Goal: Task Accomplishment & Management: Use online tool/utility

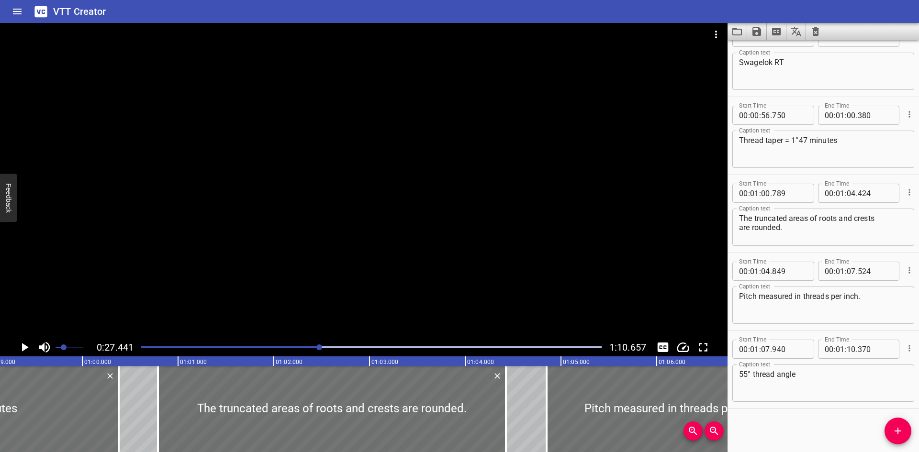
scroll to position [0, 5702]
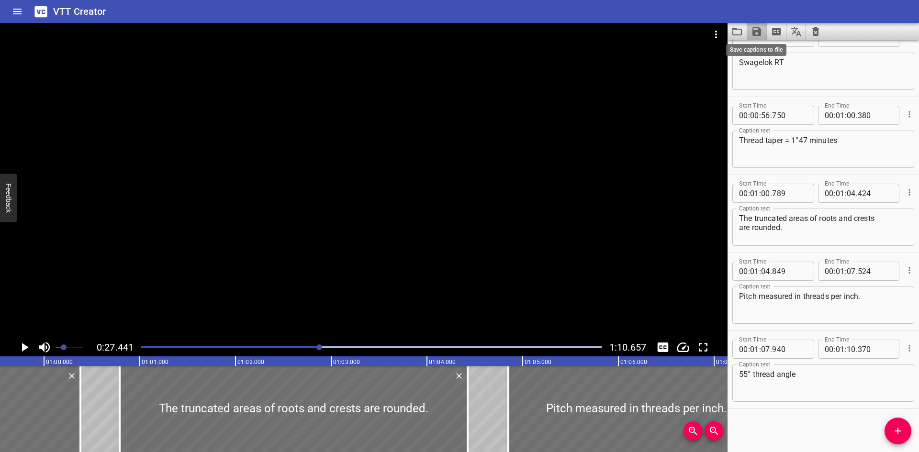
click at [762, 30] on icon "Save captions to file" at bounding box center [756, 31] width 11 height 11
click at [772, 53] on li "Save to VTT file" at bounding box center [782, 52] width 70 height 17
click at [811, 30] on icon "Clear captions" at bounding box center [815, 31] width 11 height 11
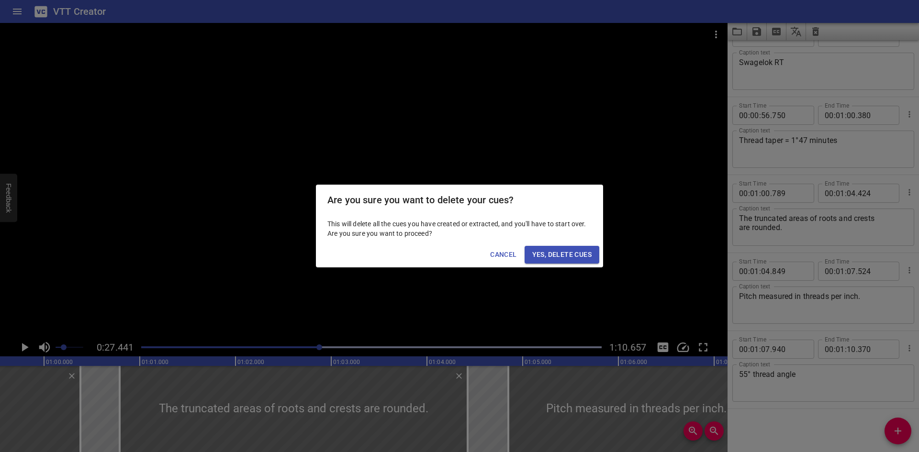
click at [553, 248] on button "Yes, Delete Cues" at bounding box center [562, 255] width 75 height 18
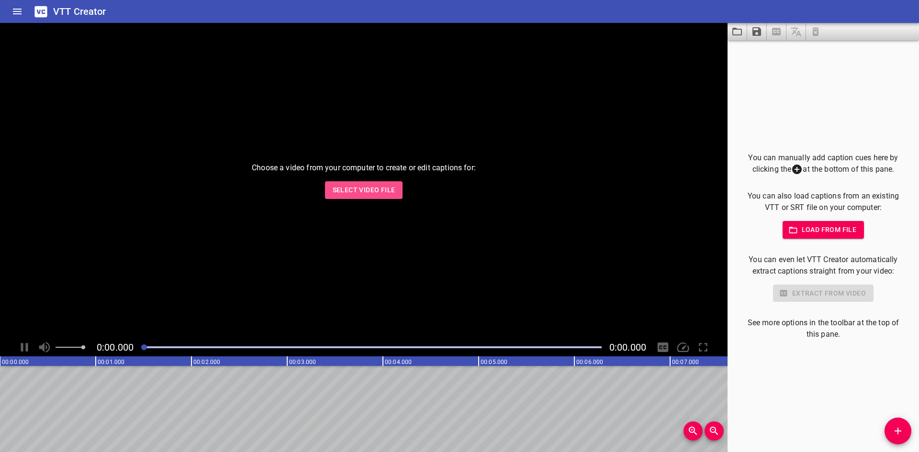
click at [397, 192] on button "Select Video File" at bounding box center [364, 190] width 78 height 18
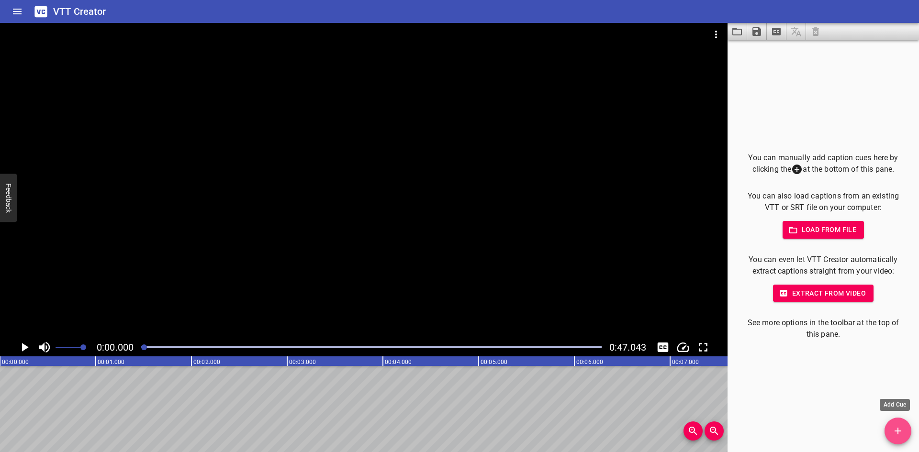
click at [895, 438] on button "Add Cue" at bounding box center [898, 431] width 27 height 27
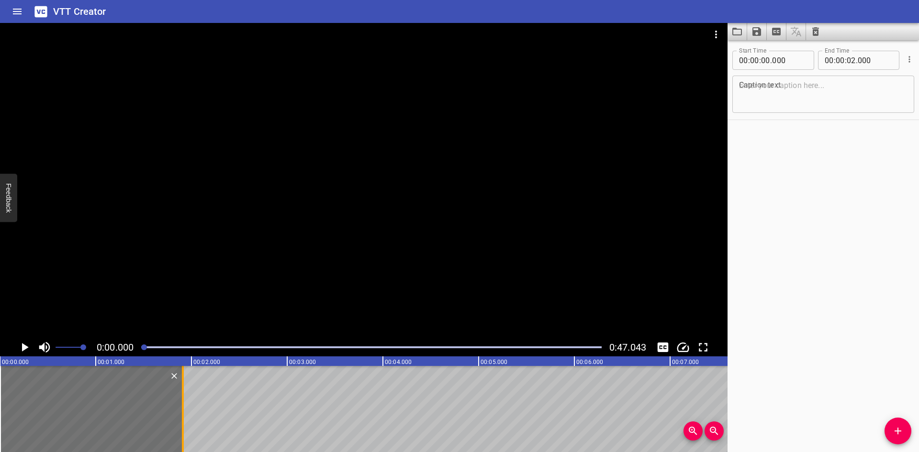
drag, startPoint x: 193, startPoint y: 403, endPoint x: 185, endPoint y: 407, distance: 9.6
click at [185, 407] on div at bounding box center [183, 409] width 10 height 86
type input "01"
type input "910"
click at [232, 160] on div at bounding box center [364, 181] width 728 height 316
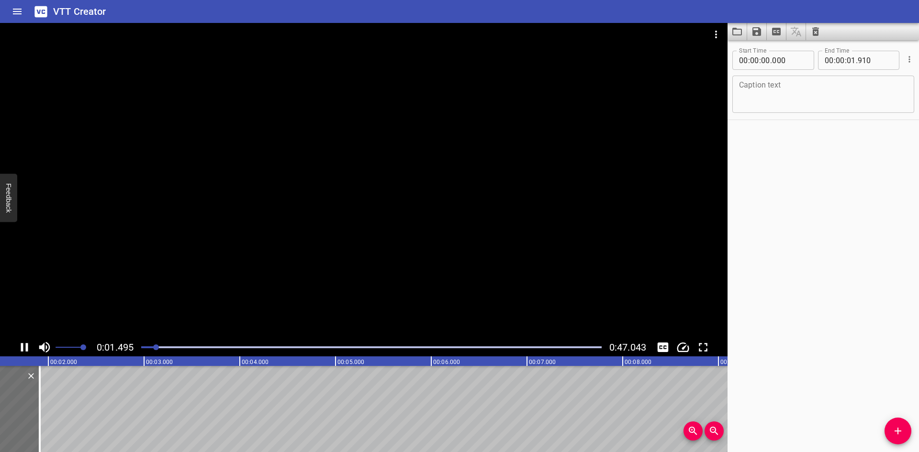
click at [23, 345] on icon "Play/Pause" at bounding box center [24, 347] width 7 height 9
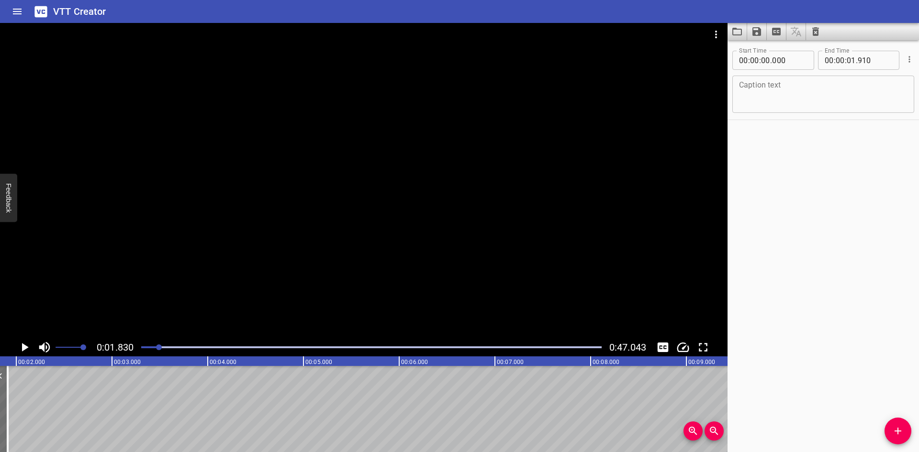
click at [749, 90] on textarea at bounding box center [823, 94] width 169 height 27
paste textarea "British Standard Tapered - BSPT"
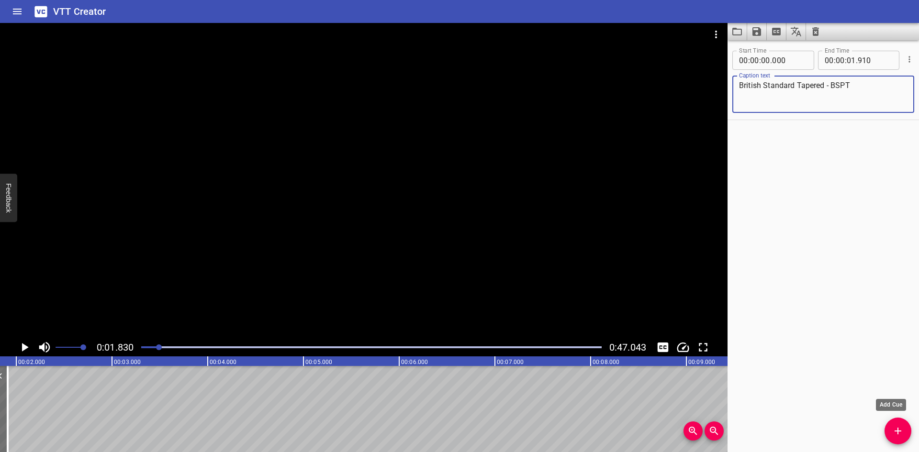
type textarea "British Standard Tapered - BSPT"
click at [901, 427] on icon "Add Cue" at bounding box center [897, 431] width 11 height 11
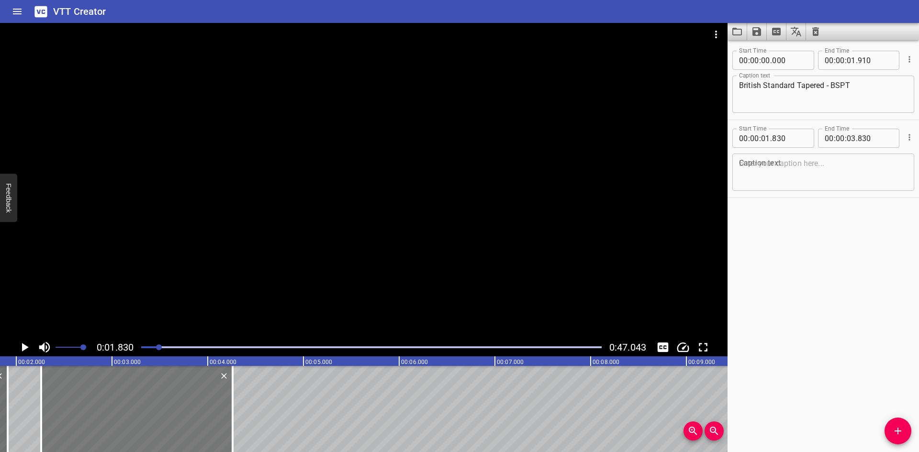
drag, startPoint x: 80, startPoint y: 411, endPoint x: 122, endPoint y: 420, distance: 42.2
click at [122, 420] on div at bounding box center [137, 409] width 192 height 86
type input "02"
type input "260"
type input "04"
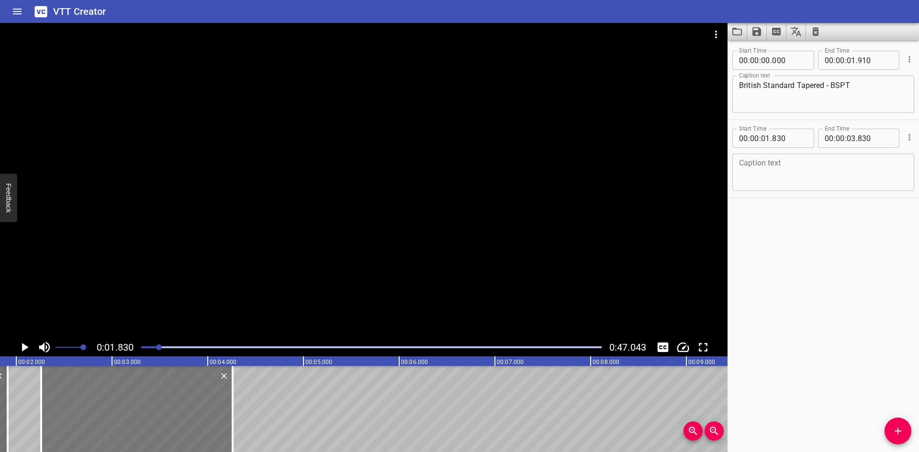
type input "260"
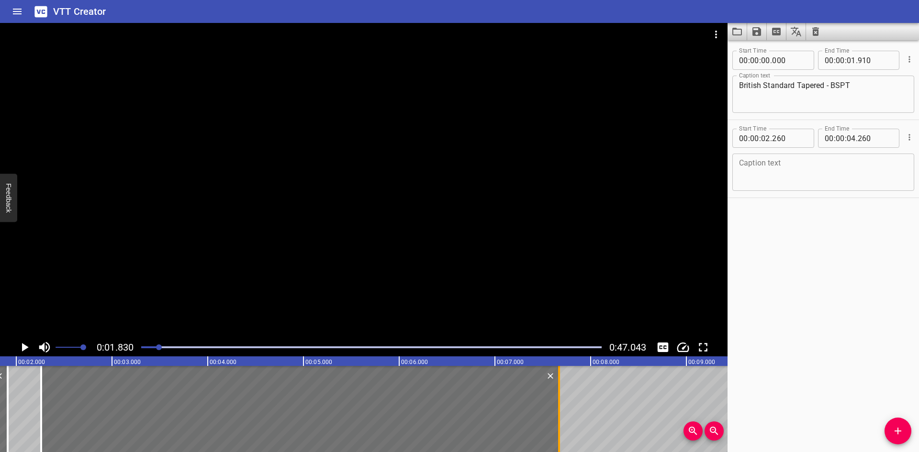
drag, startPoint x: 228, startPoint y: 418, endPoint x: 554, endPoint y: 438, distance: 327.2
click at [554, 438] on div at bounding box center [559, 409] width 10 height 86
type input "07"
type input "670"
click at [73, 348] on span "Set video volume" at bounding box center [74, 348] width 6 height 6
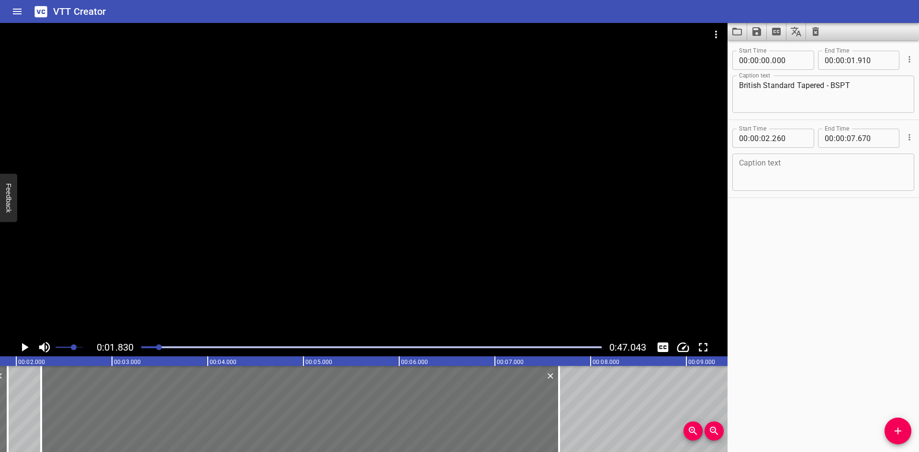
drag, startPoint x: 31, startPoint y: 347, endPoint x: 39, endPoint y: 316, distance: 32.1
drag, startPoint x: 39, startPoint y: 316, endPoint x: 33, endPoint y: 324, distance: 10.0
click at [33, 324] on div at bounding box center [364, 181] width 728 height 316
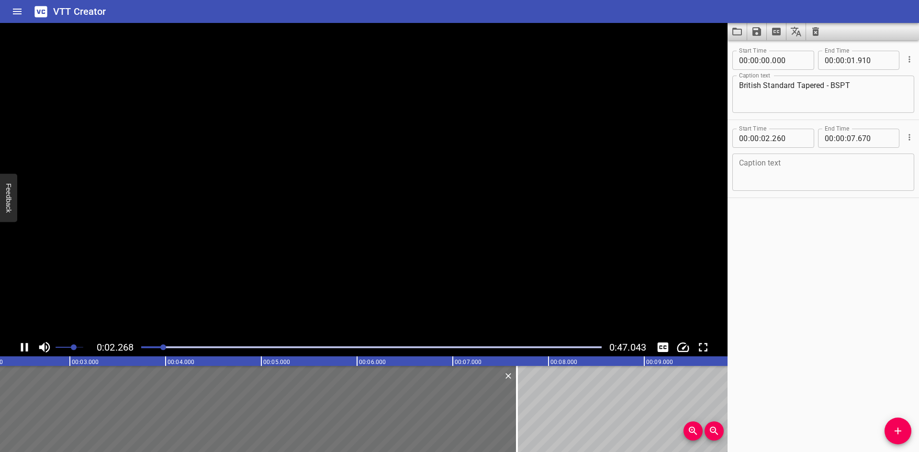
click at [33, 324] on video at bounding box center [364, 181] width 728 height 316
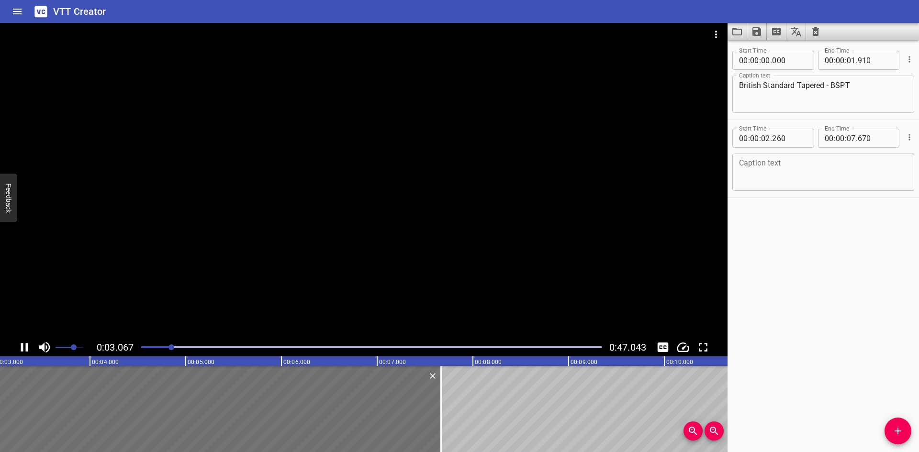
click at [24, 343] on icon "Play/Pause" at bounding box center [24, 347] width 14 height 14
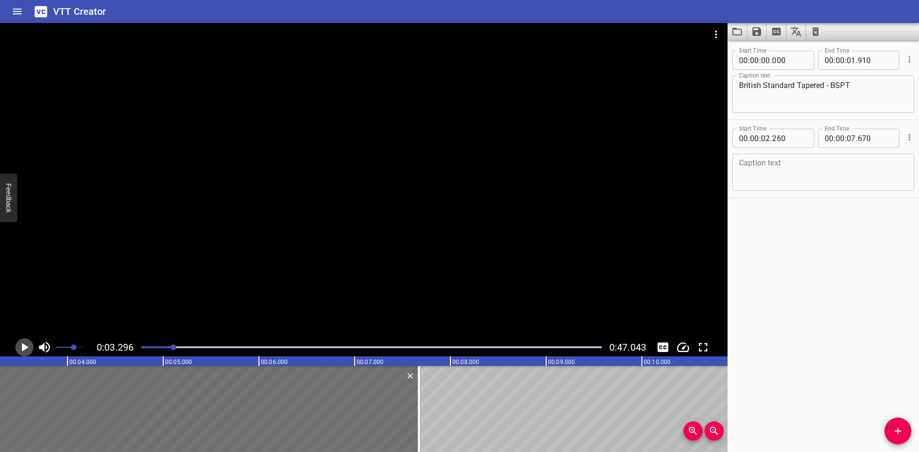
click at [25, 343] on icon "Play/Pause" at bounding box center [24, 347] width 14 height 14
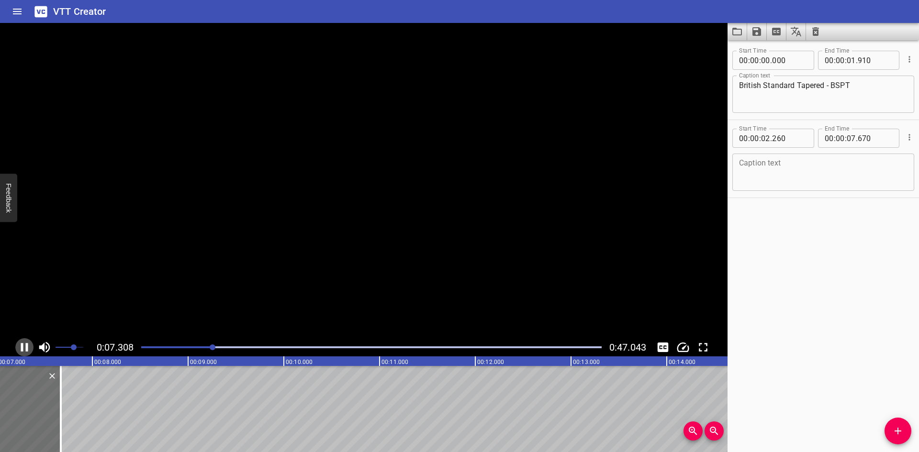
scroll to position [0, 711]
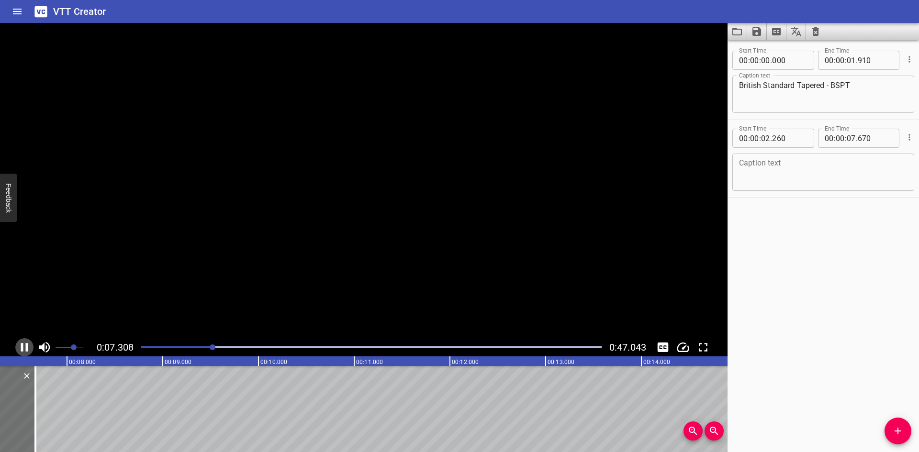
click at [25, 343] on icon "Play/Pause" at bounding box center [24, 347] width 14 height 14
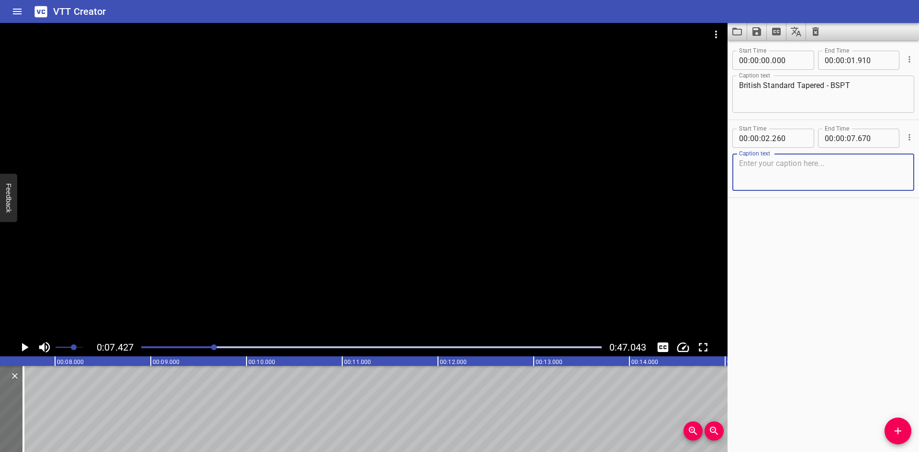
click at [770, 161] on textarea at bounding box center [823, 172] width 169 height 27
paste textarea "BSPT (British Standard Pipe Thread) is similar to NPT"
type textarea "BSPT (British Standard Pipe Thread) is similar to NPT"
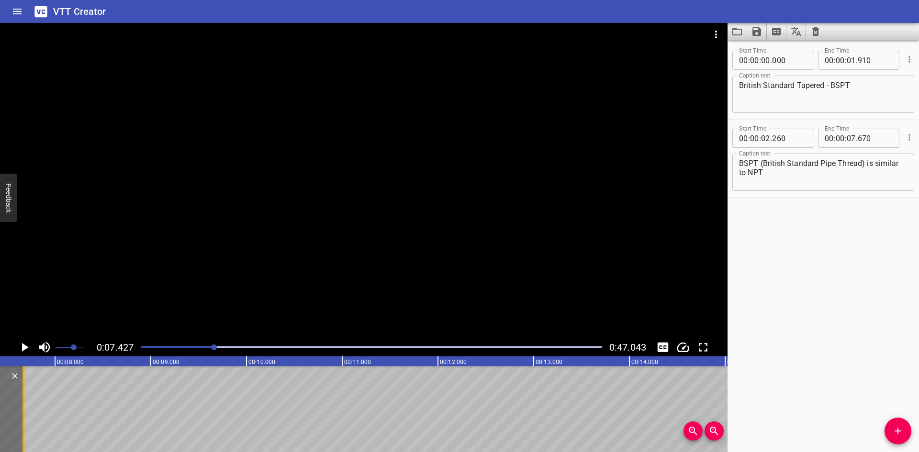
click at [23, 389] on div at bounding box center [24, 409] width 2 height 86
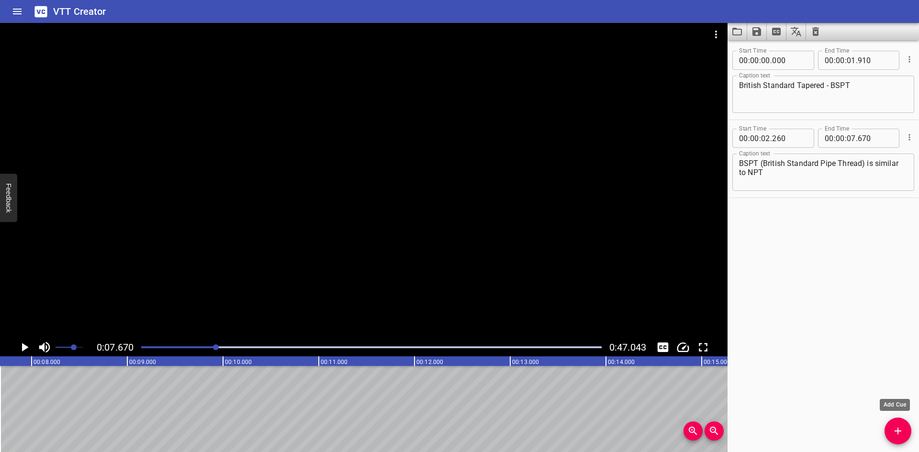
click at [903, 429] on icon "Add Cue" at bounding box center [897, 431] width 11 height 11
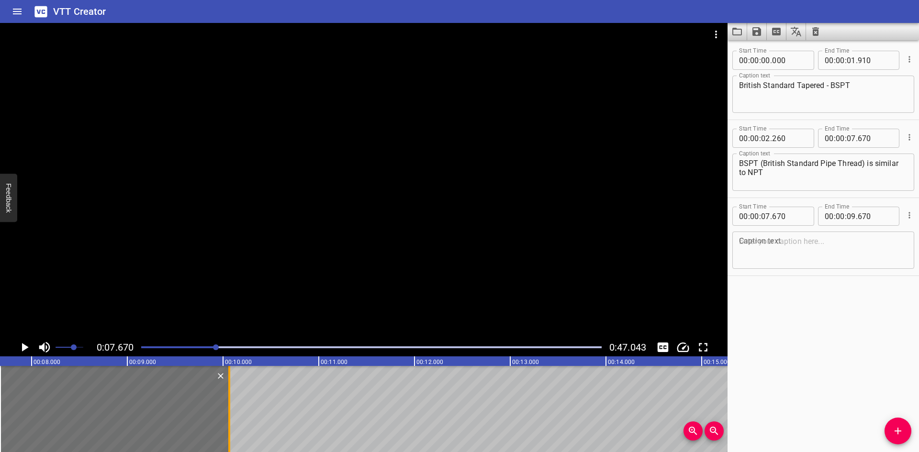
drag, startPoint x: 192, startPoint y: 427, endPoint x: 230, endPoint y: 426, distance: 37.8
click at [230, 426] on div at bounding box center [230, 409] width 10 height 86
type input "10"
type input "065"
click at [803, 220] on input "number" at bounding box center [789, 216] width 35 height 19
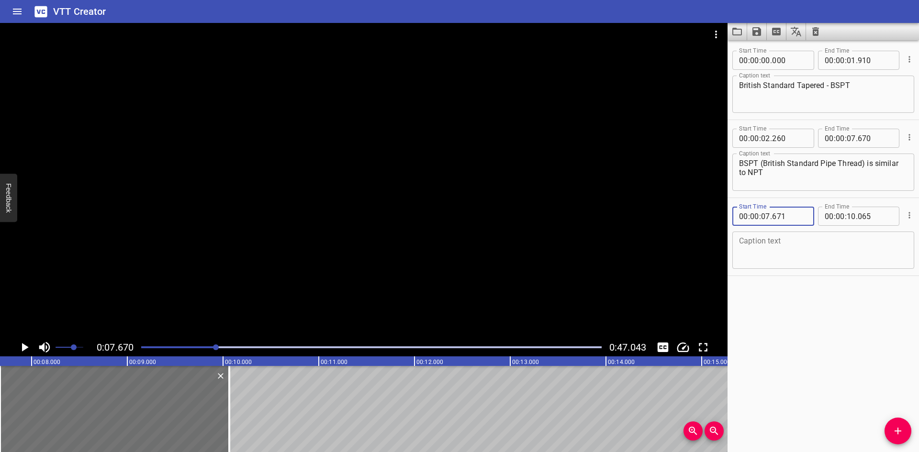
type input "671"
click at [899, 162] on textarea "BSPT (British Standard Pipe Thread) is similar to NPT" at bounding box center [823, 172] width 169 height 27
type textarea "BSPT (British Standard Pipe Thread) is similar to NPT"
click at [284, 256] on div at bounding box center [364, 181] width 728 height 316
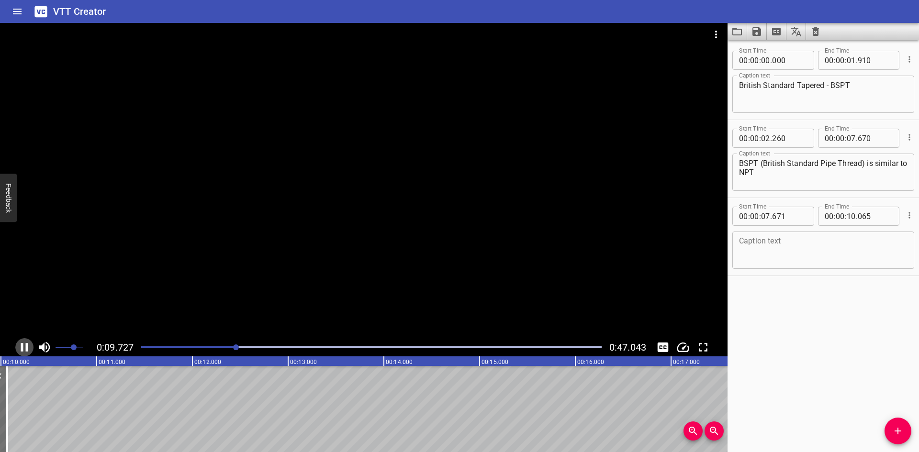
click at [24, 345] on icon "Play/Pause" at bounding box center [24, 347] width 14 height 14
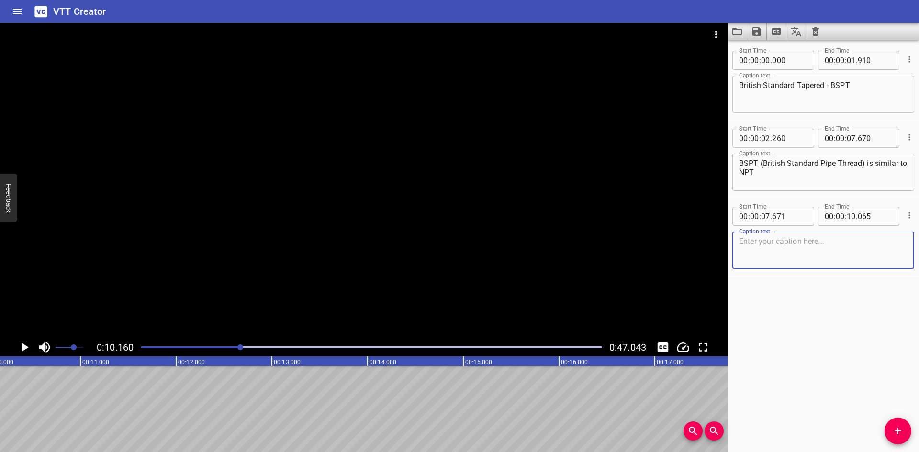
click at [782, 243] on textarea at bounding box center [823, 250] width 169 height 27
paste textarea "except there are important differences."
type textarea "except there are important differences."
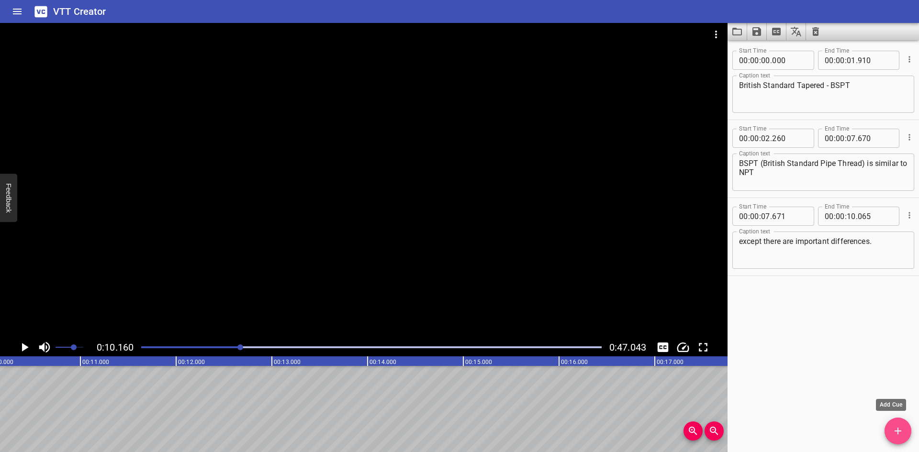
click at [904, 430] on span "Add Cue" at bounding box center [898, 431] width 27 height 11
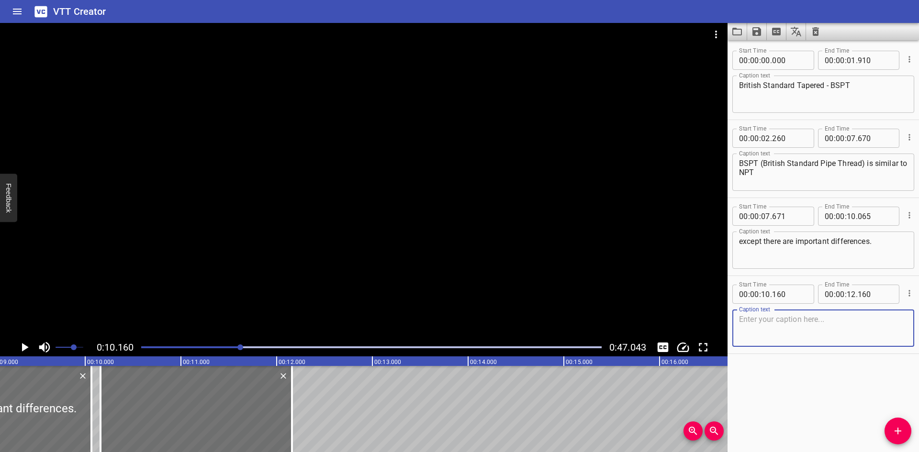
scroll to position [0, 869]
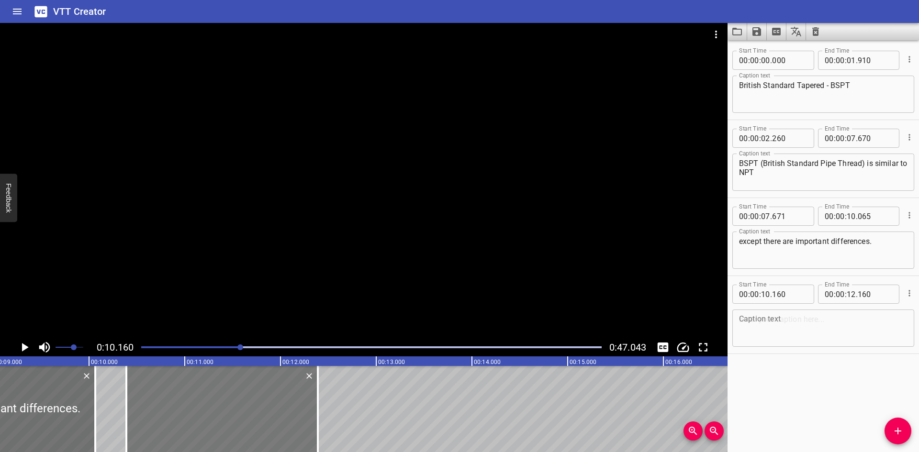
drag, startPoint x: 150, startPoint y: 421, endPoint x: 171, endPoint y: 420, distance: 21.6
click at [171, 420] on div at bounding box center [222, 409] width 192 height 86
type input "390"
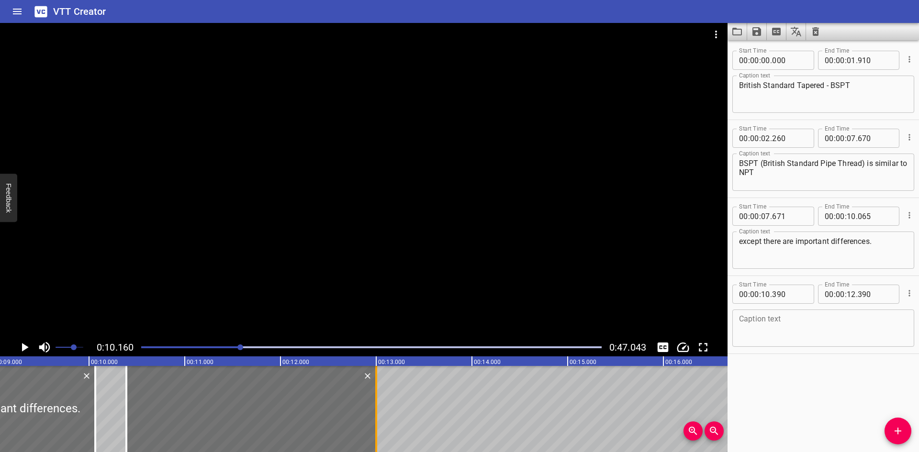
drag, startPoint x: 320, startPoint y: 405, endPoint x: 378, endPoint y: 407, distance: 58.5
click at [378, 407] on div at bounding box center [377, 409] width 10 height 86
type input "13"
type input "000"
click at [23, 346] on icon "Play/Pause" at bounding box center [25, 347] width 7 height 9
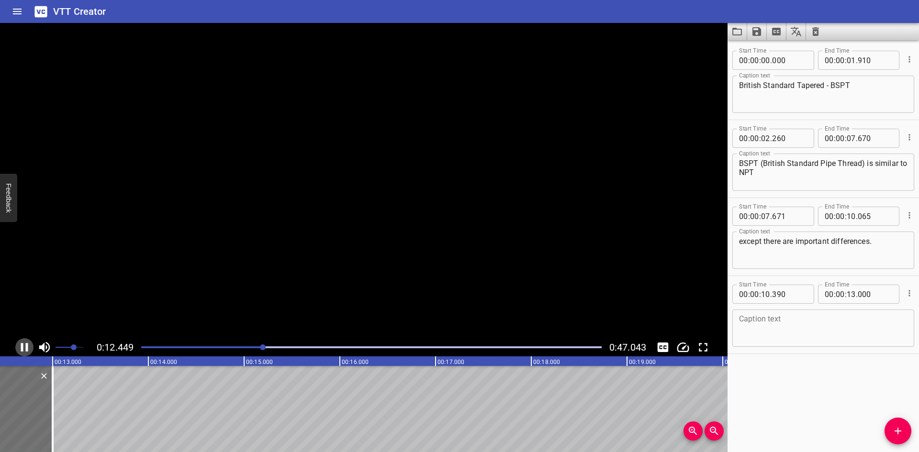
click at [23, 346] on icon "Play/Pause" at bounding box center [24, 347] width 7 height 9
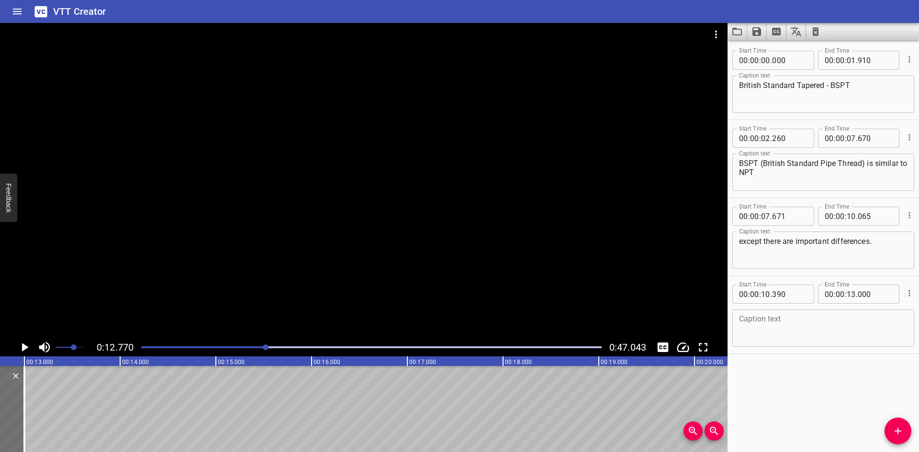
scroll to position [0, 1223]
click at [784, 323] on textarea at bounding box center [823, 328] width 169 height 27
paste textarea "The angle across the flanks of threads"
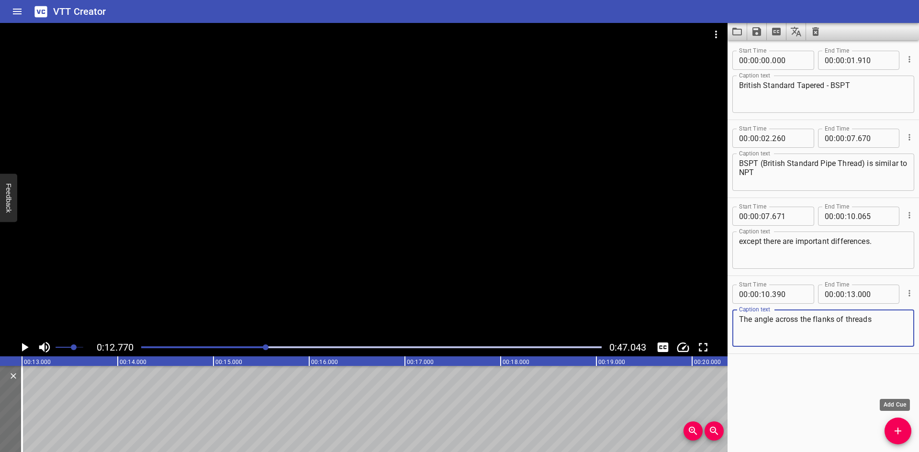
type textarea "The angle across the flanks of threads"
click at [899, 438] on button "Add Cue" at bounding box center [898, 431] width 27 height 27
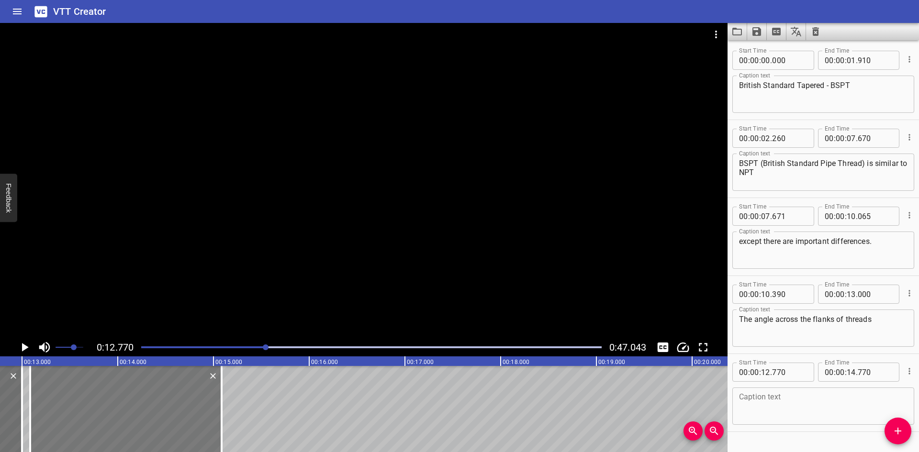
click at [106, 395] on div at bounding box center [126, 409] width 192 height 86
type input "13"
type input "085"
type input "15"
type input "085"
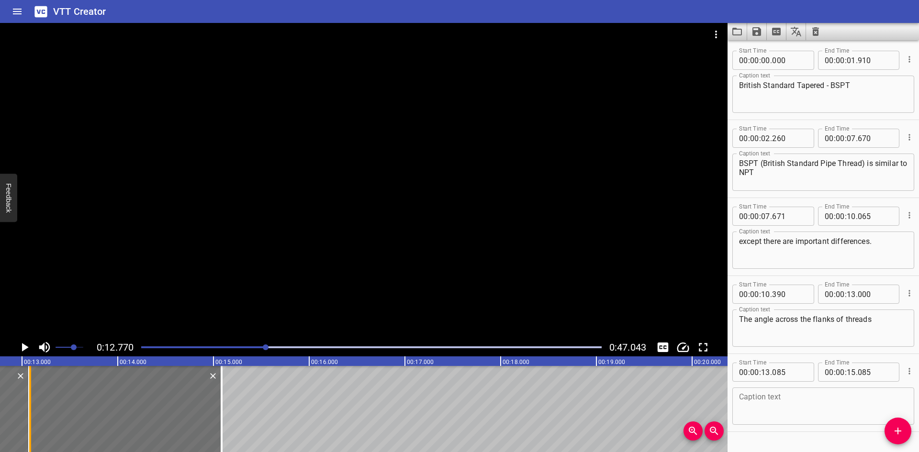
drag, startPoint x: 23, startPoint y: 412, endPoint x: 30, endPoint y: 414, distance: 7.4
type input "075"
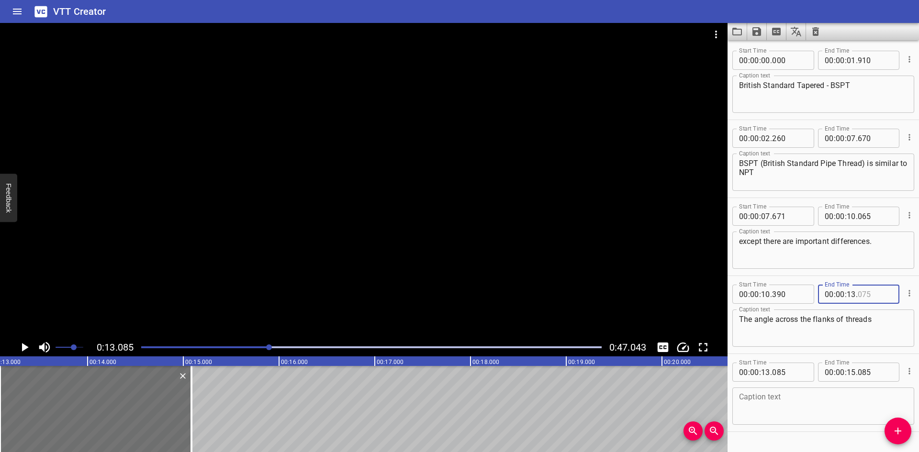
click at [875, 293] on input "number" at bounding box center [875, 294] width 35 height 19
type input "084"
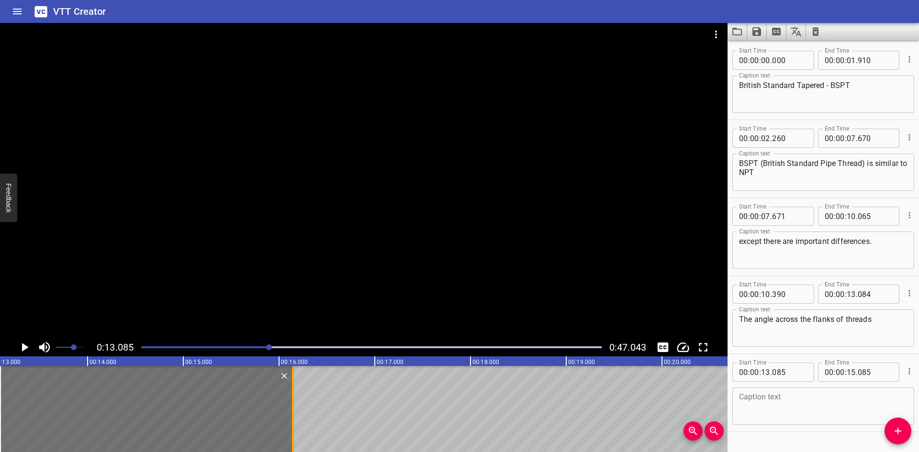
drag, startPoint x: 190, startPoint y: 416, endPoint x: 292, endPoint y: 421, distance: 101.6
click at [292, 421] on div at bounding box center [293, 409] width 10 height 86
type input "16"
type input "145"
click at [20, 348] on icon "Play/Pause" at bounding box center [24, 347] width 14 height 14
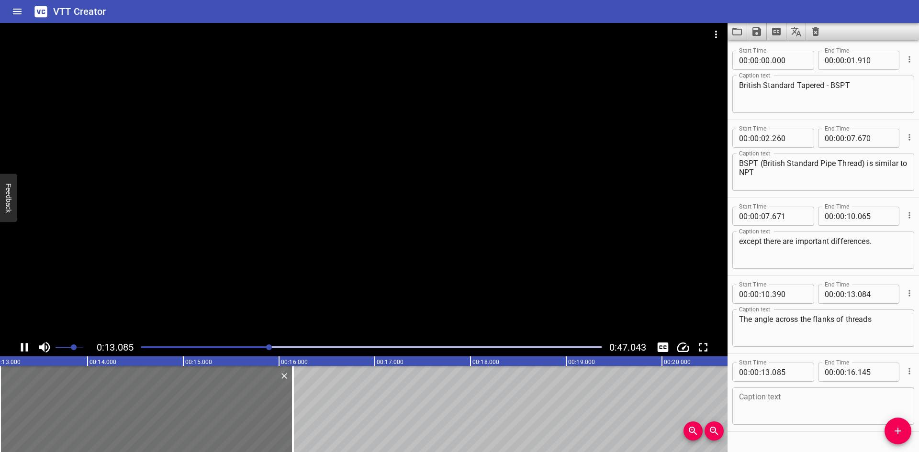
scroll to position [23, 0]
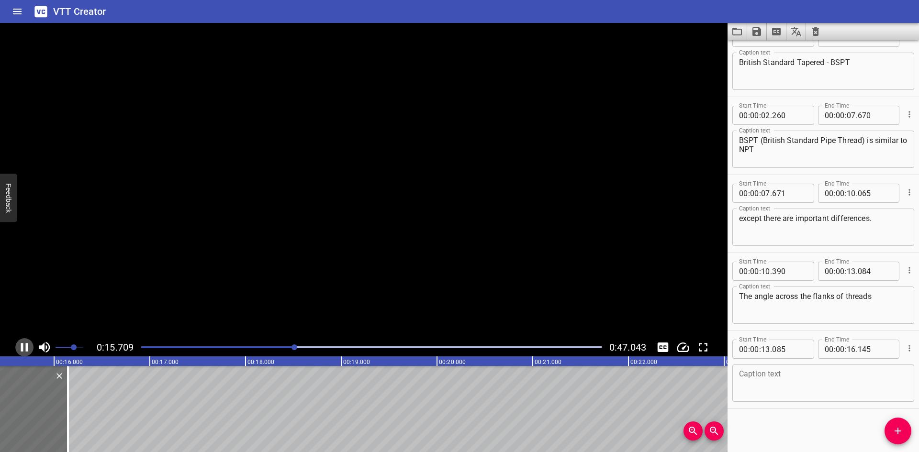
click at [20, 348] on icon "Play/Pause" at bounding box center [24, 347] width 14 height 14
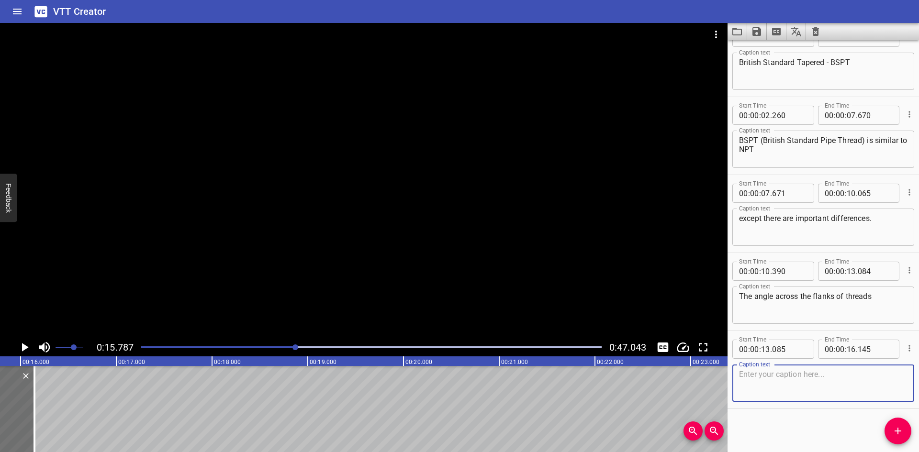
click at [782, 384] on textarea at bounding box center [823, 383] width 169 height 27
paste textarea "(if you sliced the fitting in half long-ways"
click at [796, 375] on textarea "(if you sliced the fitting in half long-ways" at bounding box center [823, 383] width 169 height 27
type textarea "(if you sliced the fitting in half long-ways"
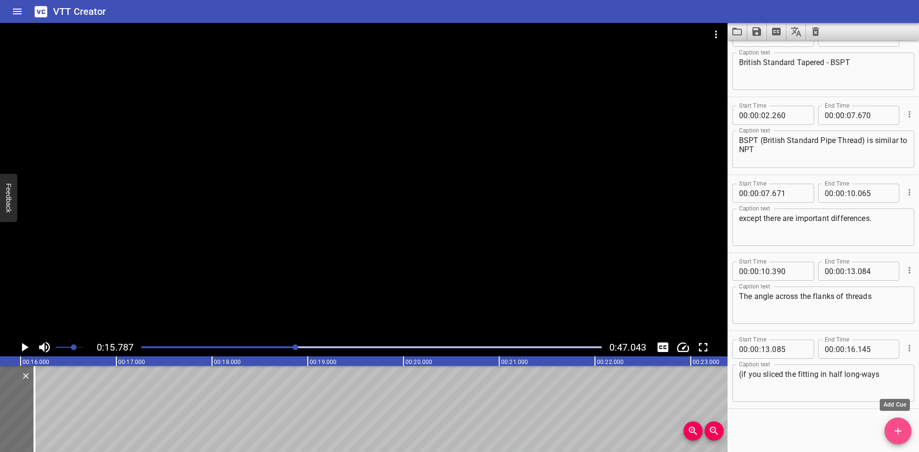
click at [906, 433] on span "Add Cue" at bounding box center [898, 431] width 27 height 11
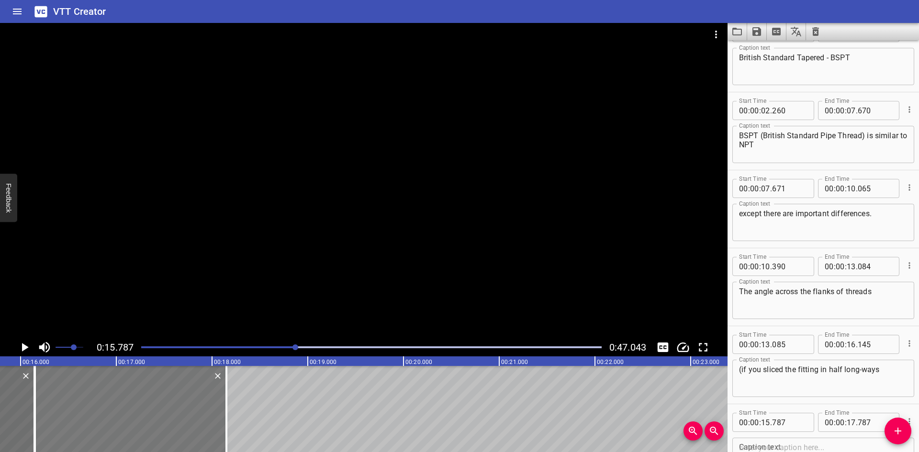
drag, startPoint x: 90, startPoint y: 413, endPoint x: 125, endPoint y: 414, distance: 35.0
click at [125, 414] on div at bounding box center [131, 409] width 192 height 86
type input "16"
type input "152"
type input "18"
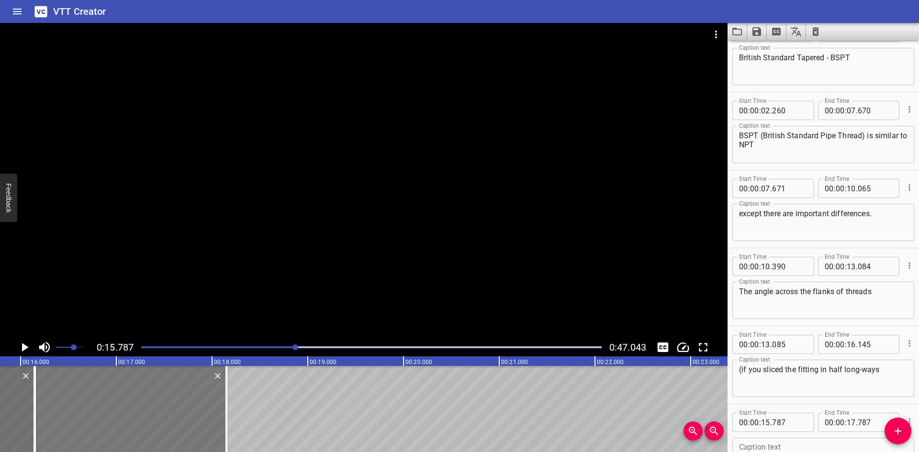
type input "152"
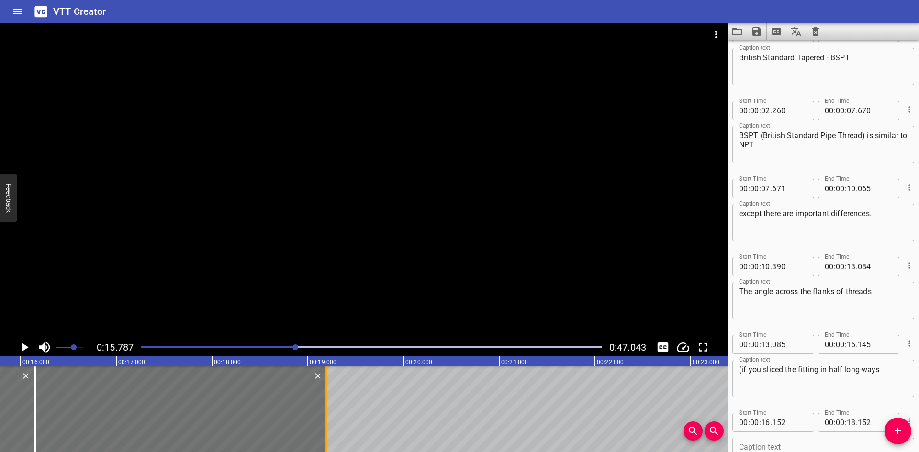
drag, startPoint x: 225, startPoint y: 415, endPoint x: 325, endPoint y: 414, distance: 100.1
click at [325, 414] on div at bounding box center [327, 409] width 10 height 86
type input "19"
type input "197"
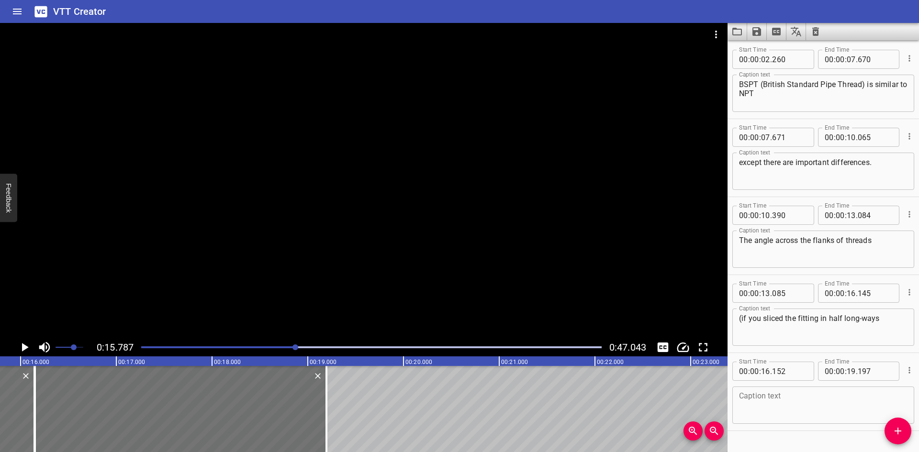
scroll to position [96, 0]
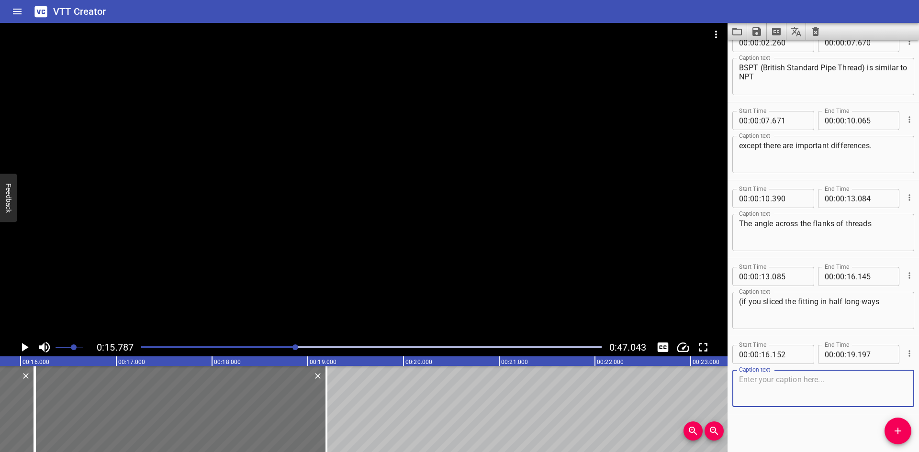
click at [774, 390] on textarea at bounding box center [823, 388] width 169 height 27
paste textarea "and measured the angle from root to crest to root)"
click at [766, 374] on div "and measured the angle from root to crest to root) Caption text" at bounding box center [824, 388] width 182 height 37
click at [766, 379] on textarea "and measured the angle from root to crest to root)" at bounding box center [823, 388] width 169 height 27
type textarea "and measured the angle from root to crest to root)"
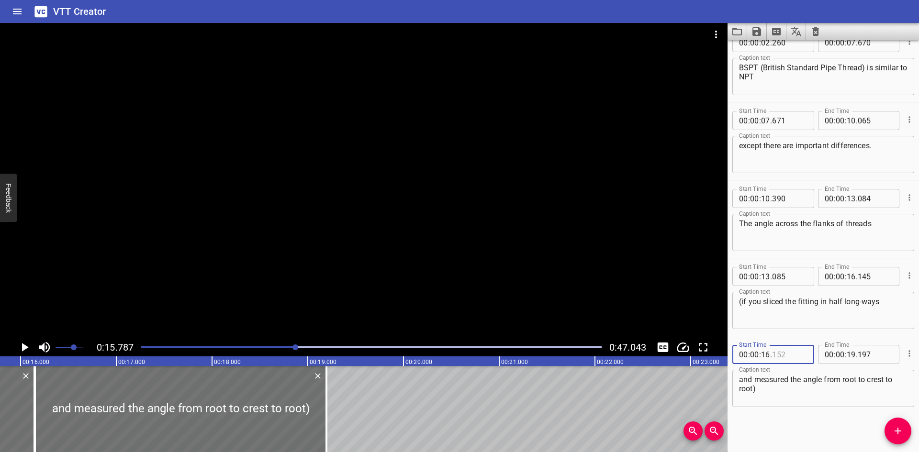
click at [800, 354] on input "number" at bounding box center [789, 354] width 35 height 19
type input "146"
click at [31, 346] on icon "Play/Pause" at bounding box center [24, 347] width 14 height 14
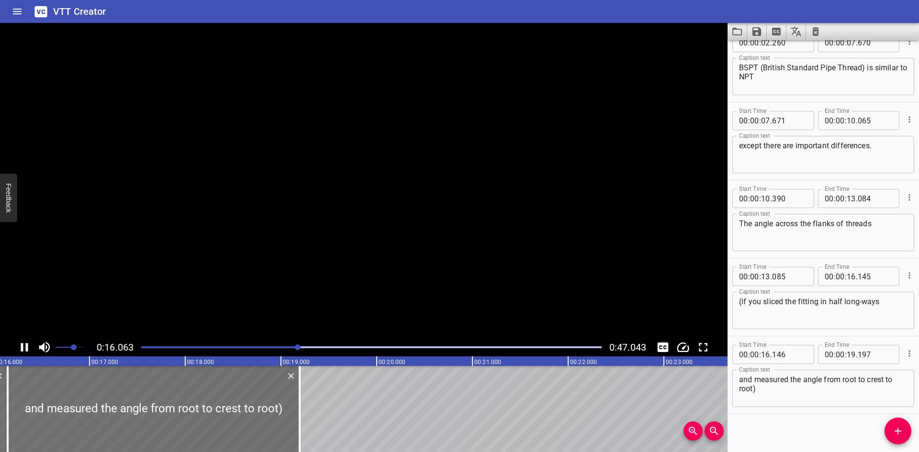
scroll to position [101, 0]
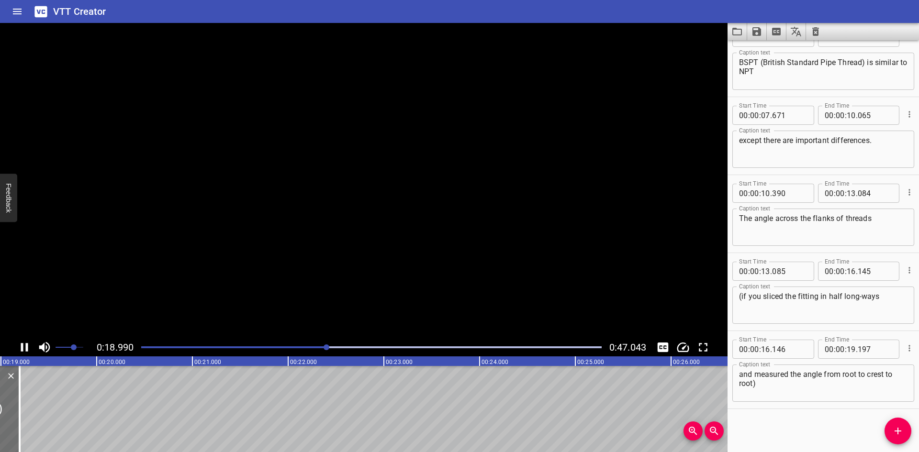
click at [31, 346] on icon "Play/Pause" at bounding box center [24, 347] width 14 height 14
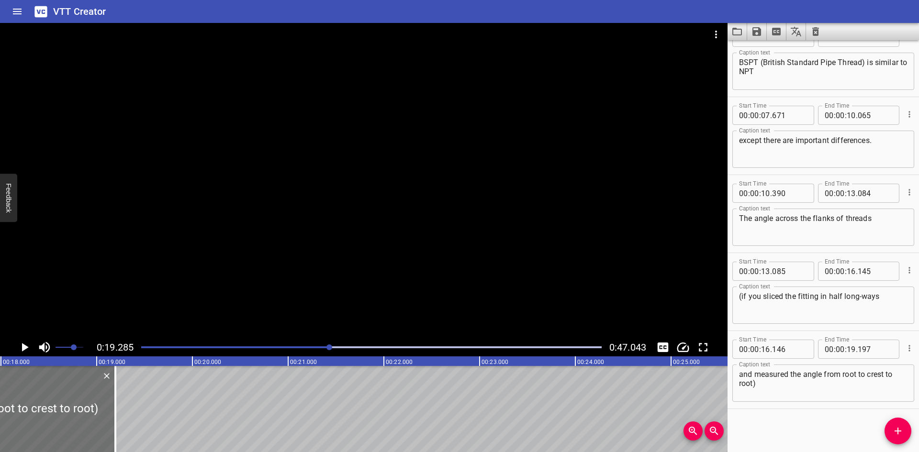
scroll to position [0, 1699]
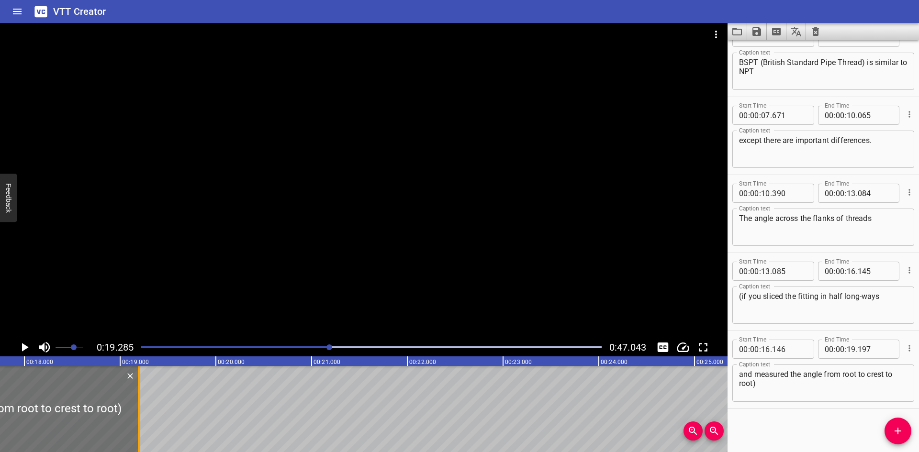
click at [136, 428] on div at bounding box center [139, 409] width 10 height 86
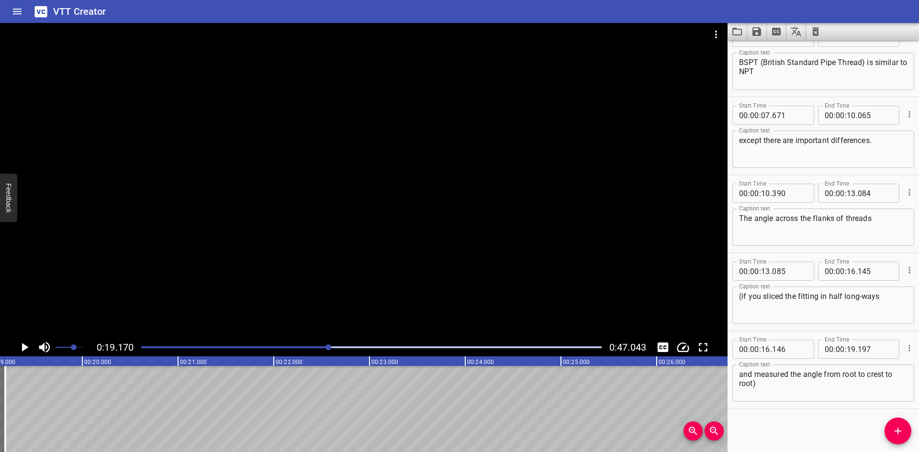
scroll to position [0, 1836]
click at [891, 434] on span "Add Cue" at bounding box center [898, 431] width 27 height 11
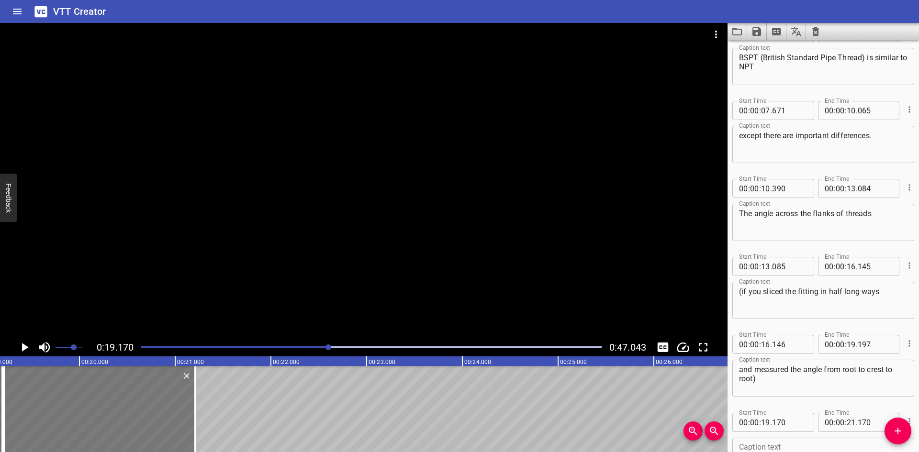
click at [155, 406] on div at bounding box center [100, 409] width 192 height 86
type input "210"
click at [29, 345] on icon "Play/Pause" at bounding box center [24, 347] width 14 height 14
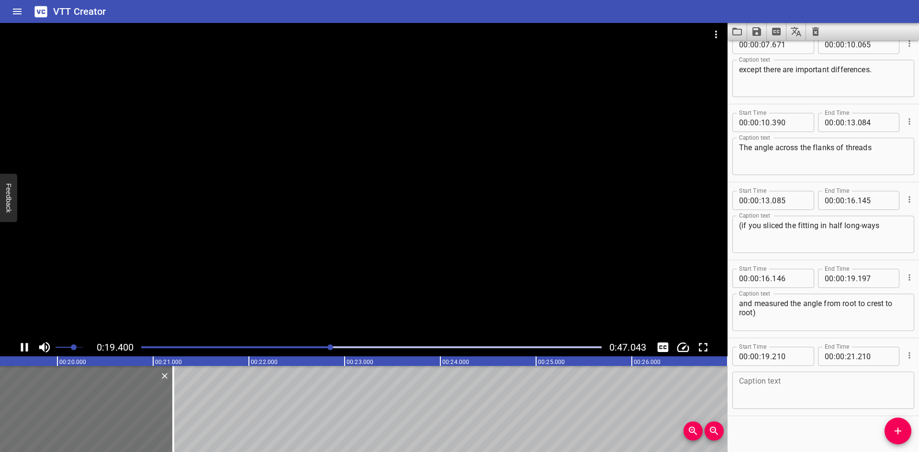
scroll to position [179, 0]
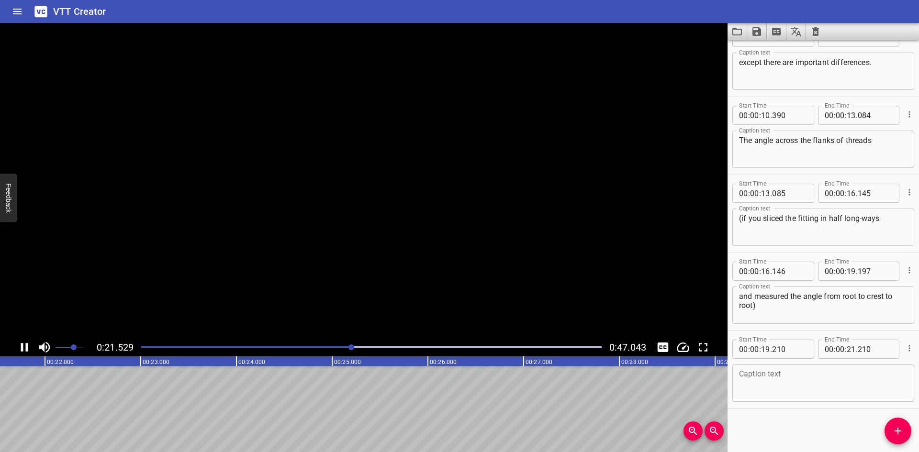
click at [29, 345] on icon "Play/Pause" at bounding box center [24, 347] width 14 height 14
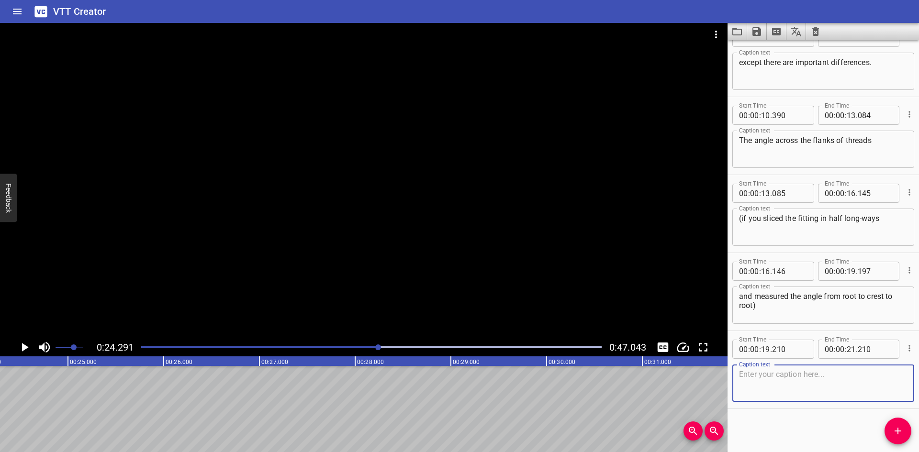
click at [844, 384] on textarea at bounding box center [823, 383] width 169 height 27
paste textarea "is 55 degrees instead of 60 degrees as it is for NPT"
click at [816, 375] on textarea "is 55 degrees instead of 60 degrees as it is for NPT" at bounding box center [823, 383] width 169 height 27
click at [350, 447] on div "00:00.000 00:01.000 00:02.000 00:03.000 00:04.000 00:05.000 00:06.000 00:07.000…" at bounding box center [364, 405] width 728 height 96
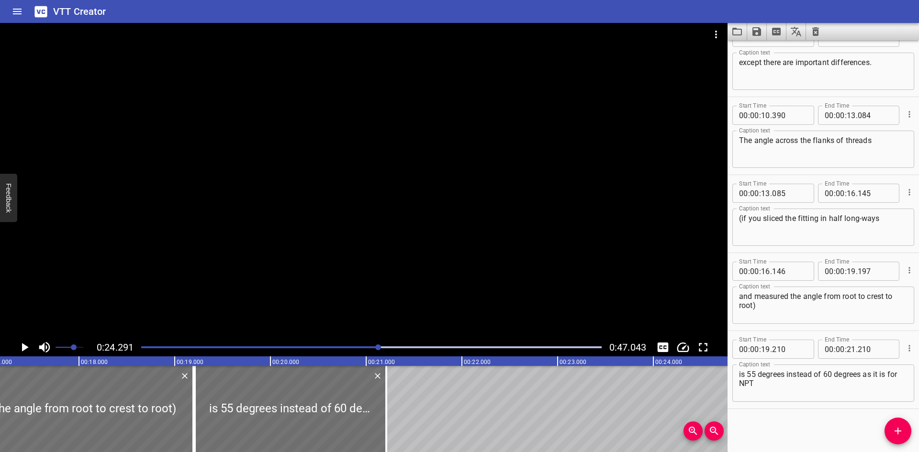
scroll to position [0, 1633]
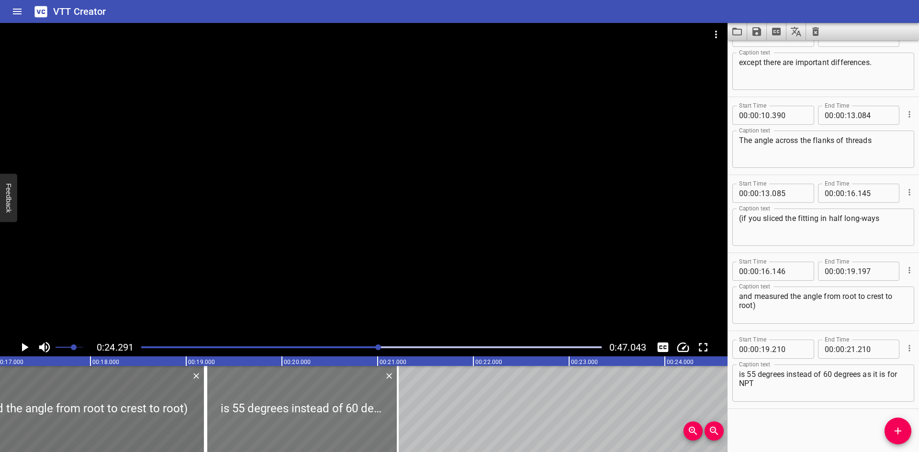
click at [307, 416] on div at bounding box center [302, 409] width 192 height 86
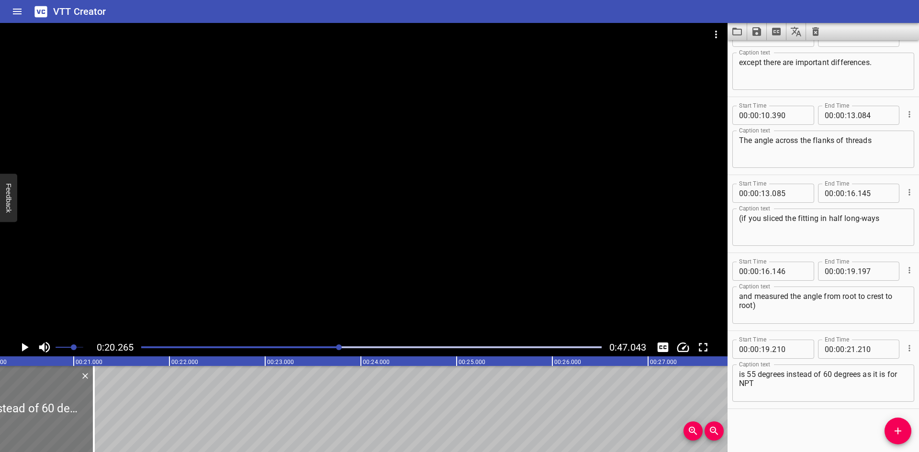
scroll to position [0, 1941]
click at [900, 376] on textarea "is 55 degrees instead of 60 degrees as it is for NPT" at bounding box center [823, 383] width 169 height 27
type textarea "is 55 degrees instead of 60 degrees as it is for NPT"
click at [803, 351] on input "number" at bounding box center [789, 349] width 35 height 19
type input "198"
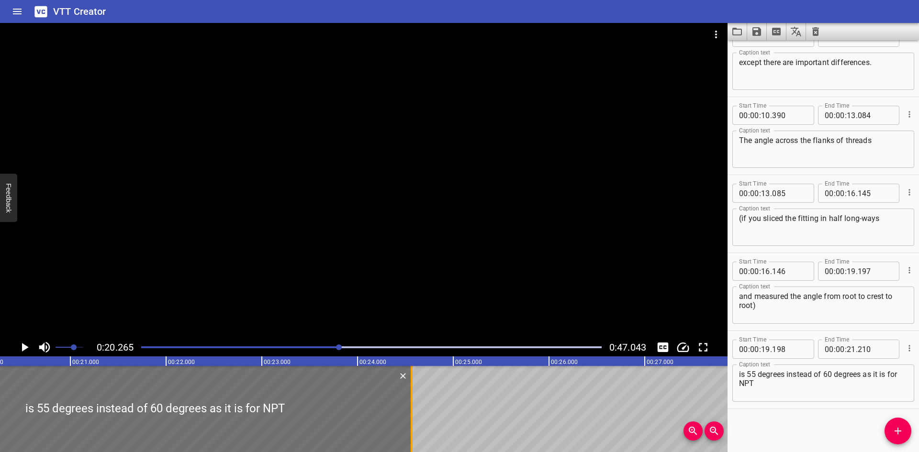
drag, startPoint x: 89, startPoint y: 407, endPoint x: 410, endPoint y: 411, distance: 321.3
click at [410, 411] on div at bounding box center [412, 409] width 10 height 86
type input "24"
type input "565"
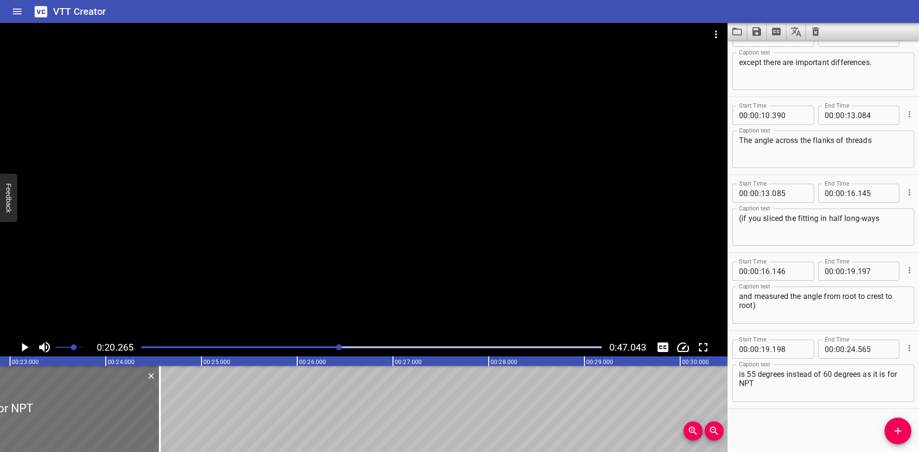
scroll to position [0, 2196]
click at [202, 402] on div "British Standard Tapered - BSPT BSPT (British Standard Pipe Thread) is similar …" at bounding box center [677, 409] width 5746 height 86
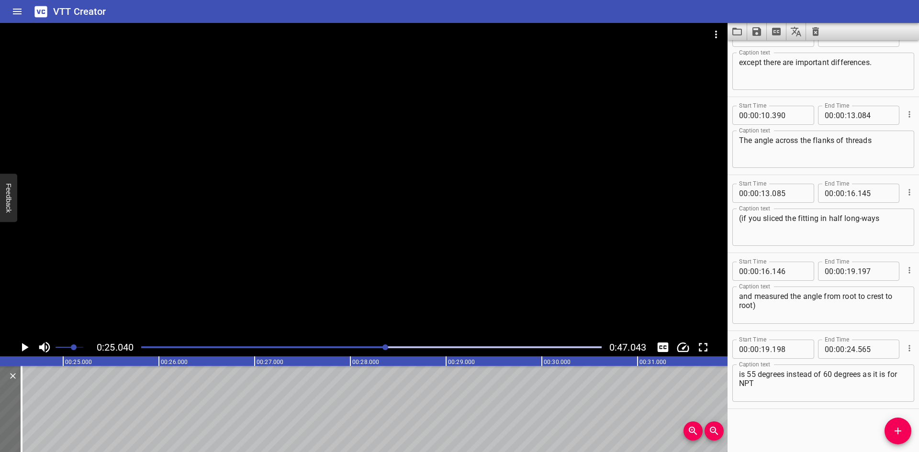
scroll to position [0, 2398]
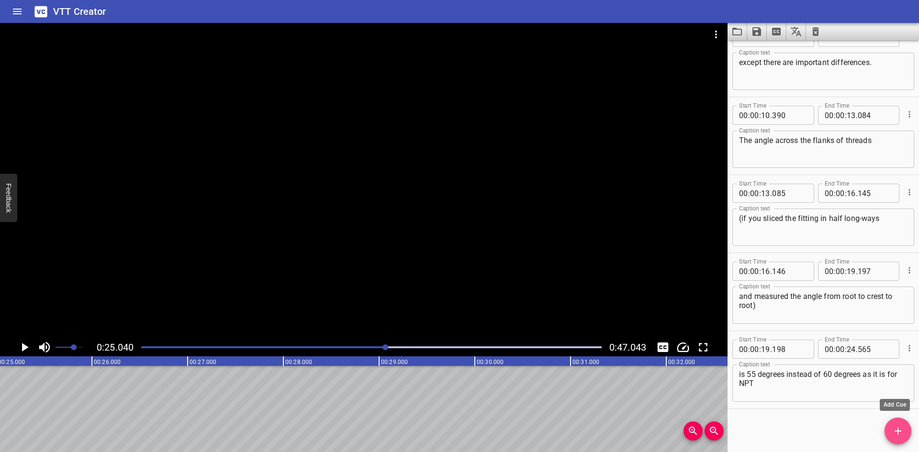
click at [895, 428] on icon "Add Cue" at bounding box center [897, 431] width 11 height 11
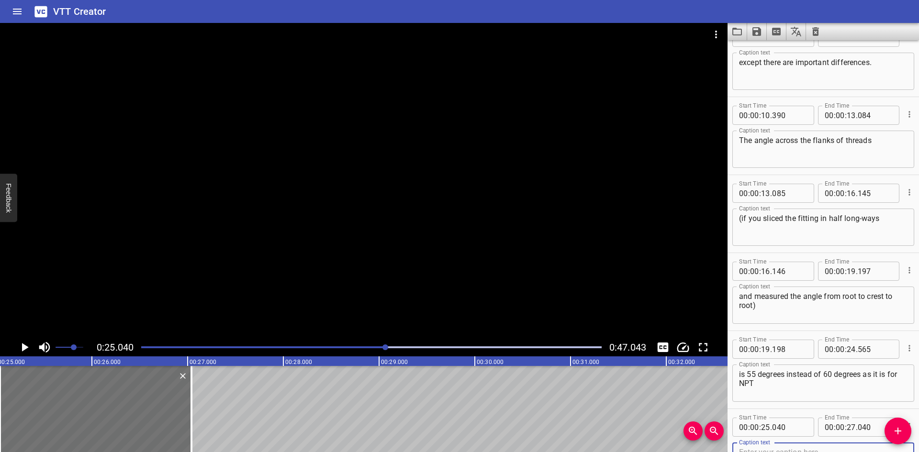
scroll to position [184, 0]
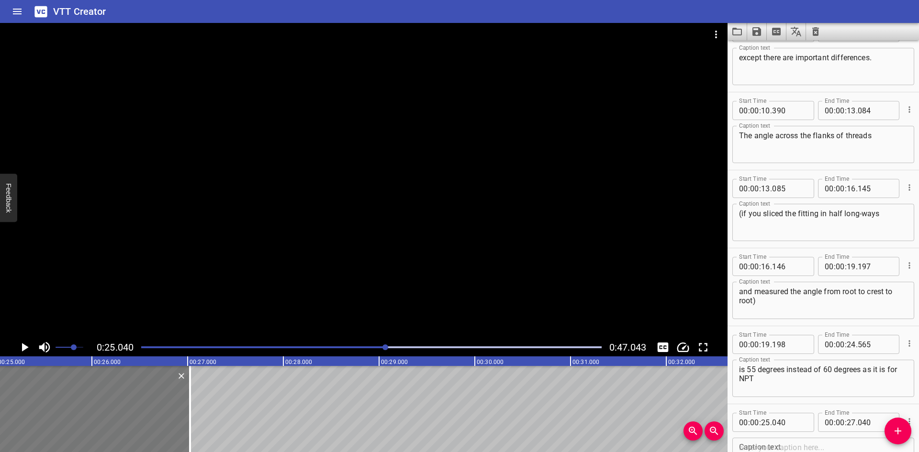
click at [164, 420] on div at bounding box center [95, 409] width 192 height 86
type input "025"
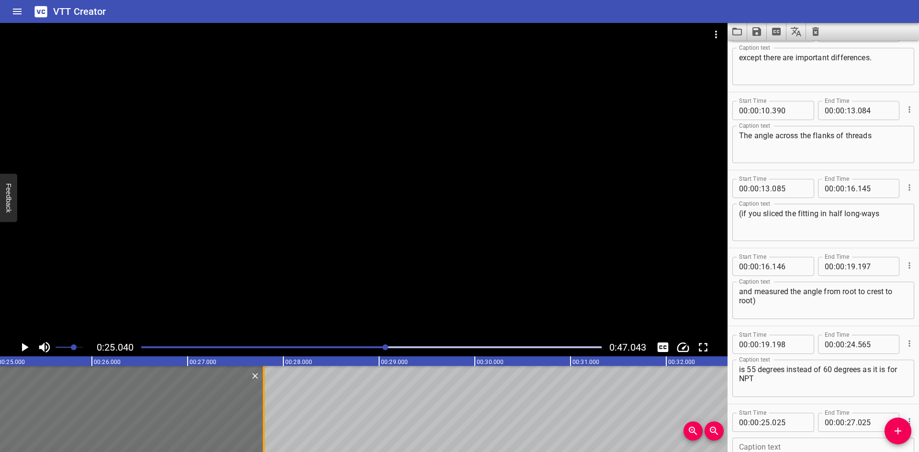
drag, startPoint x: 189, startPoint y: 415, endPoint x: 262, endPoint y: 416, distance: 73.7
click at [262, 416] on div at bounding box center [264, 409] width 10 height 86
type input "795"
click at [231, 307] on div at bounding box center [364, 181] width 728 height 316
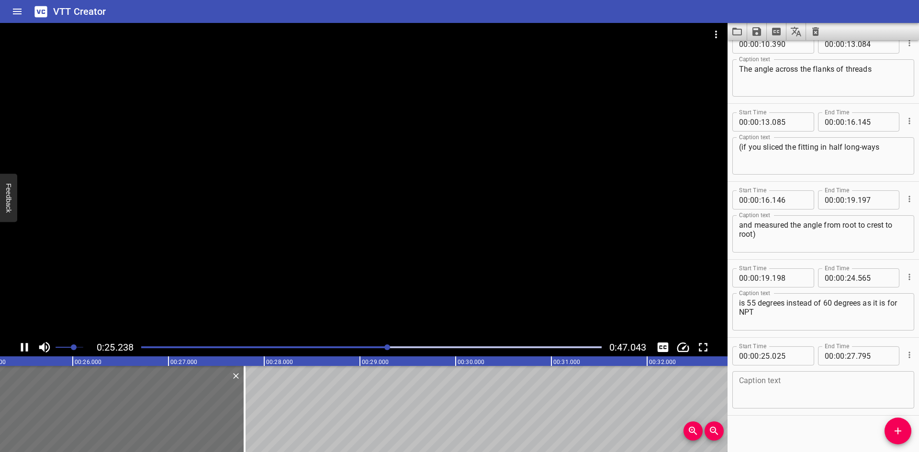
scroll to position [257, 0]
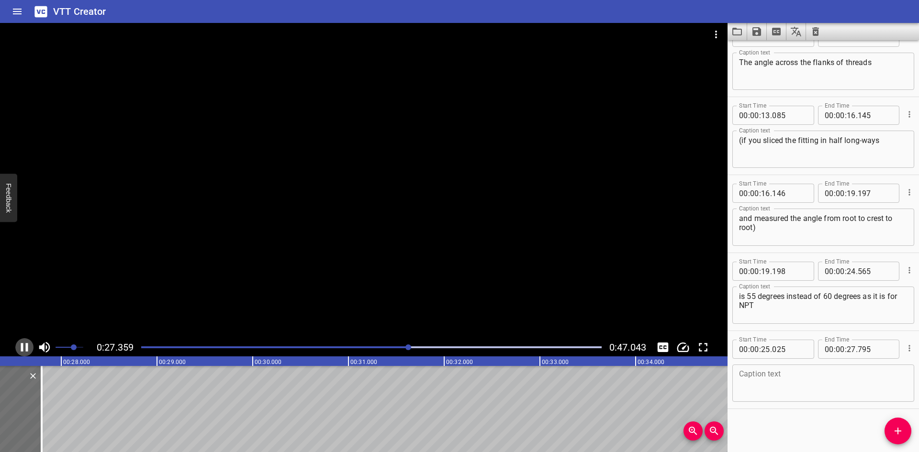
click at [28, 346] on icon "Play/Pause" at bounding box center [24, 347] width 7 height 9
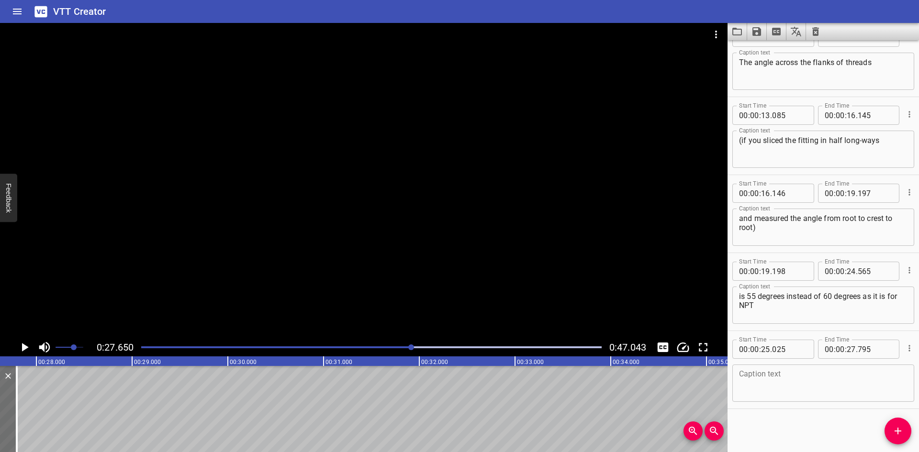
scroll to position [0, 2648]
click at [779, 367] on div "Caption text" at bounding box center [824, 383] width 182 height 37
paste textarea "Characteristics of BSPT"
type textarea "Characteristics of BSPT"
click at [897, 429] on icon "Add Cue" at bounding box center [897, 431] width 11 height 11
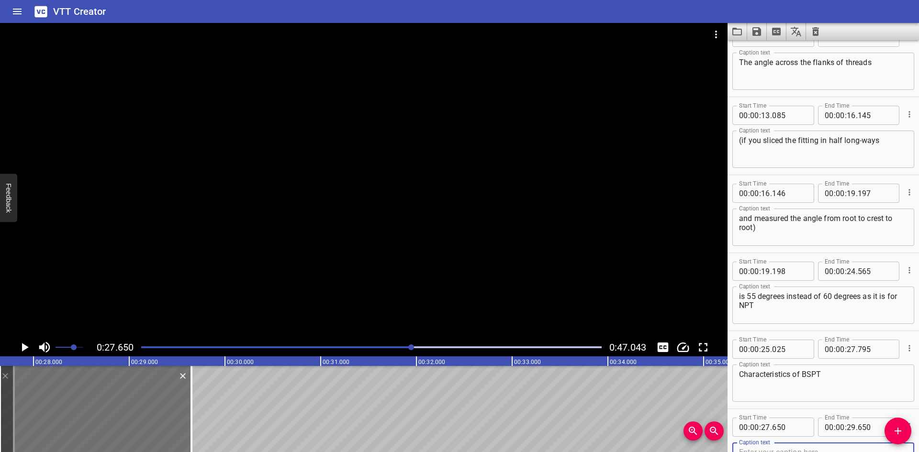
scroll to position [262, 0]
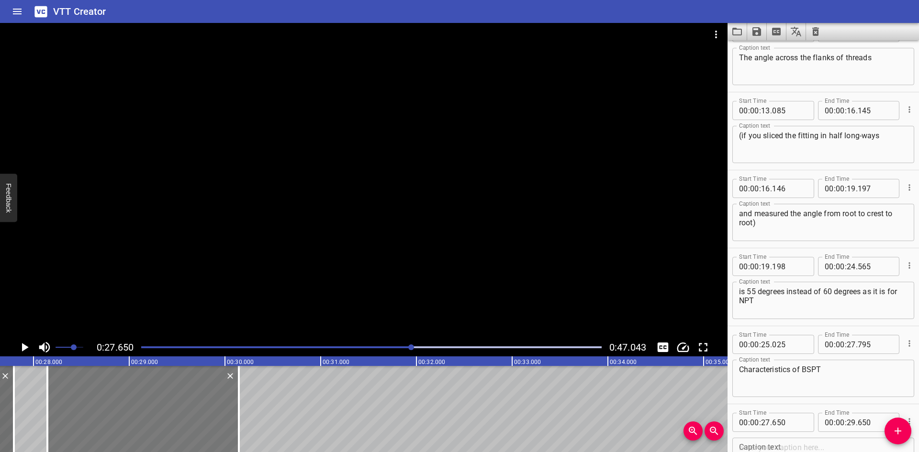
drag, startPoint x: 129, startPoint y: 416, endPoint x: 173, endPoint y: 419, distance: 44.7
click at [173, 419] on div at bounding box center [143, 409] width 192 height 86
type input "28"
type input "145"
type input "30"
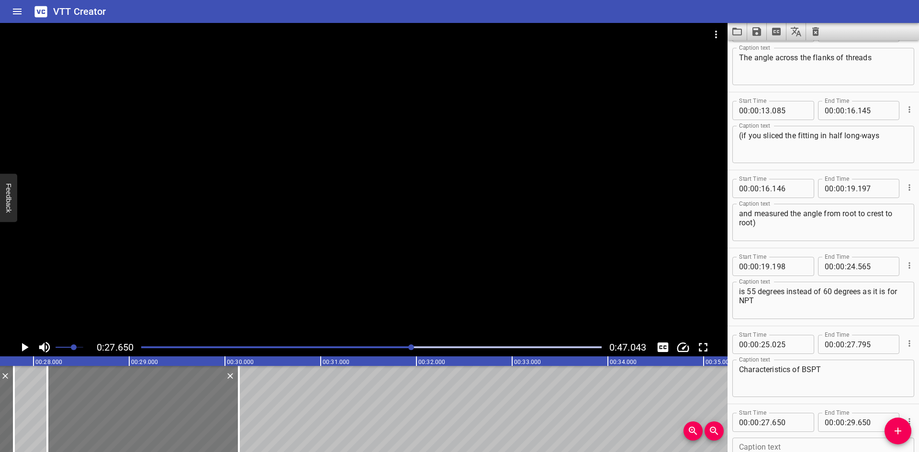
type input "145"
click at [22, 344] on icon "Play/Pause" at bounding box center [25, 347] width 7 height 9
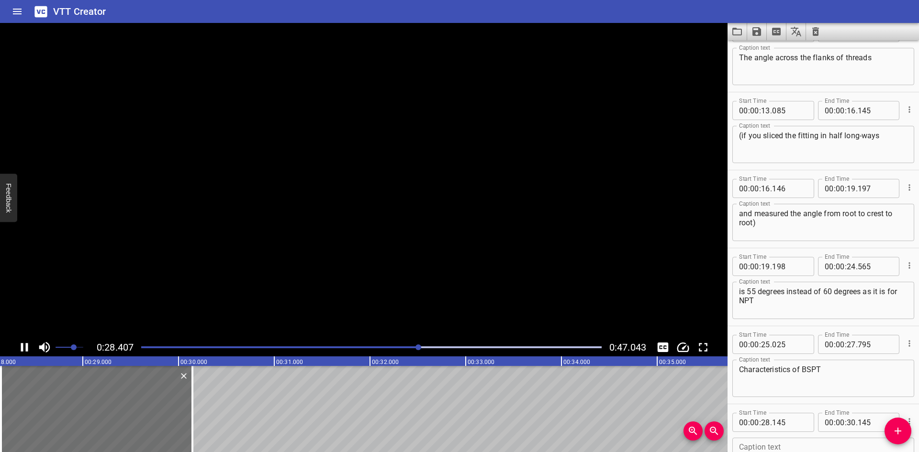
scroll to position [335, 0]
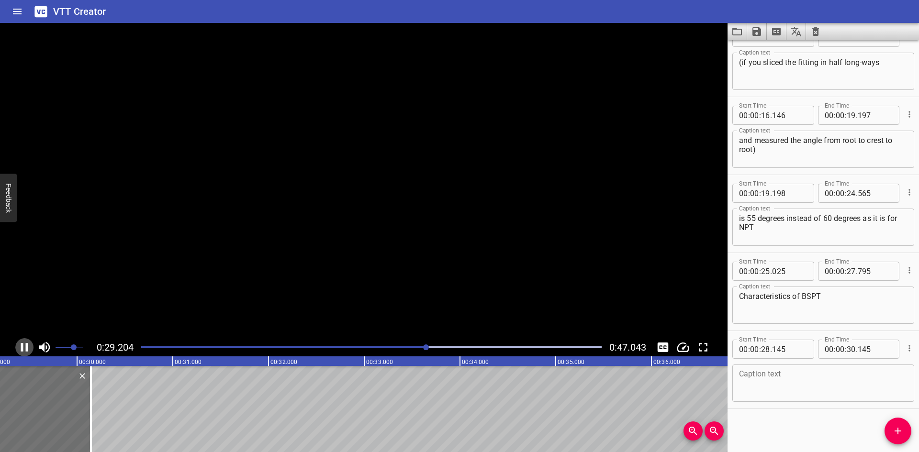
click at [22, 344] on icon "Play/Pause" at bounding box center [24, 347] width 7 height 9
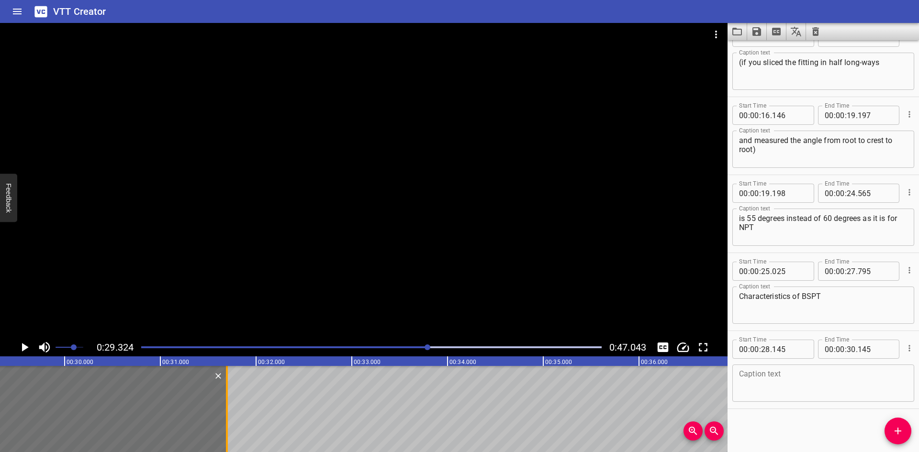
drag, startPoint x: 80, startPoint y: 416, endPoint x: 229, endPoint y: 419, distance: 148.5
click at [229, 419] on div at bounding box center [227, 409] width 10 height 86
type input "31"
type input "695"
click at [739, 369] on div "Caption text" at bounding box center [824, 383] width 182 height 37
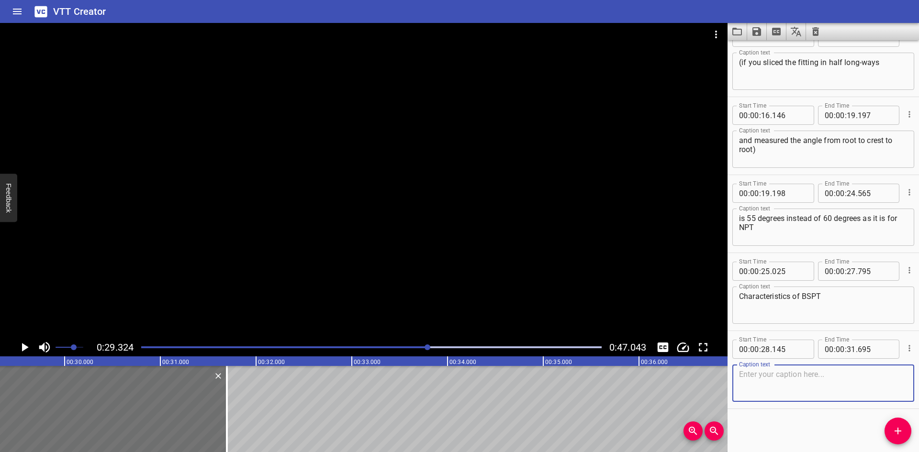
paste textarea "Taper Angle 1°47"
click at [140, 217] on div at bounding box center [364, 181] width 728 height 316
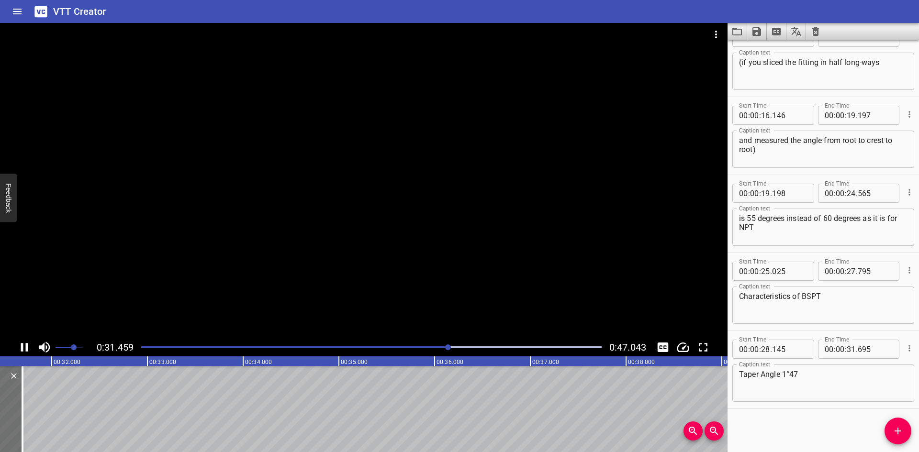
click at [19, 344] on icon "Play/Pause" at bounding box center [24, 347] width 14 height 14
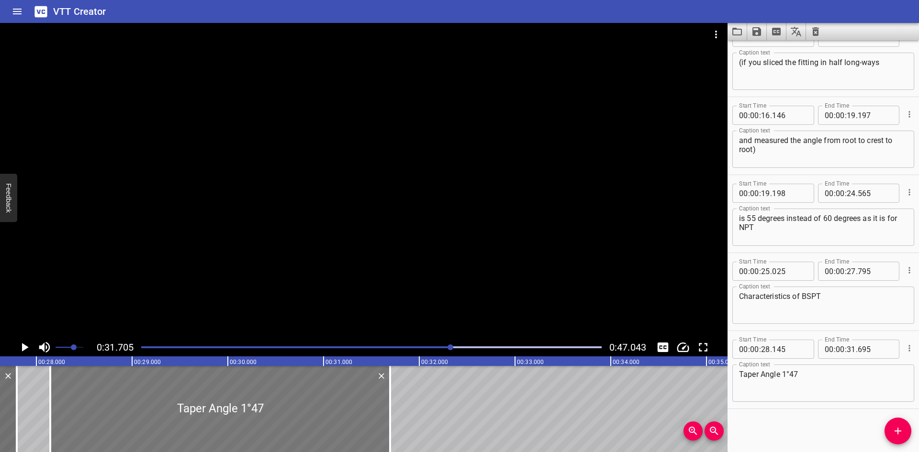
scroll to position [0, 2633]
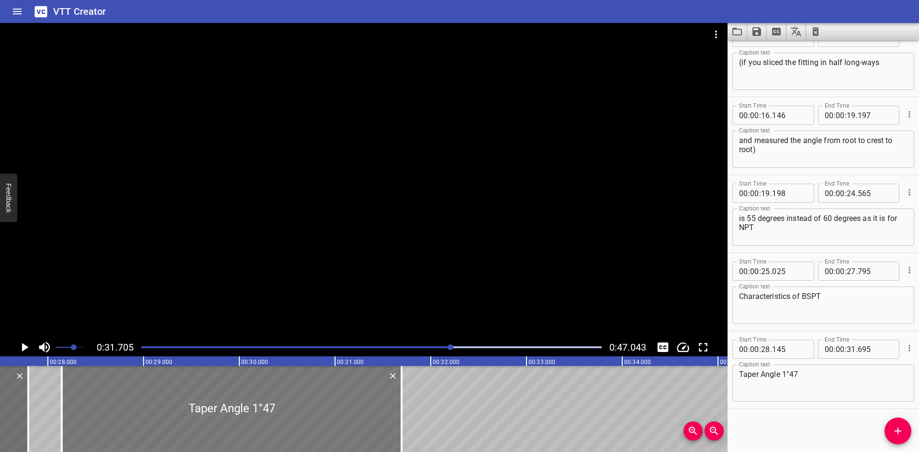
click at [185, 399] on div at bounding box center [232, 409] width 340 height 86
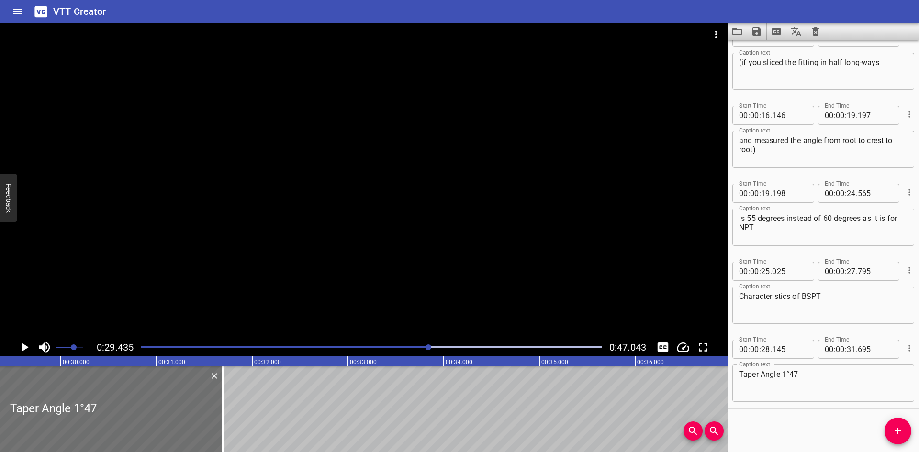
scroll to position [0, 2819]
click at [28, 345] on icon "Play/Pause" at bounding box center [24, 347] width 14 height 14
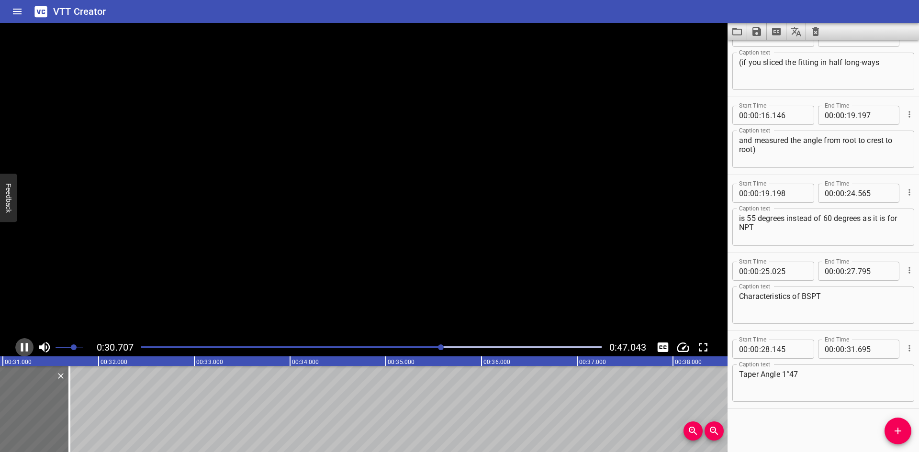
click at [28, 345] on icon "Play/Pause" at bounding box center [24, 347] width 7 height 9
click at [28, 345] on icon "Play/Pause" at bounding box center [24, 347] width 14 height 14
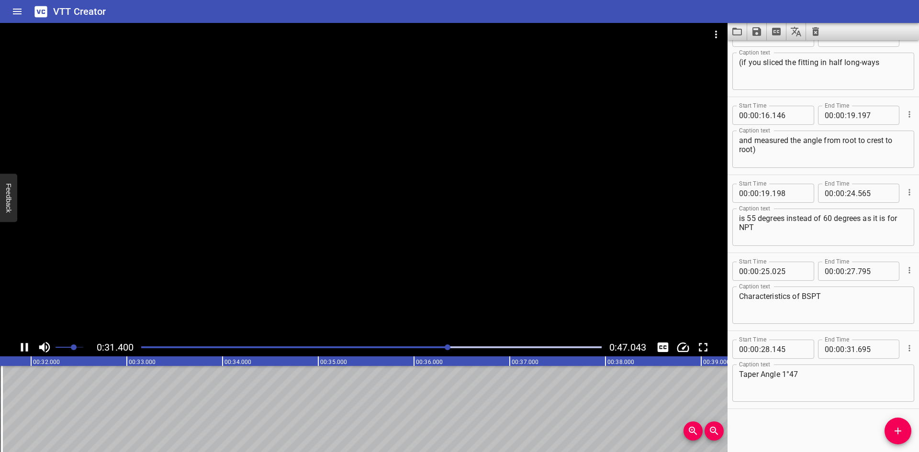
click at [28, 345] on icon "Play/Pause" at bounding box center [24, 347] width 7 height 9
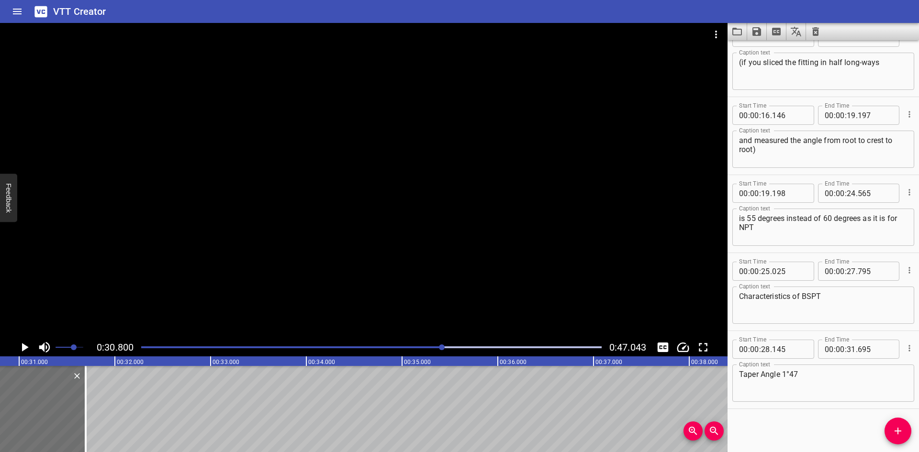
click at [28, 349] on icon "Play/Pause" at bounding box center [24, 347] width 14 height 14
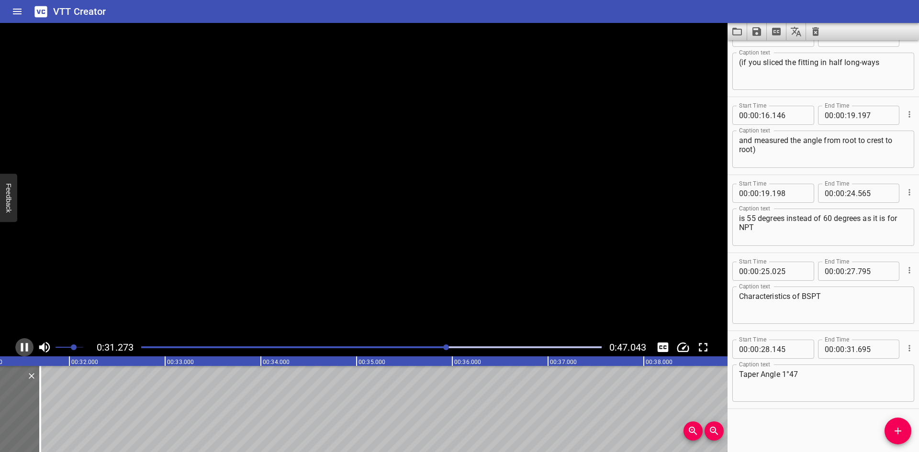
click at [28, 349] on icon "Play/Pause" at bounding box center [24, 347] width 14 height 14
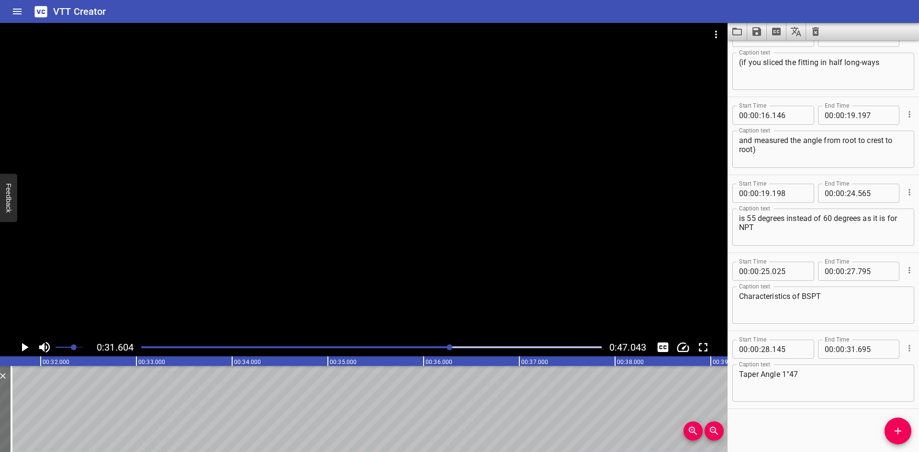
scroll to position [0, 3027]
click at [847, 382] on textarea "Taper Angle 1°47" at bounding box center [823, 383] width 169 height 27
type textarea "Taper Angle 1°47 minutes"
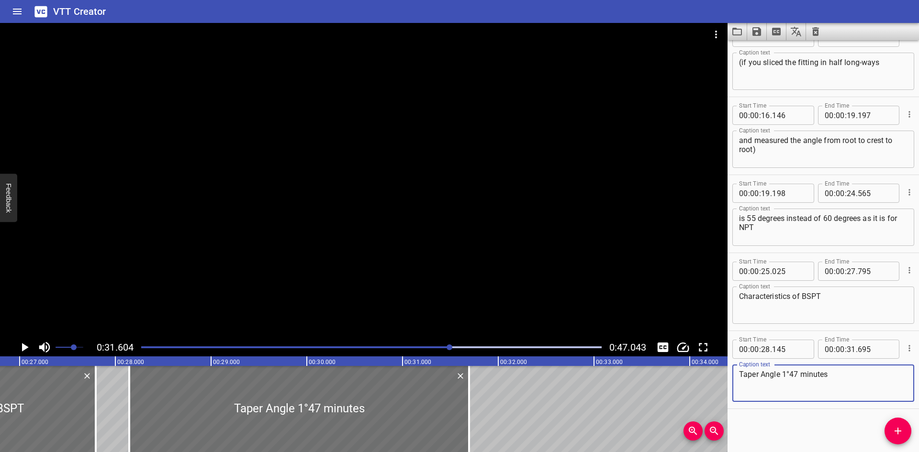
scroll to position [0, 2562]
click at [135, 409] on div at bounding box center [134, 409] width 10 height 86
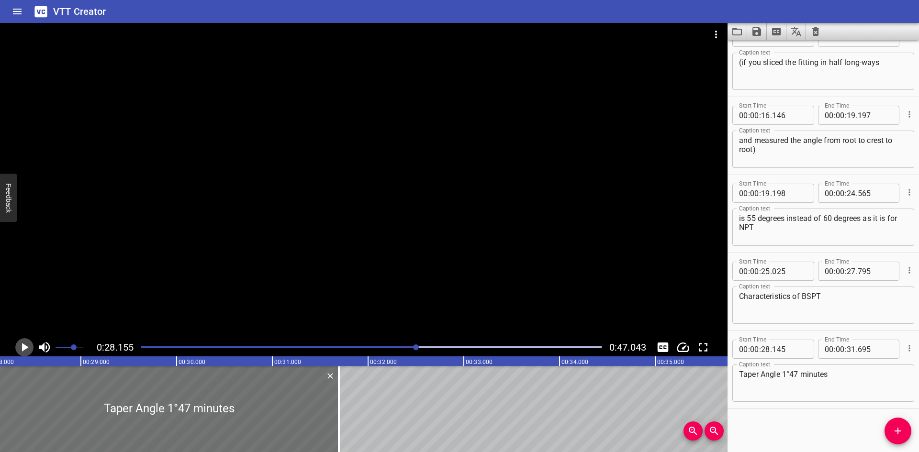
click at [17, 346] on icon "Play/Pause" at bounding box center [24, 347] width 14 height 14
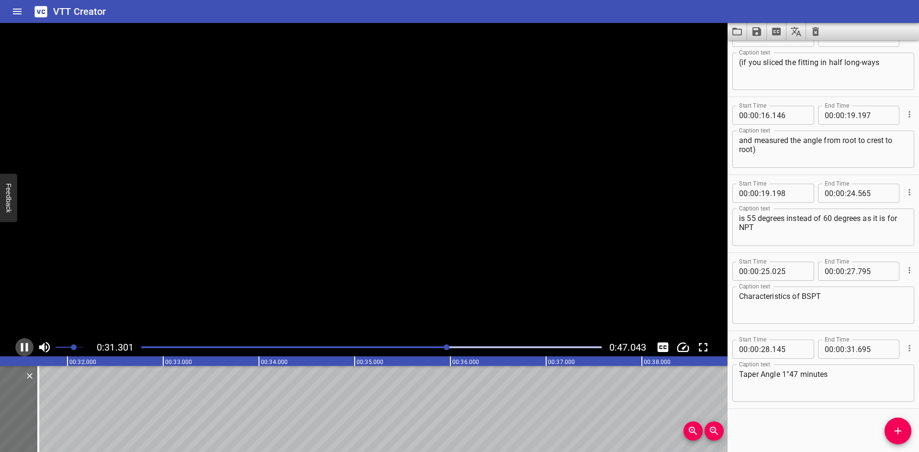
click at [17, 346] on icon "Play/Pause" at bounding box center [24, 347] width 14 height 14
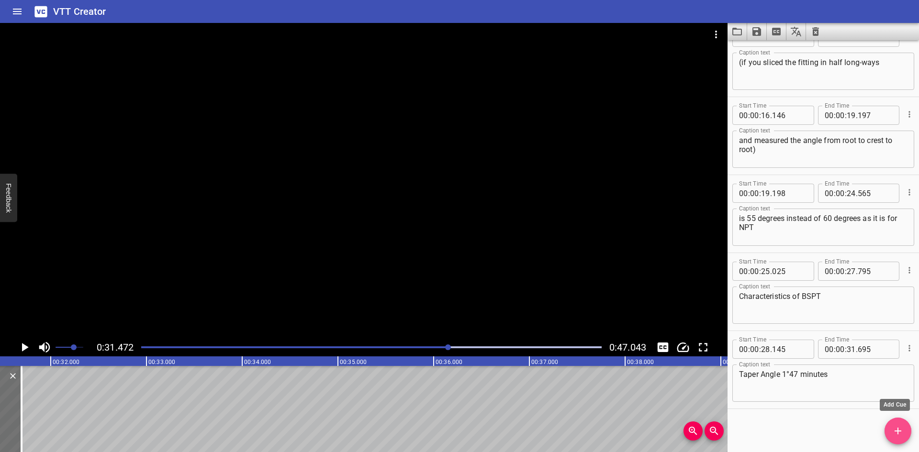
click at [893, 429] on icon "Add Cue" at bounding box center [897, 431] width 11 height 11
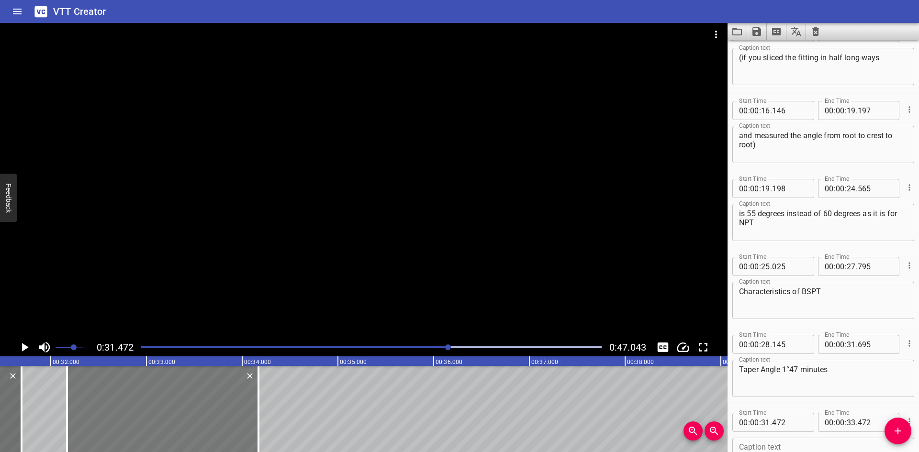
drag, startPoint x: 165, startPoint y: 407, endPoint x: 182, endPoint y: 406, distance: 17.7
click at [182, 406] on div at bounding box center [163, 409] width 192 height 86
type input "32"
type input "172"
type input "34"
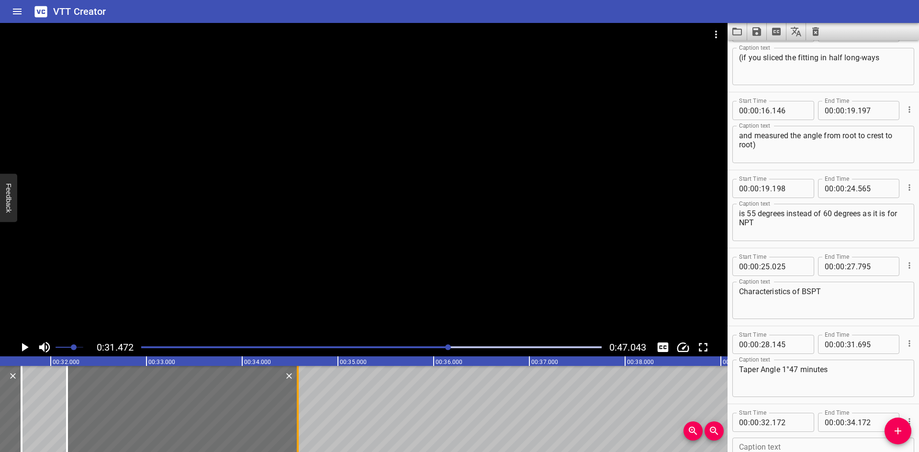
drag, startPoint x: 257, startPoint y: 403, endPoint x: 296, endPoint y: 413, distance: 40.5
click at [296, 413] on div at bounding box center [298, 409] width 10 height 86
type input "582"
click at [434, 212] on div at bounding box center [364, 181] width 728 height 316
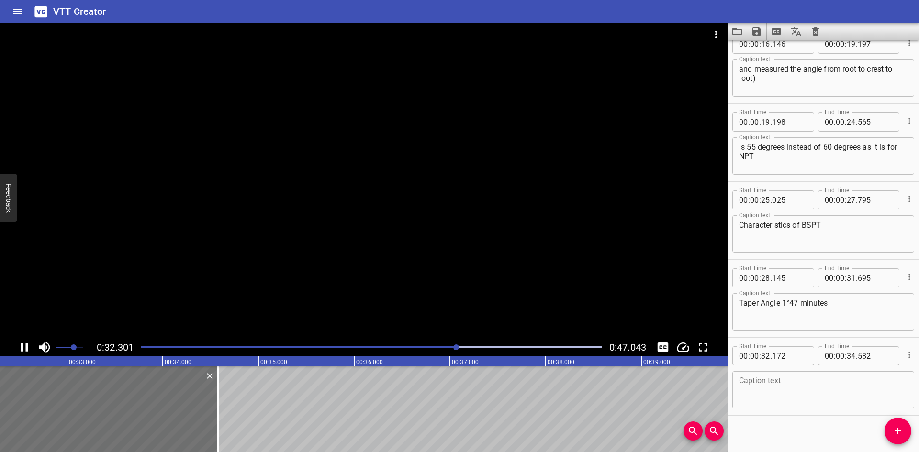
scroll to position [413, 0]
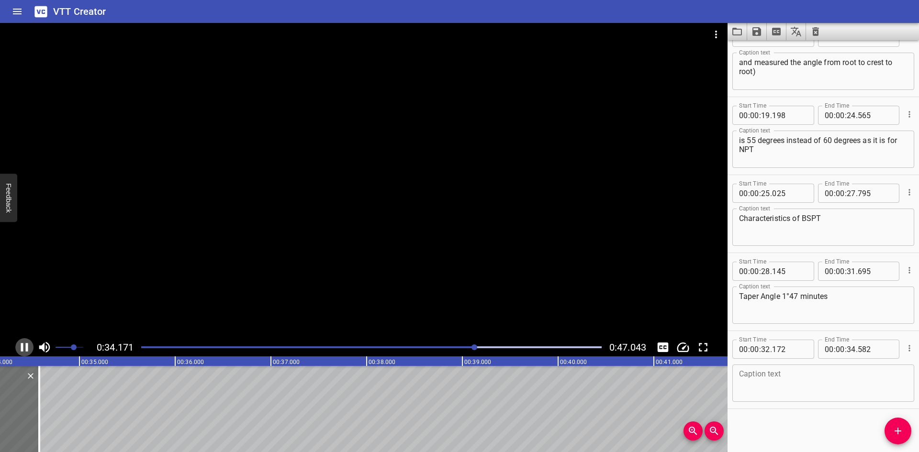
click at [29, 348] on icon "Play/Pause" at bounding box center [24, 347] width 14 height 14
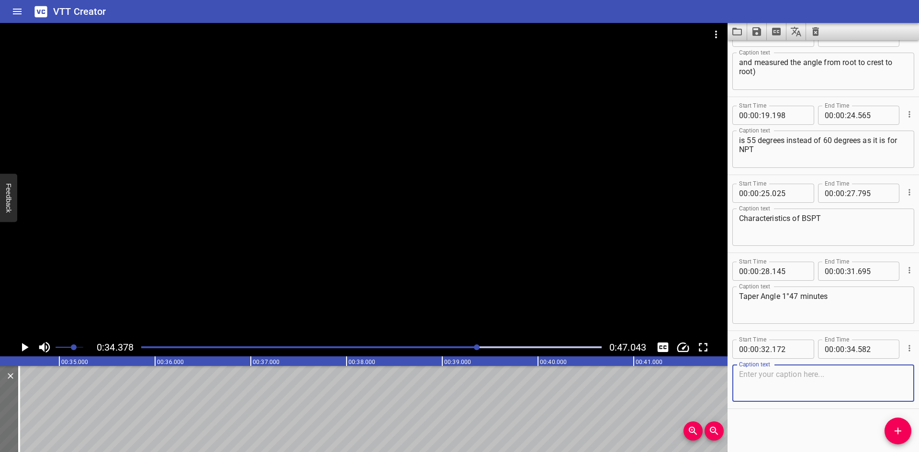
click at [791, 382] on textarea at bounding box center [823, 383] width 169 height 27
paste textarea "55°thread angle"
type textarea "55°thread angle"
click at [893, 435] on icon "Add Cue" at bounding box center [897, 431] width 11 height 11
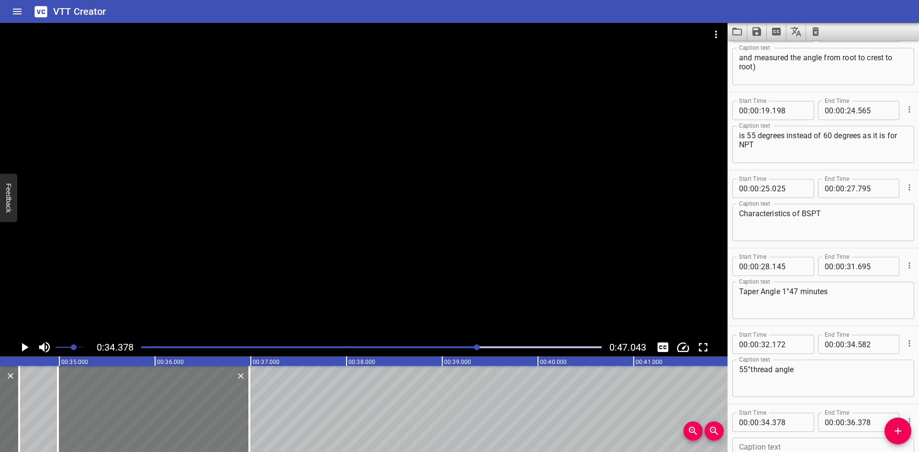
drag, startPoint x: 116, startPoint y: 418, endPoint x: 174, endPoint y: 419, distance: 57.9
click at [174, 419] on div at bounding box center [154, 409] width 192 height 86
type input "983"
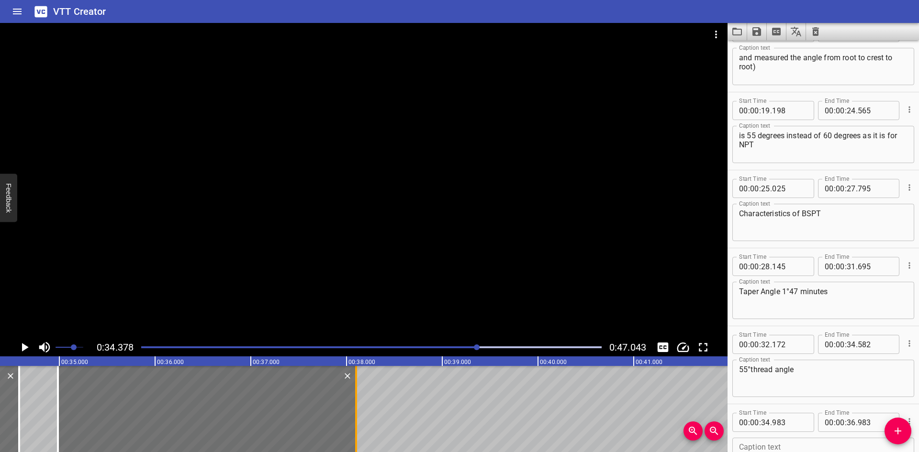
drag, startPoint x: 252, startPoint y: 413, endPoint x: 359, endPoint y: 419, distance: 107.0
click at [359, 419] on div at bounding box center [356, 409] width 10 height 86
type input "38"
type input "098"
click at [29, 347] on icon "Play/Pause" at bounding box center [24, 347] width 14 height 14
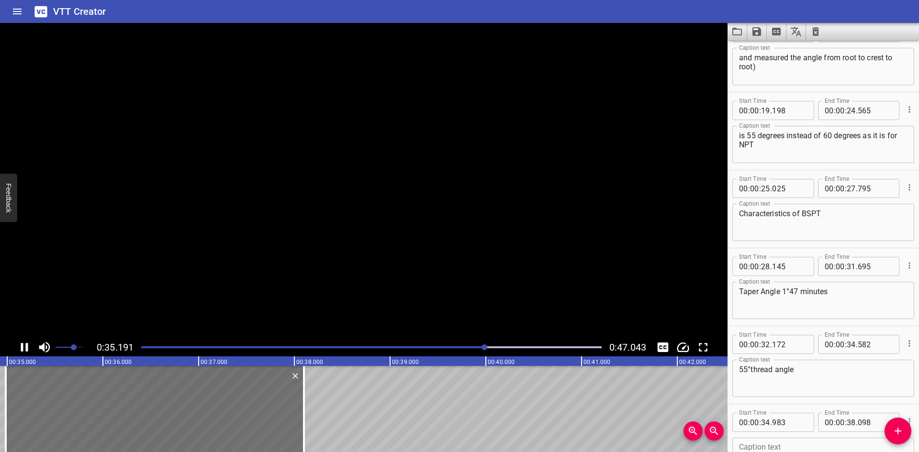
scroll to position [491, 0]
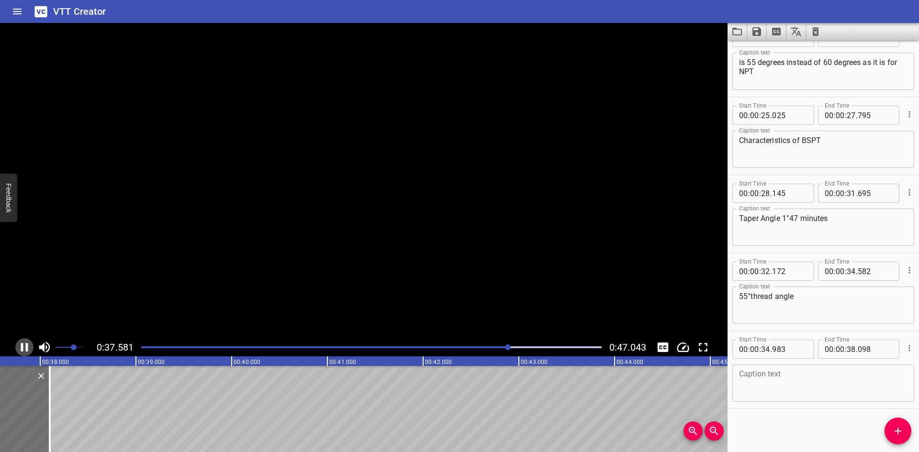
click at [29, 347] on icon "Play/Pause" at bounding box center [24, 347] width 14 height 14
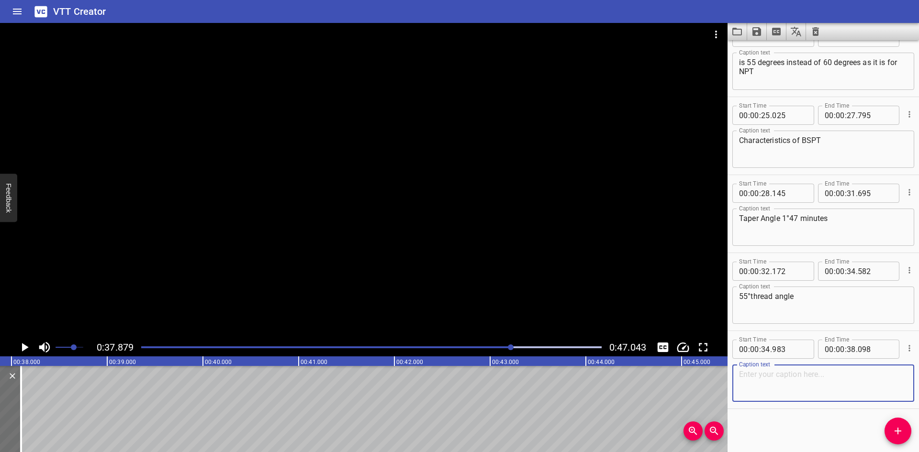
click at [754, 374] on textarea at bounding box center [823, 383] width 169 height 27
paste textarea "Pitch can be measured in millimeters or inches"
click at [889, 374] on textarea "Pitch can be measured in millimeters or inches" at bounding box center [823, 383] width 169 height 27
type textarea "Pitch can be measured in millimeters or inches"
drag, startPoint x: 893, startPoint y: 425, endPoint x: 825, endPoint y: 426, distance: 68.5
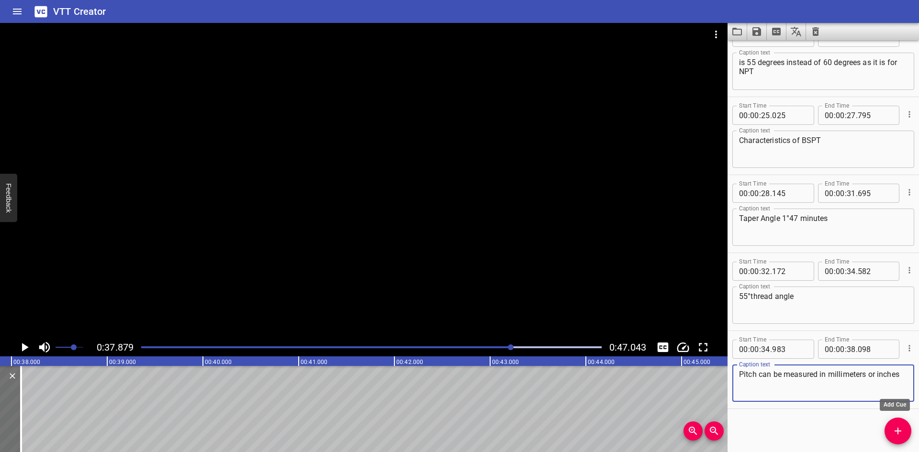
click at [893, 426] on button "Add Cue" at bounding box center [898, 431] width 27 height 27
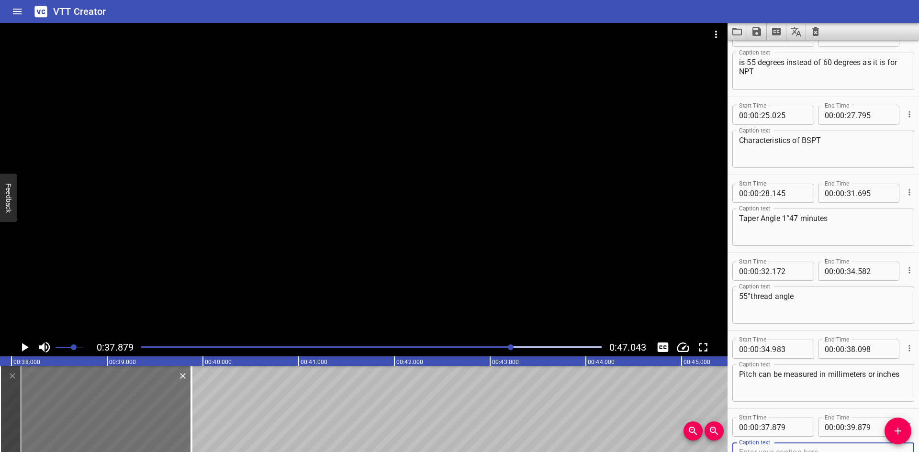
scroll to position [496, 0]
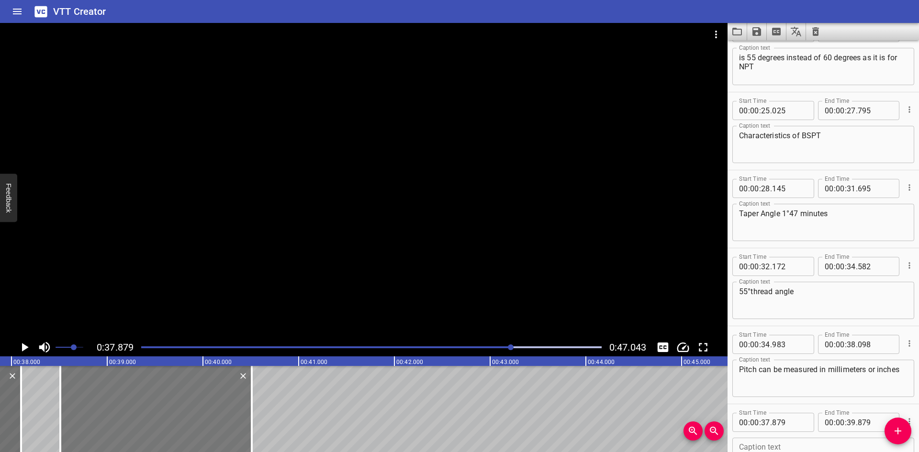
drag, startPoint x: 70, startPoint y: 415, endPoint x: 131, endPoint y: 423, distance: 60.9
click at [131, 423] on div at bounding box center [156, 409] width 192 height 86
type input "38"
type input "509"
type input "40"
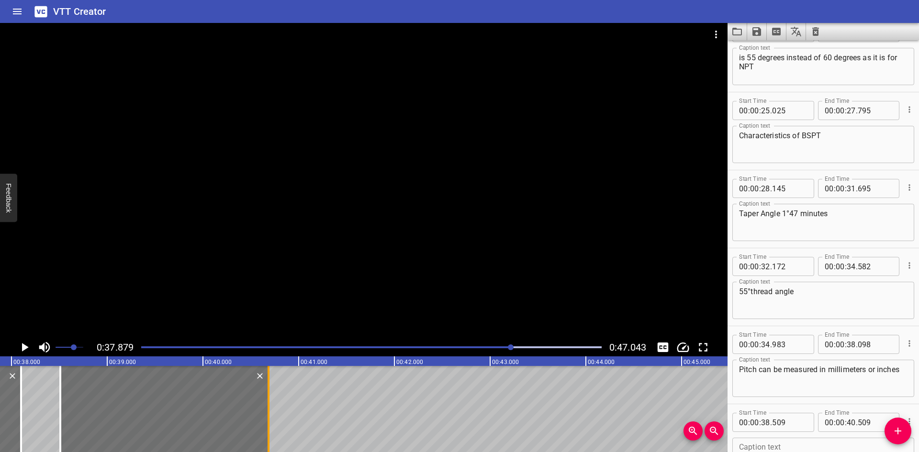
drag, startPoint x: 252, startPoint y: 423, endPoint x: 269, endPoint y: 426, distance: 17.1
click at [269, 426] on div at bounding box center [269, 409] width 2 height 86
type input "684"
click at [24, 349] on icon "Play/Pause" at bounding box center [25, 347] width 7 height 9
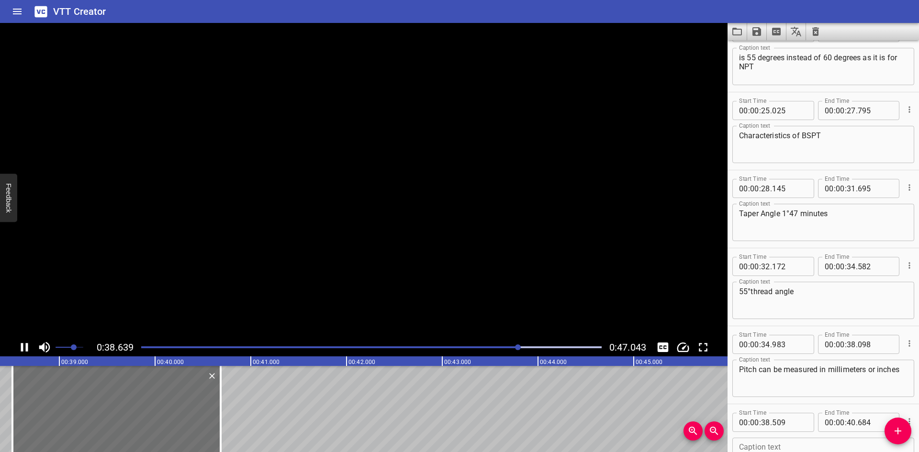
scroll to position [569, 0]
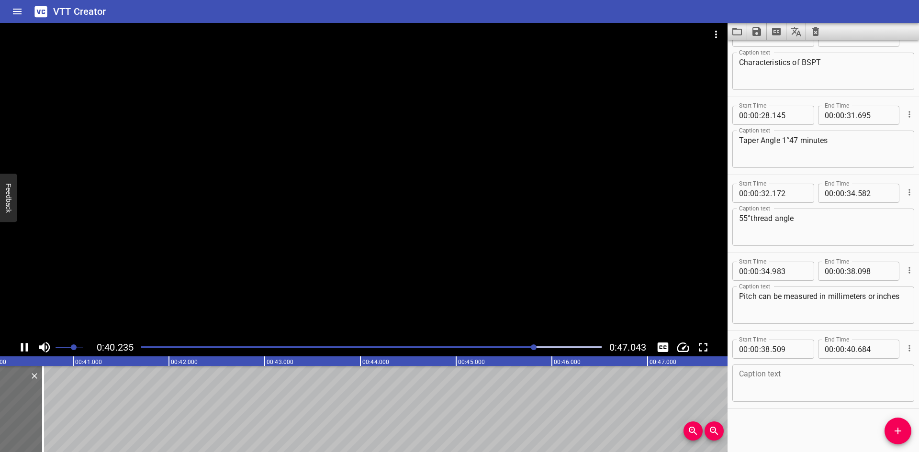
click at [25, 349] on icon "Play/Pause" at bounding box center [24, 347] width 14 height 14
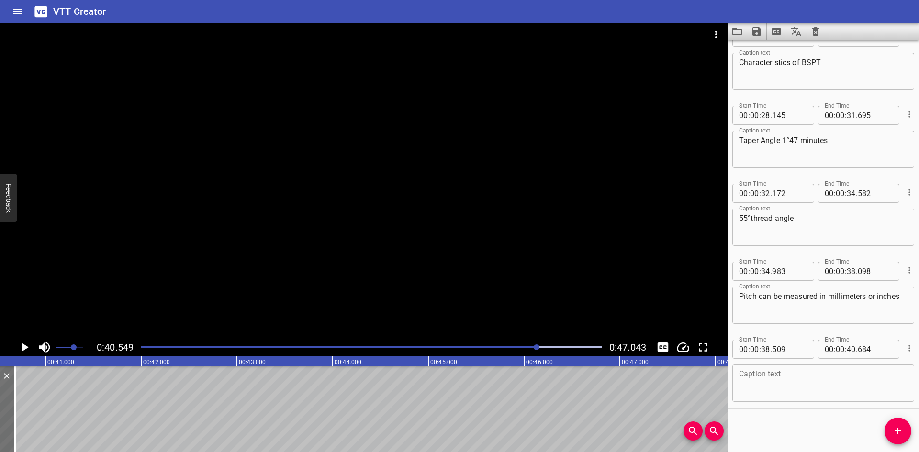
scroll to position [0, 3883]
click at [739, 372] on textarea at bounding box center [823, 383] width 169 height 27
paste textarea "Thread truncation is round"
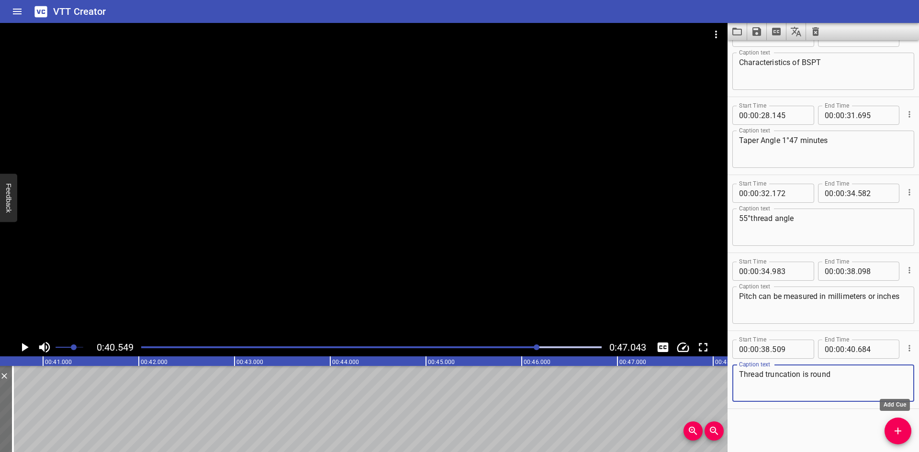
type textarea "Thread truncation is round"
click at [901, 431] on icon "Add Cue" at bounding box center [898, 431] width 7 height 7
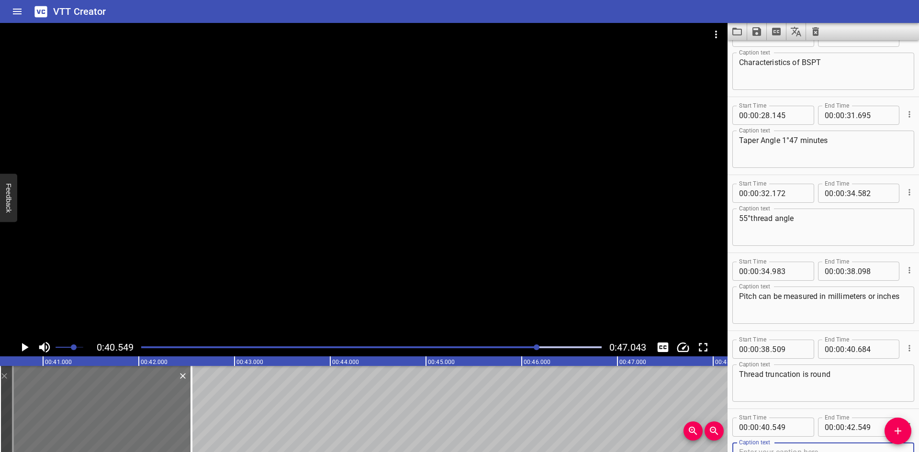
scroll to position [574, 0]
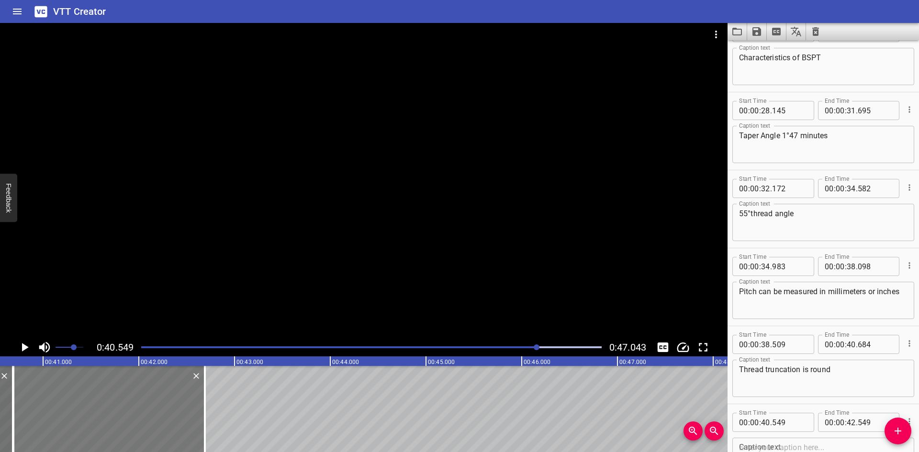
drag, startPoint x: 155, startPoint y: 410, endPoint x: 168, endPoint y: 411, distance: 13.5
click at [168, 411] on div at bounding box center [109, 409] width 192 height 86
type input "689"
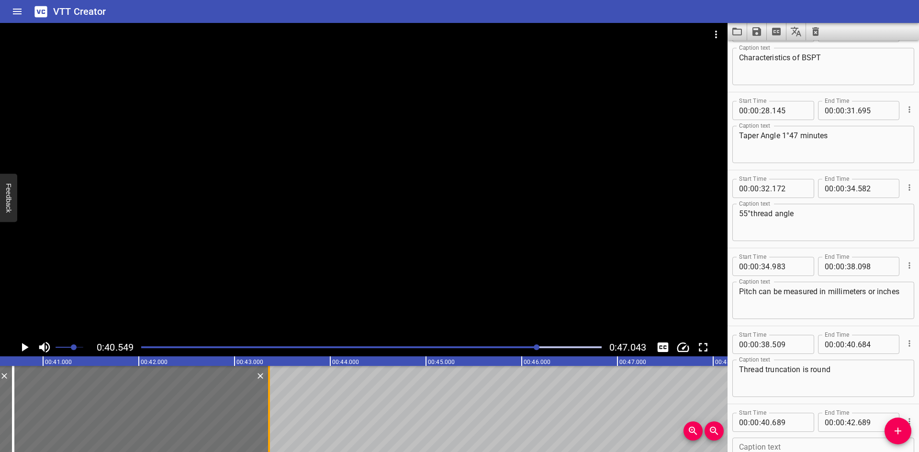
drag, startPoint x: 206, startPoint y: 410, endPoint x: 270, endPoint y: 416, distance: 64.4
click at [270, 416] on div at bounding box center [269, 409] width 10 height 86
type input "43"
type input "359"
click at [807, 428] on div "00 : 00 : 40 . 689" at bounding box center [774, 422] width 82 height 19
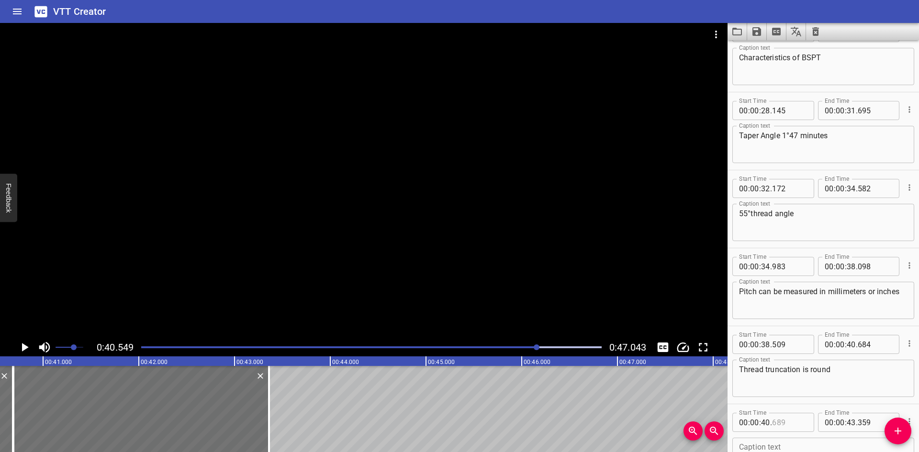
click at [795, 425] on input "number" at bounding box center [789, 422] width 35 height 19
type input "685"
drag, startPoint x: 172, startPoint y: 240, endPoint x: 138, endPoint y: 261, distance: 39.7
click at [172, 241] on div at bounding box center [364, 181] width 728 height 316
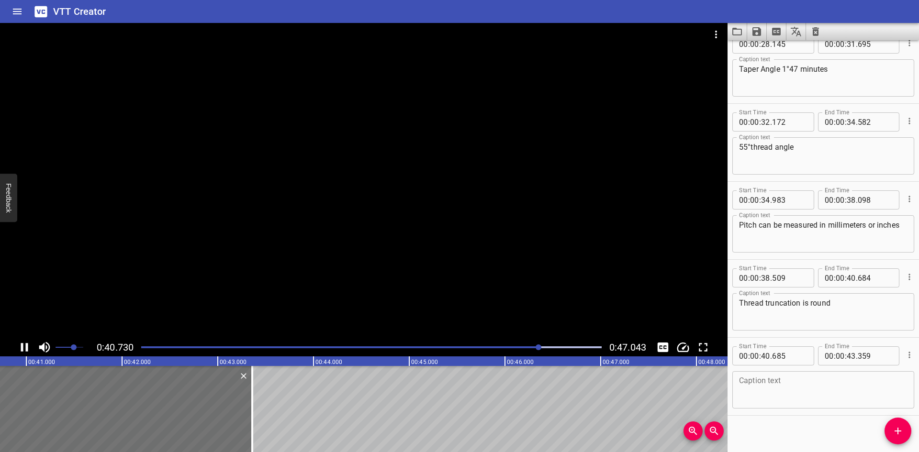
scroll to position [647, 0]
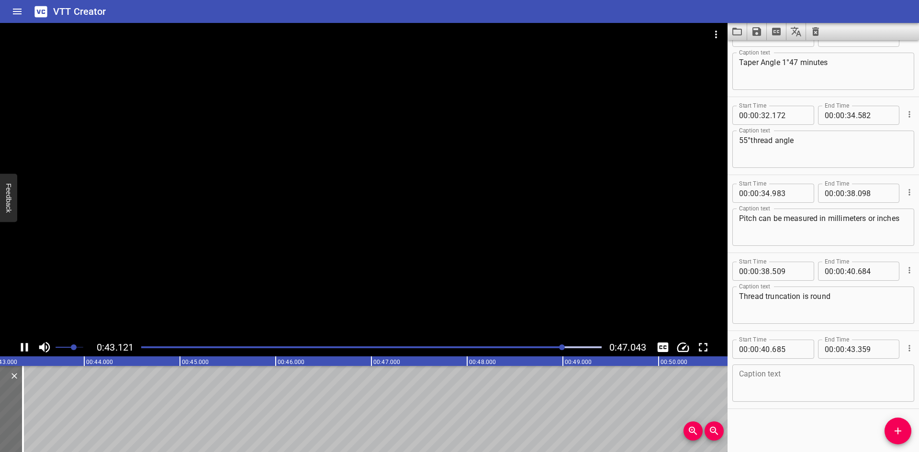
click at [26, 349] on icon "Play/Pause" at bounding box center [24, 347] width 7 height 9
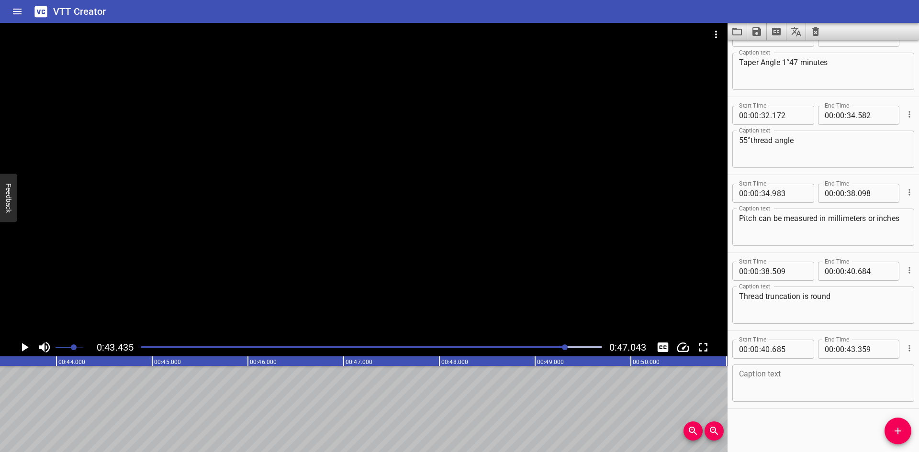
scroll to position [0, 4159]
click at [737, 379] on div "Caption text" at bounding box center [824, 383] width 182 height 37
paste textarea "BSPT threads are different from"
type textarea "BSPT threads are different from"
click at [896, 435] on icon "Add Cue" at bounding box center [897, 431] width 11 height 11
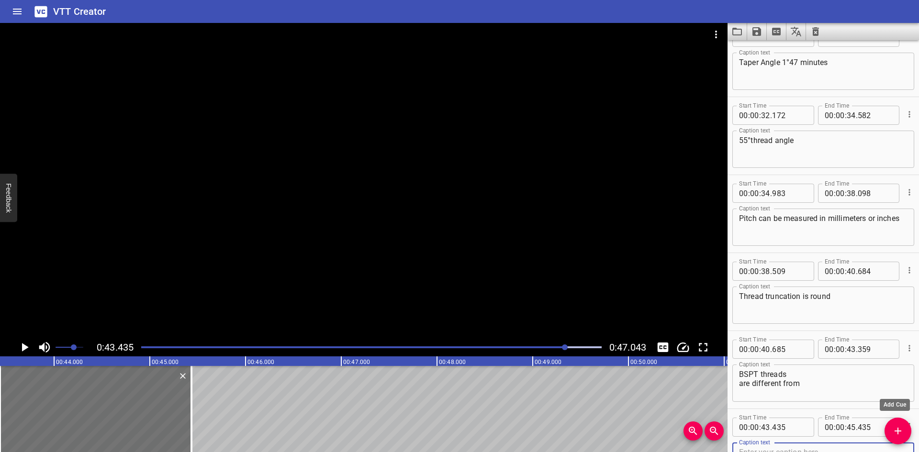
scroll to position [652, 0]
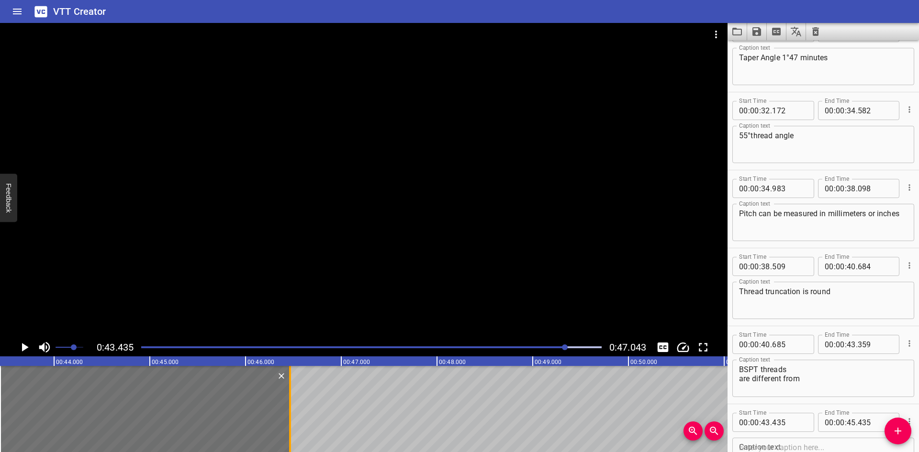
drag, startPoint x: 193, startPoint y: 408, endPoint x: 292, endPoint y: 418, distance: 99.1
click at [292, 418] on div at bounding box center [290, 409] width 10 height 86
type input "46"
type input "465"
click at [801, 418] on input "number" at bounding box center [789, 422] width 35 height 19
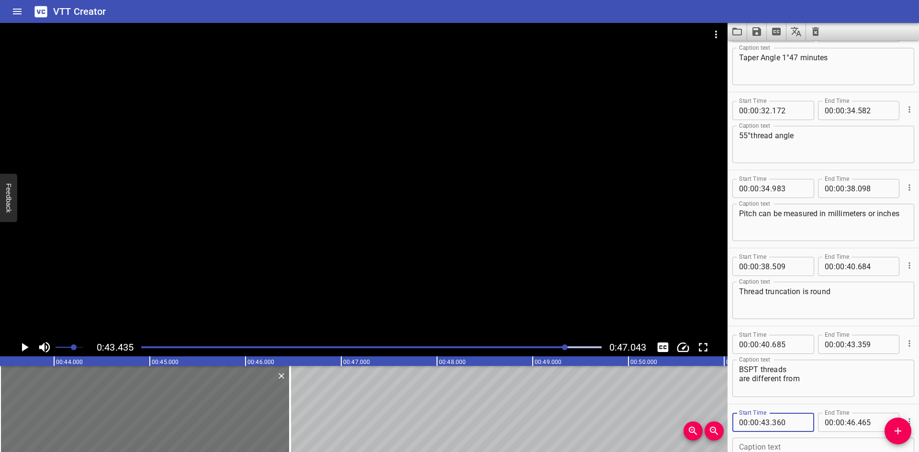
type input "360"
click at [813, 374] on textarea "BSPT threads are different from" at bounding box center [823, 378] width 169 height 27
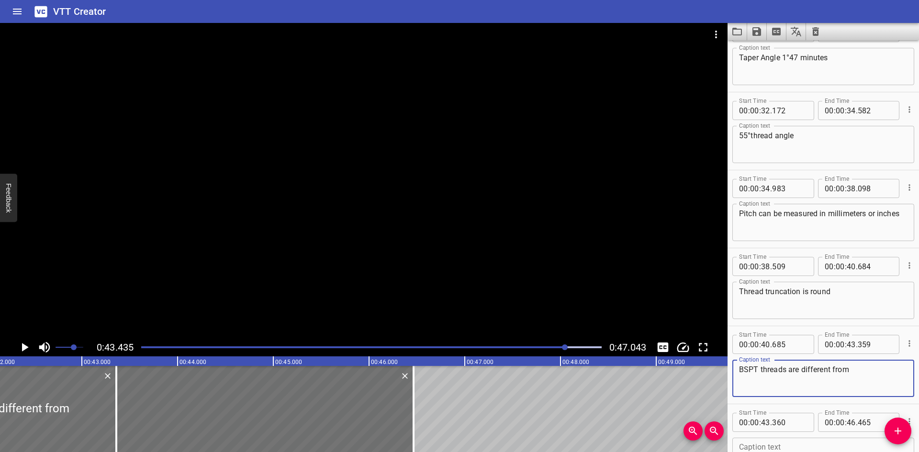
scroll to position [0, 4009]
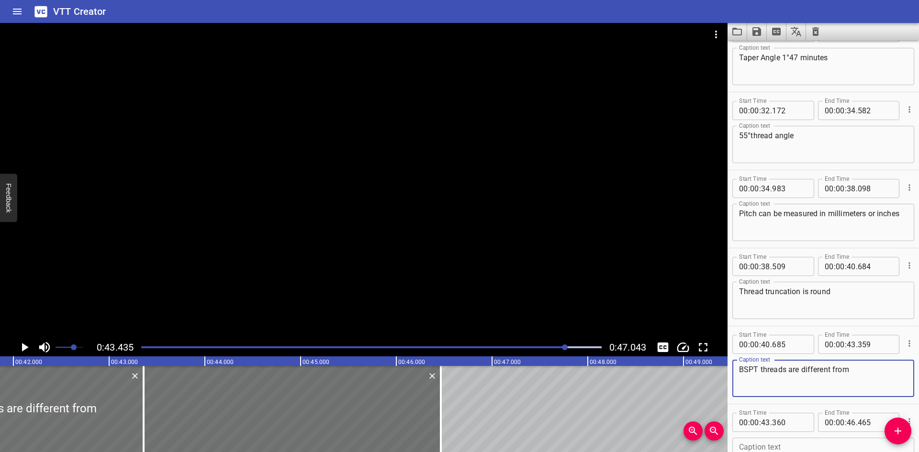
type textarea "BSPT threads are different from"
click at [261, 260] on div at bounding box center [364, 181] width 728 height 316
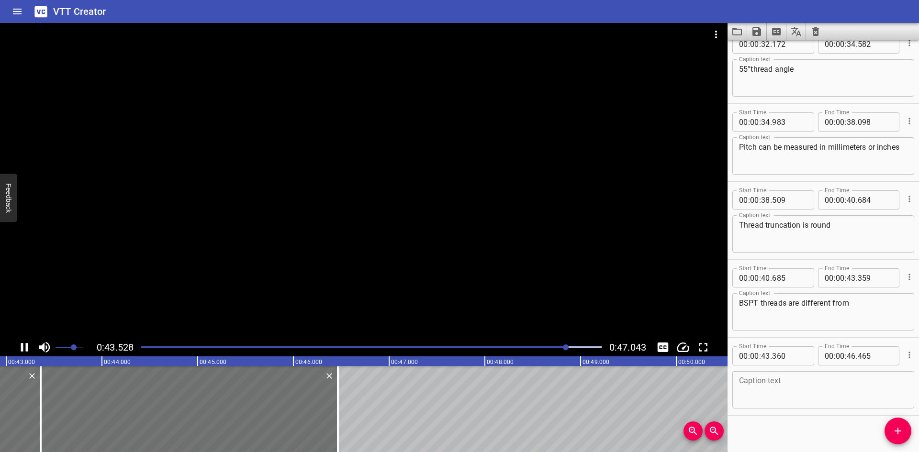
scroll to position [725, 0]
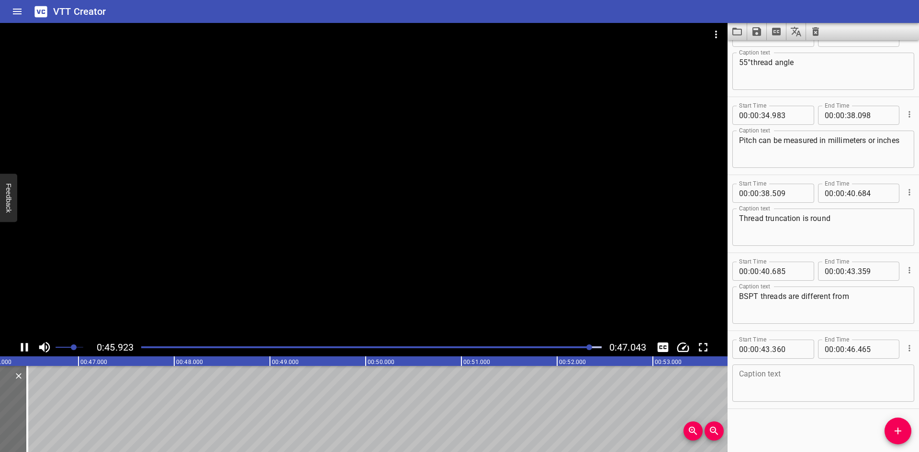
click at [25, 345] on icon "Play/Pause" at bounding box center [24, 347] width 14 height 14
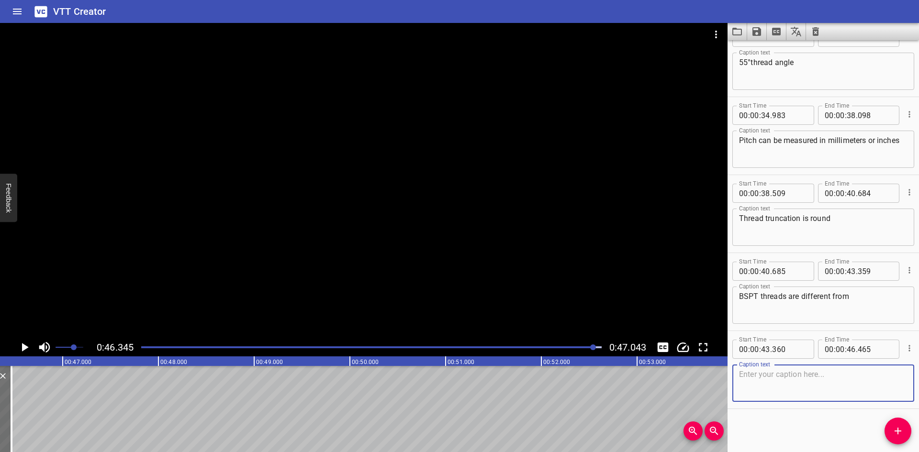
click at [800, 379] on textarea at bounding box center [823, 383] width 169 height 27
paste textarea "and will not substitute for NPT threads"
click at [848, 377] on textarea "and will not substitute for NPT threads" at bounding box center [823, 383] width 169 height 27
type textarea "and will not substitute for NPT threads"
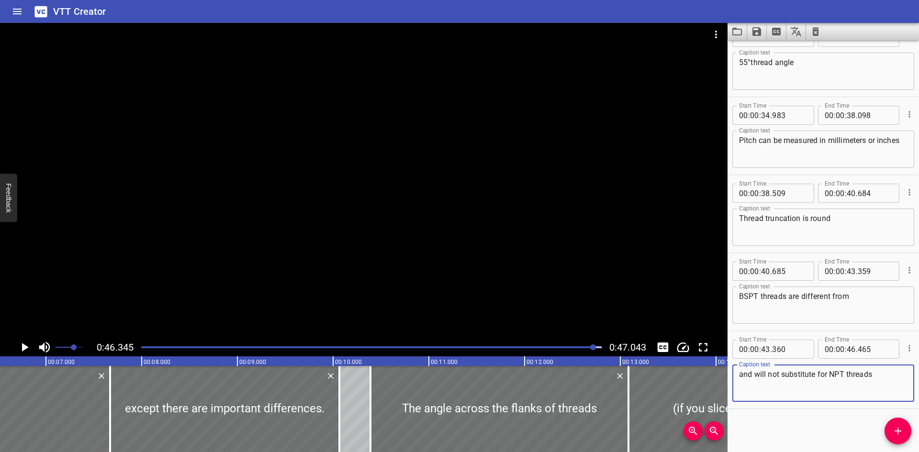
scroll to position [0, 617]
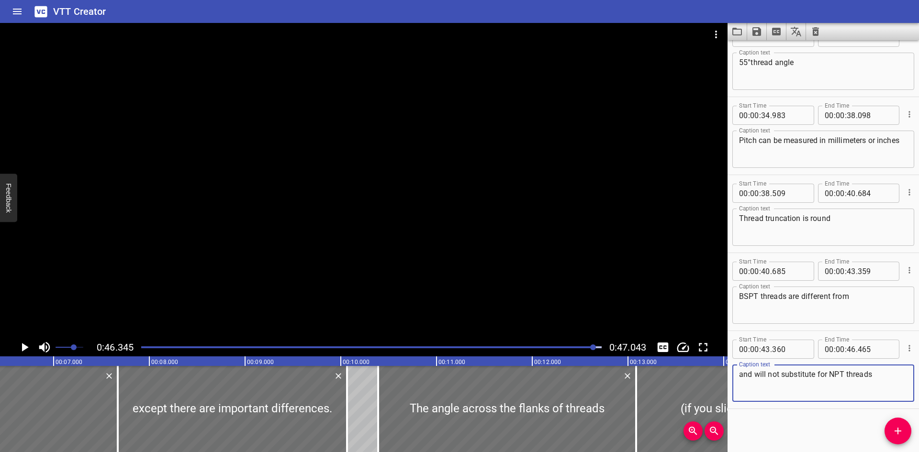
click at [144, 350] on div at bounding box center [372, 347] width 472 height 13
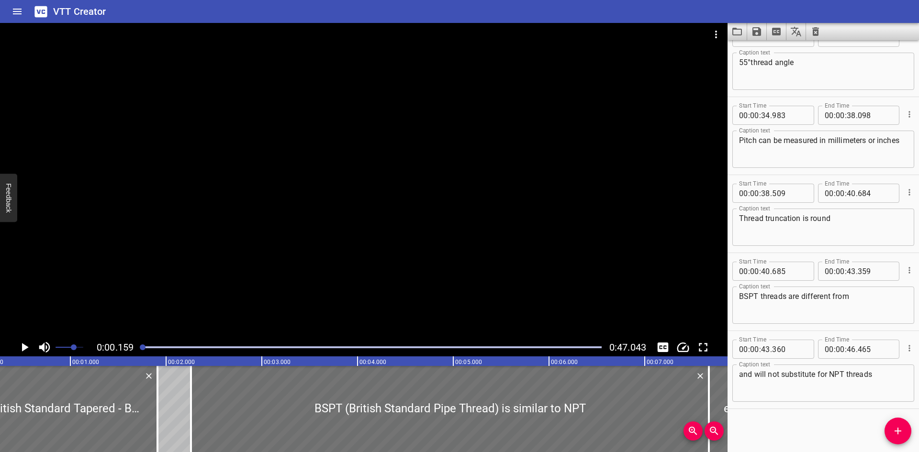
scroll to position [0, 15]
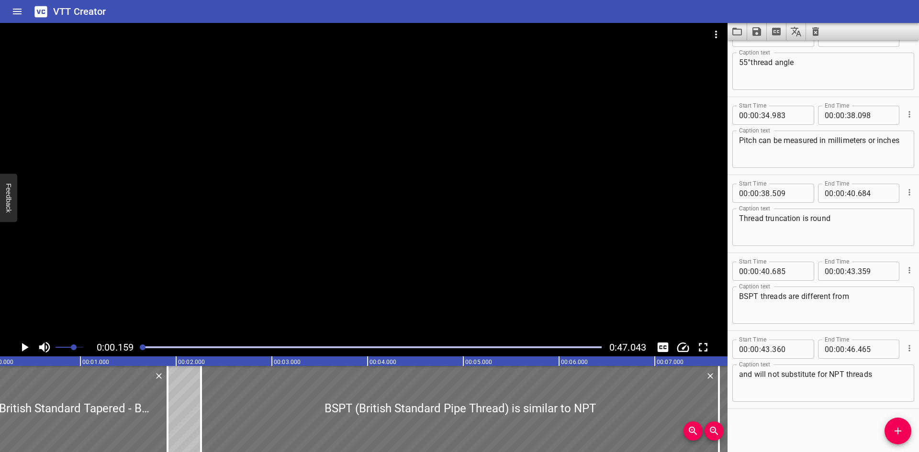
click at [62, 347] on span at bounding box center [70, 347] width 28 height 13
drag, startPoint x: 62, startPoint y: 346, endPoint x: 67, endPoint y: 346, distance: 5.3
click at [67, 346] on span "Set video volume" at bounding box center [67, 348] width 6 height 6
click at [337, 190] on div at bounding box center [364, 181] width 728 height 316
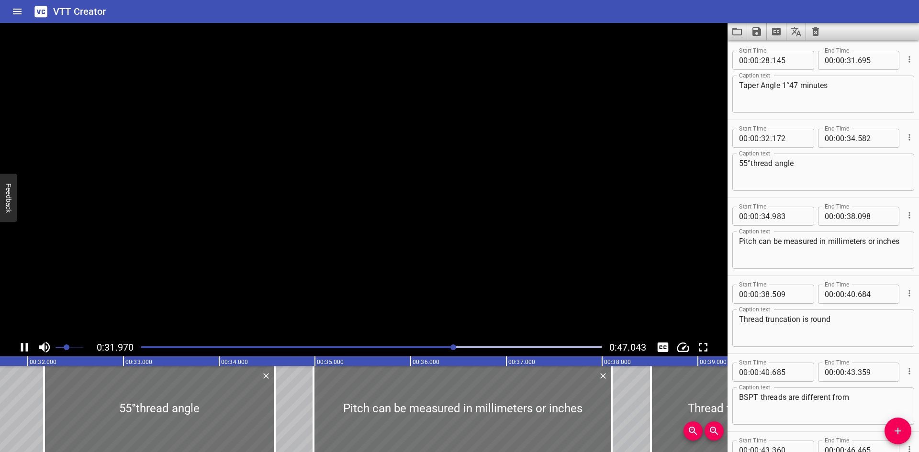
scroll to position [0, 0]
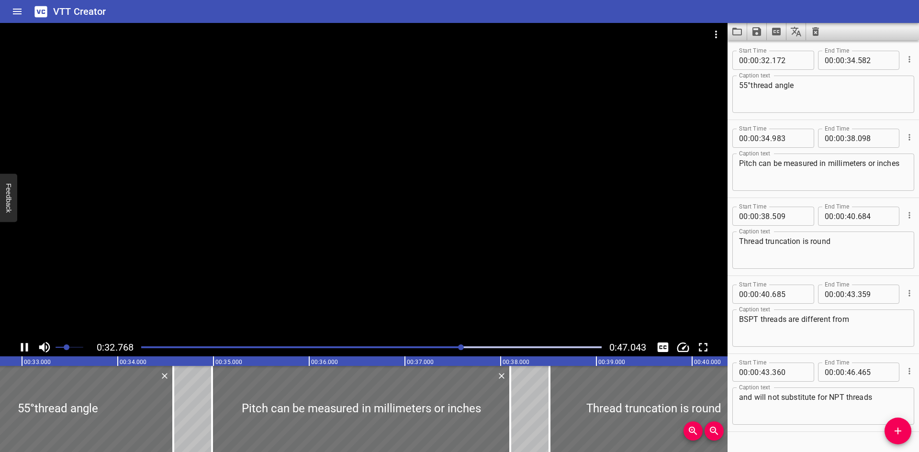
click at [266, 259] on div at bounding box center [364, 181] width 728 height 316
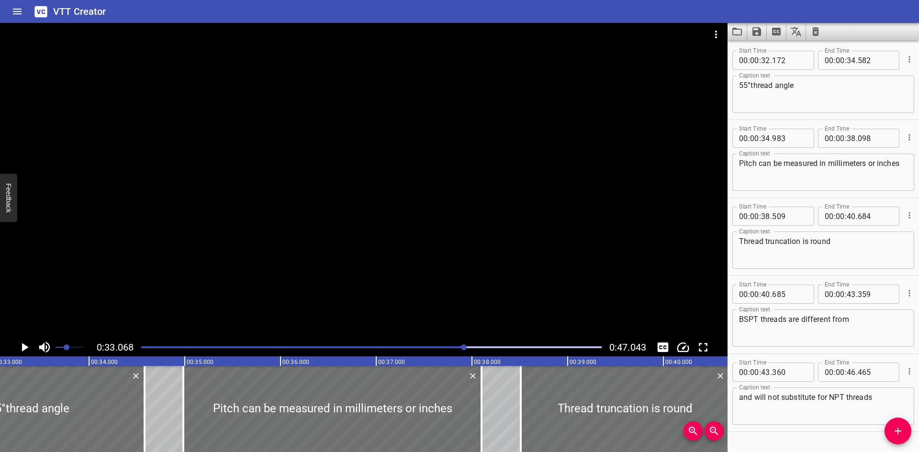
click at [311, 281] on div at bounding box center [364, 181] width 728 height 316
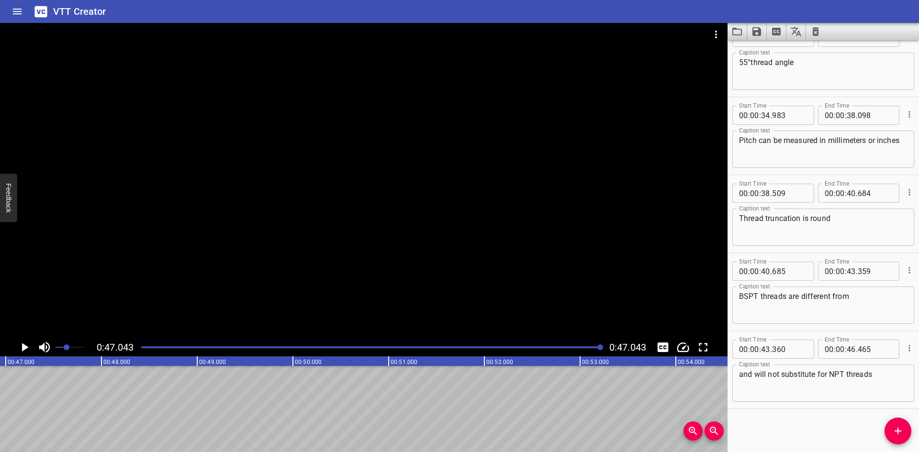
scroll to position [0, 4505]
drag, startPoint x: 308, startPoint y: 280, endPoint x: 256, endPoint y: 343, distance: 82.6
click at [256, 343] on div at bounding box center [372, 347] width 472 height 13
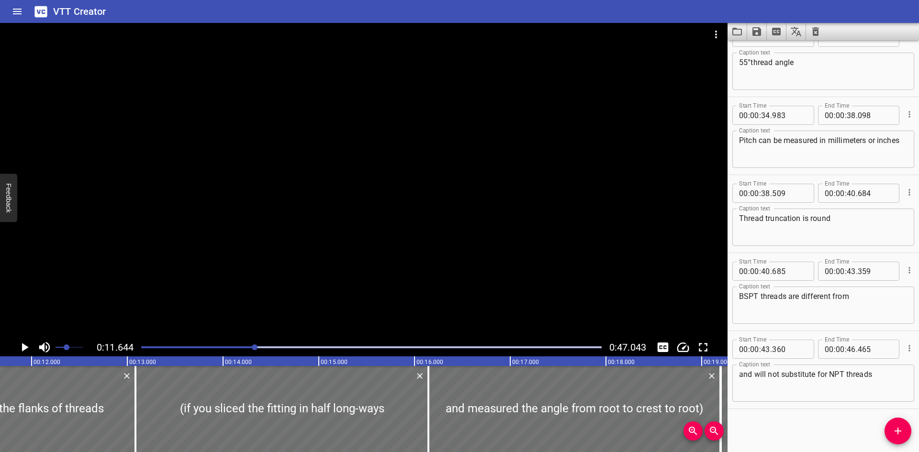
scroll to position [0, 1115]
click at [759, 31] on icon "Save captions to file" at bounding box center [757, 31] width 9 height 9
click at [763, 50] on li "Save to VTT file" at bounding box center [782, 52] width 70 height 17
click at [814, 34] on icon "Clear captions" at bounding box center [816, 31] width 7 height 9
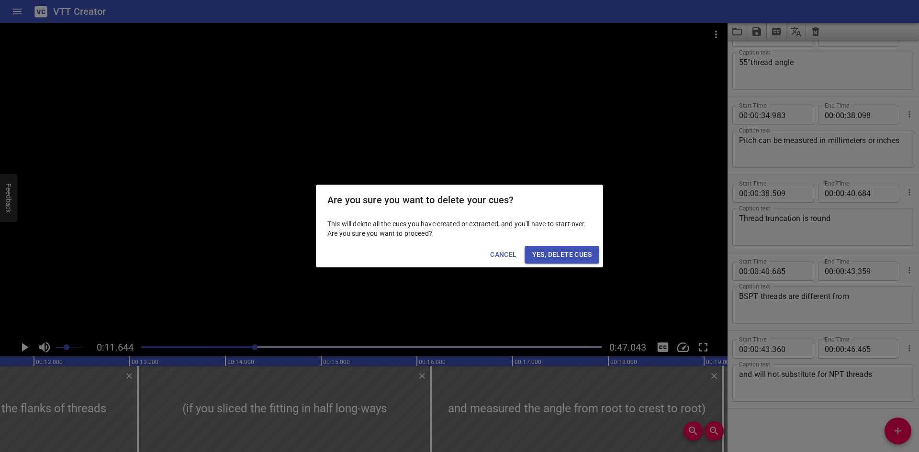
click at [531, 255] on button "Yes, Delete Cues" at bounding box center [562, 255] width 75 height 18
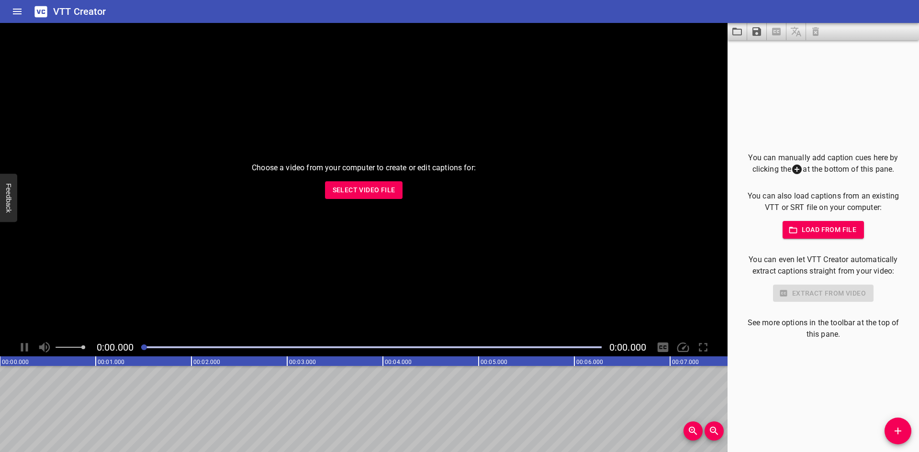
click at [349, 179] on div "Choose a video from your computer to create or edit captions for: Select Video …" at bounding box center [364, 181] width 728 height 316
click at [349, 182] on button "Select Video File" at bounding box center [364, 190] width 78 height 18
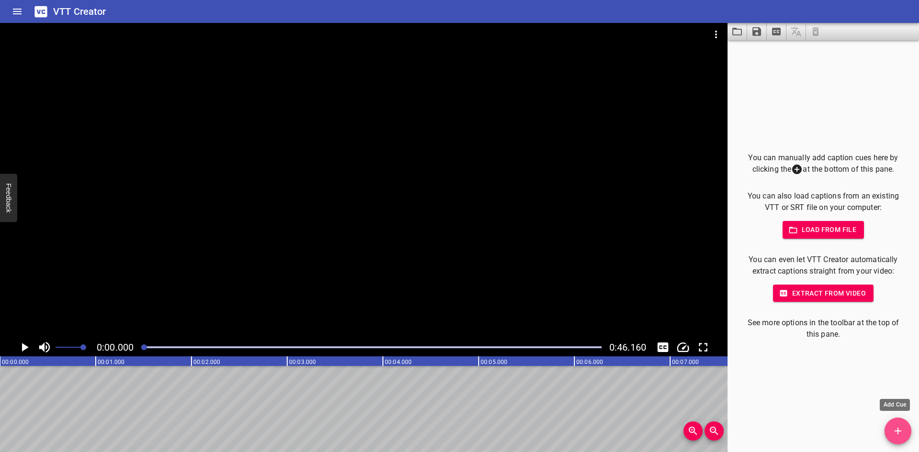
click at [900, 431] on icon "Add Cue" at bounding box center [898, 431] width 7 height 7
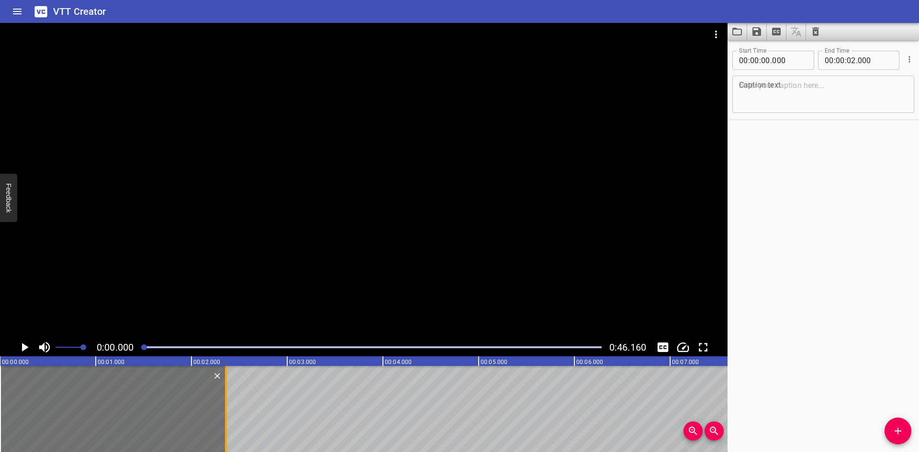
drag, startPoint x: 187, startPoint y: 412, endPoint x: 222, endPoint y: 421, distance: 35.5
click at [222, 421] on div at bounding box center [226, 409] width 10 height 86
type input "360"
click at [123, 181] on div at bounding box center [364, 181] width 728 height 316
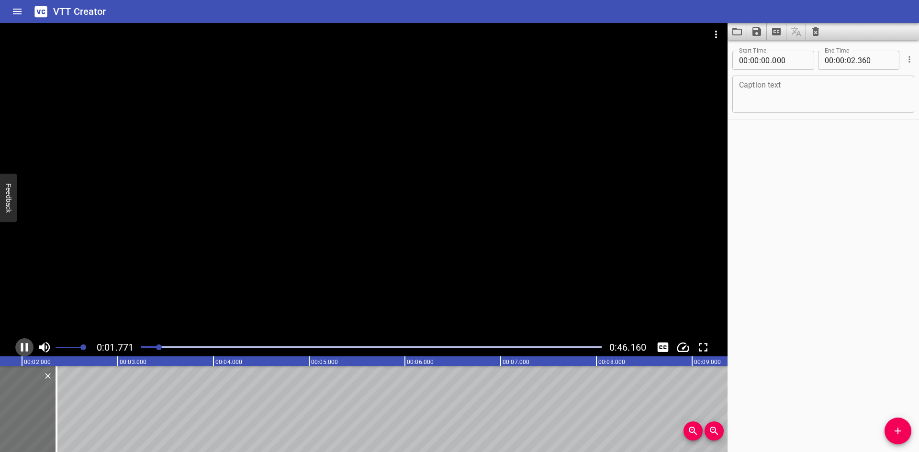
click at [26, 349] on icon "Play/Pause" at bounding box center [24, 347] width 7 height 9
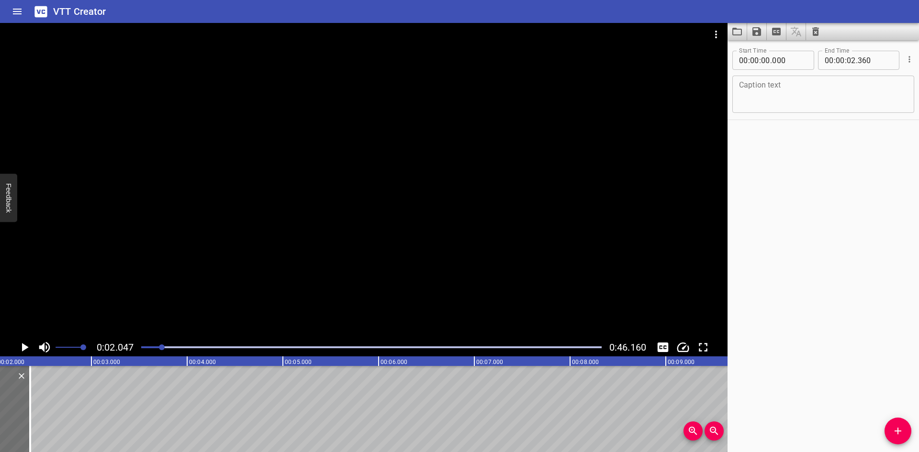
click at [804, 87] on textarea at bounding box center [823, 94] width 169 height 27
paste textarea "British Standard Pipe Parallel – BSPP"
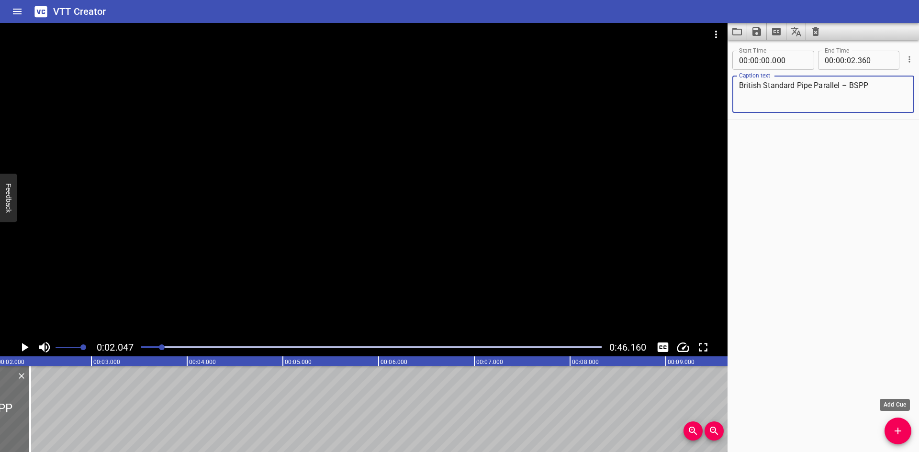
type textarea "British Standard Pipe Parallel – BSPP"
click at [900, 430] on icon "Add Cue" at bounding box center [897, 431] width 11 height 11
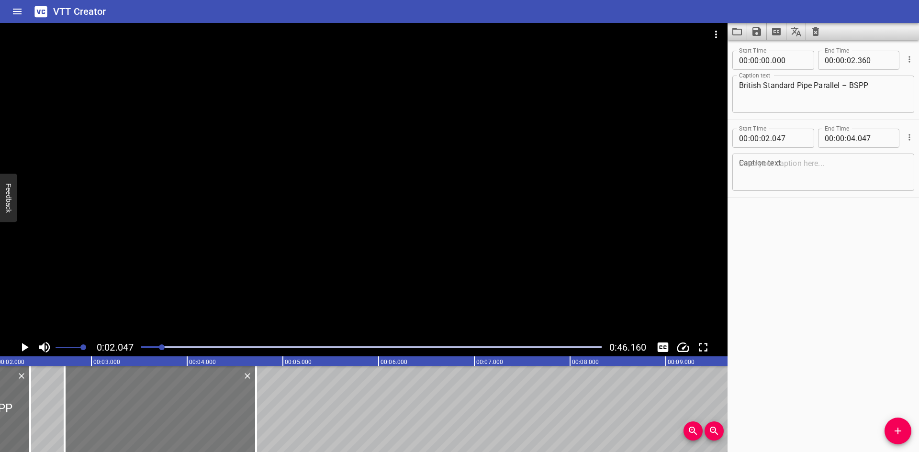
drag, startPoint x: 108, startPoint y: 402, endPoint x: 173, endPoint y: 409, distance: 65.0
click at [173, 409] on div at bounding box center [161, 409] width 192 height 86
type input "722"
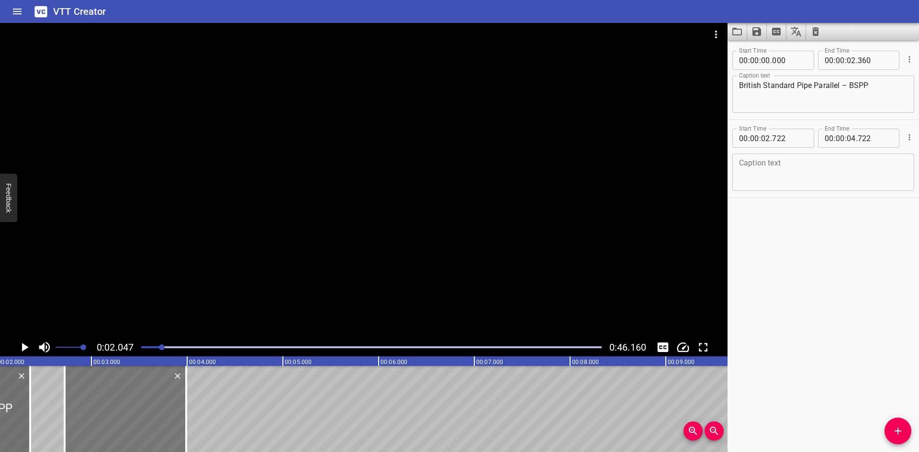
drag, startPoint x: 251, startPoint y: 415, endPoint x: 181, endPoint y: 434, distance: 72.6
click at [181, 434] on div at bounding box center [186, 409] width 10 height 86
type input "03"
type input "992"
click at [808, 181] on textarea at bounding box center [823, 172] width 169 height 27
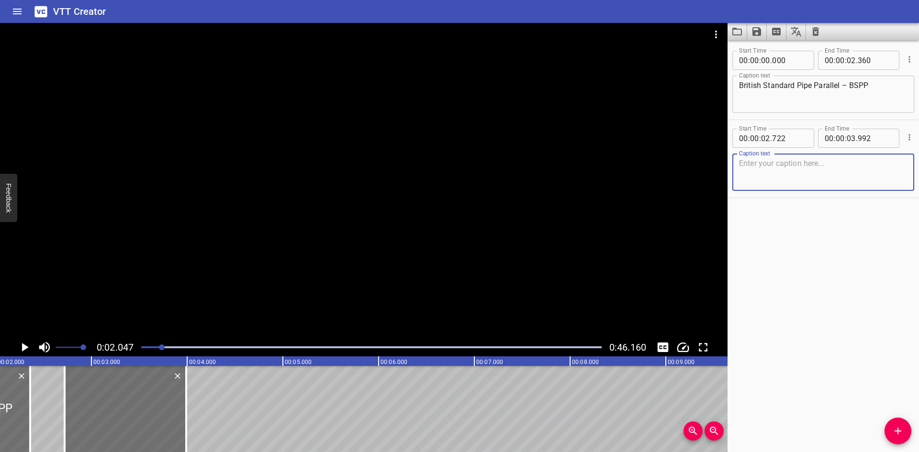
paste textarea "Form A"
type textarea "Form A"
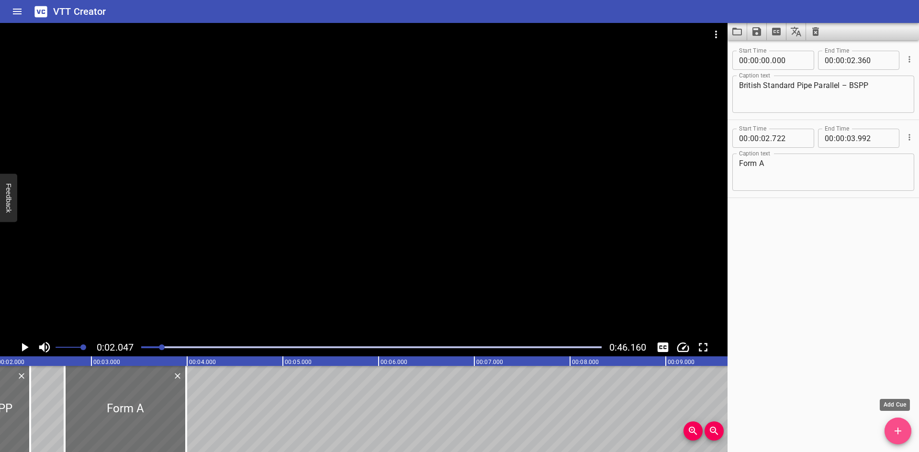
click at [895, 429] on icon "Add Cue" at bounding box center [897, 431] width 11 height 11
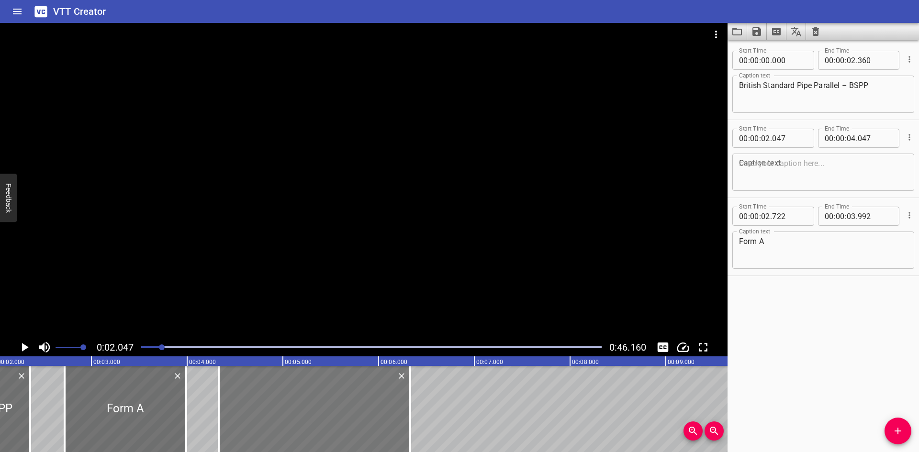
drag, startPoint x: 47, startPoint y: 421, endPoint x: 266, endPoint y: 428, distance: 218.9
type input "04"
type input "332"
type input "06"
type input "332"
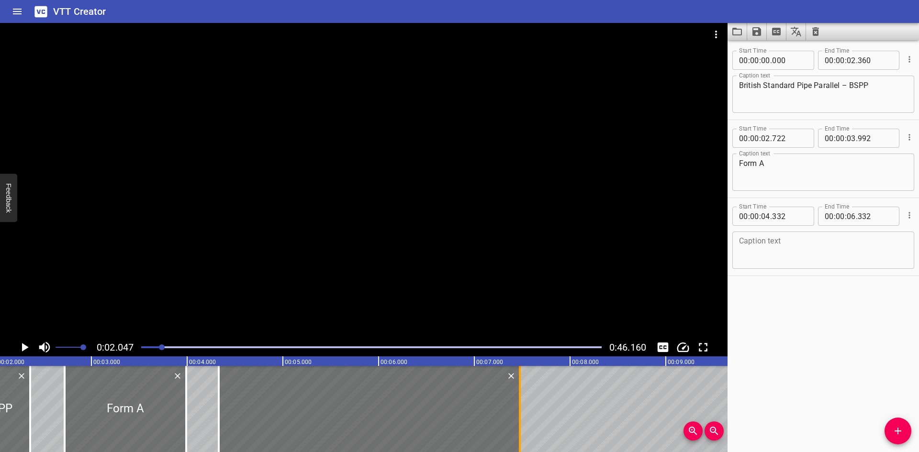
drag, startPoint x: 410, startPoint y: 414, endPoint x: 520, endPoint y: 407, distance: 109.9
click at [520, 407] on div at bounding box center [520, 409] width 2 height 86
type input "07"
type input "477"
click at [24, 347] on icon "Play/Pause" at bounding box center [25, 347] width 7 height 9
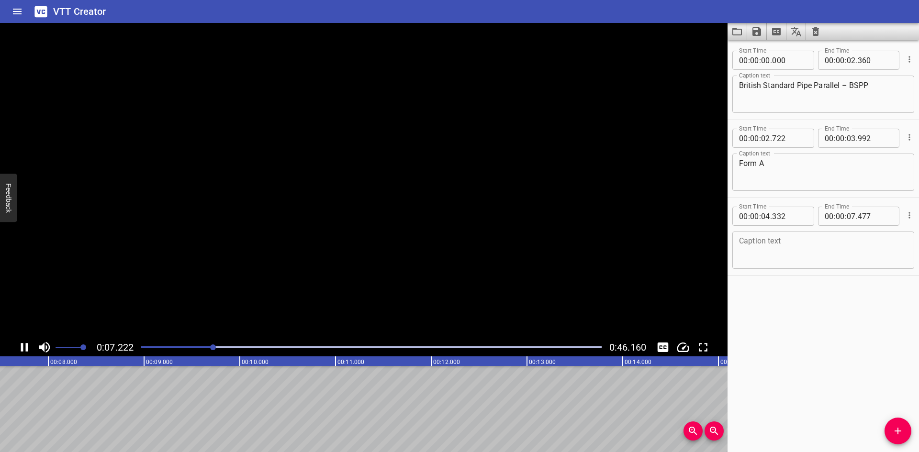
click at [24, 347] on icon "Play/Pause" at bounding box center [24, 347] width 14 height 14
click at [804, 251] on textarea at bounding box center [823, 250] width 169 height 27
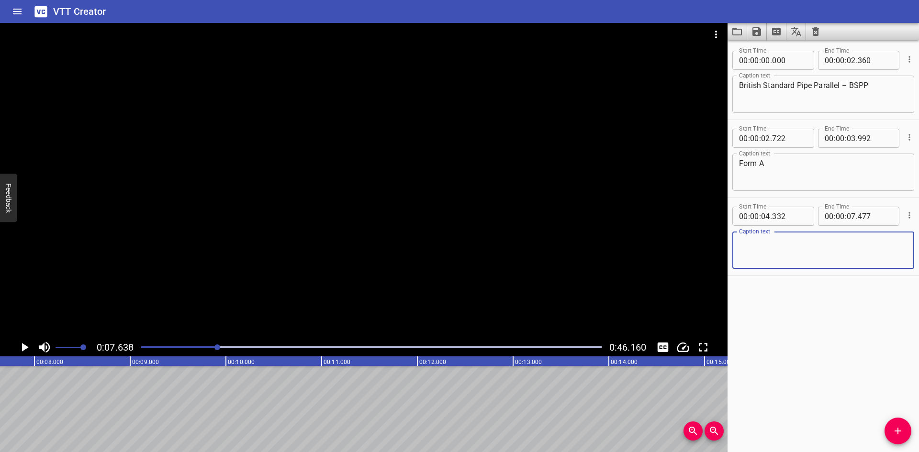
paste textarea "A self centering taper is used at the hex"
click at [757, 246] on textarea "A self centering taper is used at the hex" at bounding box center [823, 250] width 169 height 27
click at [762, 243] on textarea "A self centering taper is used at the hex" at bounding box center [823, 250] width 169 height 27
type textarea "A self-centering taper is used at the hex"
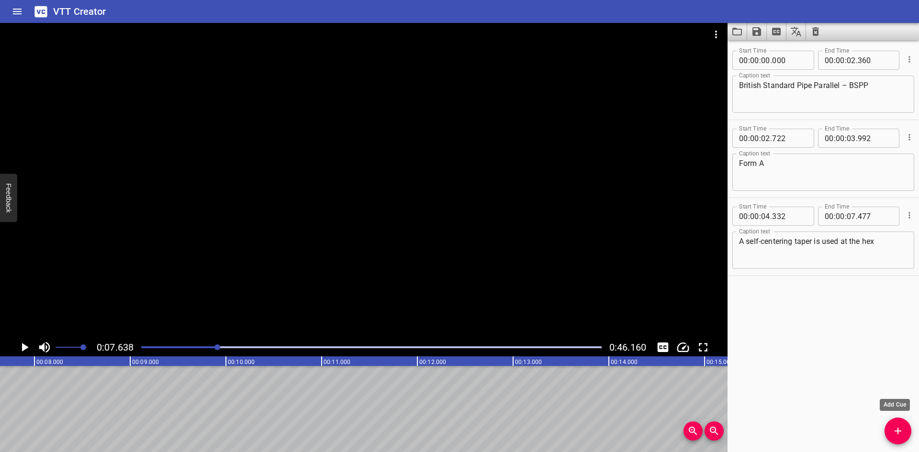
click at [891, 433] on span "Add Cue" at bounding box center [898, 431] width 27 height 11
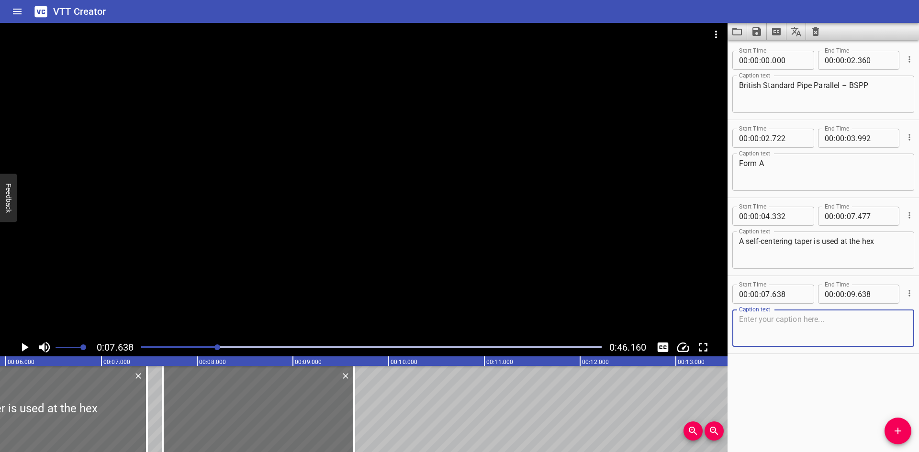
scroll to position [0, 553]
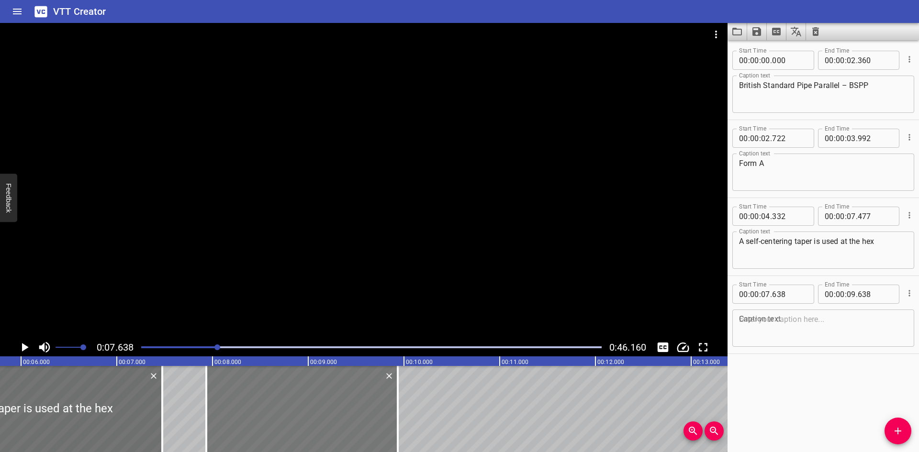
drag, startPoint x: 227, startPoint y: 414, endPoint x: 255, endPoint y: 413, distance: 27.8
click at [255, 413] on div at bounding box center [302, 409] width 192 height 86
type input "933"
click at [791, 290] on input "number" at bounding box center [789, 294] width 35 height 19
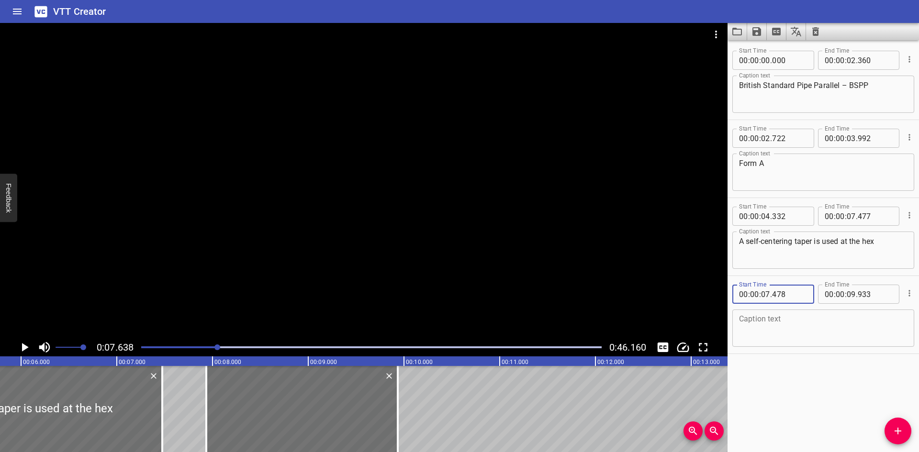
type input "478"
drag, startPoint x: 114, startPoint y: 238, endPoint x: 10, endPoint y: 299, distance: 121.2
click at [113, 239] on div at bounding box center [364, 181] width 728 height 316
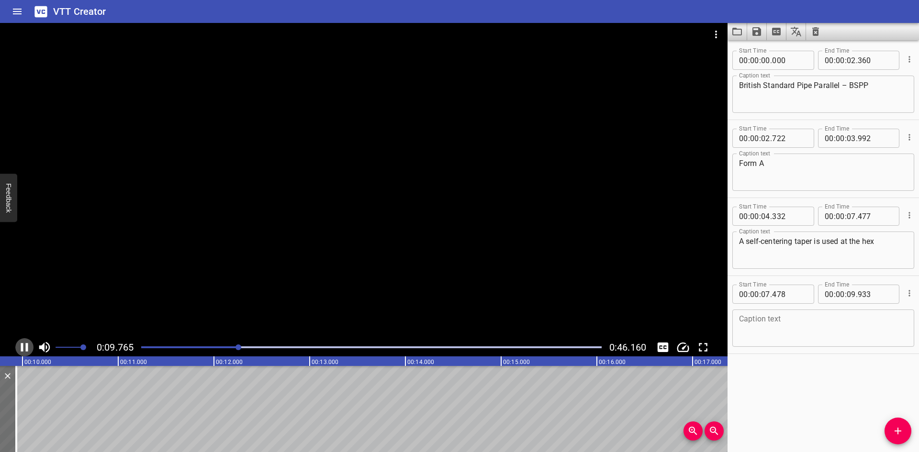
click at [28, 344] on icon "Play/Pause" at bounding box center [24, 347] width 7 height 9
click at [794, 329] on textarea at bounding box center [823, 328] width 169 height 27
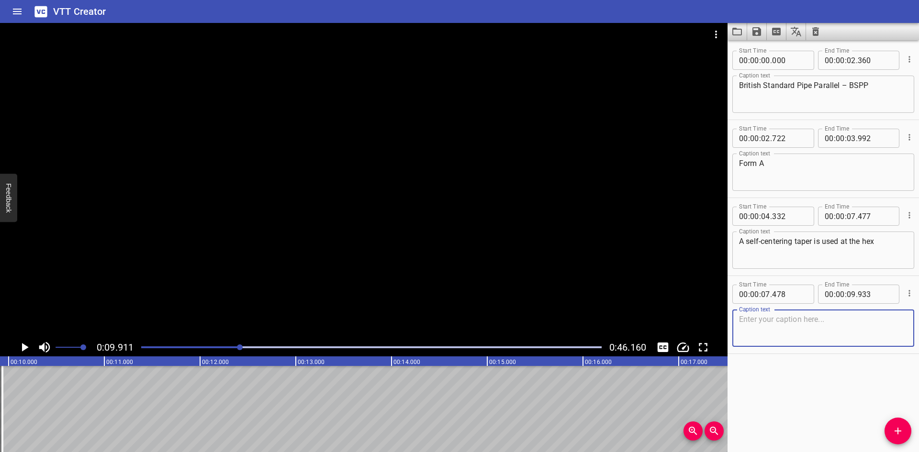
paste textarea "which centers a “Bonded” washer"
click at [777, 315] on textarea "which centers a “Bonded” washer" at bounding box center [823, 328] width 169 height 27
type textarea "which centers a “Bonded” washer"
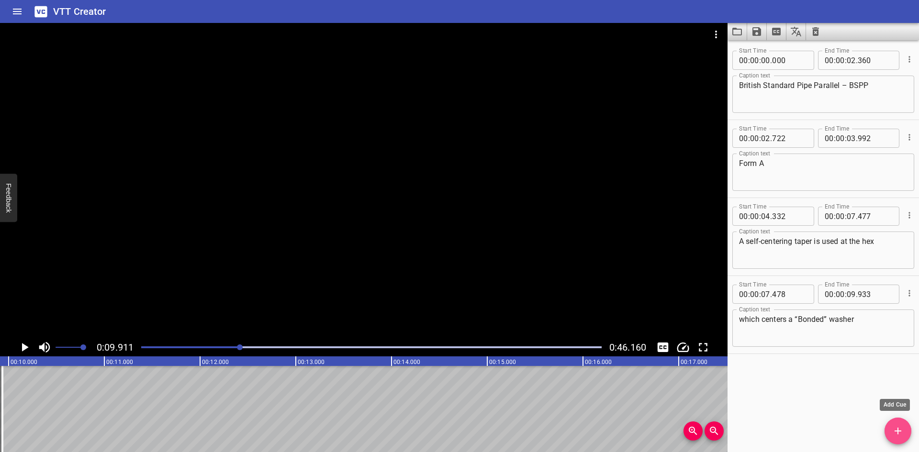
drag, startPoint x: 900, startPoint y: 428, endPoint x: 333, endPoint y: 423, distance: 566.5
click at [898, 428] on icon "Add Cue" at bounding box center [897, 431] width 11 height 11
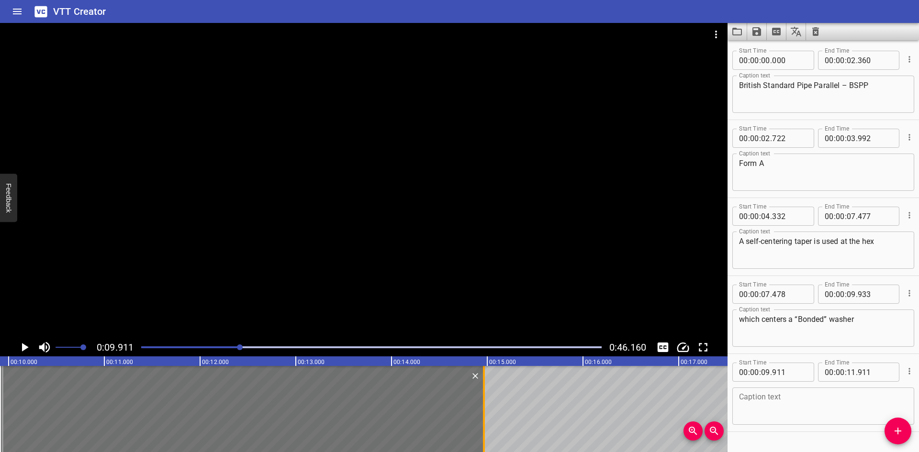
drag, startPoint x: 190, startPoint y: 425, endPoint x: 482, endPoint y: 417, distance: 292.7
click at [482, 417] on div at bounding box center [484, 409] width 10 height 86
type input "14"
type input "966"
click at [793, 377] on input "number" at bounding box center [789, 372] width 35 height 19
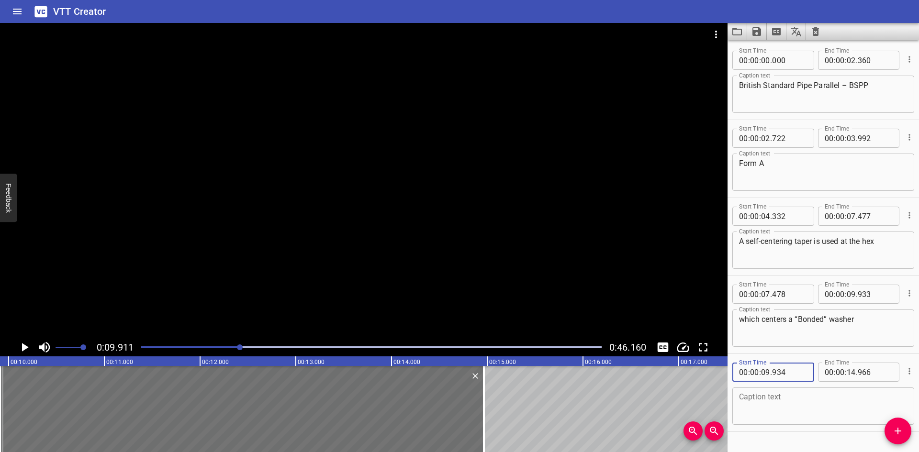
type input "934"
click at [154, 236] on div at bounding box center [364, 181] width 728 height 316
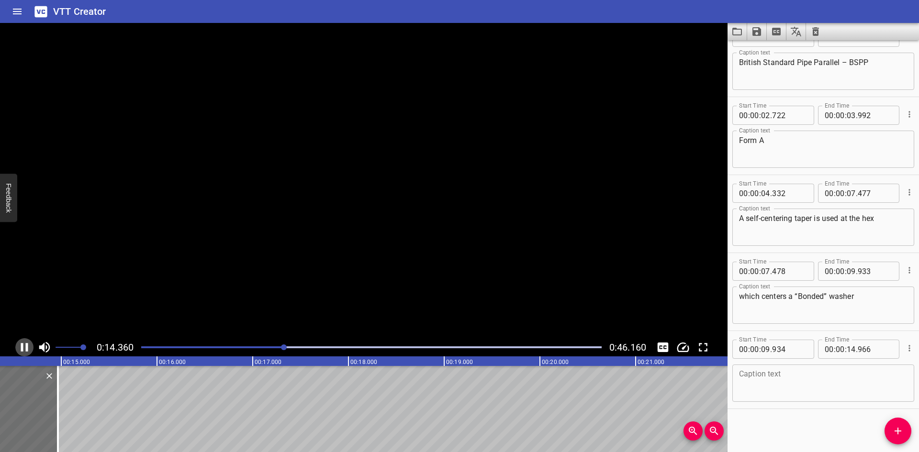
click at [23, 346] on icon "Play/Pause" at bounding box center [24, 347] width 7 height 9
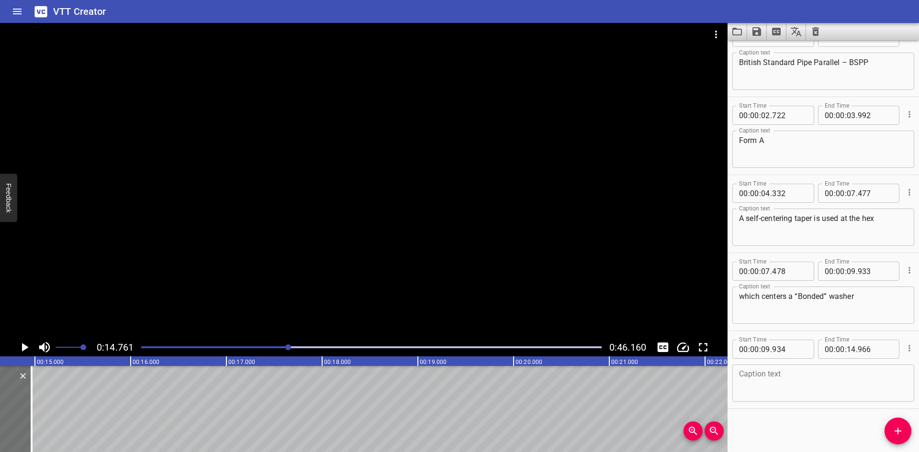
scroll to position [0, 1413]
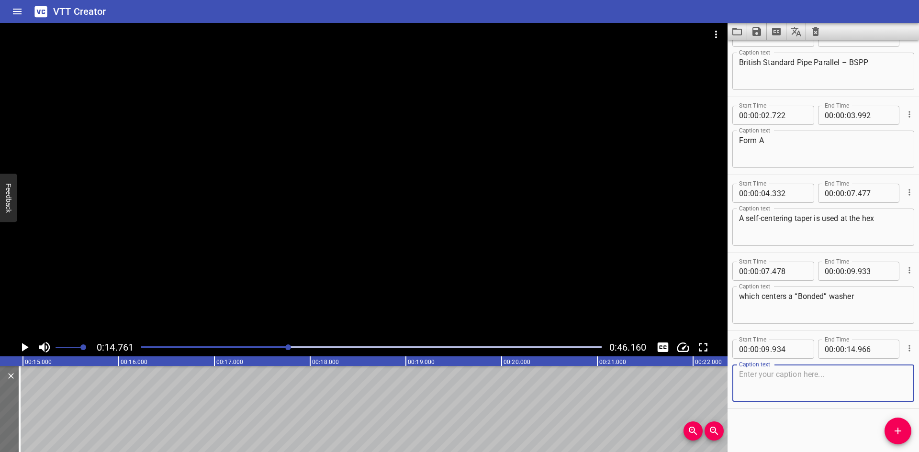
click at [802, 379] on textarea at bounding box center [823, 383] width 169 height 27
paste textarea "(usually metal and elastomer) to seal the surface surrounding the female thread"
click at [825, 374] on textarea "(usually metal and elastomer) to seal the surface surrounding the female thread" at bounding box center [823, 383] width 169 height 27
click at [873, 385] on textarea "(usually metal and elastomer) to seal the surface surrounding the female thread" at bounding box center [823, 383] width 169 height 27
click at [882, 389] on textarea "(usually metal and elastomer) to seal the surface surrounding the female thread" at bounding box center [823, 383] width 169 height 27
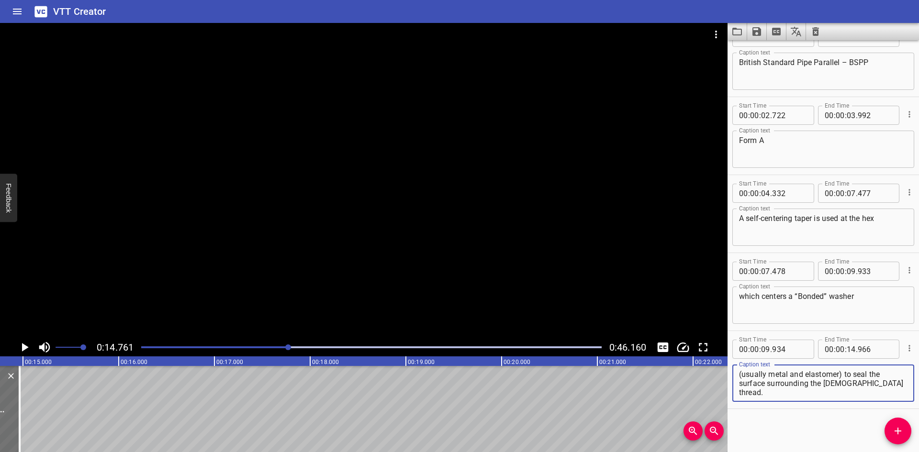
type textarea "(usually metal and elastomer) to seal the surface surrounding the female thread."
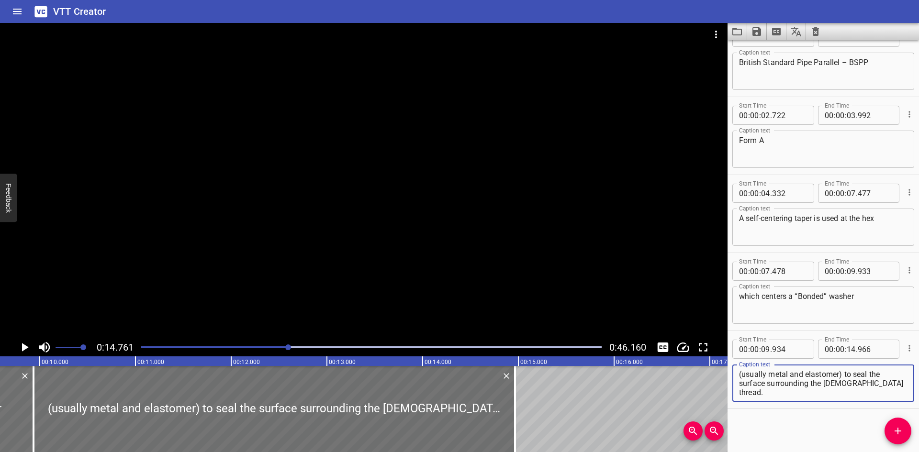
scroll to position [0, 914]
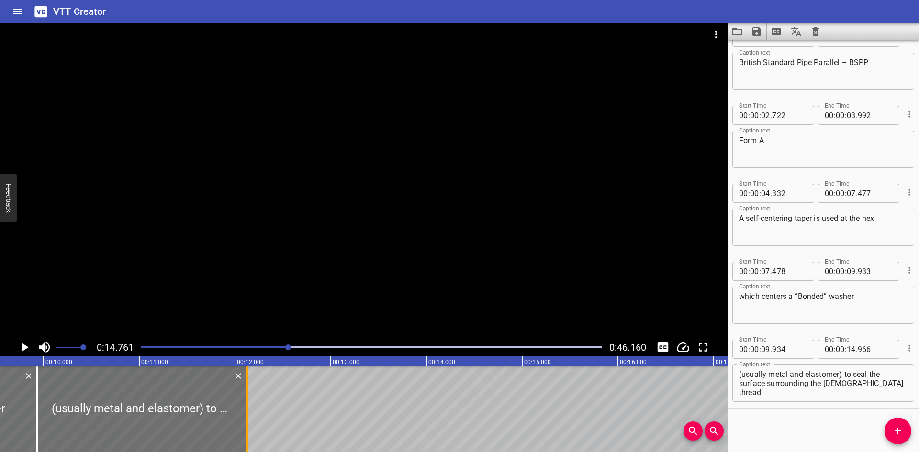
drag, startPoint x: 522, startPoint y: 393, endPoint x: 250, endPoint y: 431, distance: 274.6
click at [250, 431] on div at bounding box center [247, 409] width 10 height 86
type input "12"
type input "126"
click at [249, 431] on div at bounding box center [247, 409] width 10 height 86
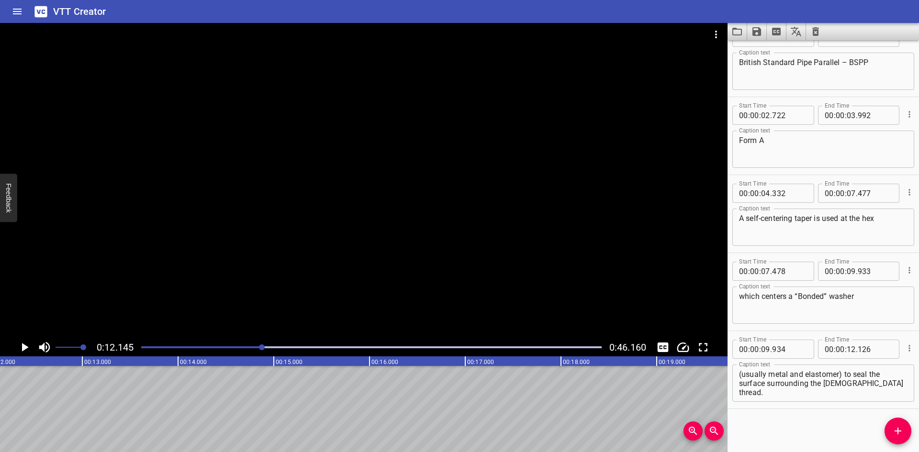
scroll to position [0, 1163]
click at [897, 431] on icon "Add Cue" at bounding box center [898, 431] width 7 height 7
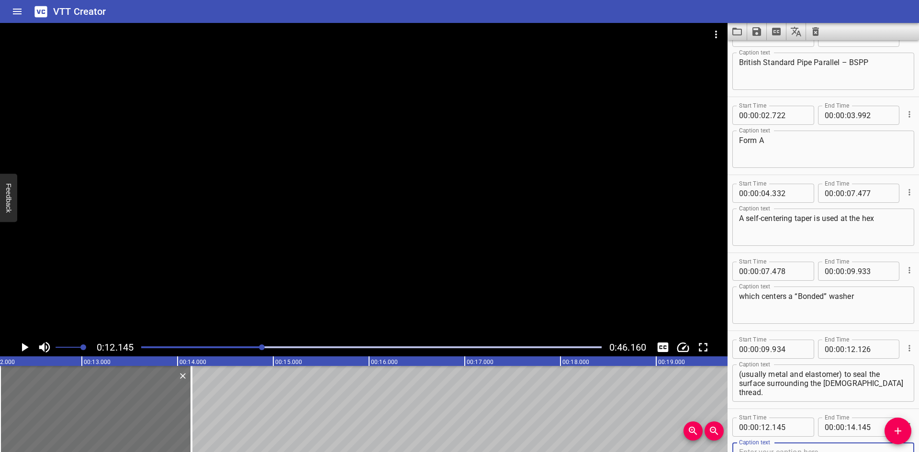
scroll to position [28, 0]
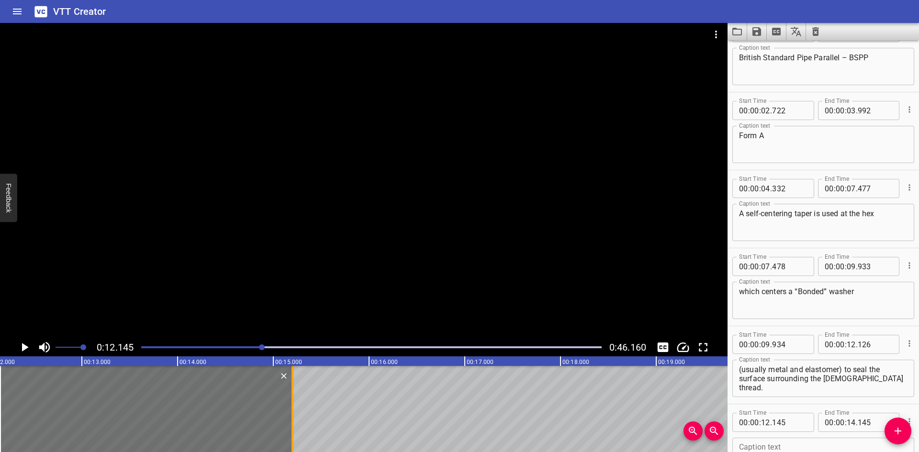
drag, startPoint x: 192, startPoint y: 428, endPoint x: 293, endPoint y: 429, distance: 101.0
click at [293, 429] on div at bounding box center [293, 409] width 2 height 86
type input "15"
type input "200"
click at [799, 422] on input "number" at bounding box center [789, 422] width 35 height 19
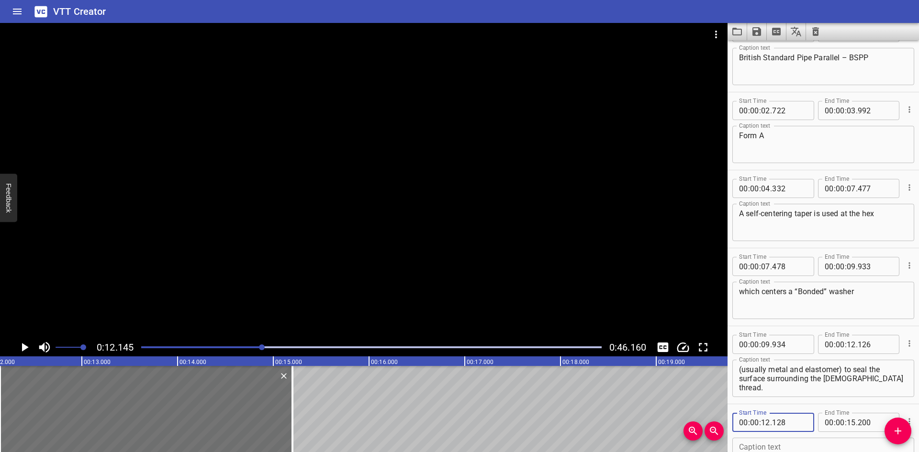
type input "128"
click at [27, 351] on icon "Play/Pause" at bounding box center [24, 347] width 14 height 14
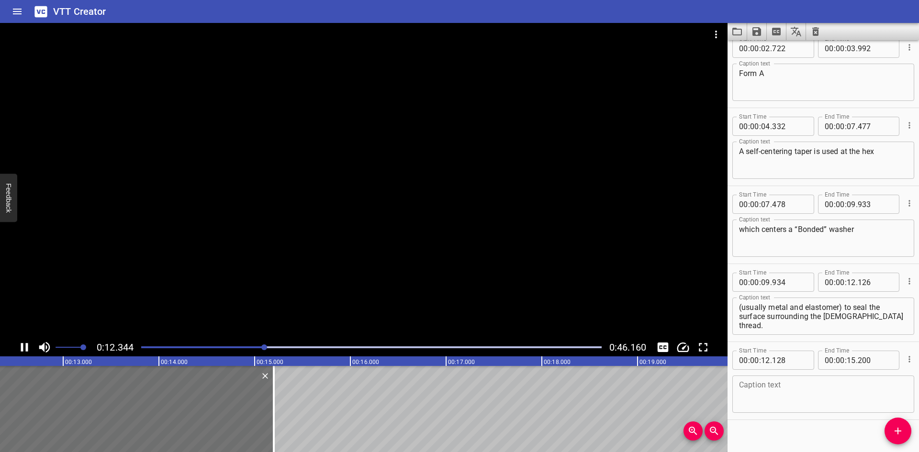
scroll to position [101, 0]
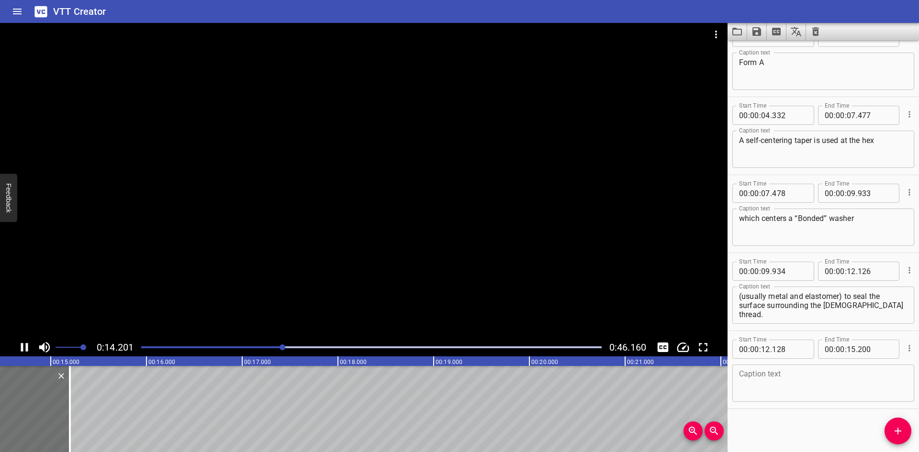
click at [27, 350] on icon "Play/Pause" at bounding box center [24, 347] width 7 height 9
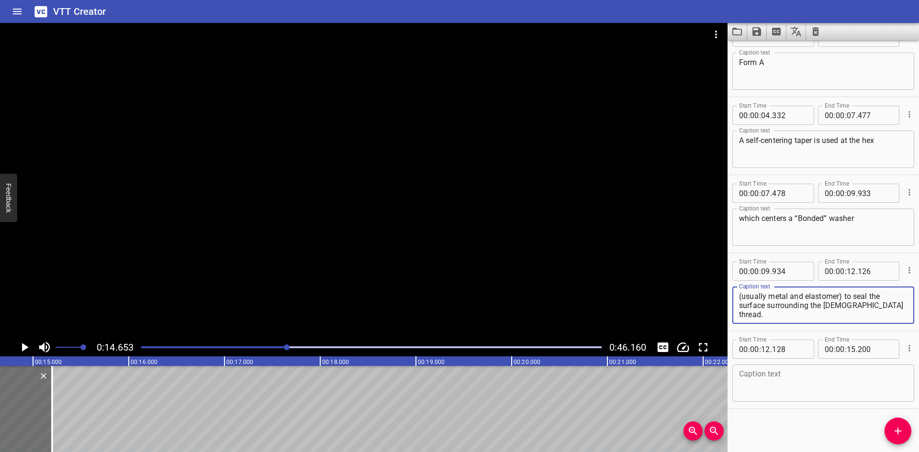
drag, startPoint x: 878, startPoint y: 307, endPoint x: 846, endPoint y: 296, distance: 34.2
click at [846, 296] on textarea "(usually metal and elastomer) to seal the surface surrounding the female thread." at bounding box center [823, 305] width 169 height 27
type textarea "(usually metal and elastomer)"
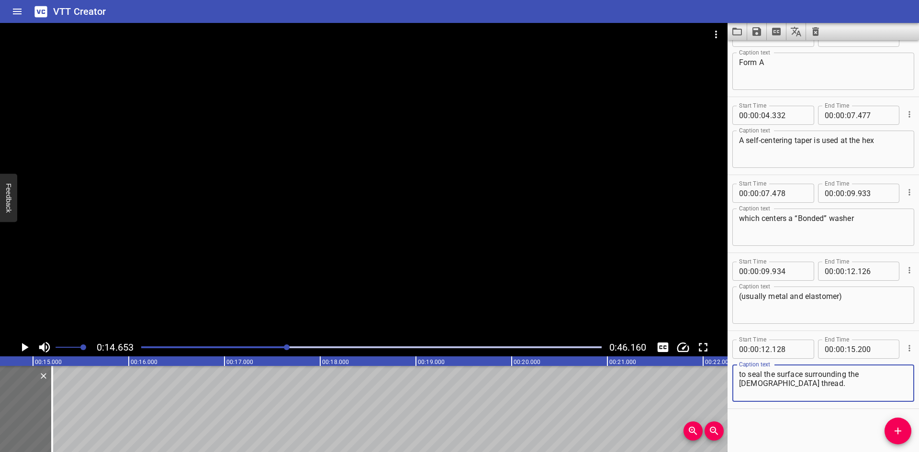
type textarea "to seal the surface surrounding the female thread."
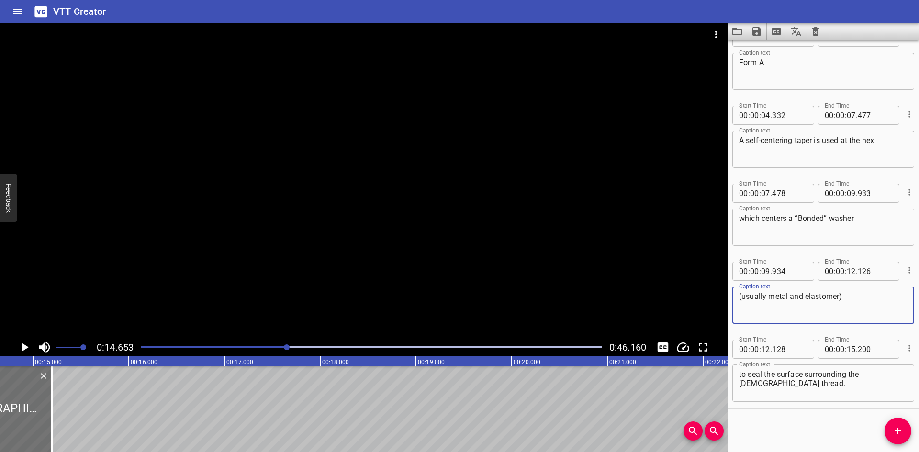
click at [855, 302] on textarea "(usually metal and elastomer)" at bounding box center [823, 305] width 169 height 27
type textarea "(usually metal and elastomer)"
drag, startPoint x: 890, startPoint y: 433, endPoint x: 875, endPoint y: 429, distance: 15.5
click at [889, 432] on span "Add Cue" at bounding box center [898, 431] width 27 height 11
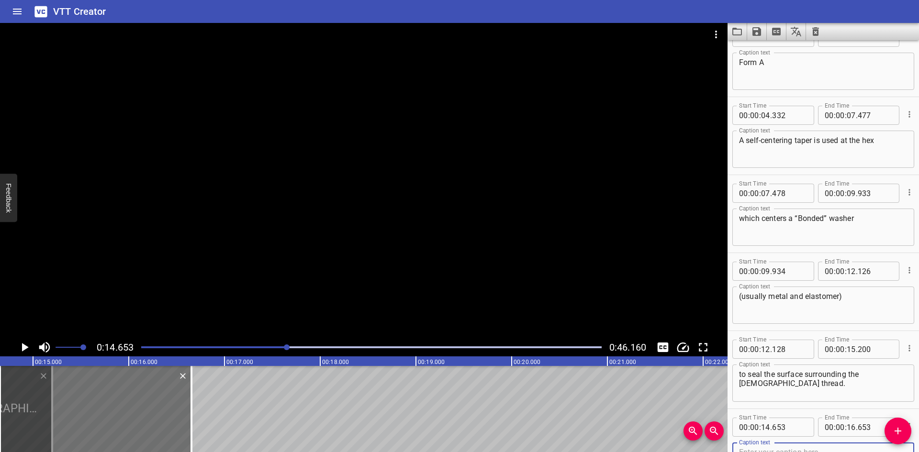
scroll to position [106, 0]
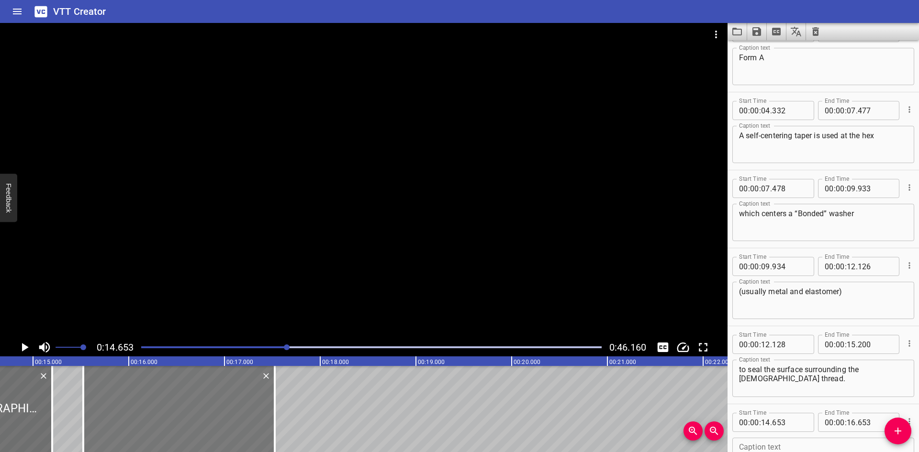
drag, startPoint x: 123, startPoint y: 425, endPoint x: 206, endPoint y: 424, distance: 83.3
click at [206, 424] on div at bounding box center [179, 409] width 192 height 86
type input "15"
type input "523"
type input "17"
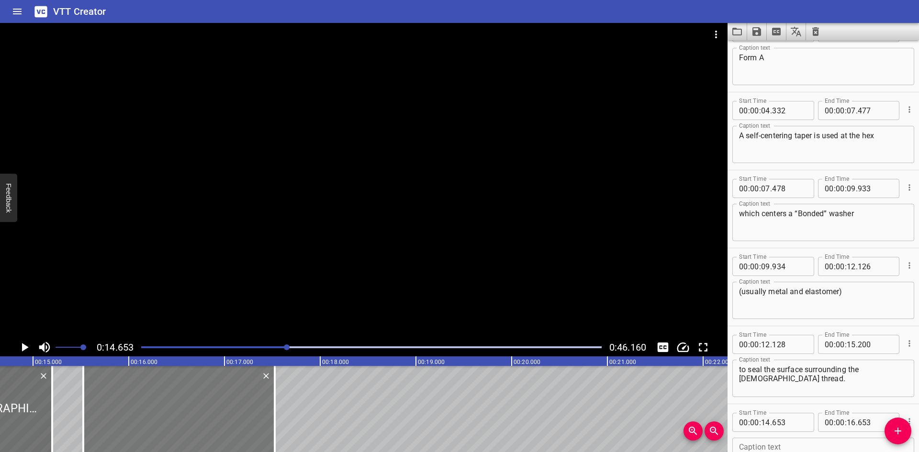
type input "523"
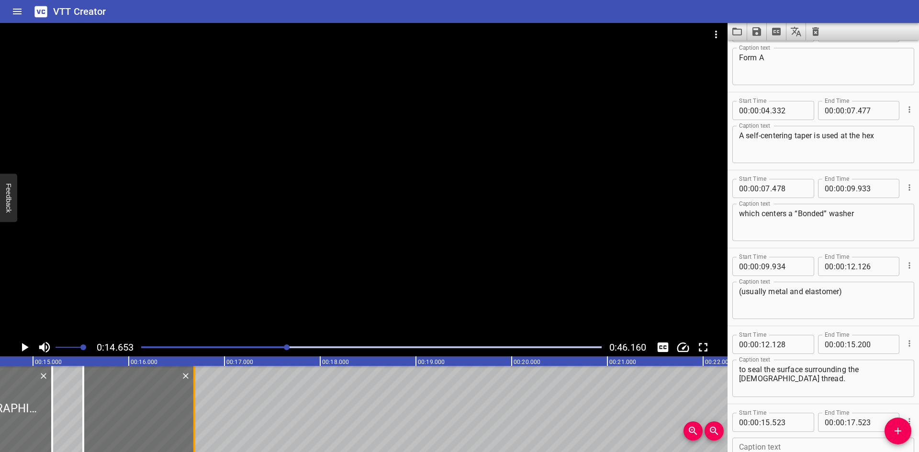
drag, startPoint x: 278, startPoint y: 411, endPoint x: 197, endPoint y: 431, distance: 82.9
click at [197, 431] on div at bounding box center [195, 409] width 10 height 86
type input "16"
type input "683"
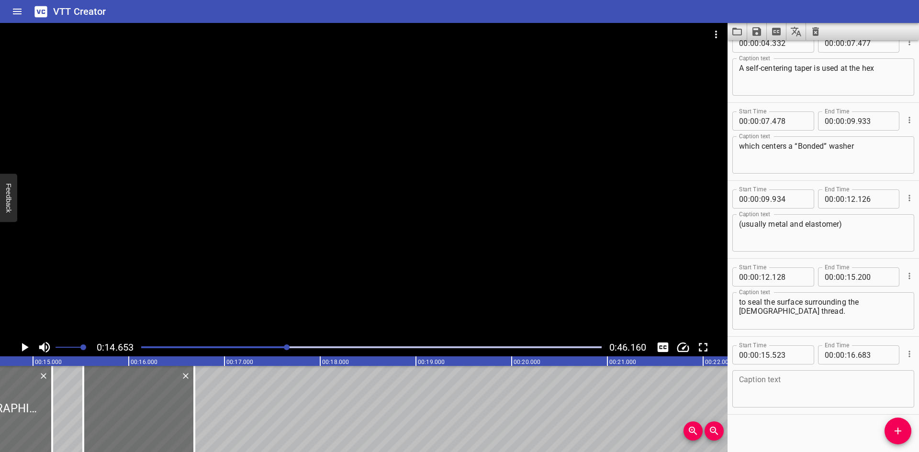
scroll to position [179, 0]
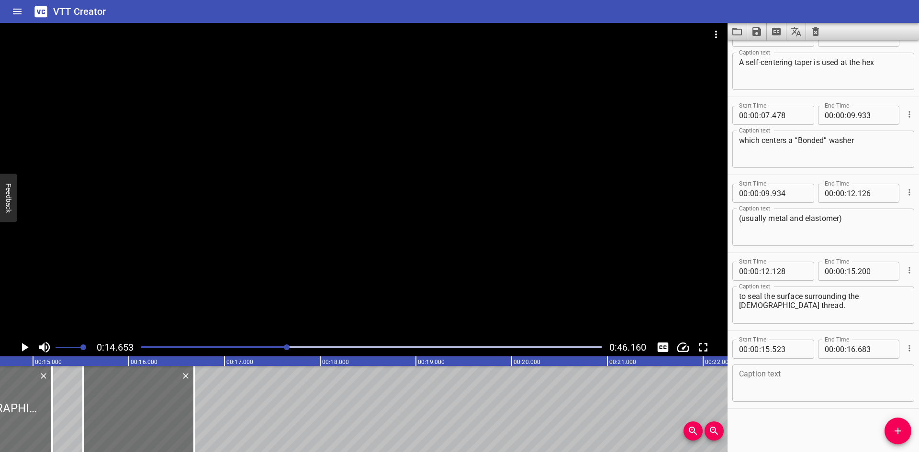
click at [788, 375] on textarea at bounding box center [823, 383] width 169 height 27
paste textarea "Form B"
type textarea "Form B"
drag, startPoint x: 895, startPoint y: 431, endPoint x: 861, endPoint y: 424, distance: 34.8
click at [895, 431] on icon "Add Cue" at bounding box center [898, 431] width 7 height 7
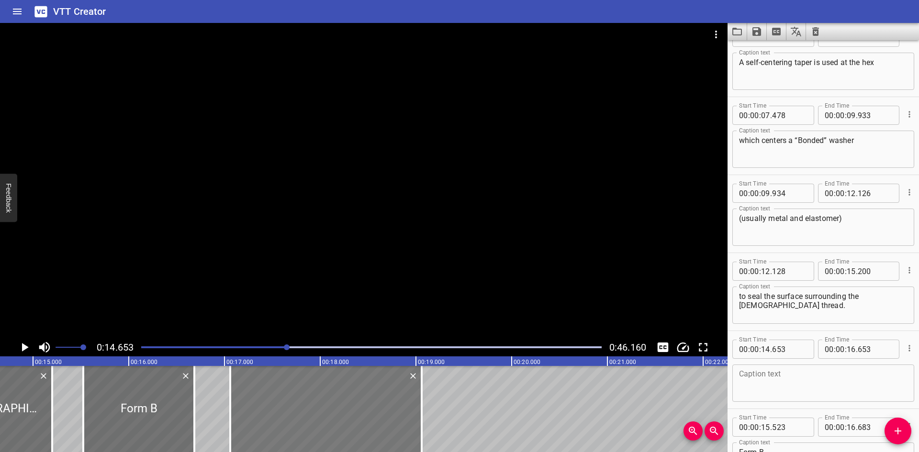
drag, startPoint x: 68, startPoint y: 415, endPoint x: 299, endPoint y: 411, distance: 230.3
type input "17"
type input "058"
type input "19"
type input "058"
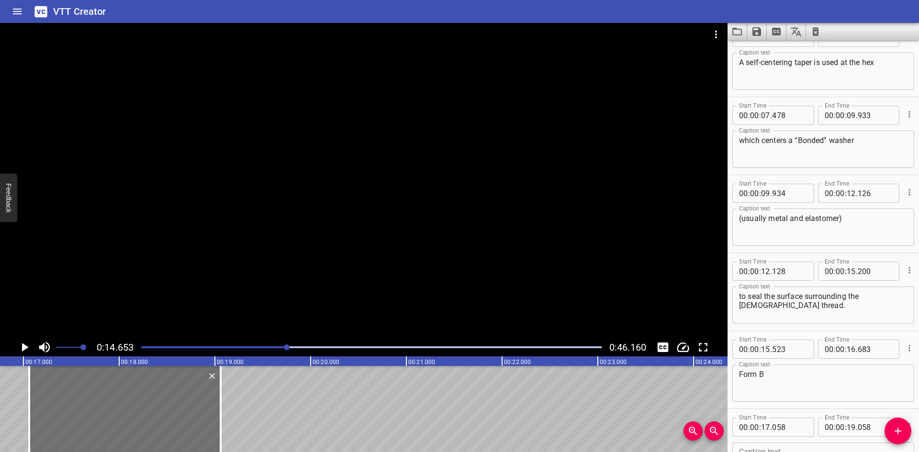
scroll to position [0, 1613]
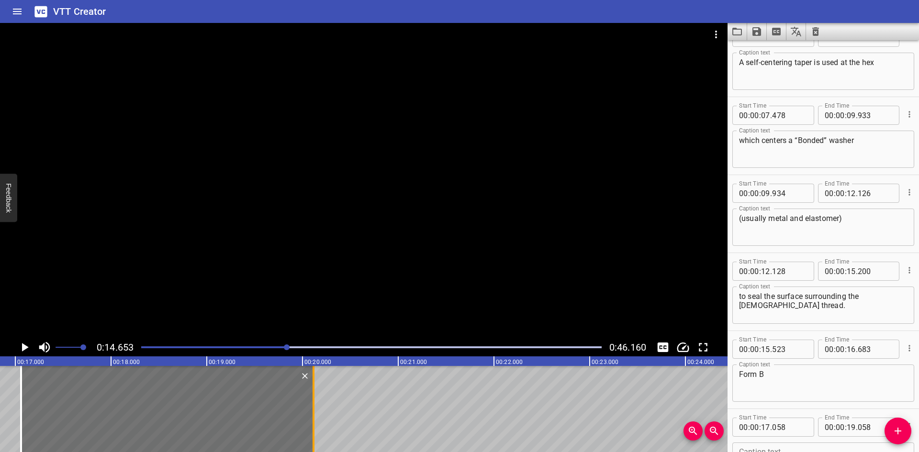
drag, startPoint x: 214, startPoint y: 436, endPoint x: 315, endPoint y: 432, distance: 101.1
click at [315, 432] on div at bounding box center [314, 409] width 10 height 86
type input "20"
type input "113"
click at [38, 237] on div at bounding box center [364, 181] width 728 height 316
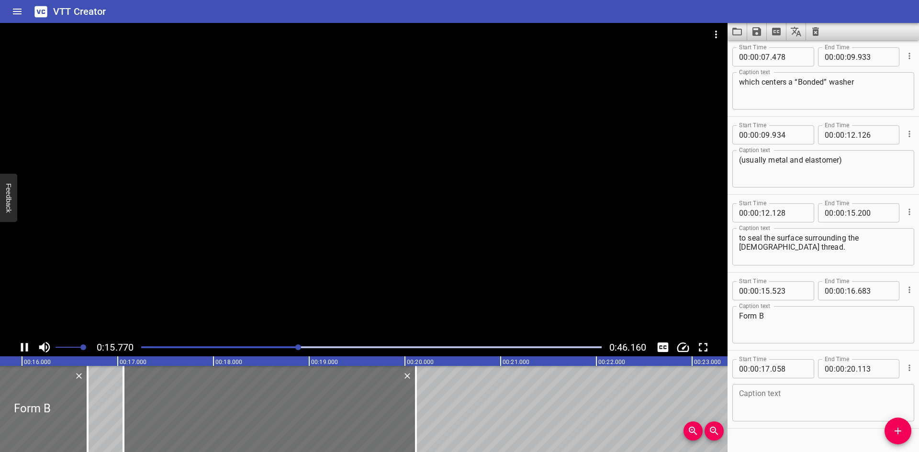
scroll to position [257, 0]
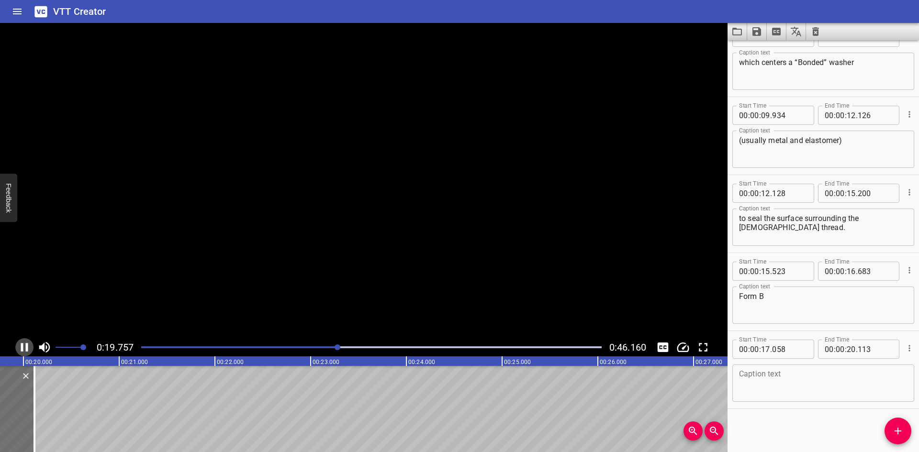
click at [23, 343] on icon "Play/Pause" at bounding box center [24, 347] width 14 height 14
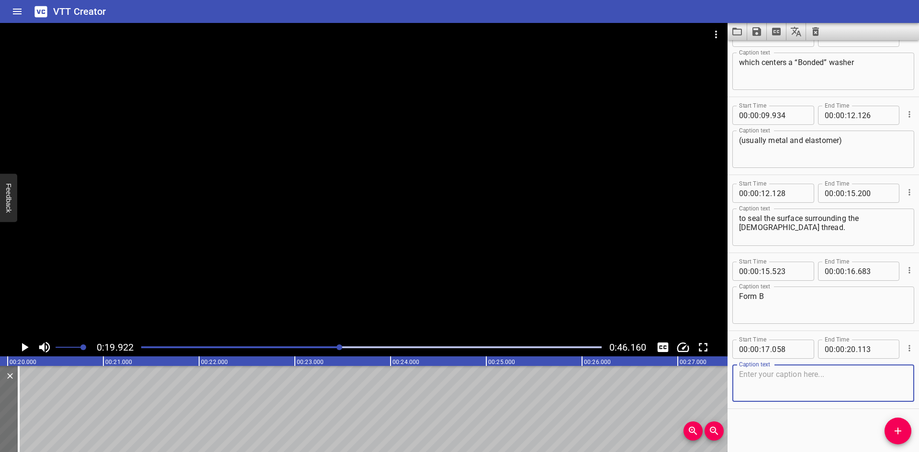
click at [787, 383] on textarea at bounding box center [823, 383] width 169 height 27
paste textarea "A metal gasket (usually copper)"
type textarea "A metal gasket (usually copper)"
drag, startPoint x: 892, startPoint y: 435, endPoint x: 862, endPoint y: 428, distance: 30.5
click at [891, 435] on span "Add Cue" at bounding box center [898, 431] width 27 height 11
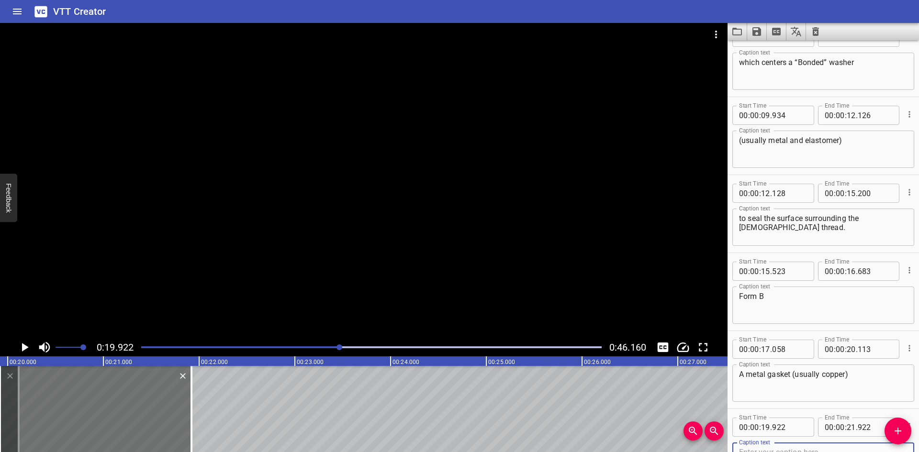
scroll to position [262, 0]
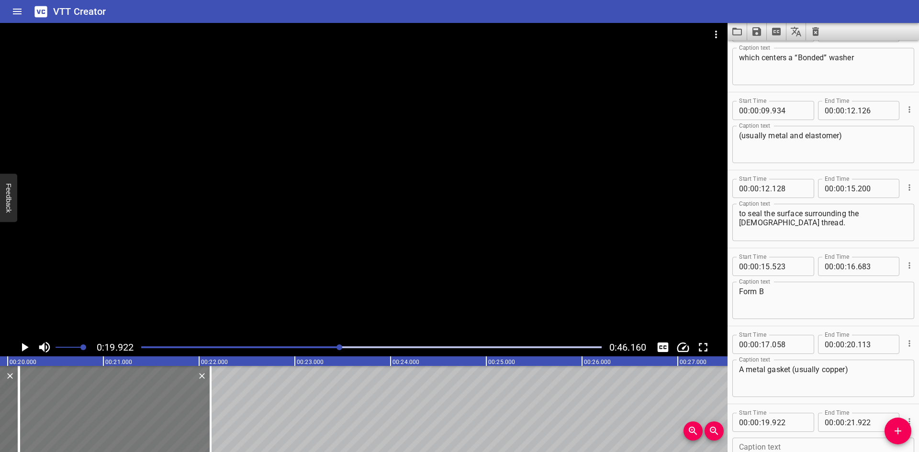
drag, startPoint x: 156, startPoint y: 416, endPoint x: 175, endPoint y: 417, distance: 19.2
click at [175, 417] on div at bounding box center [115, 409] width 192 height 86
type input "20"
type input "122"
type input "22"
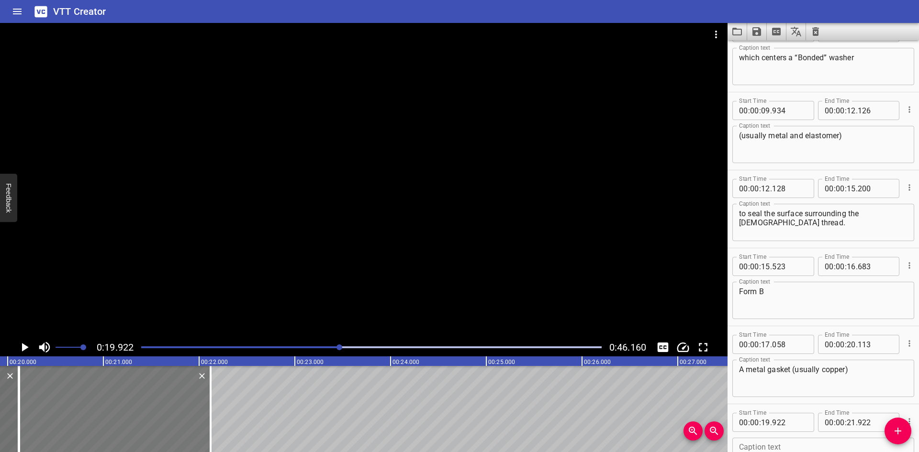
type input "122"
click at [796, 420] on input "number" at bounding box center [789, 422] width 35 height 19
type input "114"
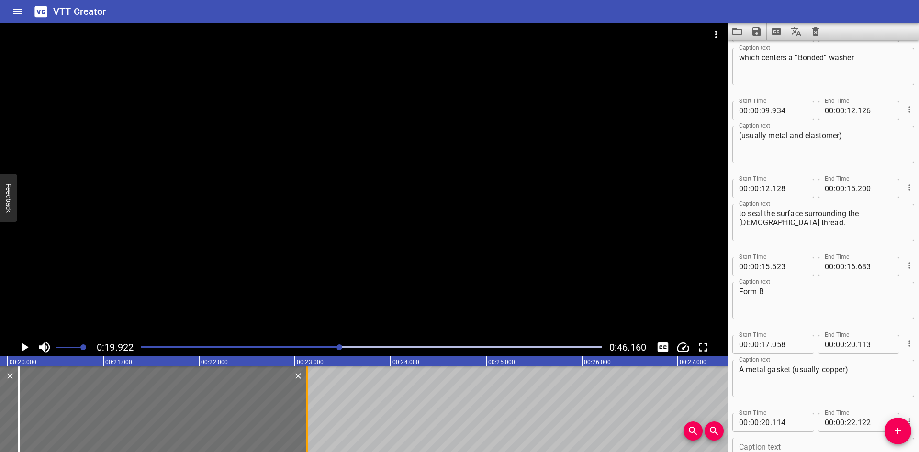
drag, startPoint x: 212, startPoint y: 416, endPoint x: 307, endPoint y: 424, distance: 96.1
click at [307, 424] on div at bounding box center [307, 409] width 2 height 86
type input "23"
click at [21, 347] on icon "Play/Pause" at bounding box center [24, 347] width 14 height 14
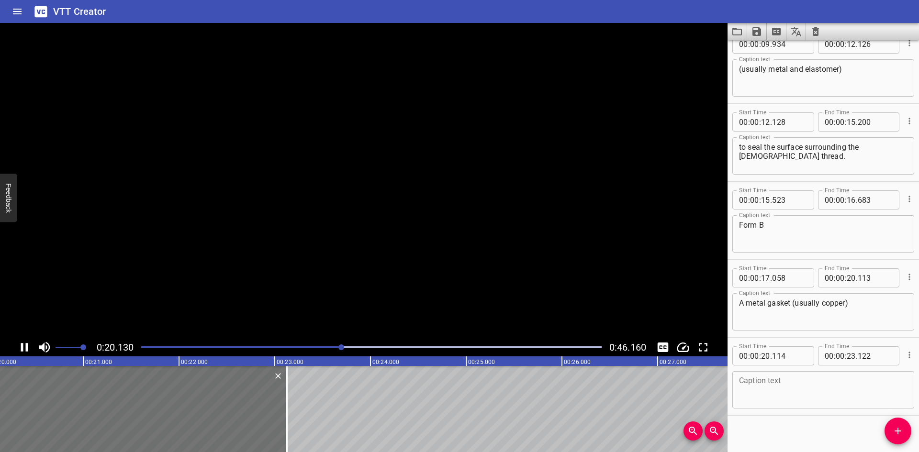
scroll to position [335, 0]
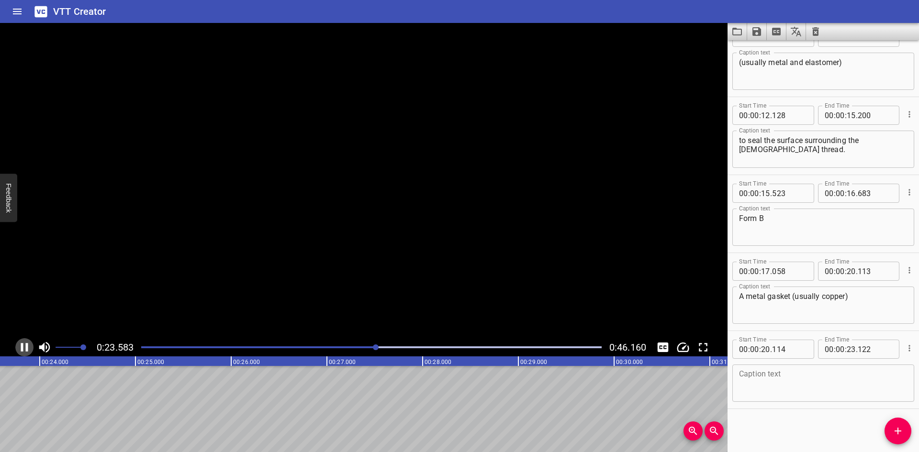
click at [21, 347] on icon "Play/Pause" at bounding box center [24, 347] width 14 height 14
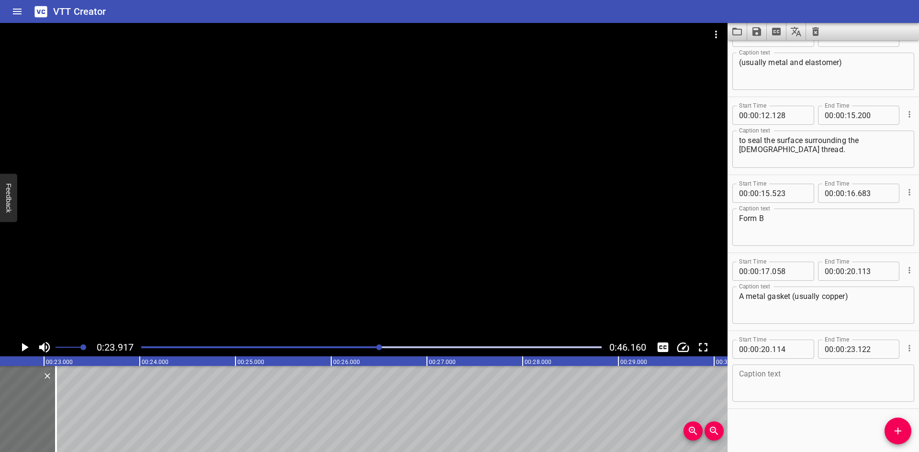
scroll to position [0, 2146]
click at [66, 392] on div at bounding box center [68, 409] width 10 height 86
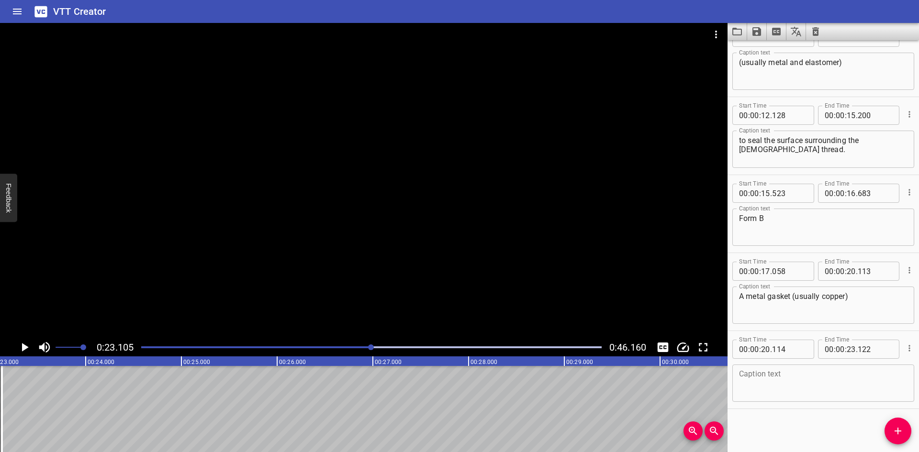
click at [29, 348] on icon "Play/Pause" at bounding box center [24, 347] width 14 height 14
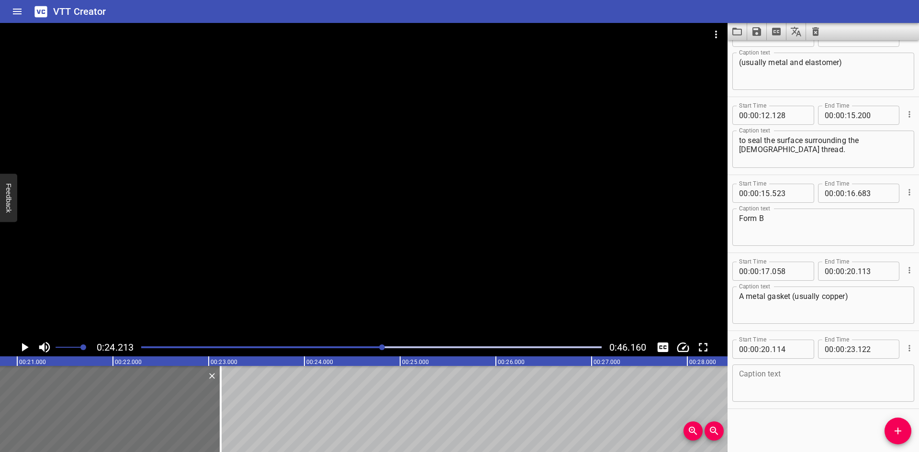
scroll to position [0, 1916]
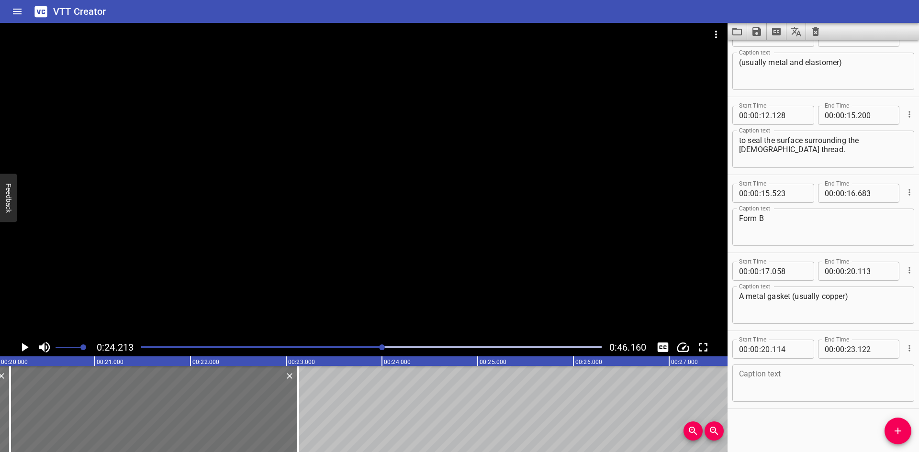
click at [786, 390] on textarea at bounding box center [823, 383] width 169 height 27
paste textarea "performs the seal between the face of the body and"
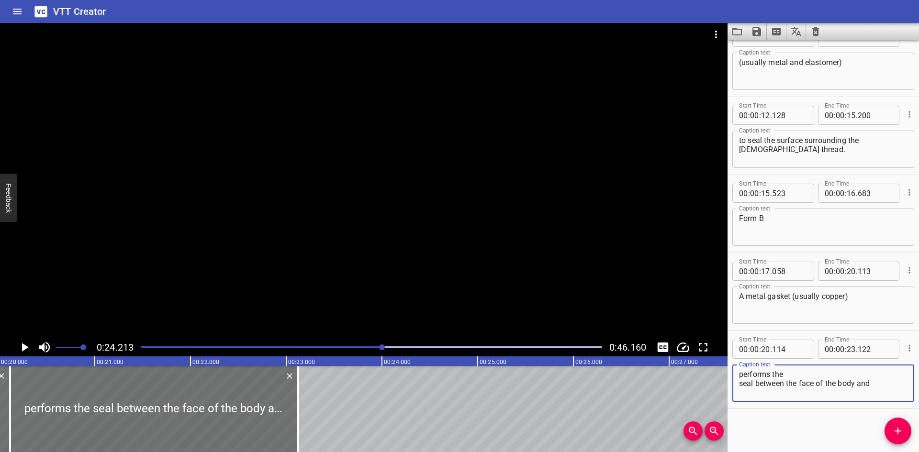
click at [811, 373] on textarea "performs the seal between the face of the body and" at bounding box center [823, 383] width 169 height 27
type textarea "performs the seal between the face of the body and"
click at [138, 422] on div at bounding box center [154, 409] width 288 height 86
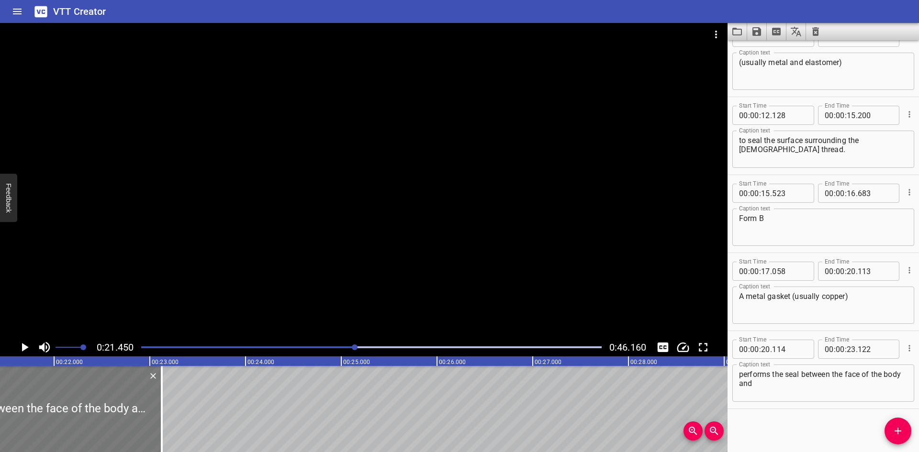
scroll to position [0, 2054]
click at [159, 417] on div at bounding box center [160, 409] width 2 height 86
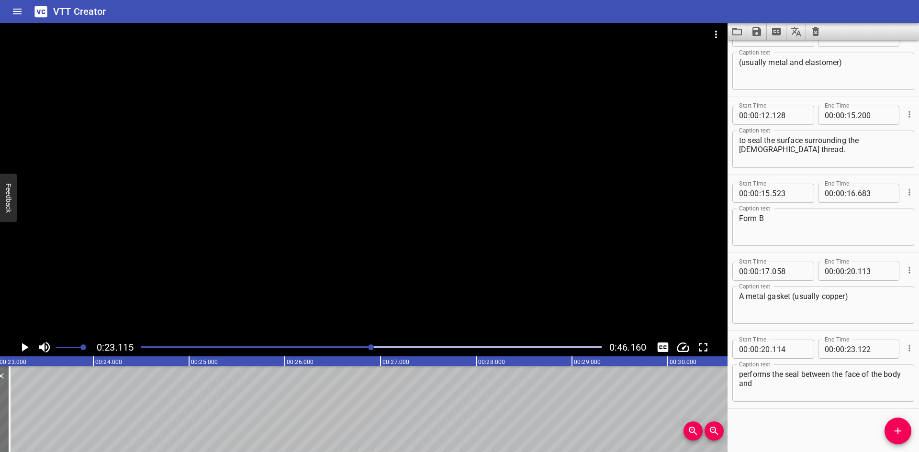
scroll to position [0, 2214]
drag, startPoint x: 896, startPoint y: 428, endPoint x: 369, endPoint y: 429, distance: 526.7
click at [894, 428] on icon "Add Cue" at bounding box center [897, 431] width 11 height 11
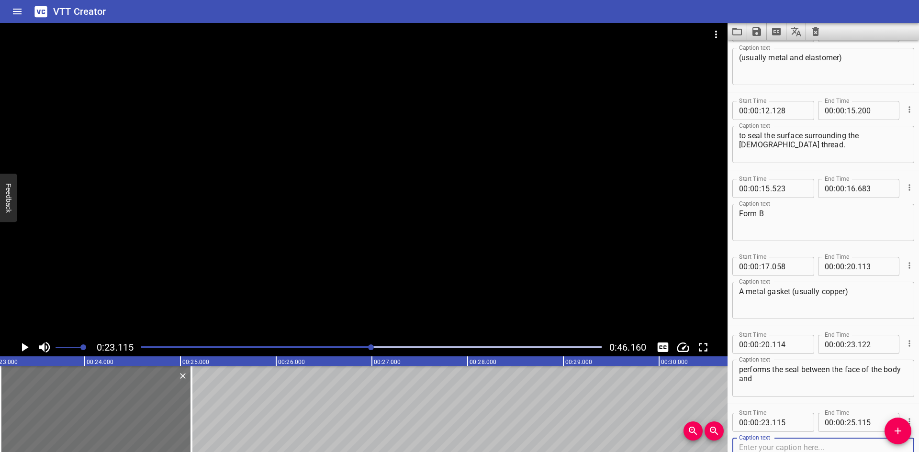
click at [198, 421] on div "British Standard Pipe Parallel – BSPP Form A A self-centering taper is used at …" at bounding box center [659, 409] width 5746 height 86
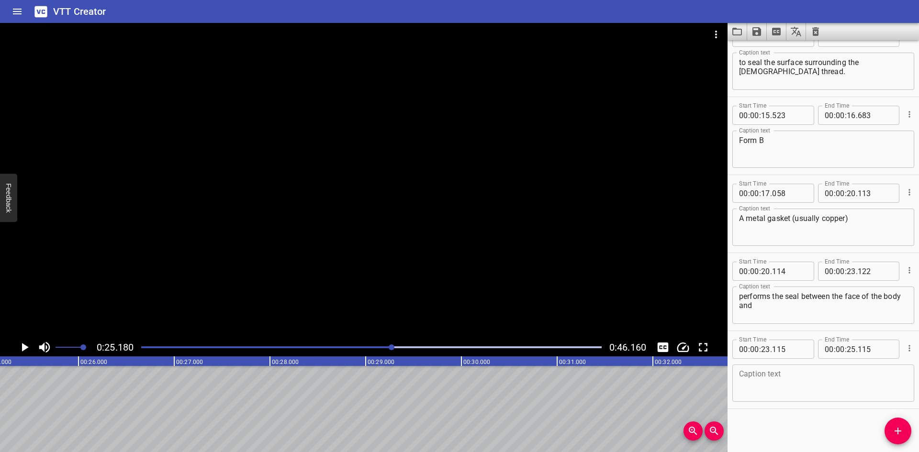
scroll to position [0, 2206]
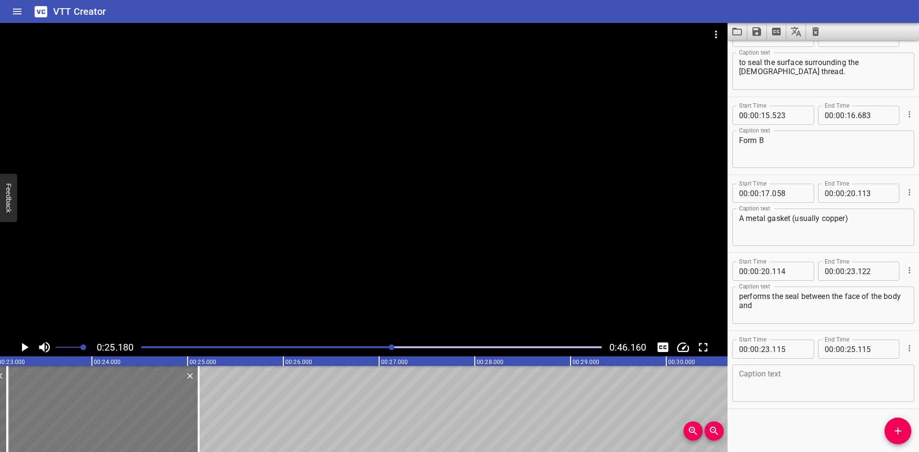
click at [120, 412] on div at bounding box center [103, 409] width 192 height 86
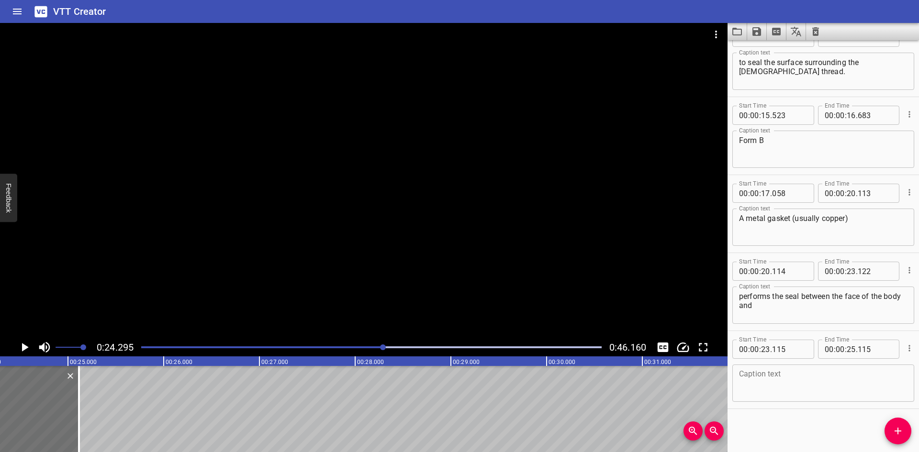
scroll to position [0, 2327]
drag, startPoint x: 78, startPoint y: 424, endPoint x: 104, endPoint y: 421, distance: 27.0
click at [104, 421] on div at bounding box center [105, 409] width 2 height 86
type input "395"
click at [794, 347] on input "number" at bounding box center [789, 349] width 35 height 19
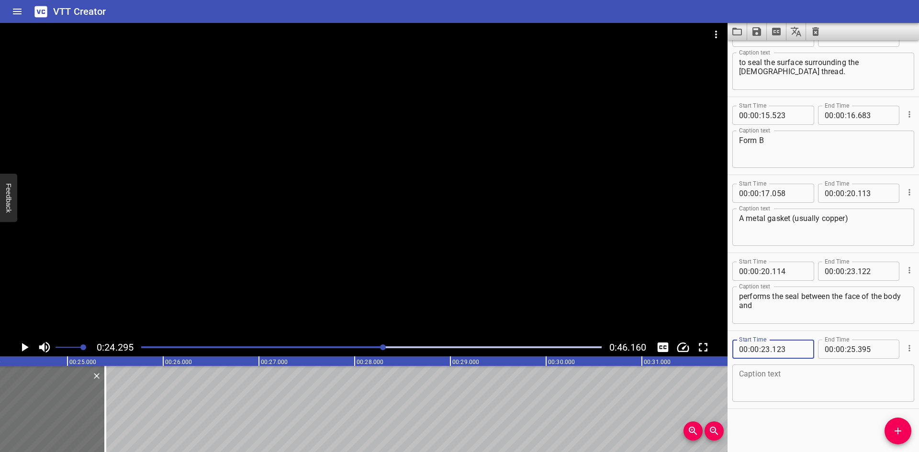
type input "123"
click at [25, 348] on icon "Play/Pause" at bounding box center [25, 347] width 7 height 9
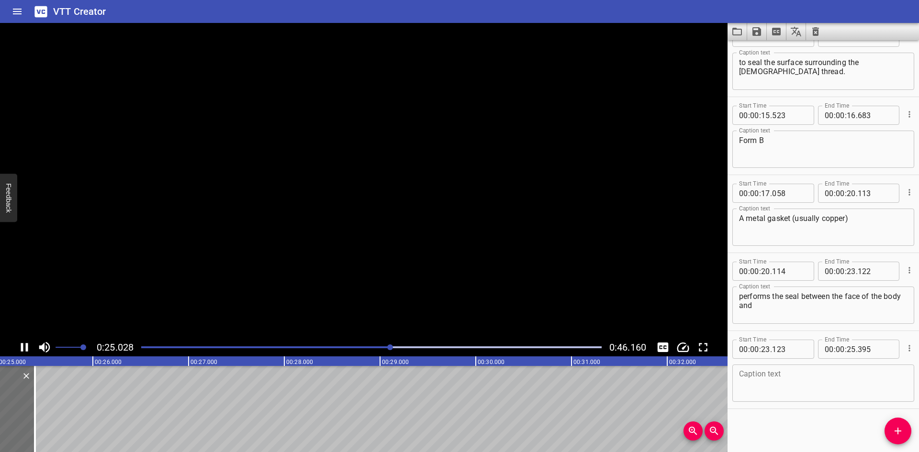
click at [25, 348] on icon "Play/Pause" at bounding box center [24, 347] width 14 height 14
click at [824, 403] on div "Caption text Caption text" at bounding box center [824, 382] width 182 height 43
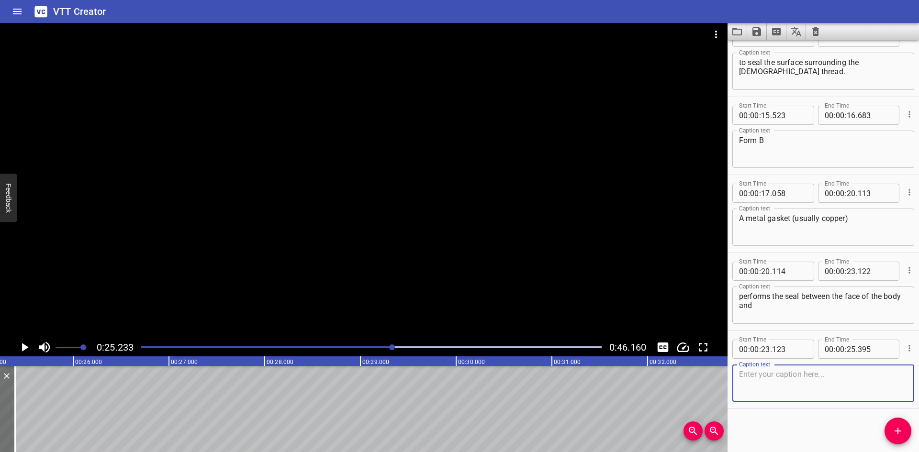
click at [825, 379] on textarea at bounding box center [823, 383] width 169 height 27
paste textarea "the face of the female threaded component."
click at [832, 375] on textarea "the face of the female threaded component." at bounding box center [823, 383] width 169 height 27
type textarea "the face of the female threaded component."
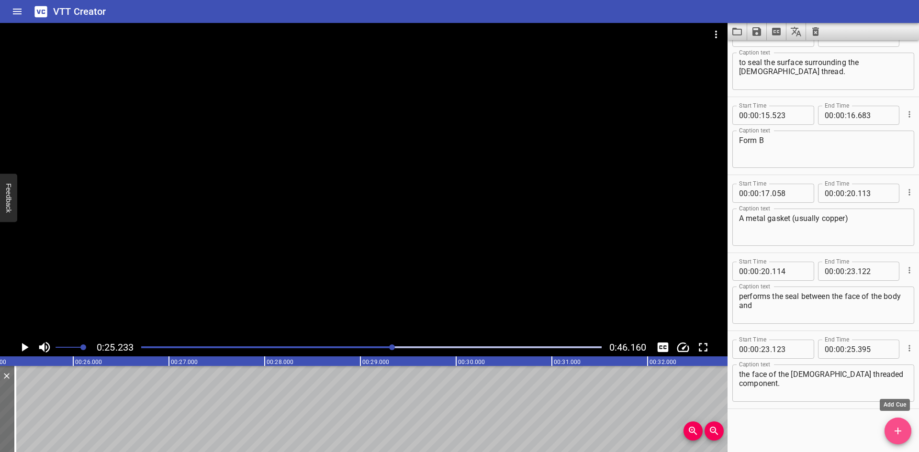
click at [890, 429] on span "Add Cue" at bounding box center [898, 431] width 27 height 11
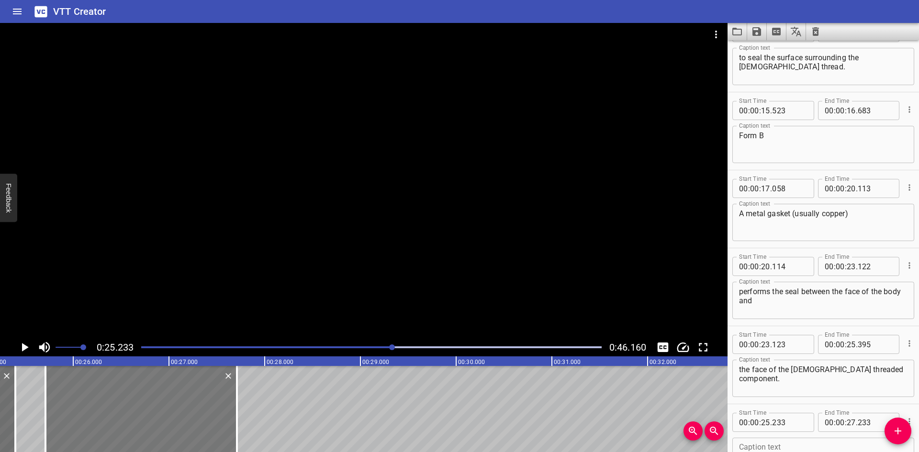
drag, startPoint x: 148, startPoint y: 426, endPoint x: 194, endPoint y: 421, distance: 45.8
click at [194, 421] on div at bounding box center [141, 409] width 192 height 86
type input "708"
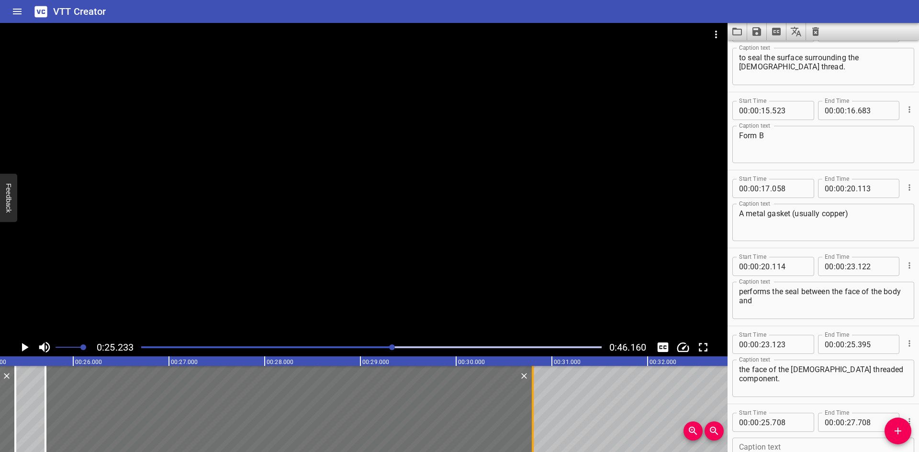
drag, startPoint x: 240, startPoint y: 413, endPoint x: 536, endPoint y: 394, distance: 296.5
click at [536, 394] on div at bounding box center [533, 409] width 10 height 86
type input "30"
type input "798"
click at [758, 441] on div "Caption text" at bounding box center [824, 456] width 182 height 37
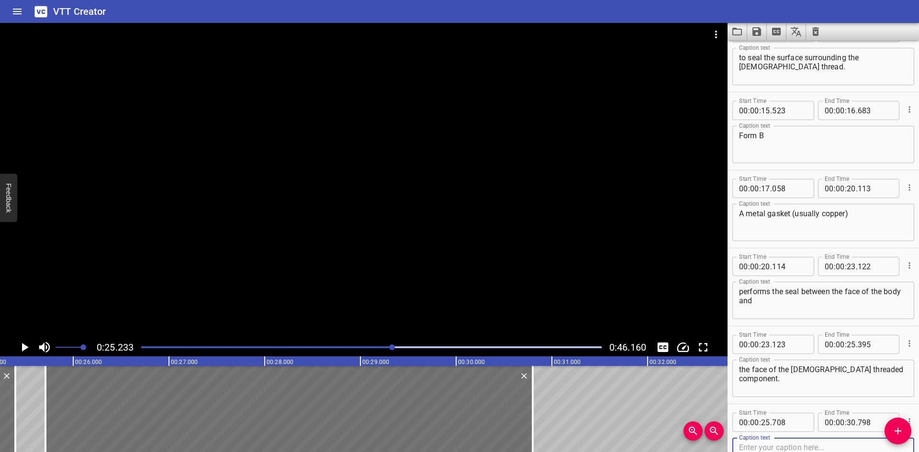
paste textarea "For Form “B” replace “R” in P/N with “BR”"
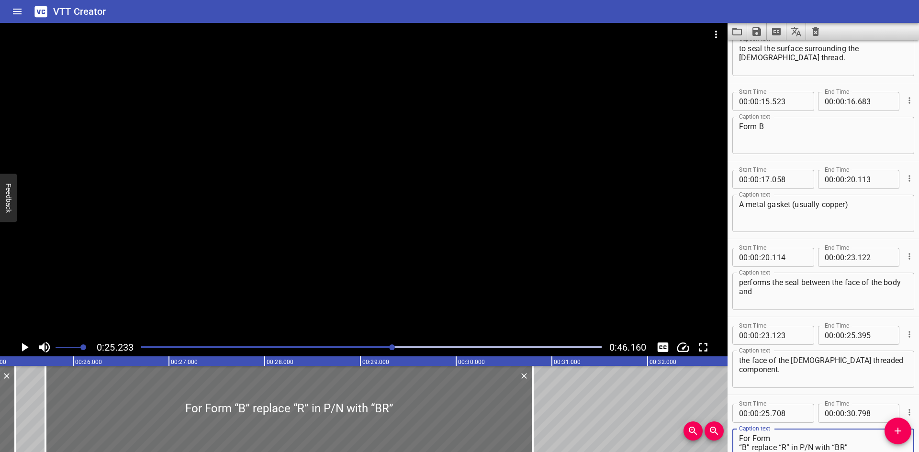
click at [792, 435] on textarea "For Form “B” replace “R” in P/N with “BR”" at bounding box center [823, 447] width 169 height 27
click at [878, 438] on textarea "For Form “B” replace “R” in P/N with “BR”" at bounding box center [823, 447] width 169 height 27
type textarea "For Form “B” replace “R” in P/N with “BR”"
click at [143, 258] on div at bounding box center [364, 181] width 728 height 316
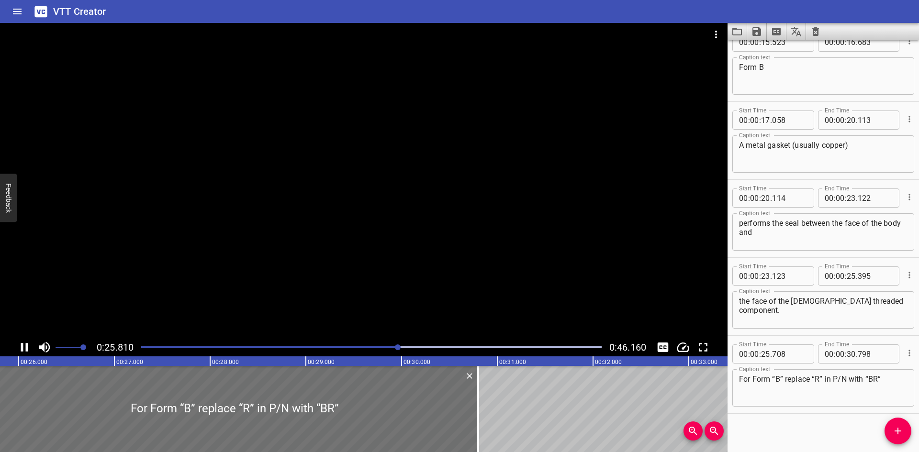
scroll to position [491, 0]
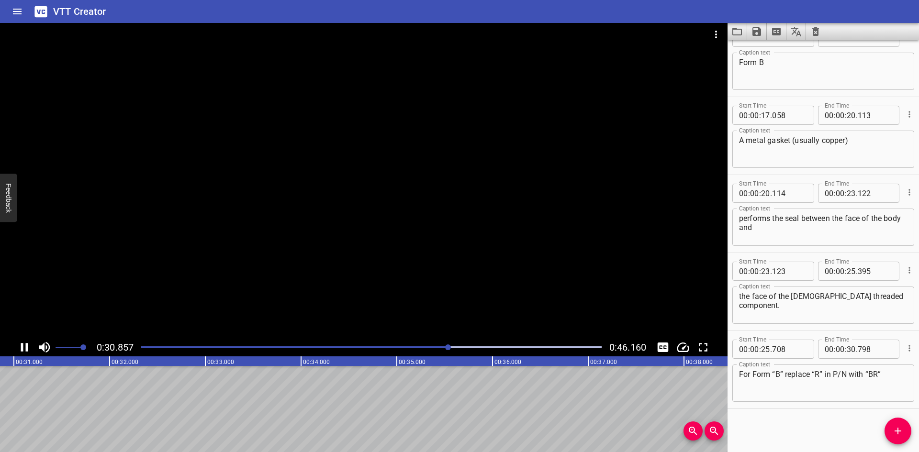
click at [26, 351] on icon "Play/Pause" at bounding box center [24, 347] width 7 height 9
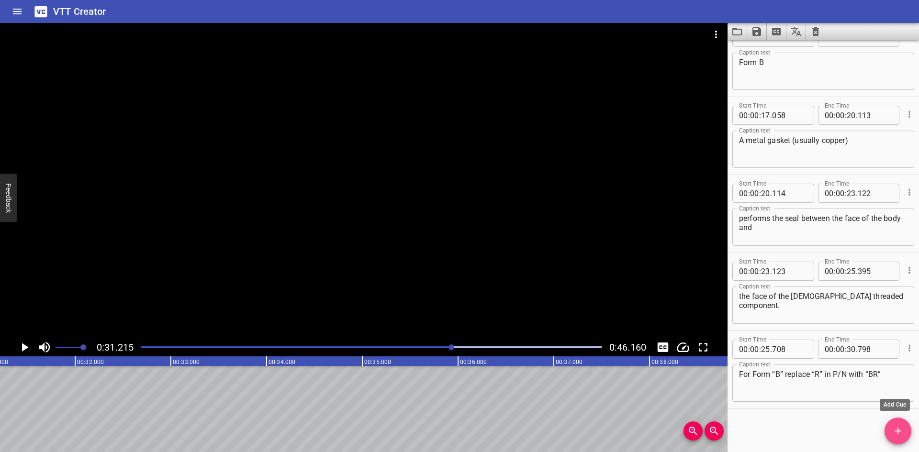
click at [899, 428] on icon "Add Cue" at bounding box center [897, 431] width 11 height 11
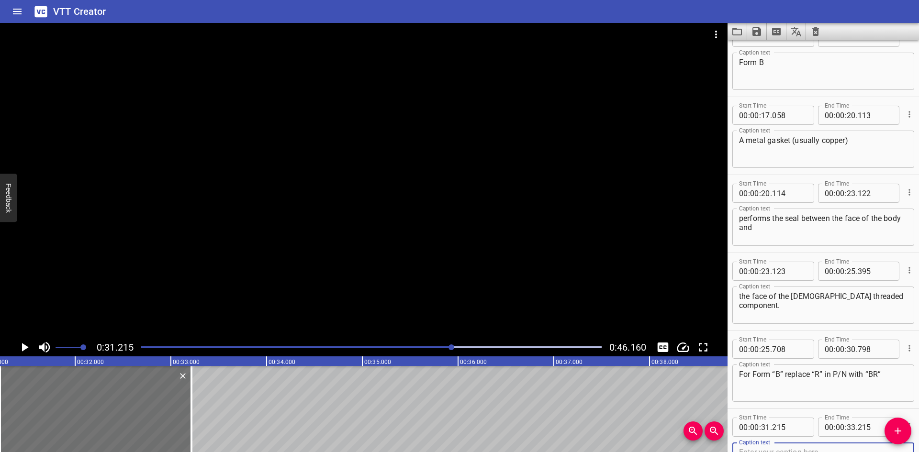
scroll to position [496, 0]
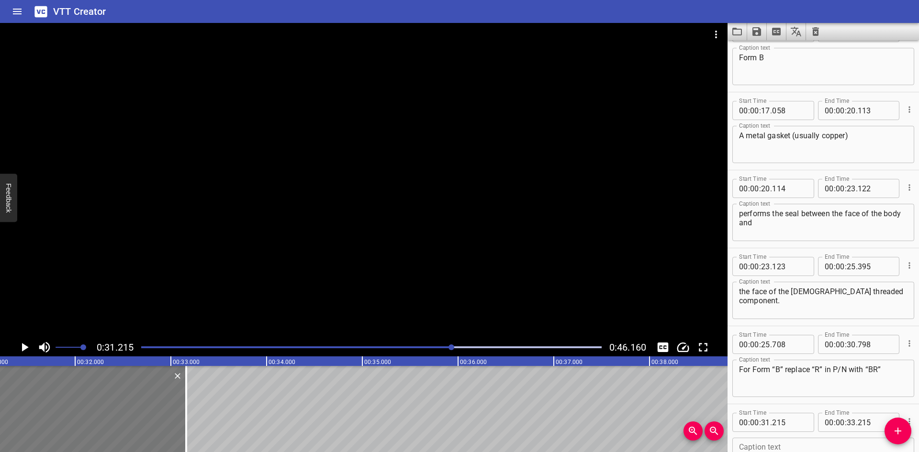
drag, startPoint x: 174, startPoint y: 429, endPoint x: 169, endPoint y: 428, distance: 5.5
click at [169, 428] on div at bounding box center [91, 409] width 192 height 86
type input "160"
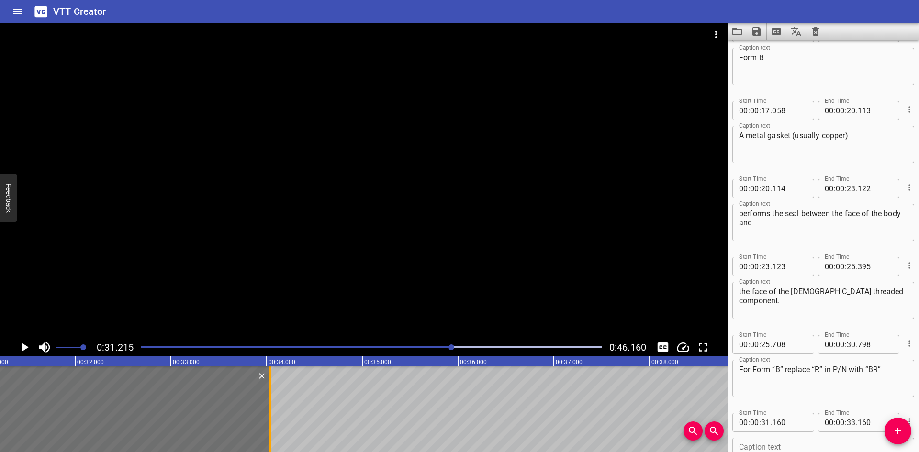
drag, startPoint x: 185, startPoint y: 425, endPoint x: 269, endPoint y: 418, distance: 84.5
click at [269, 418] on div at bounding box center [271, 409] width 10 height 86
type input "34"
type input "040"
click at [784, 438] on div "Caption text Caption text" at bounding box center [824, 455] width 182 height 43
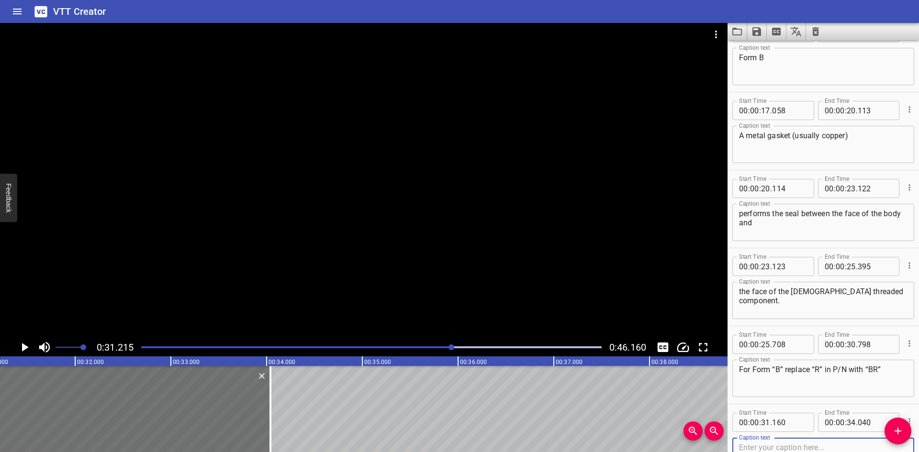
click at [774, 445] on textarea at bounding box center [823, 456] width 169 height 27
paste textarea "Characteristics of BSPP"
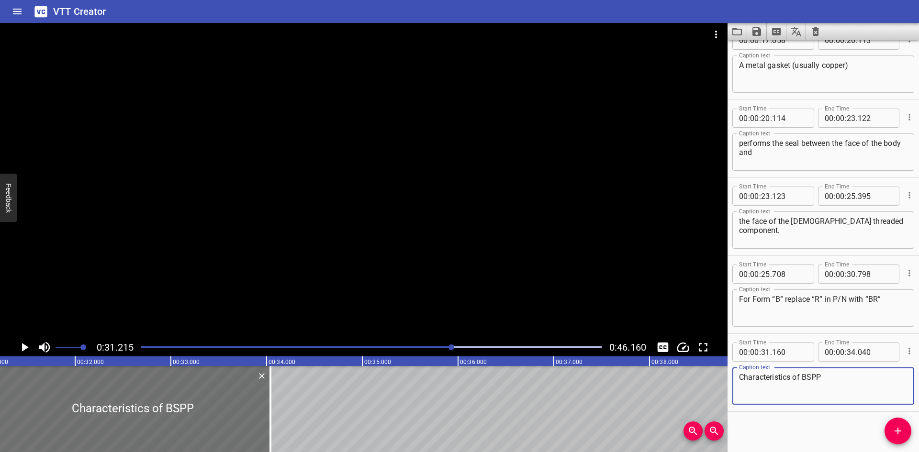
scroll to position [569, 0]
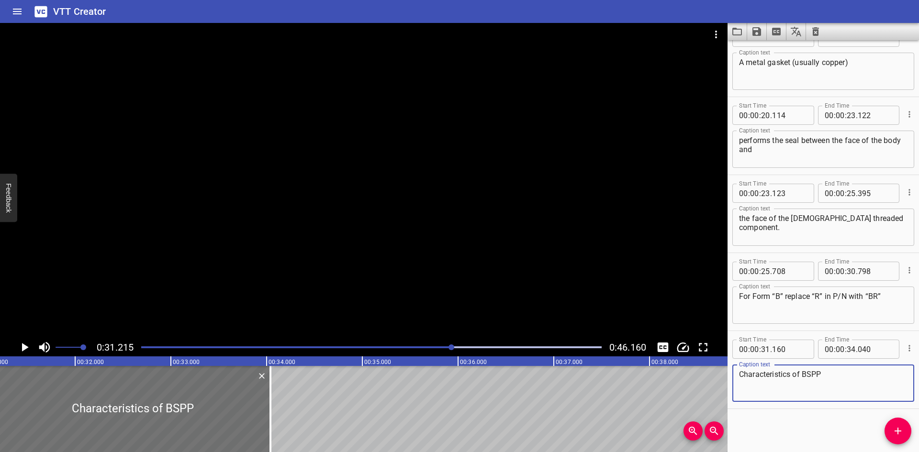
type textarea "Characteristics of BSPP"
click at [287, 304] on div at bounding box center [364, 181] width 728 height 316
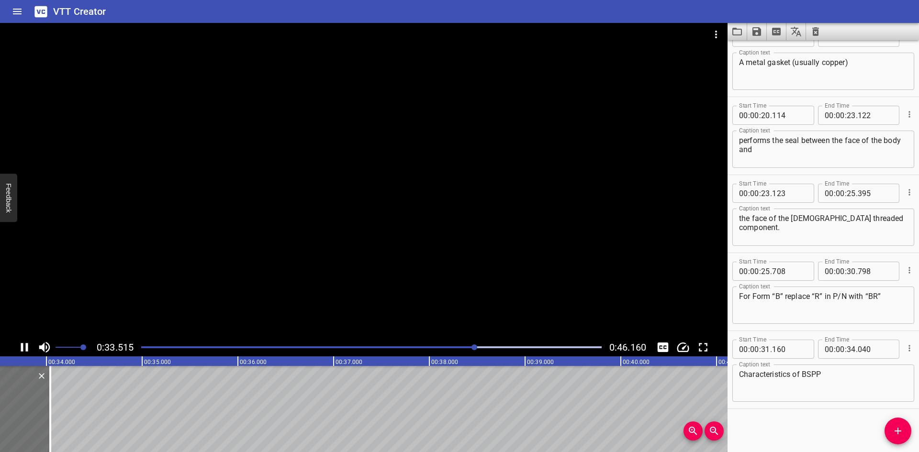
click at [27, 345] on icon "Play/Pause" at bounding box center [24, 347] width 7 height 9
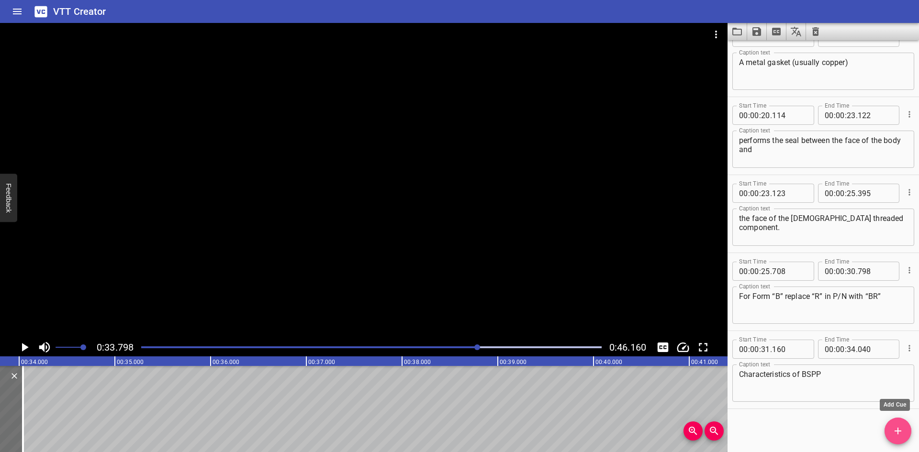
click at [898, 428] on icon "Add Cue" at bounding box center [897, 431] width 11 height 11
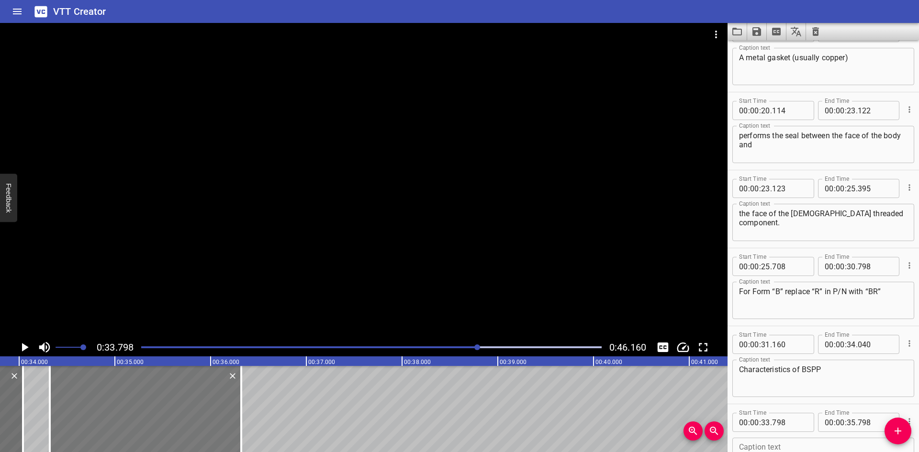
drag, startPoint x: 170, startPoint y: 414, endPoint x: 177, endPoint y: 418, distance: 8.1
click at [175, 417] on div at bounding box center [146, 409] width 192 height 86
type input "34"
type input "323"
type input "36"
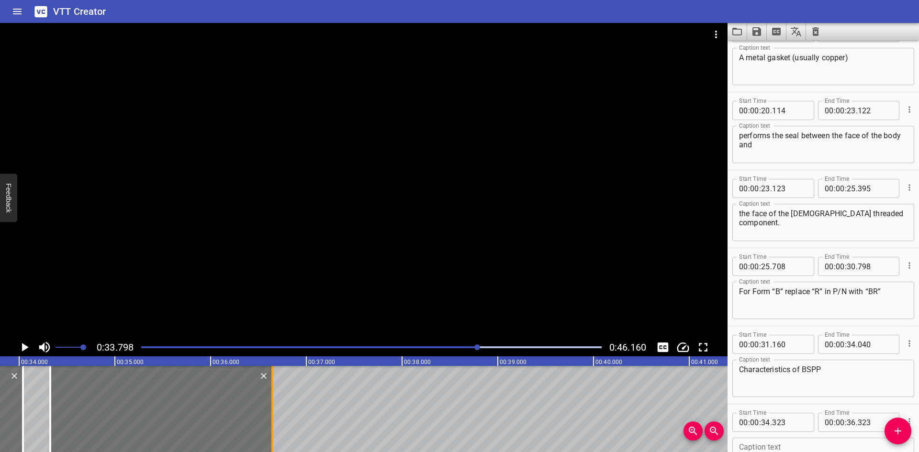
drag, startPoint x: 241, startPoint y: 412, endPoint x: 272, endPoint y: 408, distance: 30.9
click at [272, 408] on div at bounding box center [272, 409] width 2 height 86
type input "643"
click at [836, 448] on textarea at bounding box center [823, 456] width 169 height 27
paste textarea "55° thread angle"
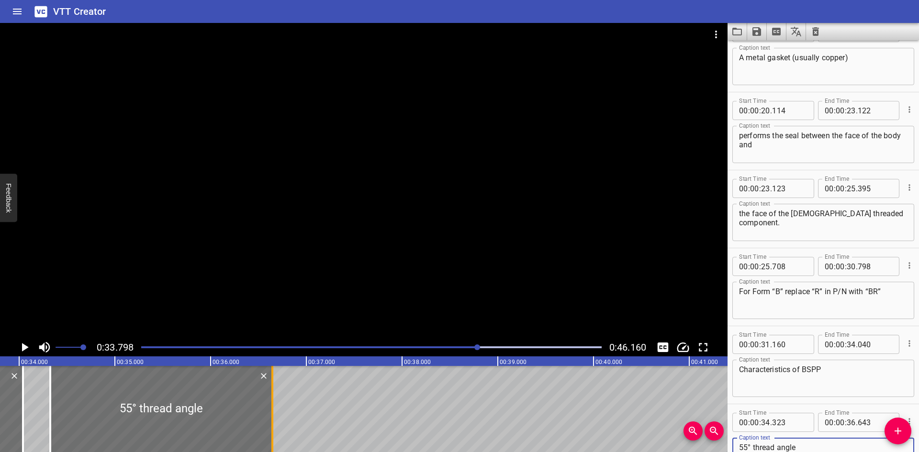
type textarea "55° thread angle"
click at [273, 406] on div at bounding box center [273, 409] width 10 height 86
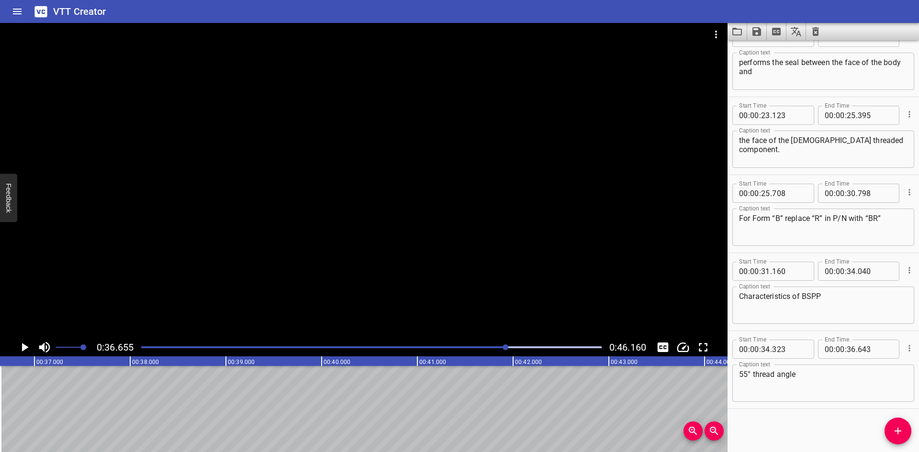
scroll to position [0, 3510]
click at [896, 427] on icon "Add Cue" at bounding box center [897, 431] width 11 height 11
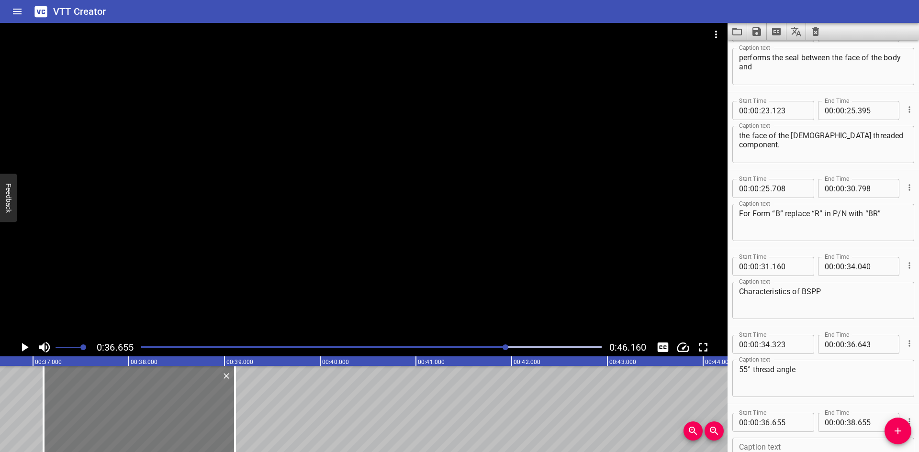
drag, startPoint x: 162, startPoint y: 415, endPoint x: 205, endPoint y: 414, distance: 43.6
click at [205, 414] on div at bounding box center [140, 409] width 192 height 86
type input "37"
type input "110"
type input "39"
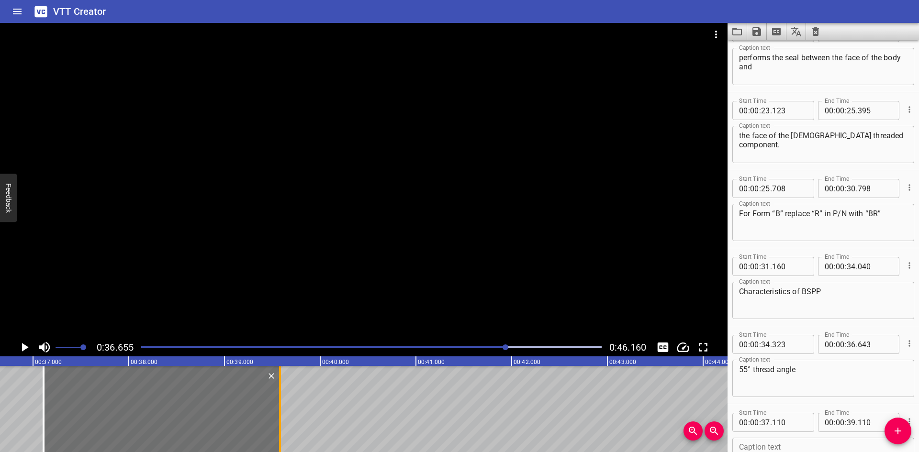
drag, startPoint x: 234, startPoint y: 409, endPoint x: 279, endPoint y: 410, distance: 45.0
click at [279, 410] on div at bounding box center [280, 409] width 10 height 86
type input "580"
click at [793, 450] on textarea at bounding box center [823, 456] width 169 height 27
paste textarea "Thread pitch measured in inches"
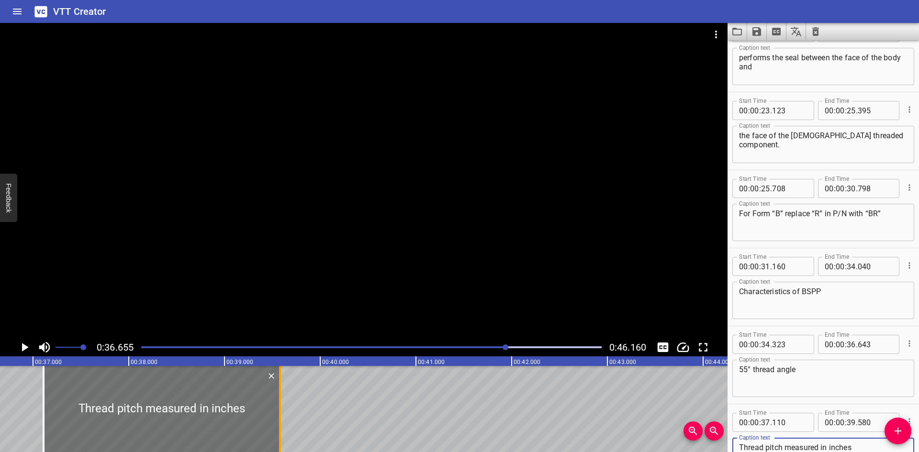
type textarea "Thread pitch measured in inches"
click at [281, 423] on div at bounding box center [280, 409] width 2 height 86
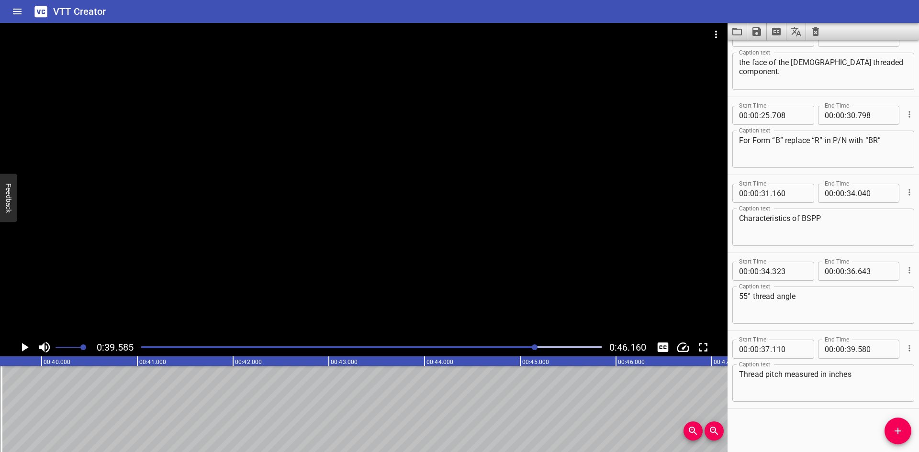
scroll to position [0, 3791]
click at [894, 428] on icon "Add Cue" at bounding box center [897, 431] width 11 height 11
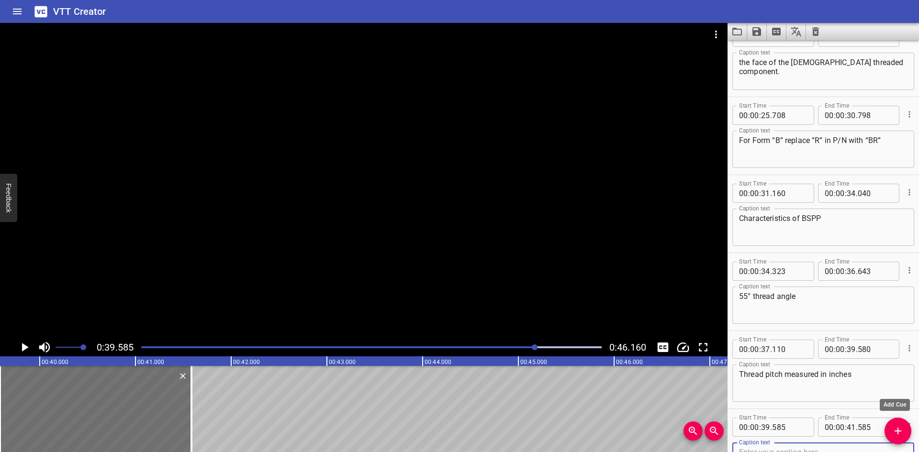
scroll to position [730, 0]
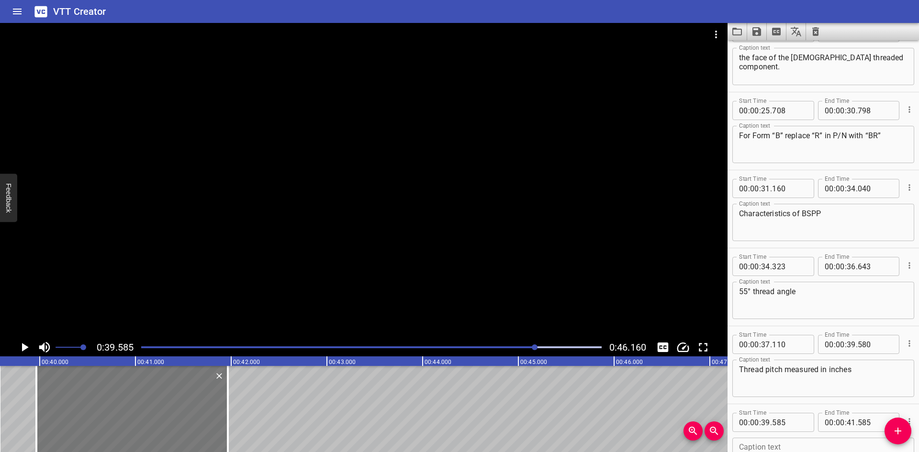
drag, startPoint x: 153, startPoint y: 416, endPoint x: 176, endPoint y: 420, distance: 22.9
click at [176, 420] on div at bounding box center [132, 409] width 192 height 86
type input "965"
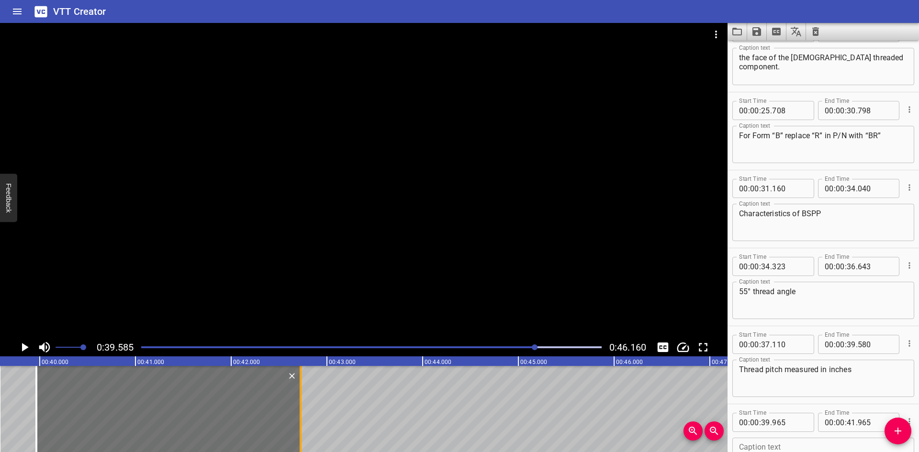
drag, startPoint x: 231, startPoint y: 411, endPoint x: 304, endPoint y: 414, distance: 72.8
click at [304, 414] on div at bounding box center [301, 409] width 10 height 86
type input "42"
type input "725"
click at [825, 447] on textarea at bounding box center [823, 456] width 169 height 27
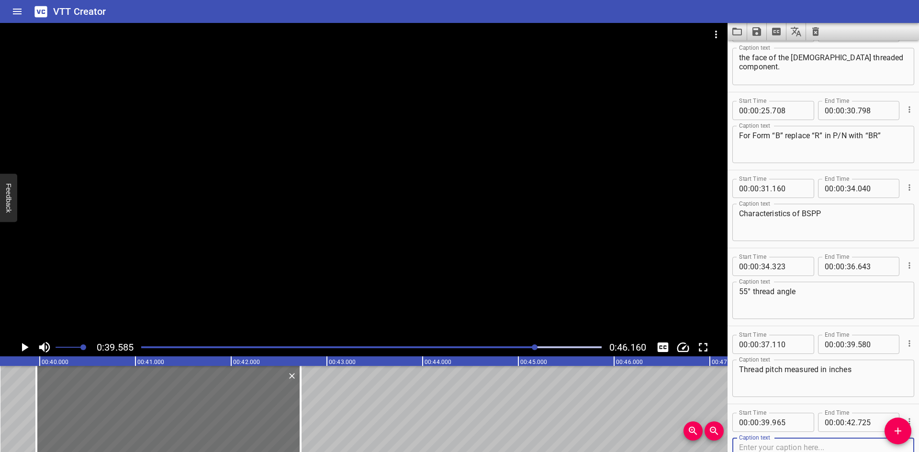
paste textarea "Thread diameter measured in inches"
type textarea "Thread diameter measured in inches"
click at [302, 402] on div at bounding box center [301, 409] width 10 height 86
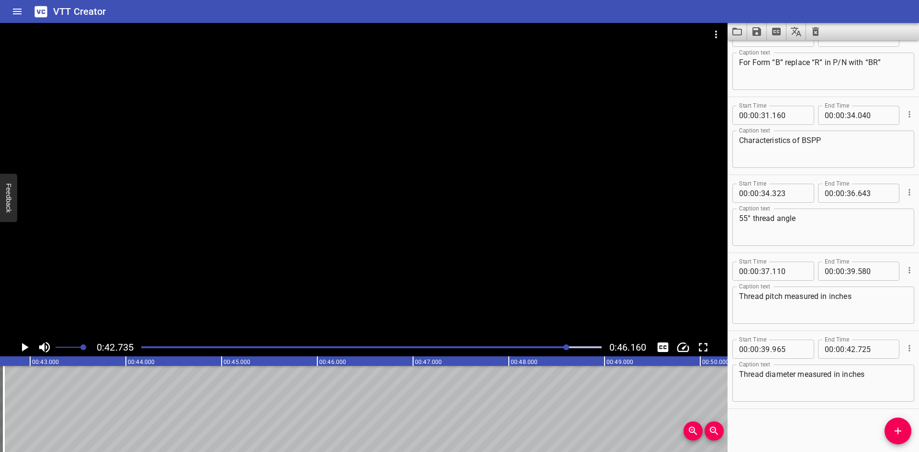
scroll to position [0, 4092]
click at [900, 425] on button "Add Cue" at bounding box center [898, 431] width 27 height 27
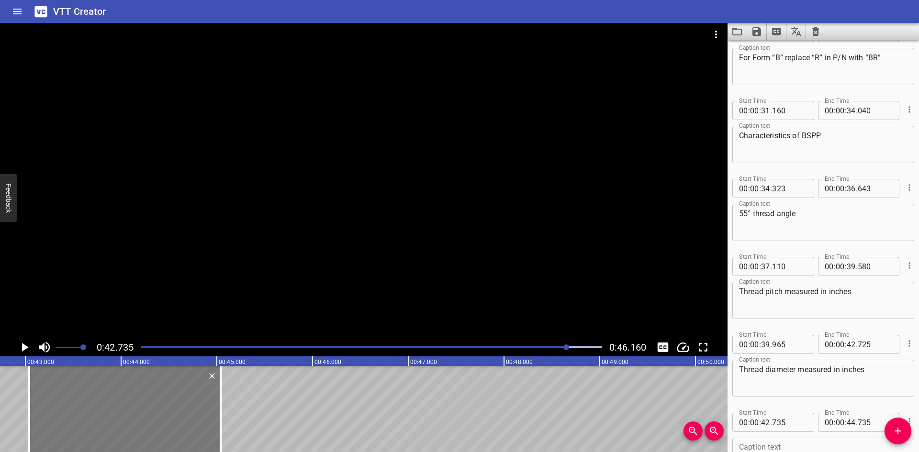
drag, startPoint x: 147, startPoint y: 407, endPoint x: 167, endPoint y: 411, distance: 20.2
click at [167, 411] on div at bounding box center [125, 409] width 192 height 86
type input "43"
type input "040"
type input "45"
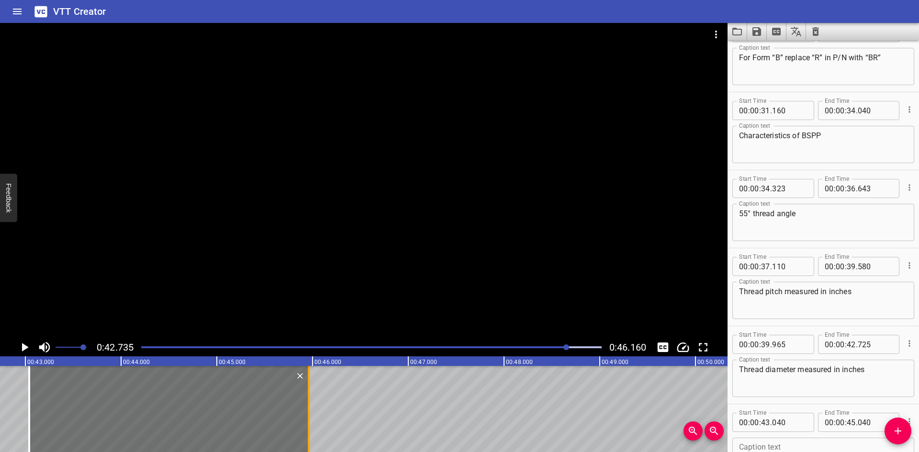
drag, startPoint x: 220, startPoint y: 408, endPoint x: 308, endPoint y: 411, distance: 88.1
click at [308, 411] on div at bounding box center [309, 409] width 2 height 86
type input "960"
click at [787, 447] on textarea at bounding box center [823, 456] width 169 height 27
paste textarea "Root/Crest Truncation round"
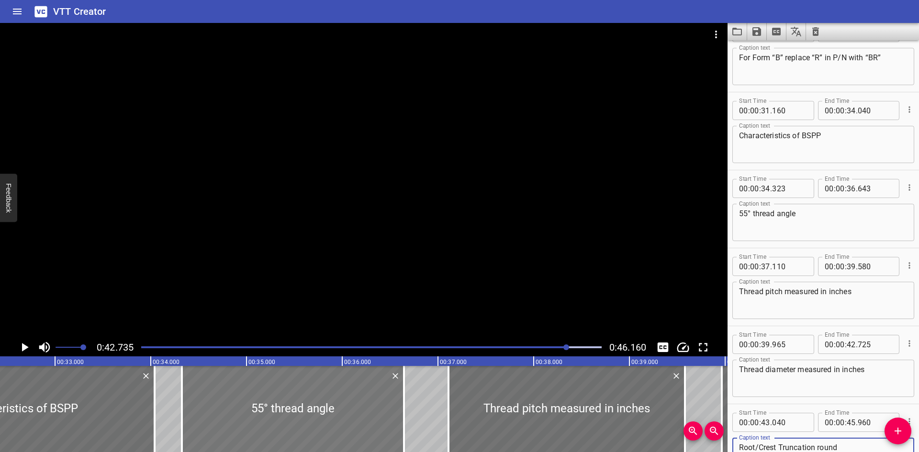
scroll to position [0, 3101]
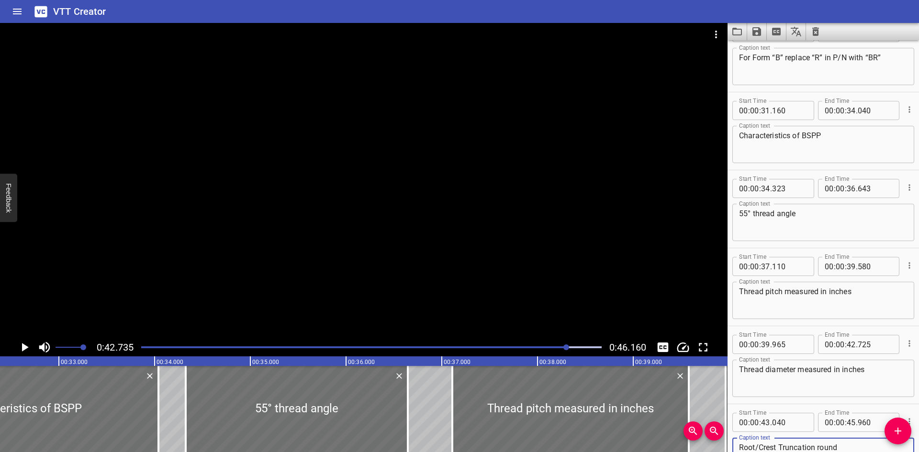
type textarea "Root/Crest Truncation round"
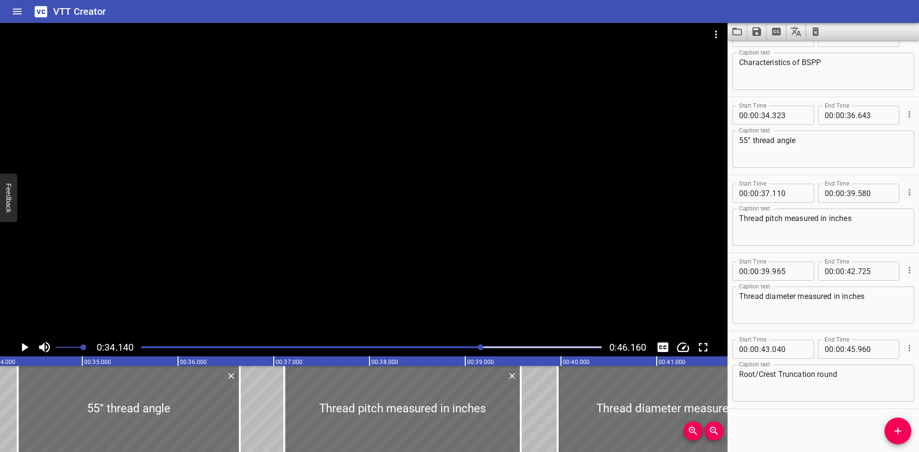
click at [159, 278] on div at bounding box center [364, 181] width 728 height 316
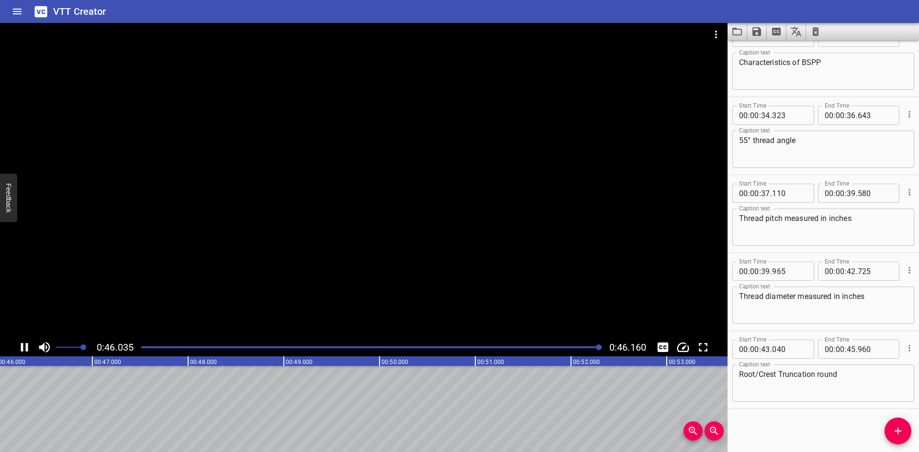
scroll to position [0, 4420]
click at [147, 349] on div at bounding box center [372, 347] width 472 height 13
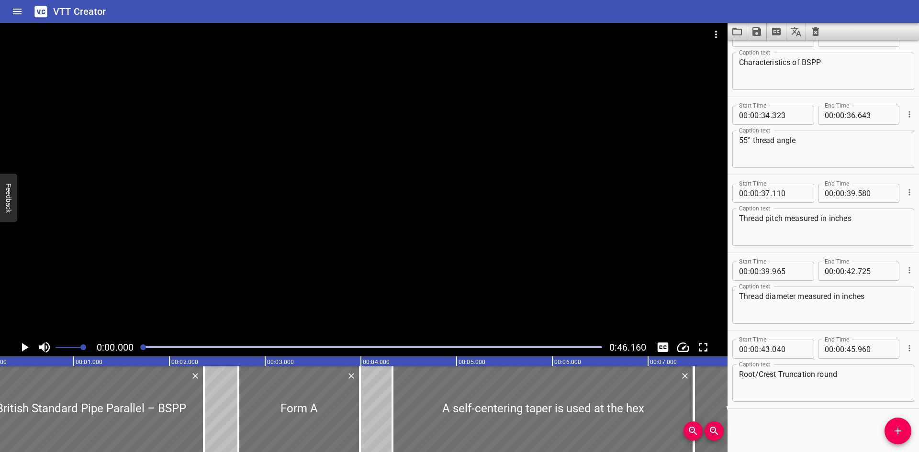
click at [144, 348] on div at bounding box center [143, 348] width 6 height 6
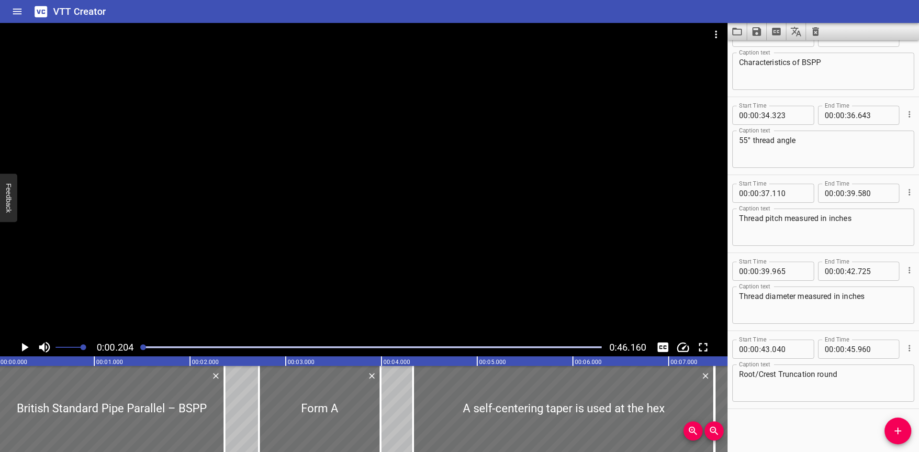
scroll to position [0, 20]
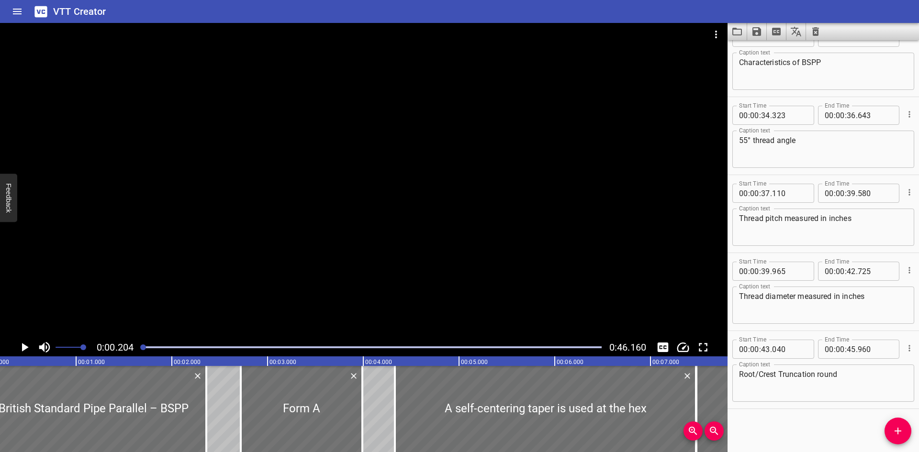
drag, startPoint x: 143, startPoint y: 347, endPoint x: 792, endPoint y: 415, distance: 652.8
click at [792, 415] on div "Start Time 00 : 00 : 00 . 000 Start Time End Time 00 : 00 : 02 . 360 End Time C…" at bounding box center [824, 246] width 192 height 412
drag, startPoint x: 792, startPoint y: 414, endPoint x: 784, endPoint y: 403, distance: 13.7
drag, startPoint x: 784, startPoint y: 403, endPoint x: 809, endPoint y: 425, distance: 33.2
click at [811, 425] on div "Start Time 00 : 00 : 00 . 000 Start Time End Time 00 : 00 : 02 . 360 End Time C…" at bounding box center [824, 246] width 192 height 412
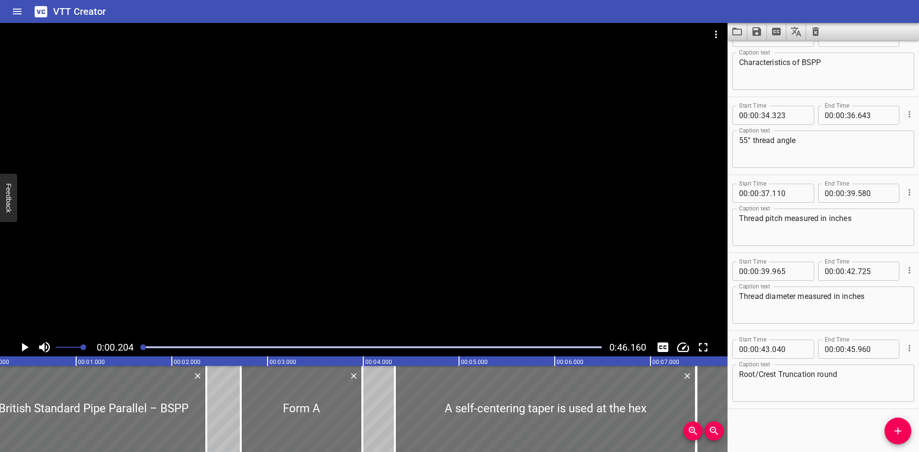
click at [68, 346] on span at bounding box center [70, 347] width 28 height 13
click at [156, 273] on div at bounding box center [364, 181] width 728 height 316
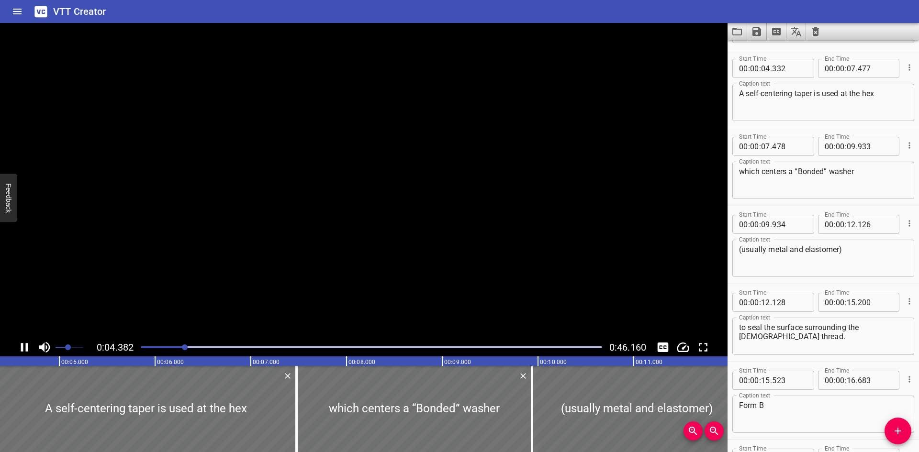
scroll to position [156, 0]
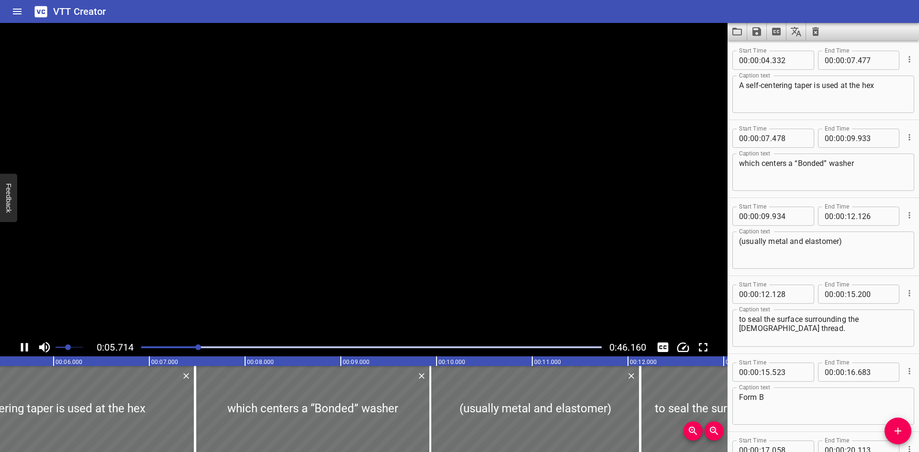
click at [156, 266] on video at bounding box center [364, 181] width 728 height 316
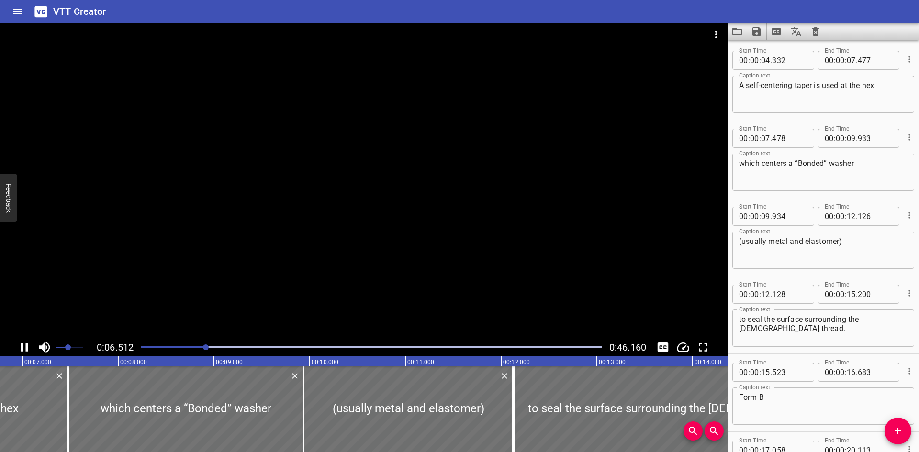
drag, startPoint x: 156, startPoint y: 266, endPoint x: 147, endPoint y: 272, distance: 11.0
click at [147, 272] on div at bounding box center [364, 181] width 728 height 316
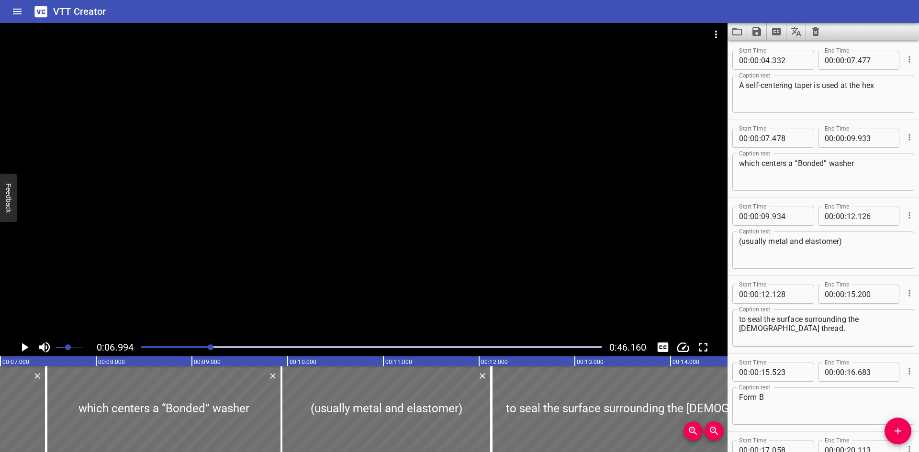
drag, startPoint x: 147, startPoint y: 272, endPoint x: 27, endPoint y: 296, distance: 121.6
click at [27, 296] on div at bounding box center [364, 181] width 728 height 316
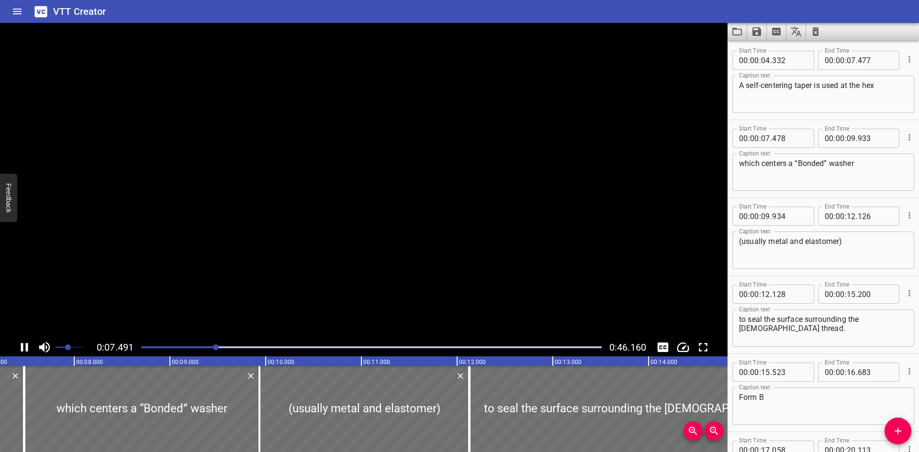
scroll to position [234, 0]
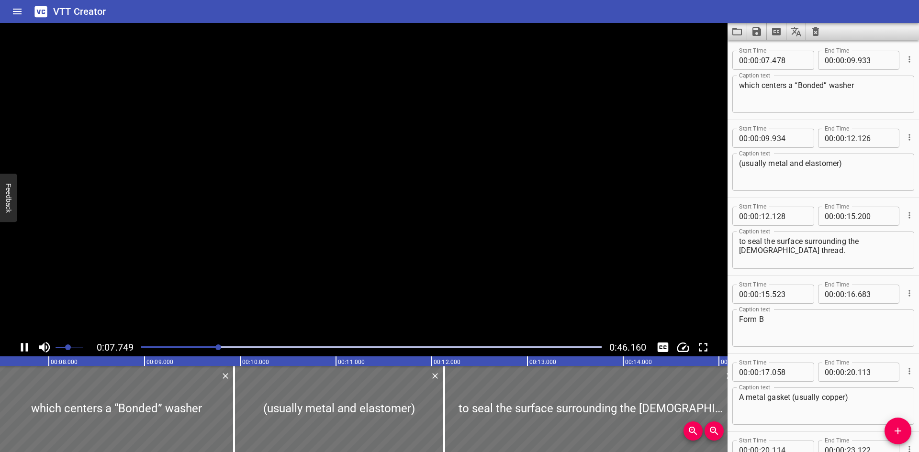
click at [27, 296] on video at bounding box center [364, 181] width 728 height 316
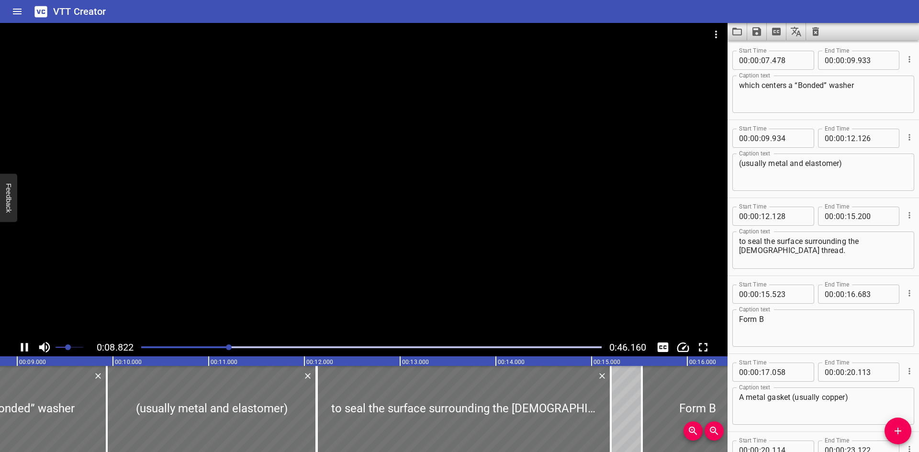
click at [21, 343] on icon "Play/Pause" at bounding box center [24, 347] width 14 height 14
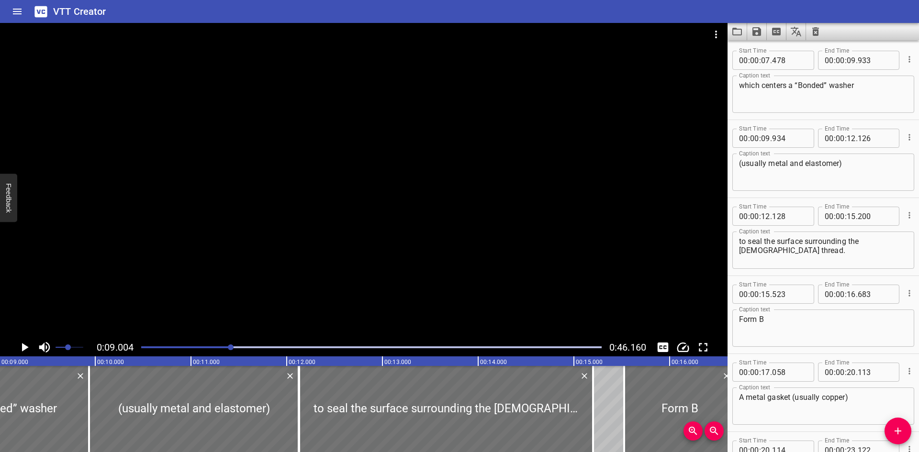
drag, startPoint x: 630, startPoint y: 345, endPoint x: 773, endPoint y: 361, distance: 143.6
drag, startPoint x: 773, startPoint y: 361, endPoint x: 814, endPoint y: 355, distance: 42.0
click at [814, 355] on div "Start Time 00 : 00 : 17 . 058 Start Time End Time 00 : 00 : 20 . 113 End Time C…" at bounding box center [824, 393] width 192 height 78
click at [65, 349] on span "Set video volume" at bounding box center [68, 348] width 6 height 6
click at [125, 309] on div at bounding box center [364, 181] width 728 height 316
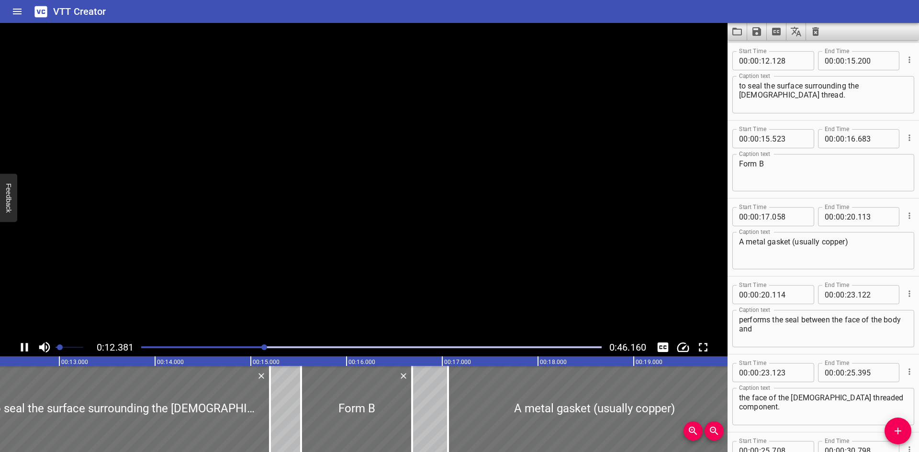
scroll to position [390, 0]
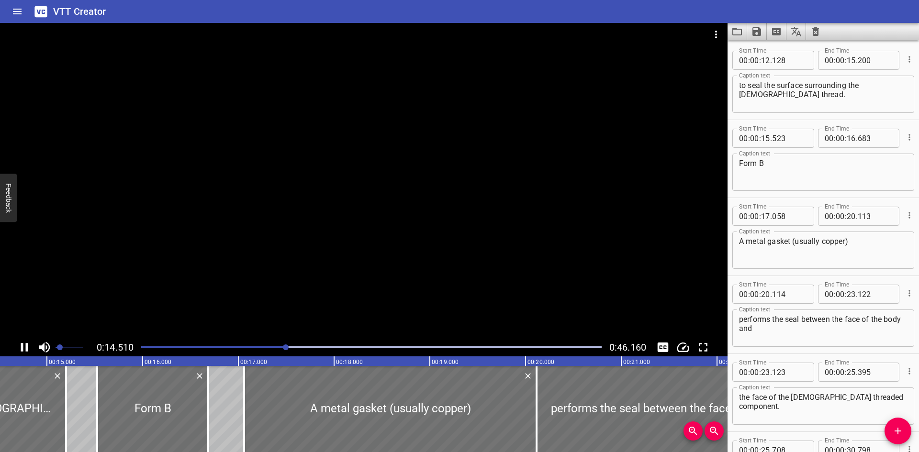
drag, startPoint x: 125, startPoint y: 310, endPoint x: 166, endPoint y: 465, distance: 160.5
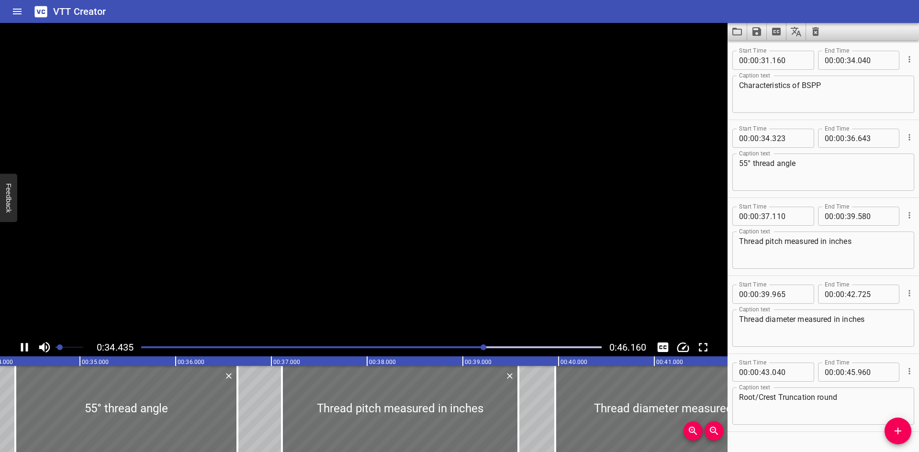
scroll to position [881, 0]
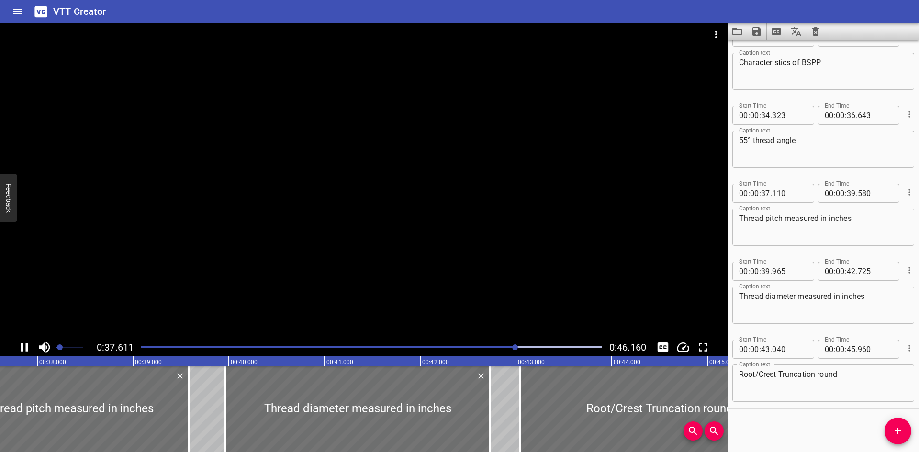
drag, startPoint x: 82, startPoint y: 258, endPoint x: 110, endPoint y: 473, distance: 217.2
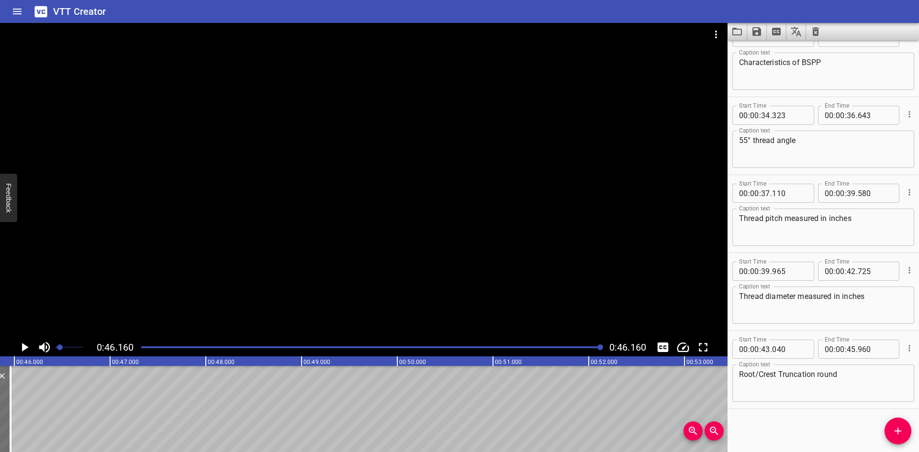
scroll to position [0, 4420]
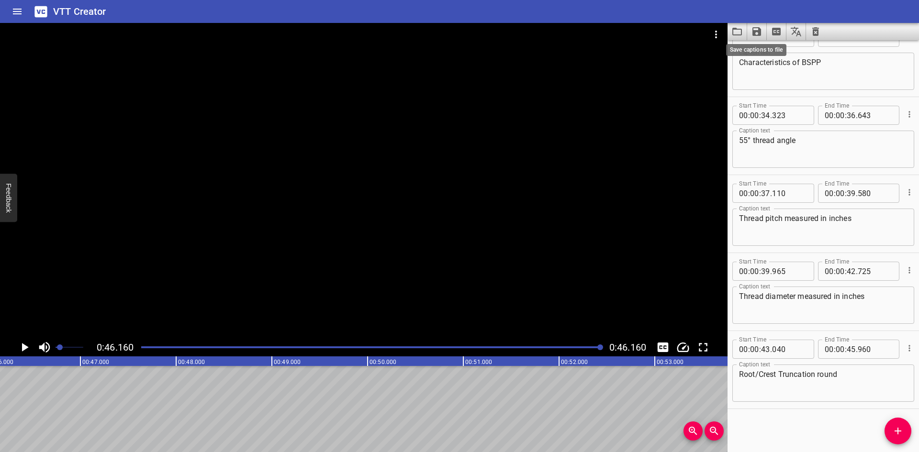
click at [754, 33] on icon "Save captions to file" at bounding box center [757, 31] width 9 height 9
click at [761, 59] on li "Save to VTT file" at bounding box center [782, 52] width 70 height 17
click at [733, 15] on div "VTT Creator" at bounding box center [459, 11] width 919 height 23
click at [825, 27] on button "Clear captions" at bounding box center [815, 31] width 19 height 17
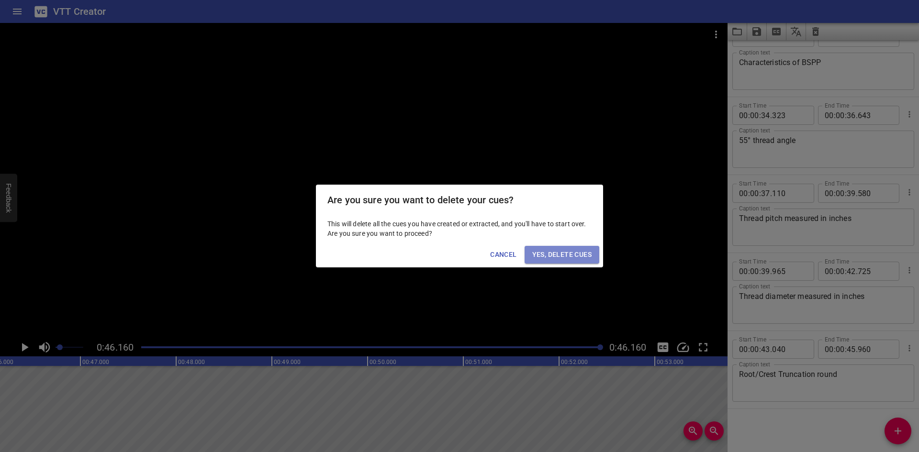
click at [535, 257] on span "Yes, Delete Cues" at bounding box center [561, 255] width 59 height 12
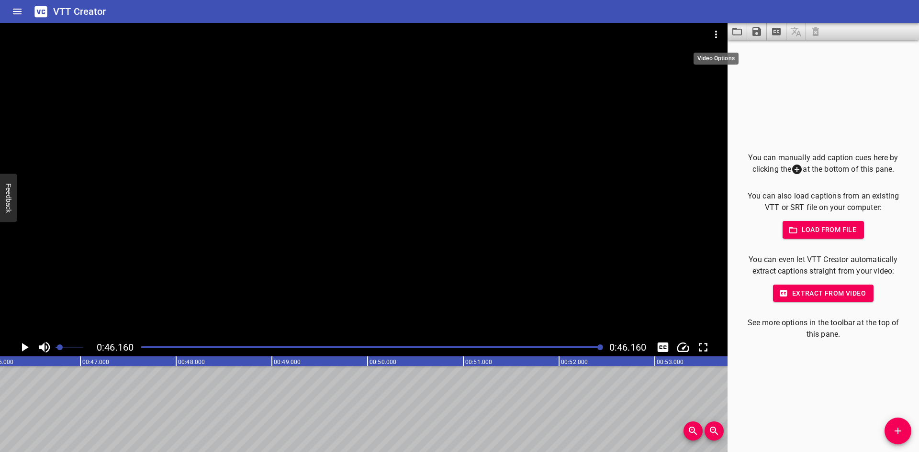
click at [723, 34] on button "Video Options" at bounding box center [716, 34] width 23 height 23
click at [722, 36] on li "Select New Video File..." at bounding box center [752, 35] width 95 height 17
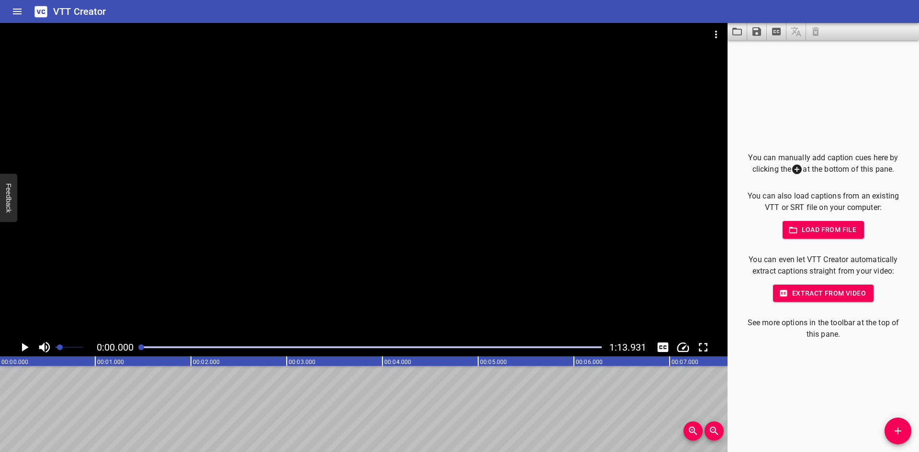
scroll to position [0, 0]
click at [893, 423] on button "Add Cue" at bounding box center [898, 431] width 27 height 27
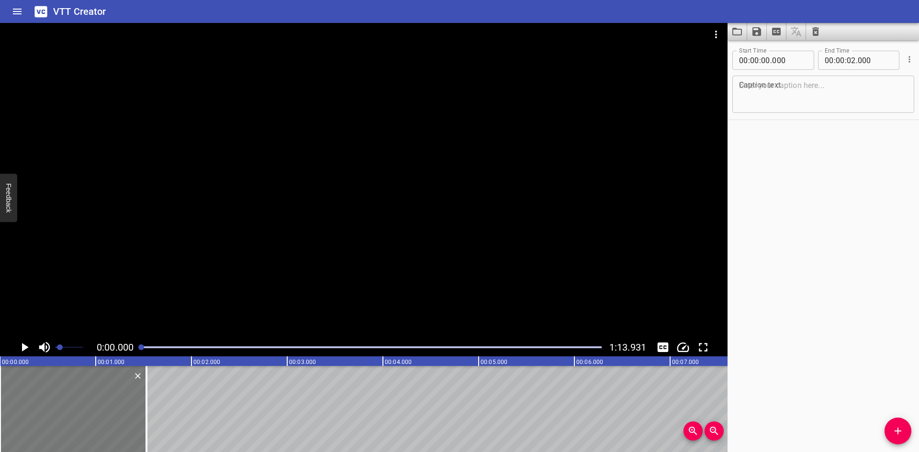
drag, startPoint x: 188, startPoint y: 426, endPoint x: 115, endPoint y: 403, distance: 76.8
click at [142, 427] on div at bounding box center [147, 409] width 10 height 86
type input "01"
type input "425"
click at [26, 349] on icon "Play/Pause" at bounding box center [25, 347] width 7 height 9
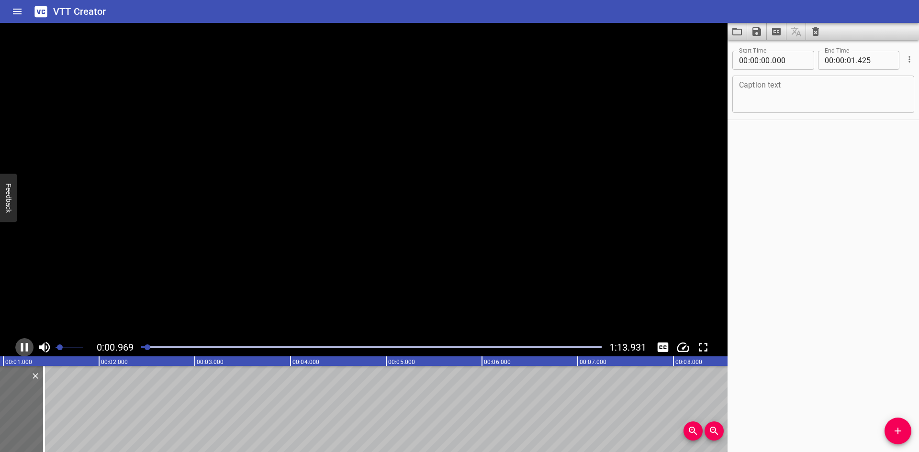
click at [26, 349] on icon "Play/Pause" at bounding box center [24, 347] width 7 height 9
click at [768, 94] on textarea at bounding box center [823, 94] width 169 height 27
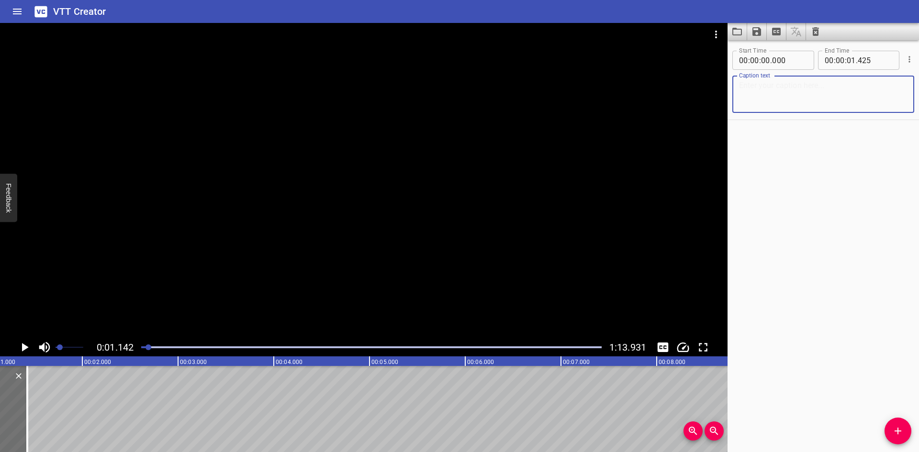
paste textarea "Thread Sealants"
type textarea "Thread Sealants"
click at [460, 256] on div at bounding box center [364, 181] width 728 height 316
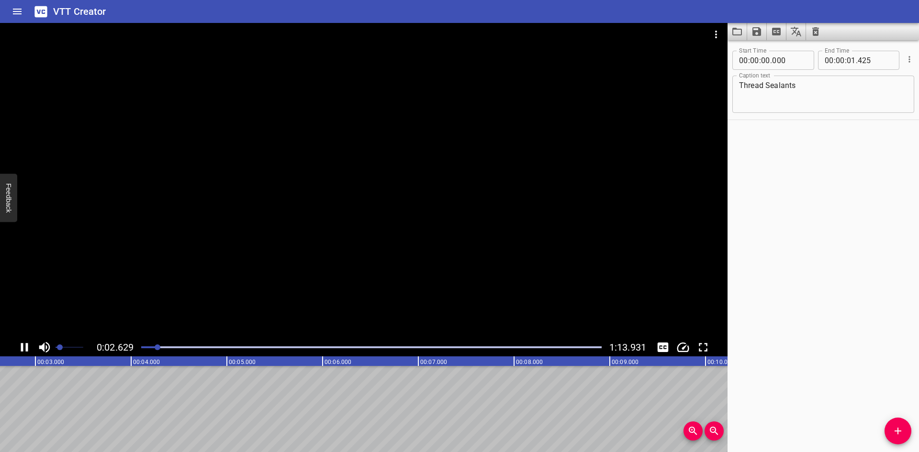
click at [219, 294] on div at bounding box center [364, 181] width 728 height 316
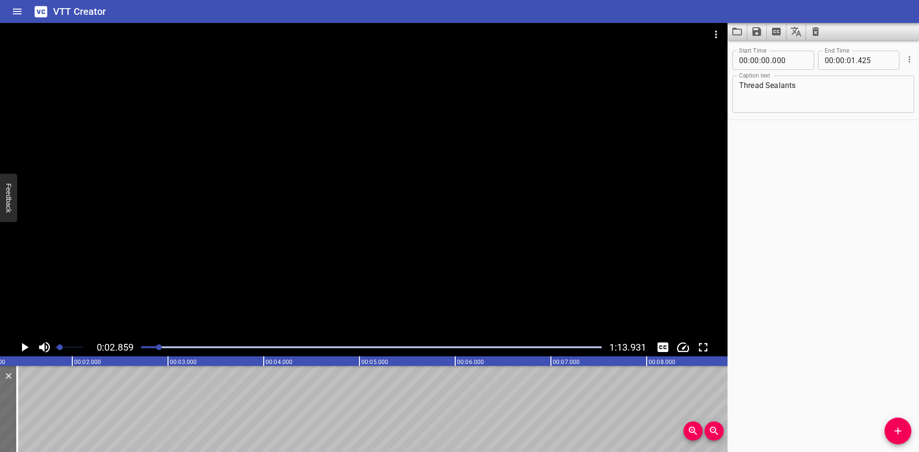
scroll to position [0, 88]
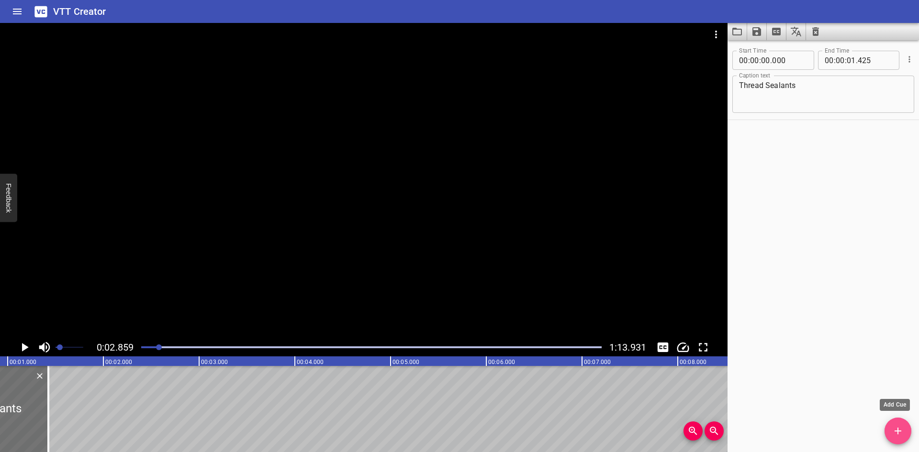
click at [910, 433] on span "Add Cue" at bounding box center [898, 431] width 27 height 11
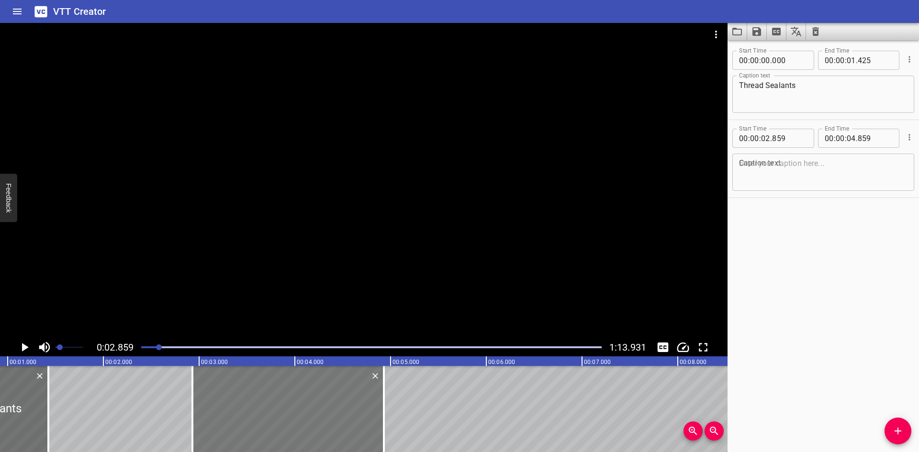
drag, startPoint x: 239, startPoint y: 420, endPoint x: 246, endPoint y: 421, distance: 6.7
click at [246, 421] on div at bounding box center [288, 409] width 192 height 86
type input "929"
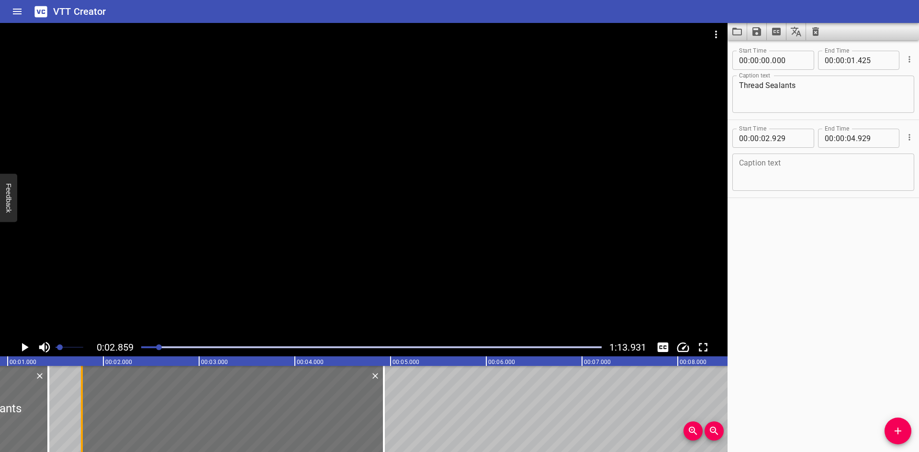
drag, startPoint x: 196, startPoint y: 424, endPoint x: 86, endPoint y: 432, distance: 110.9
click at [86, 432] on div at bounding box center [82, 409] width 10 height 86
type input "01"
type input "774"
click at [27, 346] on icon "Play/Pause" at bounding box center [24, 347] width 14 height 14
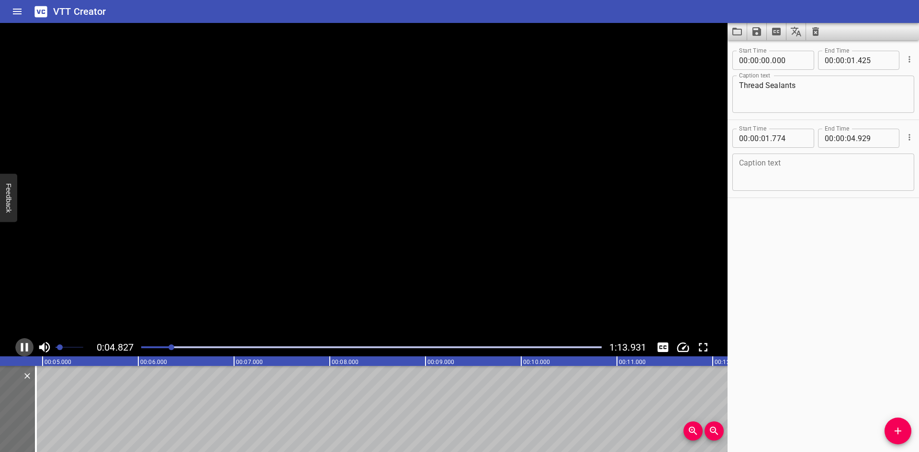
click at [27, 346] on icon "Play/Pause" at bounding box center [24, 347] width 7 height 9
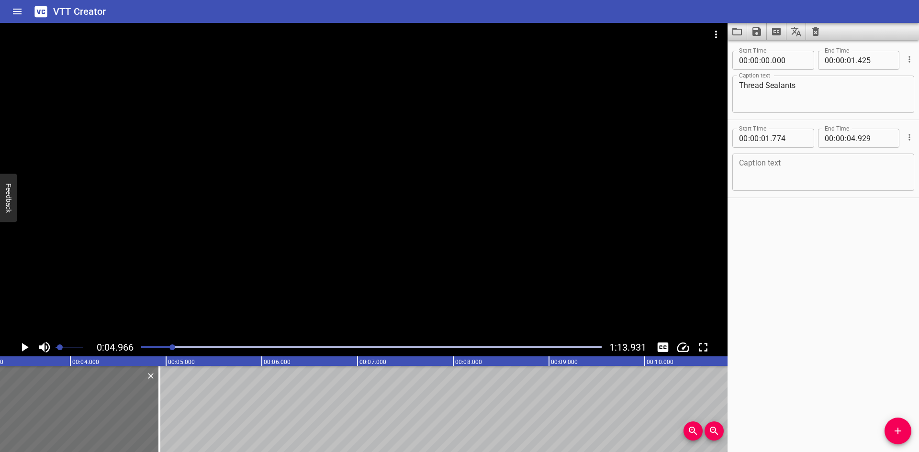
scroll to position [0, 0]
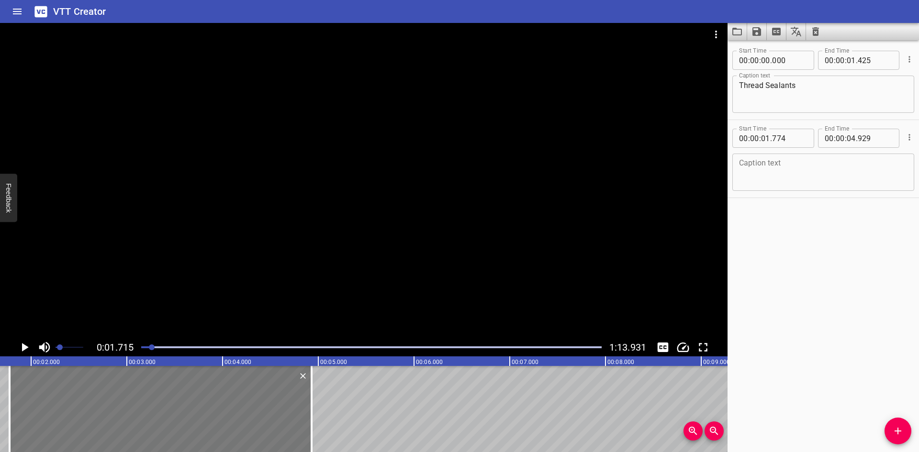
scroll to position [0, 164]
click at [22, 343] on icon "Play/Pause" at bounding box center [24, 347] width 14 height 14
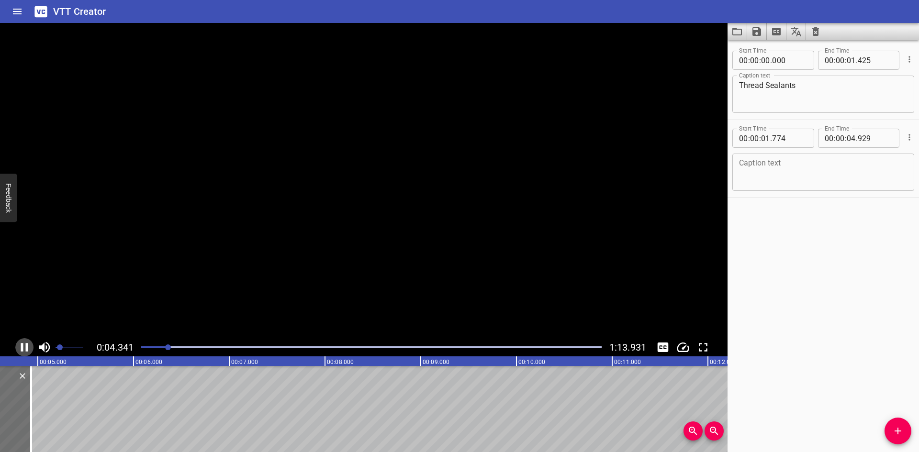
click at [22, 343] on icon "Play/Pause" at bounding box center [24, 347] width 14 height 14
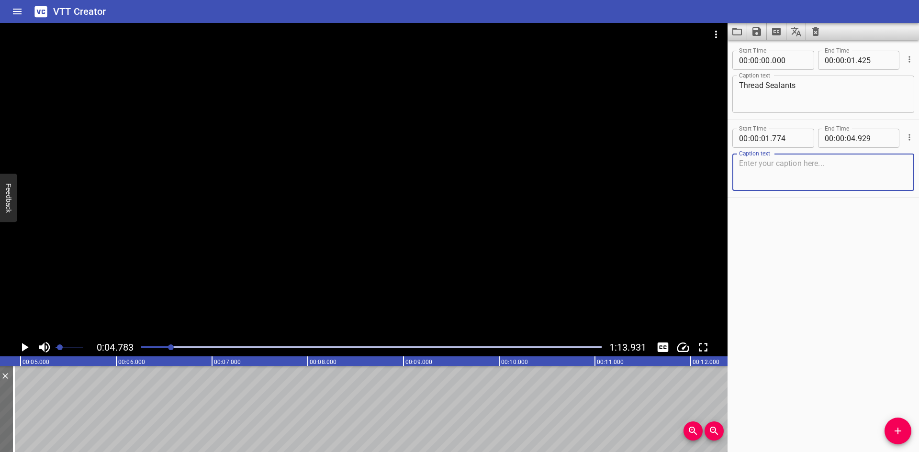
click at [755, 162] on textarea at bounding box center [823, 172] width 169 height 27
paste textarea "Threaded Fitting Installation for NPT"
type textarea "Threaded Fitting Installation for NPT"
click at [891, 428] on span "Add Cue" at bounding box center [898, 431] width 27 height 11
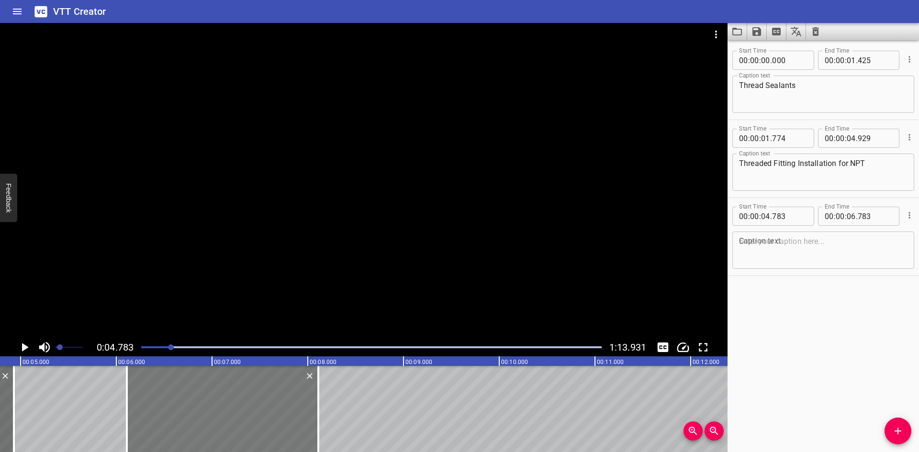
drag, startPoint x: 41, startPoint y: 407, endPoint x: 168, endPoint y: 411, distance: 126.9
click at [168, 411] on div at bounding box center [223, 409] width 192 height 86
type input "06"
type input "108"
type input "08"
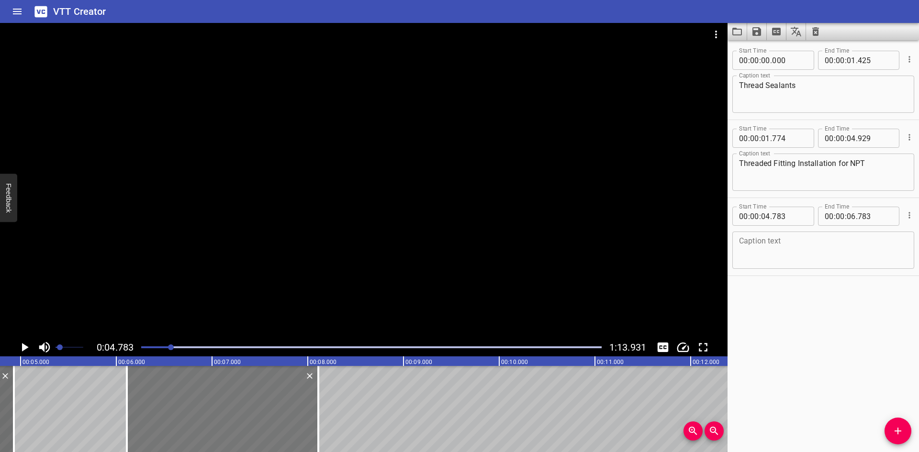
type input "108"
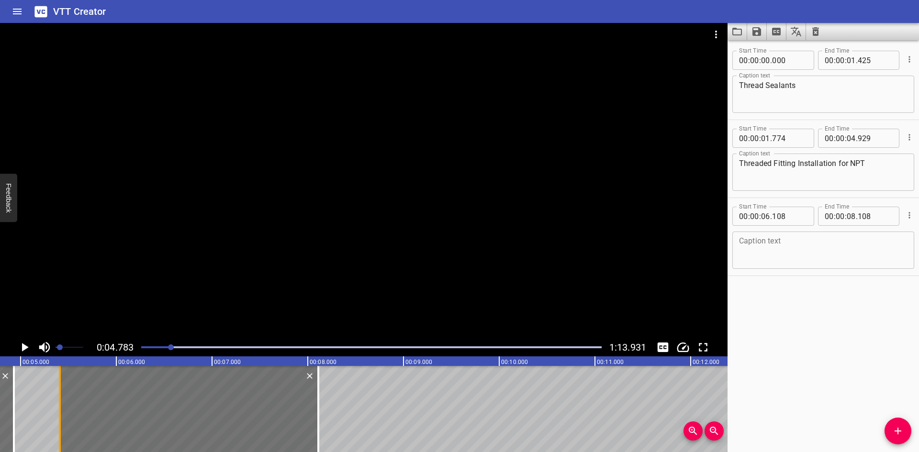
drag, startPoint x: 125, startPoint y: 415, endPoint x: 58, endPoint y: 418, distance: 67.1
click at [58, 418] on div at bounding box center [60, 409] width 10 height 86
type input "05"
type input "408"
click at [24, 343] on icon "Play/Pause" at bounding box center [24, 347] width 14 height 14
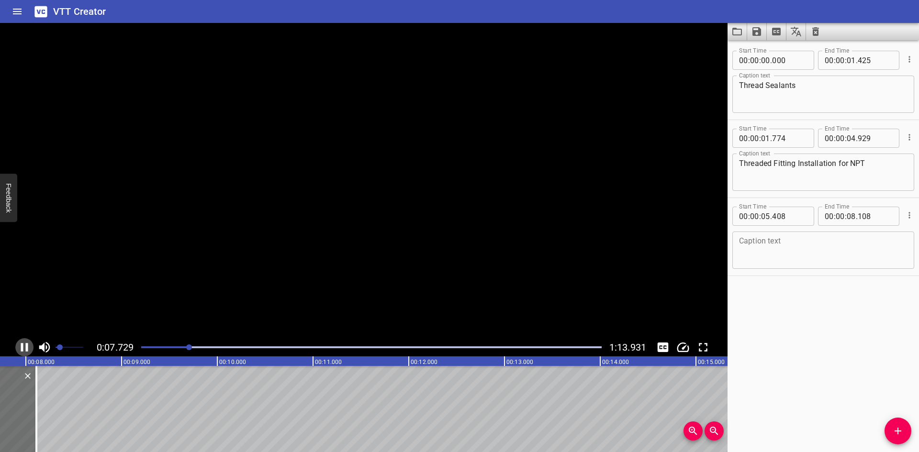
click at [24, 343] on icon "Play/Pause" at bounding box center [24, 347] width 14 height 14
click at [767, 239] on textarea at bounding box center [823, 250] width 169 height 27
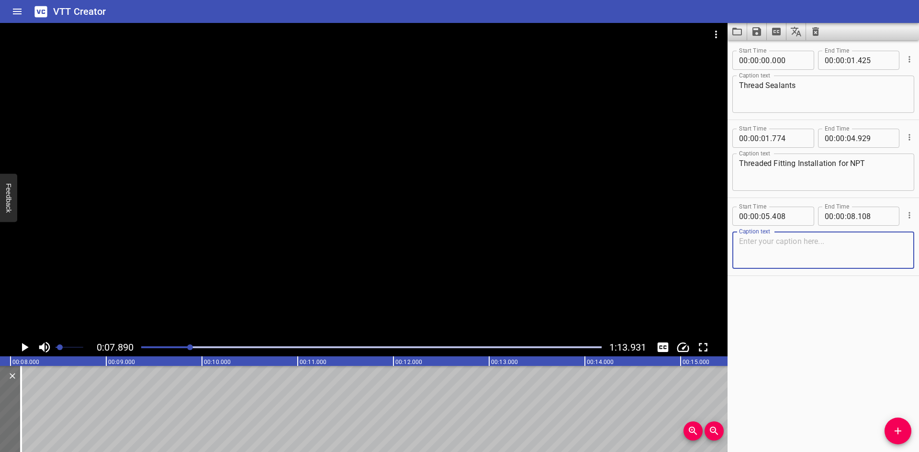
paste textarea "Tapered threads always need a sealant"
type textarea "Tapered threads always need a sealant"
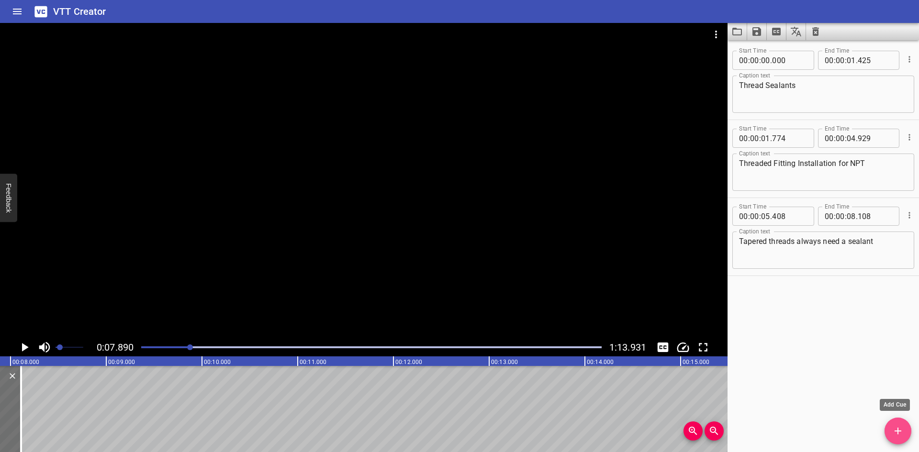
click at [893, 433] on icon "Add Cue" at bounding box center [897, 431] width 11 height 11
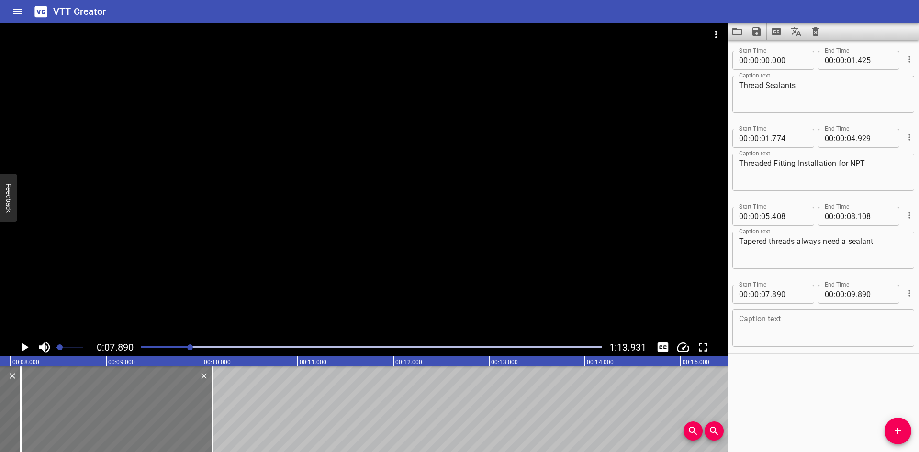
drag, startPoint x: 122, startPoint y: 404, endPoint x: 143, endPoint y: 407, distance: 21.4
click at [143, 407] on div at bounding box center [117, 409] width 192 height 86
type input "08"
type input "110"
type input "10"
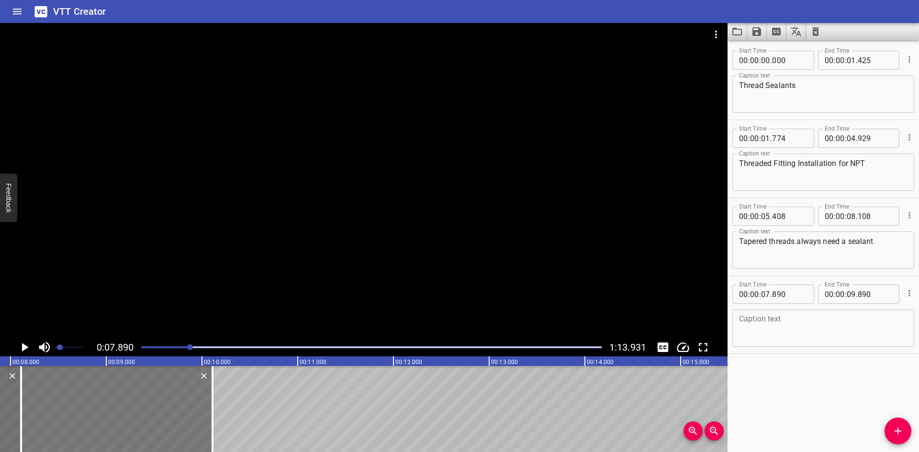
type input "110"
drag, startPoint x: 213, startPoint y: 408, endPoint x: 191, endPoint y: 416, distance: 23.5
click at [191, 416] on div at bounding box center [191, 409] width 2 height 86
type input "09"
type input "880"
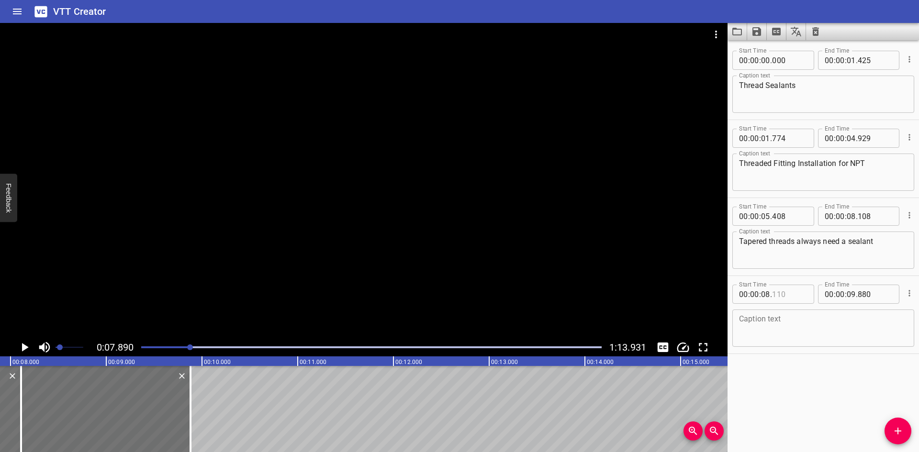
click at [800, 293] on input "number" at bounding box center [789, 294] width 35 height 19
type input "109"
click at [20, 343] on icon "Play/Pause" at bounding box center [24, 347] width 14 height 14
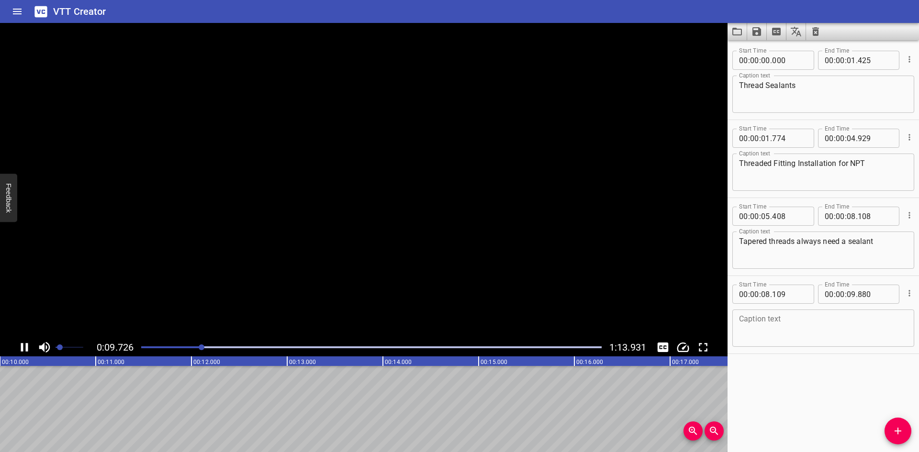
click at [20, 343] on icon "Play/Pause" at bounding box center [24, 347] width 14 height 14
click at [881, 241] on textarea "Tapered threads always need a sealant" at bounding box center [823, 250] width 169 height 27
paste textarea "to seal system fluids"
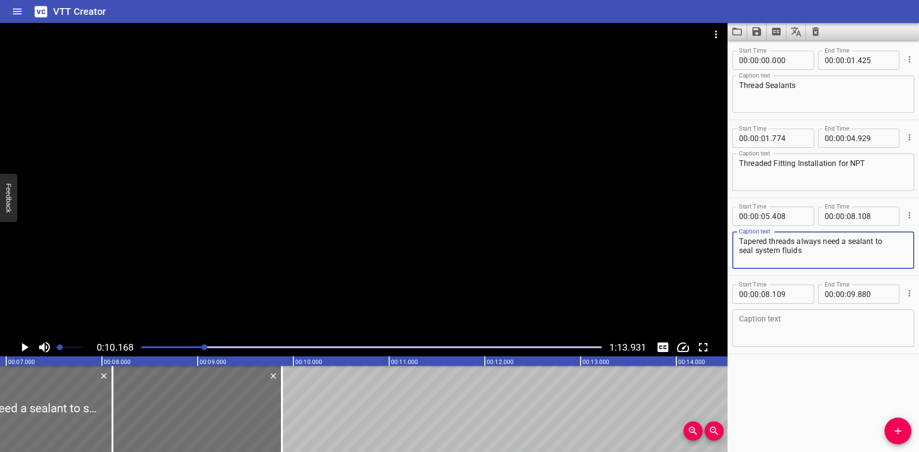
scroll to position [0, 649]
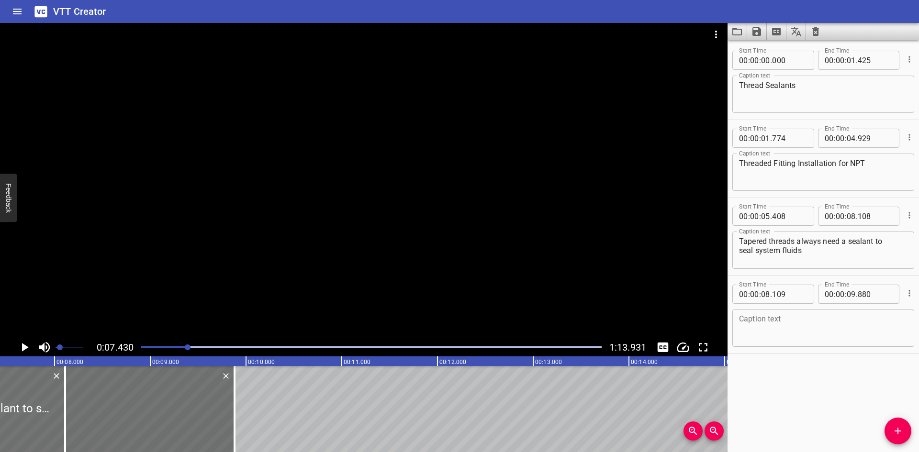
click at [892, 243] on textarea "Tapered threads always need a sealant to seal system fluids" at bounding box center [823, 250] width 169 height 27
type textarea "Tapered threads always need a sealant to seal system fluids"
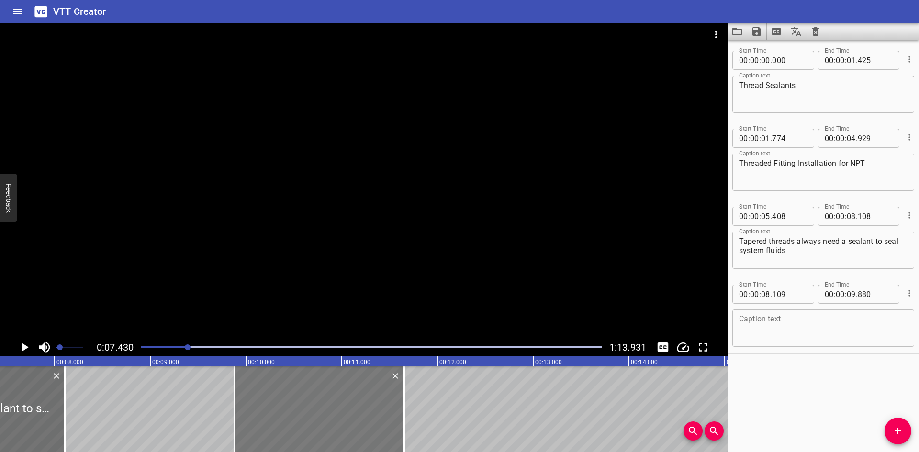
drag, startPoint x: 126, startPoint y: 393, endPoint x: 295, endPoint y: 399, distance: 169.6
click at [295, 399] on div at bounding box center [319, 409] width 169 height 86
type input "09"
type input "879"
type input "11"
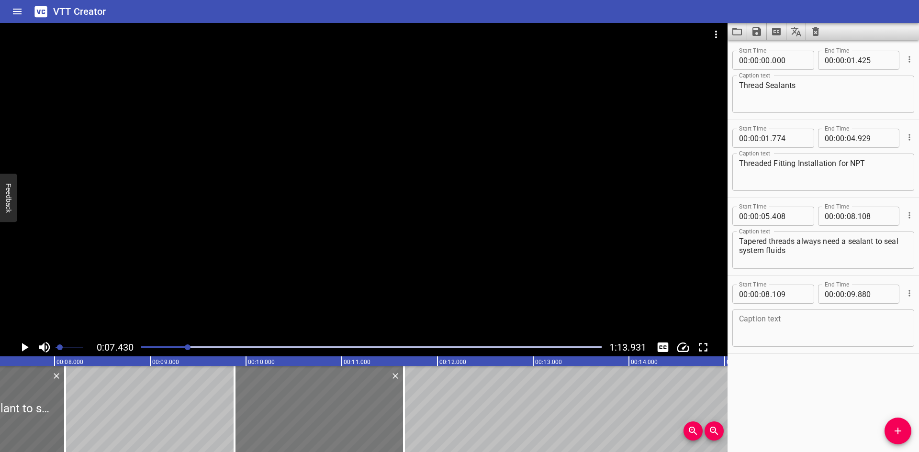
type input "650"
click at [847, 218] on input "number" at bounding box center [851, 216] width 9 height 19
type input "09"
type input "879"
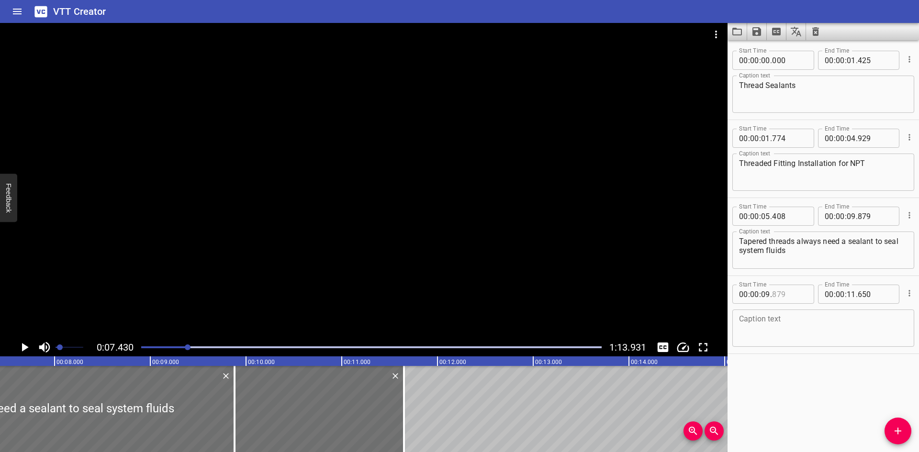
click at [792, 302] on input "number" at bounding box center [789, 294] width 35 height 19
type input "880"
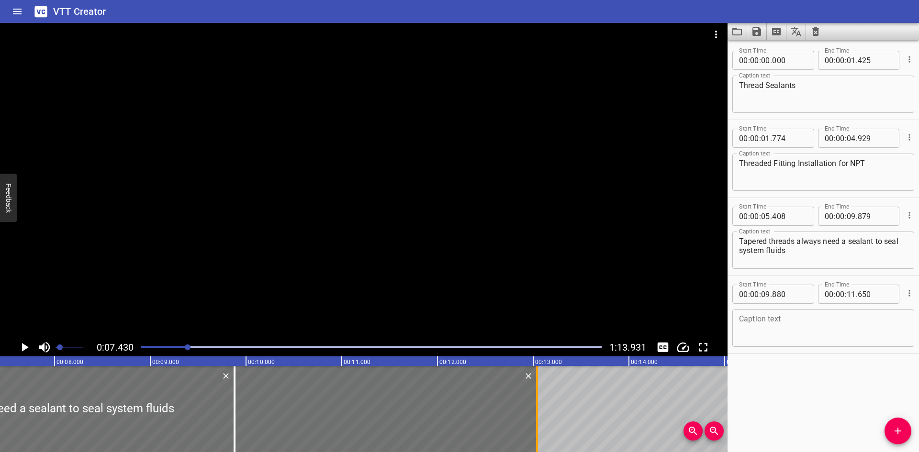
drag, startPoint x: 401, startPoint y: 412, endPoint x: 534, endPoint y: 409, distance: 133.1
click at [534, 409] on div at bounding box center [537, 409] width 10 height 86
type input "13"
type input "040"
click at [295, 260] on div at bounding box center [364, 181] width 728 height 316
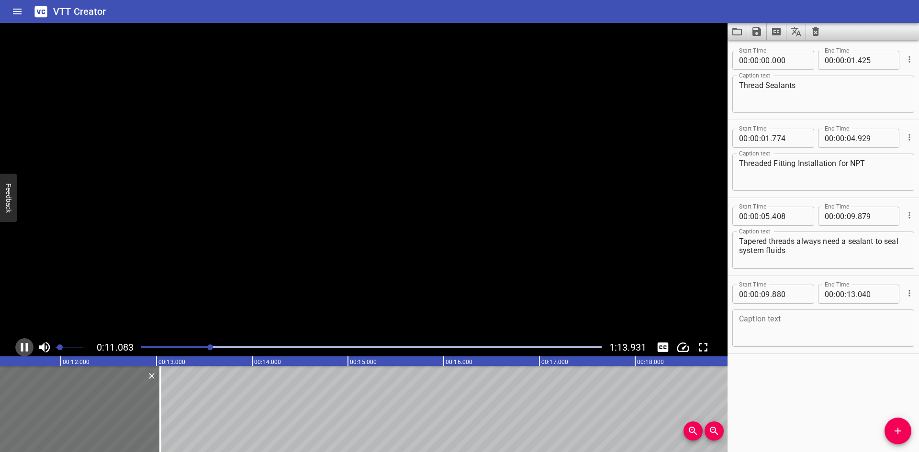
click at [23, 345] on icon "Play/Pause" at bounding box center [24, 347] width 14 height 14
click at [24, 344] on icon "Play/Pause" at bounding box center [24, 347] width 14 height 14
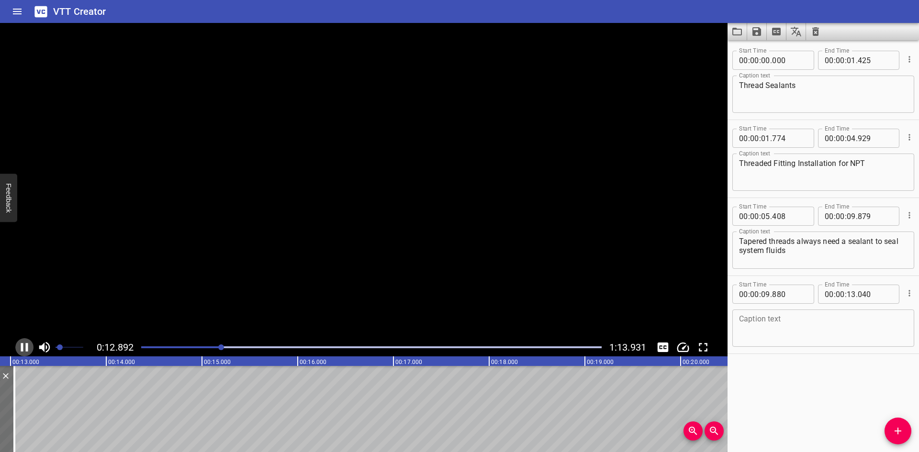
click at [24, 344] on icon "Play/Pause" at bounding box center [24, 347] width 14 height 14
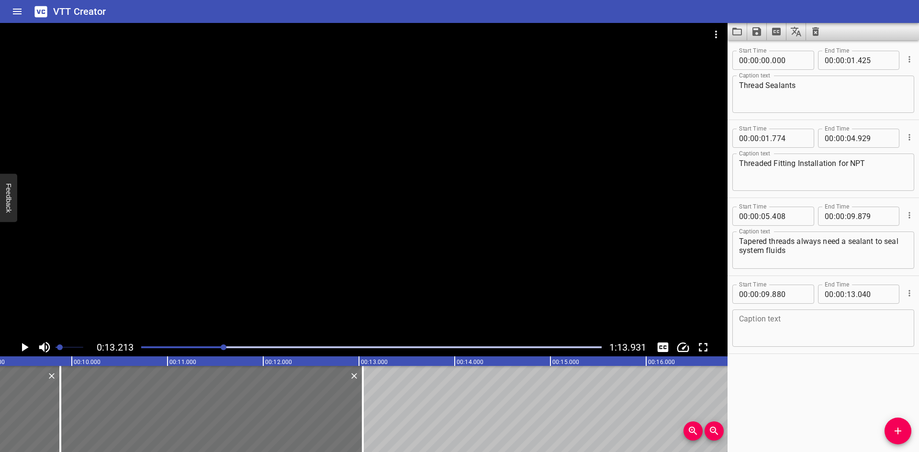
scroll to position [0, 1149]
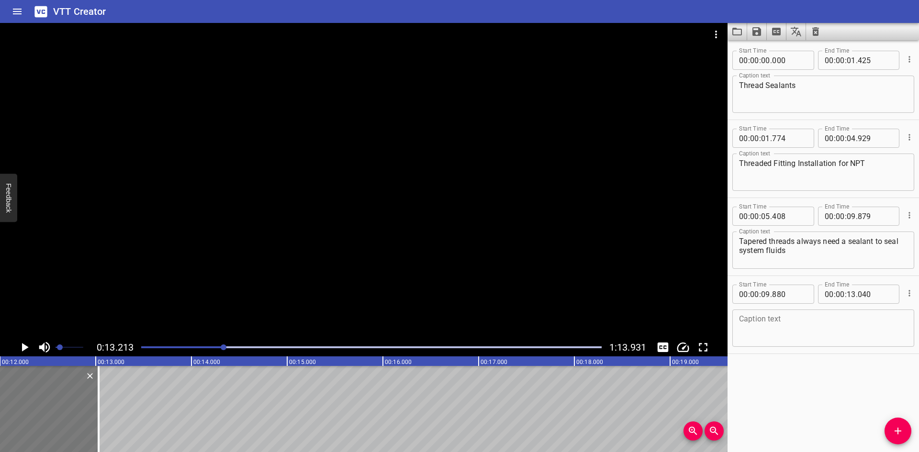
type input "870"
type input "030"
click at [751, 330] on textarea at bounding box center [823, 328] width 169 height 27
paste textarea "and prevent galling of the threads during installation."
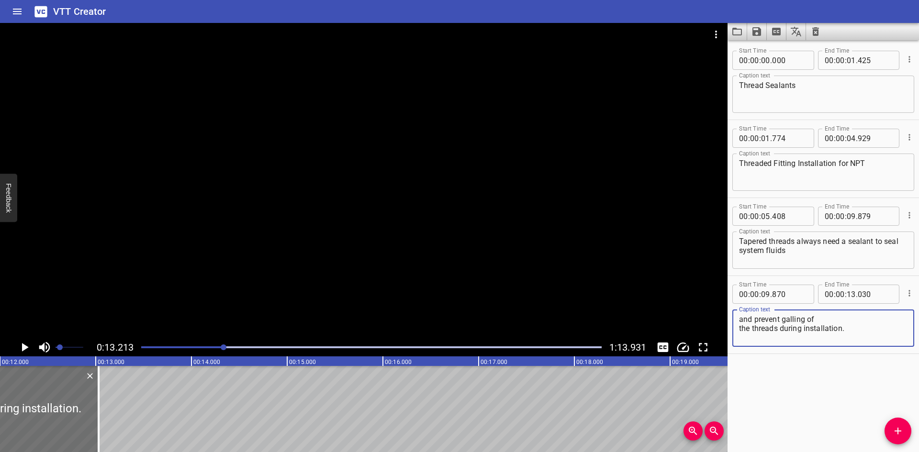
click at [829, 320] on textarea "and prevent galling of the threads during installation." at bounding box center [823, 328] width 169 height 27
type textarea "and prevent galling of the threads during installation."
click at [24, 348] on icon "Play/Pause" at bounding box center [25, 347] width 7 height 9
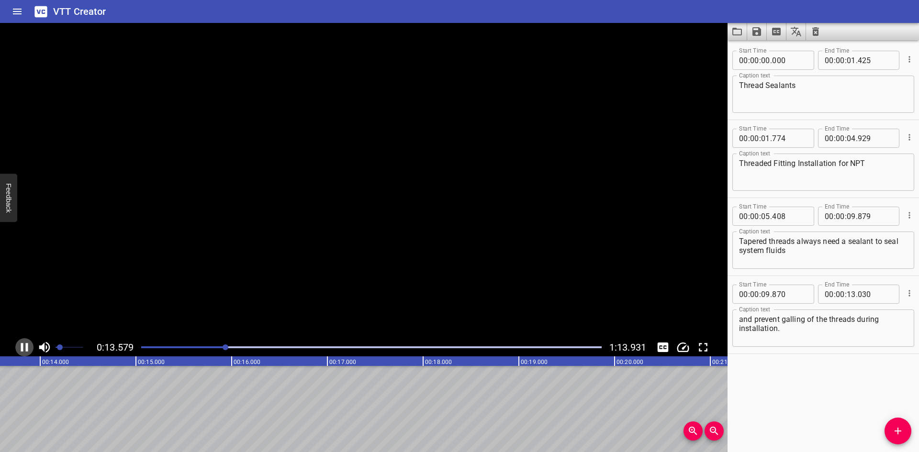
click at [24, 348] on icon "Play/Pause" at bounding box center [24, 347] width 14 height 14
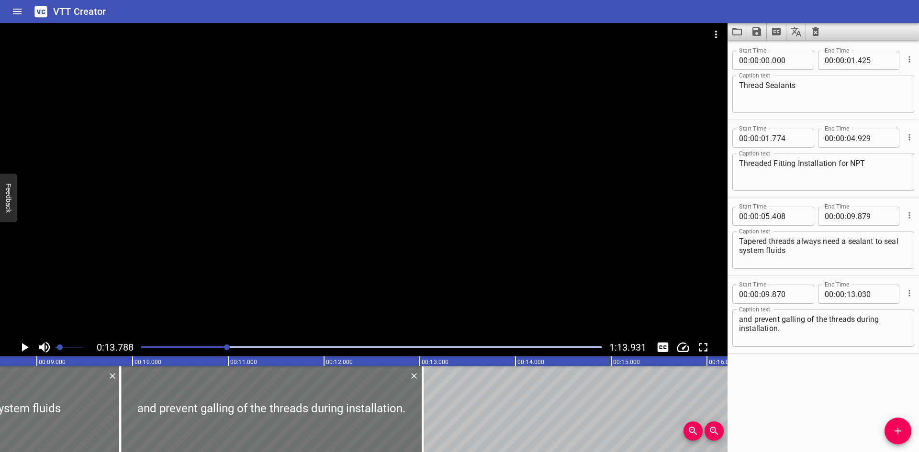
scroll to position [0, 647]
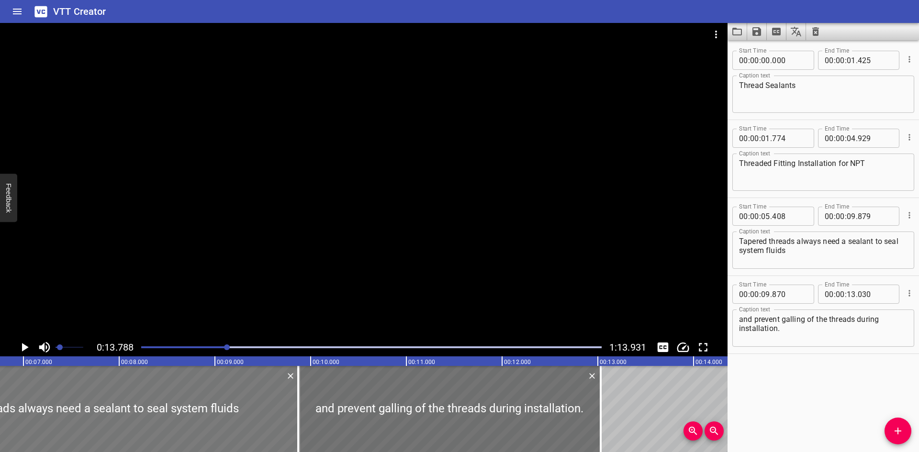
click at [175, 395] on div at bounding box center [85, 409] width 428 height 86
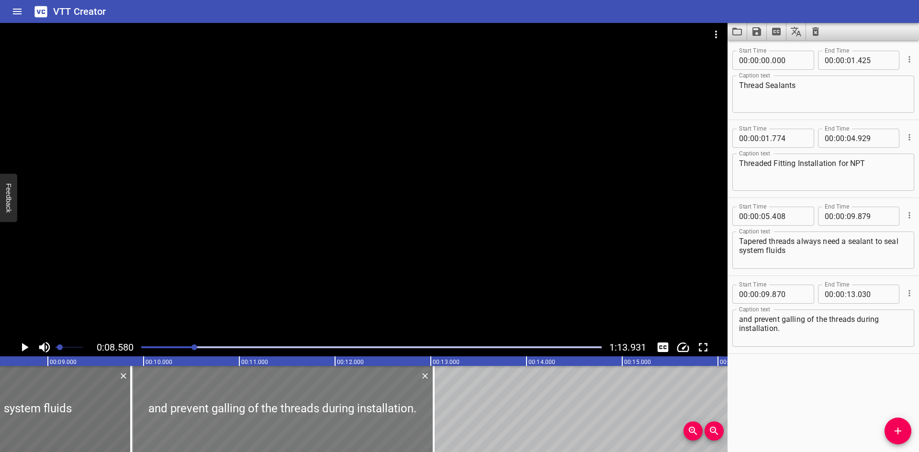
scroll to position [0, 822]
click at [264, 398] on div at bounding box center [277, 409] width 303 height 86
type input "895"
type input "055"
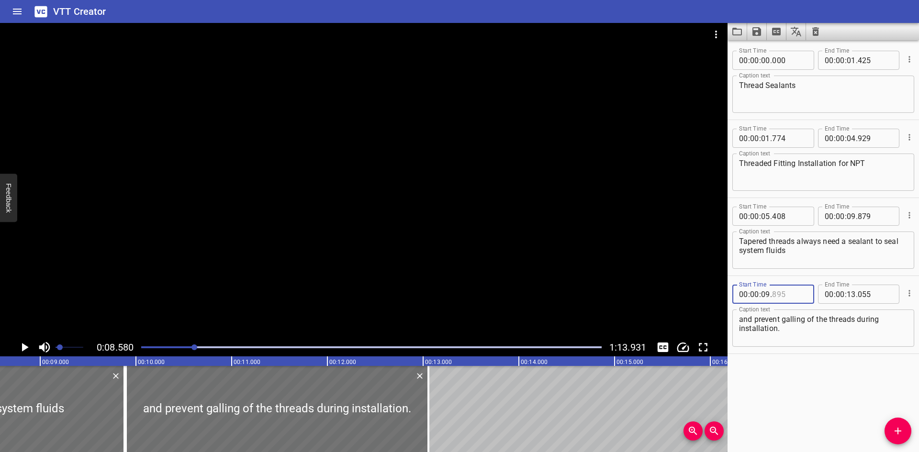
click at [787, 293] on input "number" at bounding box center [789, 294] width 35 height 19
type input "880"
click at [82, 259] on div at bounding box center [364, 181] width 728 height 316
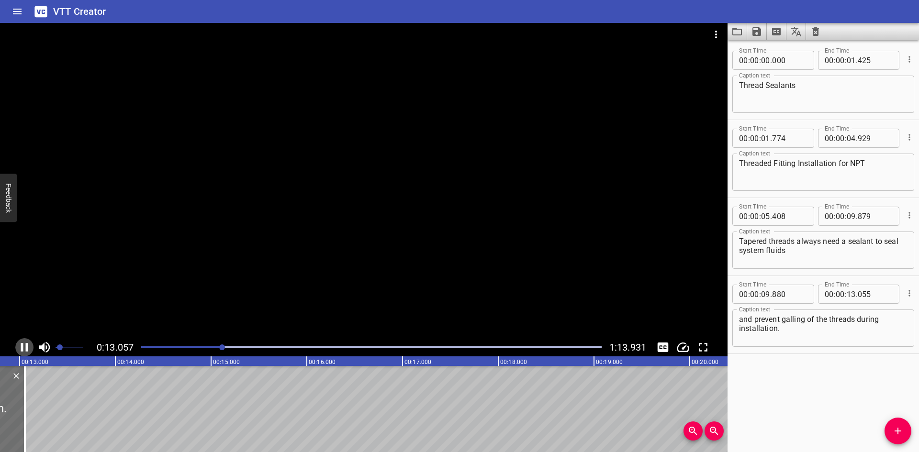
click at [17, 348] on icon "Play/Pause" at bounding box center [24, 347] width 14 height 14
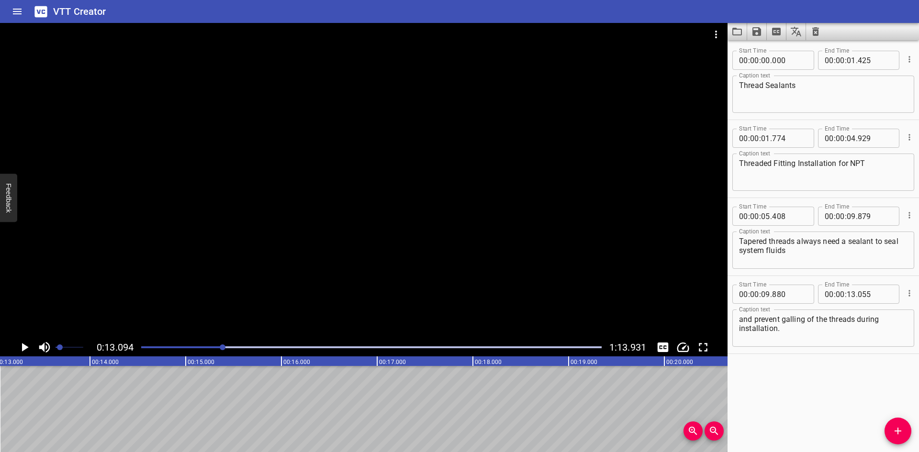
scroll to position [0, 1254]
click at [895, 438] on button "Add Cue" at bounding box center [898, 431] width 27 height 27
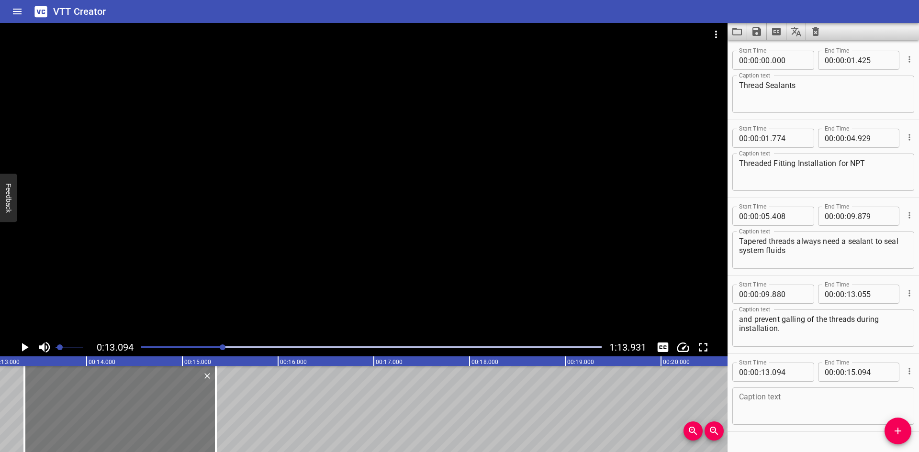
drag, startPoint x: 160, startPoint y: 418, endPoint x: 185, endPoint y: 418, distance: 24.9
click at [185, 418] on div at bounding box center [120, 409] width 192 height 86
type input "354"
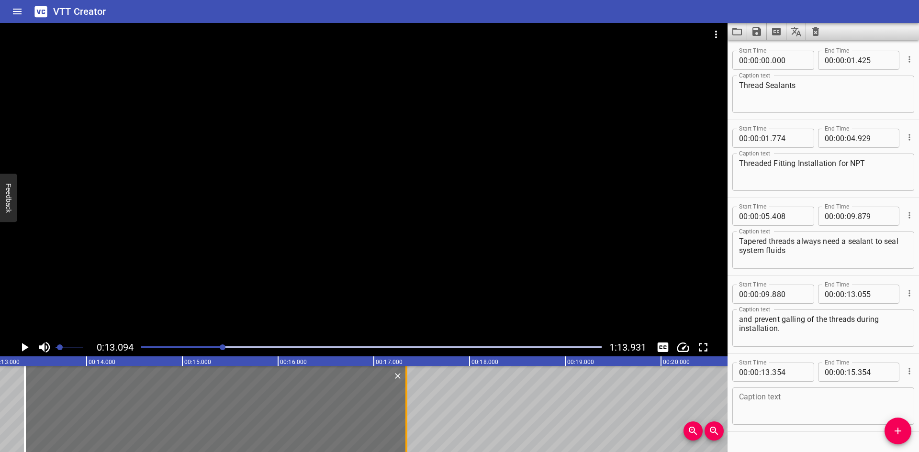
drag, startPoint x: 215, startPoint y: 415, endPoint x: 406, endPoint y: 427, distance: 190.5
click at [406, 427] on div at bounding box center [407, 409] width 2 height 86
type input "17"
type input "339"
click at [23, 355] on button "Play/Pause" at bounding box center [24, 348] width 18 height 18
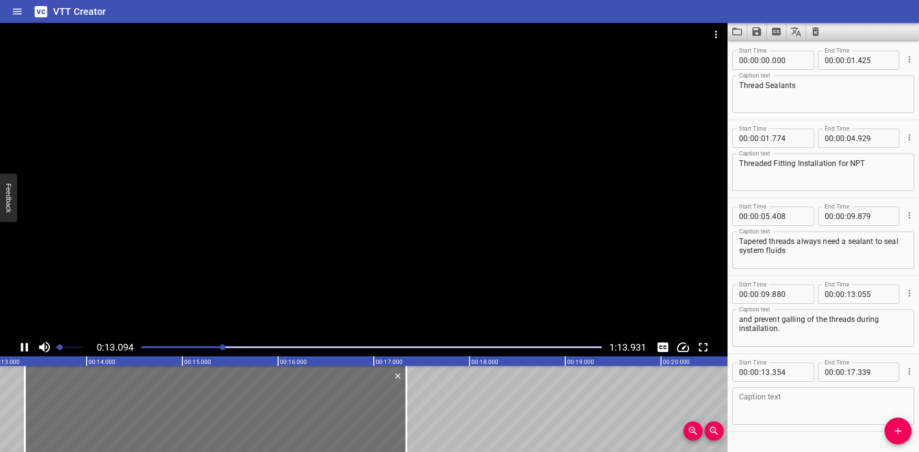
scroll to position [23, 0]
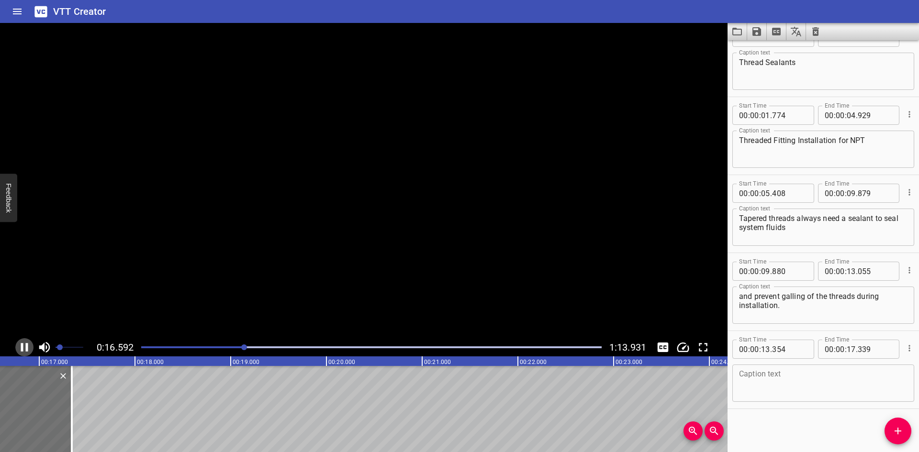
click at [23, 355] on button "Play/Pause" at bounding box center [24, 348] width 18 height 18
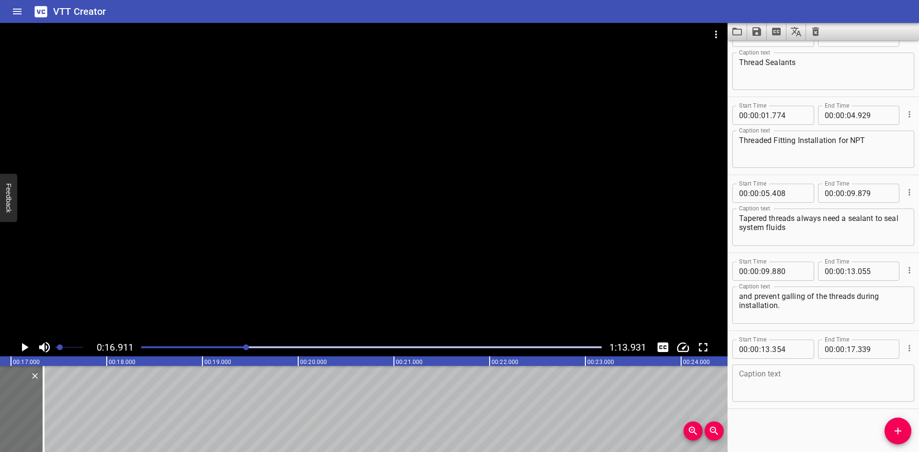
scroll to position [0, 1619]
click at [770, 382] on textarea at bounding box center [823, 383] width 169 height 27
paste textarea "Swagelok PTFE tape and liquid products"
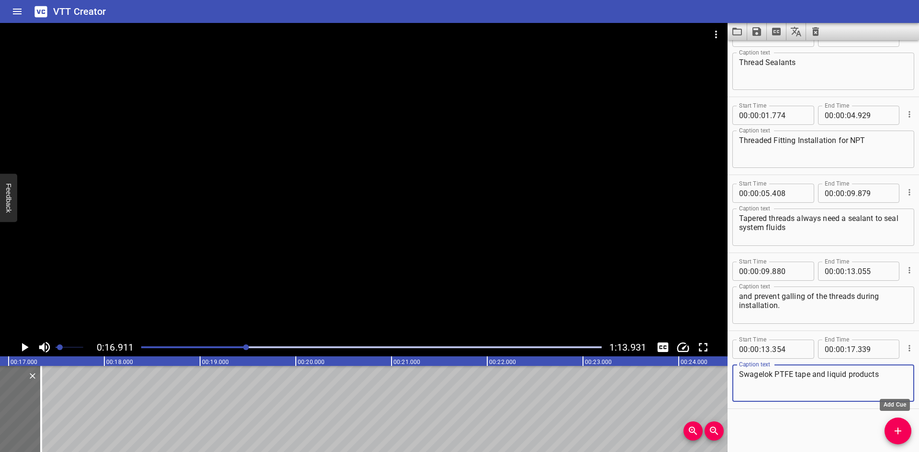
type textarea "Swagelok PTFE tape and liquid products"
click at [889, 427] on span "Add Cue" at bounding box center [898, 431] width 27 height 11
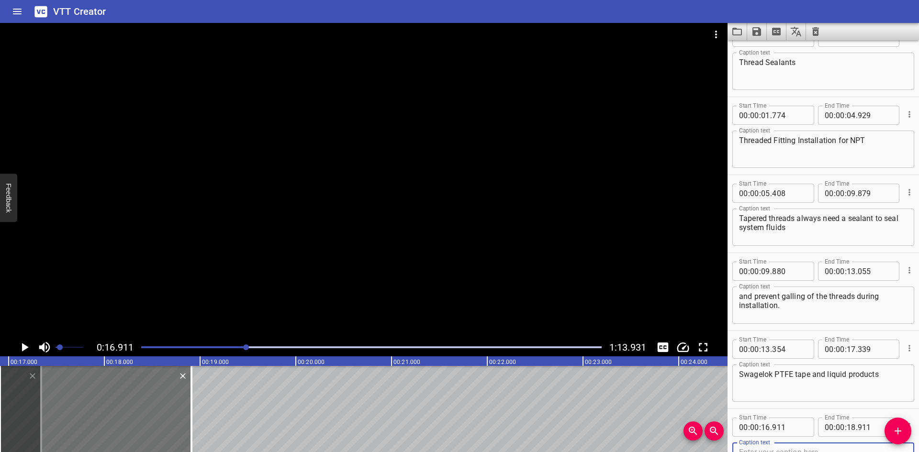
scroll to position [28, 0]
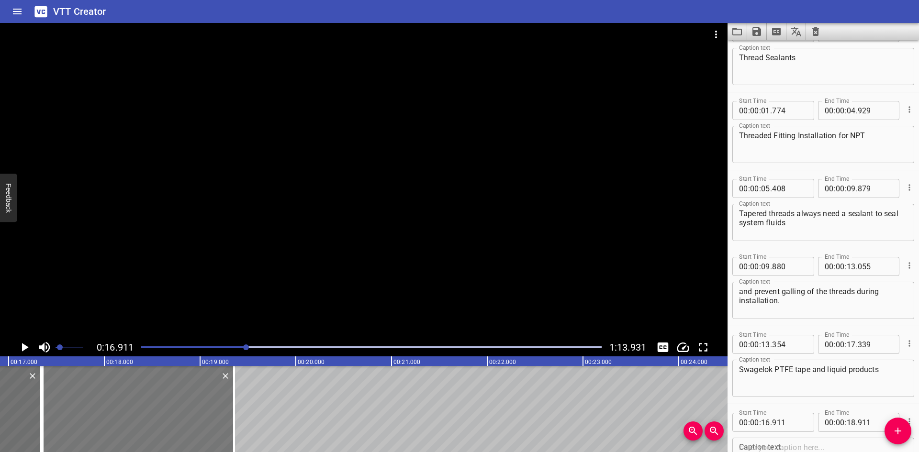
drag, startPoint x: 168, startPoint y: 416, endPoint x: 211, endPoint y: 416, distance: 42.6
click at [211, 416] on div at bounding box center [139, 409] width 192 height 86
type input "17"
type input "356"
type input "19"
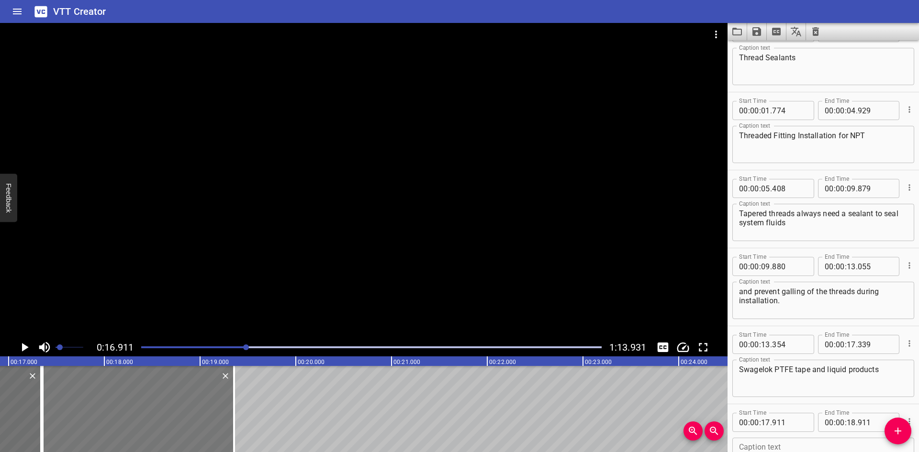
type input "356"
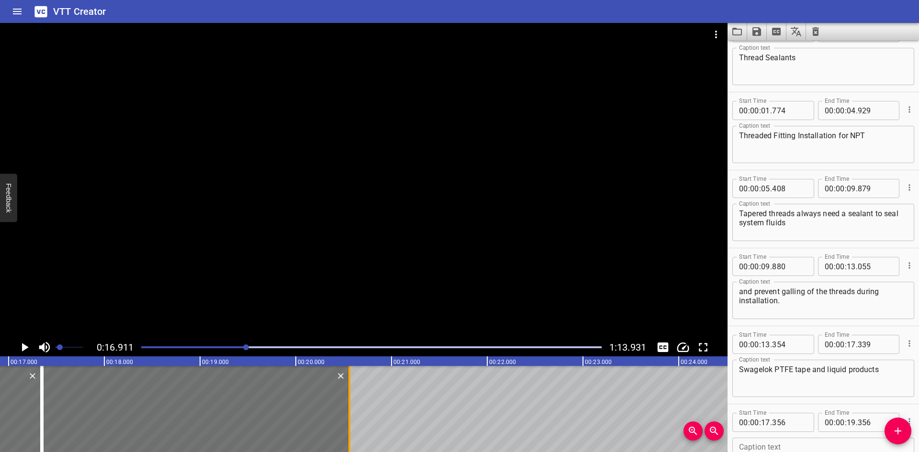
drag, startPoint x: 237, startPoint y: 416, endPoint x: 353, endPoint y: 418, distance: 115.4
click at [353, 418] on div at bounding box center [350, 409] width 10 height 86
type input "20"
type input "561"
click at [804, 425] on div "00 : 00 : 17 . 356" at bounding box center [774, 422] width 82 height 19
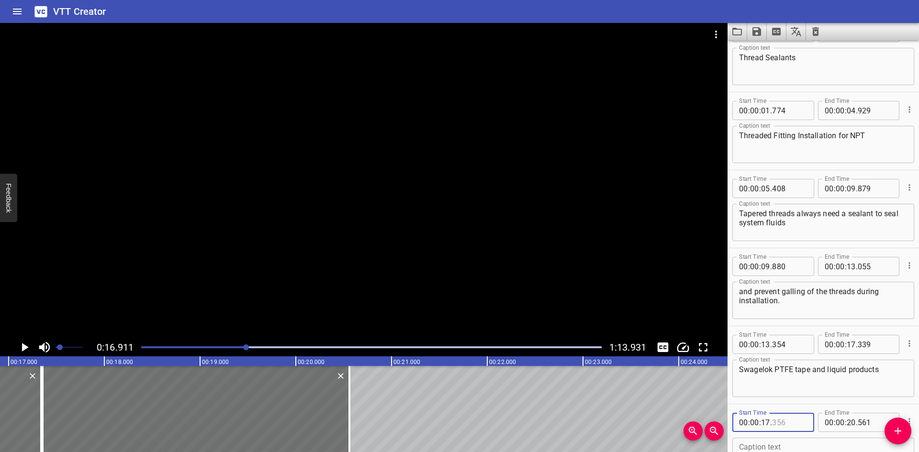
click at [799, 425] on input "number" at bounding box center [789, 422] width 35 height 19
click at [21, 343] on icon "Play/Pause" at bounding box center [24, 347] width 14 height 14
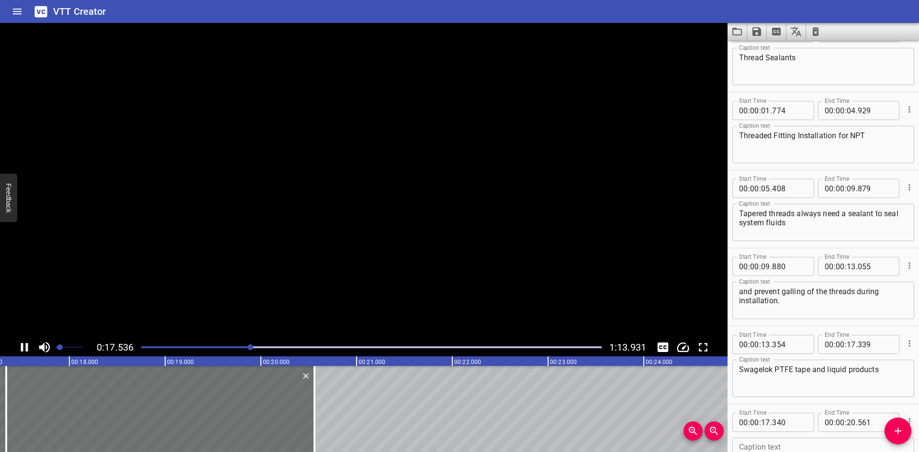
scroll to position [101, 0]
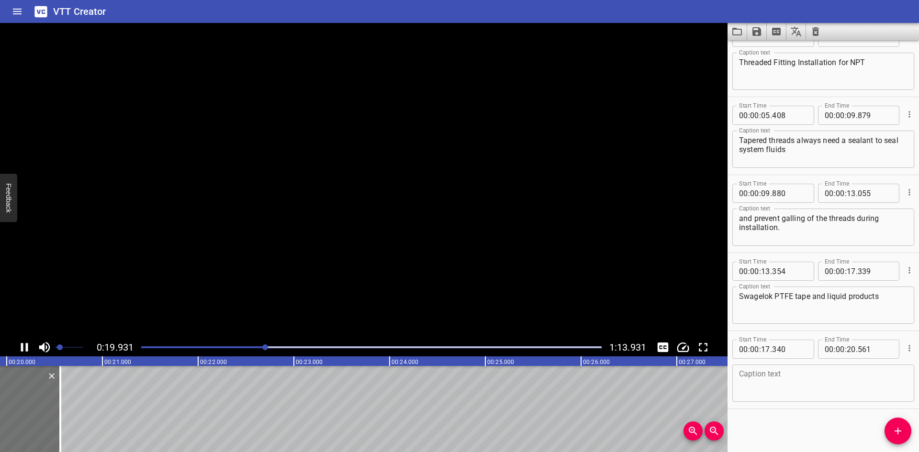
click at [22, 343] on icon "Play/Pause" at bounding box center [24, 347] width 14 height 14
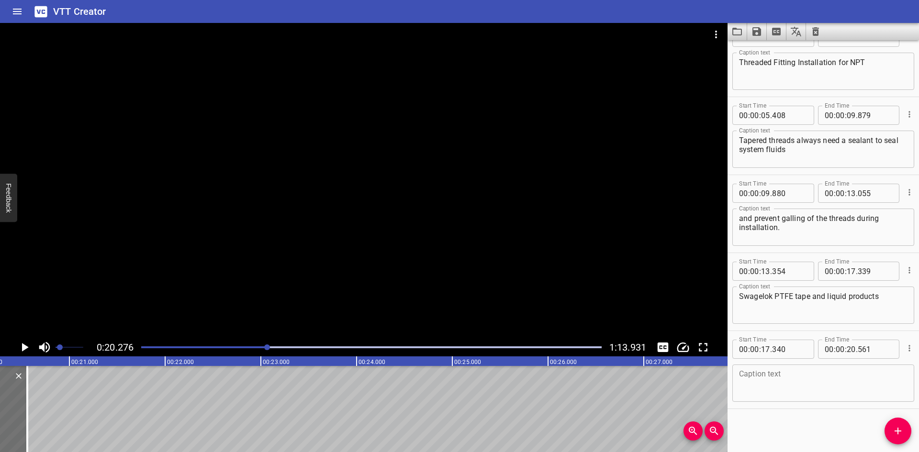
drag, startPoint x: 22, startPoint y: 343, endPoint x: 1747, endPoint y: 271, distance: 1727.1
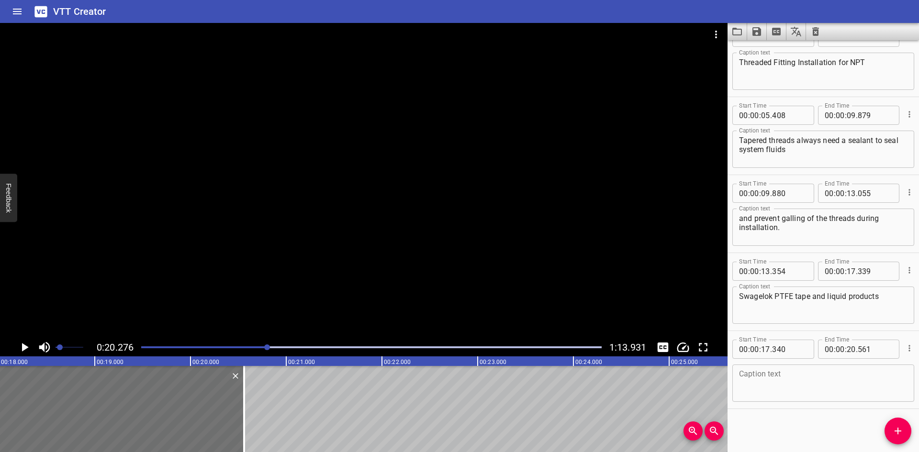
scroll to position [0, 1639]
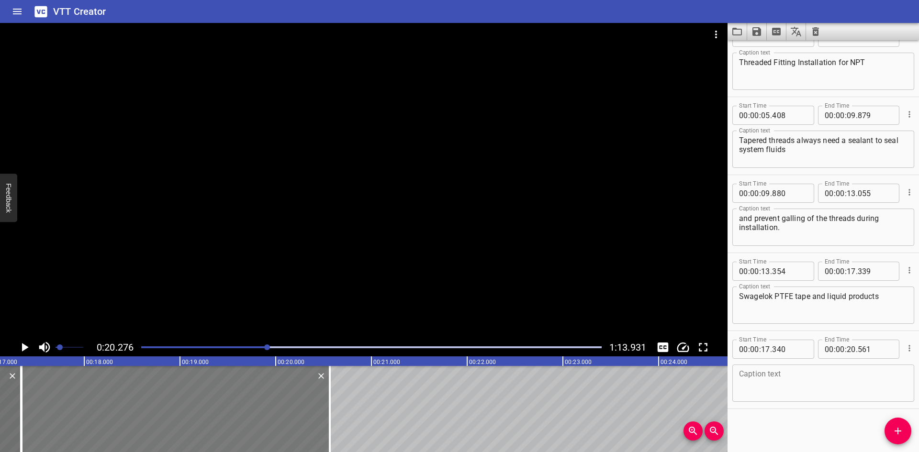
click at [200, 407] on div at bounding box center [176, 409] width 308 height 86
type input "345"
type input "566"
click at [104, 377] on div at bounding box center [176, 409] width 308 height 86
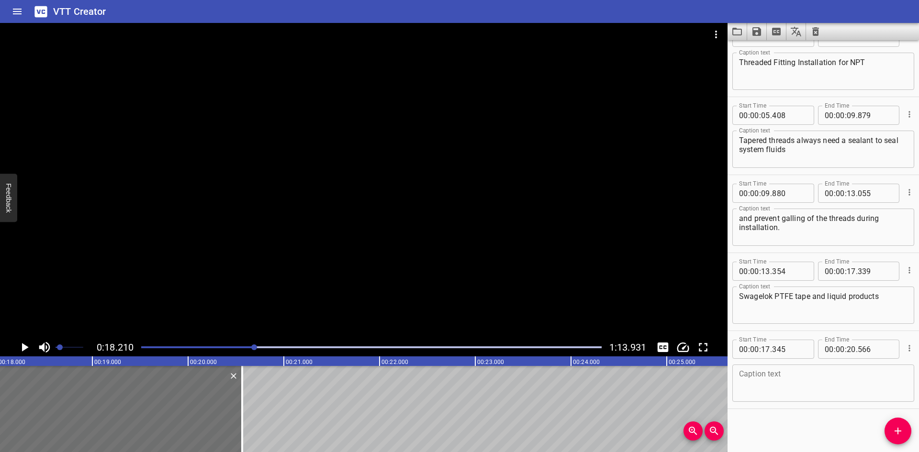
scroll to position [0, 1744]
click at [21, 343] on icon "Play/Pause" at bounding box center [24, 347] width 14 height 14
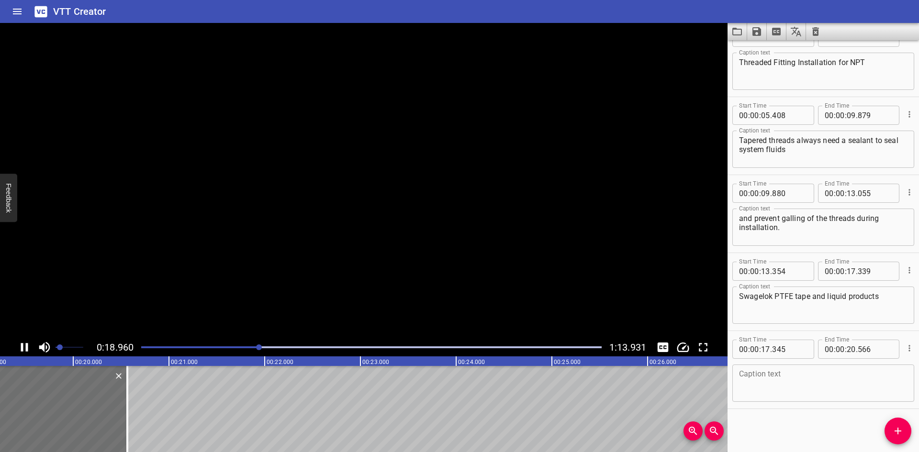
click at [21, 343] on icon "Play/Pause" at bounding box center [24, 347] width 14 height 14
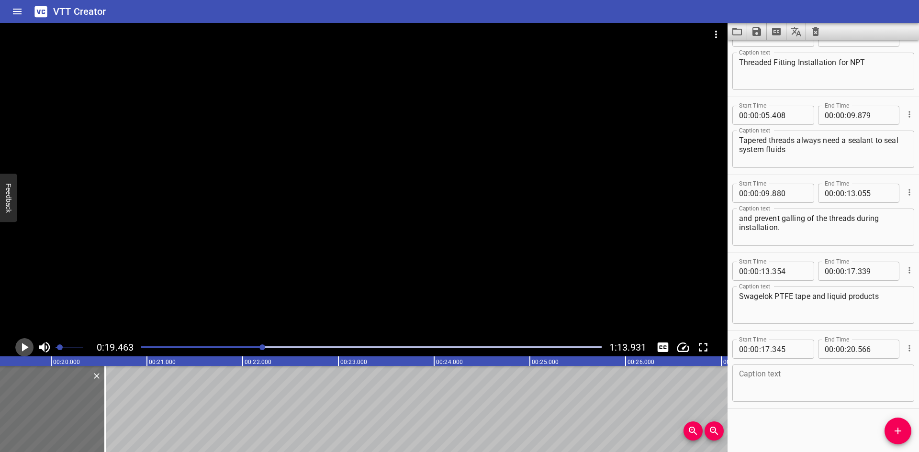
click at [23, 344] on icon "Play/Pause" at bounding box center [24, 347] width 14 height 14
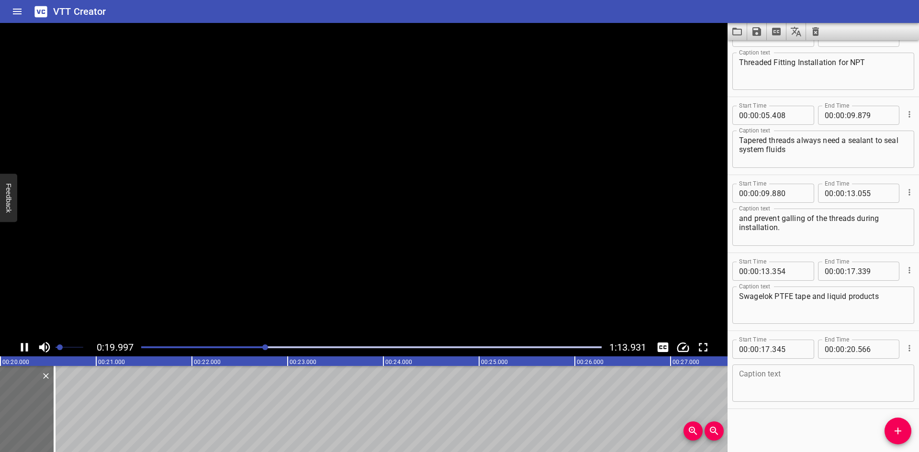
click at [23, 344] on icon "Play/Pause" at bounding box center [24, 347] width 14 height 14
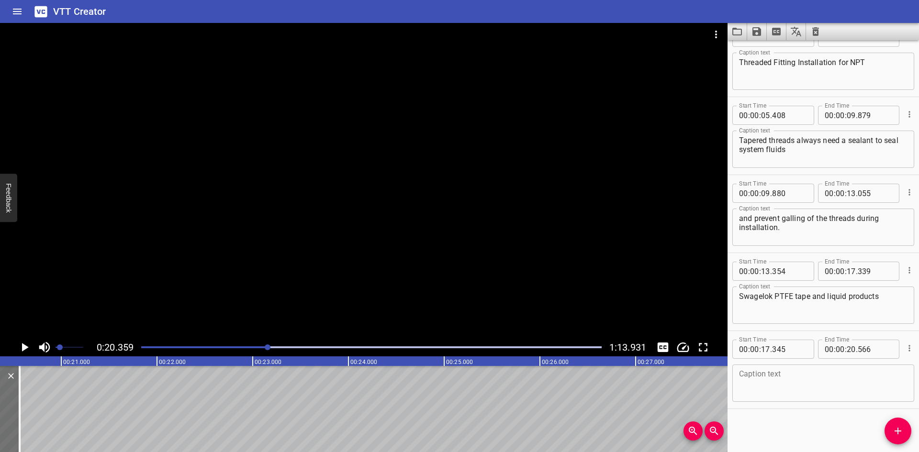
click at [762, 373] on textarea at bounding box center [823, 383] width 169 height 27
paste textarea "such as SWAK™ anaerobic pipe thread sealant"
click at [799, 377] on textarea "such as SWAK™ anaerobic pipe thread sealant" at bounding box center [823, 383] width 169 height 27
click at [887, 378] on textarea "such as SWAK™ anaerobic pipe thread sealant" at bounding box center [823, 383] width 169 height 27
type textarea "such as SWAK™ anaerobic pipe thread sealant"
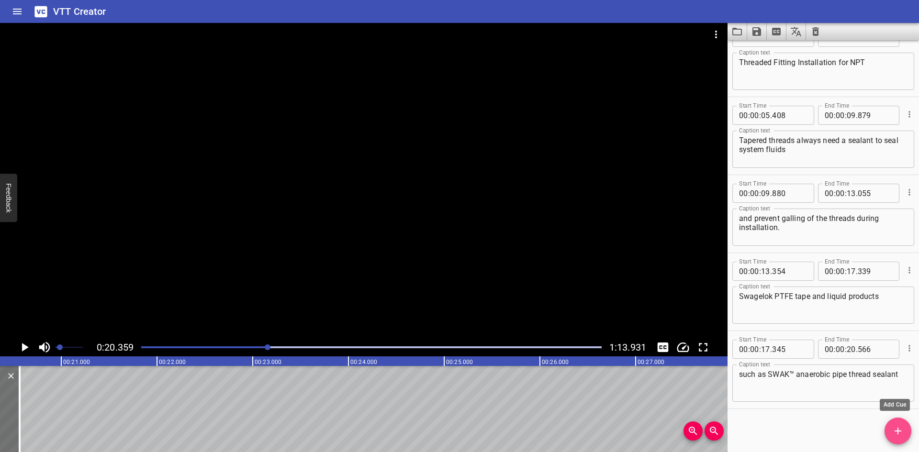
click at [887, 428] on span "Add Cue" at bounding box center [898, 431] width 27 height 11
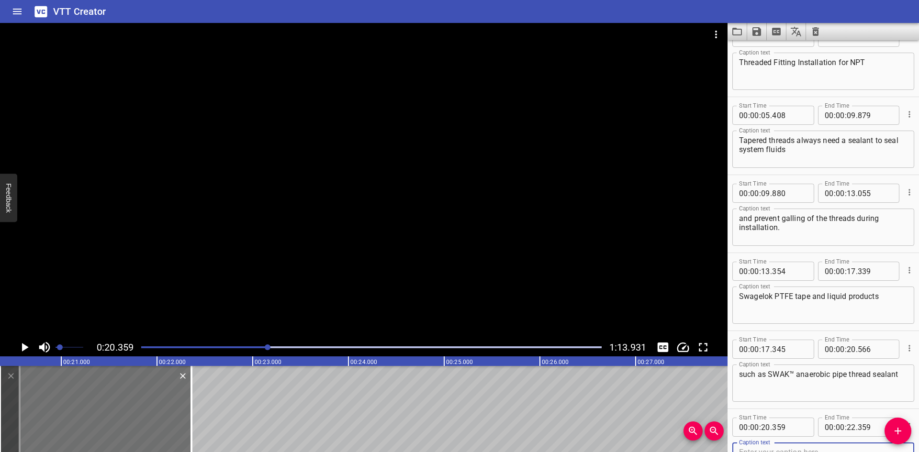
scroll to position [106, 0]
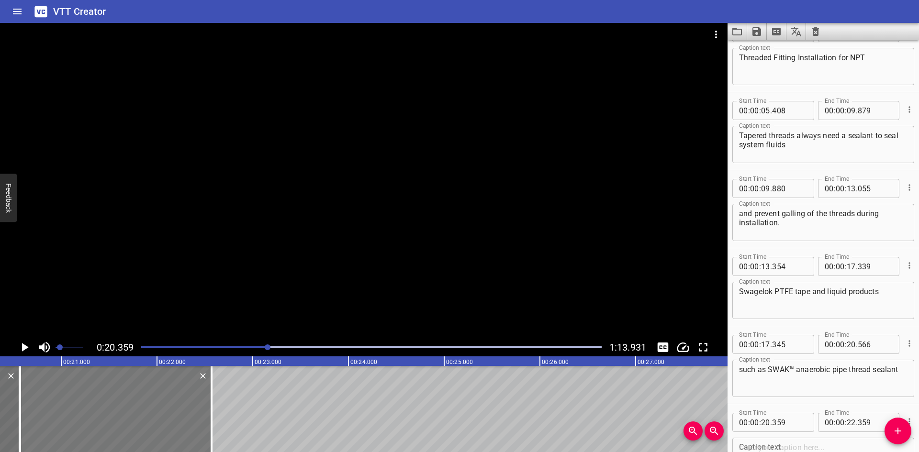
drag, startPoint x: 59, startPoint y: 401, endPoint x: 79, endPoint y: 404, distance: 19.3
click at [79, 404] on div at bounding box center [116, 409] width 192 height 86
type input "569"
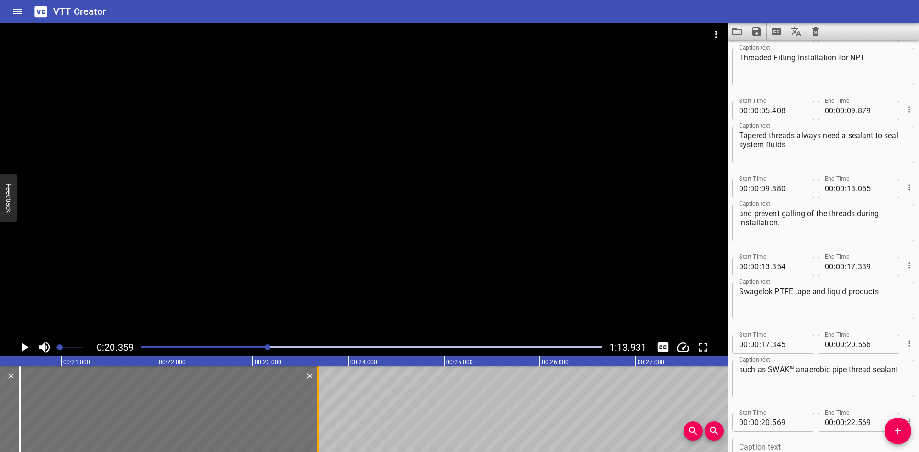
drag, startPoint x: 214, startPoint y: 412, endPoint x: 321, endPoint y: 420, distance: 107.1
click at [321, 420] on div at bounding box center [319, 409] width 10 height 86
type input "23"
type input "684"
click at [797, 419] on input "number" at bounding box center [789, 422] width 35 height 19
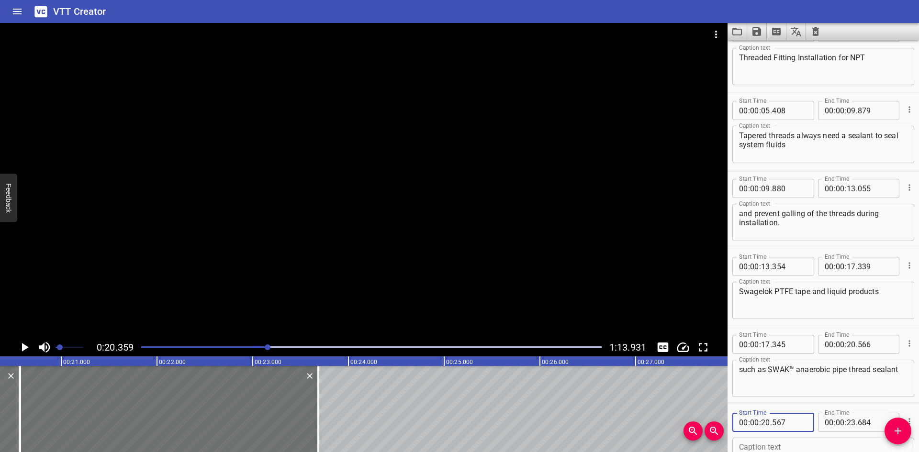
type input "567"
click at [22, 347] on icon "Play/Pause" at bounding box center [25, 347] width 7 height 9
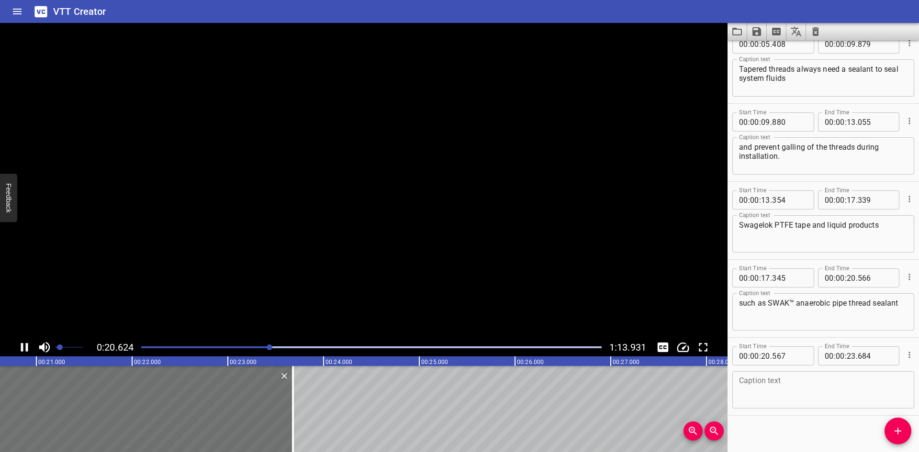
scroll to position [179, 0]
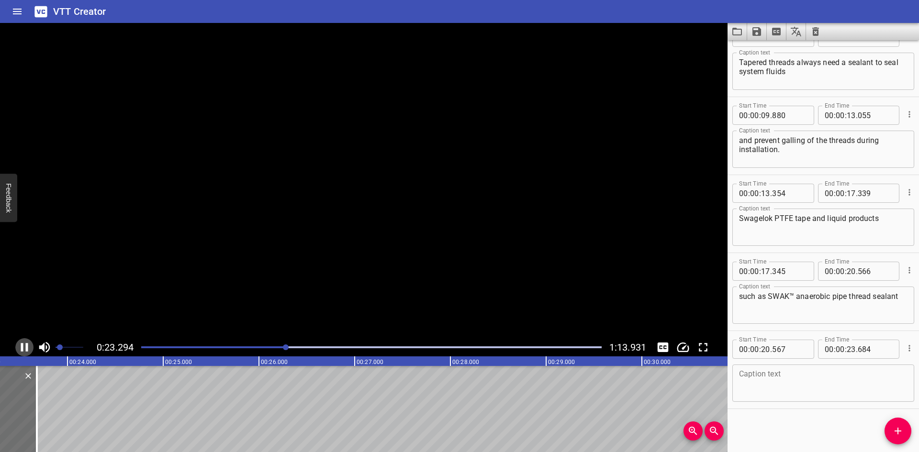
click at [22, 347] on icon "Play/Pause" at bounding box center [24, 347] width 7 height 9
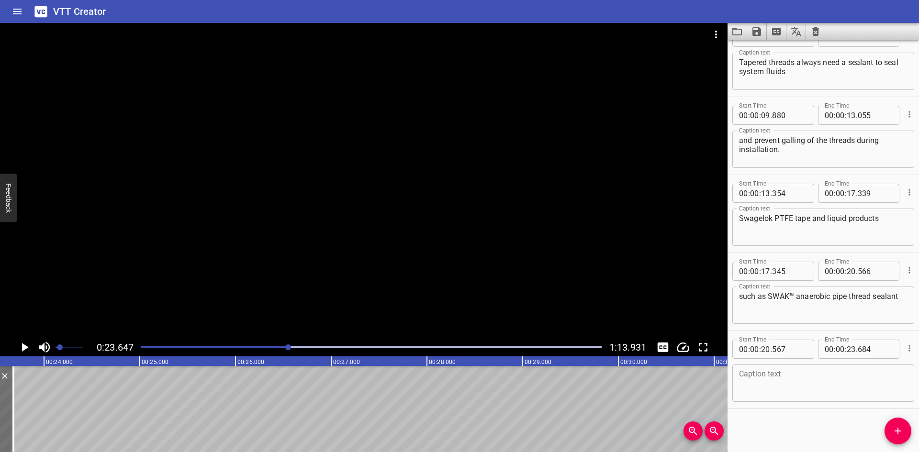
scroll to position [0, 2264]
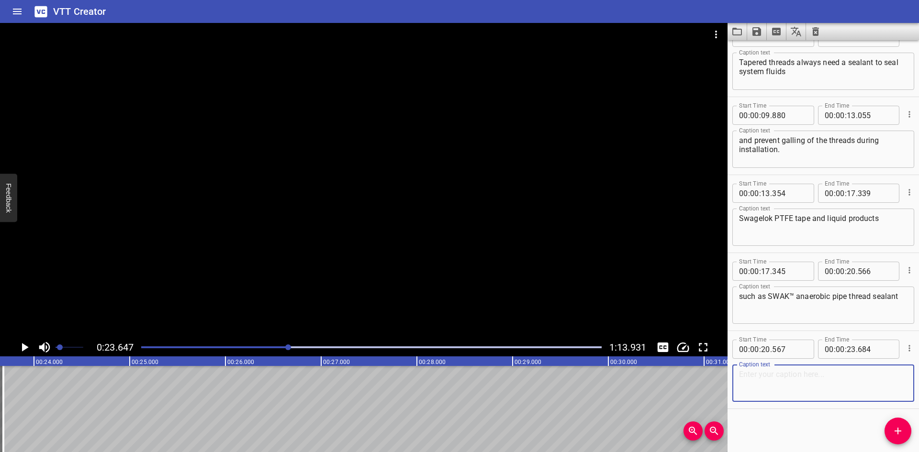
click at [745, 377] on textarea at bounding box center [823, 383] width 169 height 27
paste textarea "and PTFE-Free pipe thread sealant"
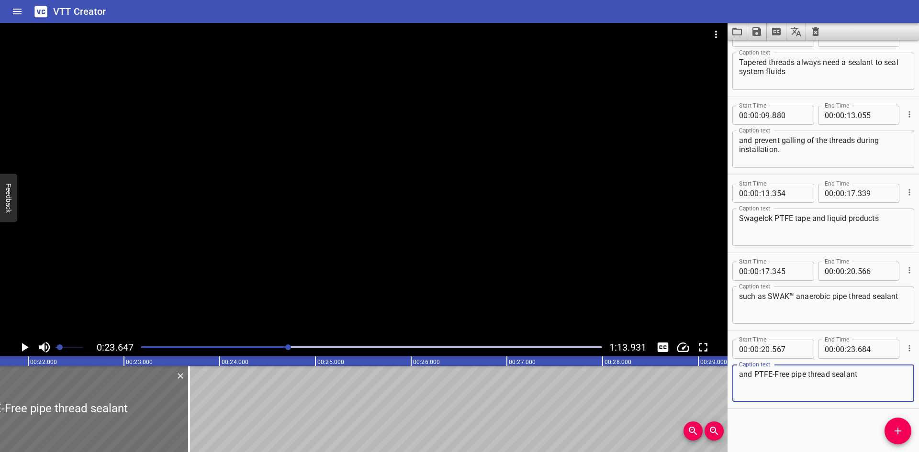
scroll to position [0, 2071]
type textarea "and PTFE-Free pipe thread sealant"
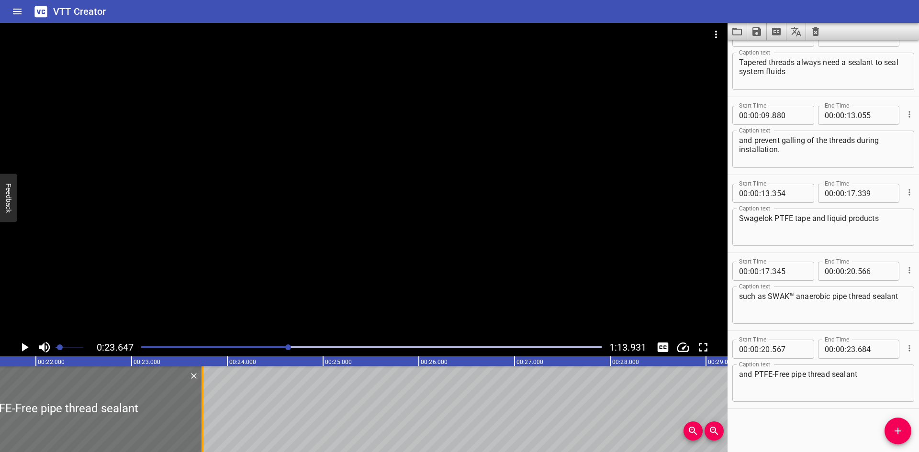
drag, startPoint x: 197, startPoint y: 431, endPoint x: 203, endPoint y: 431, distance: 5.7
click at [203, 431] on div at bounding box center [203, 409] width 2 height 86
type input "744"
click at [203, 431] on div at bounding box center [203, 409] width 2 height 86
click at [903, 432] on icon "Add Cue" at bounding box center [897, 431] width 11 height 11
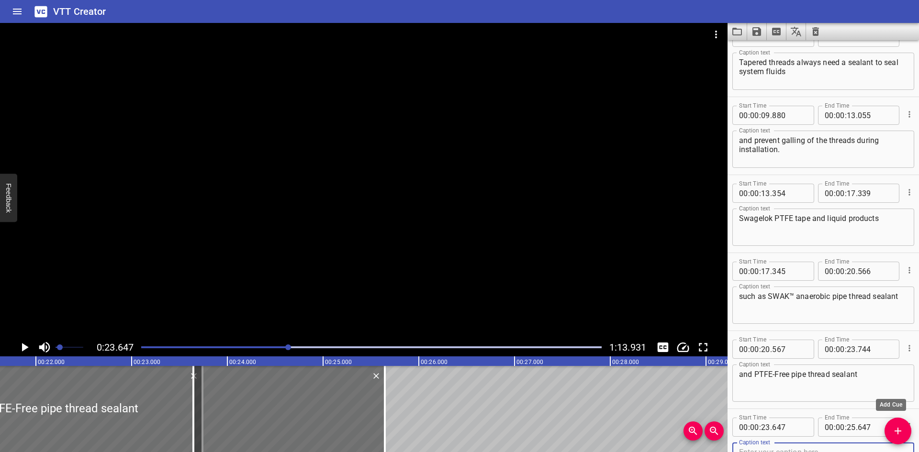
scroll to position [184, 0]
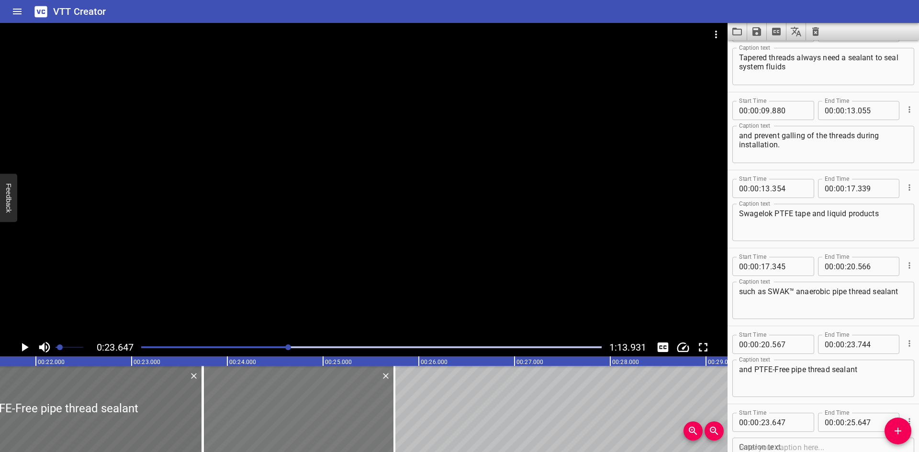
click at [322, 416] on div at bounding box center [299, 409] width 192 height 86
type input "747"
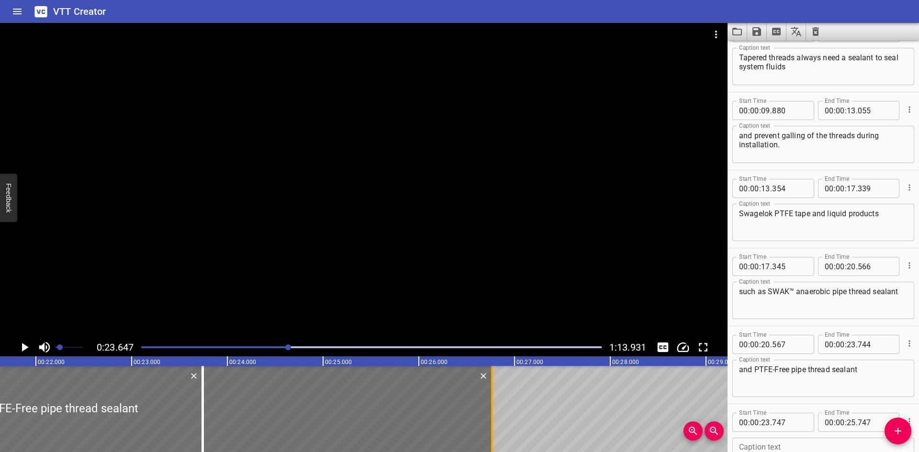
drag, startPoint x: 396, startPoint y: 420, endPoint x: 494, endPoint y: 423, distance: 97.7
click at [494, 423] on div at bounding box center [492, 409] width 10 height 86
type input "26"
type input "767"
drag, startPoint x: 801, startPoint y: 426, endPoint x: 797, endPoint y: 423, distance: 5.1
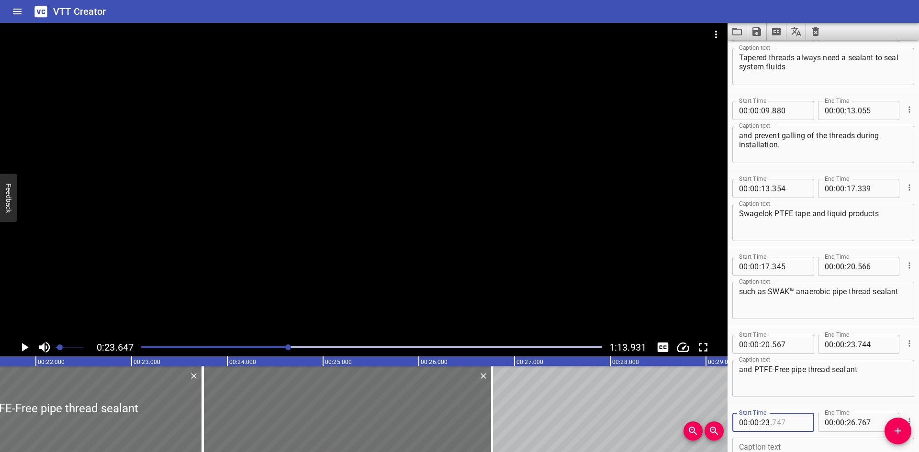
click at [800, 424] on input "number" at bounding box center [789, 422] width 35 height 19
type input "745"
click at [201, 391] on div at bounding box center [203, 409] width 10 height 86
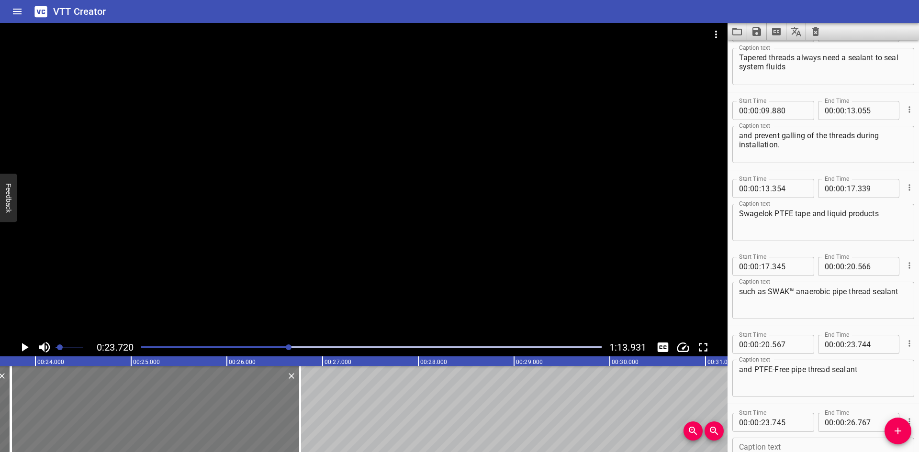
scroll to position [0, 2271]
click at [22, 347] on icon "Play/Pause" at bounding box center [24, 347] width 14 height 14
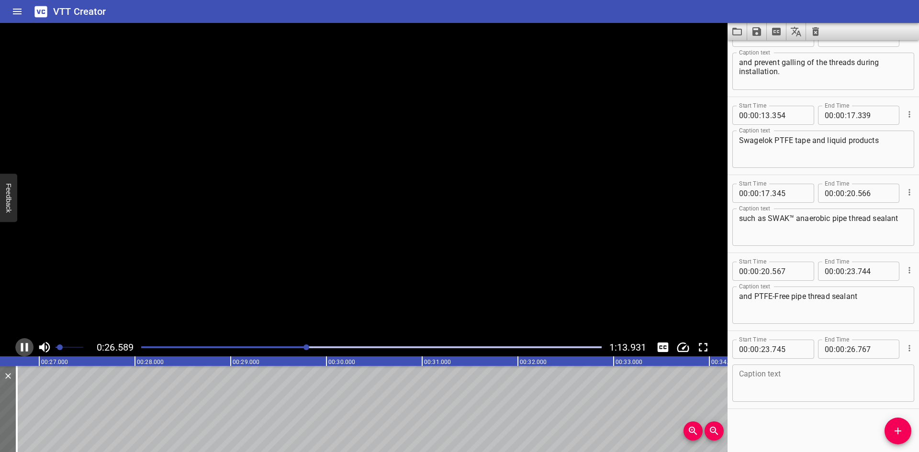
click at [22, 347] on icon "Play/Pause" at bounding box center [24, 347] width 7 height 9
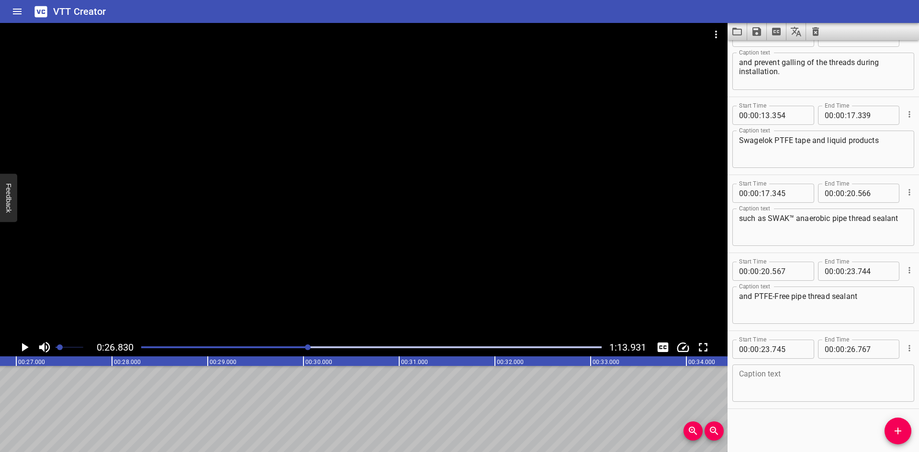
click at [779, 380] on textarea at bounding box center [823, 383] width 169 height 27
paste textarea "help to achieve both the sealing and lubricating"
click at [770, 370] on textarea "help to achieve both the sealing and lubricating" at bounding box center [823, 383] width 169 height 27
type textarea "help to achieve both the sealing and lubricating"
drag, startPoint x: 897, startPoint y: 427, endPoint x: 889, endPoint y: 425, distance: 8.4
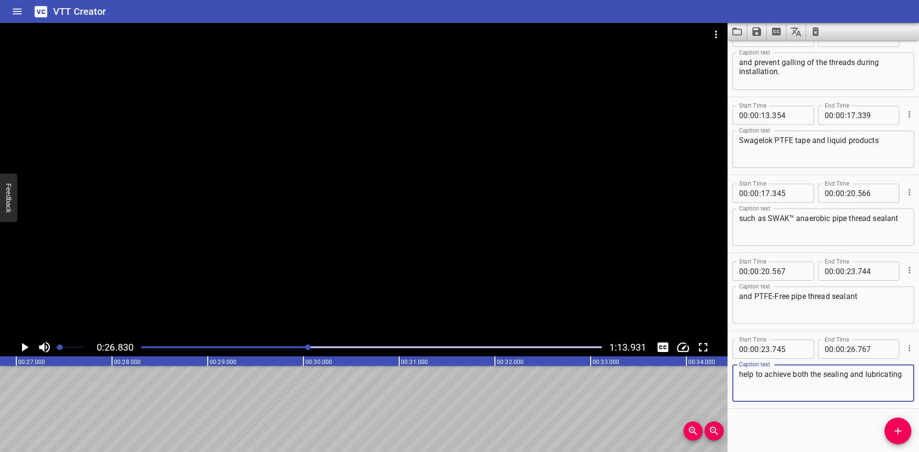
click at [896, 426] on icon "Add Cue" at bounding box center [897, 431] width 11 height 11
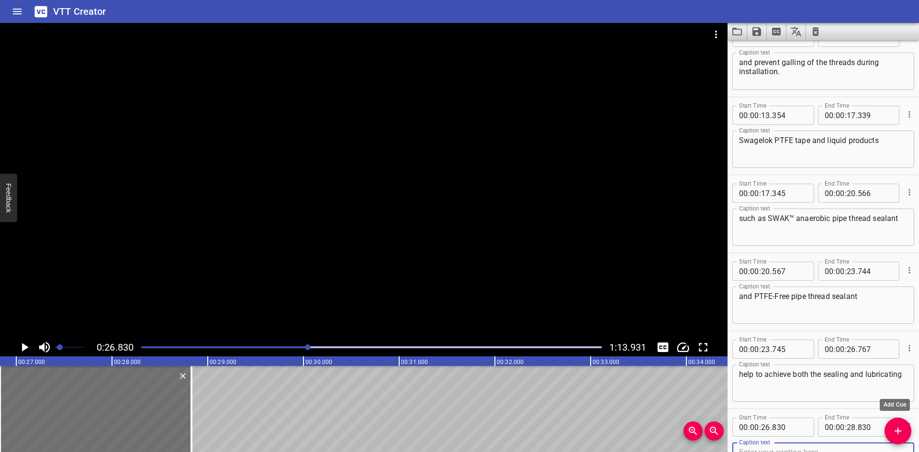
scroll to position [262, 0]
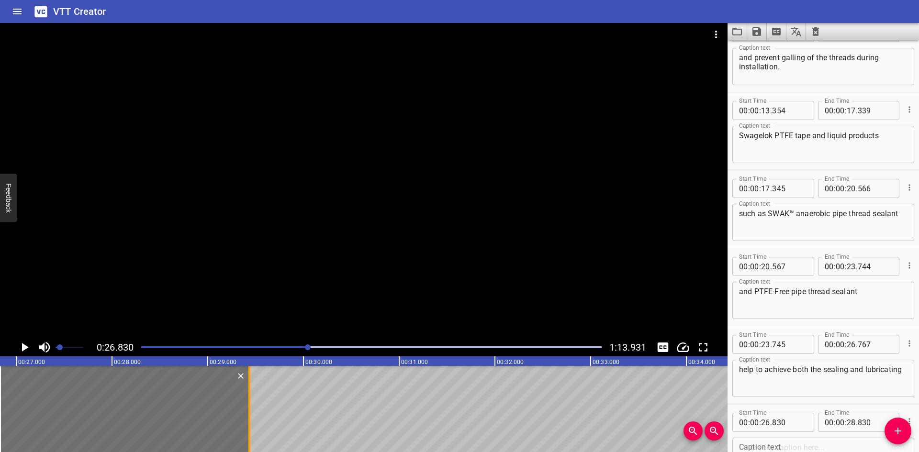
drag, startPoint x: 188, startPoint y: 418, endPoint x: 246, endPoint y: 417, distance: 57.9
click at [246, 417] on div at bounding box center [250, 409] width 10 height 86
type input "29"
type input "435"
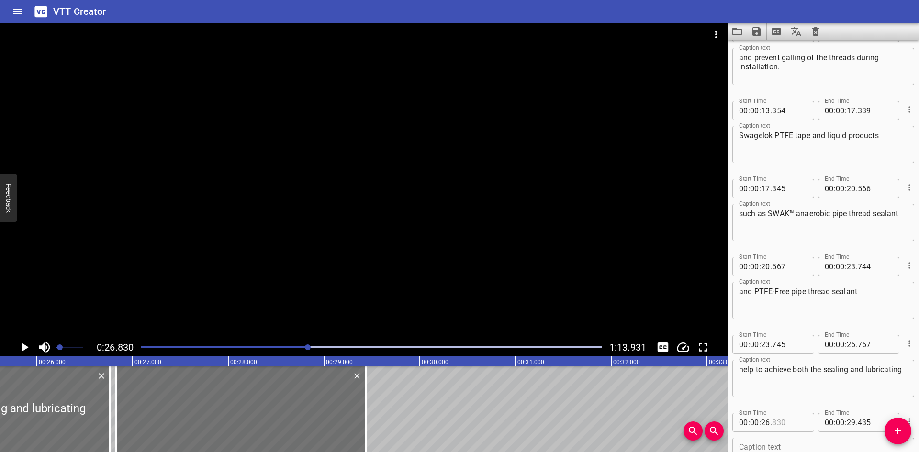
click at [798, 425] on input "number" at bounding box center [789, 422] width 35 height 19
type input "768"
drag, startPoint x: 367, startPoint y: 393, endPoint x: 357, endPoint y: 398, distance: 10.9
click at [357, 398] on div at bounding box center [356, 409] width 2 height 86
type input "335"
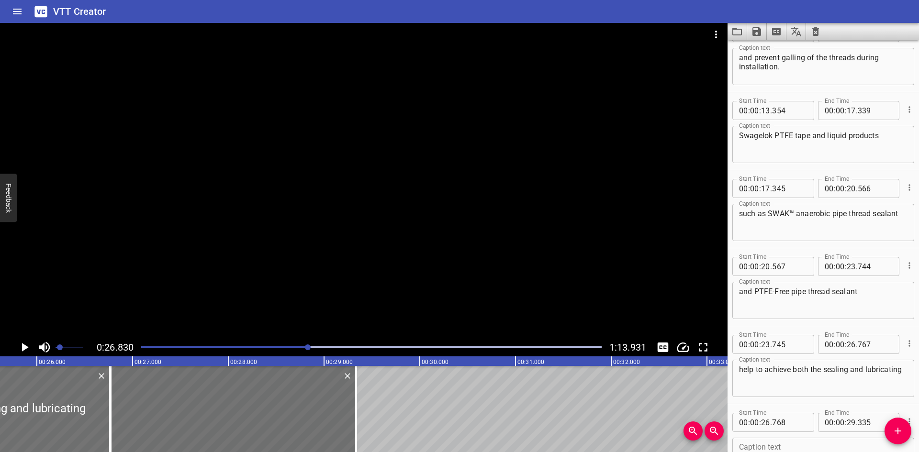
click at [743, 442] on div "Caption text" at bounding box center [824, 456] width 182 height 37
paste textarea "functions required of tapered threads."
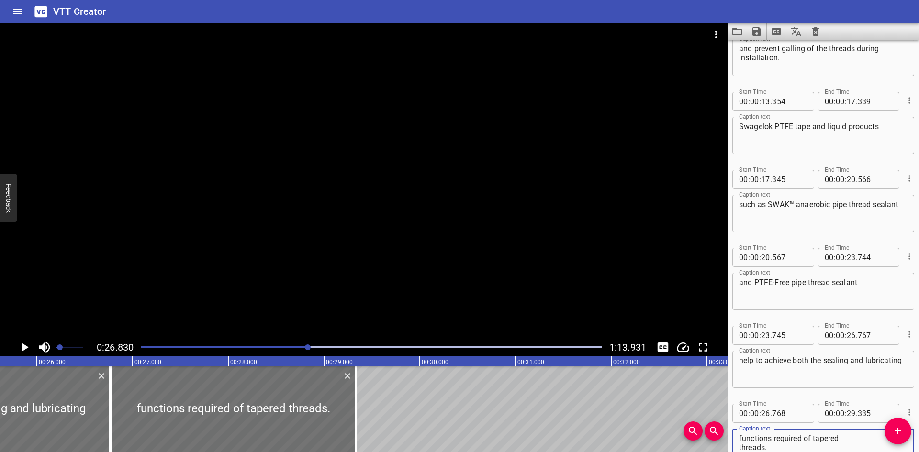
click at [869, 440] on textarea "functions required of tapered threads." at bounding box center [823, 447] width 169 height 27
type textarea "functions required of tapered threads."
click at [55, 273] on div at bounding box center [364, 181] width 728 height 316
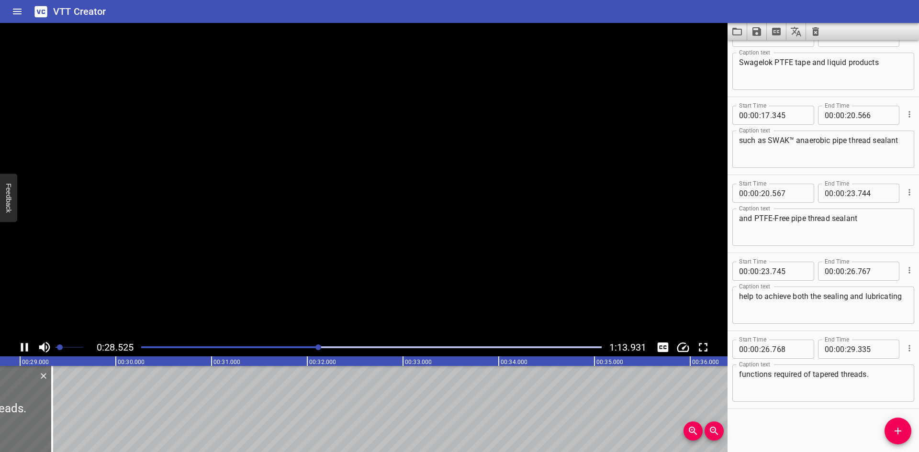
click at [55, 273] on video at bounding box center [364, 181] width 728 height 316
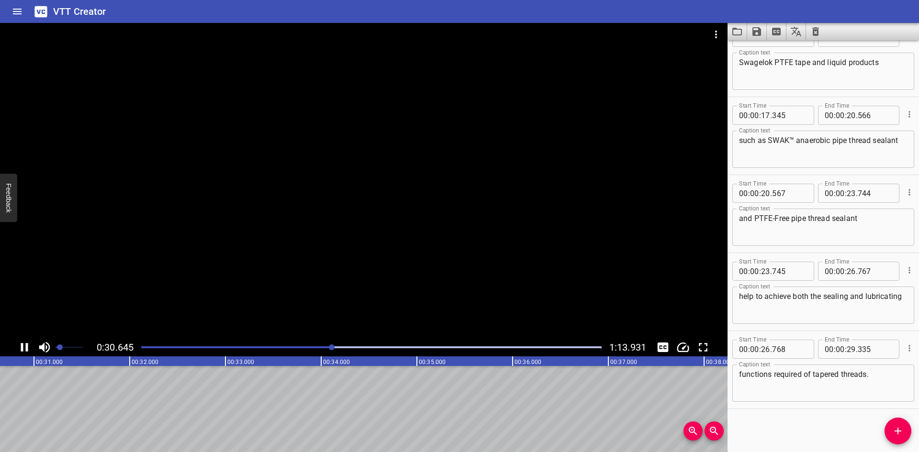
click at [177, 299] on div at bounding box center [364, 181] width 728 height 316
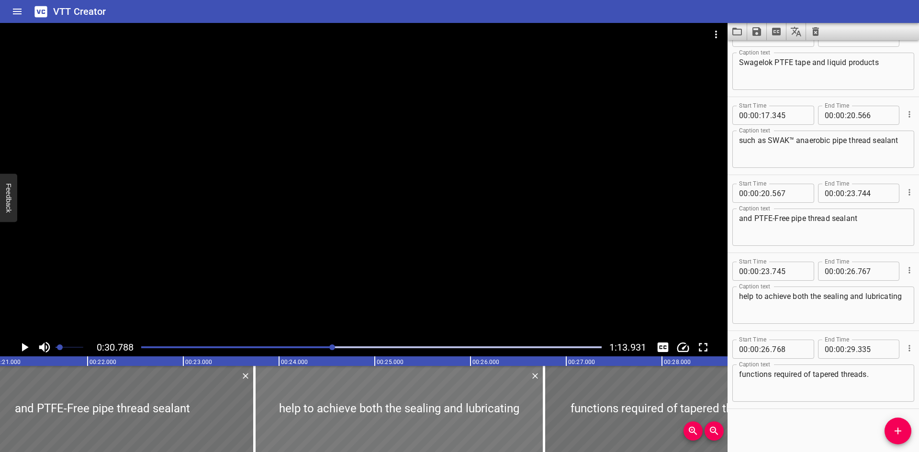
click at [433, 417] on div at bounding box center [399, 409] width 289 height 86
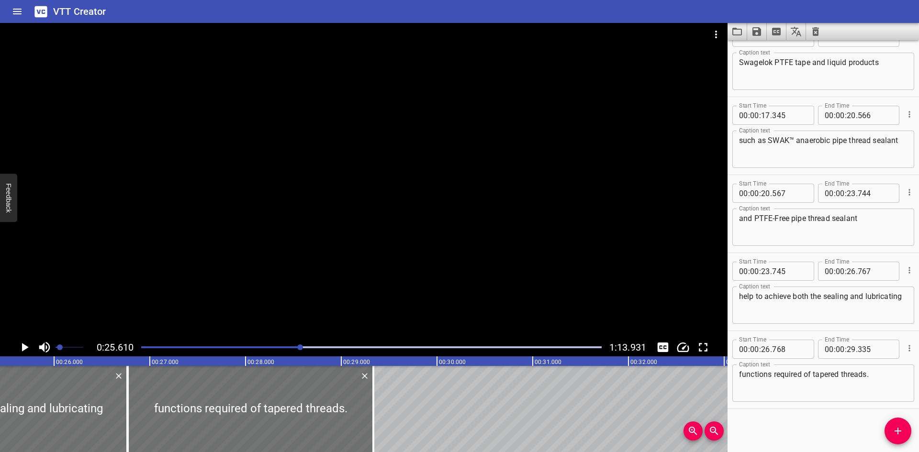
click at [331, 229] on div at bounding box center [364, 181] width 728 height 316
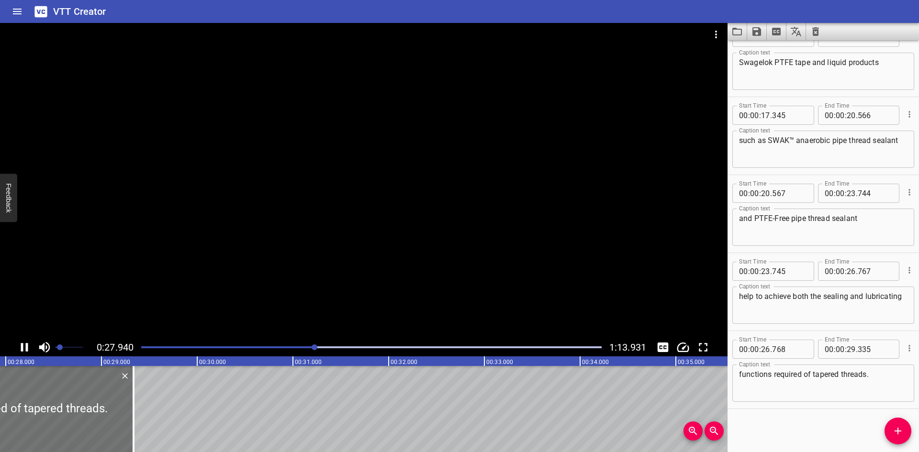
click at [301, 216] on div at bounding box center [364, 181] width 728 height 316
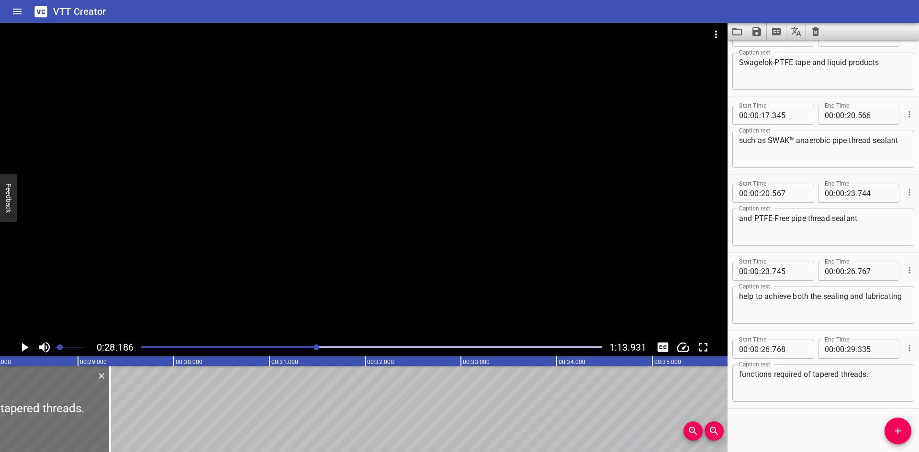
click at [296, 348] on div "Play progress" at bounding box center [86, 348] width 461 height 2
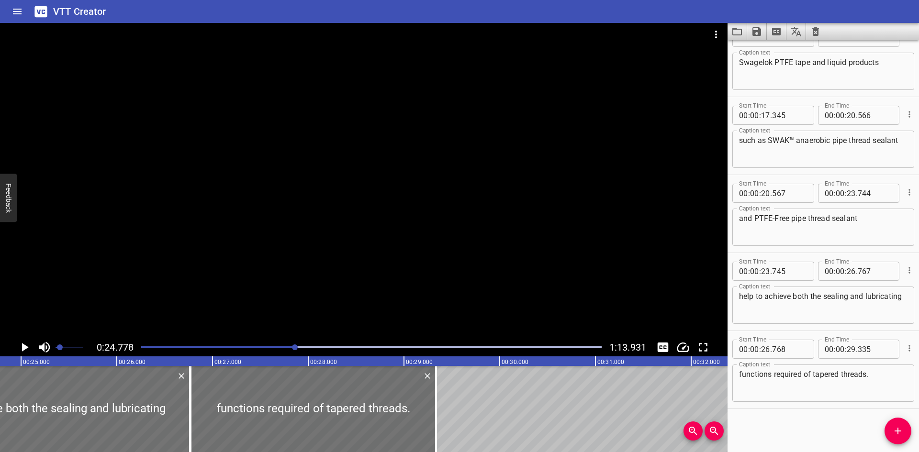
click at [288, 293] on div at bounding box center [364, 181] width 728 height 316
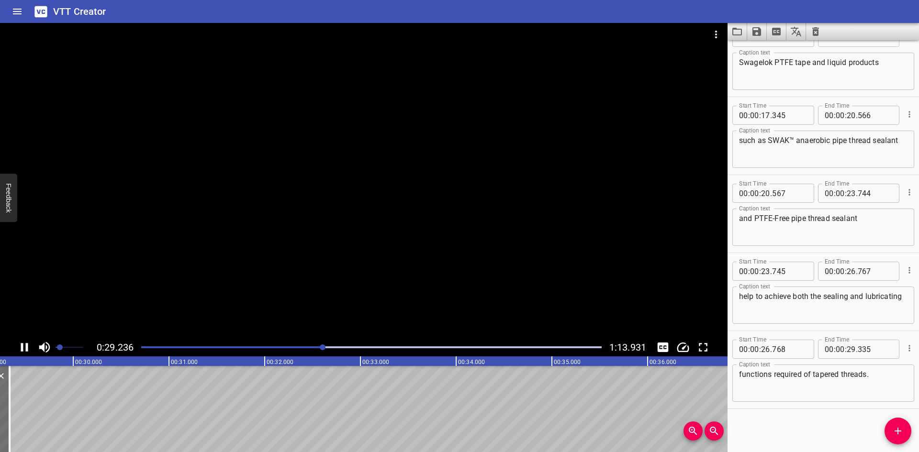
click at [289, 305] on div at bounding box center [364, 181] width 728 height 316
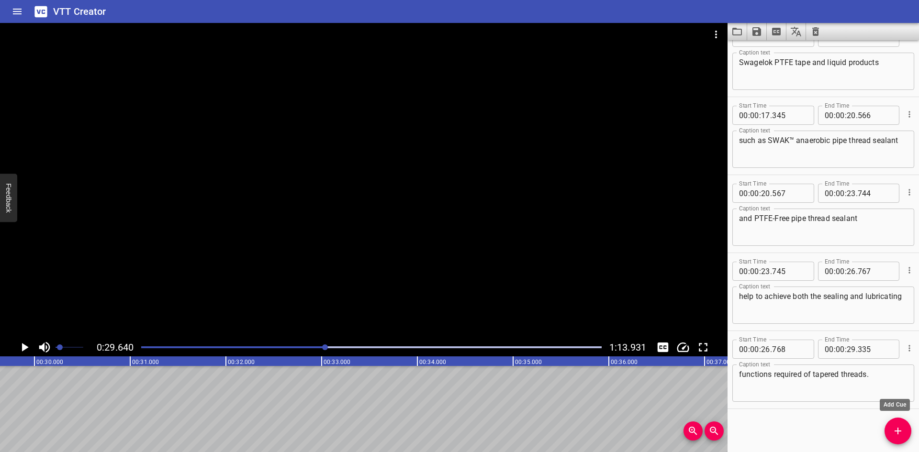
drag, startPoint x: 892, startPoint y: 433, endPoint x: 862, endPoint y: 431, distance: 30.7
click at [890, 433] on span "Add Cue" at bounding box center [898, 431] width 27 height 11
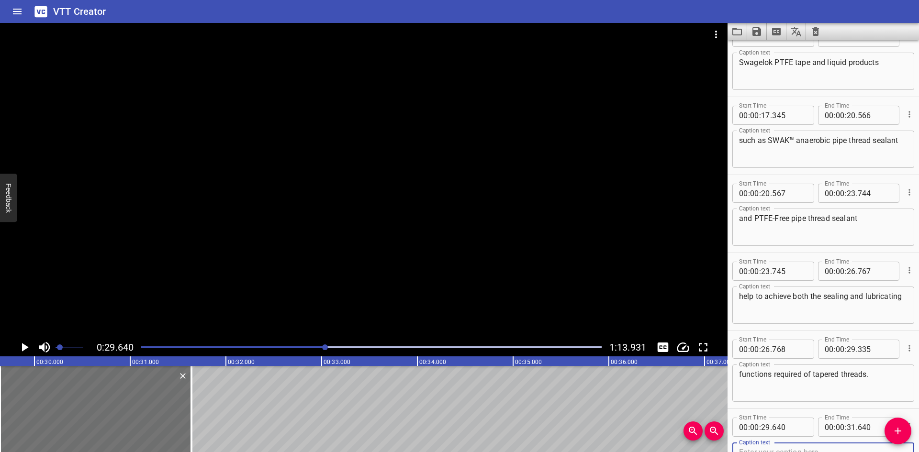
scroll to position [340, 0]
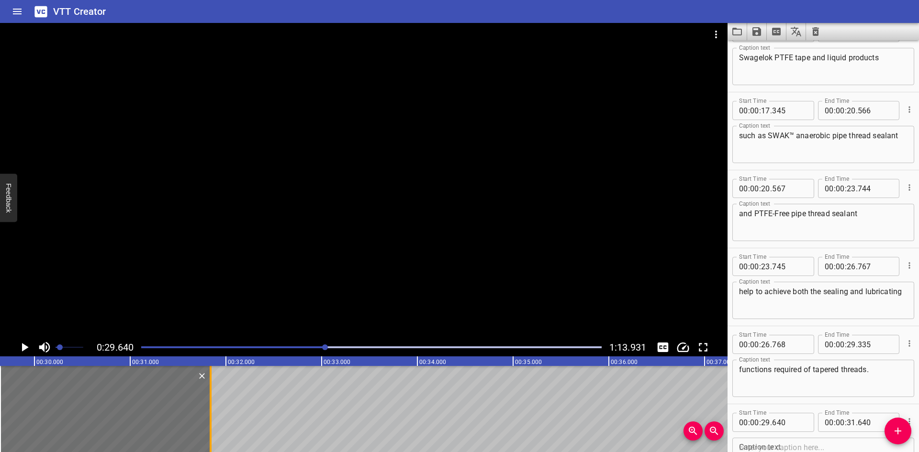
drag, startPoint x: 188, startPoint y: 405, endPoint x: 207, endPoint y: 407, distance: 19.3
click at [207, 407] on div at bounding box center [211, 409] width 10 height 86
type input "840"
drag, startPoint x: 163, startPoint y: 411, endPoint x: 175, endPoint y: 411, distance: 12.4
click at [175, 411] on div at bounding box center [117, 409] width 211 height 86
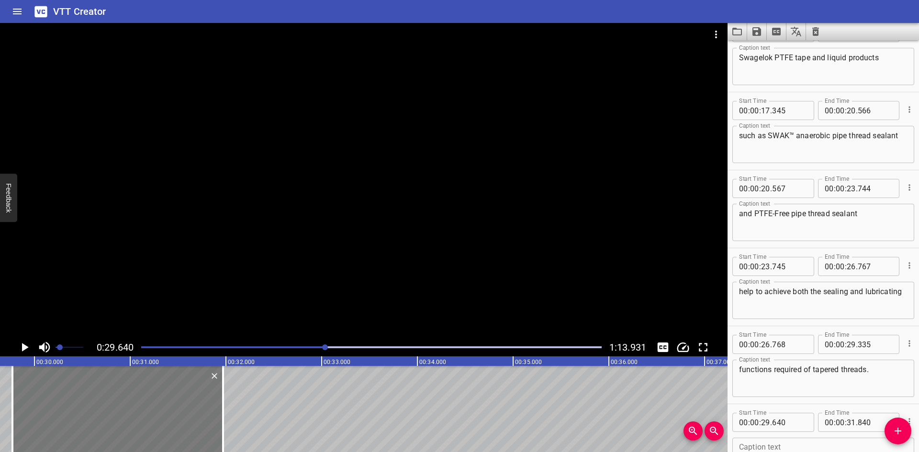
type input "770"
drag, startPoint x: 221, startPoint y: 410, endPoint x: 213, endPoint y: 412, distance: 8.7
click at [213, 412] on div at bounding box center [215, 409] width 10 height 86
type input "880"
click at [24, 344] on icon "Play/Pause" at bounding box center [24, 347] width 14 height 14
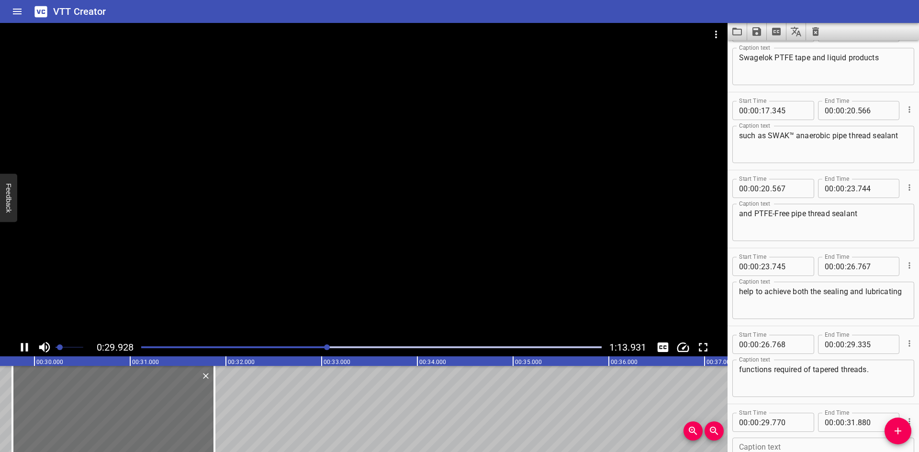
scroll to position [413, 0]
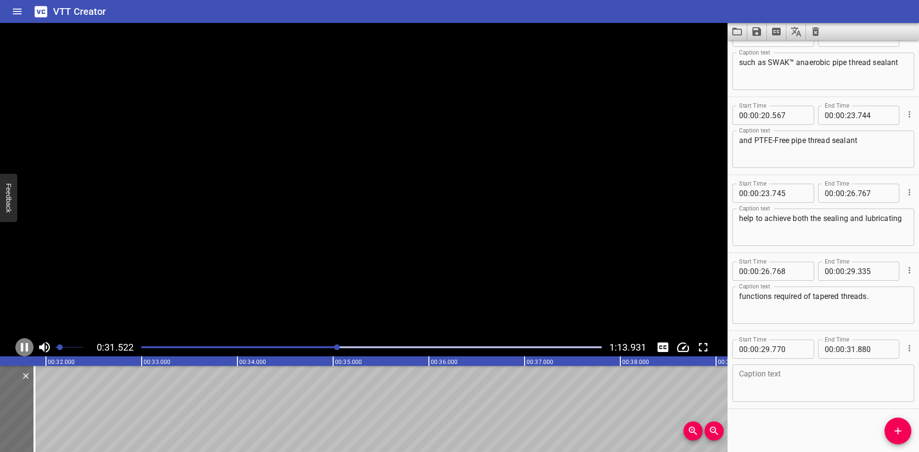
click at [24, 344] on icon "Play/Pause" at bounding box center [24, 347] width 14 height 14
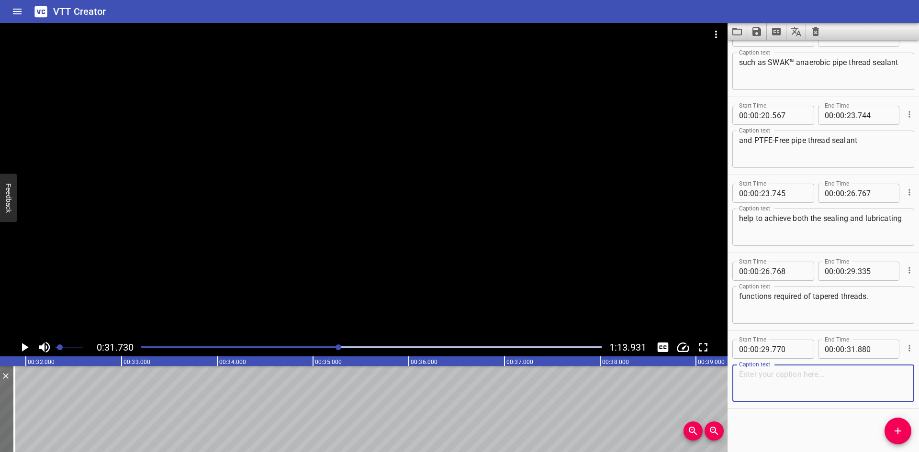
click at [811, 388] on textarea at bounding box center [823, 383] width 169 height 27
paste textarea "PTFE Tape"
type textarea "PTFE Tape"
click at [899, 427] on icon "Add Cue" at bounding box center [897, 431] width 11 height 11
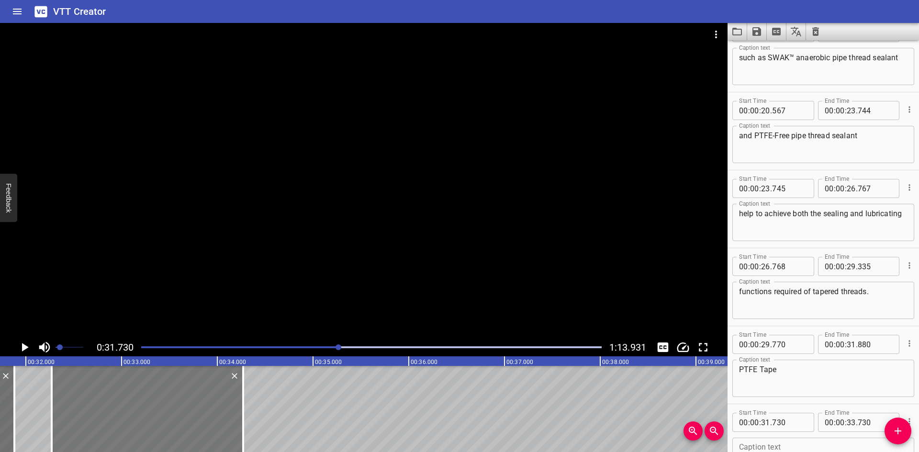
drag, startPoint x: 168, startPoint y: 424, endPoint x: 220, endPoint y: 425, distance: 51.7
click at [220, 425] on div at bounding box center [148, 409] width 192 height 86
type input "32"
type input "270"
type input "34"
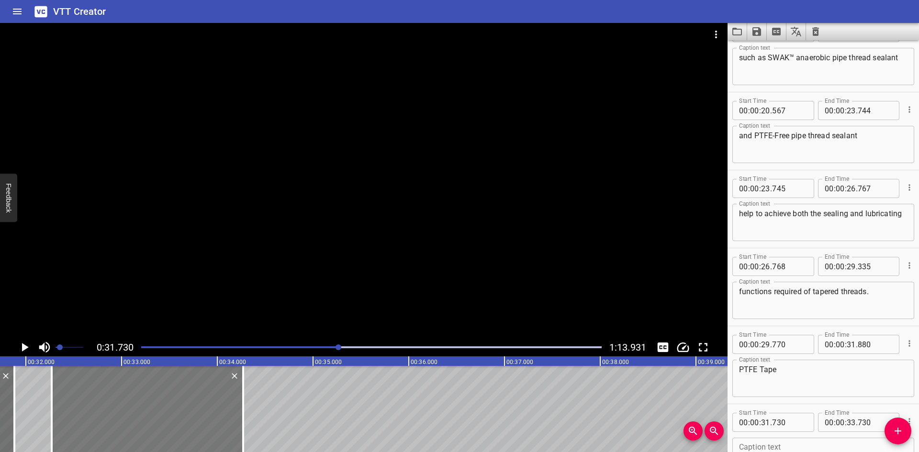
type input "270"
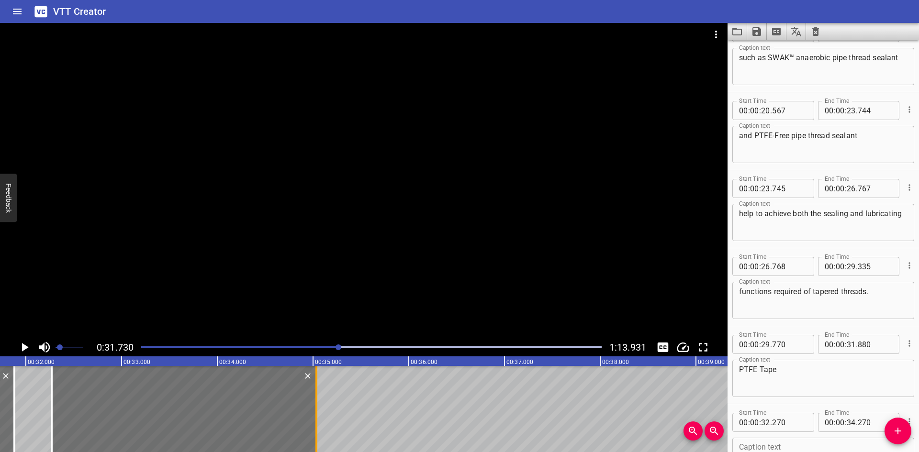
drag, startPoint x: 242, startPoint y: 425, endPoint x: 316, endPoint y: 429, distance: 73.4
click at [316, 429] on div at bounding box center [317, 409] width 2 height 86
type input "35"
type input "035"
click at [22, 347] on icon "Play/Pause" at bounding box center [24, 347] width 14 height 14
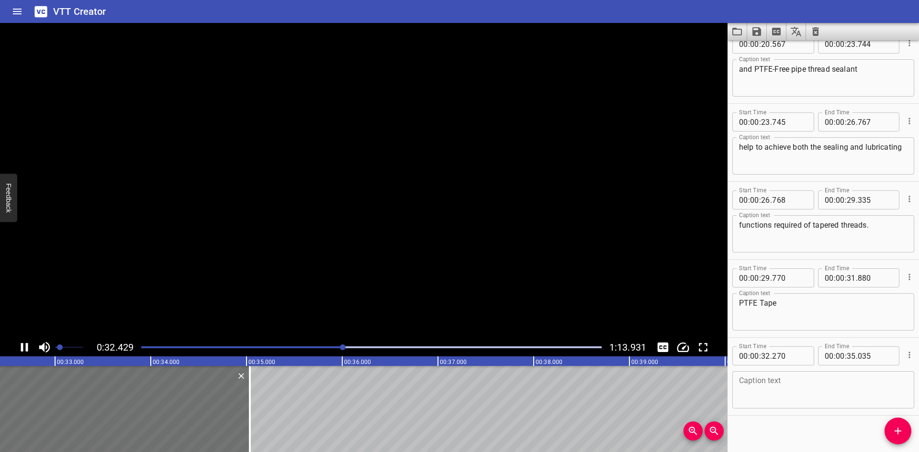
scroll to position [491, 0]
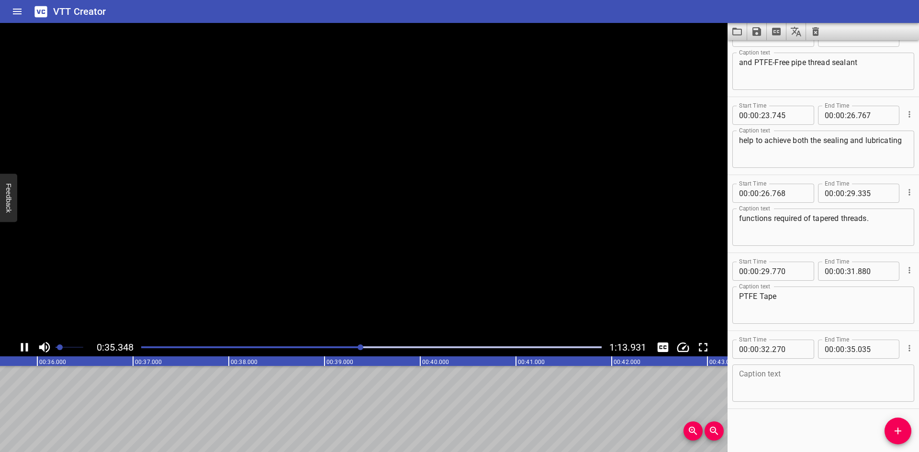
click at [22, 347] on icon "Play/Pause" at bounding box center [24, 347] width 7 height 9
click at [22, 347] on icon "Play/Pause" at bounding box center [24, 347] width 14 height 14
click at [23, 347] on icon "Play/Pause" at bounding box center [24, 347] width 7 height 9
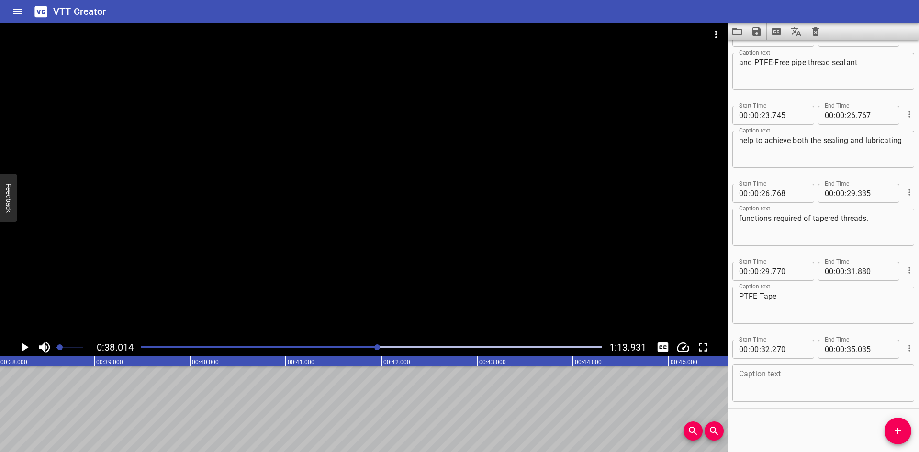
click at [777, 377] on textarea at bounding box center [823, 383] width 169 height 27
paste textarea "For service up to -400°F to 550°F (-240°C to 287°C),"
click at [892, 376] on textarea "For service up to -400°F to 550°F (-240°C to 287°C)," at bounding box center [823, 383] width 169 height 27
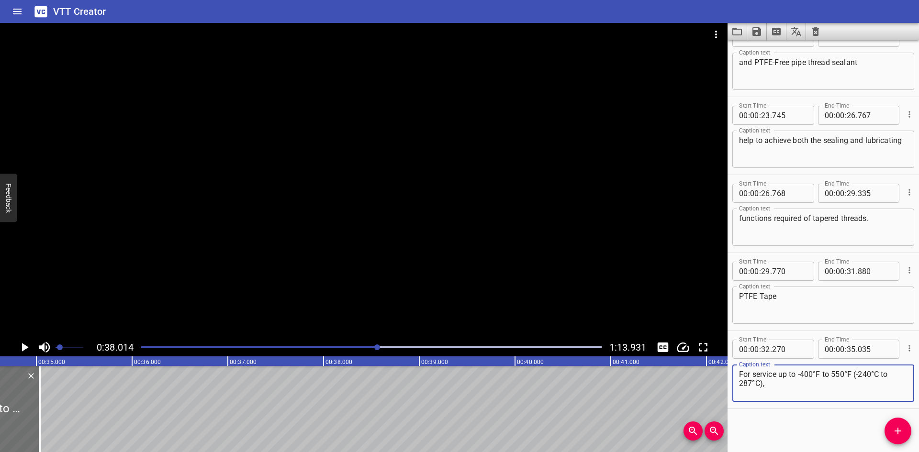
scroll to position [0, 3269]
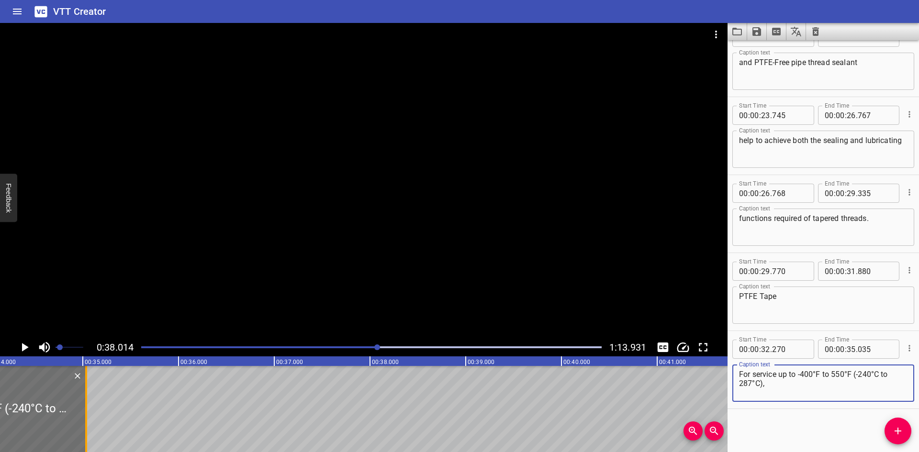
type textarea "For service up to -400°F to 550°F (-240°C to 287°C),"
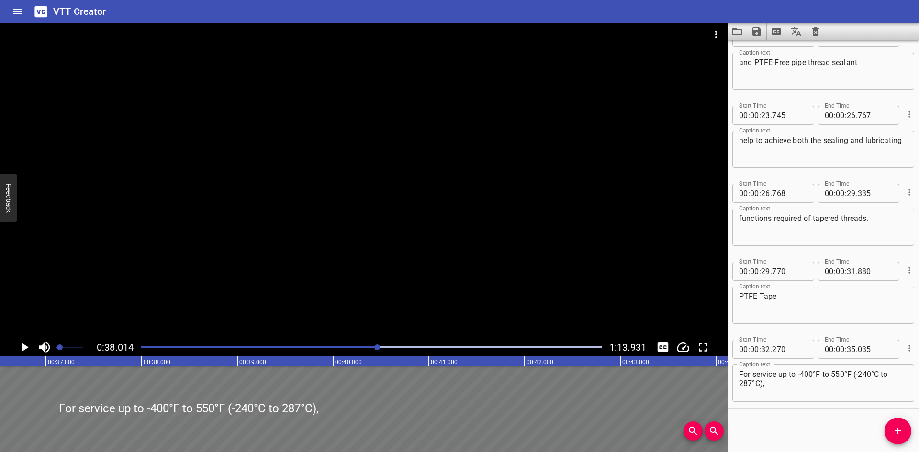
scroll to position [0, 3568]
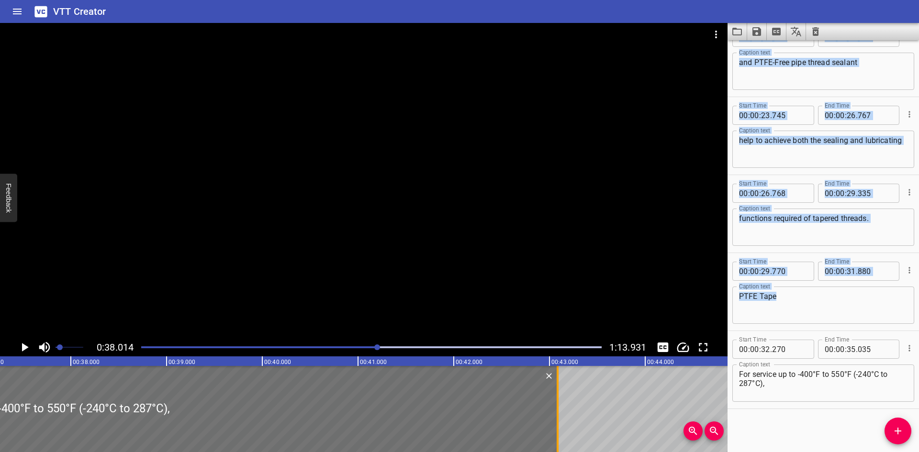
drag, startPoint x: 83, startPoint y: 420, endPoint x: 554, endPoint y: 423, distance: 471.2
click at [554, 423] on div at bounding box center [558, 409] width 10 height 86
type input "43"
type input "080"
click at [28, 340] on icon "Play/Pause" at bounding box center [24, 347] width 14 height 14
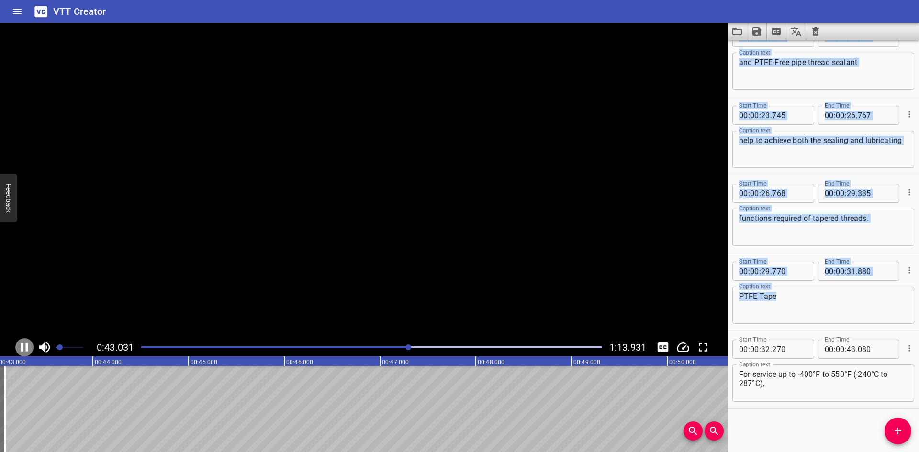
click at [28, 340] on icon "Play/Pause" at bounding box center [24, 347] width 14 height 14
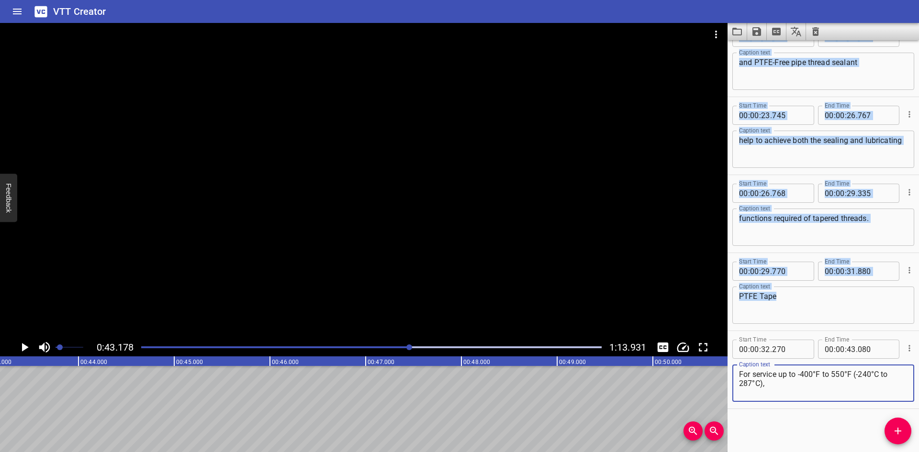
click at [791, 396] on textarea "For service up to -400°F to 550°F (-240°C to 287°C)," at bounding box center [823, 383] width 169 height 27
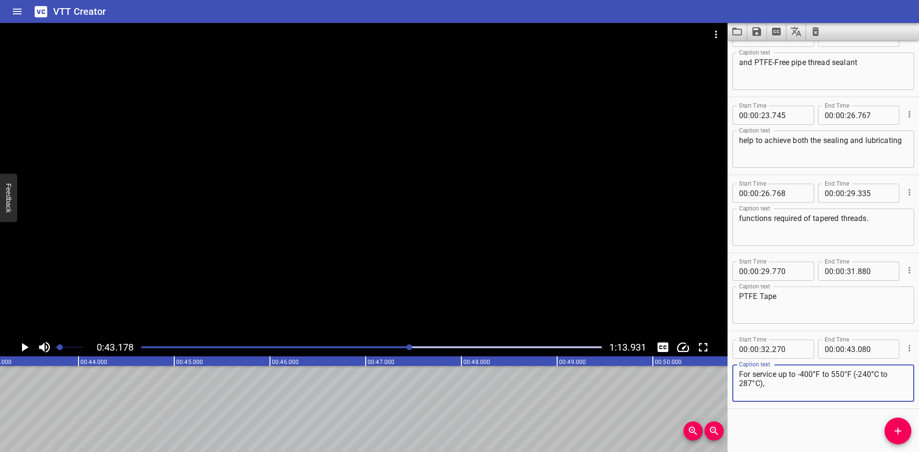
click at [789, 417] on div "Start Time 00 : 00 : 00 . 000 Start Time End Time 00 : 00 : 01 . 425 End Time C…" at bounding box center [824, 246] width 192 height 412
click at [898, 422] on button "Add Cue" at bounding box center [898, 431] width 27 height 27
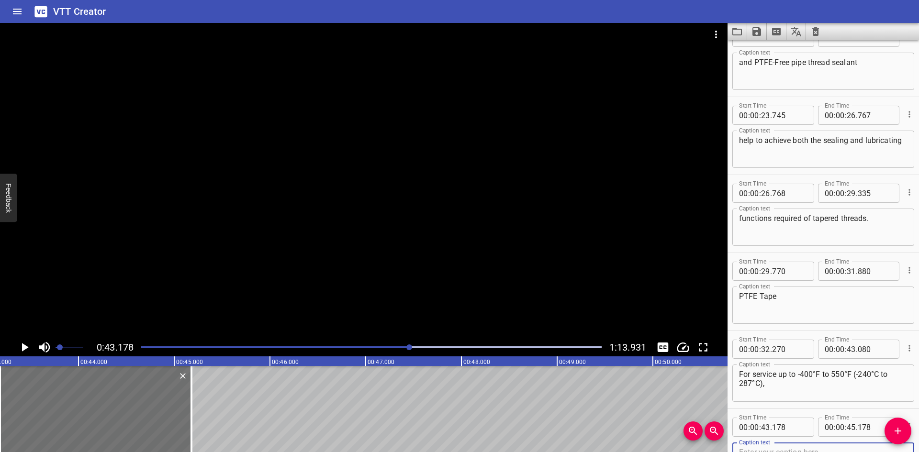
scroll to position [496, 0]
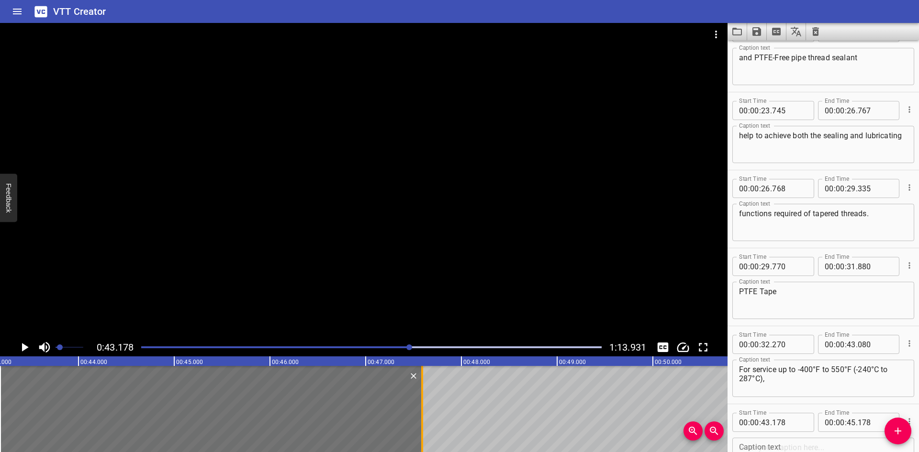
drag, startPoint x: 194, startPoint y: 434, endPoint x: 425, endPoint y: 434, distance: 230.3
click at [425, 434] on div at bounding box center [423, 409] width 10 height 86
type input "47"
type input "588"
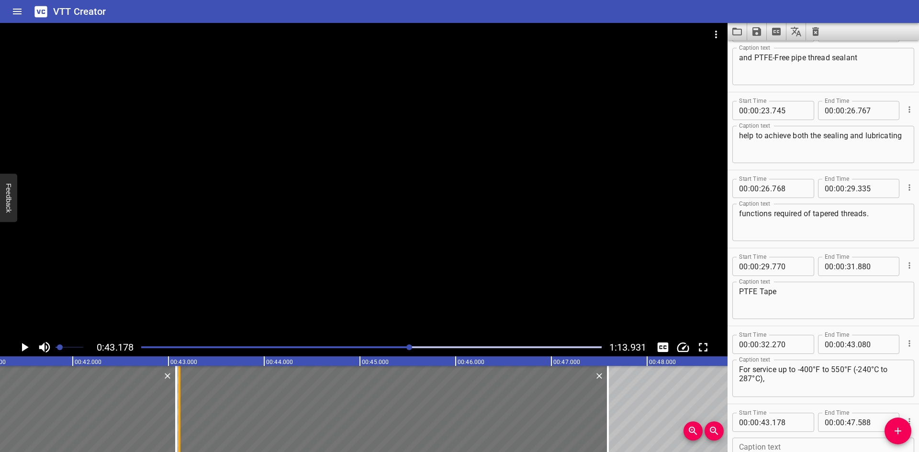
drag, startPoint x: 187, startPoint y: 438, endPoint x: 181, endPoint y: 437, distance: 6.3
click at [181, 437] on div at bounding box center [180, 409] width 10 height 86
type input "113"
type input "095"
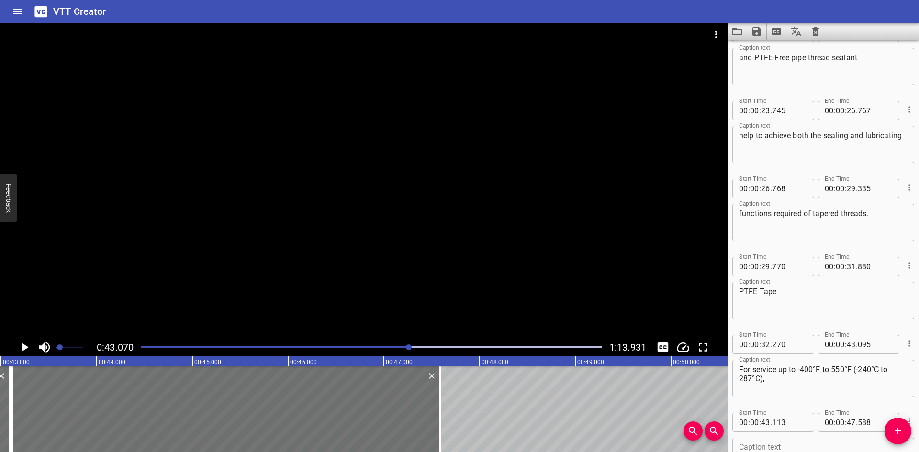
scroll to position [0, 4124]
click at [791, 421] on input "number" at bounding box center [789, 422] width 35 height 19
type input "096"
click at [461, 282] on div at bounding box center [364, 181] width 728 height 316
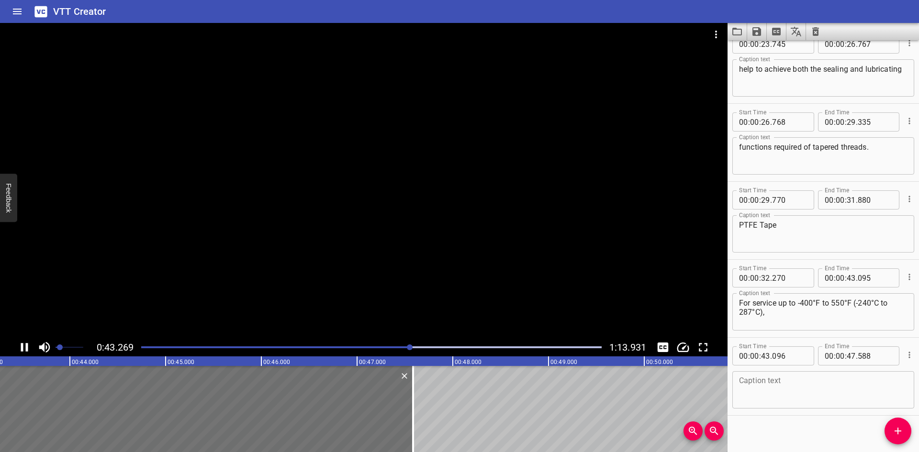
scroll to position [569, 0]
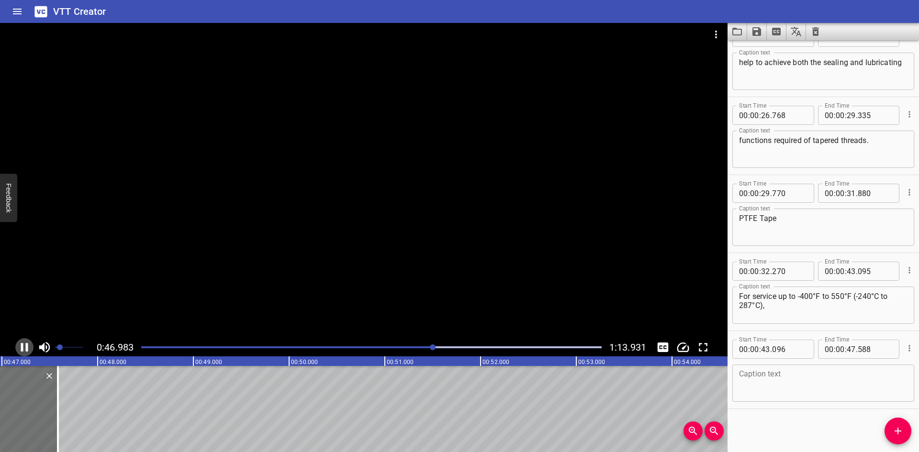
click at [23, 347] on icon "Play/Pause" at bounding box center [24, 347] width 7 height 9
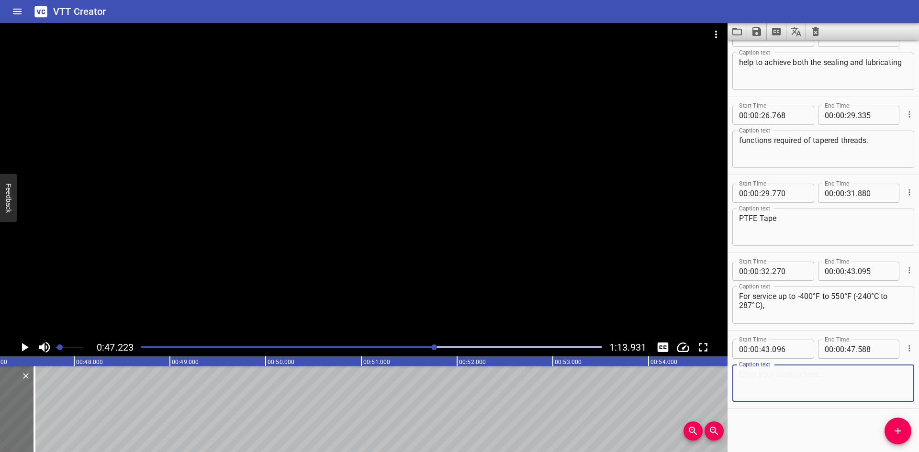
click at [750, 376] on textarea at bounding box center [823, 383] width 169 height 27
paste textarea "PTFE tape helps to achieve leak-free connections."
click at [843, 375] on textarea "PTFE tape helps to achieve leak-free connections." at bounding box center [823, 383] width 169 height 27
type textarea "PTFE tape helps to achieve leak-free connections."
click at [904, 430] on span "Add Cue" at bounding box center [898, 431] width 27 height 11
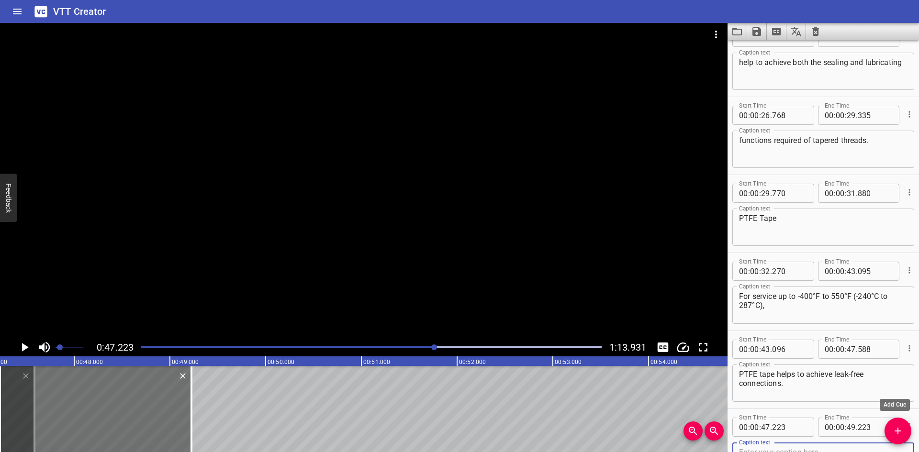
scroll to position [574, 0]
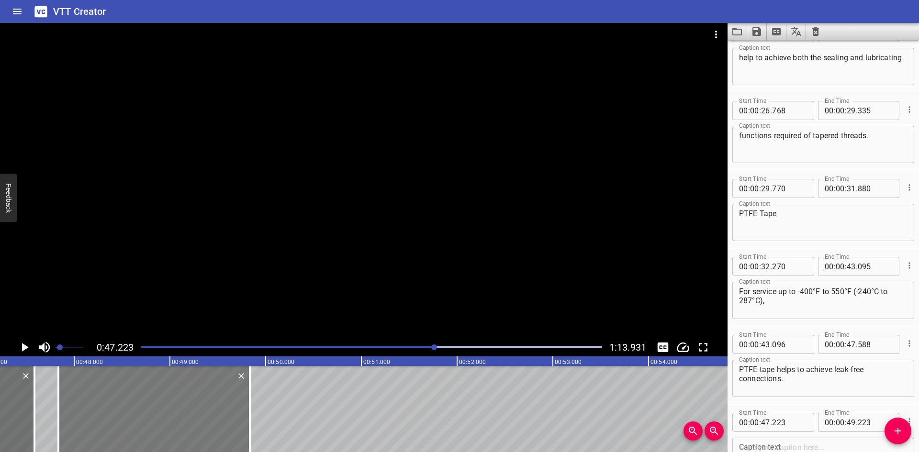
drag, startPoint x: 136, startPoint y: 418, endPoint x: 194, endPoint y: 420, distance: 58.5
click at [194, 420] on div at bounding box center [154, 409] width 192 height 86
type input "833"
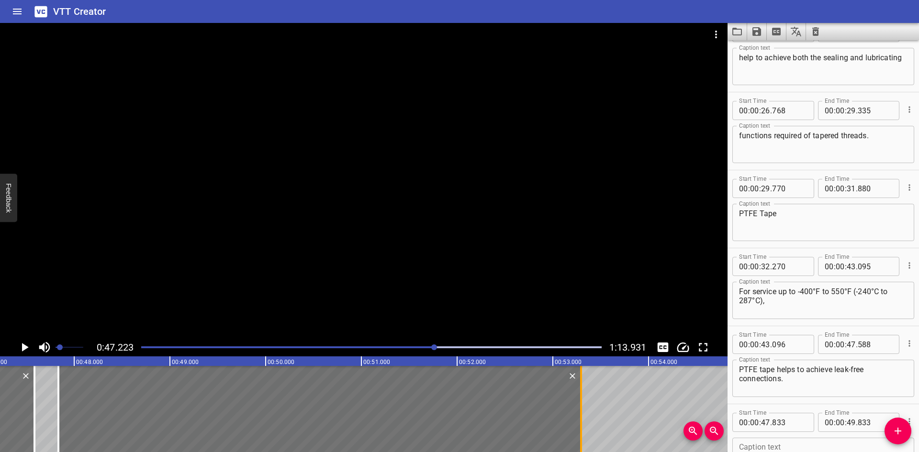
drag, startPoint x: 251, startPoint y: 423, endPoint x: 582, endPoint y: 423, distance: 331.3
click at [582, 423] on div at bounding box center [581, 409] width 10 height 86
type input "53"
type input "293"
click at [24, 347] on icon "Play/Pause" at bounding box center [25, 347] width 7 height 9
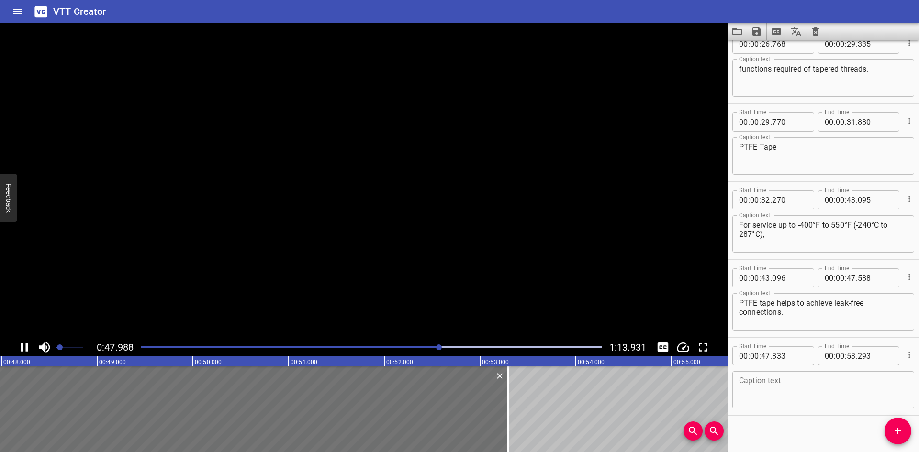
scroll to position [647, 0]
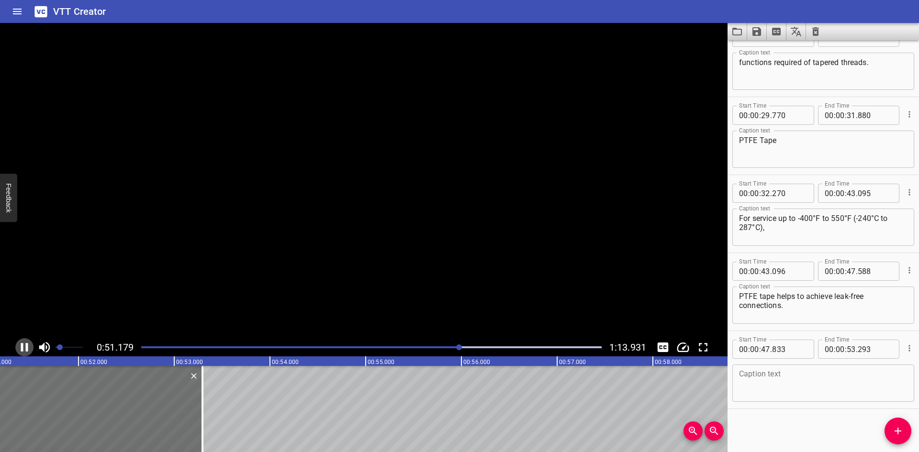
click at [24, 347] on icon "Play/Pause" at bounding box center [24, 347] width 14 height 14
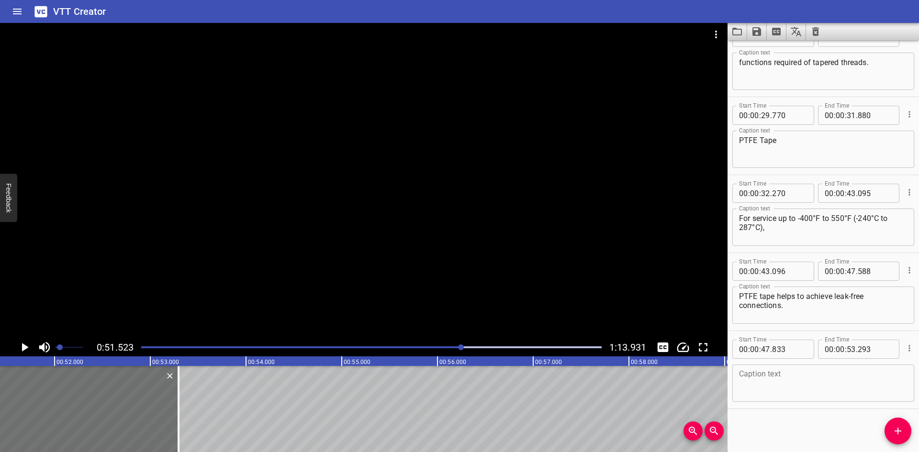
scroll to position [0, 4934]
drag, startPoint x: 24, startPoint y: 347, endPoint x: 49, endPoint y: 386, distance: 46.2
drag, startPoint x: 49, startPoint y: 386, endPoint x: 170, endPoint y: 406, distance: 123.1
click at [170, 406] on div at bounding box center [170, 409] width 10 height 86
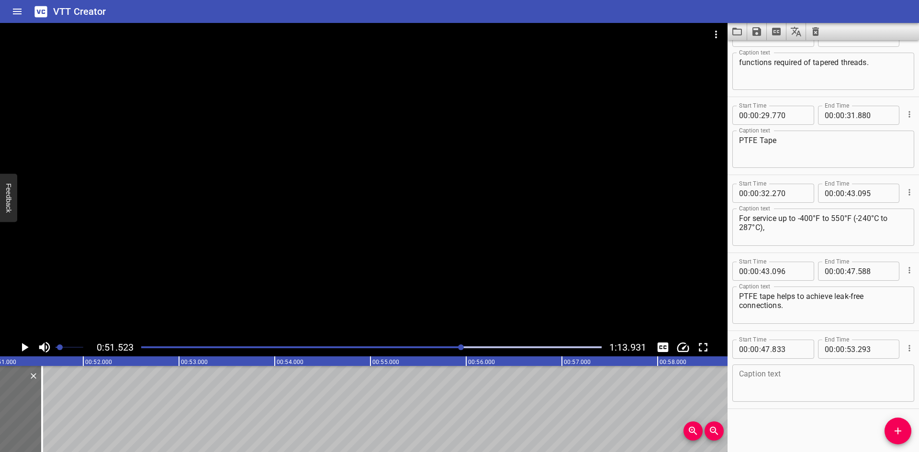
scroll to position [0, 4873]
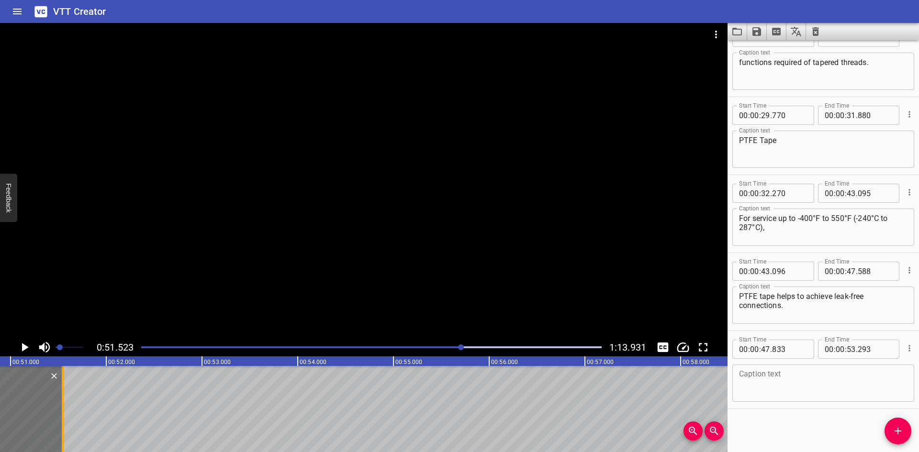
drag, startPoint x: 170, startPoint y: 406, endPoint x: 64, endPoint y: 429, distance: 109.2
click at [64, 429] on div at bounding box center [63, 409] width 10 height 86
type input "51"
type input "543"
click at [753, 374] on textarea at bounding box center [823, 383] width 169 height 27
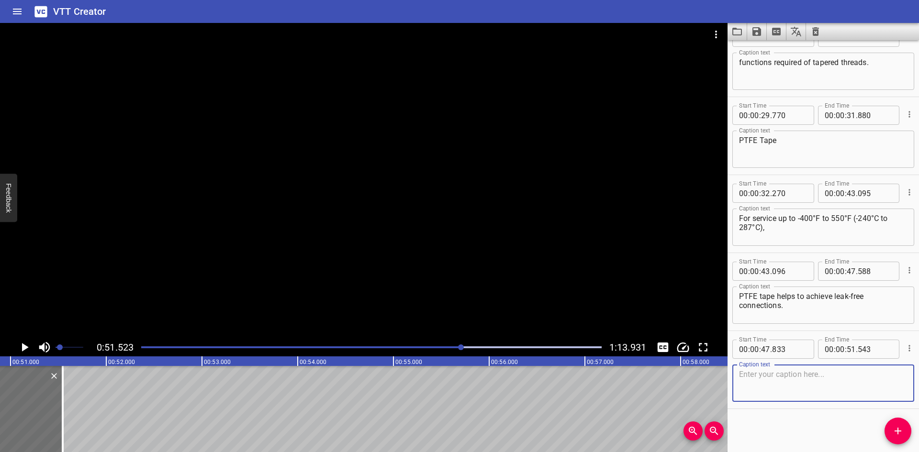
paste textarea "PTFE tape is wrapped around male pipe threads."
click at [825, 375] on textarea "PTFE tape is wrapped around male pipe threads." at bounding box center [823, 383] width 169 height 27
type textarea "PTFE tape is wrapped around male pipe threads."
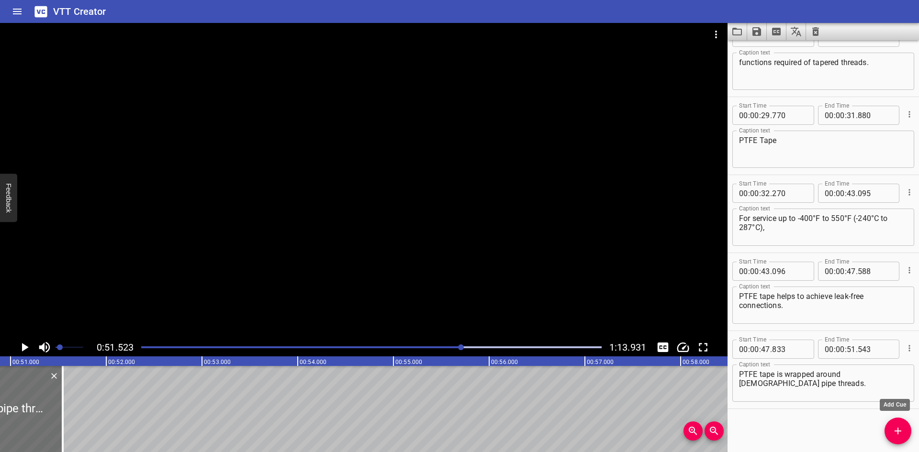
click at [895, 424] on button "Add Cue" at bounding box center [898, 431] width 27 height 27
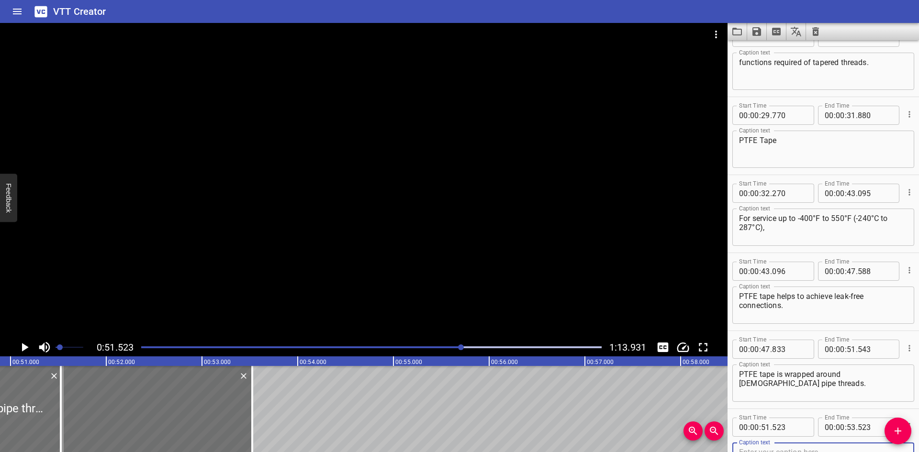
scroll to position [652, 0]
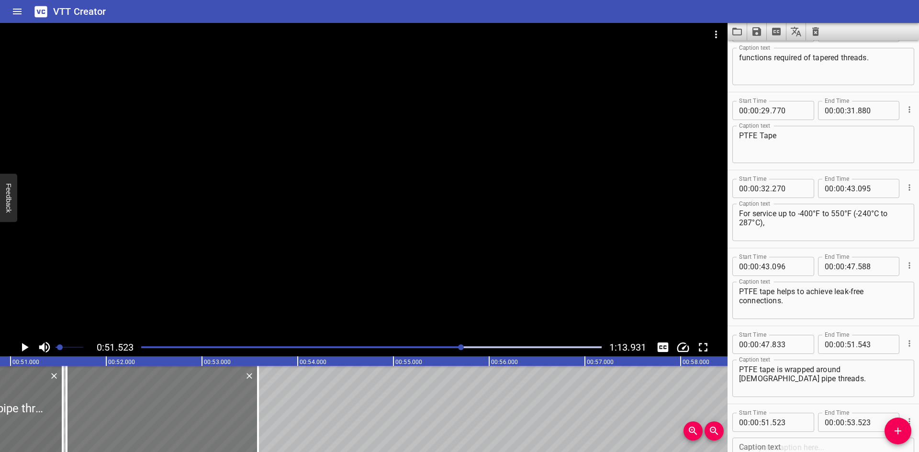
drag, startPoint x: 94, startPoint y: 393, endPoint x: 100, endPoint y: 390, distance: 6.0
click at [100, 390] on div at bounding box center [163, 409] width 192 height 86
type input "583"
drag, startPoint x: 260, startPoint y: 399, endPoint x: 232, endPoint y: 410, distance: 30.3
click at [232, 410] on div at bounding box center [230, 409] width 10 height 86
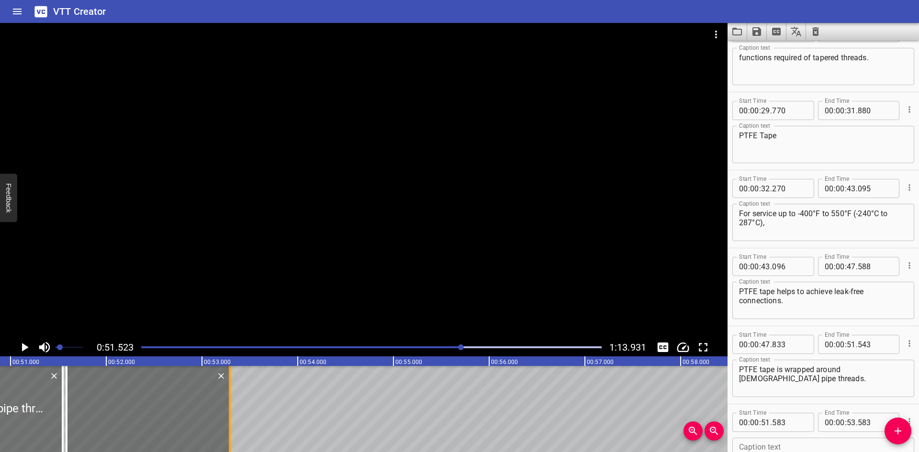
type input "288"
click at [25, 353] on icon "Play/Pause" at bounding box center [24, 347] width 14 height 14
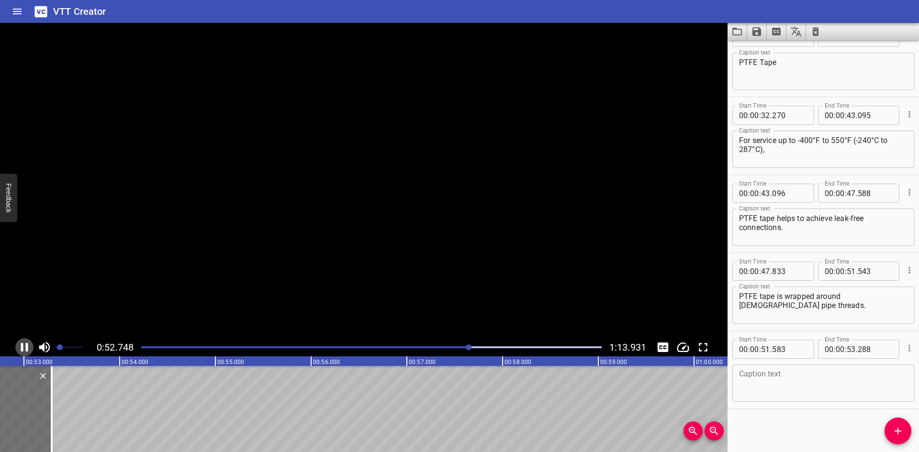
click at [25, 353] on icon "Play/Pause" at bounding box center [24, 347] width 14 height 14
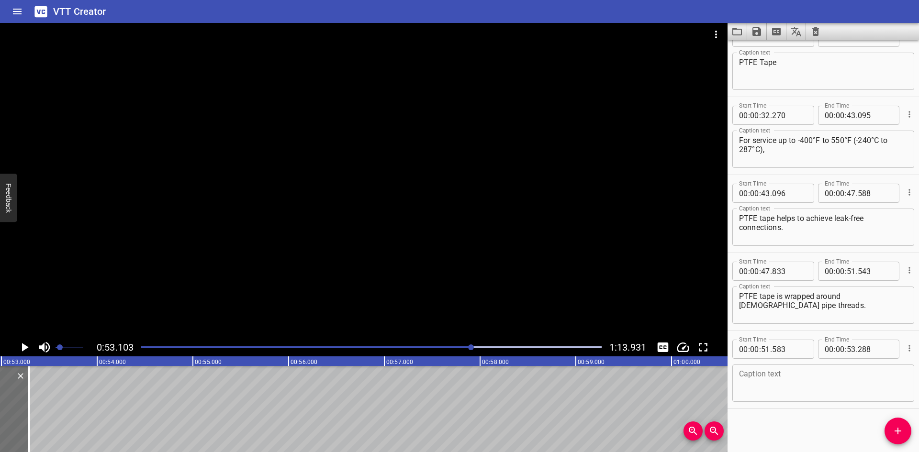
scroll to position [0, 5085]
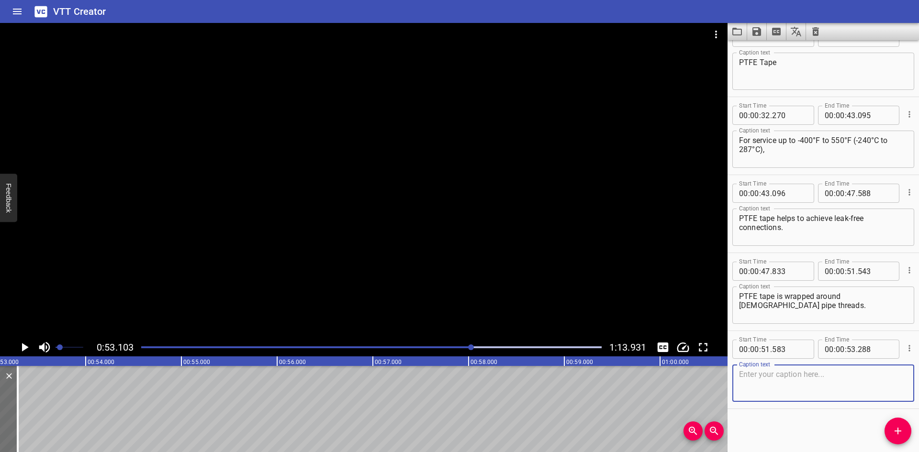
click at [772, 378] on textarea at bounding box center [823, 383] width 169 height 27
paste textarea "As the threads are tightened,"
click at [805, 371] on textarea "As the threads are tightened," at bounding box center [823, 383] width 169 height 27
click at [847, 380] on textarea "As the threads are tightened," at bounding box center [823, 383] width 169 height 27
type textarea "As the threads are tightened,"
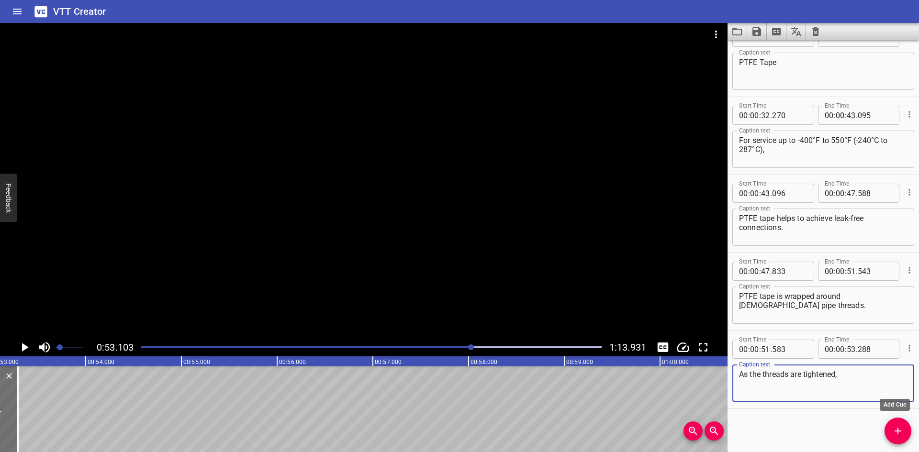
click at [892, 430] on span "Add Cue" at bounding box center [898, 431] width 27 height 11
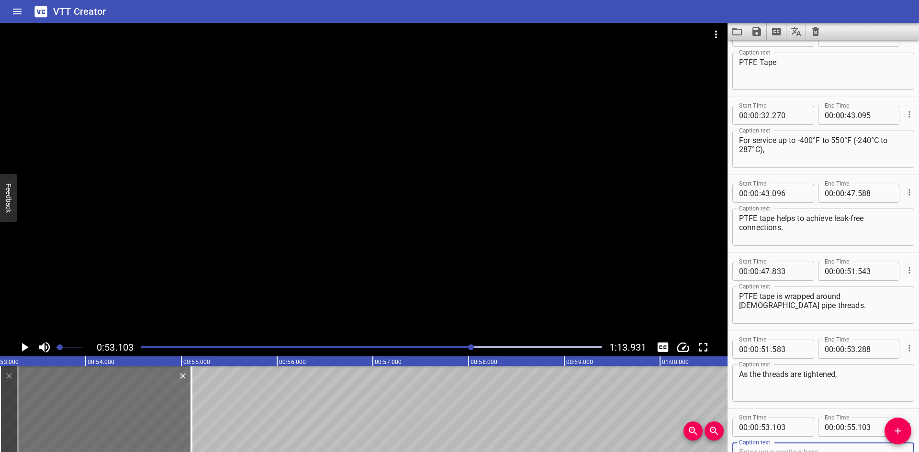
scroll to position [730, 0]
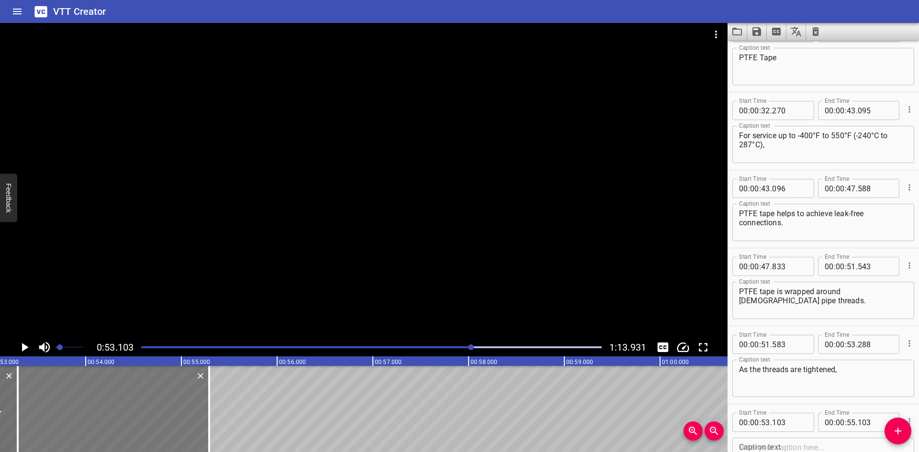
drag, startPoint x: 165, startPoint y: 393, endPoint x: 183, endPoint y: 391, distance: 18.3
click at [183, 391] on div at bounding box center [114, 409] width 192 height 86
type input "293"
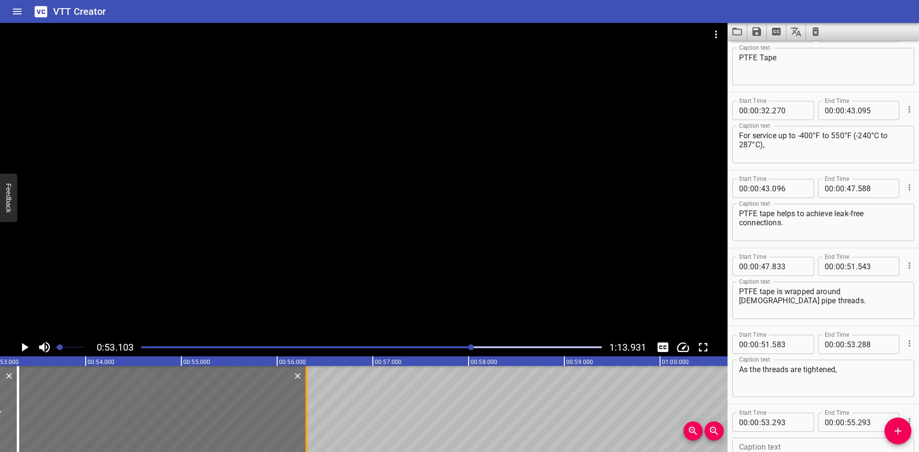
drag, startPoint x: 211, startPoint y: 402, endPoint x: 307, endPoint y: 402, distance: 96.7
click at [307, 402] on div at bounding box center [307, 409] width 10 height 86
type input "56"
type input "303"
click at [802, 427] on input "number" at bounding box center [789, 422] width 35 height 19
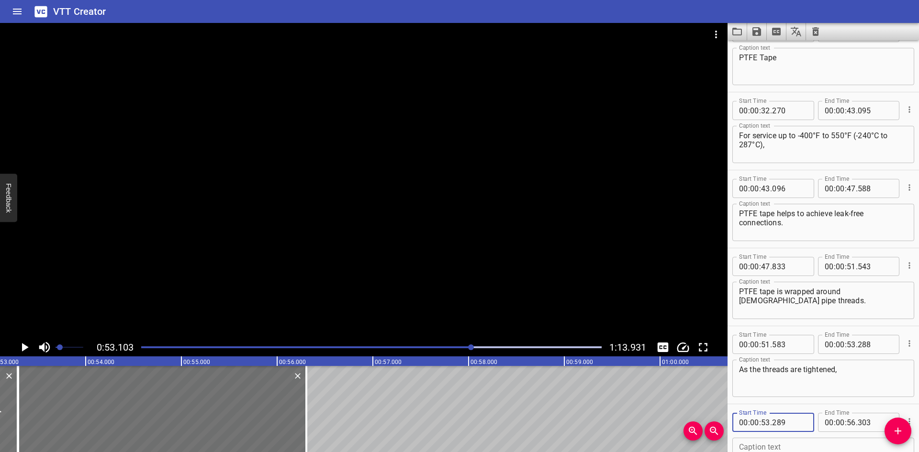
type input "289"
click at [259, 269] on div at bounding box center [364, 181] width 728 height 316
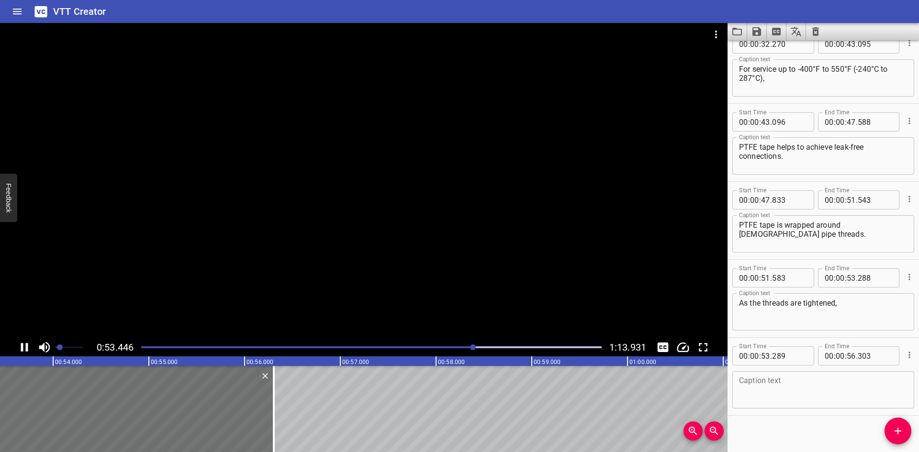
scroll to position [803, 0]
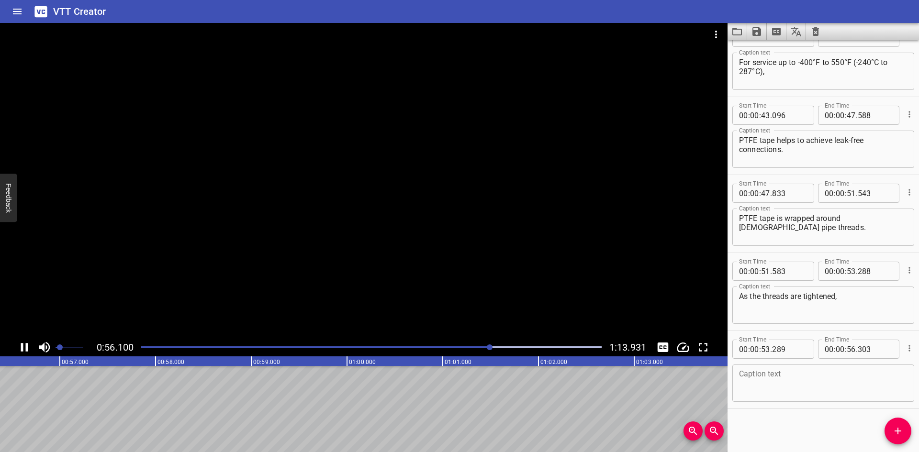
click at [20, 346] on icon "Play/Pause" at bounding box center [24, 347] width 14 height 14
drag, startPoint x: 382, startPoint y: 444, endPoint x: 341, endPoint y: 447, distance: 40.8
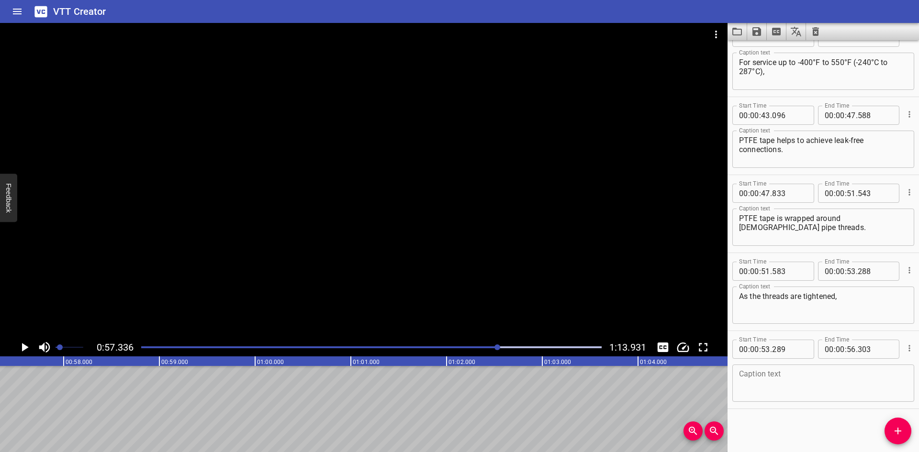
click at [341, 447] on div "00:00.000 00:01.000 00:02.000 00:03.000 00:04.000 00:05.000 00:06.000 00:07.000…" at bounding box center [364, 405] width 728 height 96
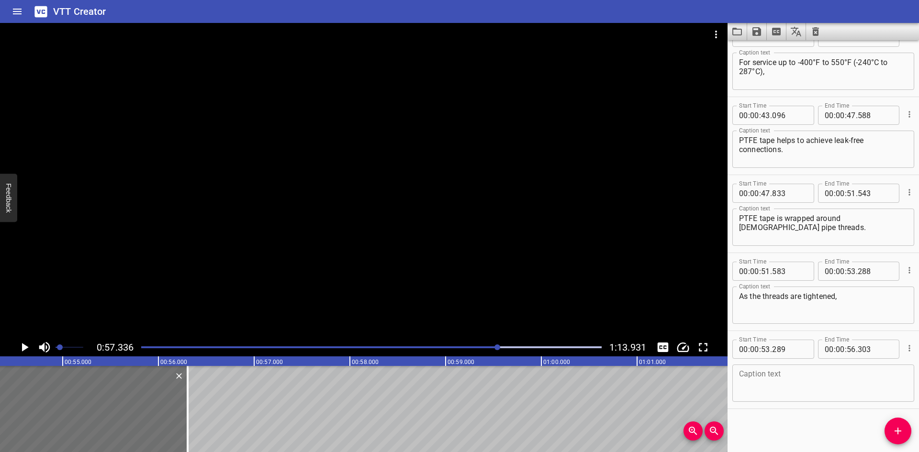
scroll to position [0, 5018]
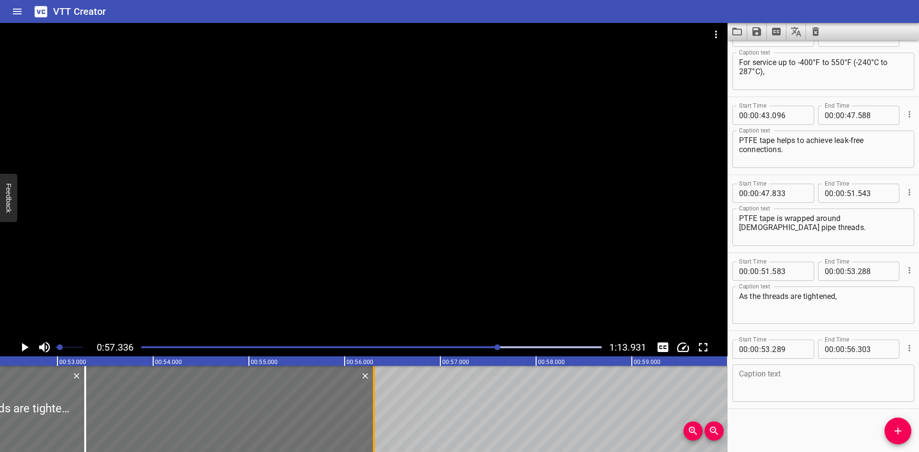
click at [373, 401] on div at bounding box center [374, 409] width 2 height 86
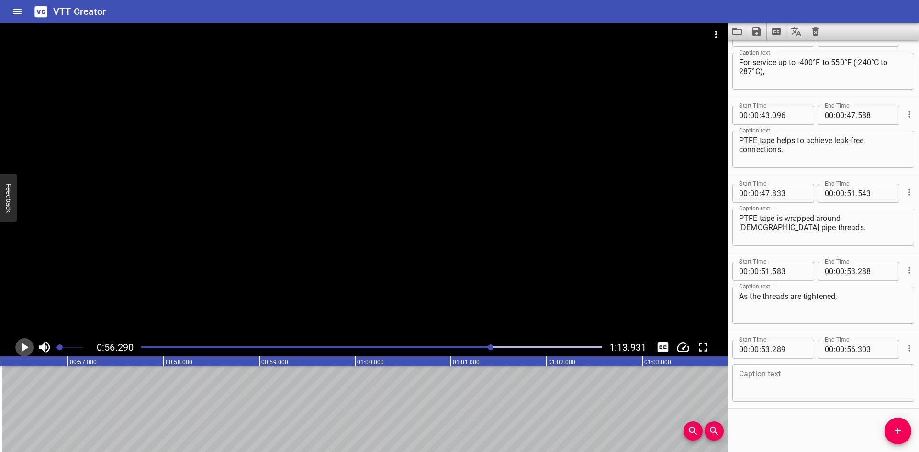
click at [29, 345] on icon "Play/Pause" at bounding box center [24, 347] width 14 height 14
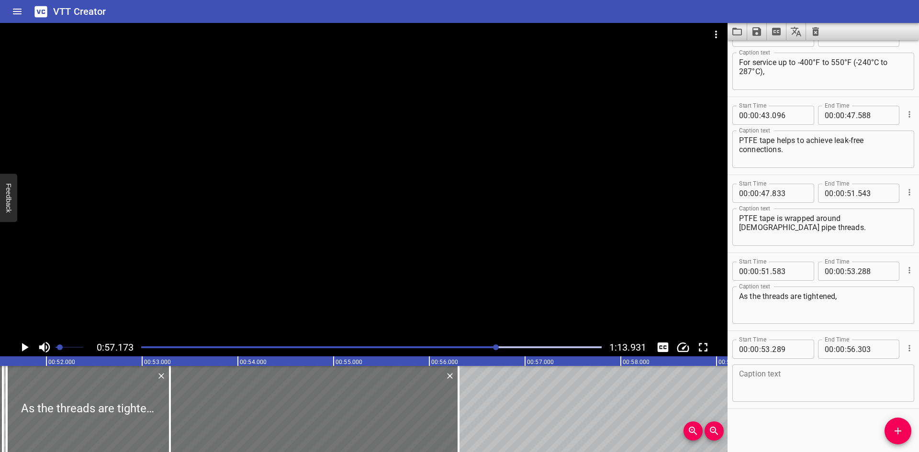
scroll to position [0, 5003]
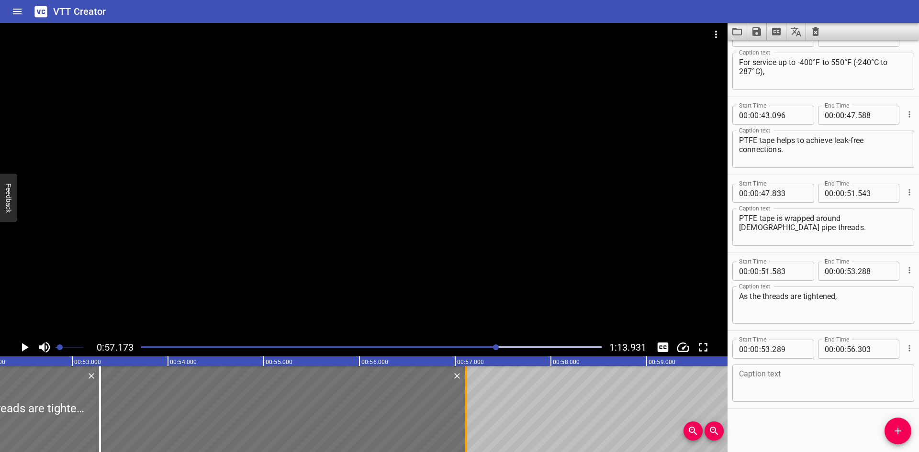
drag, startPoint x: 387, startPoint y: 428, endPoint x: 464, endPoint y: 430, distance: 77.1
click at [464, 430] on div at bounding box center [466, 409] width 10 height 86
type input "57"
type input "108"
click at [846, 374] on textarea at bounding box center [823, 383] width 169 height 27
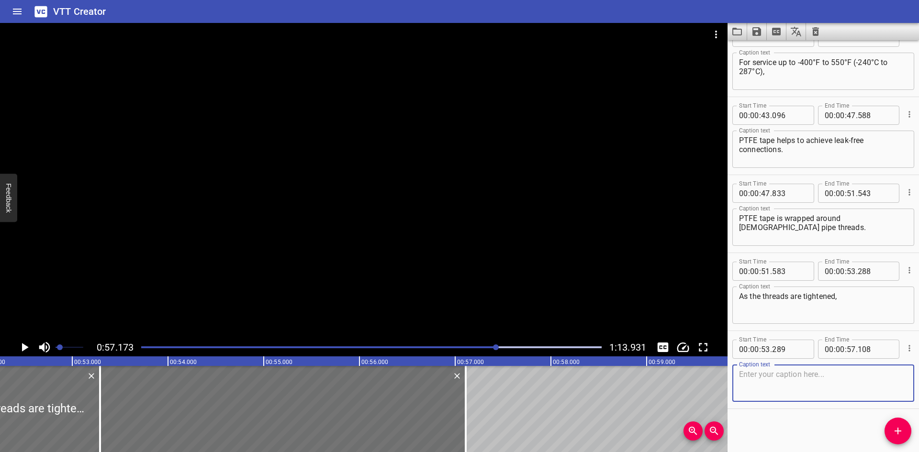
paste textarea "the PTFE tape fills voids at the flank, crest,"
click at [833, 375] on textarea "the PTFE tape fills voids at the flank, crest," at bounding box center [823, 383] width 169 height 27
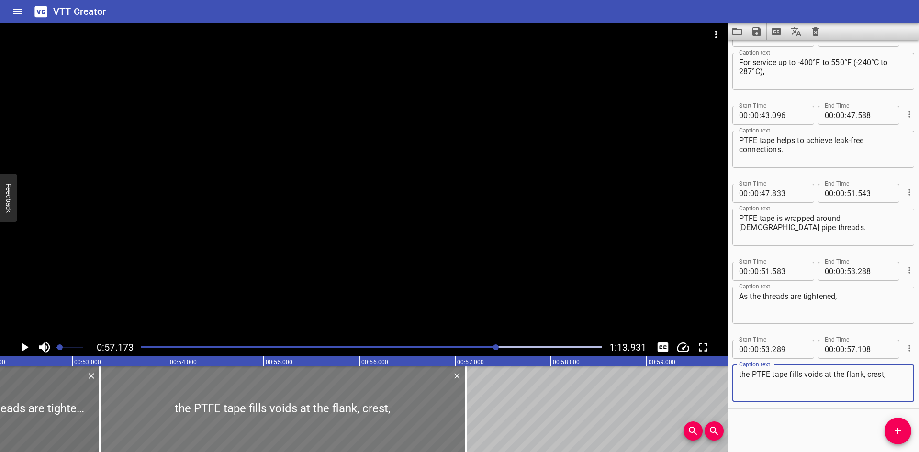
type textarea "the PTFE tape fills voids at the flank, crest,"
click at [303, 397] on div at bounding box center [283, 409] width 366 height 86
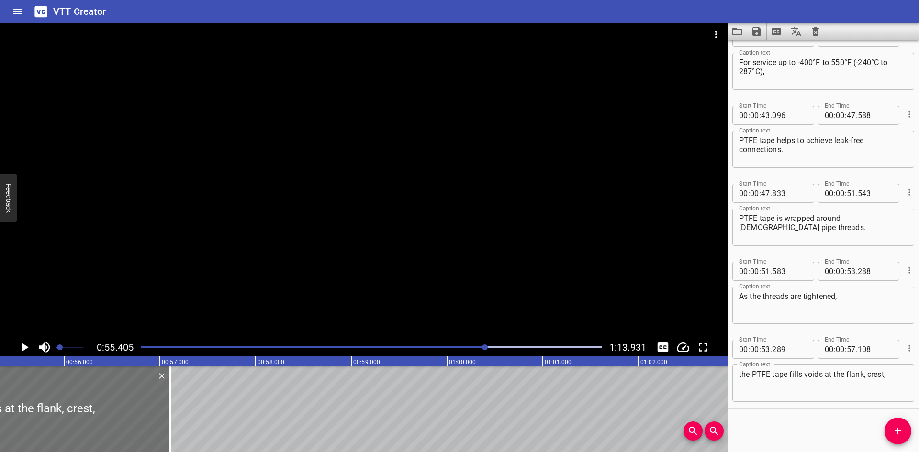
click at [294, 274] on div at bounding box center [364, 181] width 728 height 316
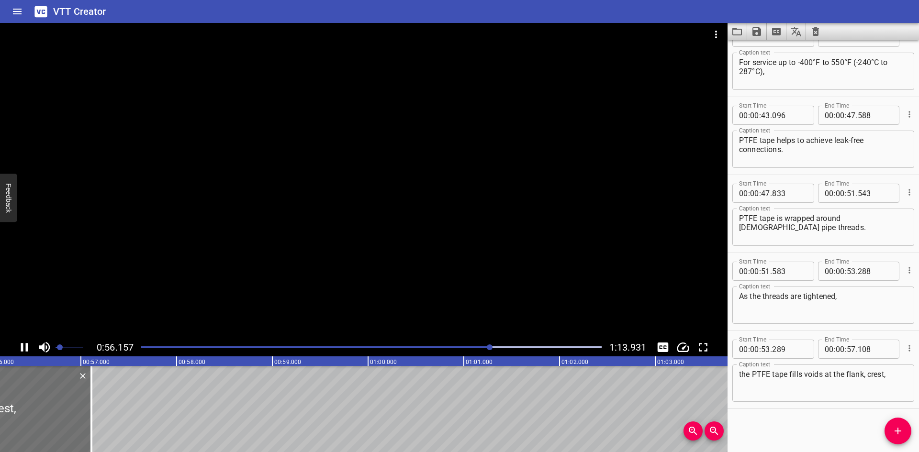
click at [169, 304] on div at bounding box center [364, 181] width 728 height 316
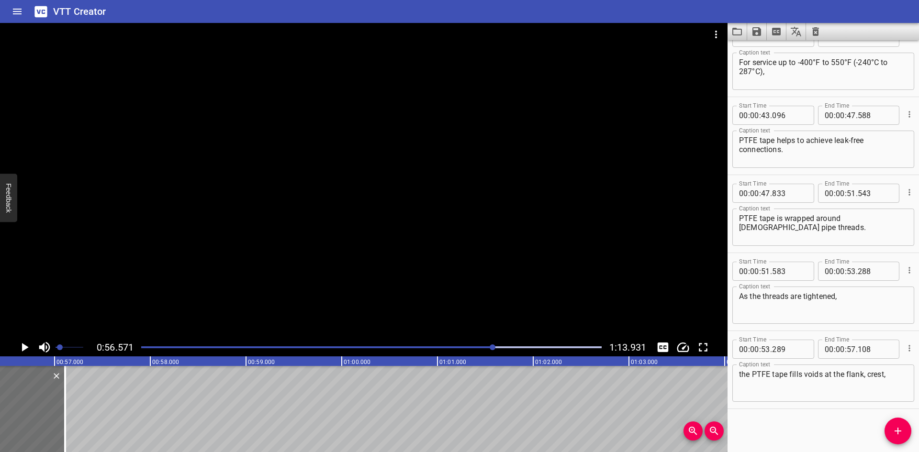
scroll to position [0, 5417]
drag, startPoint x: 907, startPoint y: 427, endPoint x: 768, endPoint y: 425, distance: 138.9
click at [906, 427] on span "Add Cue" at bounding box center [898, 431] width 27 height 11
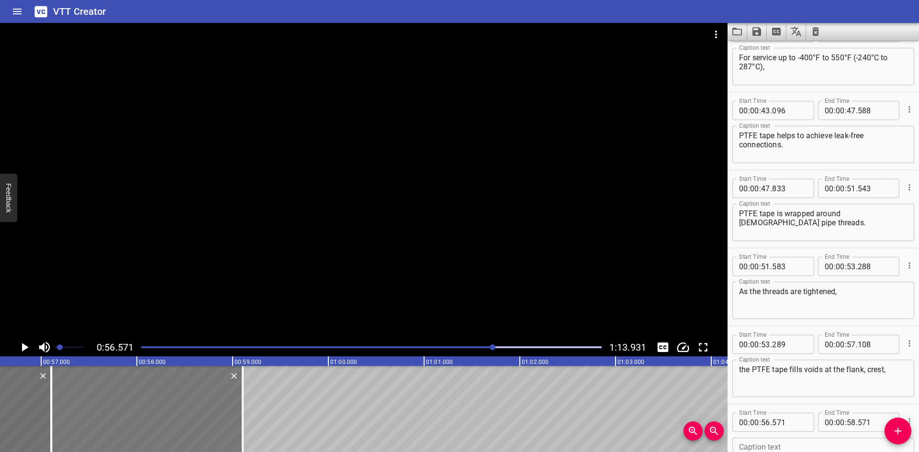
drag, startPoint x: 135, startPoint y: 403, endPoint x: 184, endPoint y: 398, distance: 50.0
click at [184, 398] on div at bounding box center [147, 409] width 192 height 86
type input "57"
type input "106"
type input "59"
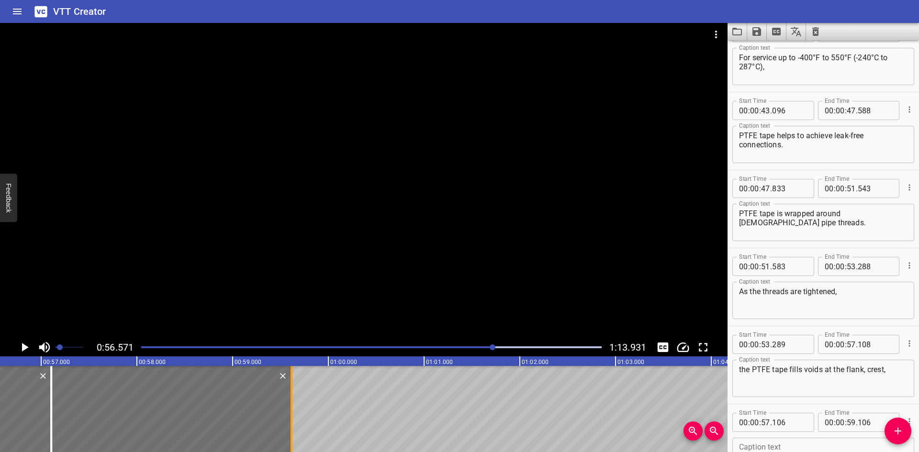
drag, startPoint x: 246, startPoint y: 404, endPoint x: 294, endPoint y: 403, distance: 48.8
click at [294, 403] on div at bounding box center [292, 409] width 10 height 86
type input "616"
click at [790, 429] on input "number" at bounding box center [789, 422] width 35 height 19
type input "109"
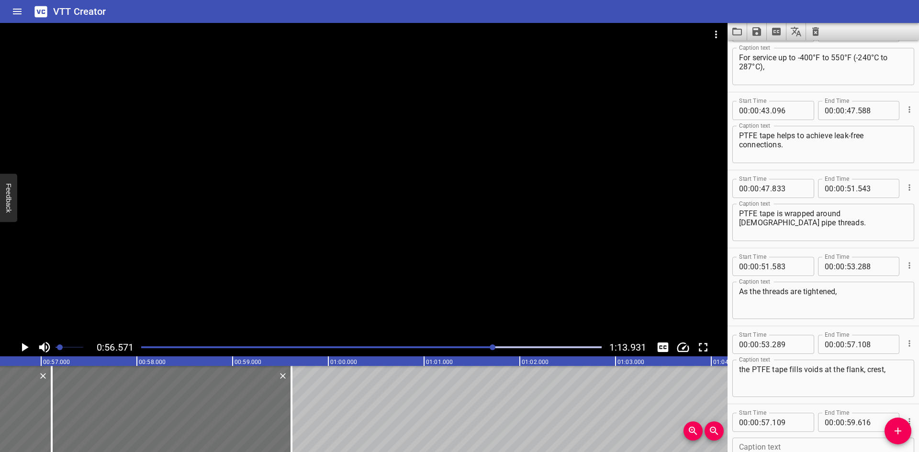
click at [233, 230] on div at bounding box center [364, 181] width 728 height 316
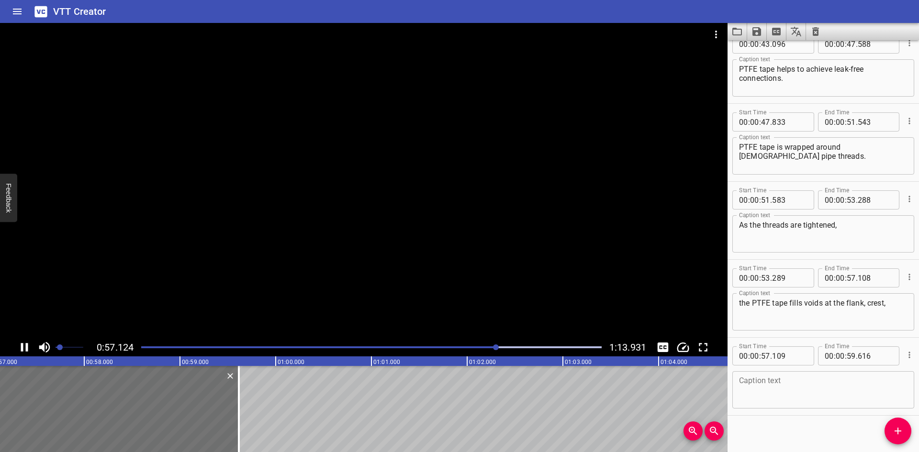
scroll to position [881, 0]
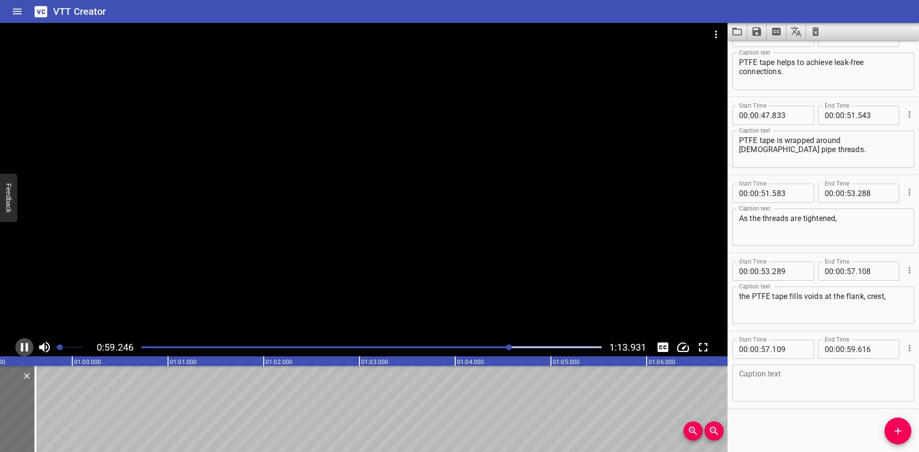
click at [20, 348] on icon "Play/Pause" at bounding box center [24, 347] width 14 height 14
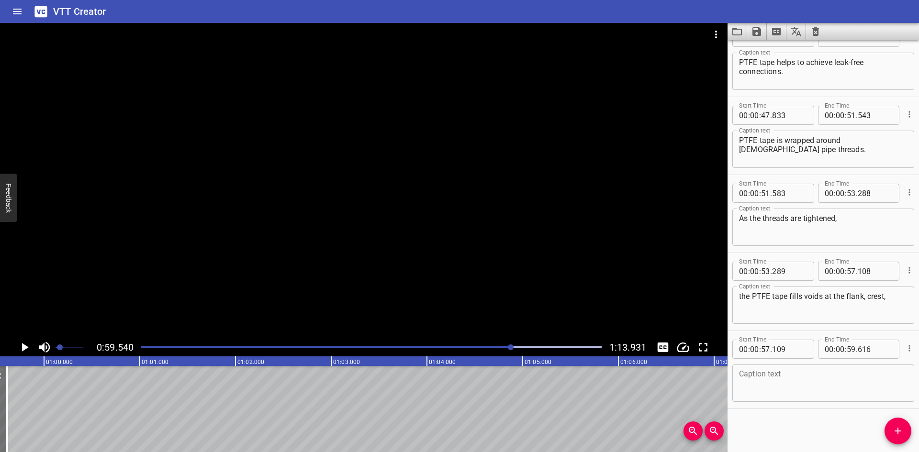
click at [804, 384] on textarea at bounding box center [823, 383] width 169 height 27
paste textarea "and root of the threads to provide a seal"
click at [812, 377] on textarea "and root of the threads to provide a seal" at bounding box center [823, 383] width 169 height 27
type textarea "and root of the threads to provide a seal"
drag, startPoint x: 899, startPoint y: 436, endPoint x: 894, endPoint y: 432, distance: 5.8
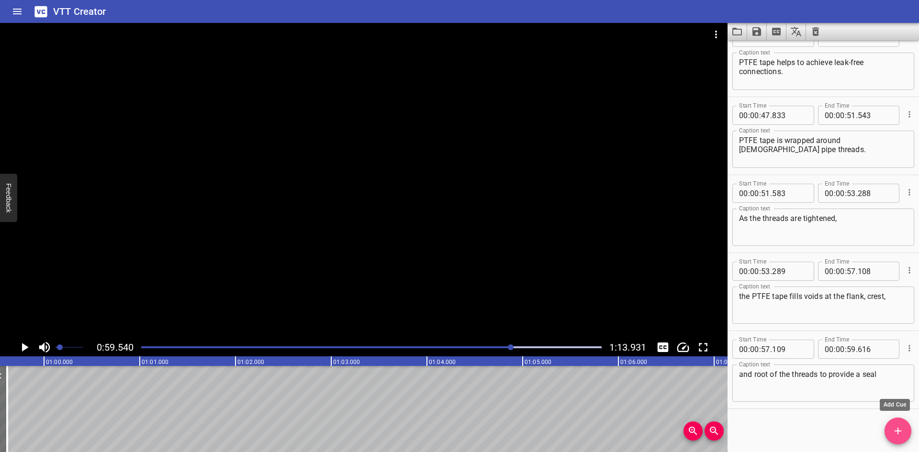
click at [899, 434] on icon "Add Cue" at bounding box center [897, 431] width 11 height 11
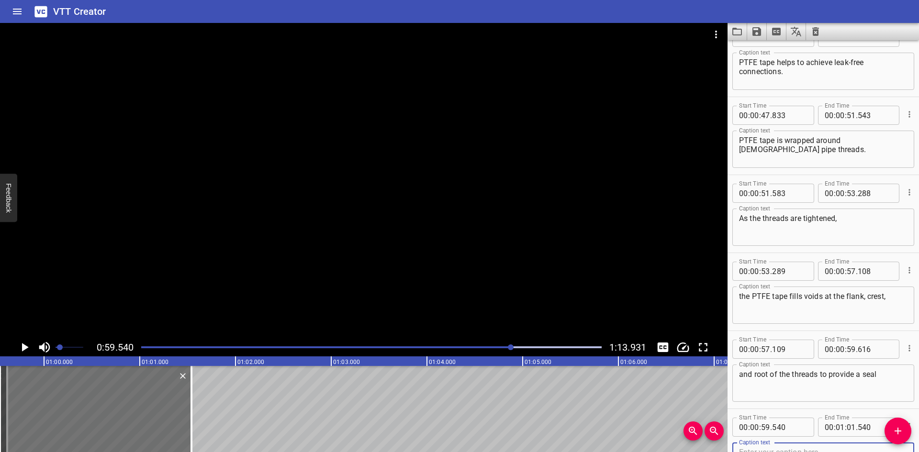
scroll to position [886, 0]
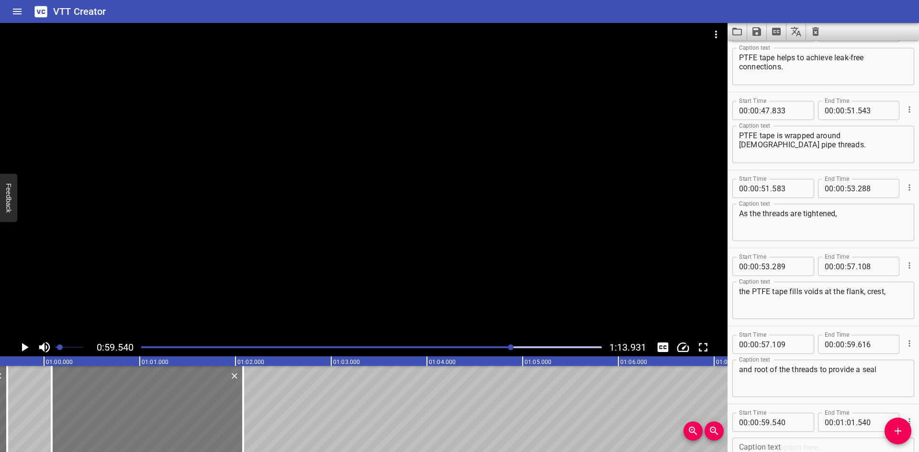
drag, startPoint x: 131, startPoint y: 414, endPoint x: 174, endPoint y: 412, distance: 43.6
click at [174, 412] on div at bounding box center [148, 409] width 192 height 86
type input "01"
type input "00"
type input "080"
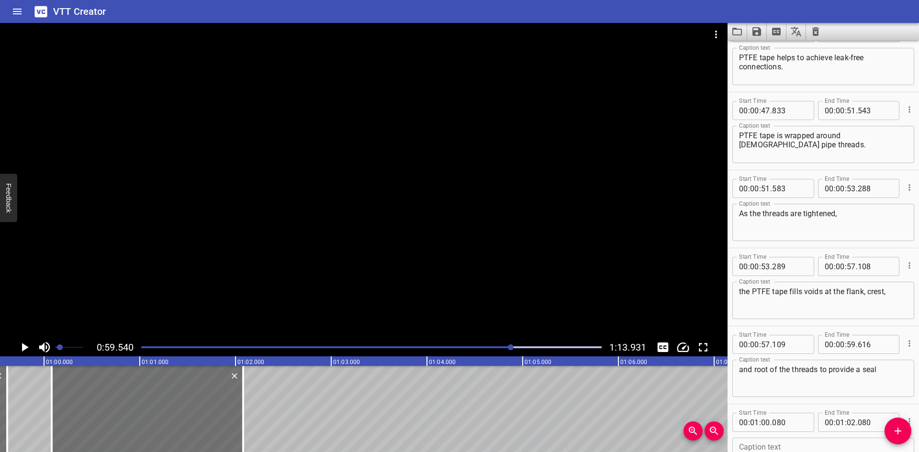
click at [146, 258] on div at bounding box center [364, 181] width 728 height 316
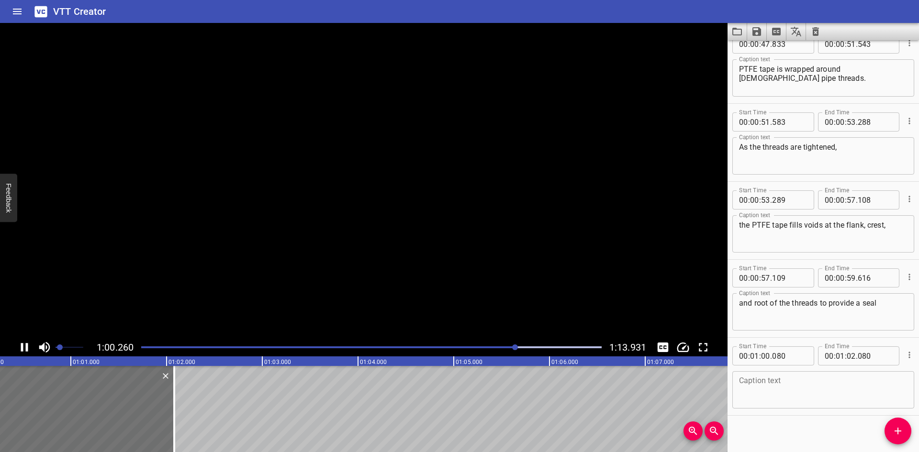
scroll to position [960, 0]
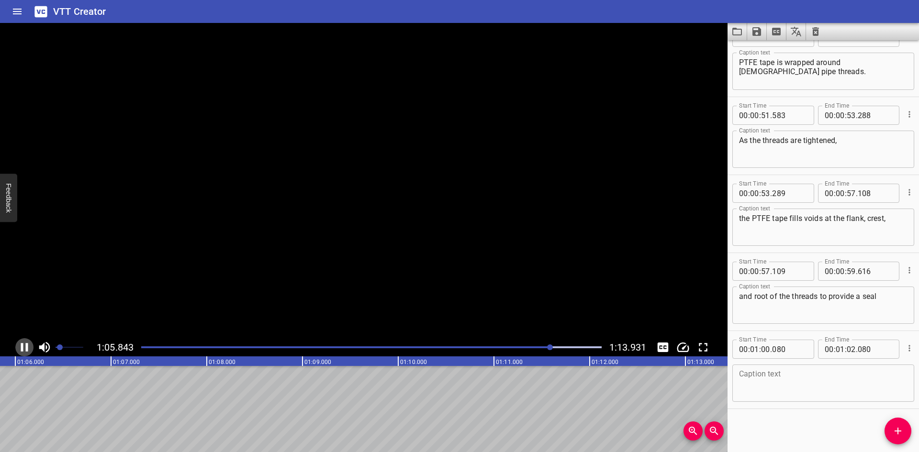
click at [28, 344] on icon "Play/Pause" at bounding box center [24, 347] width 7 height 9
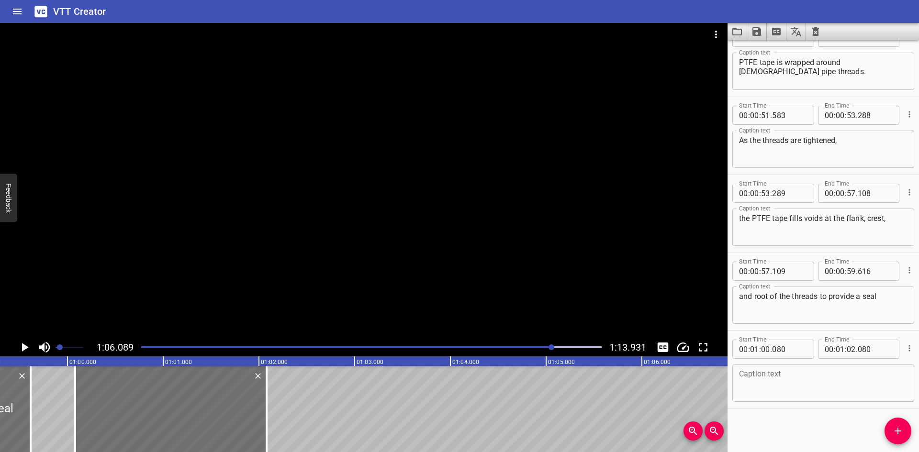
scroll to position [0, 5717]
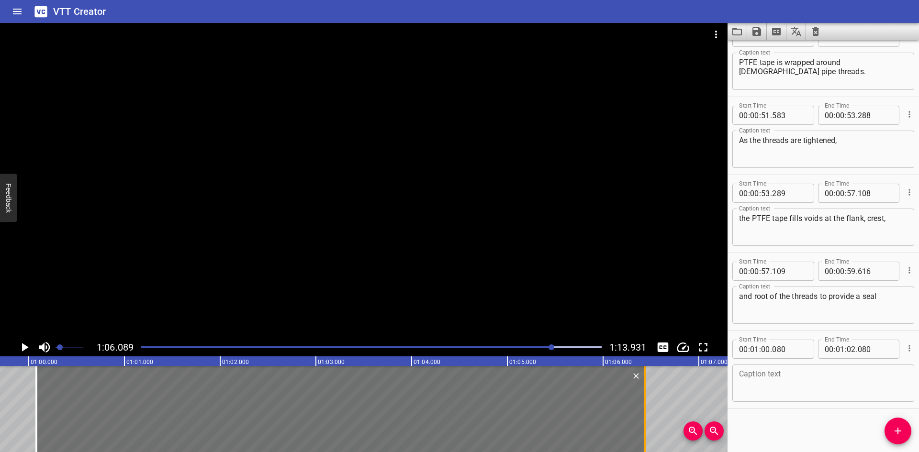
drag, startPoint x: 229, startPoint y: 426, endPoint x: 646, endPoint y: 416, distance: 417.2
click at [646, 416] on div at bounding box center [645, 409] width 10 height 86
click at [769, 367] on div "Caption text" at bounding box center [824, 383] width 182 height 37
paste textarea "Pressure up to 10,000psi (Liquid), 2,000psi (Gas)"
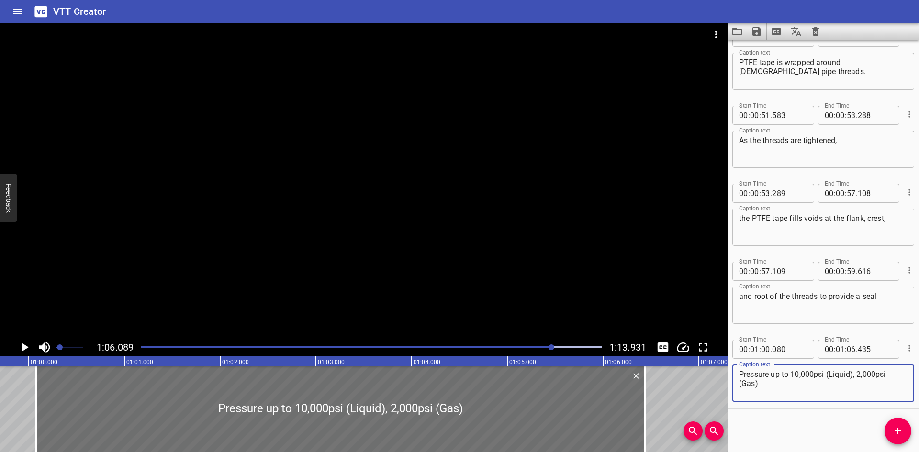
click at [906, 375] on div "Pressure up to 10,000psi (Liquid), 2,000psi (Gas) Caption text" at bounding box center [824, 383] width 182 height 37
click at [693, 404] on div "Thread Sealants Threaded Fitting Installation for NPT Tapered threads always ne…" at bounding box center [28, 409] width 11491 height 86
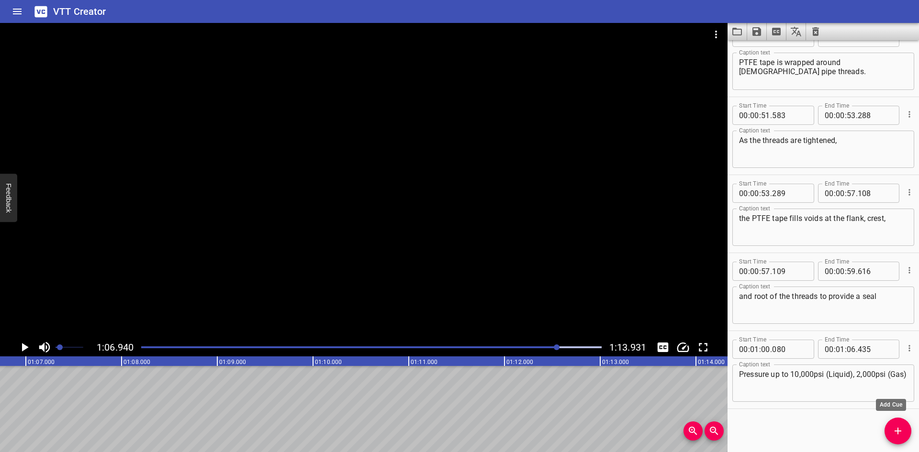
scroll to position [0, 6410]
click at [899, 427] on icon "Add Cue" at bounding box center [897, 431] width 11 height 11
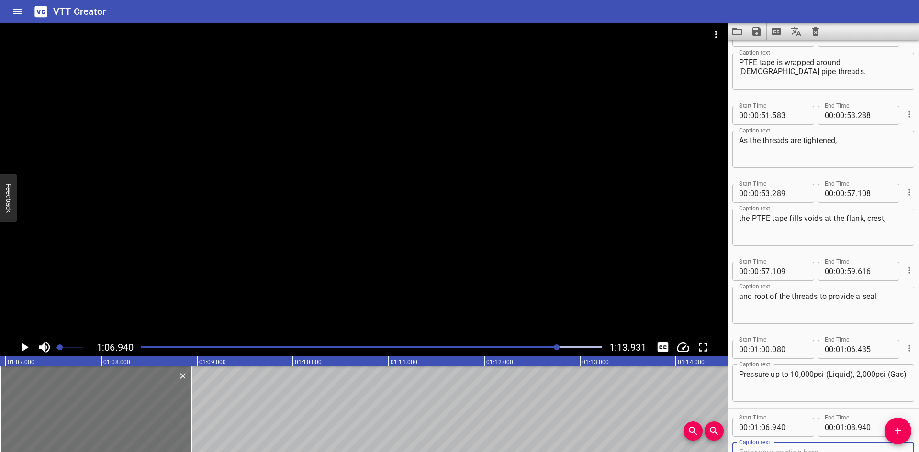
scroll to position [964, 0]
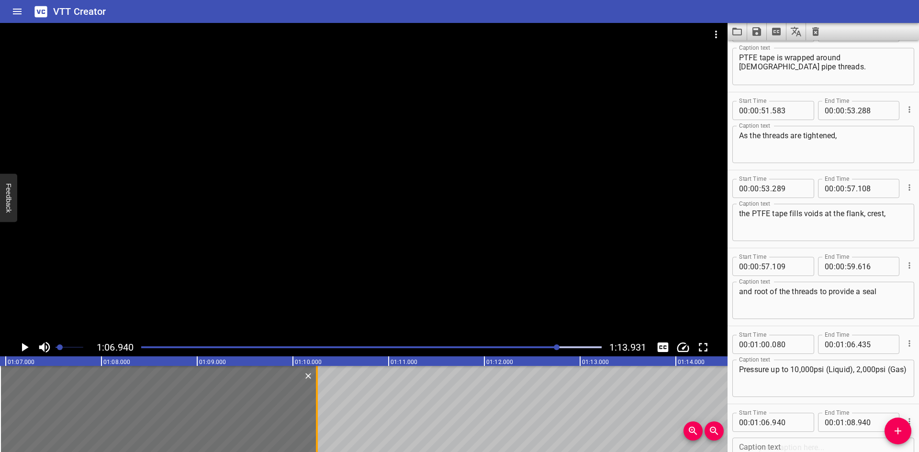
drag, startPoint x: 191, startPoint y: 393, endPoint x: 317, endPoint y: 389, distance: 126.4
click at [317, 389] on div at bounding box center [317, 409] width 2 height 86
click at [800, 439] on div "Caption text" at bounding box center [824, 456] width 182 height 37
paste textarea "PTFE-Free Pipe Thread Sealant"
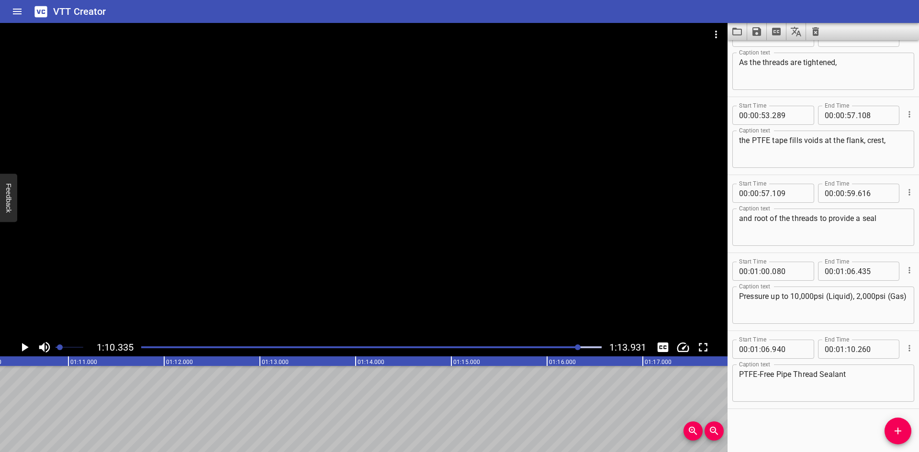
scroll to position [0, 6735]
click at [64, 346] on span "Set video volume" at bounding box center [64, 348] width 6 height 6
click at [893, 436] on icon "Add Cue" at bounding box center [897, 431] width 11 height 11
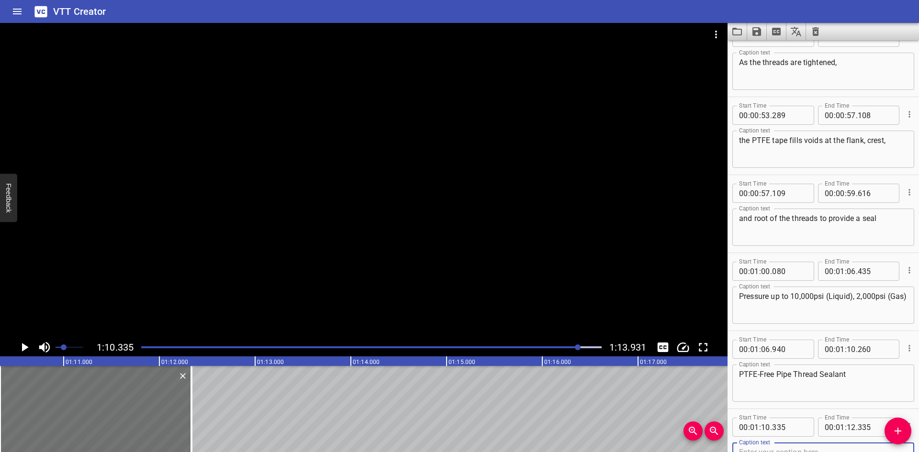
scroll to position [1042, 0]
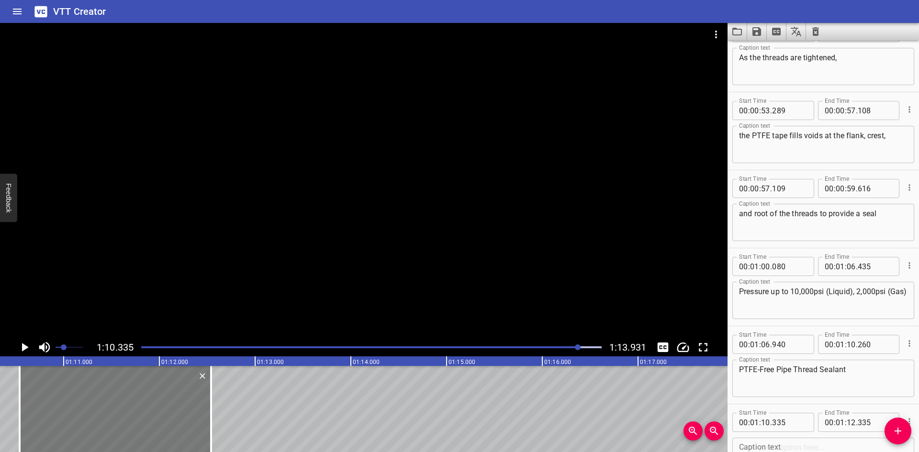
drag, startPoint x: 59, startPoint y: 405, endPoint x: 79, endPoint y: 404, distance: 19.7
click at [79, 404] on div at bounding box center [116, 409] width 192 height 86
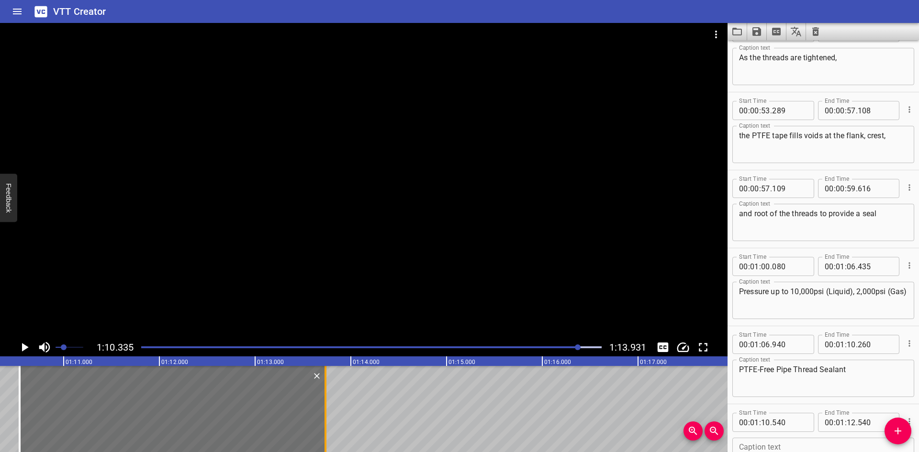
drag, startPoint x: 225, startPoint y: 416, endPoint x: 327, endPoint y: 421, distance: 101.6
click at [327, 421] on div at bounding box center [326, 409] width 10 height 86
click at [759, 444] on textarea at bounding box center [823, 456] width 169 height 27
paste textarea "SWAK Anaerobic Pipe Thread Sealant"
click at [453, 350] on div at bounding box center [372, 347] width 472 height 13
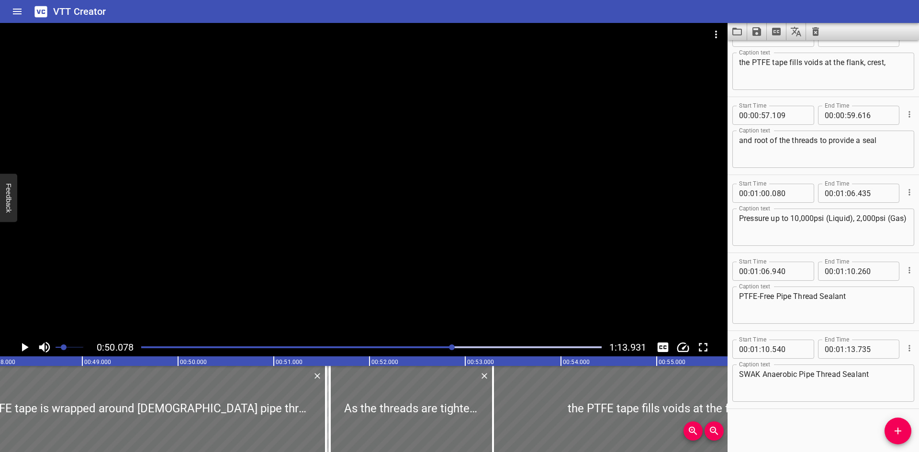
scroll to position [0, 4587]
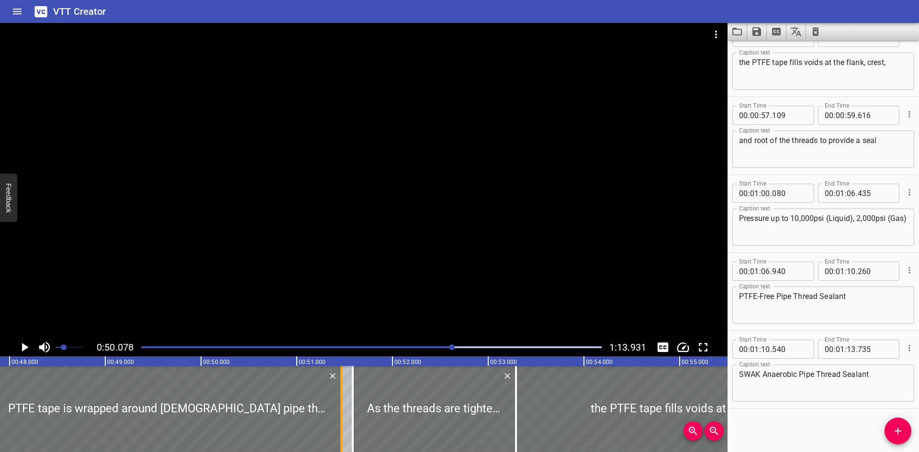
drag, startPoint x: 347, startPoint y: 433, endPoint x: 339, endPoint y: 437, distance: 8.4
click at [339, 437] on div at bounding box center [342, 409] width 10 height 86
click at [356, 436] on div at bounding box center [356, 409] width 2 height 86
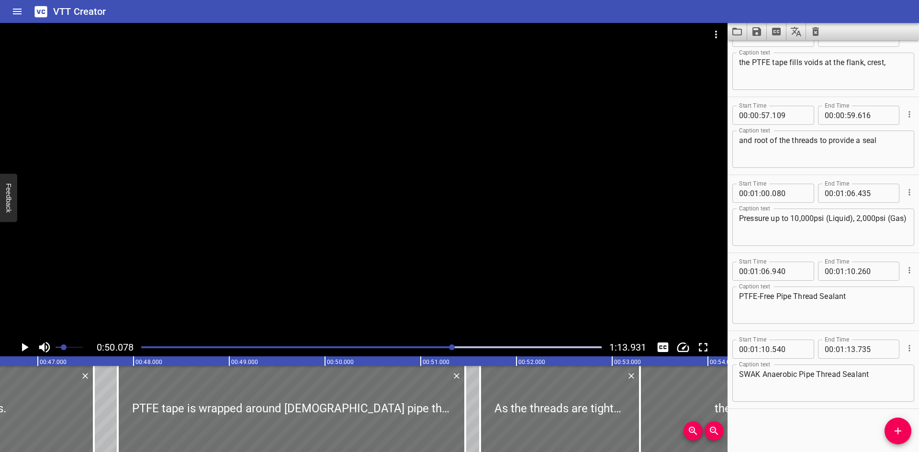
scroll to position [0, 4439]
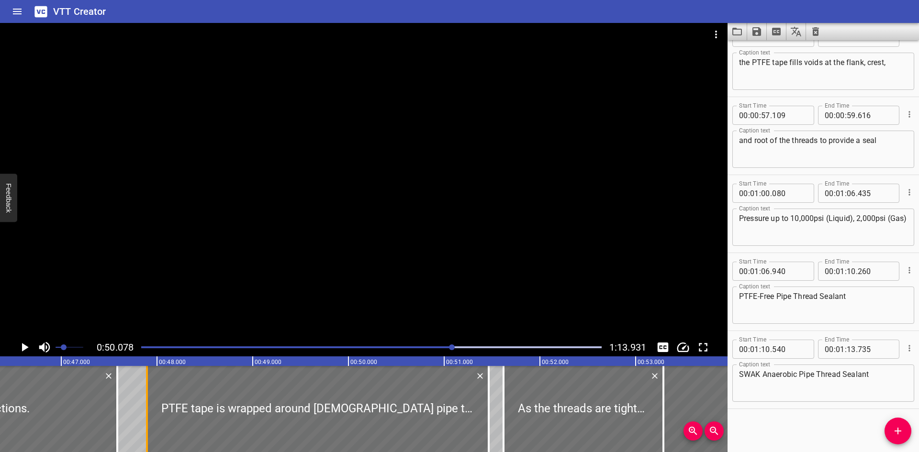
drag, startPoint x: 140, startPoint y: 433, endPoint x: 146, endPoint y: 433, distance: 5.7
click at [146, 433] on div at bounding box center [147, 409] width 10 height 86
drag, startPoint x: 114, startPoint y: 434, endPoint x: 108, endPoint y: 438, distance: 6.7
click at [108, 438] on div at bounding box center [112, 409] width 10 height 86
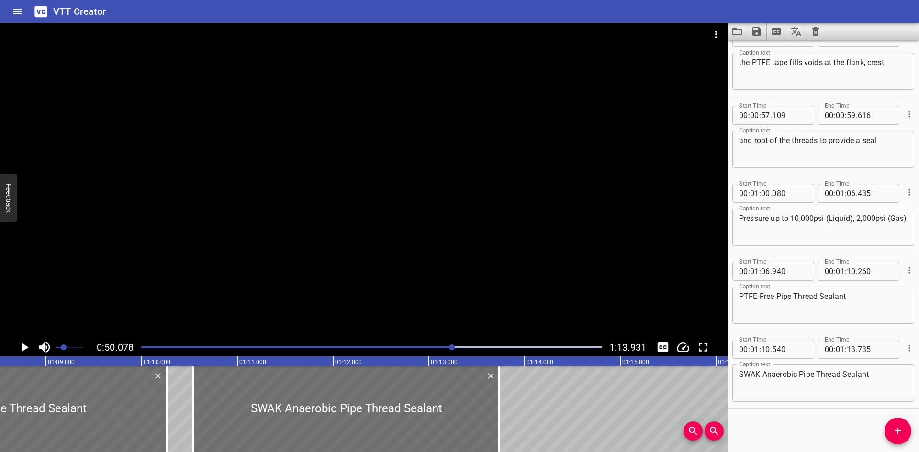
scroll to position [0, 6577]
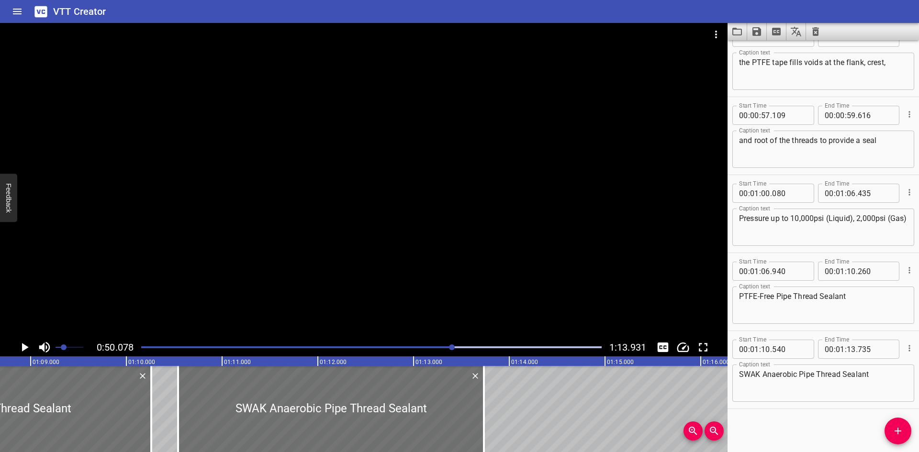
click at [748, 407] on div "Start Time 00 : 01 : 10 . 540 Start Time End Time 00 : 01 : 13 . 735 End Time C…" at bounding box center [824, 370] width 192 height 78
click at [584, 346] on div at bounding box center [372, 347] width 472 height 13
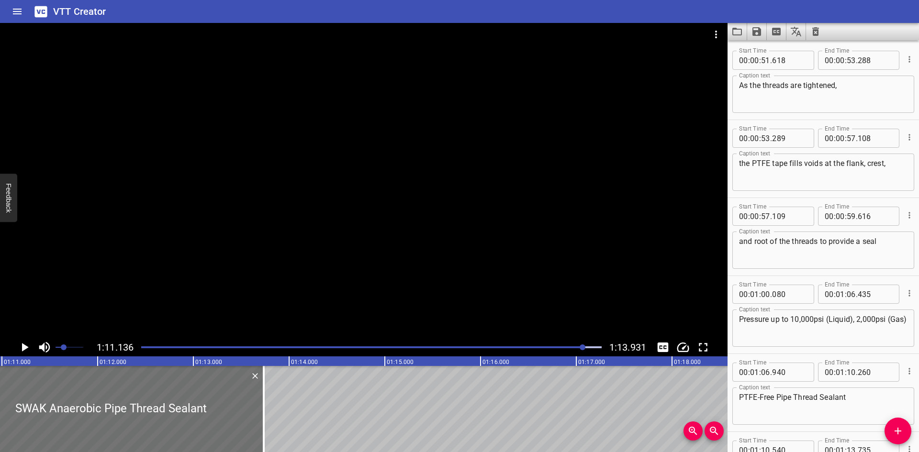
scroll to position [0, 6812]
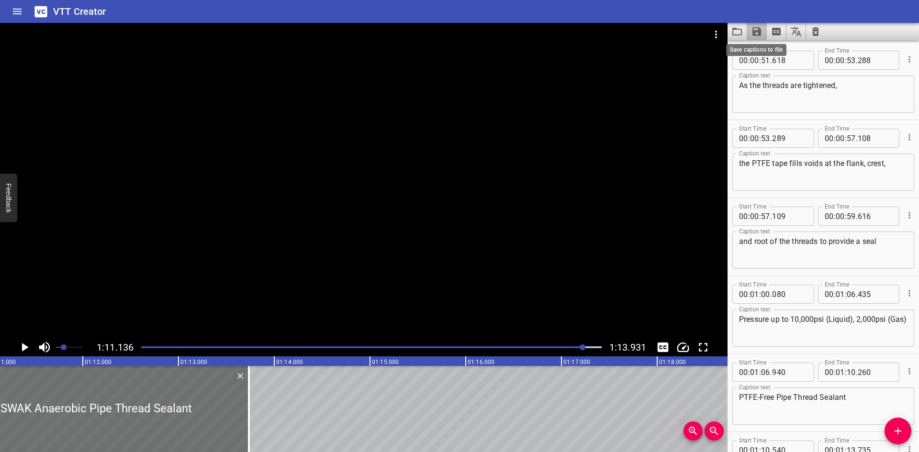
click at [753, 36] on icon "Save captions to file" at bounding box center [756, 31] width 11 height 11
click at [760, 47] on li "Save to VTT file" at bounding box center [782, 52] width 70 height 17
click at [810, 29] on icon "Clear captions" at bounding box center [815, 31] width 11 height 11
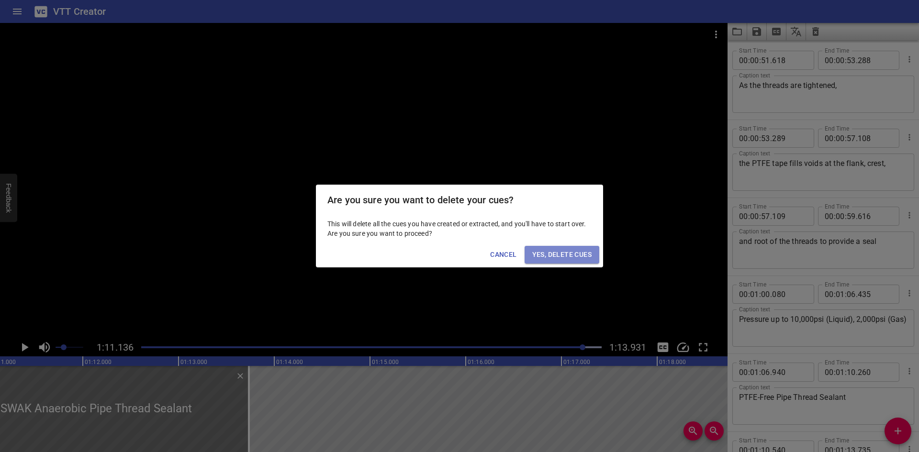
click at [544, 252] on span "Yes, Delete Cues" at bounding box center [561, 255] width 59 height 12
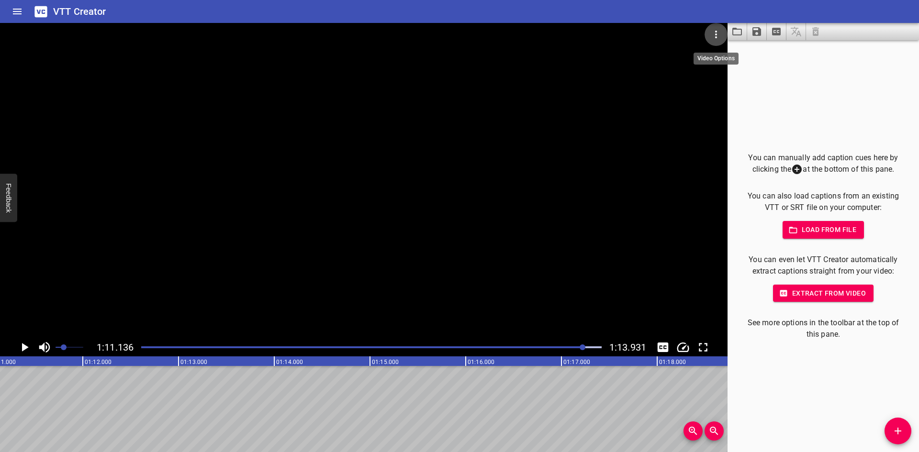
click at [713, 33] on icon "Video Options" at bounding box center [716, 34] width 11 height 11
click at [717, 36] on li "Select New Video File..." at bounding box center [752, 35] width 95 height 17
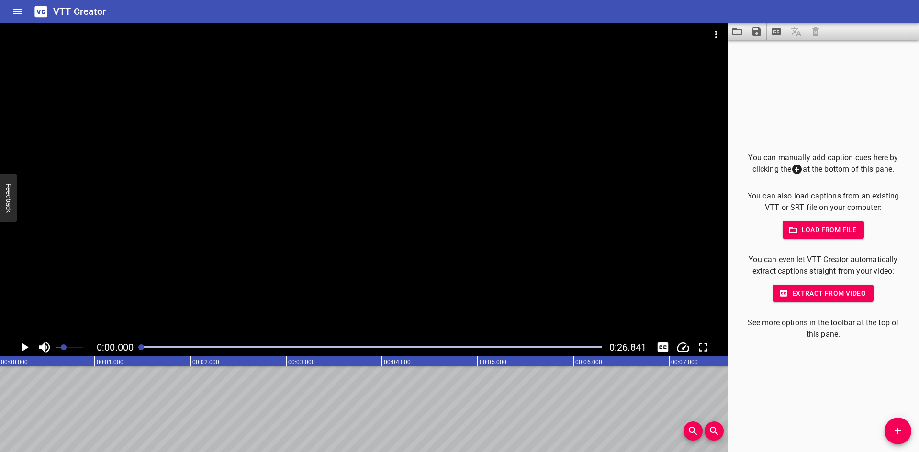
scroll to position [0, 0]
click at [895, 427] on icon "Add Cue" at bounding box center [897, 431] width 11 height 11
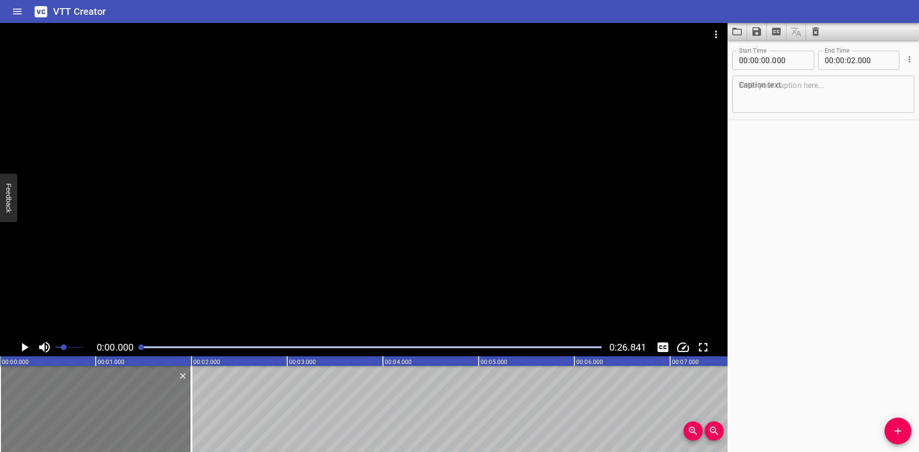
drag, startPoint x: 186, startPoint y: 428, endPoint x: 118, endPoint y: 441, distance: 69.6
click at [118, 441] on div at bounding box center [96, 409] width 192 height 86
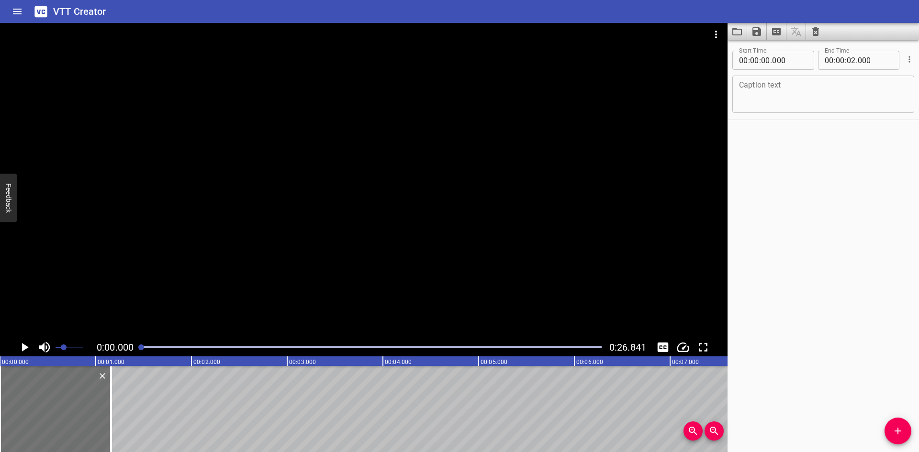
drag, startPoint x: 193, startPoint y: 402, endPoint x: 165, endPoint y: 408, distance: 29.4
click at [113, 408] on div at bounding box center [111, 409] width 10 height 86
click at [784, 98] on textarea at bounding box center [823, 94] width 169 height 27
paste textarea "Troubleshooting"
click at [892, 426] on span "Add Cue" at bounding box center [898, 431] width 27 height 11
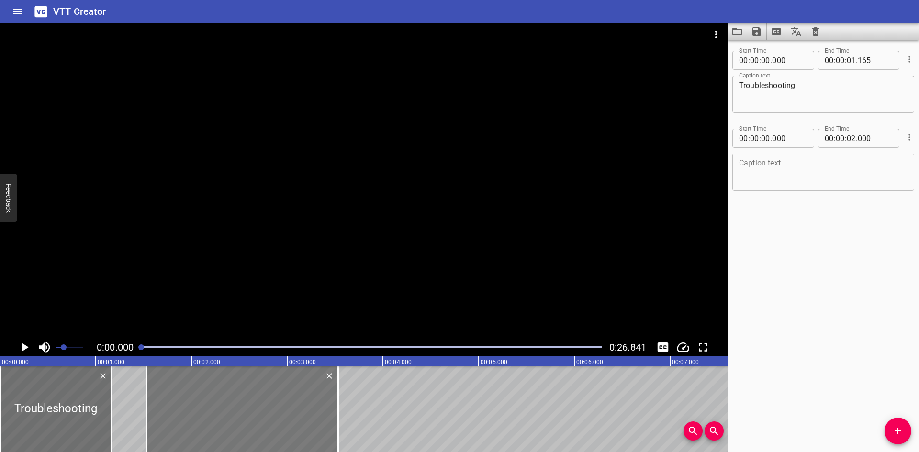
drag, startPoint x: 167, startPoint y: 418, endPoint x: 289, endPoint y: 412, distance: 121.8
click at [281, 413] on div at bounding box center [243, 409] width 192 height 86
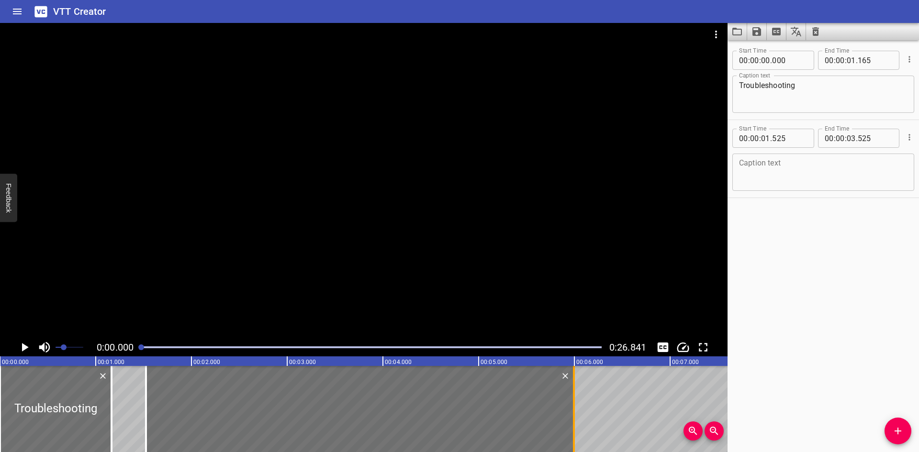
drag, startPoint x: 335, startPoint y: 406, endPoint x: 572, endPoint y: 411, distance: 236.6
click at [572, 411] on div at bounding box center [574, 409] width 10 height 86
click at [284, 248] on div at bounding box center [364, 181] width 728 height 316
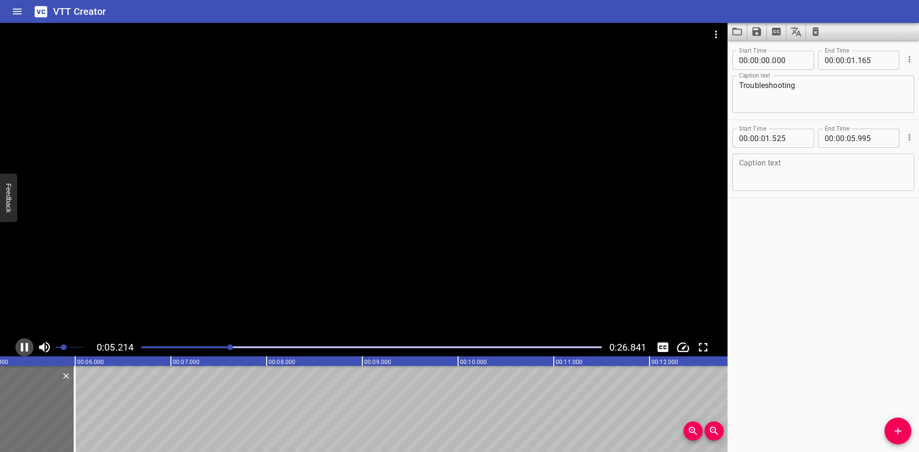
click at [24, 341] on icon "Play/Pause" at bounding box center [24, 347] width 14 height 14
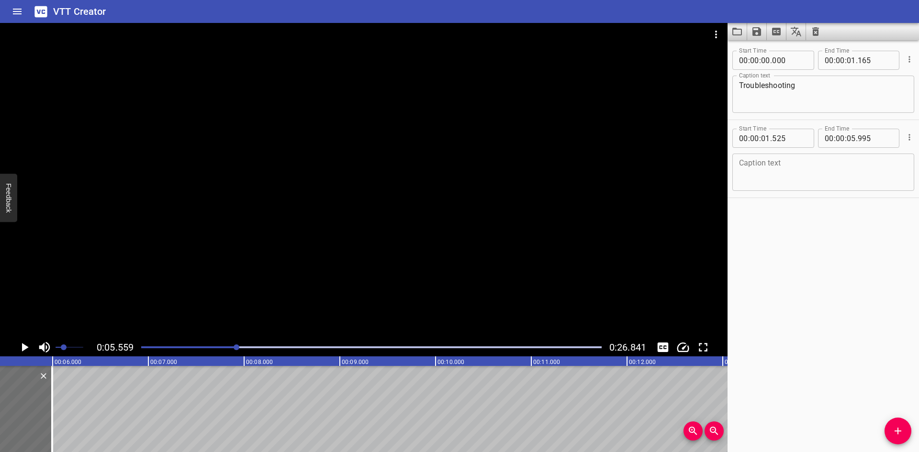
scroll to position [0, 532]
click at [807, 160] on textarea at bounding box center [823, 172] width 169 height 27
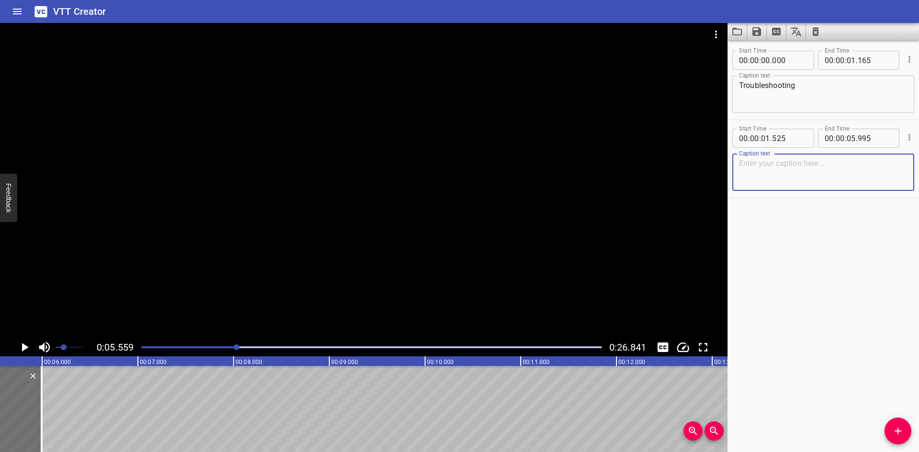
paste textarea "This table shows how to properly troubleshoot a number of problems:"
click at [817, 169] on textarea "This table shows how to properly troubleshoot a number of problems:" at bounding box center [823, 172] width 169 height 27
click at [898, 430] on icon "Add Cue" at bounding box center [898, 431] width 7 height 7
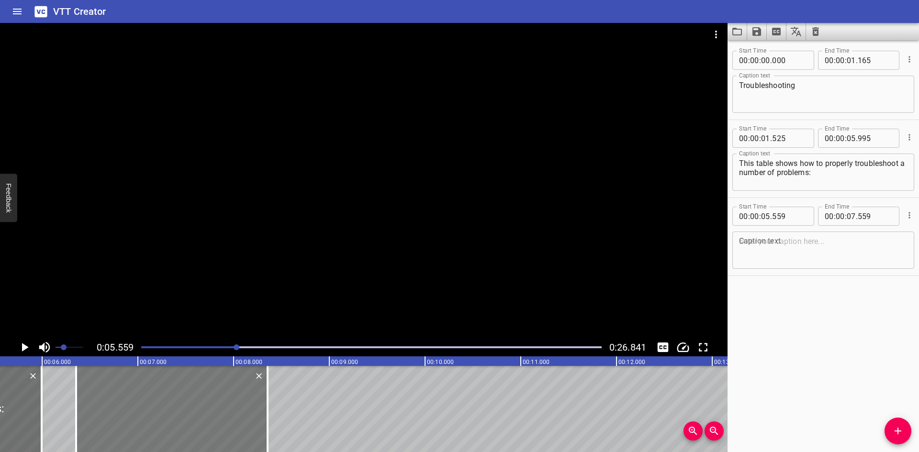
drag, startPoint x: 128, startPoint y: 409, endPoint x: 255, endPoint y: 405, distance: 126.5
click at [204, 415] on div at bounding box center [172, 409] width 192 height 86
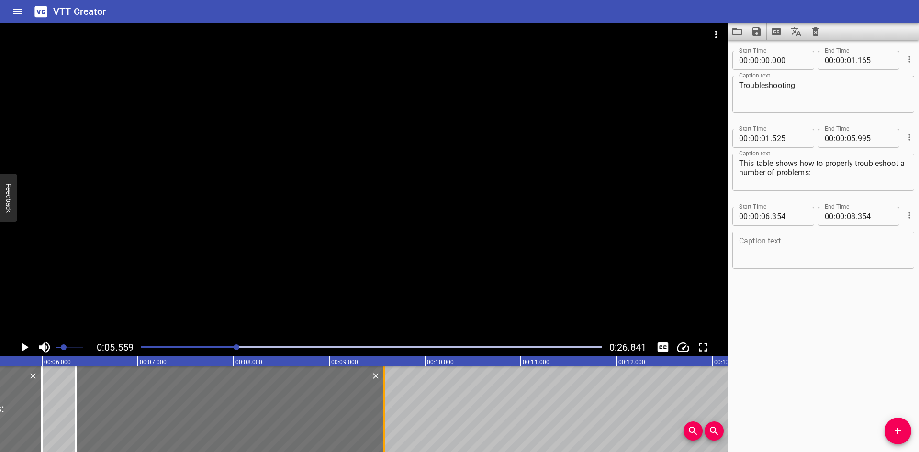
drag, startPoint x: 270, startPoint y: 409, endPoint x: 386, endPoint y: 412, distance: 116.9
click at [386, 412] on div at bounding box center [385, 409] width 10 height 86
click at [220, 256] on div at bounding box center [364, 181] width 728 height 316
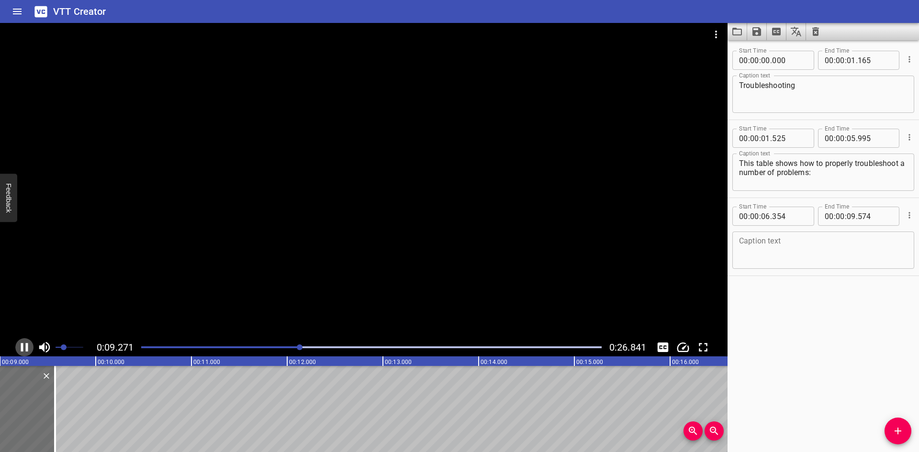
click at [19, 348] on icon "Play/Pause" at bounding box center [24, 347] width 14 height 14
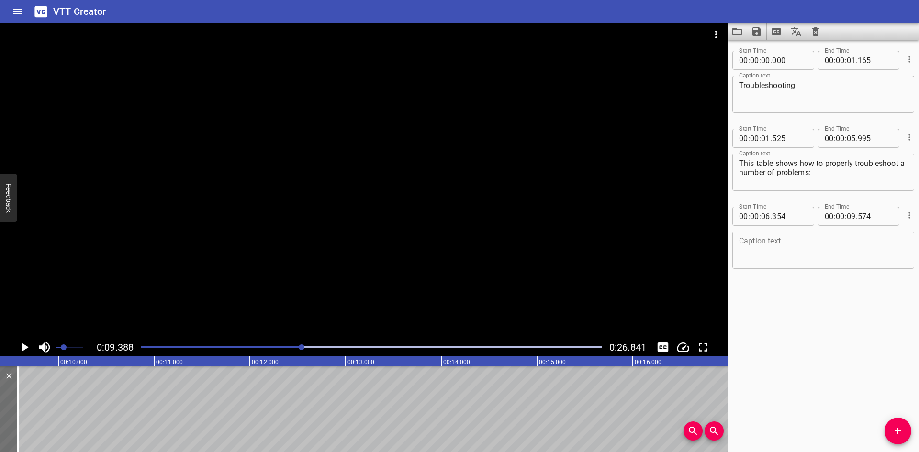
click at [768, 250] on textarea at bounding box center [823, 250] width 169 height 27
paste textarea "Tubing will not fit into fitting"
drag, startPoint x: 896, startPoint y: 424, endPoint x: 491, endPoint y: 408, distance: 405.4
click at [896, 424] on button "Add Cue" at bounding box center [898, 431] width 27 height 27
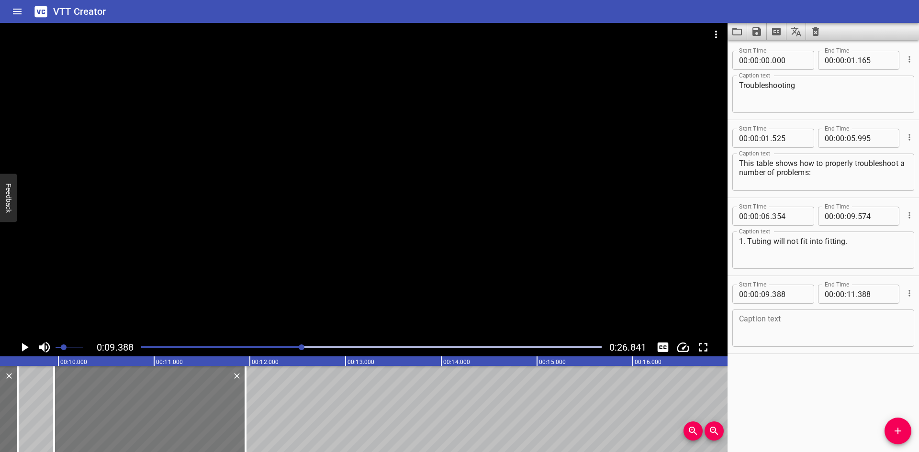
drag, startPoint x: 155, startPoint y: 416, endPoint x: 203, endPoint y: 417, distance: 48.4
click at [203, 417] on div at bounding box center [150, 409] width 192 height 86
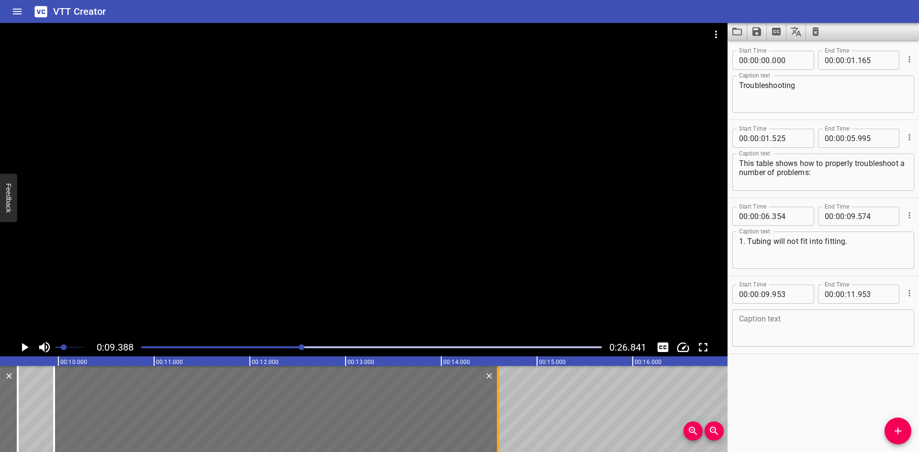
drag, startPoint x: 248, startPoint y: 410, endPoint x: 501, endPoint y: 403, distance: 252.4
click at [501, 403] on div at bounding box center [498, 409] width 10 height 86
click at [767, 330] on textarea at bounding box center [823, 328] width 169 height 27
paste textarea "Fitting cannot be pulled-up to proper amount of turns"
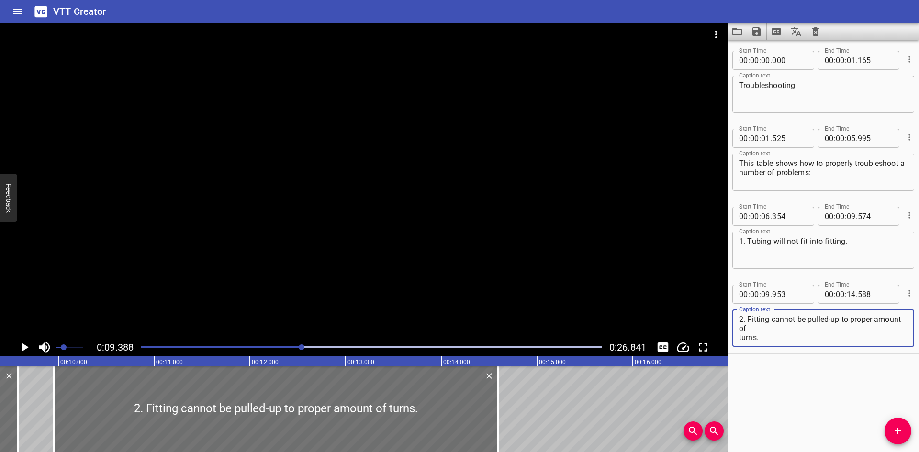
click at [790, 328] on textarea "2. Fitting cannot be pulled-up to proper amount of turns." at bounding box center [823, 328] width 169 height 27
click at [180, 284] on div at bounding box center [364, 181] width 728 height 316
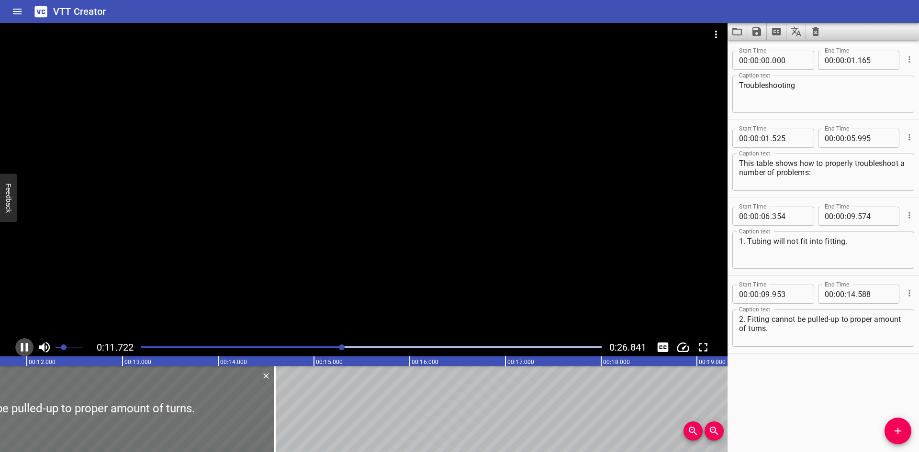
click at [23, 350] on icon "Play/Pause" at bounding box center [24, 347] width 7 height 9
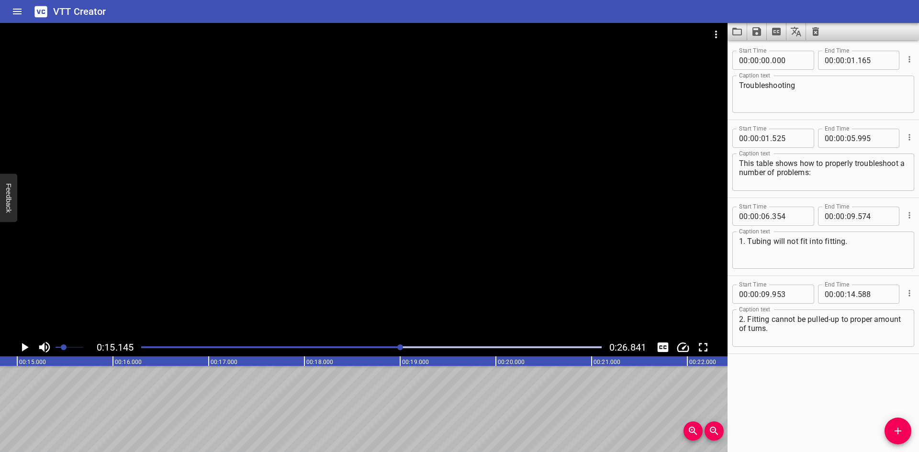
scroll to position [0, 1450]
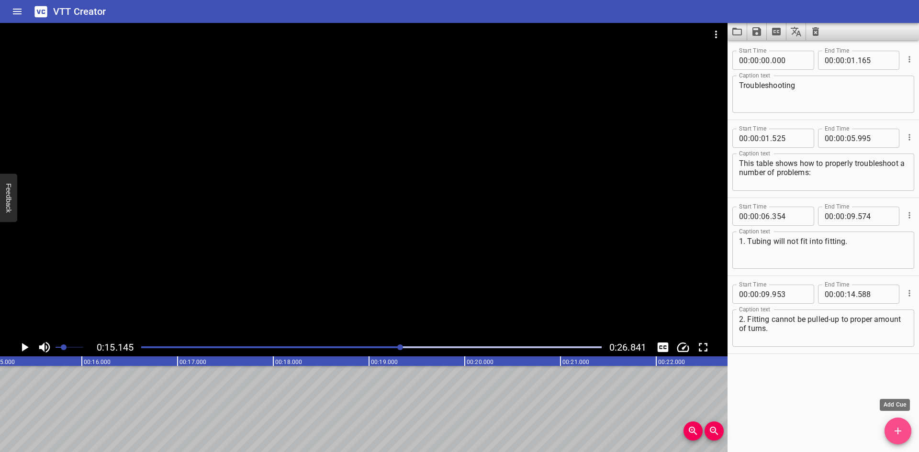
click at [900, 434] on icon "Add Cue" at bounding box center [897, 431] width 11 height 11
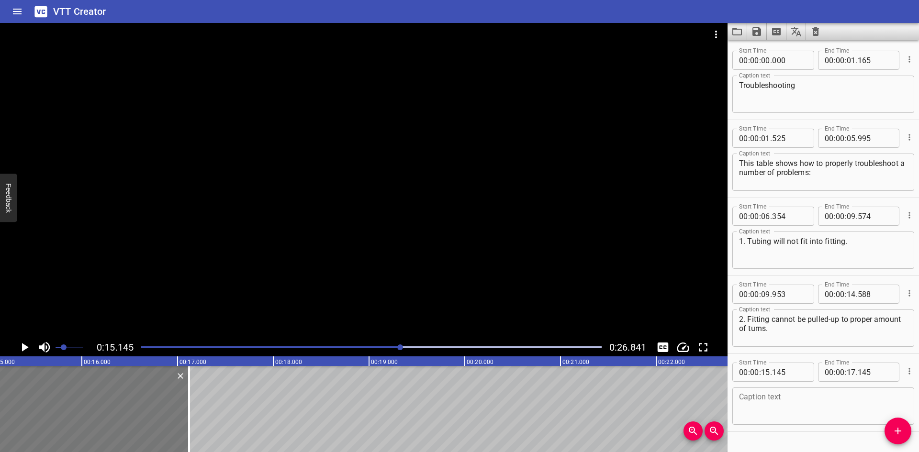
click at [140, 408] on div at bounding box center [94, 409] width 192 height 86
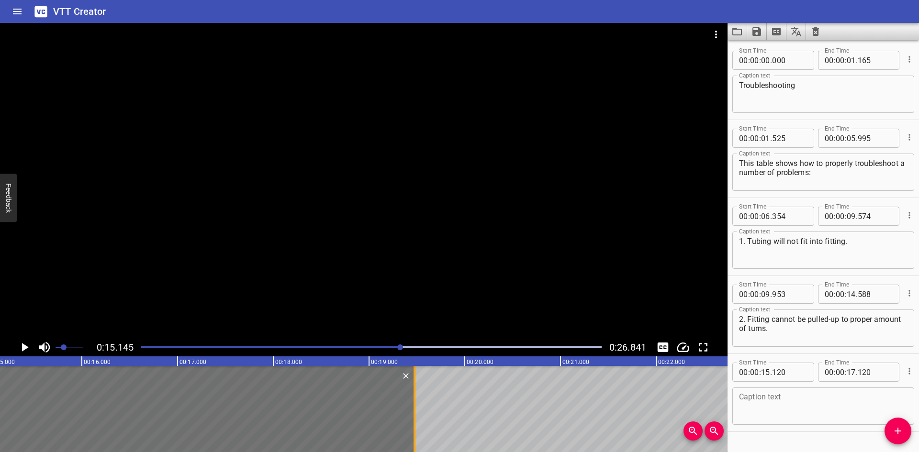
drag, startPoint x: 187, startPoint y: 399, endPoint x: 413, endPoint y: 386, distance: 225.9
click at [413, 386] on div at bounding box center [415, 409] width 10 height 86
click at [754, 400] on textarea at bounding box center [823, 406] width 169 height 27
paste textarea "Tubing leaks at fitting after initial installation"
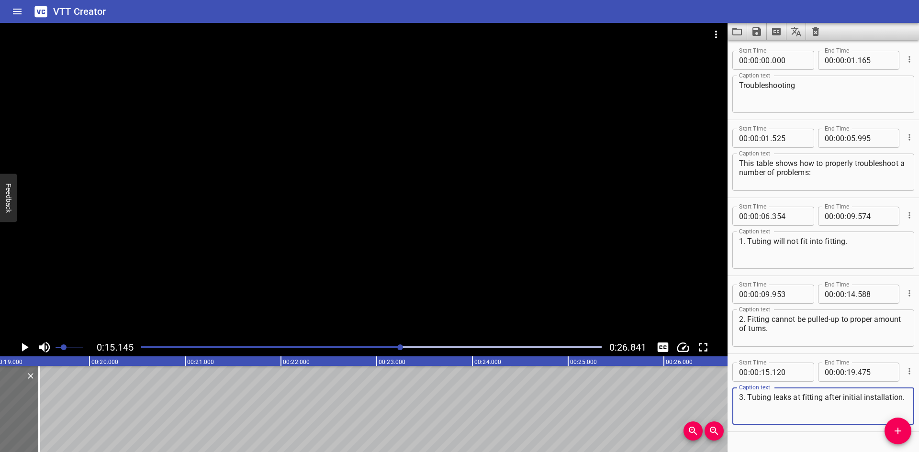
scroll to position [0, 1845]
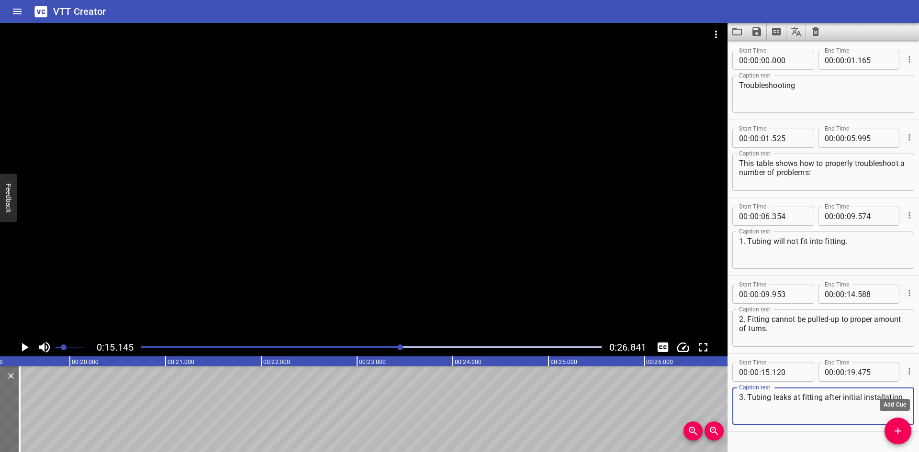
click at [895, 433] on icon "Add Cue" at bounding box center [897, 431] width 11 height 11
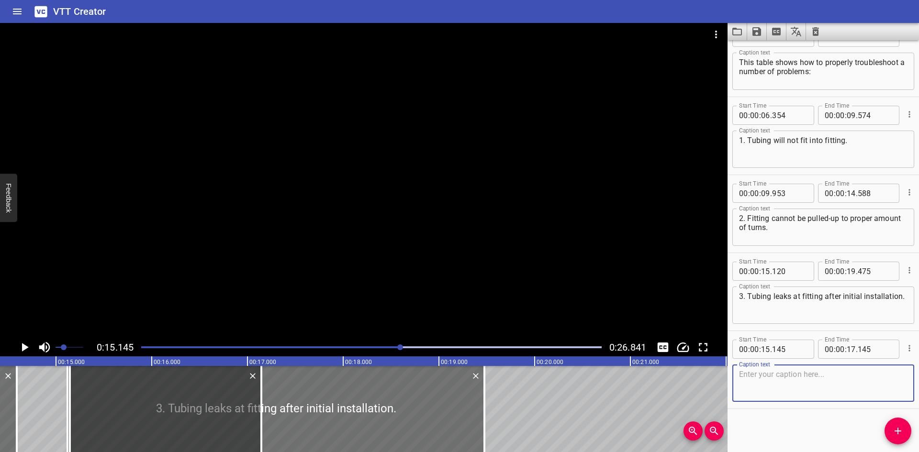
scroll to position [0, 1369]
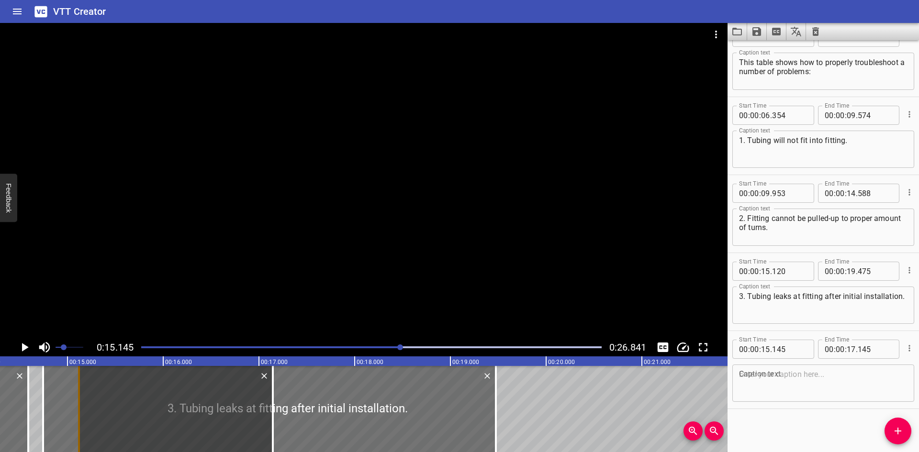
click at [41, 416] on div at bounding box center [43, 409] width 10 height 86
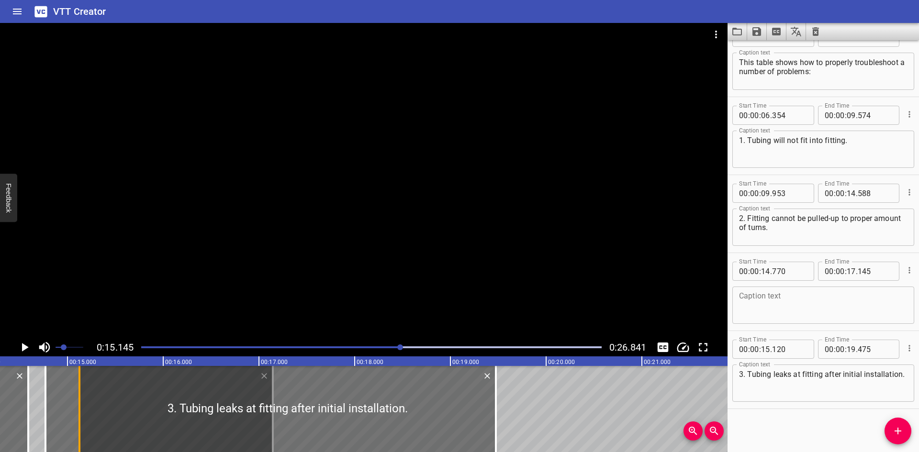
click at [75, 404] on div at bounding box center [80, 409] width 10 height 86
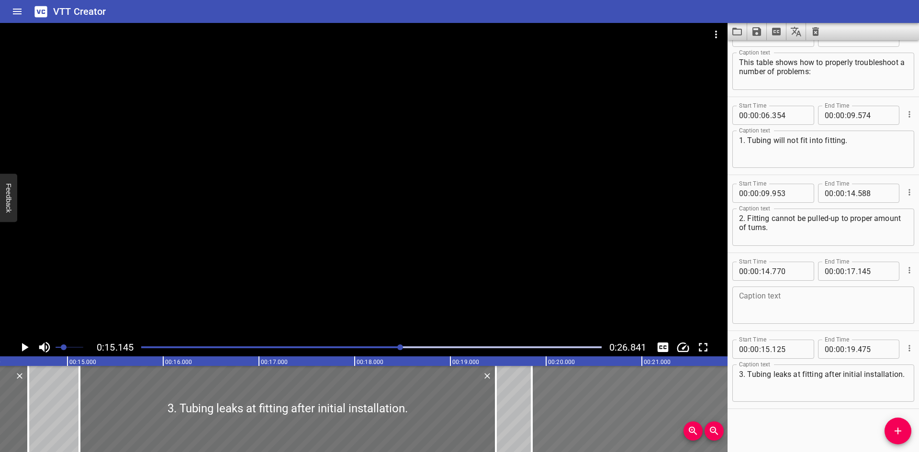
drag, startPoint x: 58, startPoint y: 404, endPoint x: 544, endPoint y: 388, distance: 486.7
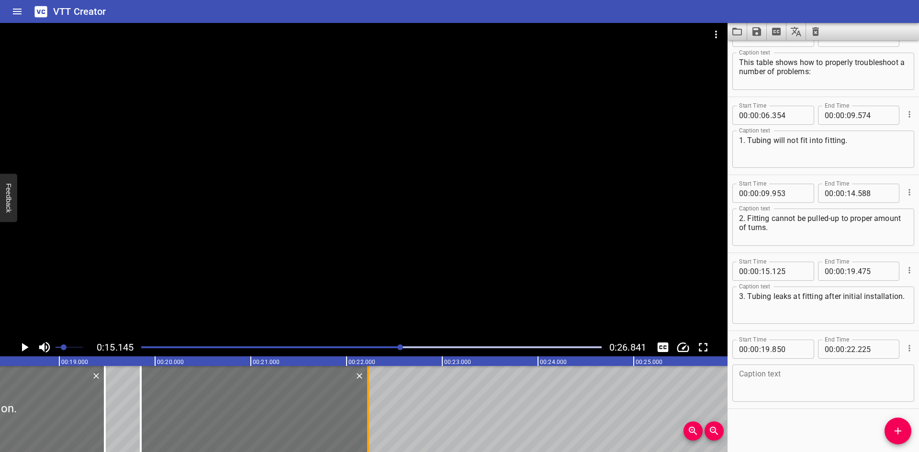
scroll to position [0, 1764]
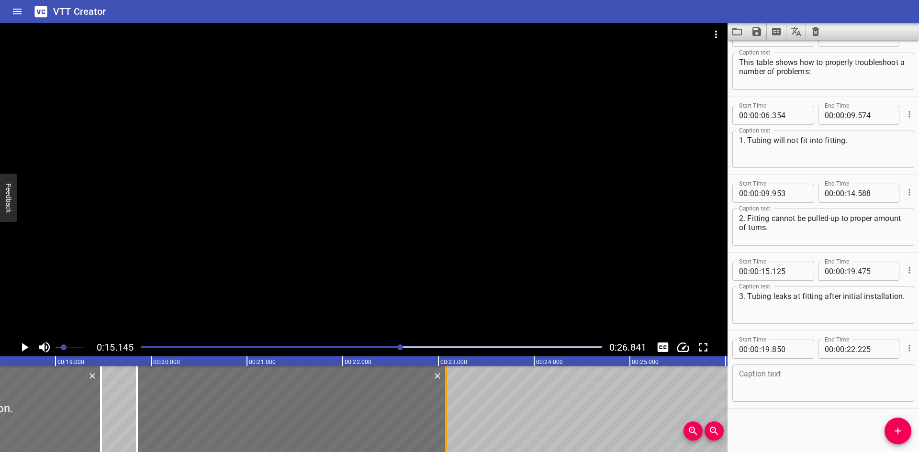
drag, startPoint x: 364, startPoint y: 422, endPoint x: 446, endPoint y: 419, distance: 81.9
click at [446, 419] on div at bounding box center [446, 409] width 2 height 86
click at [21, 346] on icon "Play/Pause" at bounding box center [24, 347] width 14 height 14
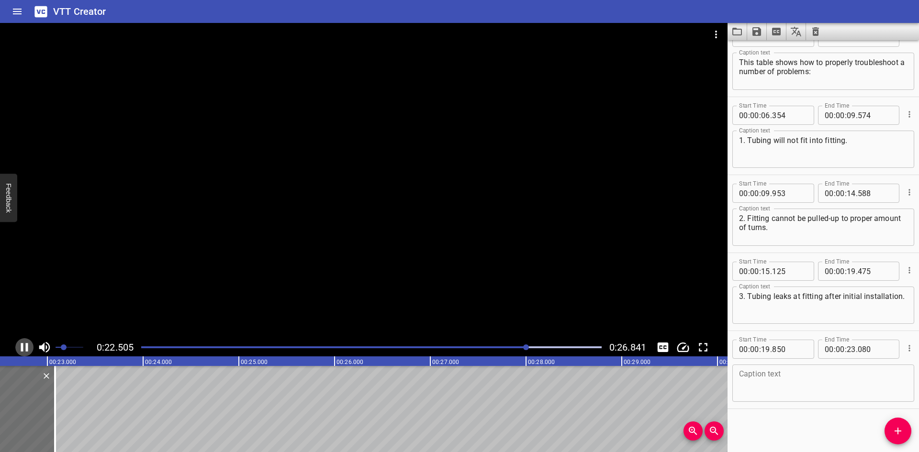
click at [24, 345] on icon "Play/Pause" at bounding box center [24, 347] width 14 height 14
click at [786, 375] on textarea at bounding box center [823, 383] width 169 height 27
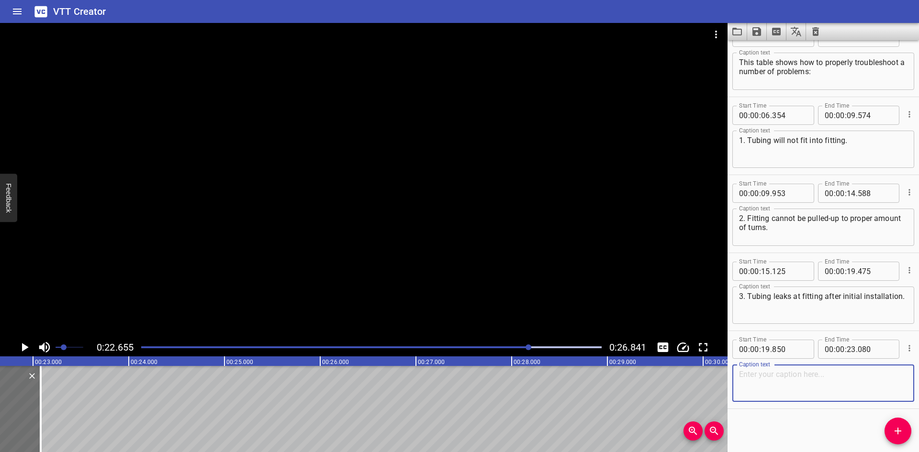
paste textarea "​ Use this table to assess potential causes and identify the appropriate correc…"
click at [783, 369] on div "​ Use this table to assess potential causes and identify the appropriate correc…" at bounding box center [824, 383] width 182 height 37
click at [782, 373] on textarea "​ Use this table to assess potential causes and identify the appropriate correc…" at bounding box center [823, 383] width 169 height 27
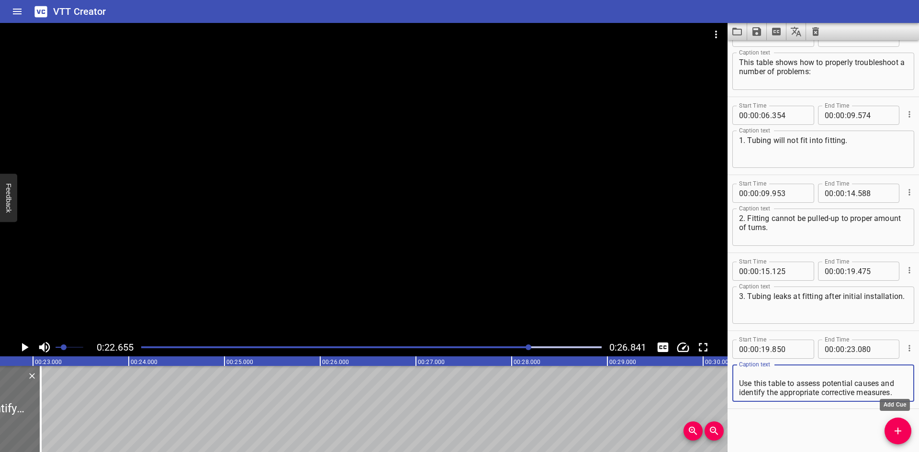
click at [891, 429] on span "Add Cue" at bounding box center [898, 431] width 27 height 11
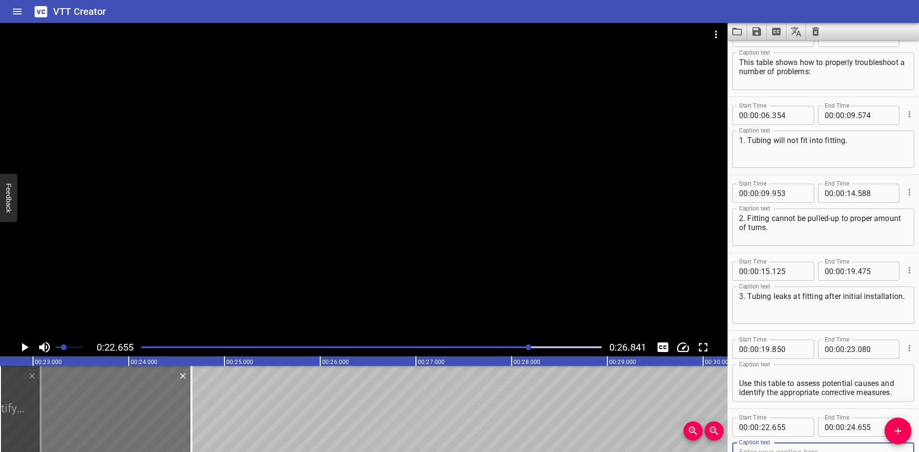
scroll to position [106, 0]
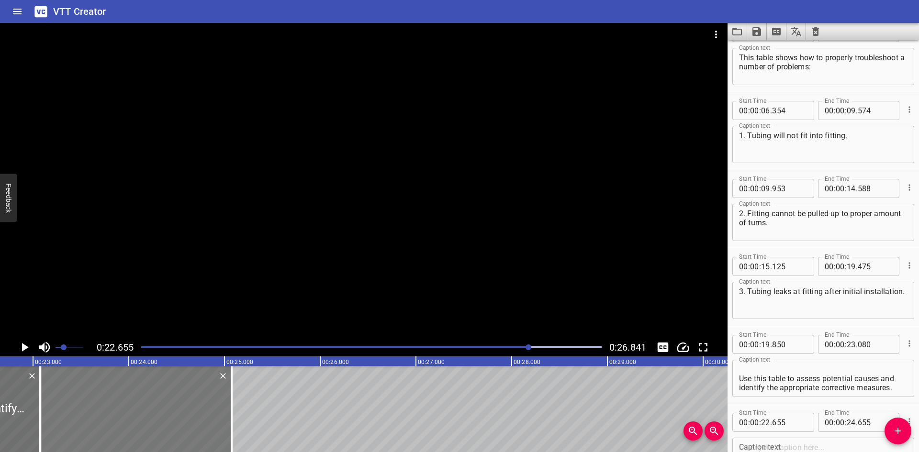
drag, startPoint x: 123, startPoint y: 401, endPoint x: 163, endPoint y: 413, distance: 41.8
click at [163, 413] on div at bounding box center [136, 409] width 192 height 86
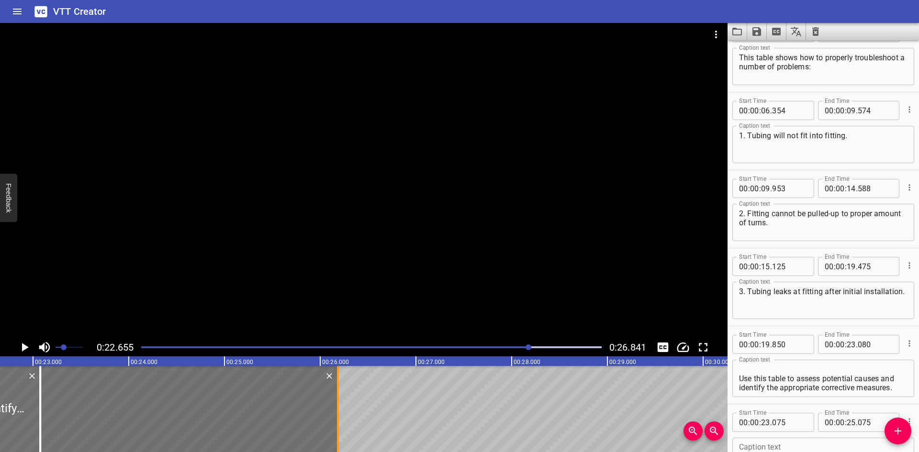
drag, startPoint x: 232, startPoint y: 409, endPoint x: 339, endPoint y: 405, distance: 106.4
click at [339, 405] on div at bounding box center [338, 409] width 2 height 86
click at [791, 422] on input "number" at bounding box center [789, 422] width 35 height 19
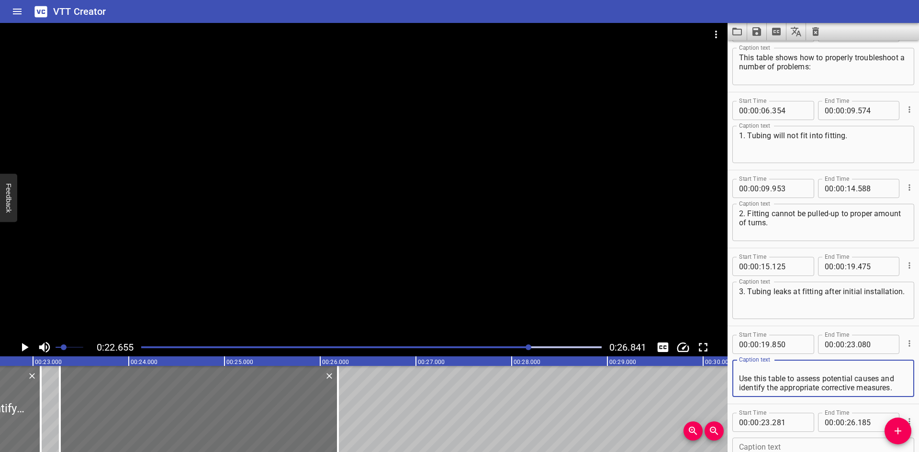
drag, startPoint x: 779, startPoint y: 391, endPoint x: 736, endPoint y: 382, distance: 43.6
click at [736, 382] on div "​ Use this table to assess potential causes and identify the appropriate correc…" at bounding box center [824, 378] width 182 height 37
click at [790, 421] on input "number" at bounding box center [789, 422] width 35 height 19
click at [787, 422] on input "number" at bounding box center [789, 422] width 35 height 19
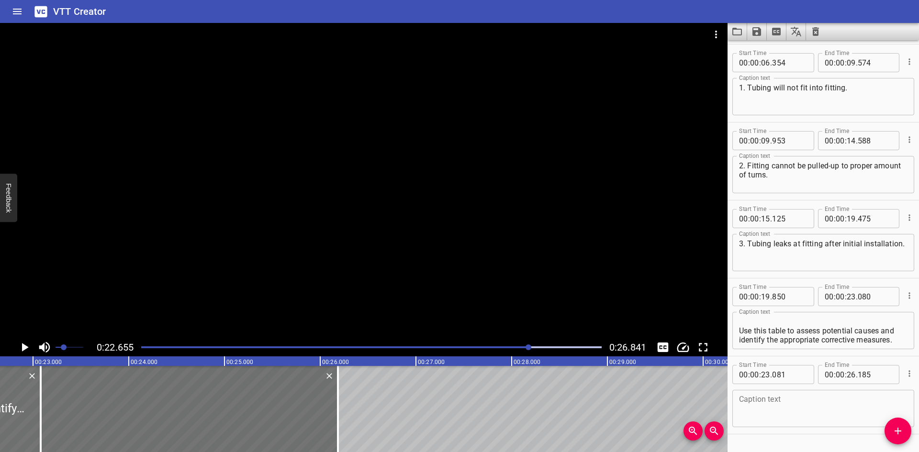
click at [77, 304] on div at bounding box center [364, 181] width 728 height 316
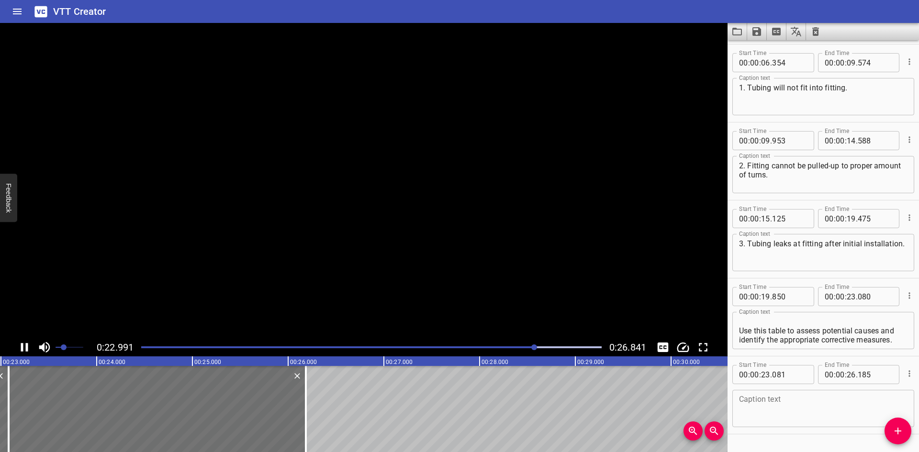
scroll to position [179, 0]
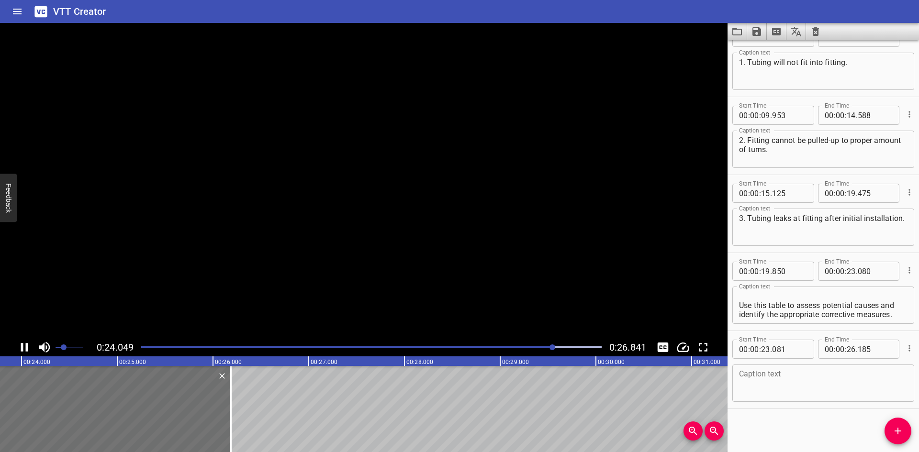
click at [77, 304] on video at bounding box center [364, 181] width 728 height 316
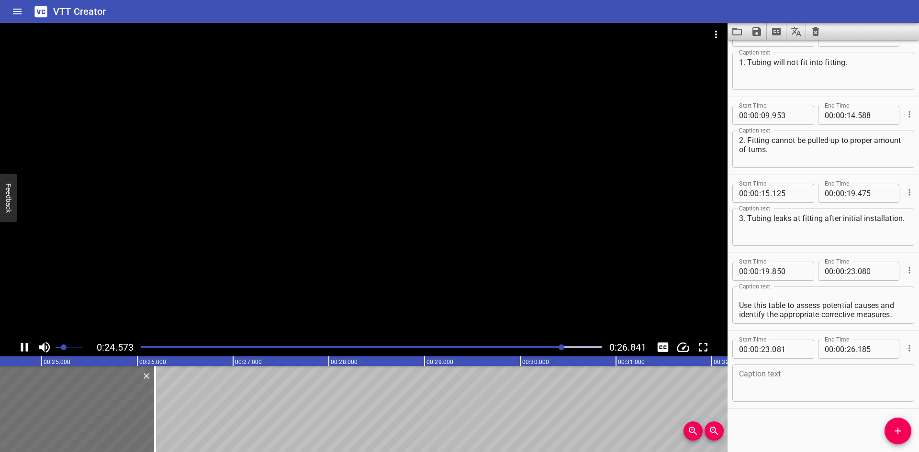
click at [138, 311] on div at bounding box center [364, 181] width 728 height 316
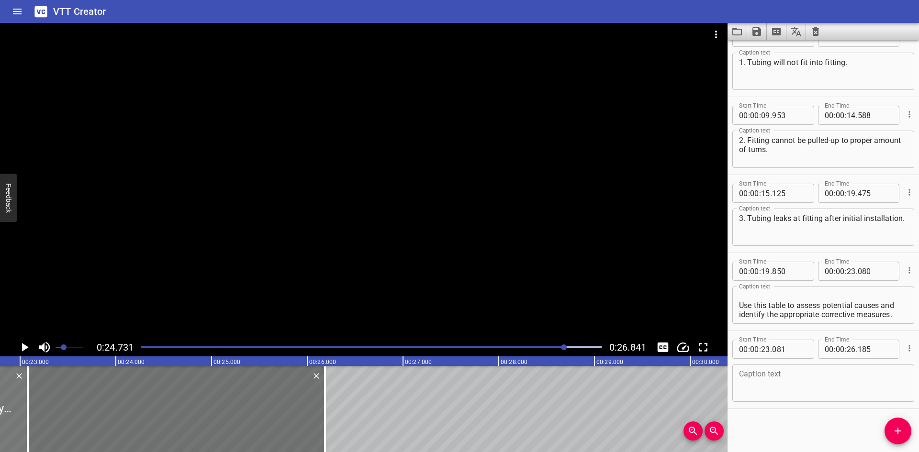
scroll to position [0, 2179]
click at [27, 408] on div at bounding box center [32, 409] width 10 height 86
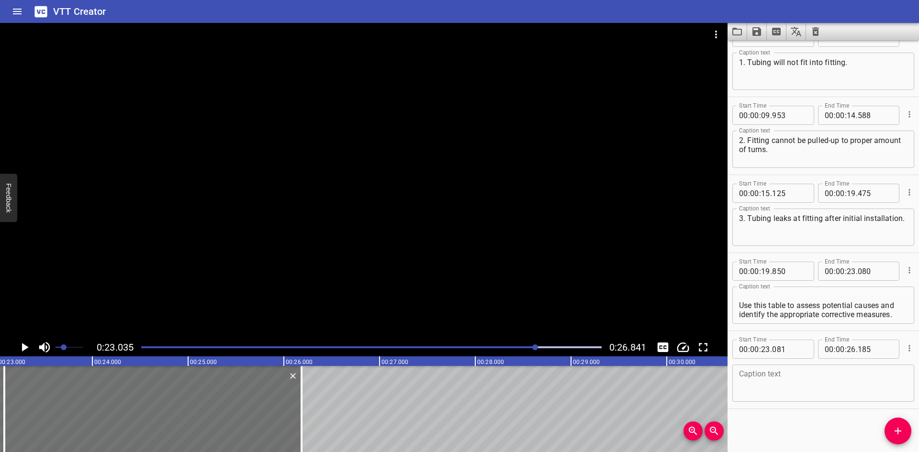
click at [23, 346] on icon "Play/Pause" at bounding box center [25, 347] width 7 height 9
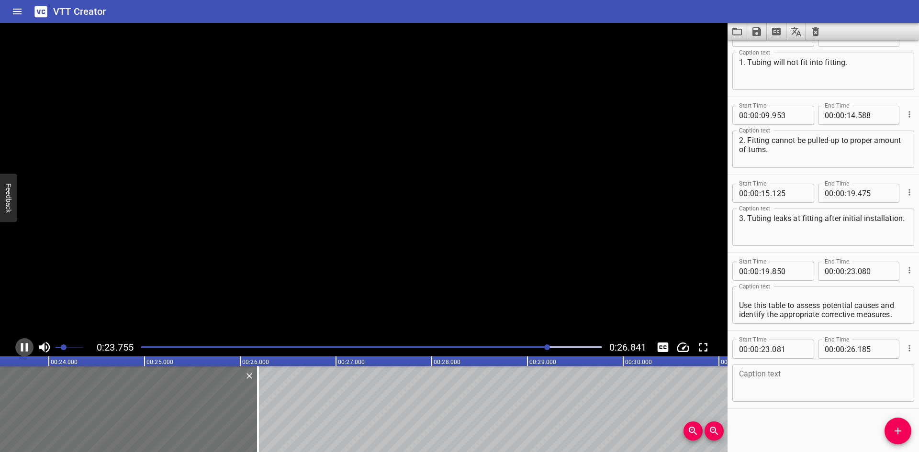
click at [23, 346] on icon "Play/Pause" at bounding box center [24, 347] width 7 height 9
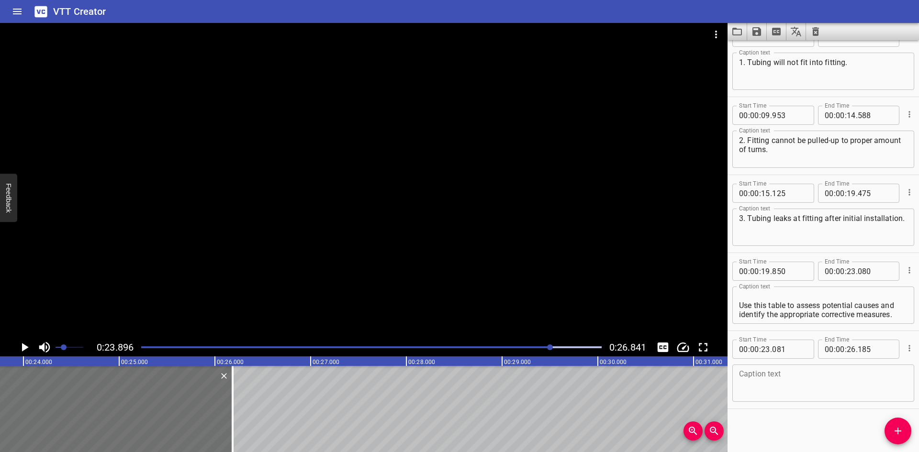
scroll to position [0, 2288]
drag, startPoint x: 788, startPoint y: 320, endPoint x: 741, endPoint y: 309, distance: 47.7
click at [741, 309] on div "​ Use this table to assess potential causes and identify the appropriate correc…" at bounding box center [824, 305] width 182 height 37
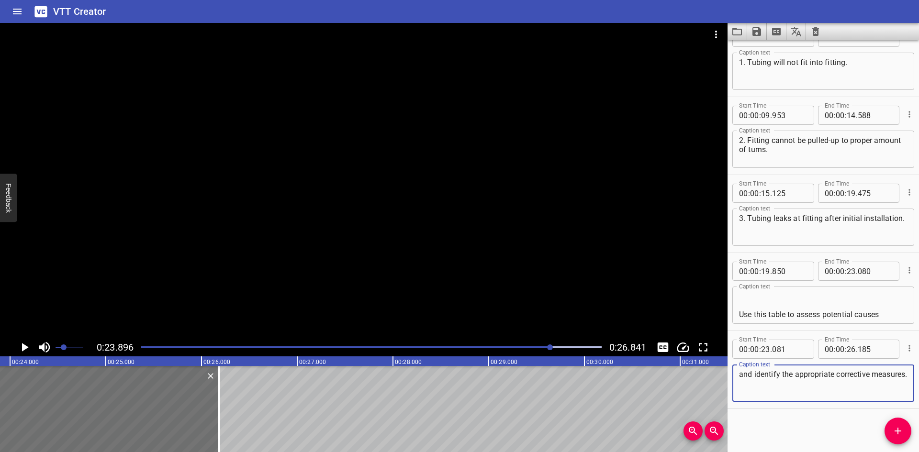
scroll to position [0, 0]
click at [806, 304] on textarea "​ Use this table to assess potential causes" at bounding box center [823, 305] width 169 height 27
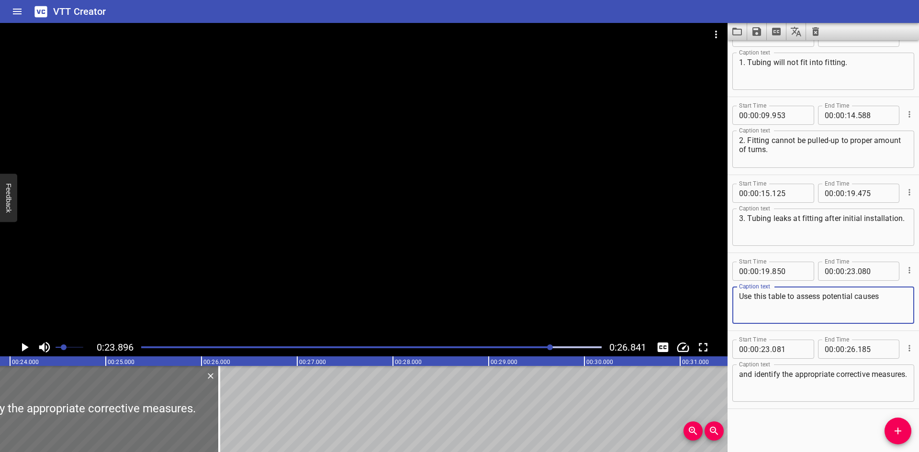
click at [890, 295] on textarea "​Use this table to assess potential causes" at bounding box center [823, 305] width 169 height 27
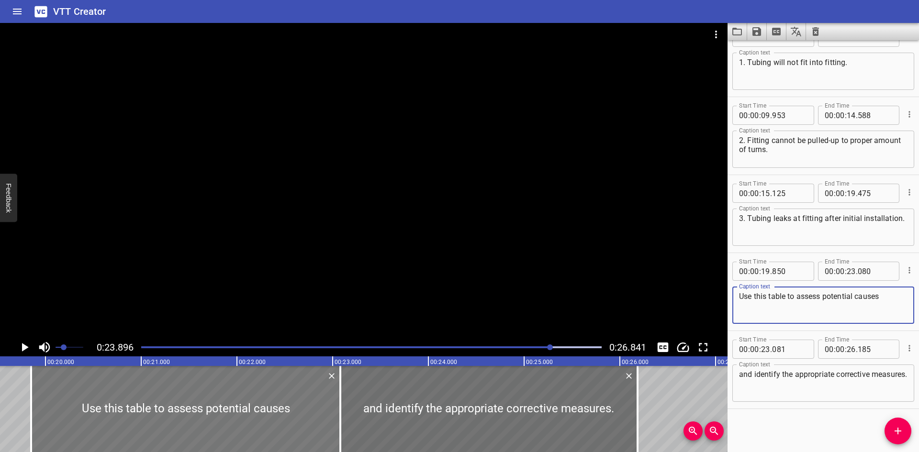
click at [288, 432] on div at bounding box center [185, 409] width 309 height 86
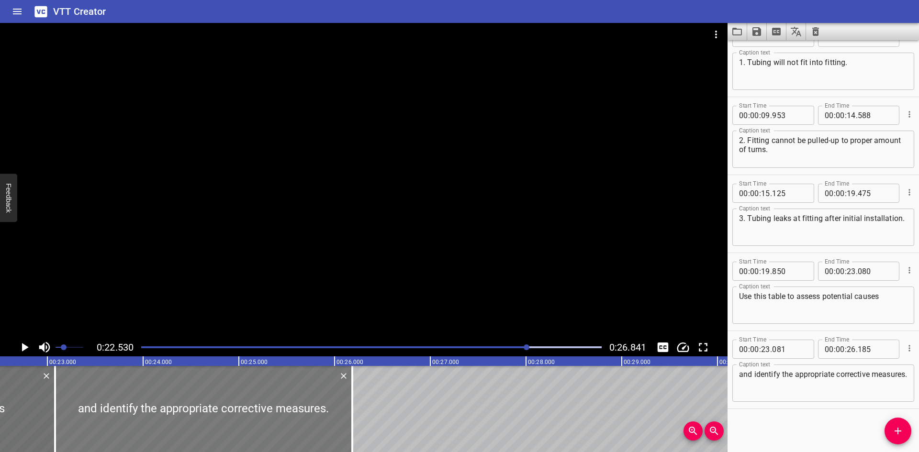
scroll to position [0, 2157]
click at [760, 29] on icon "Save captions to file" at bounding box center [757, 31] width 9 height 9
click at [759, 29] on div at bounding box center [459, 226] width 919 height 452
click at [774, 57] on div "1. Tubing will not fit into fitting. Caption text" at bounding box center [824, 71] width 182 height 37
click at [755, 26] on icon "Save captions to file" at bounding box center [756, 31] width 11 height 11
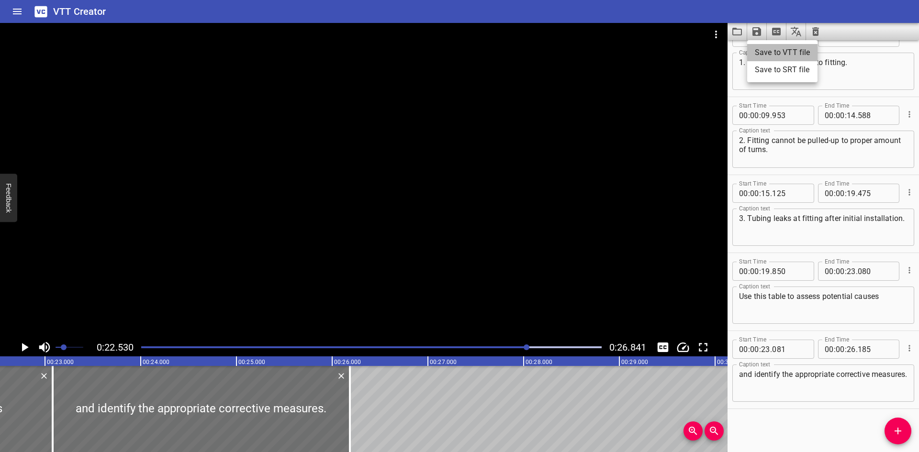
click at [765, 54] on li "Save to VTT file" at bounding box center [782, 52] width 70 height 17
click at [689, 5] on div "VTT Creator" at bounding box center [459, 11] width 919 height 23
click at [819, 31] on icon "Clear captions" at bounding box center [815, 31] width 11 height 11
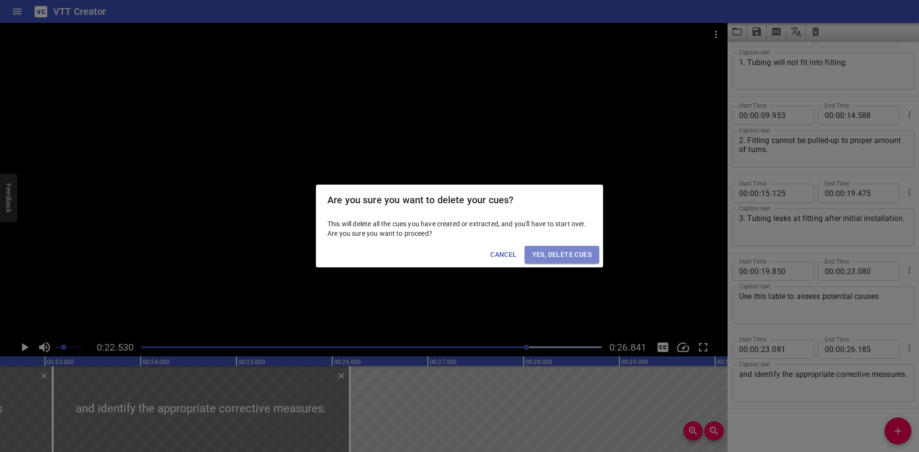
click at [538, 262] on button "Yes, Delete Cues" at bounding box center [562, 255] width 75 height 18
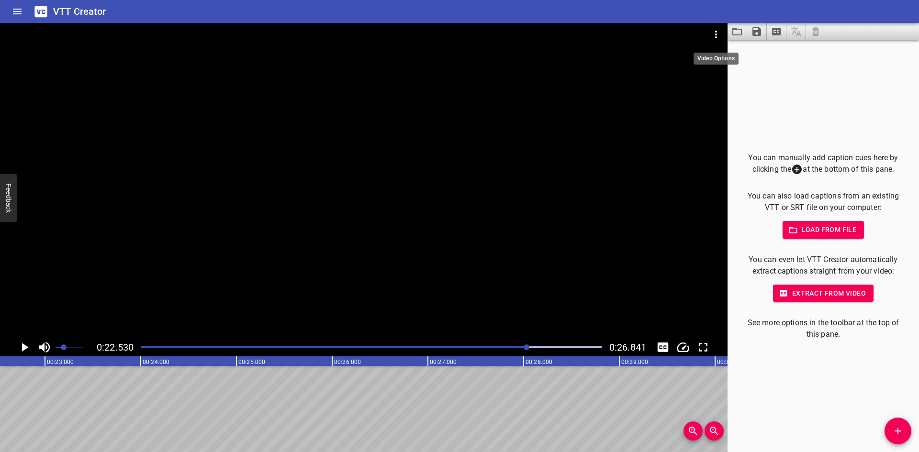
click at [724, 37] on button "Video Options" at bounding box center [716, 34] width 23 height 23
click at [724, 37] on li "Select New Video File..." at bounding box center [752, 35] width 95 height 17
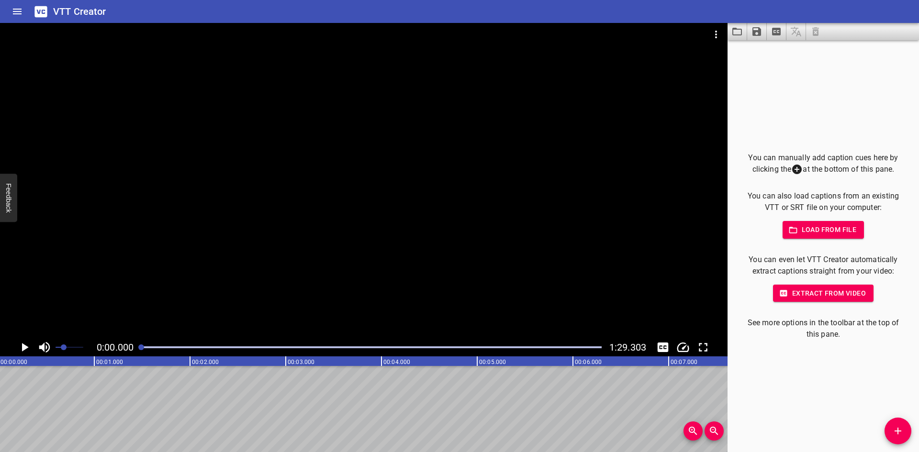
scroll to position [0, 0]
click at [902, 434] on icon "Add Cue" at bounding box center [897, 431] width 11 height 11
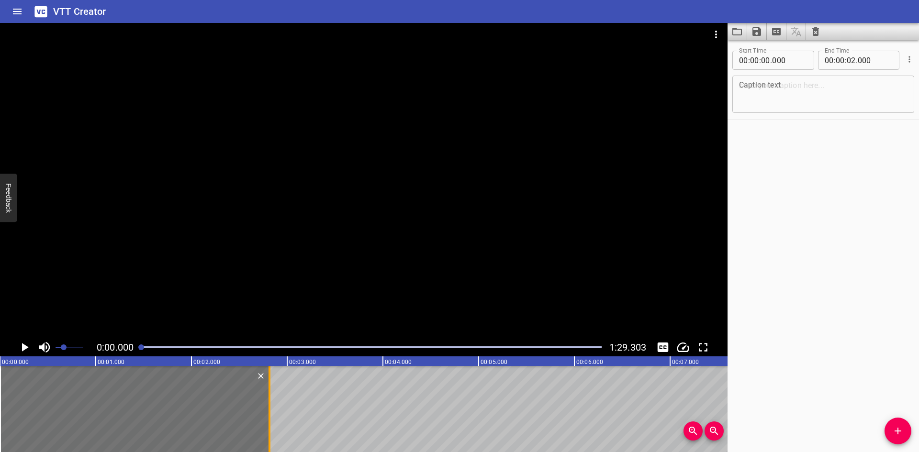
drag, startPoint x: 191, startPoint y: 404, endPoint x: 269, endPoint y: 405, distance: 78.1
click at [269, 405] on div at bounding box center [270, 409] width 2 height 86
click at [765, 90] on textarea at bounding box center [823, 94] width 169 height 27
paste textarea "Identification & Common Failures"
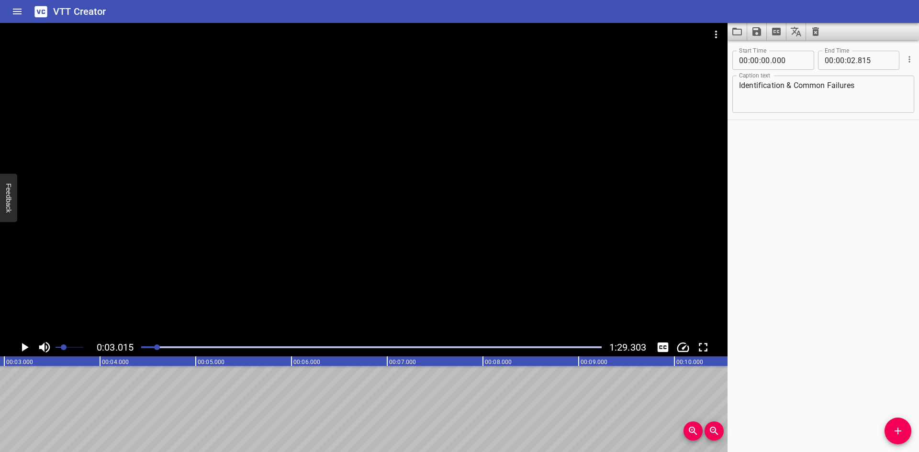
scroll to position [0, 289]
click at [904, 433] on icon "Add Cue" at bounding box center [897, 431] width 11 height 11
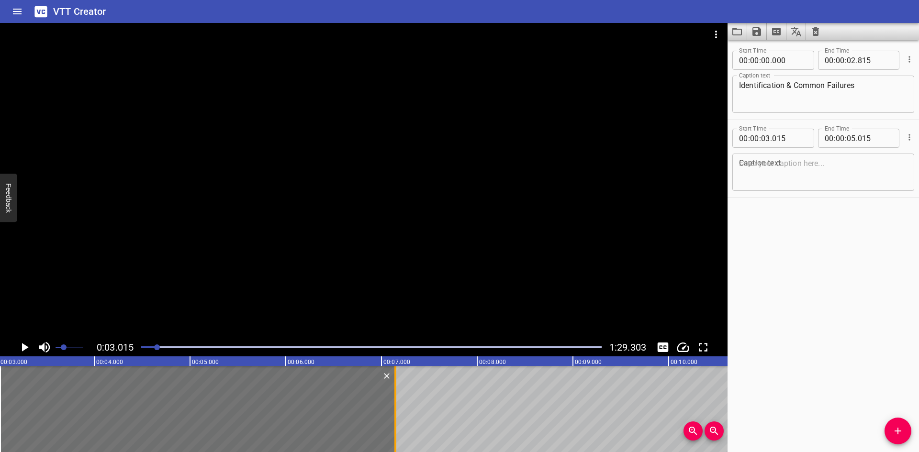
drag, startPoint x: 193, startPoint y: 424, endPoint x: 398, endPoint y: 399, distance: 205.9
click at [398, 399] on div at bounding box center [396, 409] width 10 height 86
click at [123, 291] on div at bounding box center [364, 181] width 728 height 316
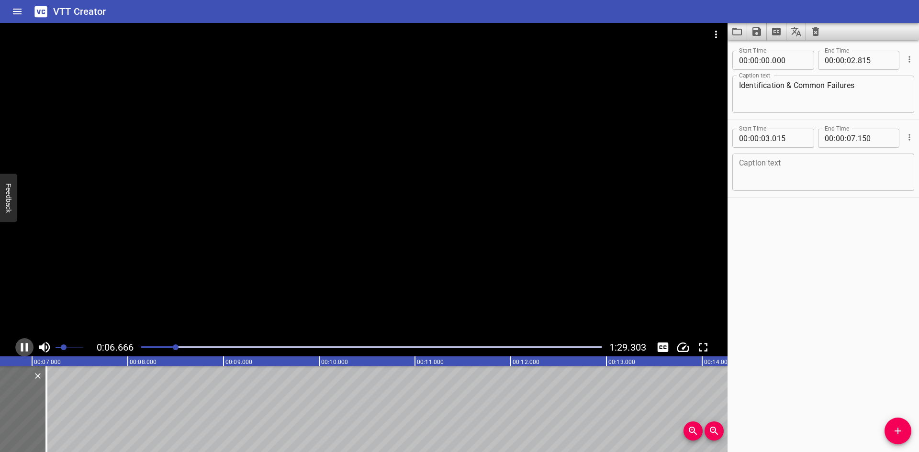
click at [28, 345] on icon "Play/Pause" at bounding box center [24, 347] width 7 height 9
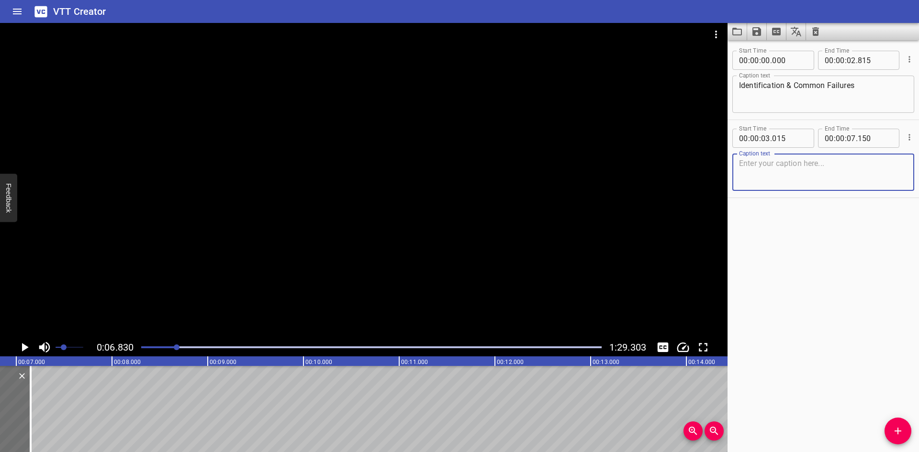
click at [764, 180] on textarea at bounding box center [823, 172] width 169 height 27
paste textarea "Here are ways of indicating the imperial (inches) and metric (millimeters)"
click at [797, 171] on textarea "Here are ways of indicating the imperial (inches) and metric (millimeters)" at bounding box center [823, 172] width 169 height 27
click at [893, 425] on button "Add Cue" at bounding box center [898, 431] width 27 height 27
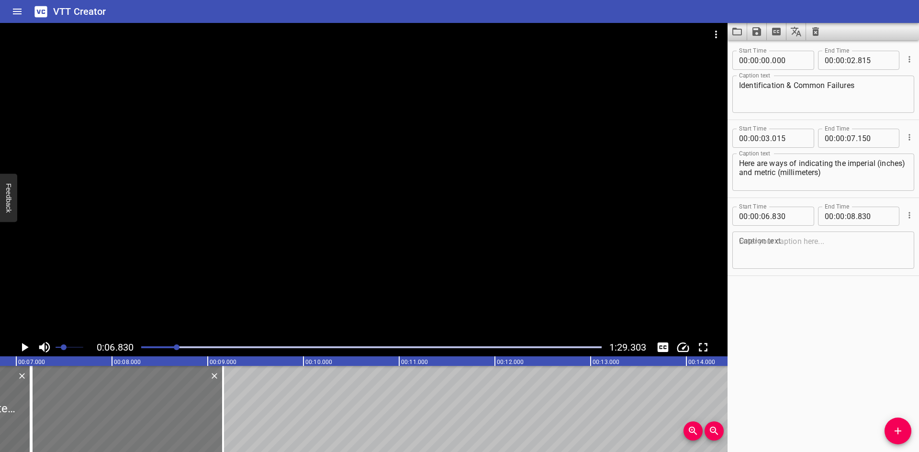
drag, startPoint x: 99, startPoint y: 415, endPoint x: 130, endPoint y: 415, distance: 31.6
click at [130, 415] on div at bounding box center [128, 409] width 192 height 86
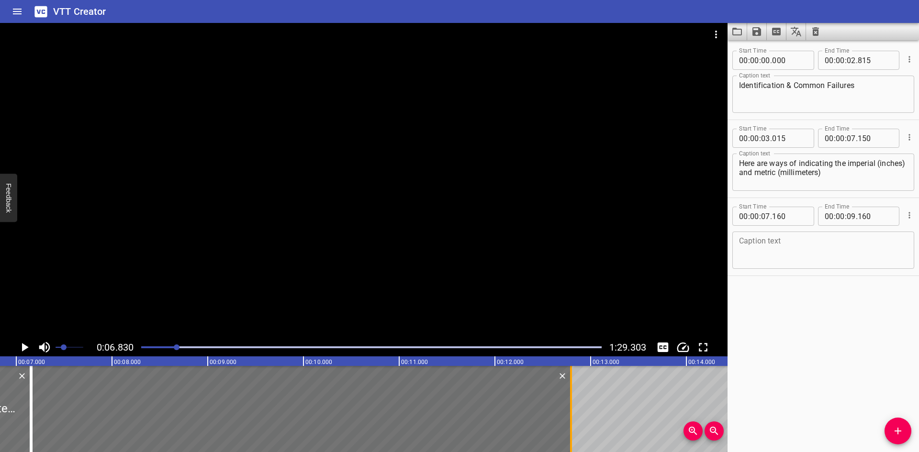
drag, startPoint x: 222, startPoint y: 413, endPoint x: 570, endPoint y: 394, distance: 348.6
click at [570, 394] on div at bounding box center [571, 409] width 2 height 86
click at [792, 217] on input "number" at bounding box center [789, 216] width 35 height 19
drag, startPoint x: 186, startPoint y: 222, endPoint x: 67, endPoint y: 306, distance: 145.6
click at [185, 222] on div at bounding box center [364, 181] width 728 height 316
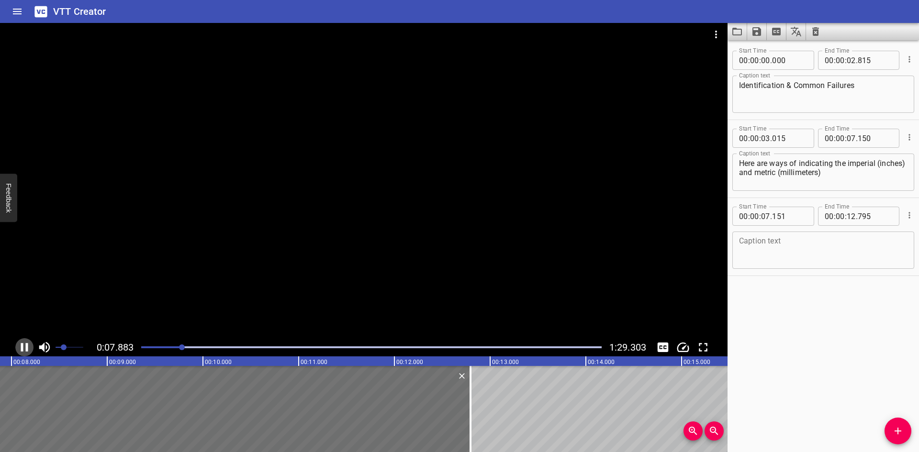
click at [29, 350] on icon "Play/Pause" at bounding box center [24, 347] width 14 height 14
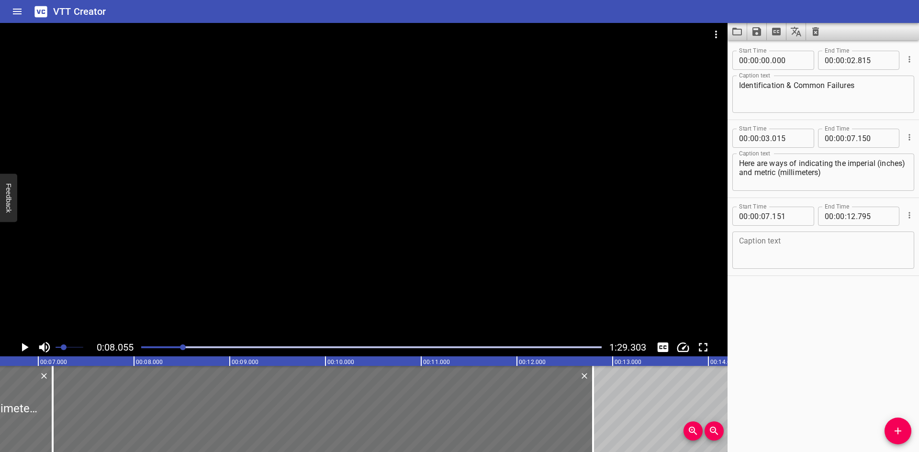
scroll to position [0, 586]
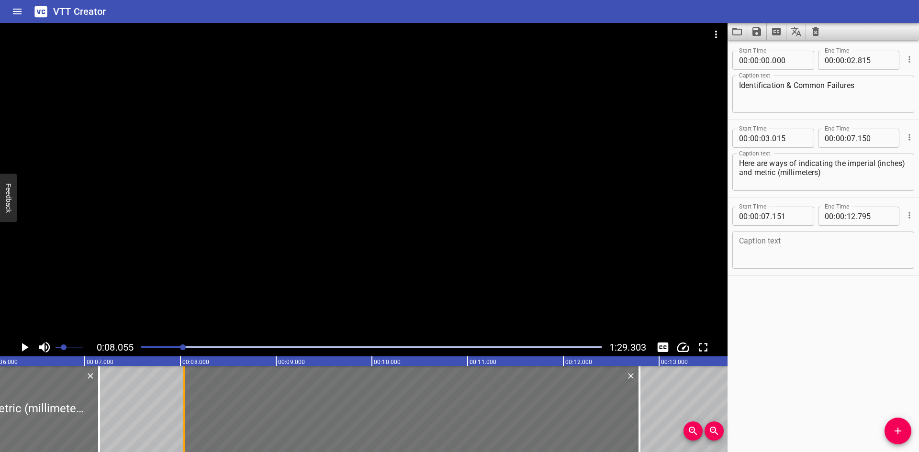
drag, startPoint x: 98, startPoint y: 427, endPoint x: 183, endPoint y: 427, distance: 85.2
click at [183, 427] on div at bounding box center [185, 409] width 10 height 86
click at [851, 139] on input "number" at bounding box center [851, 138] width 9 height 19
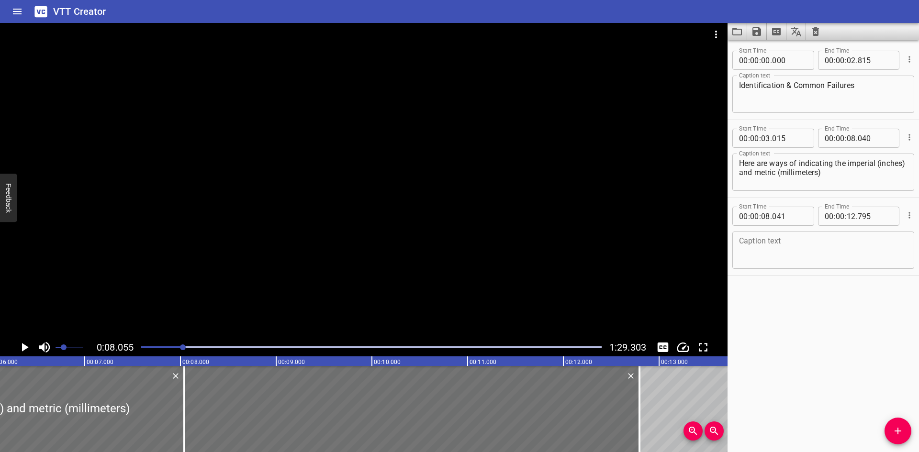
click at [214, 297] on div at bounding box center [364, 181] width 728 height 316
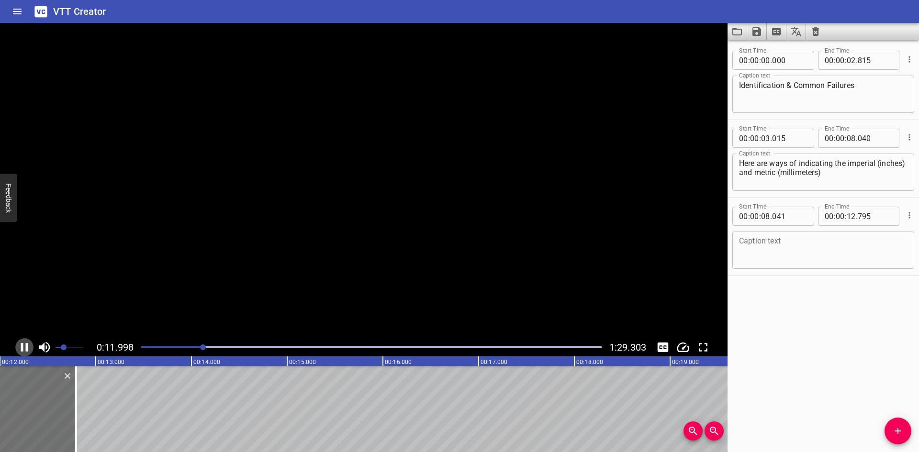
click at [23, 350] on icon "Play/Pause" at bounding box center [24, 347] width 14 height 14
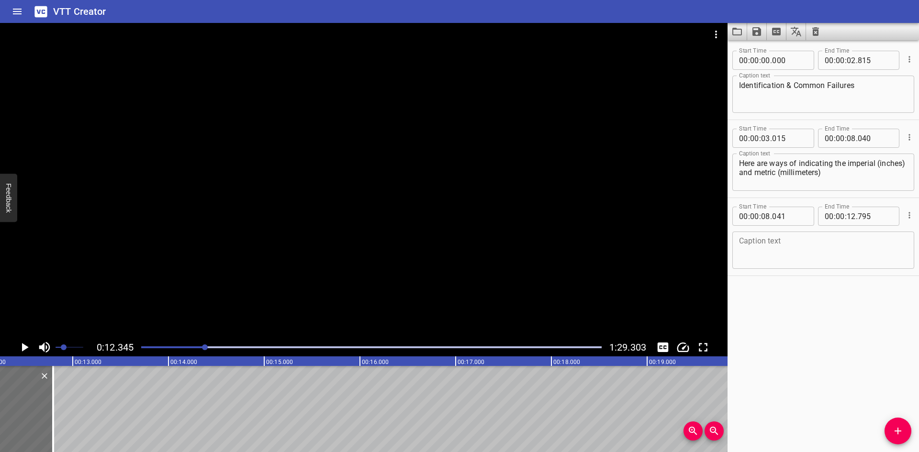
scroll to position [0, 1182]
click at [750, 237] on textarea at bounding box center [823, 250] width 169 height 27
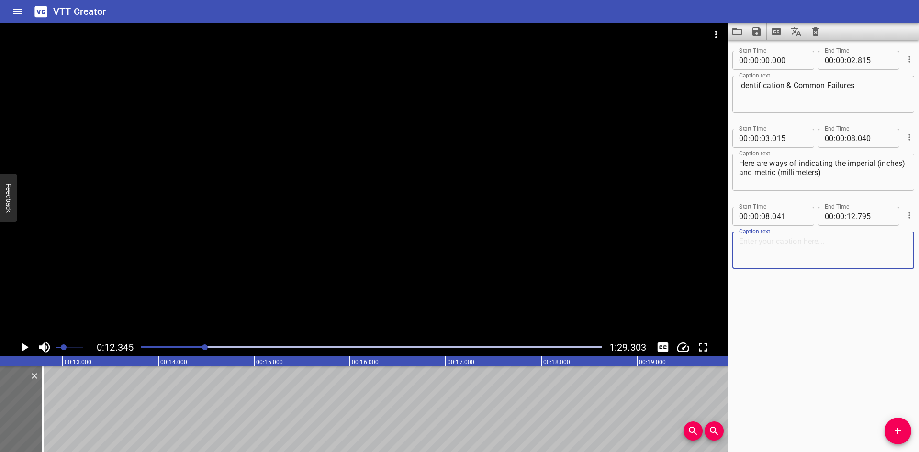
paste textarea "dimensions of each fitting, both for Swagelok and Parker A-Lok."
click at [881, 239] on textarea "dimensions of each fitting, both for Swagelok and Parker A-Lok." at bounding box center [823, 250] width 169 height 27
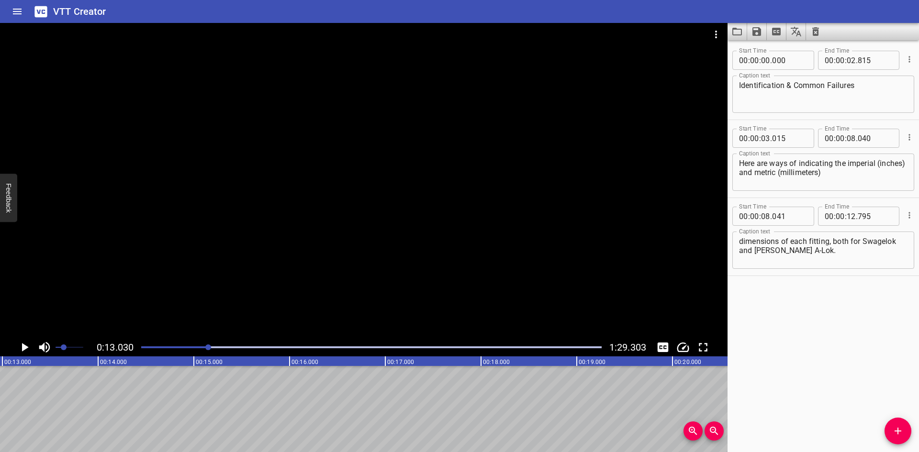
scroll to position [0, 1248]
click at [897, 429] on icon "Add Cue" at bounding box center [897, 431] width 11 height 11
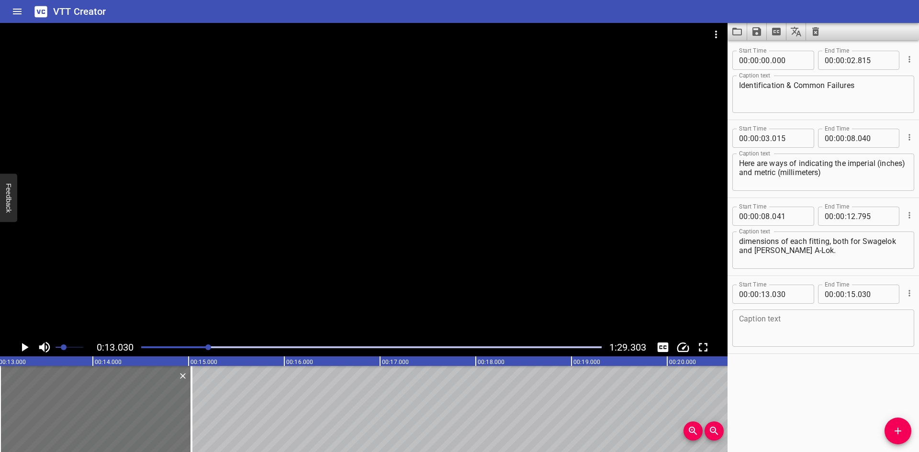
click at [780, 322] on textarea at bounding box center [823, 328] width 169 height 27
paste textarea "Vibration from the compressor led to fatigue cracks emanating from the tubing"
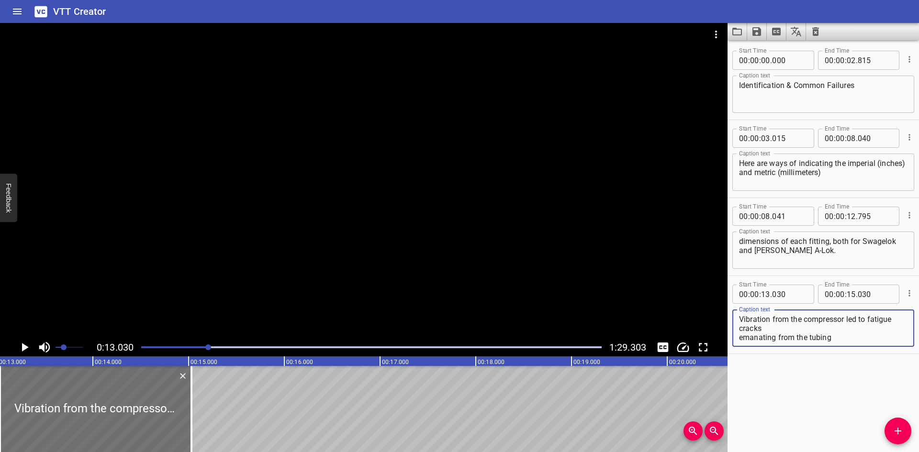
click at [825, 327] on textarea "Vibration from the compressor led to fatigue cracks emanating from the tubing" at bounding box center [823, 328] width 169 height 27
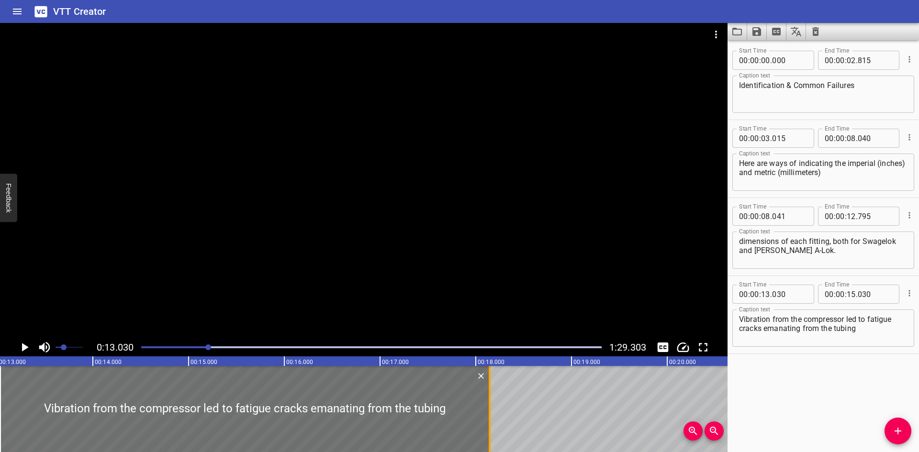
drag, startPoint x: 187, startPoint y: 417, endPoint x: 486, endPoint y: 433, distance: 298.8
click at [486, 433] on div at bounding box center [490, 409] width 10 height 86
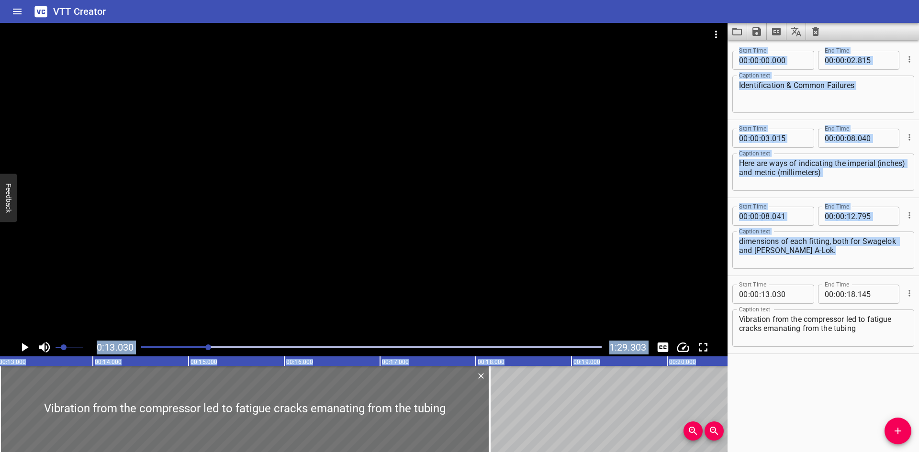
drag, startPoint x: 236, startPoint y: 261, endPoint x: 767, endPoint y: 371, distance: 542.6
click at [767, 371] on main "0:13.030 1:29.303 00:00.000 00:01.000 00:02.000 00:03.000 00:04.000 00:05.000 0…" at bounding box center [459, 237] width 919 height 429
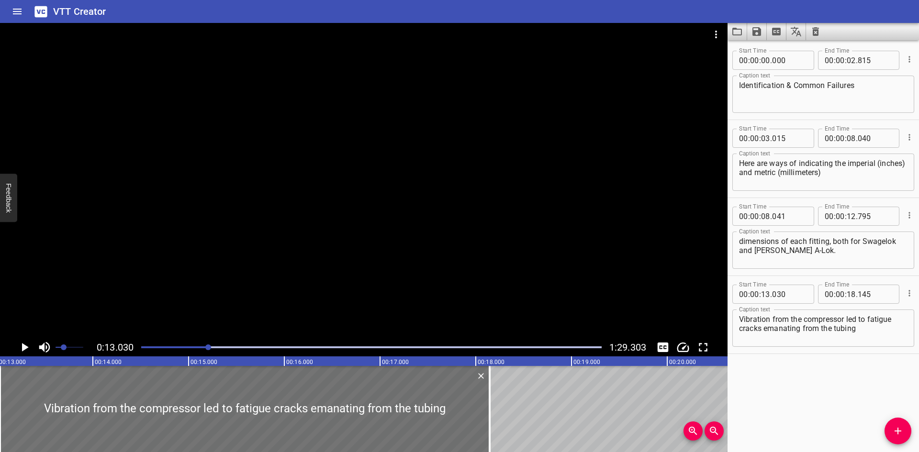
click at [767, 371] on div "Start Time 00 : 00 : 00 . 000 Start Time End Time 00 : 00 : 02 . 815 End Time C…" at bounding box center [824, 246] width 192 height 412
click at [355, 278] on div at bounding box center [364, 181] width 728 height 316
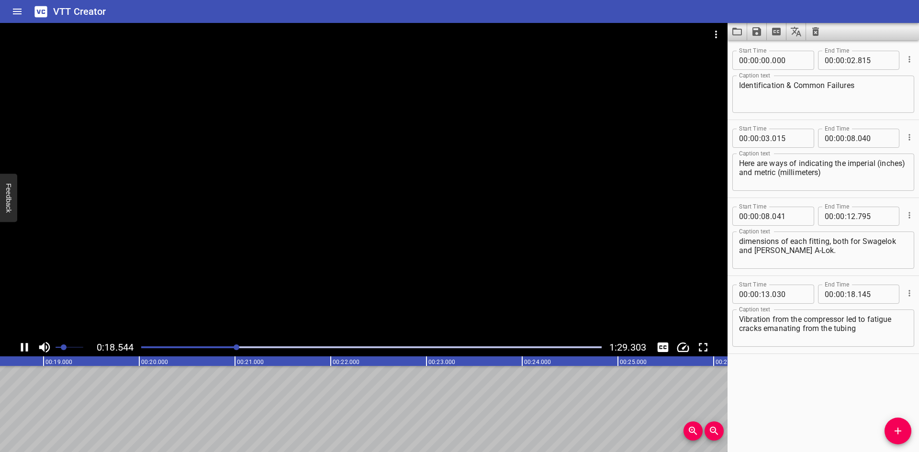
click at [192, 287] on div at bounding box center [364, 181] width 728 height 316
click at [893, 429] on icon "Add Cue" at bounding box center [897, 431] width 11 height 11
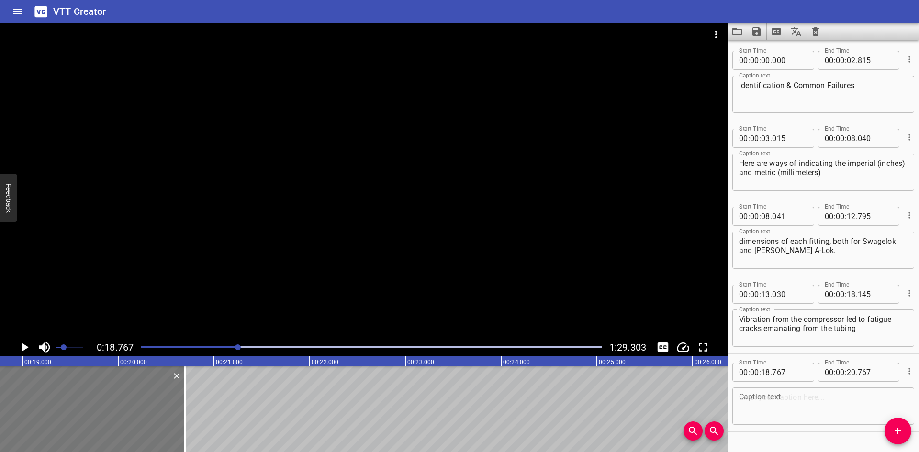
drag, startPoint x: 150, startPoint y: 424, endPoint x: 144, endPoint y: 426, distance: 6.5
click at [144, 426] on div at bounding box center [90, 409] width 192 height 86
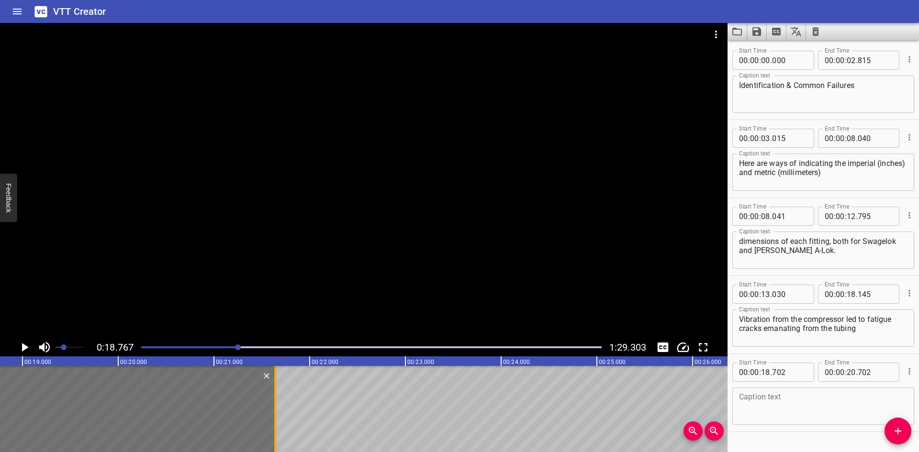
drag, startPoint x: 187, startPoint y: 416, endPoint x: 277, endPoint y: 418, distance: 90.0
click at [277, 418] on div at bounding box center [276, 409] width 10 height 86
click at [27, 345] on icon "Play/Pause" at bounding box center [24, 347] width 14 height 14
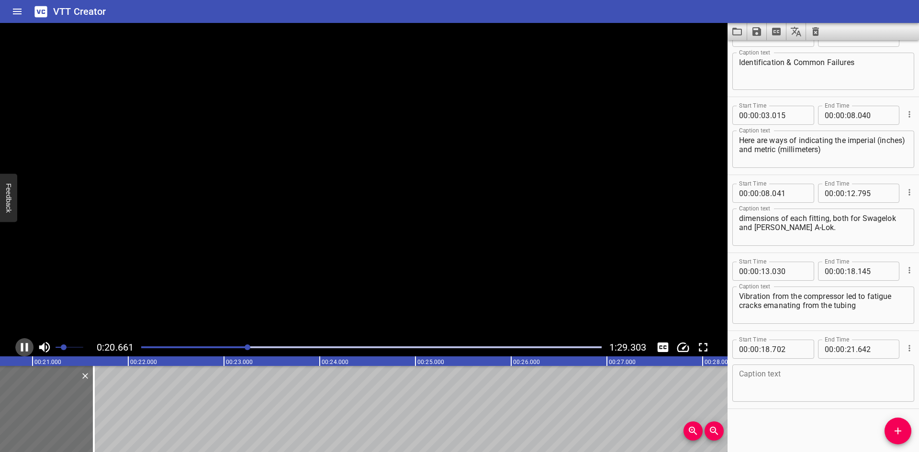
click at [27, 345] on icon "Play/Pause" at bounding box center [24, 347] width 7 height 9
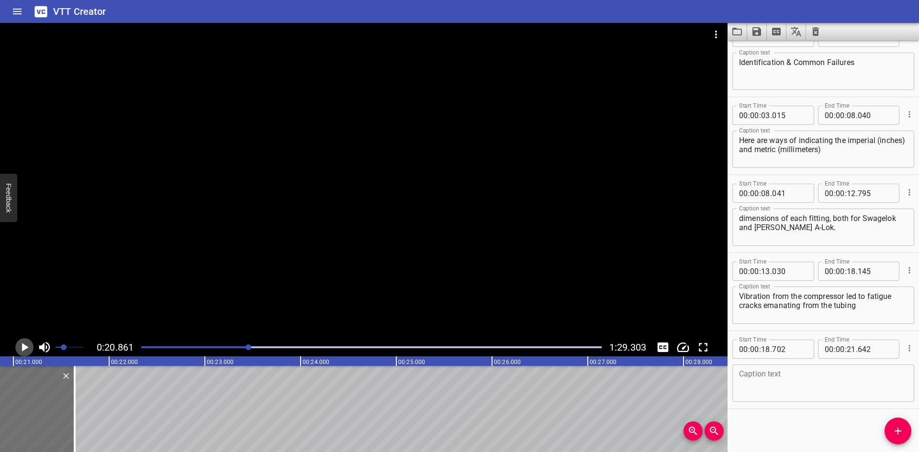
click at [27, 345] on icon "Play/Pause" at bounding box center [24, 347] width 14 height 14
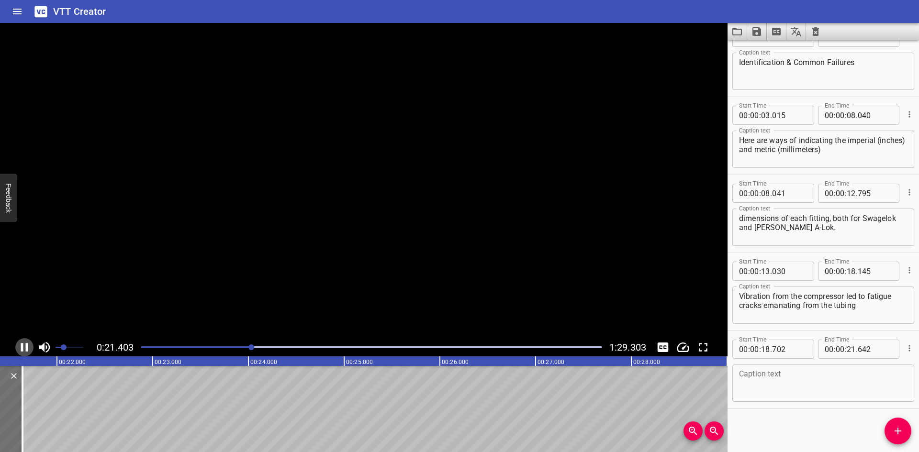
click at [27, 345] on icon "Play/Pause" at bounding box center [24, 347] width 7 height 9
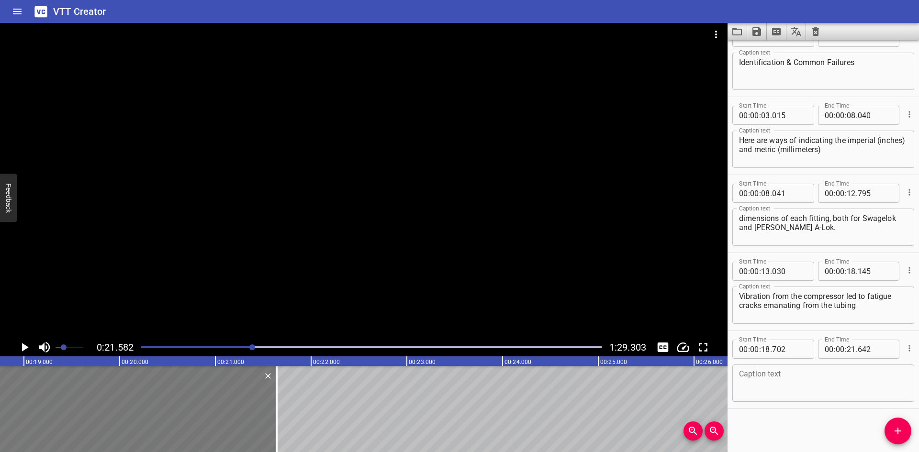
click at [92, 438] on div at bounding box center [136, 409] width 282 height 86
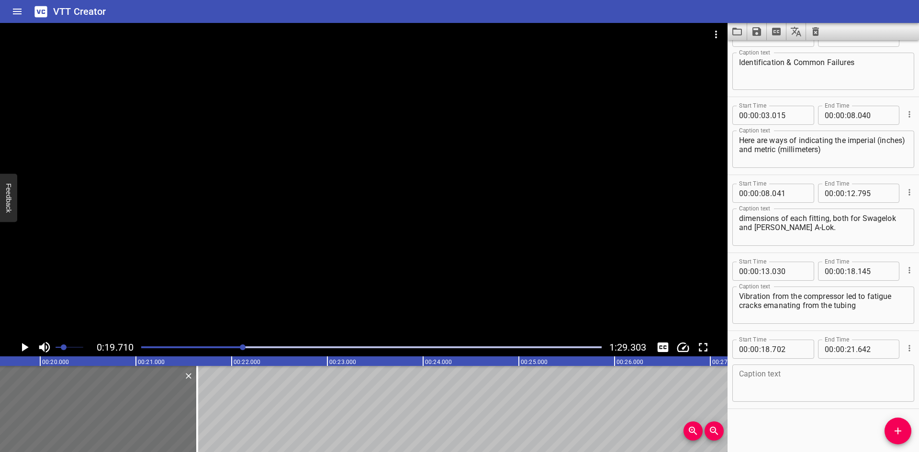
scroll to position [0, 1887]
click at [22, 347] on icon "Play/Pause" at bounding box center [25, 347] width 7 height 9
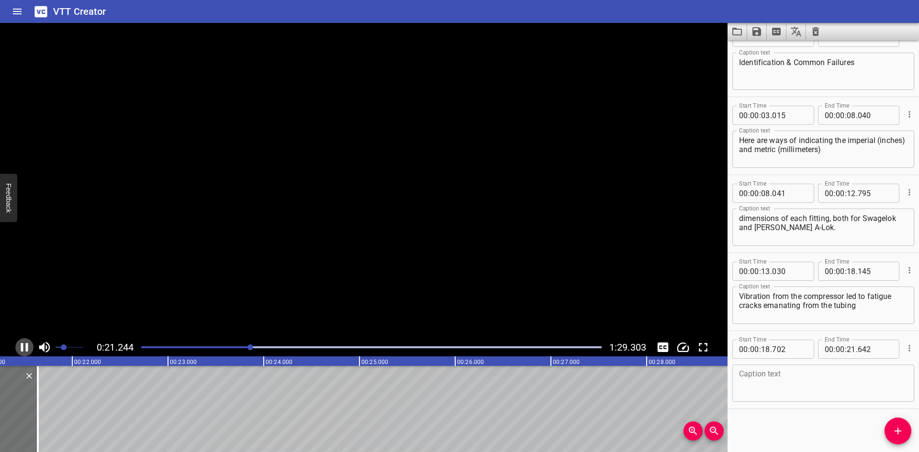
click at [23, 347] on icon "Play/Pause" at bounding box center [24, 347] width 7 height 9
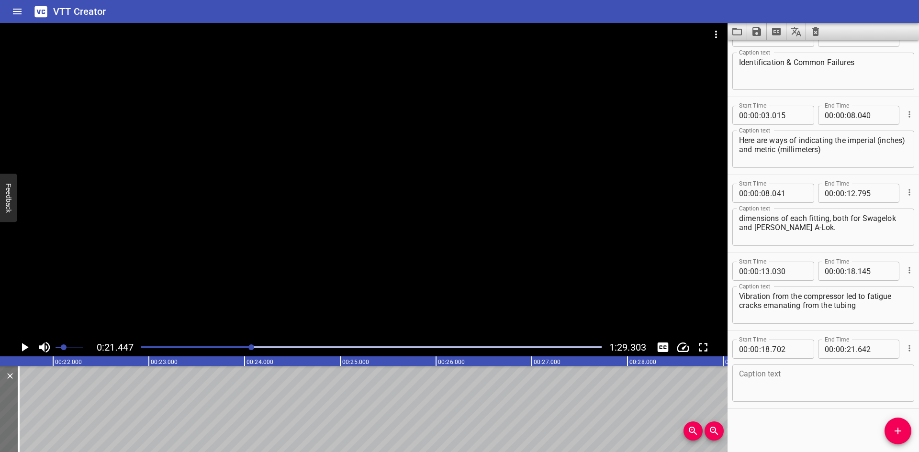
click at [762, 397] on textarea at bounding box center [823, 383] width 169 height 27
paste textarea "For applications that are subject to vibration,"
click at [891, 429] on span "Add Cue" at bounding box center [898, 431] width 27 height 11
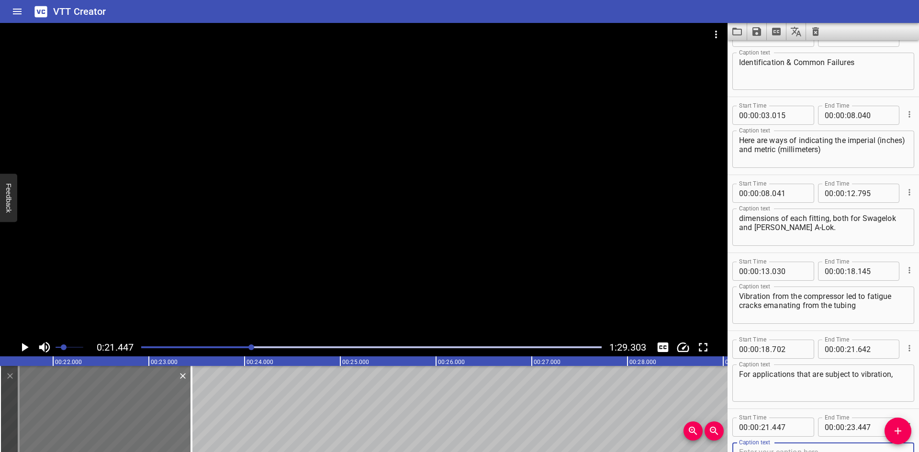
scroll to position [28, 0]
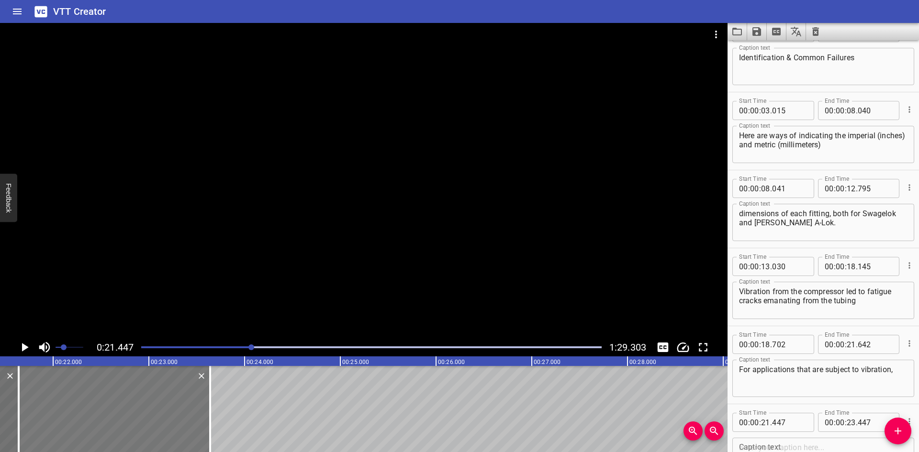
drag, startPoint x: 36, startPoint y: 410, endPoint x: 55, endPoint y: 409, distance: 18.7
click at [55, 409] on div at bounding box center [115, 409] width 192 height 86
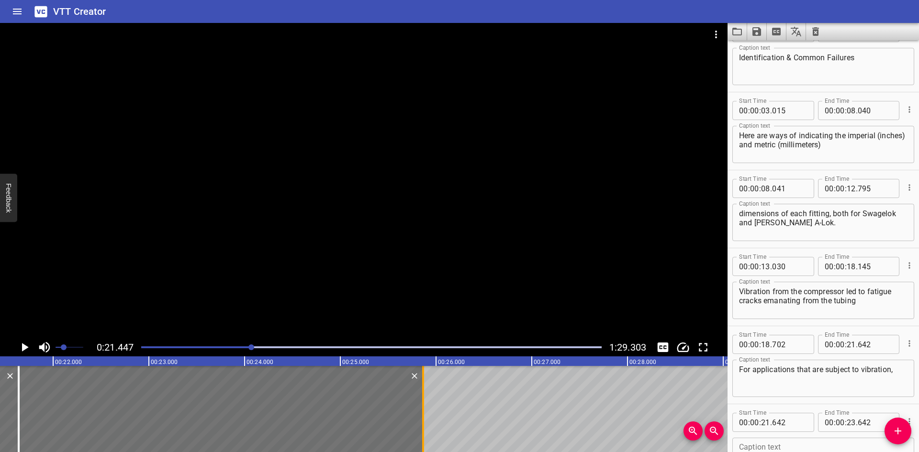
drag, startPoint x: 212, startPoint y: 395, endPoint x: 425, endPoint y: 396, distance: 213.1
click at [425, 396] on div at bounding box center [423, 409] width 10 height 86
click at [785, 423] on input "number" at bounding box center [789, 422] width 35 height 19
click at [21, 344] on icon "Play/Pause" at bounding box center [24, 347] width 14 height 14
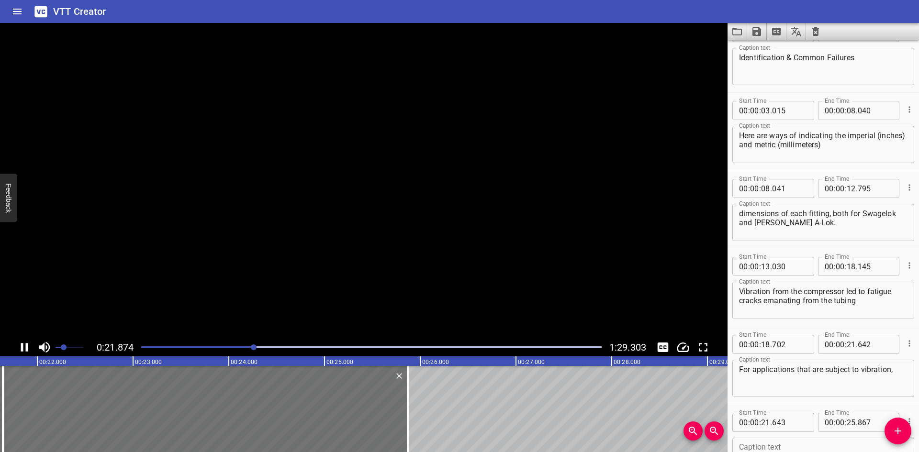
scroll to position [101, 0]
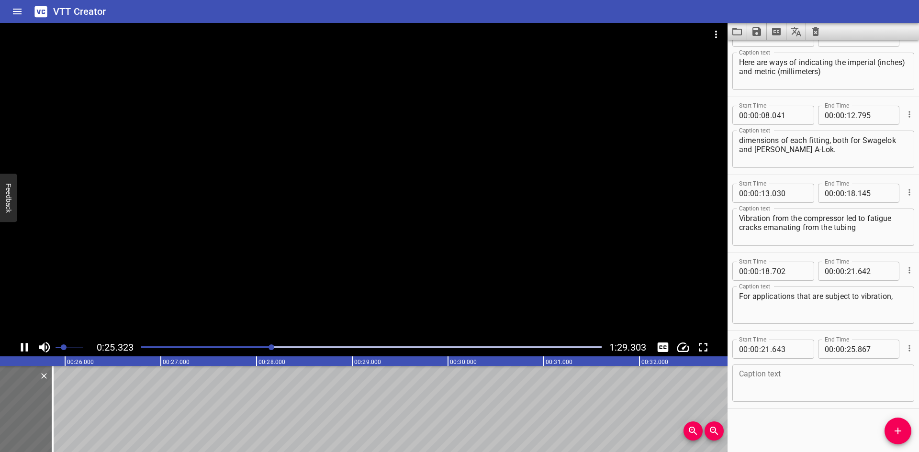
click at [21, 344] on icon "Play/Pause" at bounding box center [24, 347] width 7 height 9
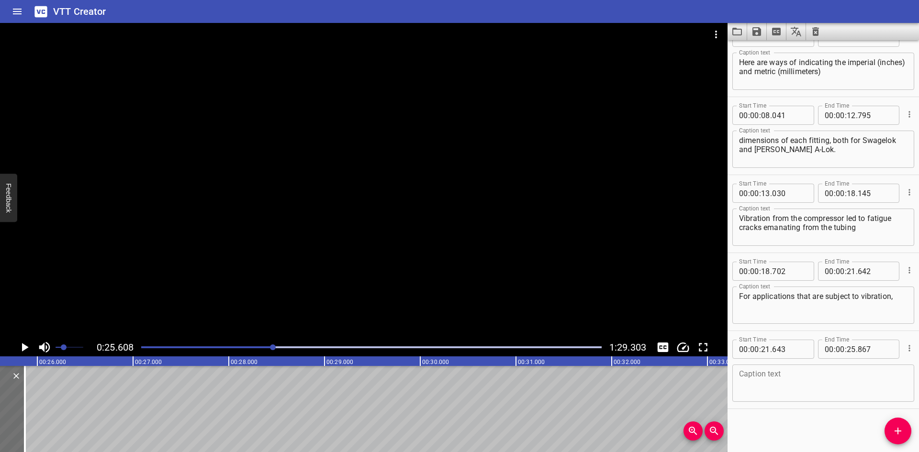
click at [751, 377] on textarea at bounding box center [823, 383] width 169 height 27
paste textarea "tubing is subject to rotary flex stress that can lead to failure."
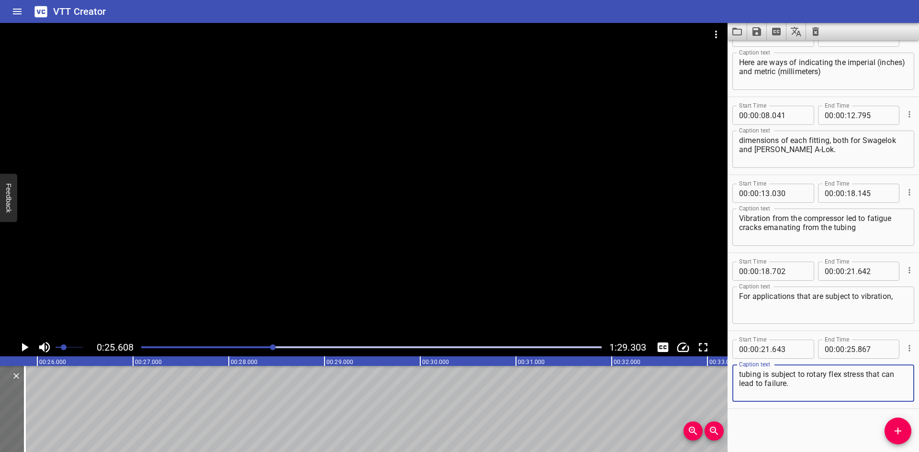
click at [799, 373] on textarea "tubing is subject to rotary flex stress that can lead to failure." at bounding box center [823, 383] width 169 height 27
click at [904, 373] on div "tubing is subject to rotary flex stress that can lead to failure. Caption text" at bounding box center [824, 383] width 182 height 37
click at [901, 375] on div "tubing is subject to rotary flex stress that can lead to failure. Caption text" at bounding box center [824, 383] width 182 height 37
click at [895, 374] on textarea "tubing is subject to rotary flex stress that can lead to failure." at bounding box center [823, 383] width 169 height 27
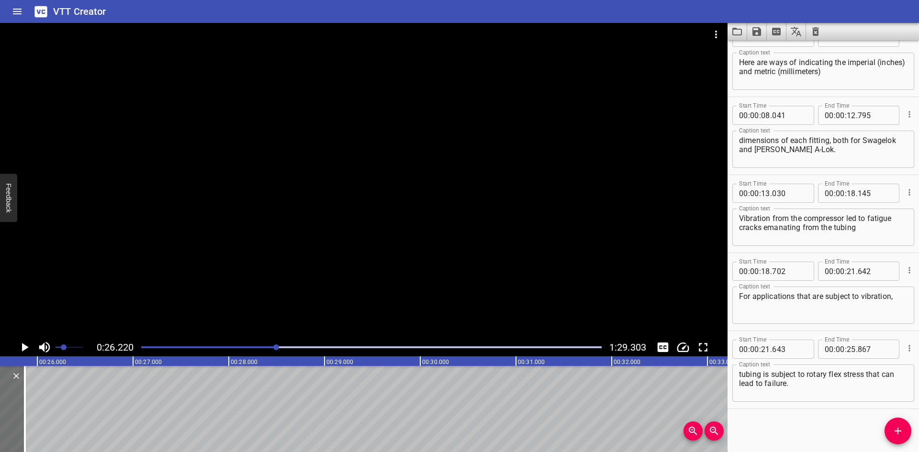
scroll to position [0, 2511]
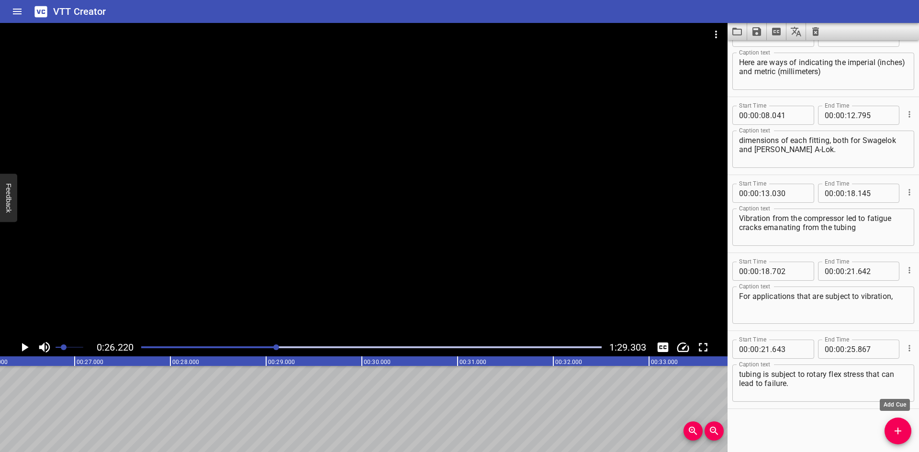
click at [889, 423] on button "Add Cue" at bounding box center [898, 431] width 27 height 27
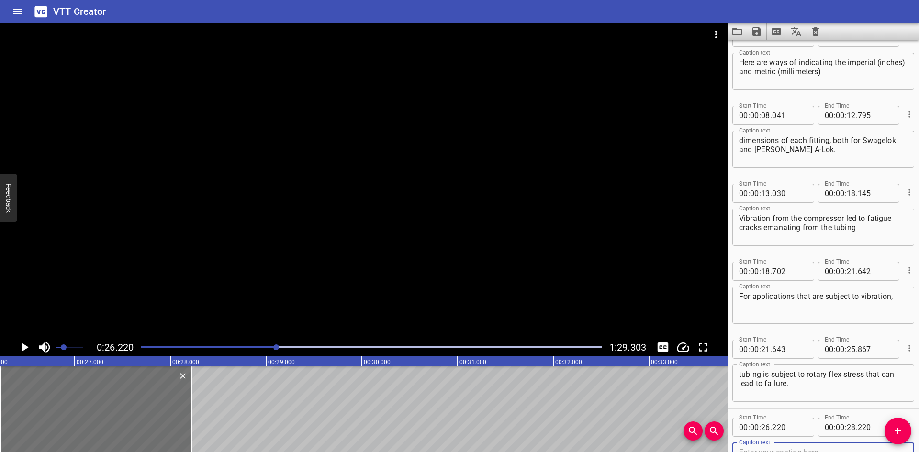
scroll to position [106, 0]
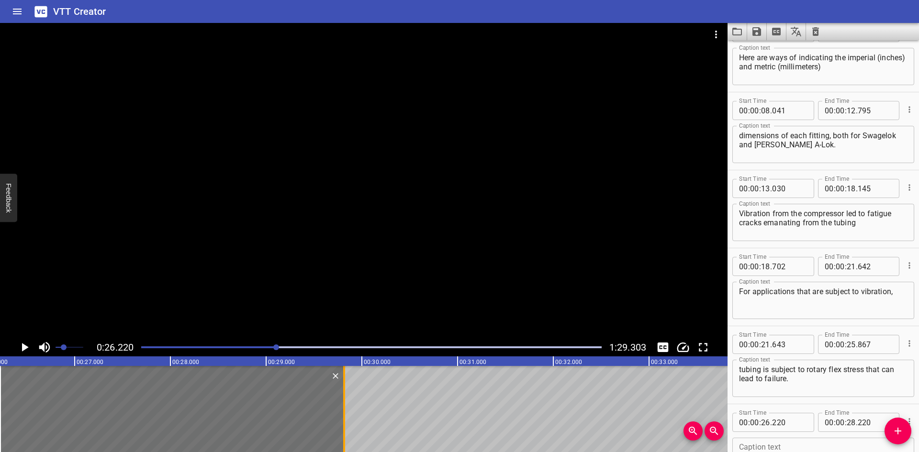
drag, startPoint x: 190, startPoint y: 396, endPoint x: 343, endPoint y: 395, distance: 152.7
click at [343, 395] on div at bounding box center [344, 409] width 10 height 86
click at [21, 346] on icon "Play/Pause" at bounding box center [24, 347] width 14 height 14
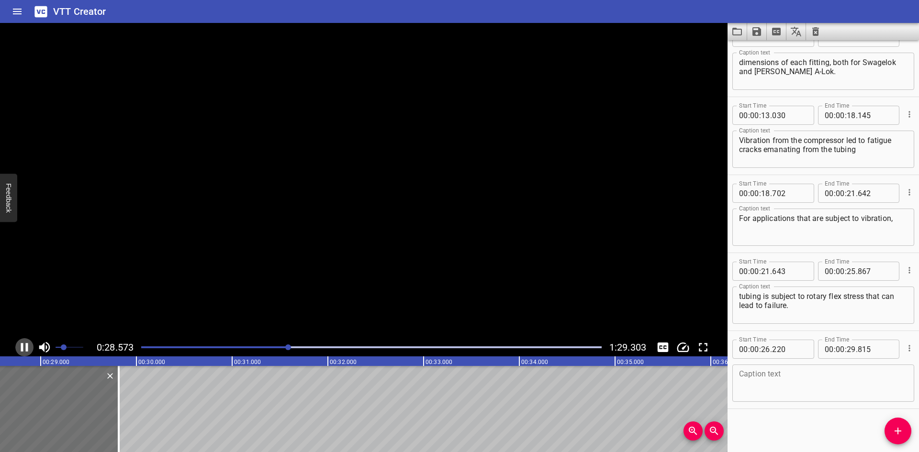
click at [21, 346] on icon "Play/Pause" at bounding box center [24, 347] width 14 height 14
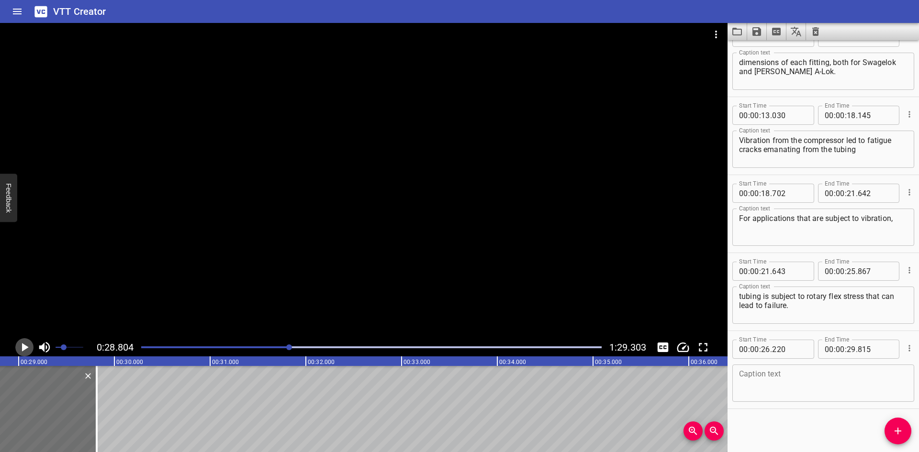
click at [21, 346] on icon "Play/Pause" at bounding box center [24, 347] width 14 height 14
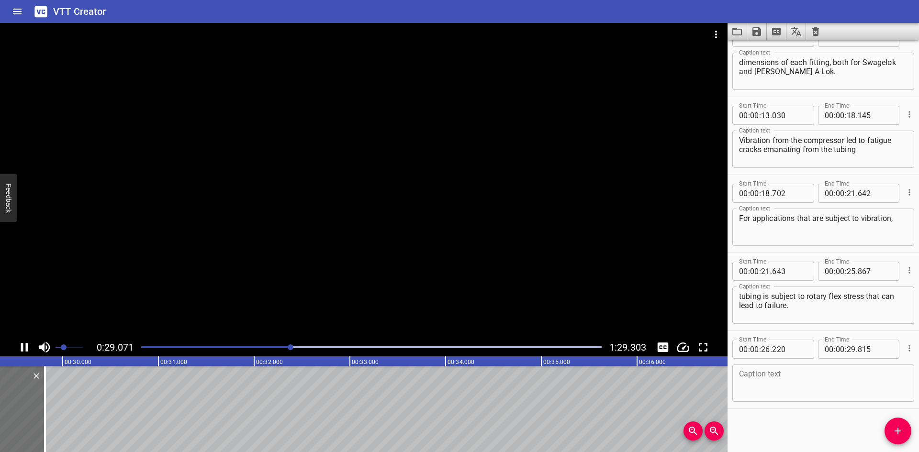
click at [21, 346] on icon "Play/Pause" at bounding box center [24, 347] width 14 height 14
click at [737, 387] on div "Caption text" at bounding box center [824, 383] width 182 height 37
paste textarea "Often removing the source of vibration is not viable,"
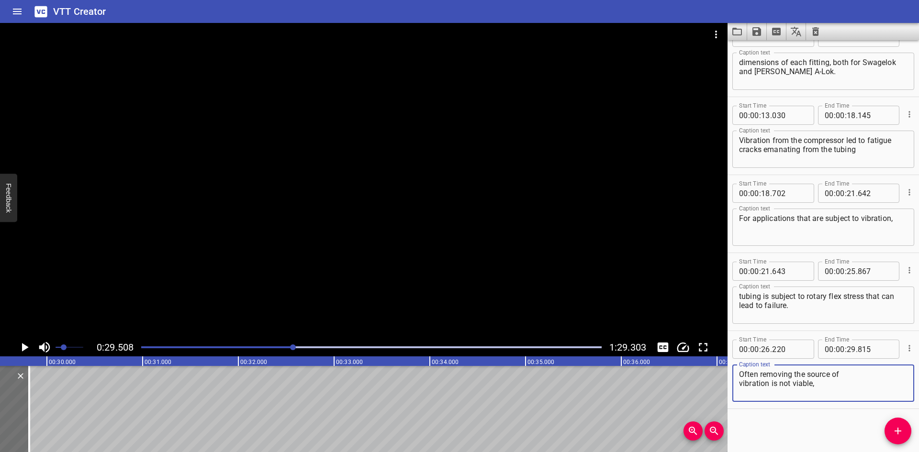
click at [865, 373] on textarea "Often removing the source of vibration is not viable," at bounding box center [823, 383] width 169 height 27
click at [904, 427] on icon "Add Cue" at bounding box center [897, 431] width 11 height 11
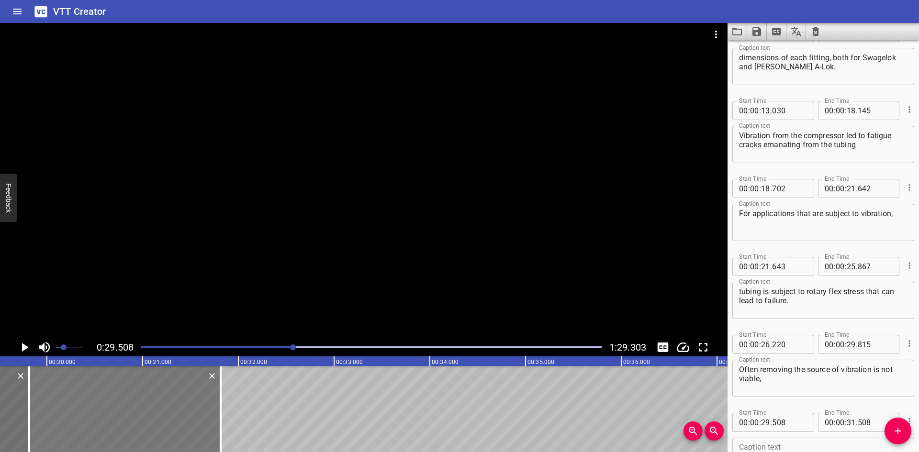
drag, startPoint x: 91, startPoint y: 395, endPoint x: 121, endPoint y: 396, distance: 29.2
click at [121, 396] on div at bounding box center [125, 409] width 192 height 86
drag, startPoint x: 221, startPoint y: 435, endPoint x: 226, endPoint y: 435, distance: 5.3
click at [226, 435] on div at bounding box center [226, 409] width 2 height 86
click at [795, 426] on input "number" at bounding box center [789, 422] width 35 height 19
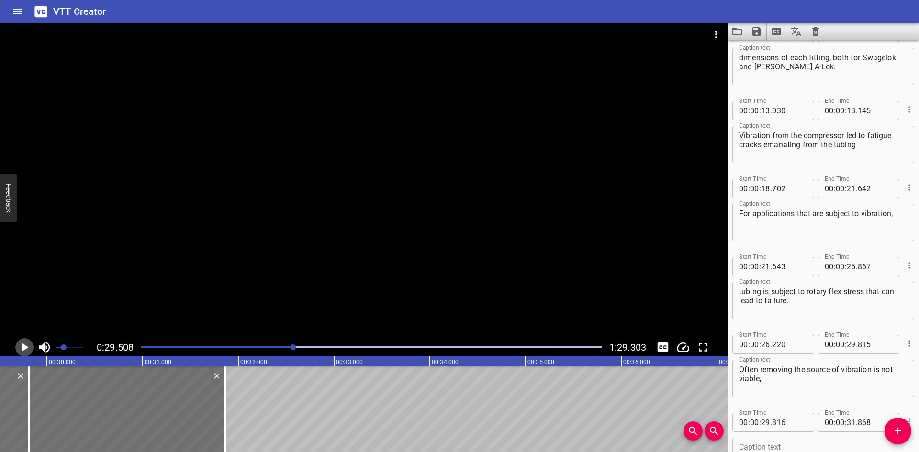
click at [24, 346] on icon "Play/Pause" at bounding box center [25, 347] width 7 height 9
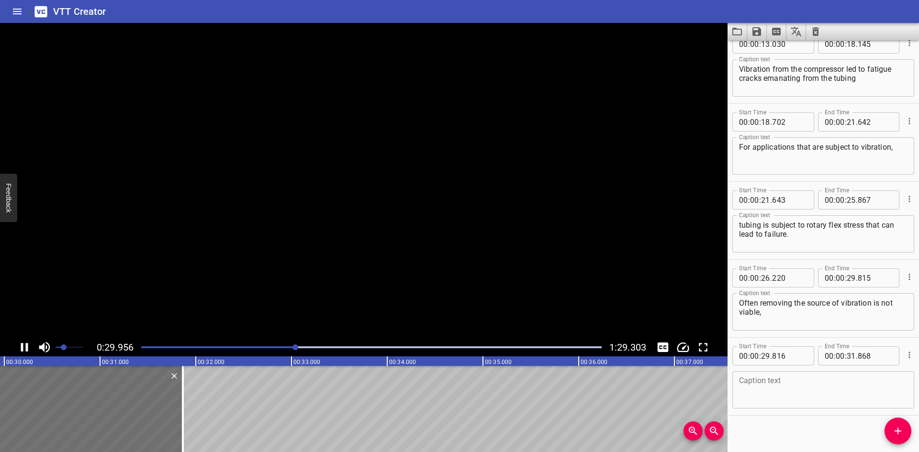
scroll to position [257, 0]
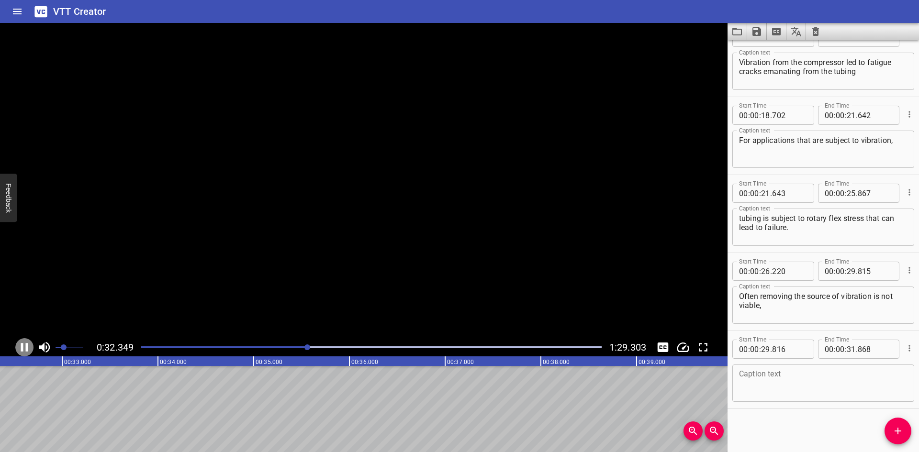
click at [24, 346] on icon "Play/Pause" at bounding box center [24, 347] width 14 height 14
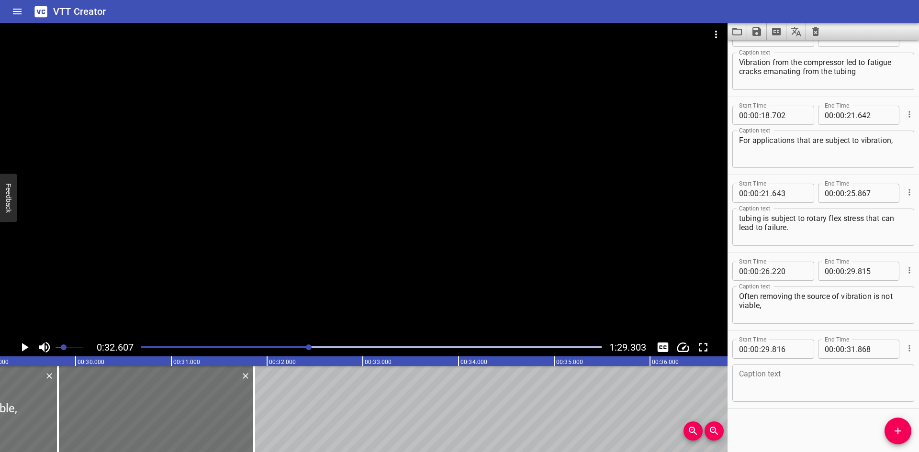
scroll to position [0, 2781]
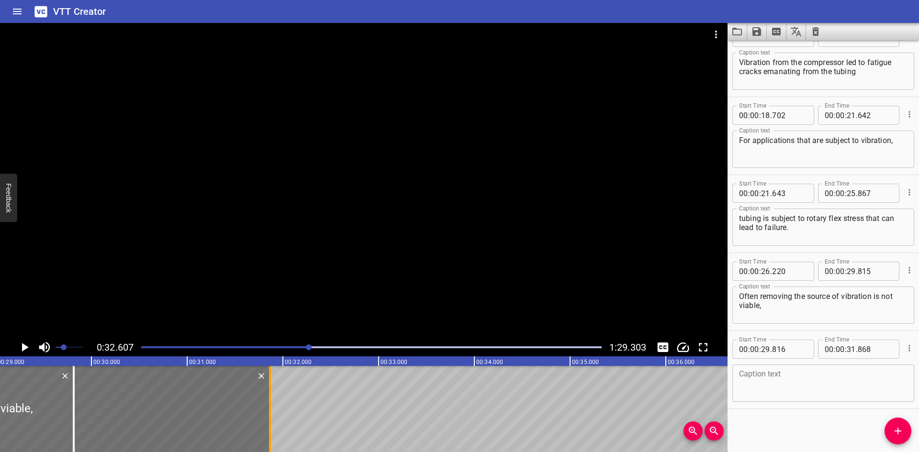
click at [270, 435] on div at bounding box center [270, 409] width 2 height 86
click at [268, 431] on div at bounding box center [271, 409] width 10 height 86
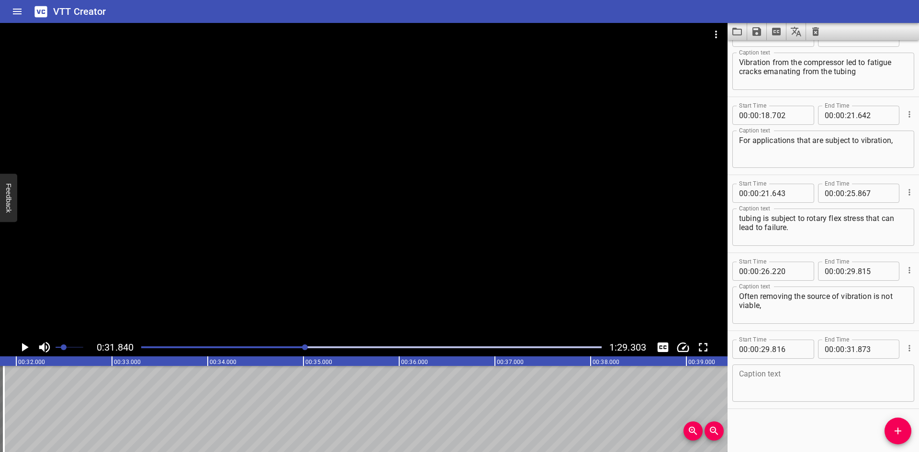
scroll to position [0, 3049]
click at [19, 343] on icon "Play/Pause" at bounding box center [24, 347] width 14 height 14
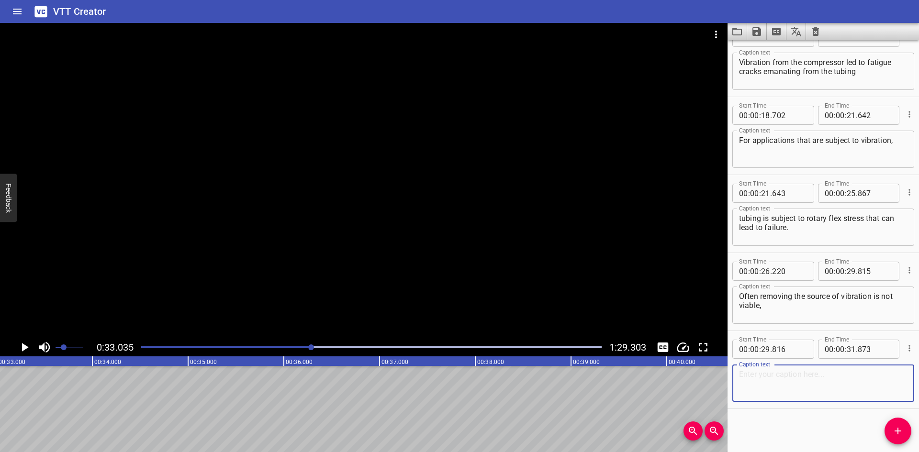
click at [778, 384] on textarea at bounding box center [823, 383] width 169 height 27
paste textarea "but that doesn't mean it has to dramatically"
click at [744, 372] on textarea "but that doesn't mean it has to dramatically" at bounding box center [823, 383] width 169 height 27
click at [854, 373] on textarea "but that doesn't mean it has to dramatically" at bounding box center [823, 383] width 169 height 27
drag, startPoint x: 895, startPoint y: 427, endPoint x: 823, endPoint y: 428, distance: 72.8
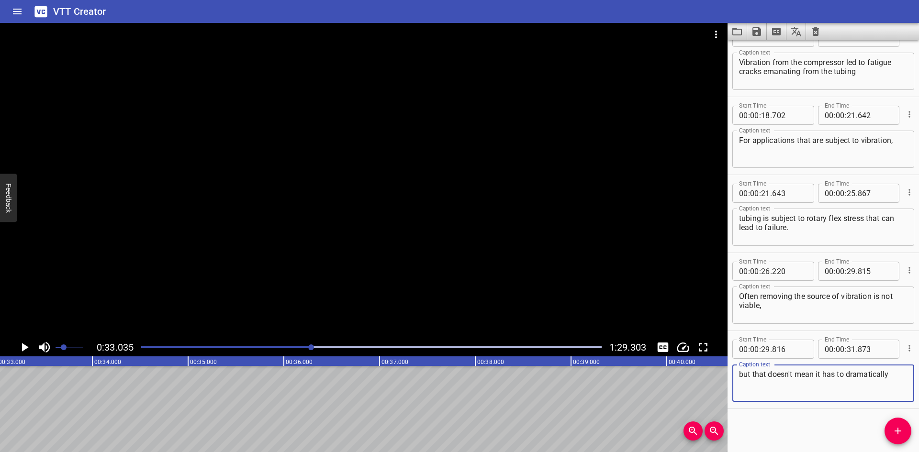
click at [895, 427] on icon "Add Cue" at bounding box center [897, 431] width 11 height 11
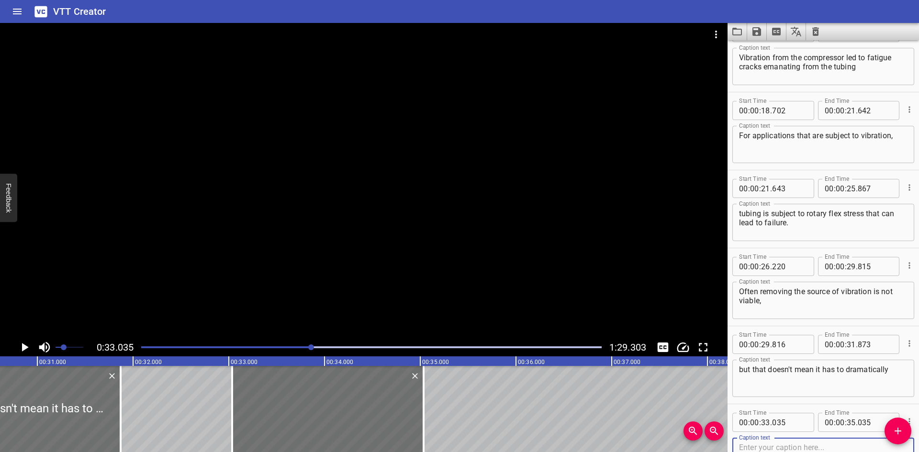
scroll to position [0, 2846]
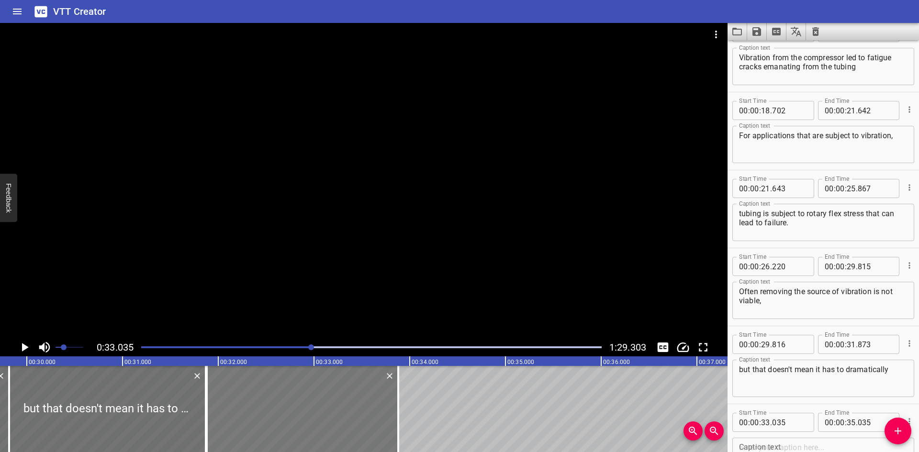
drag, startPoint x: 366, startPoint y: 418, endPoint x: 331, endPoint y: 421, distance: 35.1
click at [285, 426] on div at bounding box center [303, 409] width 192 height 86
drag, startPoint x: 397, startPoint y: 421, endPoint x: 422, endPoint y: 422, distance: 25.4
click at [422, 422] on div at bounding box center [423, 409] width 2 height 86
click at [793, 422] on input "number" at bounding box center [789, 422] width 35 height 19
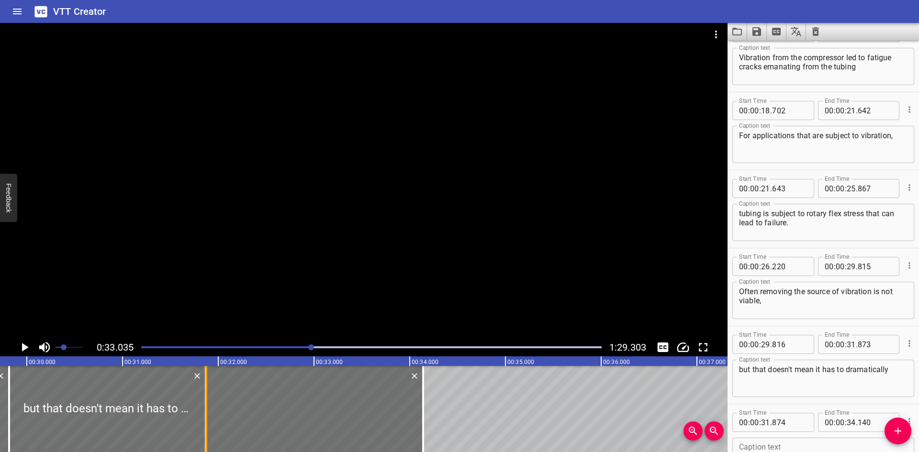
click at [208, 416] on div at bounding box center [207, 409] width 10 height 86
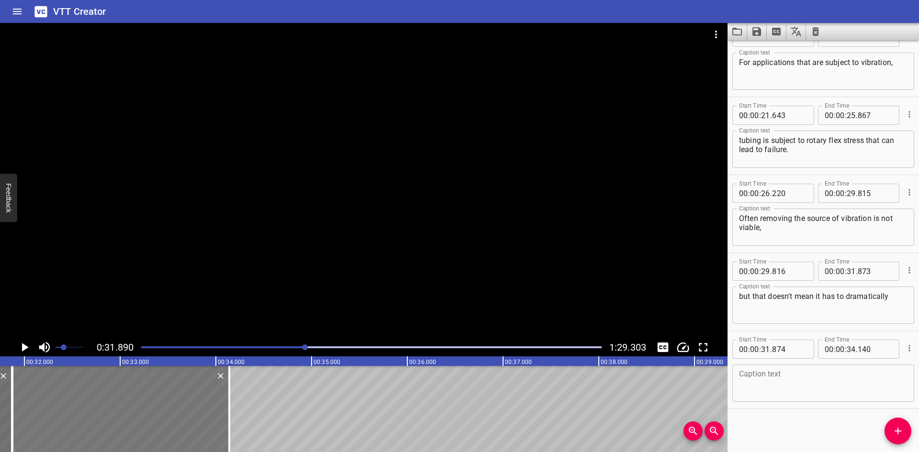
scroll to position [0, 3054]
click at [21, 345] on icon "Play/Pause" at bounding box center [24, 347] width 14 height 14
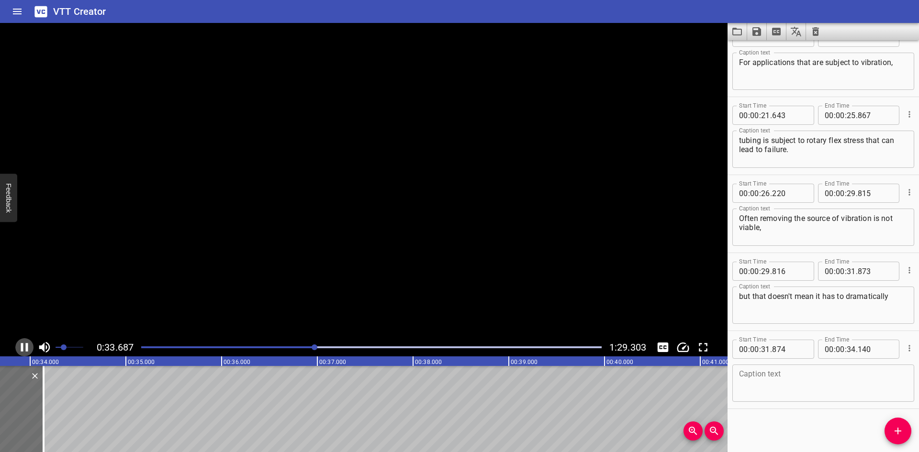
click at [21, 345] on icon "Play/Pause" at bounding box center [24, 347] width 14 height 14
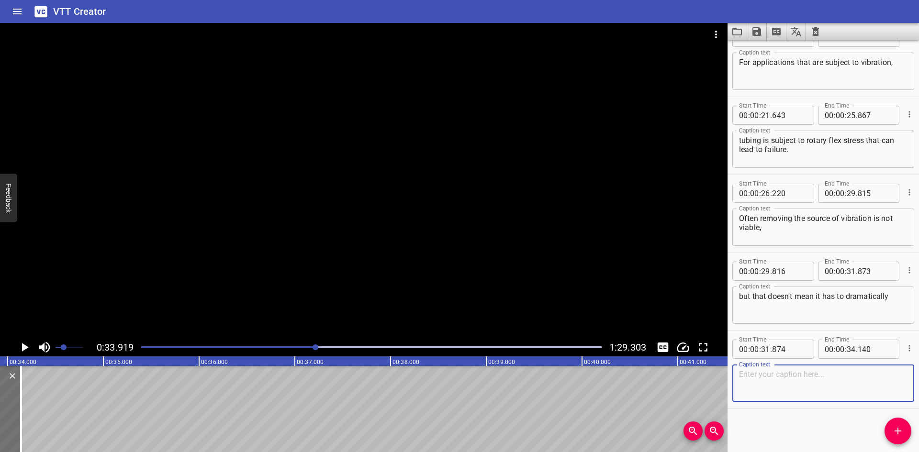
click at [770, 376] on textarea at bounding box center [823, 383] width 169 height 27
paste textarea "reduce the life of the application."
click at [836, 373] on textarea "reduce the life of the application." at bounding box center [823, 383] width 169 height 27
drag, startPoint x: 891, startPoint y: 431, endPoint x: 873, endPoint y: 425, distance: 18.6
click at [890, 430] on span "Add Cue" at bounding box center [898, 431] width 27 height 11
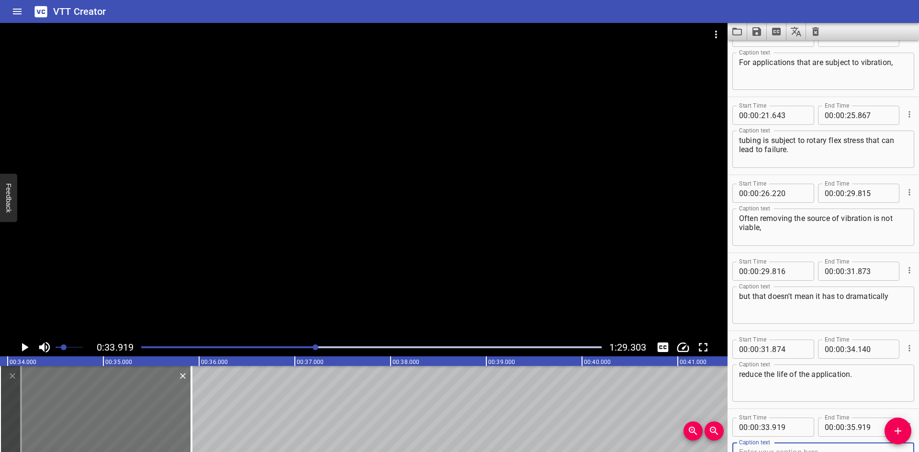
scroll to position [340, 0]
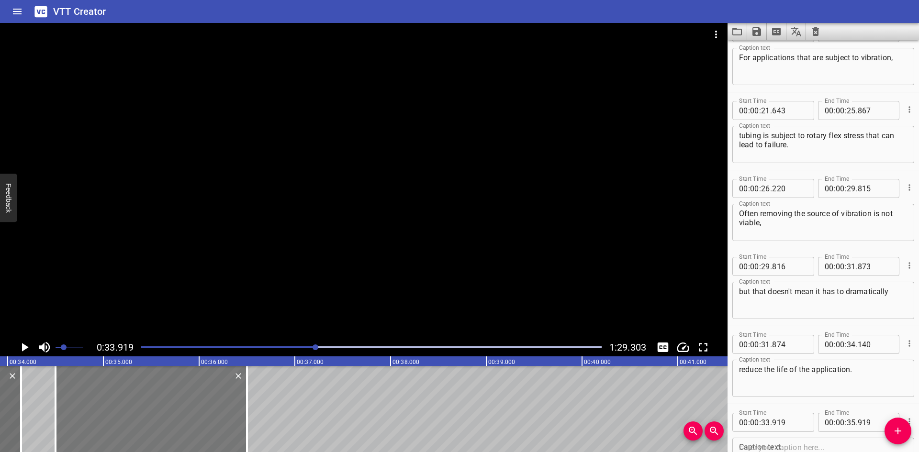
drag, startPoint x: 155, startPoint y: 398, endPoint x: 235, endPoint y: 397, distance: 80.0
click at [193, 394] on div at bounding box center [152, 409] width 192 height 86
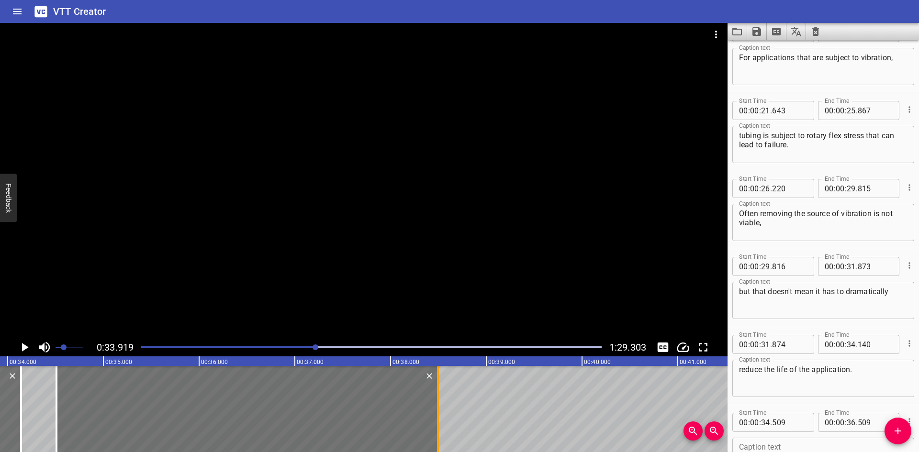
drag, startPoint x: 246, startPoint y: 395, endPoint x: 436, endPoint y: 395, distance: 190.1
click at [436, 395] on div at bounding box center [438, 409] width 10 height 86
click at [20, 347] on icon "Play/Pause" at bounding box center [24, 347] width 14 height 14
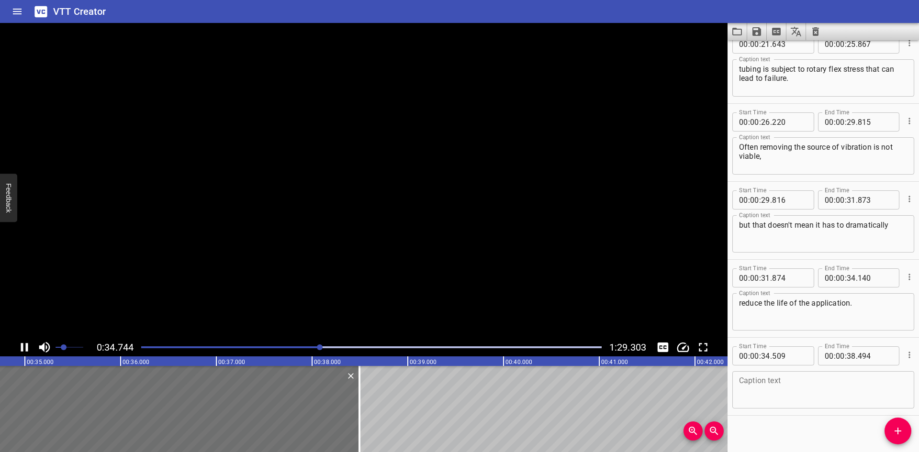
scroll to position [413, 0]
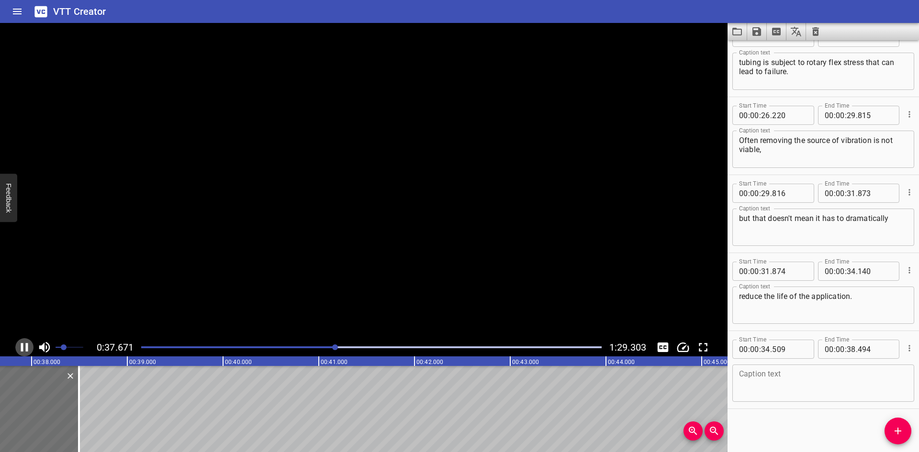
click at [21, 347] on icon "Play/Pause" at bounding box center [24, 347] width 7 height 9
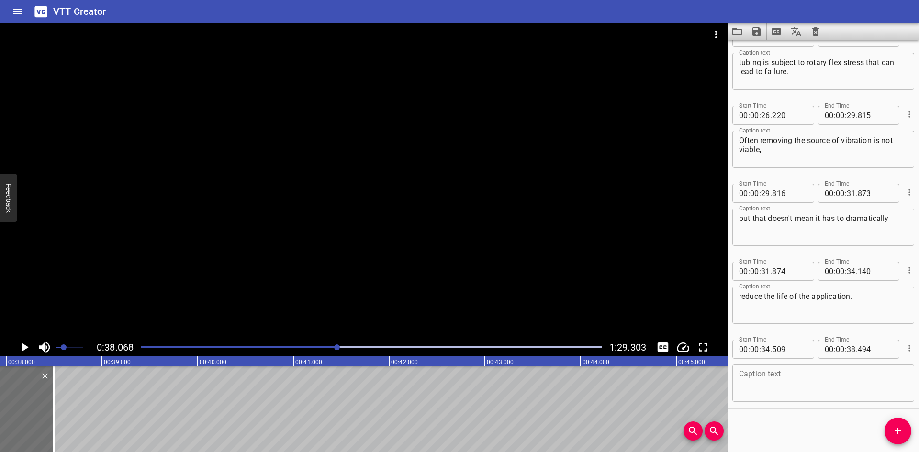
scroll to position [0, 3646]
click at [758, 376] on textarea at bounding box center [823, 383] width 169 height 27
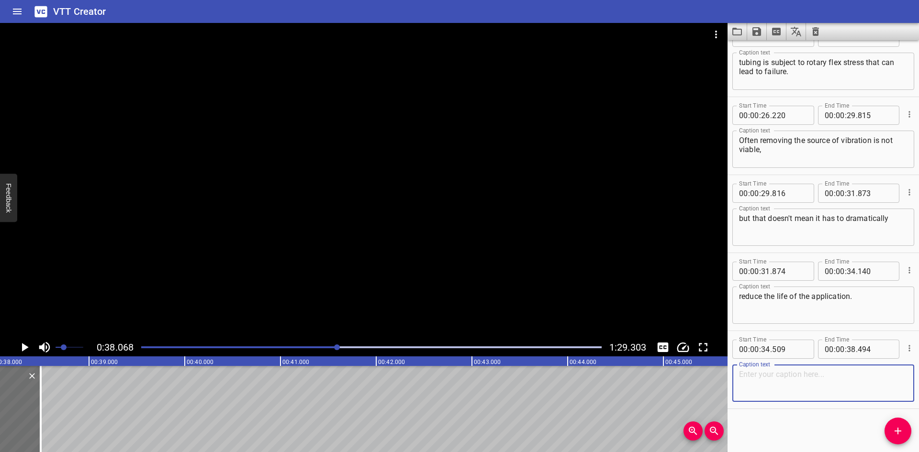
paste textarea "There are other choices that can be made to help mitigate the effects."
click at [866, 373] on textarea "There are other choices that can be made to help mitigate the effects." at bounding box center [823, 383] width 169 height 27
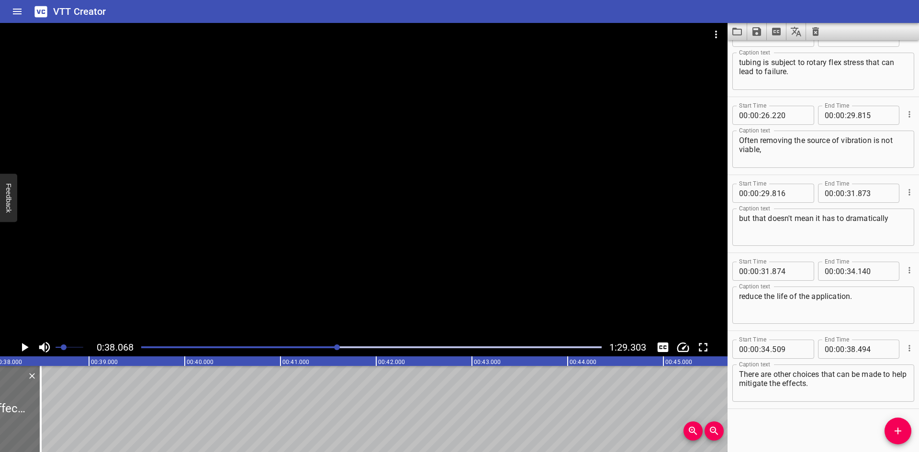
click at [889, 427] on span "Add Cue" at bounding box center [898, 431] width 27 height 11
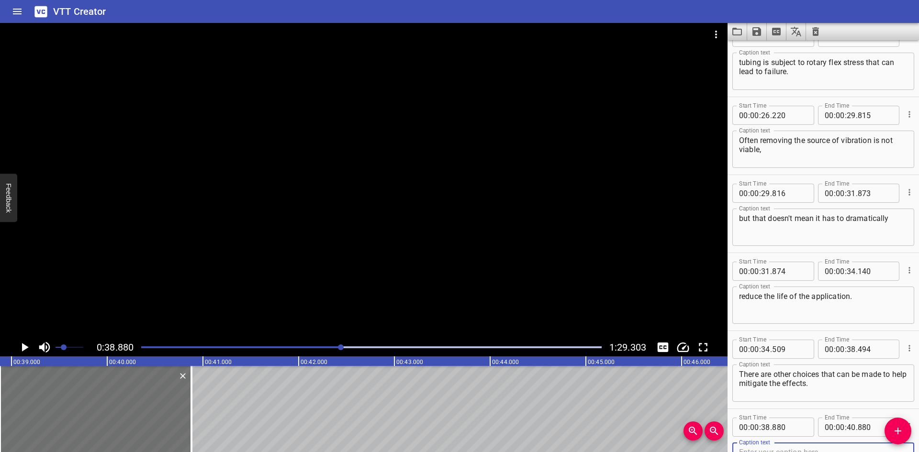
scroll to position [418, 0]
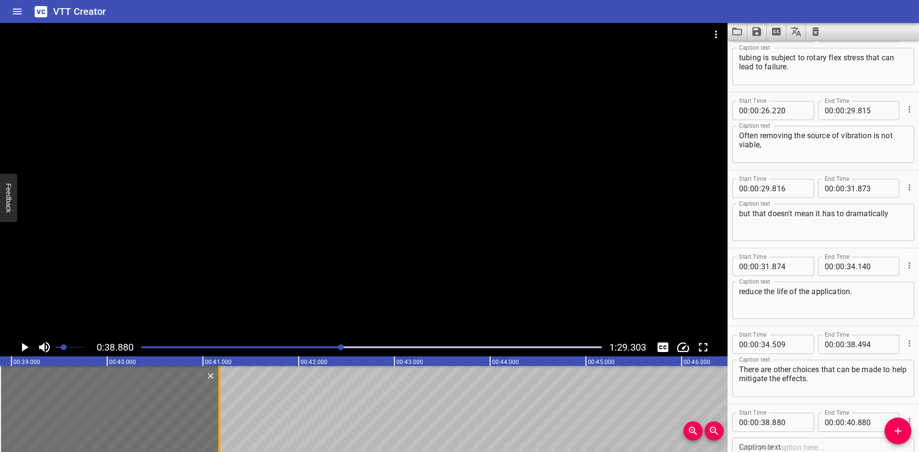
drag, startPoint x: 192, startPoint y: 399, endPoint x: 220, endPoint y: 399, distance: 27.8
click at [220, 399] on div at bounding box center [219, 409] width 2 height 86
click at [19, 352] on icon "Play/Pause" at bounding box center [24, 347] width 14 height 14
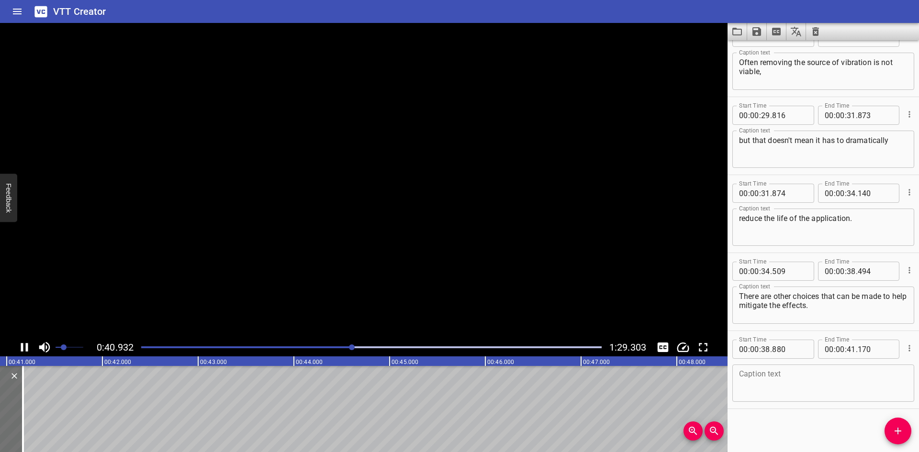
click at [19, 352] on icon "Play/Pause" at bounding box center [24, 347] width 14 height 14
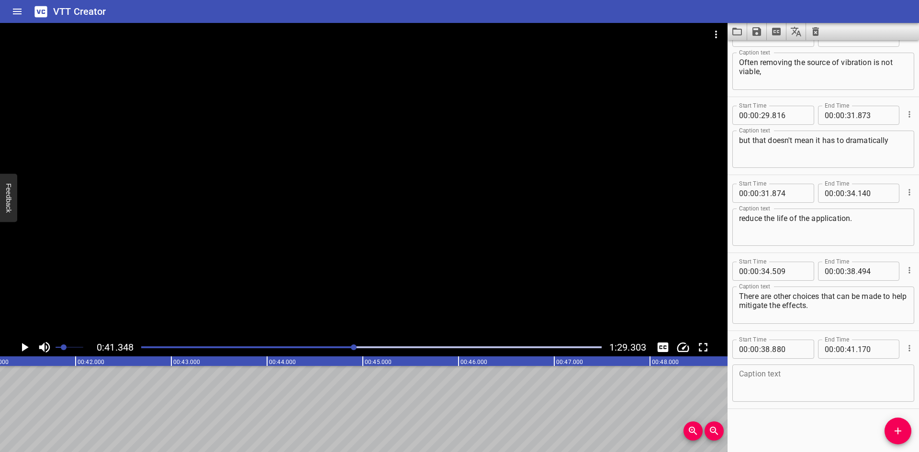
scroll to position [0, 3960]
click at [341, 350] on div at bounding box center [372, 347] width 472 height 13
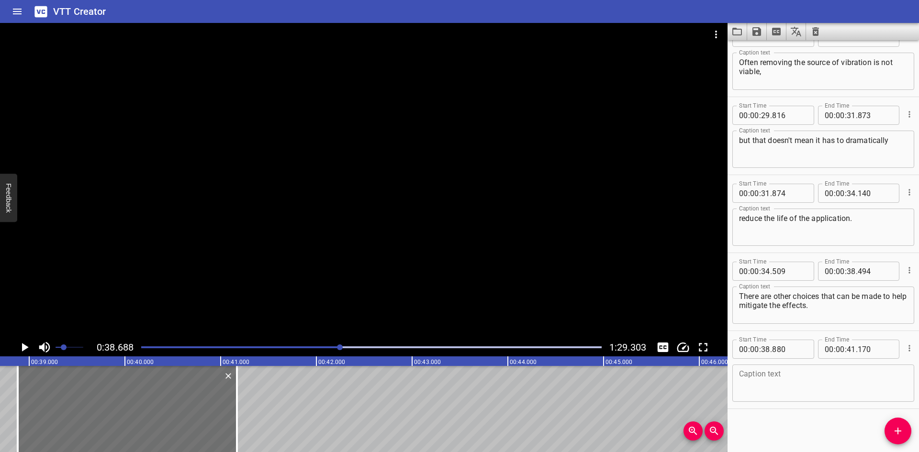
scroll to position [0, 3705]
click at [24, 351] on icon "Play/Pause" at bounding box center [24, 347] width 14 height 14
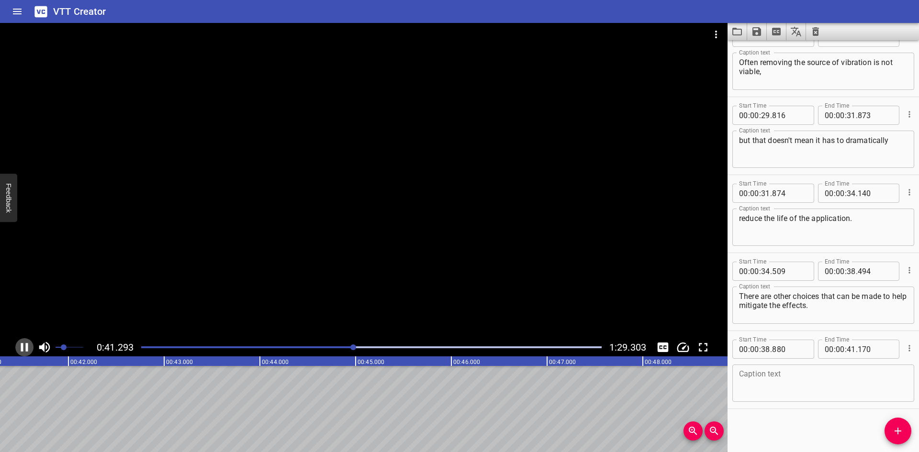
click at [24, 350] on icon "Play/Pause" at bounding box center [24, 347] width 14 height 14
click at [24, 350] on icon "Play/Pause" at bounding box center [25, 347] width 7 height 9
click at [24, 350] on icon "Play/Pause" at bounding box center [24, 347] width 14 height 14
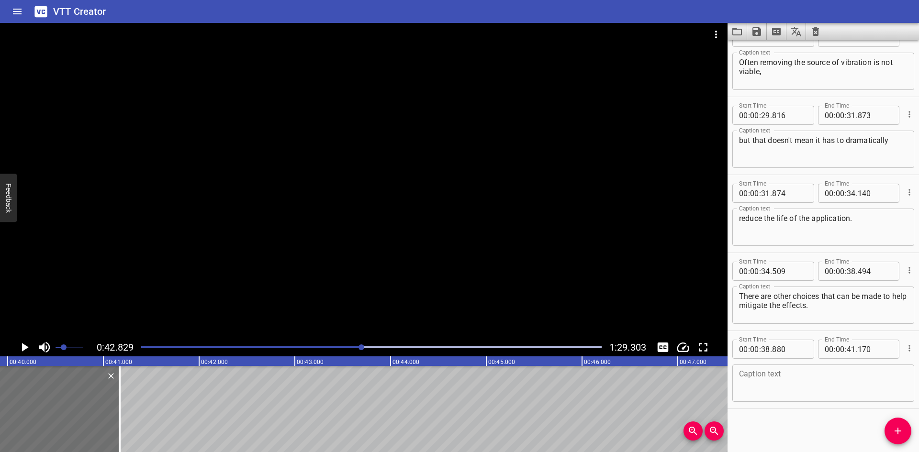
scroll to position [0, 3815]
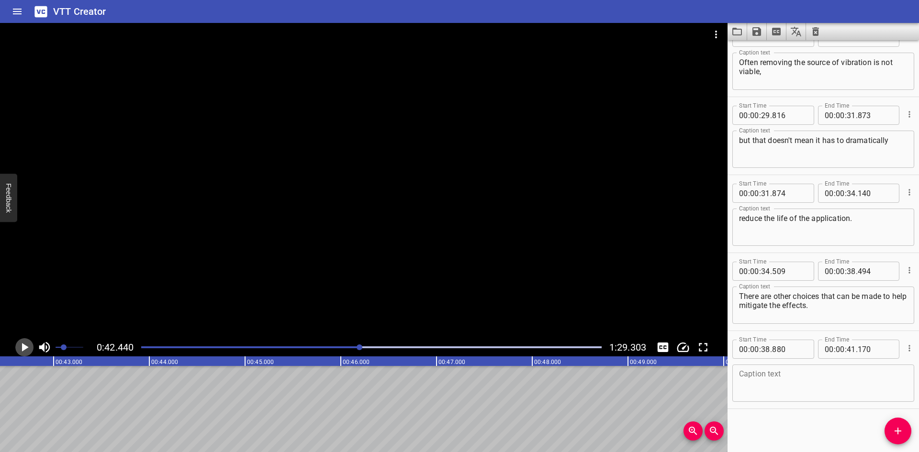
click at [30, 349] on icon "Play/Pause" at bounding box center [24, 347] width 14 height 14
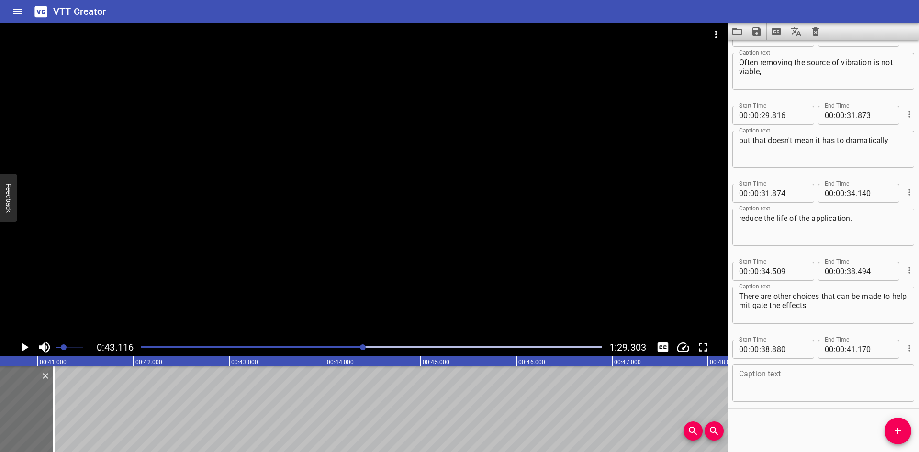
scroll to position [0, 3834]
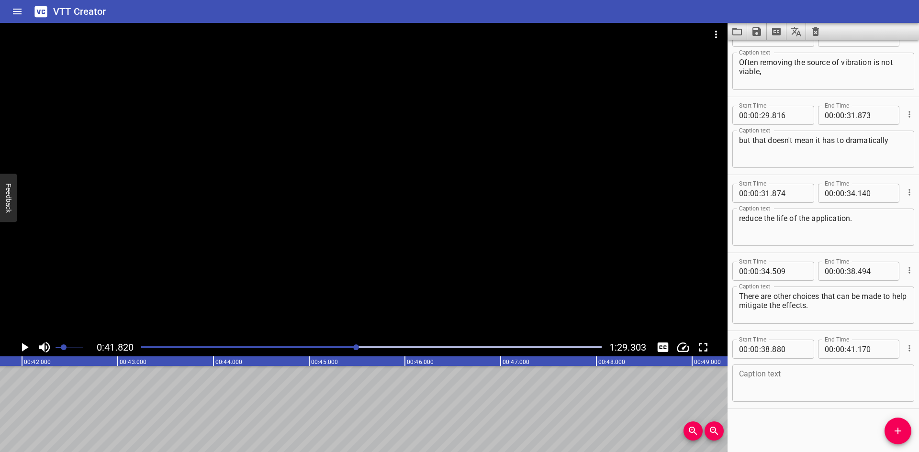
scroll to position [0, 4005]
click at [23, 345] on icon "Play/Pause" at bounding box center [25, 347] width 7 height 9
click at [23, 345] on icon "Play/Pause" at bounding box center [24, 347] width 7 height 9
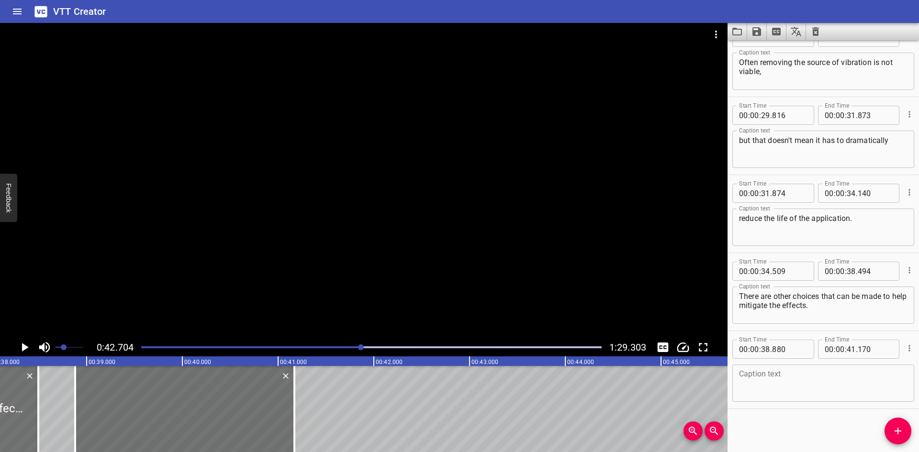
scroll to position [0, 3594]
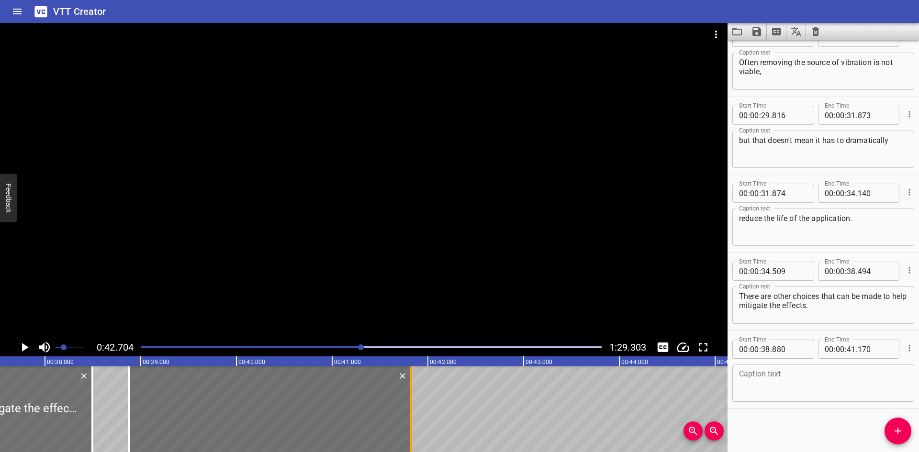
drag, startPoint x: 346, startPoint y: 418, endPoint x: 408, endPoint y: 424, distance: 62.9
click at [408, 424] on div at bounding box center [412, 409] width 10 height 86
click at [790, 375] on textarea at bounding box center [823, 383] width 169 height 27
paste textarea "Stainless steel are used to connect fittings and tubing"
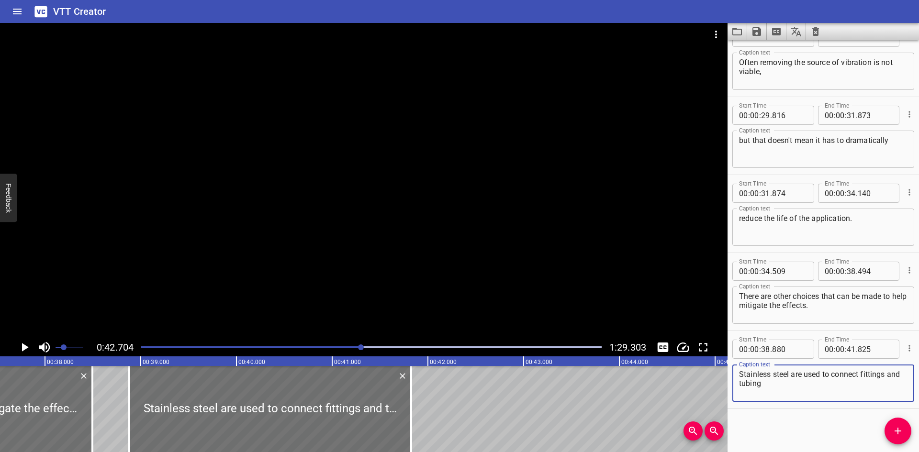
click at [789, 388] on textarea "Stainless steel are used to connect fittings and tubing" at bounding box center [823, 383] width 169 height 27
click at [166, 395] on div at bounding box center [270, 409] width 282 height 86
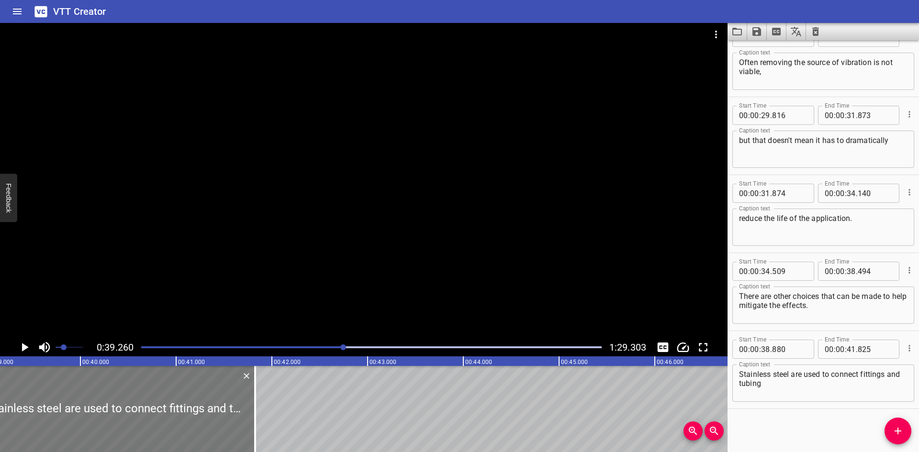
scroll to position [0, 3760]
click at [242, 398] on div at bounding box center [246, 409] width 10 height 86
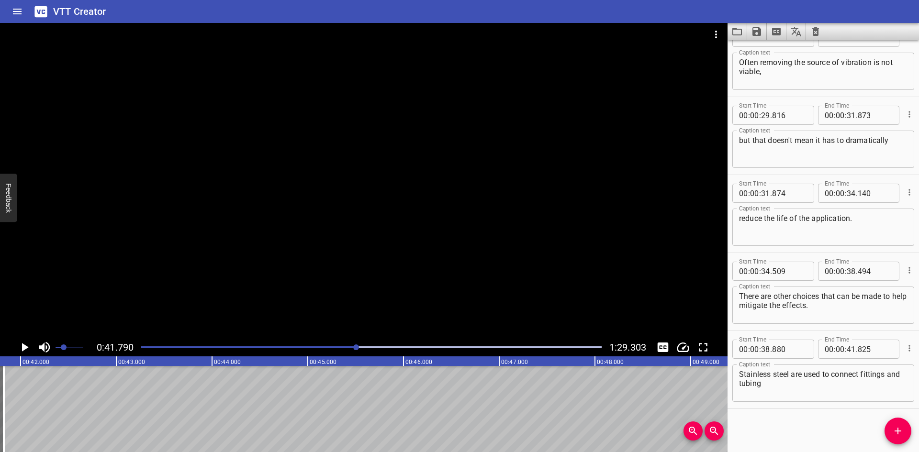
scroll to position [0, 4002]
click at [902, 426] on icon "Add Cue" at bounding box center [897, 431] width 11 height 11
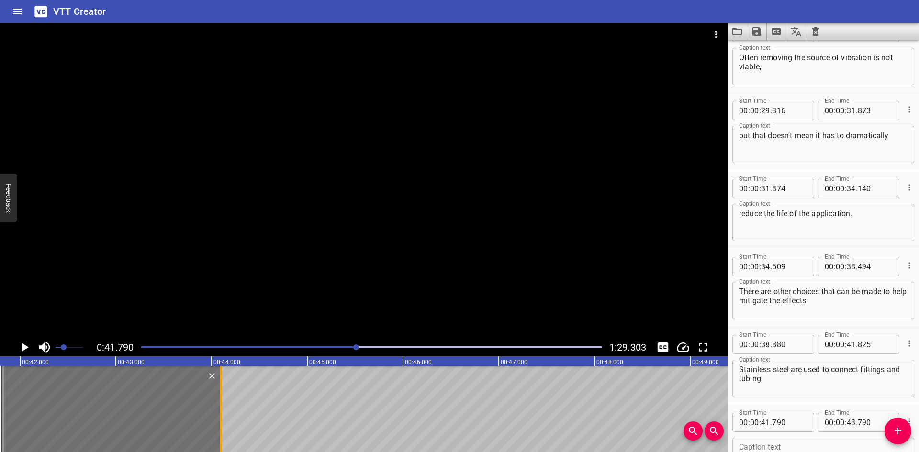
drag, startPoint x: 194, startPoint y: 407, endPoint x: 223, endPoint y: 406, distance: 28.8
click at [223, 406] on div at bounding box center [221, 409] width 10 height 86
click at [789, 418] on input "number" at bounding box center [789, 422] width 35 height 19
click at [29, 348] on icon "Play/Pause" at bounding box center [24, 347] width 14 height 14
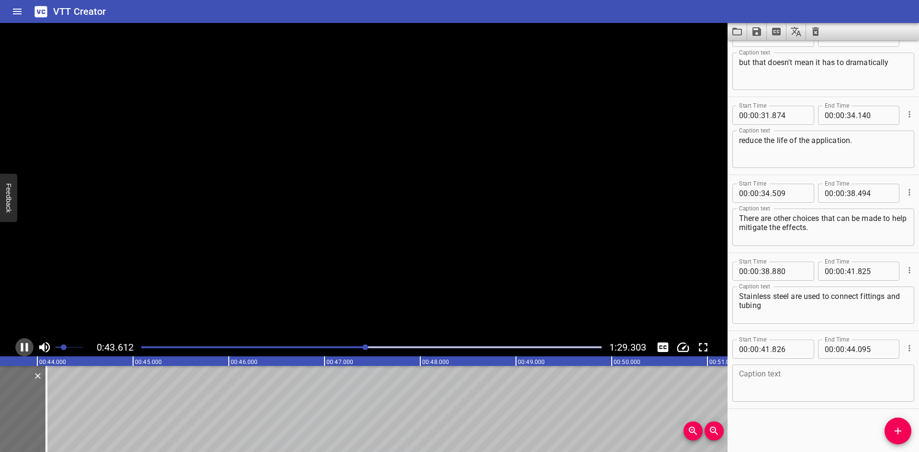
click at [29, 348] on icon "Play/Pause" at bounding box center [24, 347] width 14 height 14
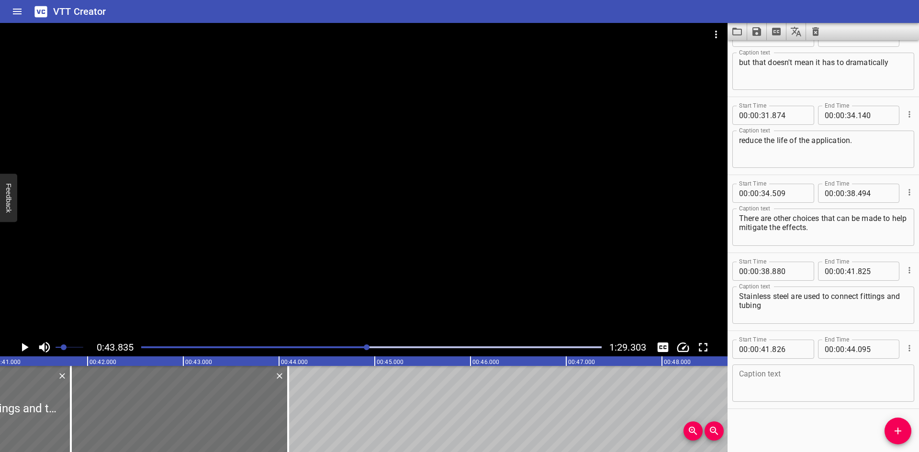
scroll to position [0, 3919]
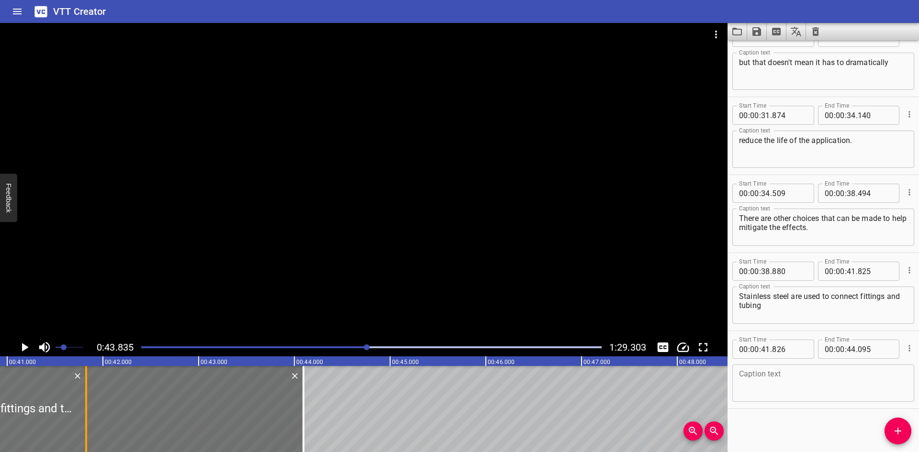
click at [88, 426] on div at bounding box center [86, 409] width 10 height 86
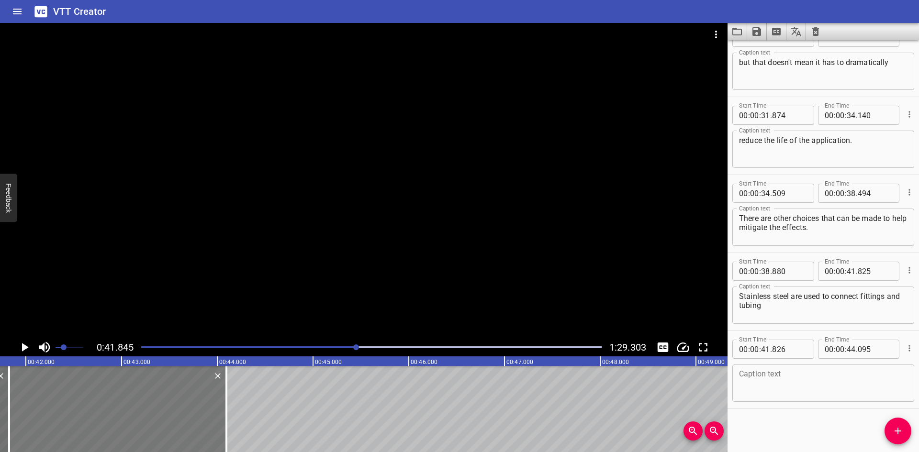
scroll to position [0, 4007]
click at [23, 343] on icon "Play/Pause" at bounding box center [24, 347] width 14 height 14
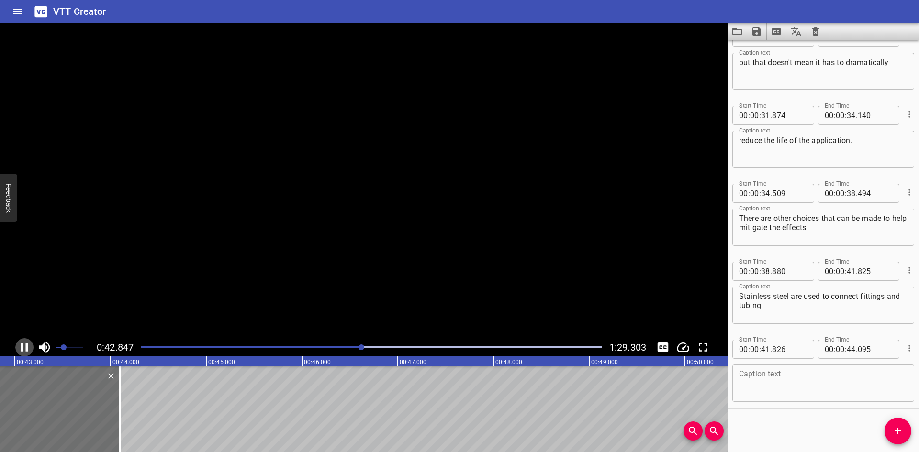
click at [23, 343] on icon "Play/Pause" at bounding box center [24, 347] width 14 height 14
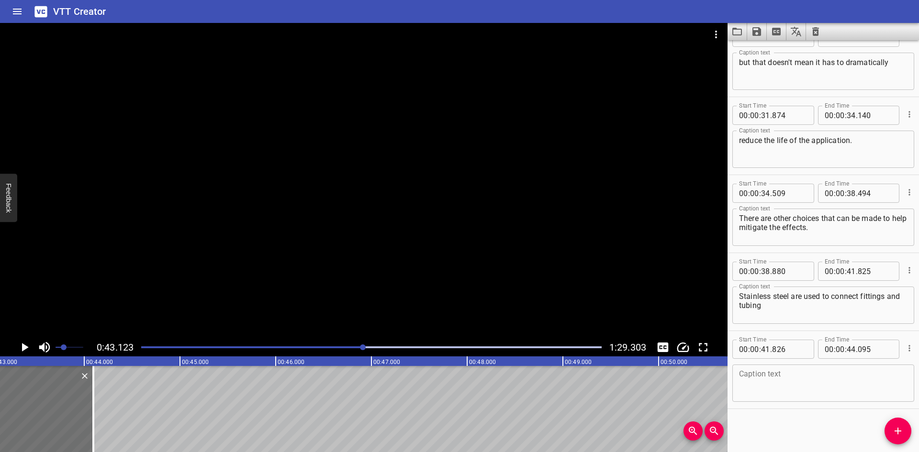
scroll to position [0, 4130]
drag, startPoint x: 782, startPoint y: 311, endPoint x: 753, endPoint y: 311, distance: 29.2
click at [753, 311] on textarea "Stainless steel are used to connect fittings and tubing" at bounding box center [823, 305] width 169 height 27
click at [783, 378] on textarea "tubing" at bounding box center [823, 383] width 169 height 27
click at [840, 385] on textarea "tubing" at bounding box center [823, 383] width 169 height 27
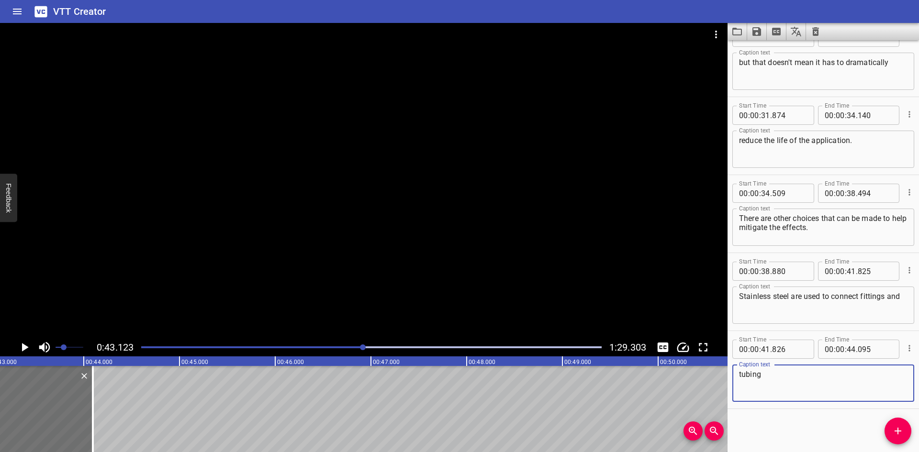
paste textarea "in various applications"
click at [92, 382] on div at bounding box center [93, 409] width 2 height 86
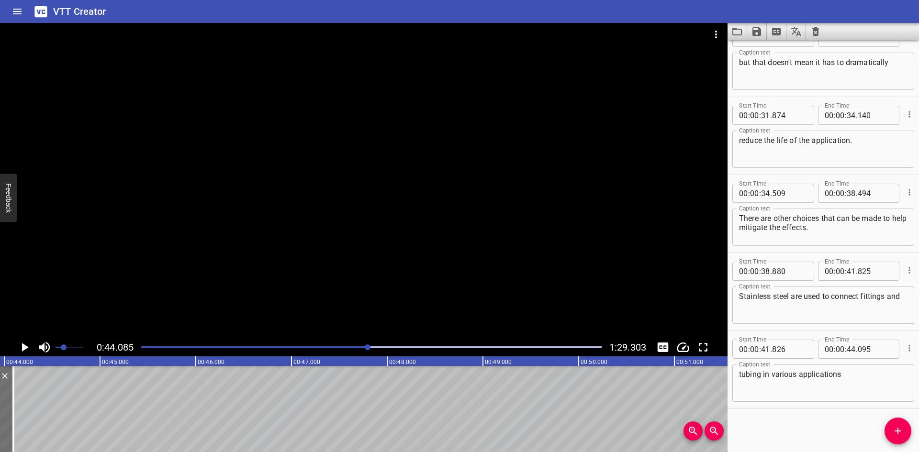
scroll to position [0, 4222]
click at [904, 431] on span "Add Cue" at bounding box center [898, 431] width 27 height 11
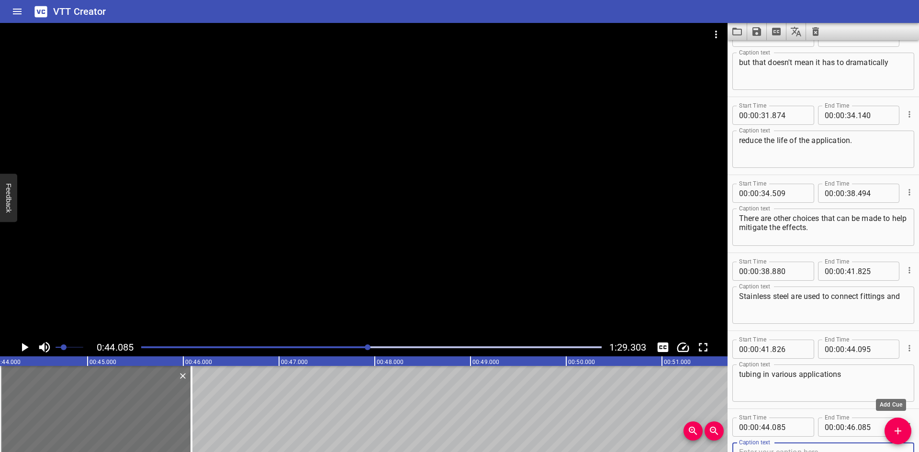
scroll to position [574, 0]
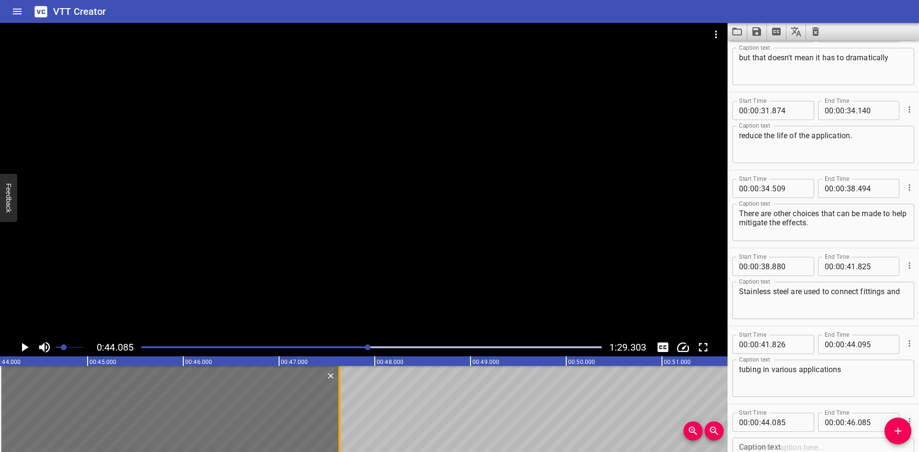
drag, startPoint x: 188, startPoint y: 422, endPoint x: 336, endPoint y: 431, distance: 148.2
click at [336, 431] on div at bounding box center [340, 409] width 10 height 86
click at [797, 423] on input "number" at bounding box center [789, 422] width 35 height 19
click at [22, 345] on icon "Play/Pause" at bounding box center [25, 347] width 7 height 9
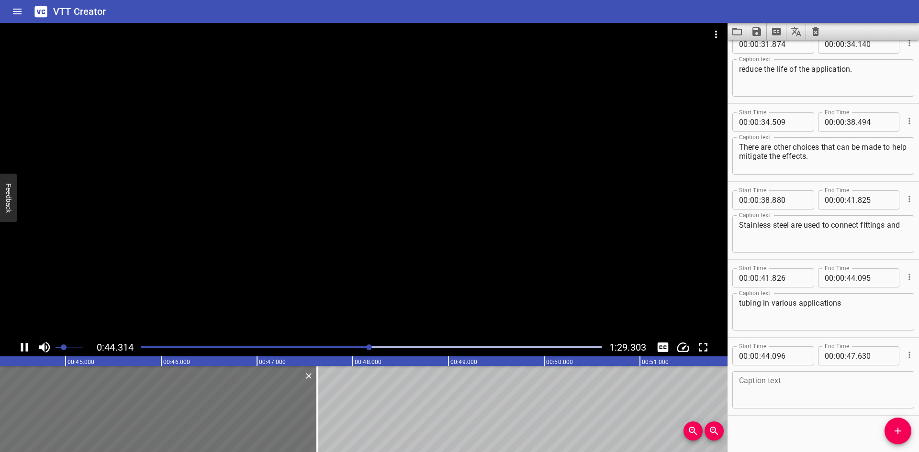
scroll to position [647, 0]
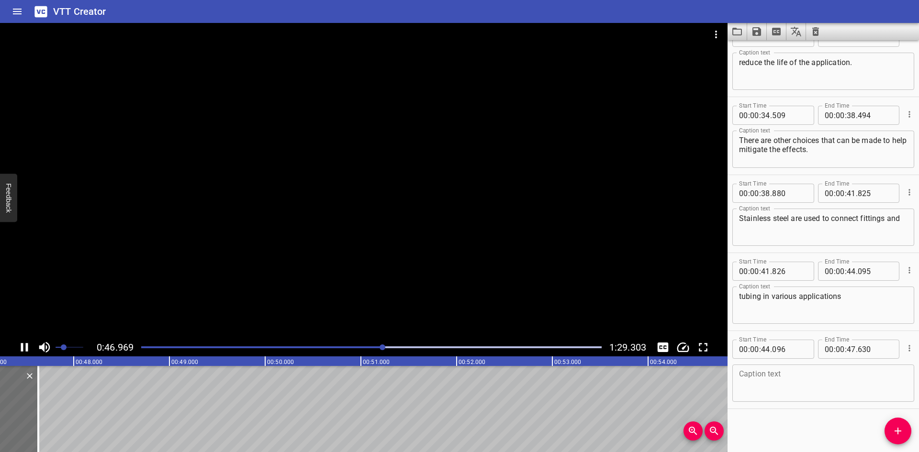
click at [23, 345] on icon "Play/Pause" at bounding box center [24, 347] width 7 height 9
click at [733, 398] on div "Caption text" at bounding box center [824, 383] width 182 height 37
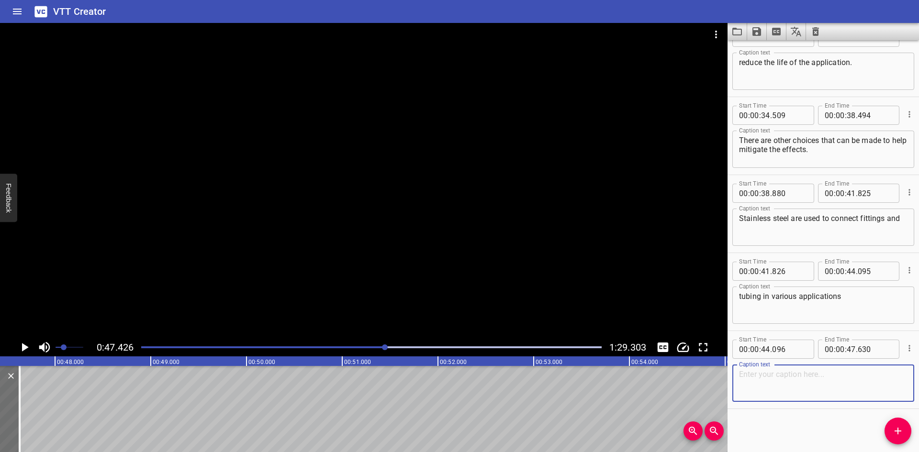
paste textarea "where corrosion resistance and durability are important​"
click at [841, 368] on div "where corrosion resistance and durability are important​. Caption text" at bounding box center [824, 383] width 182 height 37
click at [836, 374] on textarea "where corrosion resistance and durability are important​." at bounding box center [823, 383] width 169 height 27
click at [902, 430] on icon "Add Cue" at bounding box center [897, 431] width 11 height 11
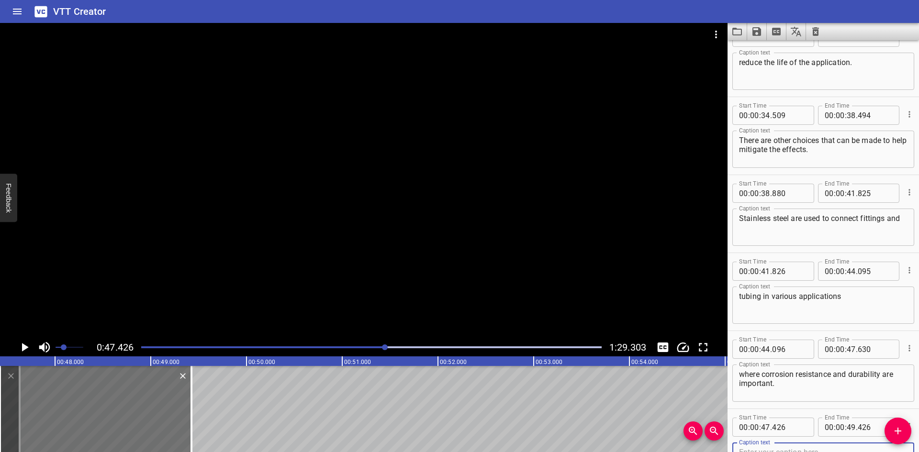
scroll to position [652, 0]
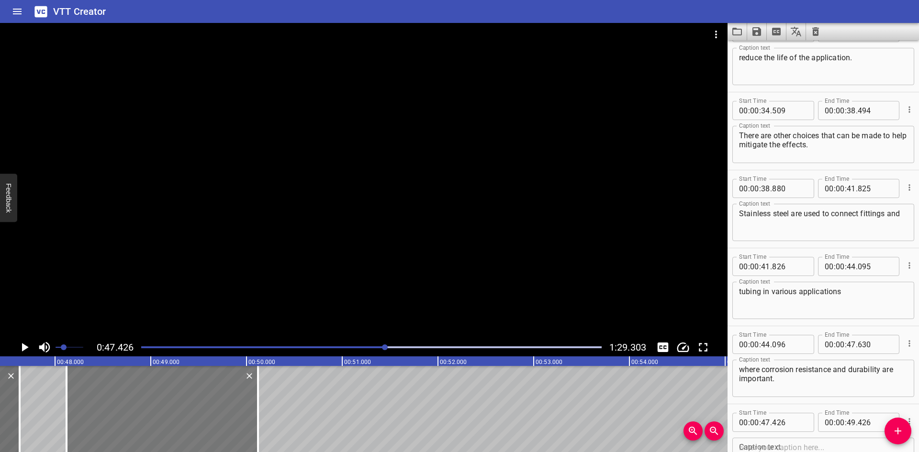
drag, startPoint x: 85, startPoint y: 409, endPoint x: 151, endPoint y: 405, distance: 66.7
click at [151, 405] on div at bounding box center [163, 409] width 192 height 86
click at [162, 286] on div at bounding box center [364, 181] width 728 height 316
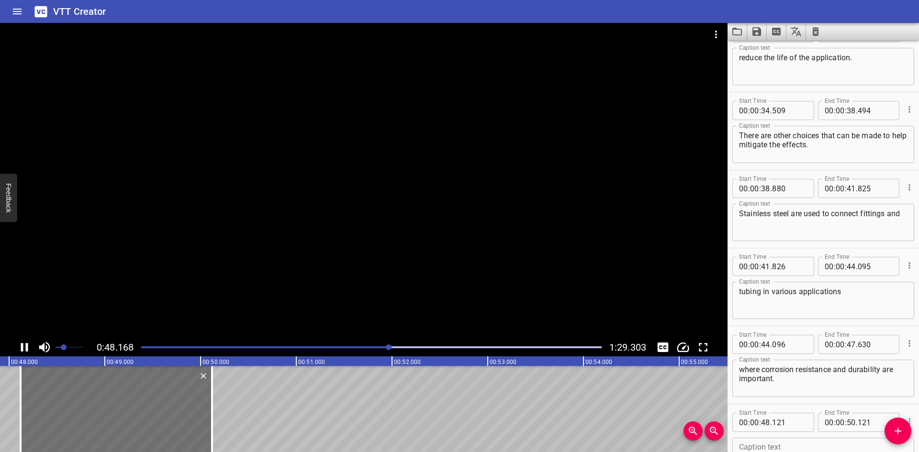
scroll to position [725, 0]
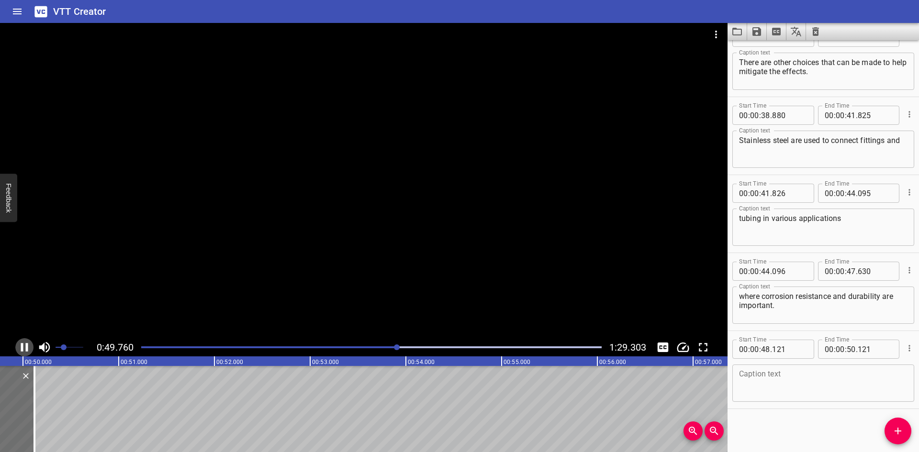
click at [23, 347] on icon "Play/Pause" at bounding box center [24, 347] width 14 height 14
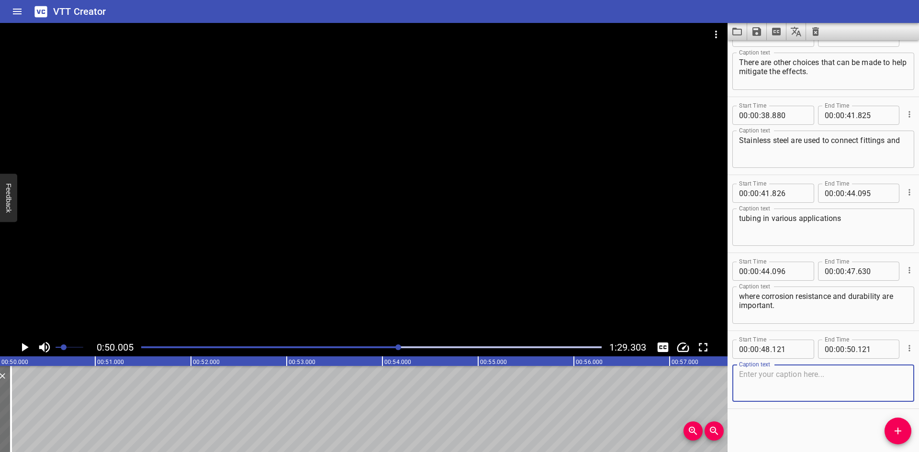
click at [757, 377] on textarea at bounding box center [823, 383] width 169 height 27
paste textarea "Pitting corrosion occurs"
click at [897, 430] on icon "Add Cue" at bounding box center [897, 431] width 11 height 11
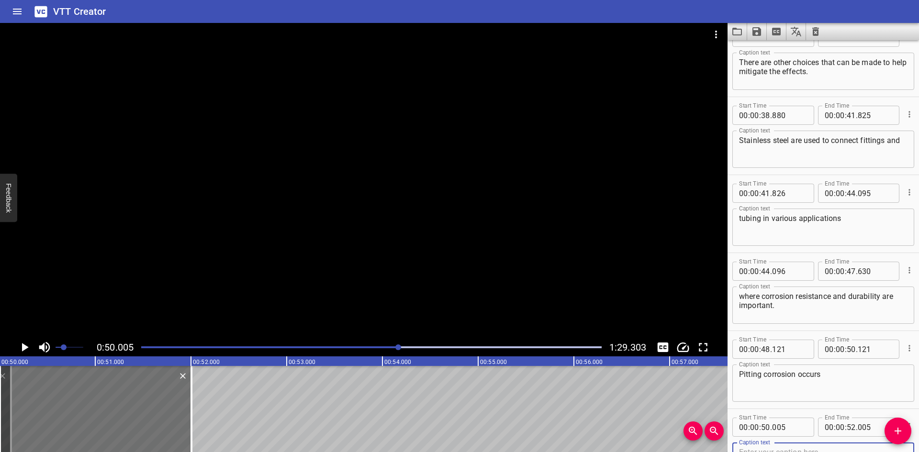
scroll to position [730, 0]
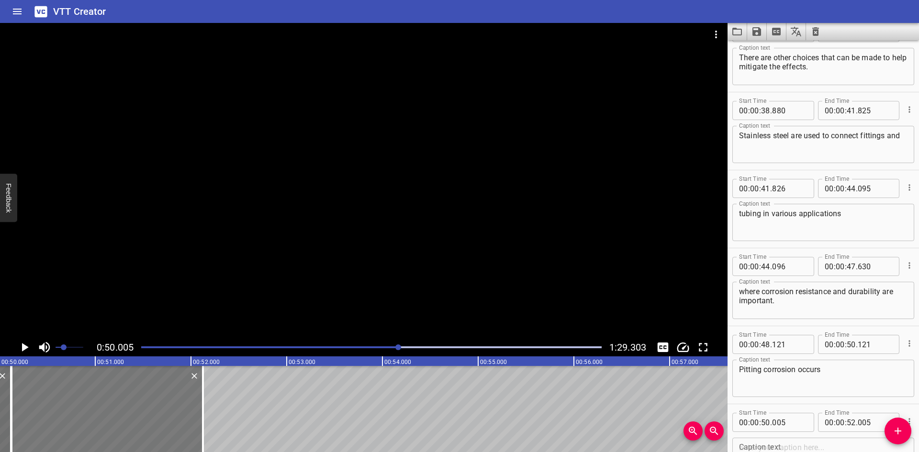
drag, startPoint x: 148, startPoint y: 420, endPoint x: 159, endPoint y: 420, distance: 11.5
click at [159, 420] on div at bounding box center [107, 409] width 192 height 86
click at [795, 417] on input "number" at bounding box center [789, 422] width 35 height 19
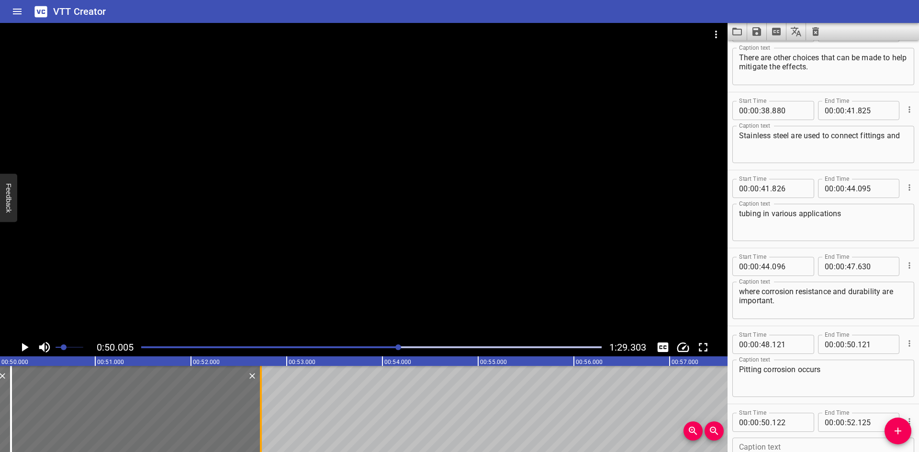
drag, startPoint x: 201, startPoint y: 402, endPoint x: 258, endPoint y: 416, distance: 58.6
click at [258, 416] on div at bounding box center [261, 409] width 10 height 86
click at [23, 345] on icon "Play/Pause" at bounding box center [25, 347] width 7 height 9
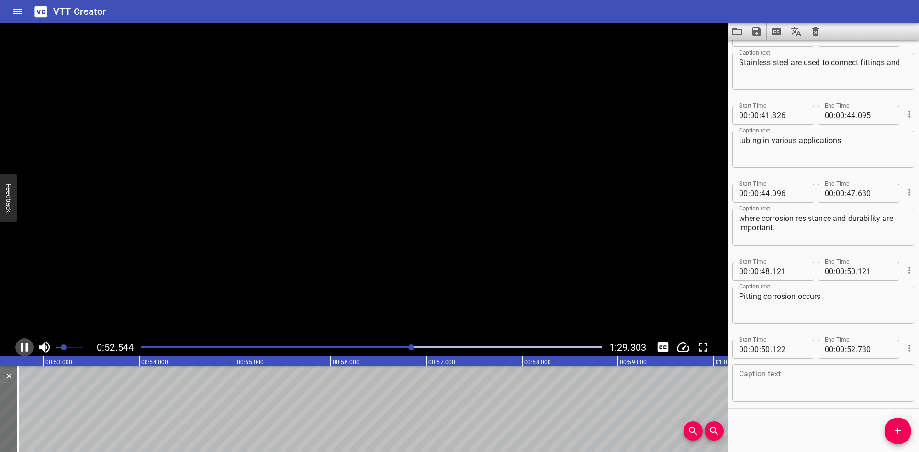
click at [24, 345] on icon "Play/Pause" at bounding box center [24, 347] width 14 height 14
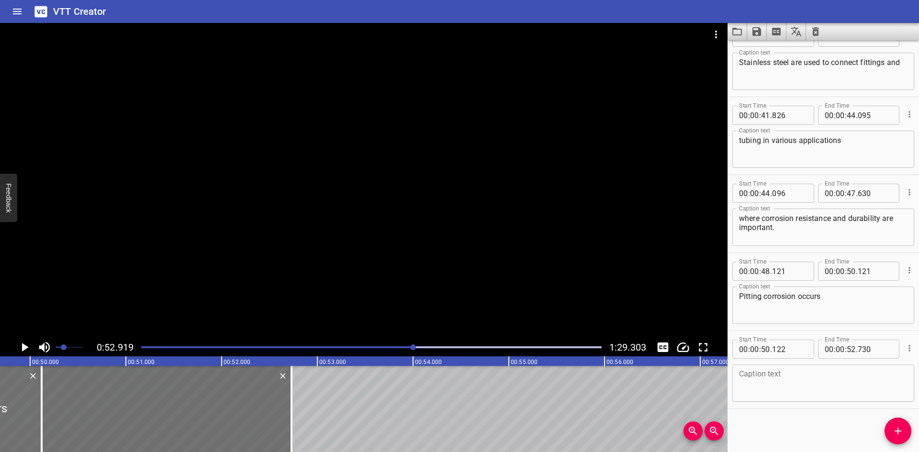
scroll to position [0, 4665]
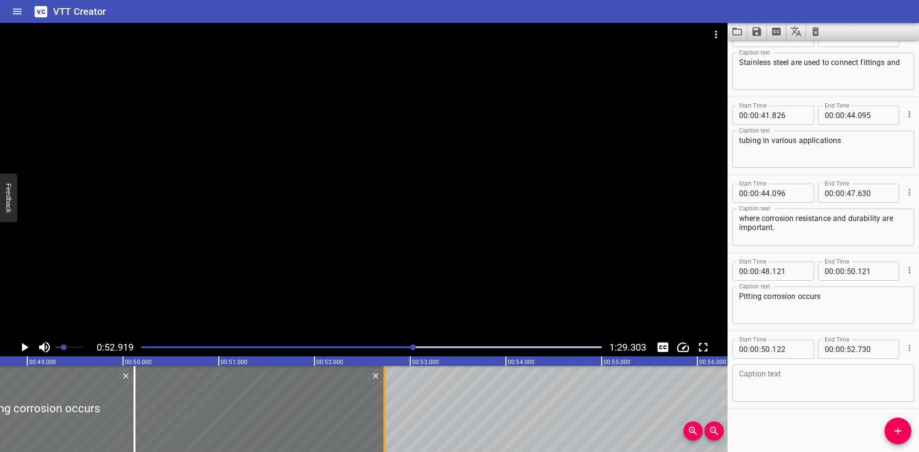
click at [386, 422] on div at bounding box center [385, 409] width 10 height 86
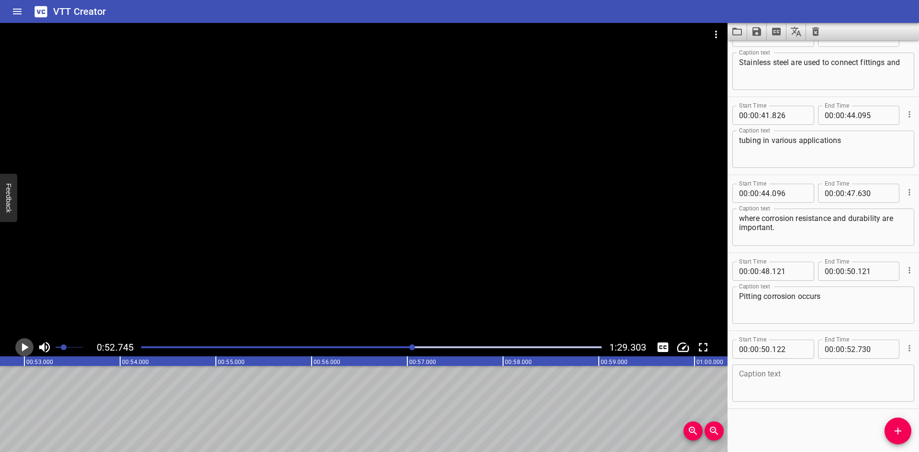
click at [23, 345] on icon "Play/Pause" at bounding box center [25, 347] width 7 height 9
click at [23, 345] on icon "Play/Pause" at bounding box center [24, 347] width 14 height 14
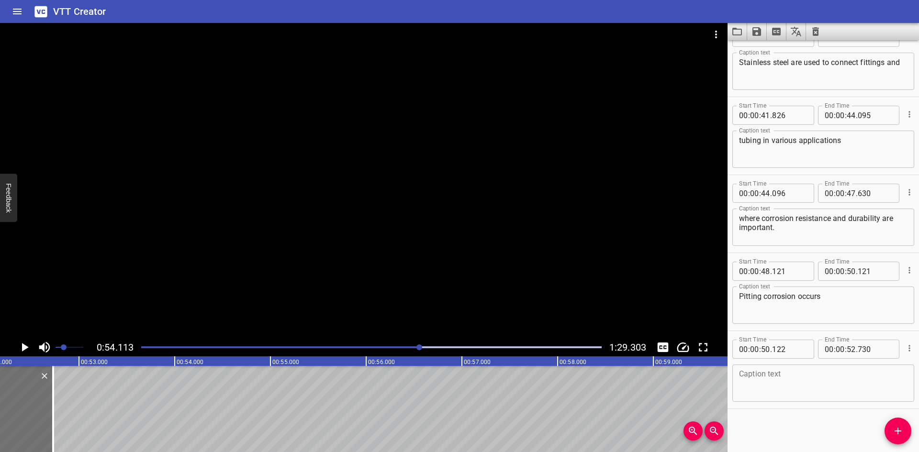
scroll to position [0, 4841]
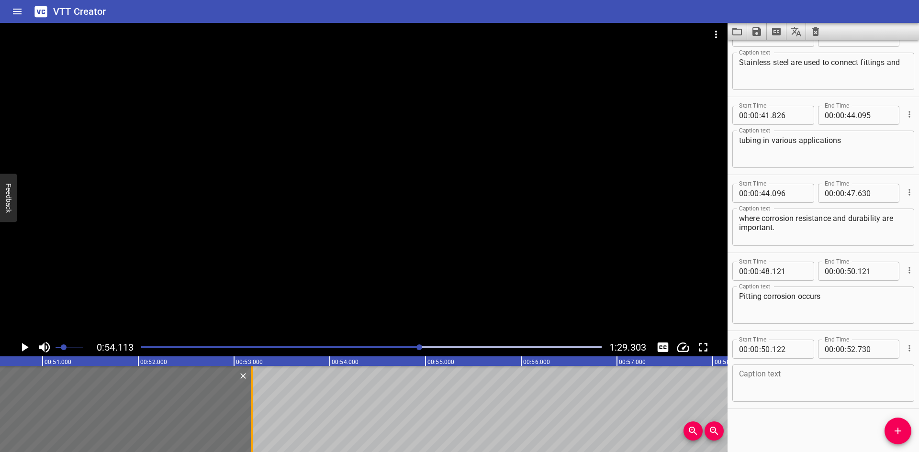
drag, startPoint x: 204, startPoint y: 439, endPoint x: 248, endPoint y: 437, distance: 43.6
click at [248, 437] on div at bounding box center [252, 409] width 10 height 86
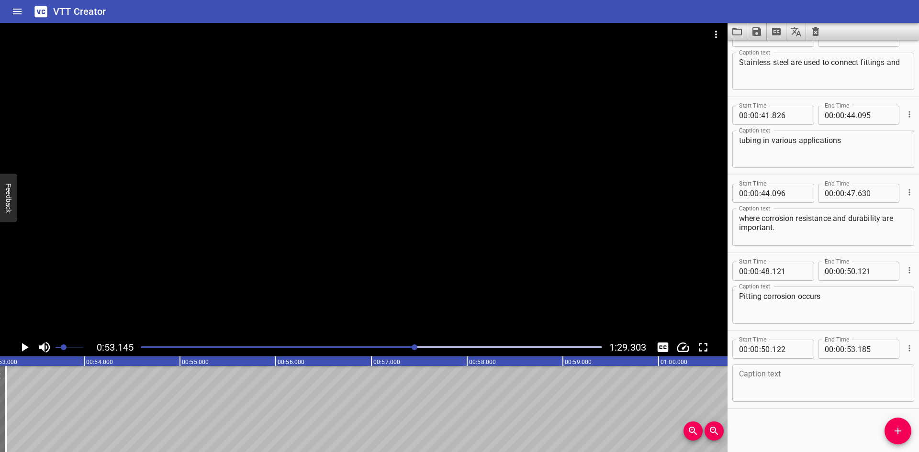
scroll to position [0, 5089]
click at [31, 347] on icon "Play/Pause" at bounding box center [24, 347] width 14 height 14
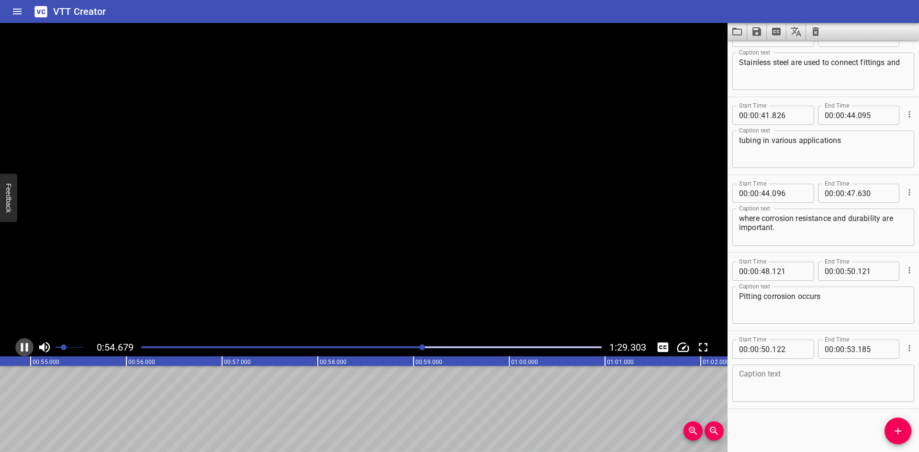
click at [31, 347] on icon "Play/Pause" at bounding box center [24, 347] width 14 height 14
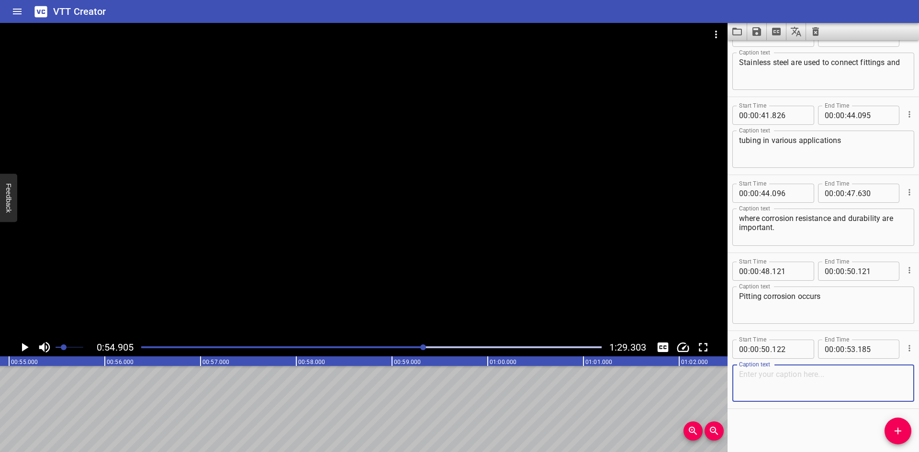
click at [747, 379] on textarea at bounding box center [823, 383] width 169 height 27
paste textarea "when the protective oxide layer on the surface of"
click at [813, 370] on textarea "when the protective oxide layer on the surface of" at bounding box center [823, 383] width 169 height 27
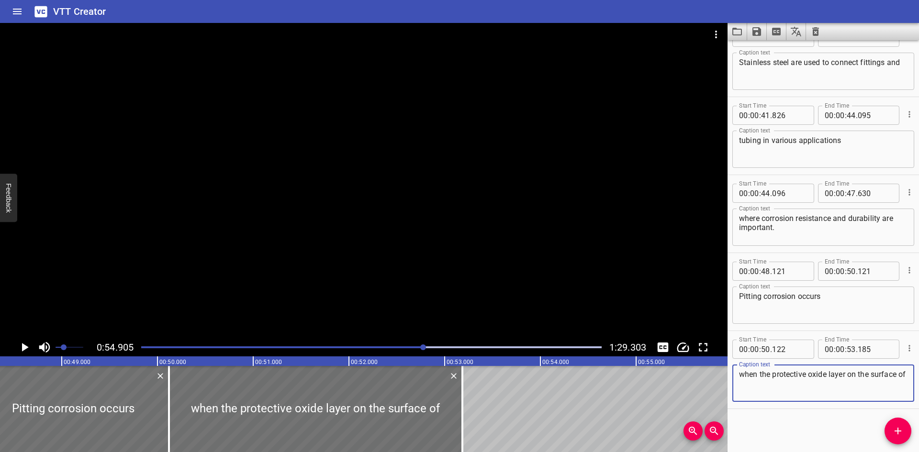
scroll to position [0, 4639]
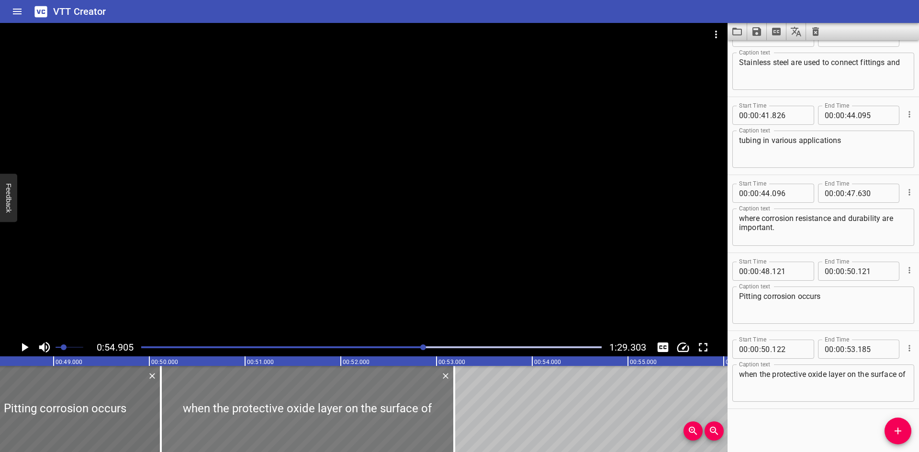
click at [301, 422] on div at bounding box center [308, 409] width 294 height 86
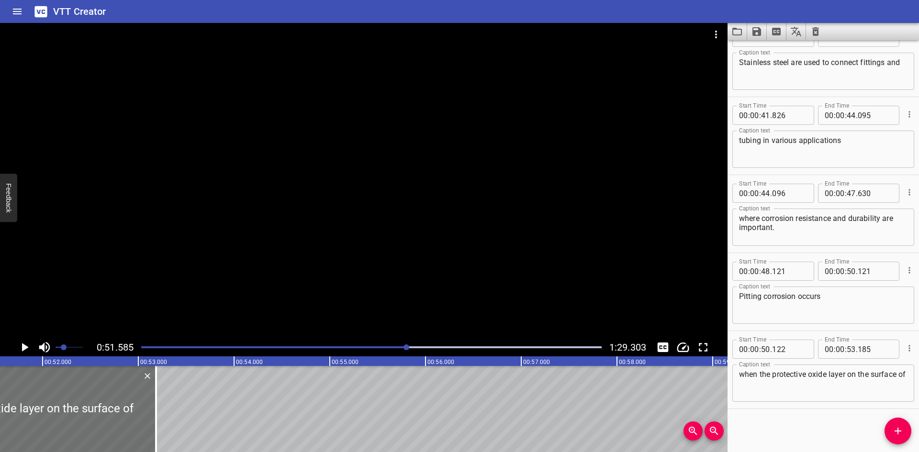
scroll to position [0, 4940]
click at [780, 391] on textarea "when the protective oxide layer on the surface of" at bounding box center [823, 383] width 169 height 27
paste textarea "stainless steel breaks down,"
click at [854, 389] on textarea "when the protective oxide layer on the surface of stainless steel breaks down," at bounding box center [823, 383] width 169 height 27
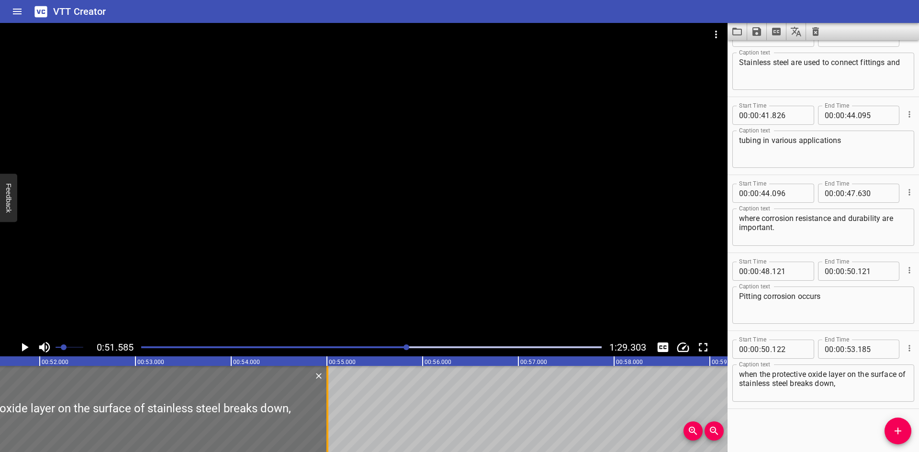
drag, startPoint x: 153, startPoint y: 428, endPoint x: 327, endPoint y: 426, distance: 174.3
click at [327, 426] on div at bounding box center [328, 409] width 2 height 86
click at [340, 420] on div "Identification & Common Failures Here are ways of indicating the imperial (inch…" at bounding box center [805, 409] width 11491 height 86
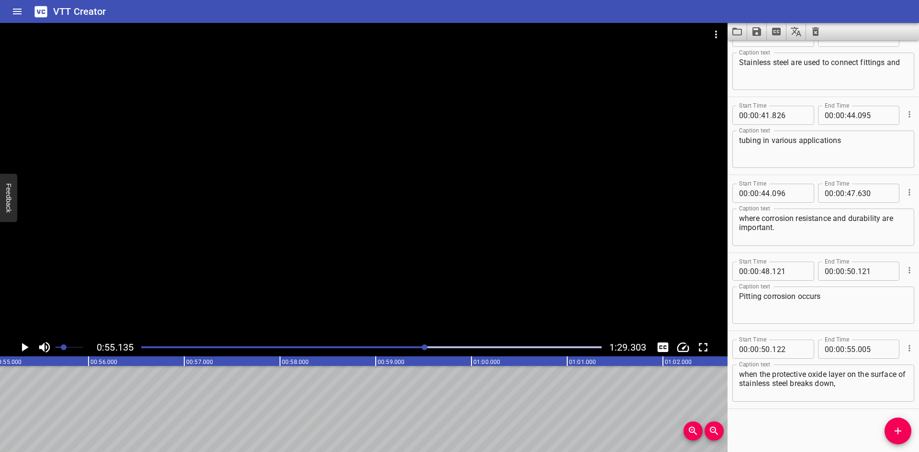
scroll to position [0, 5280]
click at [892, 429] on span "Add Cue" at bounding box center [898, 431] width 27 height 11
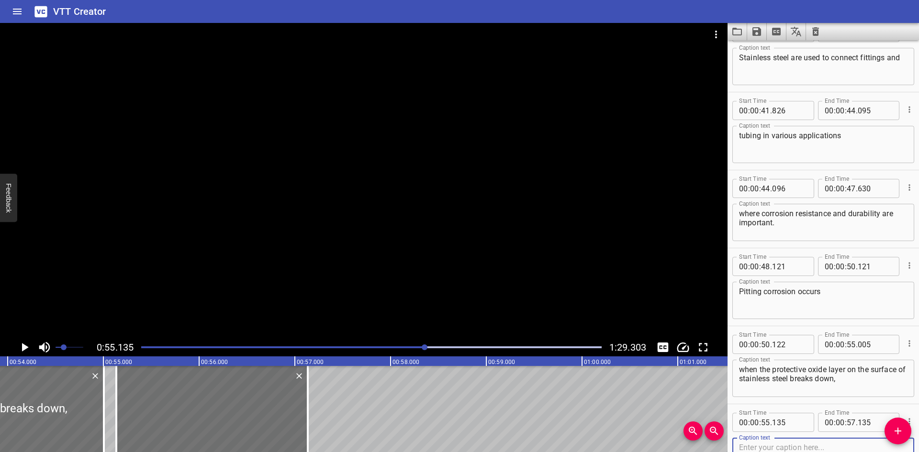
scroll to position [0, 5132]
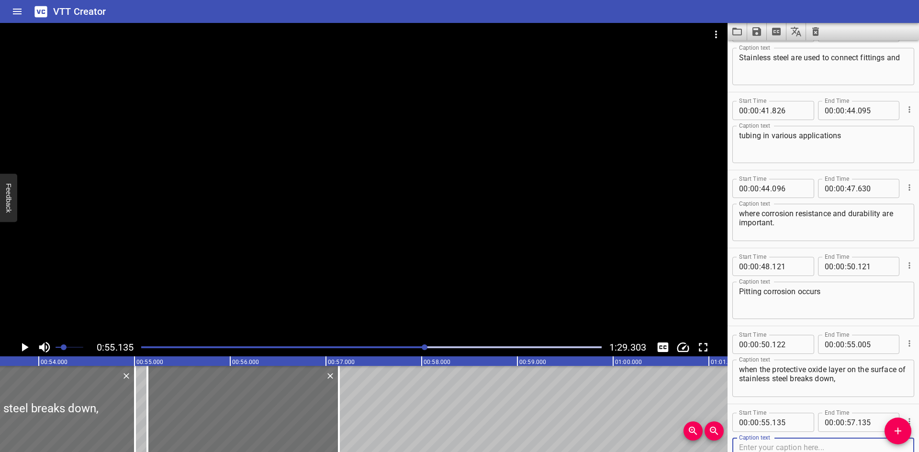
click at [21, 345] on icon "Play/Pause" at bounding box center [24, 347] width 14 height 14
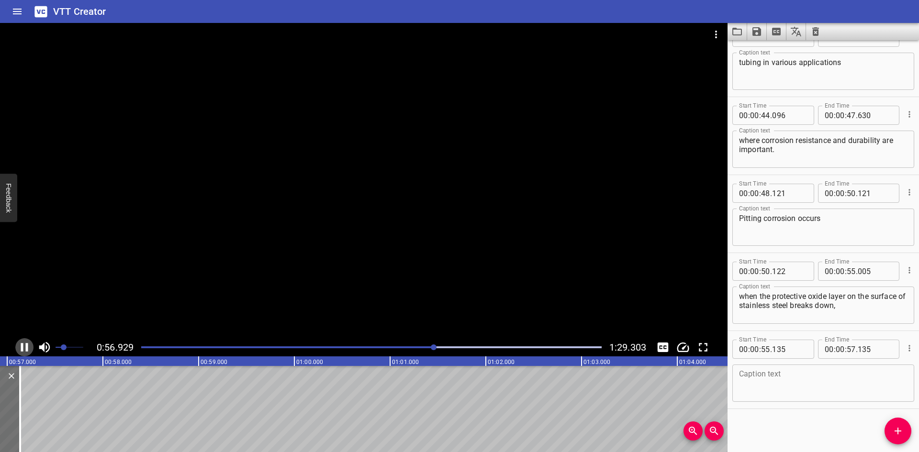
click at [24, 346] on icon "Play/Pause" at bounding box center [24, 347] width 14 height 14
click at [749, 393] on textarea at bounding box center [823, 383] width 169 height 27
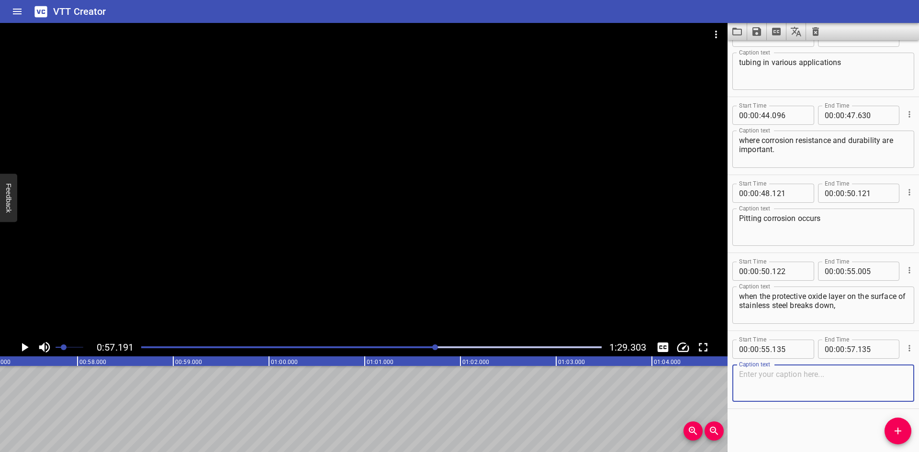
paste textarea "allowing the bare metal underneath"
click at [867, 377] on textarea "allowing the bare metal underneath" at bounding box center [823, 383] width 169 height 27
click at [893, 423] on button "Add Cue" at bounding box center [898, 431] width 27 height 27
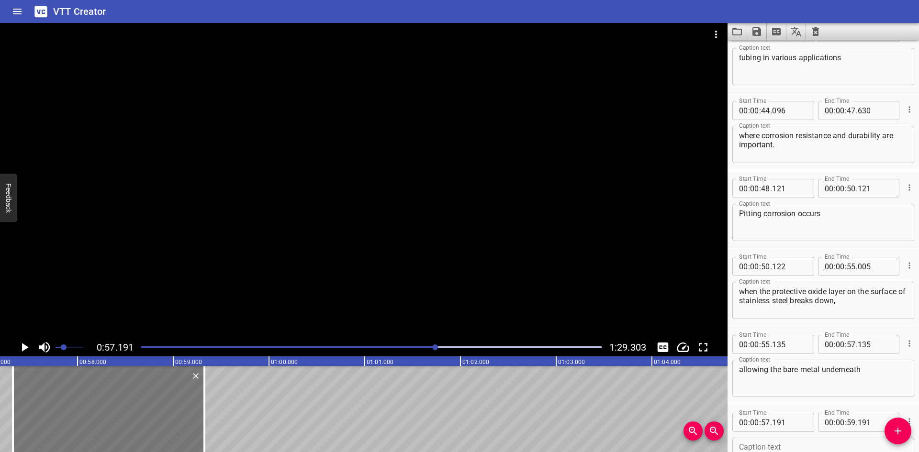
drag, startPoint x: 117, startPoint y: 423, endPoint x: 130, endPoint y: 417, distance: 14.6
click at [130, 417] on div at bounding box center [109, 409] width 192 height 86
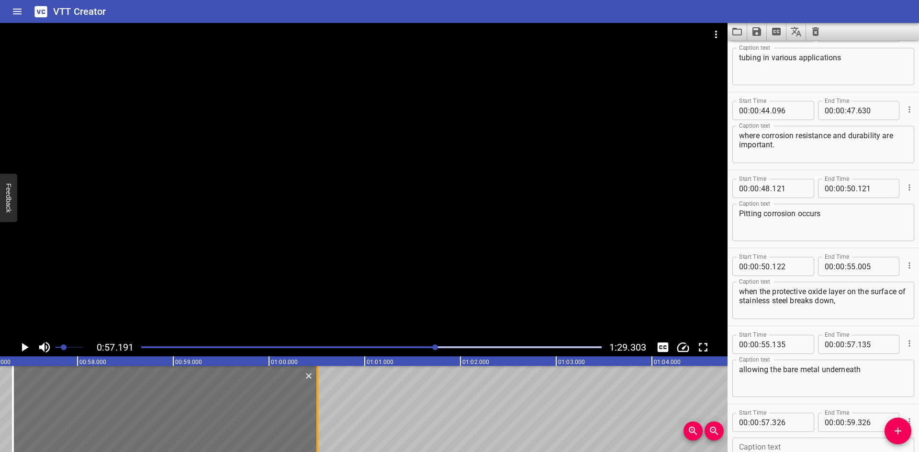
drag, startPoint x: 204, startPoint y: 415, endPoint x: 317, endPoint y: 408, distance: 113.2
click at [317, 408] on div at bounding box center [317, 409] width 2 height 86
click at [17, 351] on icon "Play/Pause" at bounding box center [24, 347] width 14 height 14
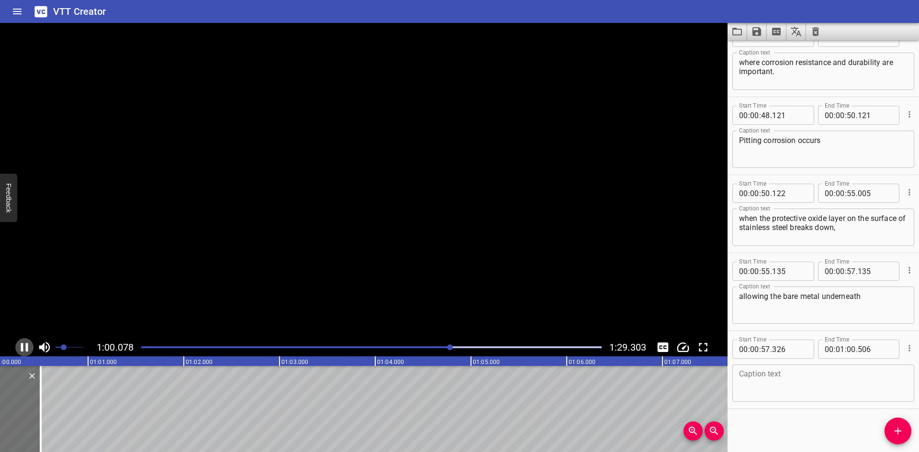
click at [17, 351] on icon "Play/Pause" at bounding box center [24, 347] width 14 height 14
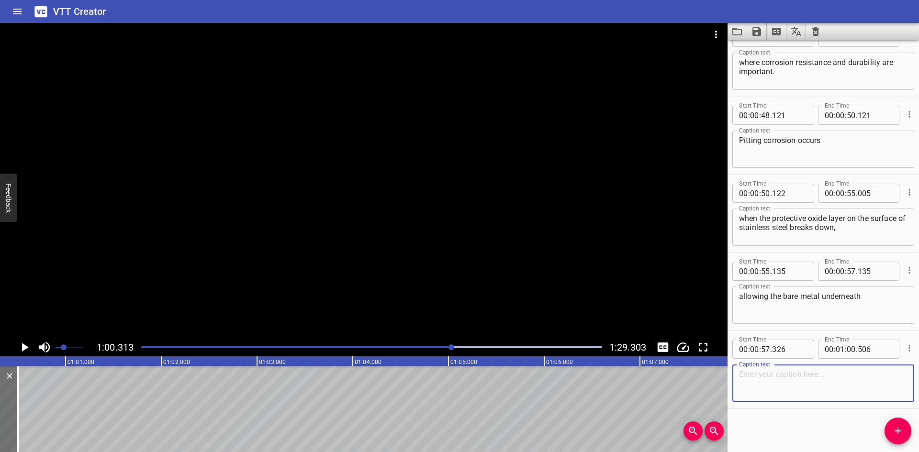
click at [772, 386] on textarea at bounding box center [823, 383] width 169 height 27
paste textarea "to become susceptible to a loss of electrons"
click at [741, 375] on textarea "to become susceptible to a loss of electrons" at bounding box center [823, 383] width 169 height 27
click at [861, 377] on textarea "to become susceptible to a loss of electrons" at bounding box center [823, 383] width 169 height 27
click at [898, 426] on icon "Add Cue" at bounding box center [897, 431] width 11 height 11
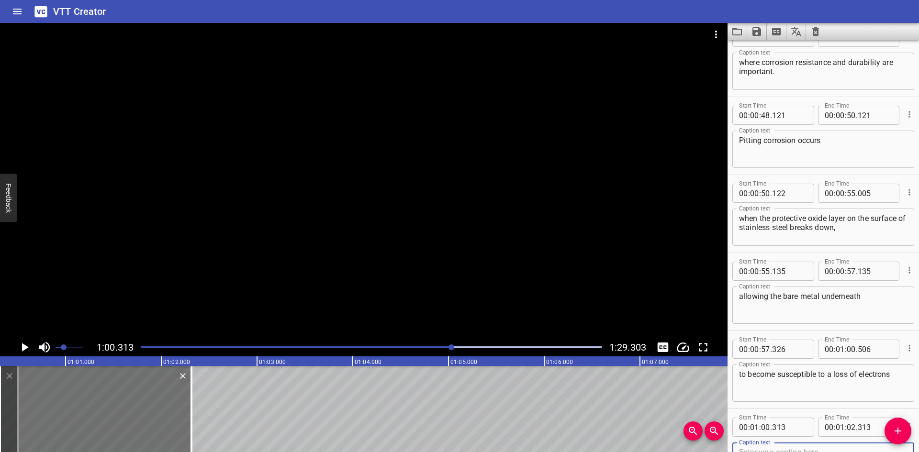
scroll to position [964, 0]
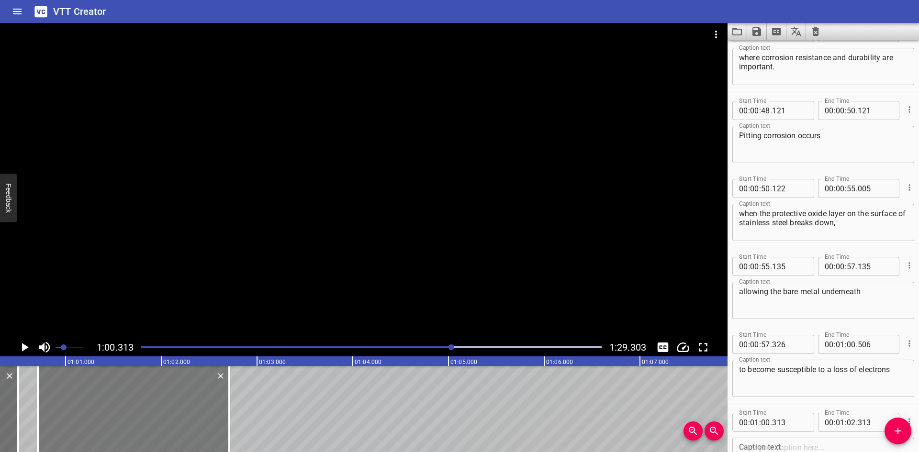
drag, startPoint x: 117, startPoint y: 413, endPoint x: 155, endPoint y: 411, distance: 37.9
click at [155, 411] on div at bounding box center [134, 409] width 192 height 86
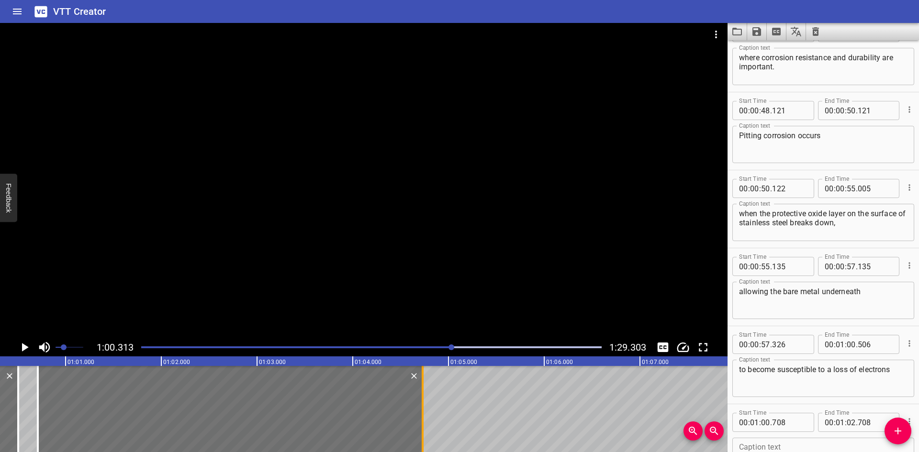
drag, startPoint x: 227, startPoint y: 406, endPoint x: 420, endPoint y: 408, distance: 193.5
click at [420, 408] on div at bounding box center [423, 409] width 10 height 86
click at [27, 350] on icon "Play/Pause" at bounding box center [24, 347] width 14 height 14
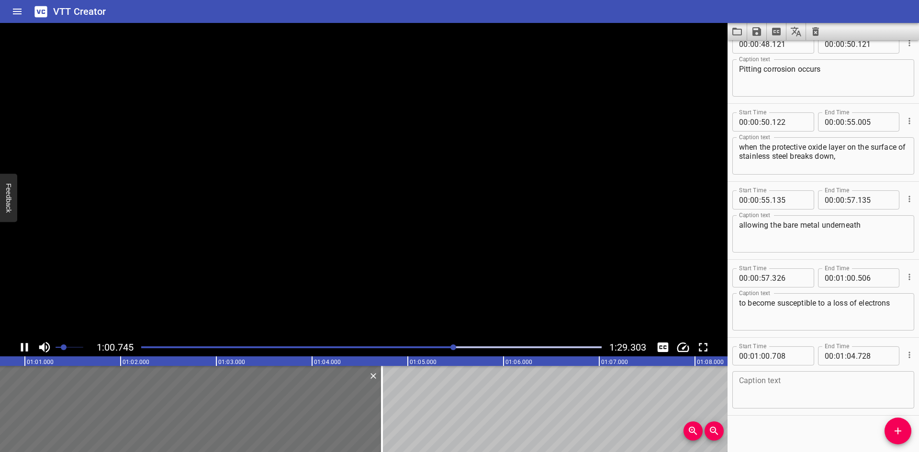
scroll to position [1038, 0]
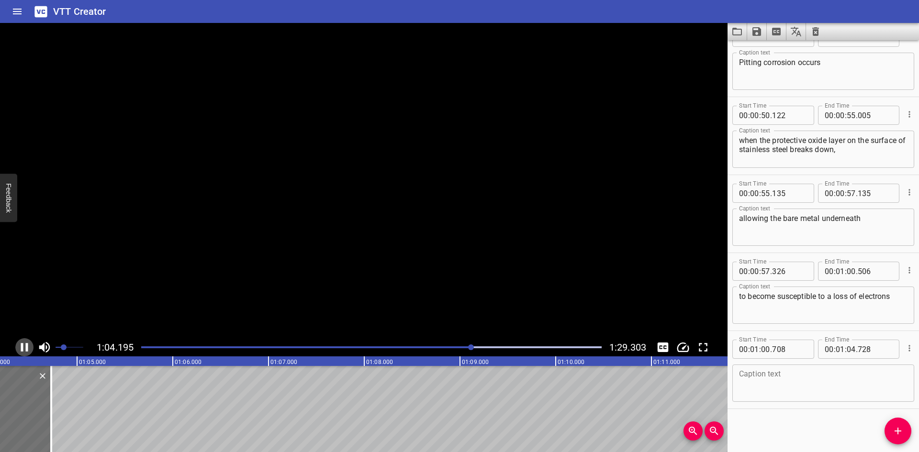
click at [27, 350] on icon "Play/Pause" at bounding box center [24, 347] width 7 height 9
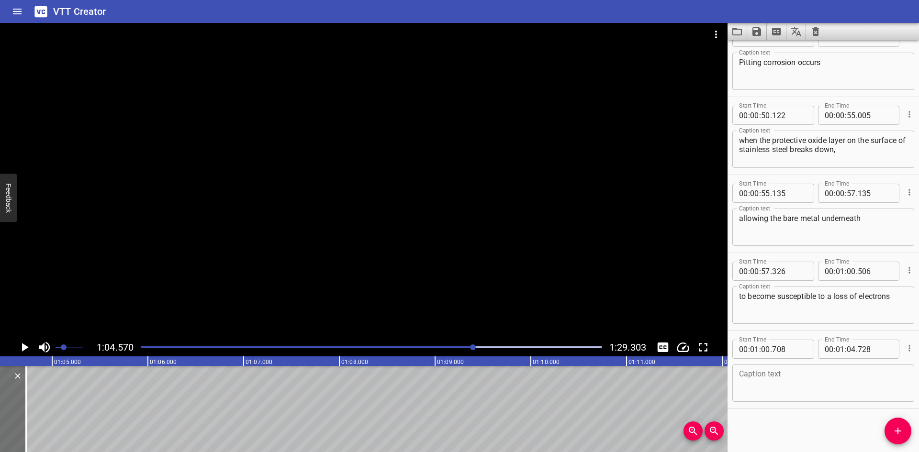
scroll to position [0, 6183]
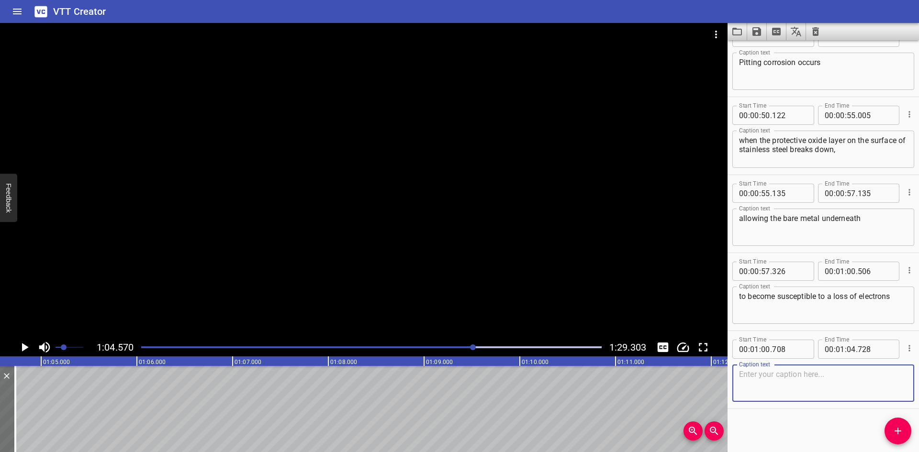
click at [786, 384] on textarea at bounding box center [823, 383] width 169 height 27
paste textarea "through oxidation in the presence of a corrosive aqueous solution"
click at [873, 373] on textarea "through oxidation in the presence of a corrosive aqueous solution." at bounding box center [823, 383] width 169 height 27
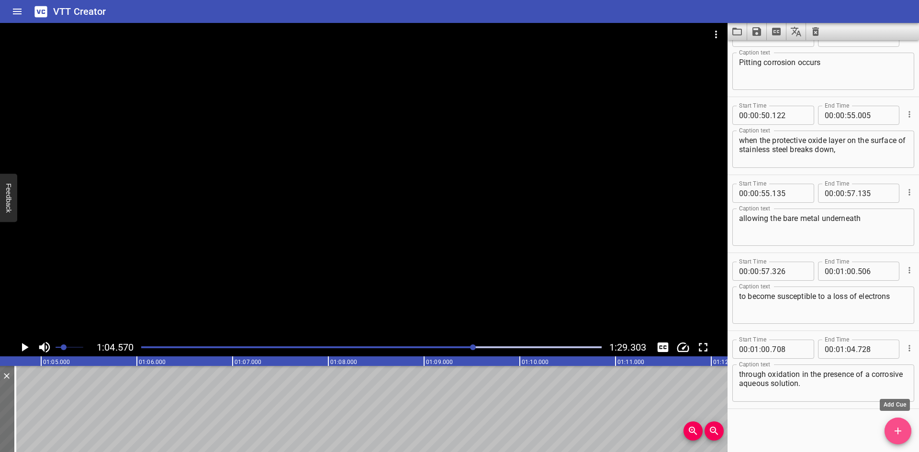
click at [901, 428] on icon "Add Cue" at bounding box center [897, 431] width 11 height 11
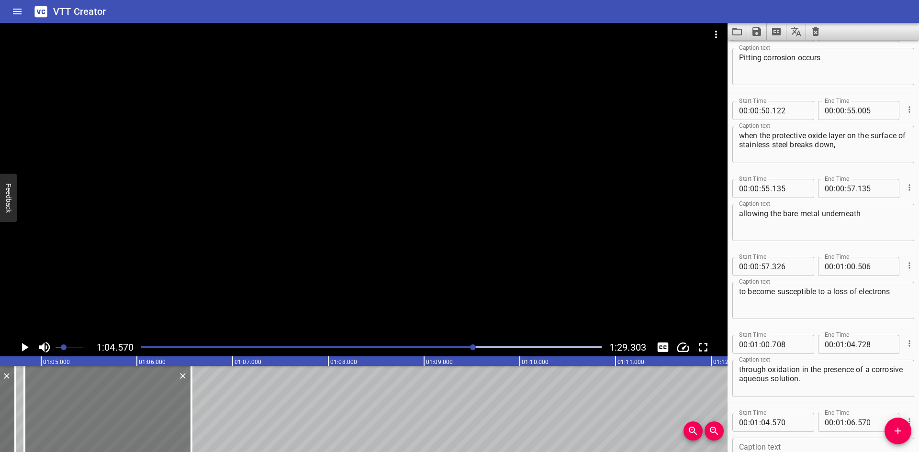
scroll to position [0, 6178]
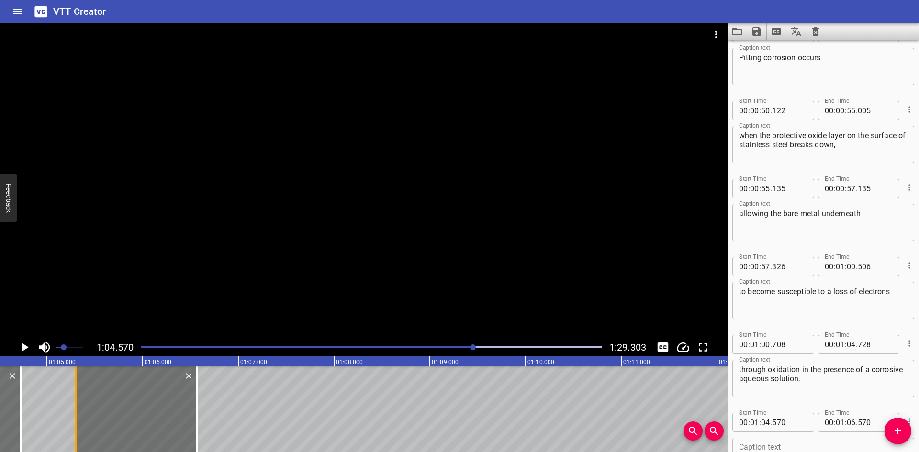
drag, startPoint x: 9, startPoint y: 422, endPoint x: 79, endPoint y: 426, distance: 70.5
click at [79, 426] on div at bounding box center [76, 409] width 10 height 86
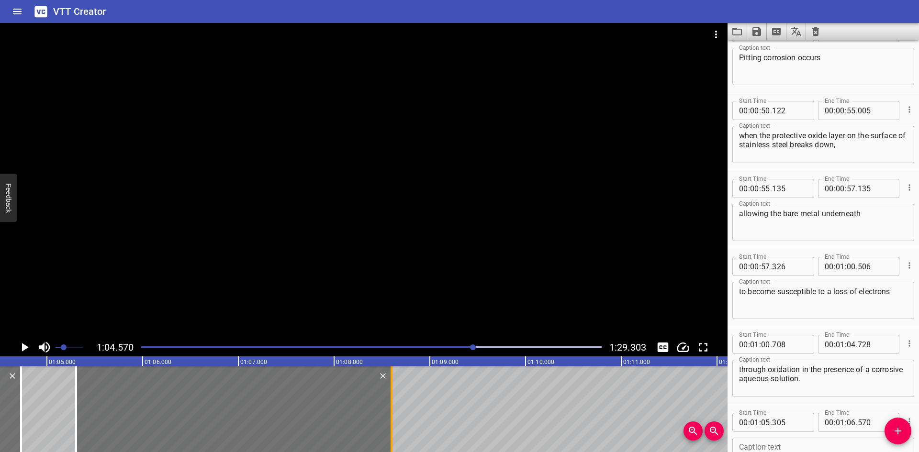
drag, startPoint x: 196, startPoint y: 419, endPoint x: 390, endPoint y: 415, distance: 194.4
click at [390, 415] on div at bounding box center [392, 409] width 10 height 86
click at [149, 265] on div at bounding box center [364, 181] width 728 height 316
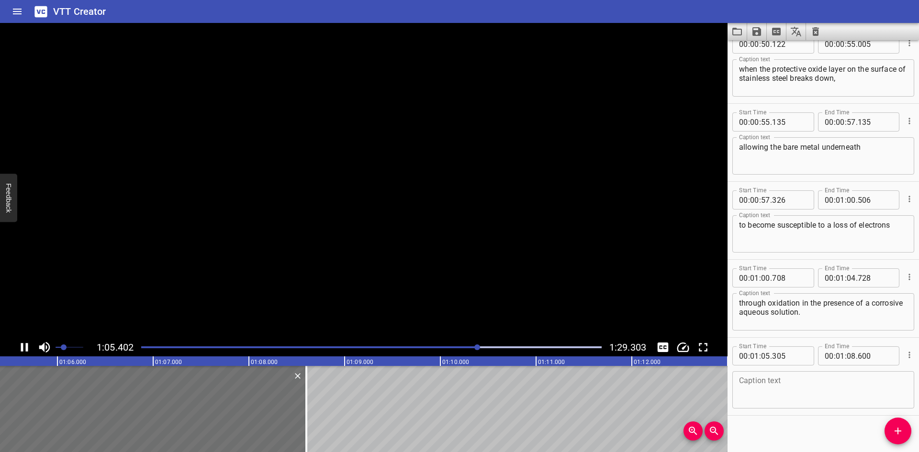
scroll to position [1116, 0]
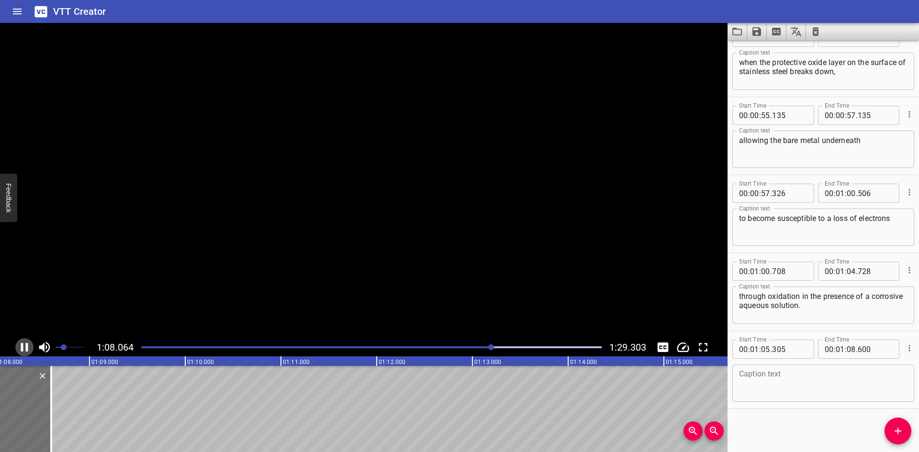
click at [29, 351] on icon "Play/Pause" at bounding box center [24, 347] width 14 height 14
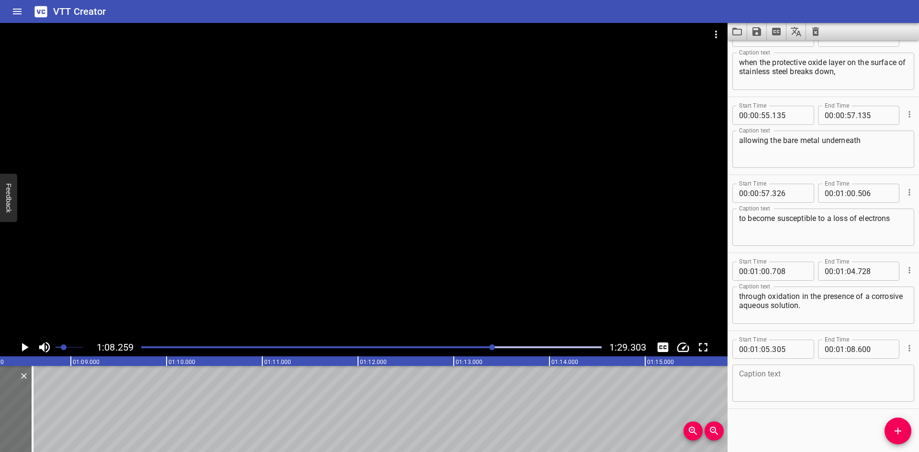
click at [737, 377] on div "Caption text" at bounding box center [824, 383] width 182 height 37
paste textarea "Environments with higher chloride concentrations,"
click at [737, 383] on div "Environments with higher chloride concentrations, Caption text" at bounding box center [824, 383] width 182 height 37
click at [740, 385] on textarea "Environments with higher chloride concentrations," at bounding box center [823, 383] width 169 height 27
click at [892, 424] on button "Add Cue" at bounding box center [898, 431] width 27 height 27
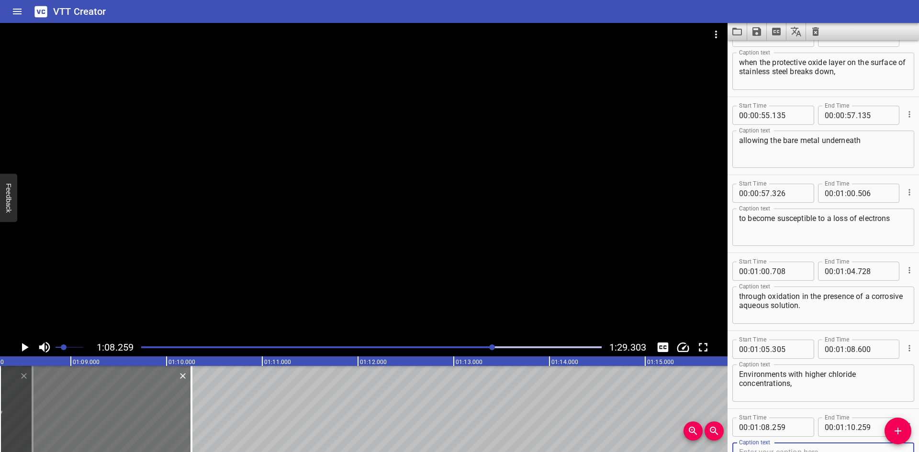
scroll to position [1120, 0]
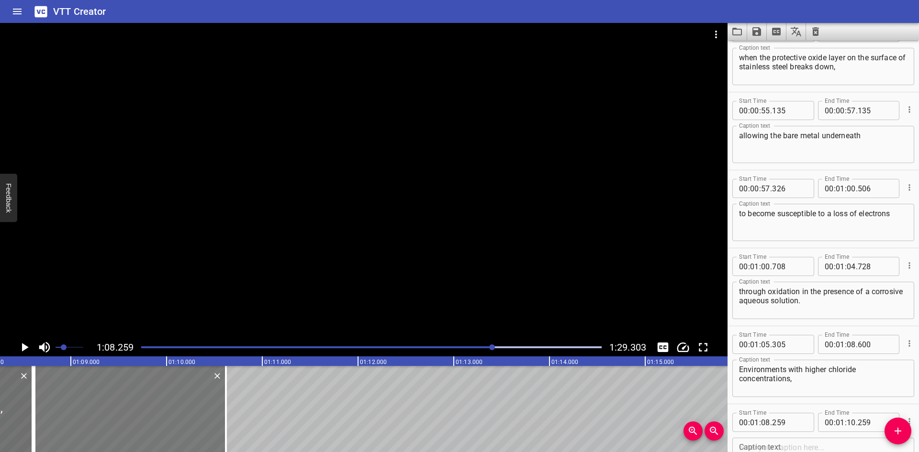
drag, startPoint x: 128, startPoint y: 399, endPoint x: 162, endPoint y: 403, distance: 34.7
click at [162, 403] on div at bounding box center [130, 409] width 192 height 86
click at [795, 423] on input "number" at bounding box center [789, 422] width 35 height 19
click at [33, 412] on div at bounding box center [33, 409] width 2 height 86
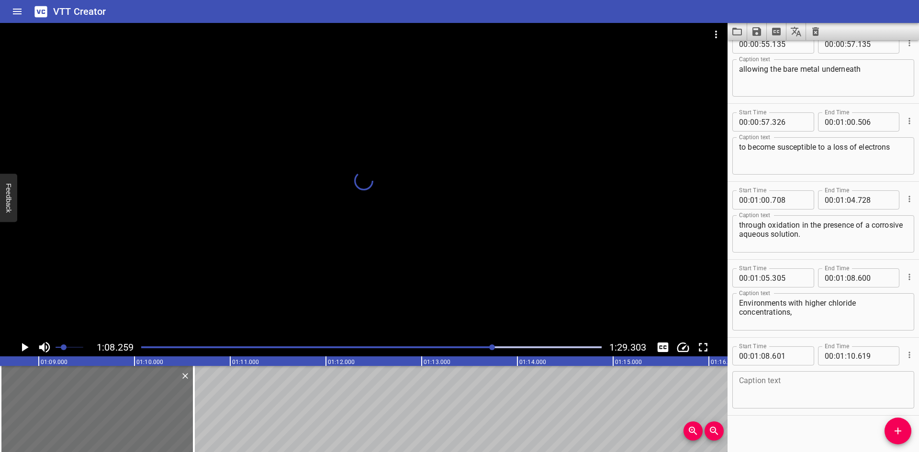
scroll to position [0, 6570]
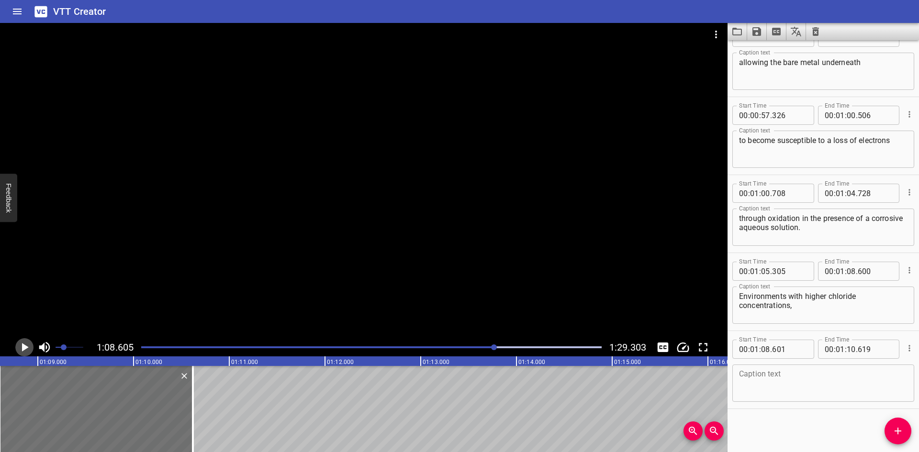
click at [23, 346] on icon "Play/Pause" at bounding box center [25, 347] width 7 height 9
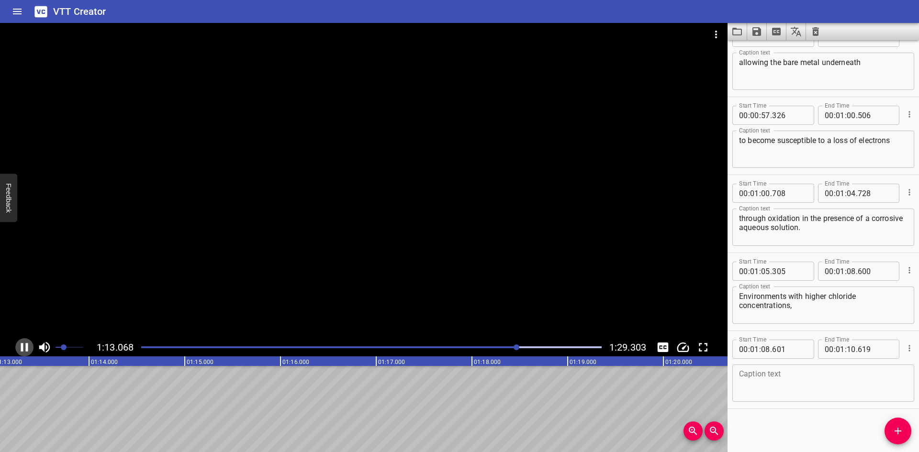
click at [22, 345] on icon "Play/Pause" at bounding box center [24, 347] width 7 height 9
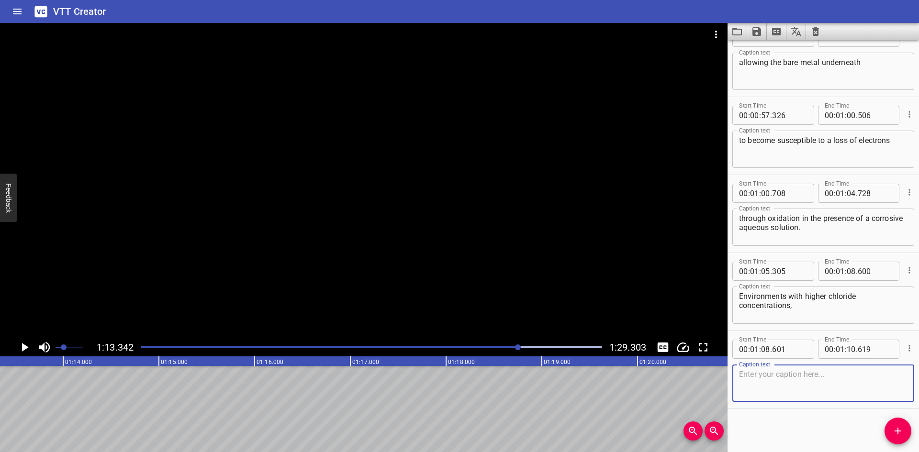
click at [809, 379] on textarea at bounding box center [823, 383] width 169 height 27
paste textarea "including those created by evaporation from deposited saltwater droplets,"
click at [845, 376] on textarea "including those created by evaporation from deposited saltwater droplets," at bounding box center [823, 383] width 169 height 27
drag, startPoint x: 451, startPoint y: 444, endPoint x: 442, endPoint y: 446, distance: 8.3
click at [442, 446] on div "00:00.000 00:01.000 00:02.000 00:03.000 00:04.000 00:05.000 00:06.000 00:07.000…" at bounding box center [364, 405] width 728 height 96
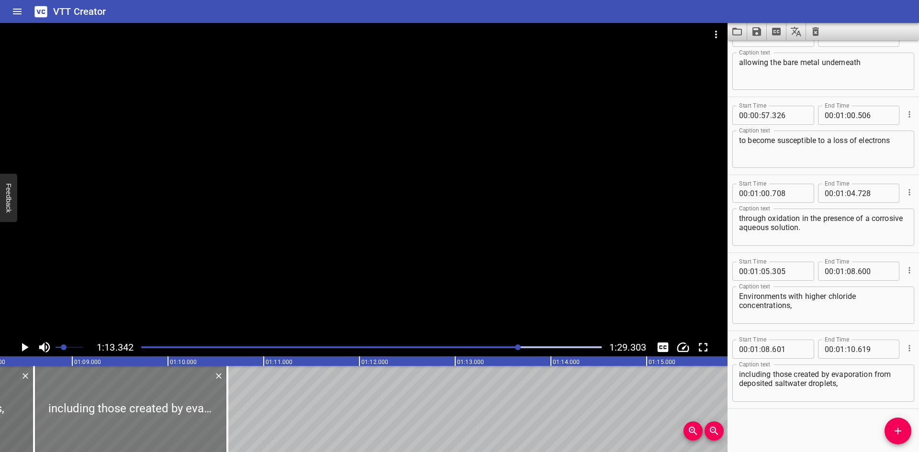
click at [113, 409] on div at bounding box center [130, 409] width 193 height 86
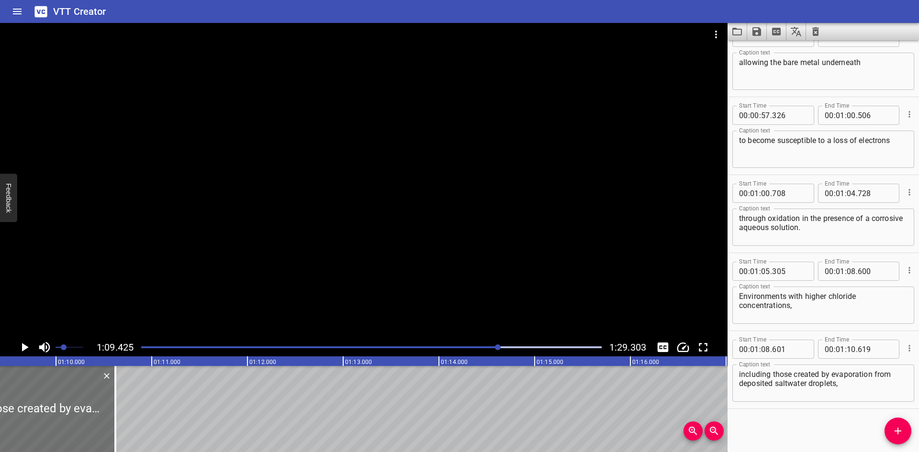
scroll to position [0, 6648]
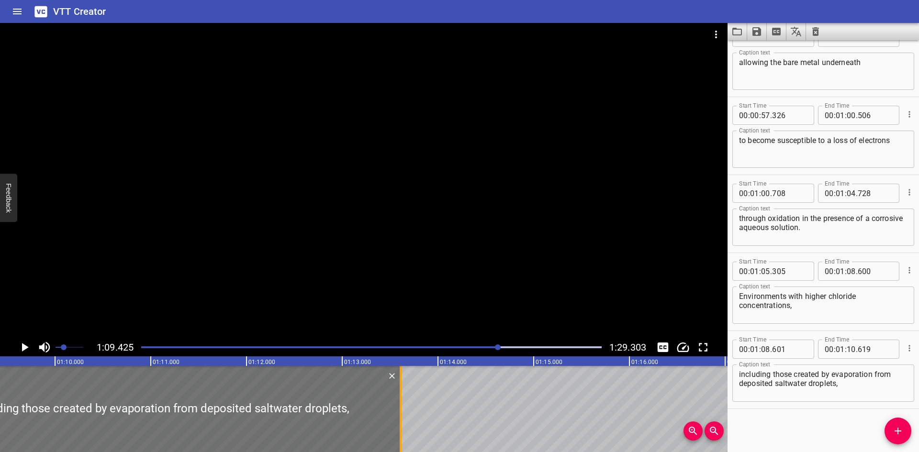
drag, startPoint x: 113, startPoint y: 411, endPoint x: 399, endPoint y: 417, distance: 286.4
click at [399, 417] on div at bounding box center [401, 409] width 10 height 86
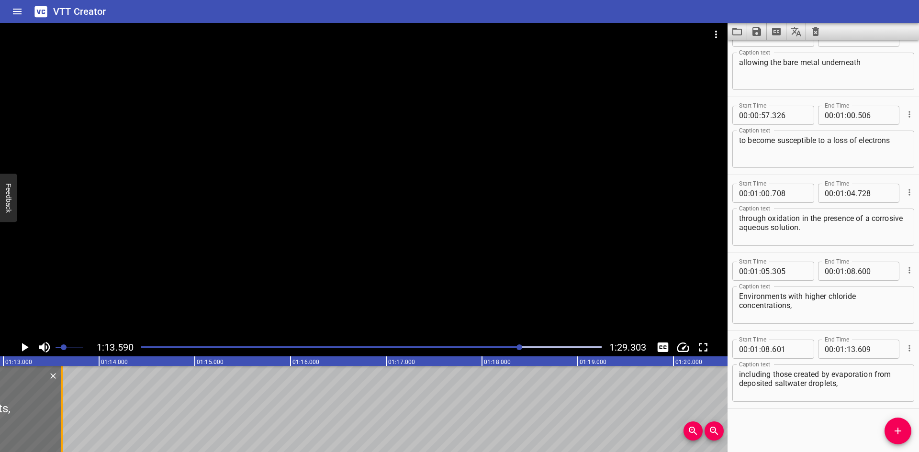
scroll to position [0, 7047]
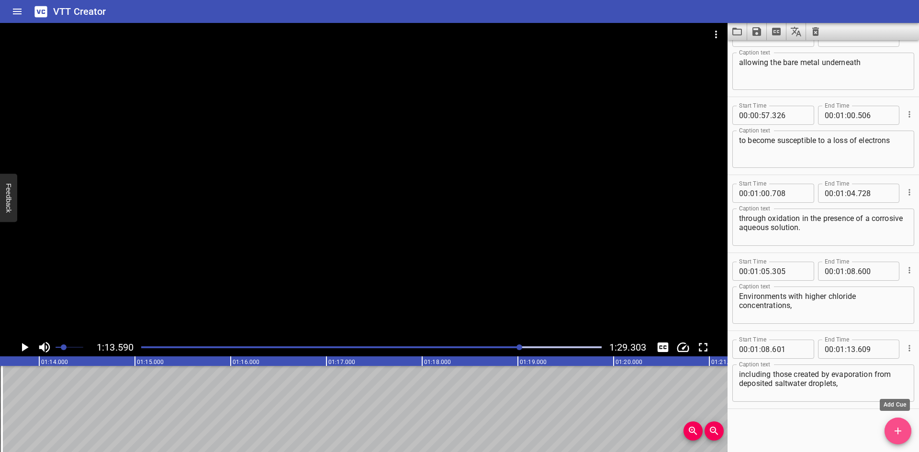
click at [892, 430] on icon "Add Cue" at bounding box center [897, 431] width 11 height 11
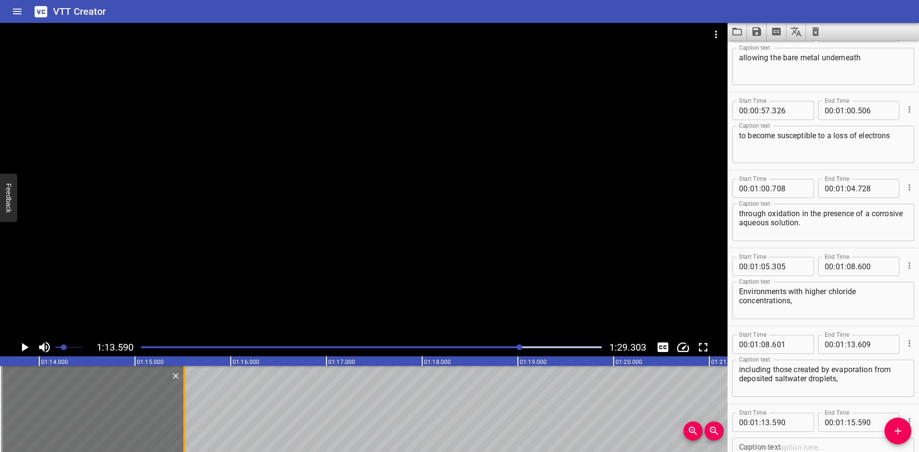
drag, startPoint x: 189, startPoint y: 403, endPoint x: 182, endPoint y: 410, distance: 10.2
click at [182, 410] on div at bounding box center [185, 409] width 10 height 86
click at [797, 420] on input "number" at bounding box center [789, 422] width 35 height 19
click at [759, 443] on textarea at bounding box center [823, 456] width 169 height 27
paste textarea "including those created by evaporation from deposited saltwater droplets,"
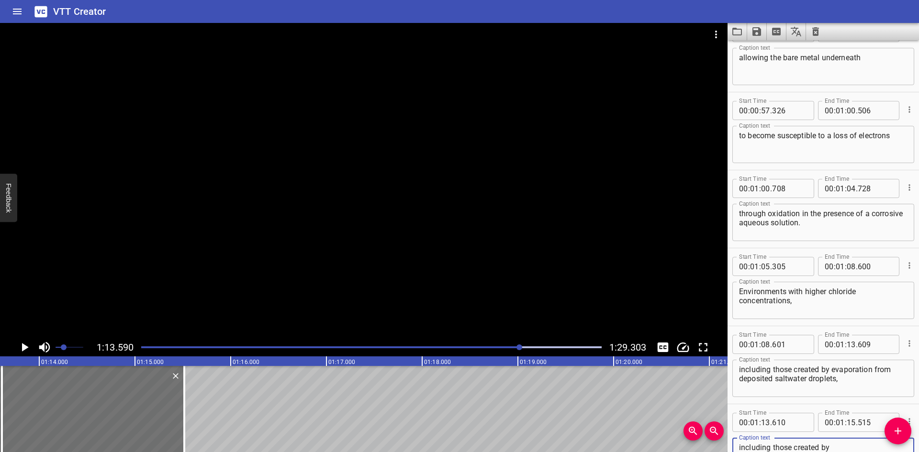
scroll to position [1217, 0]
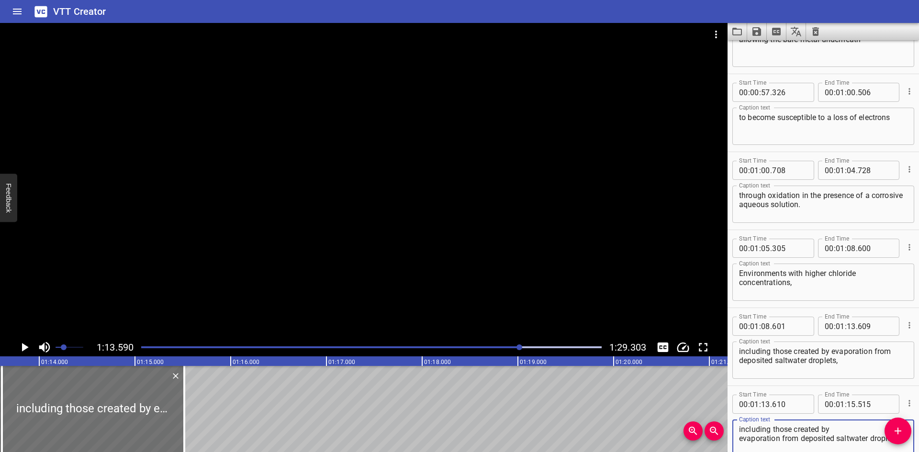
click at [779, 444] on textarea "including those created by evaporation from deposited saltwater droplets," at bounding box center [823, 438] width 169 height 27
paste textarea "are prone to pitting corrosion—"
click at [892, 426] on span "Add Cue" at bounding box center [898, 431] width 27 height 11
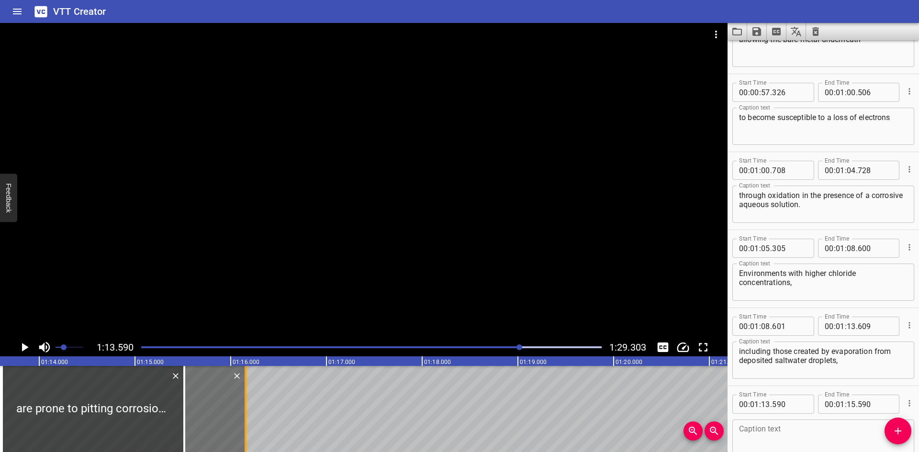
drag, startPoint x: 192, startPoint y: 412, endPoint x: 247, endPoint y: 413, distance: 54.1
click at [247, 413] on div at bounding box center [246, 409] width 10 height 86
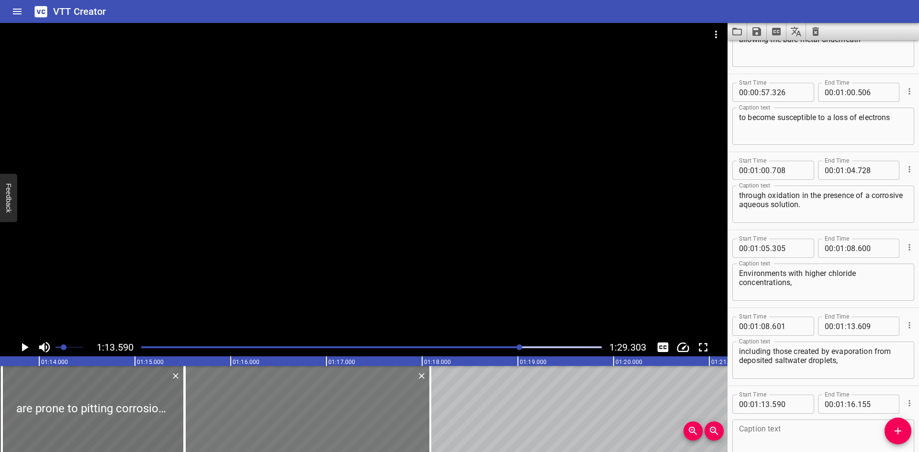
drag, startPoint x: 217, startPoint y: 415, endPoint x: 402, endPoint y: 407, distance: 185.0
drag, startPoint x: 433, startPoint y: 409, endPoint x: 402, endPoint y: 421, distance: 33.8
click at [402, 421] on div at bounding box center [399, 409] width 10 height 86
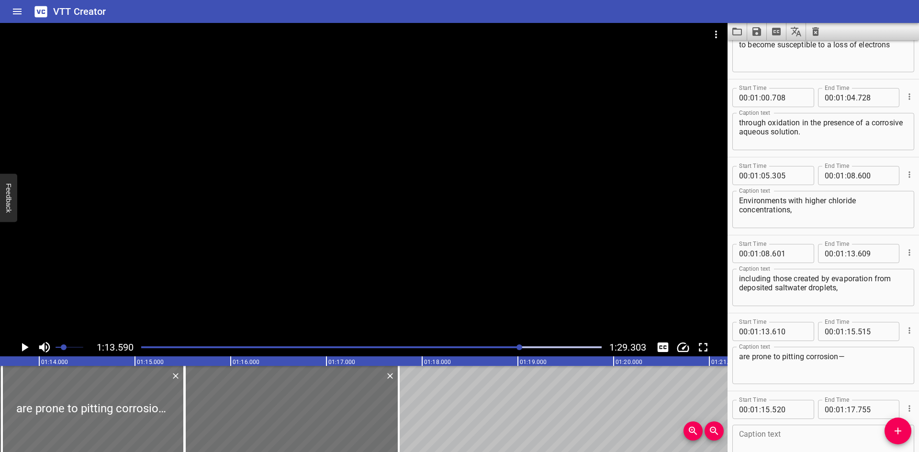
scroll to position [1312, 0]
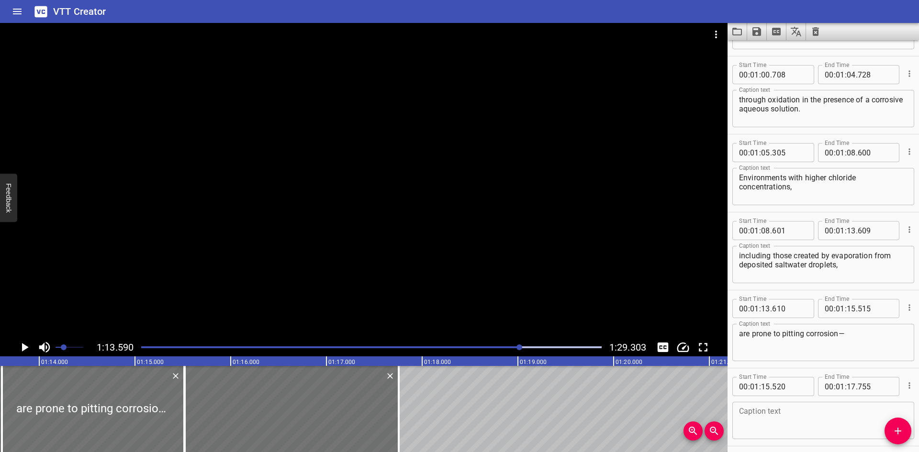
click at [805, 388] on div "00 : 01 : 15 . 520" at bounding box center [774, 386] width 82 height 19
click at [800, 385] on input "number" at bounding box center [789, 386] width 35 height 19
click at [803, 421] on textarea at bounding box center [823, 420] width 169 height 27
paste textarea "especially at high temperatures"
click at [203, 284] on div at bounding box center [364, 181] width 728 height 316
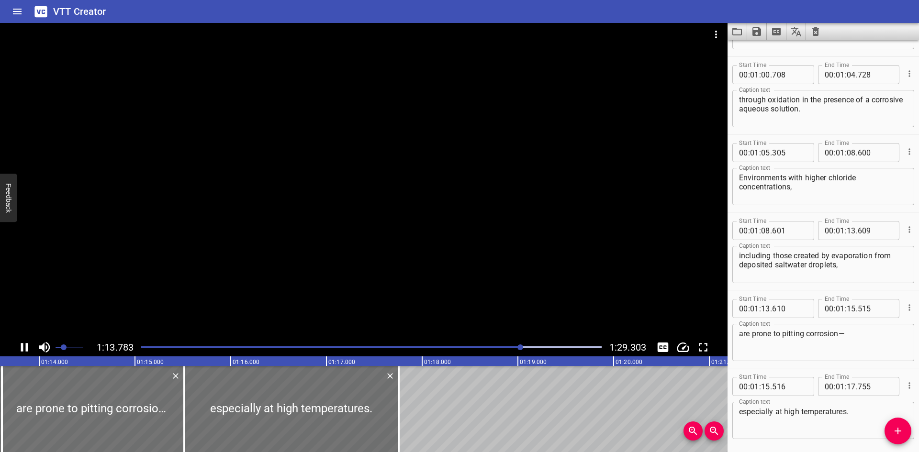
scroll to position [1350, 0]
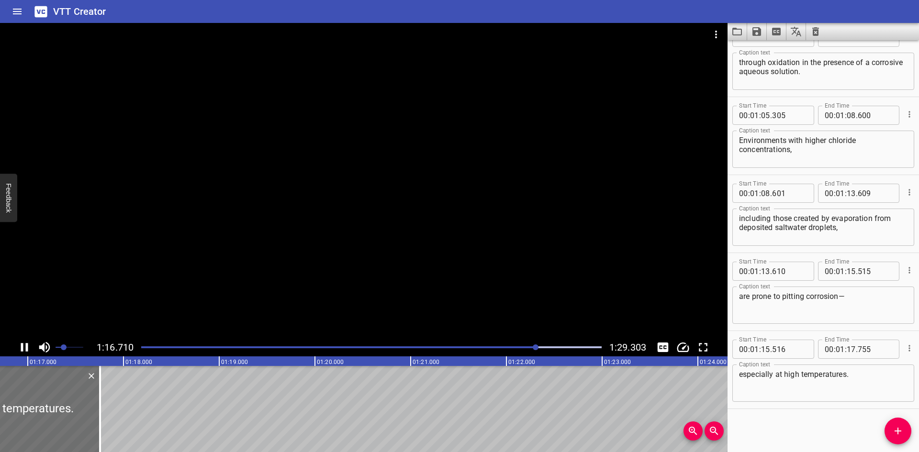
click at [24, 345] on icon "Play/Pause" at bounding box center [24, 347] width 14 height 14
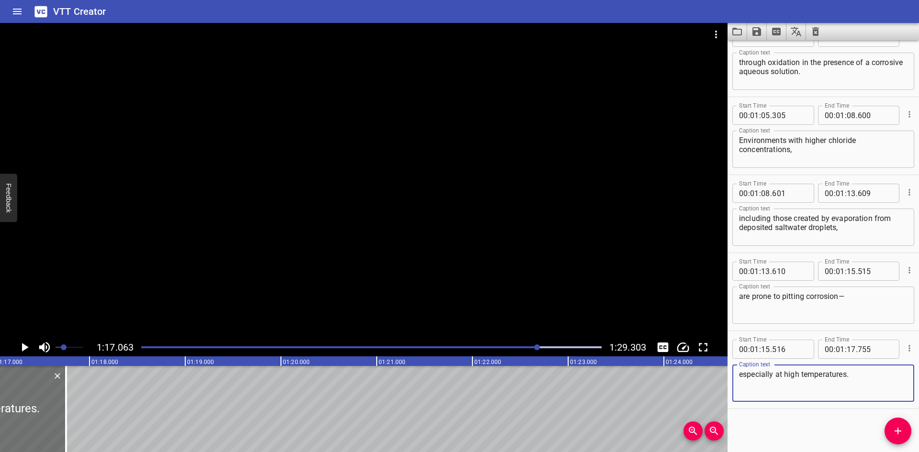
drag, startPoint x: 865, startPoint y: 380, endPoint x: 682, endPoint y: 395, distance: 184.0
click at [682, 395] on main "1:17.063 1:29.303 00:00.000 00:01.000 00:02.000 00:03.000 00:04.000 00:05.000 0…" at bounding box center [459, 237] width 919 height 429
click at [863, 302] on textarea "are prone to pitting corrosion—" at bounding box center [823, 305] width 169 height 27
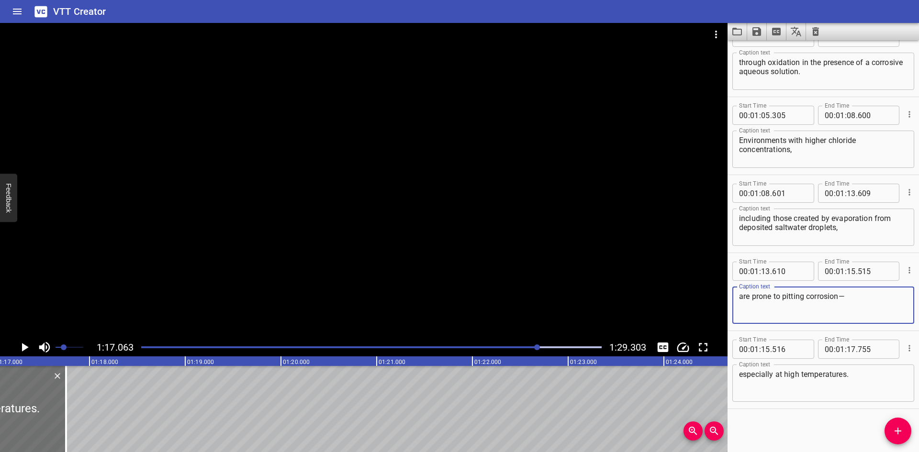
paste textarea "especially at high temperatures."
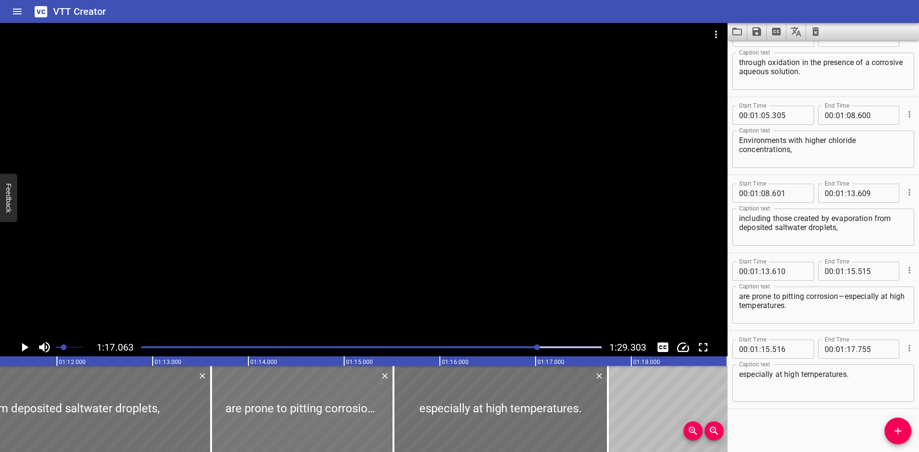
click at [346, 376] on div at bounding box center [302, 409] width 182 height 86
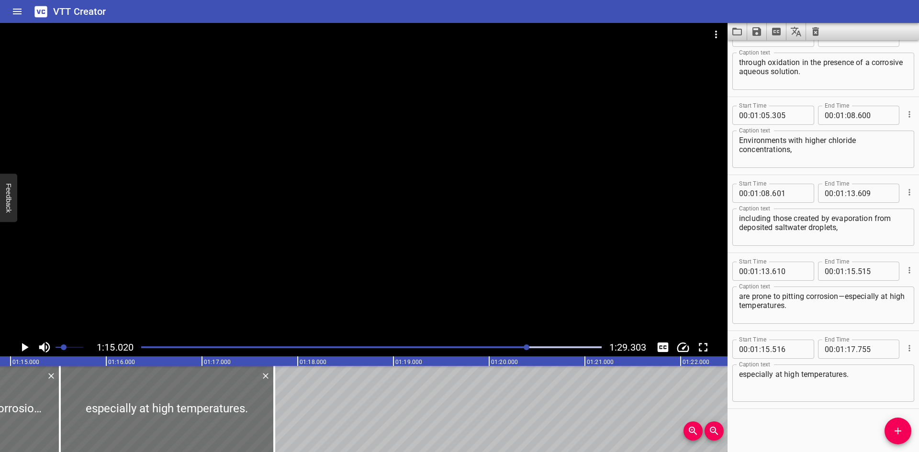
scroll to position [0, 7184]
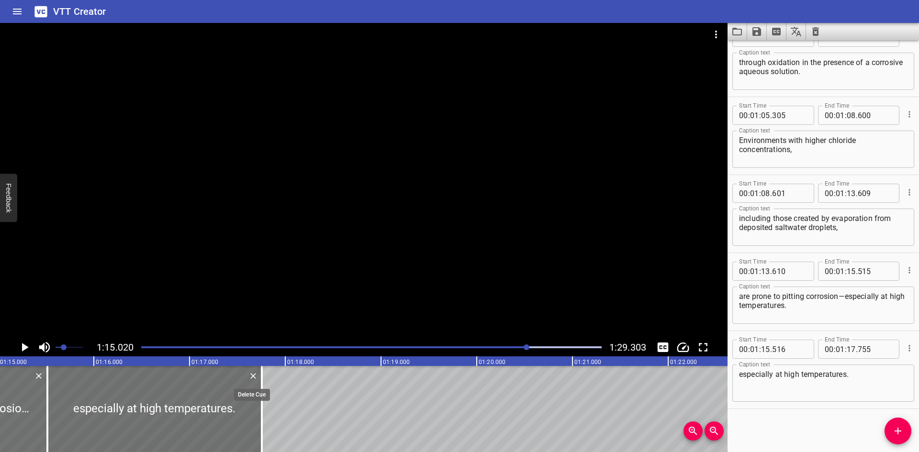
drag, startPoint x: 258, startPoint y: 374, endPoint x: 248, endPoint y: 373, distance: 10.1
click at [258, 373] on icon "Delete" at bounding box center [253, 377] width 10 height 10
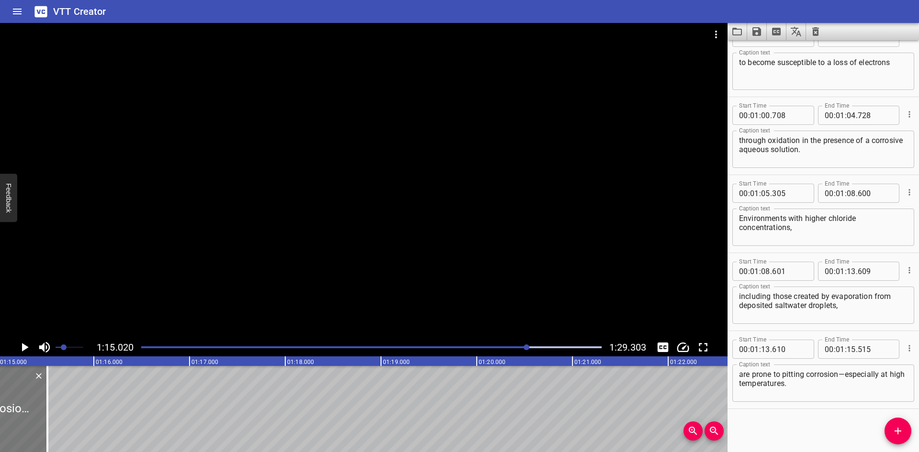
scroll to position [1272, 0]
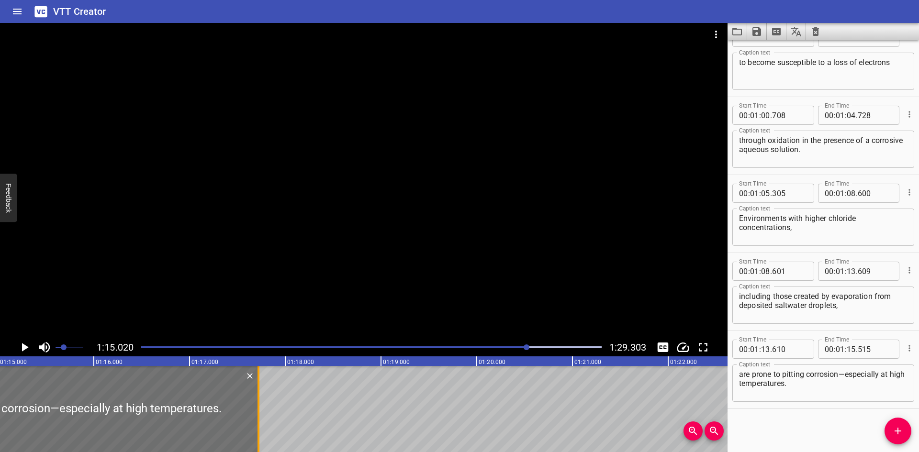
drag, startPoint x: 47, startPoint y: 408, endPoint x: 258, endPoint y: 405, distance: 211.2
click at [258, 405] on div at bounding box center [259, 409] width 2 height 86
click at [897, 429] on icon "Add Cue" at bounding box center [897, 431] width 11 height 11
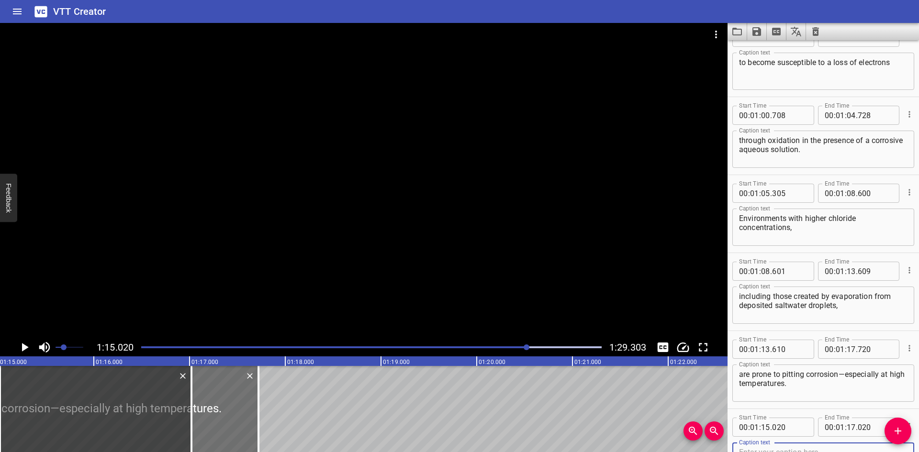
scroll to position [1276, 0]
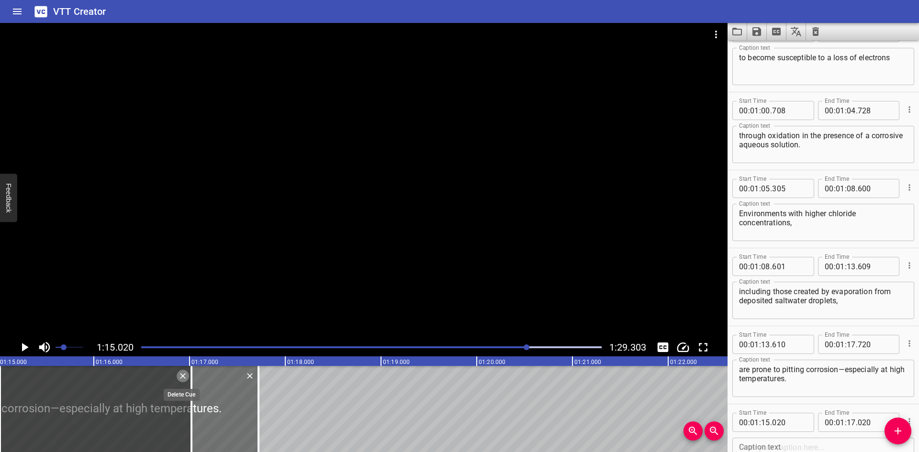
click at [182, 377] on icon "Delete" at bounding box center [183, 376] width 6 height 6
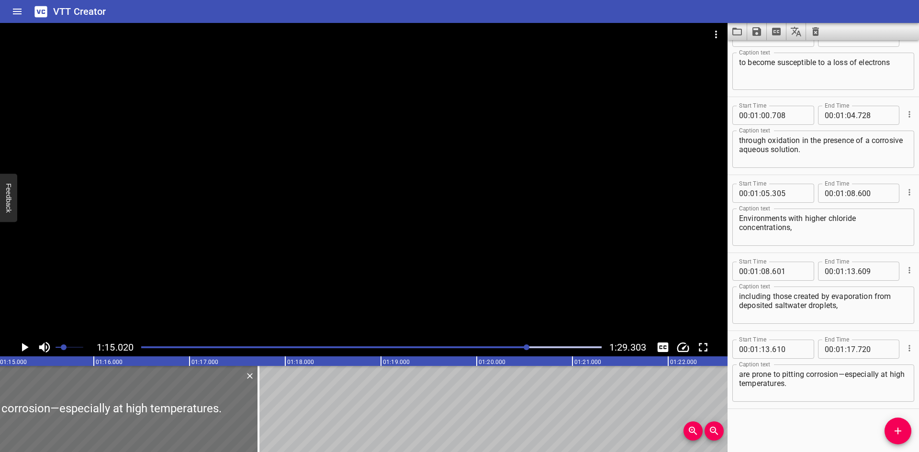
scroll to position [1272, 0]
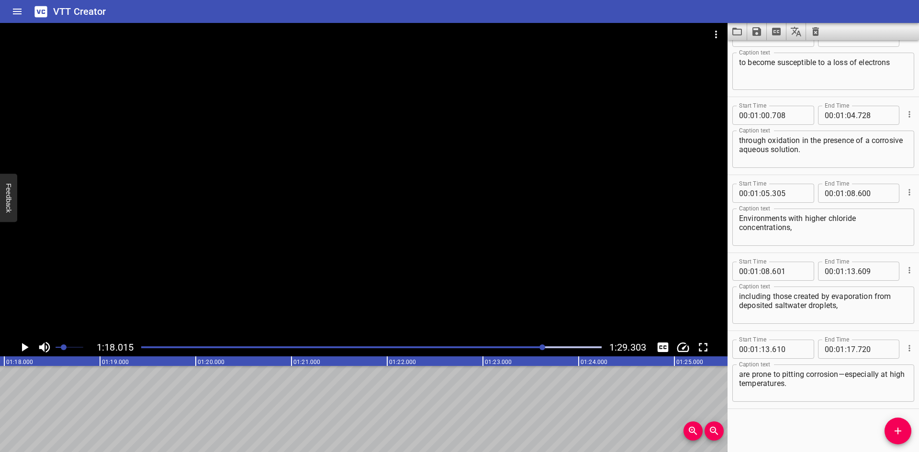
scroll to position [0, 7471]
click at [892, 425] on button "Add Cue" at bounding box center [898, 431] width 27 height 27
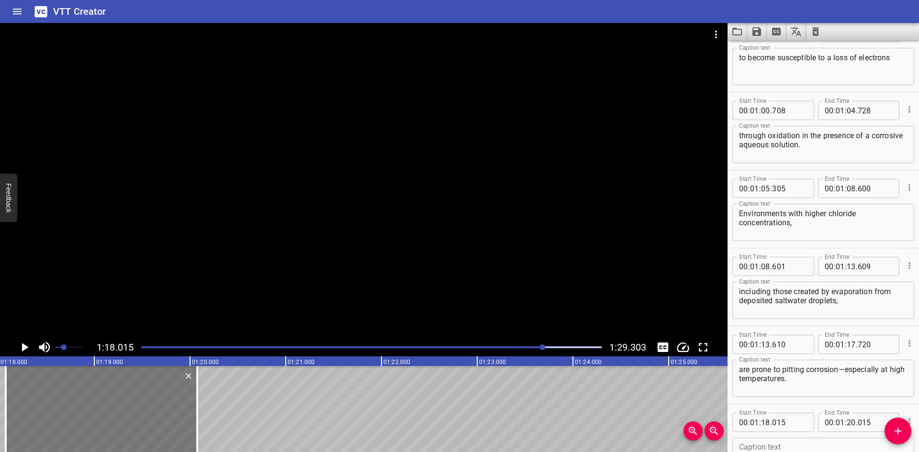
drag, startPoint x: 96, startPoint y: 422, endPoint x: 102, endPoint y: 419, distance: 6.2
click at [102, 419] on div at bounding box center [102, 409] width 192 height 86
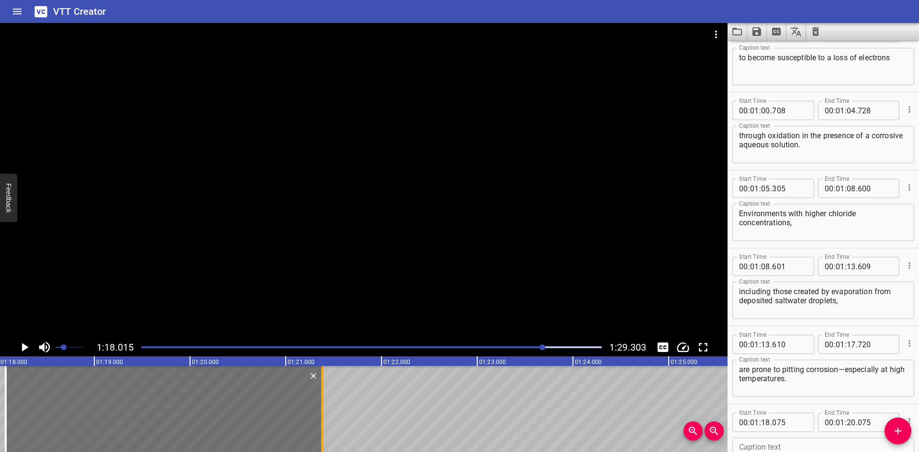
drag, startPoint x: 193, startPoint y: 407, endPoint x: 318, endPoint y: 411, distance: 125.0
click at [318, 411] on div at bounding box center [322, 409] width 10 height 86
click at [21, 346] on icon "Play/Pause" at bounding box center [24, 347] width 14 height 14
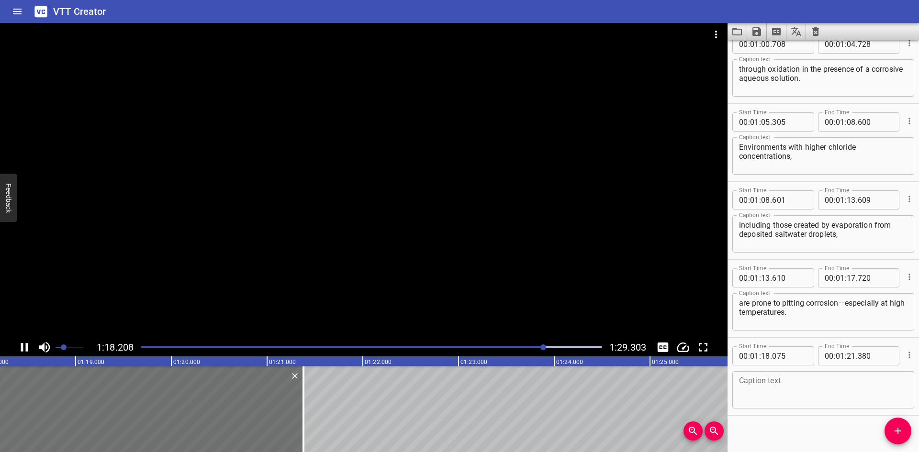
scroll to position [1350, 0]
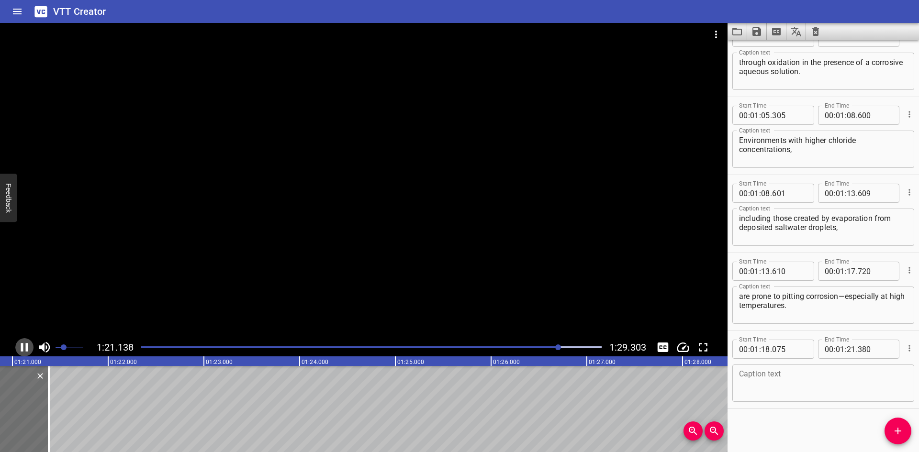
click at [22, 346] on icon "Play/Pause" at bounding box center [24, 347] width 7 height 9
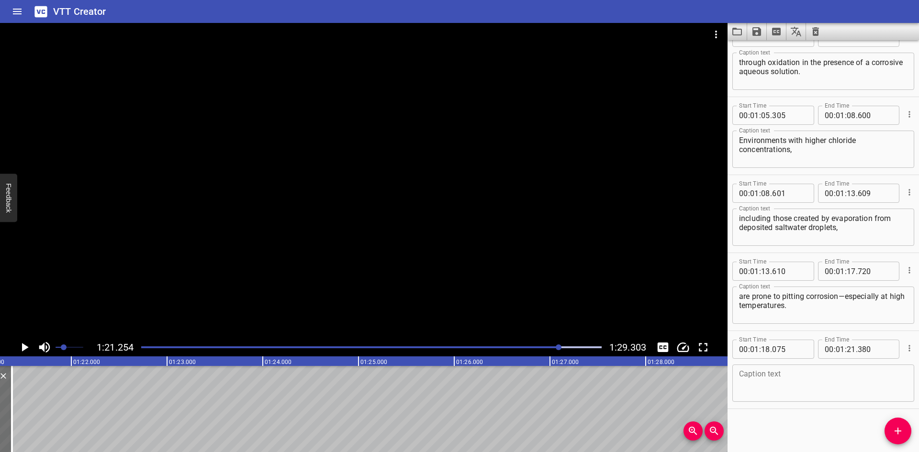
click at [758, 370] on textarea at bounding box center [823, 383] width 169 height 27
paste textarea "When examining metal tubing for pitting corrosion,"
click at [883, 374] on textarea "When examining metal tubing for pitting corrosion," at bounding box center [823, 383] width 169 height 27
click at [889, 379] on textarea "When examining metal tubing for pitting corrosion," at bounding box center [823, 383] width 169 height 27
click at [12, 434] on div at bounding box center [11, 409] width 10 height 86
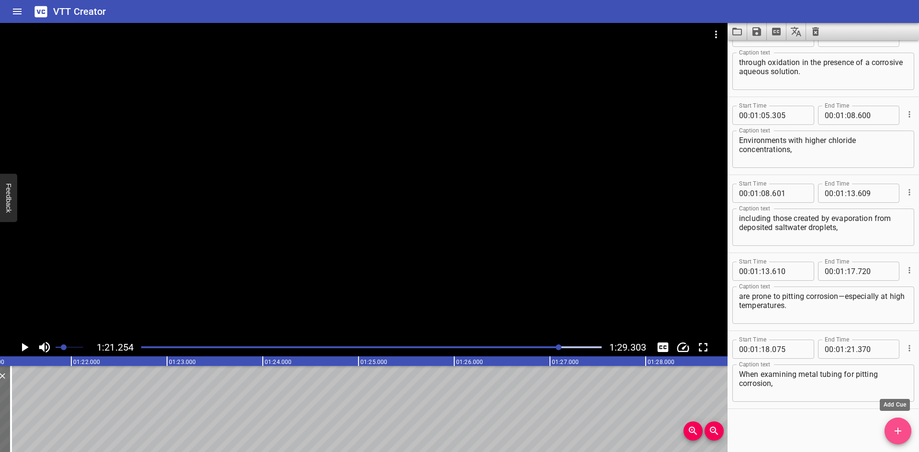
click at [905, 430] on span "Add Cue" at bounding box center [898, 431] width 27 height 11
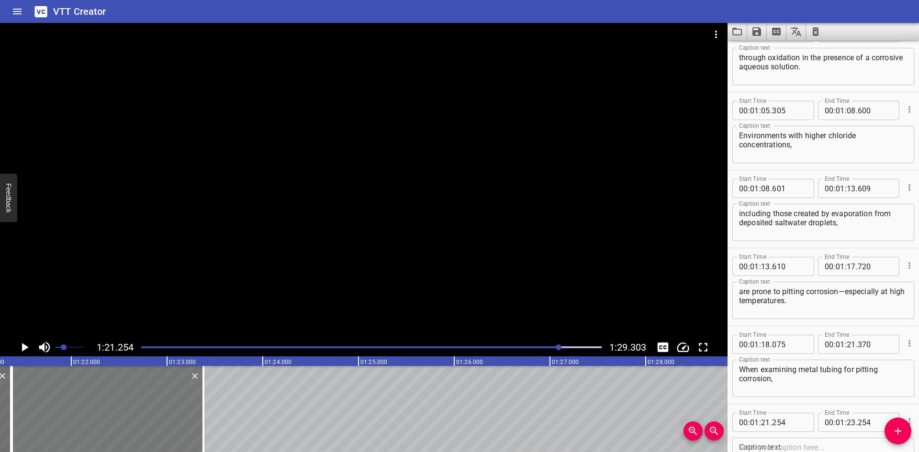
drag, startPoint x: 114, startPoint y: 412, endPoint x: 122, endPoint y: 411, distance: 7.7
click at [122, 411] on div at bounding box center [108, 409] width 192 height 86
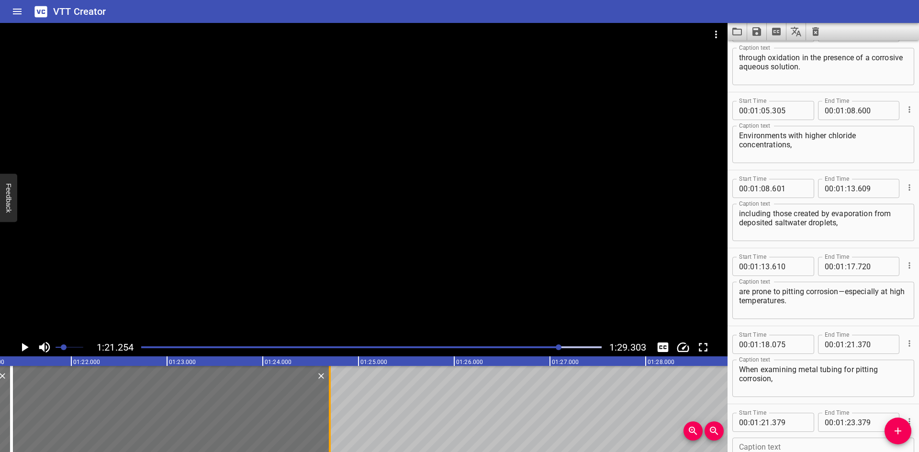
drag, startPoint x: 206, startPoint y: 411, endPoint x: 333, endPoint y: 414, distance: 126.4
click at [333, 414] on div at bounding box center [330, 409] width 10 height 86
click at [793, 419] on input "number" at bounding box center [789, 422] width 35 height 19
click at [22, 344] on icon "Play/Pause" at bounding box center [24, 347] width 14 height 14
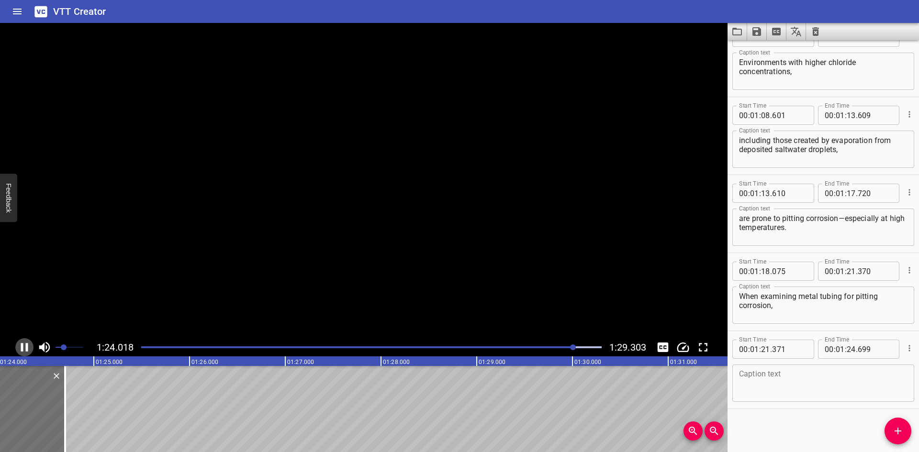
click at [22, 344] on icon "Play/Pause" at bounding box center [24, 347] width 7 height 9
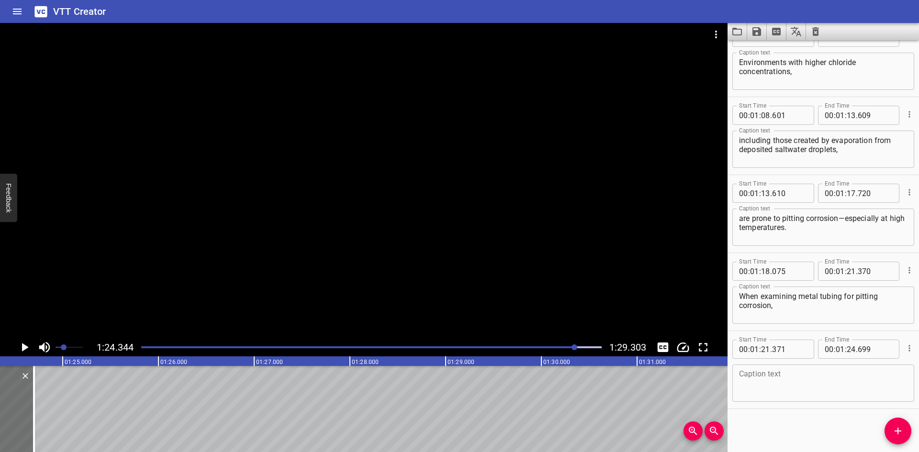
click at [818, 391] on textarea at bounding box center [823, 383] width 169 height 27
paste textarea "look for reddish-brown iron oxide deposits"
click at [880, 374] on textarea "look for reddish-brown iron oxide deposits" at bounding box center [823, 383] width 169 height 27
click at [903, 441] on button "Add Cue" at bounding box center [898, 431] width 27 height 27
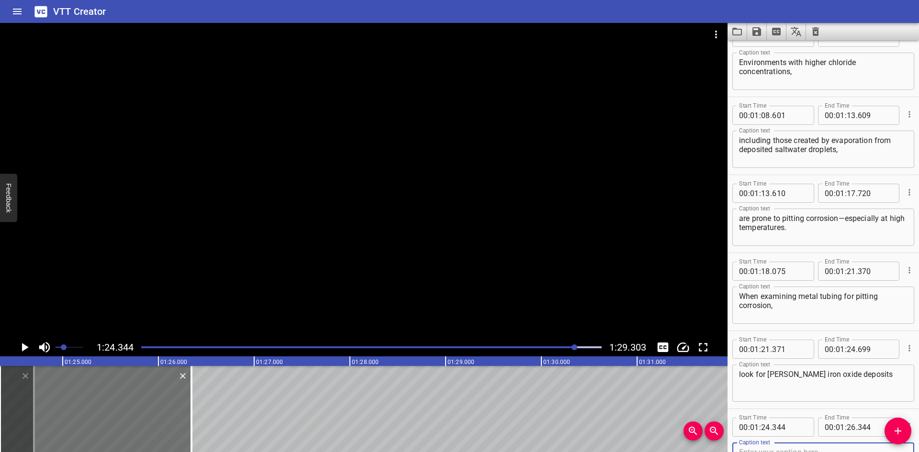
scroll to position [1433, 0]
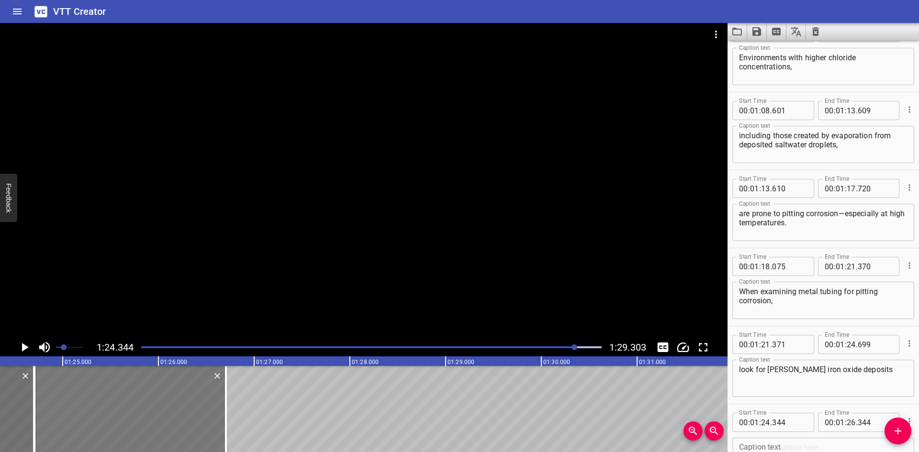
drag, startPoint x: 137, startPoint y: 398, endPoint x: 171, endPoint y: 397, distance: 34.5
click at [171, 397] on div at bounding box center [130, 409] width 192 height 86
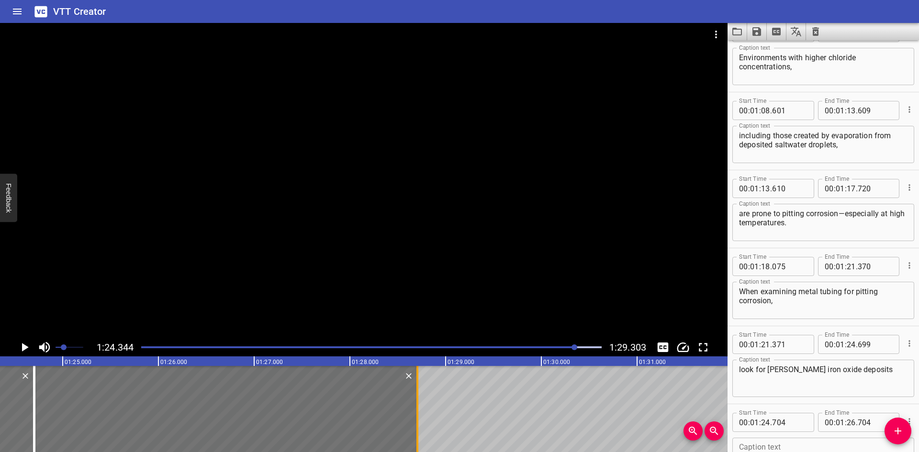
drag, startPoint x: 224, startPoint y: 395, endPoint x: 416, endPoint y: 402, distance: 191.6
click at [416, 402] on div at bounding box center [418, 409] width 10 height 86
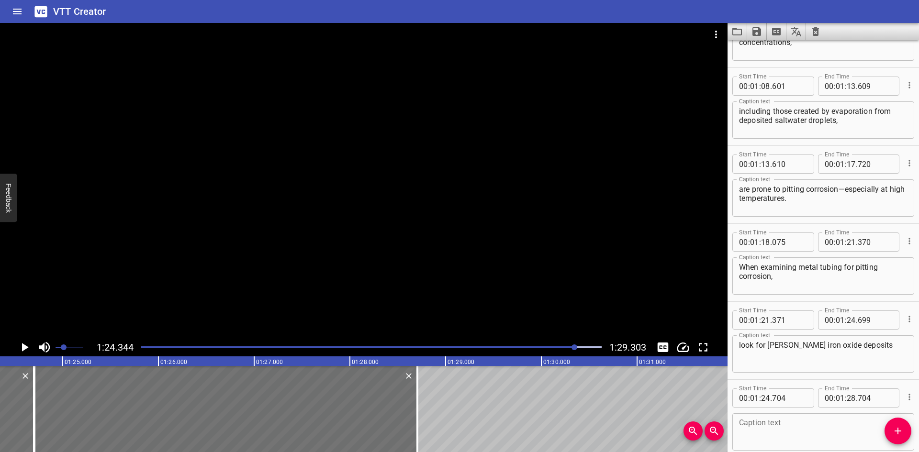
scroll to position [1506, 0]
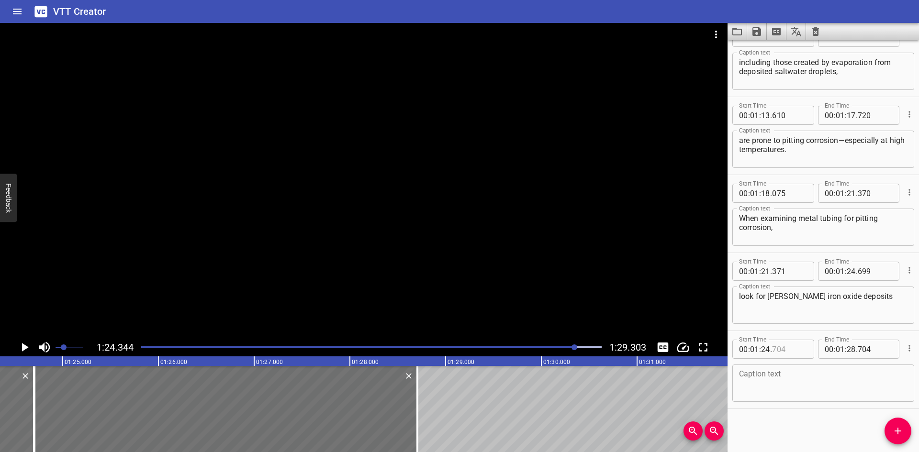
click at [798, 352] on input "number" at bounding box center [789, 349] width 35 height 19
click at [274, 267] on div at bounding box center [364, 181] width 728 height 316
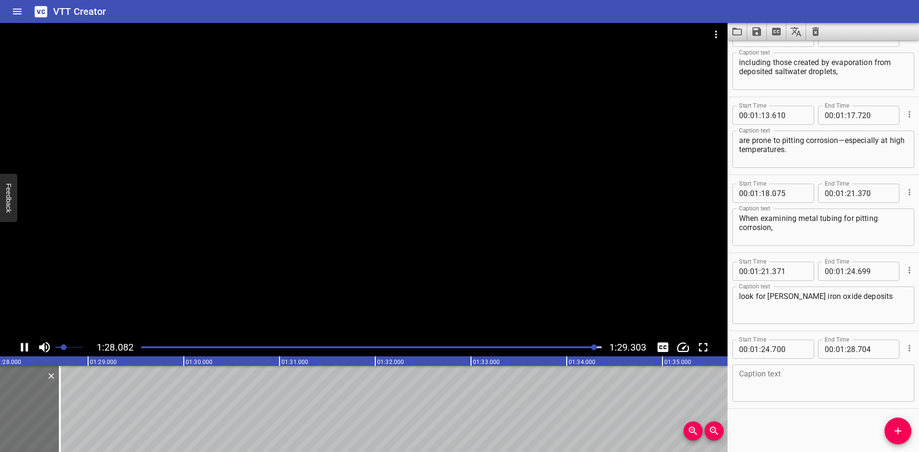
click at [24, 347] on icon "Play/Pause" at bounding box center [24, 347] width 14 height 14
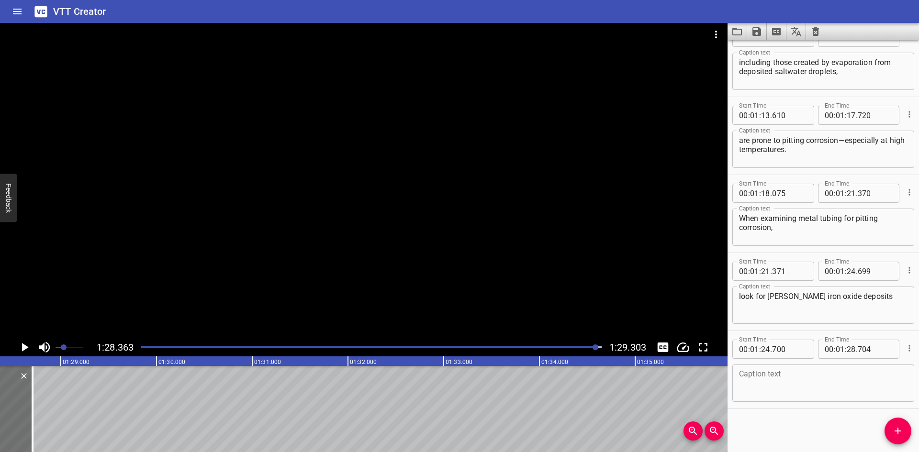
click at [799, 389] on textarea at bounding box center [823, 383] width 169 height 27
paste textarea "as well as potential pits that may have formed on the metal surface"
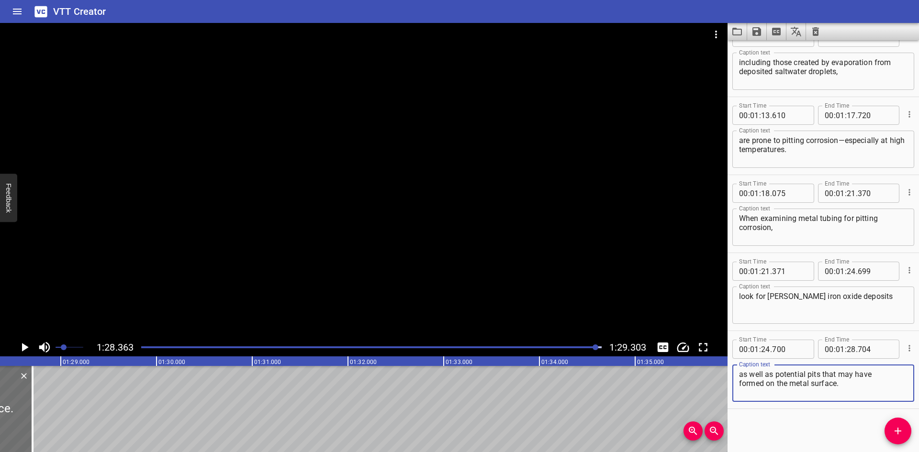
click at [872, 379] on textarea "as well as potential pits that may have formed on the metal surface." at bounding box center [823, 383] width 169 height 27
click at [881, 372] on textarea "as well as potential pits that may have formed on the metal surface." at bounding box center [823, 383] width 169 height 27
click at [758, 30] on icon "Save captions to file" at bounding box center [756, 31] width 11 height 11
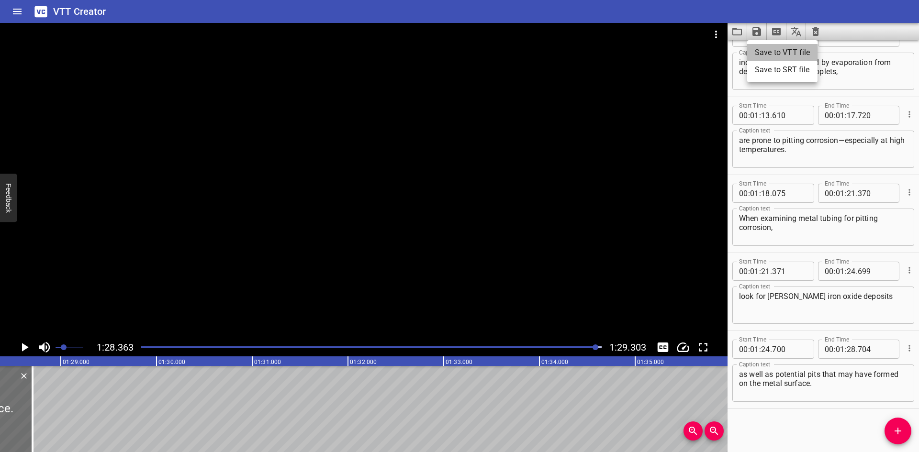
click at [766, 45] on li "Save to VTT file" at bounding box center [782, 52] width 70 height 17
click at [869, 6] on div "VTT Creator" at bounding box center [459, 11] width 919 height 23
click at [823, 30] on button "Clear captions" at bounding box center [815, 31] width 19 height 17
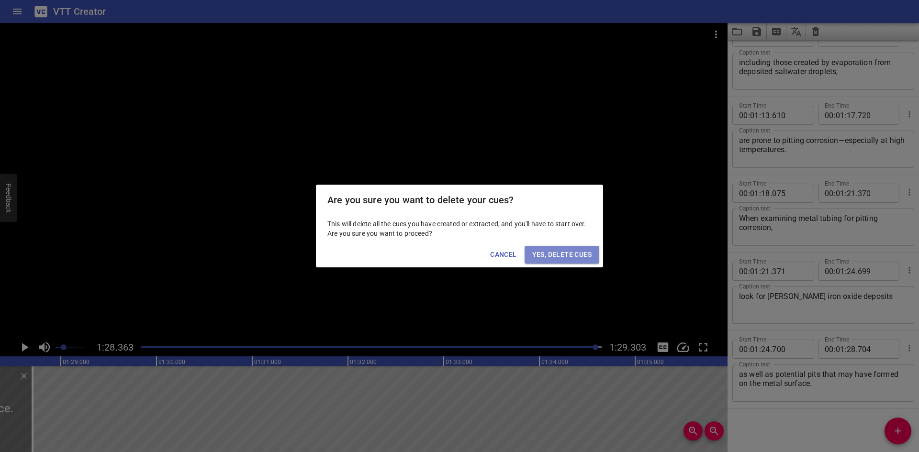
click at [545, 254] on span "Yes, Delete Cues" at bounding box center [561, 255] width 59 height 12
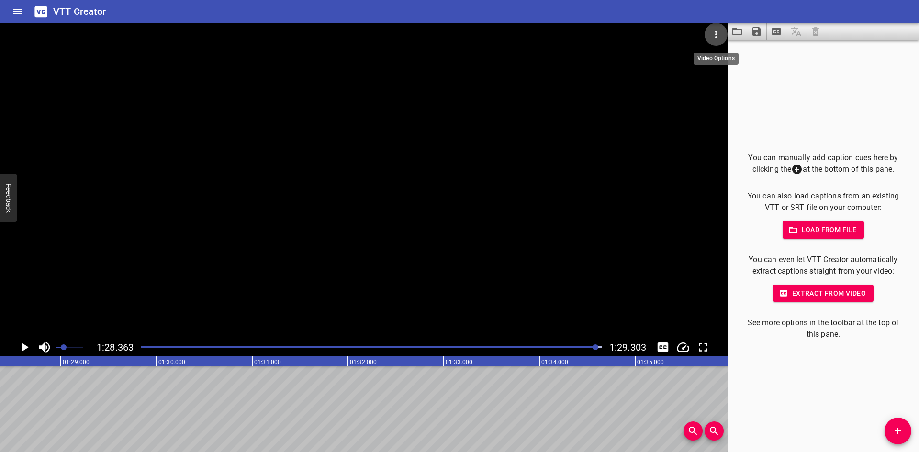
click at [723, 30] on button "Video Options" at bounding box center [716, 34] width 23 height 23
click at [723, 32] on li "Select New Video File..." at bounding box center [752, 35] width 95 height 17
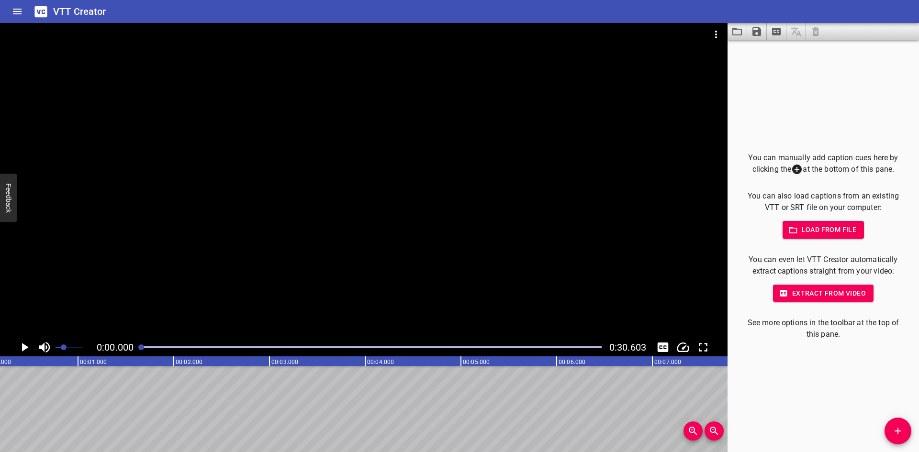
scroll to position [0, 0]
click at [888, 430] on span "Add Cue" at bounding box center [898, 431] width 27 height 11
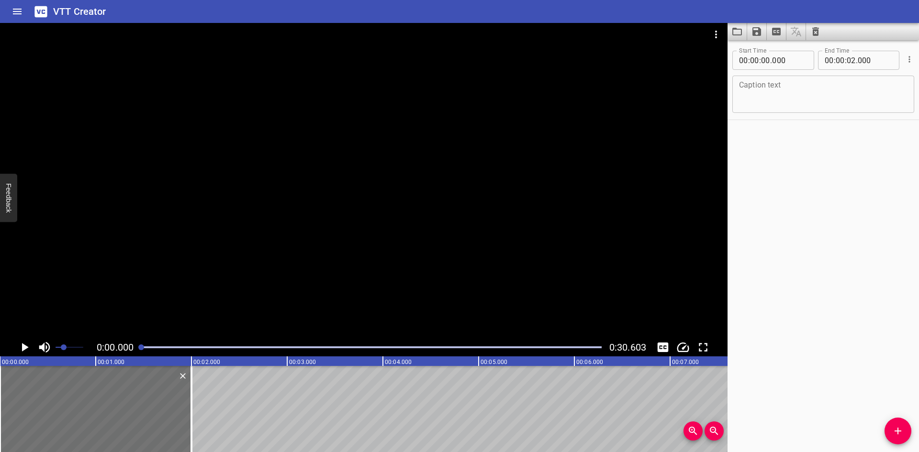
click at [35, 335] on div at bounding box center [364, 181] width 728 height 316
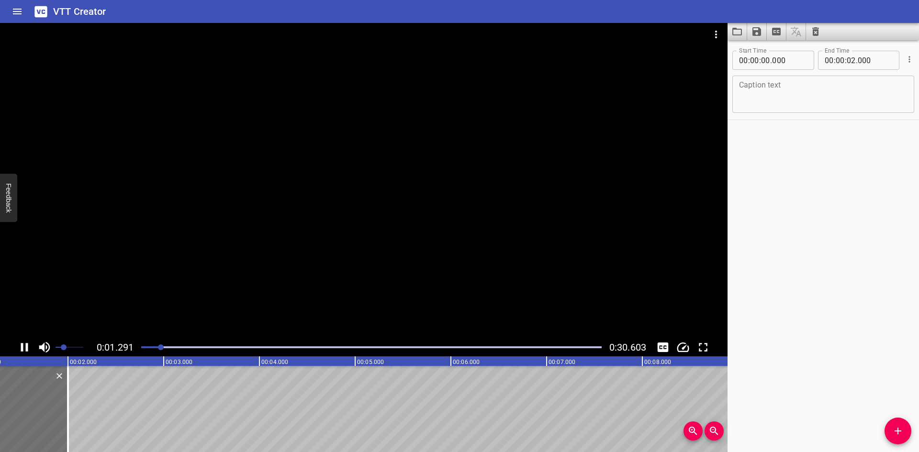
click at [11, 341] on div "0:01.291 0:30.603" at bounding box center [364, 348] width 728 height 18
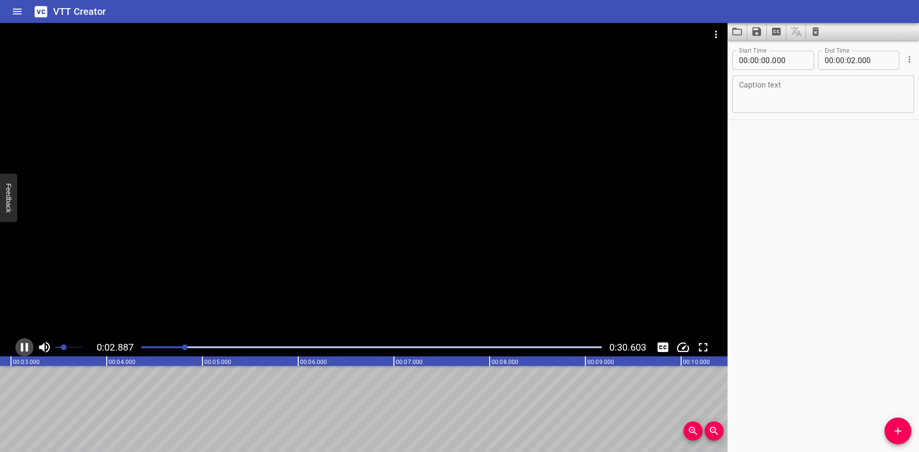
click at [22, 344] on icon "Play/Pause" at bounding box center [24, 347] width 7 height 9
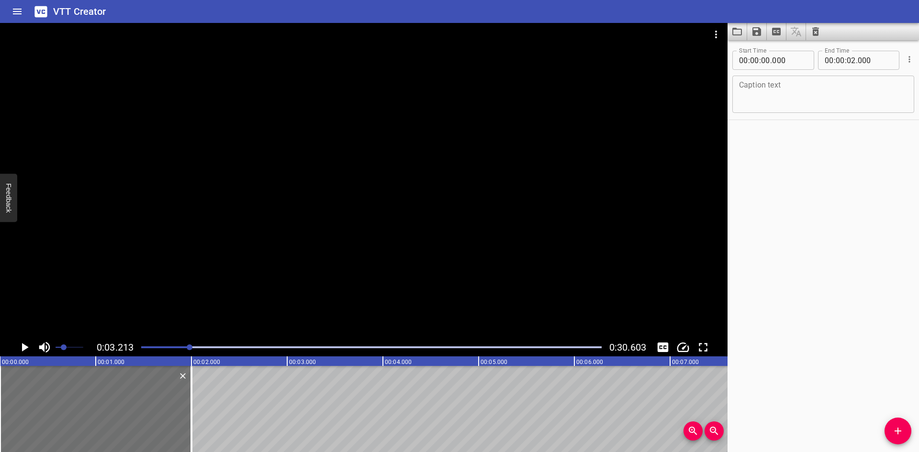
click at [775, 90] on textarea at bounding box center [823, 94] width 169 height 27
paste textarea "Choosing the wrong material"
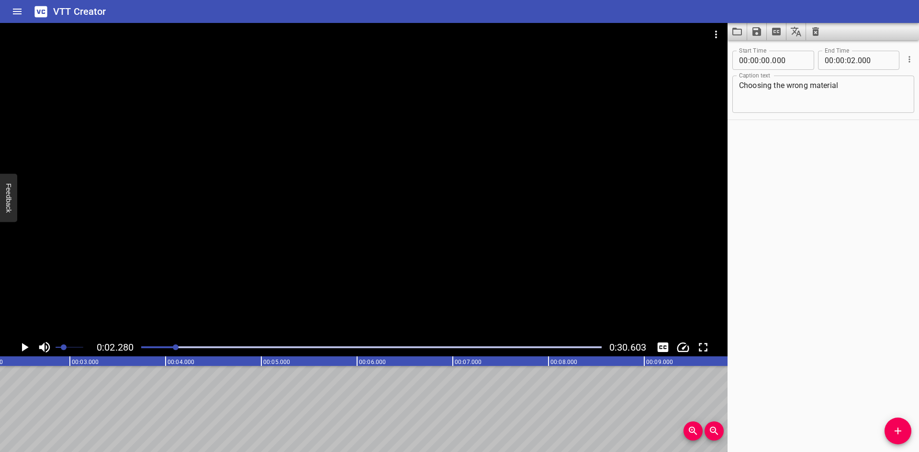
scroll to position [0, 218]
click at [906, 431] on span "Add Cue" at bounding box center [898, 431] width 27 height 11
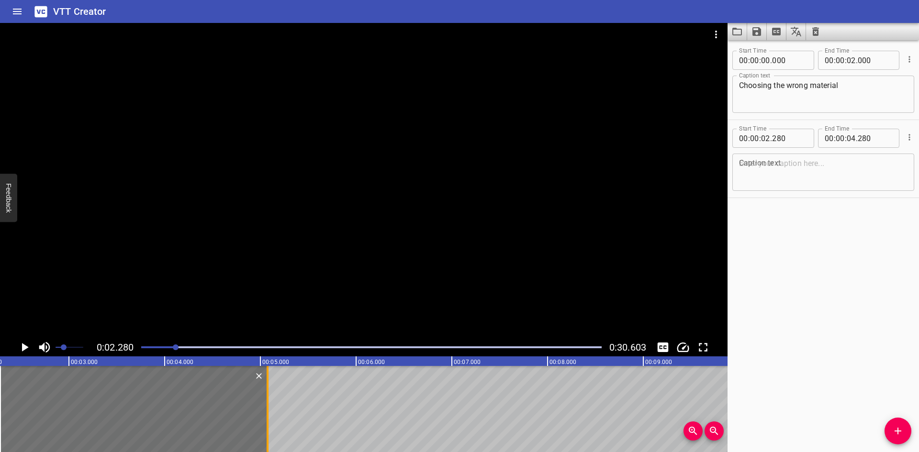
drag, startPoint x: 192, startPoint y: 425, endPoint x: 268, endPoint y: 426, distance: 76.1
click at [268, 426] on div at bounding box center [268, 409] width 2 height 86
click at [23, 348] on icon "Play/Pause" at bounding box center [25, 347] width 7 height 9
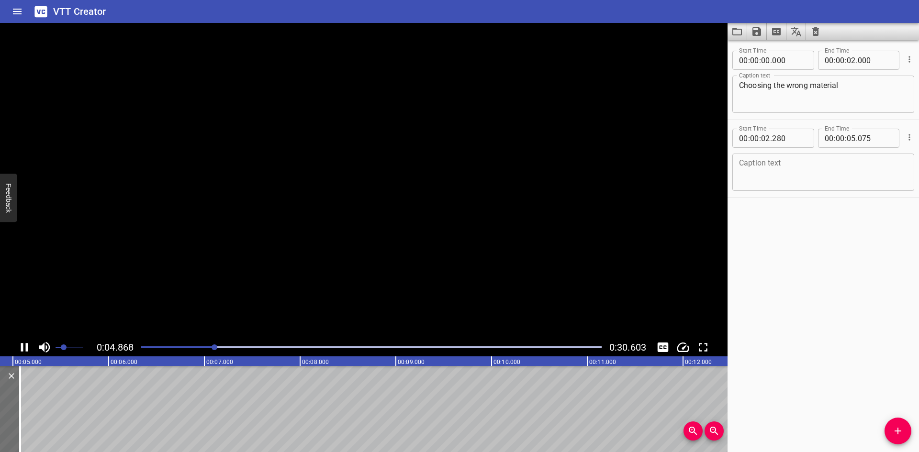
click at [23, 348] on icon "Play/Pause" at bounding box center [24, 347] width 7 height 9
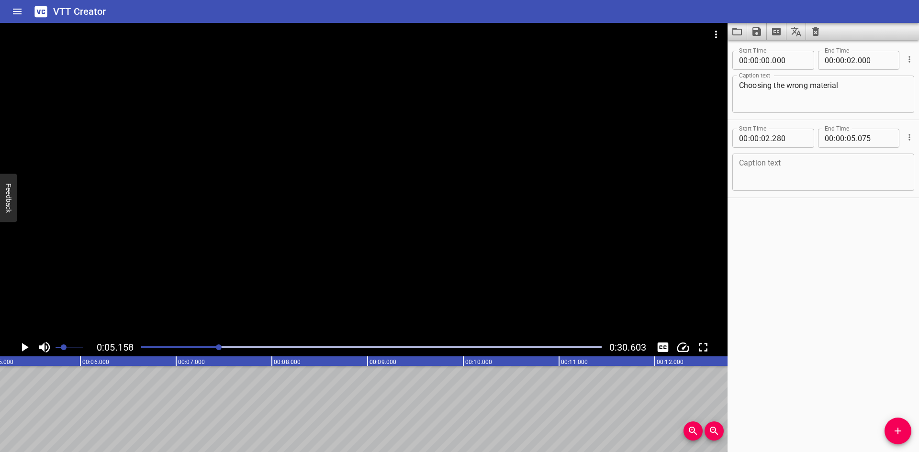
click at [765, 186] on textarea at bounding box center [823, 172] width 169 height 27
paste textarea "Hydrogen atoms can diffuse into metals,"
click at [890, 426] on span "Add Cue" at bounding box center [898, 431] width 27 height 11
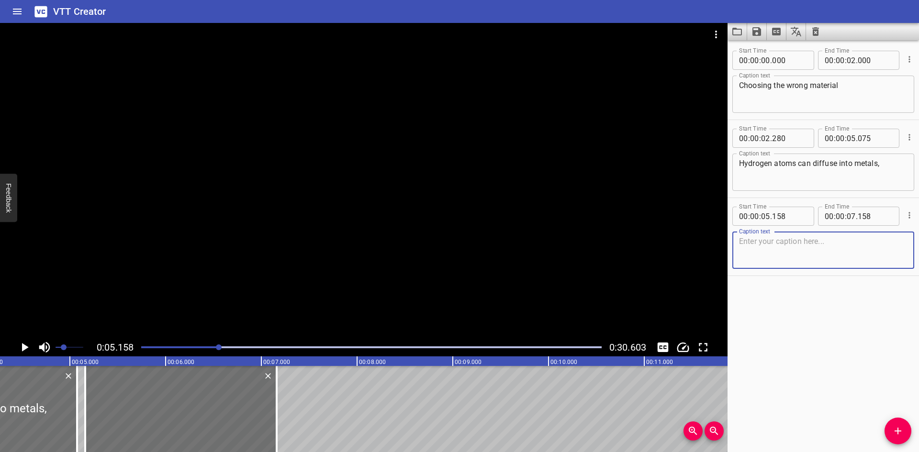
scroll to position [0, 394]
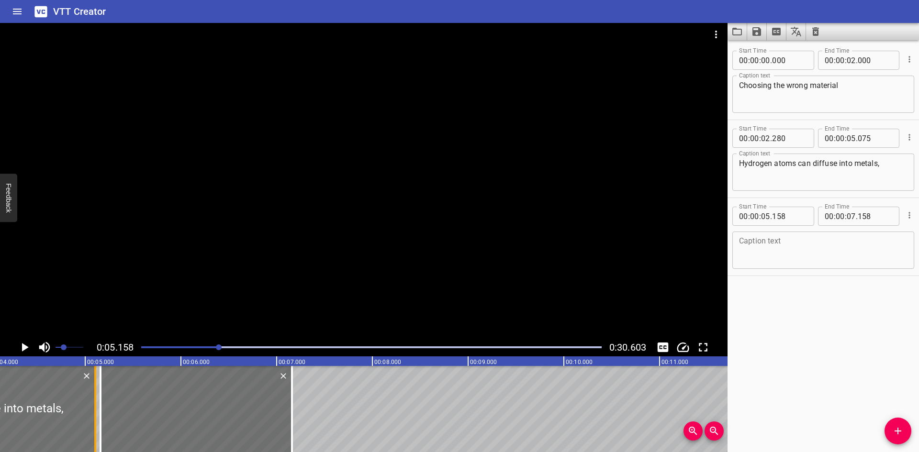
click at [95, 438] on div at bounding box center [95, 409] width 2 height 86
click at [797, 214] on input "number" at bounding box center [789, 216] width 35 height 19
drag, startPoint x: 294, startPoint y: 399, endPoint x: 272, endPoint y: 404, distance: 23.0
click at [272, 404] on div at bounding box center [269, 409] width 10 height 86
click at [773, 256] on textarea at bounding box center [823, 250] width 169 height 27
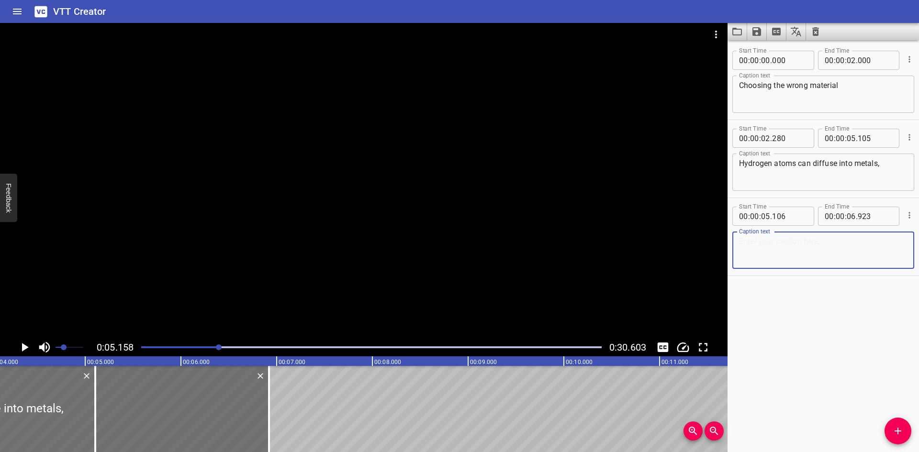
paste textarea "causing them to become brittle."
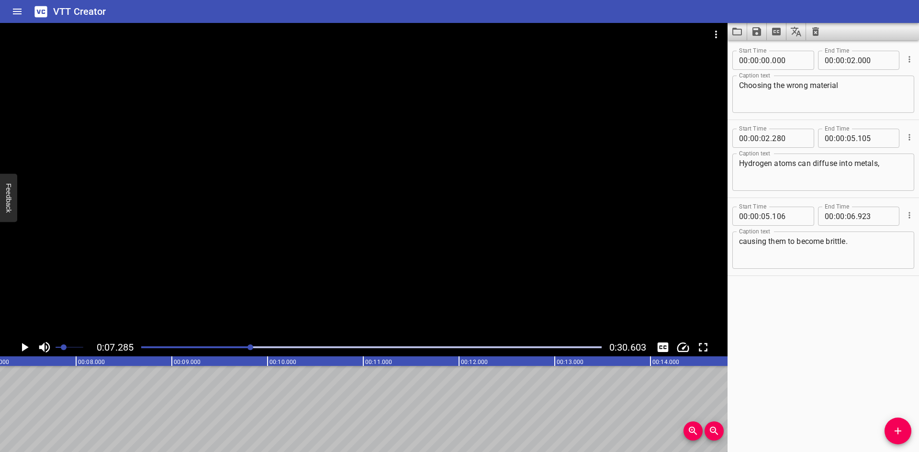
scroll to position [0, 698]
click at [895, 435] on icon "Add Cue" at bounding box center [897, 431] width 11 height 11
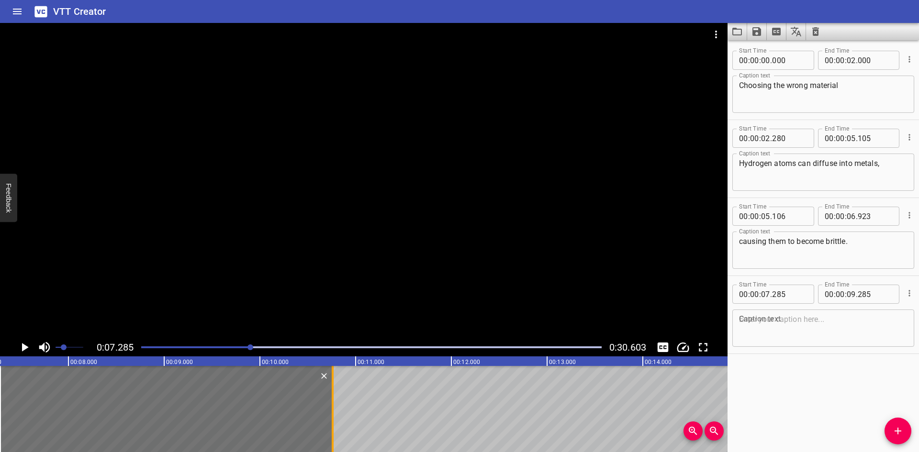
drag, startPoint x: 190, startPoint y: 421, endPoint x: 331, endPoint y: 422, distance: 141.3
click at [331, 422] on div at bounding box center [333, 409] width 10 height 86
click at [24, 349] on icon "Play/Pause" at bounding box center [25, 347] width 7 height 9
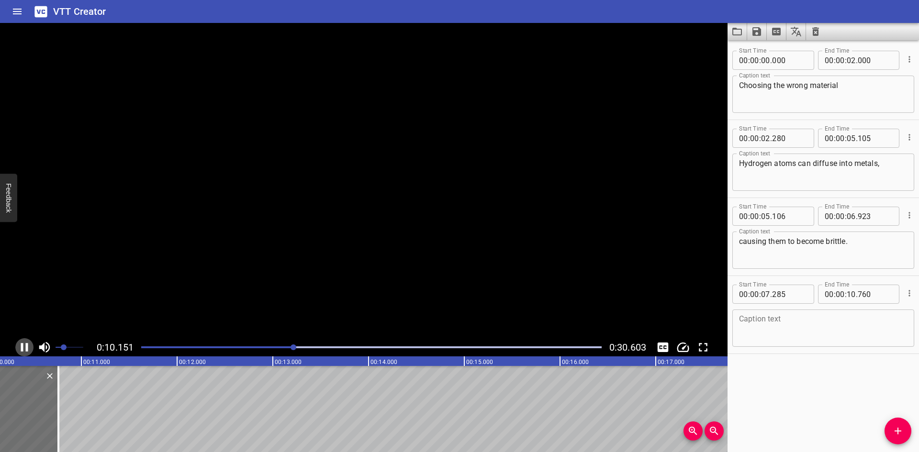
click at [24, 349] on icon "Play/Pause" at bounding box center [24, 347] width 14 height 14
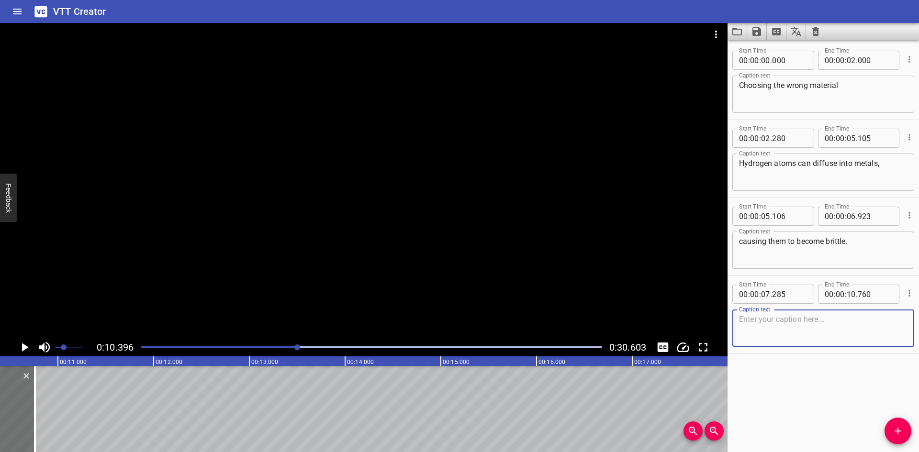
click at [746, 328] on textarea at bounding box center [823, 328] width 169 height 27
paste textarea "All materials susceptible to hydrogen embrittlement"
click at [874, 317] on textarea "All materials susceptible to hydrogen embrittlement" at bounding box center [823, 328] width 169 height 27
click at [821, 330] on textarea "All materials susceptible to hydrogen embrittlement" at bounding box center [823, 328] width 169 height 27
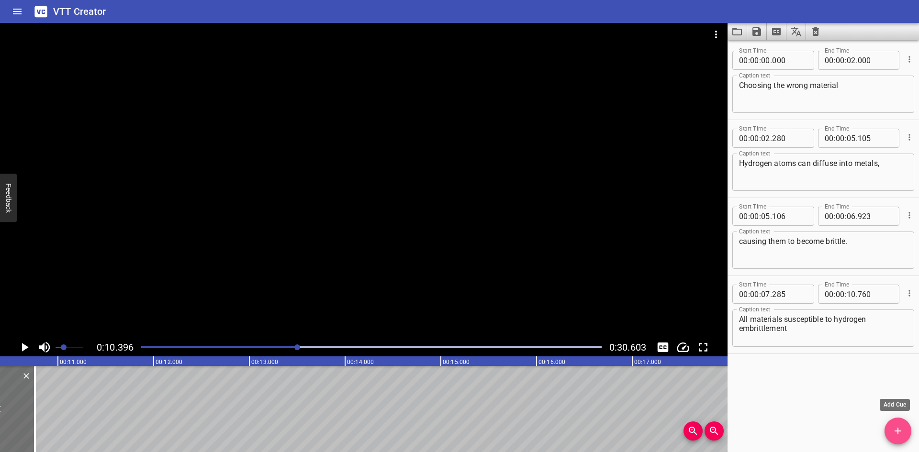
click at [901, 432] on icon "Add Cue" at bounding box center [898, 431] width 7 height 7
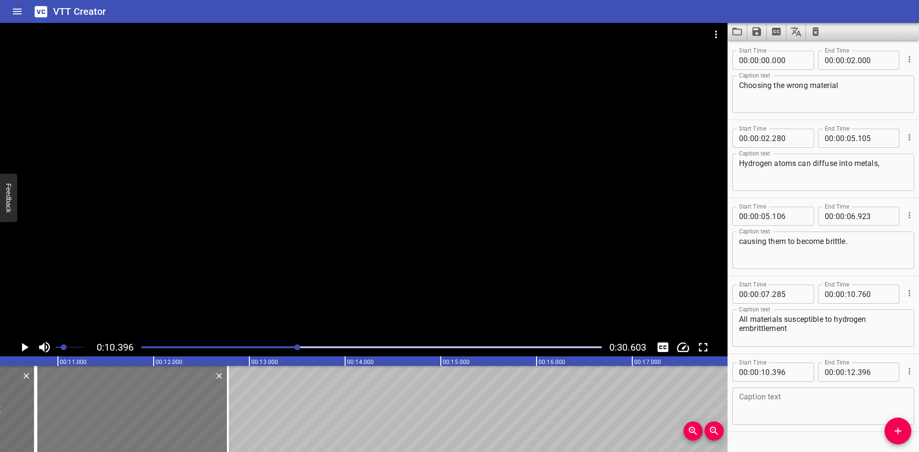
drag, startPoint x: 111, startPoint y: 405, endPoint x: 147, endPoint y: 404, distance: 36.4
click at [147, 404] on div at bounding box center [132, 409] width 192 height 86
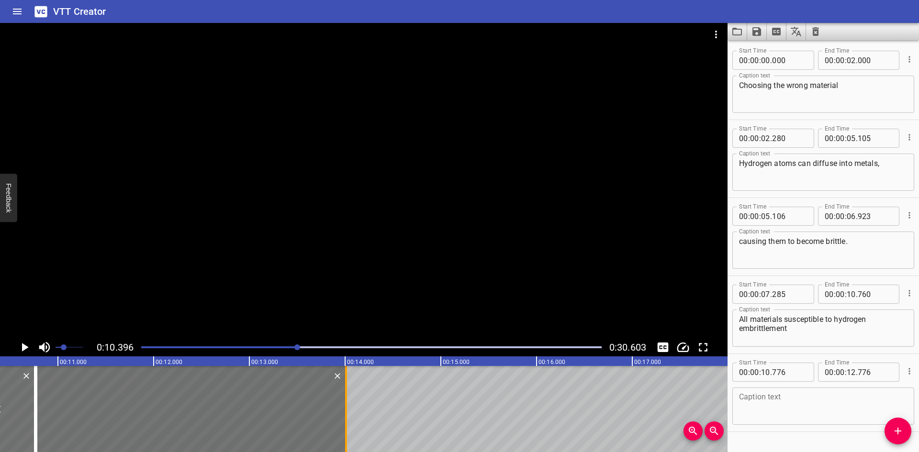
drag, startPoint x: 226, startPoint y: 397, endPoint x: 344, endPoint y: 397, distance: 118.3
click at [344, 397] on div at bounding box center [346, 409] width 10 height 86
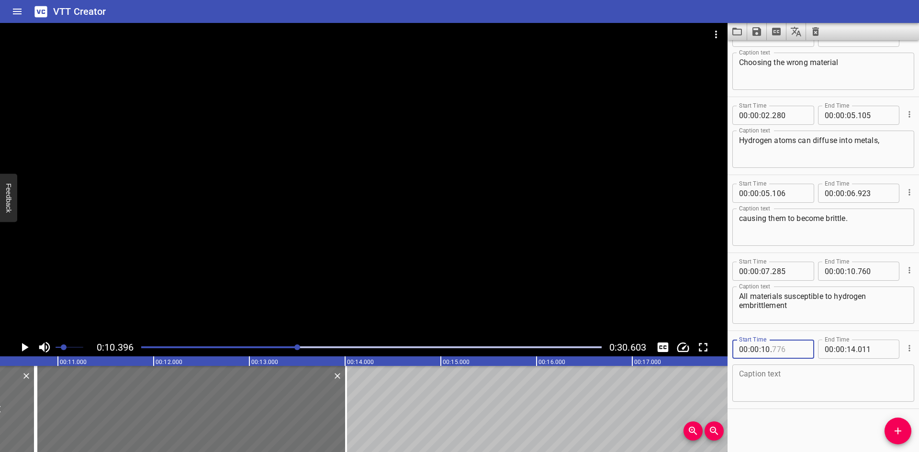
click at [799, 351] on input "number" at bounding box center [789, 349] width 35 height 19
click at [738, 370] on div "Caption text" at bounding box center [824, 383] width 182 height 37
paste textarea "are also susceptible to stress corrosion cracking."
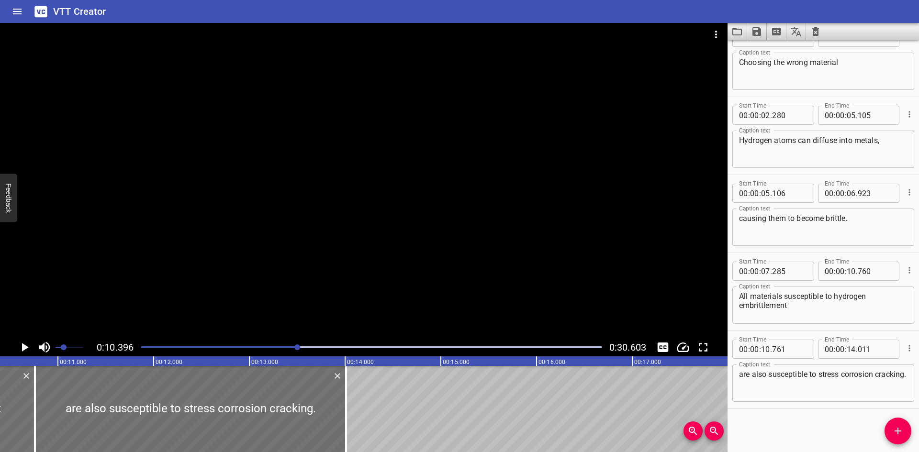
click at [252, 271] on div at bounding box center [364, 181] width 728 height 316
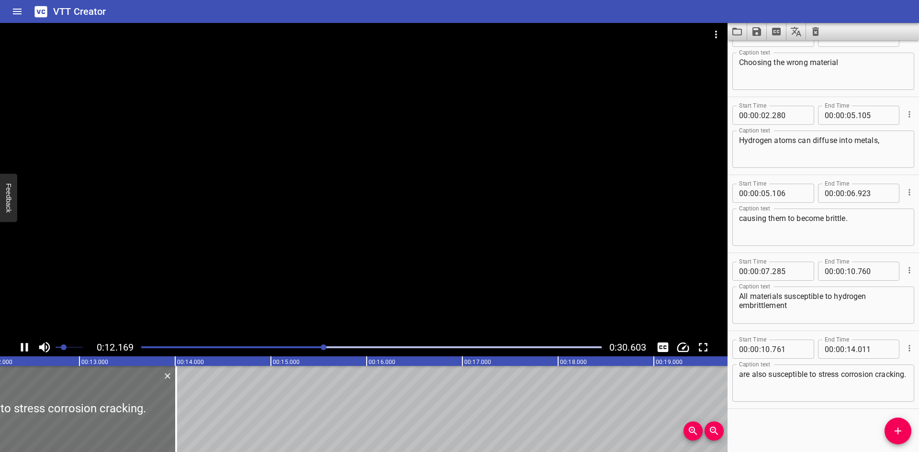
click at [255, 279] on div at bounding box center [364, 181] width 728 height 316
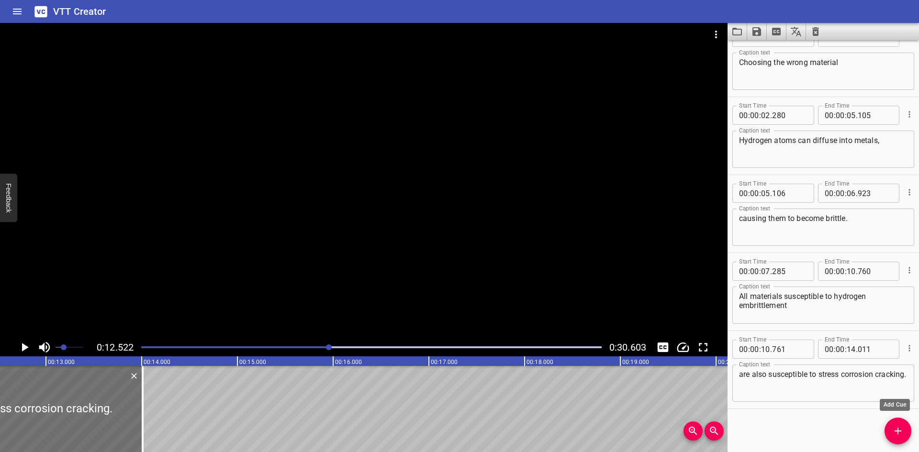
drag, startPoint x: 897, startPoint y: 432, endPoint x: 858, endPoint y: 428, distance: 39.5
click at [896, 432] on icon "Add Cue" at bounding box center [897, 431] width 11 height 11
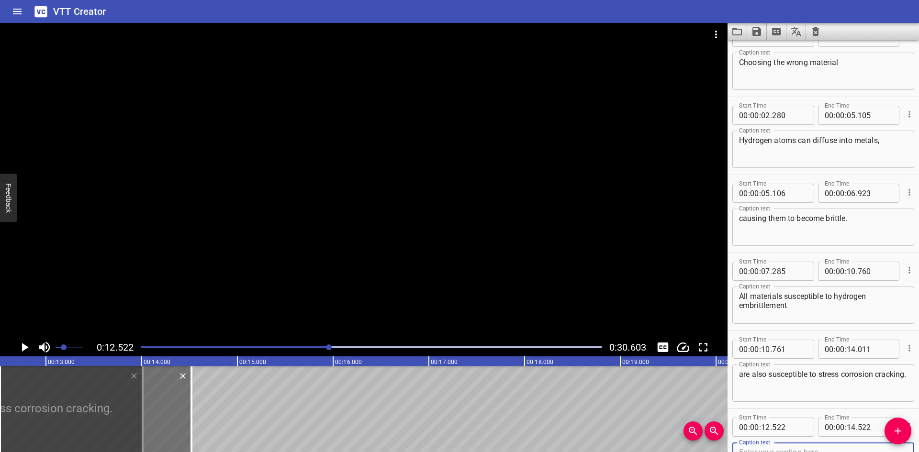
scroll to position [28, 0]
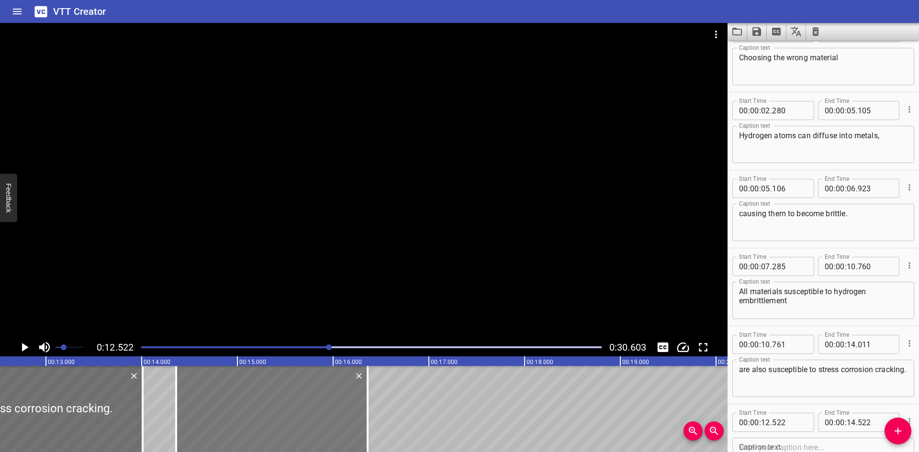
drag, startPoint x: 159, startPoint y: 409, endPoint x: 335, endPoint y: 403, distance: 176.3
click at [335, 403] on div at bounding box center [272, 409] width 192 height 86
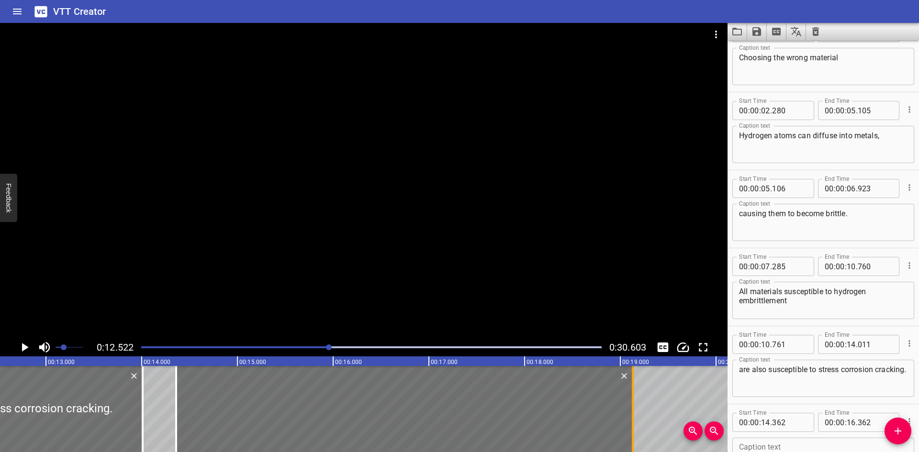
drag, startPoint x: 366, startPoint y: 404, endPoint x: 631, endPoint y: 400, distance: 264.8
click at [632, 400] on div at bounding box center [633, 409] width 10 height 86
click at [813, 447] on textarea at bounding box center [823, 456] width 169 height 27
paste textarea "Hydraulic leaking on Cone and Thread Fitting—IPT Series"
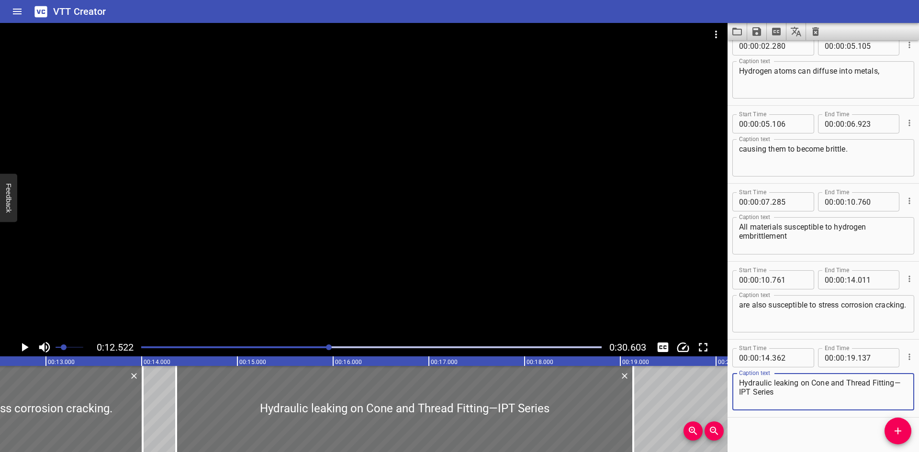
scroll to position [101, 0]
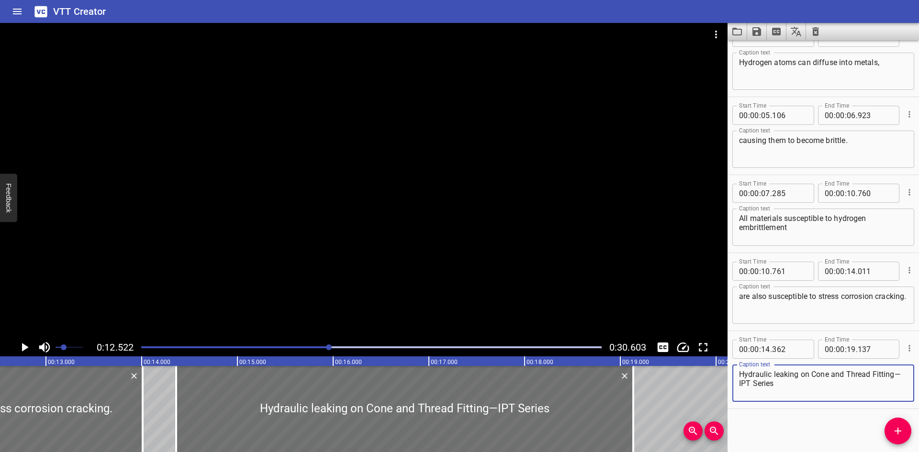
click at [893, 377] on textarea "Hydraulic leaking on Cone and Thread Fitting—IPT Series" at bounding box center [823, 383] width 169 height 27
click at [286, 240] on div at bounding box center [364, 181] width 728 height 316
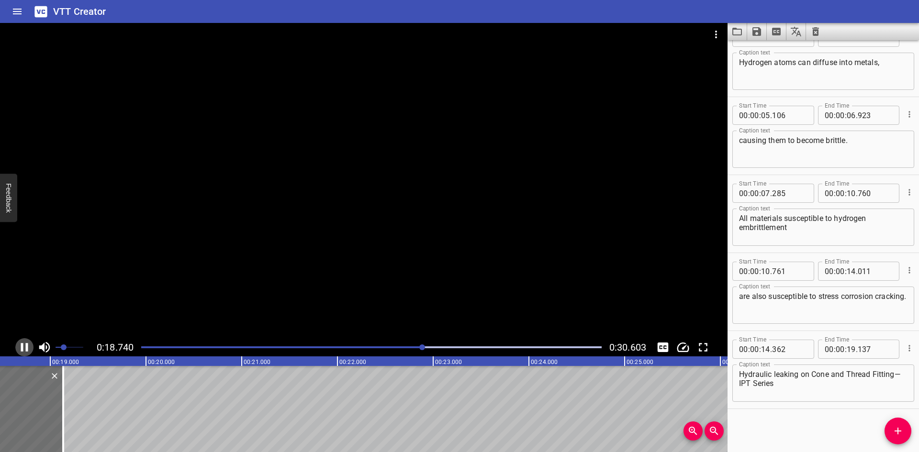
click at [23, 345] on icon "Play/Pause" at bounding box center [24, 347] width 7 height 9
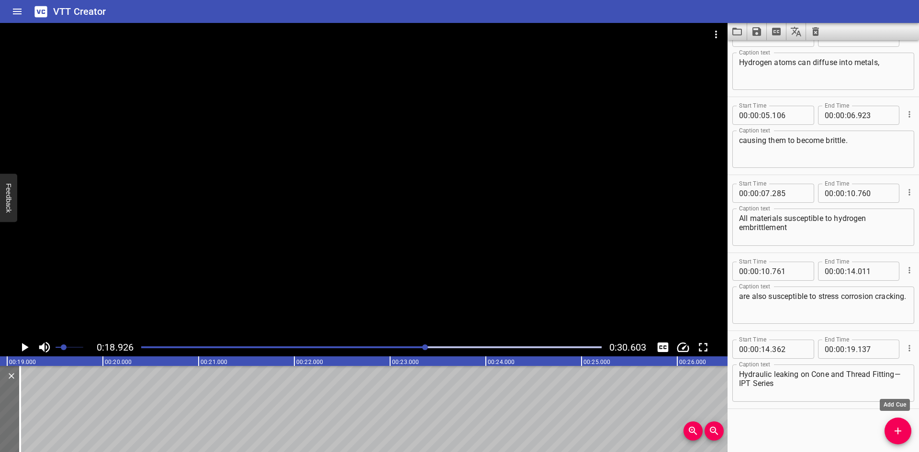
click at [899, 428] on icon "Add Cue" at bounding box center [897, 431] width 11 height 11
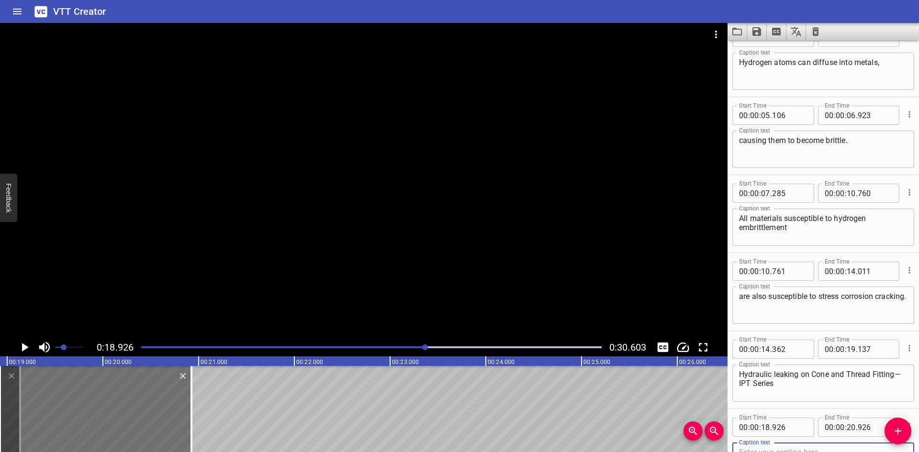
scroll to position [106, 0]
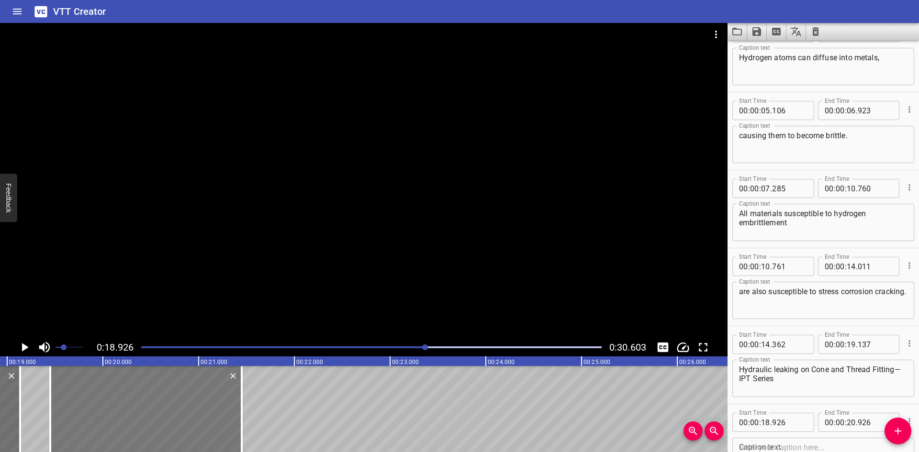
drag, startPoint x: 105, startPoint y: 402, endPoint x: 147, endPoint y: 400, distance: 42.7
click at [147, 400] on div at bounding box center [146, 409] width 192 height 86
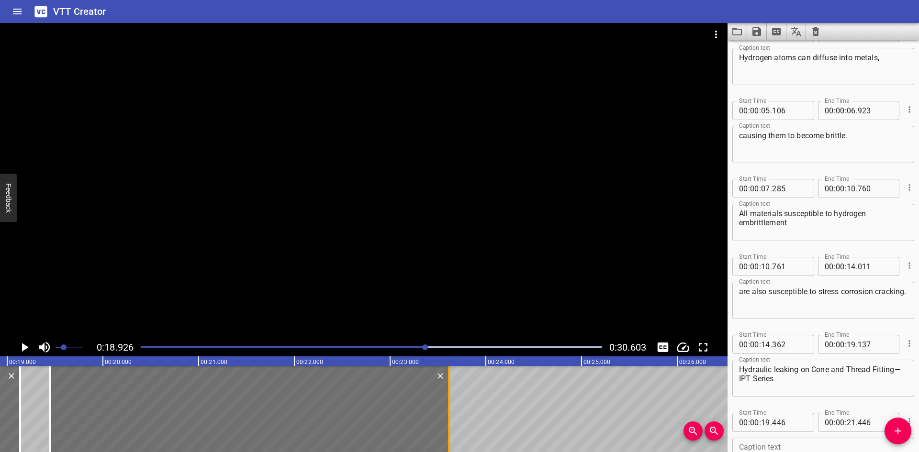
drag, startPoint x: 241, startPoint y: 406, endPoint x: 449, endPoint y: 409, distance: 207.8
click at [449, 409] on div at bounding box center [449, 409] width 2 height 86
click at [774, 443] on textarea at bounding box center [823, 456] width 169 height 27
paste textarea "The gland accessories are not enough tightened with mating topic."
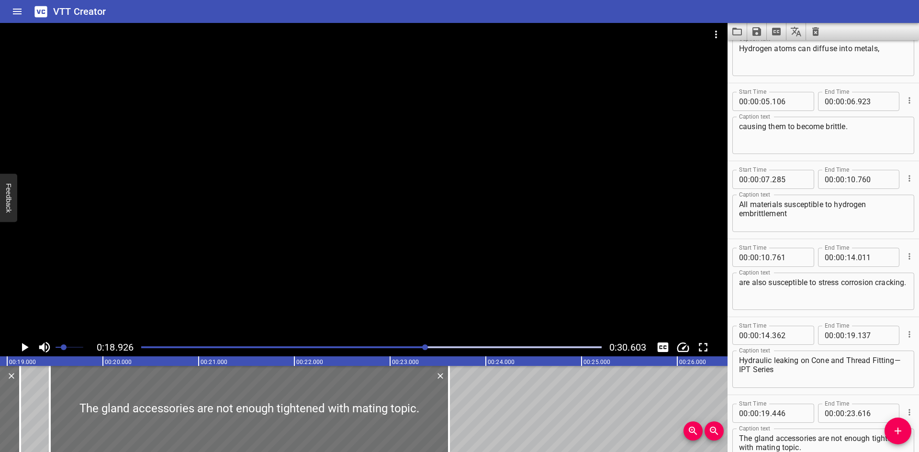
click at [201, 232] on div at bounding box center [364, 181] width 728 height 316
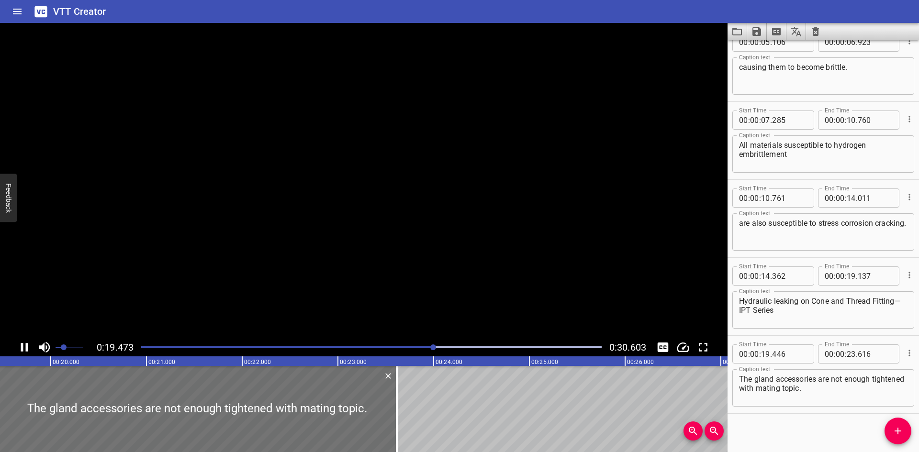
scroll to position [179, 0]
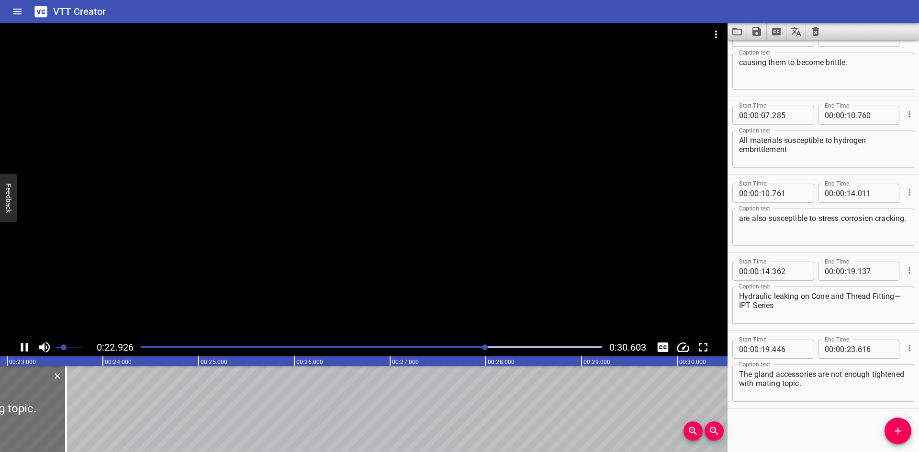
click at [184, 302] on div at bounding box center [364, 181] width 728 height 316
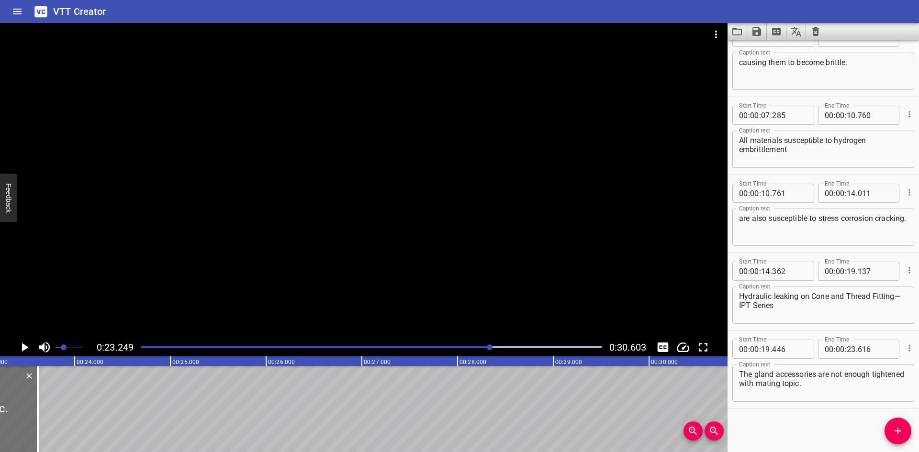
scroll to position [0, 2226]
click at [893, 426] on icon "Add Cue" at bounding box center [897, 431] width 11 height 11
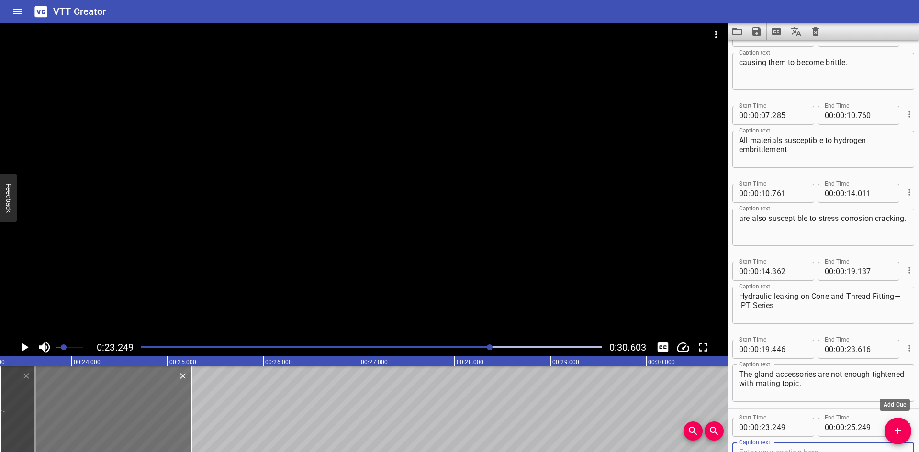
scroll to position [184, 0]
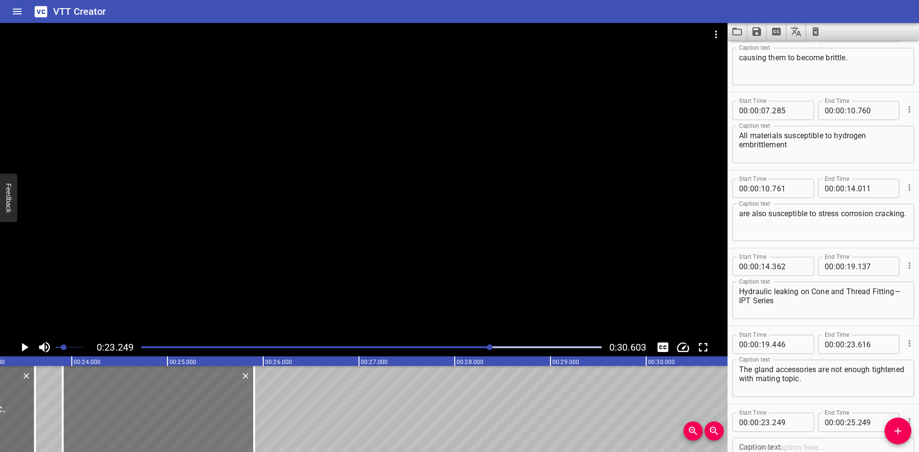
drag, startPoint x: 100, startPoint y: 403, endPoint x: 183, endPoint y: 401, distance: 83.3
click at [163, 403] on div at bounding box center [159, 409] width 192 height 86
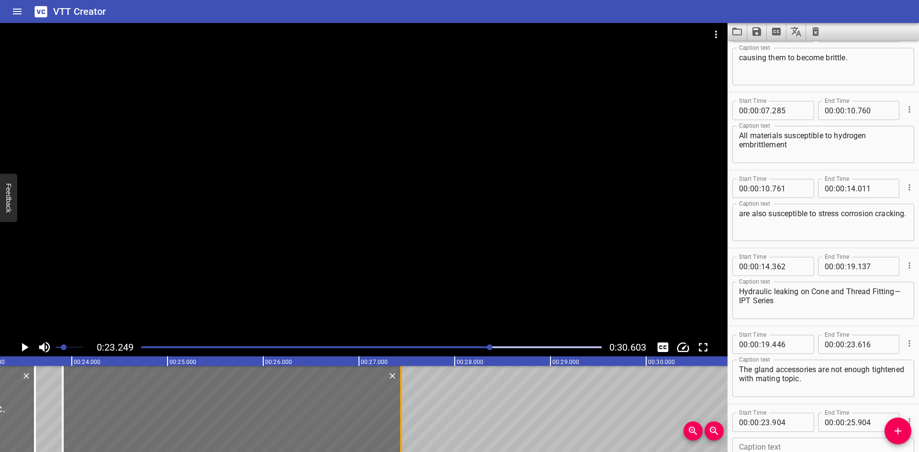
drag, startPoint x: 258, startPoint y: 403, endPoint x: 405, endPoint y: 407, distance: 147.1
click at [405, 407] on div at bounding box center [401, 409] width 10 height 86
click at [781, 448] on textarea at bounding box center [823, 456] width 169 height 27
paste textarea "The position of the collar is not installed correctly."
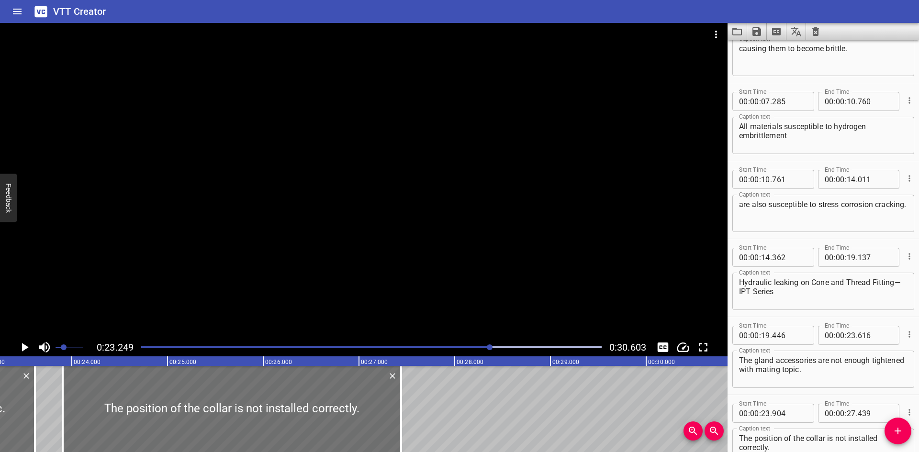
click at [329, 285] on div at bounding box center [364, 181] width 728 height 316
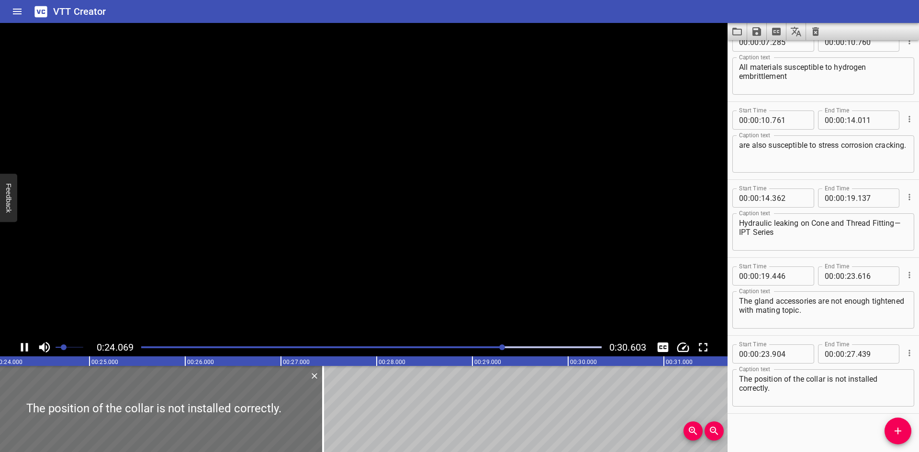
scroll to position [257, 0]
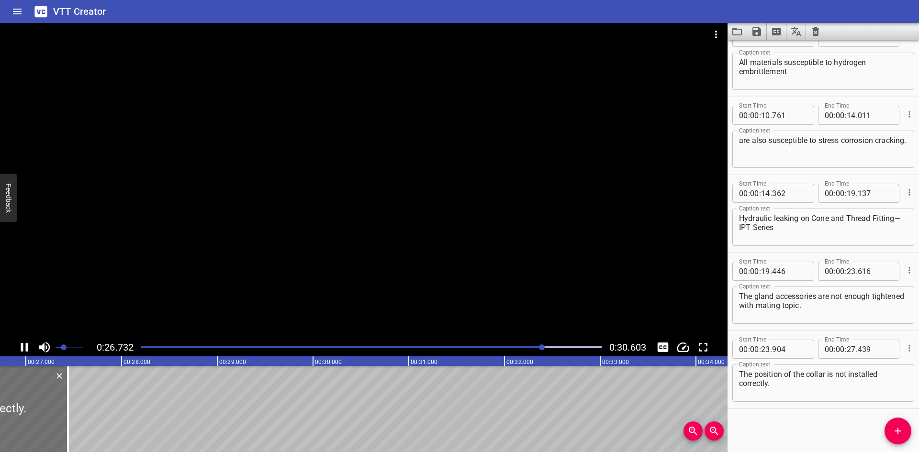
click at [343, 297] on div at bounding box center [364, 181] width 728 height 316
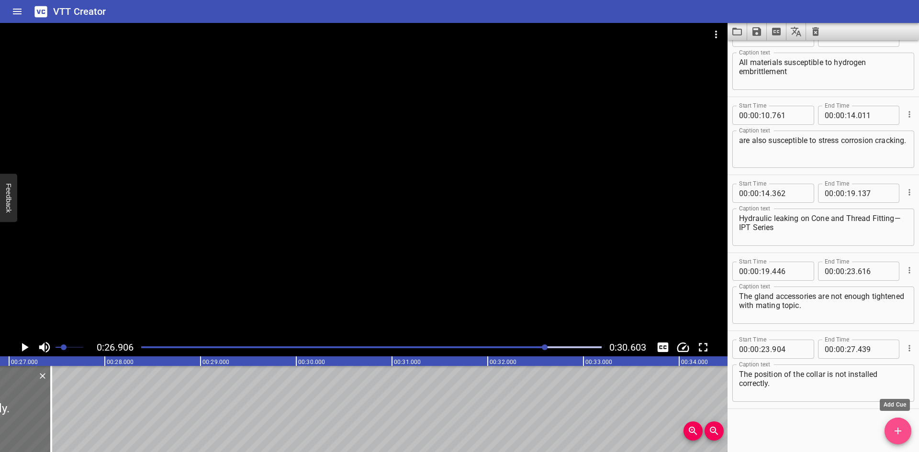
click at [892, 430] on icon "Add Cue" at bounding box center [897, 431] width 11 height 11
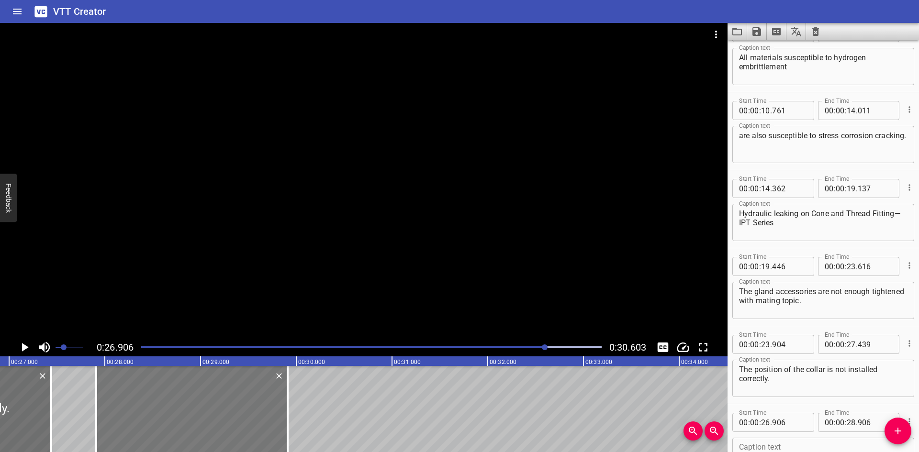
drag, startPoint x: 140, startPoint y: 412, endPoint x: 236, endPoint y: 415, distance: 95.8
click at [236, 415] on div at bounding box center [192, 409] width 192 height 86
drag, startPoint x: 285, startPoint y: 414, endPoint x: 317, endPoint y: 412, distance: 32.6
click at [317, 412] on div at bounding box center [321, 409] width 10 height 86
click at [795, 447] on textarea at bounding box center [823, 456] width 169 height 27
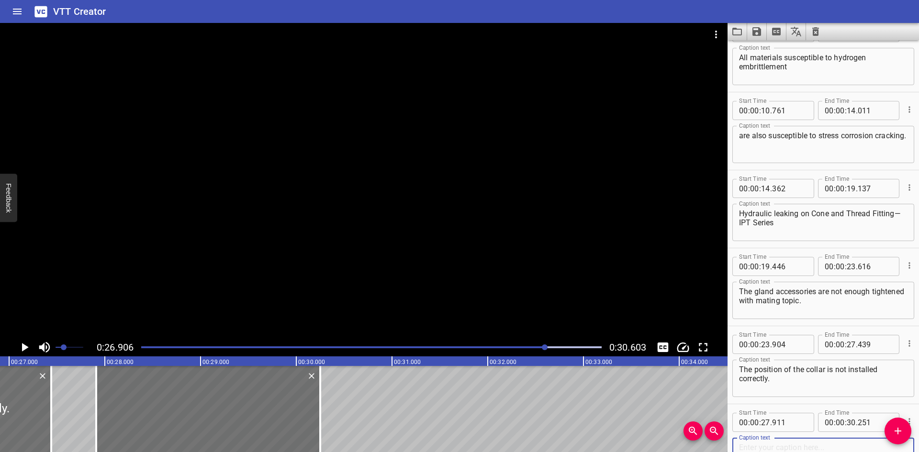
paste textarea "Coning tubing ends are dirty."
click at [297, 280] on div at bounding box center [364, 181] width 728 height 316
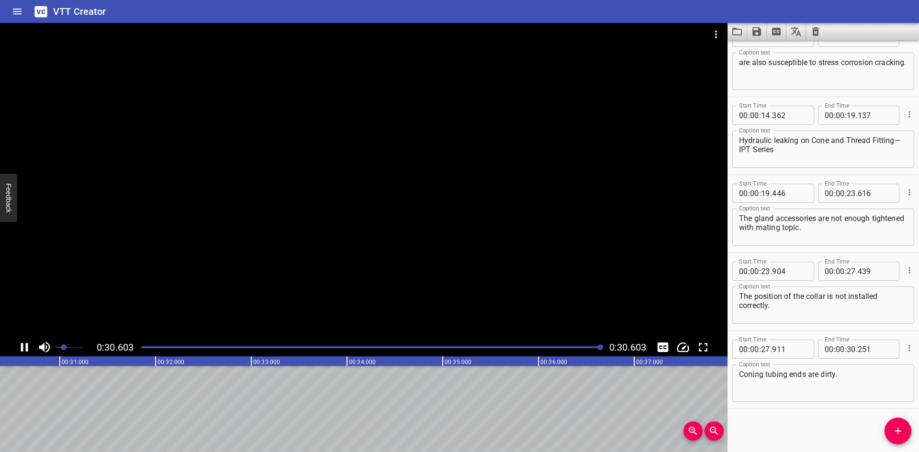
scroll to position [0, 2931]
click at [755, 32] on icon "Save captions to file" at bounding box center [757, 31] width 9 height 9
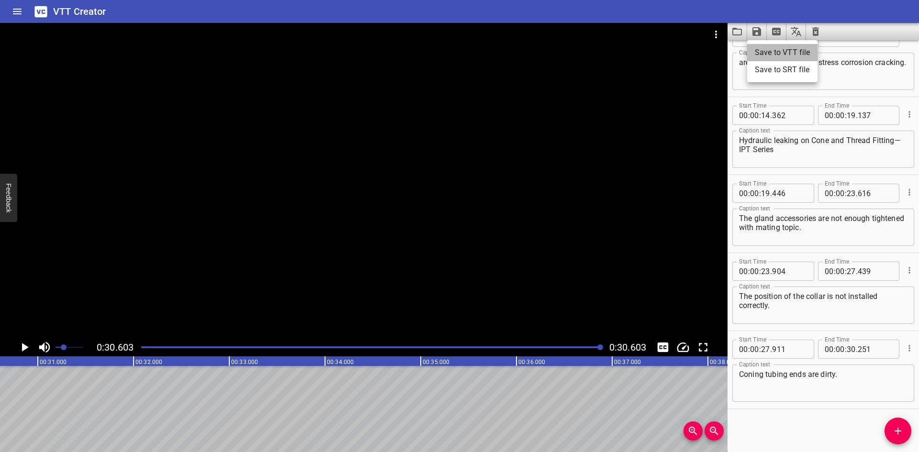
click at [767, 53] on li "Save to VTT file" at bounding box center [782, 52] width 70 height 17
click at [818, 28] on icon "Clear captions" at bounding box center [816, 31] width 7 height 9
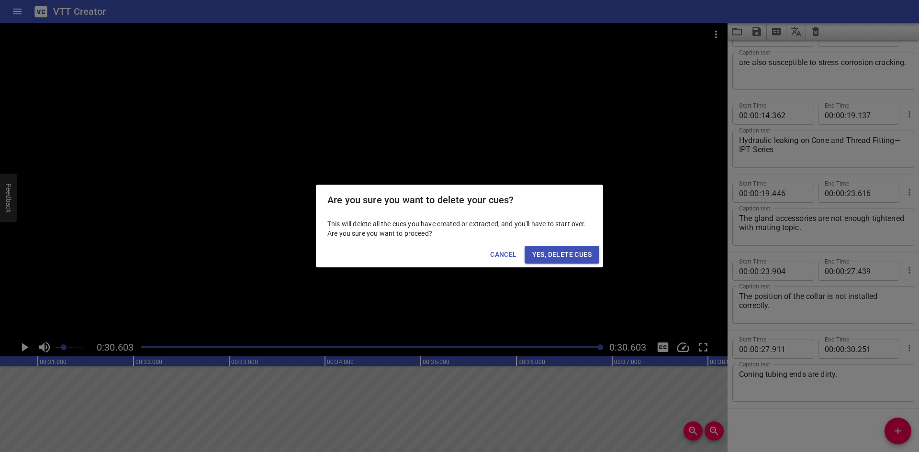
click at [572, 252] on span "Yes, Delete Cues" at bounding box center [561, 255] width 59 height 12
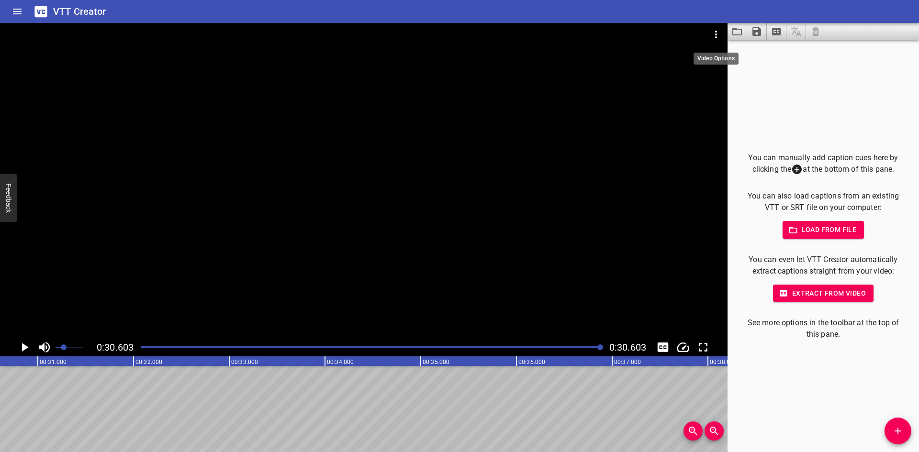
click at [722, 35] on button "Video Options" at bounding box center [716, 34] width 23 height 23
click at [722, 35] on li "Select New Video File..." at bounding box center [752, 35] width 95 height 17
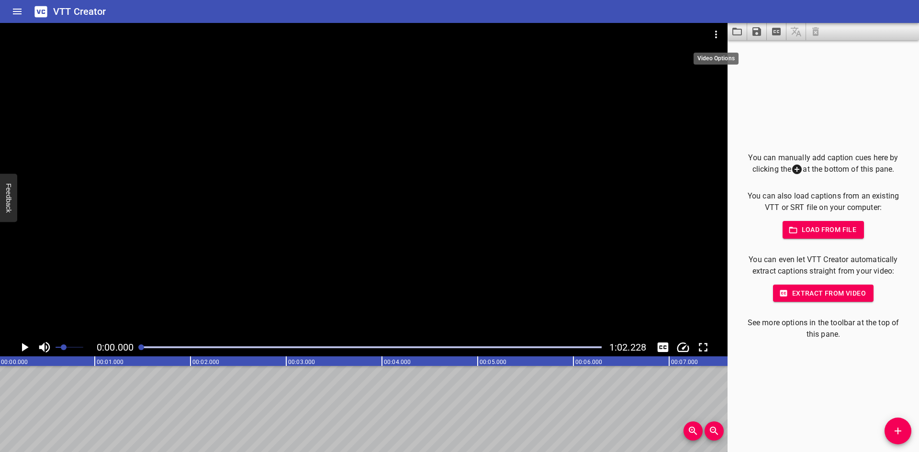
scroll to position [0, 0]
click at [901, 425] on button "Add Cue" at bounding box center [898, 431] width 27 height 27
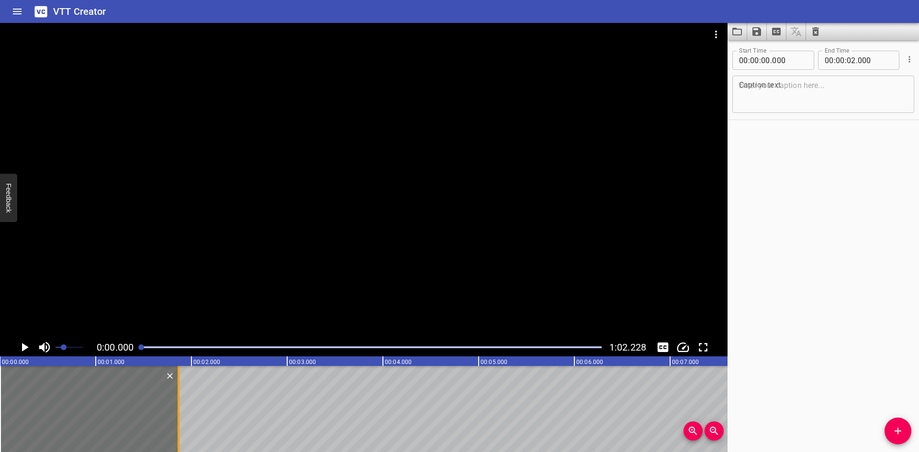
drag, startPoint x: 190, startPoint y: 423, endPoint x: 177, endPoint y: 423, distance: 12.9
click at [177, 423] on div at bounding box center [179, 409] width 10 height 86
click at [83, 273] on div at bounding box center [364, 181] width 728 height 316
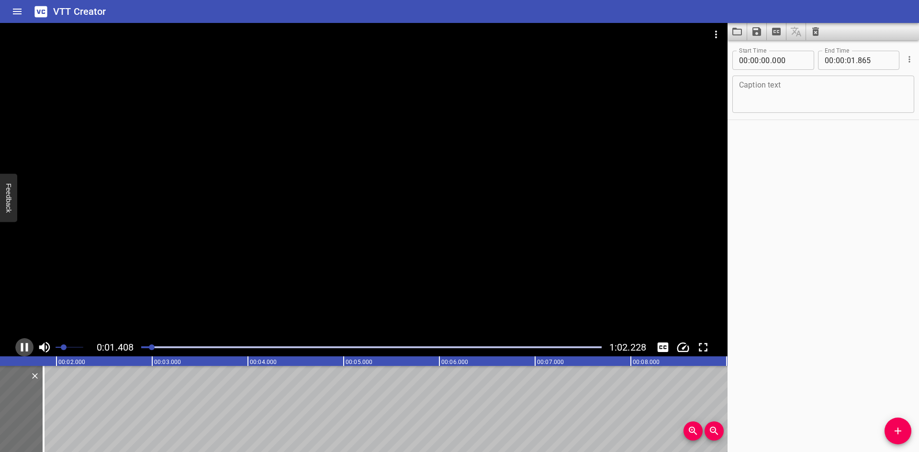
click at [23, 347] on icon "Play/Pause" at bounding box center [24, 347] width 7 height 9
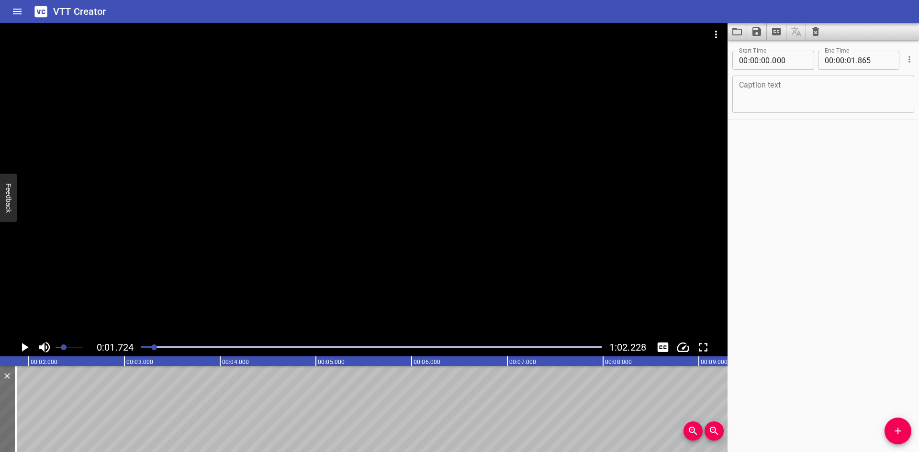
scroll to position [0, 165]
click at [753, 90] on textarea at bounding box center [823, 94] width 169 height 27
paste textarea "Storage & Control"
click at [896, 429] on icon "Add Cue" at bounding box center [897, 431] width 11 height 11
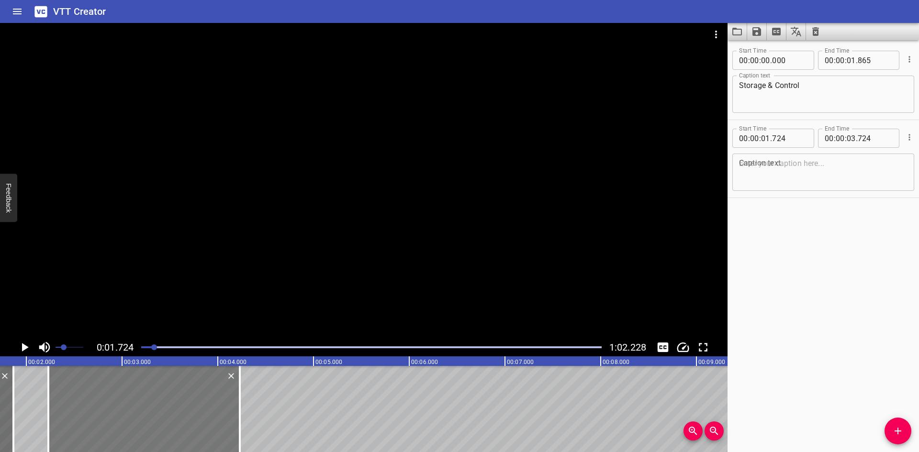
drag, startPoint x: 112, startPoint y: 418, endPoint x: 168, endPoint y: 418, distance: 56.0
click at [160, 418] on div at bounding box center [144, 409] width 192 height 86
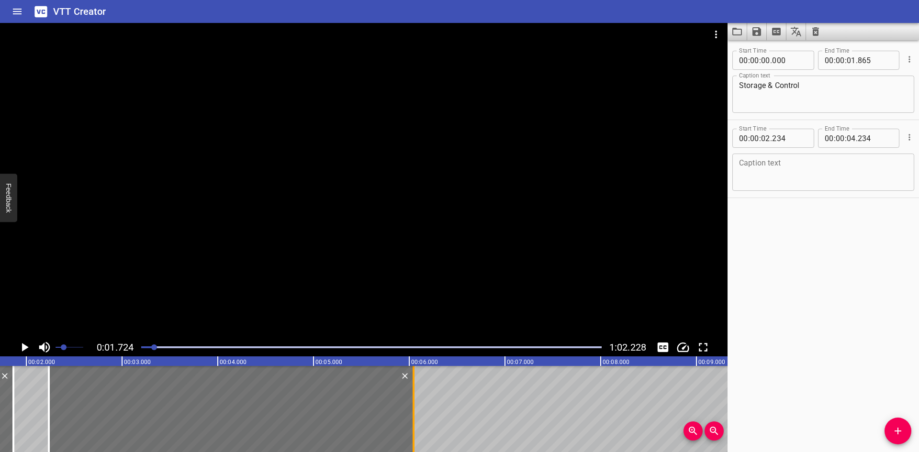
drag, startPoint x: 240, startPoint y: 417, endPoint x: 414, endPoint y: 417, distance: 173.3
click at [414, 417] on div at bounding box center [414, 409] width 2 height 86
click at [25, 348] on icon "Play/Pause" at bounding box center [25, 347] width 7 height 9
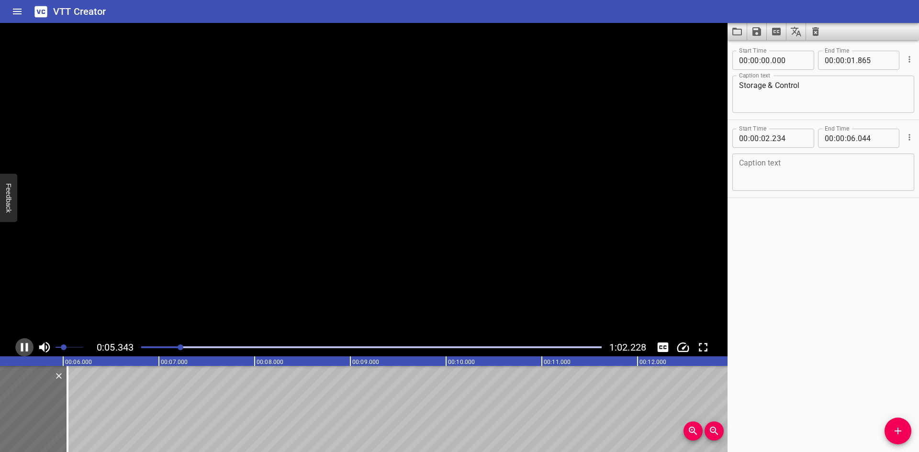
click at [25, 348] on icon "Play/Pause" at bounding box center [24, 347] width 14 height 14
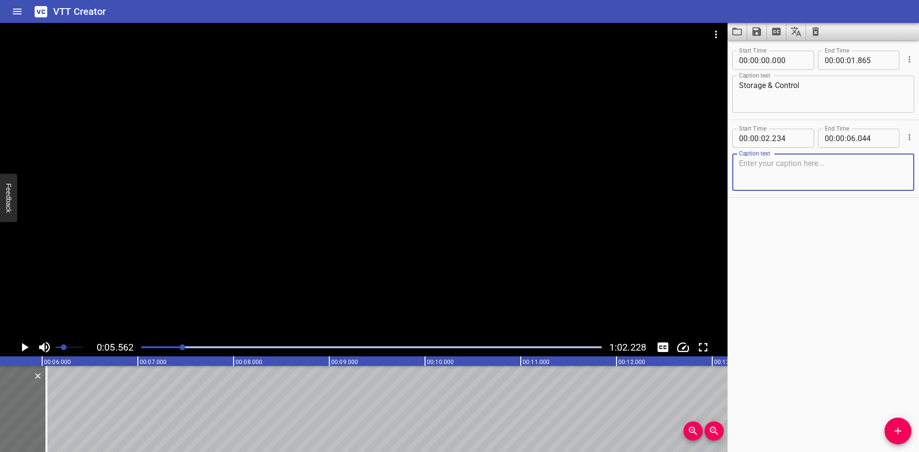
click at [774, 178] on textarea at bounding box center [823, 172] width 169 height 27
paste textarea "HOW TO CONTROL & MANAGE SWAGELOK / PARKER FITTING"
click at [892, 165] on textarea "HOW TO CONTROL & MANAGE SWAGELOK / PARKER FITTING" at bounding box center [823, 172] width 169 height 27
click at [897, 164] on textarea "HOW TO CONTROL & MANAGE SWAGELOK / PARKER FITTING" at bounding box center [823, 172] width 169 height 27
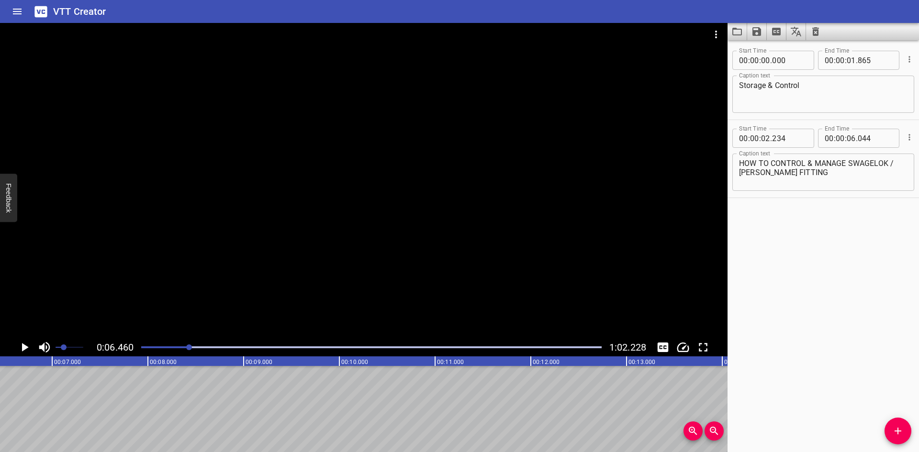
scroll to position [0, 619]
click at [907, 432] on span "Add Cue" at bounding box center [898, 431] width 27 height 11
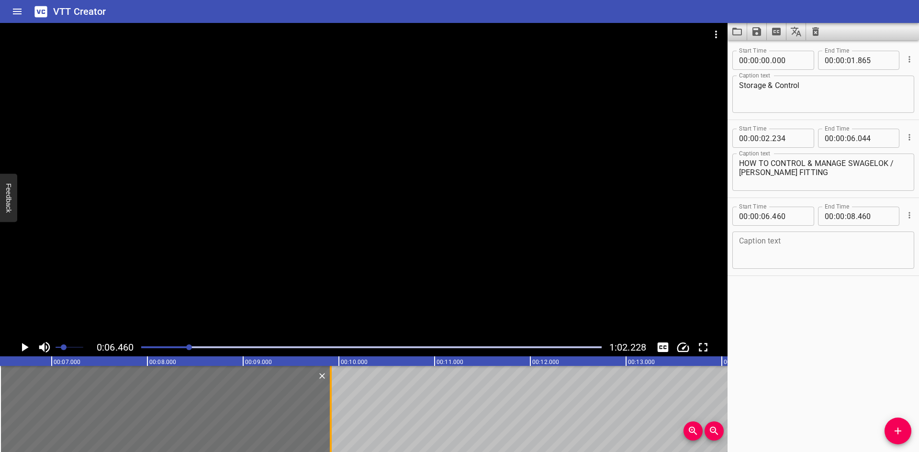
drag, startPoint x: 190, startPoint y: 426, endPoint x: 329, endPoint y: 430, distance: 139.4
click at [329, 430] on div at bounding box center [331, 409] width 10 height 86
click at [17, 346] on icon "Play/Pause" at bounding box center [24, 347] width 14 height 14
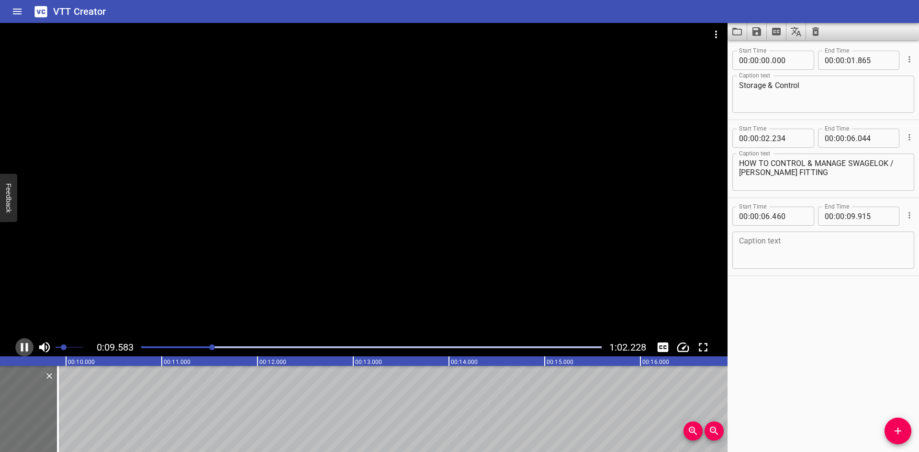
click at [18, 346] on icon "Play/Pause" at bounding box center [24, 347] width 14 height 14
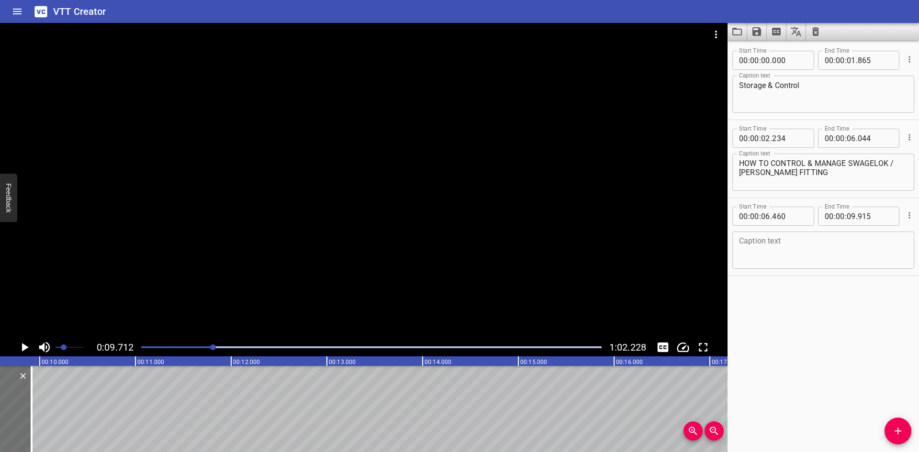
scroll to position [0, 930]
click at [775, 237] on textarea at bounding box center [823, 250] width 169 height 27
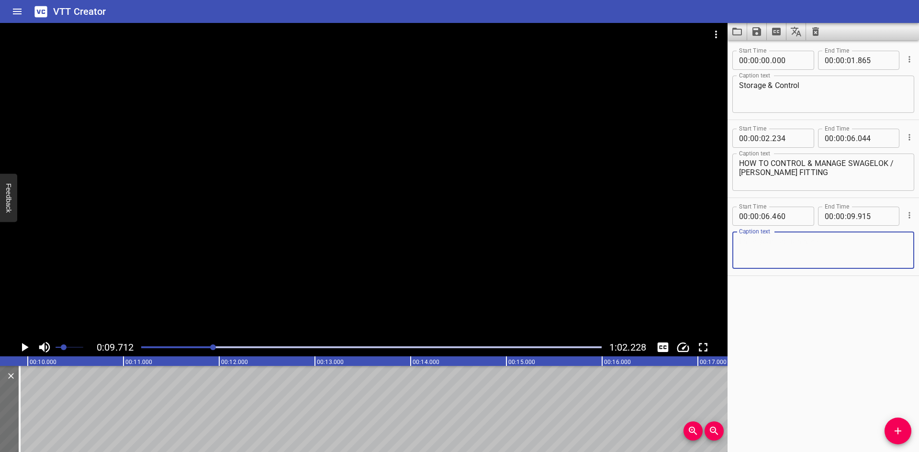
paste textarea "Fittings shall be stored in a secure location which prevents general access"
click at [897, 241] on textarea "Fittings shall be stored in a secure location which prevents general access" at bounding box center [823, 250] width 169 height 27
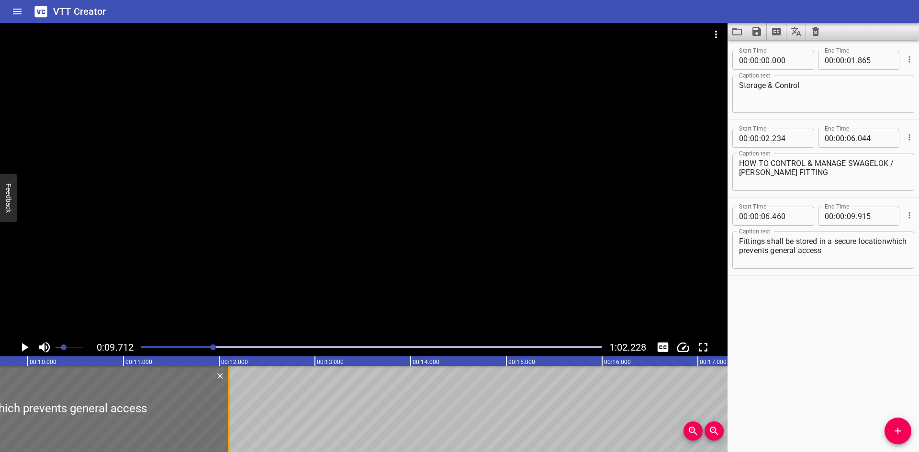
drag, startPoint x: 20, startPoint y: 409, endPoint x: 229, endPoint y: 407, distance: 209.3
click at [229, 407] on div at bounding box center [229, 409] width 2 height 86
click at [881, 249] on textarea "Fittings shall be stored in a secure locationwhich prevents general access" at bounding box center [823, 250] width 169 height 27
click at [767, 252] on textarea "Fittings shall be stored in a secure locationwhich prevents general access" at bounding box center [823, 250] width 169 height 27
click at [246, 260] on div at bounding box center [364, 181] width 728 height 316
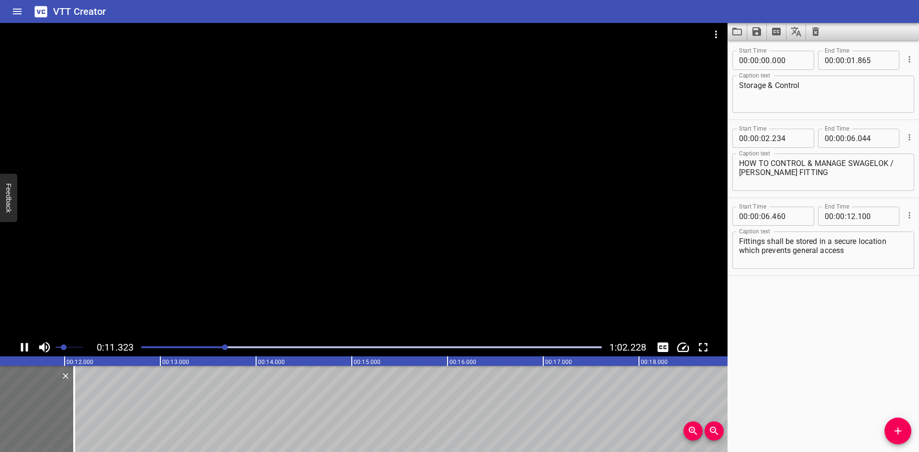
click at [23, 343] on icon "Play/Pause" at bounding box center [24, 347] width 14 height 14
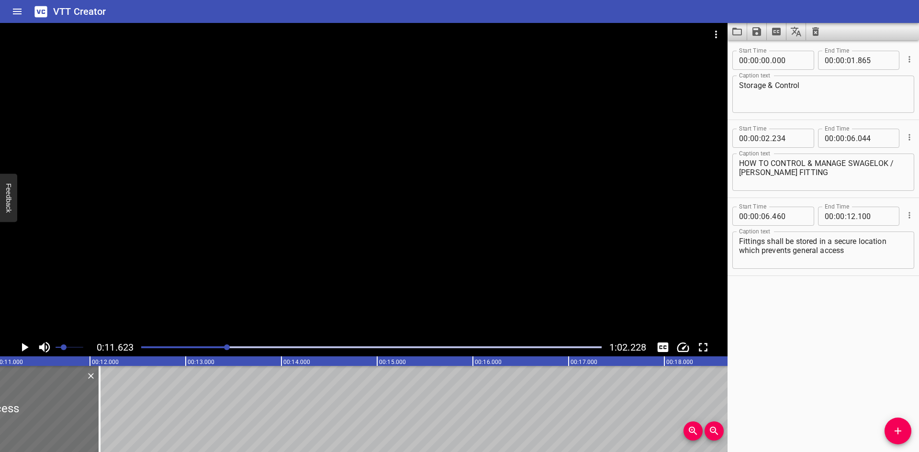
scroll to position [0, 1121]
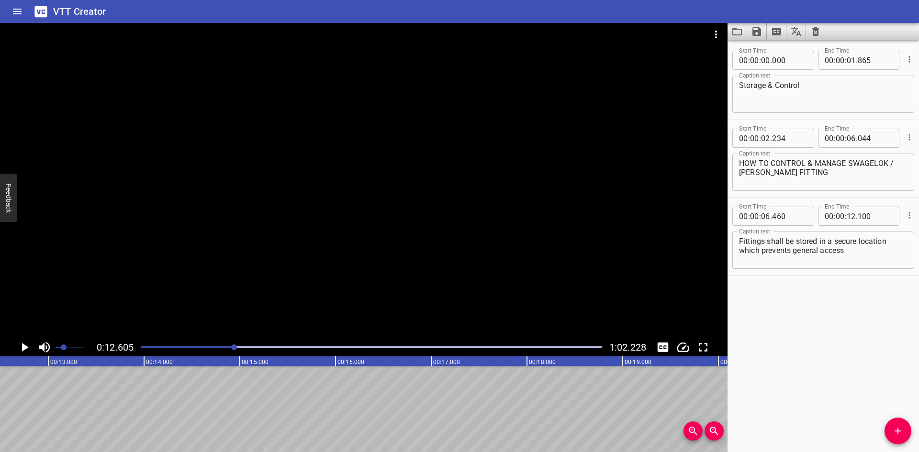
scroll to position [0, 1207]
click at [899, 425] on button "Add Cue" at bounding box center [898, 431] width 27 height 27
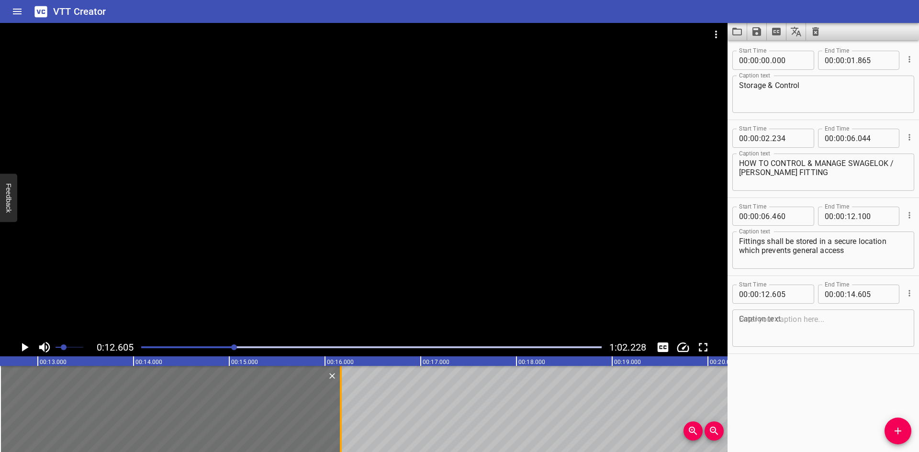
drag, startPoint x: 191, startPoint y: 409, endPoint x: 340, endPoint y: 412, distance: 149.4
click at [340, 412] on div at bounding box center [341, 409] width 2 height 86
click at [18, 346] on icon "Play/Pause" at bounding box center [24, 347] width 14 height 14
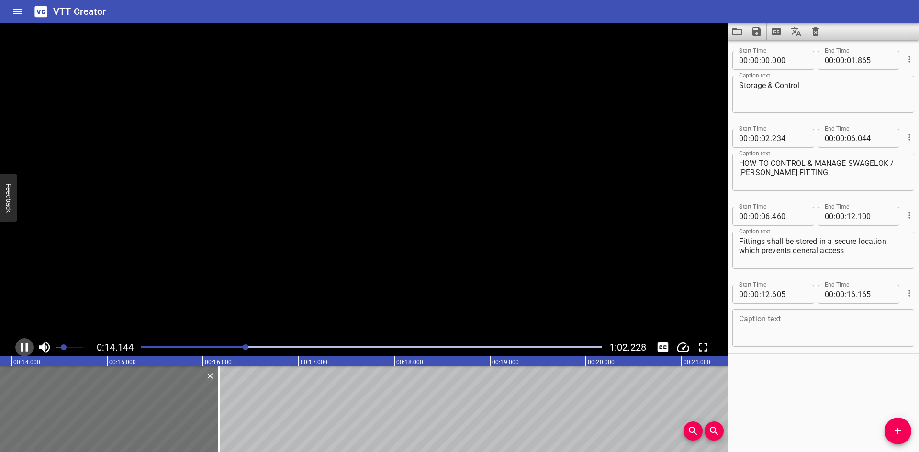
click at [18, 346] on icon "Play/Pause" at bounding box center [24, 347] width 14 height 14
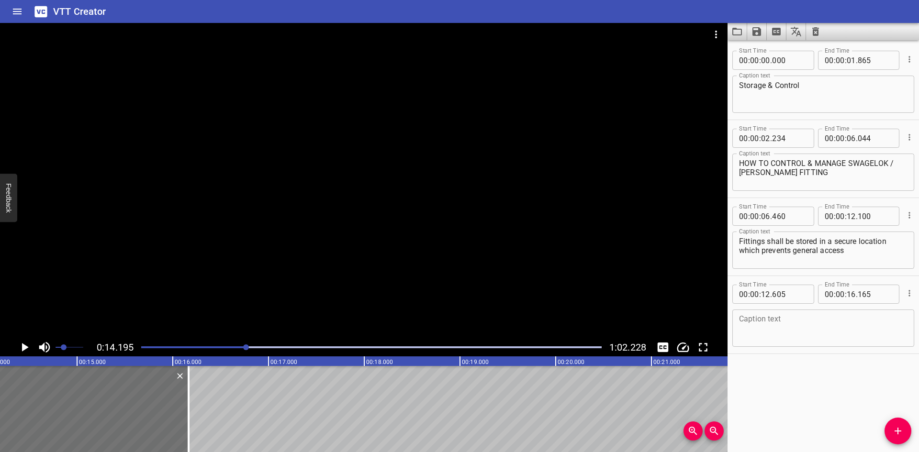
click at [20, 343] on icon "Play/Pause" at bounding box center [24, 347] width 14 height 14
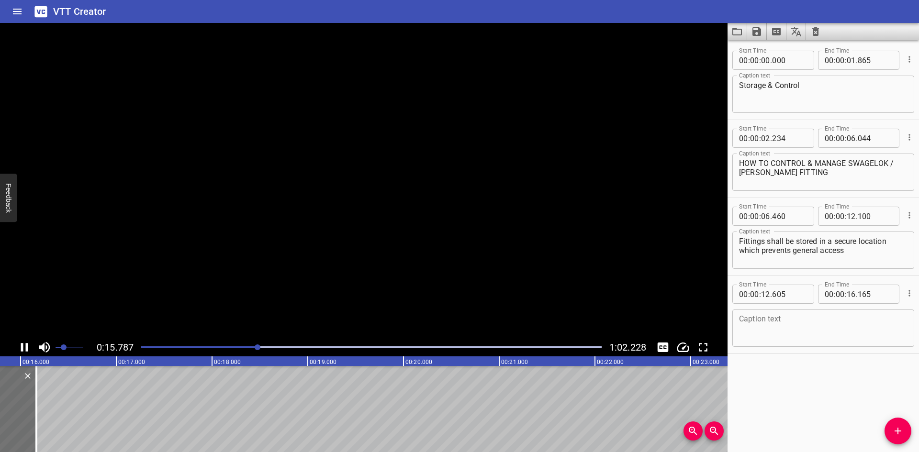
click at [20, 343] on icon "Play/Pause" at bounding box center [24, 347] width 14 height 14
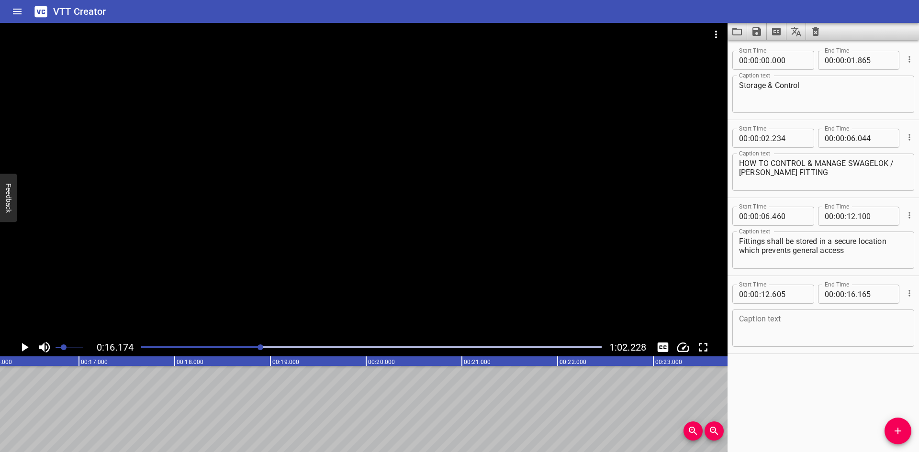
scroll to position [0, 1425]
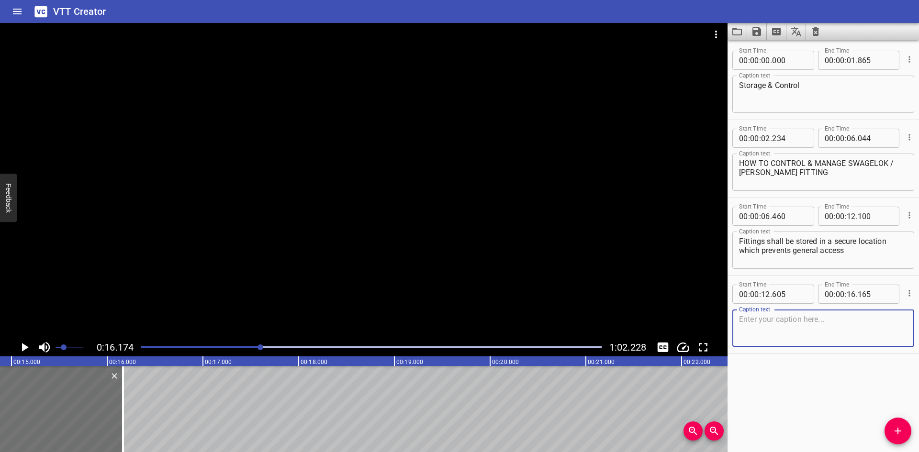
click at [805, 331] on textarea at bounding box center [823, 328] width 169 height 27
paste textarea "Fittings shall be stored in a clean, dry environmen"
click at [894, 318] on textarea "Fittings shall be stored in a clean, dry environmen" at bounding box center [823, 328] width 169 height 27
click at [810, 331] on textarea "Fittings shall be stored in a clean, dry environmen" at bounding box center [823, 328] width 169 height 27
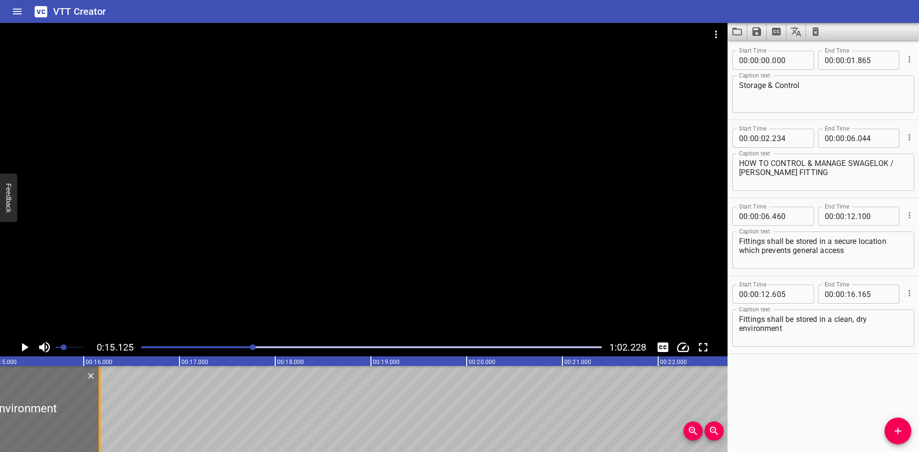
click at [101, 399] on div at bounding box center [100, 409] width 10 height 86
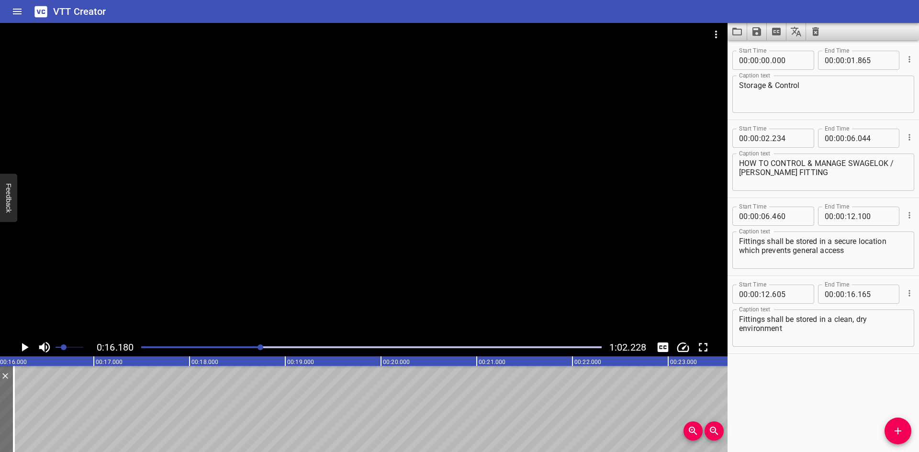
scroll to position [0, 1549]
click at [899, 423] on button "Add Cue" at bounding box center [898, 431] width 27 height 27
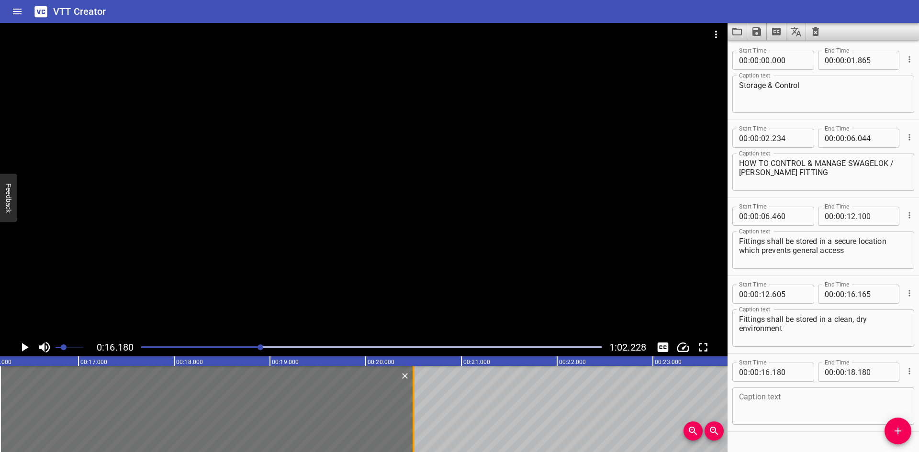
drag, startPoint x: 191, startPoint y: 411, endPoint x: 413, endPoint y: 418, distance: 222.3
click at [413, 418] on div at bounding box center [414, 409] width 2 height 86
click at [795, 373] on input "number" at bounding box center [789, 372] width 35 height 19
click at [213, 273] on div at bounding box center [364, 181] width 728 height 316
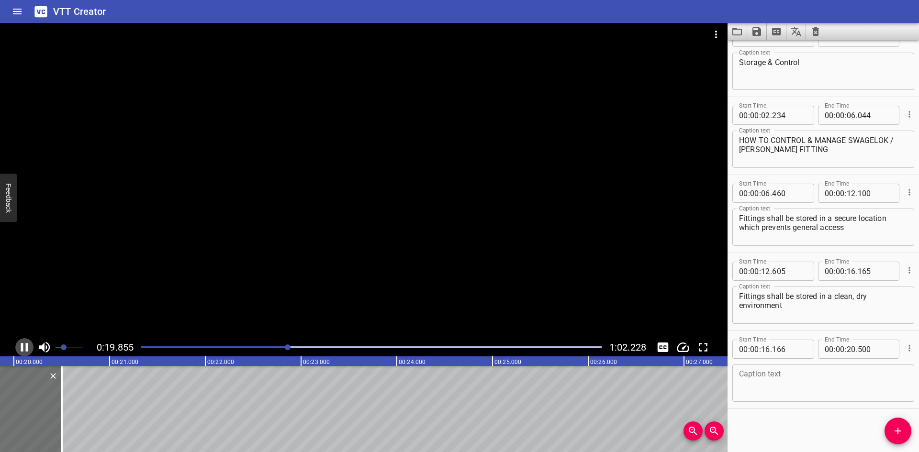
click at [29, 350] on icon "Play/Pause" at bounding box center [24, 347] width 14 height 14
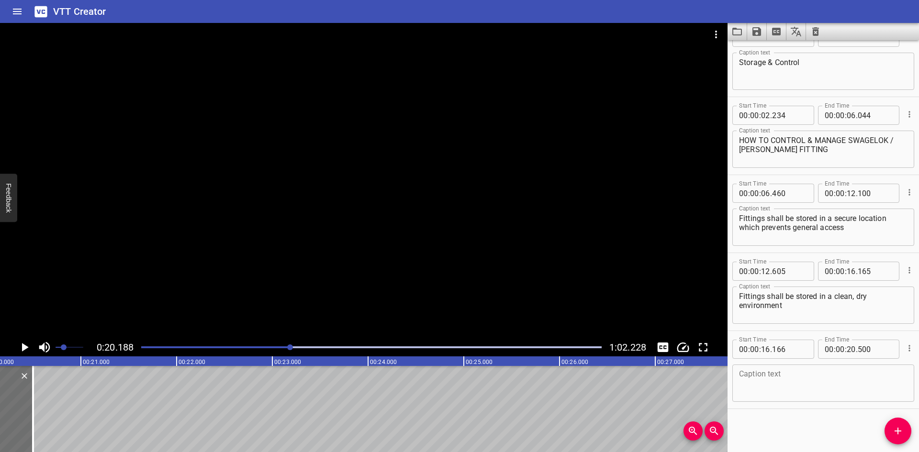
scroll to position [0, 1933]
click at [800, 385] on textarea at bounding box center [823, 383] width 169 height 27
paste textarea "which is protected from physical damage or potential contamination"
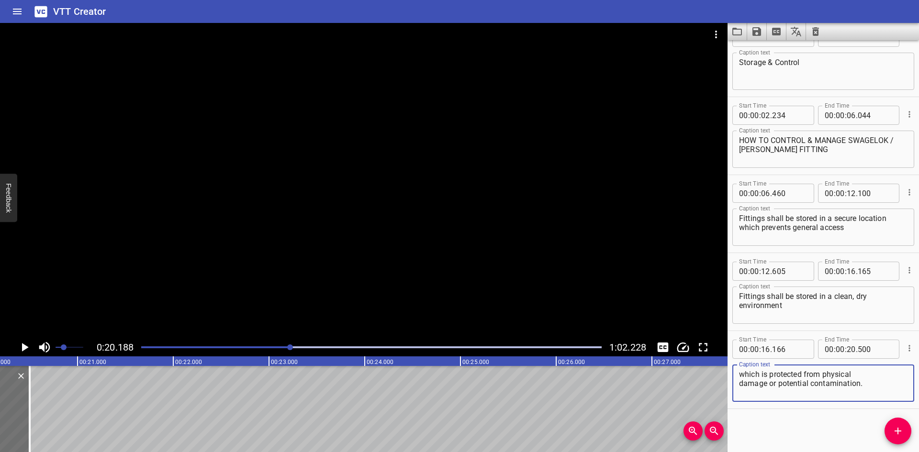
click at [855, 373] on textarea "which is protected from physical damage or potential contamination." at bounding box center [823, 383] width 169 height 27
click at [891, 423] on button "Add Cue" at bounding box center [898, 431] width 27 height 27
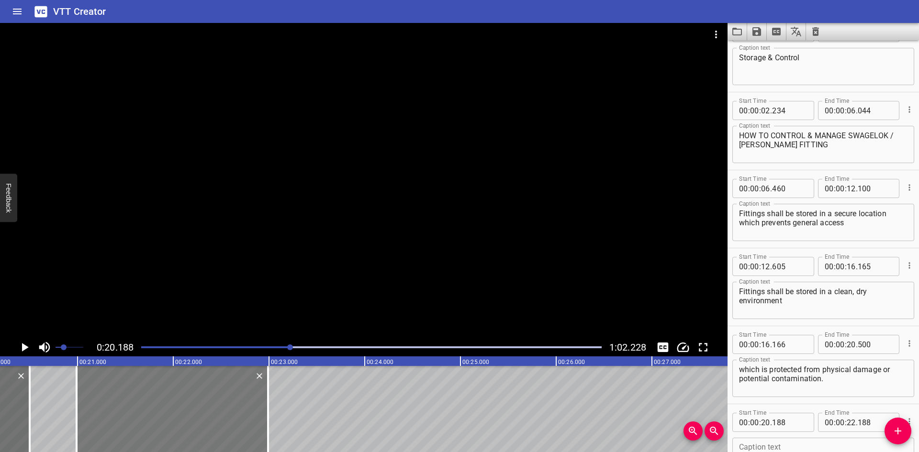
drag, startPoint x: 171, startPoint y: 412, endPoint x: 249, endPoint y: 415, distance: 78.6
click at [248, 415] on div at bounding box center [173, 409] width 192 height 86
drag, startPoint x: 265, startPoint y: 416, endPoint x: 317, endPoint y: 418, distance: 52.7
click at [317, 418] on div at bounding box center [321, 409] width 10 height 86
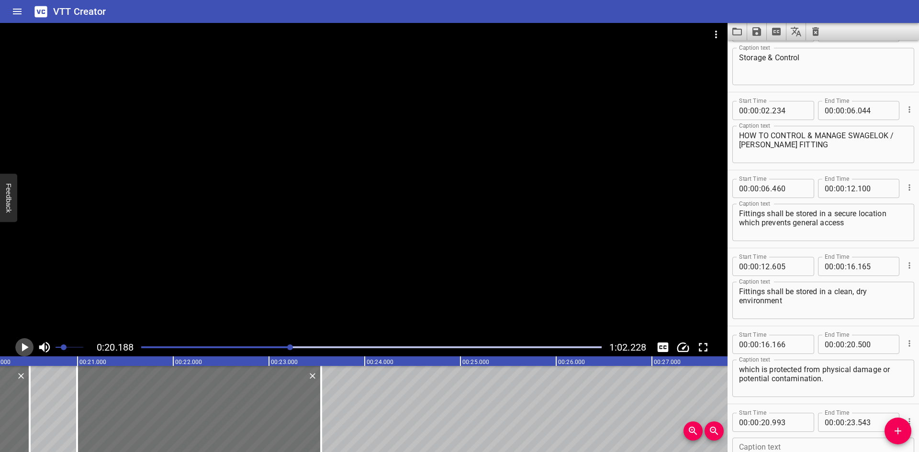
click at [23, 350] on icon "Play/Pause" at bounding box center [25, 347] width 7 height 9
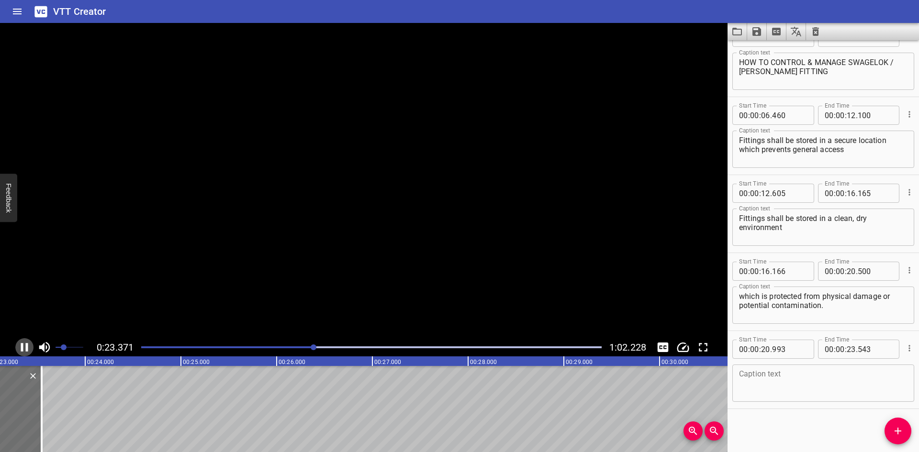
scroll to position [0, 2249]
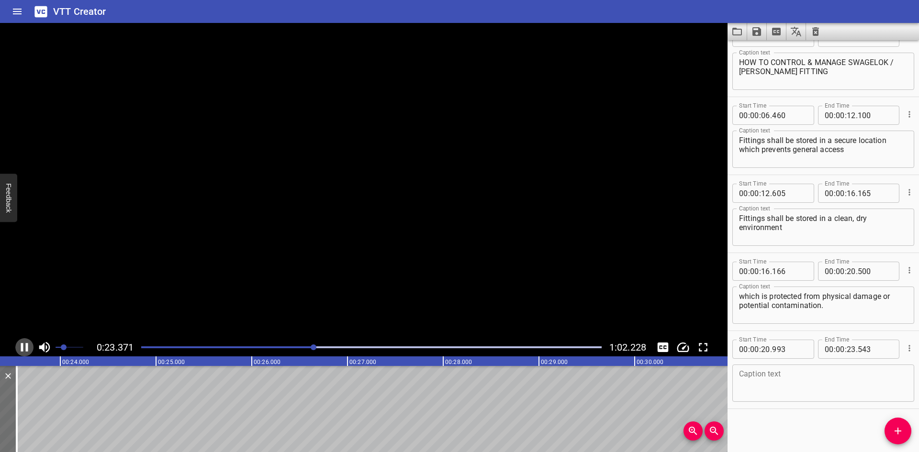
click at [23, 350] on icon "Play/Pause" at bounding box center [24, 347] width 7 height 9
click at [809, 389] on textarea at bounding box center [823, 383] width 169 height 27
paste textarea "Fittings shall be segregated by brand,"
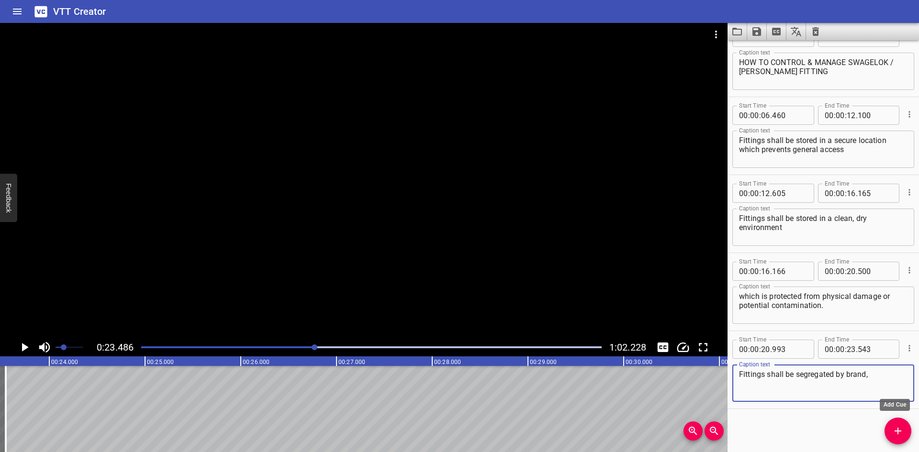
click at [893, 431] on icon "Add Cue" at bounding box center [897, 431] width 11 height 11
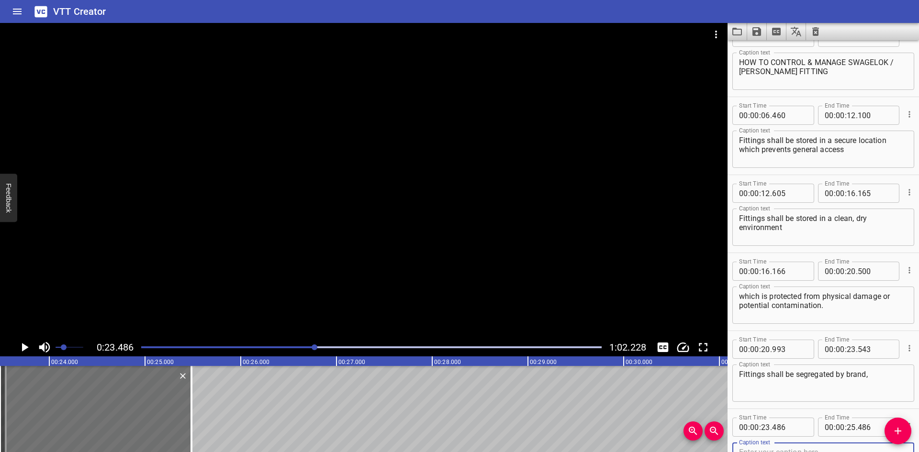
scroll to position [106, 0]
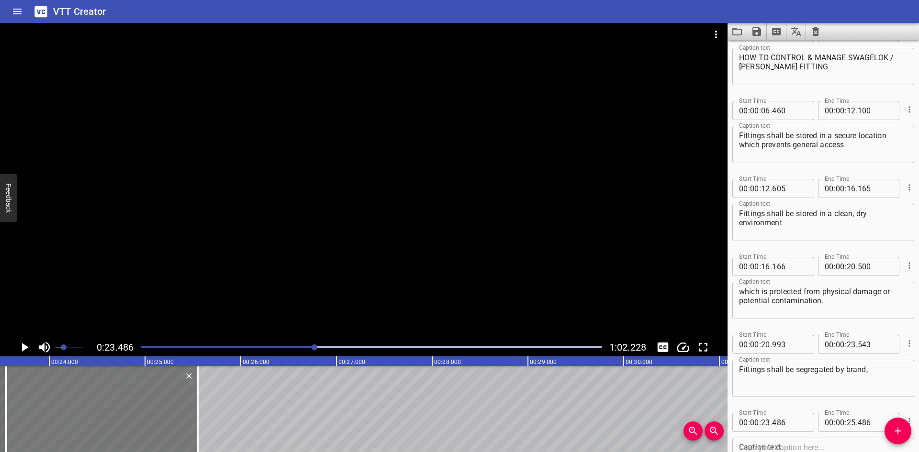
drag, startPoint x: 173, startPoint y: 421, endPoint x: 180, endPoint y: 421, distance: 6.2
click at [180, 421] on div at bounding box center [102, 409] width 192 height 86
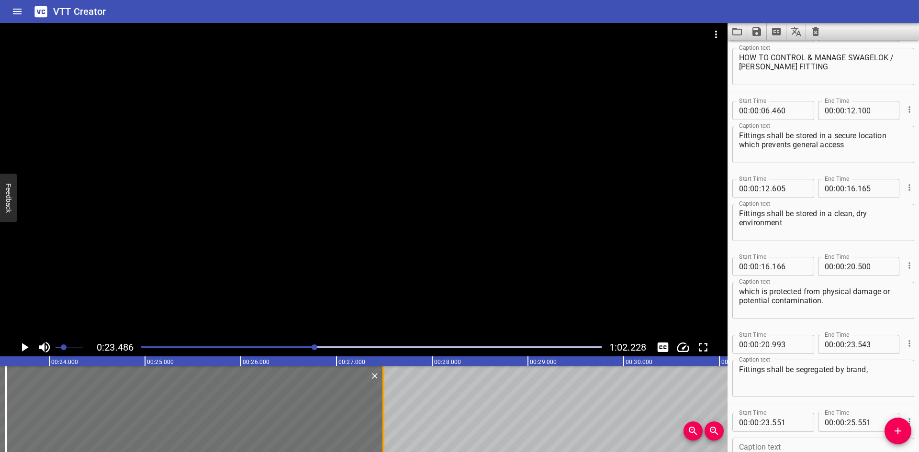
drag, startPoint x: 197, startPoint y: 419, endPoint x: 383, endPoint y: 415, distance: 185.8
click at [383, 415] on div at bounding box center [384, 409] width 2 height 86
click at [790, 425] on input "number" at bounding box center [789, 422] width 35 height 19
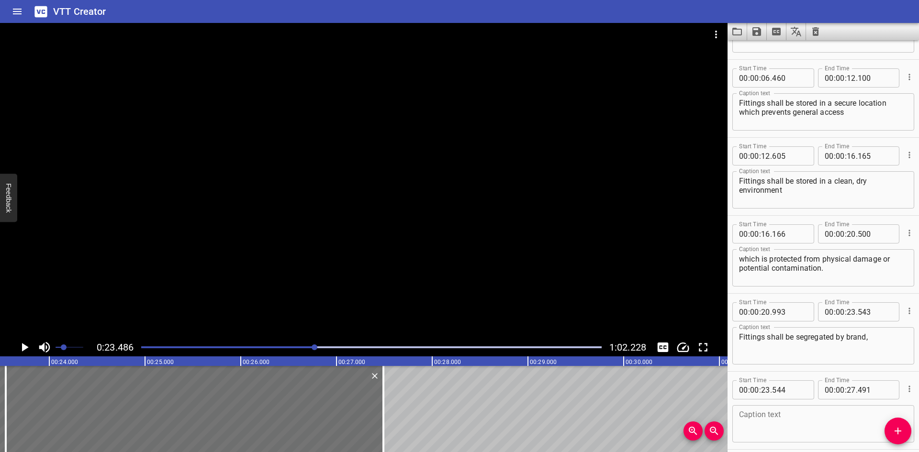
scroll to position [131, 0]
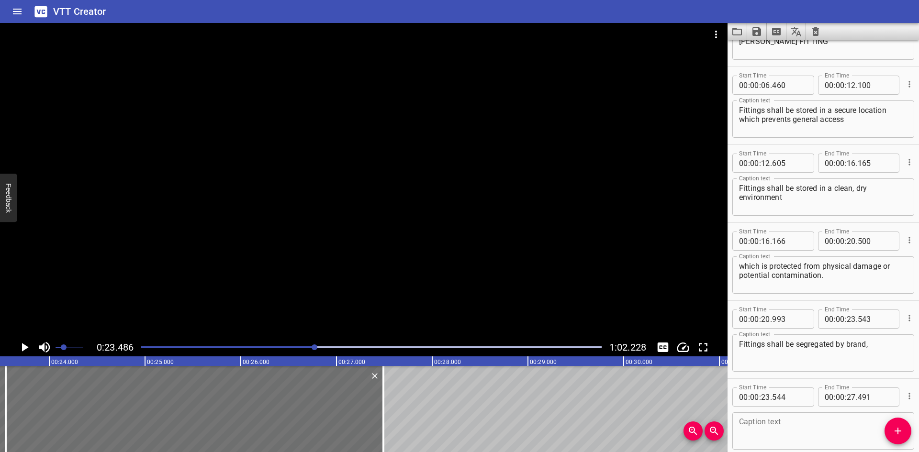
click at [766, 424] on textarea at bounding box center [823, 431] width 169 height 27
paste textarea "size, material and fittings from different manufacturers"
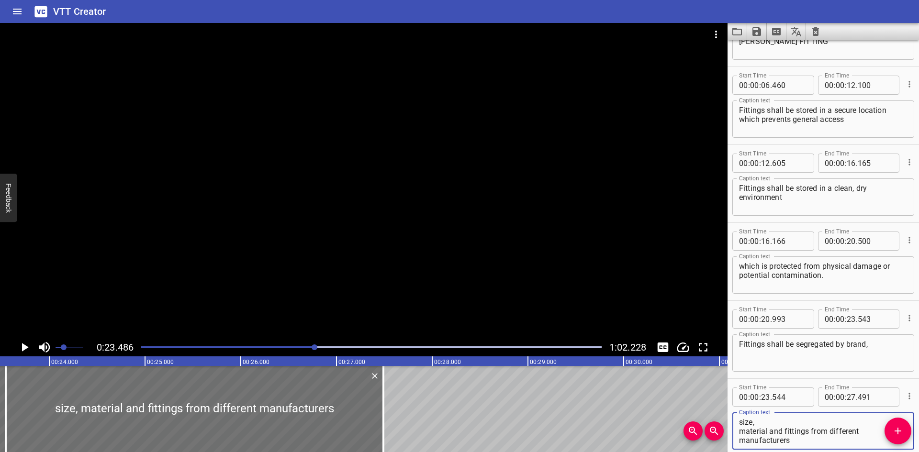
click at [787, 421] on textarea "size, material and fittings from different manufacturers" at bounding box center [823, 431] width 169 height 27
click at [162, 277] on div at bounding box center [364, 181] width 728 height 316
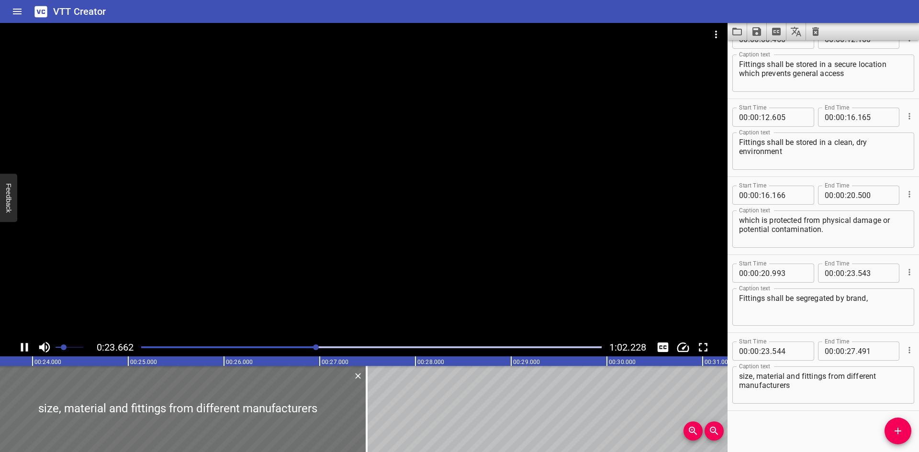
scroll to position [179, 0]
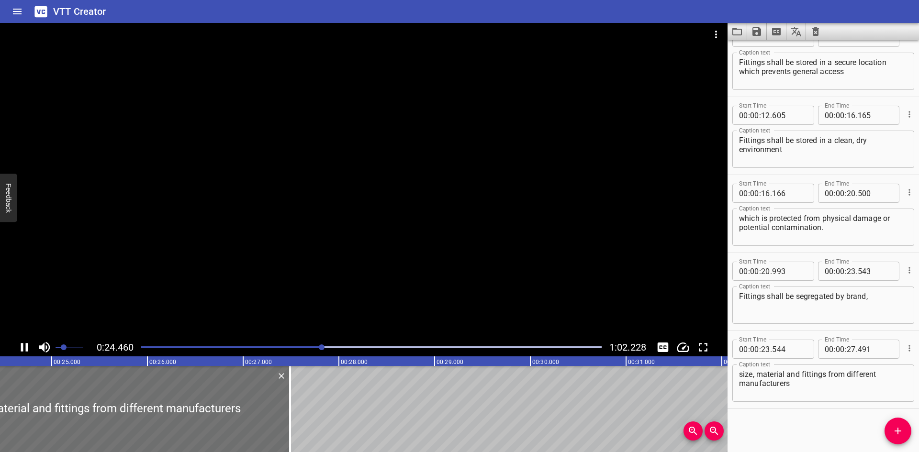
click at [169, 275] on div at bounding box center [364, 181] width 728 height 316
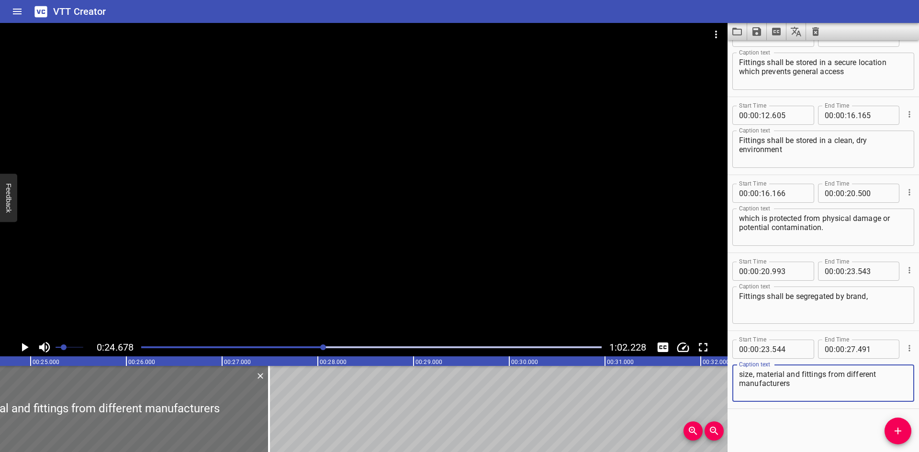
click at [883, 375] on textarea "size, material and fittings from different manufacturers" at bounding box center [823, 383] width 169 height 27
click at [806, 391] on textarea "size, material and fittings from different manufacturers" at bounding box center [823, 383] width 169 height 27
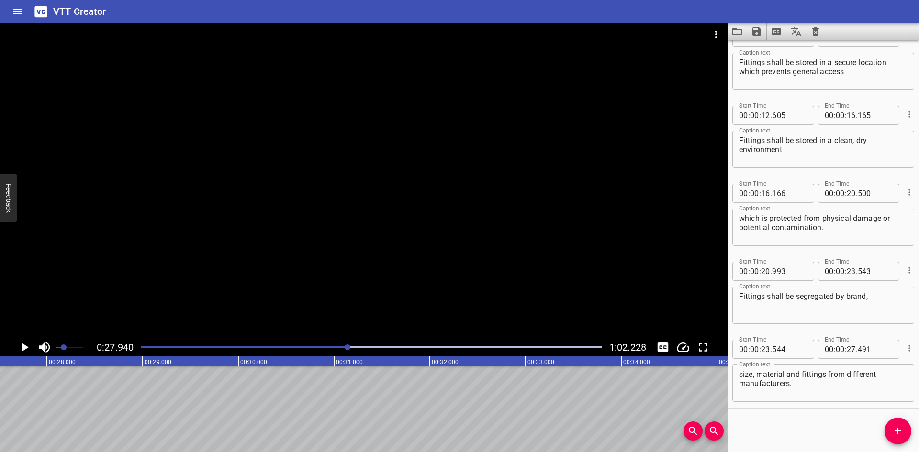
scroll to position [0, 2676]
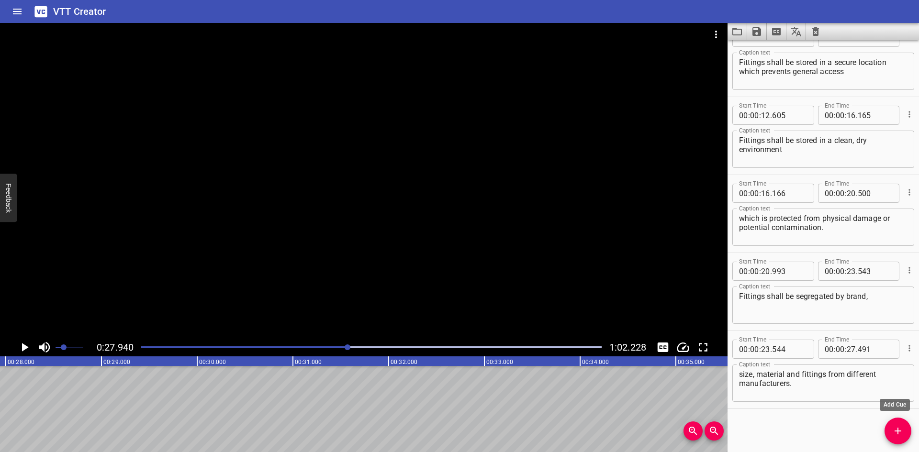
click at [892, 427] on span "Add Cue" at bounding box center [898, 431] width 27 height 11
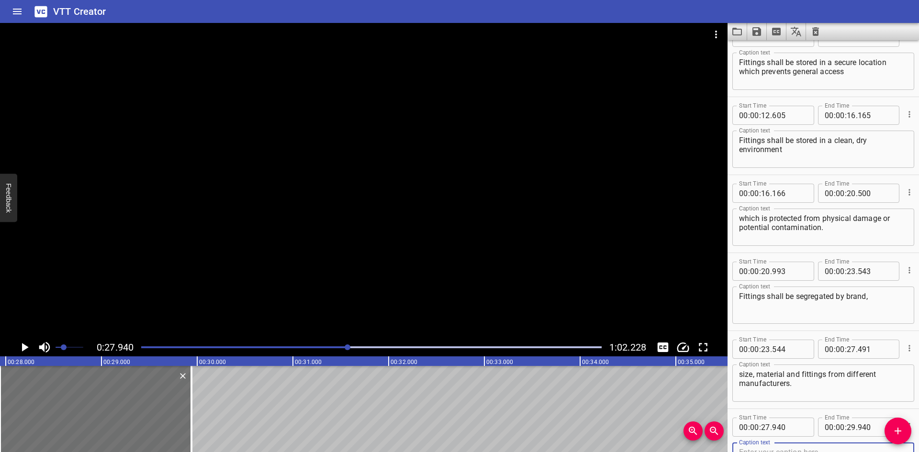
scroll to position [184, 0]
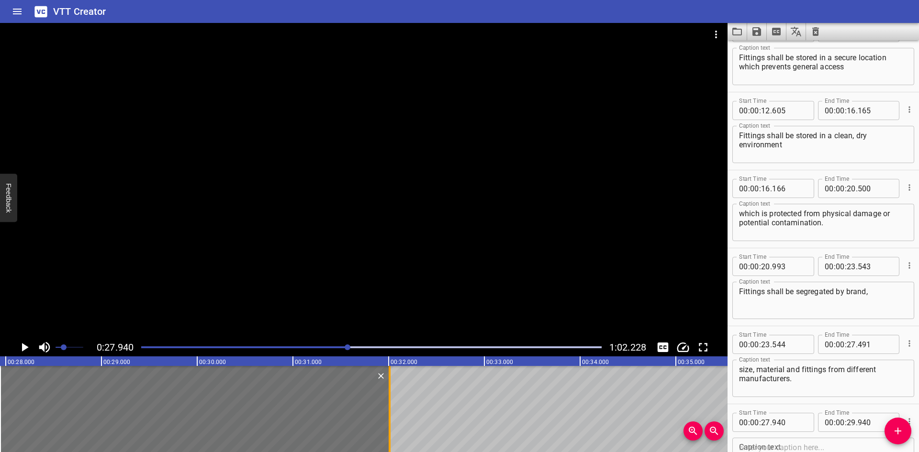
drag, startPoint x: 188, startPoint y: 410, endPoint x: 386, endPoint y: 416, distance: 198.3
click at [386, 416] on div at bounding box center [390, 409] width 10 height 86
click at [25, 348] on icon "Play/Pause" at bounding box center [25, 347] width 7 height 9
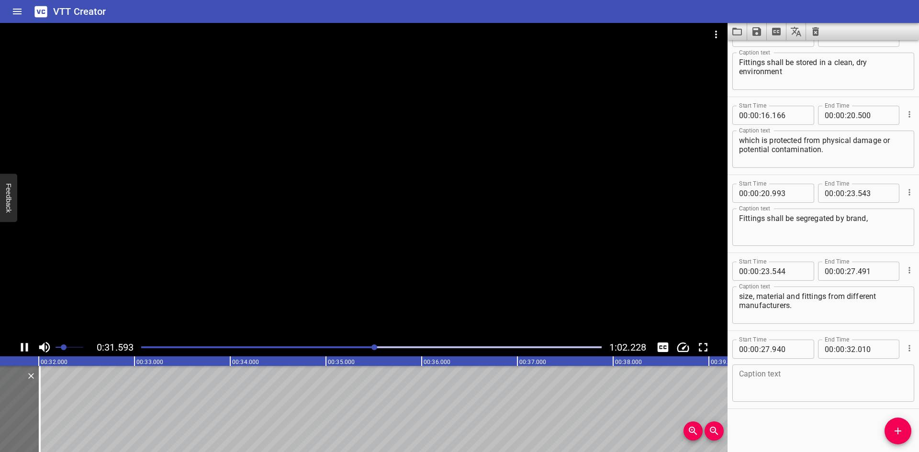
click at [25, 349] on icon "Play/Pause" at bounding box center [24, 347] width 14 height 14
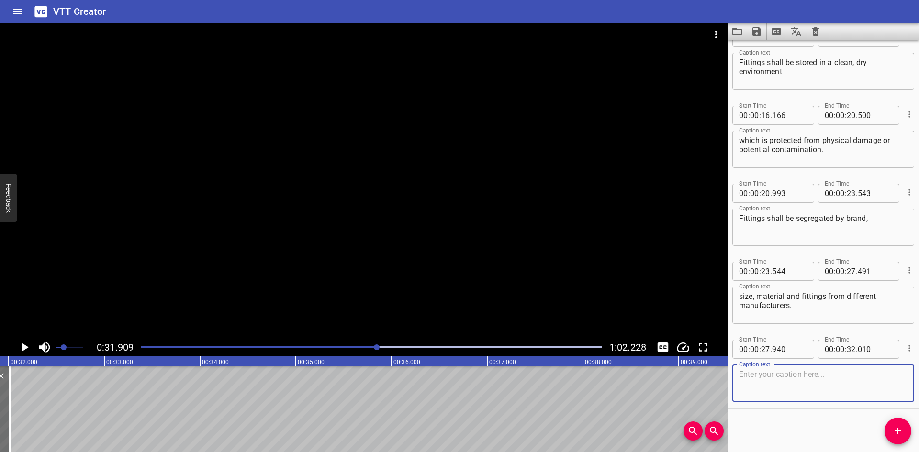
click at [803, 372] on textarea at bounding box center [823, 383] width 169 height 27
paste textarea "All fitting storage boxes shall be clearly marked to indicate;"
click at [892, 377] on textarea "All fitting storage boxes shall be clearly marked to indicate;" at bounding box center [823, 383] width 169 height 27
click at [896, 435] on icon "Add Cue" at bounding box center [897, 431] width 11 height 11
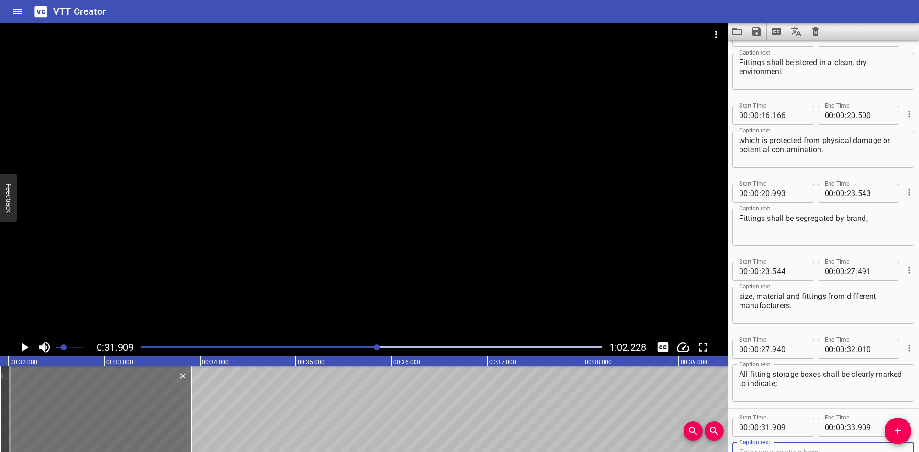
scroll to position [262, 0]
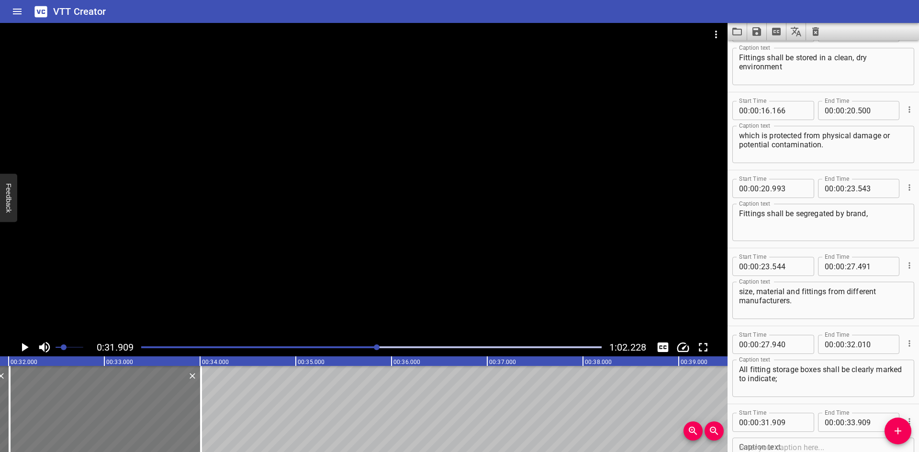
drag, startPoint x: 97, startPoint y: 414, endPoint x: 107, endPoint y: 415, distance: 9.6
click at [107, 415] on div at bounding box center [106, 409] width 192 height 86
drag, startPoint x: 200, startPoint y: 414, endPoint x: 233, endPoint y: 414, distance: 33.0
click at [233, 414] on div at bounding box center [234, 409] width 10 height 86
click at [792, 419] on input "number" at bounding box center [789, 422] width 35 height 19
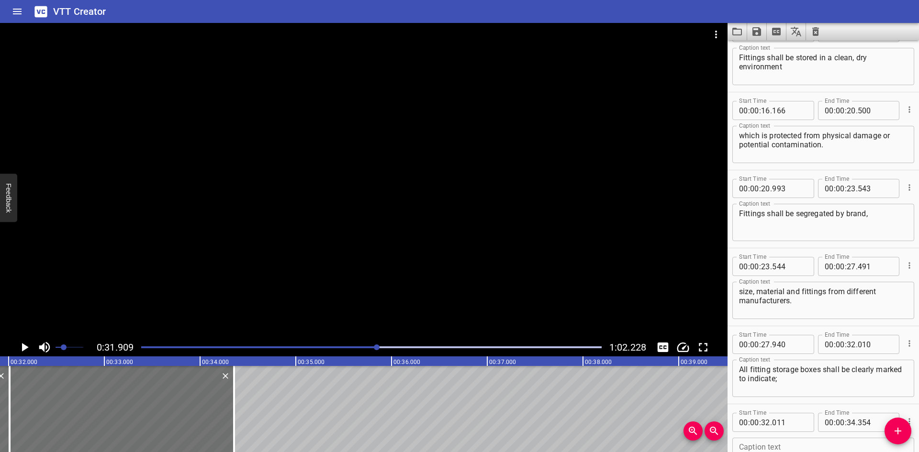
click at [756, 441] on div "Caption text" at bounding box center [824, 456] width 182 height 37
paste textarea "brand, size & material"
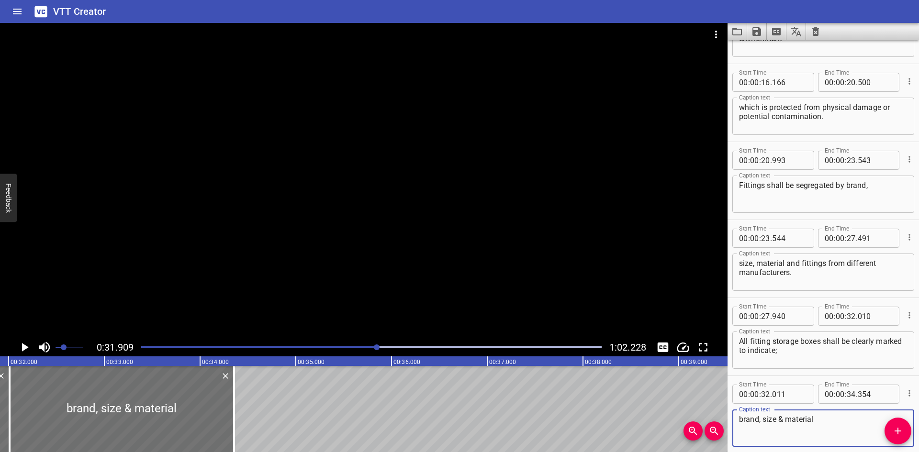
scroll to position [304, 0]
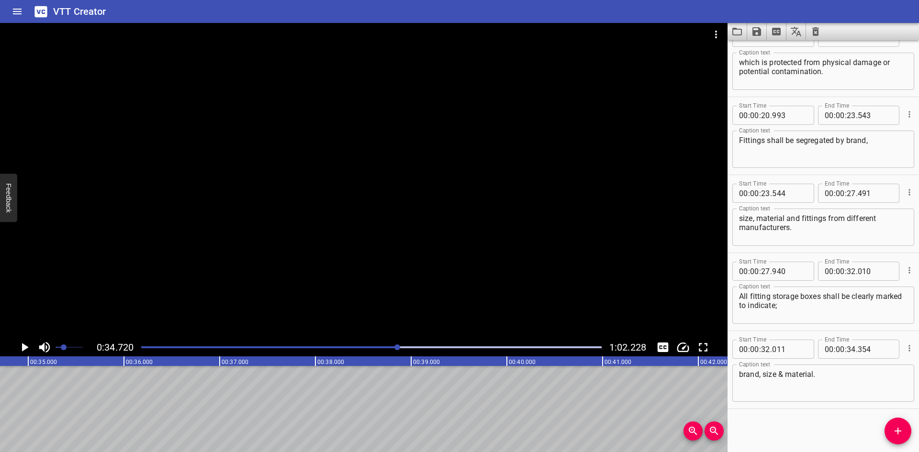
scroll to position [0, 3325]
click at [905, 428] on span "Add Cue" at bounding box center [898, 431] width 27 height 11
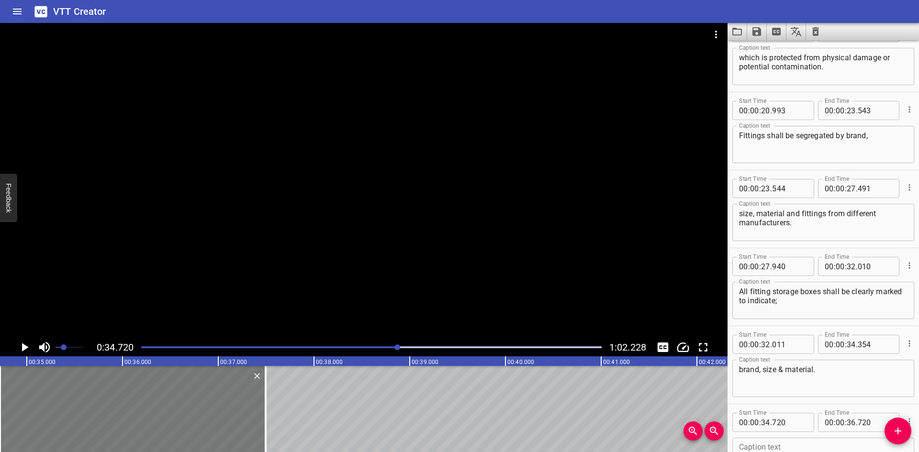
drag, startPoint x: 187, startPoint y: 419, endPoint x: 261, endPoint y: 429, distance: 74.8
click at [261, 429] on div at bounding box center [266, 409] width 10 height 86
drag, startPoint x: 0, startPoint y: 399, endPoint x: 18, endPoint y: 400, distance: 17.7
click at [18, 400] on div at bounding box center [17, 409] width 2 height 86
click at [27, 346] on icon "Play/Pause" at bounding box center [24, 347] width 14 height 14
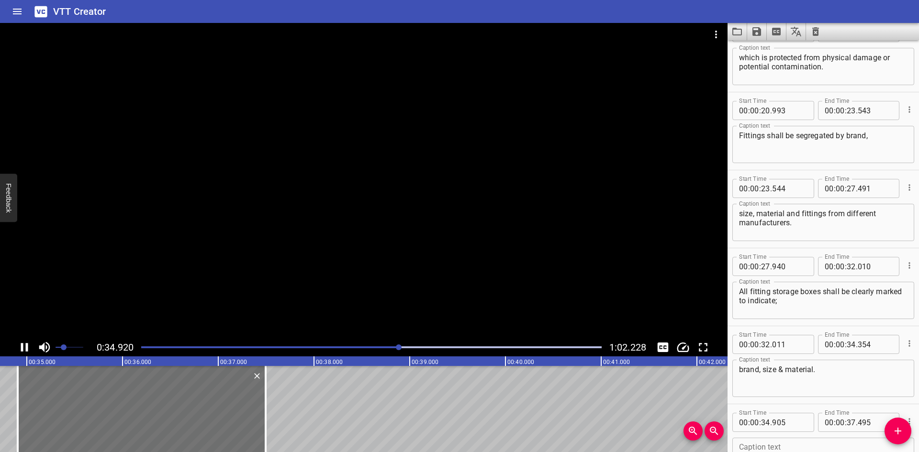
scroll to position [413, 0]
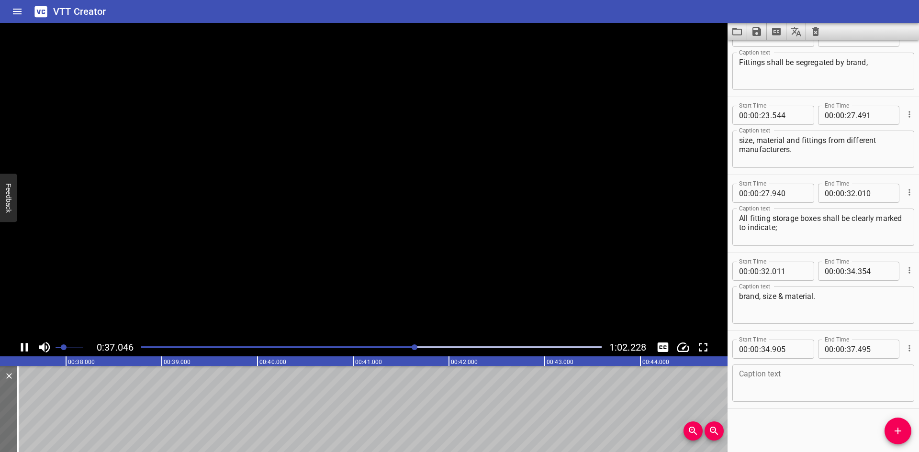
click at [27, 346] on icon "Play/Pause" at bounding box center [24, 347] width 7 height 9
click at [738, 375] on div "Caption text" at bounding box center [824, 383] width 182 height 37
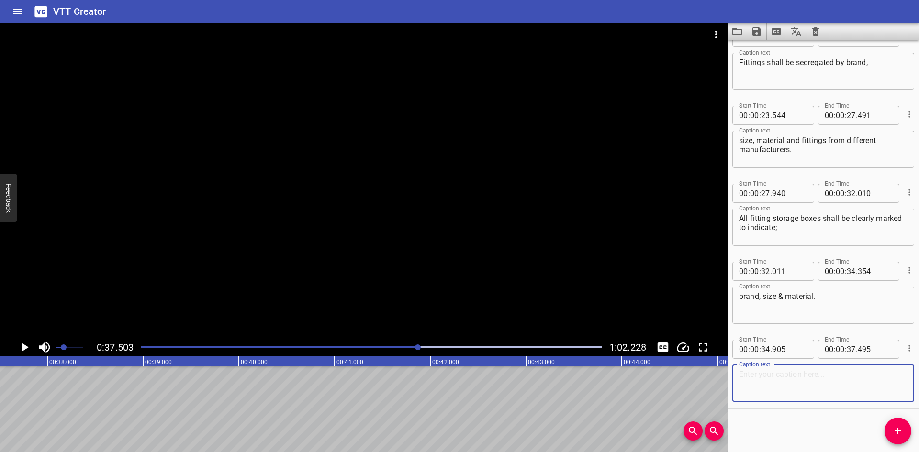
paste textarea "All fitting in-stock shall be complete,"
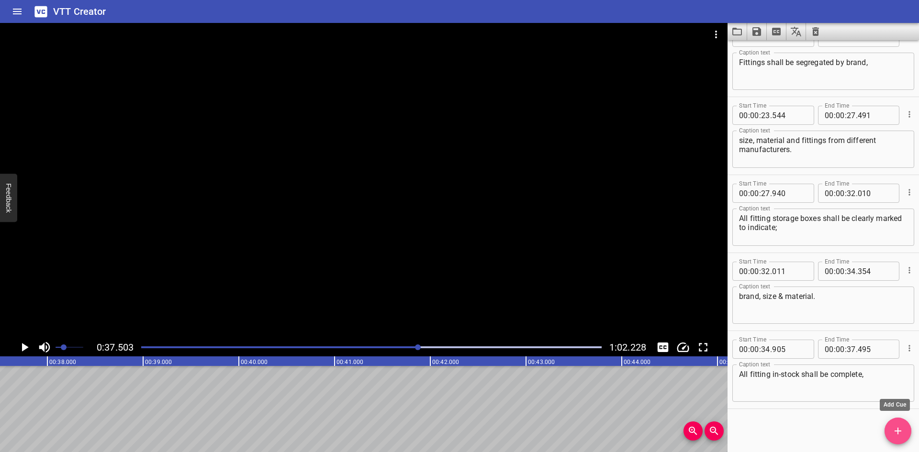
click at [892, 426] on span "Add Cue" at bounding box center [898, 431] width 27 height 11
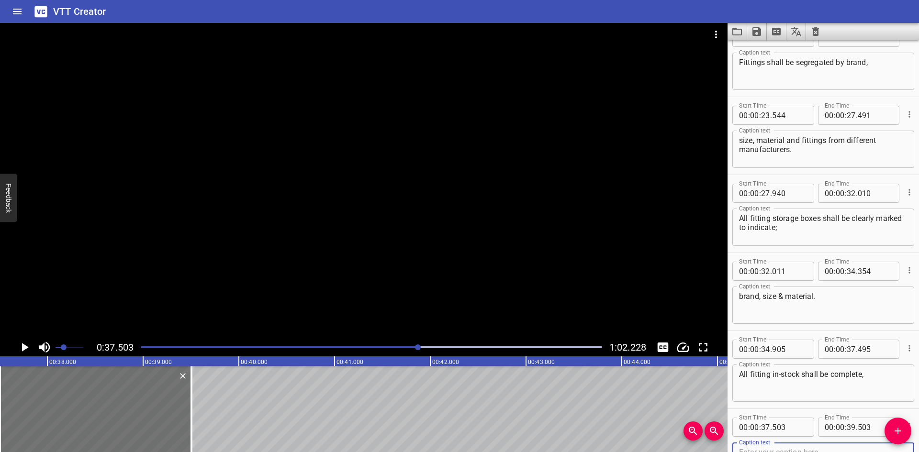
scroll to position [418, 0]
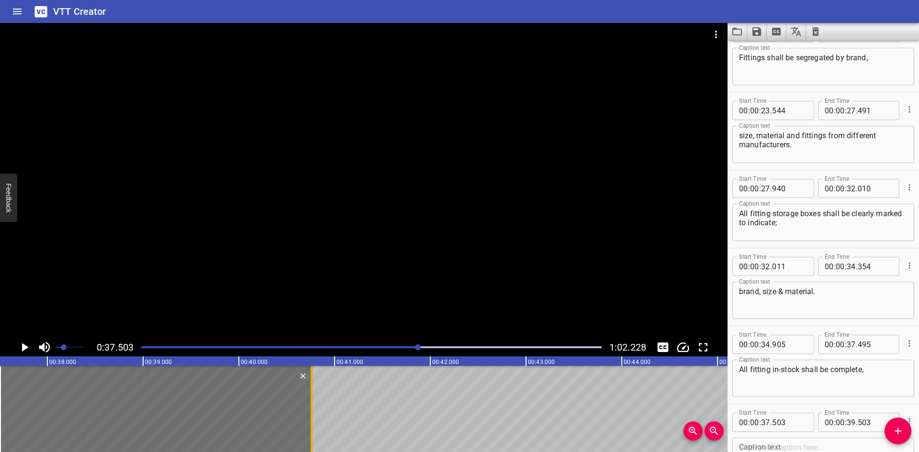
drag, startPoint x: 195, startPoint y: 405, endPoint x: 316, endPoint y: 408, distance: 120.2
click at [316, 408] on div at bounding box center [312, 409] width 10 height 86
click at [794, 422] on input "number" at bounding box center [789, 422] width 35 height 19
click at [778, 447] on textarea at bounding box center [823, 456] width 169 height 27
paste textarea "it is not permitted to store fittings in component form"
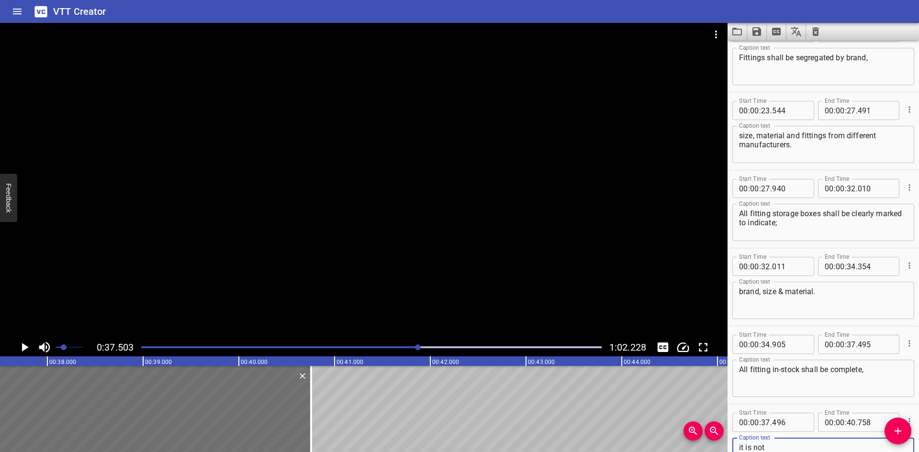
scroll to position [427, 0]
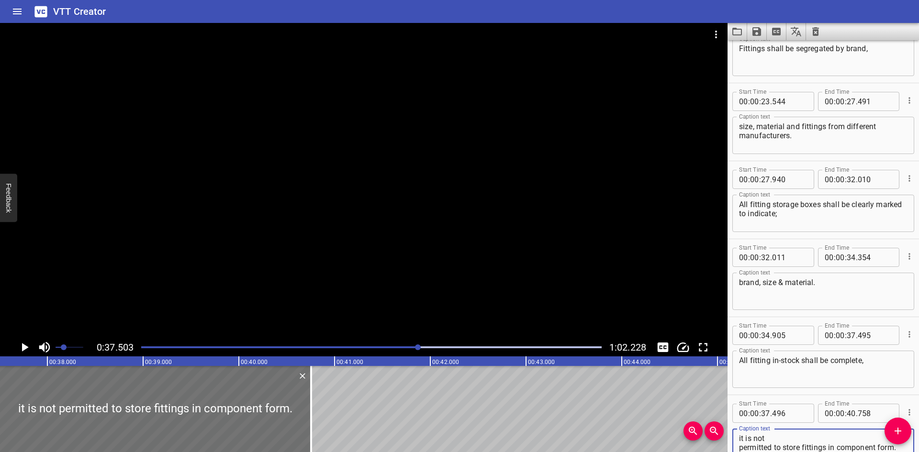
click at [775, 437] on textarea "it is not permitted to store fittings in component form." at bounding box center [823, 447] width 169 height 27
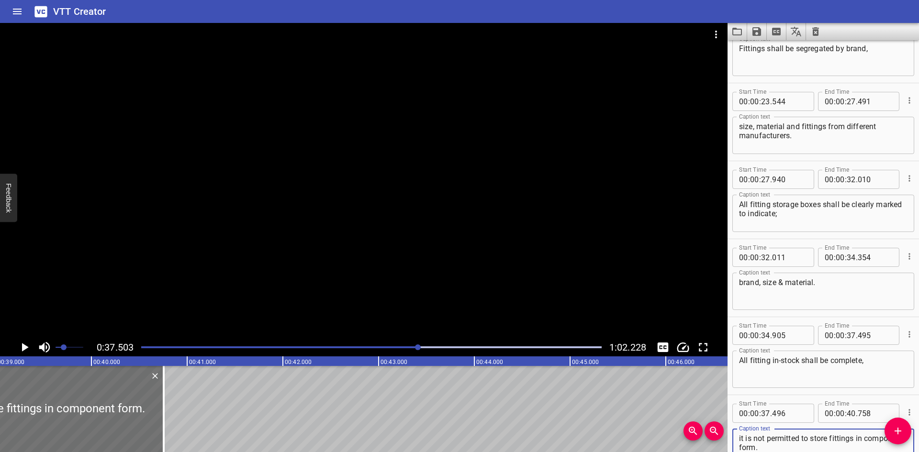
scroll to position [0, 3762]
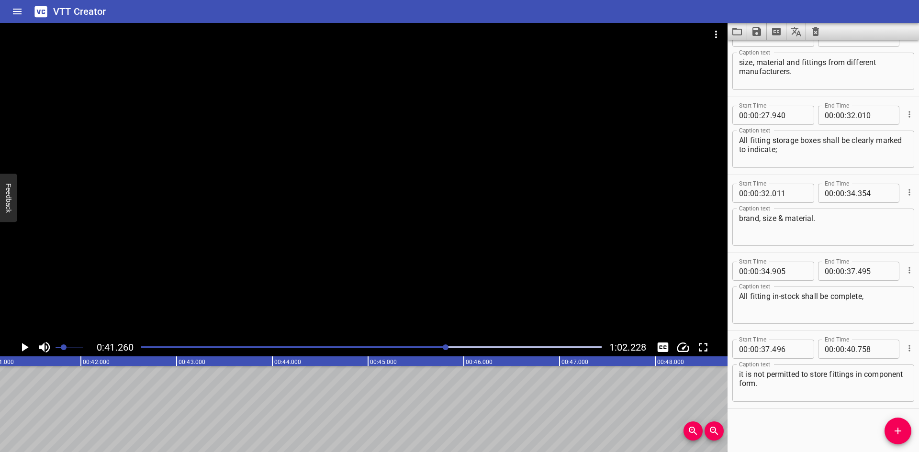
scroll to position [0, 3951]
click at [891, 433] on span "Add Cue" at bounding box center [898, 431] width 27 height 11
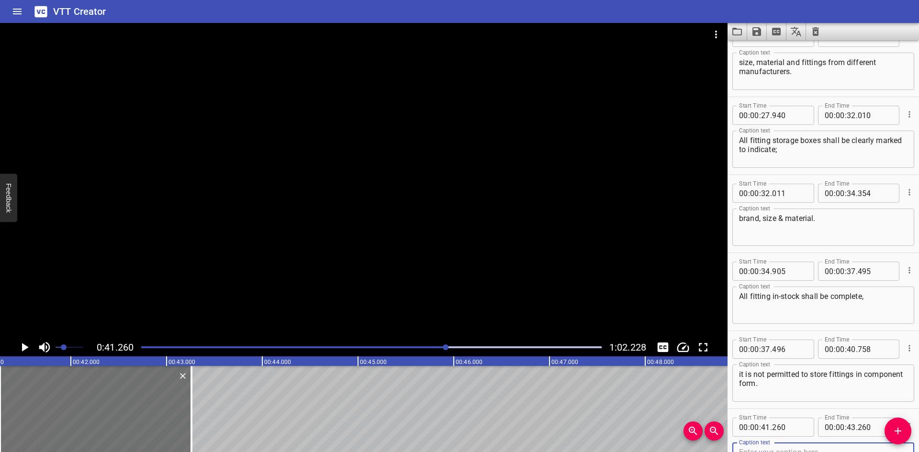
scroll to position [496, 0]
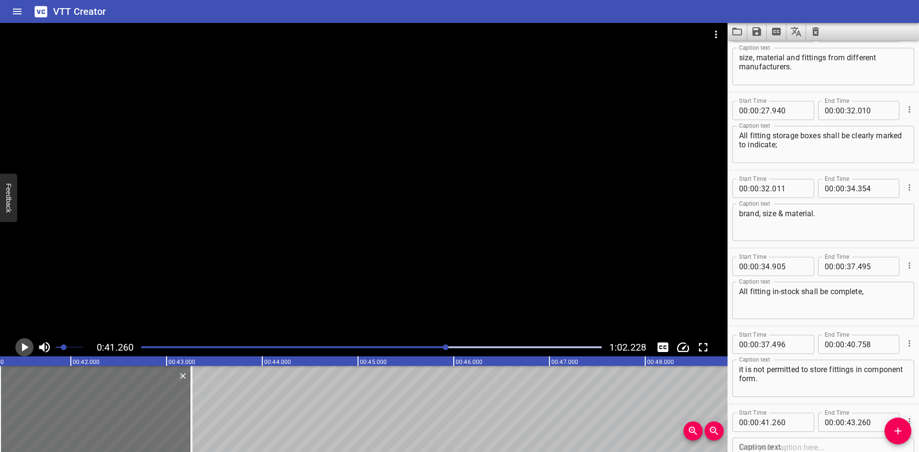
click at [24, 349] on icon "Play/Pause" at bounding box center [25, 347] width 7 height 9
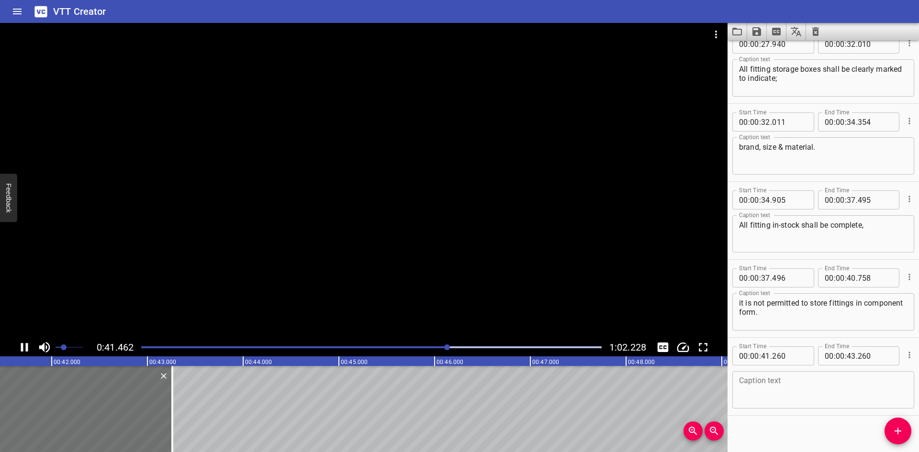
scroll to position [569, 0]
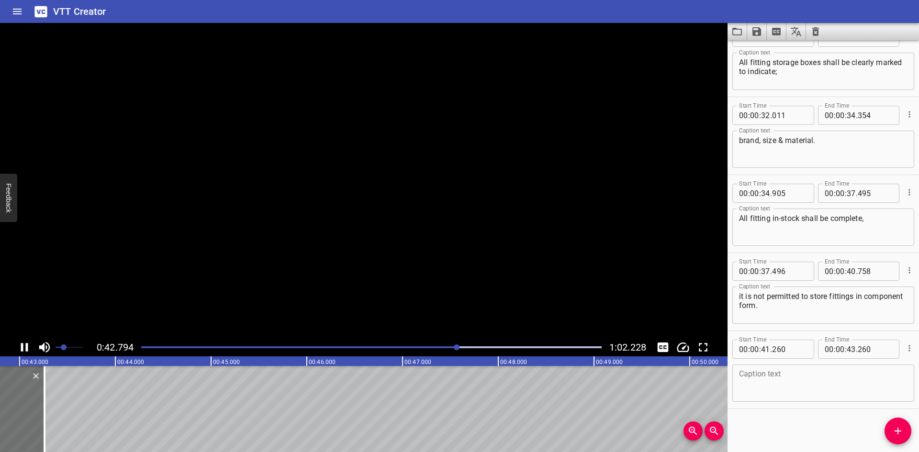
click at [24, 349] on icon "Play/Pause" at bounding box center [24, 347] width 14 height 14
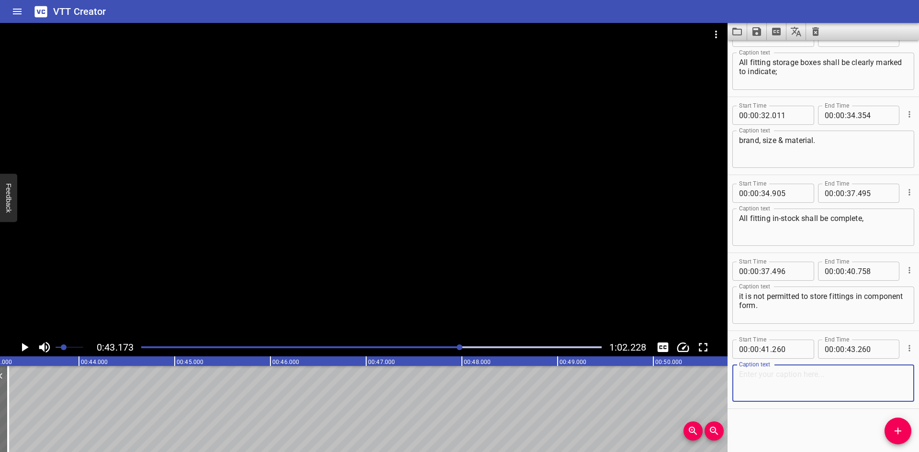
click at [775, 391] on textarea at bounding box center [823, 383] width 169 height 27
paste textarea ")Issue of fittings from stock"
click at [741, 377] on textarea ")Issue of fittings from stock" at bounding box center [823, 383] width 169 height 27
click at [839, 378] on textarea "Issue of fittings from stock" at bounding box center [823, 383] width 169 height 27
click at [892, 429] on span "Add Cue" at bounding box center [898, 431] width 27 height 11
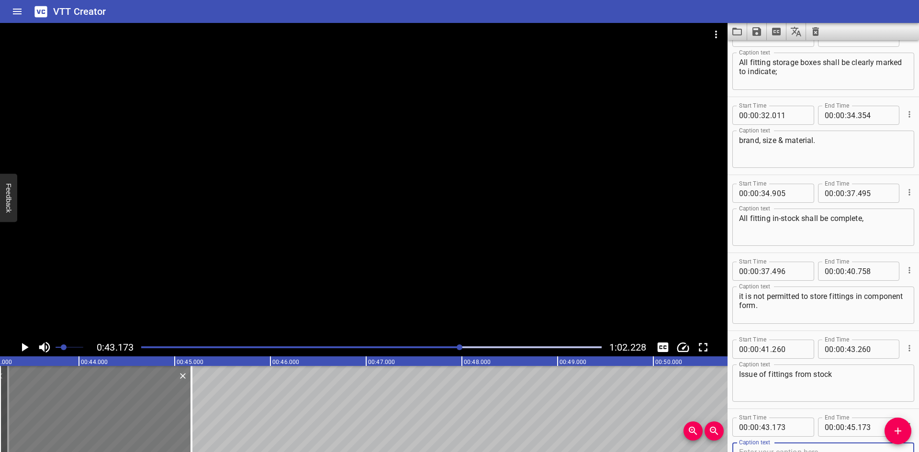
scroll to position [574, 0]
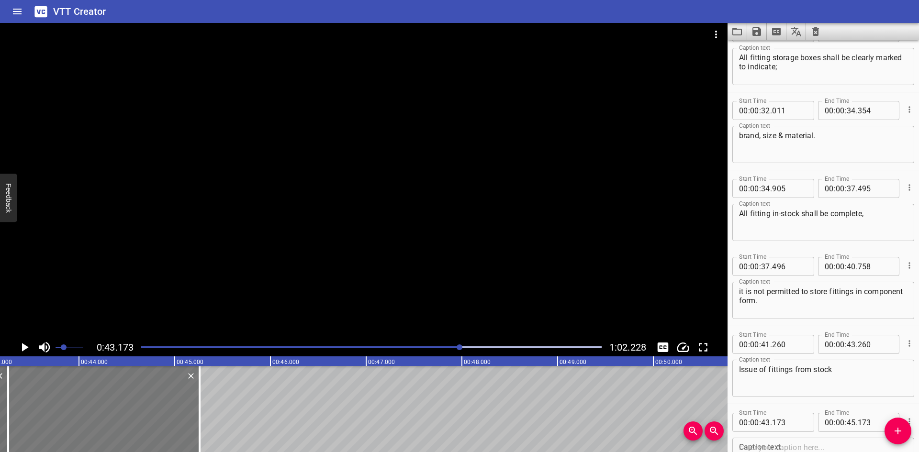
drag, startPoint x: 34, startPoint y: 415, endPoint x: 42, endPoint y: 414, distance: 8.3
click at [42, 414] on div at bounding box center [104, 409] width 192 height 86
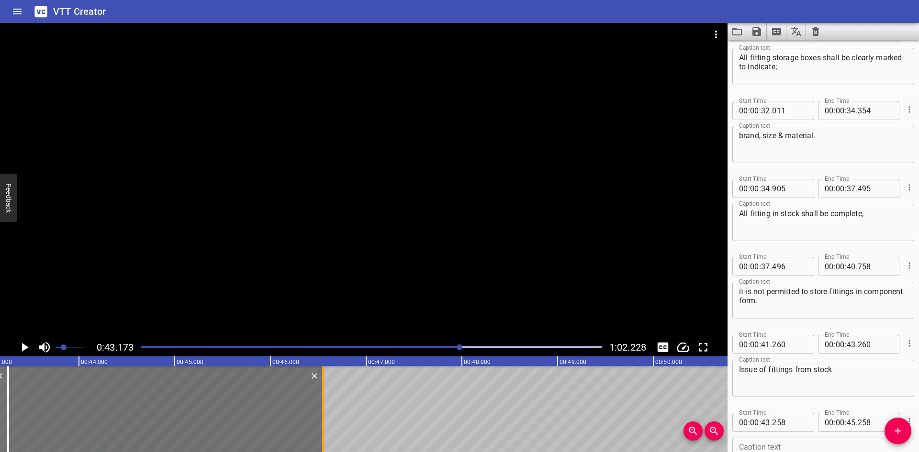
drag, startPoint x: 202, startPoint y: 413, endPoint x: 325, endPoint y: 413, distance: 123.5
click at [325, 413] on div at bounding box center [323, 409] width 10 height 86
click at [801, 425] on input "number" at bounding box center [789, 422] width 35 height 19
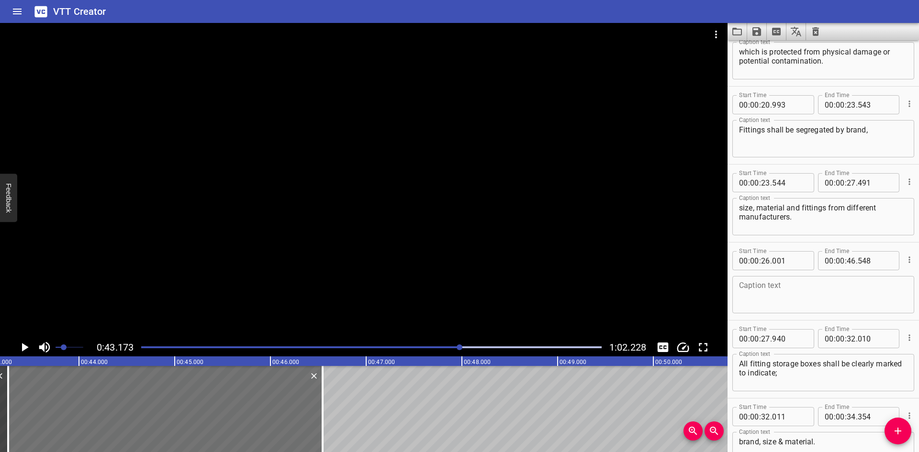
scroll to position [340, 0]
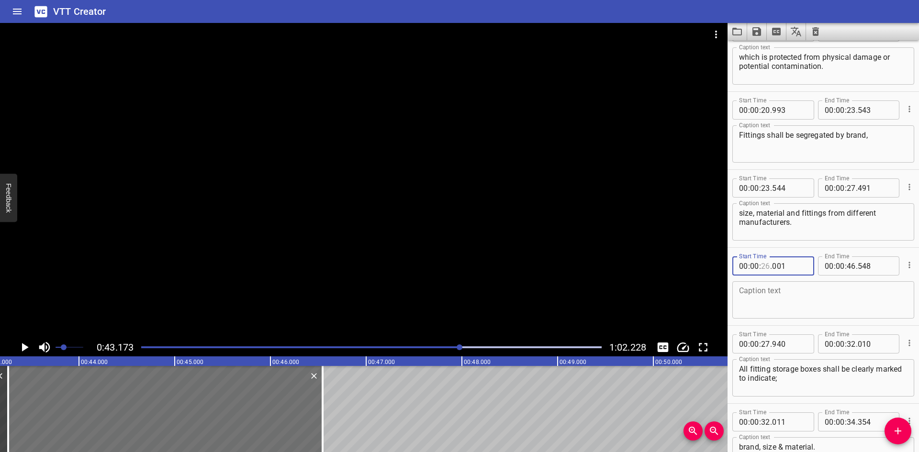
click at [764, 266] on input "number" at bounding box center [765, 266] width 9 height 19
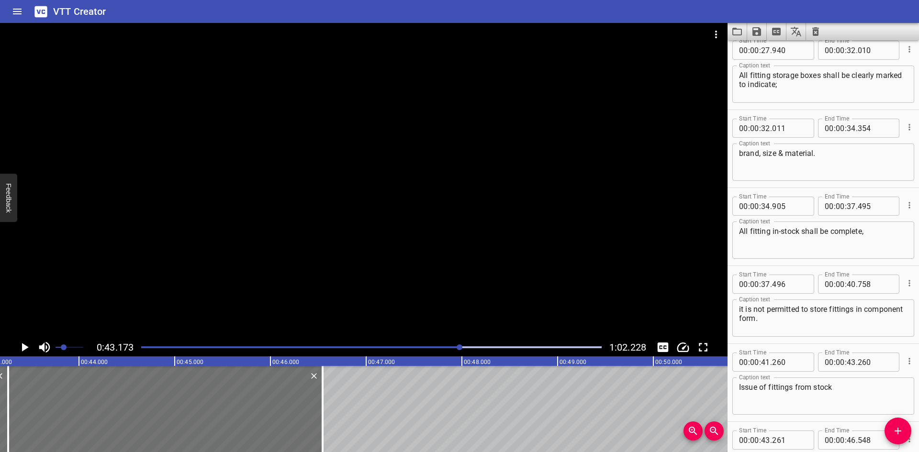
scroll to position [647, 0]
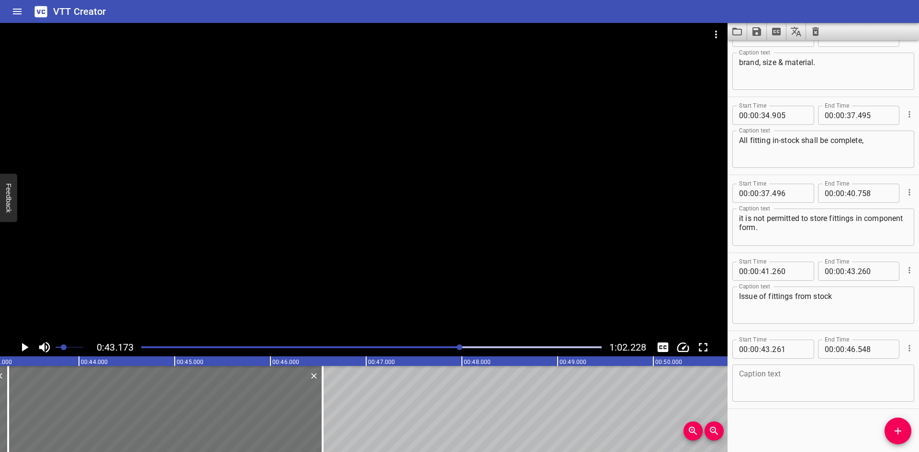
click at [812, 383] on textarea at bounding box center [823, 383] width 169 height 27
paste textarea "shall be controlled by the instrument team focal point"
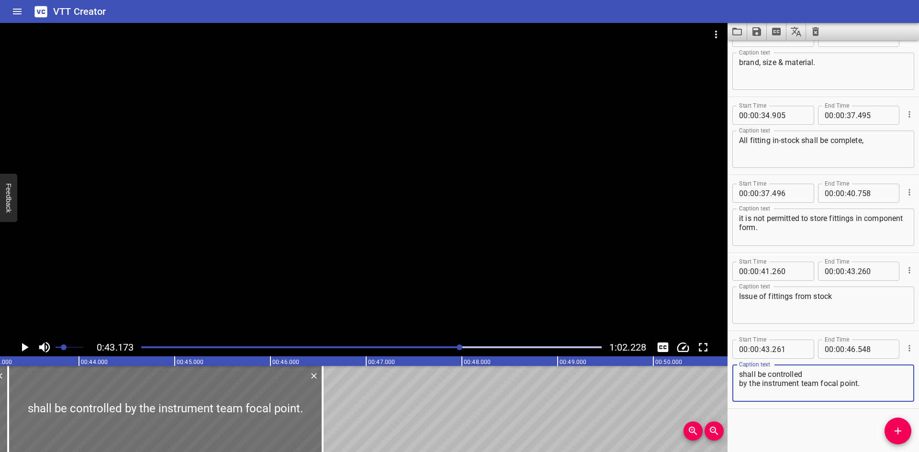
click at [821, 378] on textarea "shall be controlled by the instrument team focal point." at bounding box center [823, 383] width 169 height 27
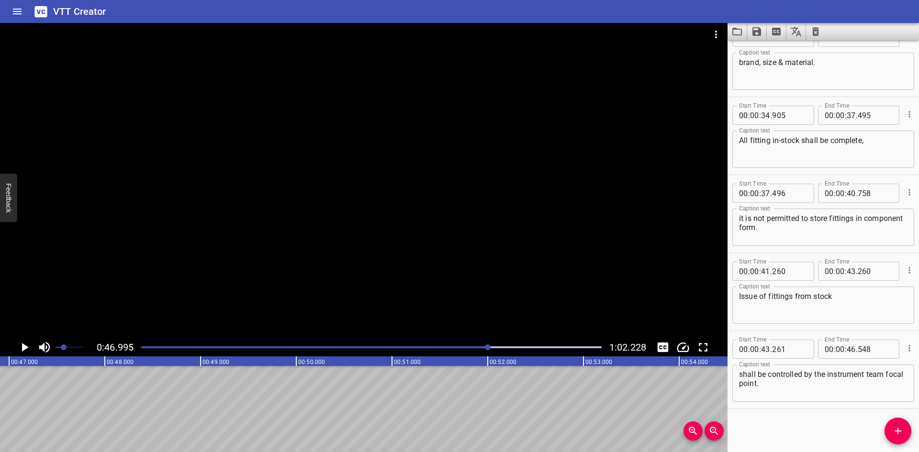
scroll to position [0, 4500]
click at [900, 425] on button "Add Cue" at bounding box center [898, 431] width 27 height 27
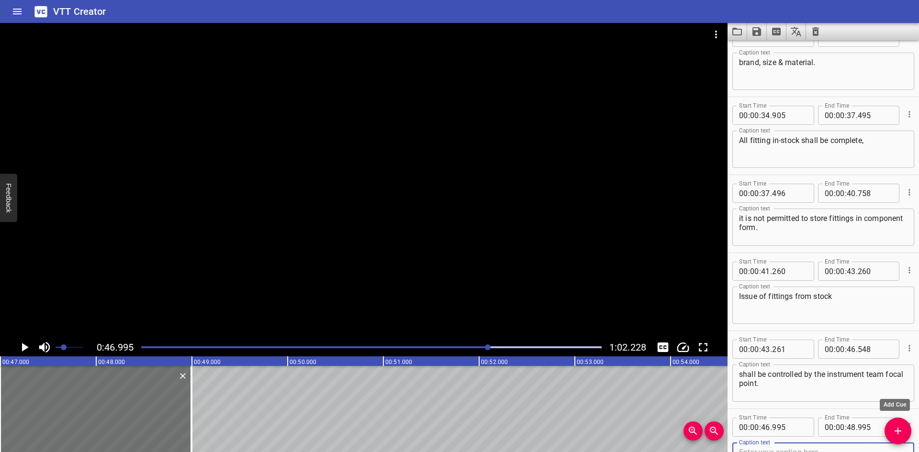
scroll to position [652, 0]
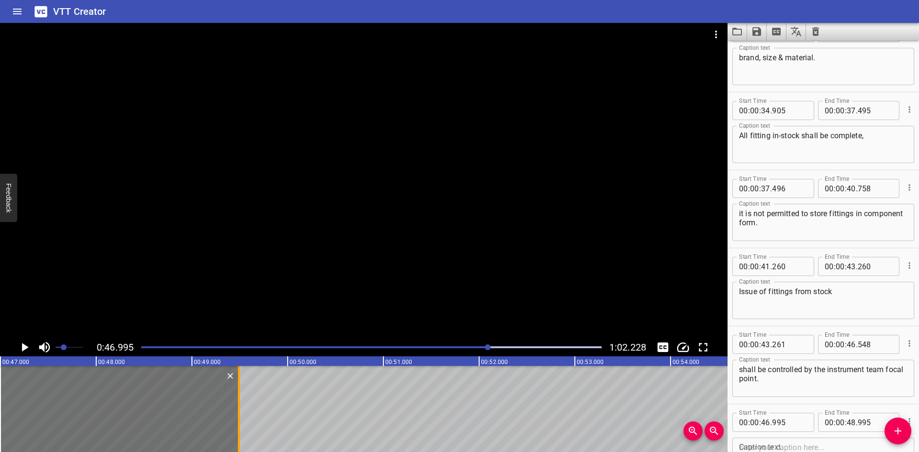
drag, startPoint x: 191, startPoint y: 413, endPoint x: 238, endPoint y: 420, distance: 47.9
click at [238, 420] on div at bounding box center [239, 409] width 2 height 86
click at [23, 346] on icon "Play/Pause" at bounding box center [25, 347] width 7 height 9
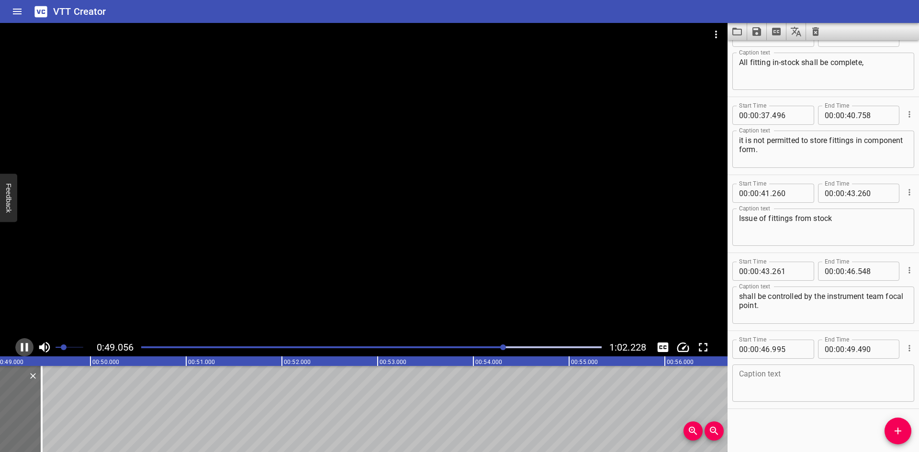
click at [24, 347] on icon "Play/Pause" at bounding box center [24, 347] width 14 height 14
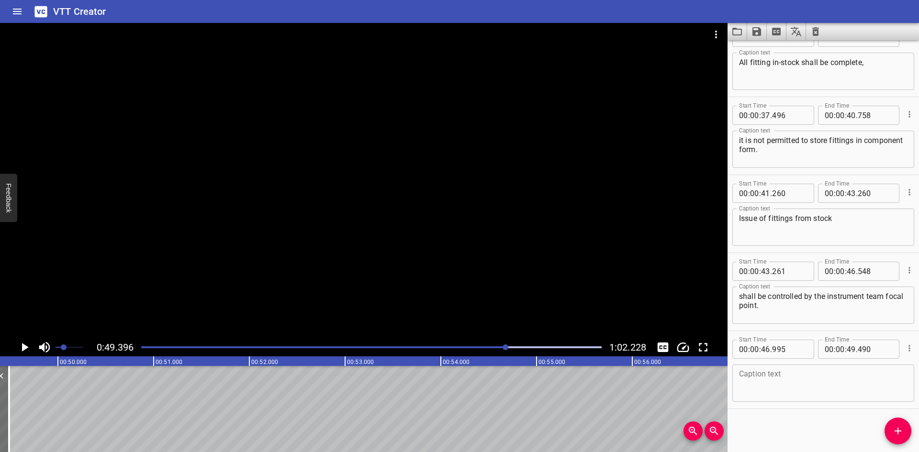
scroll to position [0, 4483]
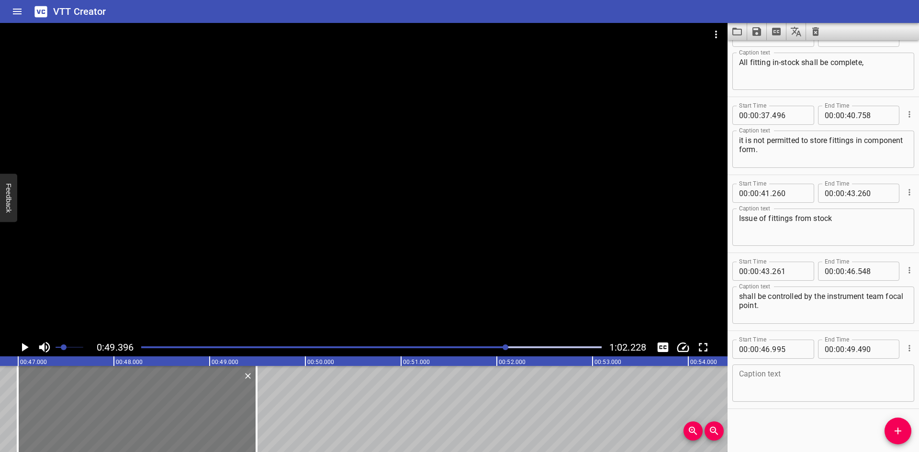
click at [100, 435] on div at bounding box center [137, 409] width 239 height 86
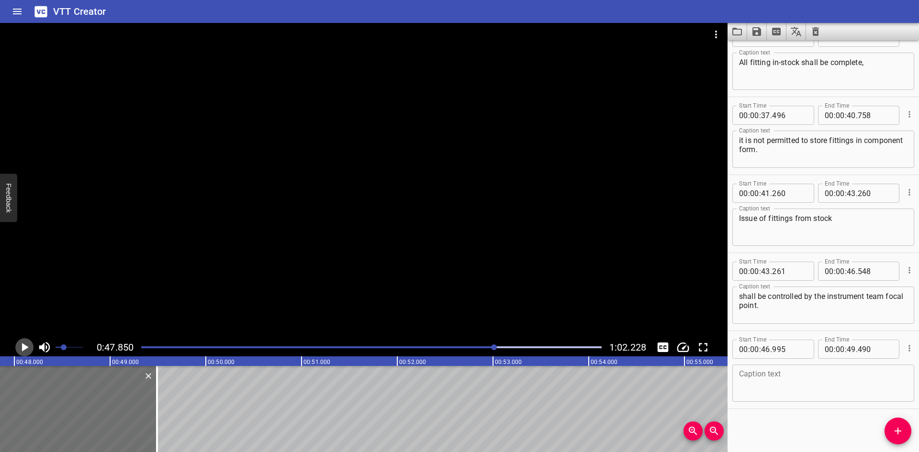
click at [19, 345] on icon "Play/Pause" at bounding box center [24, 347] width 14 height 14
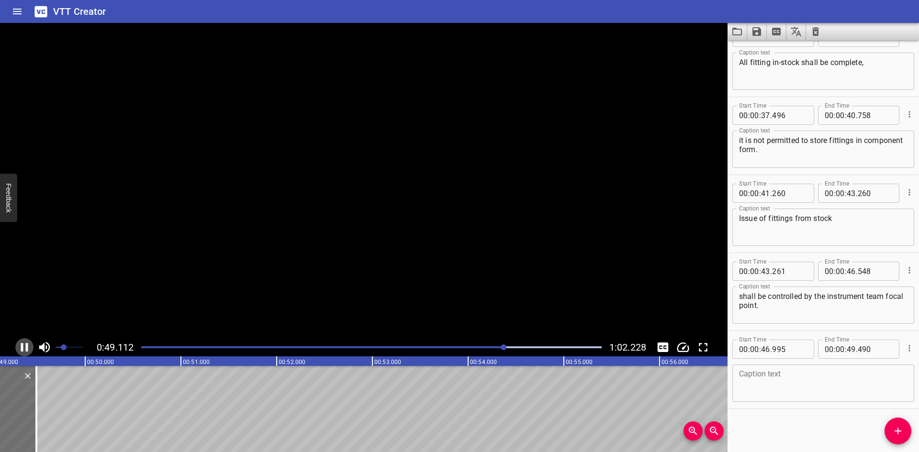
click at [19, 345] on icon "Play/Pause" at bounding box center [24, 347] width 14 height 14
click at [20, 345] on icon "Play/Pause" at bounding box center [24, 347] width 14 height 14
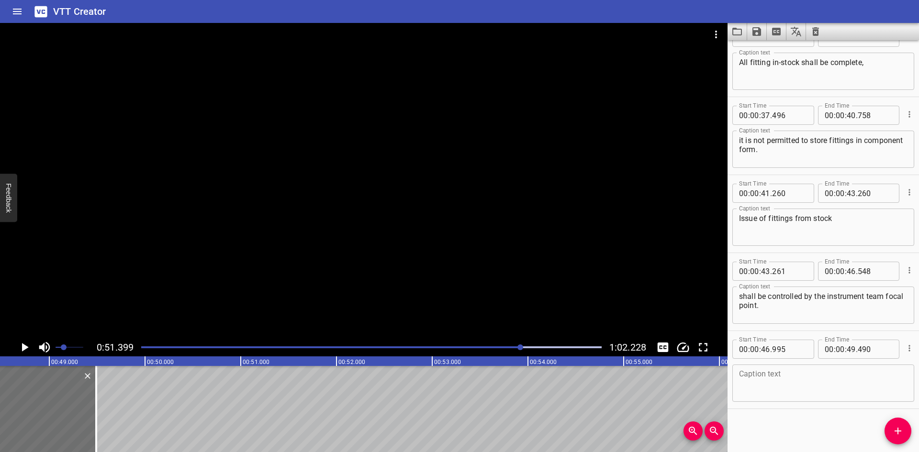
scroll to position [0, 4589]
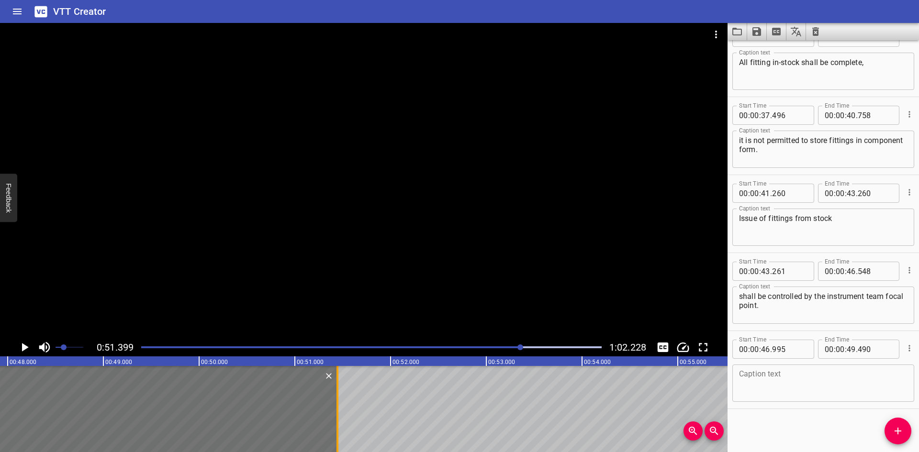
drag, startPoint x: 152, startPoint y: 415, endPoint x: 339, endPoint y: 426, distance: 187.5
click at [339, 426] on div at bounding box center [338, 409] width 10 height 86
click at [790, 377] on textarea at bounding box center [823, 383] width 169 height 27
paste textarea "A register of issue shall be kept, detailing materials issued,"
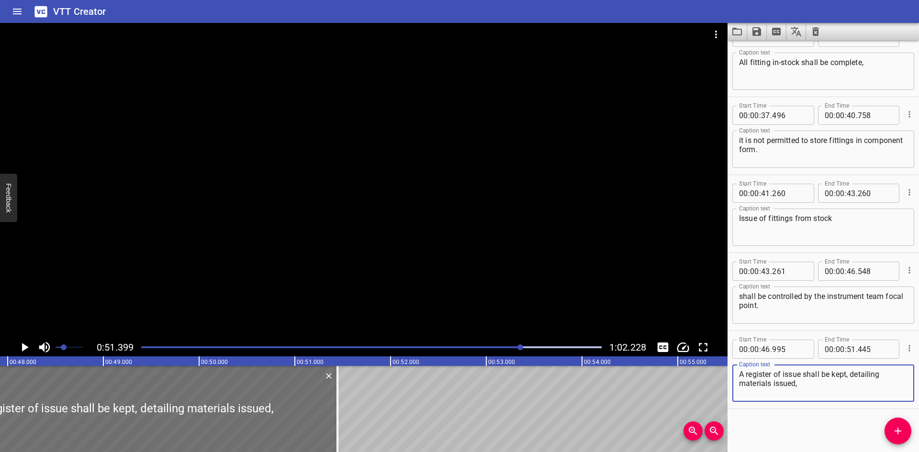
click at [892, 376] on textarea "A register of issue shall be kept, detailing materials issued," at bounding box center [823, 383] width 169 height 27
click at [339, 394] on div at bounding box center [338, 409] width 10 height 86
click at [337, 429] on div at bounding box center [338, 409] width 2 height 86
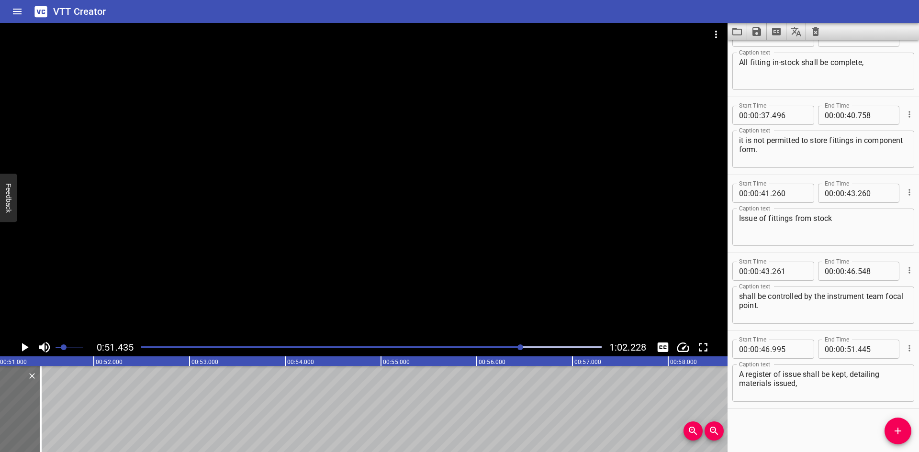
scroll to position [0, 4925]
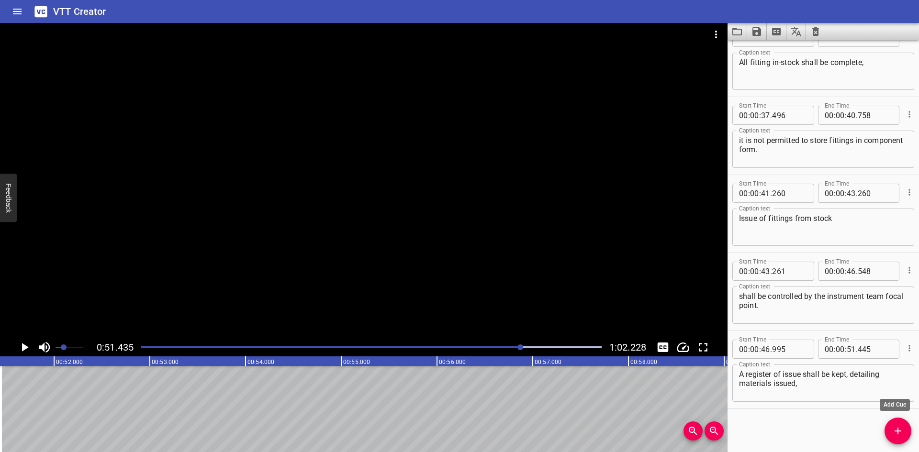
click at [888, 431] on span "Add Cue" at bounding box center [898, 431] width 27 height 11
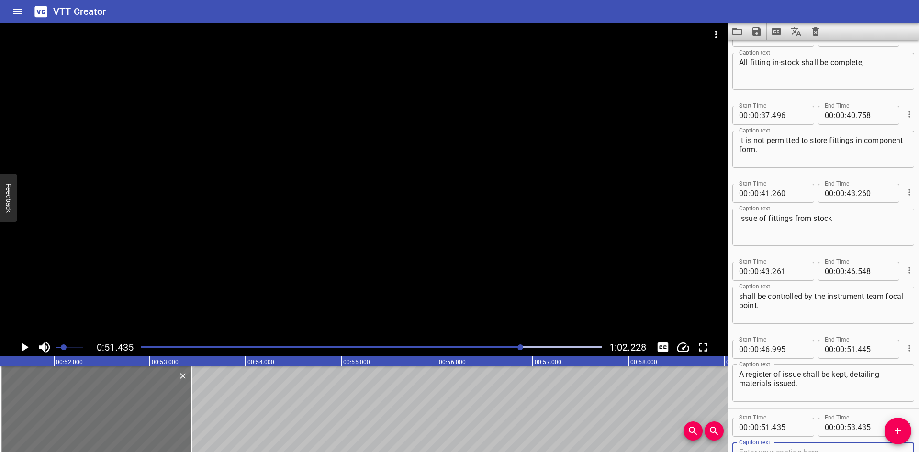
scroll to position [730, 0]
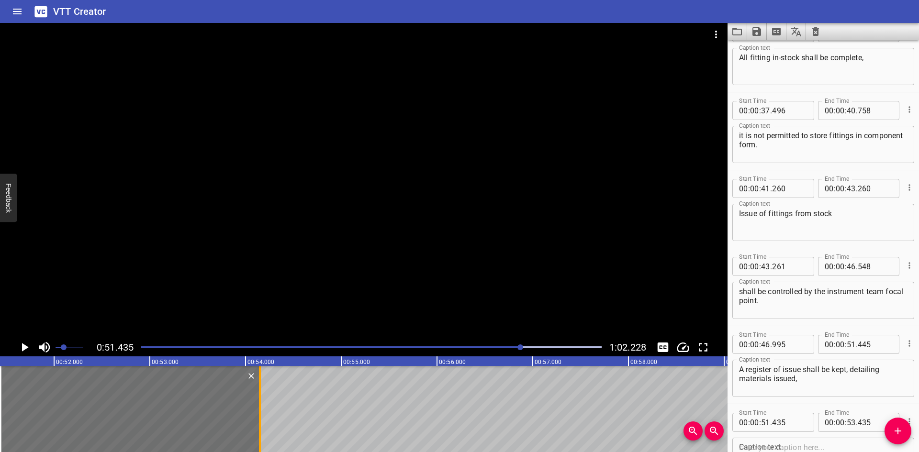
drag, startPoint x: 190, startPoint y: 418, endPoint x: 257, endPoint y: 415, distance: 67.6
click at [258, 415] on div at bounding box center [260, 409] width 10 height 86
click at [795, 424] on input "number" at bounding box center [789, 422] width 35 height 19
click at [811, 441] on div "Caption text" at bounding box center [824, 456] width 182 height 37
paste textarea "who they were issued to and reason for issue"
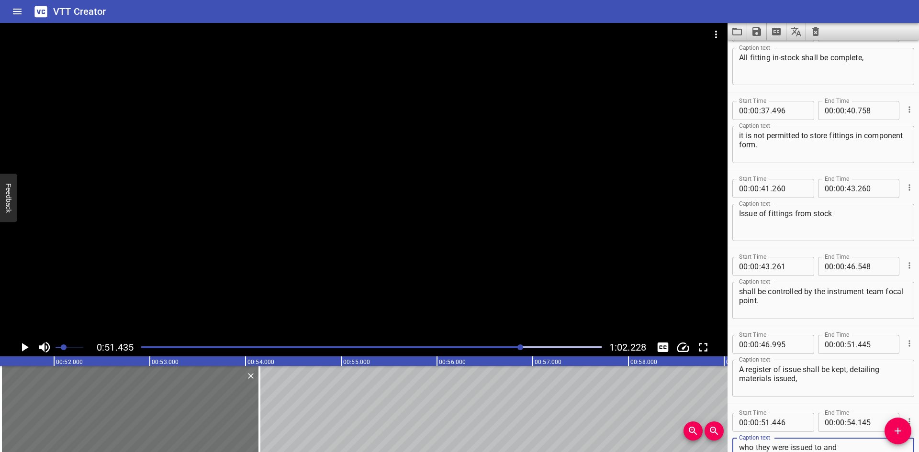
scroll to position [739, 0]
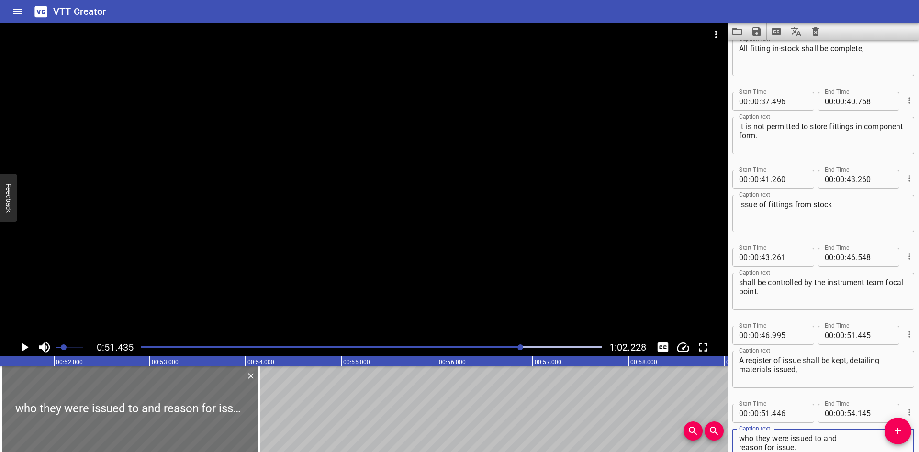
click at [845, 438] on textarea "who they were issued to and reason for issue." at bounding box center [823, 447] width 169 height 27
click at [19, 349] on icon "Play/Pause" at bounding box center [24, 347] width 14 height 14
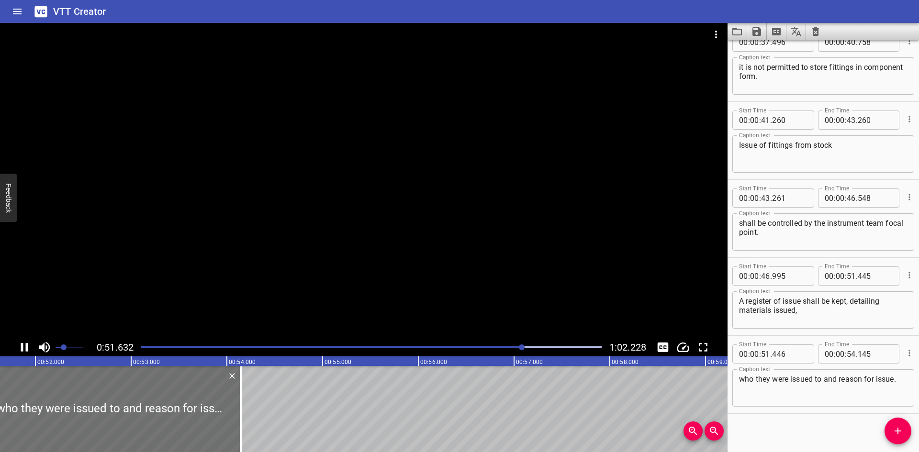
scroll to position [803, 0]
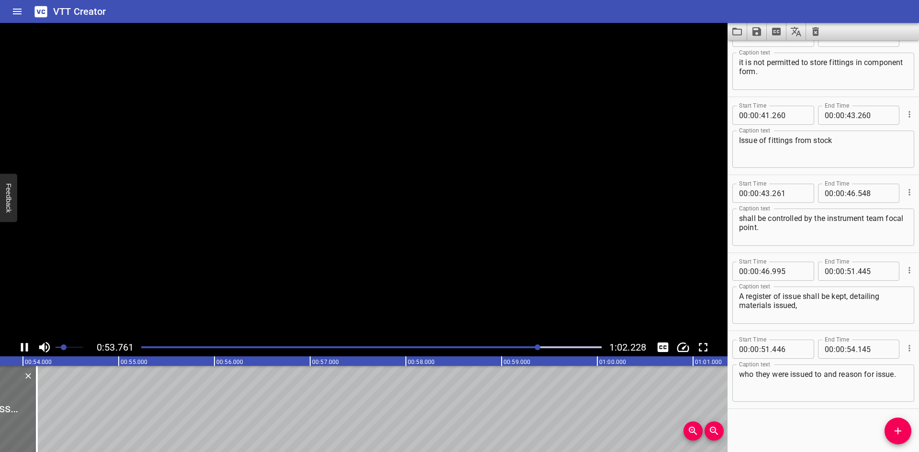
click at [19, 349] on icon "Play/Pause" at bounding box center [24, 347] width 14 height 14
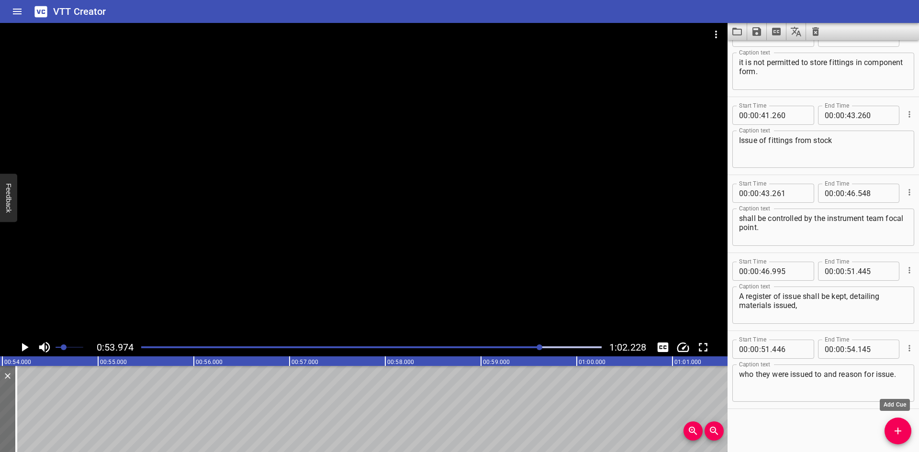
click at [887, 429] on span "Add Cue" at bounding box center [898, 431] width 27 height 11
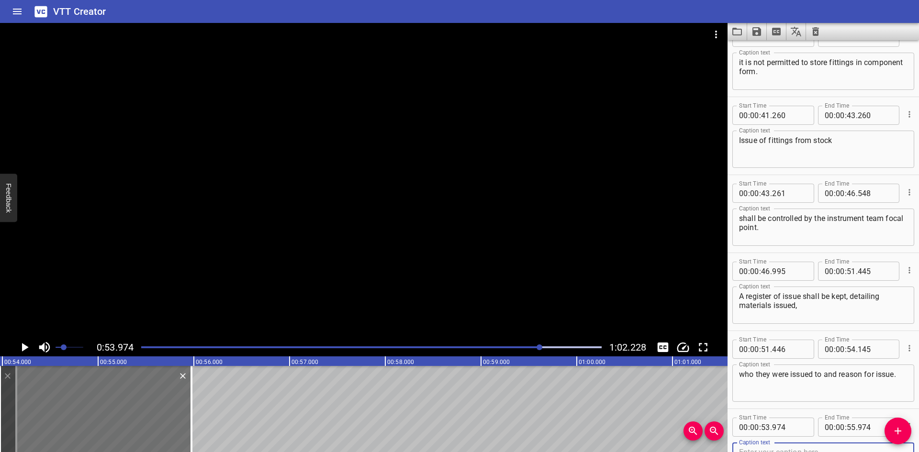
scroll to position [808, 0]
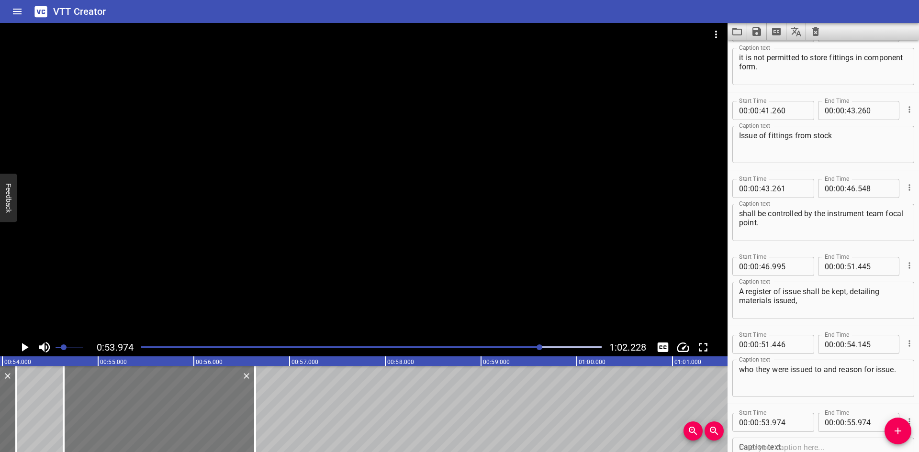
drag, startPoint x: 126, startPoint y: 403, endPoint x: 190, endPoint y: 405, distance: 63.7
click at [190, 405] on div at bounding box center [160, 409] width 192 height 86
click at [22, 346] on icon "Play/Pause" at bounding box center [24, 347] width 14 height 14
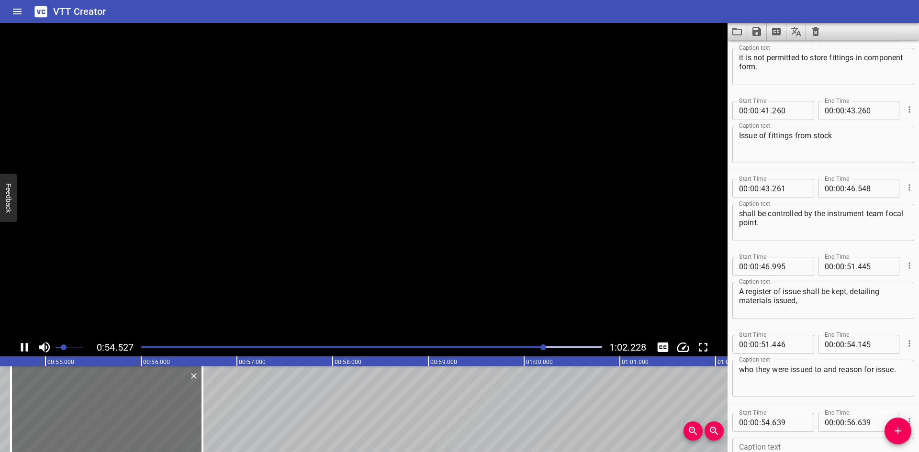
scroll to position [881, 0]
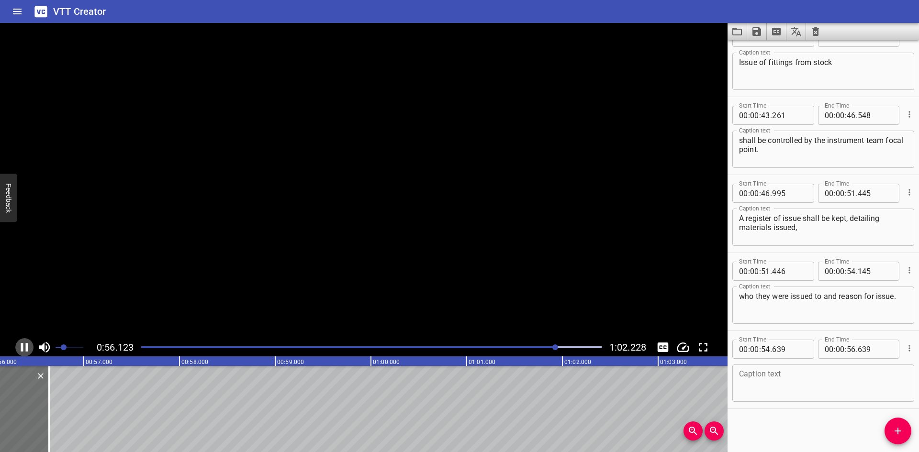
click at [22, 346] on icon "Play/Pause" at bounding box center [24, 347] width 7 height 9
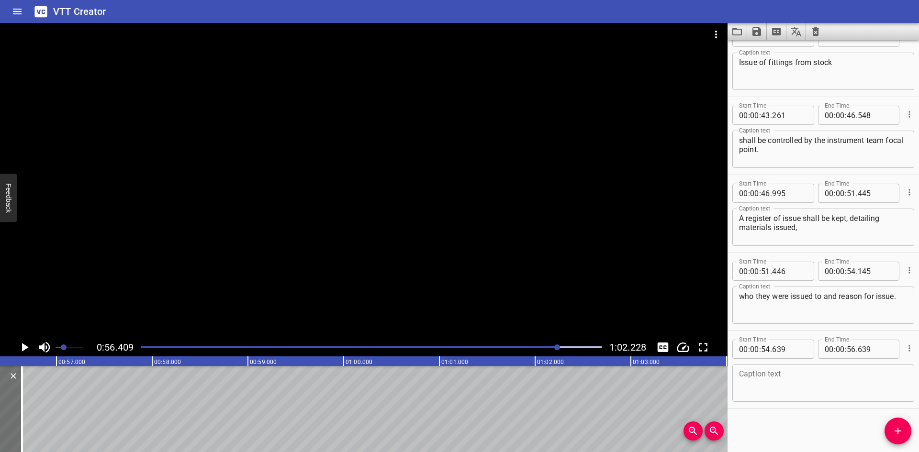
click at [28, 350] on icon "Play/Pause" at bounding box center [24, 347] width 14 height 14
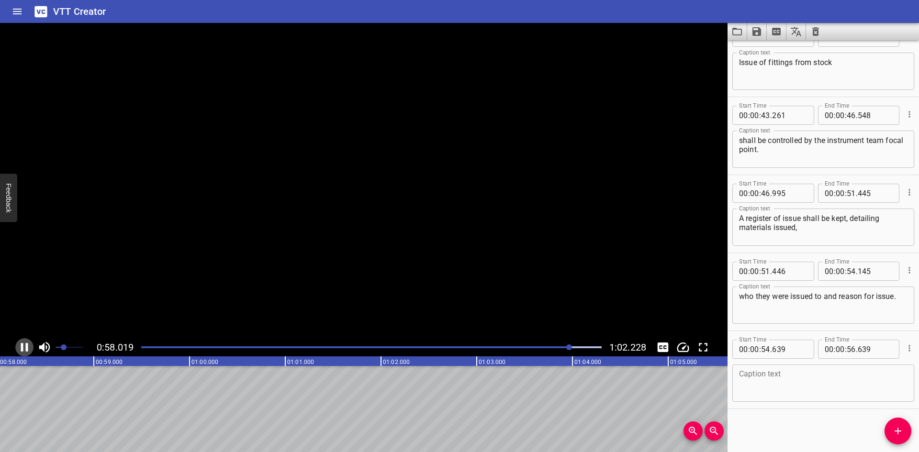
click at [28, 350] on icon "Play/Pause" at bounding box center [24, 347] width 14 height 14
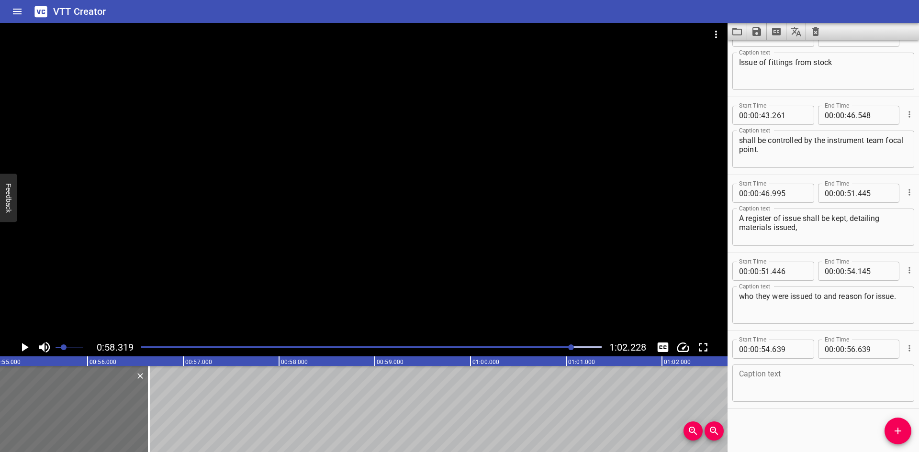
scroll to position [0, 5143]
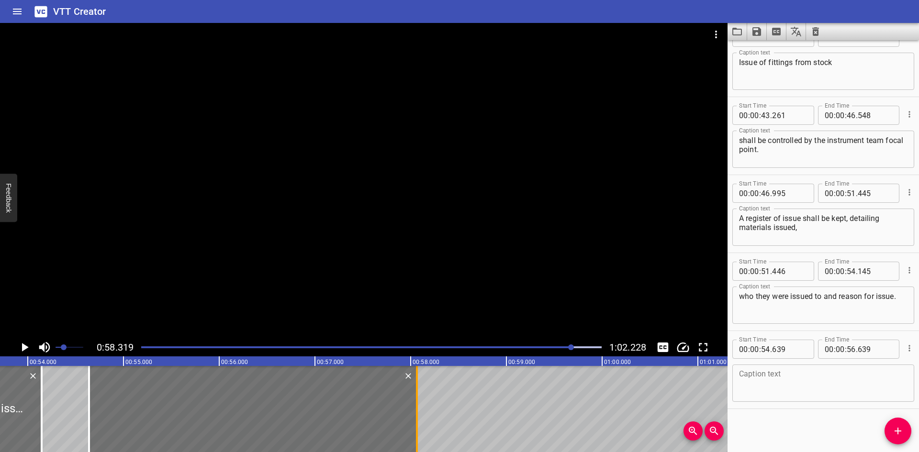
drag, startPoint x: 282, startPoint y: 424, endPoint x: 418, endPoint y: 429, distance: 136.6
click at [418, 429] on div at bounding box center [417, 409] width 10 height 86
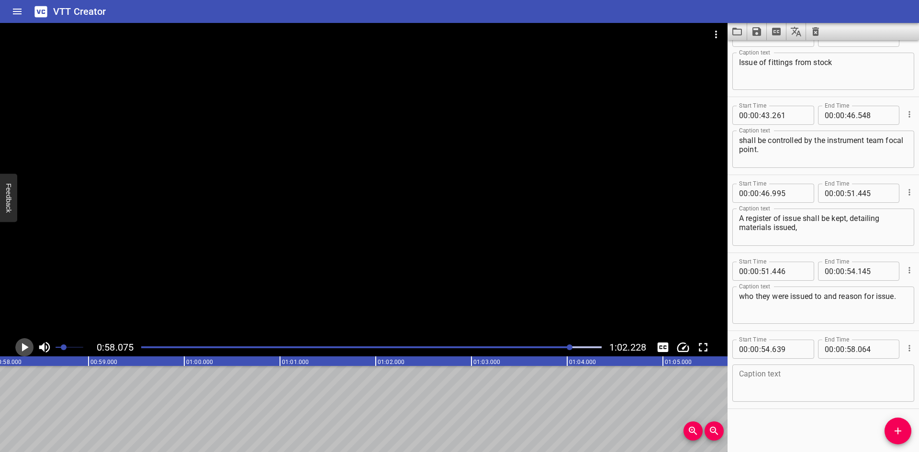
click at [30, 342] on icon "Play/Pause" at bounding box center [24, 347] width 14 height 14
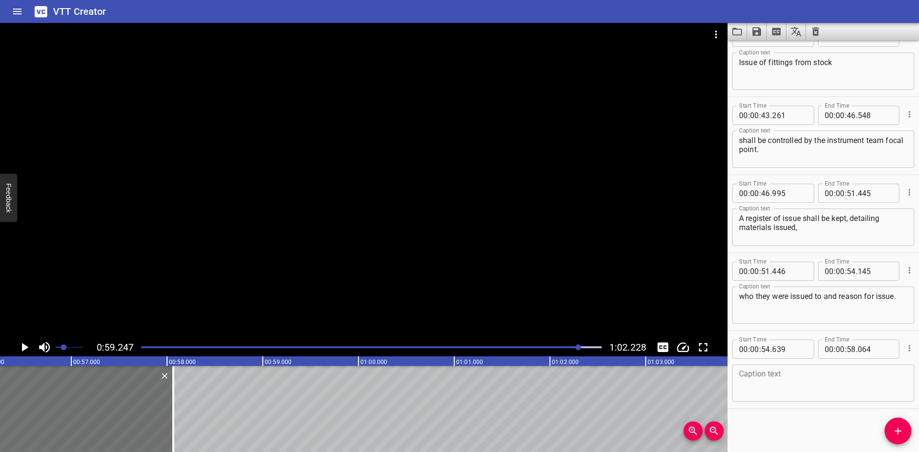
scroll to position [0, 5364]
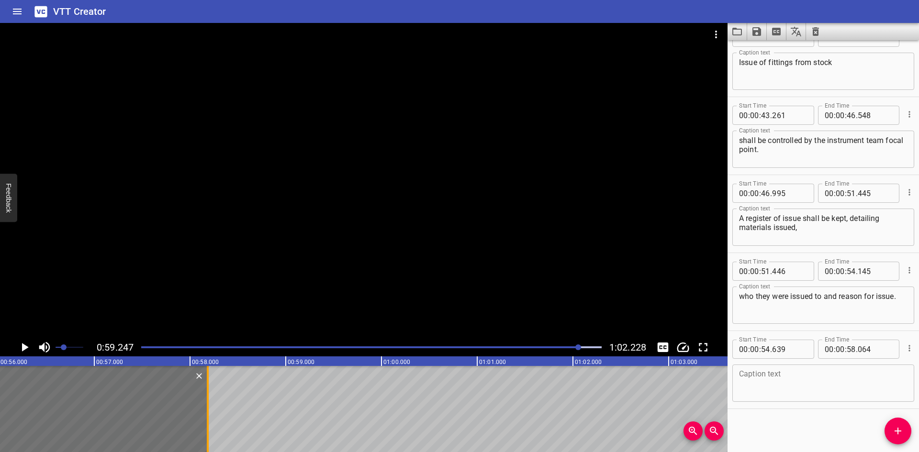
drag, startPoint x: 195, startPoint y: 424, endPoint x: 207, endPoint y: 429, distance: 12.4
click at [207, 429] on div at bounding box center [208, 409] width 2 height 86
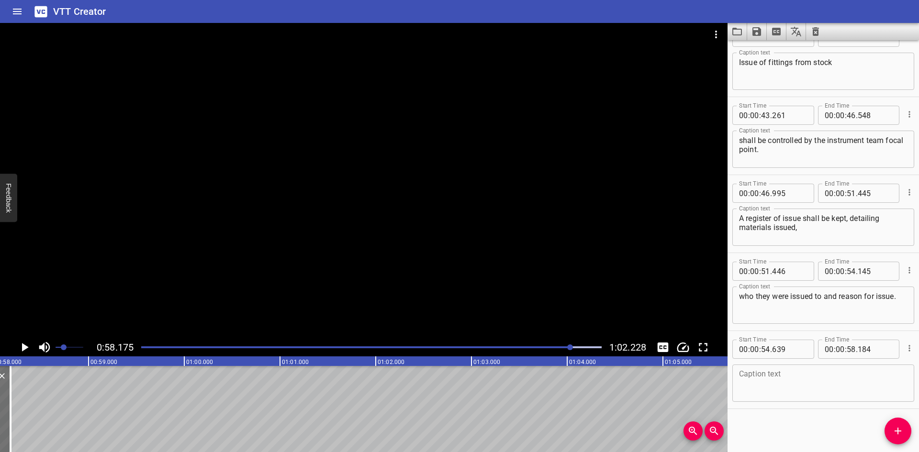
scroll to position [0, 5571]
click at [26, 347] on icon "Play/Pause" at bounding box center [25, 347] width 7 height 9
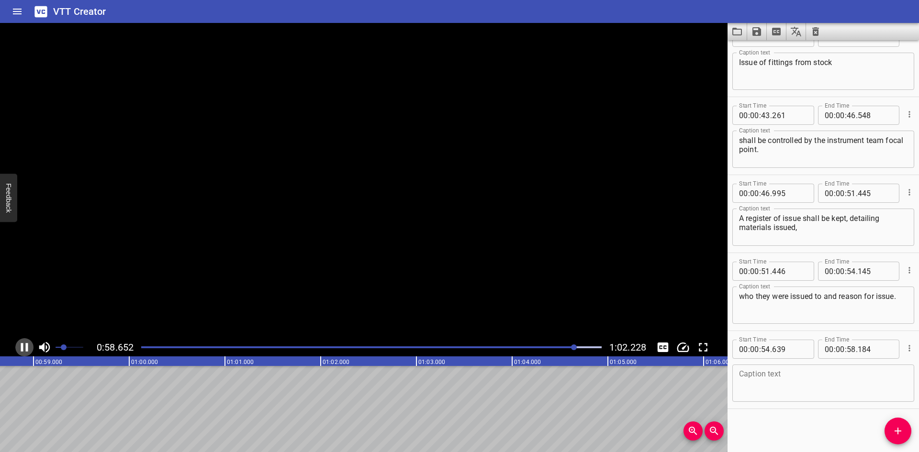
click at [26, 347] on icon "Play/Pause" at bounding box center [24, 347] width 7 height 9
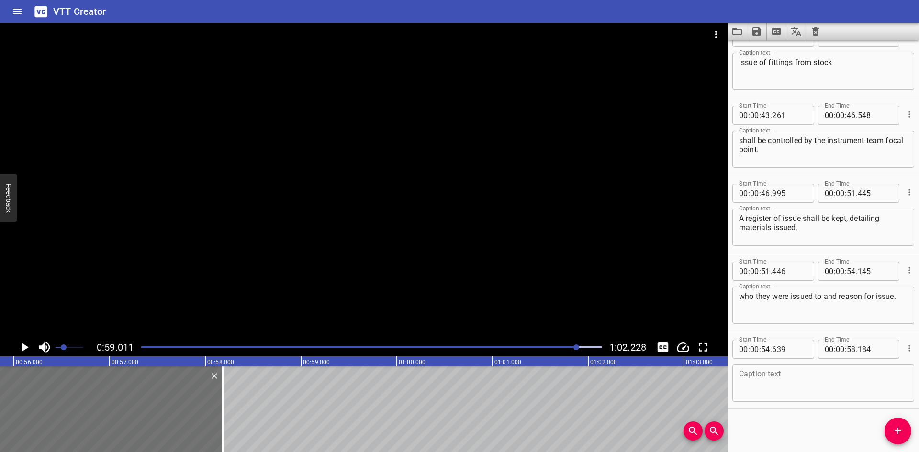
scroll to position [0, 5333]
click at [240, 432] on div at bounding box center [242, 409] width 10 height 86
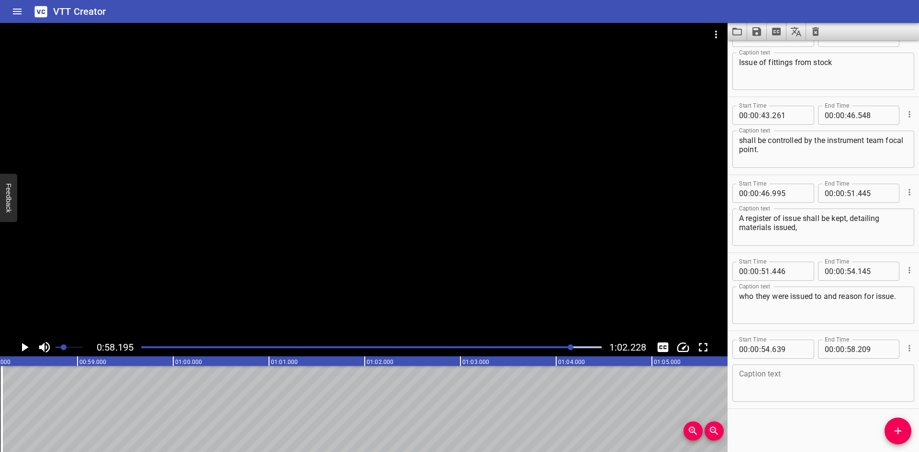
scroll to position [0, 5573]
click at [26, 340] on button "Play/Pause" at bounding box center [24, 348] width 18 height 18
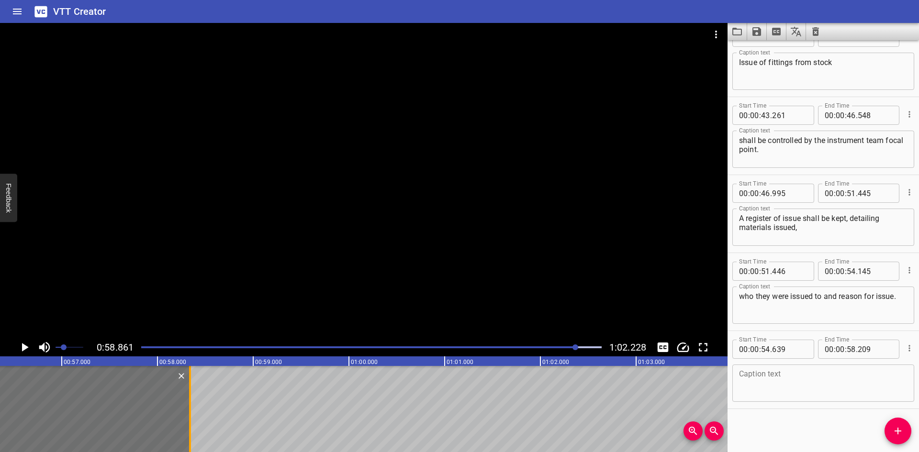
drag, startPoint x: 178, startPoint y: 420, endPoint x: 191, endPoint y: 422, distance: 13.0
click at [191, 422] on div at bounding box center [190, 409] width 2 height 86
click at [191, 422] on div at bounding box center [191, 409] width 2 height 86
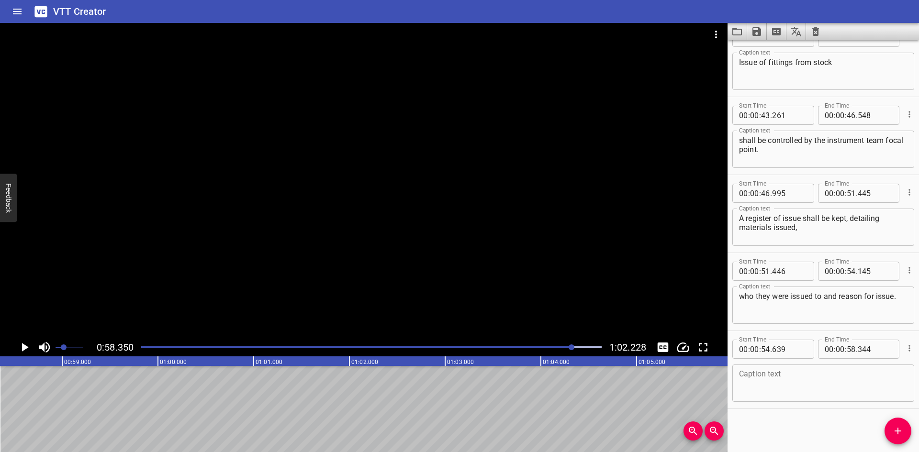
click at [29, 345] on icon "Play/Pause" at bounding box center [24, 347] width 14 height 14
click at [28, 345] on icon "Play/Pause" at bounding box center [24, 347] width 14 height 14
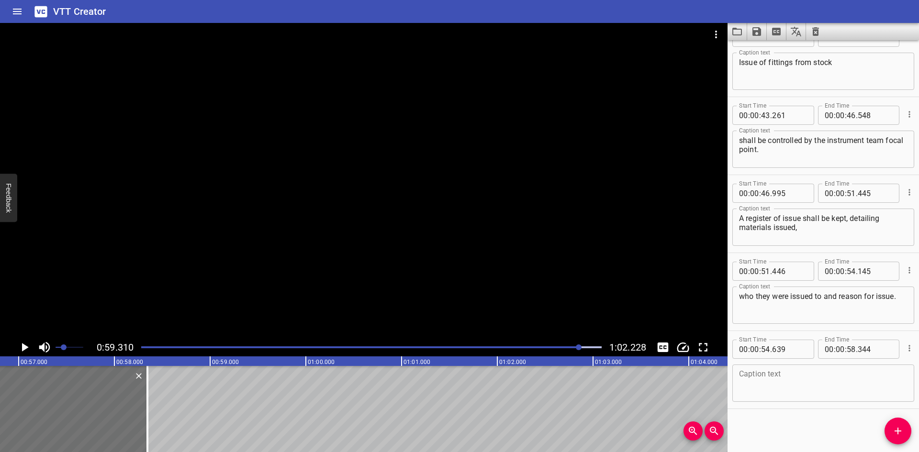
scroll to position [0, 5416]
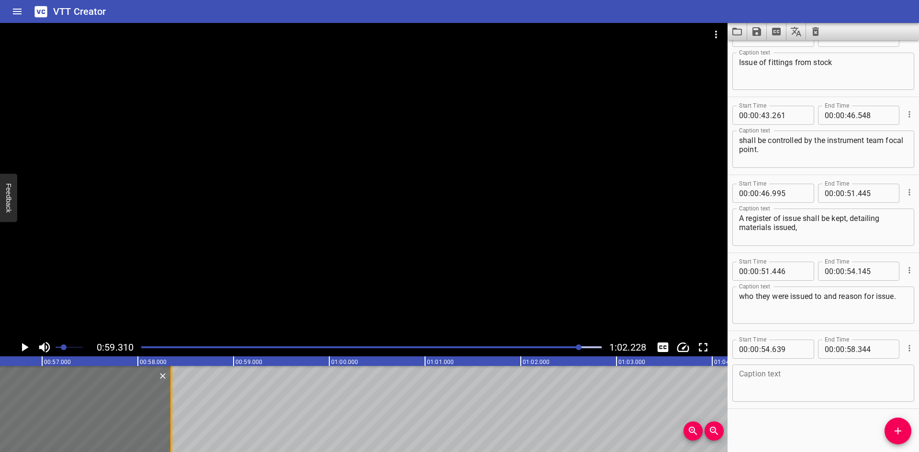
click at [171, 436] on div at bounding box center [171, 409] width 2 height 86
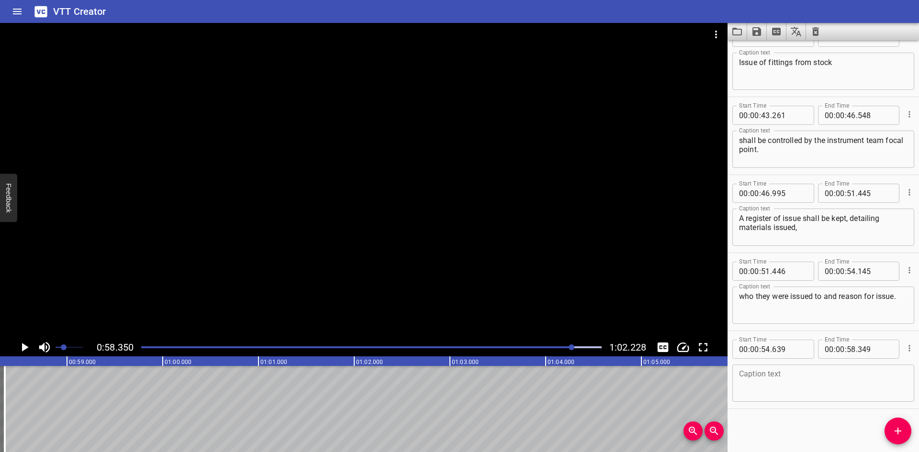
scroll to position [0, 5588]
drag, startPoint x: 890, startPoint y: 434, endPoint x: 802, endPoint y: 422, distance: 88.9
click at [890, 433] on span "Add Cue" at bounding box center [898, 431] width 27 height 11
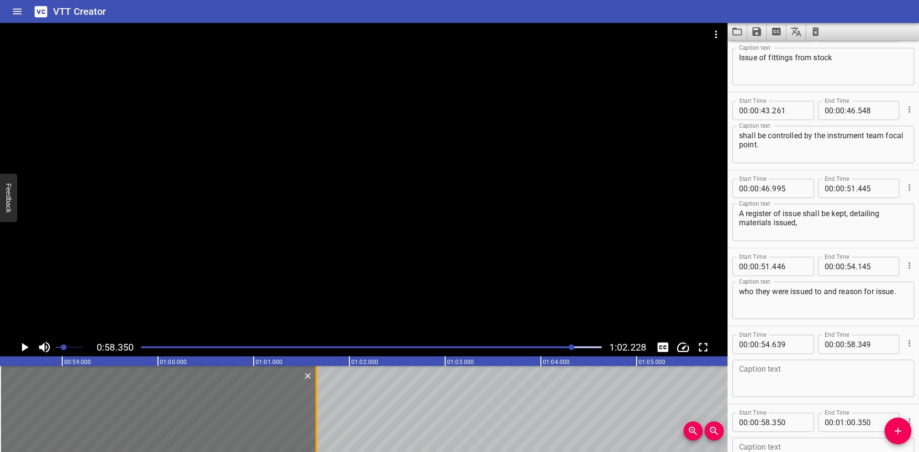
drag, startPoint x: 191, startPoint y: 420, endPoint x: 316, endPoint y: 421, distance: 125.0
click at [316, 421] on div at bounding box center [317, 409] width 2 height 86
click at [774, 364] on div "Caption text" at bounding box center [824, 378] width 182 height 37
paste textarea "Fittings shall only be issued to persons deemed competent on the Small bore Tub…"
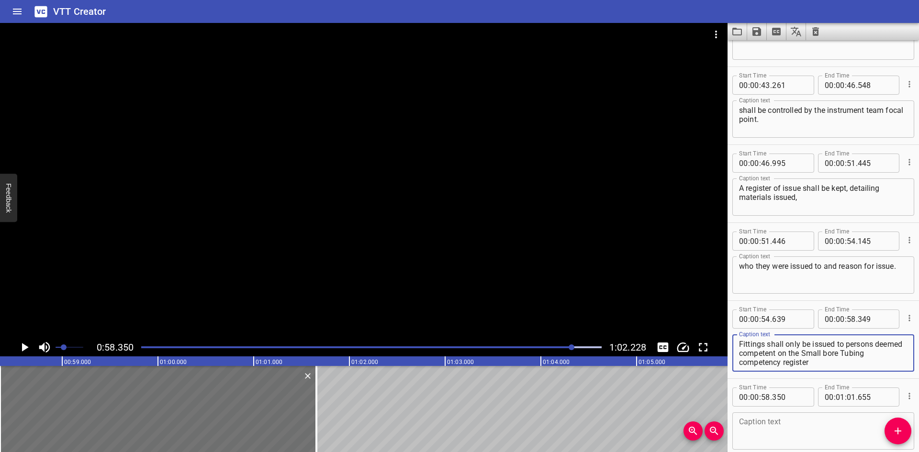
scroll to position [934, 0]
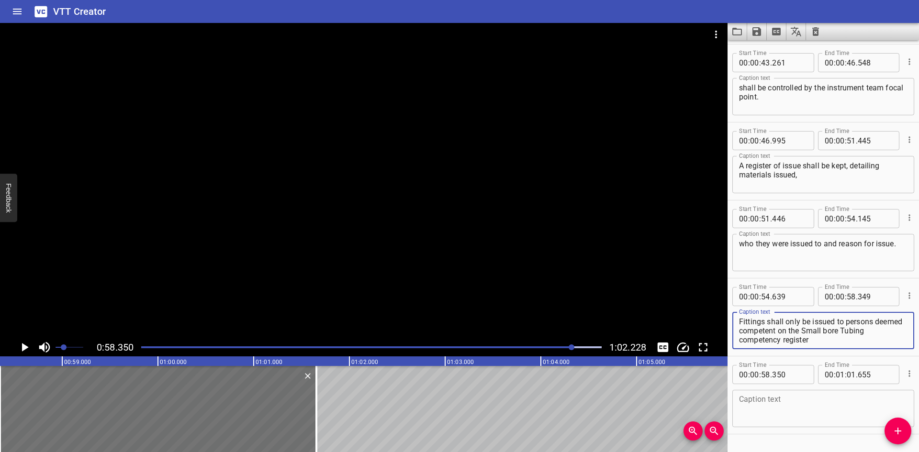
click at [782, 325] on textarea "Fittings shall only be issued to persons deemed competent on the Small bore Tub…" at bounding box center [823, 330] width 169 height 27
drag, startPoint x: 815, startPoint y: 343, endPoint x: 807, endPoint y: 332, distance: 13.4
click at [807, 332] on textarea "Fittings shall only be issued to persons deemed competent on the Small bore Tub…" at bounding box center [823, 330] width 169 height 27
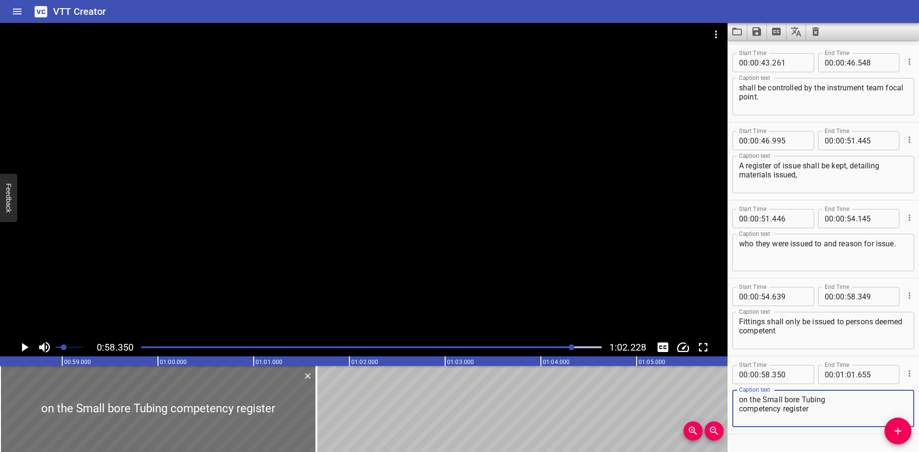
click at [833, 407] on textarea "on the Small bore Tubing competency register" at bounding box center [823, 408] width 169 height 27
click at [742, 400] on textarea "on the Small bore Tubing competency register." at bounding box center [823, 408] width 169 height 27
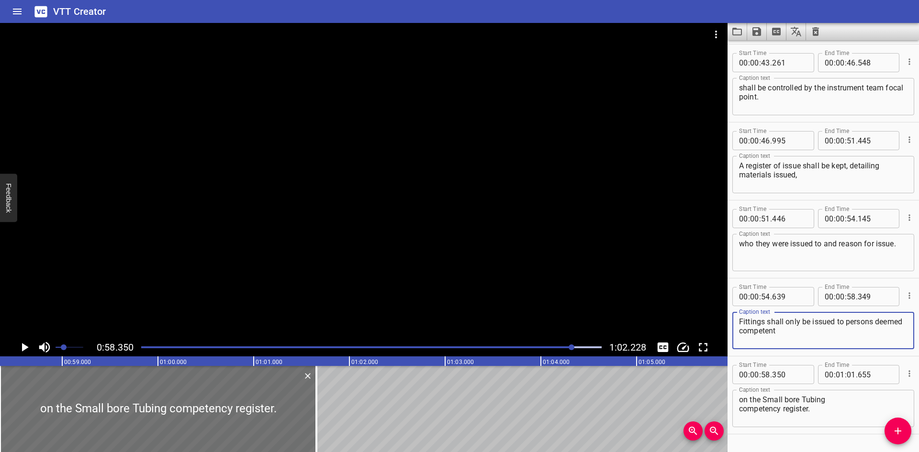
click at [836, 334] on textarea "Fittings shall only be issued to persons deemed competent" at bounding box center [823, 330] width 169 height 27
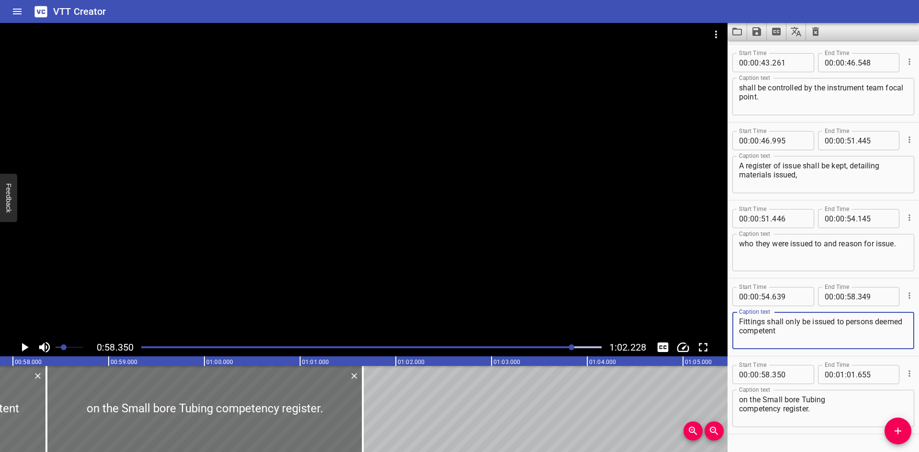
scroll to position [0, 5534]
click at [751, 10] on div "VTT Creator" at bounding box center [459, 11] width 919 height 23
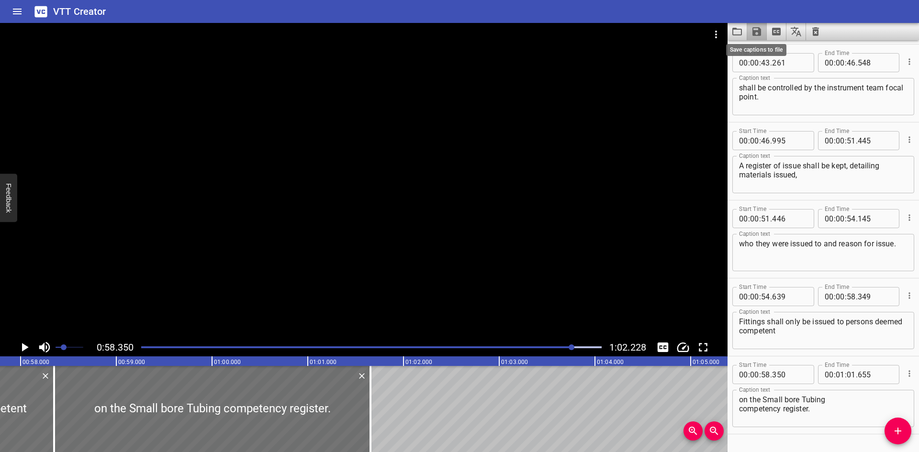
click at [756, 36] on icon "Save captions to file" at bounding box center [757, 31] width 9 height 9
click at [759, 46] on li "Save to VTT file" at bounding box center [782, 52] width 70 height 17
click at [817, 34] on icon "Clear captions" at bounding box center [816, 31] width 7 height 9
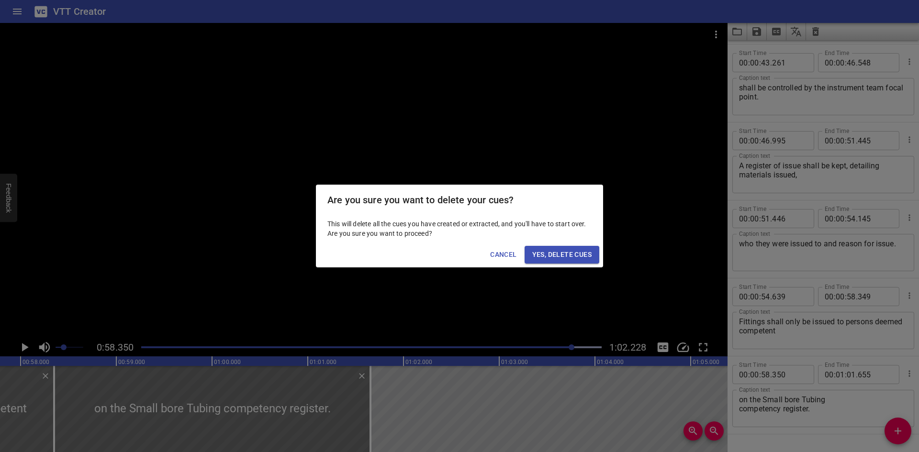
click at [543, 255] on span "Yes, Delete Cues" at bounding box center [561, 255] width 59 height 12
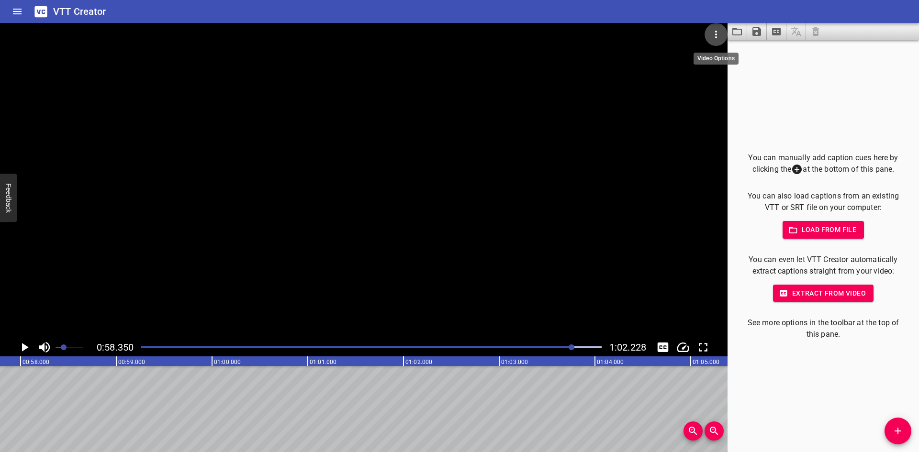
click at [720, 33] on icon "Video Options" at bounding box center [716, 34] width 11 height 11
click at [720, 33] on li "Select New Video File..." at bounding box center [752, 35] width 95 height 17
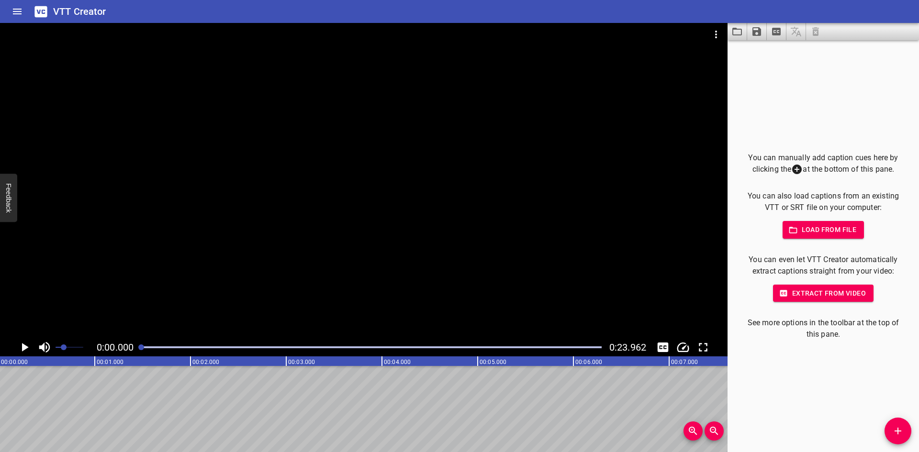
scroll to position [0, 0]
click at [889, 426] on span "Add Cue" at bounding box center [898, 431] width 27 height 11
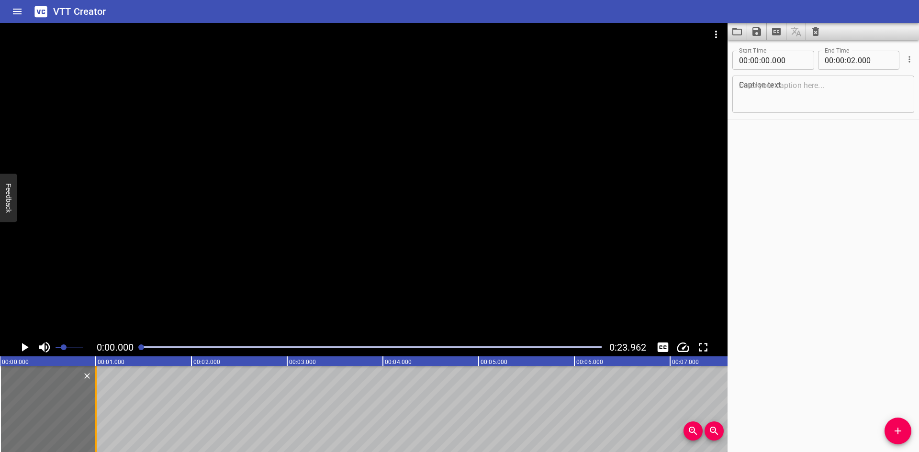
drag, startPoint x: 191, startPoint y: 406, endPoint x: 95, endPoint y: 422, distance: 97.1
click at [95, 422] on div at bounding box center [96, 409] width 2 height 86
click at [785, 92] on textarea at bounding box center [823, 94] width 169 height 27
paste textarea "How to Order"
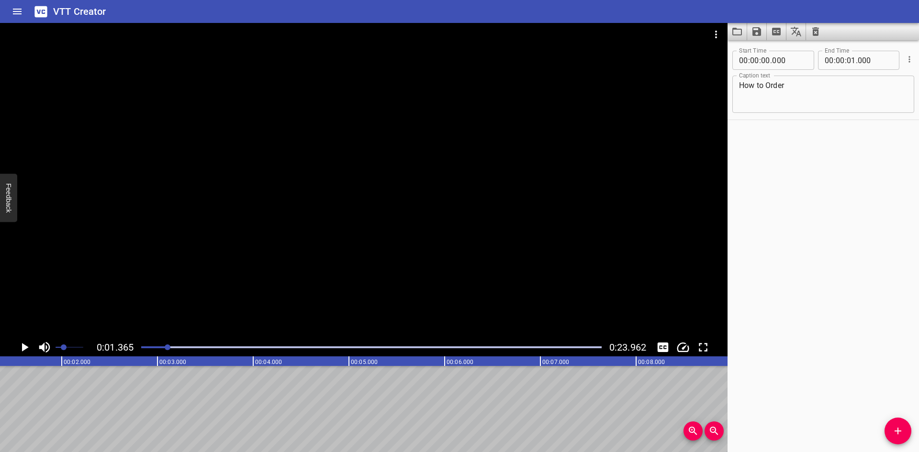
scroll to position [0, 131]
click at [894, 429] on icon "Add Cue" at bounding box center [897, 431] width 11 height 11
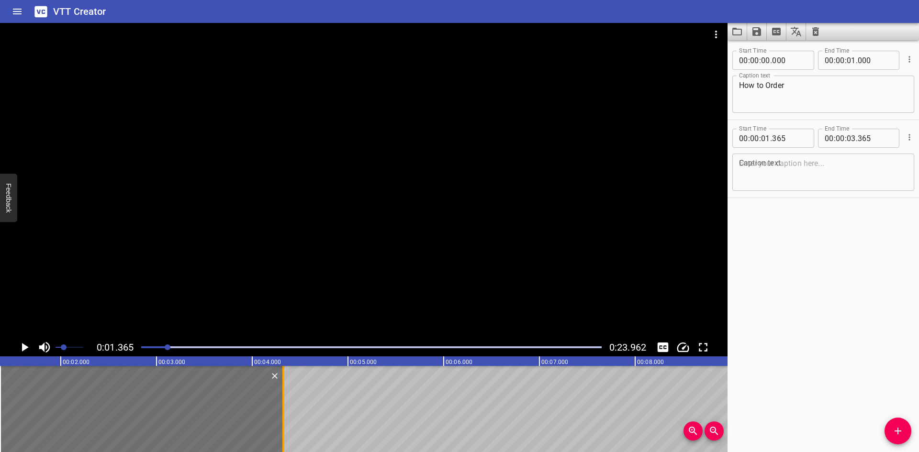
drag, startPoint x: 192, startPoint y: 411, endPoint x: 284, endPoint y: 417, distance: 92.1
click at [284, 417] on div at bounding box center [283, 409] width 2 height 86
click at [26, 350] on icon "Play/Pause" at bounding box center [24, 347] width 14 height 14
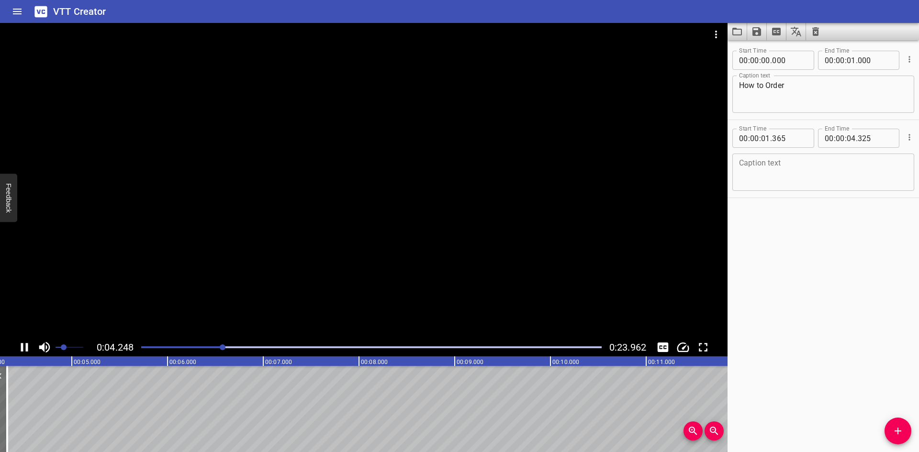
click at [26, 350] on icon "Play/Pause" at bounding box center [24, 347] width 7 height 9
click at [196, 346] on div at bounding box center [372, 347] width 472 height 13
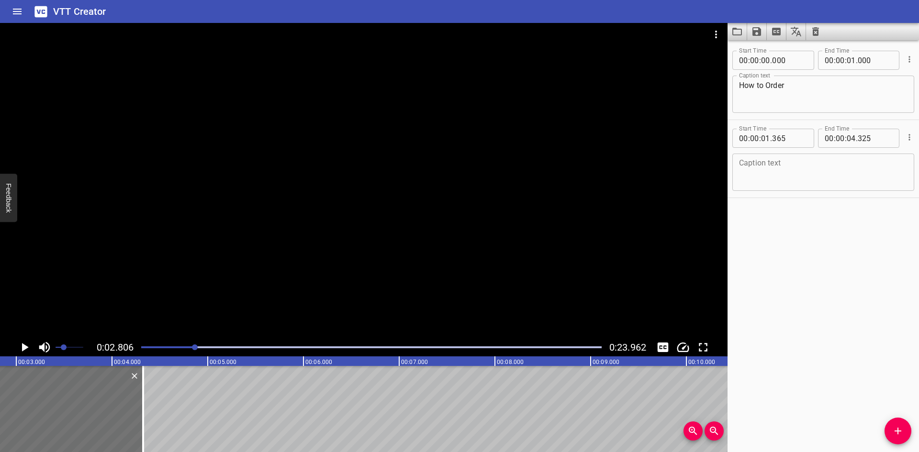
scroll to position [0, 269]
click at [25, 350] on icon "Play/Pause" at bounding box center [24, 347] width 14 height 14
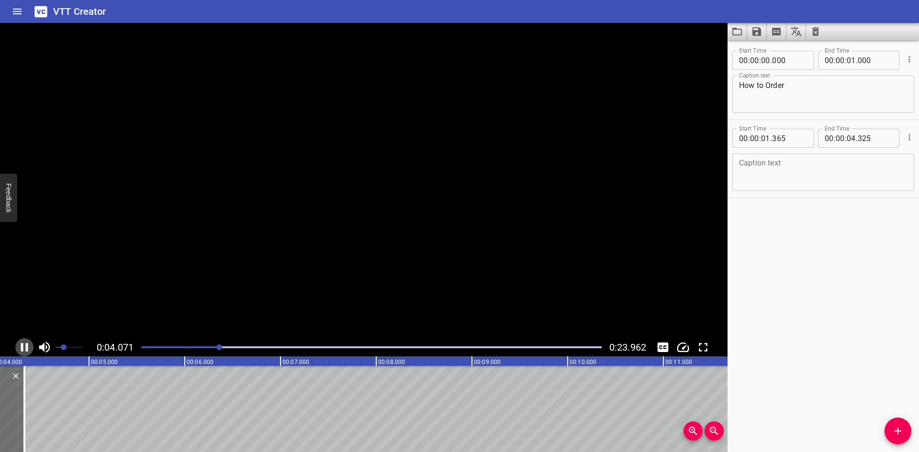
click at [25, 350] on icon "Play/Pause" at bounding box center [24, 347] width 14 height 14
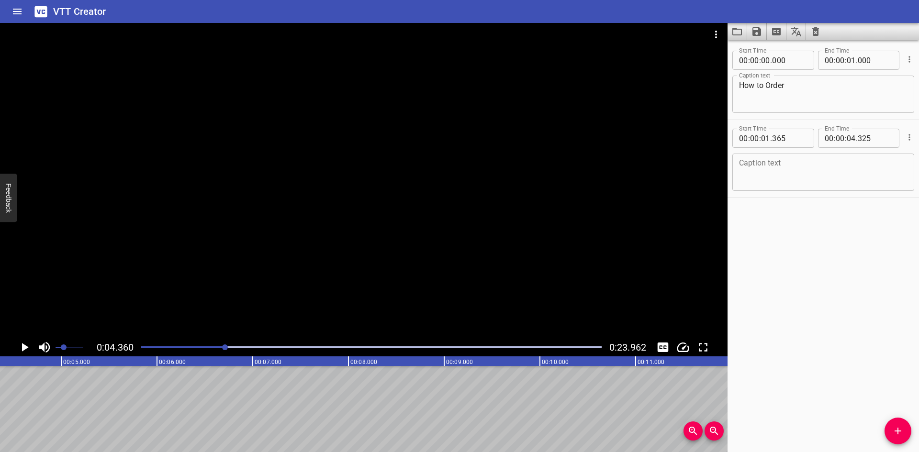
click at [778, 185] on div "Caption text" at bounding box center [824, 172] width 182 height 37
paste textarea "For example, Customer needs to purchase"
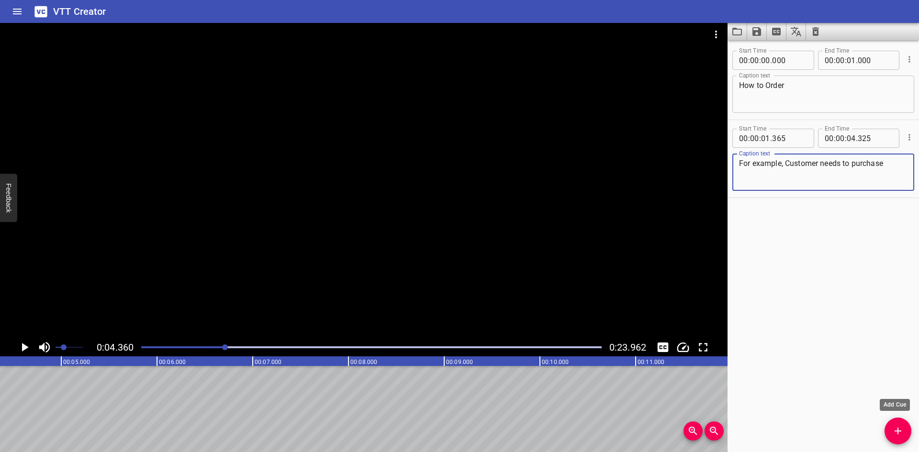
click at [898, 435] on icon "Add Cue" at bounding box center [897, 431] width 11 height 11
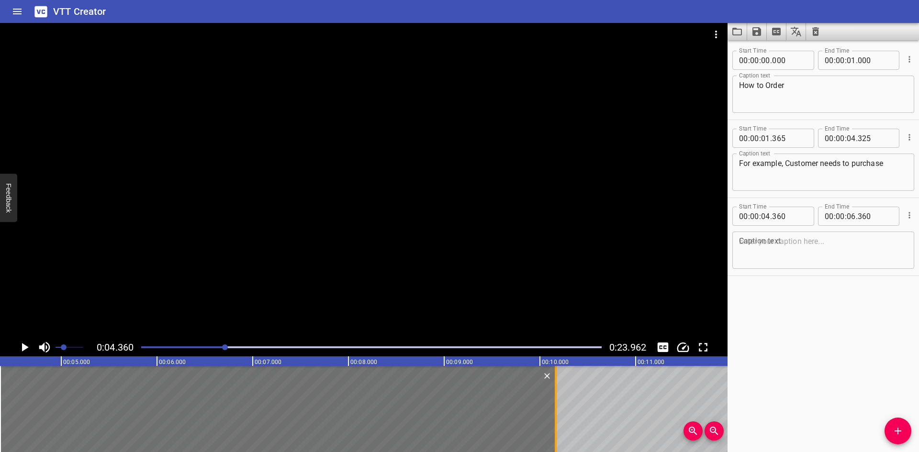
drag, startPoint x: 190, startPoint y: 401, endPoint x: 554, endPoint y: 406, distance: 364.4
click at [554, 406] on div at bounding box center [556, 409] width 10 height 86
click at [799, 220] on input "number" at bounding box center [789, 216] width 35 height 19
click at [234, 219] on div at bounding box center [364, 181] width 728 height 316
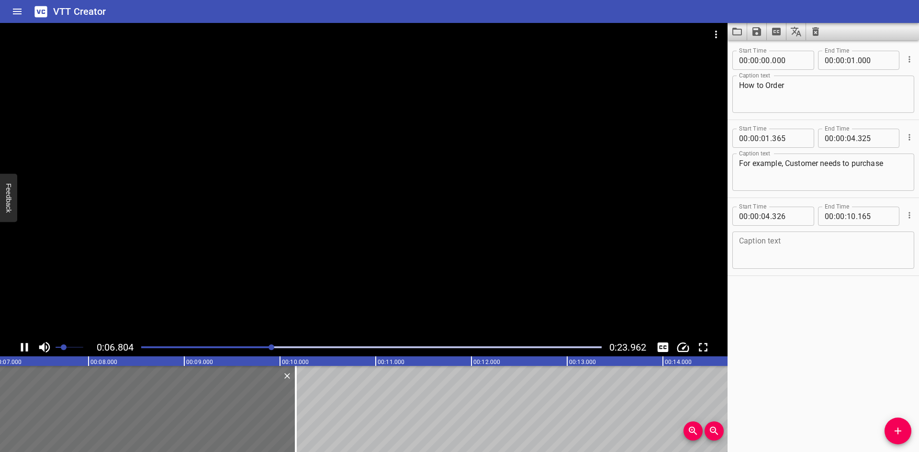
click at [27, 348] on icon "Play/Pause" at bounding box center [24, 347] width 7 height 9
click at [28, 348] on icon "Play/Pause" at bounding box center [25, 347] width 7 height 9
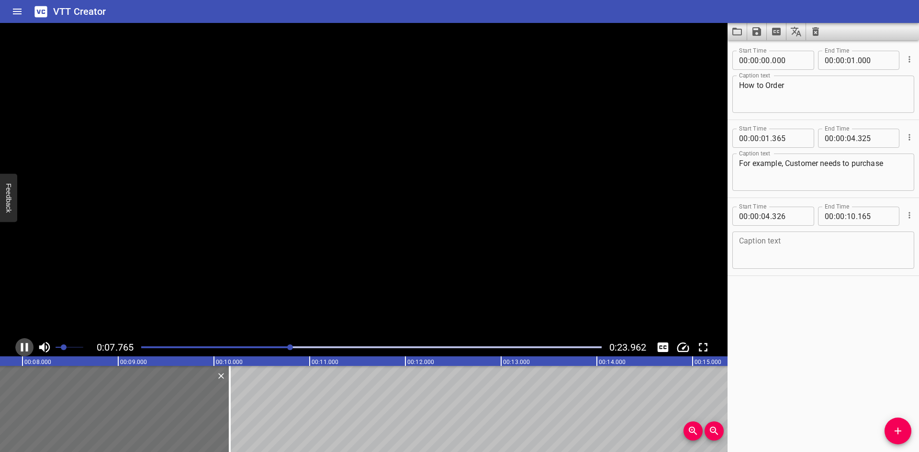
click at [28, 348] on icon "Play/Pause" at bounding box center [24, 347] width 7 height 9
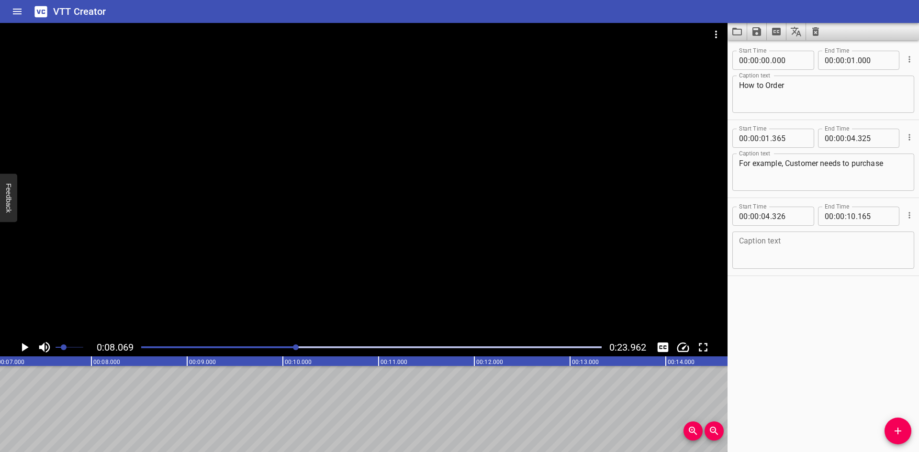
scroll to position [0, 627]
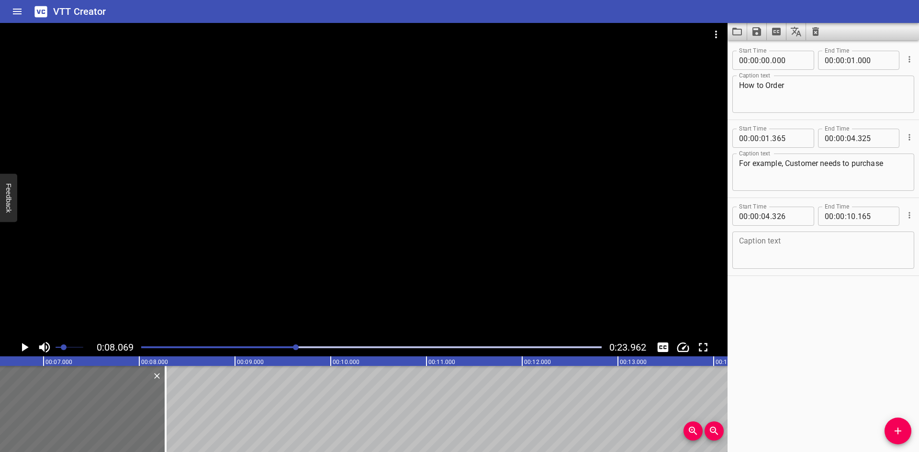
drag, startPoint x: 202, startPoint y: 392, endPoint x: 215, endPoint y: 397, distance: 13.8
click at [166, 397] on div at bounding box center [166, 409] width 10 height 86
click at [826, 239] on textarea at bounding box center [823, 250] width 169 height 27
paste textarea "“Stainless Steel Swagelok Tube Fitting, Male Connector,"
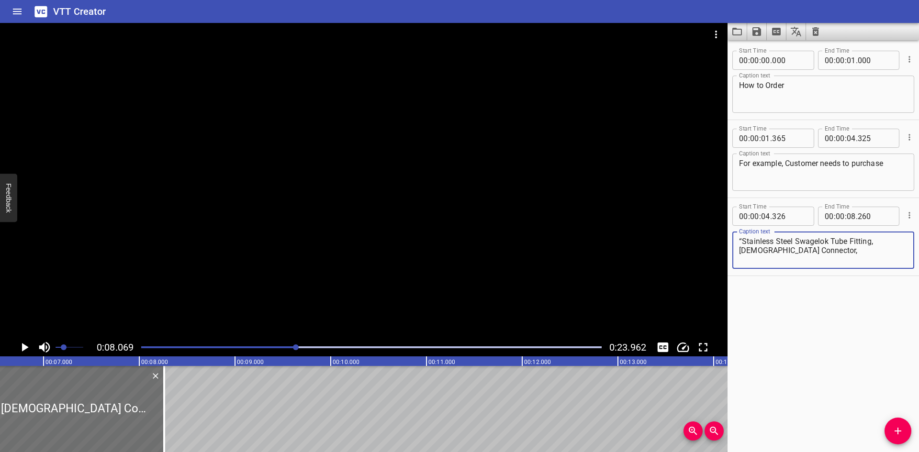
click at [888, 430] on span "Add Cue" at bounding box center [898, 431] width 27 height 11
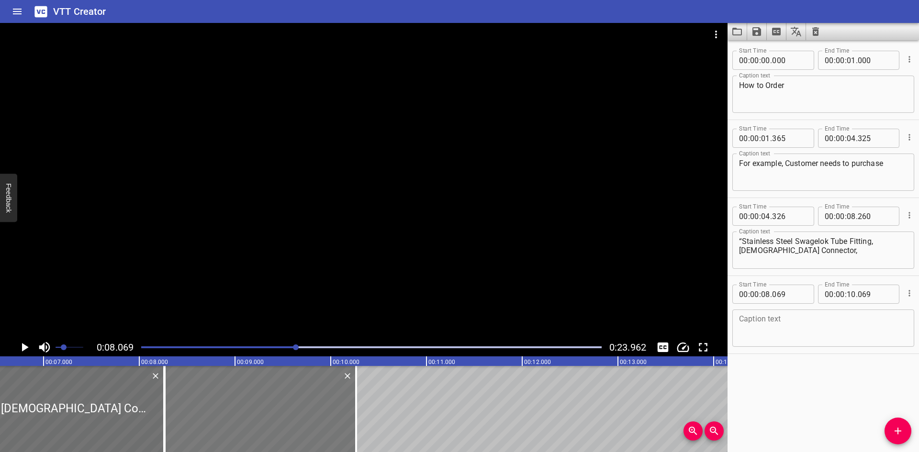
drag, startPoint x: 261, startPoint y: 426, endPoint x: 280, endPoint y: 427, distance: 18.2
click at [280, 427] on div at bounding box center [261, 409] width 192 height 86
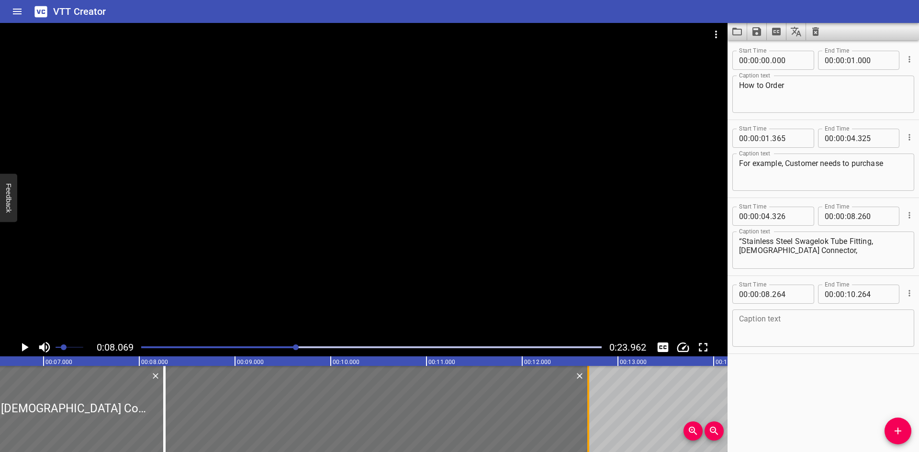
drag, startPoint x: 356, startPoint y: 418, endPoint x: 588, endPoint y: 418, distance: 232.2
click at [588, 418] on div at bounding box center [588, 409] width 2 height 86
click at [802, 296] on input "number" at bounding box center [789, 294] width 35 height 19
click at [788, 328] on textarea at bounding box center [823, 328] width 169 height 27
paste textarea "1/2 in. Tube OD x 1/2 in. Male NPT”"
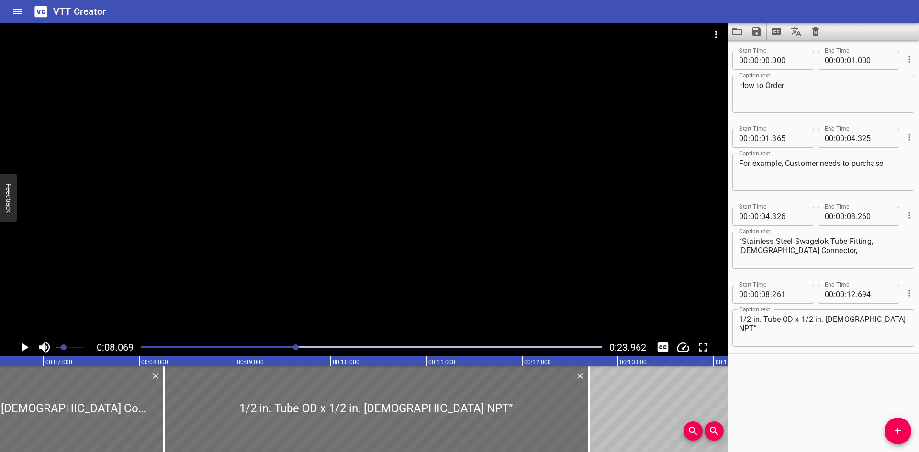
click at [307, 243] on div at bounding box center [364, 181] width 728 height 316
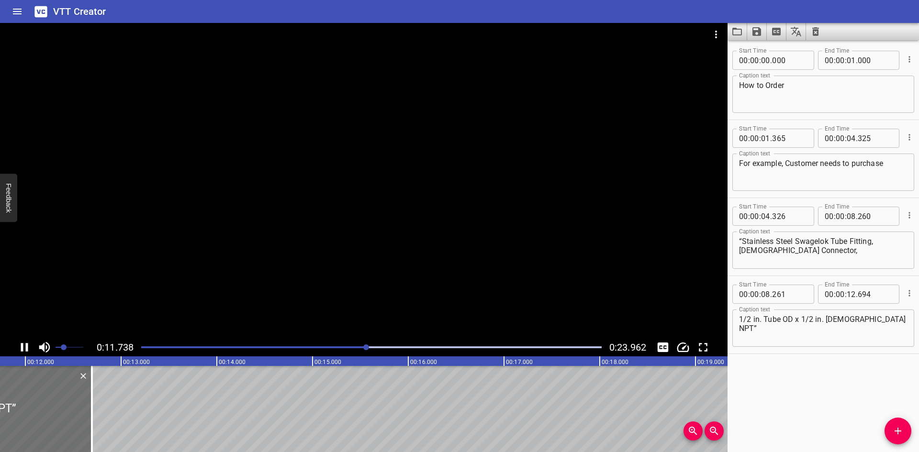
click at [270, 313] on div at bounding box center [364, 181] width 728 height 316
click at [181, 346] on div at bounding box center [372, 347] width 472 height 13
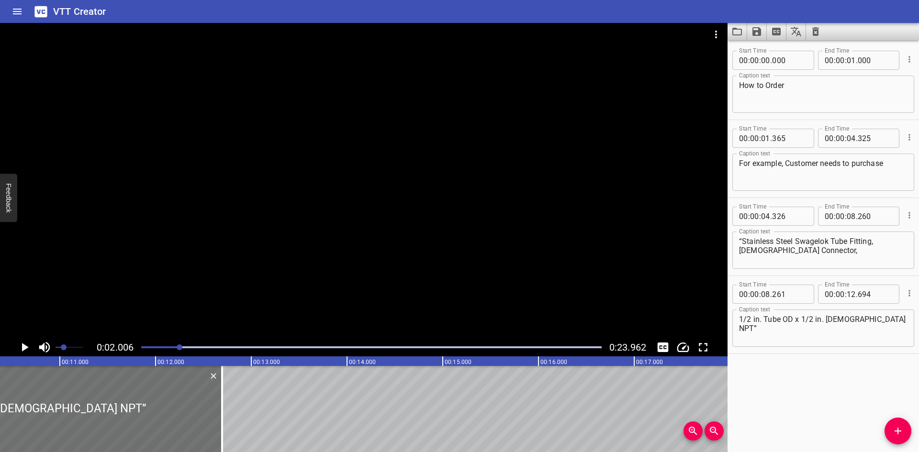
scroll to position [0, 1106]
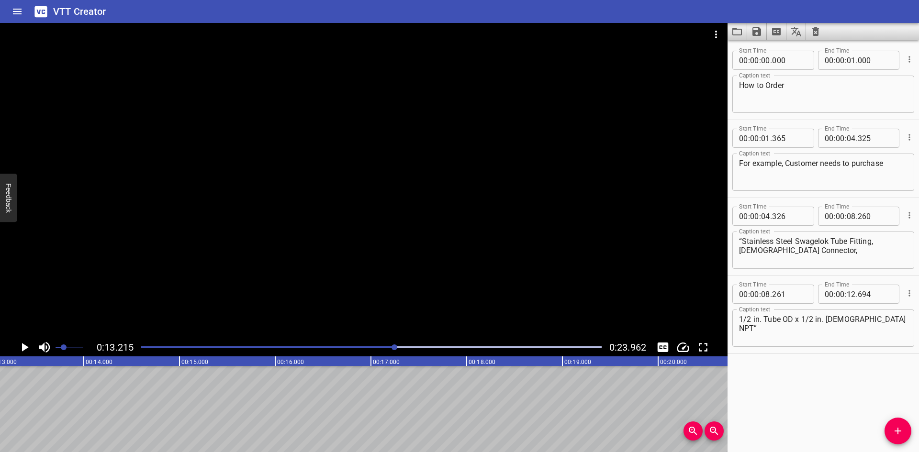
scroll to position [0, 1265]
drag, startPoint x: 904, startPoint y: 431, endPoint x: 746, endPoint y: 410, distance: 159.9
click at [904, 432] on span "Add Cue" at bounding box center [898, 431] width 27 height 11
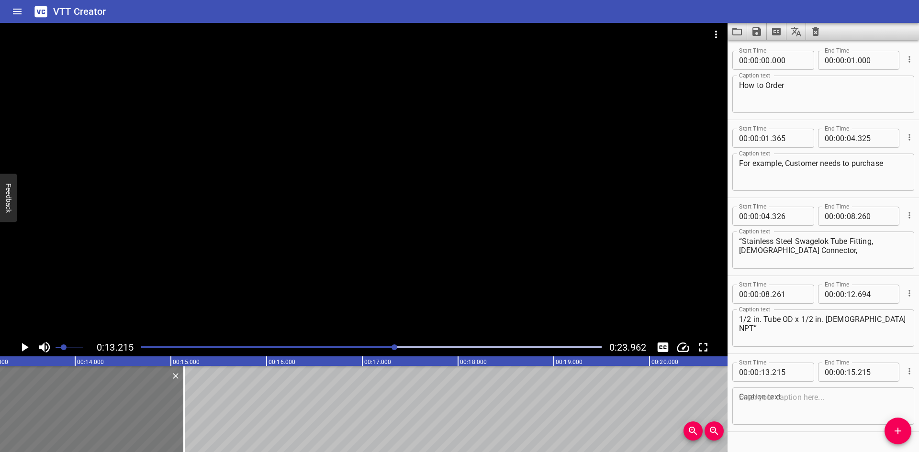
drag, startPoint x: 114, startPoint y: 407, endPoint x: 107, endPoint y: 411, distance: 8.1
click at [107, 411] on div at bounding box center [89, 409] width 192 height 86
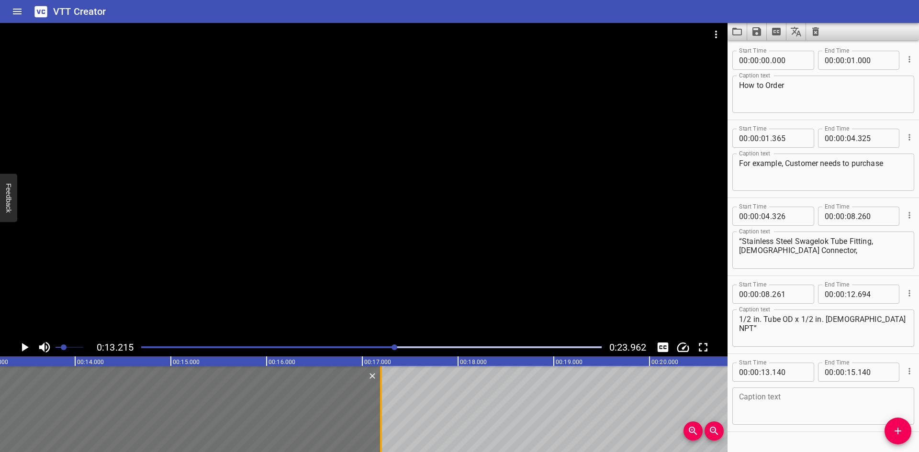
drag, startPoint x: 187, startPoint y: 412, endPoint x: 384, endPoint y: 426, distance: 197.3
click at [384, 426] on div at bounding box center [381, 409] width 10 height 86
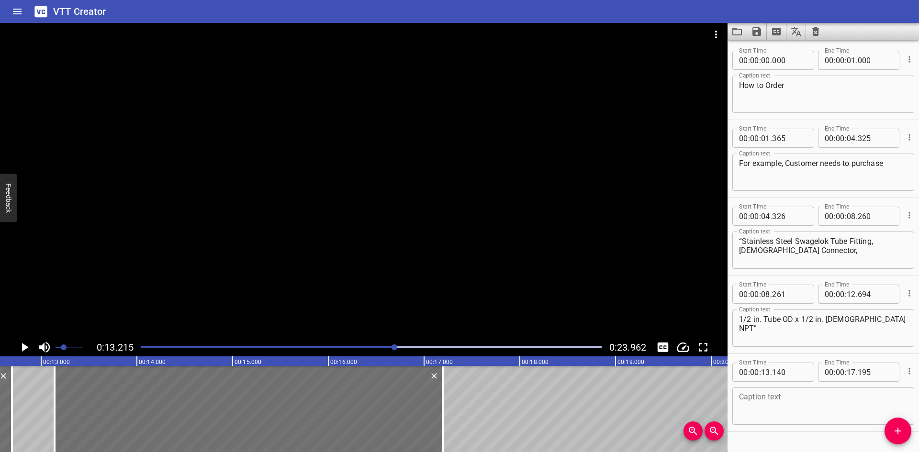
scroll to position [0, 1161]
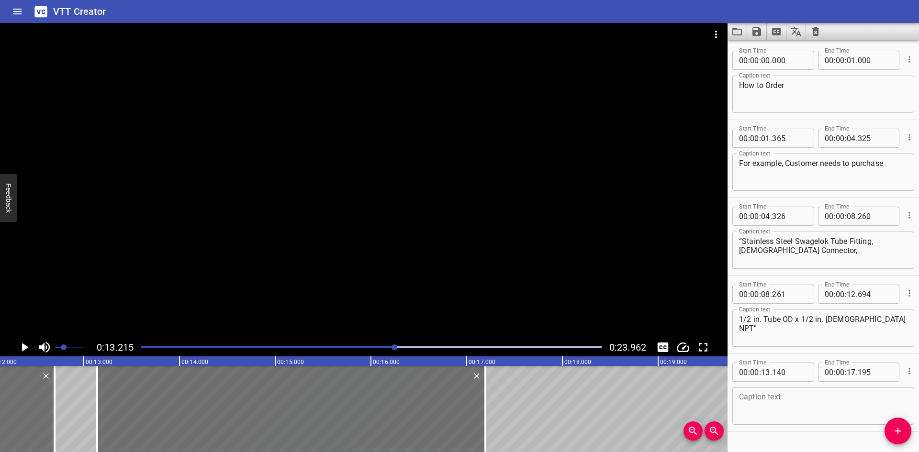
click at [259, 298] on div at bounding box center [364, 181] width 728 height 316
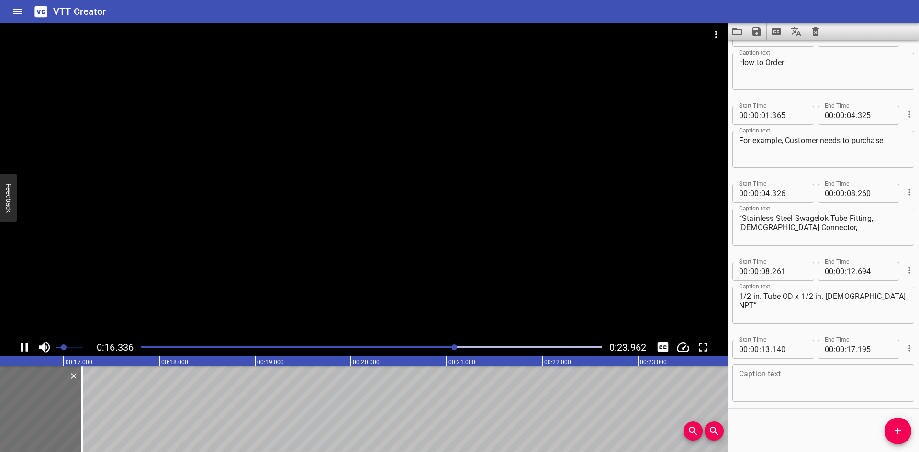
click at [25, 350] on icon "Play/Pause" at bounding box center [24, 347] width 14 height 14
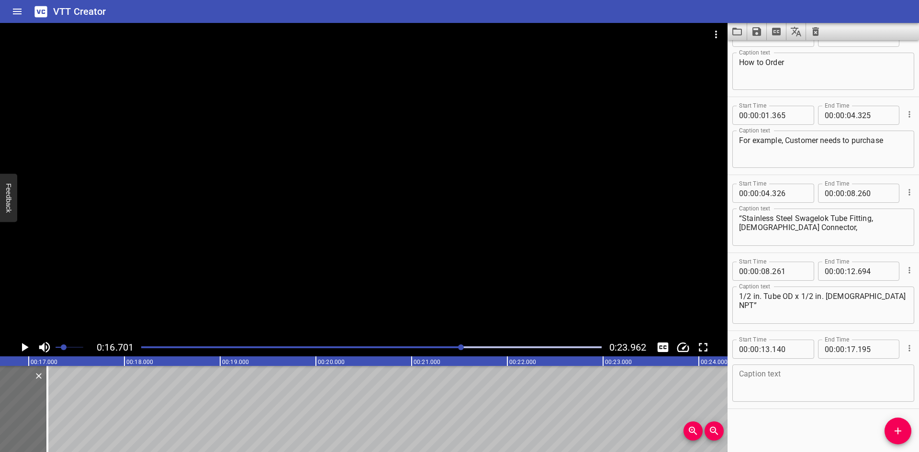
click at [798, 375] on textarea at bounding box center [823, 383] width 169 height 27
paste textarea "Access to catalogs taken from Swagelok website"
click at [123, 294] on div at bounding box center [364, 181] width 728 height 316
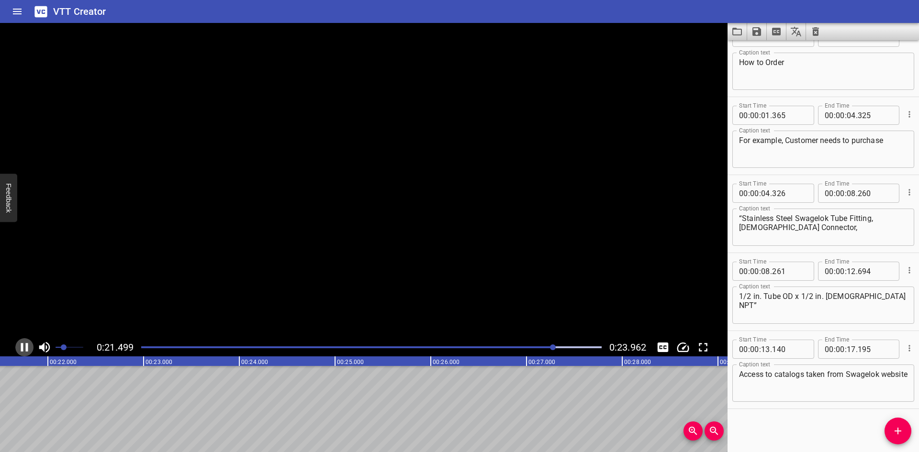
click at [25, 349] on icon "Play/Pause" at bounding box center [24, 347] width 14 height 14
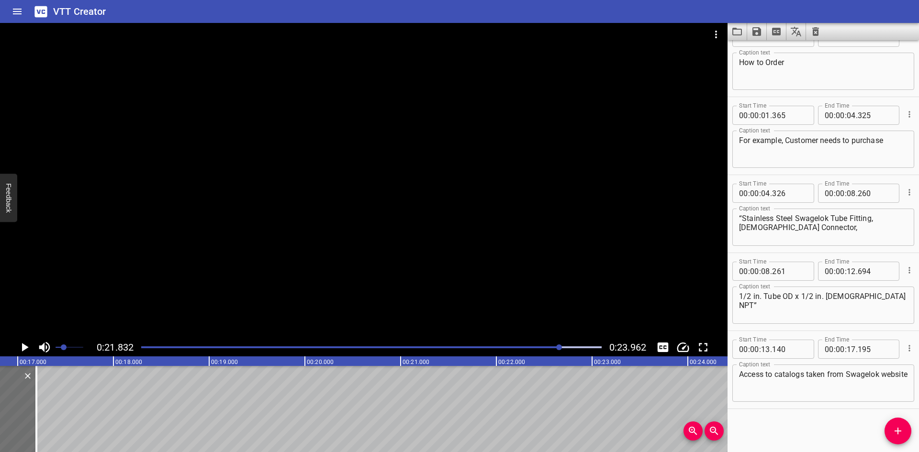
scroll to position [0, 1603]
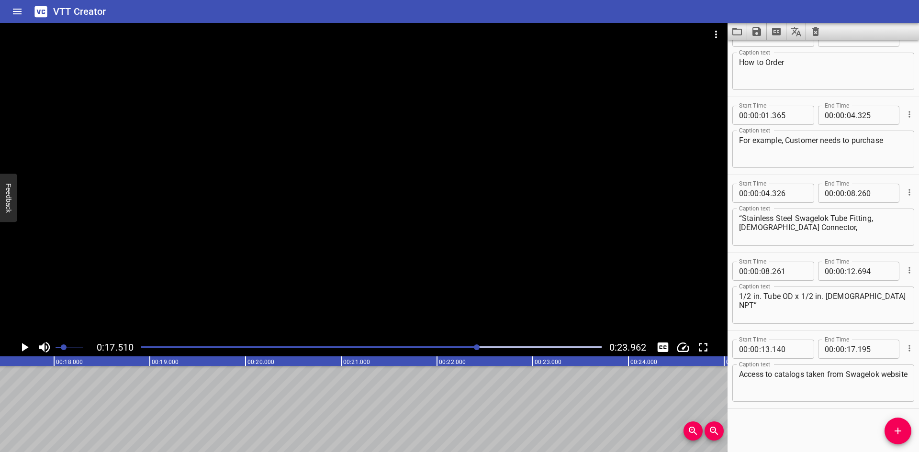
scroll to position [0, 1677]
click at [889, 430] on span "Add Cue" at bounding box center [898, 431] width 27 height 11
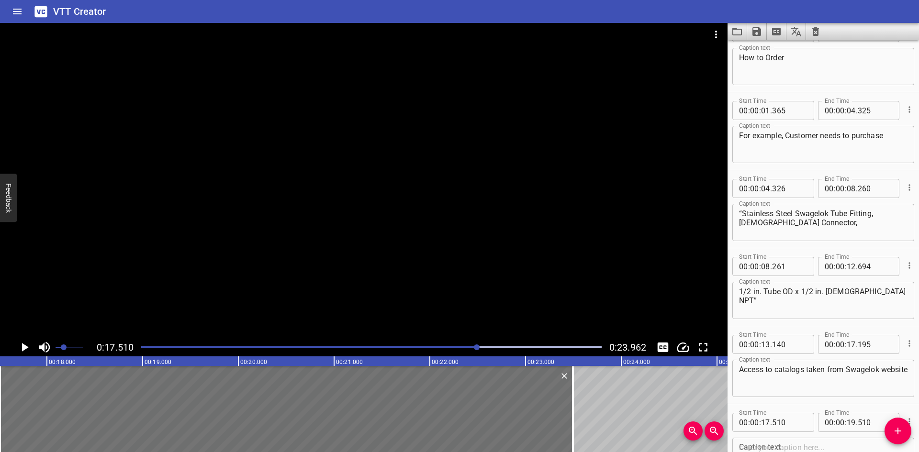
drag, startPoint x: 192, startPoint y: 422, endPoint x: 885, endPoint y: 429, distance: 693.3
click at [574, 422] on div at bounding box center [573, 409] width 2 height 86
click at [796, 447] on textarea at bounding box center [823, 456] width 169 height 27
paste textarea "And look for Order number: (4)SS-810-1-8"
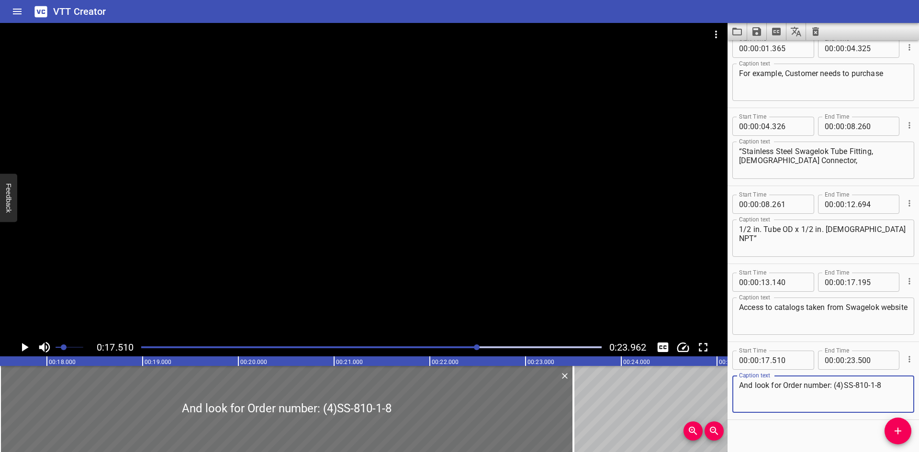
scroll to position [101, 0]
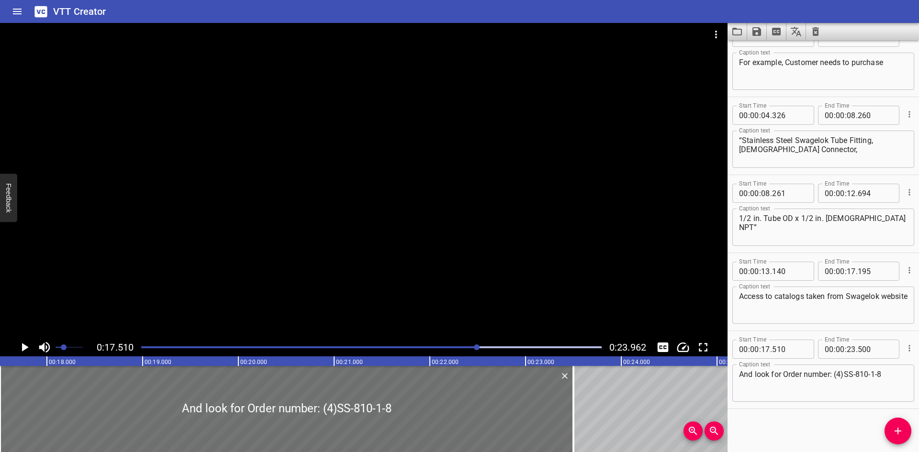
click at [415, 262] on div at bounding box center [364, 181] width 728 height 316
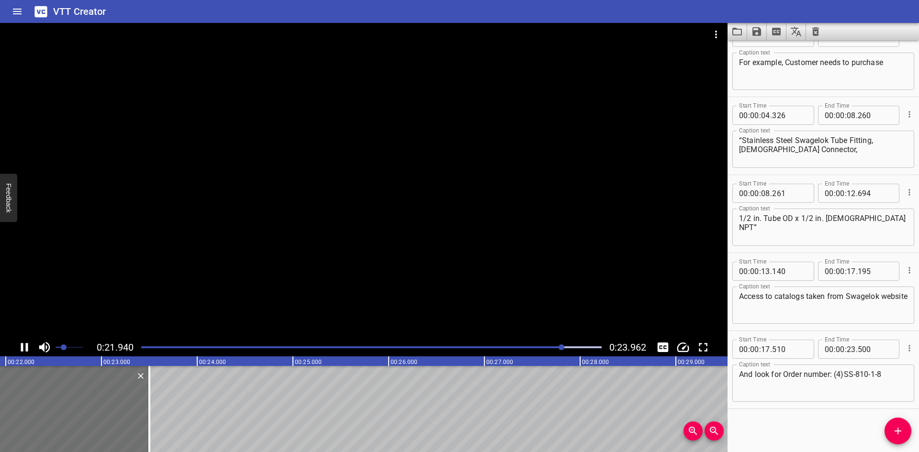
drag, startPoint x: 416, startPoint y: 262, endPoint x: 324, endPoint y: 285, distance: 94.8
click at [324, 285] on div at bounding box center [364, 181] width 728 height 316
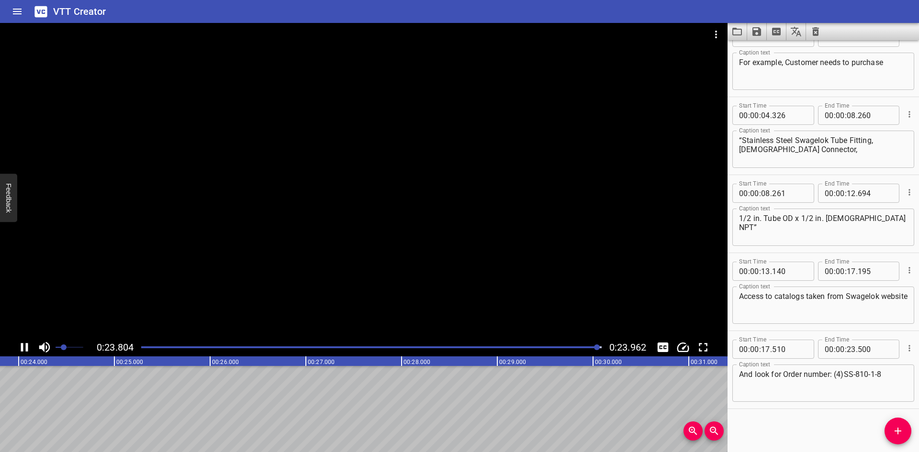
scroll to position [0, 2294]
click at [714, 31] on icon "Video Options" at bounding box center [716, 34] width 11 height 11
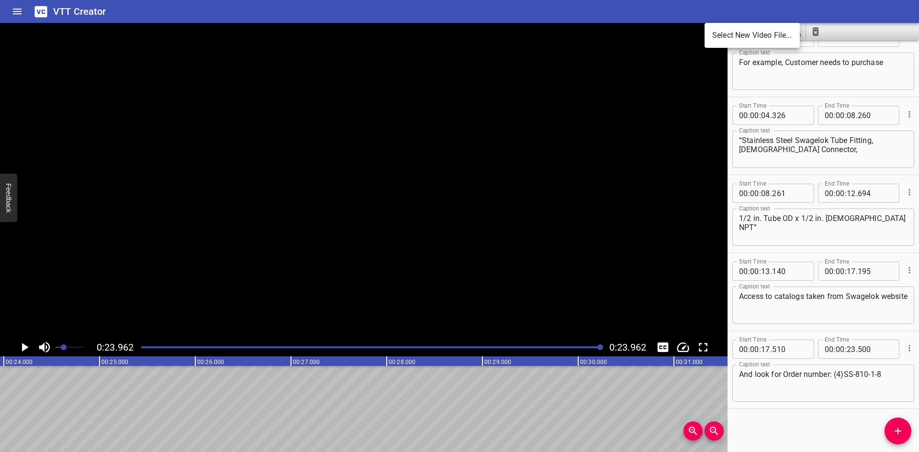
click at [890, 12] on div at bounding box center [459, 226] width 919 height 452
click at [752, 35] on icon "Save captions to file" at bounding box center [756, 31] width 11 height 11
click at [767, 51] on li "Save to VTT file" at bounding box center [782, 52] width 70 height 17
click at [780, 7] on div "VTT Creator" at bounding box center [459, 11] width 919 height 23
click at [819, 34] on icon "Clear captions" at bounding box center [816, 31] width 7 height 9
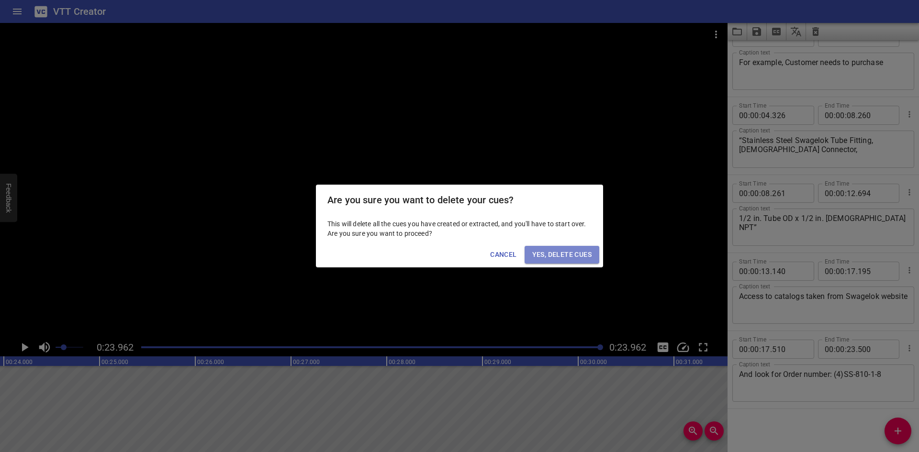
click at [541, 254] on span "Yes, Delete Cues" at bounding box center [561, 255] width 59 height 12
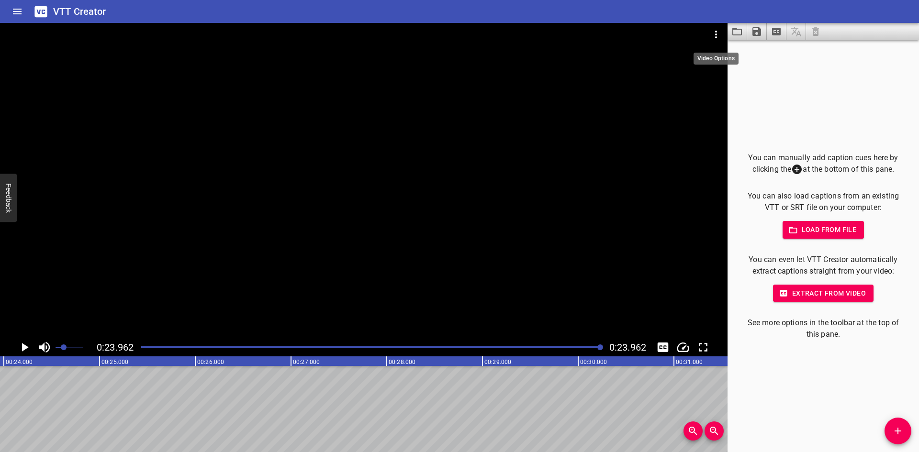
click at [717, 34] on icon "Video Options" at bounding box center [716, 35] width 2 height 8
click at [728, 34] on li "Select New Video File..." at bounding box center [752, 35] width 95 height 17
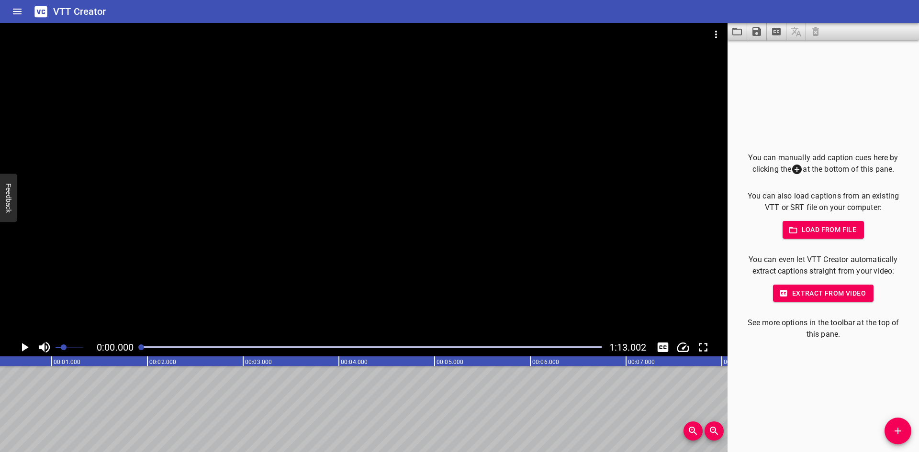
scroll to position [0, 0]
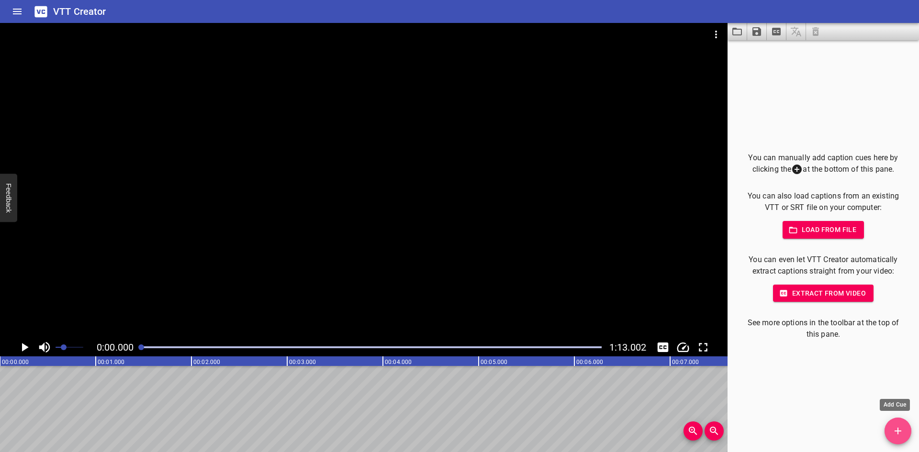
click at [895, 429] on icon "Add Cue" at bounding box center [897, 431] width 11 height 11
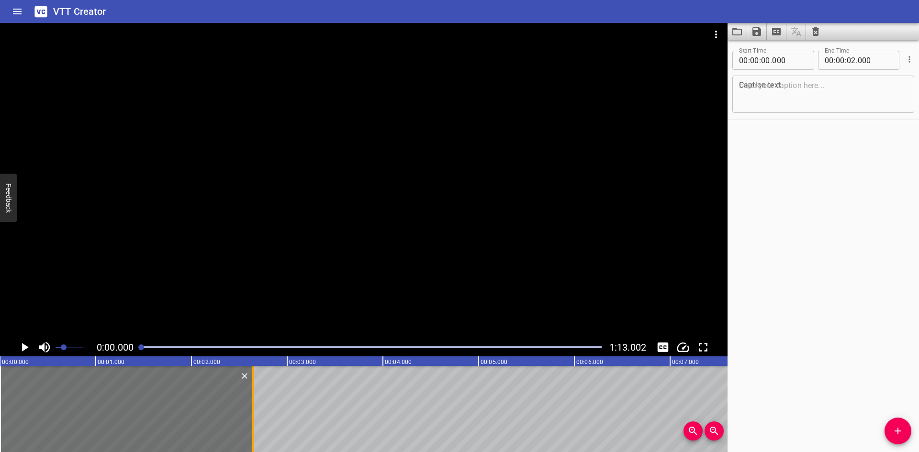
drag, startPoint x: 188, startPoint y: 402, endPoint x: 249, endPoint y: 405, distance: 61.8
click at [249, 405] on div at bounding box center [253, 409] width 10 height 86
click at [24, 346] on icon "Play/Pause" at bounding box center [25, 347] width 7 height 9
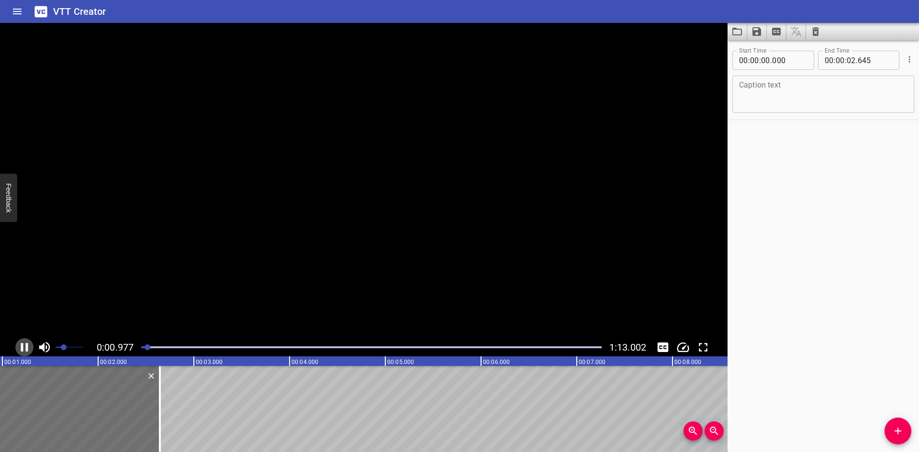
click at [24, 346] on icon "Play/Pause" at bounding box center [24, 347] width 14 height 14
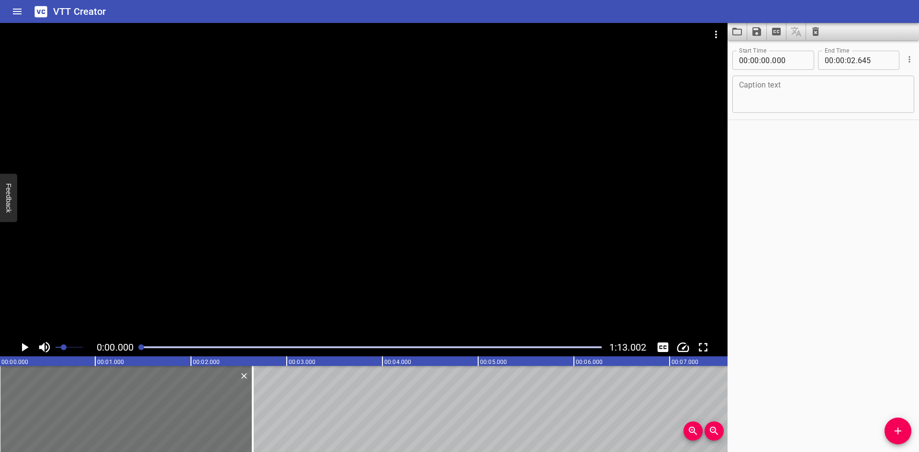
drag, startPoint x: 150, startPoint y: 349, endPoint x: 110, endPoint y: 350, distance: 39.8
click at [133, 350] on div "0:00.000 1:13.002" at bounding box center [364, 348] width 728 height 18
click at [26, 349] on icon "Play/Pause" at bounding box center [25, 347] width 7 height 9
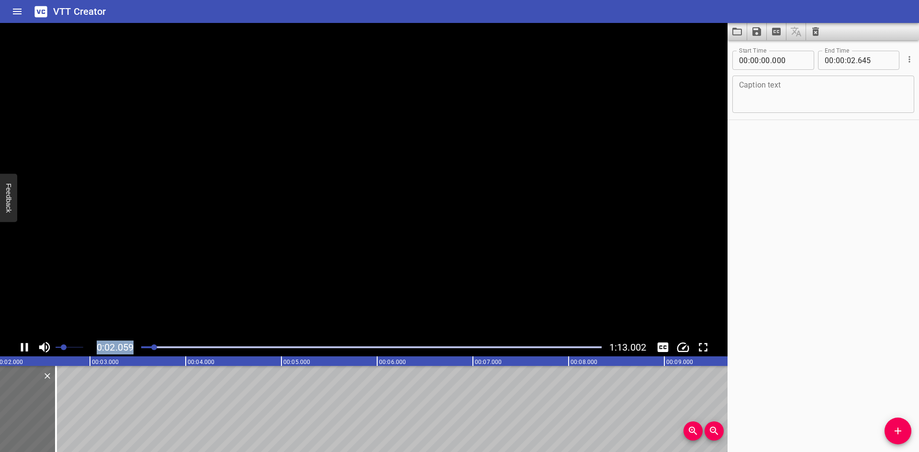
click at [25, 349] on icon "Play/Pause" at bounding box center [24, 347] width 14 height 14
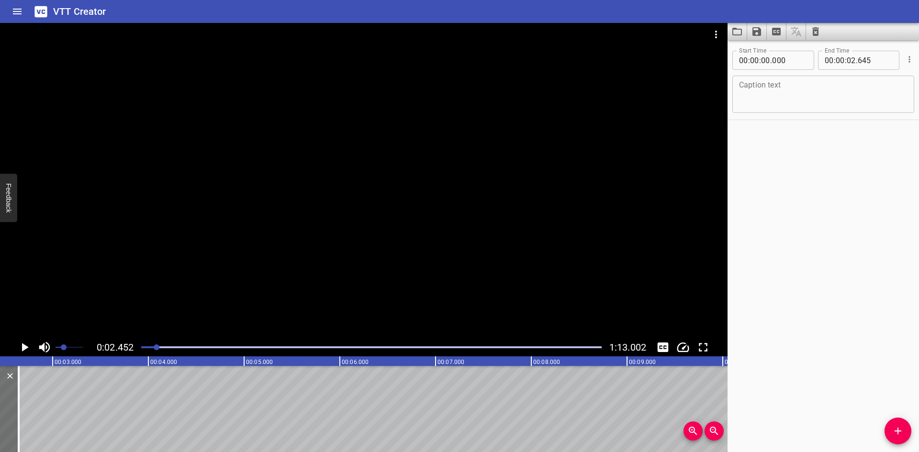
click at [776, 85] on textarea at bounding box center [823, 94] width 169 height 27
paste
click at [893, 429] on icon "Add Cue" at bounding box center [897, 431] width 11 height 11
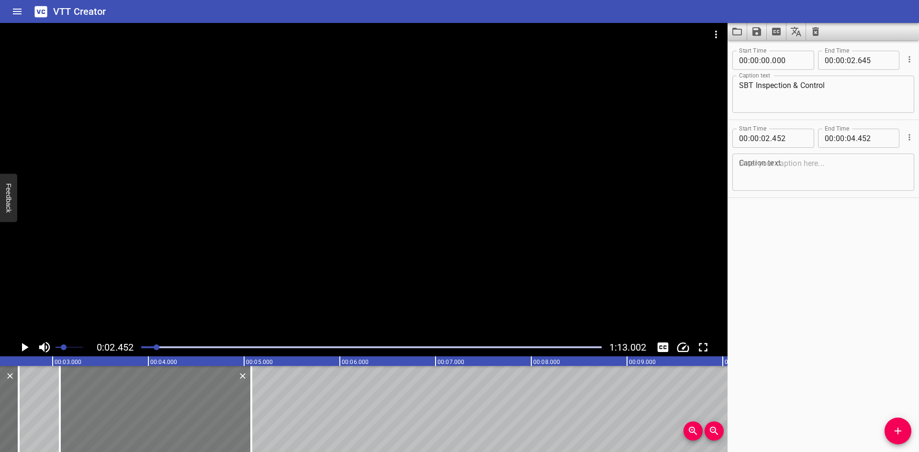
drag, startPoint x: 122, startPoint y: 421, endPoint x: 177, endPoint y: 424, distance: 55.1
click at [177, 424] on div at bounding box center [156, 409] width 192 height 86
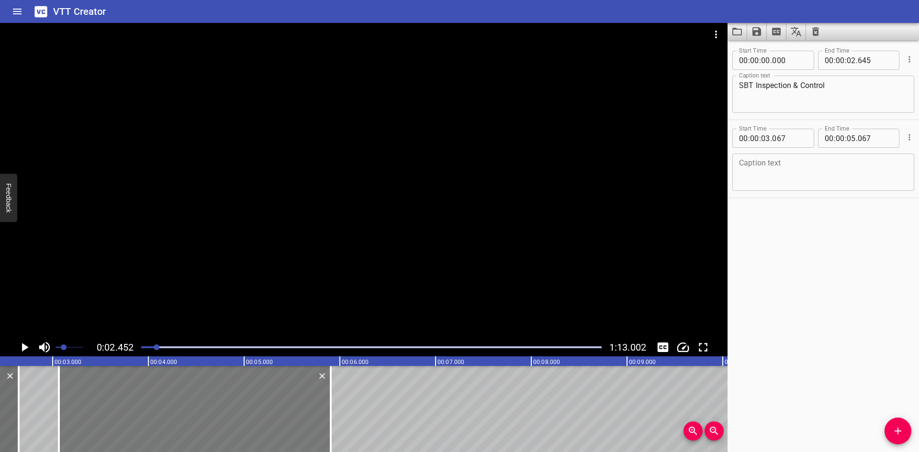
drag, startPoint x: 246, startPoint y: 417, endPoint x: 327, endPoint y: 429, distance: 81.3
click at [327, 429] on div at bounding box center [331, 409] width 10 height 86
click at [785, 161] on textarea at bounding box center [823, 172] width 169 height 27
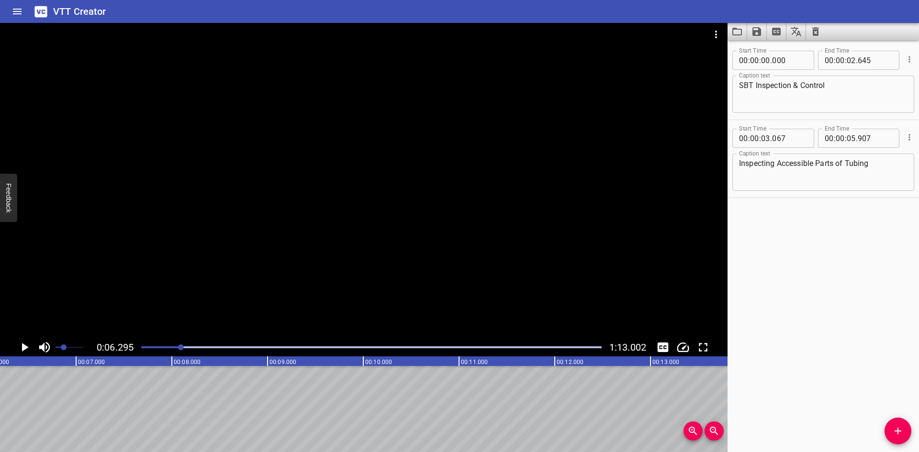
scroll to position [0, 603]
click at [903, 429] on icon "Add Cue" at bounding box center [897, 431] width 11 height 11
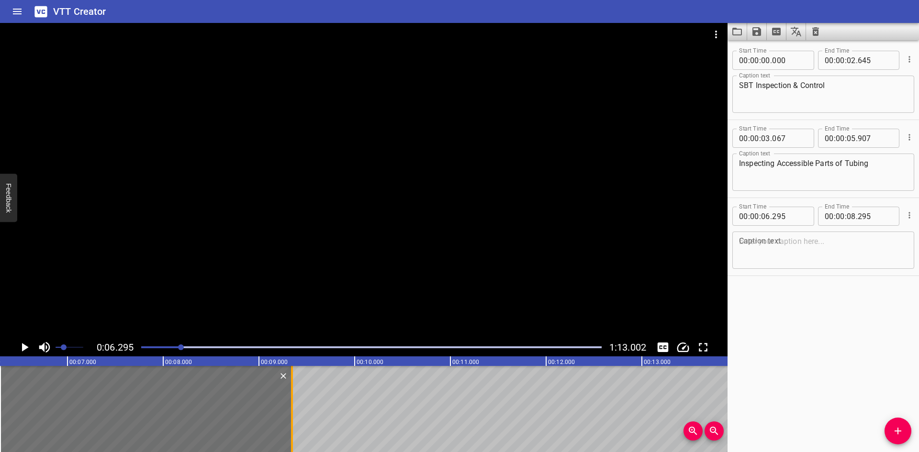
drag, startPoint x: 192, startPoint y: 427, endPoint x: 292, endPoint y: 431, distance: 100.7
click at [292, 431] on div at bounding box center [292, 409] width 2 height 86
click at [101, 302] on div at bounding box center [364, 181] width 728 height 316
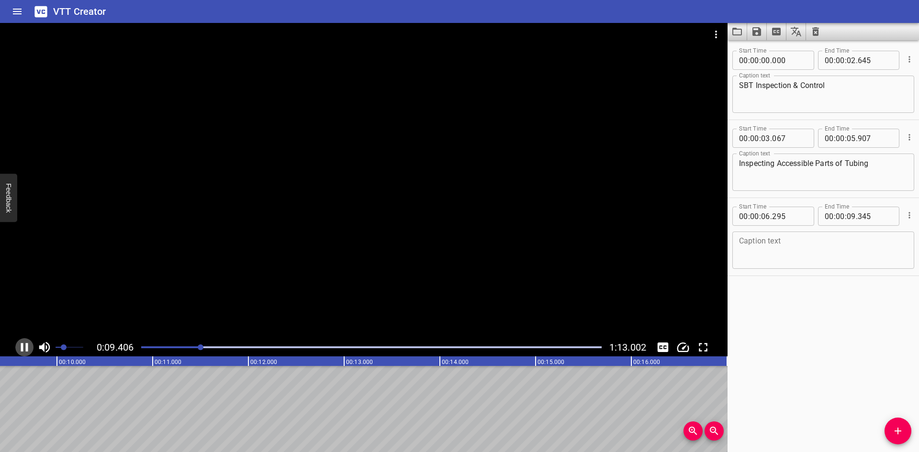
click at [25, 347] on icon "Play/Pause" at bounding box center [24, 347] width 14 height 14
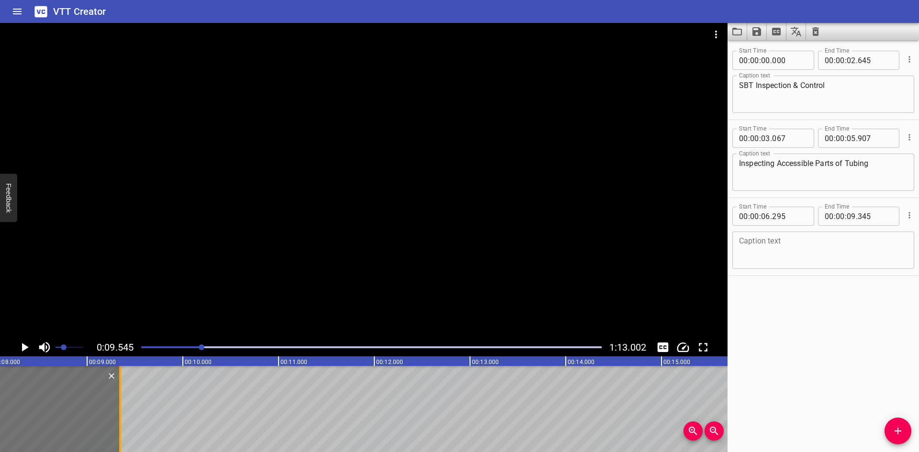
click at [122, 421] on div at bounding box center [120, 409] width 10 height 86
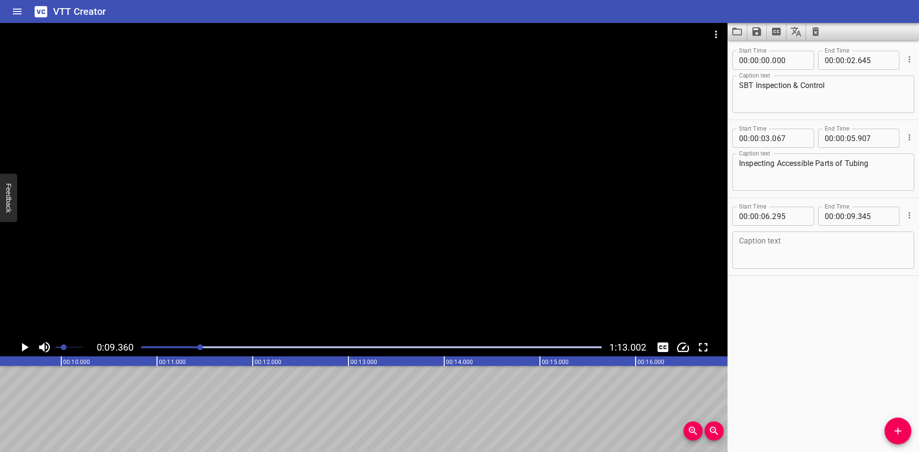
click at [22, 344] on icon "Play/Pause" at bounding box center [25, 347] width 7 height 9
click at [22, 343] on icon "Play/Pause" at bounding box center [24, 347] width 14 height 14
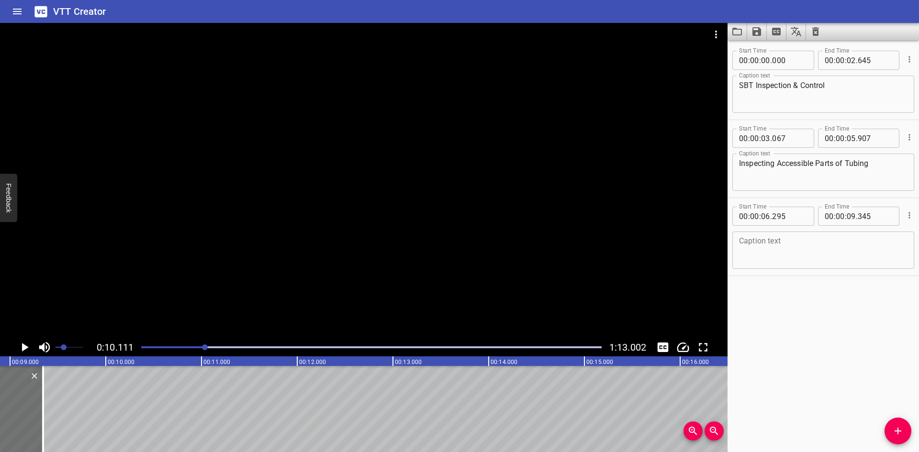
scroll to position [0, 836]
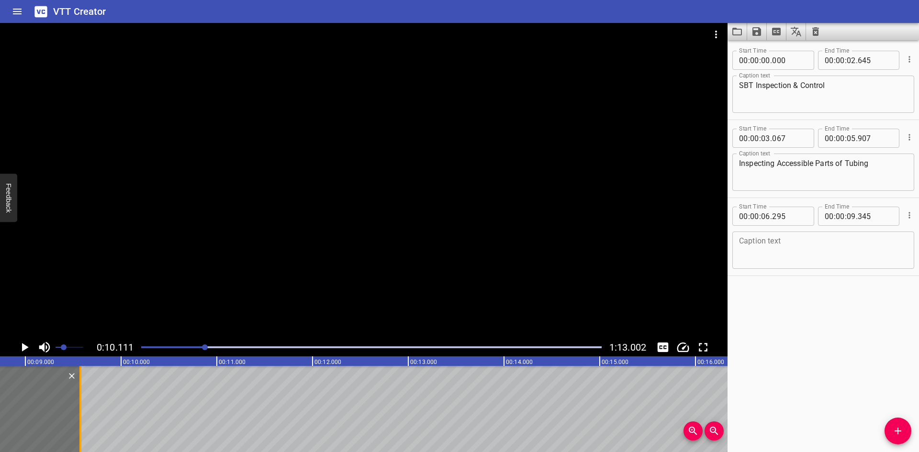
drag, startPoint x: 56, startPoint y: 431, endPoint x: 78, endPoint y: 431, distance: 22.0
click at [78, 431] on div at bounding box center [81, 409] width 10 height 86
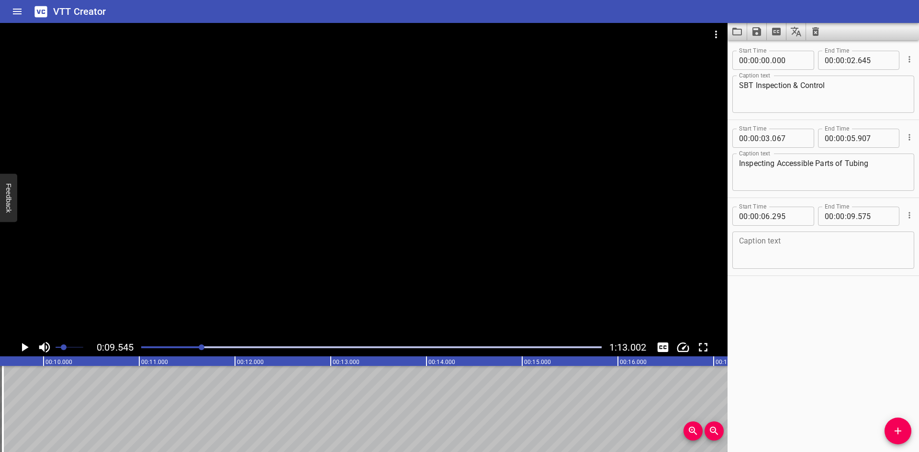
click at [23, 347] on icon "Play/Pause" at bounding box center [25, 347] width 7 height 9
click at [23, 347] on icon "Play/Pause" at bounding box center [24, 347] width 7 height 9
drag, startPoint x: 8, startPoint y: 427, endPoint x: 21, endPoint y: 427, distance: 12.9
click at [21, 427] on div at bounding box center [22, 409] width 2 height 86
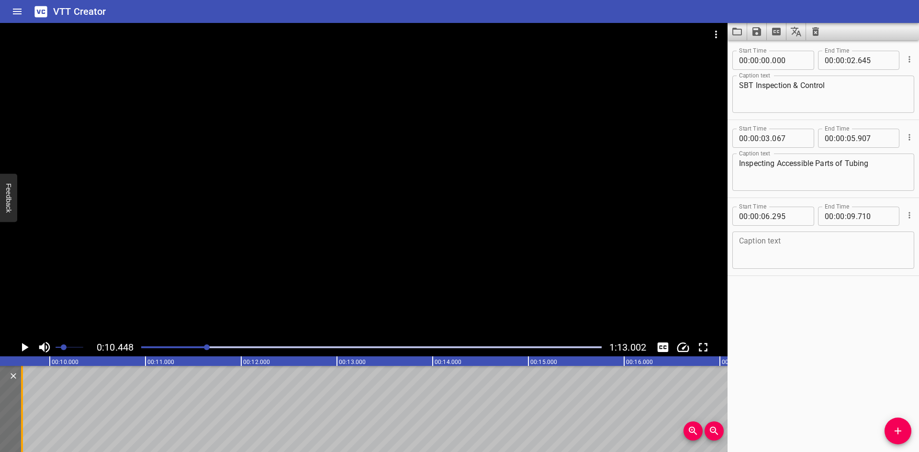
click at [22, 427] on div at bounding box center [22, 409] width 2 height 86
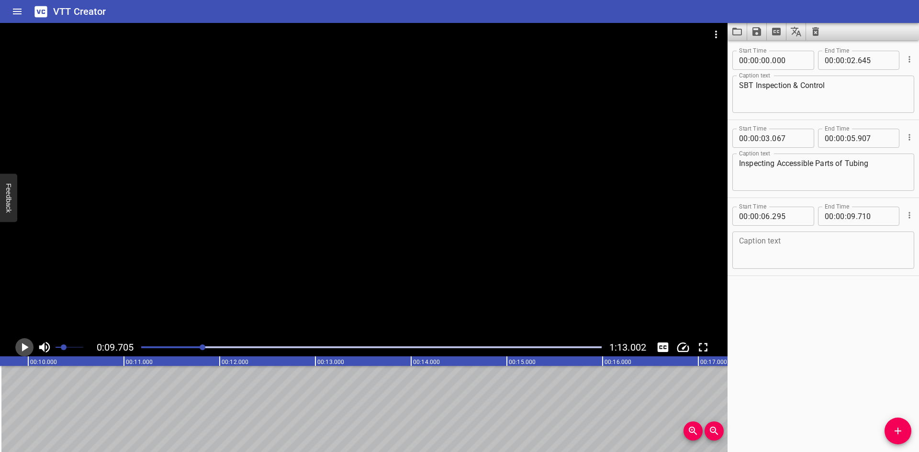
click at [21, 350] on icon "Play/Pause" at bounding box center [24, 347] width 14 height 14
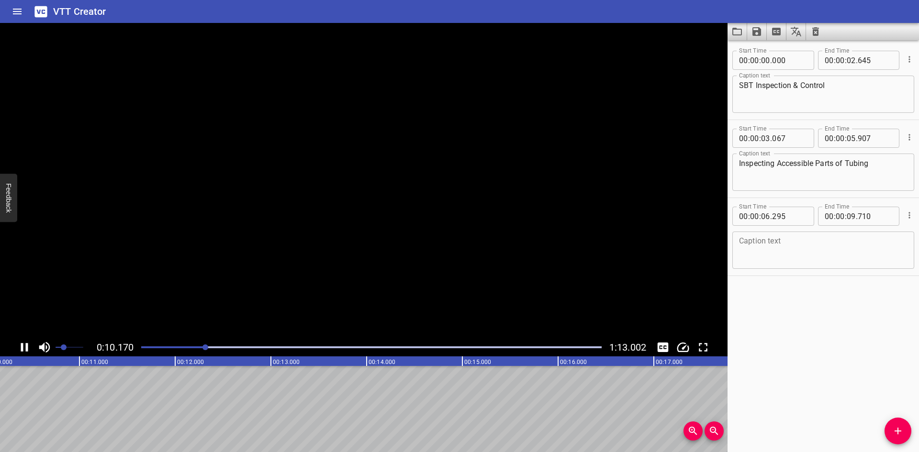
click at [21, 350] on icon "Play/Pause" at bounding box center [24, 347] width 7 height 9
click at [740, 234] on div "Caption text" at bounding box center [824, 250] width 182 height 37
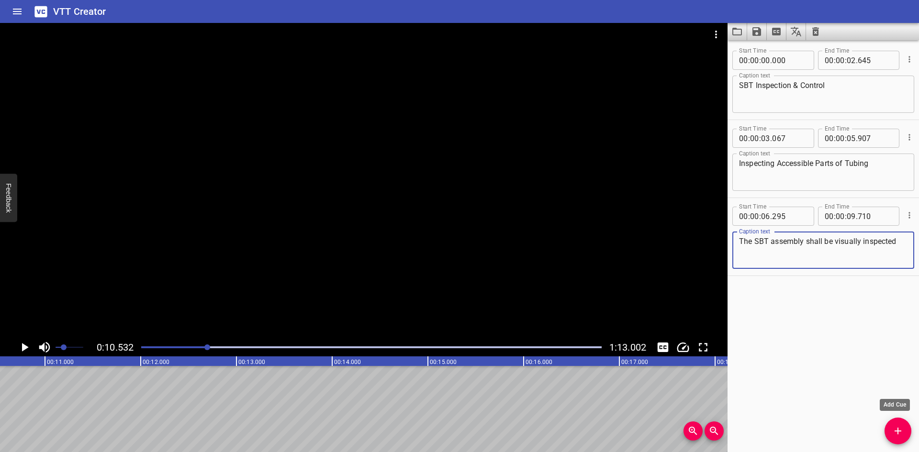
click at [906, 429] on span "Add Cue" at bounding box center [898, 431] width 27 height 11
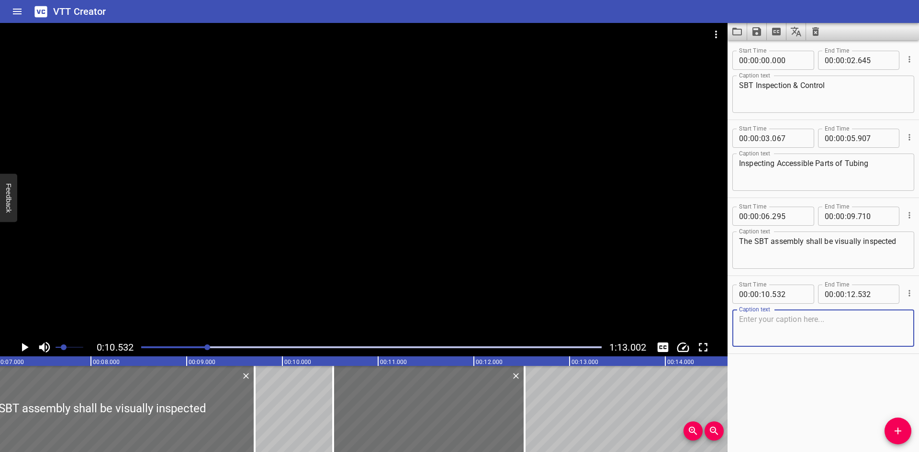
scroll to position [0, 644]
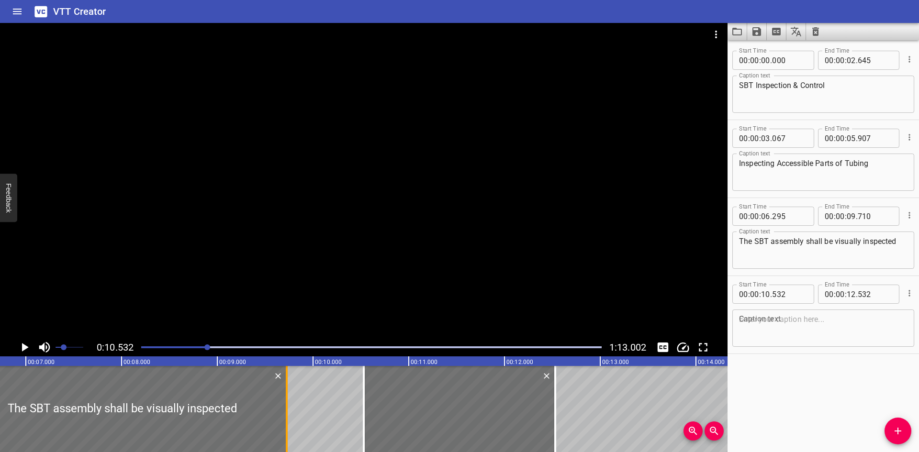
click at [287, 427] on div at bounding box center [287, 409] width 2 height 86
click at [767, 294] on input "number" at bounding box center [765, 294] width 9 height 19
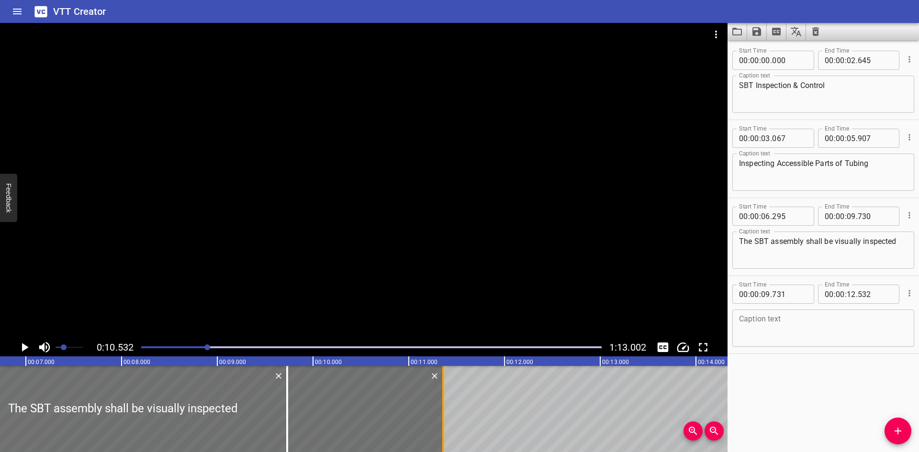
drag, startPoint x: 554, startPoint y: 407, endPoint x: 440, endPoint y: 440, distance: 119.2
click at [442, 440] on div at bounding box center [443, 409] width 2 height 86
click at [808, 325] on textarea at bounding box center [823, 328] width 169 height 27
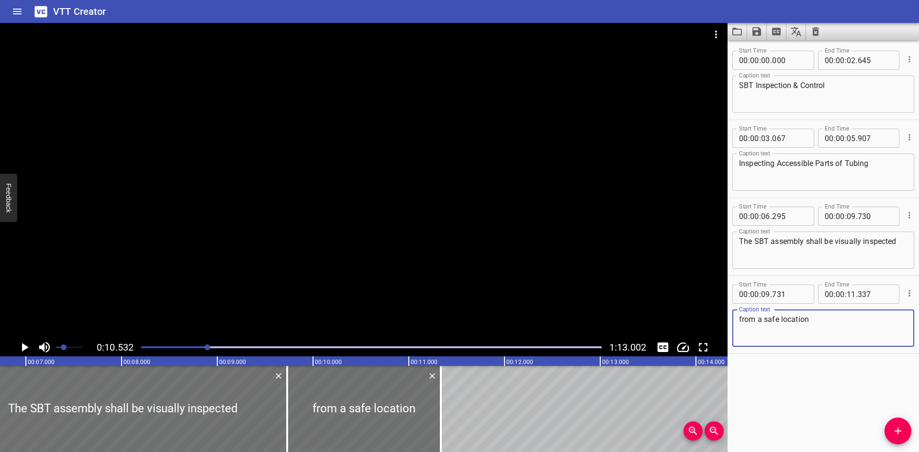
click at [896, 430] on icon "Add Cue" at bounding box center [897, 431] width 11 height 11
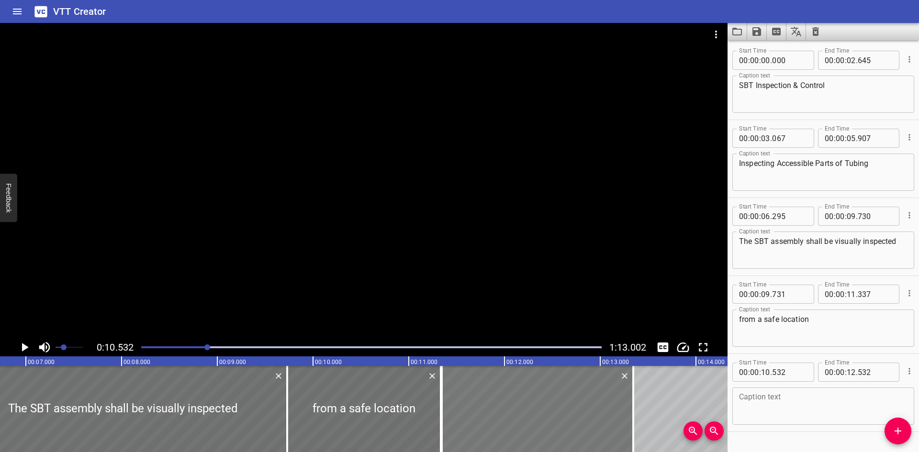
drag, startPoint x: 486, startPoint y: 415, endPoint x: 564, endPoint y: 414, distance: 78.1
click at [564, 414] on div at bounding box center [538, 409] width 192 height 86
click at [793, 369] on input "number" at bounding box center [789, 372] width 35 height 19
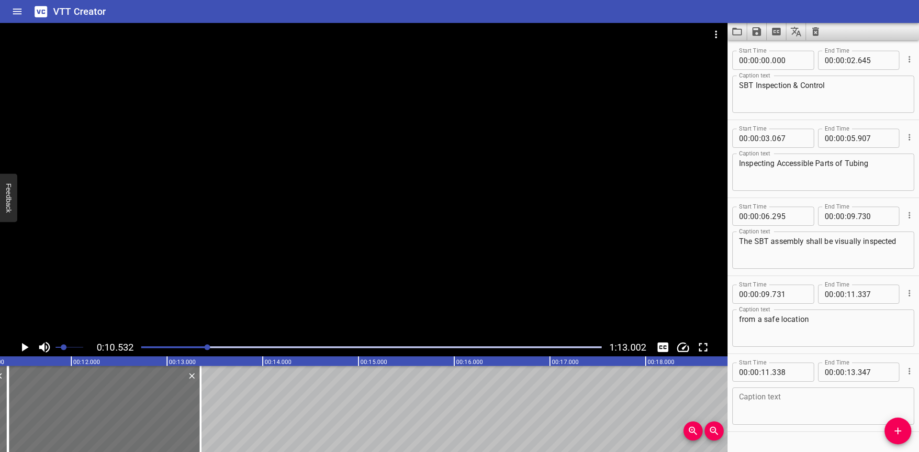
scroll to position [0, 1101]
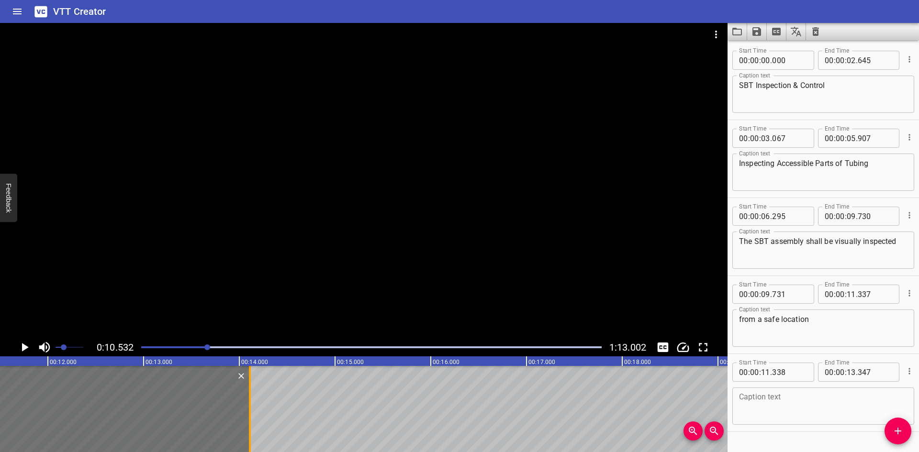
drag, startPoint x: 174, startPoint y: 422, endPoint x: 247, endPoint y: 426, distance: 72.9
click at [247, 426] on div at bounding box center [250, 409] width 10 height 86
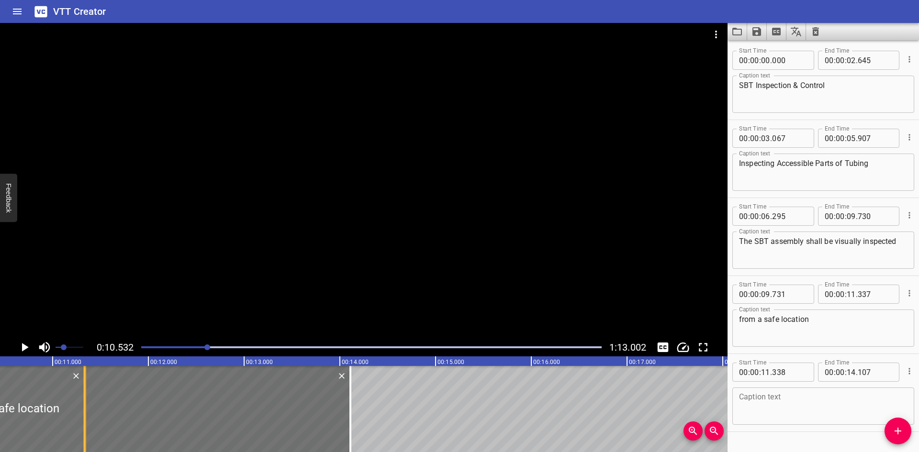
click at [85, 423] on div at bounding box center [85, 409] width 2 height 86
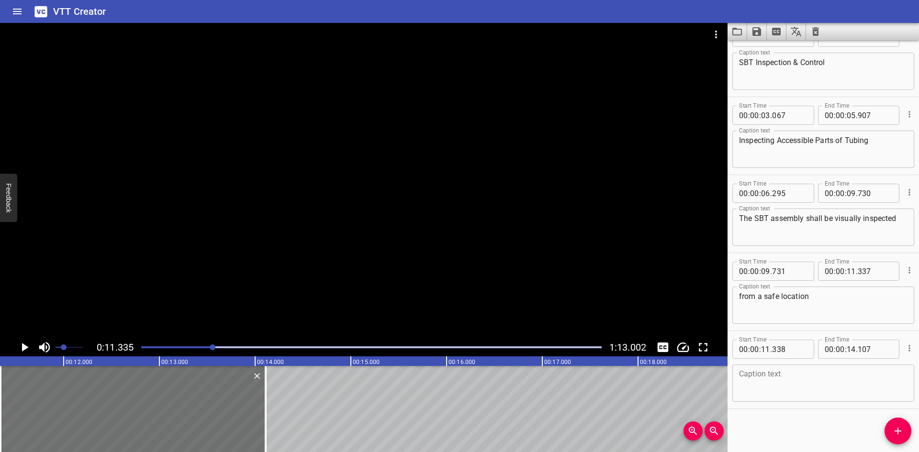
click at [179, 272] on div at bounding box center [364, 181] width 728 height 316
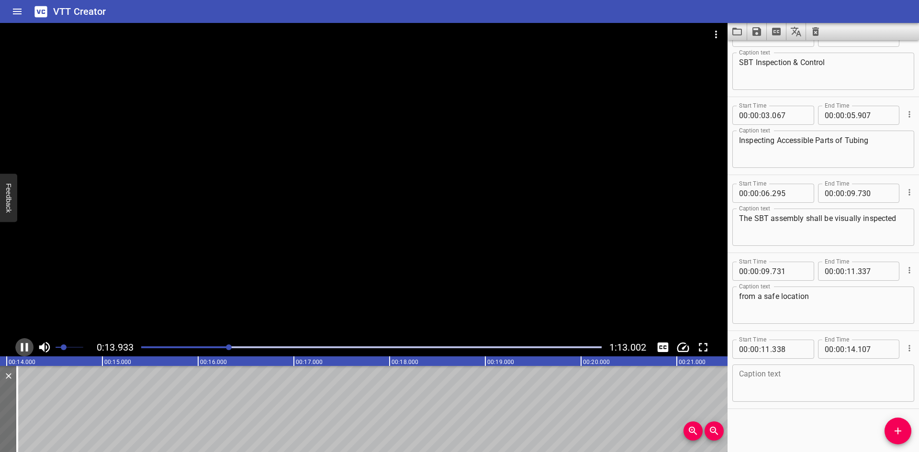
click at [23, 345] on icon "Play/Pause" at bounding box center [24, 347] width 7 height 9
click at [26, 350] on icon "Play/Pause" at bounding box center [24, 347] width 14 height 14
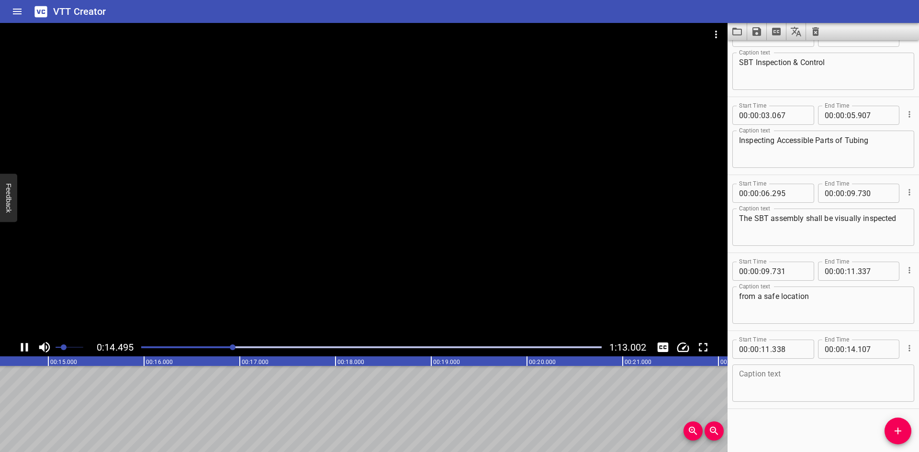
click at [26, 349] on icon "Play/Pause" at bounding box center [24, 347] width 7 height 9
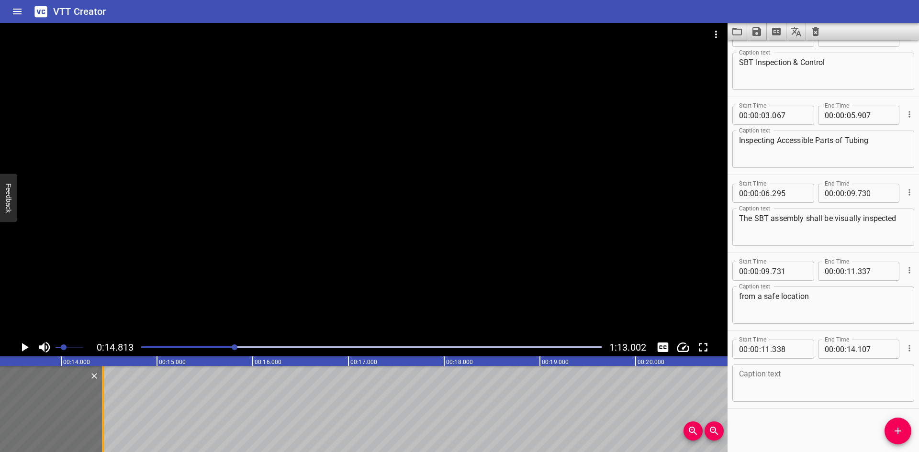
drag, startPoint x: 69, startPoint y: 429, endPoint x: 101, endPoint y: 429, distance: 31.1
click at [101, 429] on div at bounding box center [103, 409] width 10 height 86
click at [102, 429] on div at bounding box center [103, 409] width 10 height 86
click at [103, 399] on div at bounding box center [104, 409] width 2 height 86
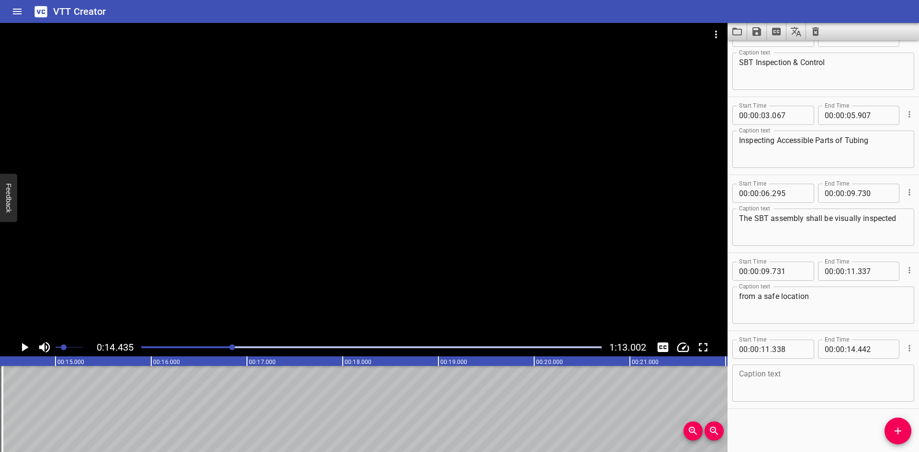
scroll to position [0, 1382]
drag, startPoint x: 900, startPoint y: 435, endPoint x: 858, endPoint y: 424, distance: 44.0
click at [900, 435] on icon "Add Cue" at bounding box center [897, 431] width 11 height 11
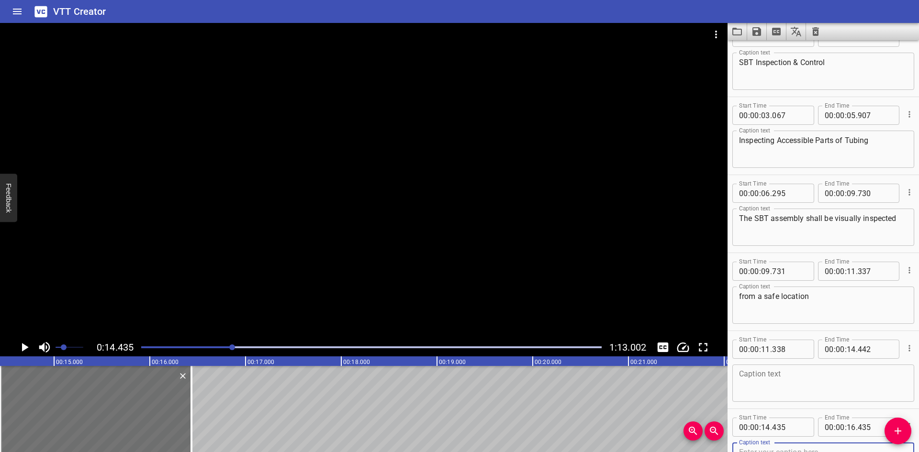
scroll to position [28, 0]
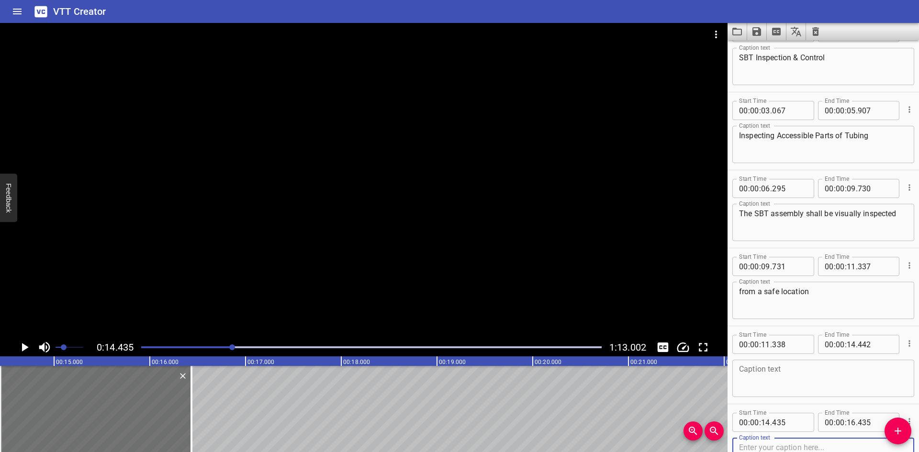
click at [26, 345] on icon "Play/Pause" at bounding box center [24, 347] width 14 height 14
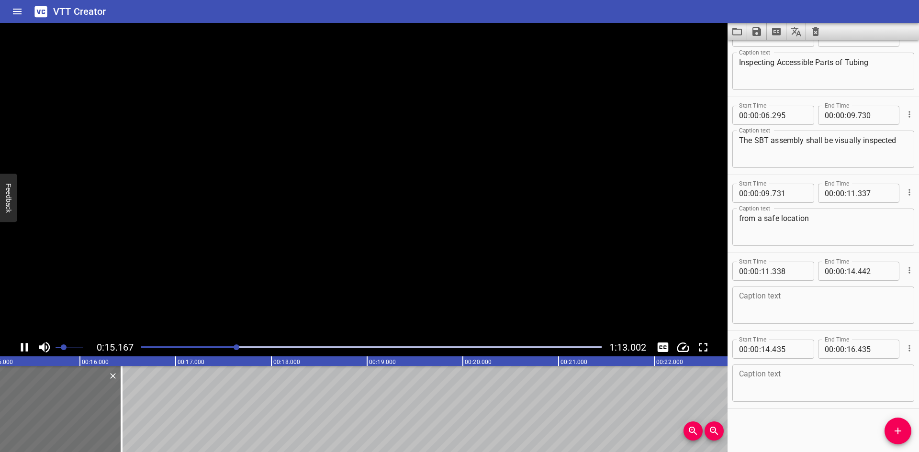
click at [26, 345] on icon "Play/Pause" at bounding box center [24, 347] width 7 height 9
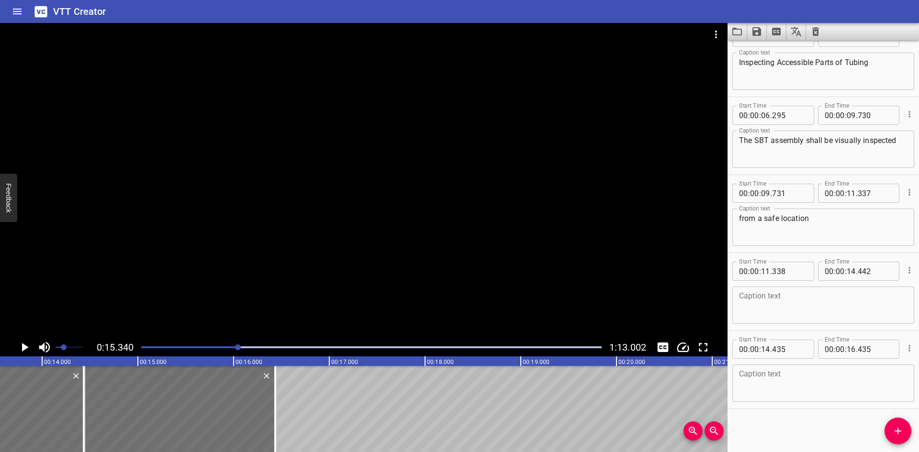
scroll to position [0, 1260]
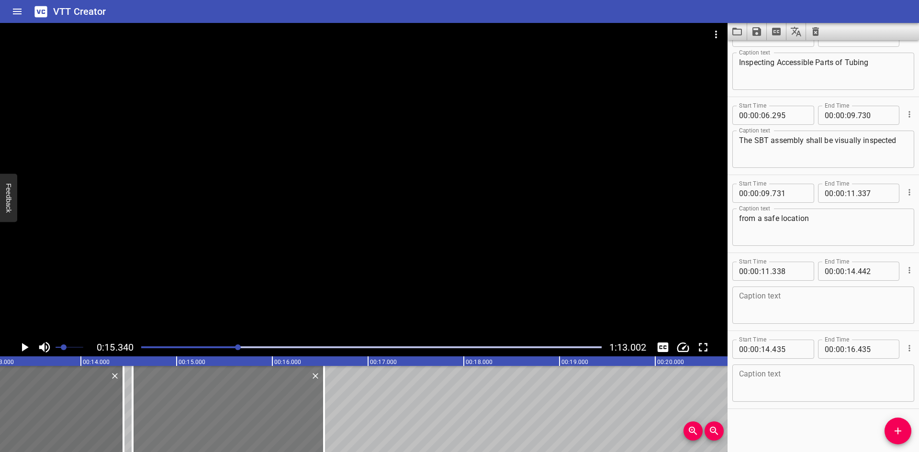
drag, startPoint x: 181, startPoint y: 426, endPoint x: 192, endPoint y: 426, distance: 10.5
click at [192, 426] on div at bounding box center [229, 409] width 192 height 86
click at [132, 428] on div at bounding box center [133, 409] width 10 height 86
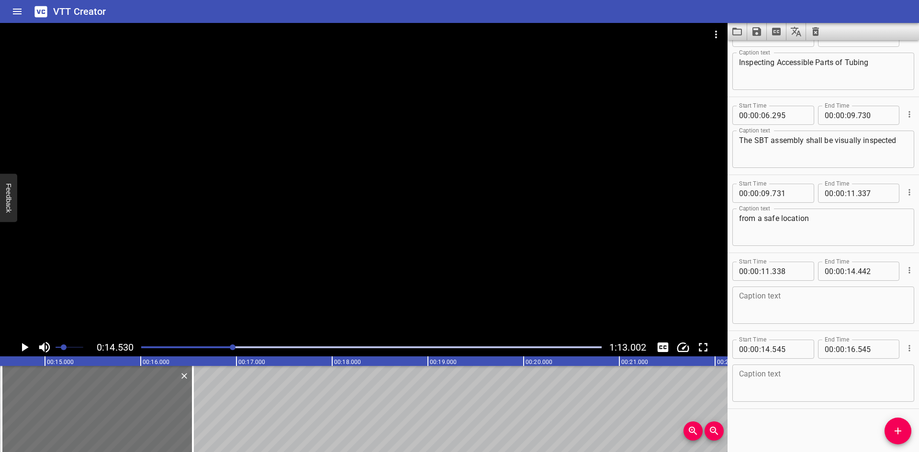
click at [23, 344] on icon "Play/Pause" at bounding box center [24, 347] width 14 height 14
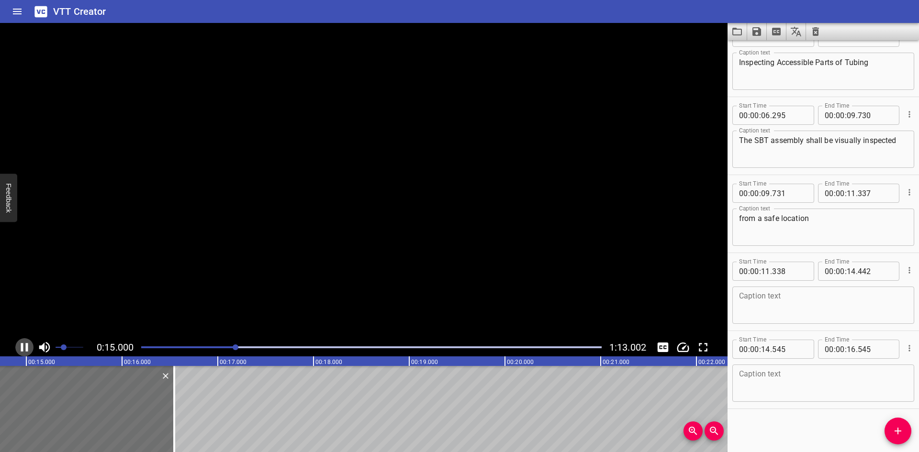
click at [23, 344] on icon "Play/Pause" at bounding box center [24, 347] width 14 height 14
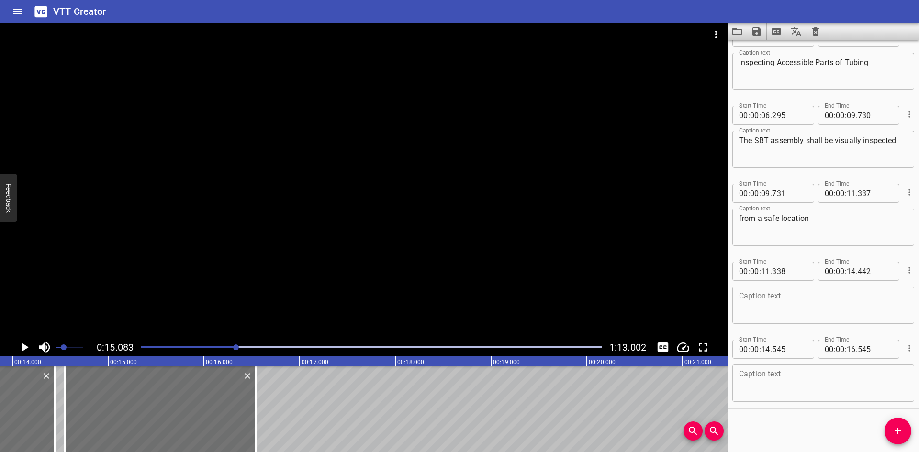
scroll to position [0, 1266]
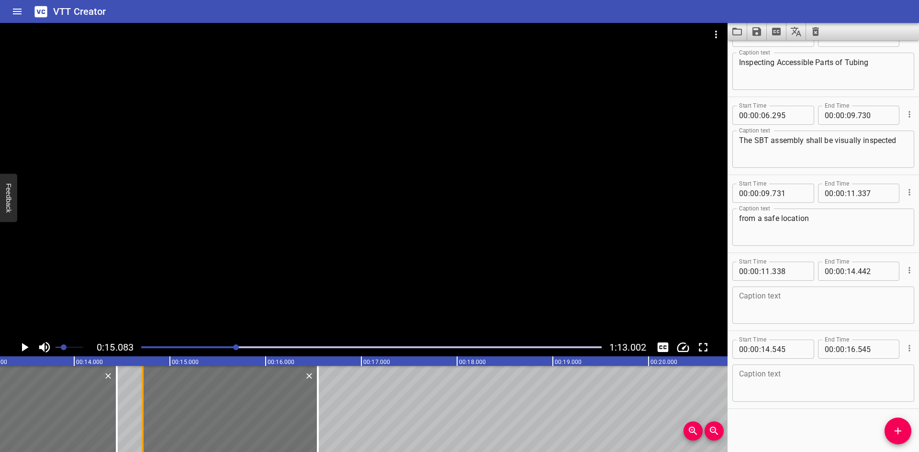
drag, startPoint x: 124, startPoint y: 431, endPoint x: 140, endPoint y: 435, distance: 16.7
click at [140, 435] on div at bounding box center [143, 409] width 10 height 86
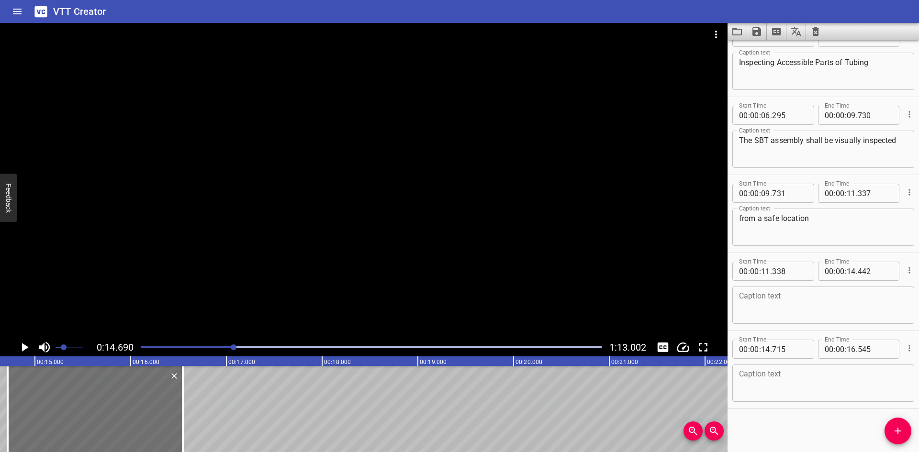
scroll to position [0, 1407]
click at [33, 350] on button "Play/Pause" at bounding box center [24, 348] width 18 height 18
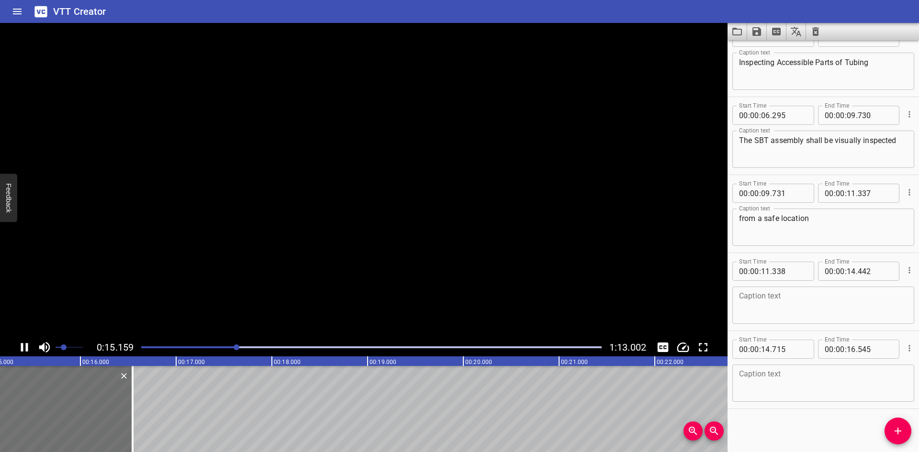
click at [33, 350] on button "Play/Pause" at bounding box center [24, 348] width 18 height 18
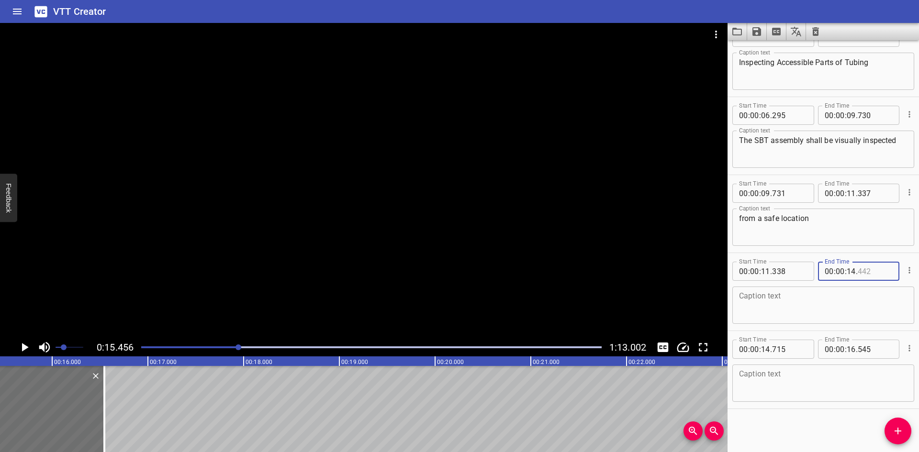
click at [876, 265] on input "number" at bounding box center [875, 271] width 35 height 19
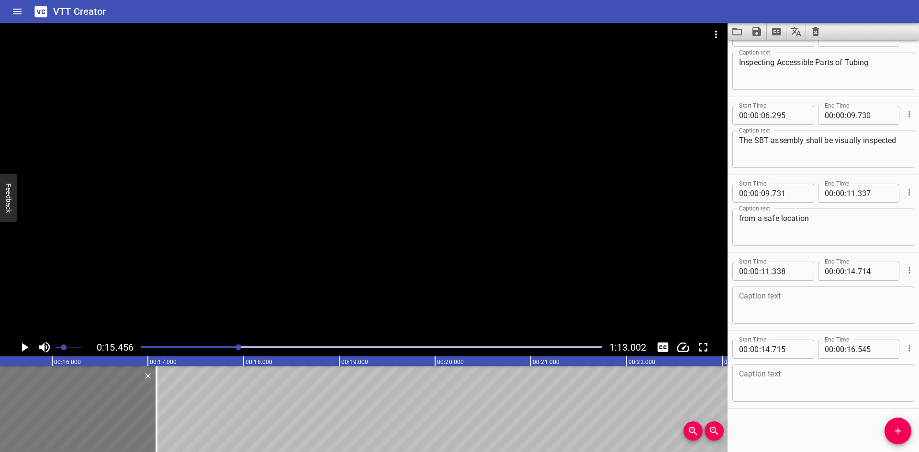
drag, startPoint x: 99, startPoint y: 413, endPoint x: 142, endPoint y: 414, distance: 42.6
click at [152, 411] on div at bounding box center [68, 409] width 175 height 86
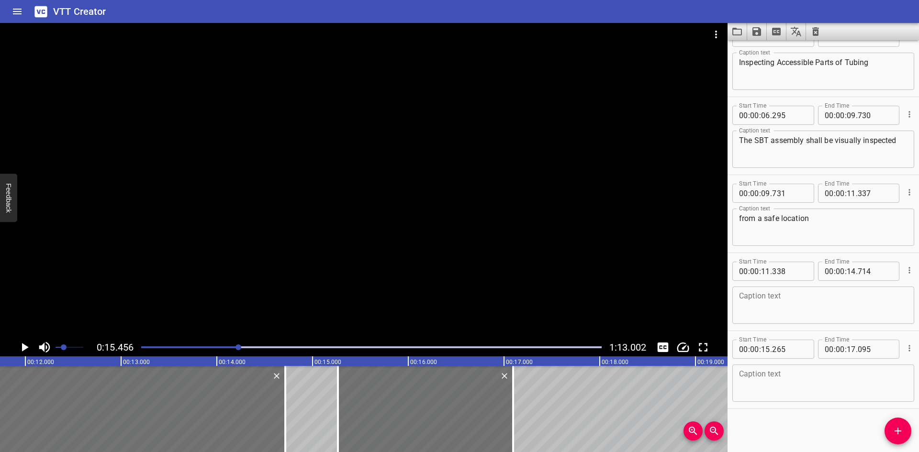
scroll to position [0, 1101]
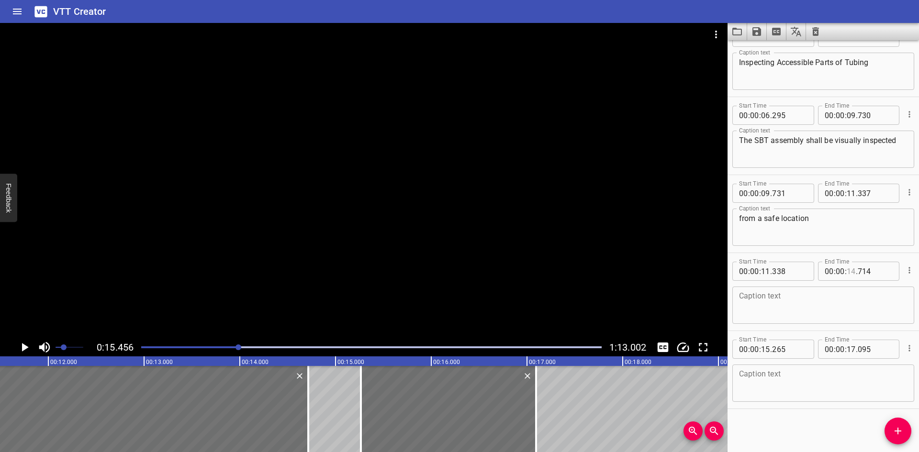
click at [847, 272] on input "number" at bounding box center [851, 271] width 9 height 19
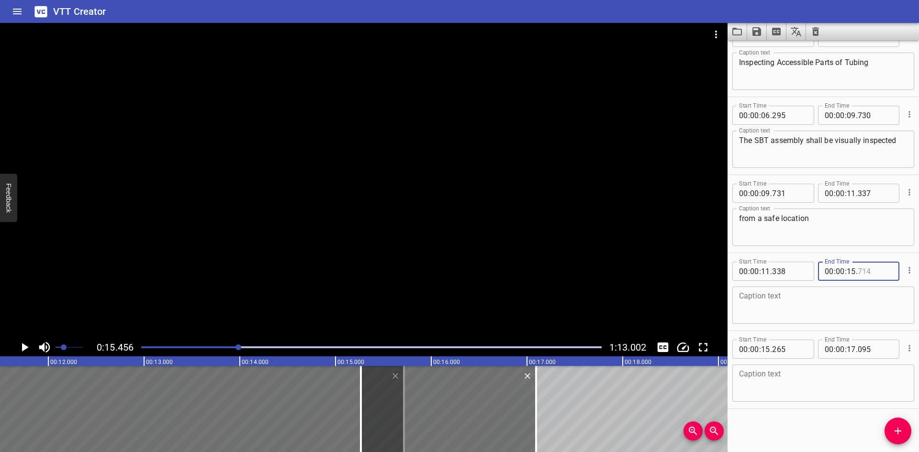
click at [881, 269] on input "number" at bounding box center [875, 271] width 35 height 19
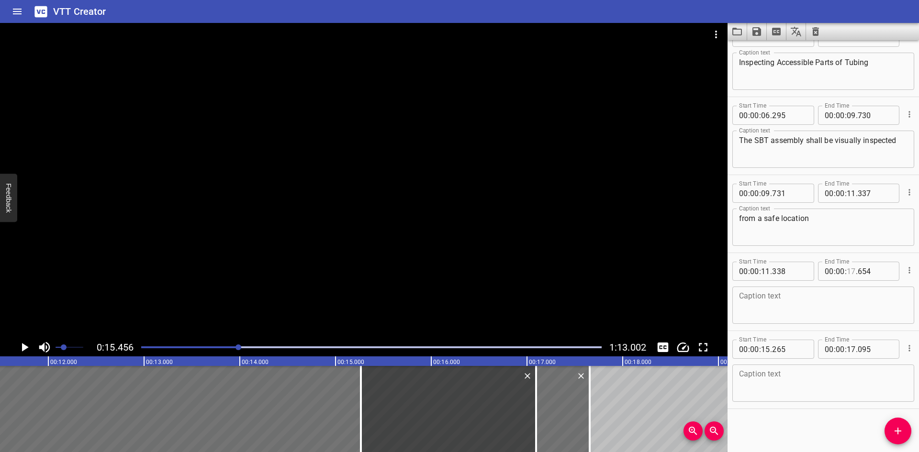
click at [851, 270] on input "number" at bounding box center [851, 271] width 9 height 19
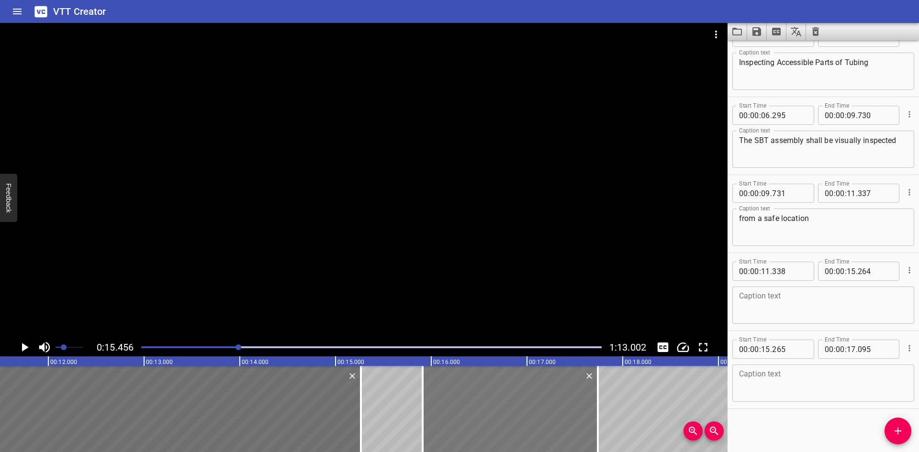
drag, startPoint x: 412, startPoint y: 425, endPoint x: 474, endPoint y: 421, distance: 61.9
click at [474, 421] on div at bounding box center [510, 409] width 175 height 86
drag, startPoint x: 363, startPoint y: 429, endPoint x: 312, endPoint y: 430, distance: 51.2
click at [312, 430] on div at bounding box center [310, 409] width 10 height 86
click at [312, 429] on div at bounding box center [310, 409] width 10 height 86
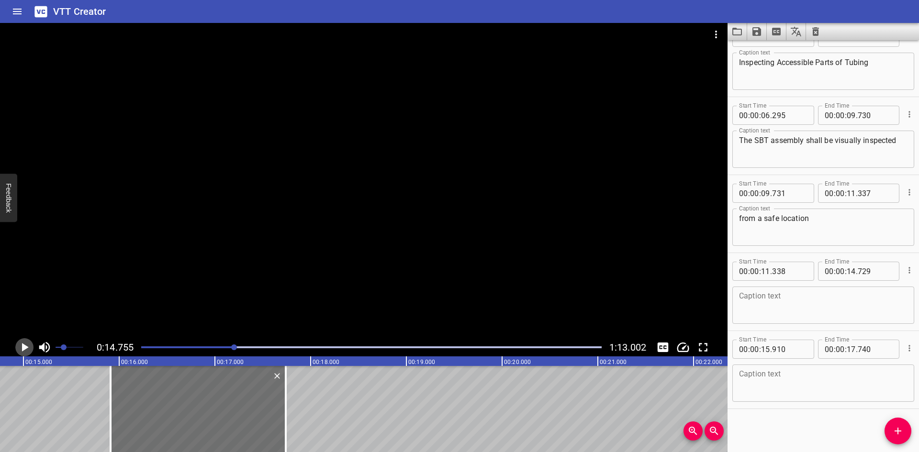
click at [27, 347] on icon "Play/Pause" at bounding box center [25, 347] width 7 height 9
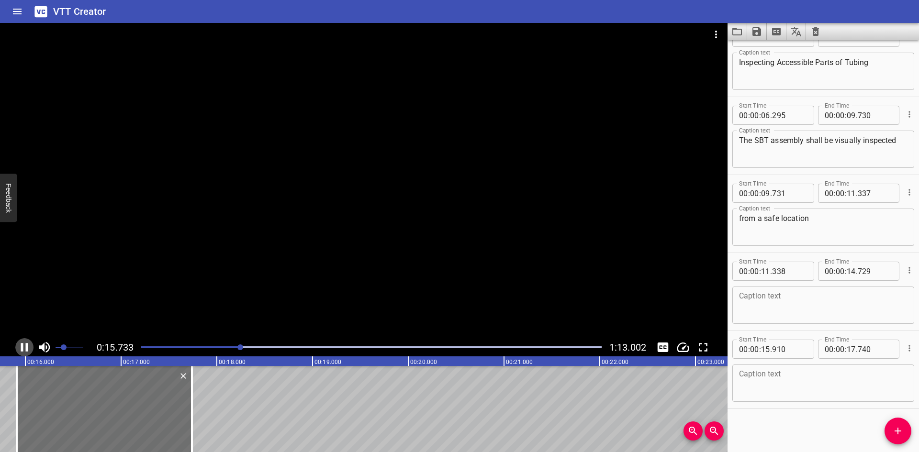
click at [27, 346] on icon "Play/Pause" at bounding box center [24, 347] width 7 height 9
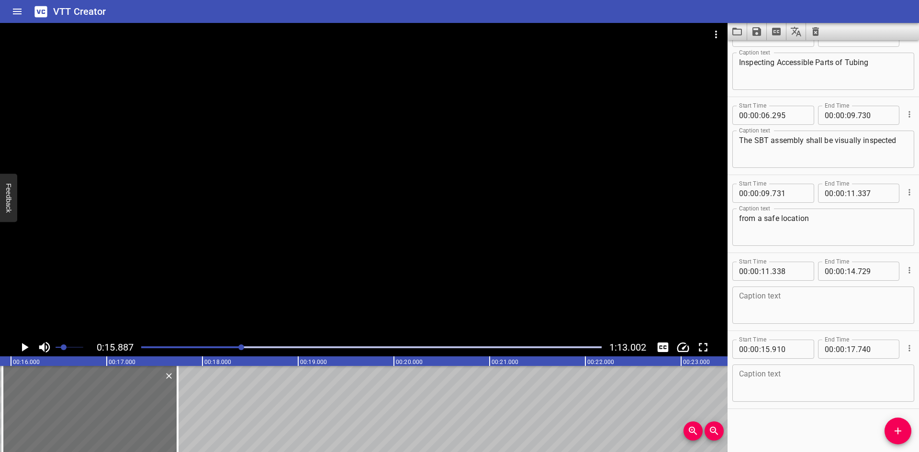
scroll to position [0, 917]
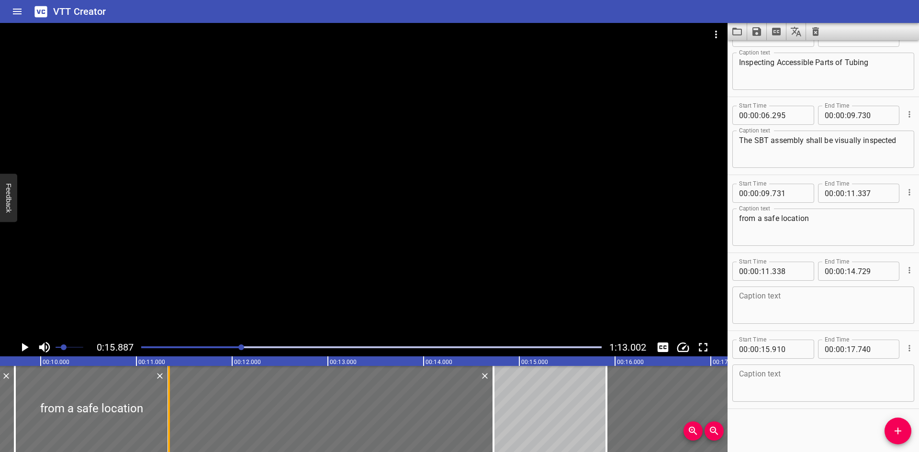
click at [165, 411] on div at bounding box center [169, 409] width 10 height 86
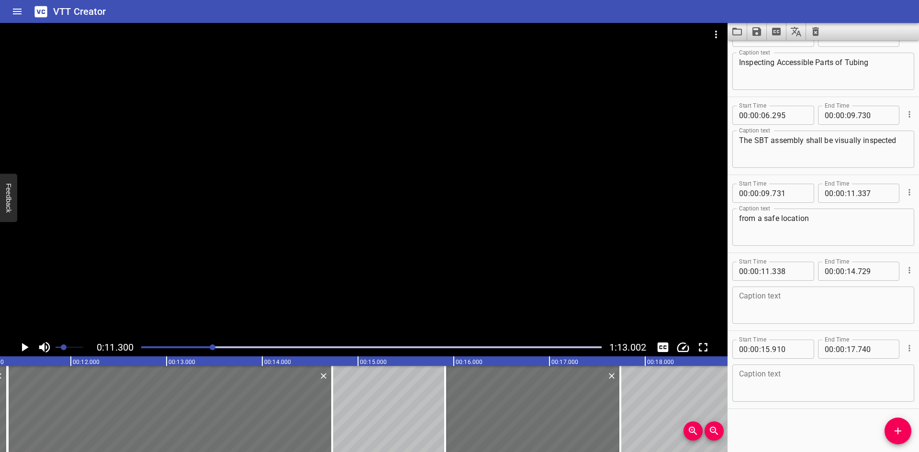
scroll to position [0, 1082]
click at [27, 347] on icon "Play/Pause" at bounding box center [24, 347] width 14 height 14
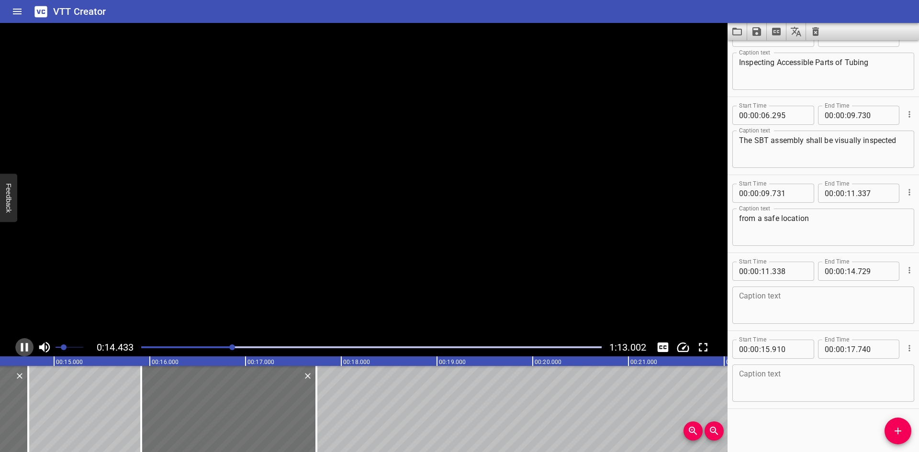
click at [27, 347] on icon "Play/Pause" at bounding box center [24, 347] width 7 height 9
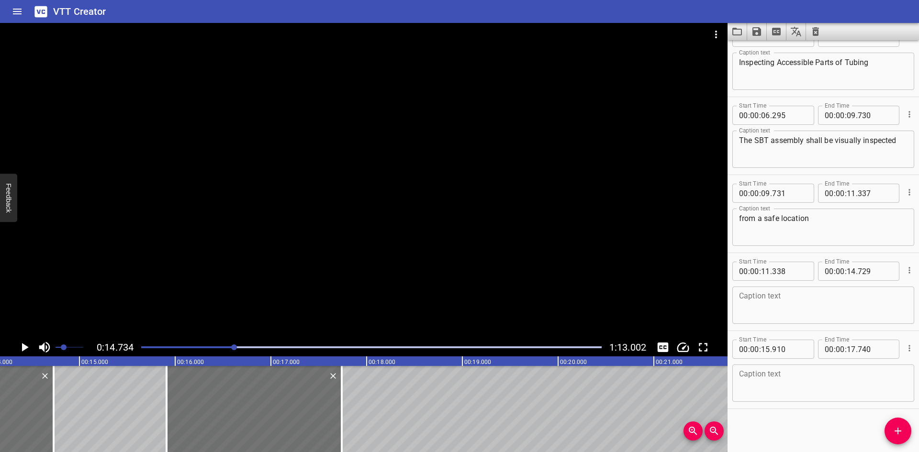
scroll to position [0, 1349]
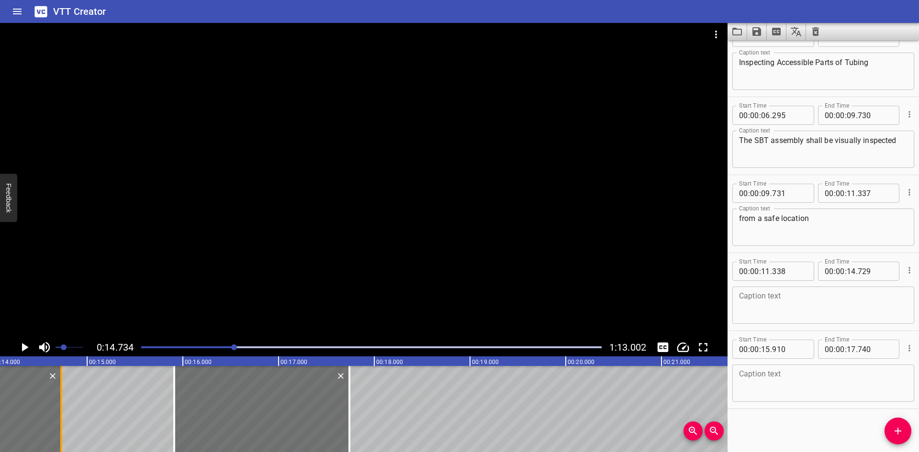
click at [62, 443] on div at bounding box center [61, 409] width 2 height 86
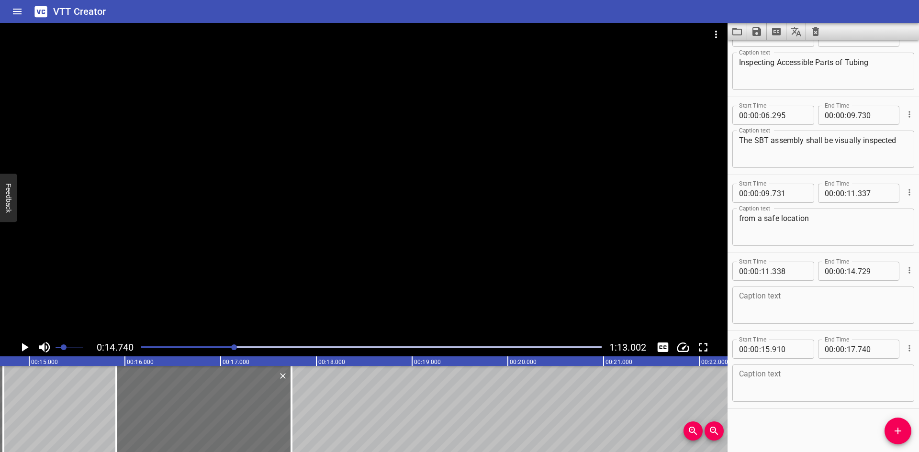
scroll to position [0, 1412]
click at [24, 347] on icon "Play/Pause" at bounding box center [25, 347] width 7 height 9
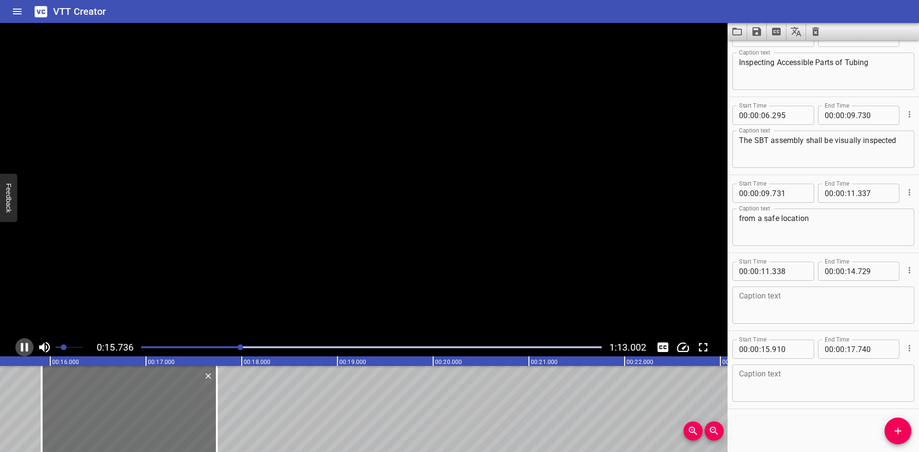
click at [24, 347] on icon "Play/Pause" at bounding box center [24, 347] width 14 height 14
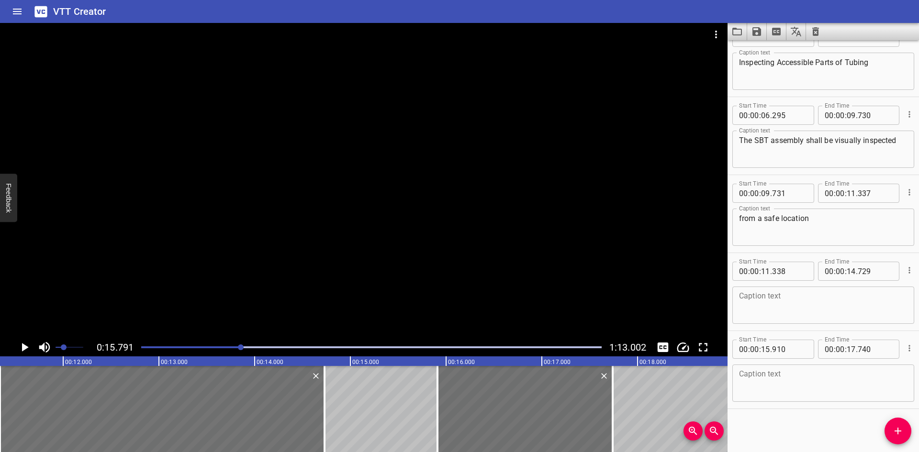
scroll to position [0, 1024]
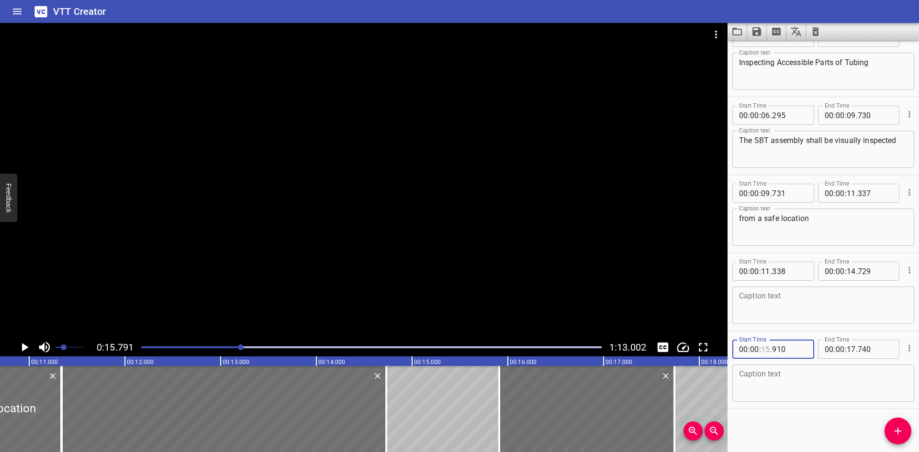
click at [764, 349] on input "number" at bounding box center [765, 349] width 9 height 19
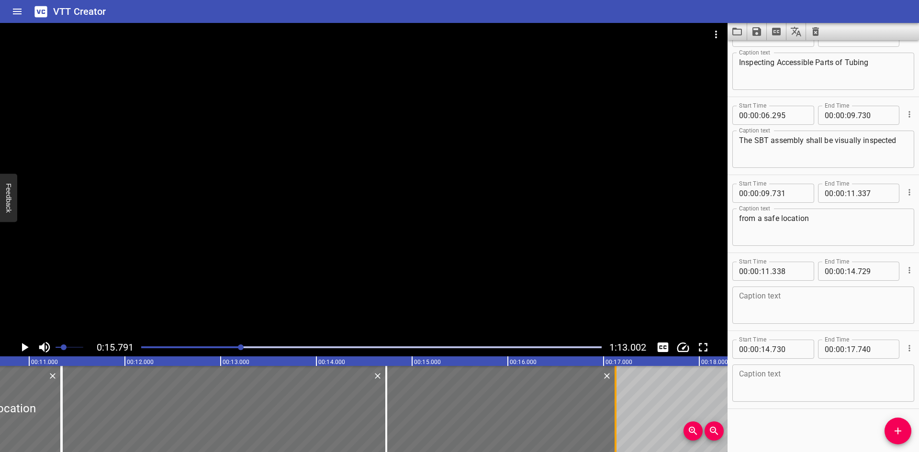
drag, startPoint x: 675, startPoint y: 404, endPoint x: 616, endPoint y: 410, distance: 59.2
click at [616, 410] on div at bounding box center [616, 409] width 2 height 86
click at [800, 311] on textarea at bounding box center [823, 305] width 169 height 27
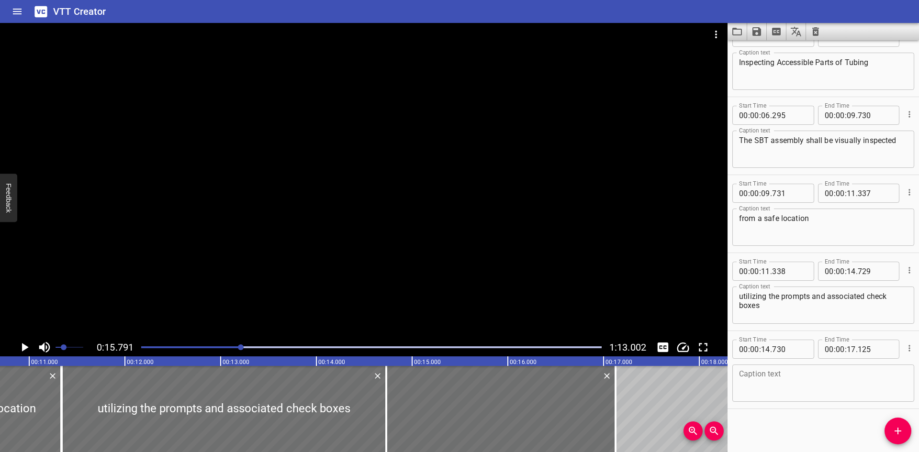
click at [429, 234] on div at bounding box center [364, 181] width 728 height 316
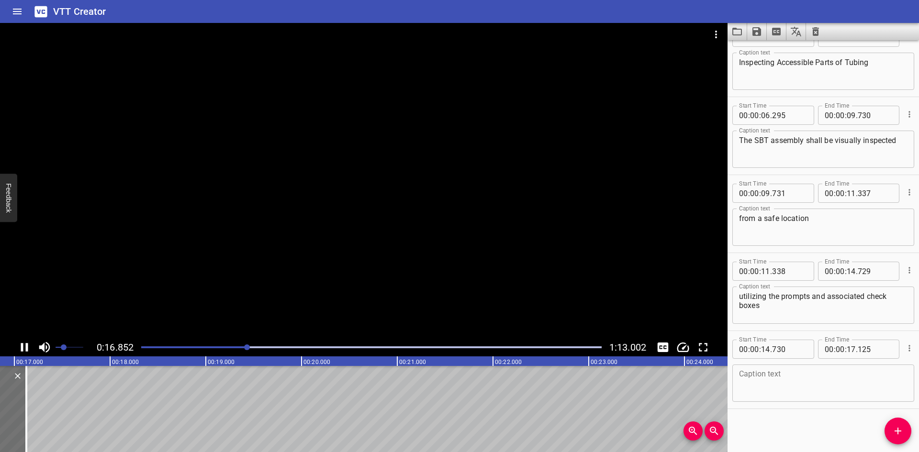
click at [406, 257] on div at bounding box center [364, 181] width 728 height 316
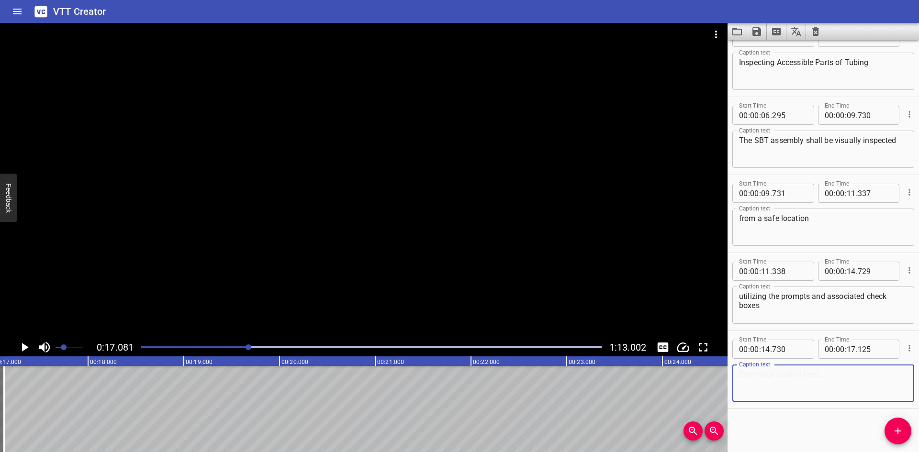
click at [780, 377] on textarea at bounding box center [823, 383] width 169 height 27
click at [883, 376] on textarea "on the Small-Bore Tubing Installation / Inspection Check List." at bounding box center [823, 383] width 169 height 27
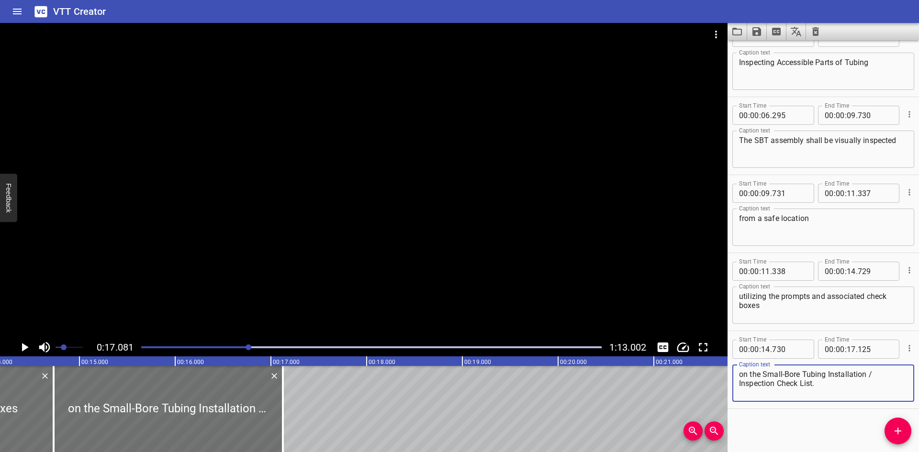
scroll to position [0, 1194]
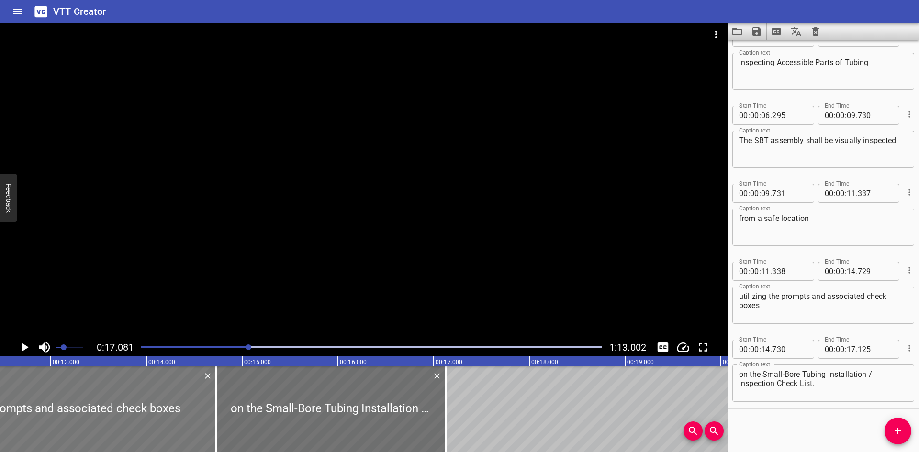
click at [102, 418] on div at bounding box center [54, 409] width 325 height 86
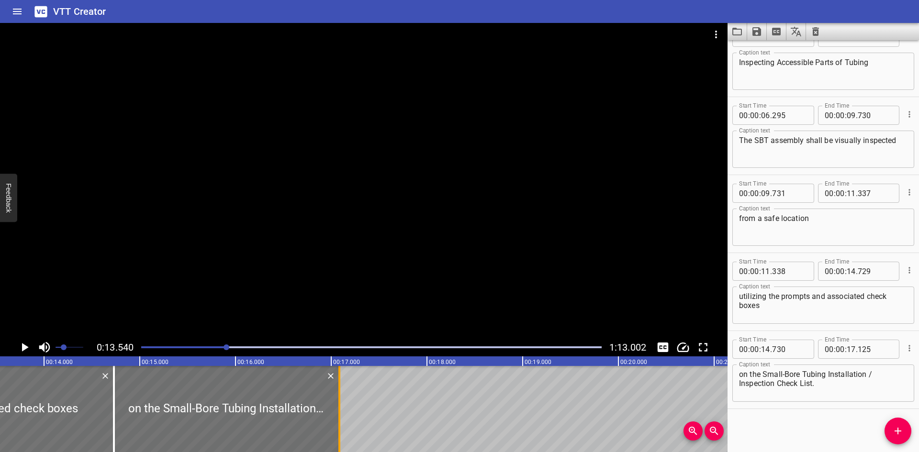
click at [338, 404] on div at bounding box center [340, 409] width 10 height 86
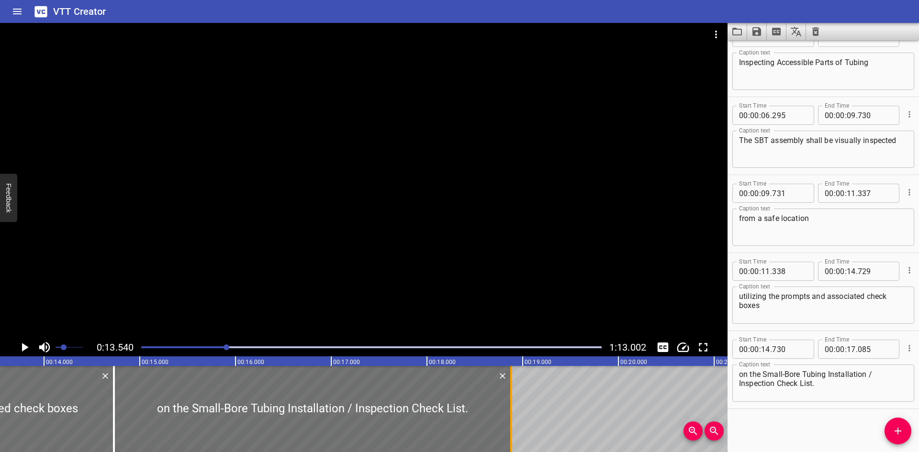
drag, startPoint x: 338, startPoint y: 404, endPoint x: 509, endPoint y: 402, distance: 171.9
click at [509, 402] on div at bounding box center [512, 409] width 10 height 86
click at [304, 189] on div at bounding box center [364, 181] width 728 height 316
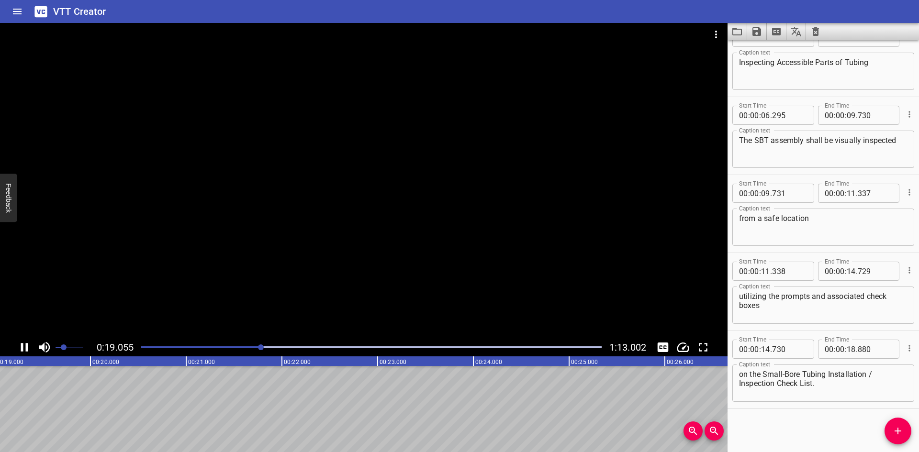
click at [343, 273] on div at bounding box center [364, 181] width 728 height 316
click at [895, 428] on icon "Add Cue" at bounding box center [897, 431] width 11 height 11
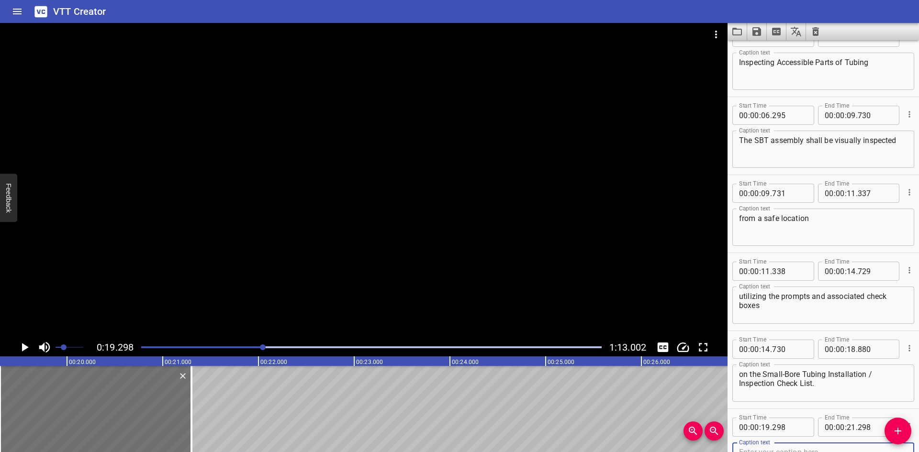
scroll to position [106, 0]
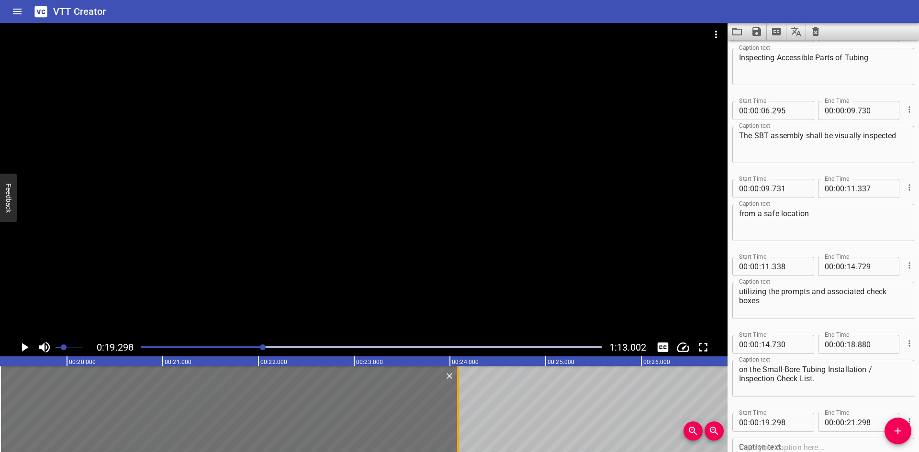
drag, startPoint x: 188, startPoint y: 411, endPoint x: 455, endPoint y: 414, distance: 266.7
click at [455, 414] on div at bounding box center [458, 409] width 10 height 86
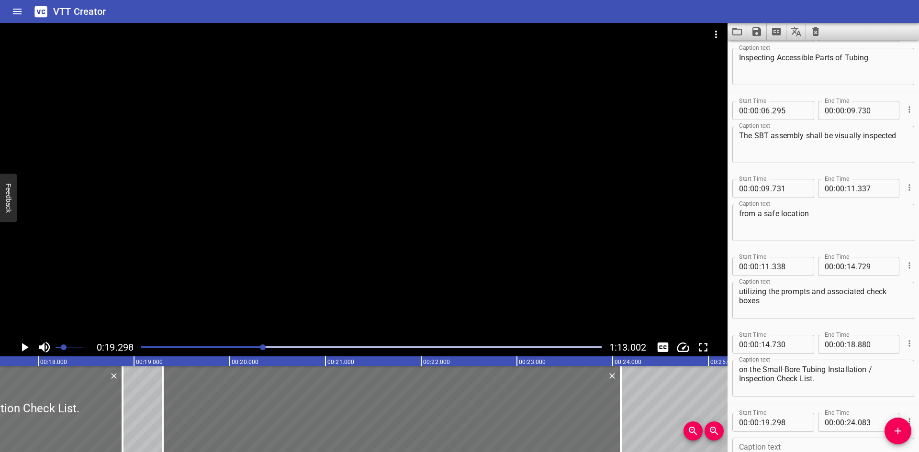
scroll to position [0, 1670]
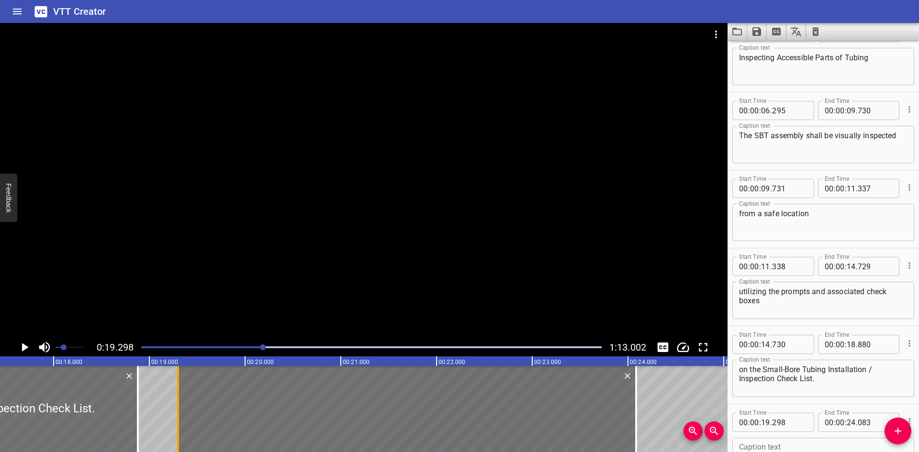
click at [178, 399] on div at bounding box center [178, 409] width 2 height 86
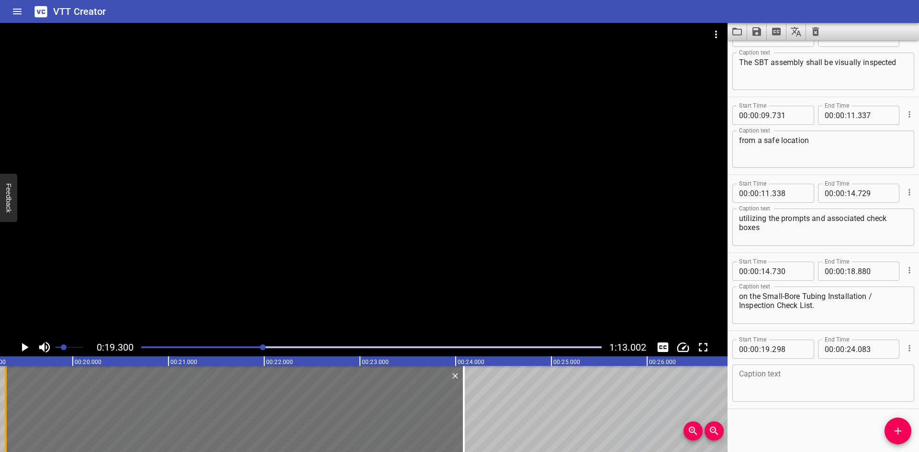
scroll to position [0, 1848]
click at [30, 346] on icon "Play/Pause" at bounding box center [24, 347] width 14 height 14
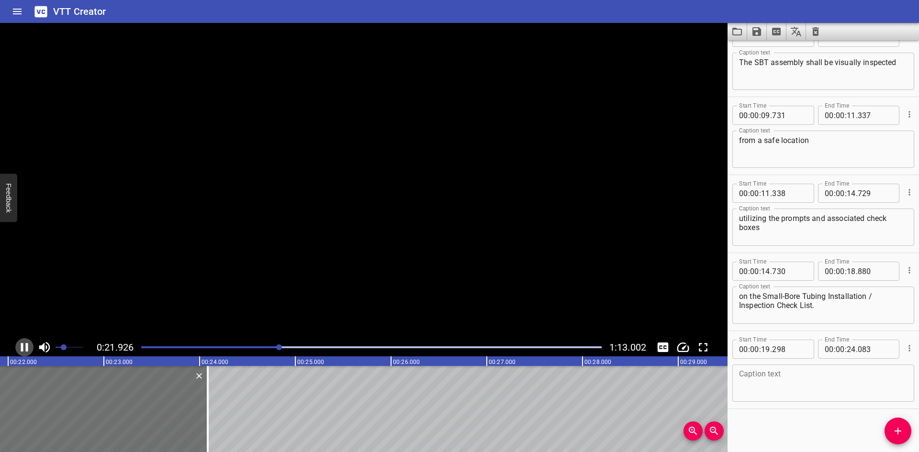
click at [30, 346] on icon "Play/Pause" at bounding box center [24, 347] width 14 height 14
click at [23, 342] on icon "Play/Pause" at bounding box center [24, 347] width 14 height 14
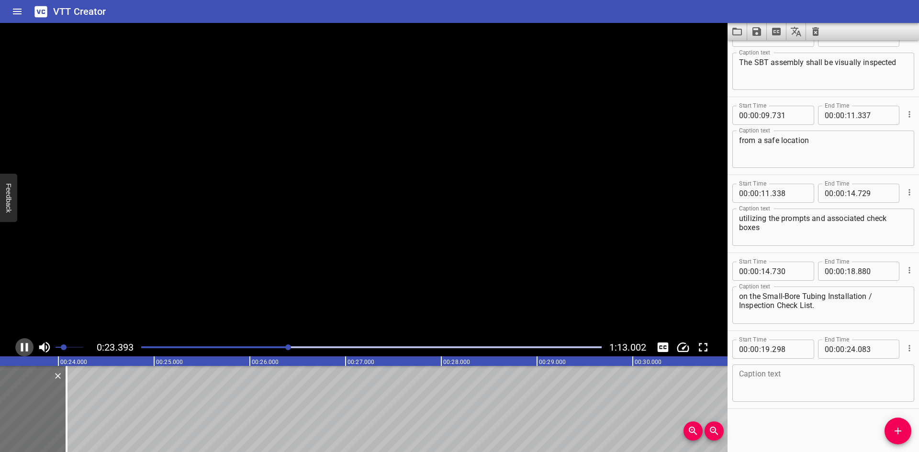
click at [23, 342] on icon "Play/Pause" at bounding box center [24, 347] width 14 height 14
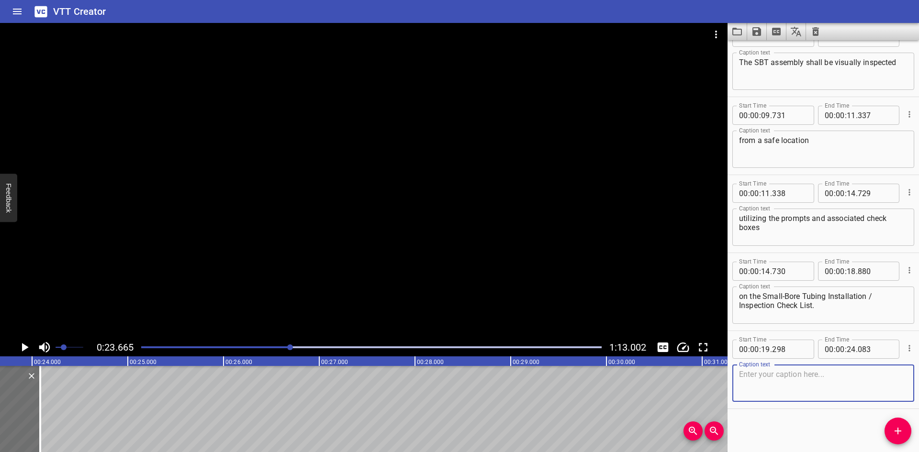
click at [776, 386] on textarea at bounding box center [823, 383] width 169 height 27
click at [902, 432] on icon "Add Cue" at bounding box center [897, 431] width 11 height 11
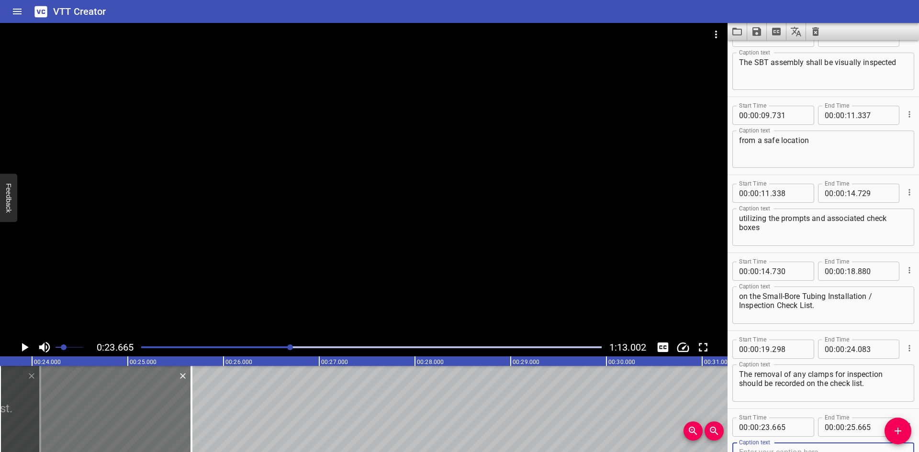
scroll to position [184, 0]
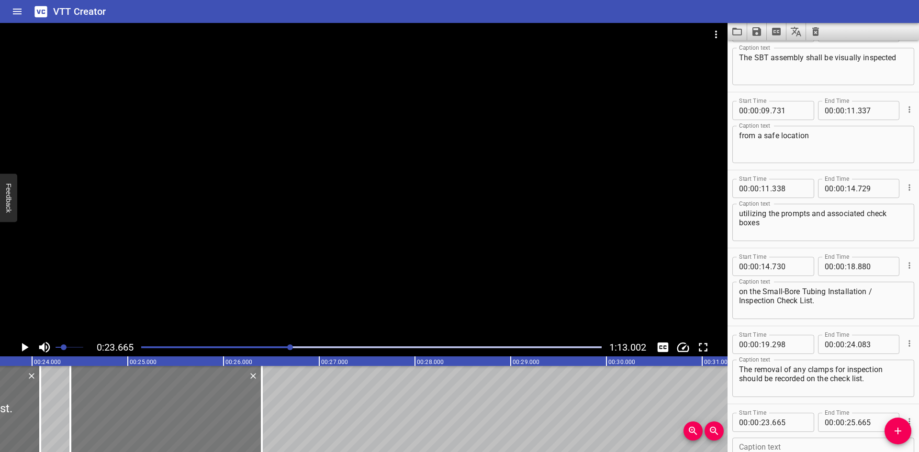
drag, startPoint x: 82, startPoint y: 417, endPoint x: 152, endPoint y: 416, distance: 70.4
click at [152, 416] on div at bounding box center [166, 409] width 192 height 86
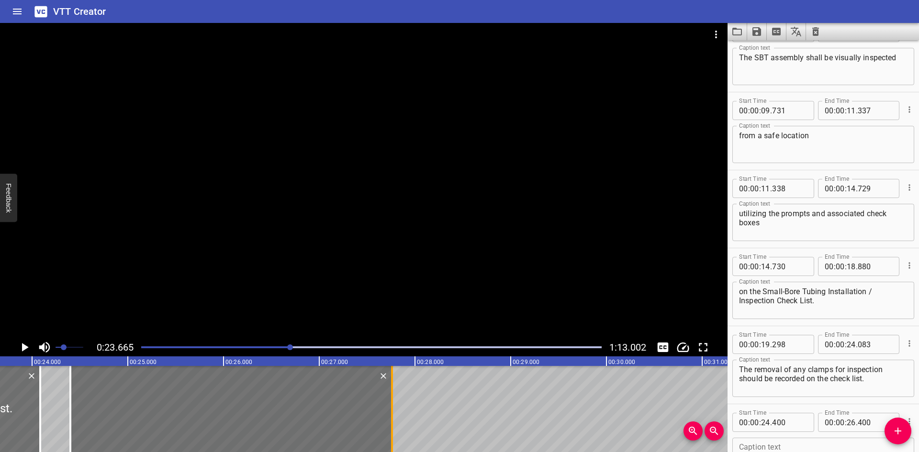
drag, startPoint x: 265, startPoint y: 408, endPoint x: 395, endPoint y: 407, distance: 130.2
click at [395, 407] on div at bounding box center [392, 409] width 10 height 86
drag, startPoint x: 68, startPoint y: 419, endPoint x: 80, endPoint y: 418, distance: 12.5
click at [80, 418] on div at bounding box center [83, 409] width 10 height 86
click at [80, 398] on div at bounding box center [83, 409] width 10 height 86
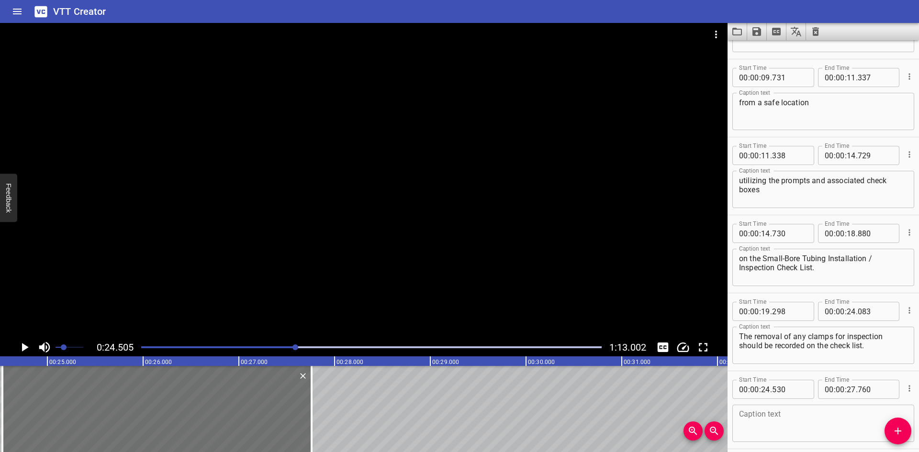
scroll to position [257, 0]
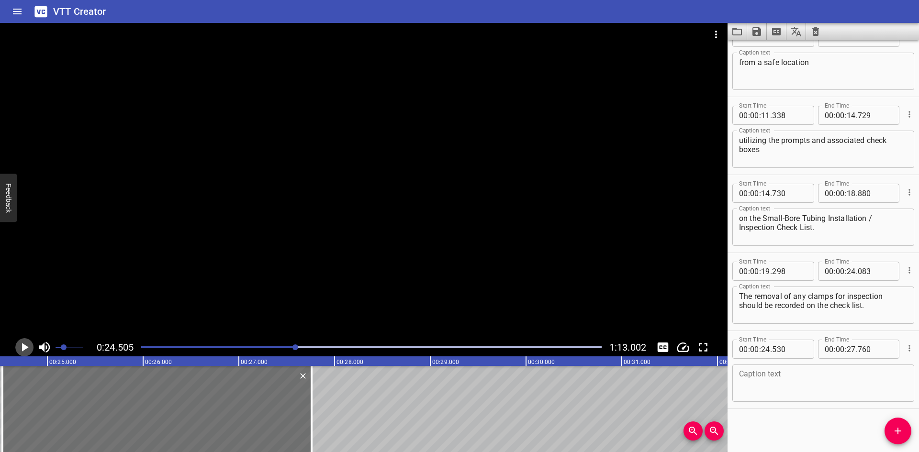
click at [22, 349] on icon "Play/Pause" at bounding box center [25, 347] width 7 height 9
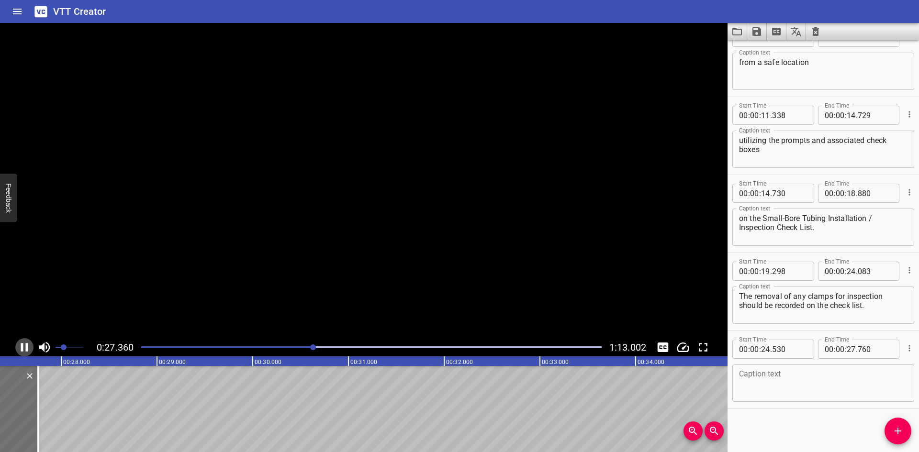
click at [22, 349] on icon "Play/Pause" at bounding box center [24, 347] width 7 height 9
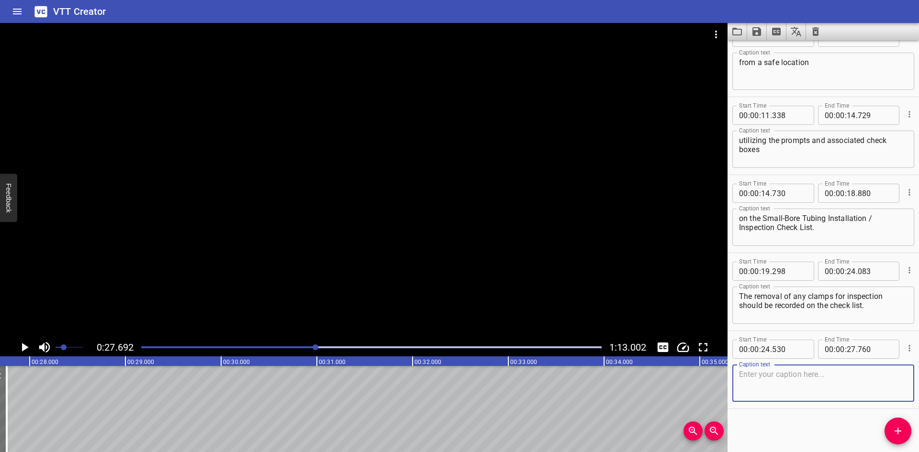
click at [754, 381] on textarea at bounding box center [823, 383] width 169 height 27
click at [891, 428] on span "Add Cue" at bounding box center [898, 431] width 27 height 11
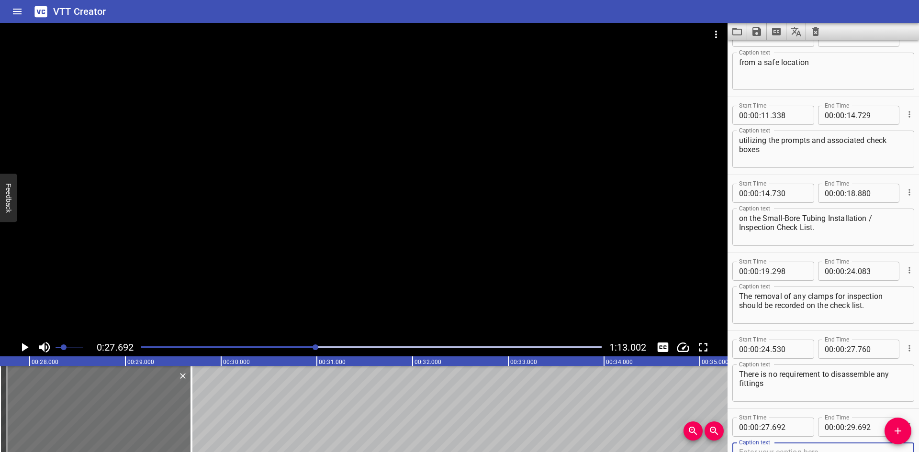
scroll to position [262, 0]
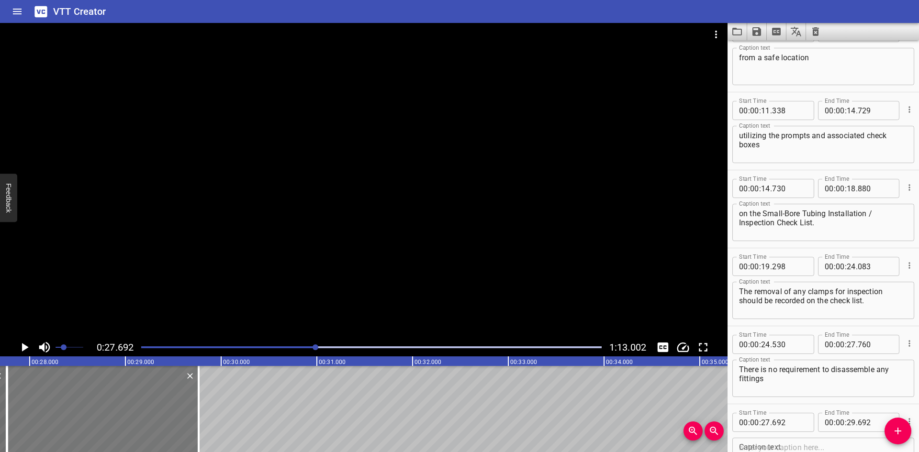
drag, startPoint x: 148, startPoint y: 414, endPoint x: 155, endPoint y: 414, distance: 7.2
click at [155, 414] on div at bounding box center [103, 409] width 192 height 86
drag, startPoint x: 197, startPoint y: 408, endPoint x: 227, endPoint y: 411, distance: 30.3
click at [227, 411] on div at bounding box center [230, 409] width 10 height 86
click at [807, 426] on div "00 : 00 : 27 ." at bounding box center [774, 422] width 82 height 19
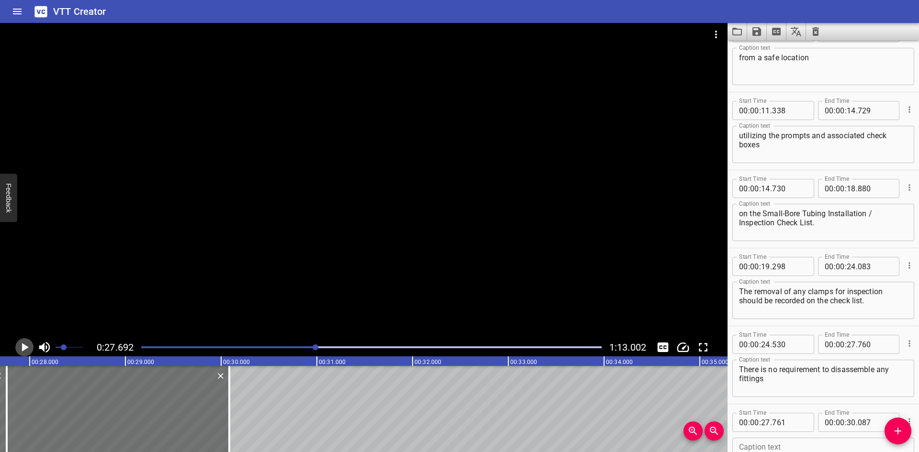
click at [20, 340] on icon "Play/Pause" at bounding box center [24, 347] width 14 height 14
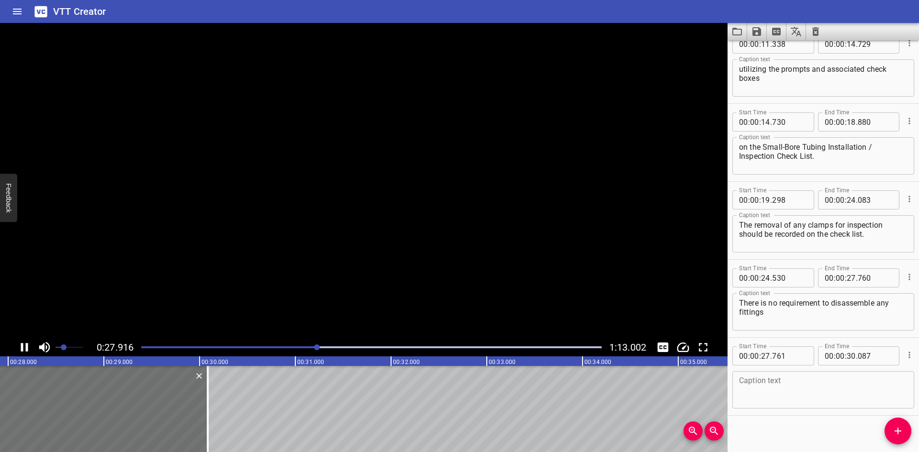
scroll to position [335, 0]
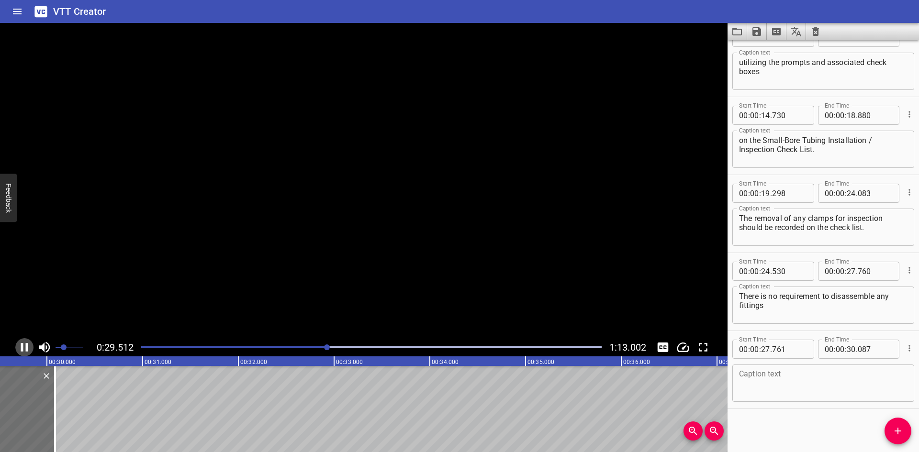
click at [20, 340] on icon "Play/Pause" at bounding box center [24, 347] width 14 height 14
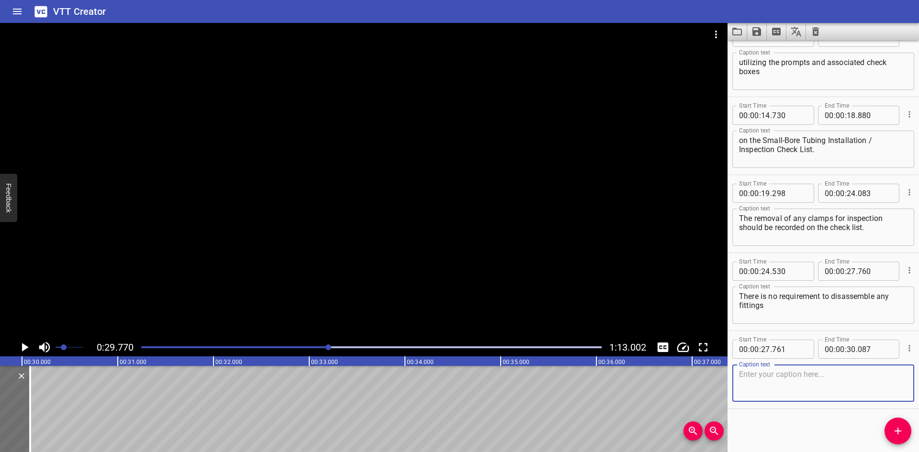
click at [805, 391] on textarea at bounding box center [823, 383] width 169 height 27
click at [893, 425] on button "Add Cue" at bounding box center [898, 431] width 27 height 27
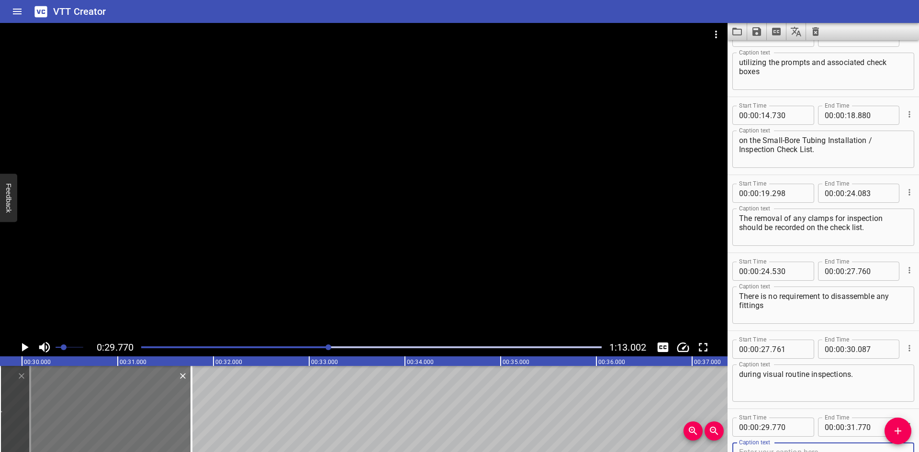
scroll to position [340, 0]
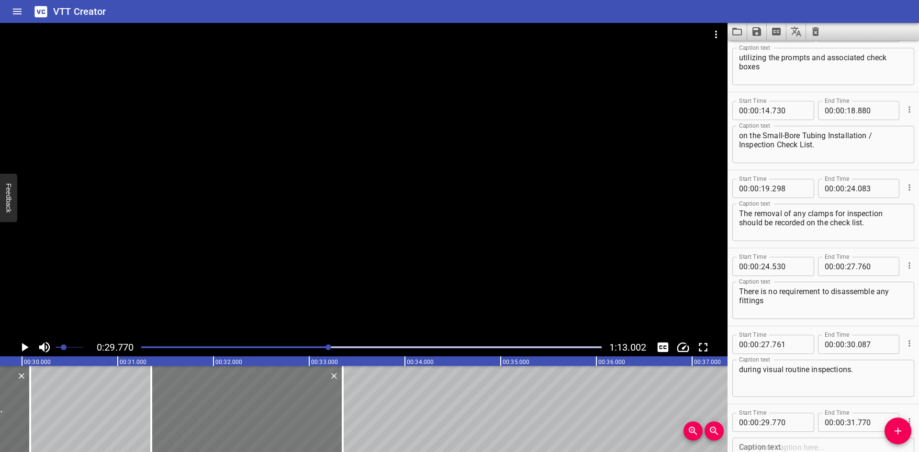
drag, startPoint x: 148, startPoint y: 406, endPoint x: 168, endPoint y: 411, distance: 20.3
click at [299, 403] on div at bounding box center [247, 409] width 192 height 86
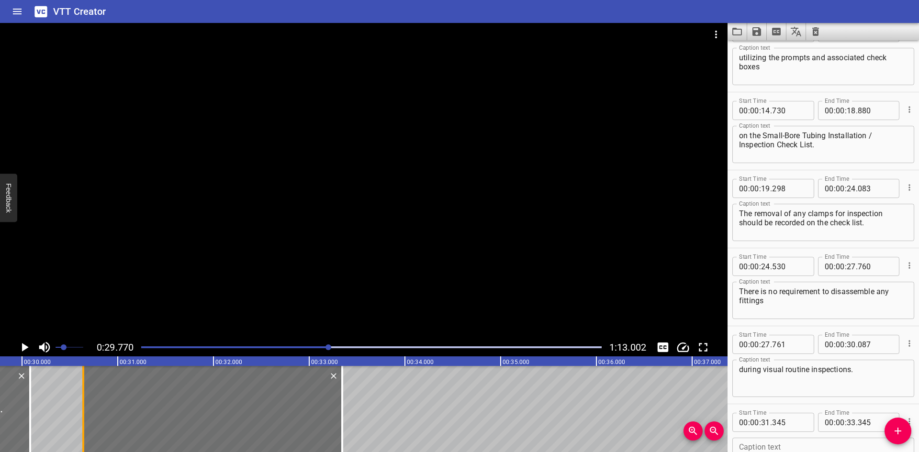
drag, startPoint x: 148, startPoint y: 418, endPoint x: 81, endPoint y: 423, distance: 67.7
click at [81, 423] on div at bounding box center [84, 409] width 10 height 86
click at [21, 349] on icon "Play/Pause" at bounding box center [24, 347] width 14 height 14
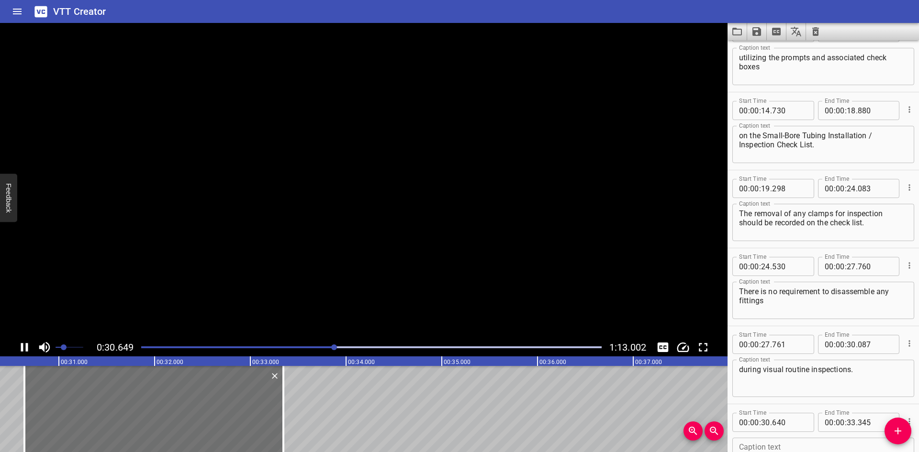
scroll to position [413, 0]
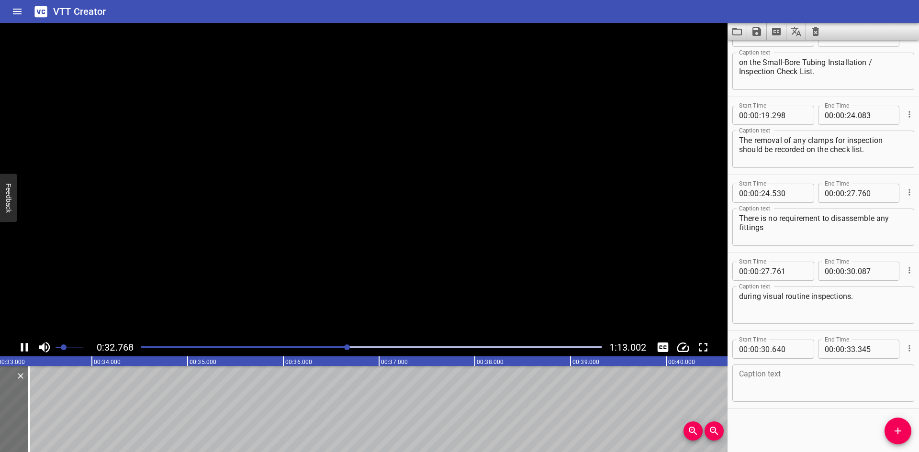
click at [21, 349] on icon "Play/Pause" at bounding box center [24, 347] width 7 height 9
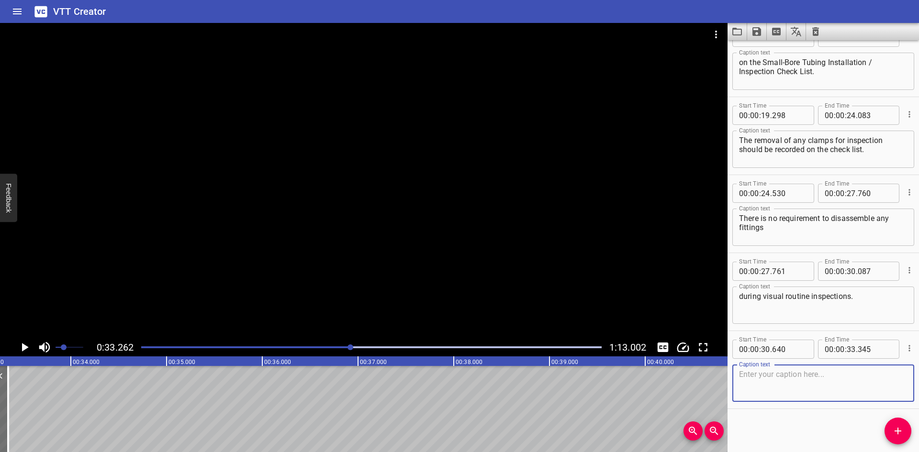
click at [767, 378] on textarea at bounding box center [823, 383] width 169 height 27
click at [892, 425] on button "Add Cue" at bounding box center [898, 431] width 27 height 27
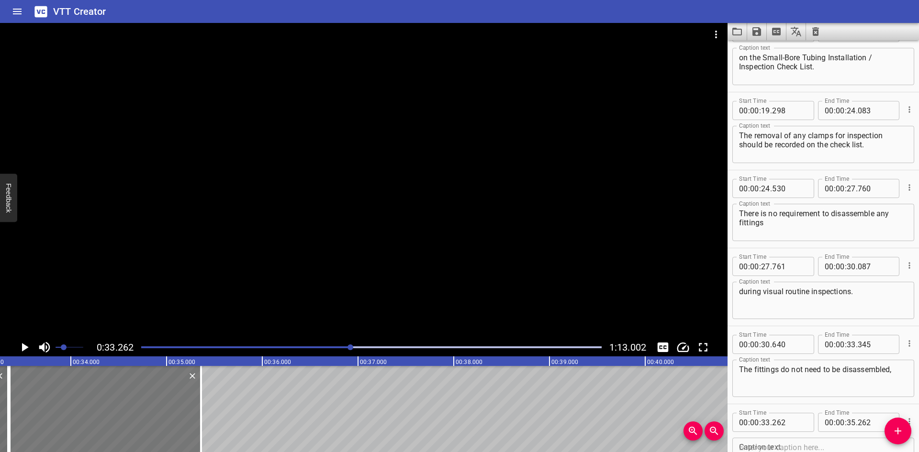
drag, startPoint x: 125, startPoint y: 425, endPoint x: 135, endPoint y: 423, distance: 9.7
click at [135, 423] on div at bounding box center [106, 409] width 192 height 86
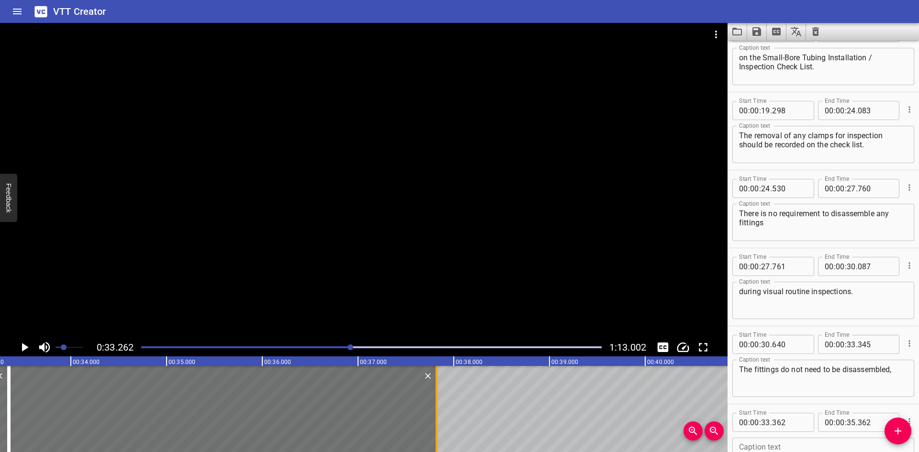
drag, startPoint x: 202, startPoint y: 422, endPoint x: 438, endPoint y: 414, distance: 235.7
click at [438, 414] on div at bounding box center [437, 409] width 10 height 86
click at [803, 424] on input "number" at bounding box center [789, 422] width 35 height 19
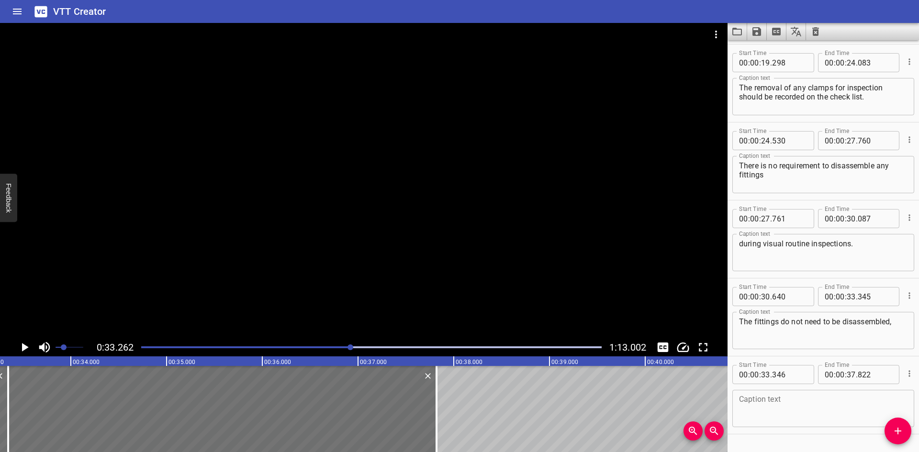
scroll to position [491, 0]
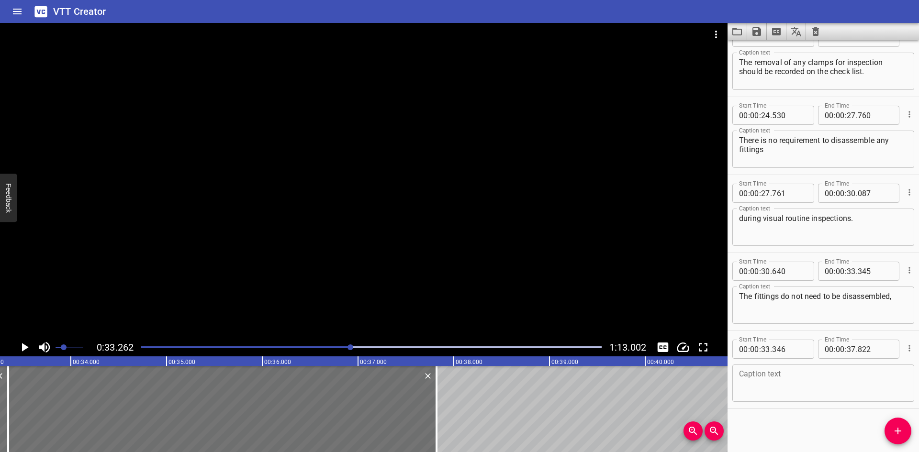
click at [314, 169] on div at bounding box center [364, 181] width 728 height 316
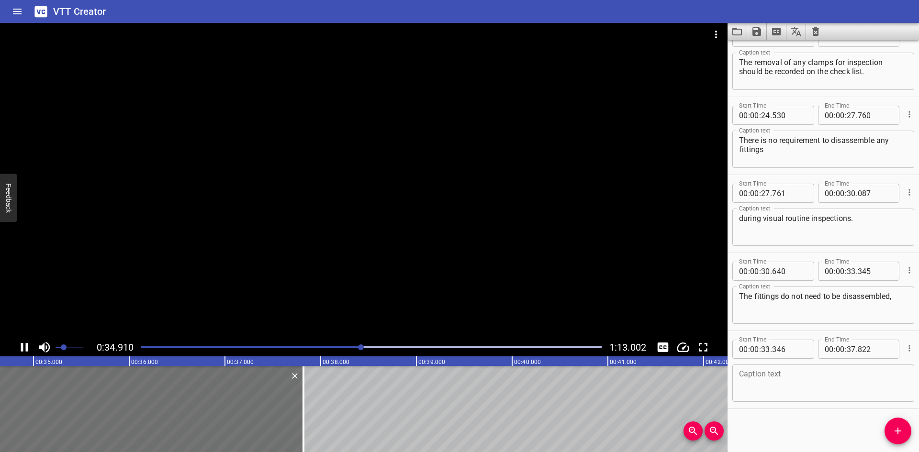
click at [344, 209] on div at bounding box center [364, 181] width 728 height 316
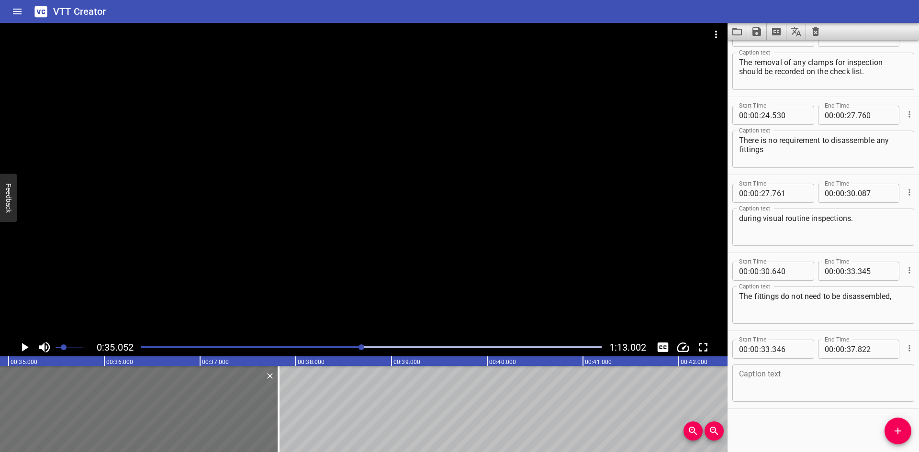
scroll to position [0, 3356]
click at [230, 206] on div at bounding box center [364, 181] width 728 height 316
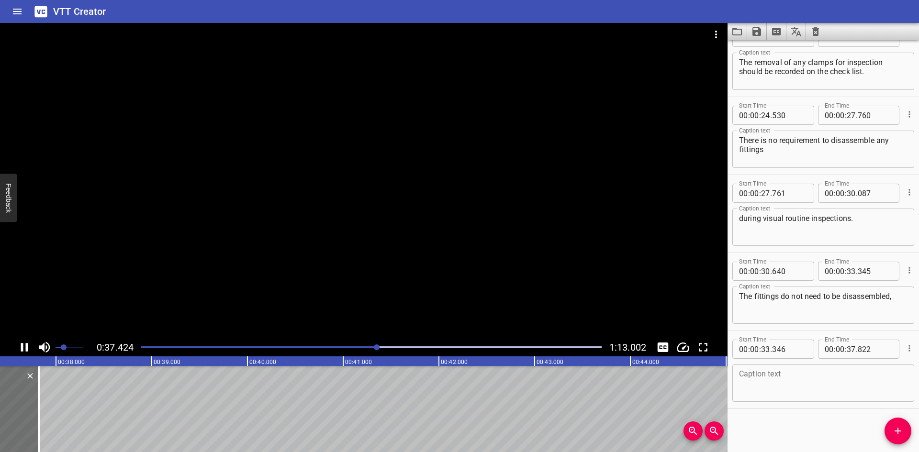
click at [188, 238] on div at bounding box center [364, 181] width 728 height 316
click at [768, 384] on textarea at bounding box center [823, 383] width 169 height 27
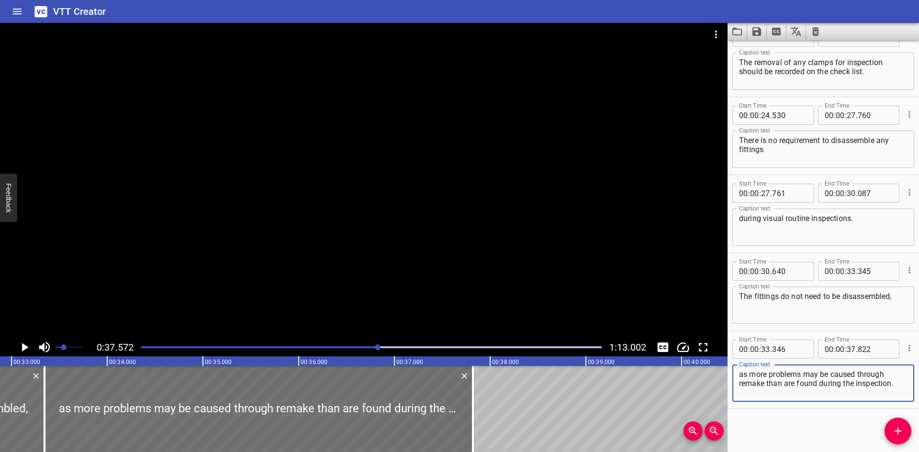
scroll to position [0, 3133]
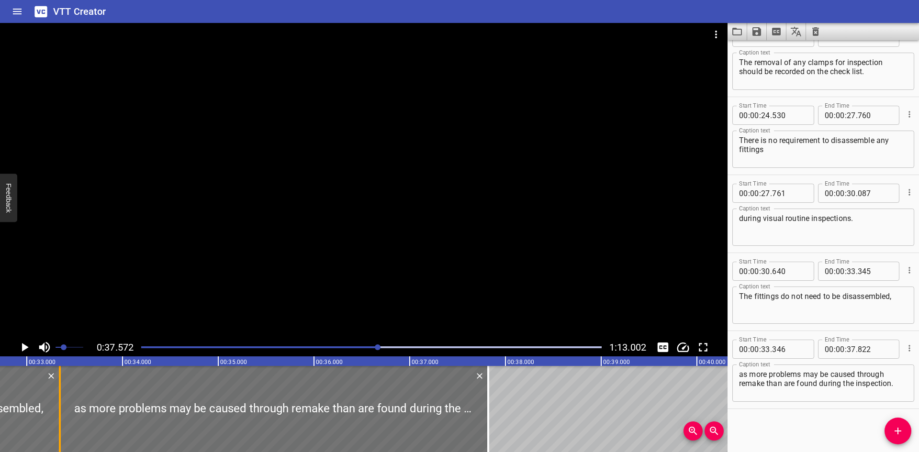
click at [61, 382] on div at bounding box center [60, 409] width 10 height 86
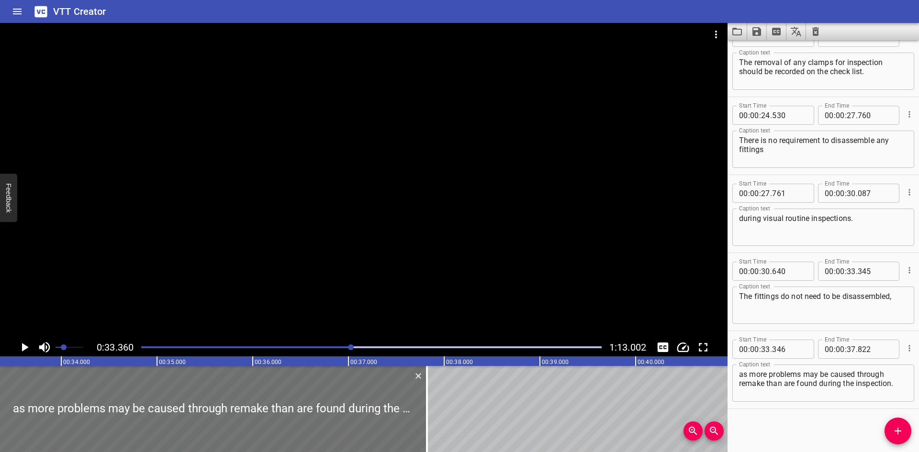
click at [24, 348] on icon "Play/Pause" at bounding box center [25, 347] width 7 height 9
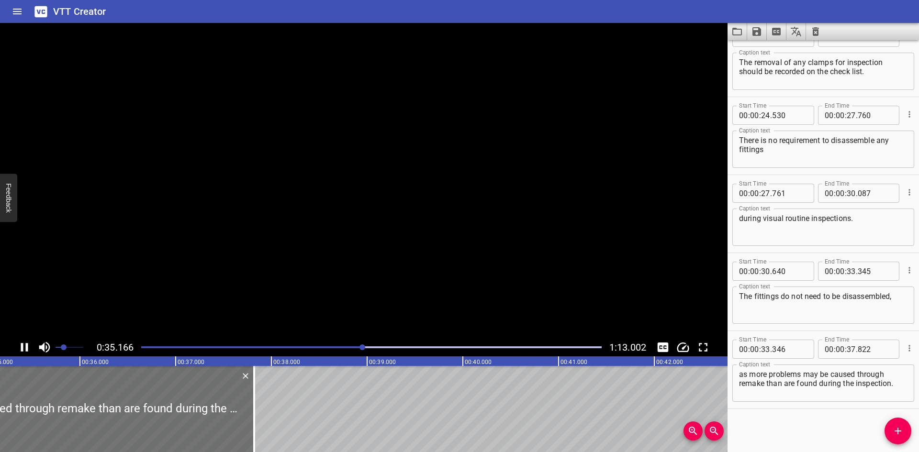
click at [24, 348] on icon "Play/Pause" at bounding box center [24, 347] width 14 height 14
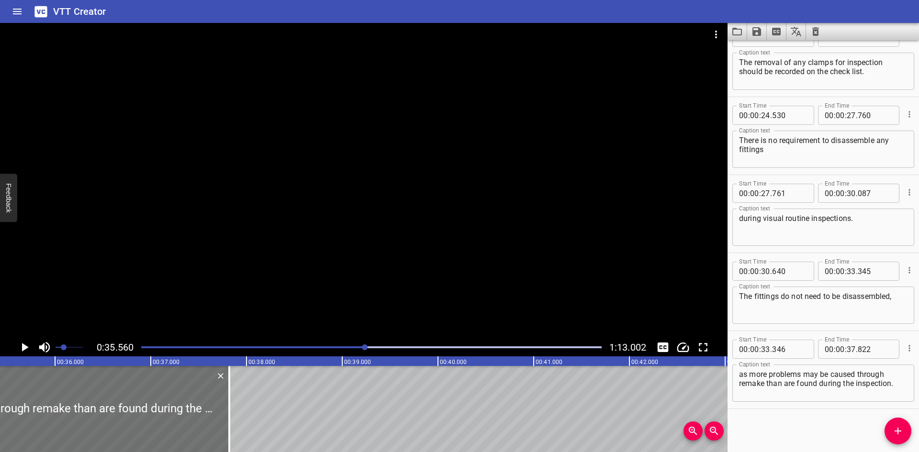
scroll to position [0, 3405]
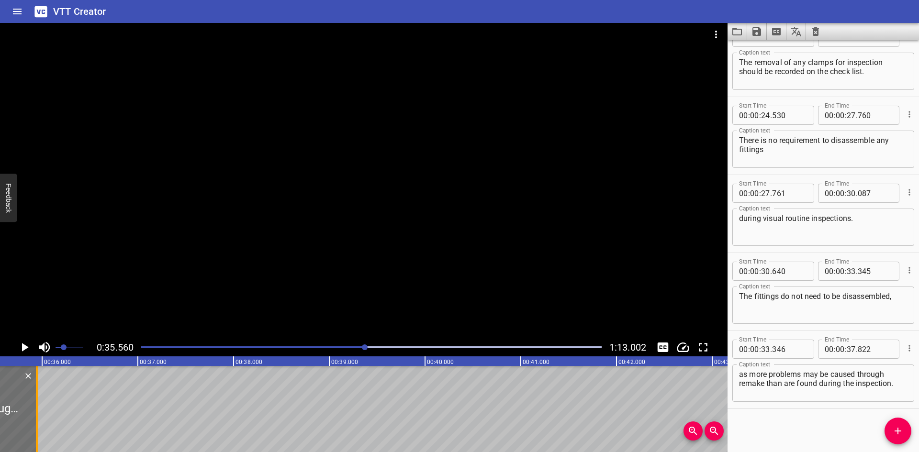
drag, startPoint x: 217, startPoint y: 410, endPoint x: 37, endPoint y: 420, distance: 179.8
click at [37, 420] on div at bounding box center [37, 409] width 2 height 86
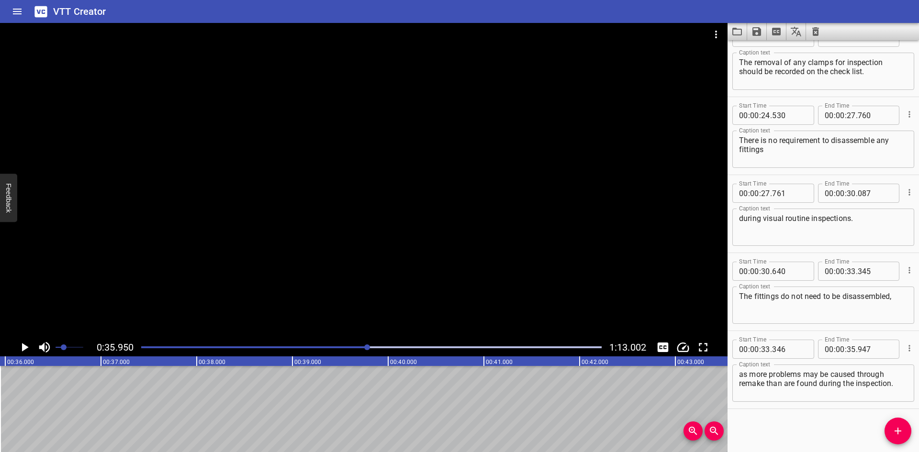
scroll to position [0, 3443]
click at [892, 426] on span "Add Cue" at bounding box center [898, 431] width 27 height 11
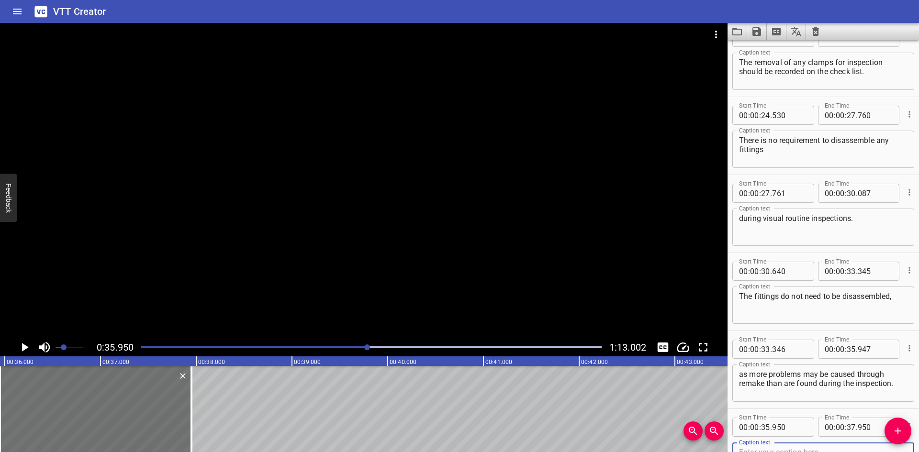
scroll to position [496, 0]
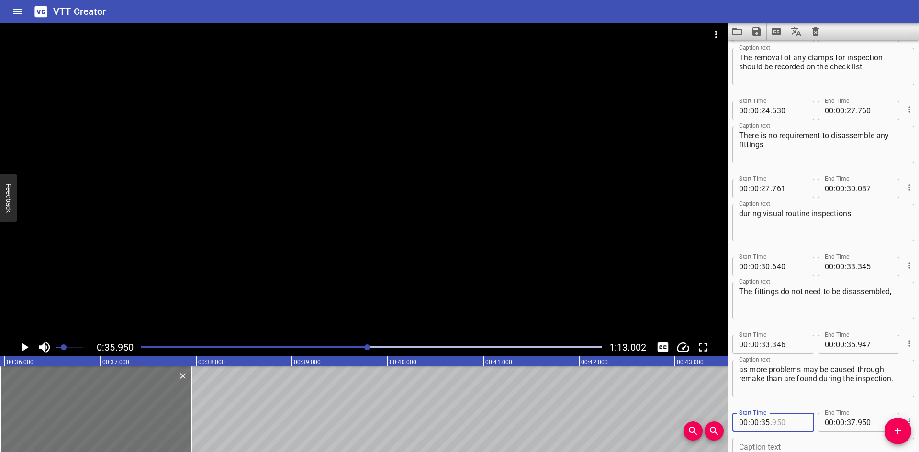
click at [798, 420] on input "number" at bounding box center [789, 422] width 35 height 19
click at [19, 343] on icon "Play/Pause" at bounding box center [24, 347] width 14 height 14
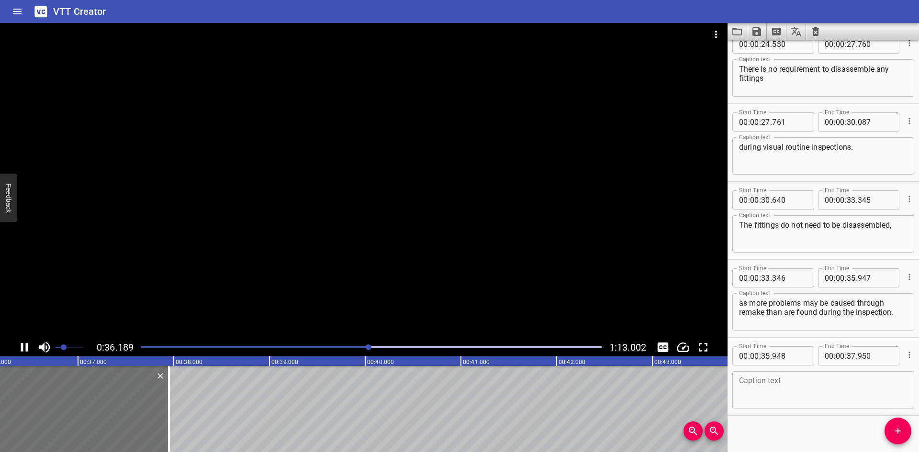
scroll to position [569, 0]
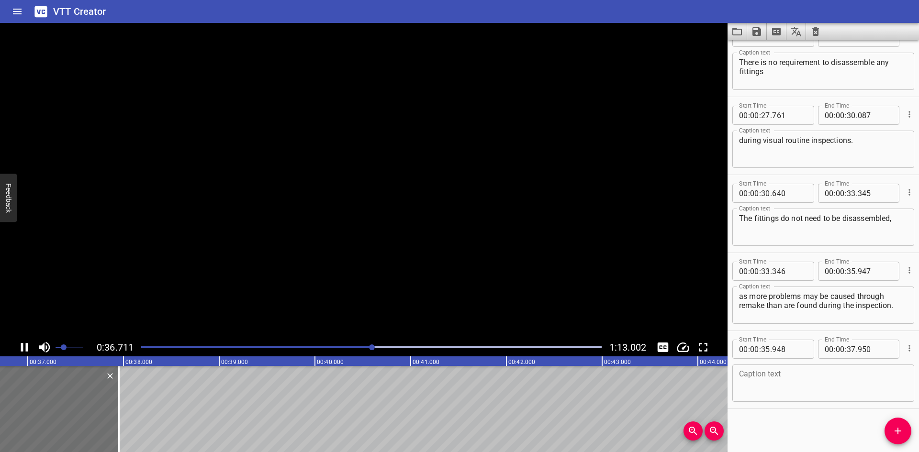
click at [19, 343] on icon "Play/Pause" at bounding box center [24, 347] width 14 height 14
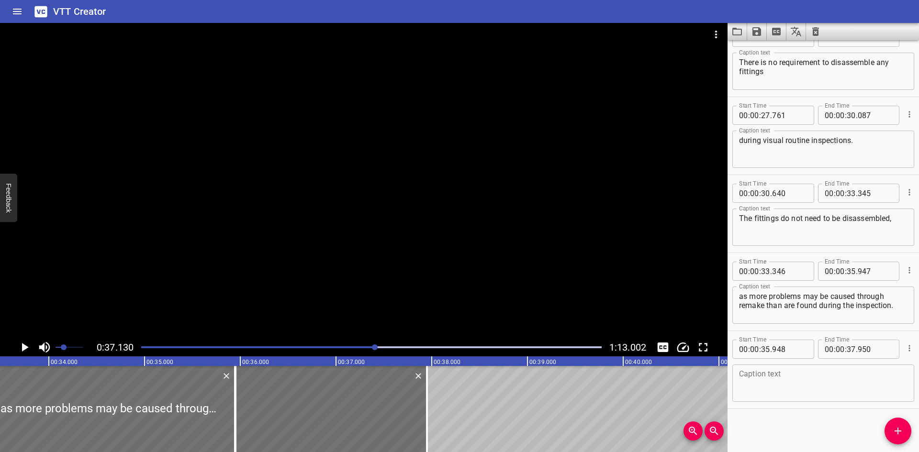
scroll to position [0, 3191]
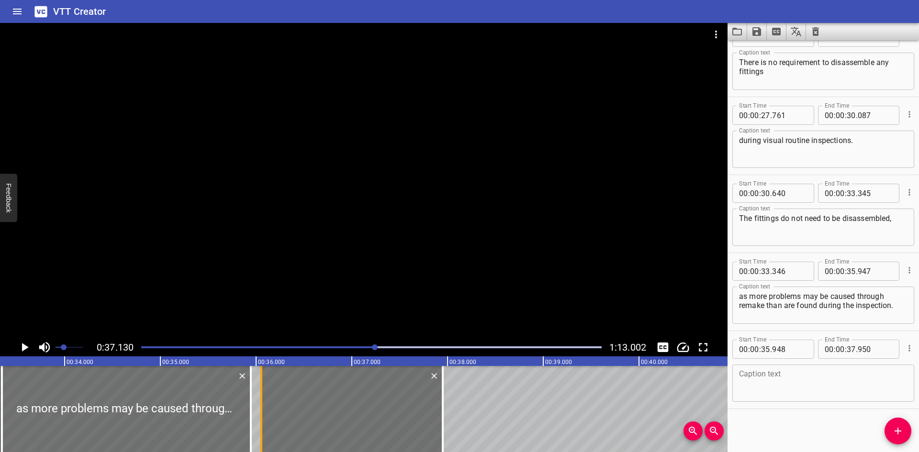
drag, startPoint x: 249, startPoint y: 436, endPoint x: 260, endPoint y: 434, distance: 10.2
click at [260, 434] on div at bounding box center [262, 409] width 10 height 86
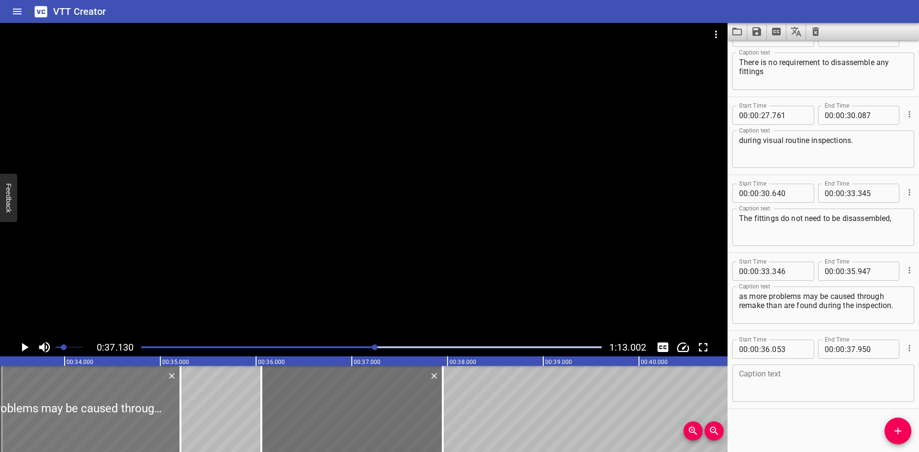
drag, startPoint x: 242, startPoint y: 438, endPoint x: 172, endPoint y: 445, distance: 70.7
click at [172, 445] on div at bounding box center [56, 409] width 249 height 86
click at [180, 435] on div at bounding box center [181, 409] width 2 height 86
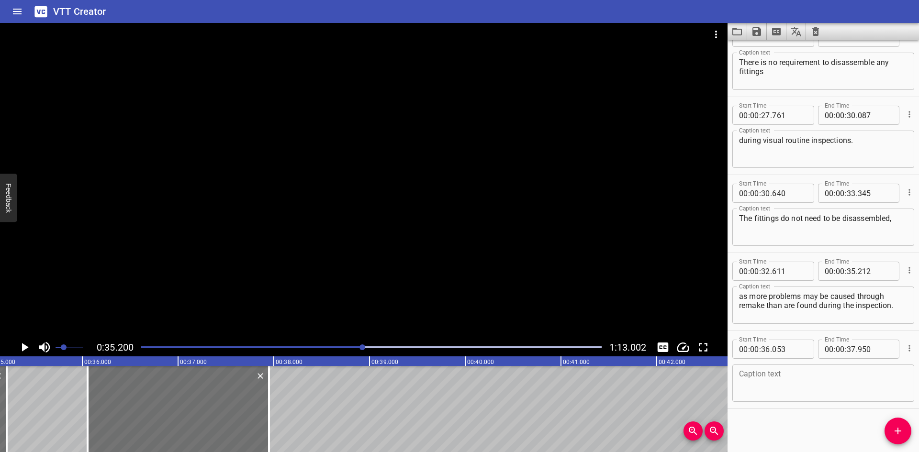
scroll to position [0, 3371]
click at [25, 347] on icon "Play/Pause" at bounding box center [25, 347] width 7 height 9
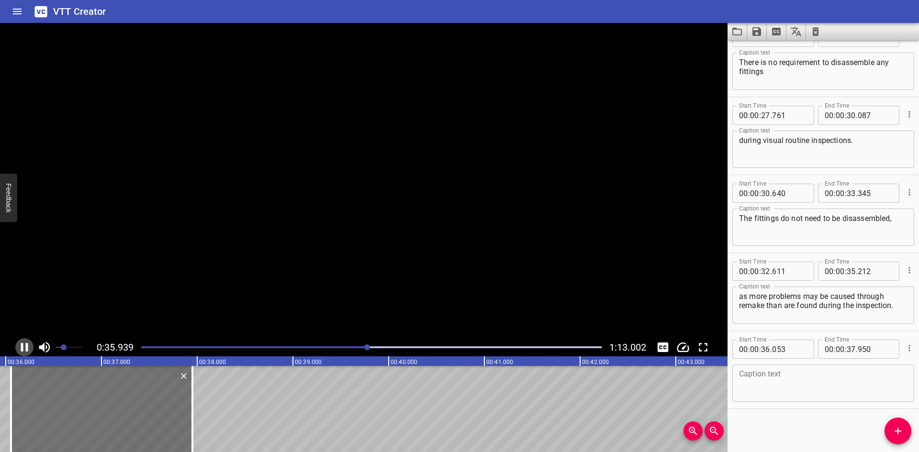
click at [25, 347] on icon "Play/Pause" at bounding box center [24, 347] width 14 height 14
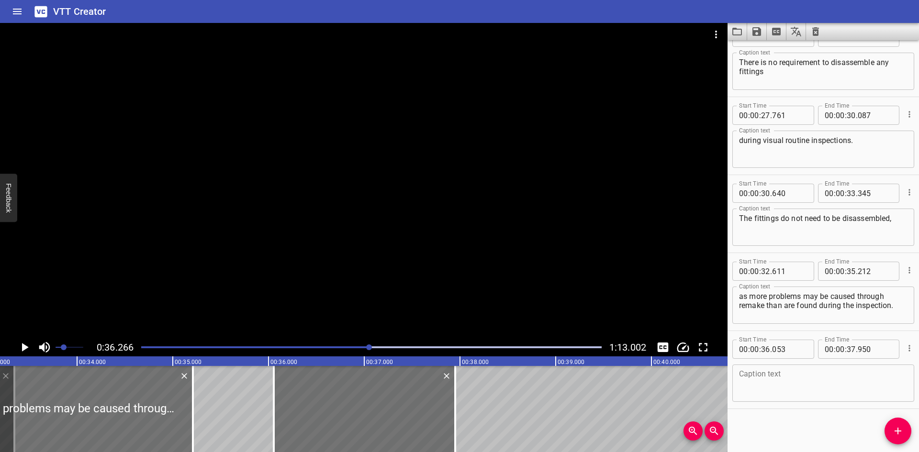
scroll to position [0, 3109]
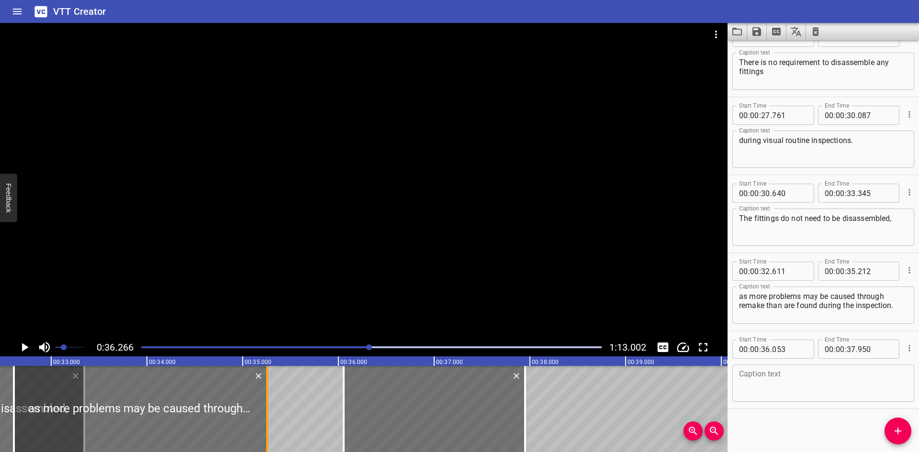
click at [268, 430] on div at bounding box center [267, 409] width 2 height 86
click at [269, 430] on div at bounding box center [267, 409] width 10 height 86
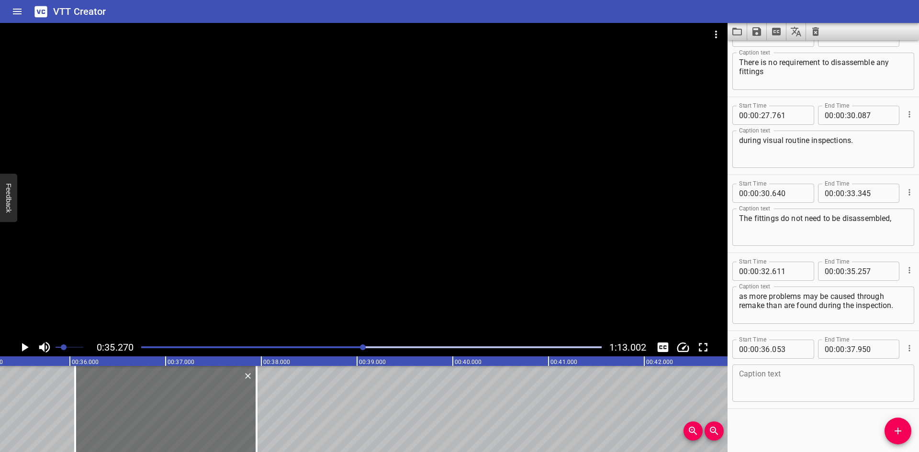
click at [27, 347] on icon "Play/Pause" at bounding box center [25, 347] width 7 height 9
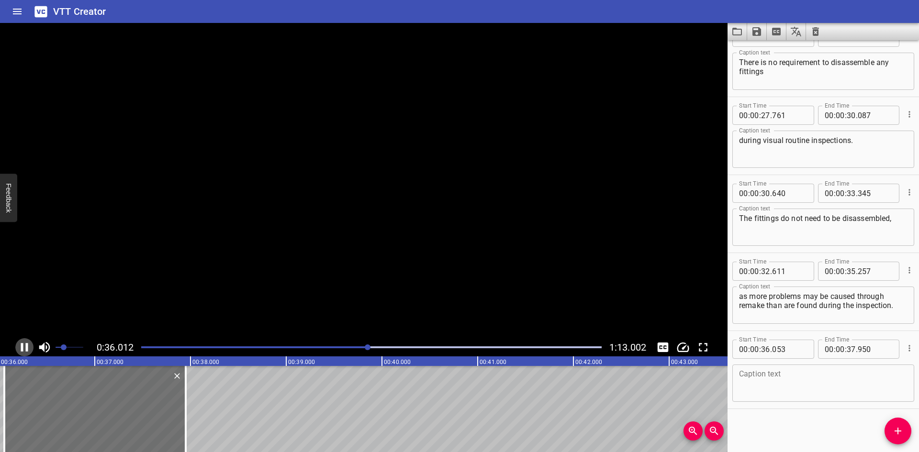
click at [27, 347] on icon "Play/Pause" at bounding box center [24, 347] width 7 height 9
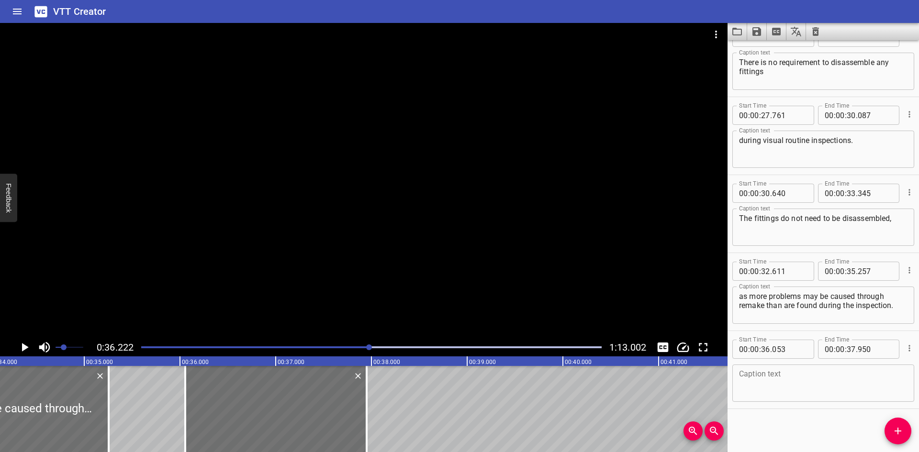
scroll to position [0, 3221]
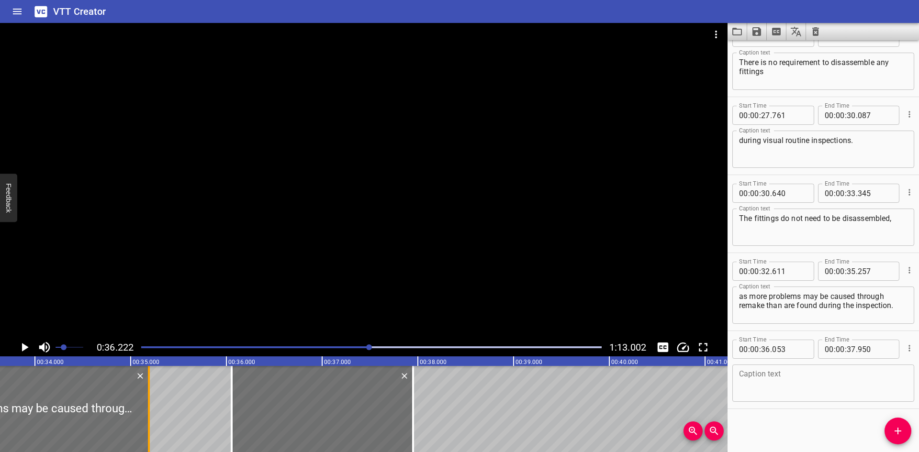
drag, startPoint x: 155, startPoint y: 432, endPoint x: 148, endPoint y: 432, distance: 6.2
click at [148, 432] on div at bounding box center [149, 409] width 2 height 86
click at [111, 427] on div at bounding box center [25, 409] width 247 height 86
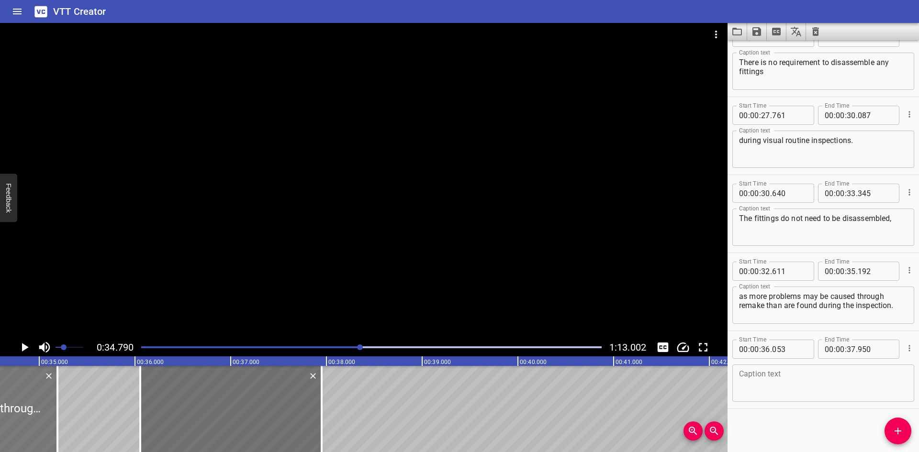
scroll to position [0, 3332]
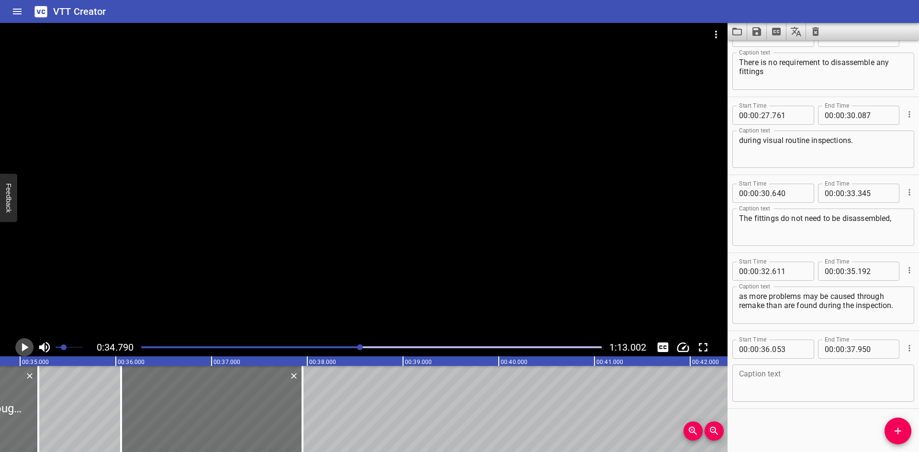
click at [20, 346] on icon "Play/Pause" at bounding box center [24, 347] width 14 height 14
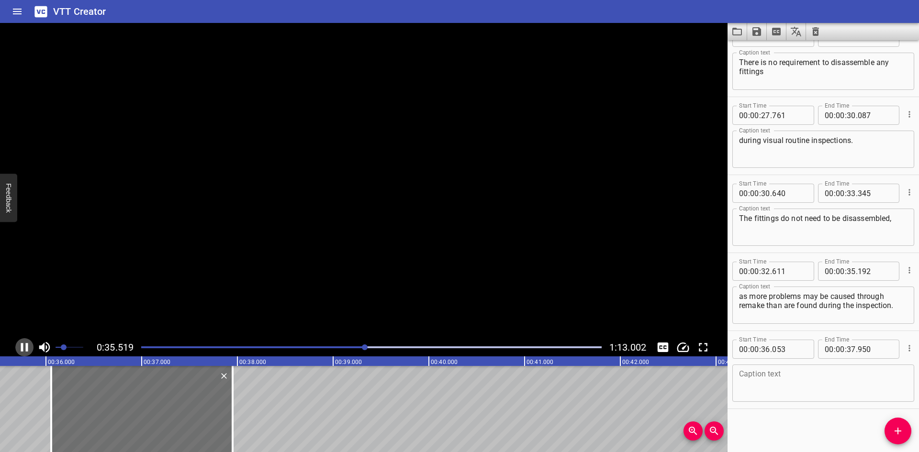
click at [20, 346] on icon "Play/Pause" at bounding box center [24, 347] width 14 height 14
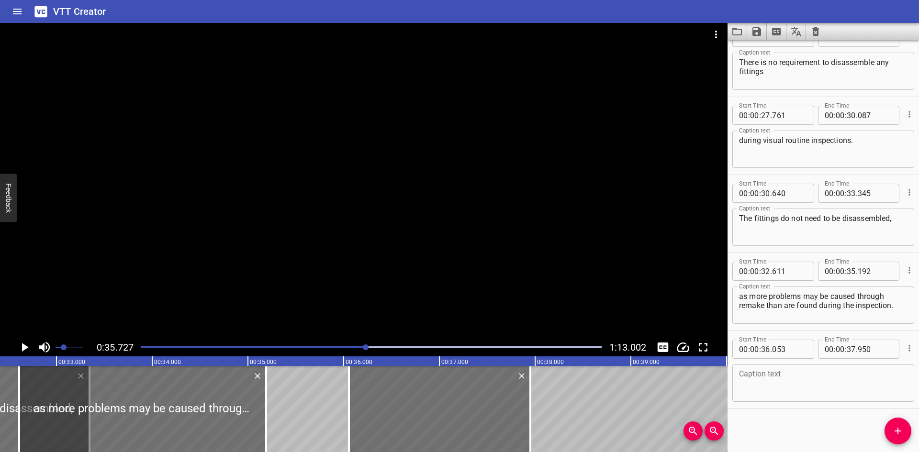
scroll to position [0, 3011]
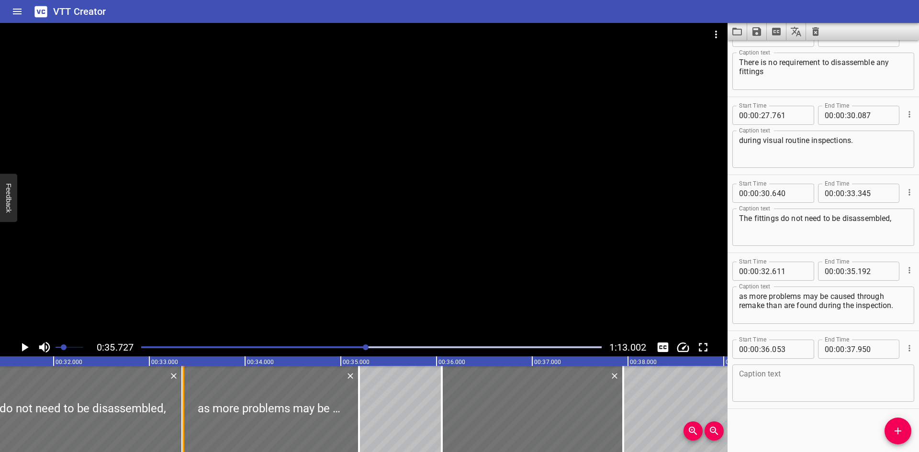
drag, startPoint x: 113, startPoint y: 424, endPoint x: 184, endPoint y: 427, distance: 71.4
click at [184, 427] on div at bounding box center [183, 409] width 2 height 86
click at [793, 269] on input "number" at bounding box center [789, 271] width 35 height 19
click at [767, 353] on input "number" at bounding box center [765, 349] width 9 height 19
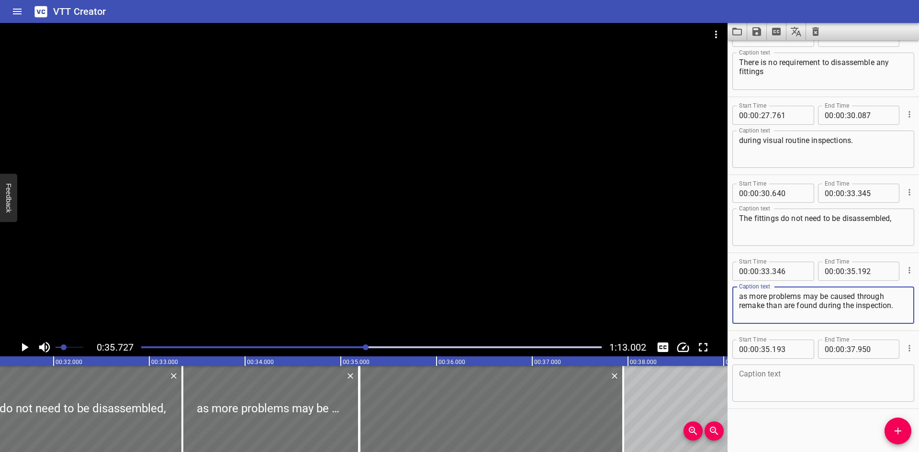
drag, startPoint x: 898, startPoint y: 305, endPoint x: 859, endPoint y: 297, distance: 40.1
click at [859, 297] on textarea "as more problems may be caused through remake than are found during the inspect…" at bounding box center [823, 305] width 169 height 27
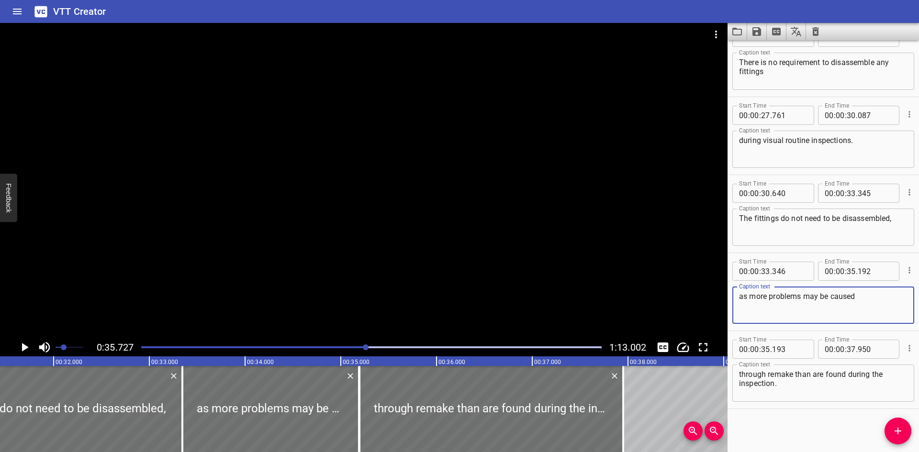
click at [868, 297] on textarea "as more problems may be caused" at bounding box center [823, 305] width 169 height 27
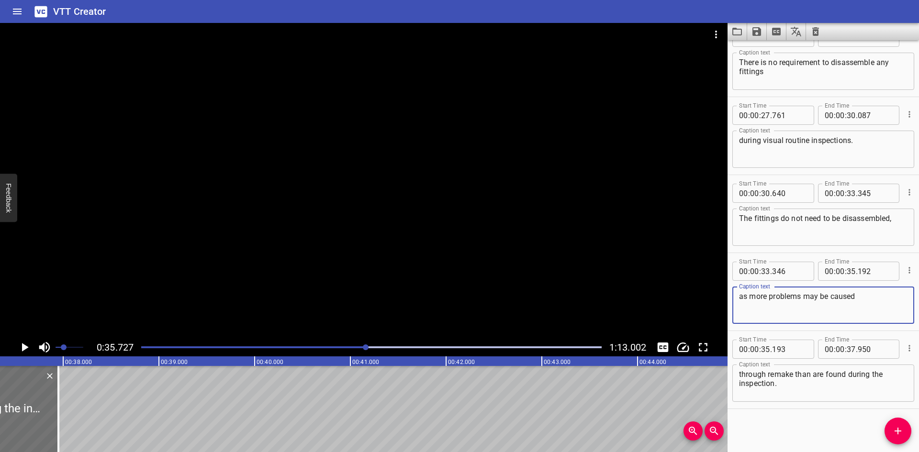
scroll to position [0, 3560]
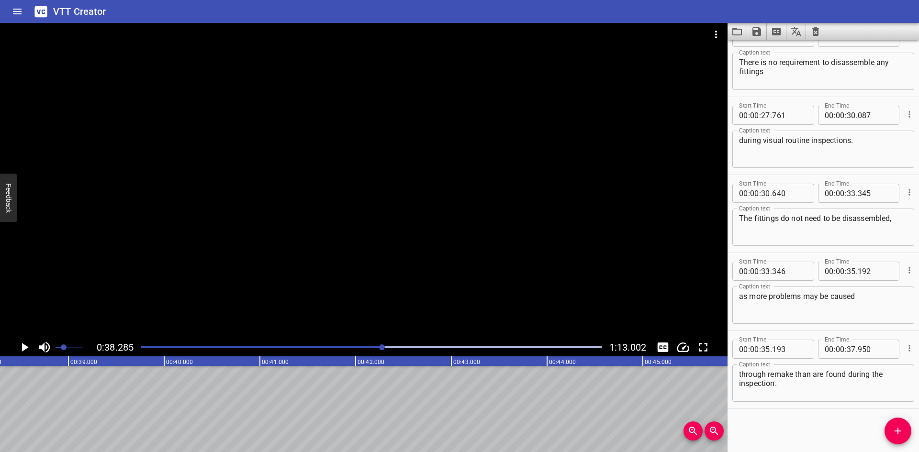
click at [276, 254] on div at bounding box center [364, 181] width 728 height 316
click at [26, 344] on icon "Play/Pause" at bounding box center [24, 347] width 7 height 9
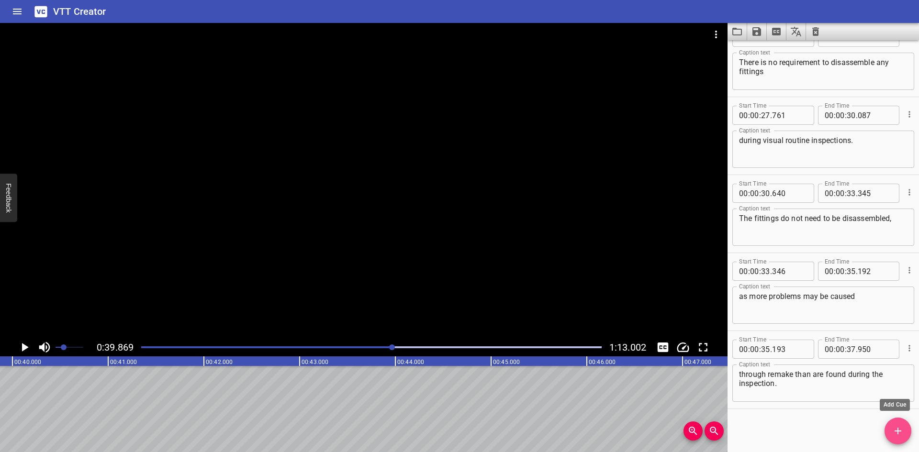
click at [890, 426] on span "Add Cue" at bounding box center [898, 431] width 27 height 11
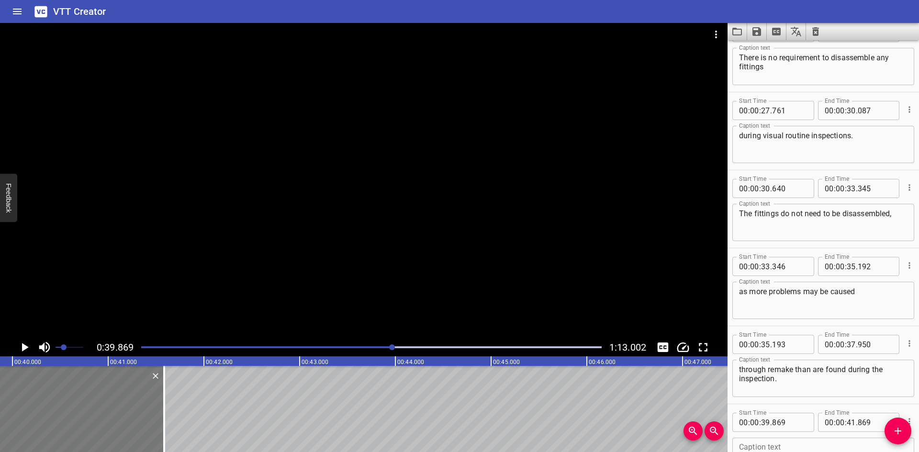
click at [124, 421] on div at bounding box center [69, 409] width 192 height 86
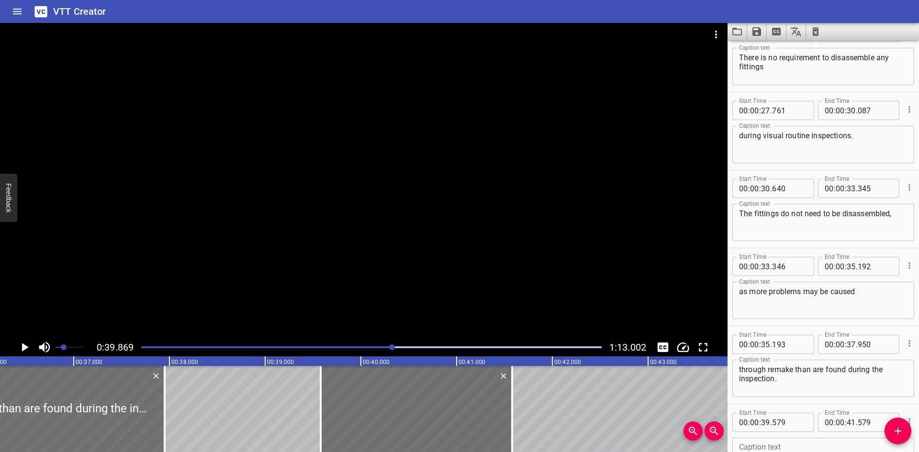
scroll to position [0, 3485]
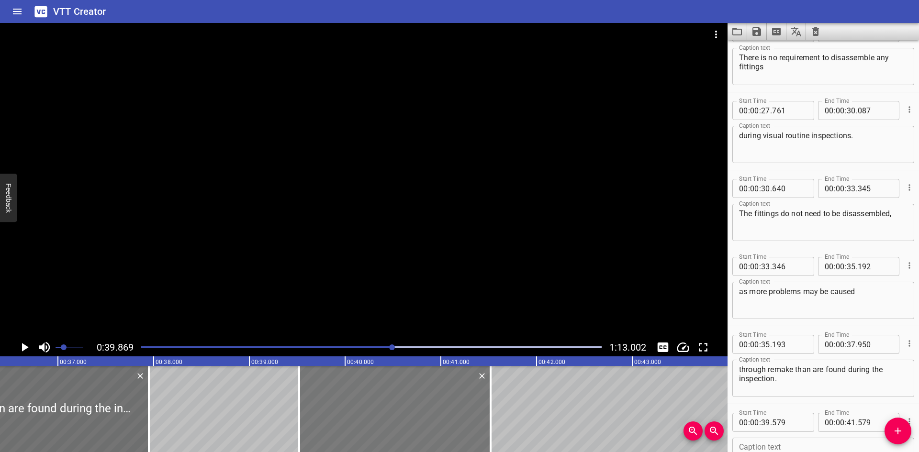
drag, startPoint x: 355, startPoint y: 430, endPoint x: 332, endPoint y: 431, distance: 23.0
click at [348, 431] on div at bounding box center [395, 409] width 192 height 86
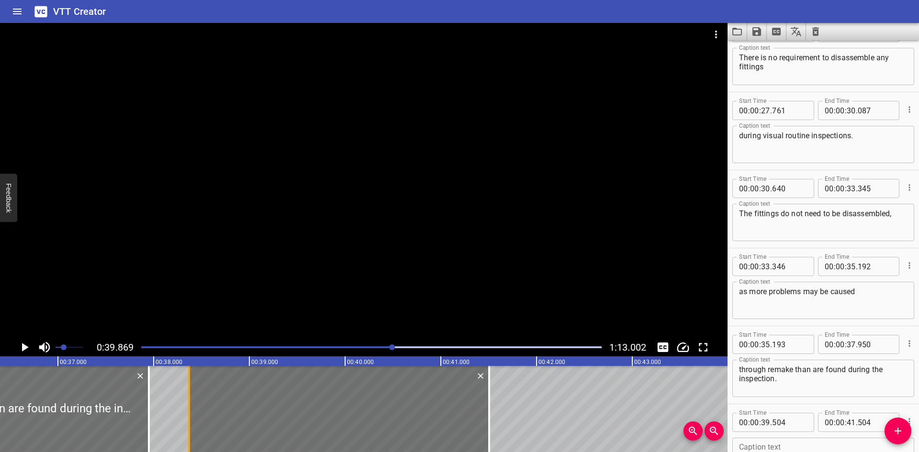
drag, startPoint x: 299, startPoint y: 431, endPoint x: 190, endPoint y: 436, distance: 108.8
click at [190, 436] on div at bounding box center [189, 409] width 10 height 86
click at [745, 444] on textarea at bounding box center [823, 456] width 169 height 27
click at [351, 260] on div at bounding box center [364, 181] width 728 height 316
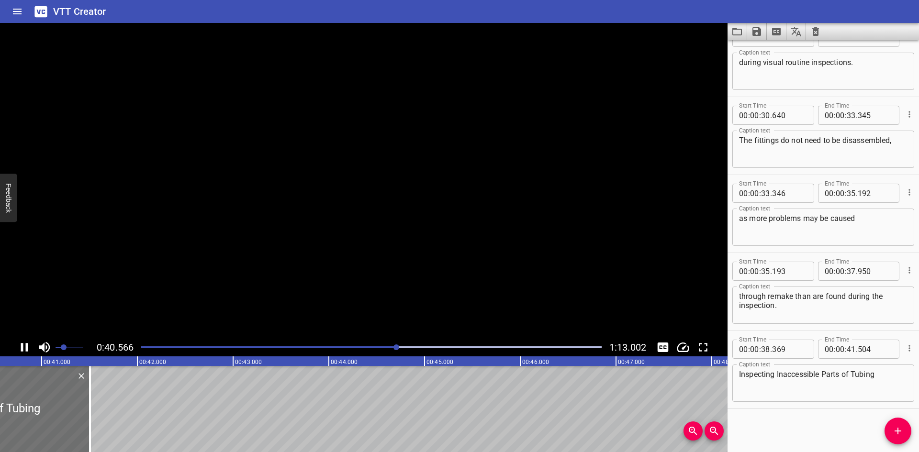
click at [351, 260] on video at bounding box center [364, 181] width 728 height 316
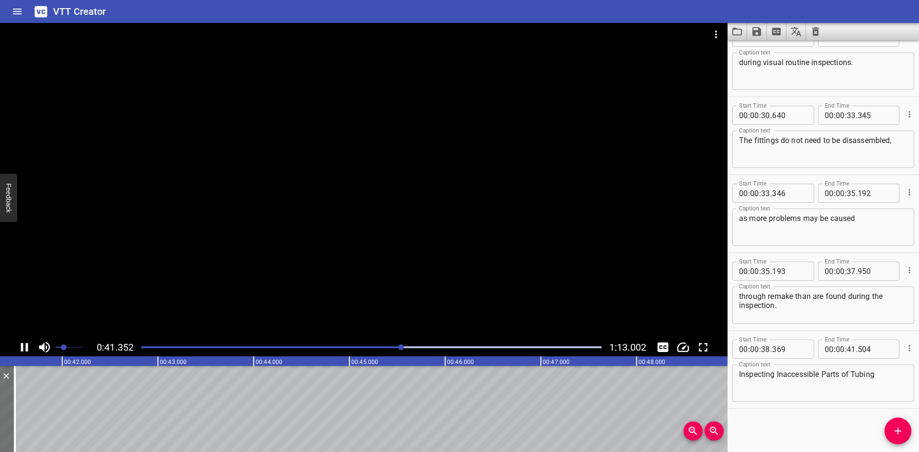
click at [352, 276] on div at bounding box center [364, 181] width 728 height 316
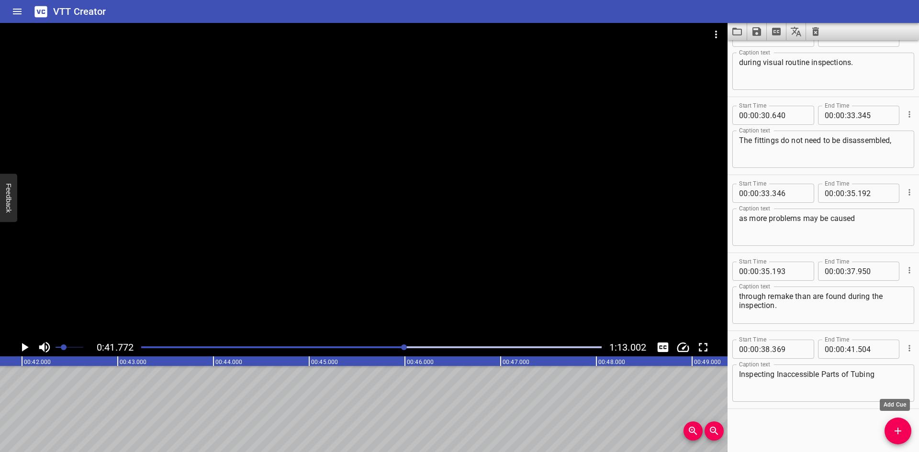
click at [898, 430] on icon "Add Cue" at bounding box center [898, 431] width 7 height 7
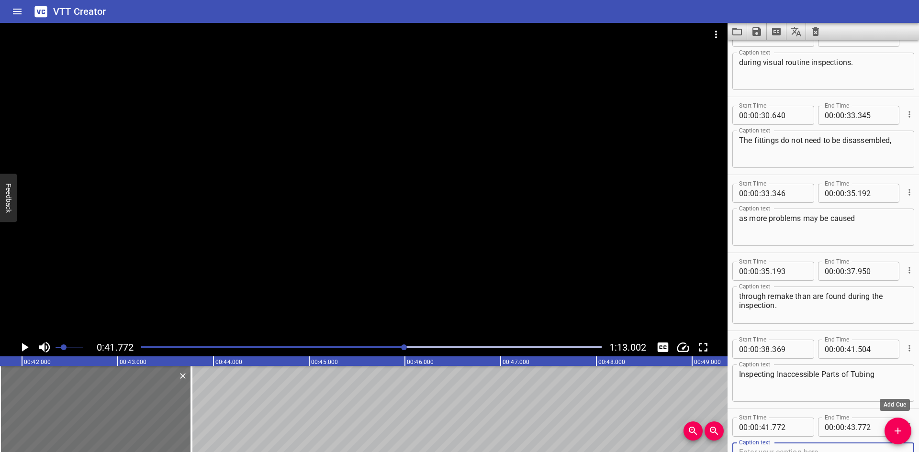
scroll to position [652, 0]
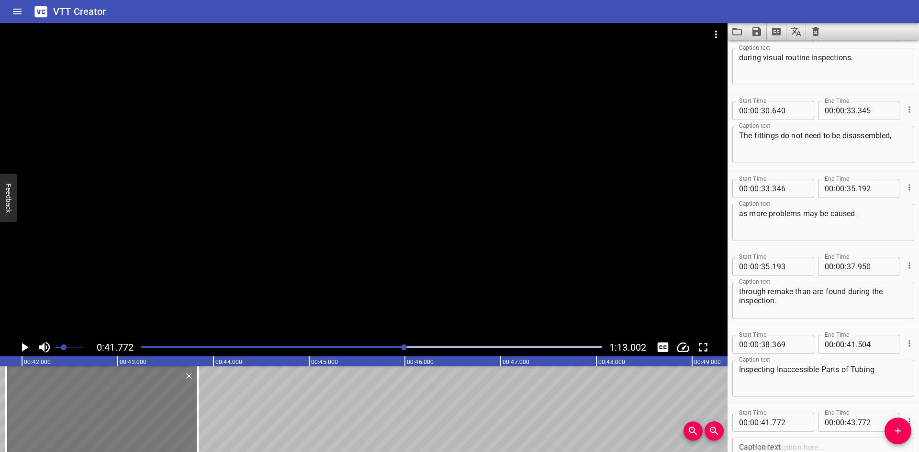
drag, startPoint x: 147, startPoint y: 414, endPoint x: 153, endPoint y: 413, distance: 6.3
click at [153, 413] on div at bounding box center [102, 409] width 192 height 86
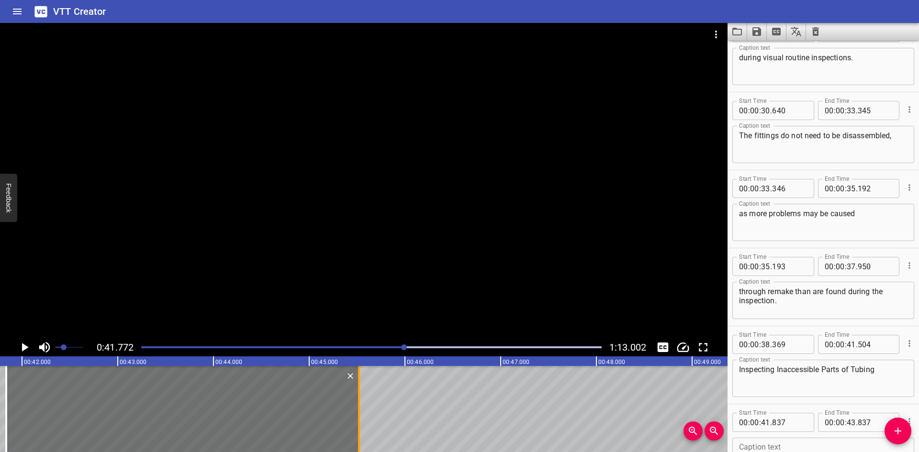
drag, startPoint x: 199, startPoint y: 422, endPoint x: 360, endPoint y: 425, distance: 161.4
click at [360, 425] on div at bounding box center [359, 409] width 10 height 86
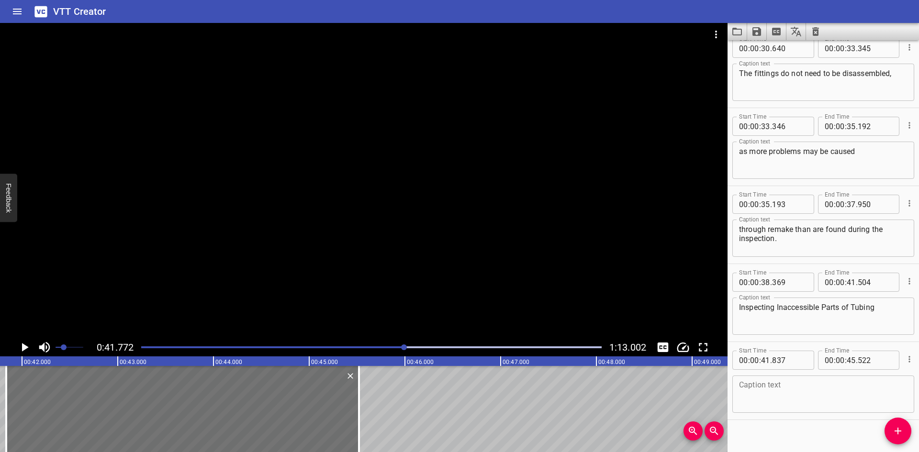
scroll to position [725, 0]
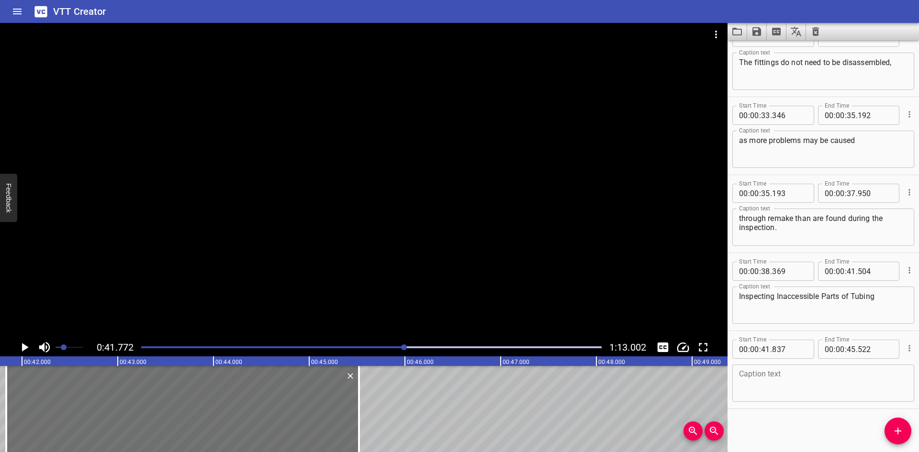
drag, startPoint x: 914, startPoint y: 419, endPoint x: 747, endPoint y: 421, distance: 166.6
click at [747, 421] on div "Start Time 00 : 00 : 00 . 000 Start Time End Time 00 : 00 : 02 . 645 End Time C…" at bounding box center [824, 246] width 192 height 412
click at [24, 340] on icon "Play/Pause" at bounding box center [24, 347] width 14 height 14
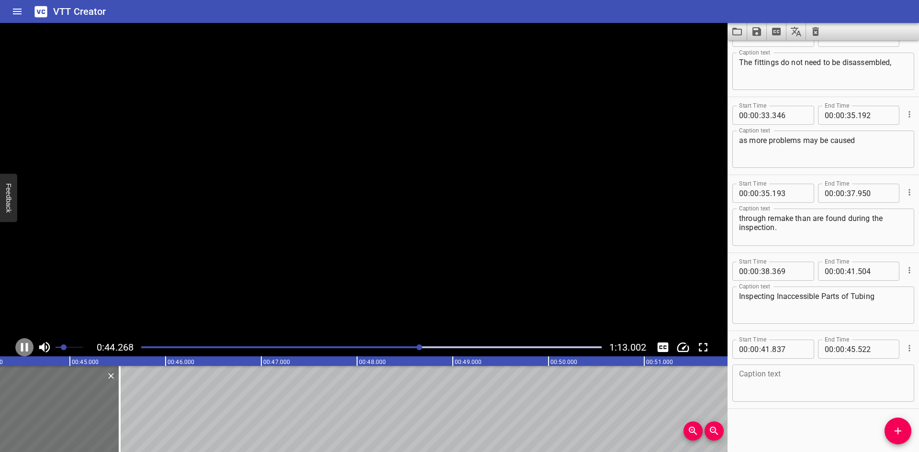
click at [24, 340] on icon "Play/Pause" at bounding box center [24, 347] width 14 height 14
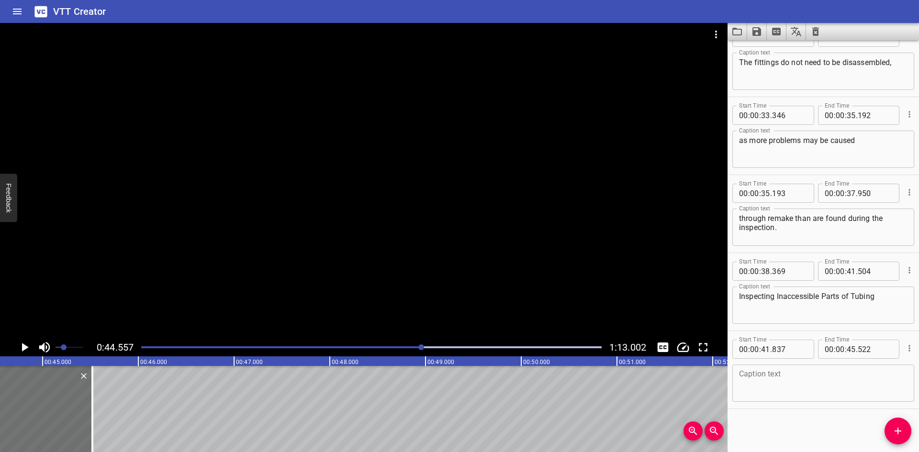
drag, startPoint x: 24, startPoint y: 340, endPoint x: 785, endPoint y: 421, distance: 765.5
click at [785, 423] on div "Start Time 00 : 00 : 00 . 000 Start Time End Time 00 : 00 : 02 . 645 End Time C…" at bounding box center [824, 246] width 192 height 412
click at [20, 345] on icon "Play/Pause" at bounding box center [24, 347] width 14 height 14
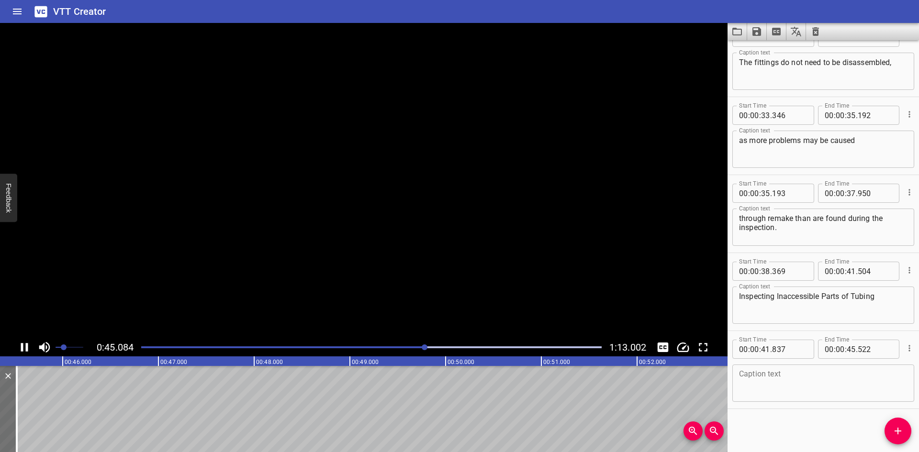
click at [20, 345] on icon "Play/Pause" at bounding box center [24, 347] width 14 height 14
click at [777, 395] on textarea at bounding box center [823, 383] width 169 height 27
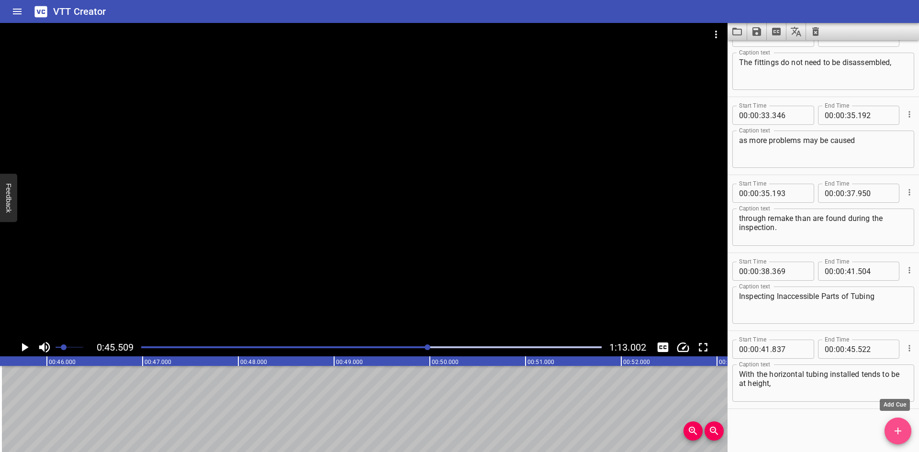
click at [895, 431] on icon "Add Cue" at bounding box center [898, 431] width 7 height 7
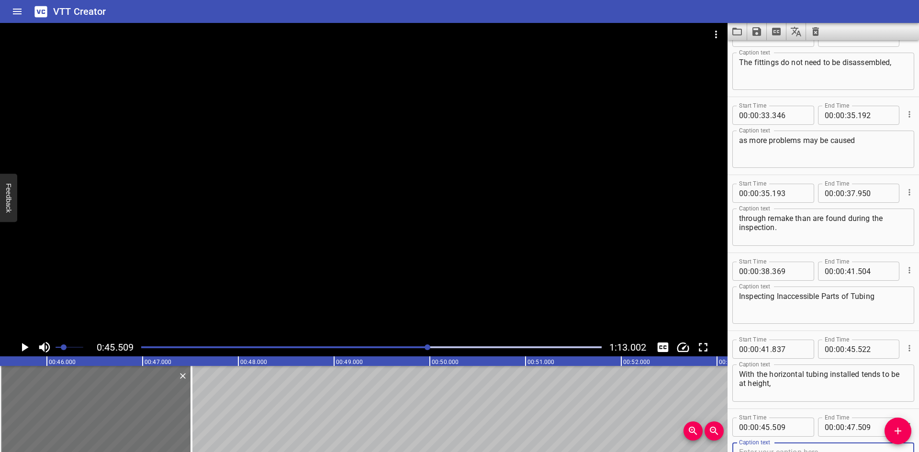
scroll to position [730, 0]
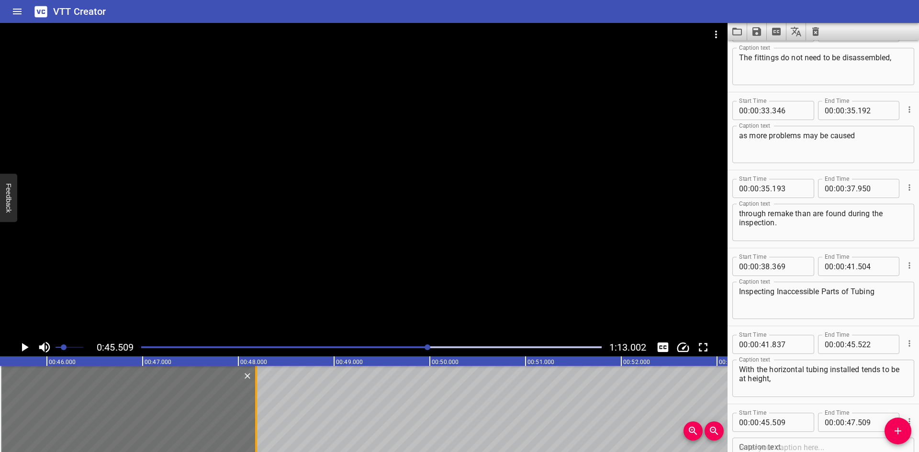
drag, startPoint x: 192, startPoint y: 420, endPoint x: 256, endPoint y: 424, distance: 64.7
click at [256, 424] on div at bounding box center [256, 409] width 2 height 86
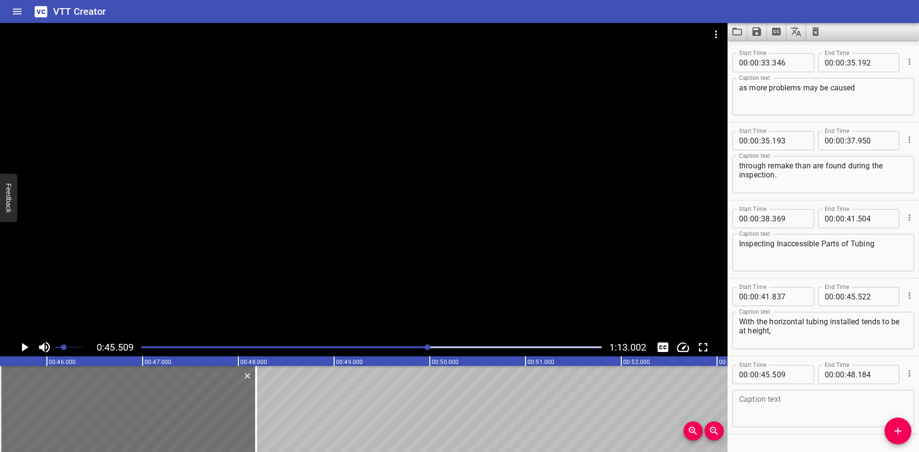
scroll to position [803, 0]
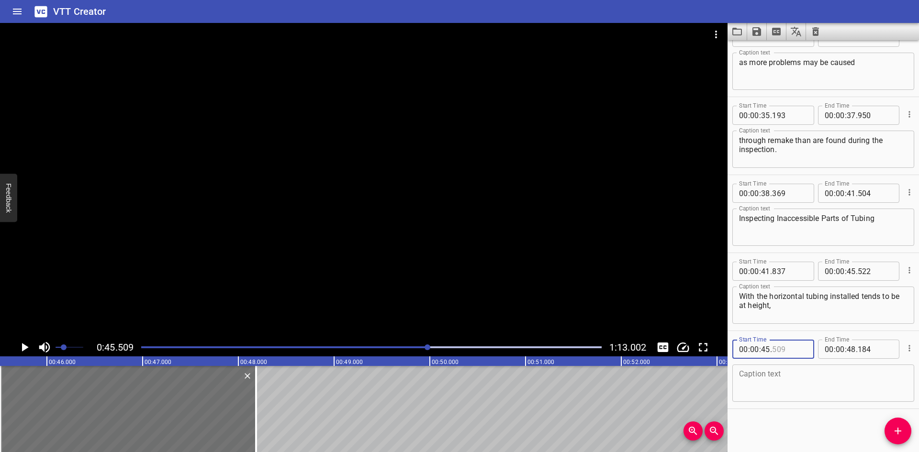
click at [791, 352] on input "number" at bounding box center [789, 349] width 35 height 19
click at [21, 345] on icon "Play/Pause" at bounding box center [24, 347] width 14 height 14
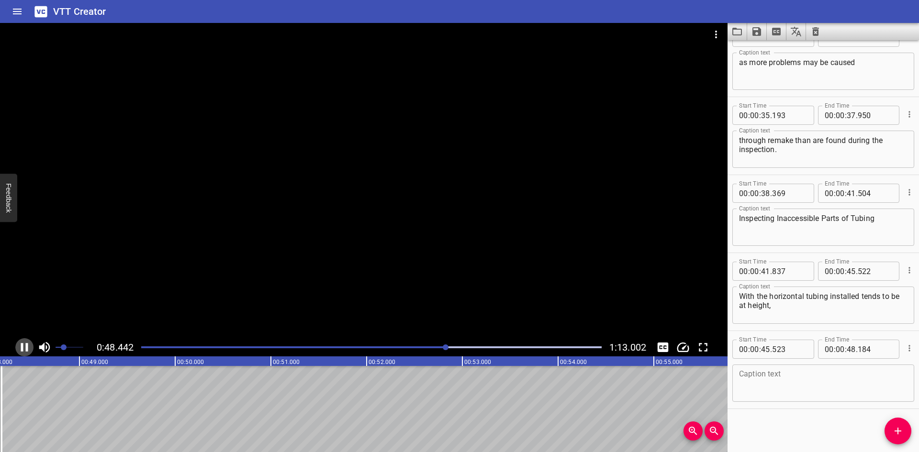
click at [23, 346] on icon "Play/Pause" at bounding box center [24, 347] width 14 height 14
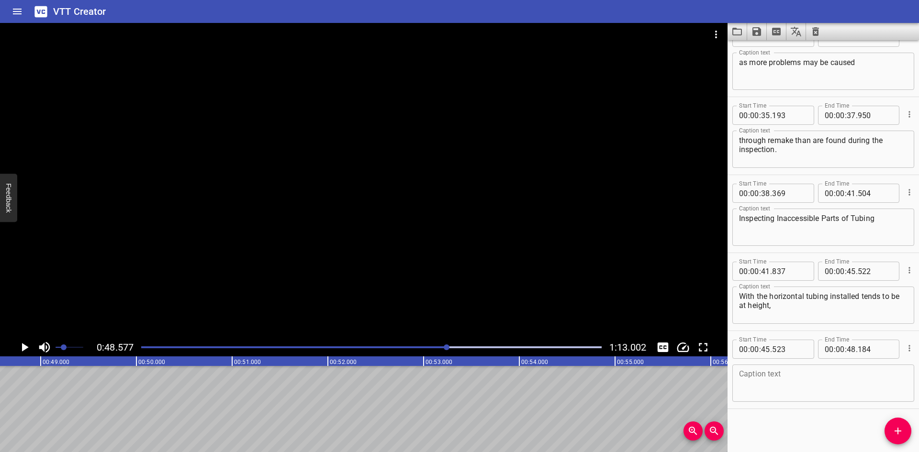
click at [23, 346] on icon "Play/Pause" at bounding box center [25, 347] width 7 height 9
click at [23, 346] on icon "Play/Pause" at bounding box center [24, 347] width 14 height 14
click at [757, 368] on div "Caption text" at bounding box center [824, 383] width 182 height 37
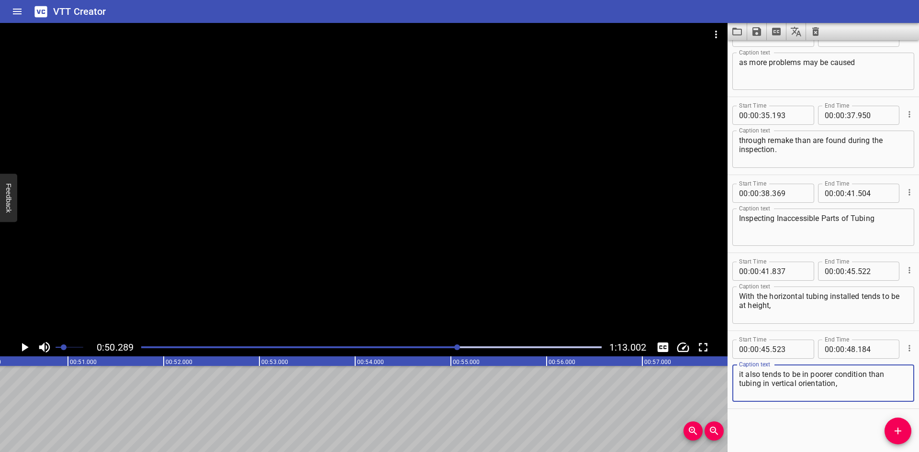
click at [740, 377] on textarea "it also tends to be in poorer condition than tubing in vertical orientation," at bounding box center [823, 383] width 169 height 27
click at [440, 347] on div "Play progress" at bounding box center [228, 348] width 461 height 2
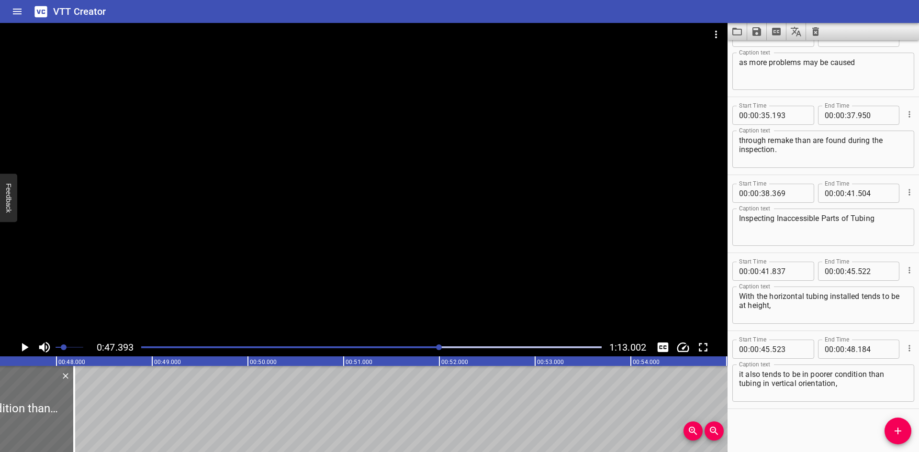
scroll to position [0, 4539]
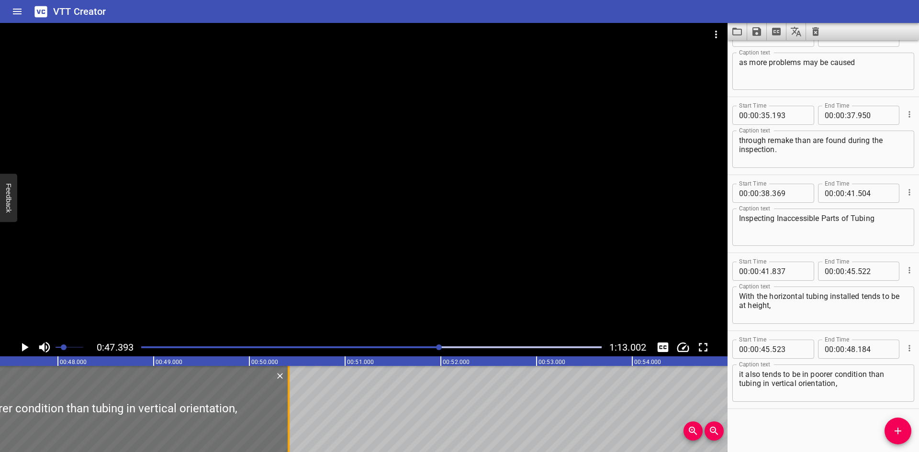
drag, startPoint x: 73, startPoint y: 400, endPoint x: 286, endPoint y: 399, distance: 213.1
click at [286, 399] on div at bounding box center [289, 409] width 10 height 86
click at [173, 409] on div at bounding box center [55, 409] width 468 height 86
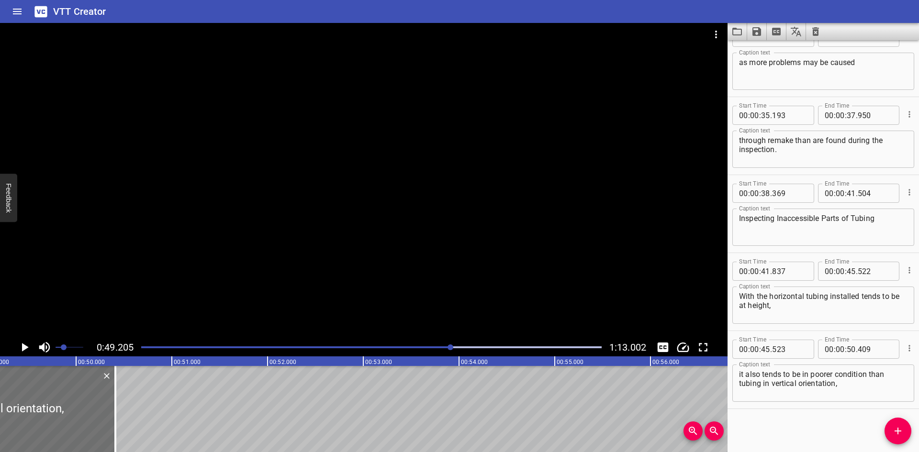
click at [98, 335] on div at bounding box center [364, 181] width 728 height 316
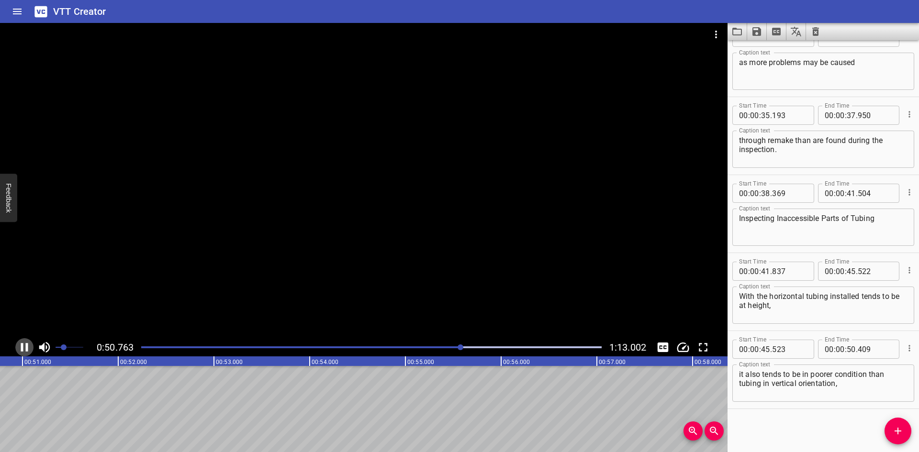
click at [24, 345] on icon "Play/Pause" at bounding box center [24, 347] width 14 height 14
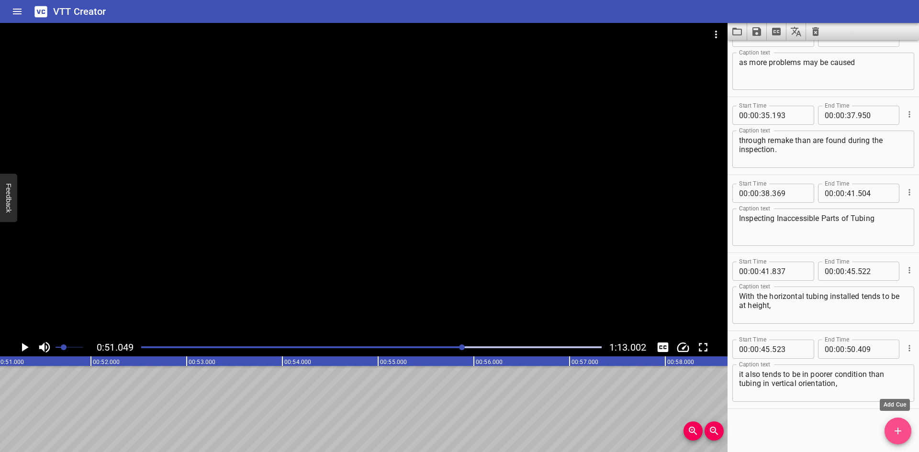
click at [892, 429] on icon "Add Cue" at bounding box center [897, 431] width 11 height 11
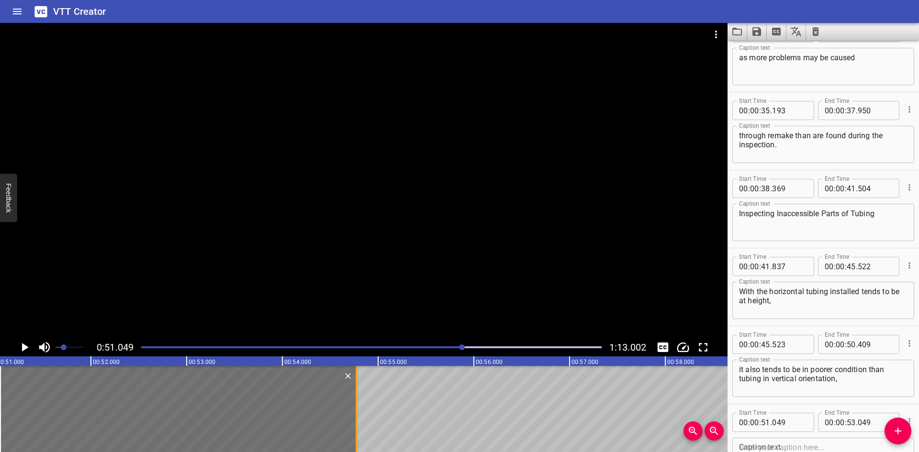
drag, startPoint x: 187, startPoint y: 415, endPoint x: 352, endPoint y: 417, distance: 165.2
click at [352, 417] on div at bounding box center [357, 409] width 10 height 86
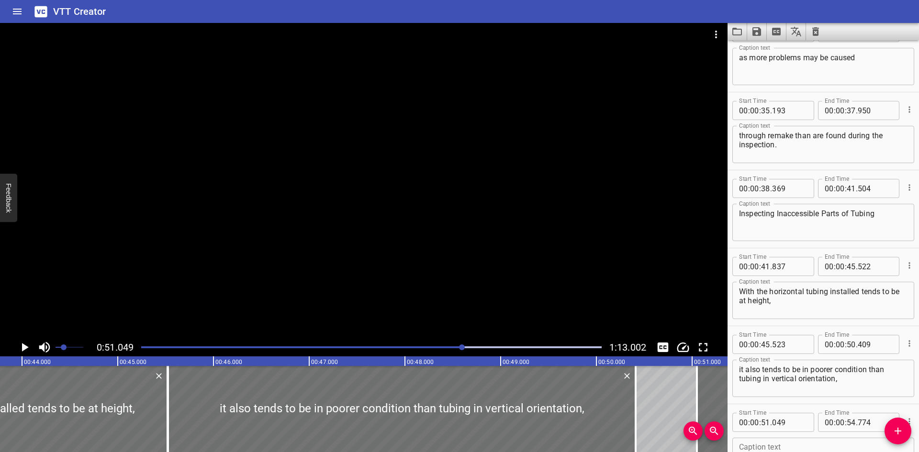
scroll to position [0, 4478]
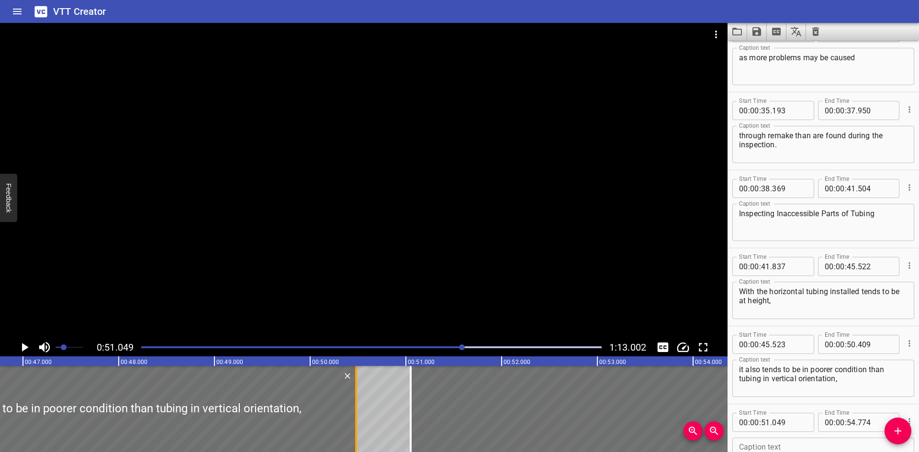
drag, startPoint x: 348, startPoint y: 428, endPoint x: 354, endPoint y: 428, distance: 6.7
click at [354, 428] on div at bounding box center [356, 409] width 10 height 86
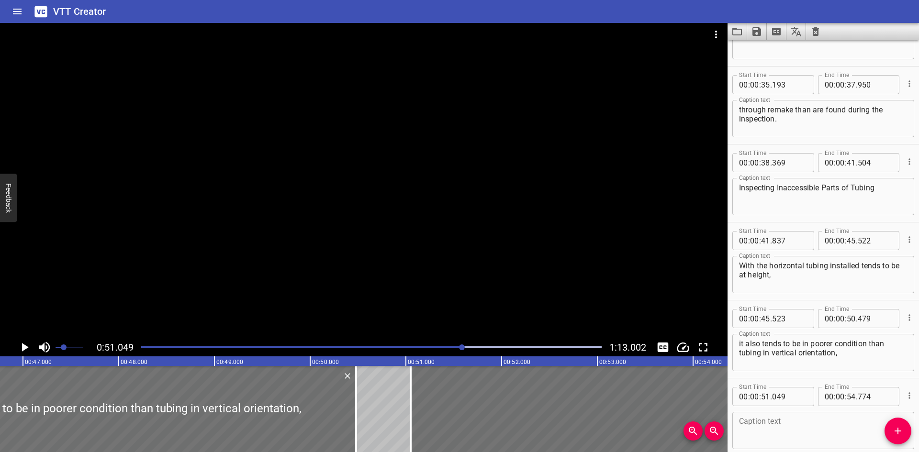
scroll to position [856, 0]
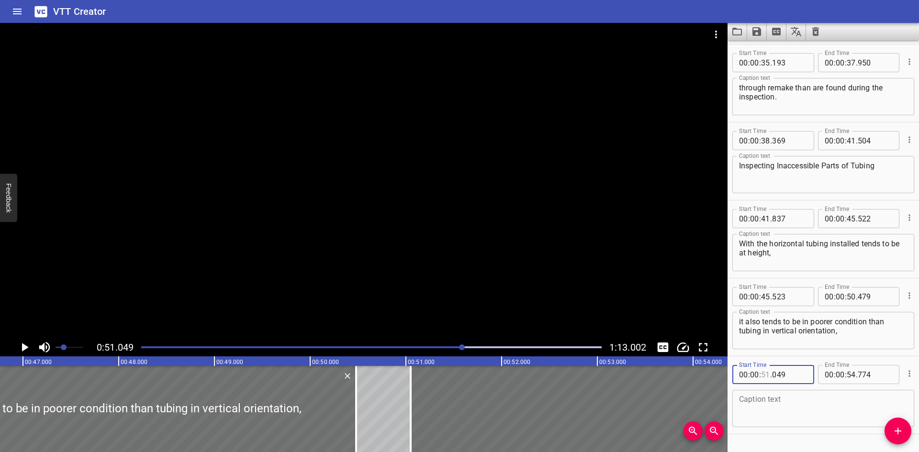
click at [765, 371] on input "number" at bounding box center [765, 374] width 9 height 19
click at [791, 375] on input "number" at bounding box center [789, 374] width 35 height 19
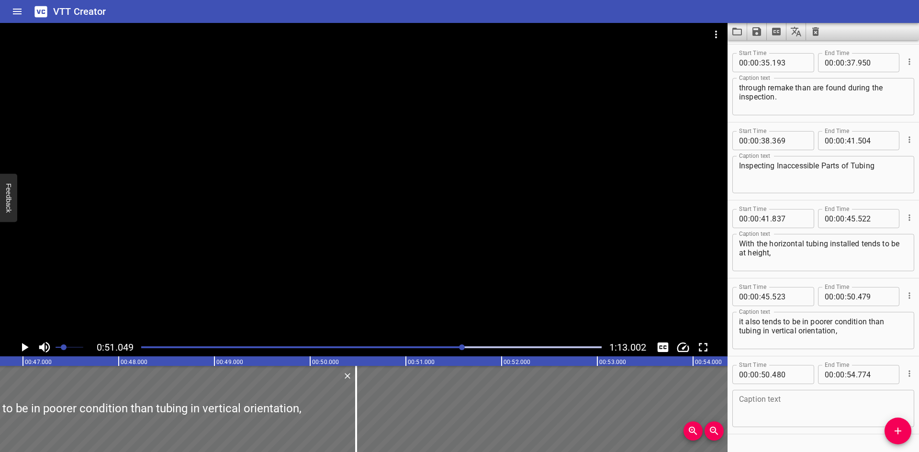
click at [440, 224] on div at bounding box center [364, 181] width 728 height 316
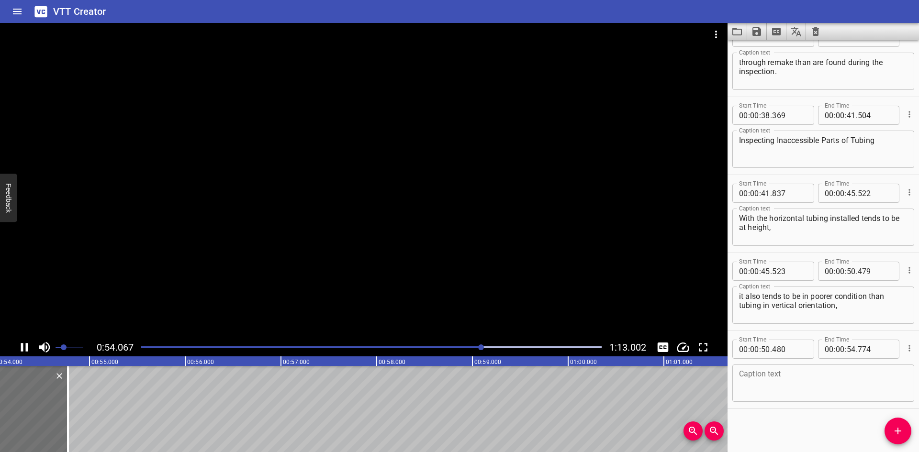
click at [27, 348] on icon "Play/Pause" at bounding box center [24, 347] width 7 height 9
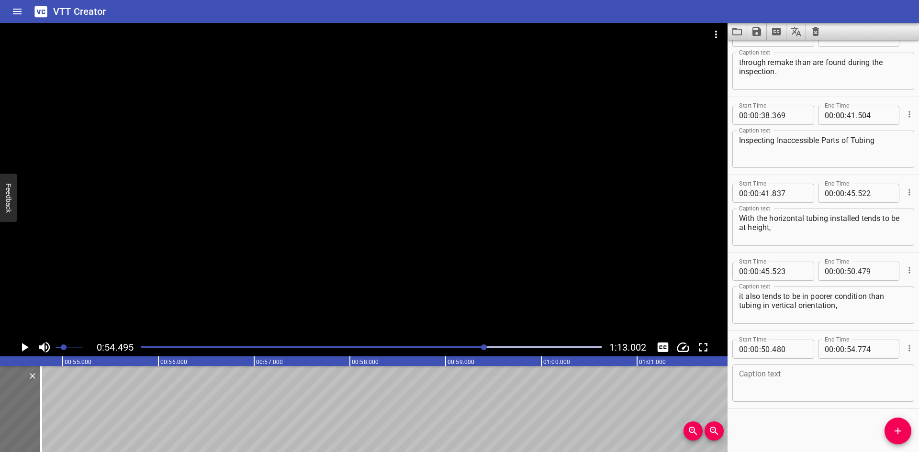
scroll to position [0, 5218]
click at [766, 370] on textarea at bounding box center [823, 383] width 169 height 27
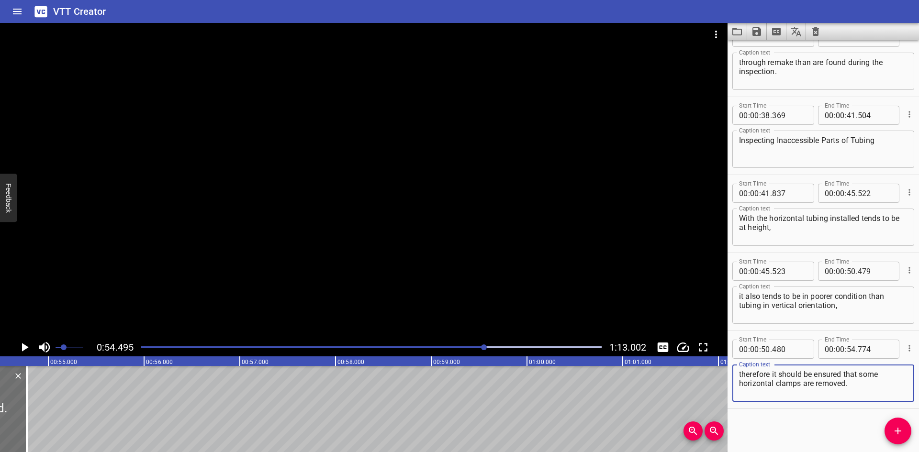
drag, startPoint x: 894, startPoint y: 430, endPoint x: 793, endPoint y: 430, distance: 101.0
click at [893, 430] on icon "Add Cue" at bounding box center [897, 431] width 11 height 11
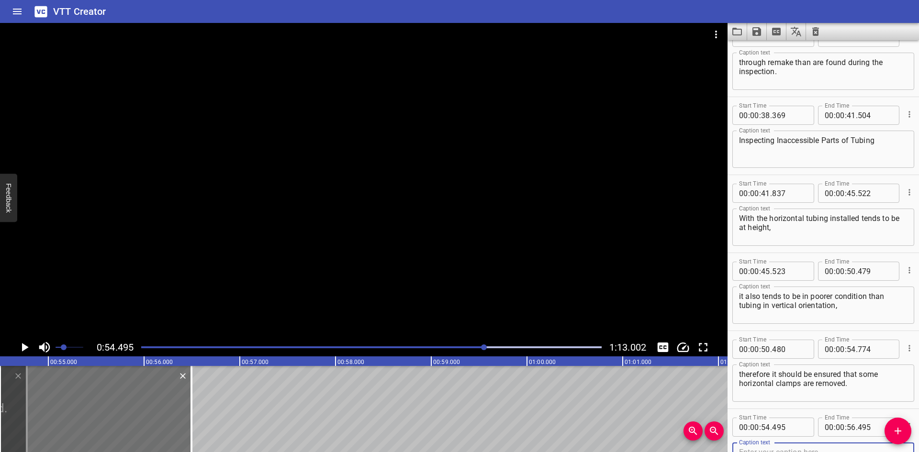
scroll to position [886, 0]
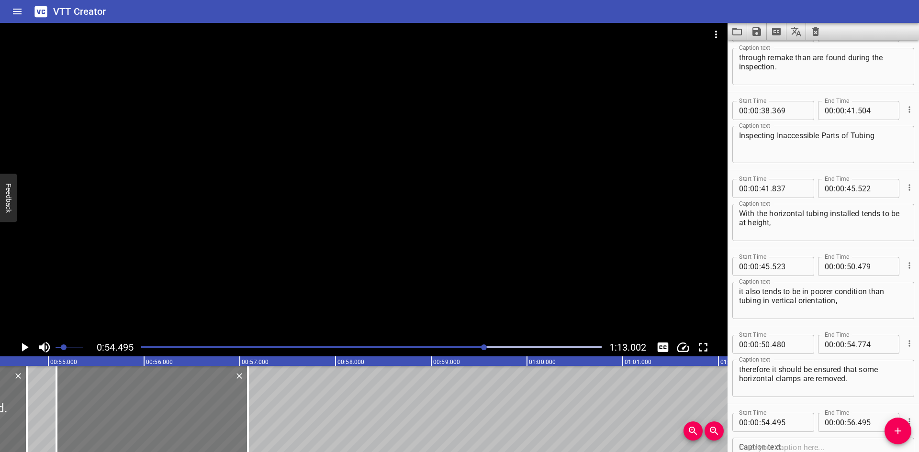
drag, startPoint x: 143, startPoint y: 406, endPoint x: 200, endPoint y: 404, distance: 56.5
click at [200, 404] on div at bounding box center [152, 409] width 192 height 86
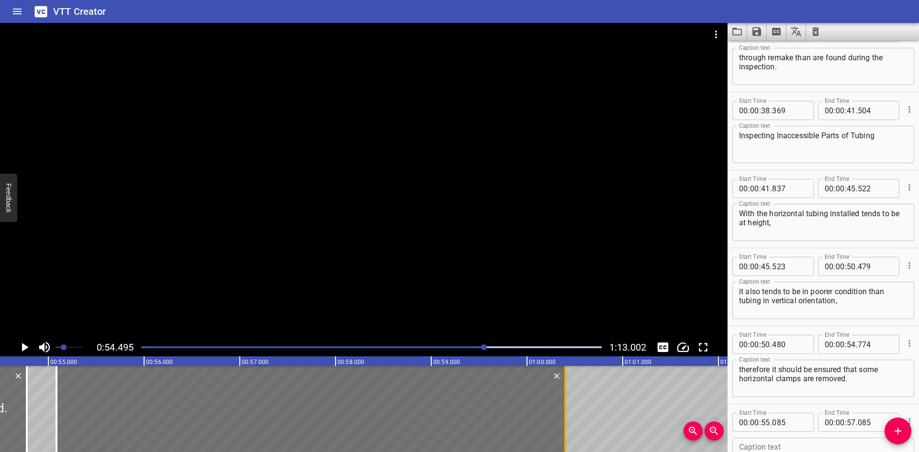
drag, startPoint x: 248, startPoint y: 402, endPoint x: 565, endPoint y: 396, distance: 317.5
click at [565, 396] on div at bounding box center [566, 409] width 2 height 86
click at [753, 448] on textarea at bounding box center [823, 456] width 169 height 27
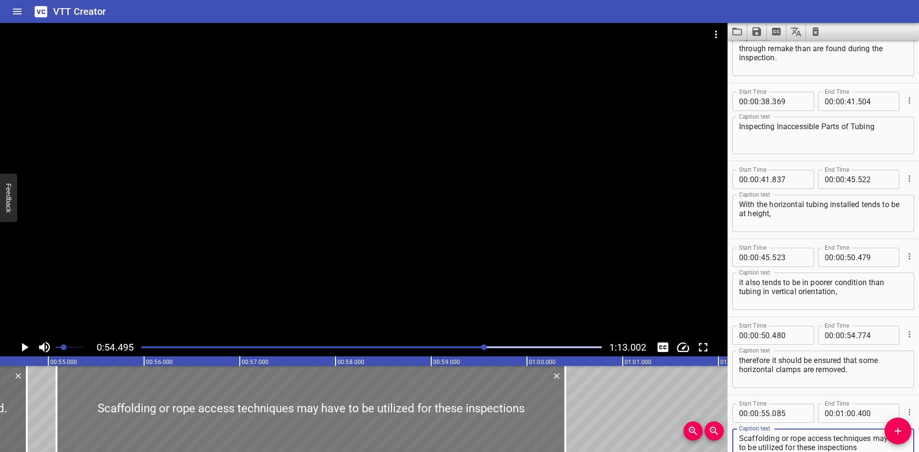
click at [109, 418] on div at bounding box center [310, 409] width 509 height 86
click at [506, 404] on div at bounding box center [311, 409] width 509 height 86
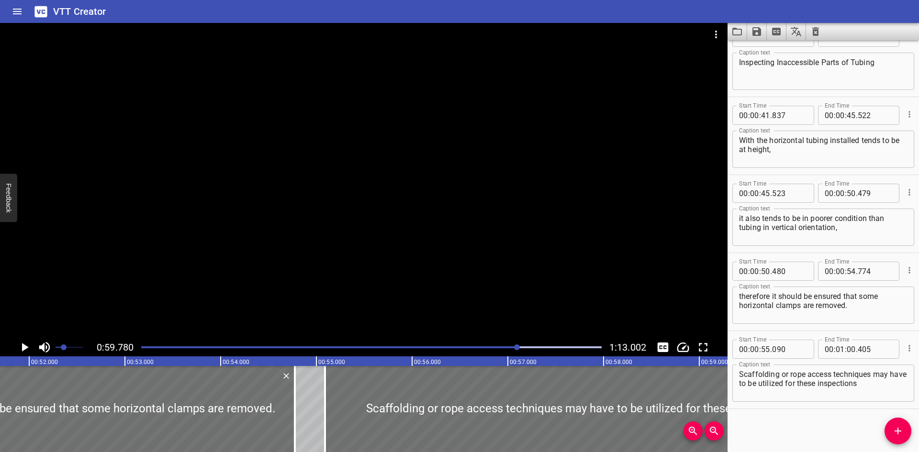
scroll to position [0, 5221]
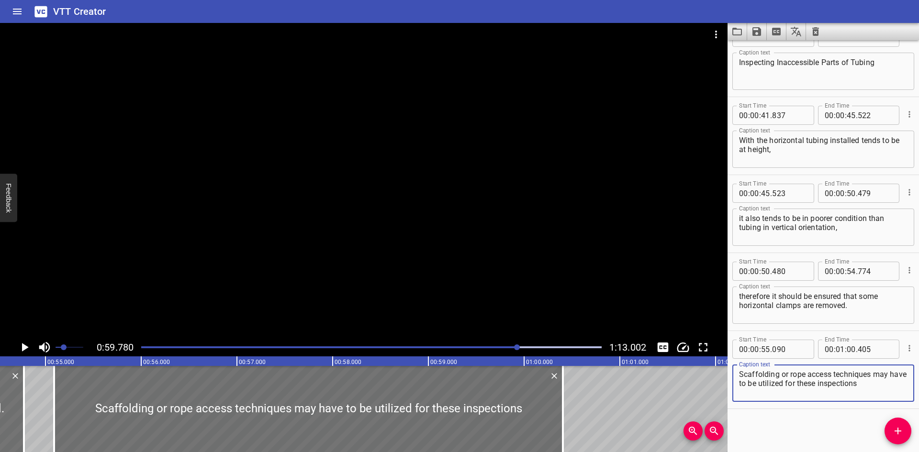
click at [892, 383] on textarea "Scaffolding or rope access techniques may have to be utilized for these inspect…" at bounding box center [823, 383] width 169 height 27
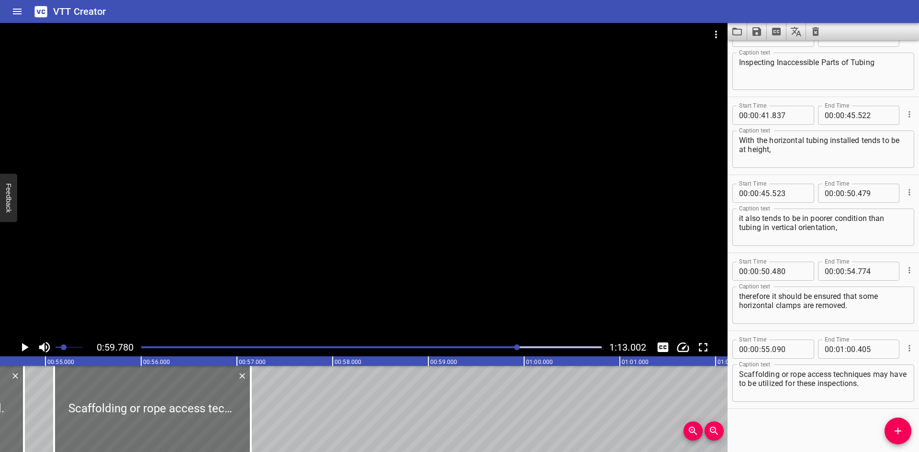
drag, startPoint x: 561, startPoint y: 406, endPoint x: 248, endPoint y: 449, distance: 315.1
click at [248, 449] on div "00:00.000 00:01.000 00:02.000 00:03.000 00:04.000 00:05.000 00:06.000 00:07.000…" at bounding box center [364, 405] width 728 height 96
drag, startPoint x: 29, startPoint y: 394, endPoint x: 28, endPoint y: 380, distance: 13.9
click at [31, 389] on div "SBT Inspection & Control Inspecting Accessible Parts of Tubing The SBT assembly…" at bounding box center [524, 409] width 11491 height 86
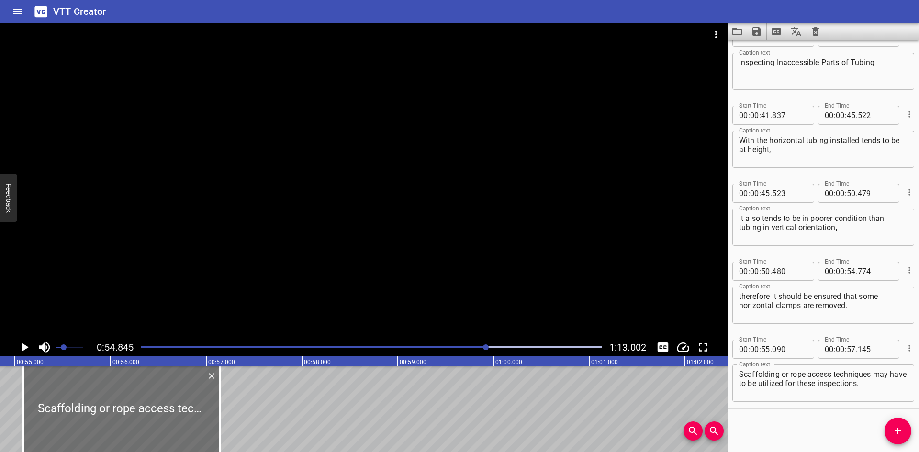
click at [25, 347] on icon "Play/Pause" at bounding box center [25, 347] width 7 height 9
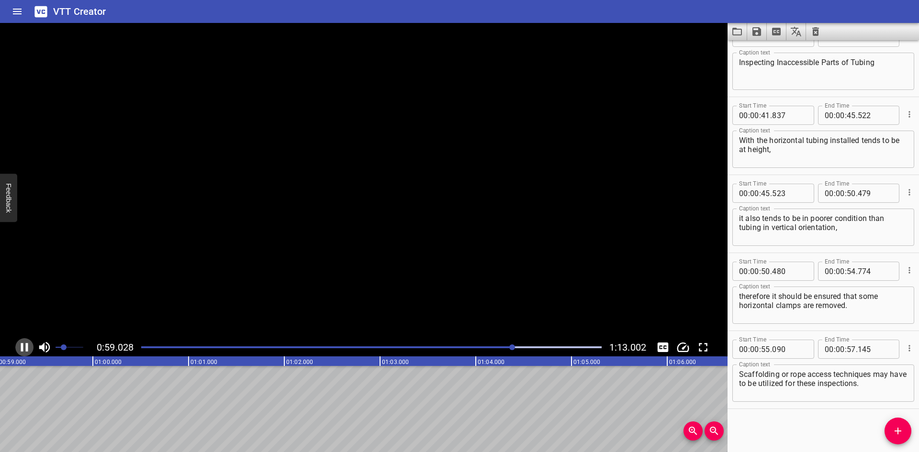
click at [25, 347] on icon "Play/Pause" at bounding box center [24, 347] width 14 height 14
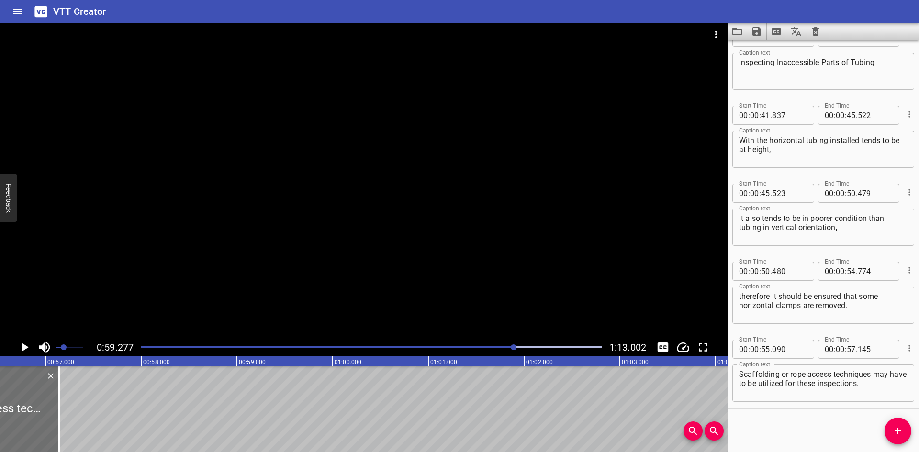
scroll to position [0, 5390]
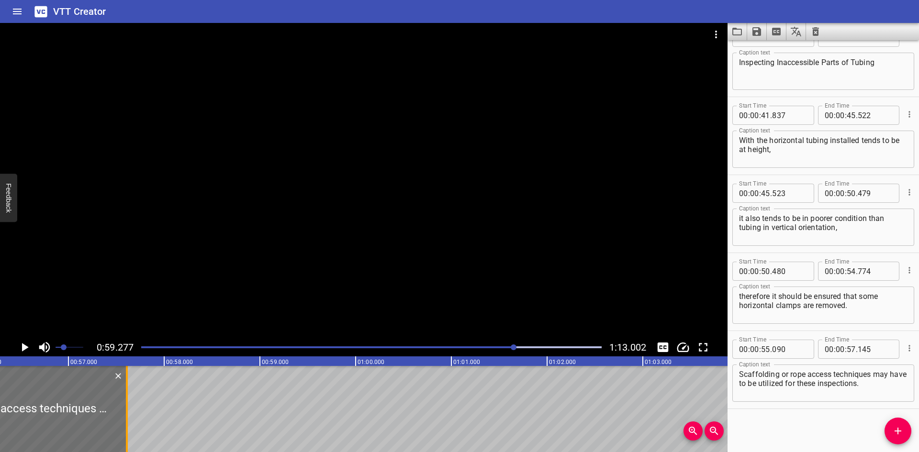
drag, startPoint x: 82, startPoint y: 435, endPoint x: 126, endPoint y: 429, distance: 44.8
click at [126, 429] on div at bounding box center [127, 409] width 2 height 86
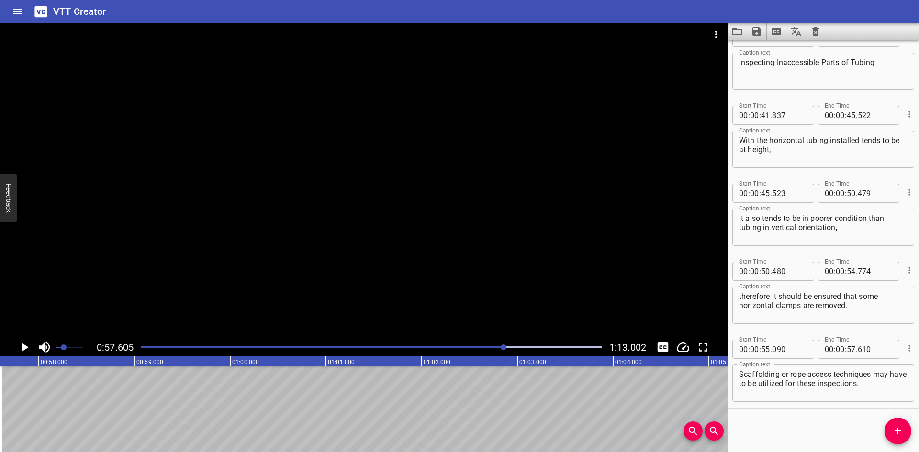
scroll to position [0, 5516]
click at [23, 348] on icon "Play/Pause" at bounding box center [25, 347] width 7 height 9
click at [23, 348] on icon "Play/Pause" at bounding box center [24, 347] width 14 height 14
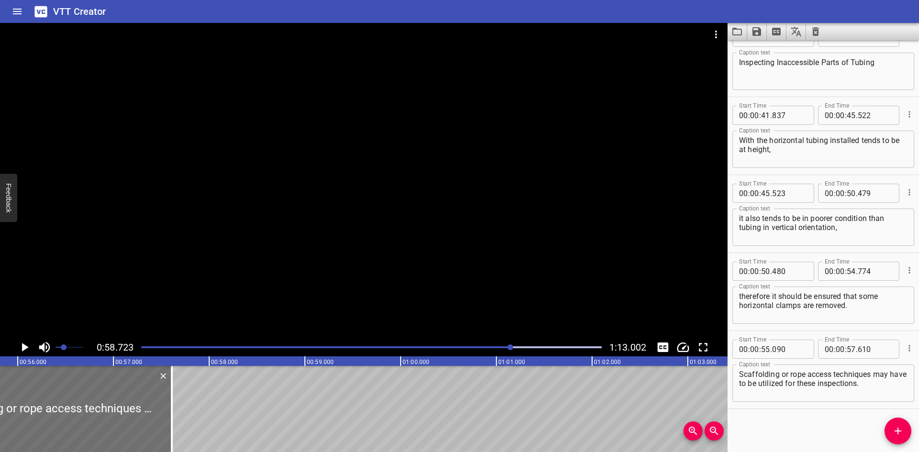
scroll to position [0, 5337]
drag, startPoint x: 176, startPoint y: 425, endPoint x: 188, endPoint y: 424, distance: 12.0
click at [188, 424] on div at bounding box center [192, 409] width 10 height 86
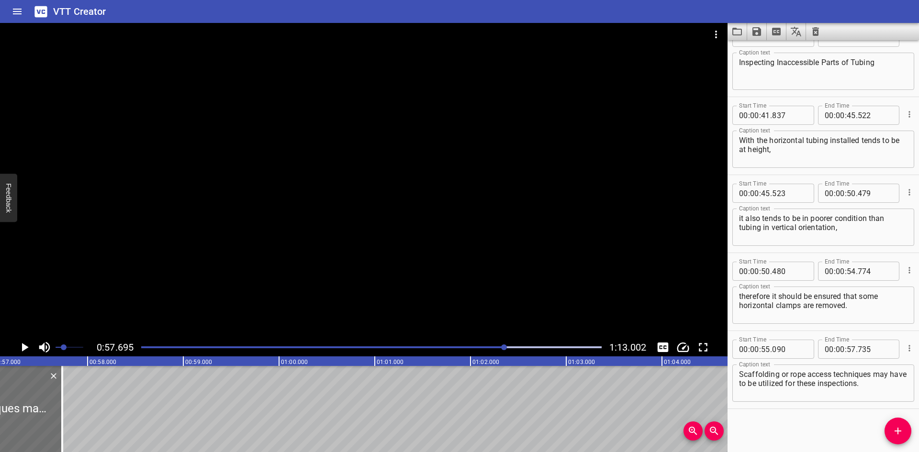
scroll to position [0, 5525]
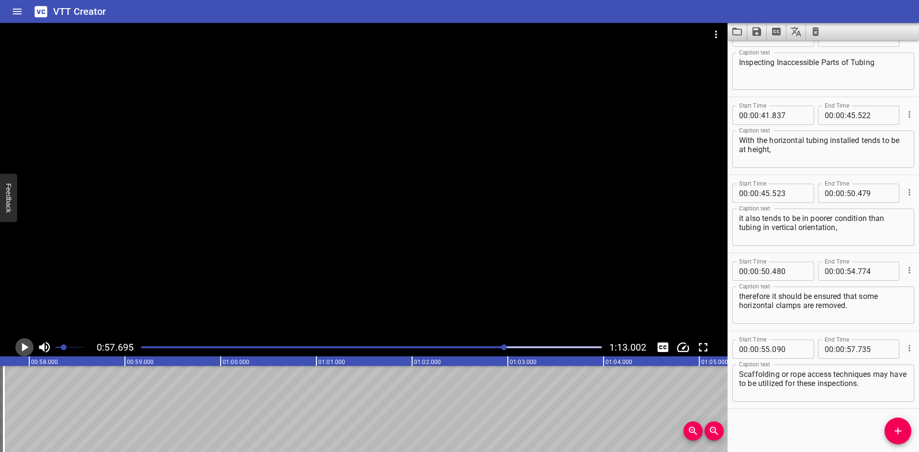
click at [22, 342] on icon "Play/Pause" at bounding box center [24, 347] width 14 height 14
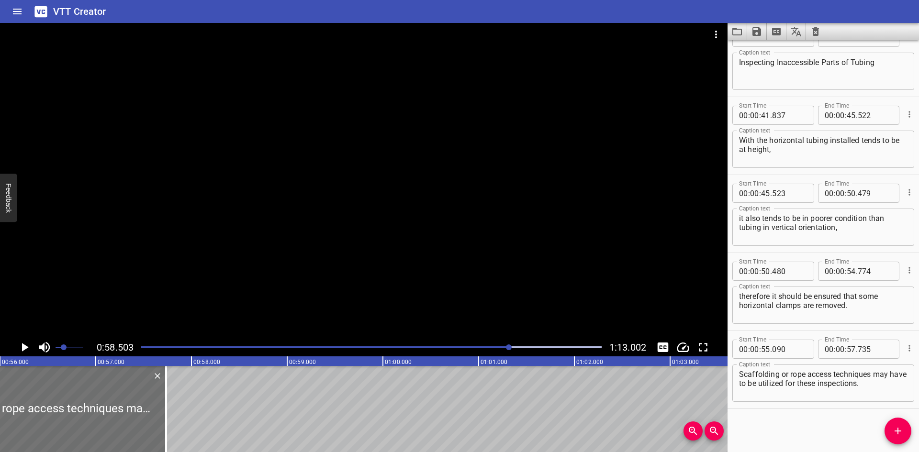
scroll to position [0, 5347]
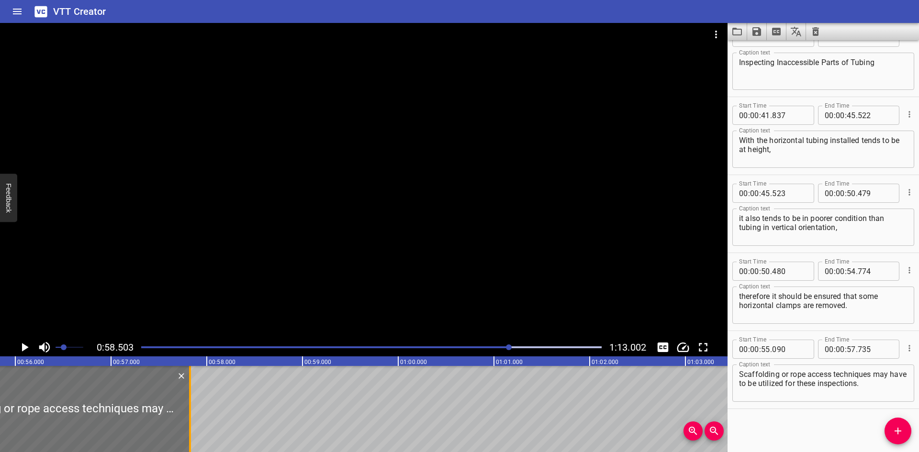
drag, startPoint x: 184, startPoint y: 437, endPoint x: 192, endPoint y: 436, distance: 7.7
click at [192, 436] on div at bounding box center [190, 409] width 10 height 86
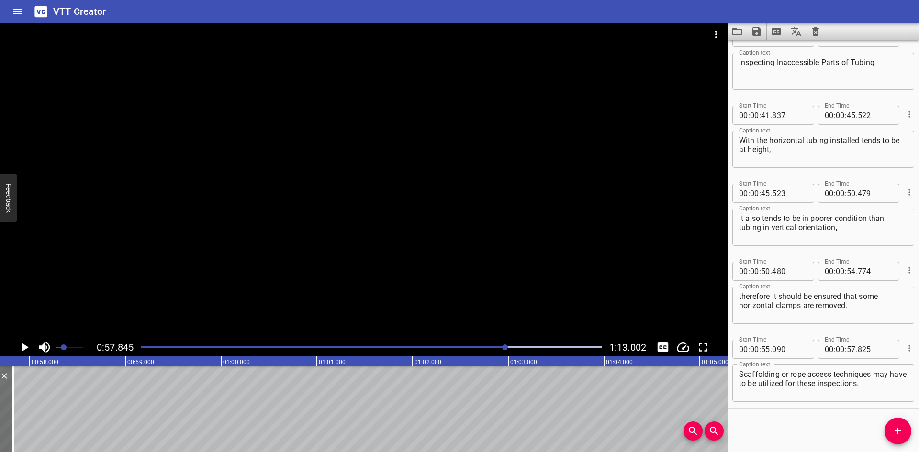
scroll to position [0, 5539]
click at [27, 349] on icon "Play/Pause" at bounding box center [24, 347] width 14 height 14
click at [27, 349] on icon "Play/Pause" at bounding box center [24, 347] width 7 height 9
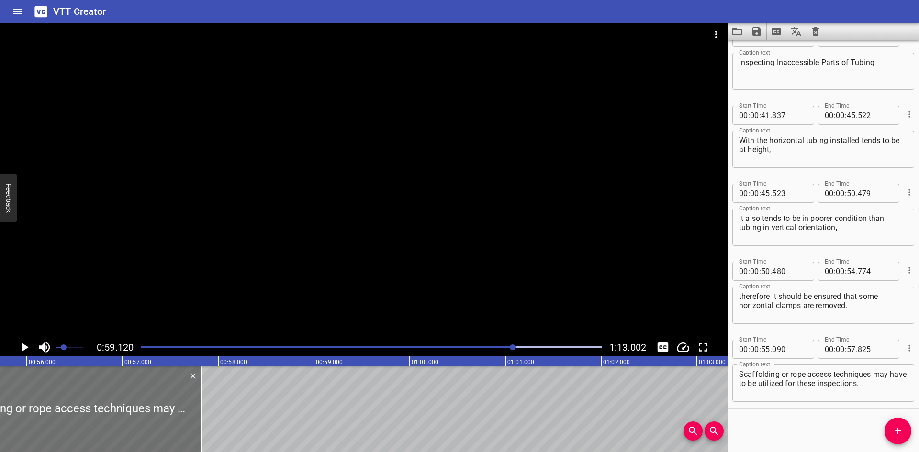
scroll to position [0, 5313]
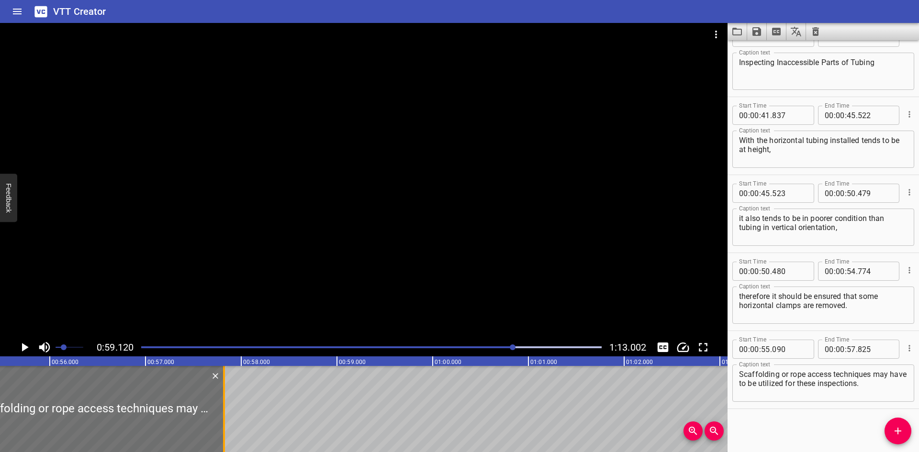
click at [226, 431] on div at bounding box center [224, 409] width 10 height 86
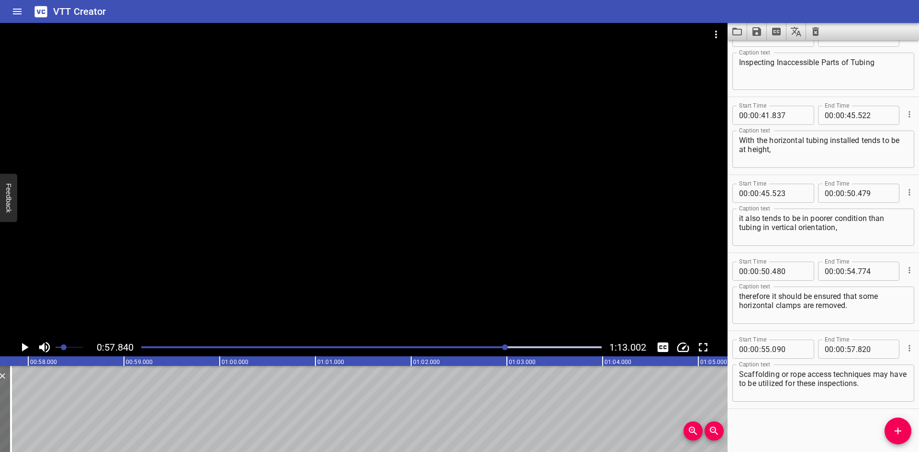
scroll to position [0, 5539]
drag, startPoint x: 899, startPoint y: 430, endPoint x: 786, endPoint y: 424, distance: 113.7
click at [897, 429] on icon "Add Cue" at bounding box center [897, 431] width 11 height 11
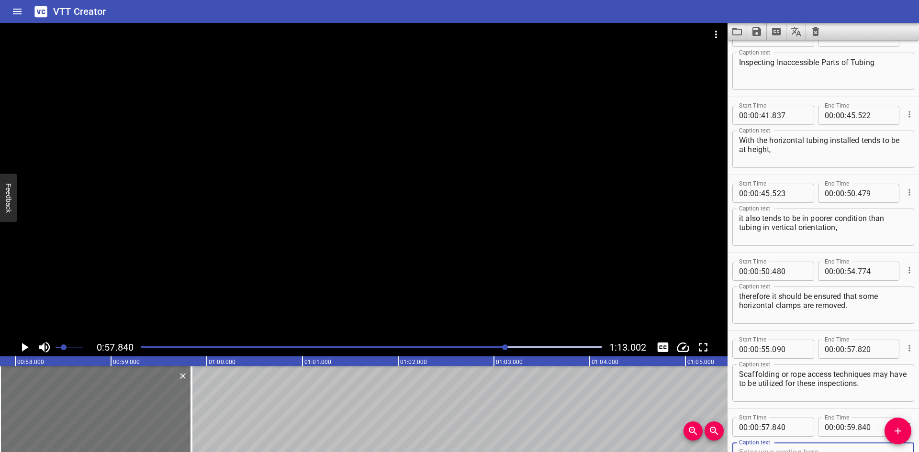
scroll to position [964, 0]
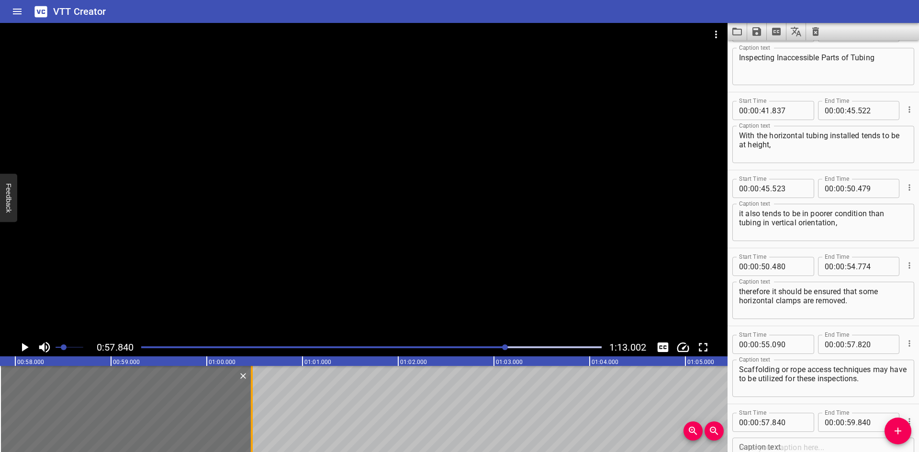
drag, startPoint x: 193, startPoint y: 429, endPoint x: 254, endPoint y: 428, distance: 60.3
click at [254, 428] on div at bounding box center [252, 409] width 10 height 86
click at [798, 427] on input "number" at bounding box center [789, 422] width 35 height 19
drag, startPoint x: 882, startPoint y: 378, endPoint x: 875, endPoint y: 372, distance: 9.8
click at [875, 372] on textarea "Scaffolding or rope access techniques may have to be utilized for these inspect…" at bounding box center [823, 378] width 169 height 27
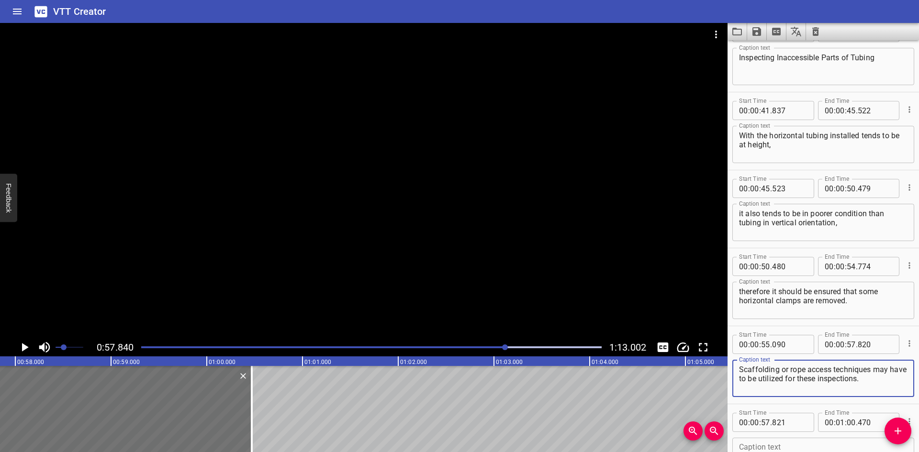
scroll to position [984, 0]
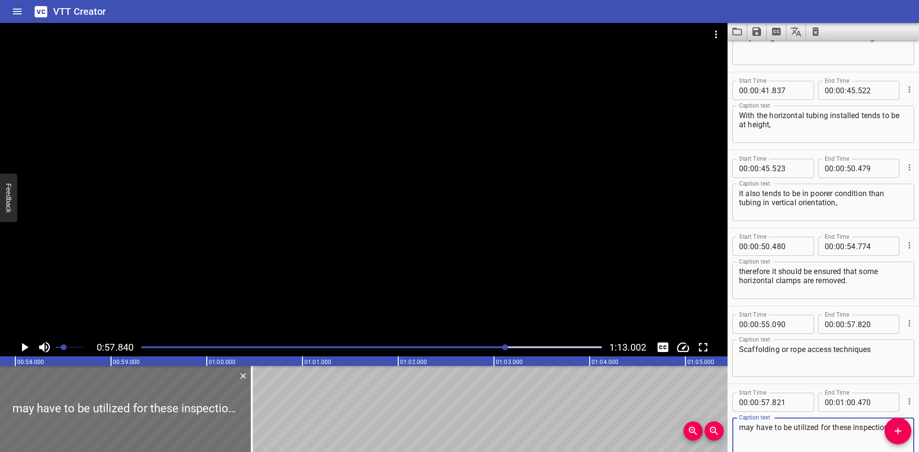
click at [903, 359] on div "Scaffolding or rope access techniques Caption text" at bounding box center [824, 358] width 182 height 37
click at [507, 253] on div at bounding box center [364, 181] width 728 height 316
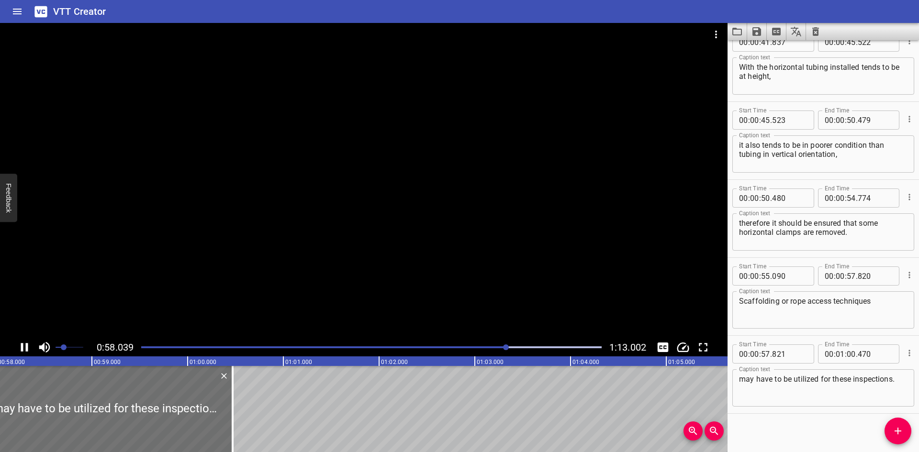
scroll to position [1038, 0]
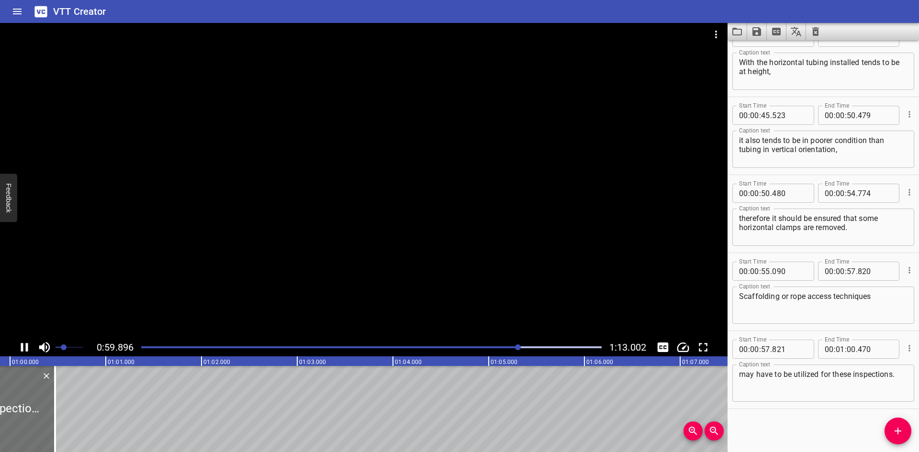
click at [373, 271] on div at bounding box center [364, 181] width 728 height 316
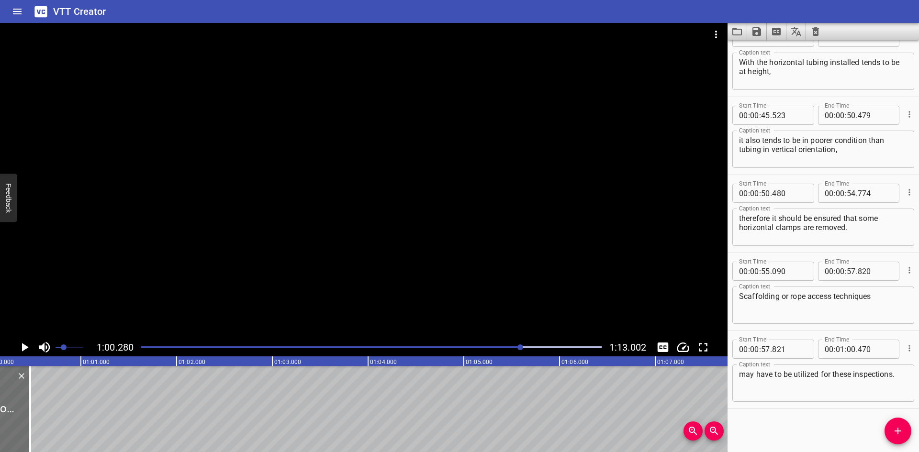
scroll to position [0, 5772]
click at [483, 346] on div at bounding box center [372, 347] width 472 height 13
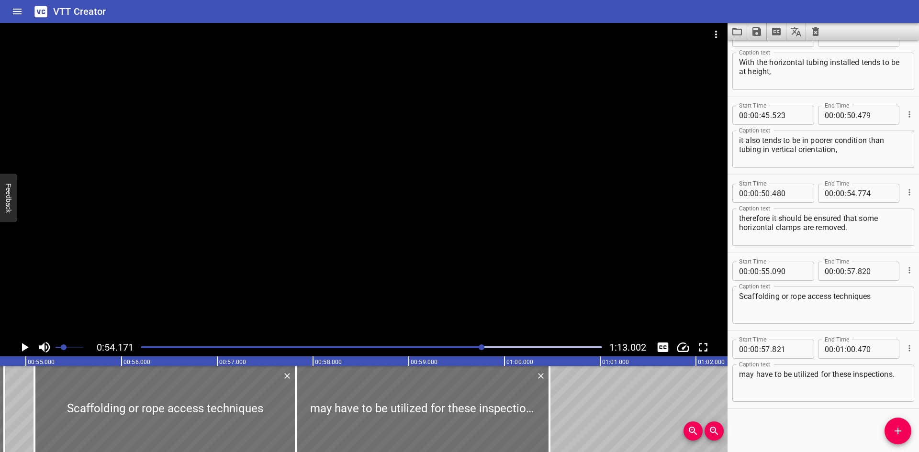
click at [371, 248] on div at bounding box center [364, 181] width 728 height 316
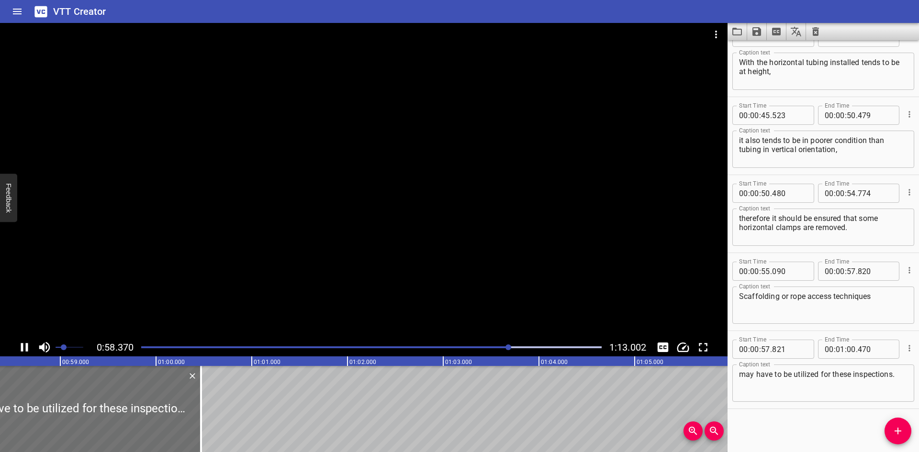
click at [383, 254] on div at bounding box center [364, 181] width 728 height 316
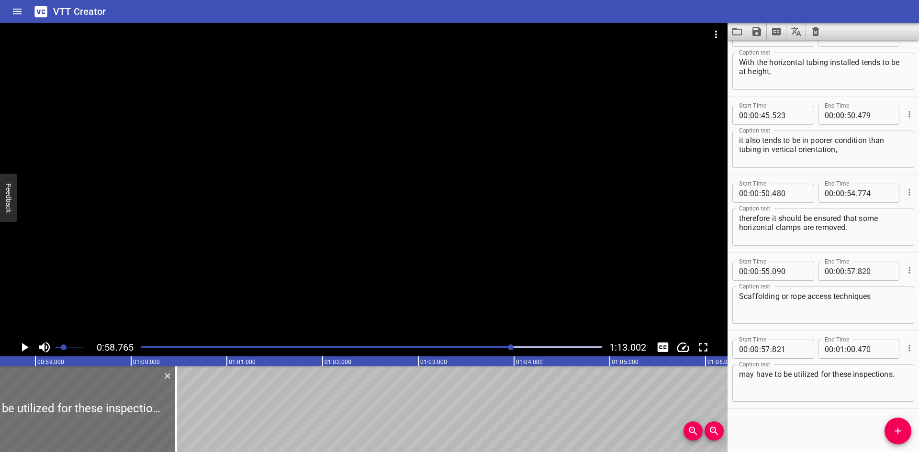
scroll to position [0, 5627]
click at [195, 399] on div "SBT Inspection & Control Inspecting Accessible Parts of Tubing The SBT assembly…" at bounding box center [118, 409] width 11491 height 86
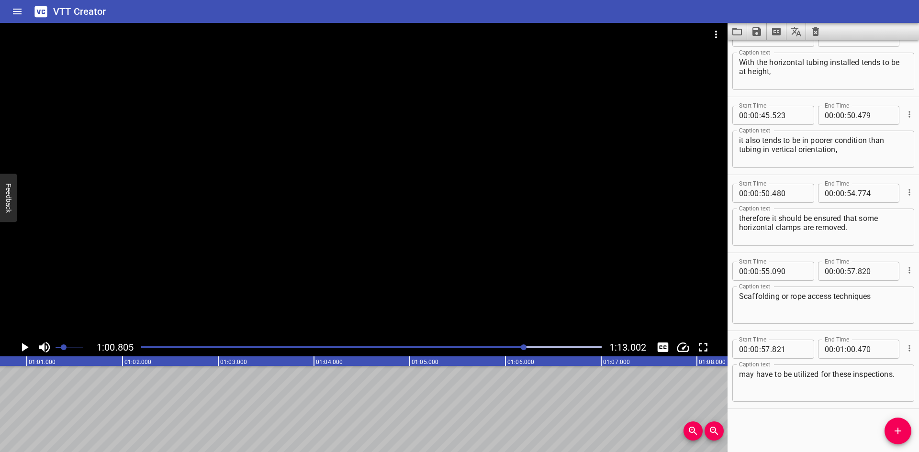
scroll to position [0, 5823]
click at [899, 427] on icon "Add Cue" at bounding box center [897, 431] width 11 height 11
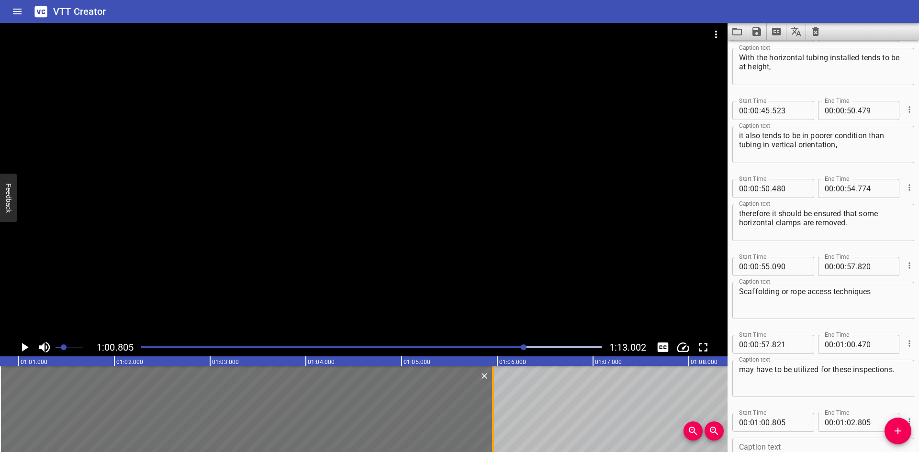
drag, startPoint x: 194, startPoint y: 405, endPoint x: 496, endPoint y: 407, distance: 301.7
click at [496, 407] on div at bounding box center [493, 409] width 10 height 86
click at [810, 447] on textarea at bounding box center [823, 456] width 169 height 27
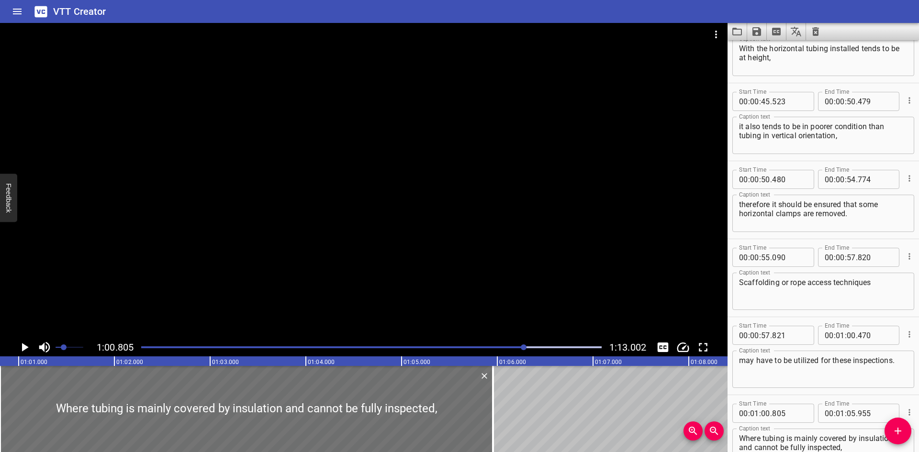
click at [403, 278] on div at bounding box center [364, 181] width 728 height 316
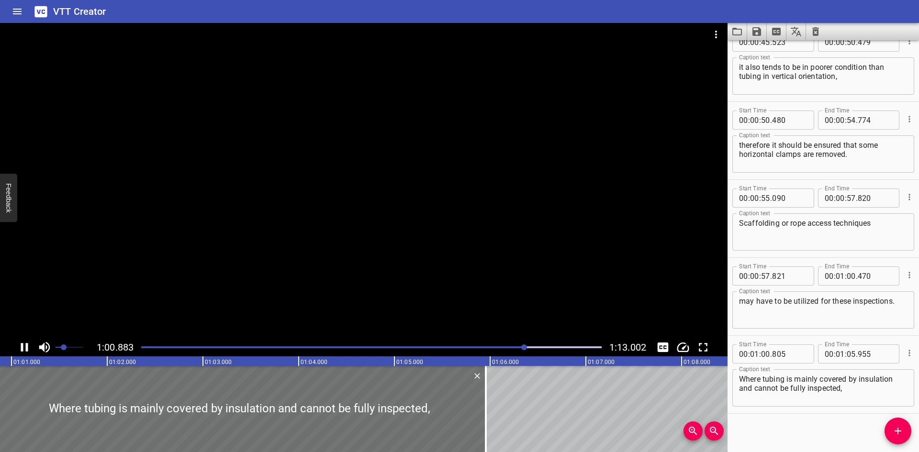
scroll to position [1116, 0]
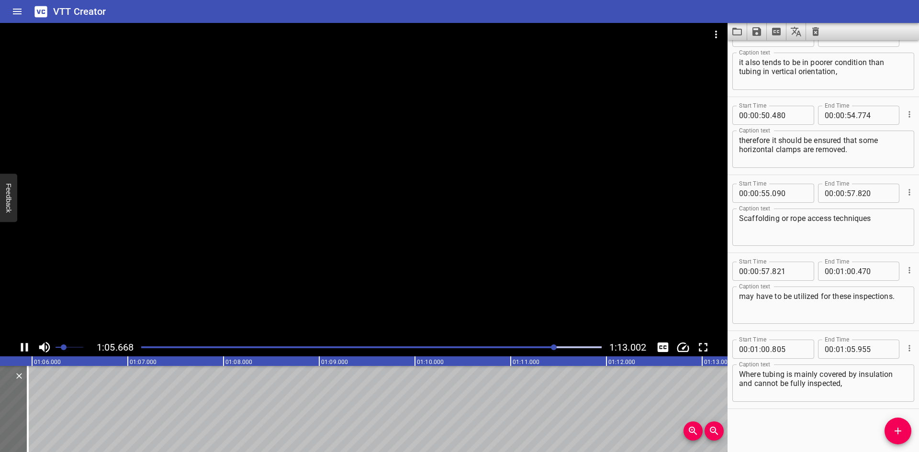
click at [157, 291] on div at bounding box center [364, 181] width 728 height 316
click at [5, 400] on div at bounding box center [9, 409] width 10 height 86
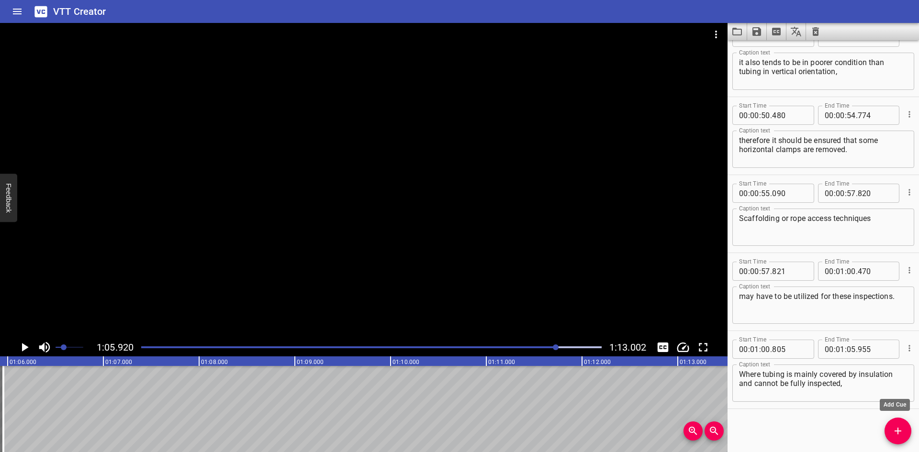
click at [903, 428] on icon "Add Cue" at bounding box center [897, 431] width 11 height 11
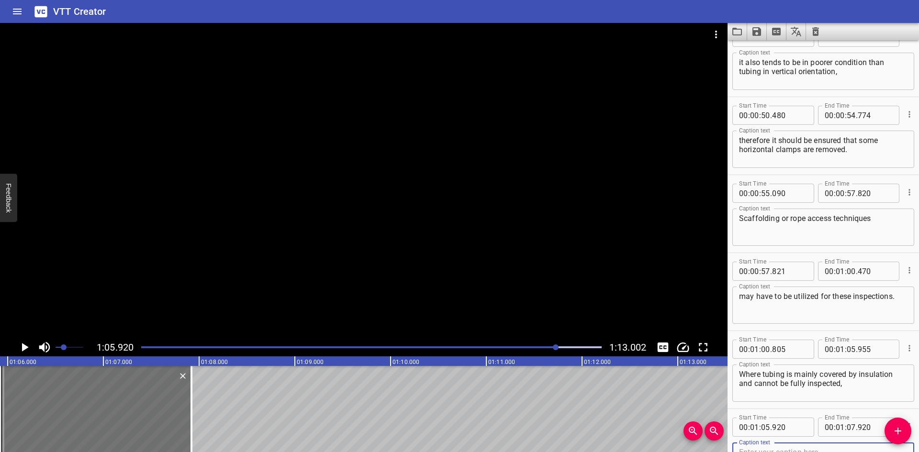
scroll to position [1120, 0]
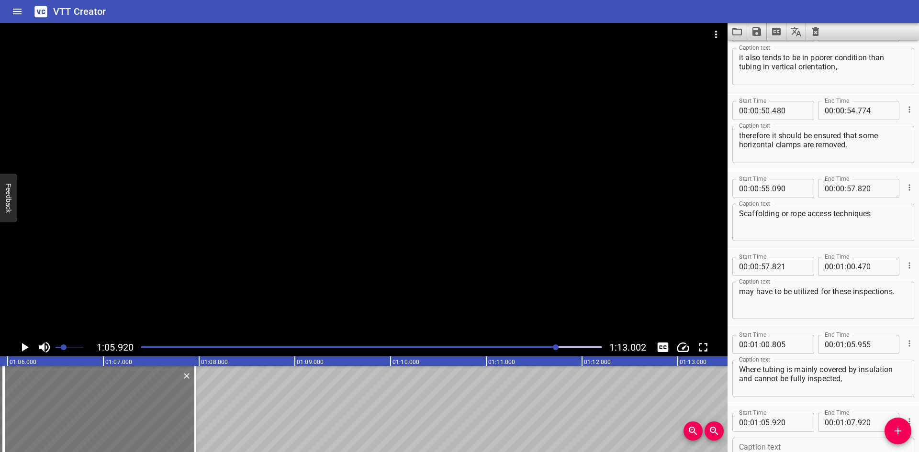
click at [151, 409] on div at bounding box center [100, 409] width 192 height 86
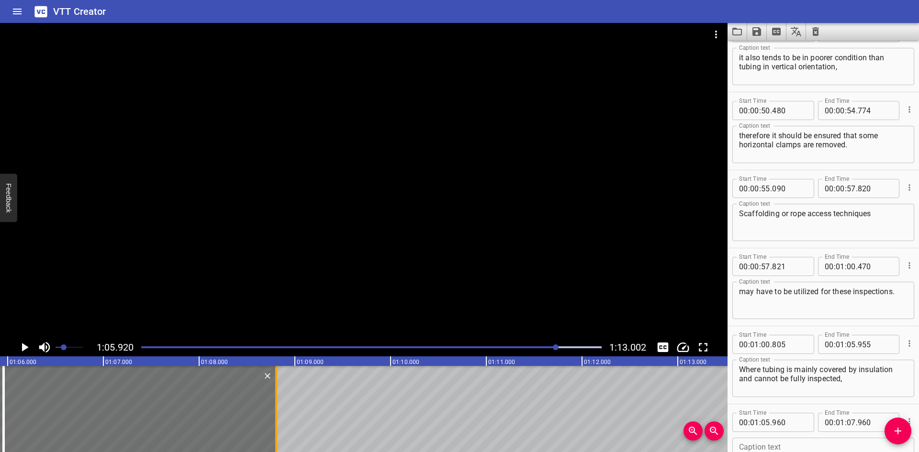
drag, startPoint x: 195, startPoint y: 408, endPoint x: 276, endPoint y: 410, distance: 80.9
click at [276, 410] on div at bounding box center [276, 409] width 2 height 86
click at [791, 423] on input "number" at bounding box center [789, 422] width 35 height 19
click at [768, 423] on input "number" at bounding box center [765, 422] width 9 height 19
click at [784, 420] on input "number" at bounding box center [789, 422] width 35 height 19
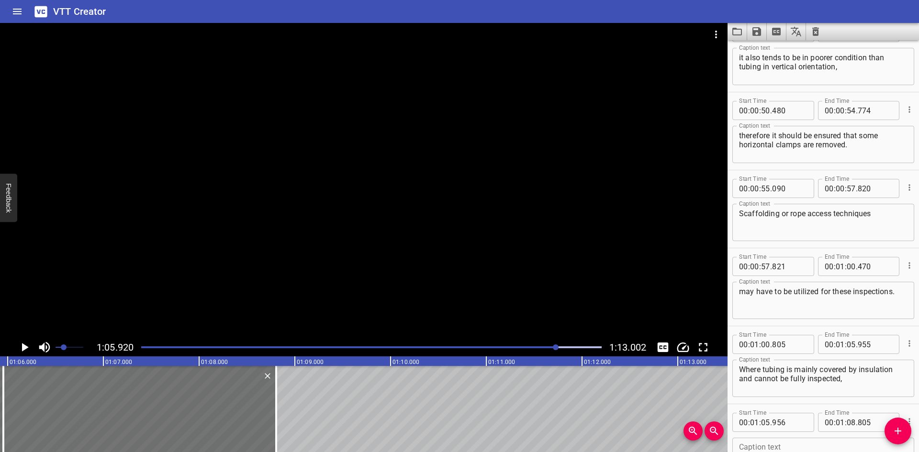
click at [407, 221] on div at bounding box center [364, 181] width 728 height 316
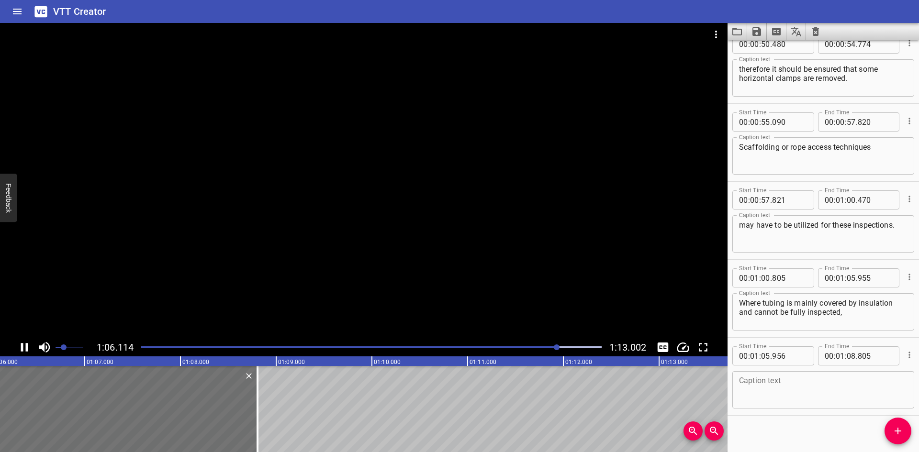
scroll to position [1194, 0]
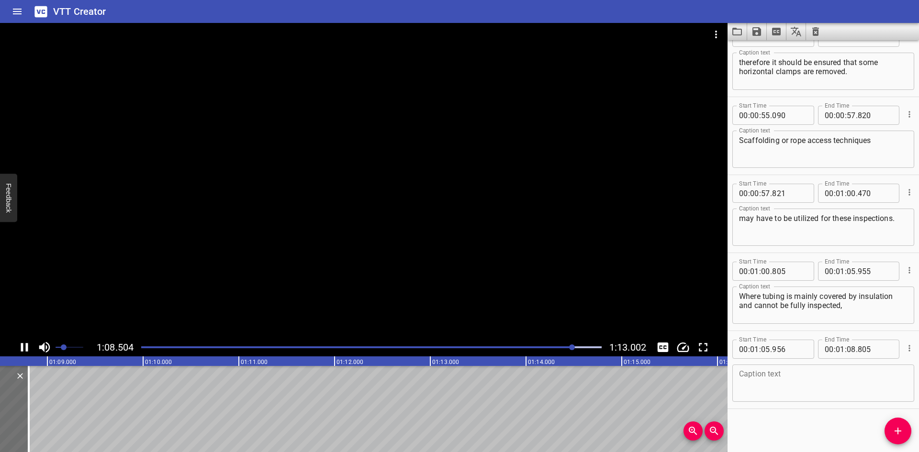
click at [377, 247] on div at bounding box center [364, 181] width 728 height 316
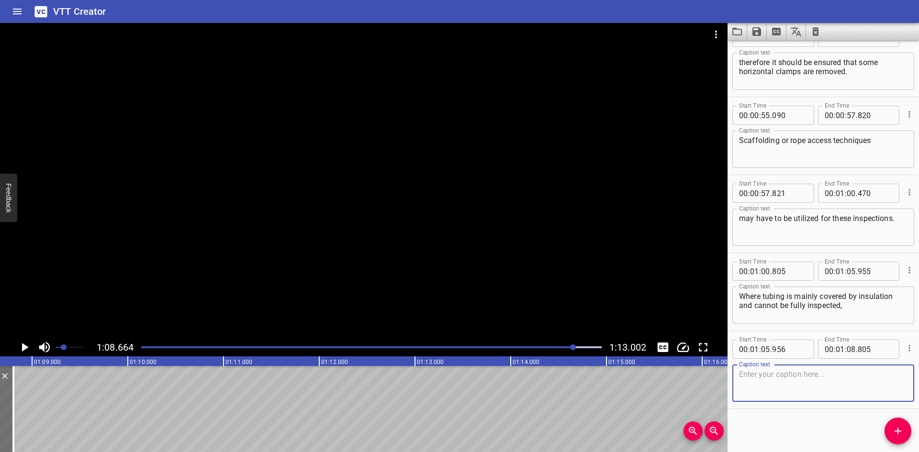
click at [816, 374] on textarea at bounding box center [823, 383] width 169 height 27
click at [741, 374] on textarea "the assembly should be checked for physical damage," at bounding box center [823, 383] width 169 height 27
click at [813, 390] on textarea "the assembly should be checked for physical damage," at bounding box center [823, 383] width 169 height 27
drag, startPoint x: 902, startPoint y: 426, endPoint x: 850, endPoint y: 424, distance: 52.2
click at [901, 426] on icon "Add Cue" at bounding box center [897, 431] width 11 height 11
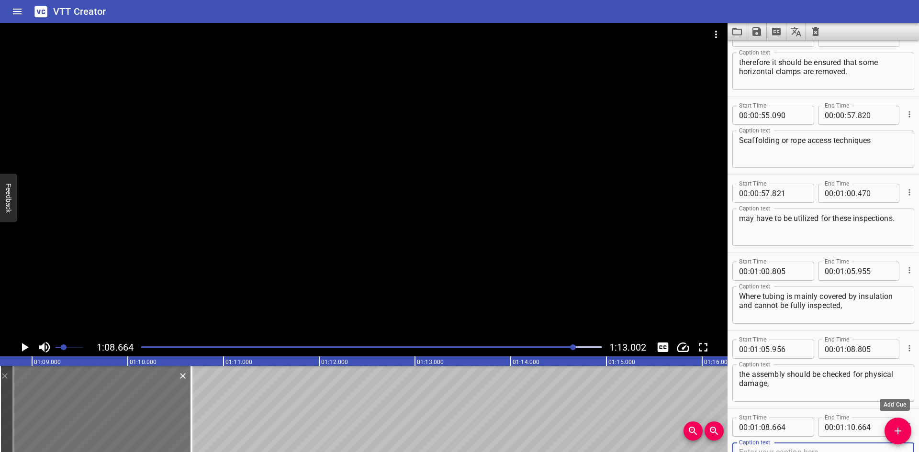
scroll to position [1198, 0]
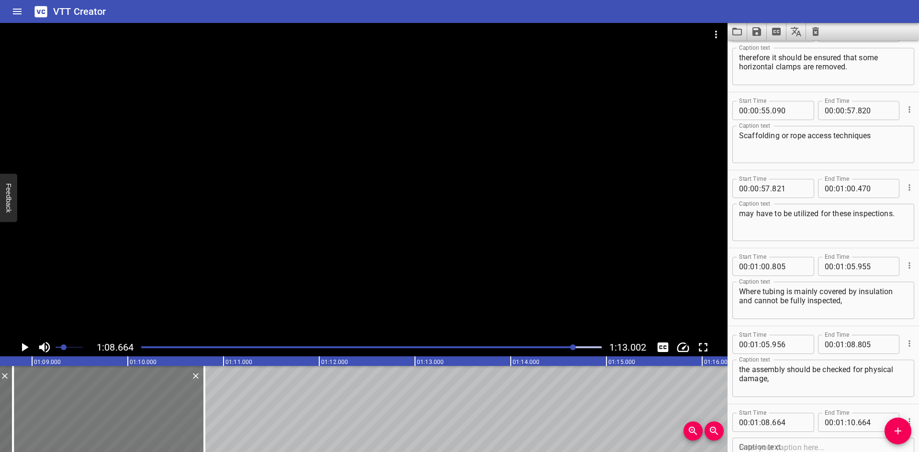
drag, startPoint x: 126, startPoint y: 405, endPoint x: 139, endPoint y: 404, distance: 13.0
click at [139, 404] on div at bounding box center [109, 409] width 192 height 86
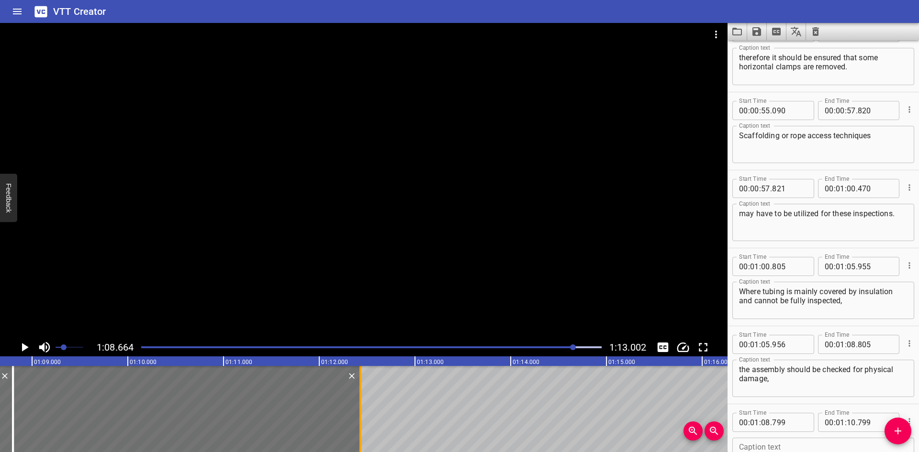
drag, startPoint x: 200, startPoint y: 404, endPoint x: 357, endPoint y: 403, distance: 156.6
click at [357, 403] on div at bounding box center [361, 409] width 10 height 86
click at [793, 422] on input "number" at bounding box center [789, 422] width 35 height 19
click at [743, 447] on textarea at bounding box center [823, 456] width 169 height 27
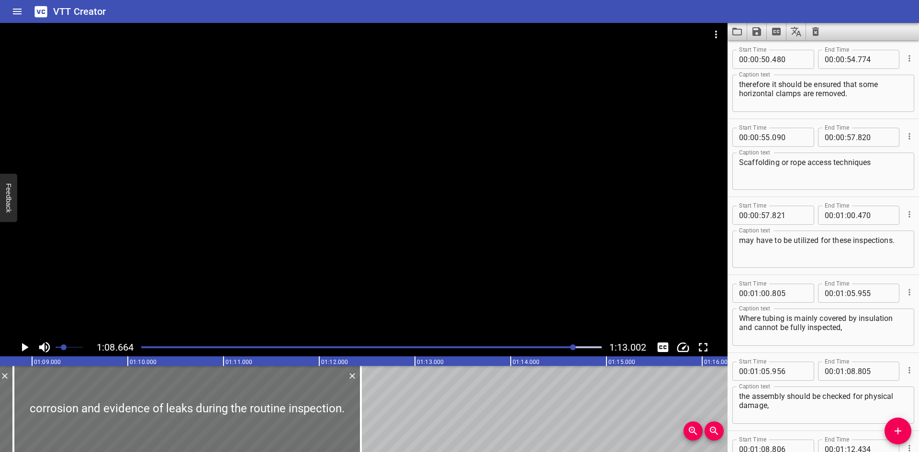
scroll to position [1208, 0]
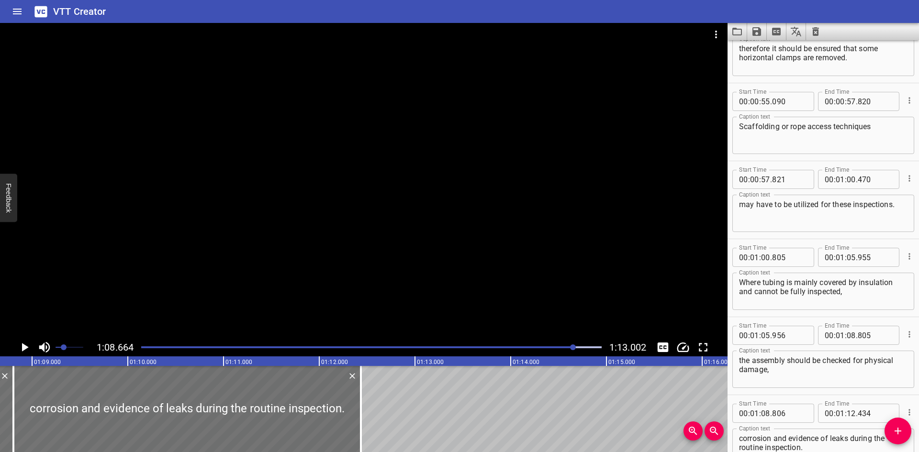
click at [276, 272] on div at bounding box center [364, 181] width 728 height 316
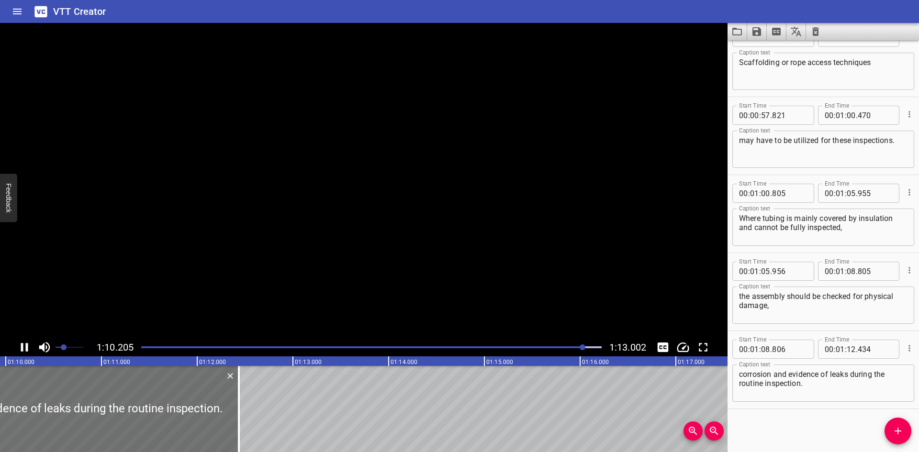
click at [276, 272] on video at bounding box center [364, 181] width 728 height 316
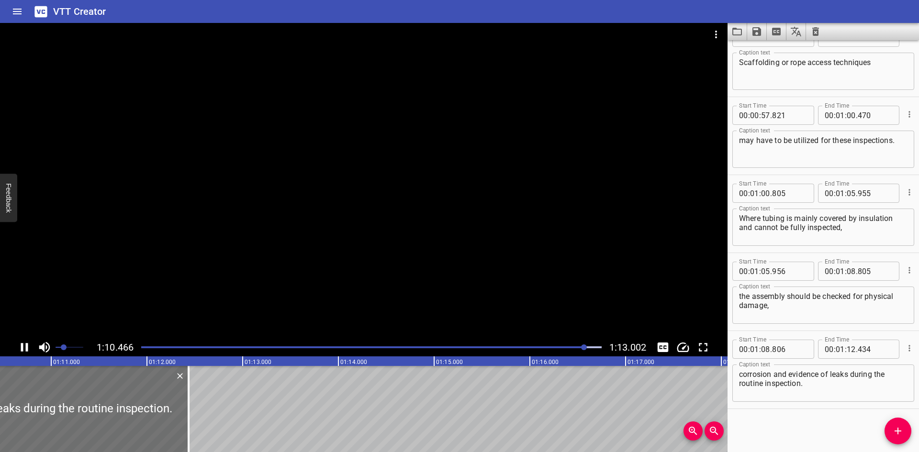
click at [258, 283] on div at bounding box center [364, 181] width 728 height 316
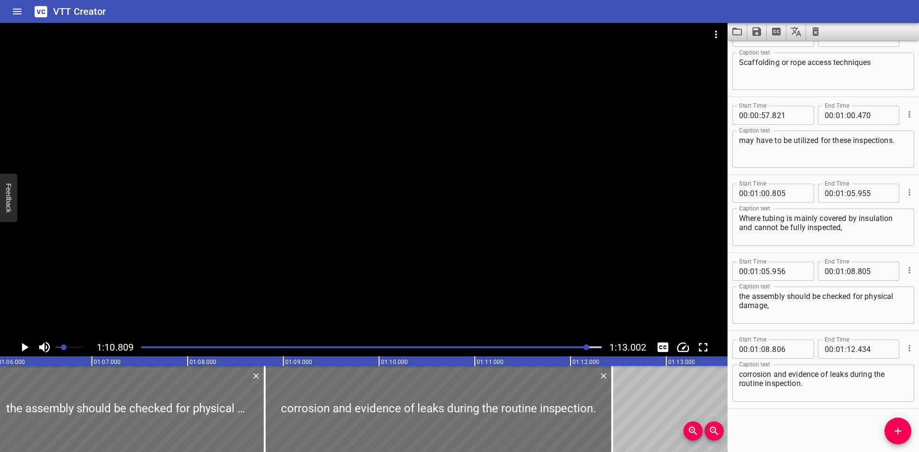
scroll to position [0, 6278]
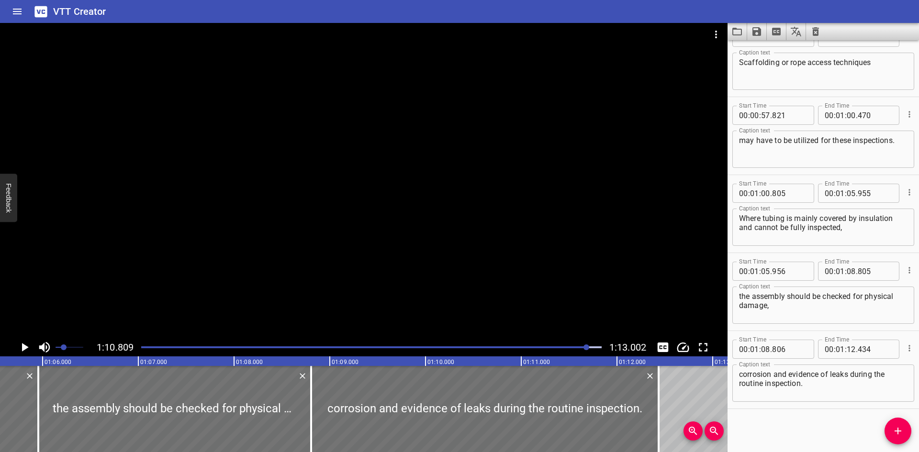
click at [736, 411] on div "Start Time 00 : 00 : 00 . 000 Start Time End Time 00 : 00 : 02 . 645 End Time C…" at bounding box center [824, 246] width 192 height 412
drag, startPoint x: 192, startPoint y: 397, endPoint x: 765, endPoint y: 426, distance: 573.8
click at [765, 426] on div "Start Time 00 : 00 : 00 . 000 Start Time End Time 00 : 00 : 02 . 645 End Time C…" at bounding box center [824, 246] width 192 height 412
click at [750, 31] on button "Save captions to file" at bounding box center [757, 31] width 20 height 17
click at [768, 51] on li "Save to VTT file" at bounding box center [782, 52] width 70 height 17
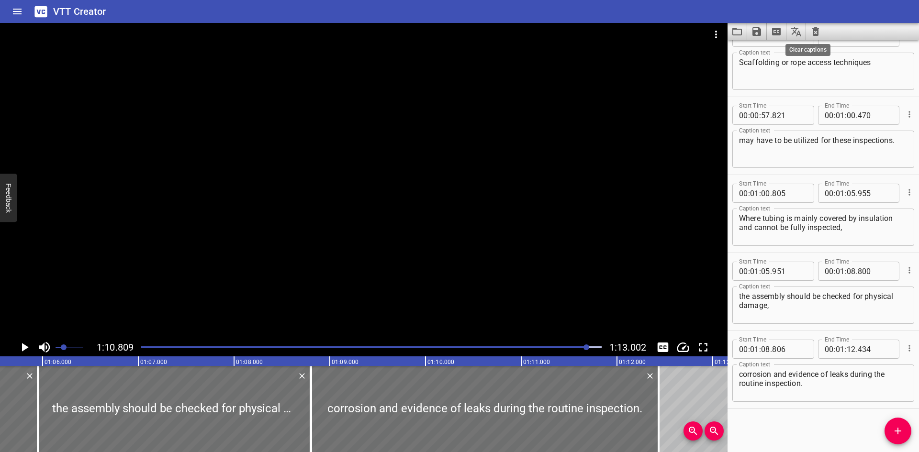
click at [818, 34] on icon "Clear captions" at bounding box center [816, 31] width 7 height 9
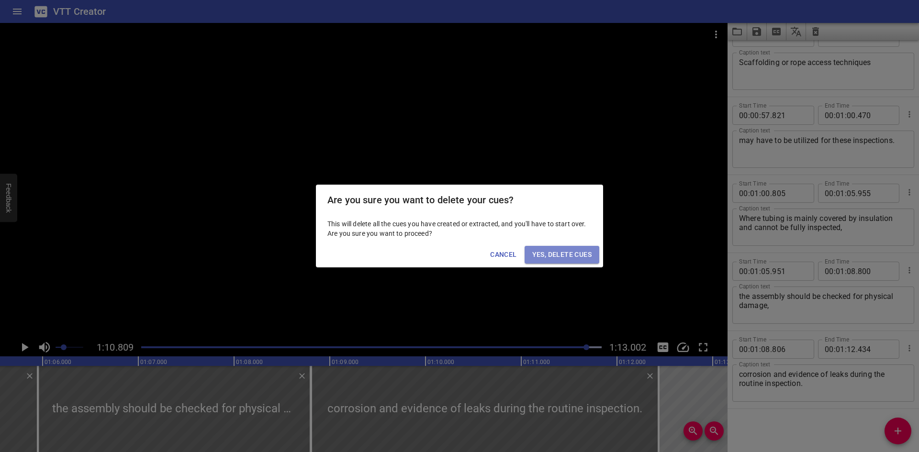
click at [561, 255] on span "Yes, Delete Cues" at bounding box center [561, 255] width 59 height 12
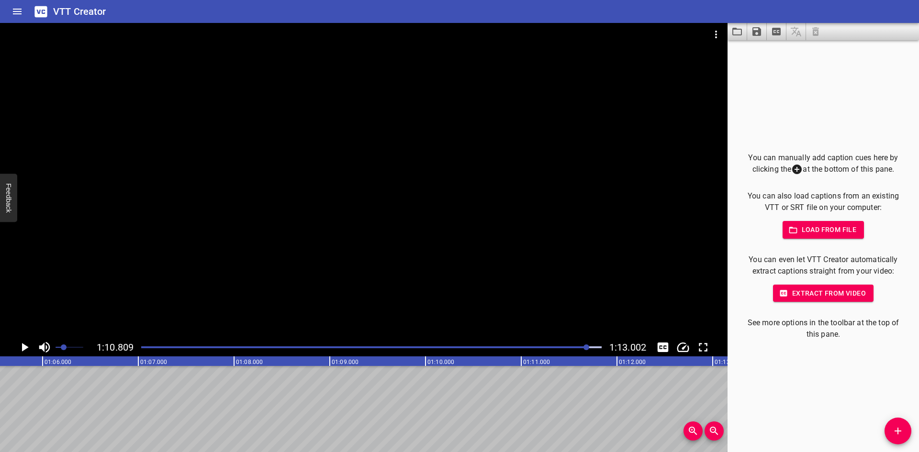
drag, startPoint x: 698, startPoint y: 17, endPoint x: 707, endPoint y: 31, distance: 16.6
click at [699, 23] on div "VTT Creator Caption Editor Batch Transcribe Login Sign Up Privacy Contact 1:10.…" at bounding box center [459, 226] width 919 height 452
click at [710, 32] on button "Video Options" at bounding box center [716, 34] width 23 height 23
click at [711, 39] on li "Select New Video File..." at bounding box center [752, 35] width 95 height 17
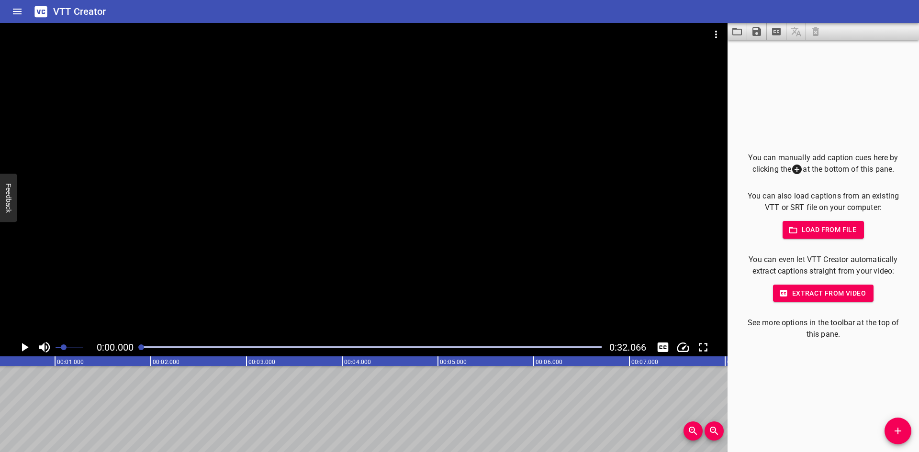
scroll to position [0, 0]
drag, startPoint x: 907, startPoint y: 432, endPoint x: 900, endPoint y: 429, distance: 7.9
click at [907, 432] on span "Add Cue" at bounding box center [898, 431] width 27 height 11
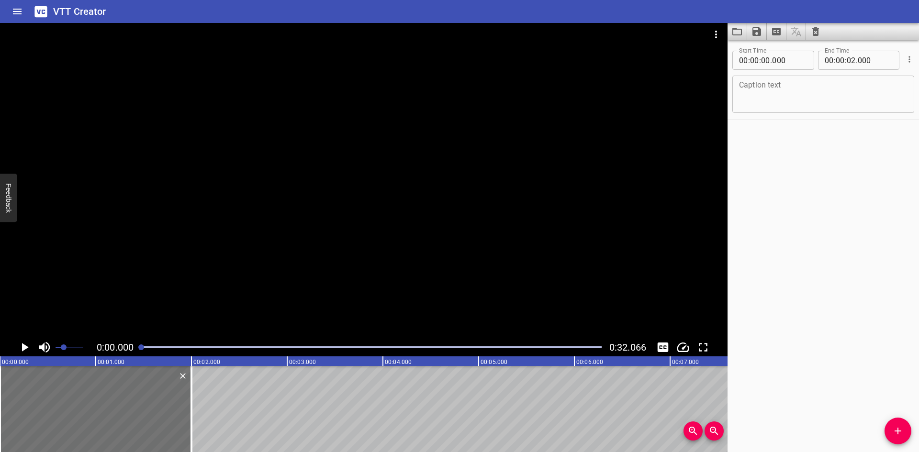
click at [158, 266] on div at bounding box center [364, 181] width 728 height 316
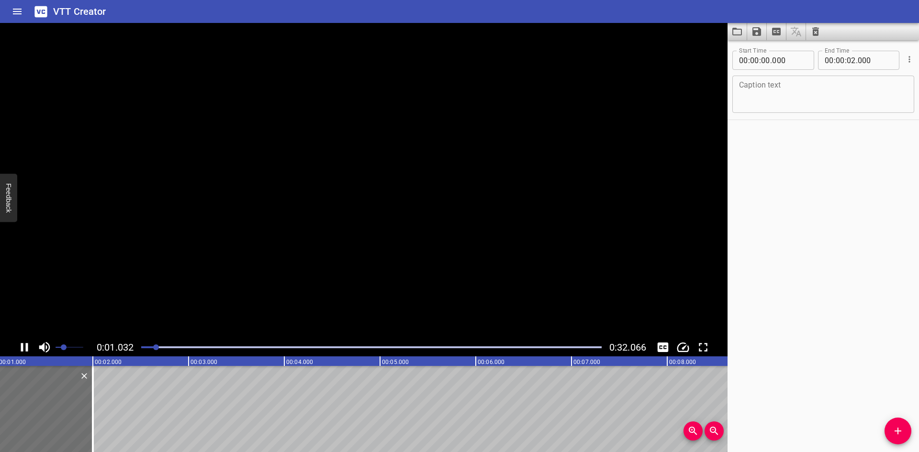
click at [158, 266] on video at bounding box center [364, 181] width 728 height 316
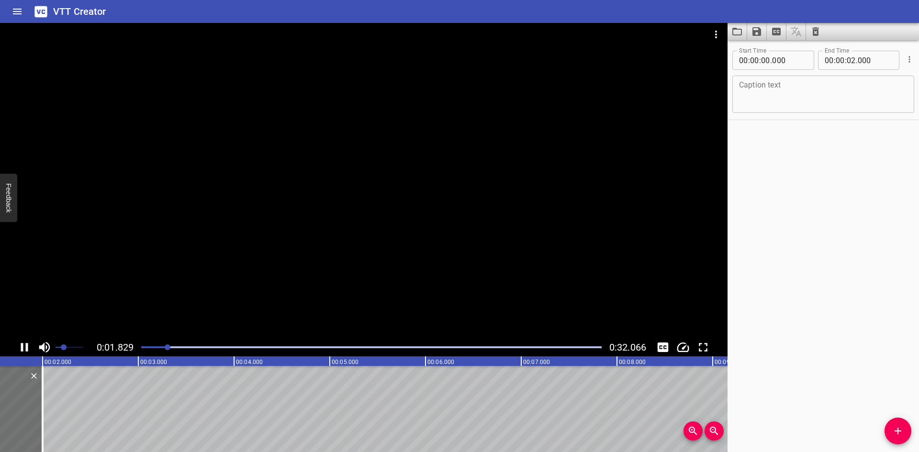
click at [340, 293] on div at bounding box center [364, 181] width 728 height 316
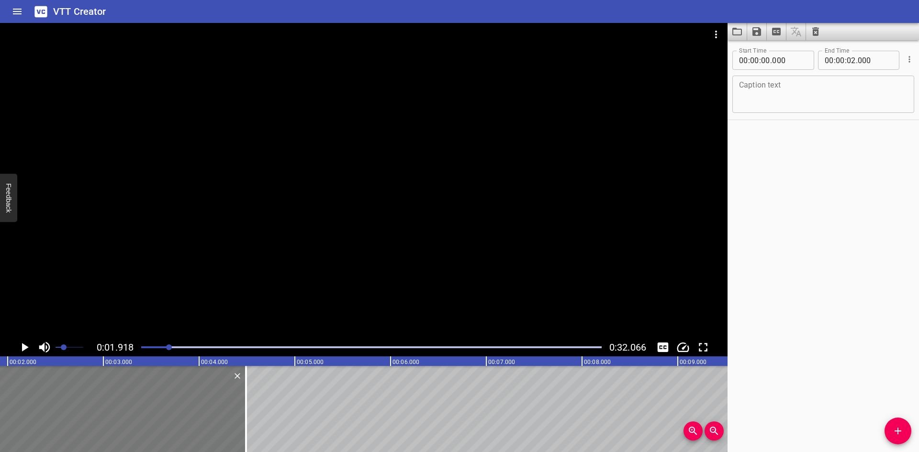
drag, startPoint x: 8, startPoint y: 389, endPoint x: 145, endPoint y: 374, distance: 137.7
click at [246, 398] on div at bounding box center [246, 409] width 2 height 86
click at [27, 347] on icon "Play/Pause" at bounding box center [25, 347] width 7 height 9
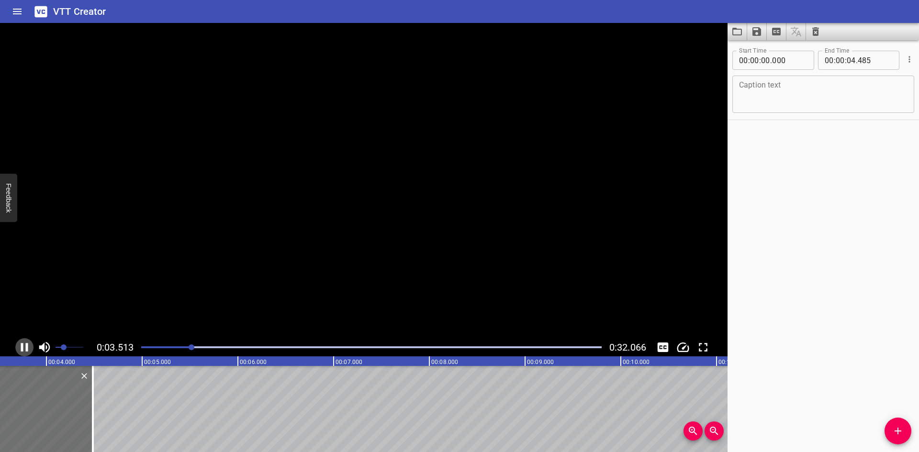
click at [27, 347] on icon "Play/Pause" at bounding box center [24, 347] width 7 height 9
click at [27, 347] on icon "Play/Pause" at bounding box center [25, 347] width 7 height 9
click at [27, 347] on icon "Play/Pause" at bounding box center [24, 347] width 7 height 9
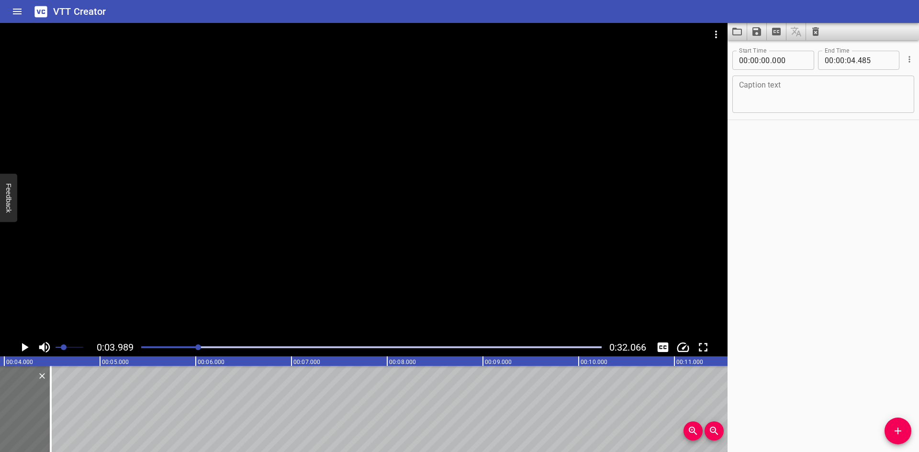
scroll to position [0, 382]
click at [817, 108] on textarea at bounding box center [823, 94] width 169 height 27
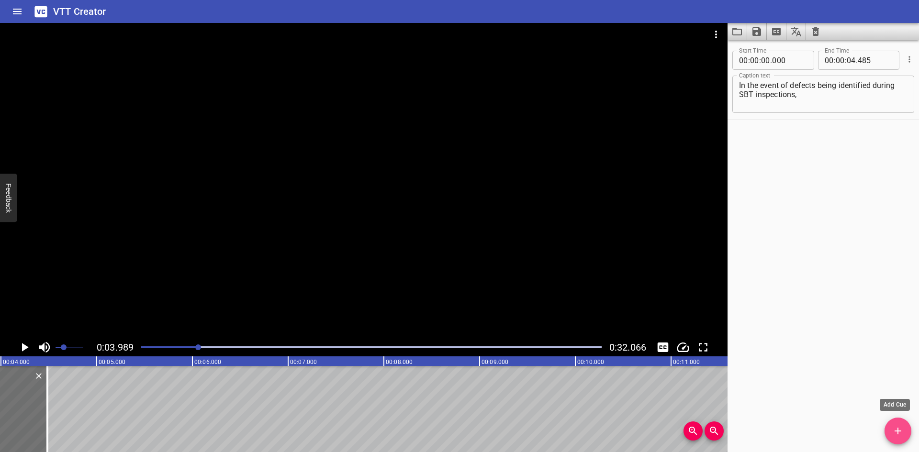
click at [903, 432] on icon "Add Cue" at bounding box center [897, 431] width 11 height 11
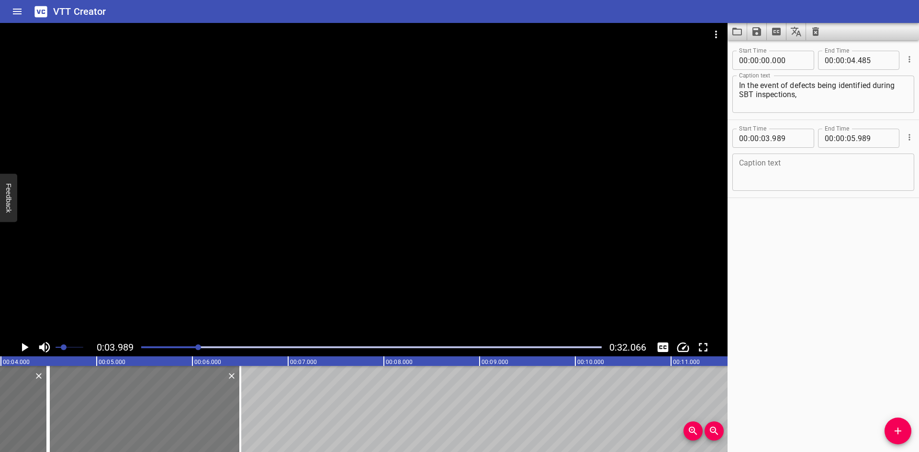
drag, startPoint x: 143, startPoint y: 415, endPoint x: 192, endPoint y: 410, distance: 49.1
click at [192, 410] on div at bounding box center [145, 409] width 192 height 86
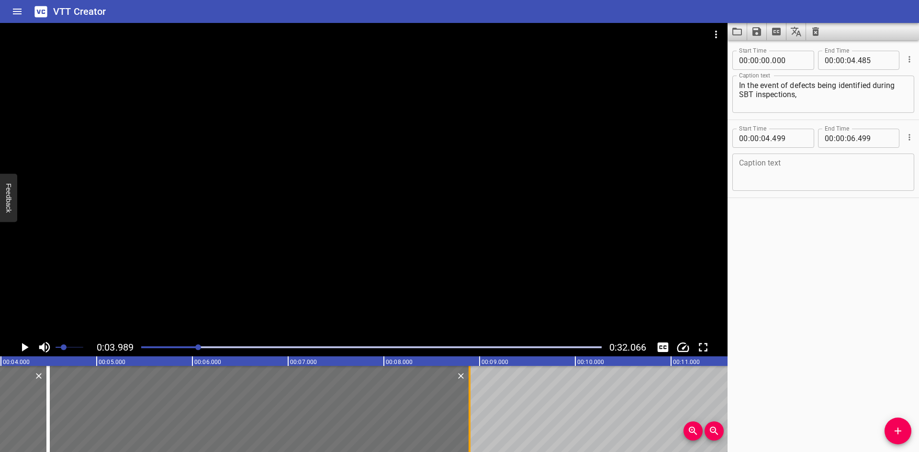
drag, startPoint x: 239, startPoint y: 409, endPoint x: 469, endPoint y: 411, distance: 229.4
click at [469, 411] on div at bounding box center [470, 409] width 2 height 86
click at [799, 140] on input "number" at bounding box center [789, 138] width 35 height 19
click at [152, 245] on div at bounding box center [364, 181] width 728 height 316
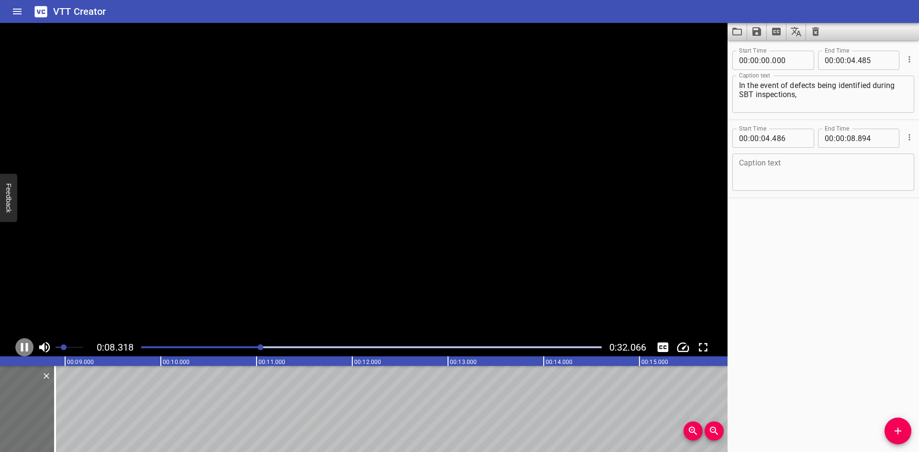
click at [23, 345] on icon "Play/Pause" at bounding box center [24, 347] width 14 height 14
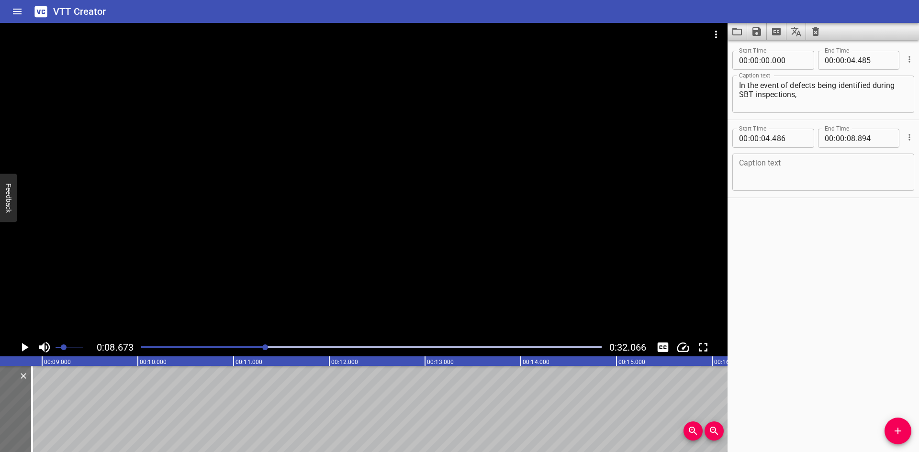
scroll to position [0, 831]
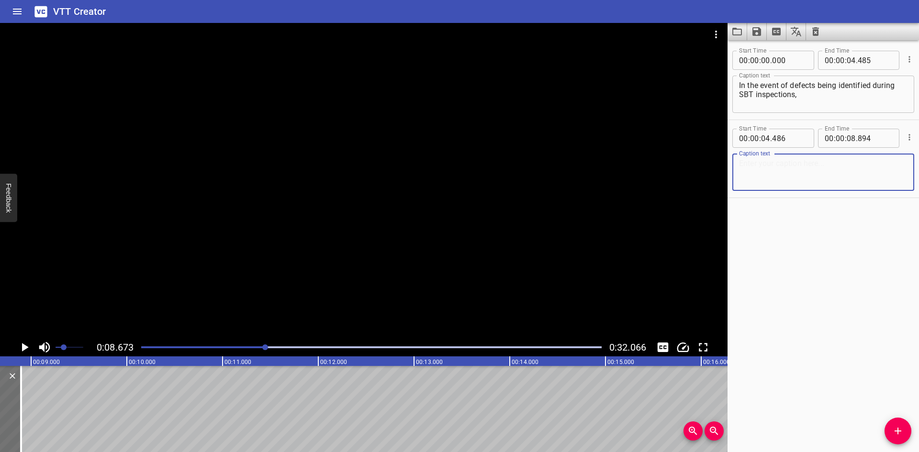
click at [852, 174] on textarea at bounding box center [823, 172] width 169 height 27
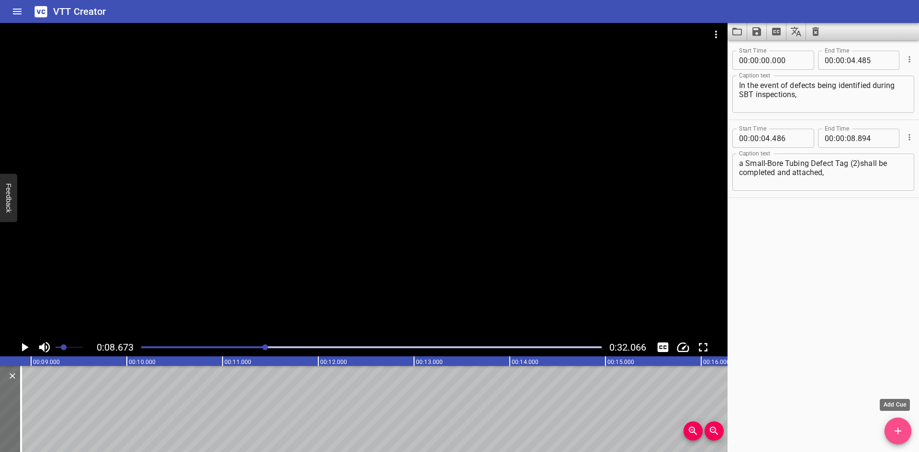
drag, startPoint x: 899, startPoint y: 433, endPoint x: 791, endPoint y: 421, distance: 109.3
click at [895, 431] on icon "Add Cue" at bounding box center [897, 431] width 11 height 11
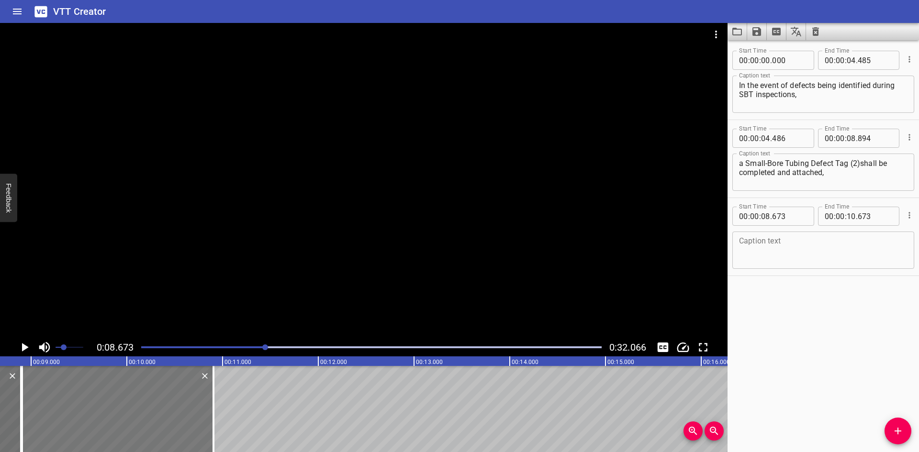
drag, startPoint x: 130, startPoint y: 395, endPoint x: 152, endPoint y: 395, distance: 22.0
click at [152, 395] on div at bounding box center [118, 409] width 192 height 86
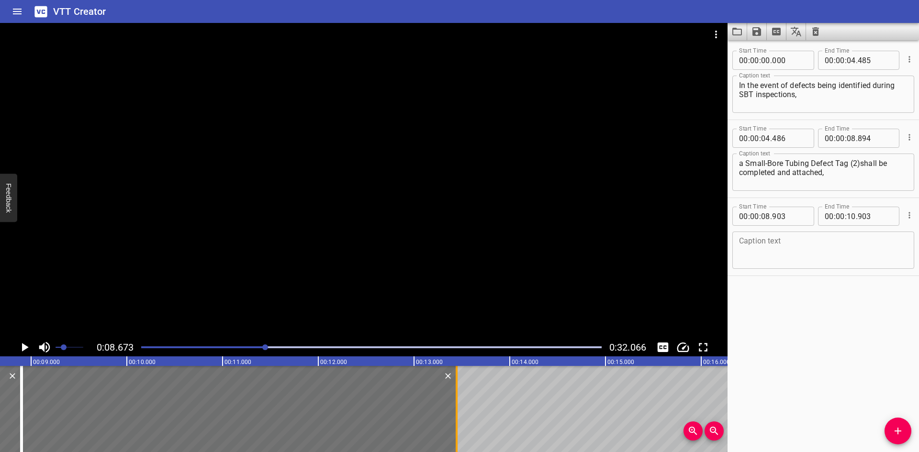
drag, startPoint x: 223, startPoint y: 400, endPoint x: 454, endPoint y: 398, distance: 230.8
click at [454, 398] on div at bounding box center [457, 409] width 10 height 86
click at [802, 220] on input "number" at bounding box center [789, 216] width 35 height 19
drag, startPoint x: 320, startPoint y: 197, endPoint x: 194, endPoint y: 244, distance: 133.8
click at [318, 198] on div at bounding box center [364, 181] width 728 height 316
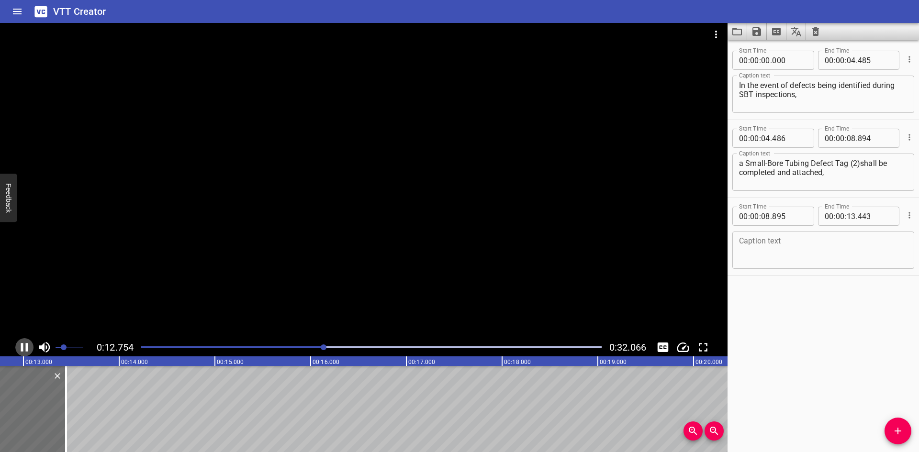
click at [23, 346] on icon "Play/Pause" at bounding box center [24, 347] width 7 height 9
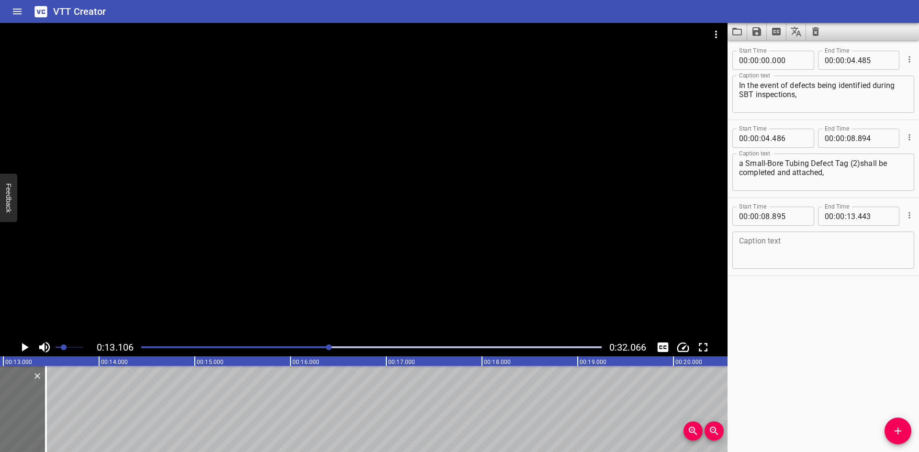
scroll to position [0, 1255]
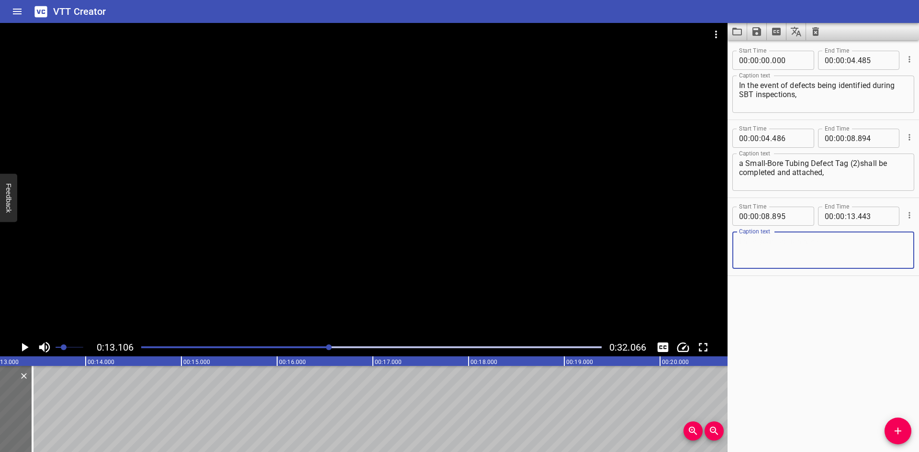
click at [804, 251] on textarea at bounding box center [823, 250] width 169 height 27
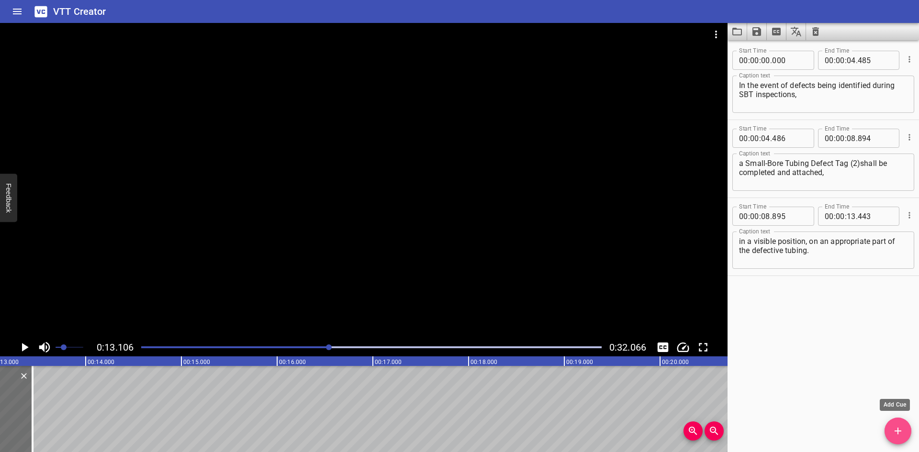
click at [892, 427] on span "Add Cue" at bounding box center [898, 431] width 27 height 11
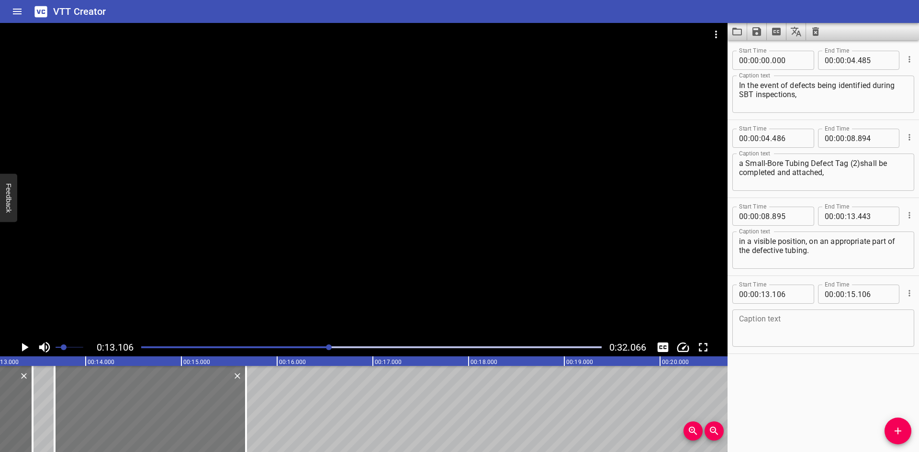
drag, startPoint x: 155, startPoint y: 400, endPoint x: 209, endPoint y: 402, distance: 54.6
click at [209, 402] on div at bounding box center [151, 409] width 192 height 86
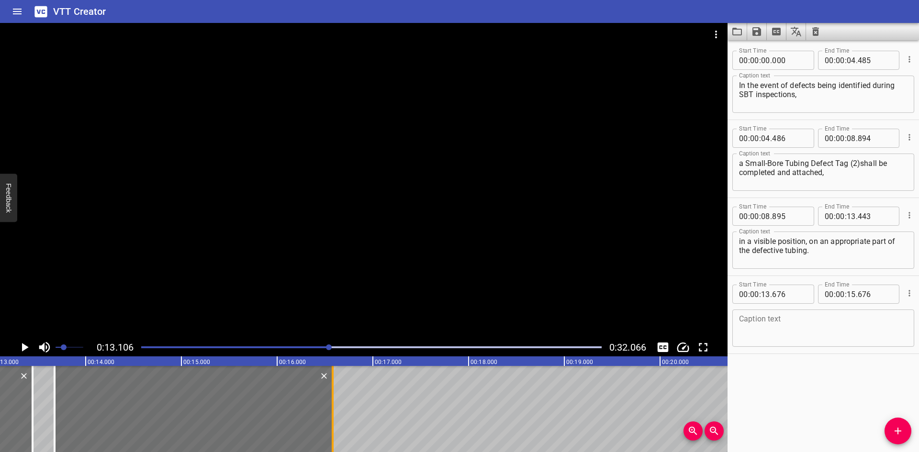
drag, startPoint x: 248, startPoint y: 402, endPoint x: 335, endPoint y: 406, distance: 86.7
click at [335, 406] on div at bounding box center [333, 409] width 10 height 86
click at [26, 353] on icon "Play/Pause" at bounding box center [24, 347] width 14 height 14
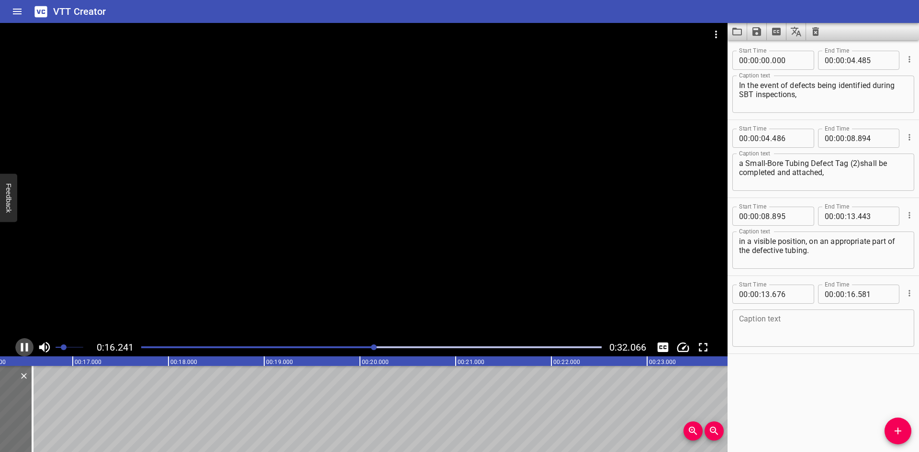
click at [27, 353] on icon "Play/Pause" at bounding box center [24, 347] width 14 height 14
click at [780, 319] on textarea at bounding box center [823, 328] width 169 height 27
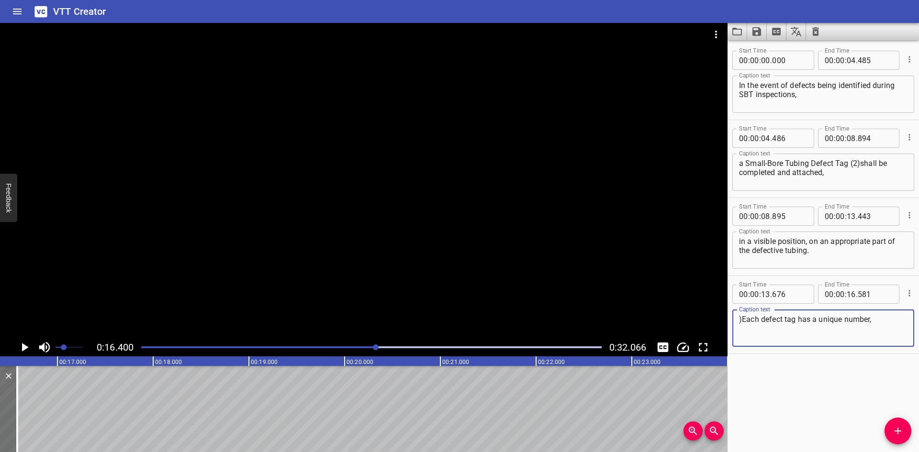
click at [743, 317] on textarea ")Each defect tag has a unique number," at bounding box center [823, 328] width 169 height 27
click at [897, 424] on button "Add Cue" at bounding box center [898, 431] width 27 height 27
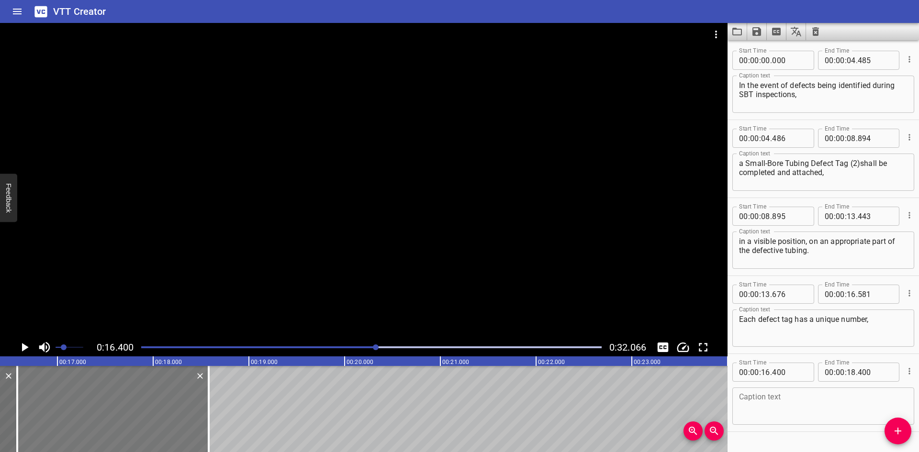
drag, startPoint x: 152, startPoint y: 410, endPoint x: 170, endPoint y: 409, distance: 18.7
click at [169, 409] on div at bounding box center [113, 409] width 192 height 86
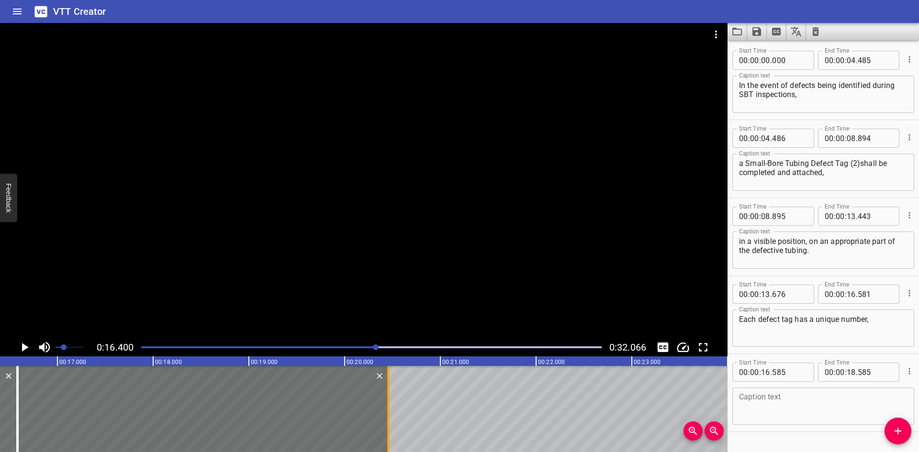
drag, startPoint x: 210, startPoint y: 407, endPoint x: 389, endPoint y: 407, distance: 179.1
click at [389, 407] on div at bounding box center [388, 409] width 2 height 86
click at [798, 376] on input "number" at bounding box center [789, 372] width 35 height 19
click at [759, 400] on textarea at bounding box center [823, 406] width 169 height 27
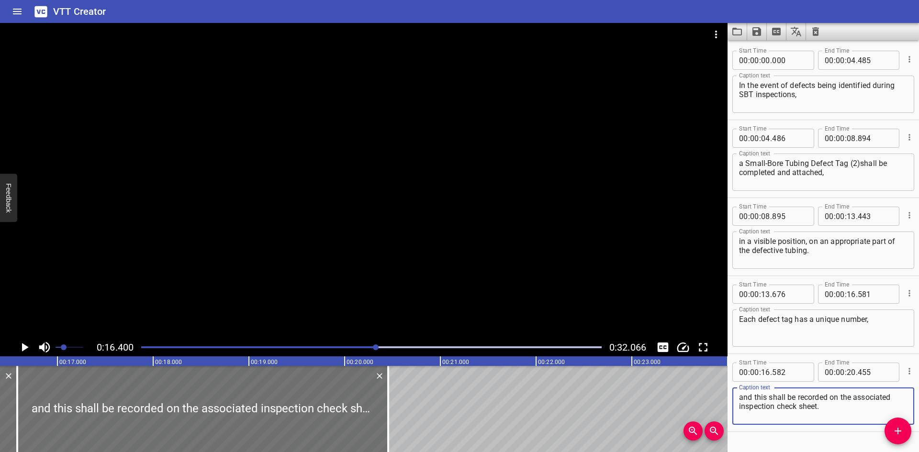
click at [175, 196] on div at bounding box center [364, 181] width 728 height 316
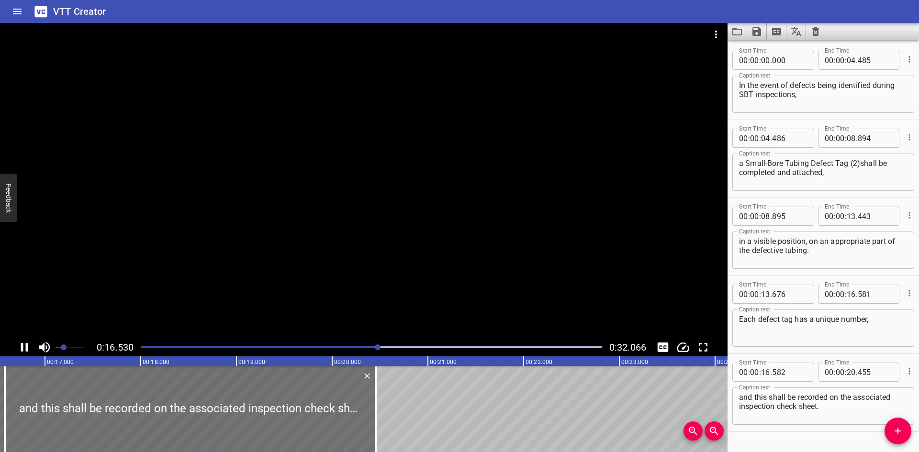
scroll to position [23, 0]
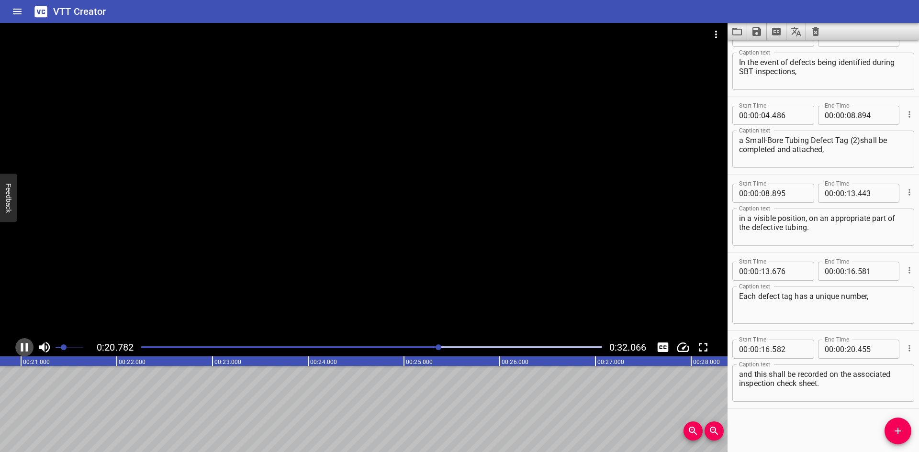
click at [28, 347] on icon "Play/Pause" at bounding box center [24, 347] width 14 height 14
drag, startPoint x: 888, startPoint y: 424, endPoint x: 881, endPoint y: 424, distance: 7.7
click at [886, 424] on div "Start Time 00 : 00 : 00 . 000 Start Time End Time 00 : 00 : 04 . 485 End Time C…" at bounding box center [824, 246] width 192 height 412
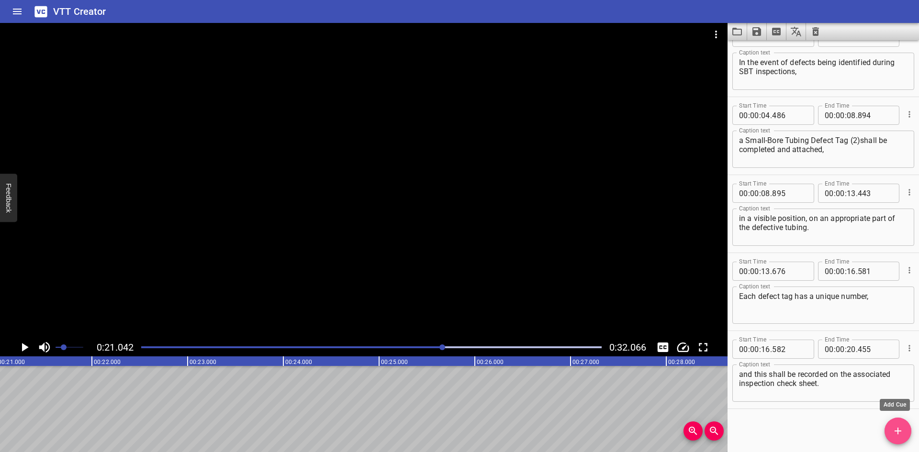
click at [902, 431] on icon "Add Cue" at bounding box center [898, 431] width 7 height 7
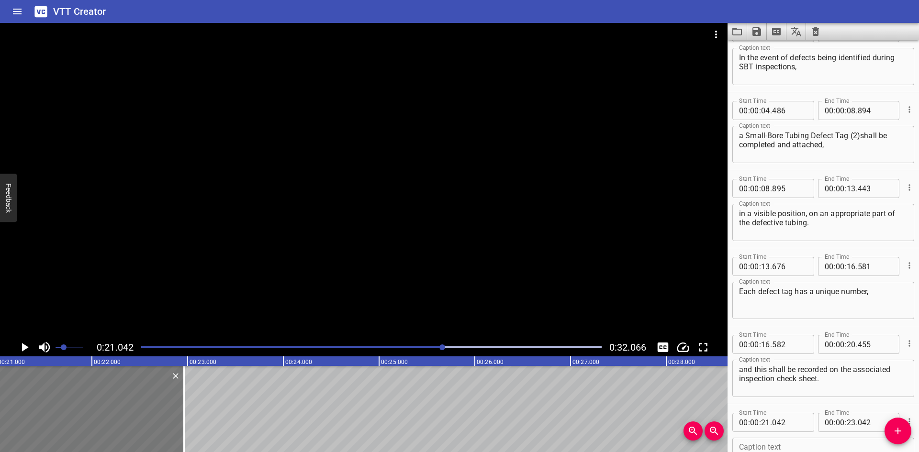
drag, startPoint x: 178, startPoint y: 405, endPoint x: 170, endPoint y: 406, distance: 7.2
click at [170, 406] on div at bounding box center [89, 409] width 192 height 86
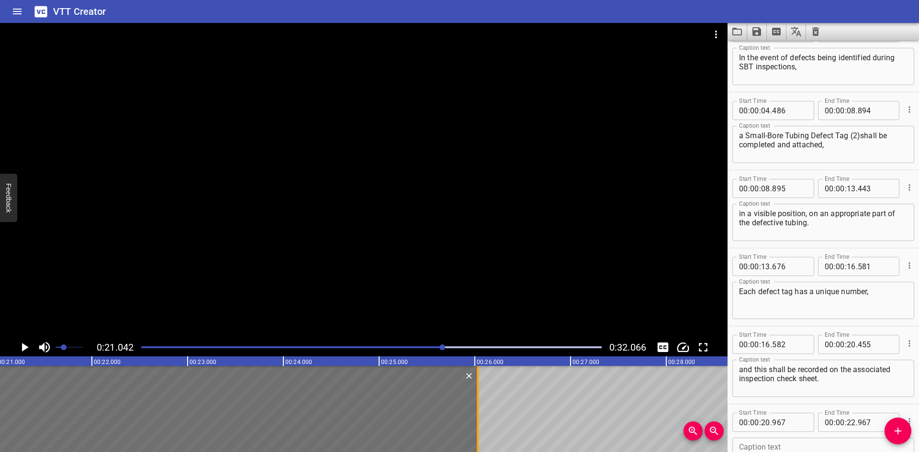
drag, startPoint x: 185, startPoint y: 407, endPoint x: 478, endPoint y: 407, distance: 293.5
click at [478, 407] on div at bounding box center [478, 409] width 2 height 86
click at [316, 213] on div at bounding box center [364, 181] width 728 height 316
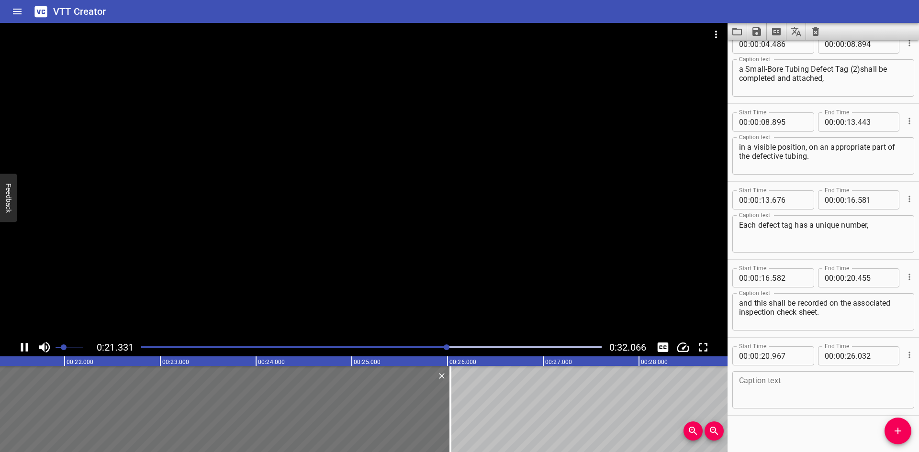
scroll to position [101, 0]
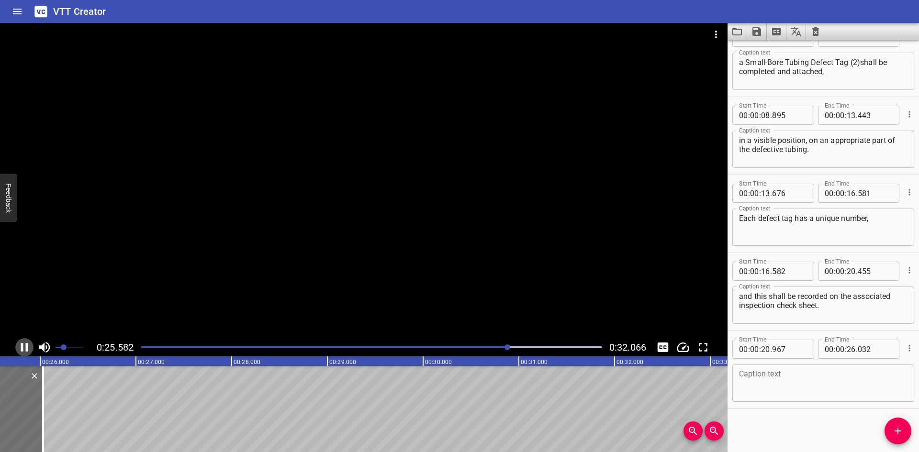
click at [28, 347] on icon "Play/Pause" at bounding box center [24, 347] width 7 height 9
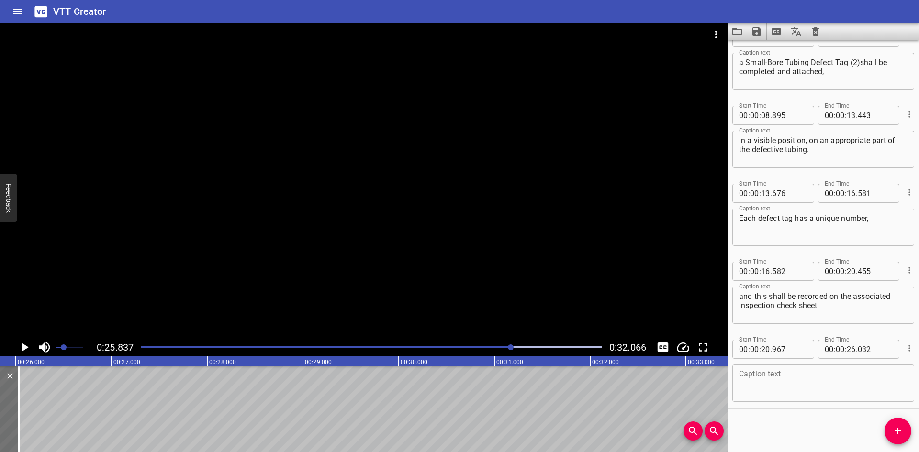
click at [823, 384] on textarea at bounding box center [823, 383] width 169 height 27
drag, startPoint x: 899, startPoint y: 431, endPoint x: 633, endPoint y: 408, distance: 266.3
click at [885, 427] on span "Add Cue" at bounding box center [898, 431] width 27 height 11
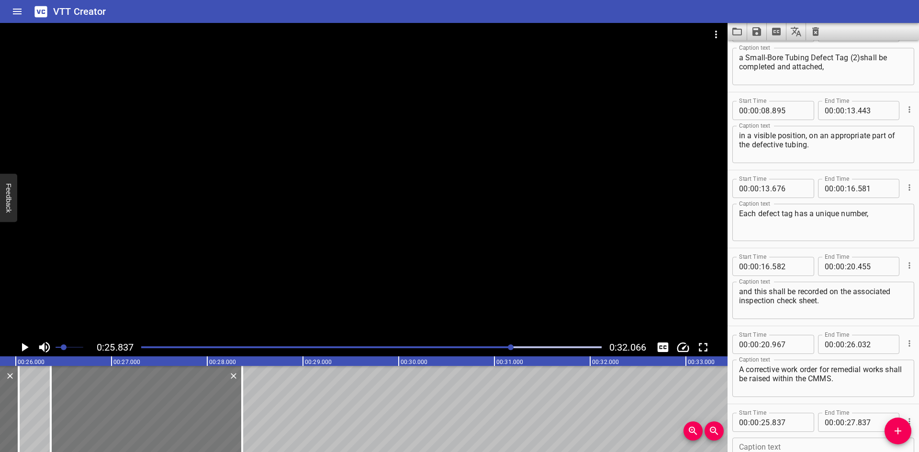
drag, startPoint x: 106, startPoint y: 395, endPoint x: 147, endPoint y: 392, distance: 41.2
click at [147, 392] on div at bounding box center [147, 409] width 192 height 86
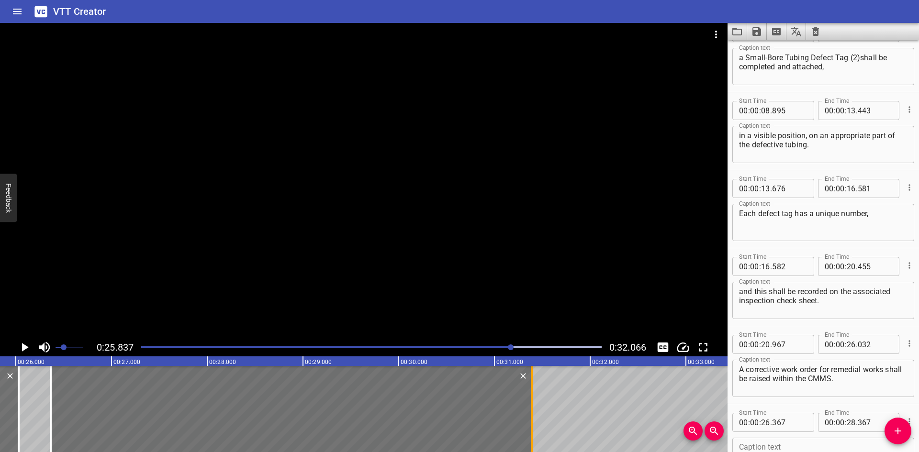
drag, startPoint x: 240, startPoint y: 399, endPoint x: 530, endPoint y: 399, distance: 289.7
click at [530, 399] on div at bounding box center [532, 409] width 10 height 86
click at [775, 446] on textarea at bounding box center [823, 456] width 169 height 27
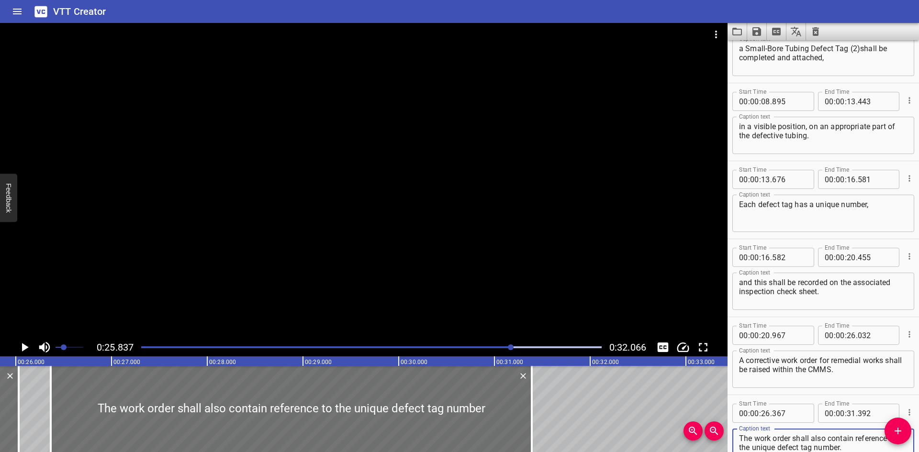
click at [520, 244] on div at bounding box center [364, 181] width 728 height 316
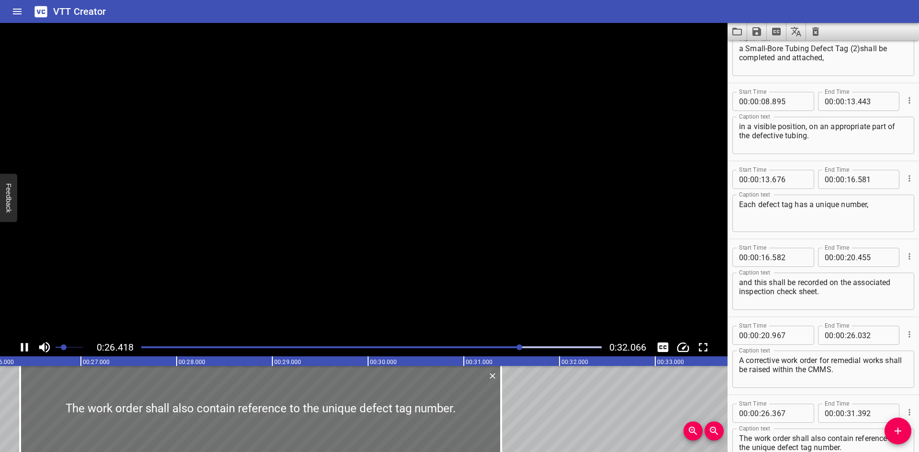
scroll to position [179, 0]
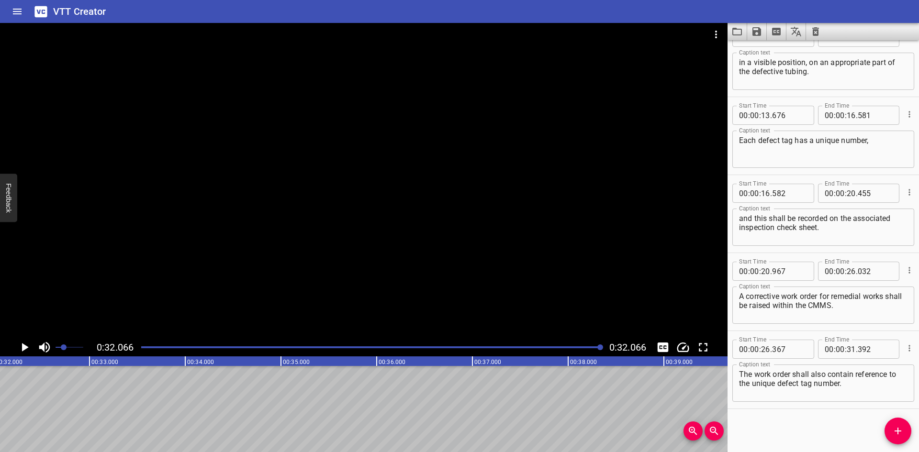
click at [282, 346] on div at bounding box center [372, 347] width 472 height 13
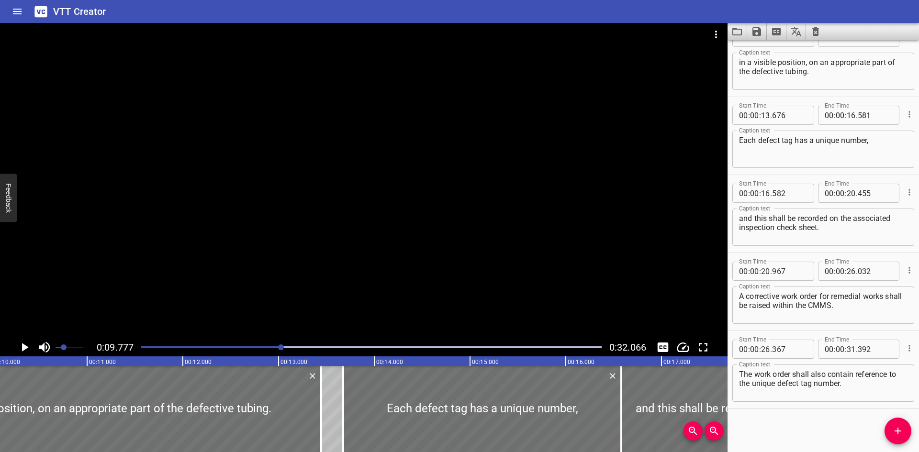
scroll to position [0, 936]
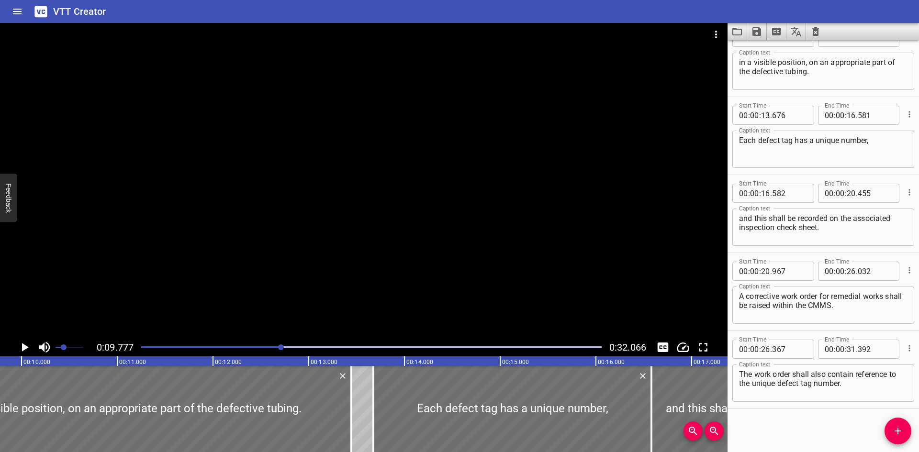
click at [586, 293] on div at bounding box center [364, 181] width 728 height 316
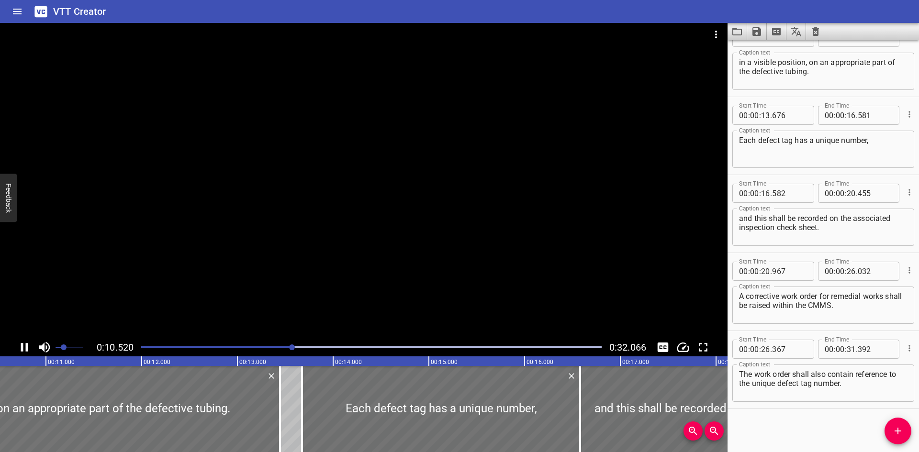
click at [426, 276] on div at bounding box center [364, 181] width 728 height 316
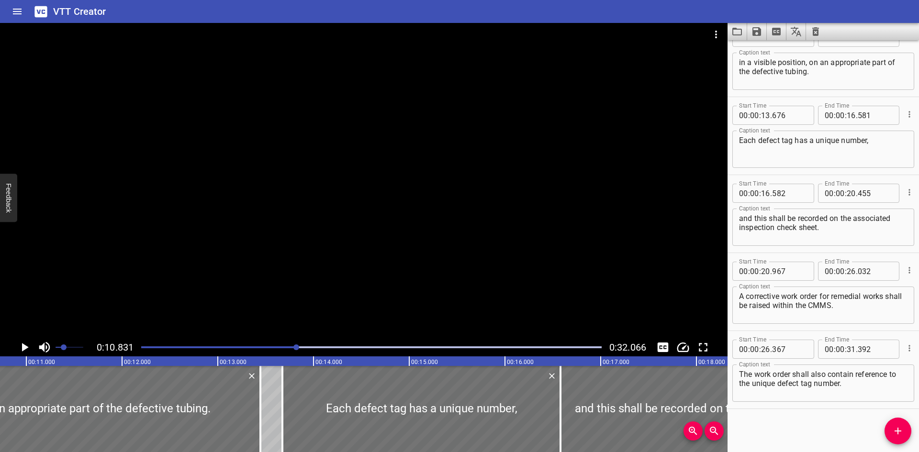
scroll to position [0, 1037]
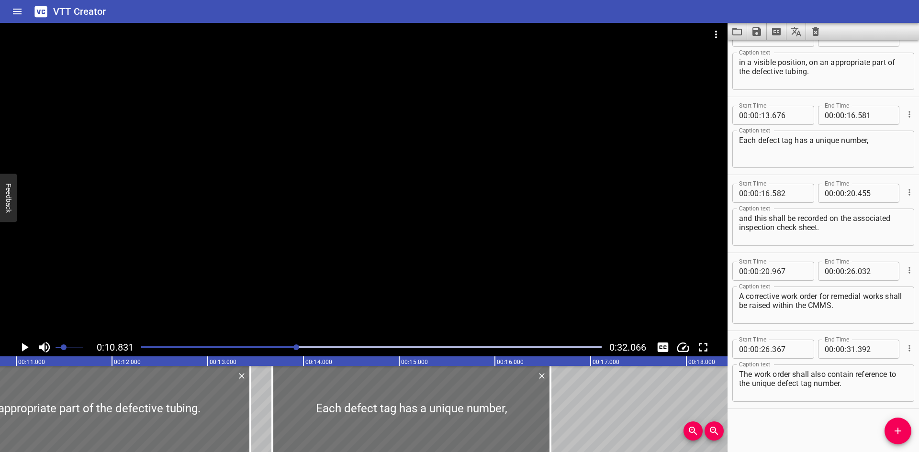
drag, startPoint x: 547, startPoint y: 432, endPoint x: 1146, endPoint y: 409, distance: 599.4
click at [836, 413] on div "Start Time 00 : 00 : 00 . 000 Start Time End Time 00 : 00 : 04 . 485 End Time C…" at bounding box center [824, 246] width 192 height 412
click at [192, 269] on div at bounding box center [364, 181] width 728 height 316
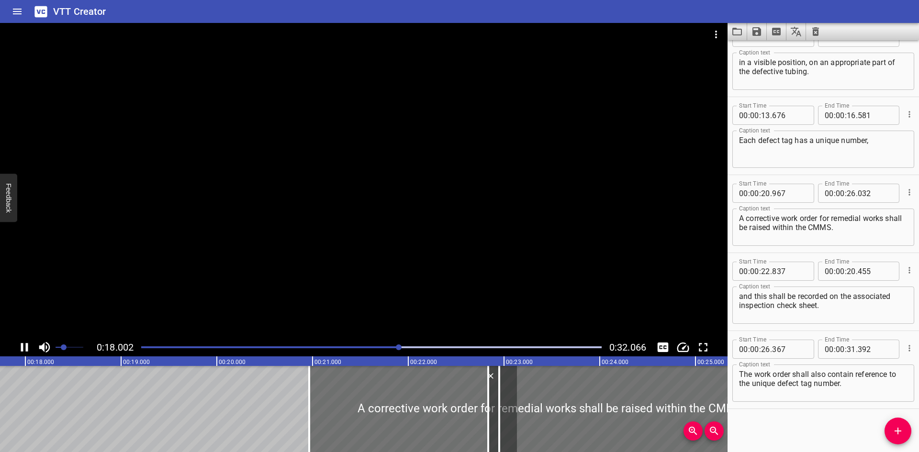
click at [231, 270] on div at bounding box center [364, 181] width 728 height 316
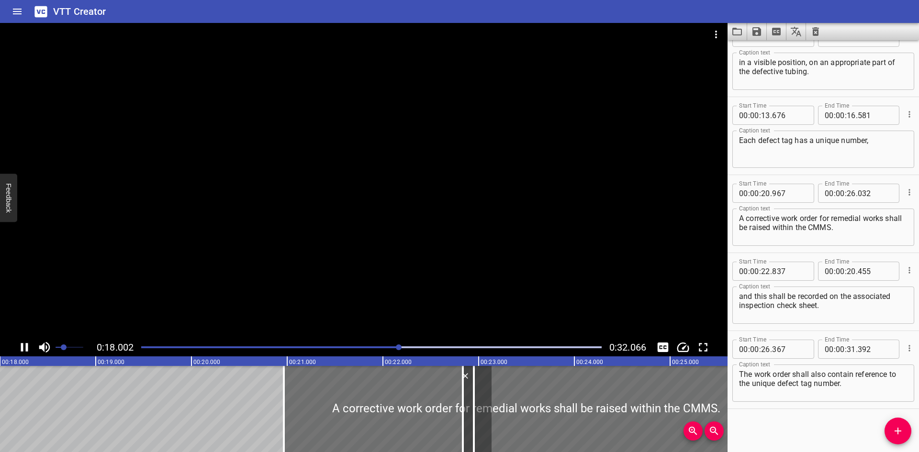
scroll to position [0, 1736]
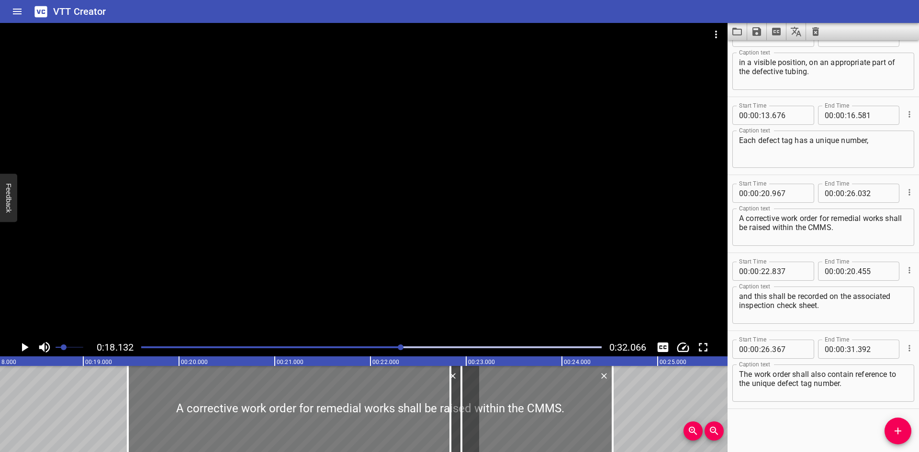
drag, startPoint x: 323, startPoint y: 410, endPoint x: 180, endPoint y: 428, distance: 144.8
click at [180, 428] on div at bounding box center [370, 409] width 485 height 86
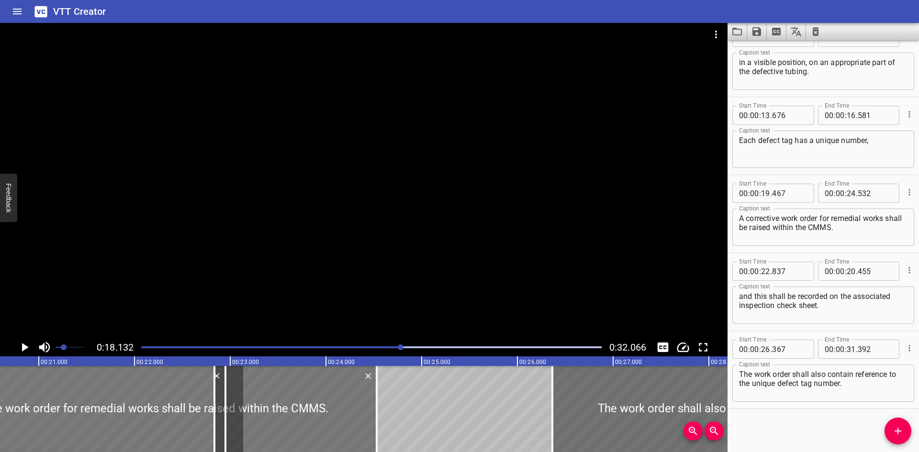
scroll to position [0, 1976]
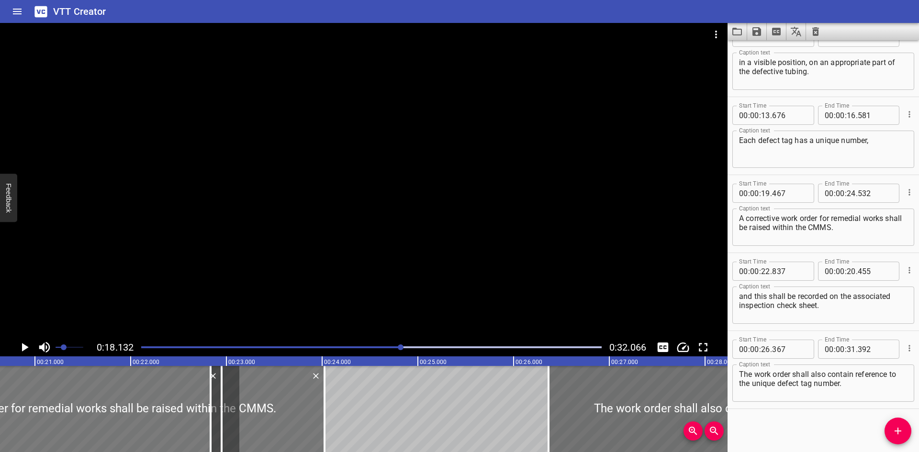
drag, startPoint x: 155, startPoint y: 423, endPoint x: 83, endPoint y: 426, distance: 71.4
click at [84, 426] on div at bounding box center [82, 409] width 485 height 86
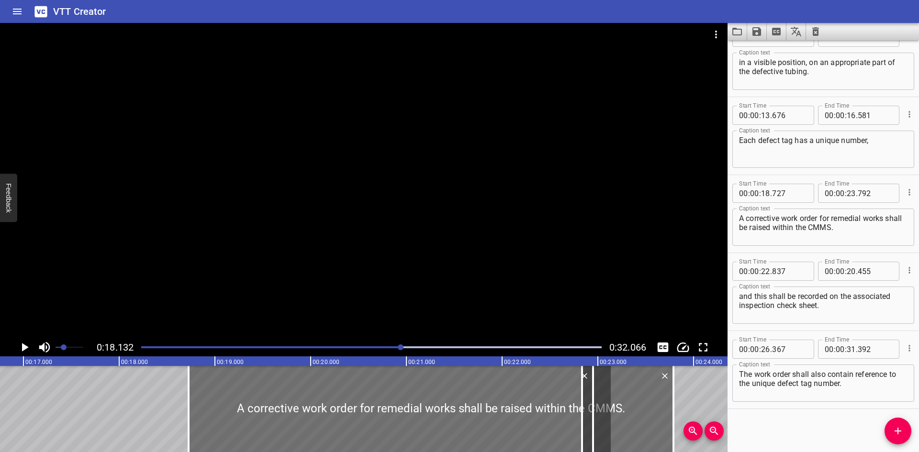
scroll to position [0, 1612]
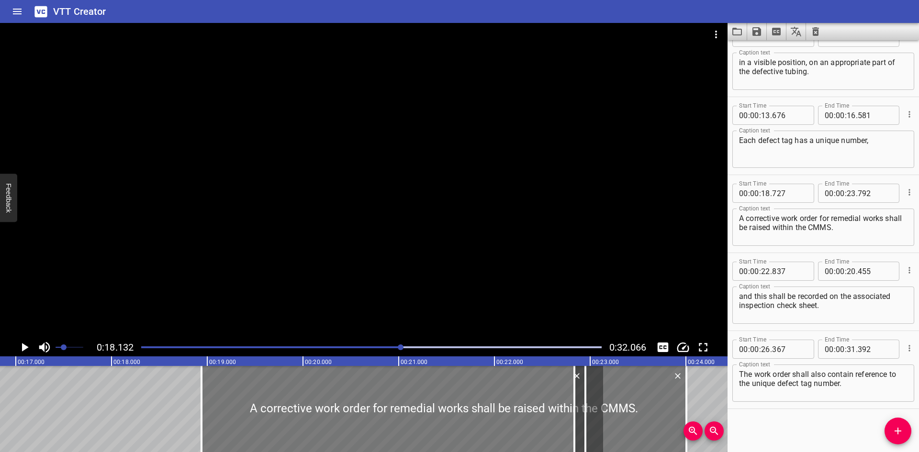
drag, startPoint x: 342, startPoint y: 409, endPoint x: 268, endPoint y: 414, distance: 74.4
click at [269, 414] on div at bounding box center [444, 409] width 485 height 86
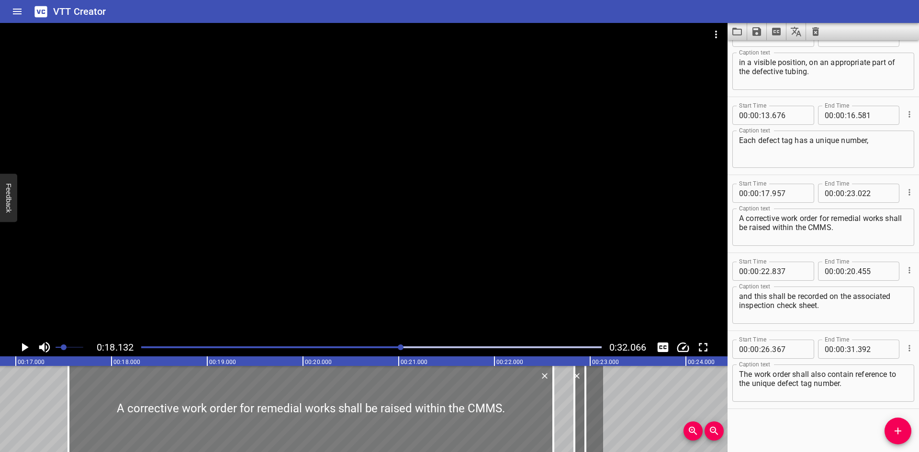
drag, startPoint x: 406, startPoint y: 407, endPoint x: 366, endPoint y: 414, distance: 40.4
click at [366, 414] on div at bounding box center [310, 409] width 485 height 86
drag, startPoint x: 634, startPoint y: 396, endPoint x: 577, endPoint y: 408, distance: 58.2
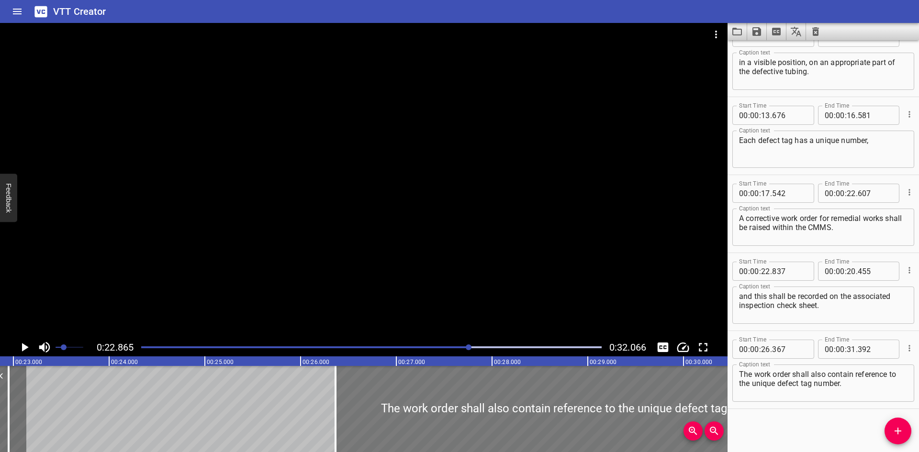
scroll to position [0, 2190]
drag, startPoint x: 121, startPoint y: 419, endPoint x: 164, endPoint y: 418, distance: 43.1
click at [189, 418] on div "In the event of defects being identified during SBT inspections, a Small-Bore T…" at bounding box center [683, 409] width 5746 height 86
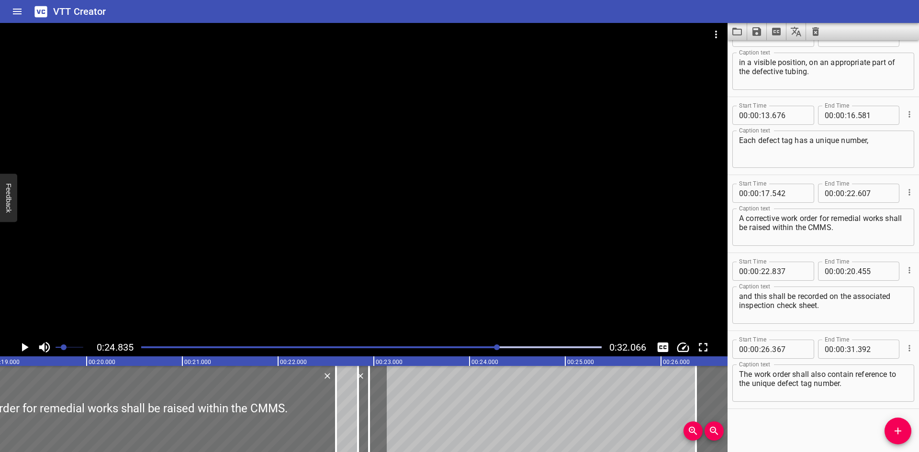
scroll to position [0, 1794]
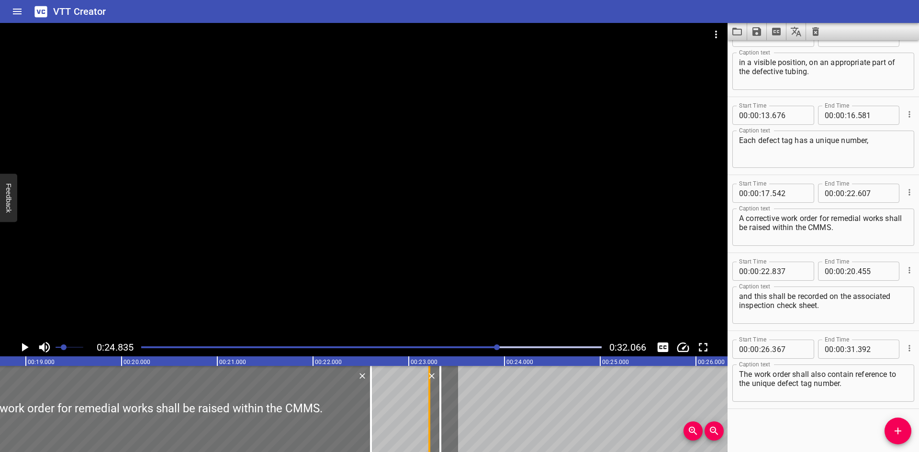
drag, startPoint x: 397, startPoint y: 415, endPoint x: 433, endPoint y: 416, distance: 36.4
click at [433, 416] on div at bounding box center [430, 409] width 10 height 86
click at [441, 387] on div "and this shall be recorded on the associated inspection check sheet." at bounding box center [434, 409] width 11 height 86
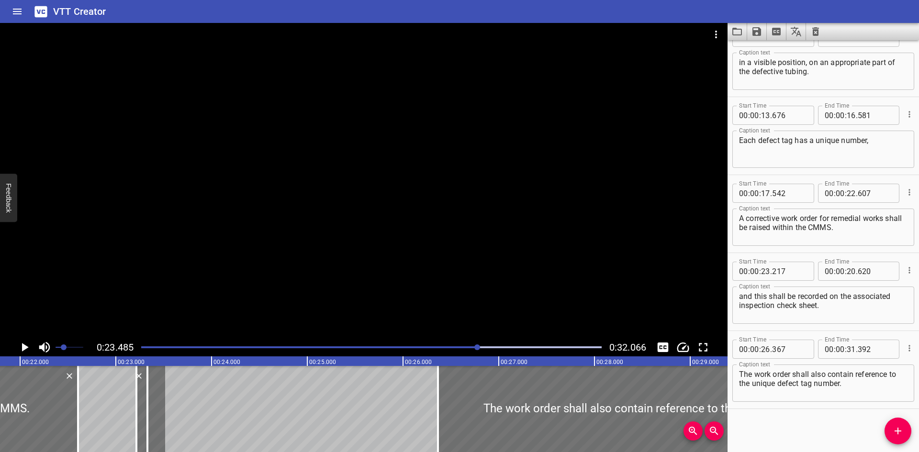
scroll to position [0, 2032]
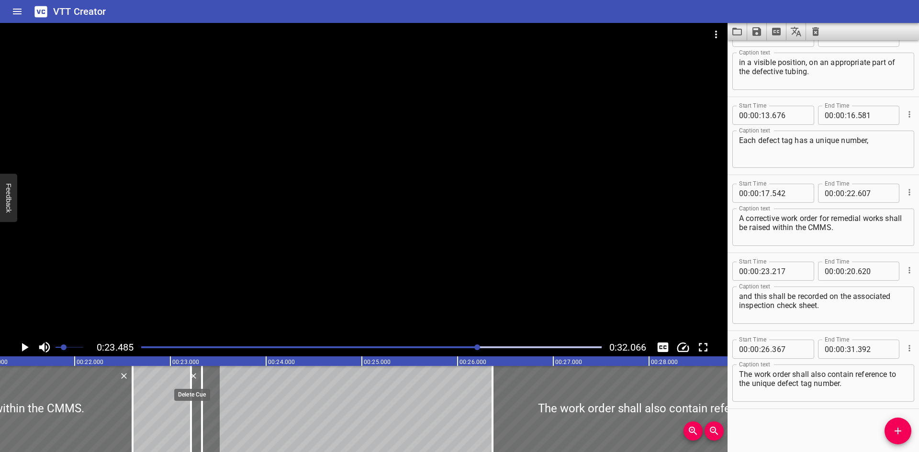
click at [194, 377] on icon "Delete" at bounding box center [194, 377] width 10 height 10
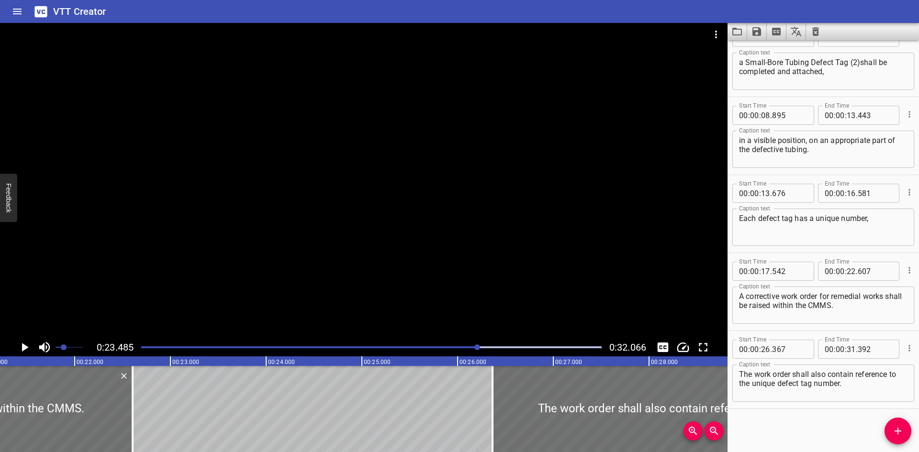
scroll to position [101, 0]
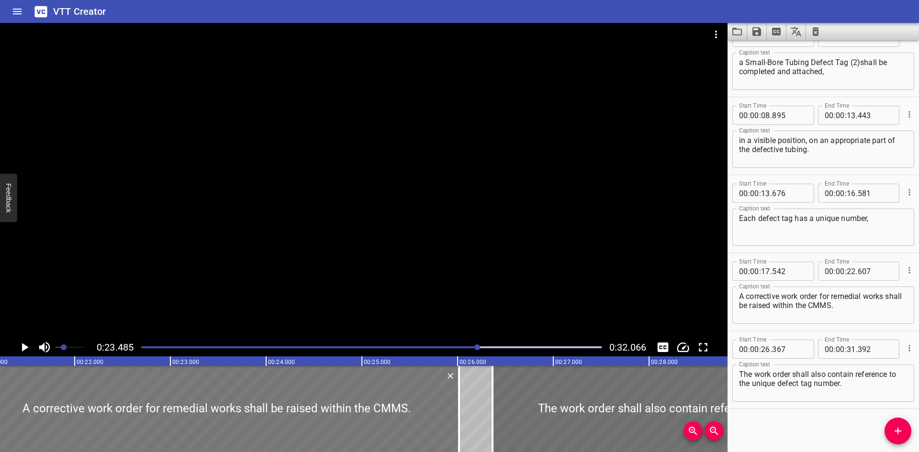
drag, startPoint x: 68, startPoint y: 407, endPoint x: 394, endPoint y: 405, distance: 326.6
click at [394, 405] on div at bounding box center [216, 409] width 485 height 86
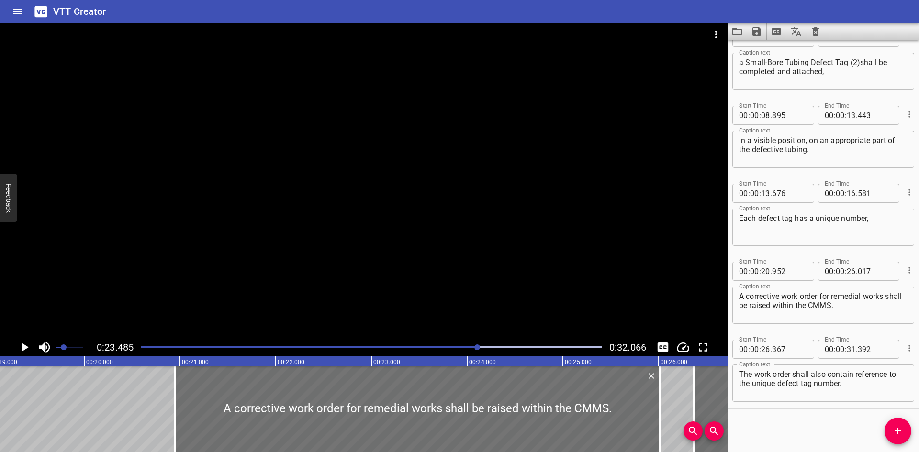
scroll to position [0, 1823]
drag, startPoint x: 297, startPoint y: 418, endPoint x: 290, endPoint y: 418, distance: 7.2
click at [290, 418] on div at bounding box center [418, 409] width 485 height 86
click at [172, 415] on div at bounding box center [176, 409] width 10 height 86
click at [174, 383] on div at bounding box center [176, 409] width 10 height 86
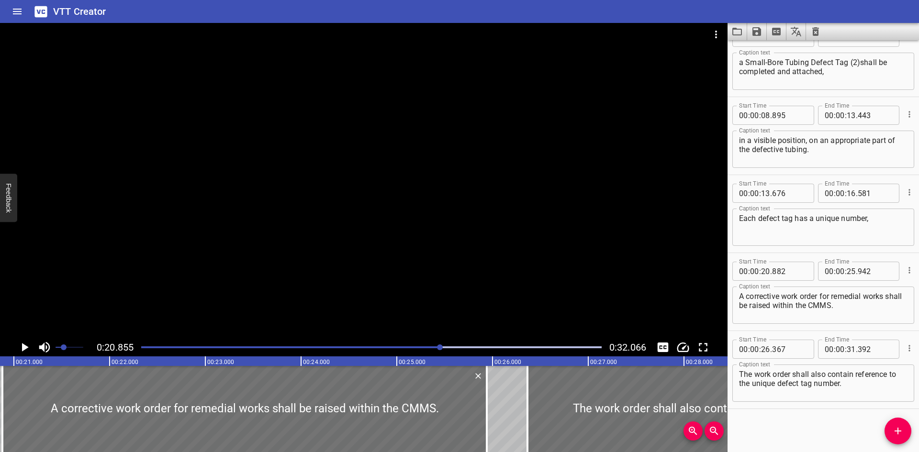
click at [162, 293] on div at bounding box center [364, 181] width 728 height 316
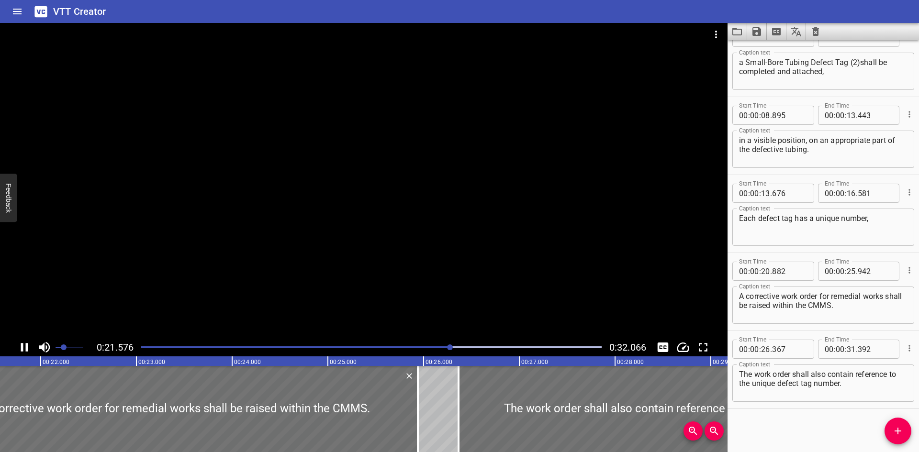
drag, startPoint x: 162, startPoint y: 292, endPoint x: 173, endPoint y: 293, distance: 11.5
click at [173, 293] on div at bounding box center [364, 181] width 728 height 316
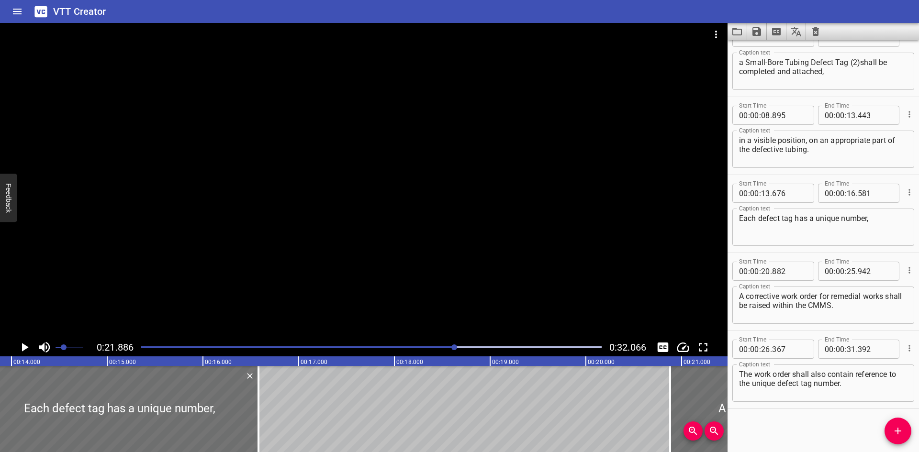
scroll to position [0, 1325]
click at [265, 439] on div at bounding box center [263, 409] width 10 height 86
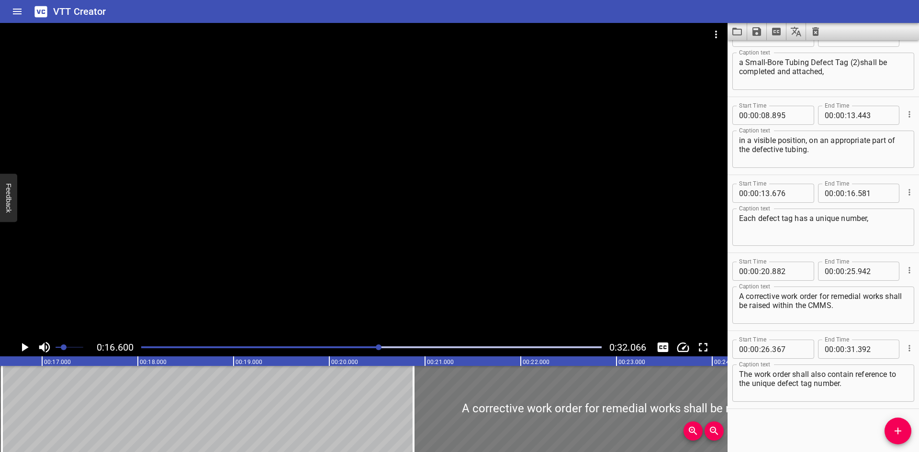
scroll to position [0, 1590]
click at [892, 428] on icon "Add Cue" at bounding box center [897, 431] width 11 height 11
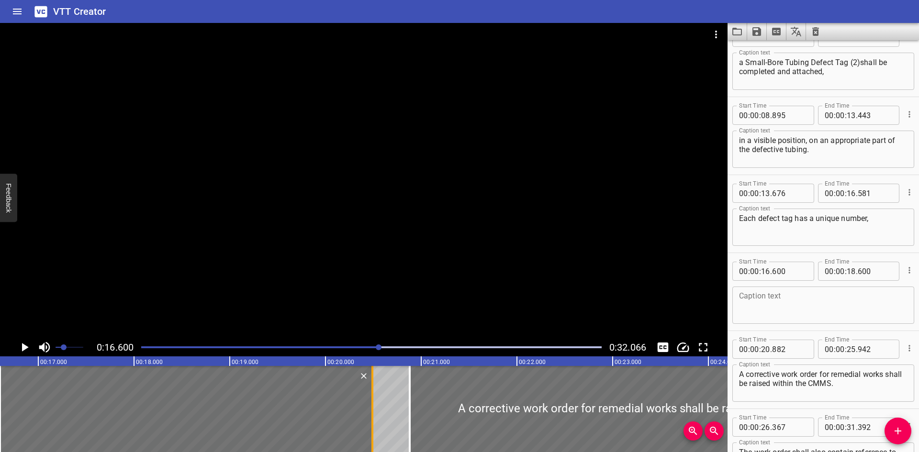
drag, startPoint x: 194, startPoint y: 410, endPoint x: 376, endPoint y: 405, distance: 181.5
click at [376, 405] on div at bounding box center [373, 409] width 10 height 86
click at [801, 272] on input "number" at bounding box center [789, 271] width 35 height 19
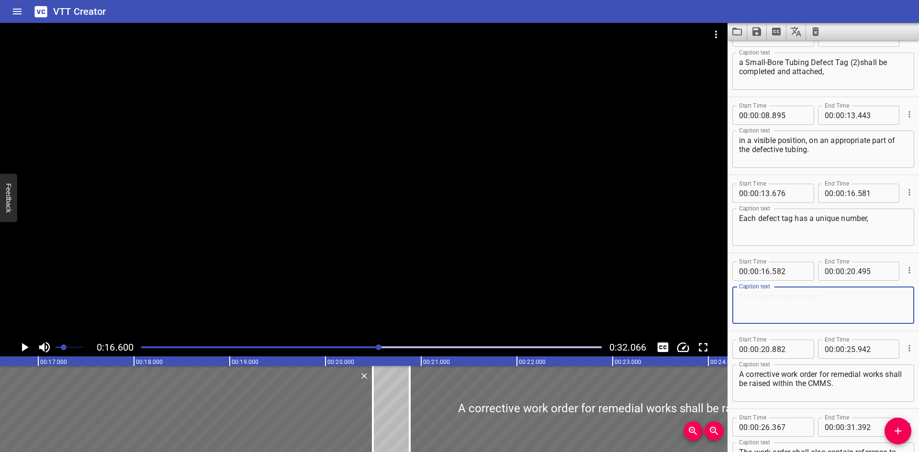
click at [765, 308] on textarea at bounding box center [823, 305] width 169 height 27
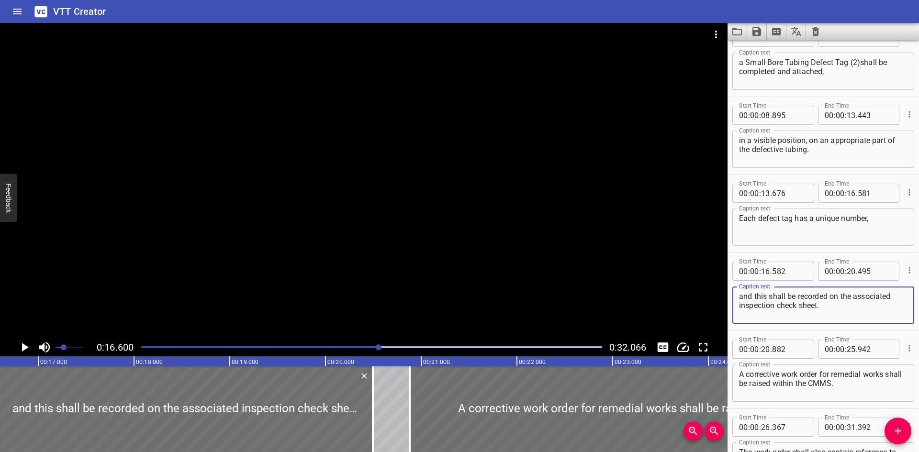
click at [740, 298] on textarea "and this shall be recorded on the associated inspection check sheet." at bounding box center [823, 305] width 169 height 27
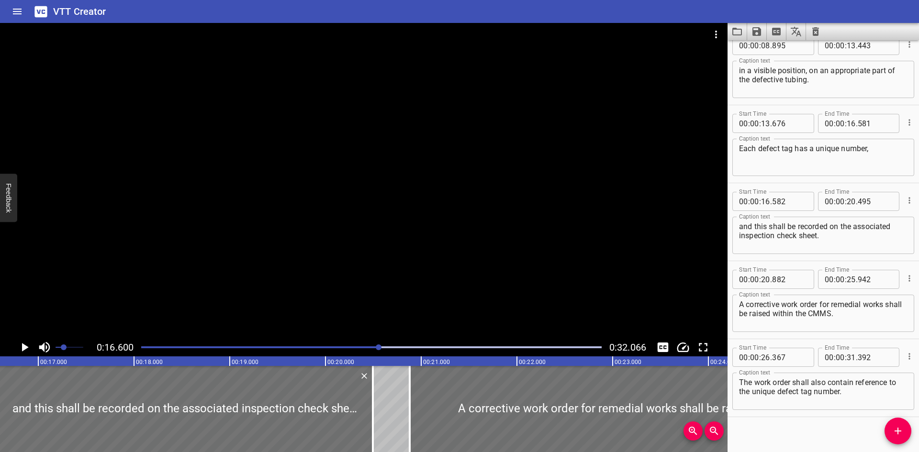
scroll to position [179, 0]
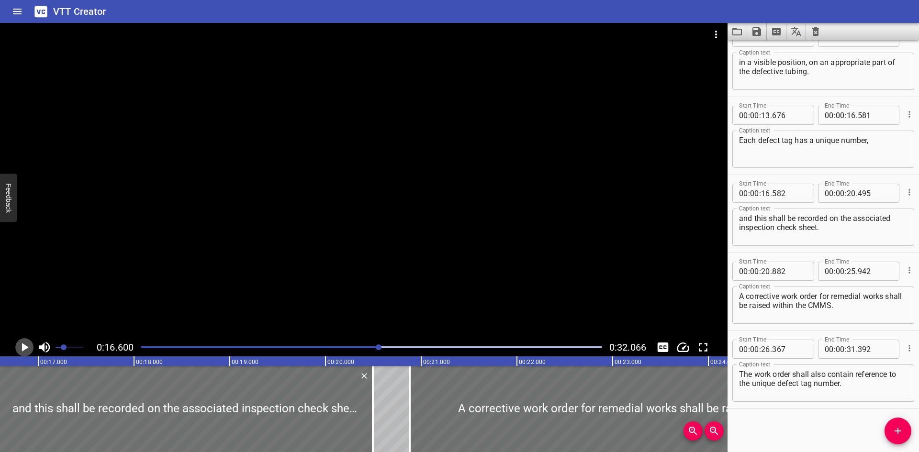
click at [17, 347] on button "Play/Pause" at bounding box center [24, 348] width 18 height 18
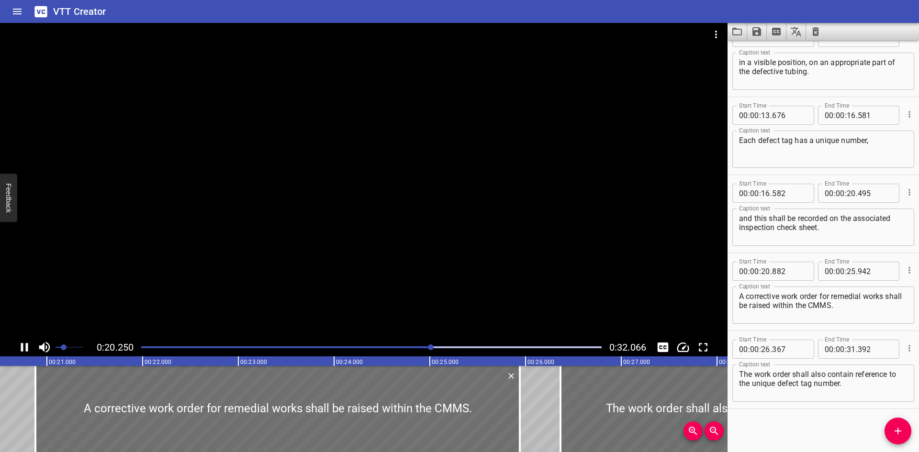
click at [441, 242] on div at bounding box center [364, 181] width 728 height 316
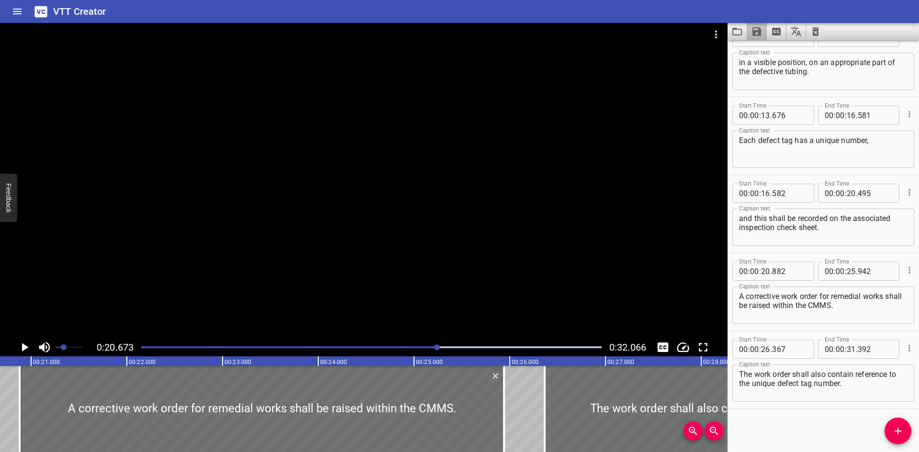
click at [760, 25] on button "Save captions to file" at bounding box center [757, 31] width 20 height 17
click at [779, 56] on li "Save to VTT file" at bounding box center [782, 52] width 70 height 17
